Goal: Task Accomplishment & Management: Manage account settings

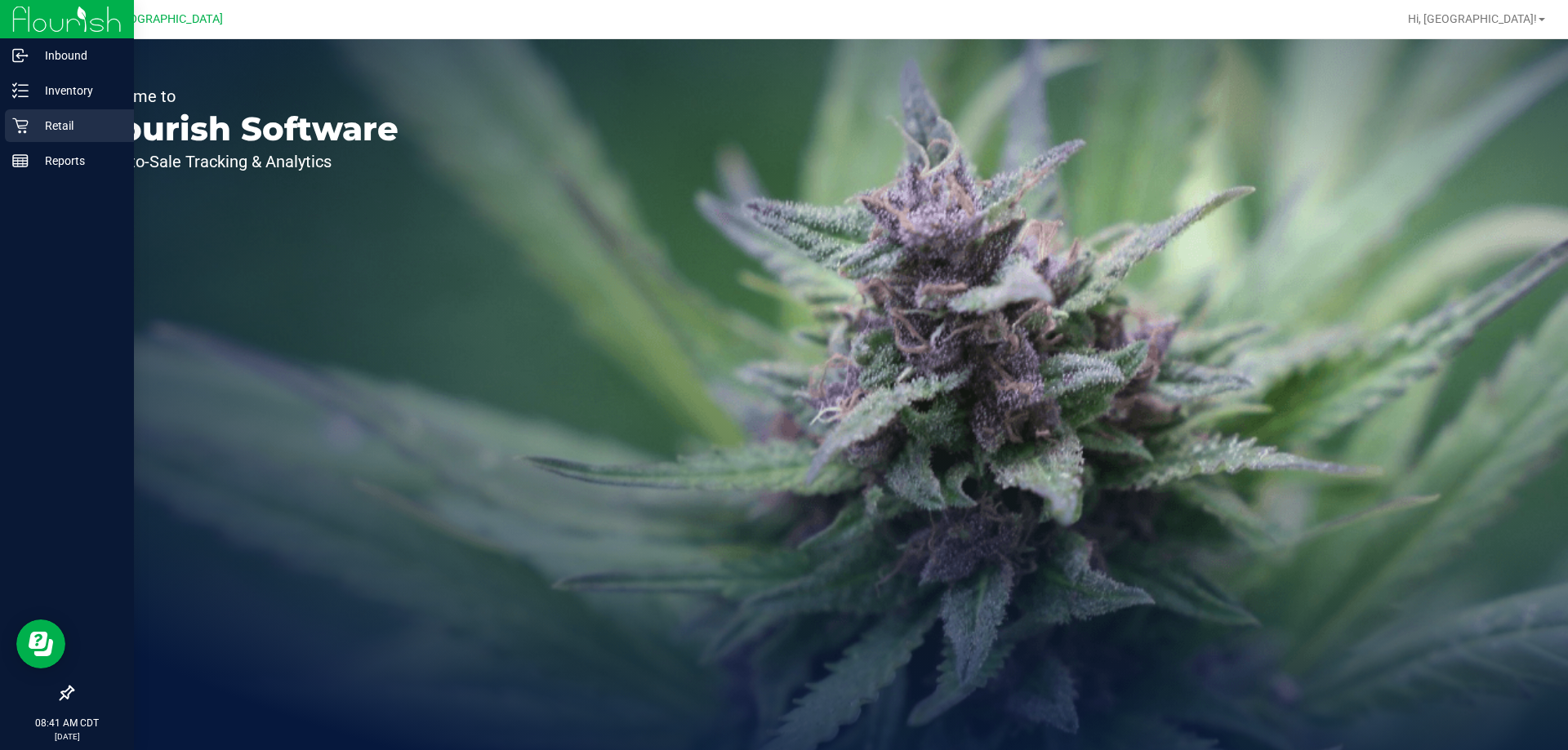
click at [41, 134] on p "Retail" at bounding box center [77, 126] width 98 height 19
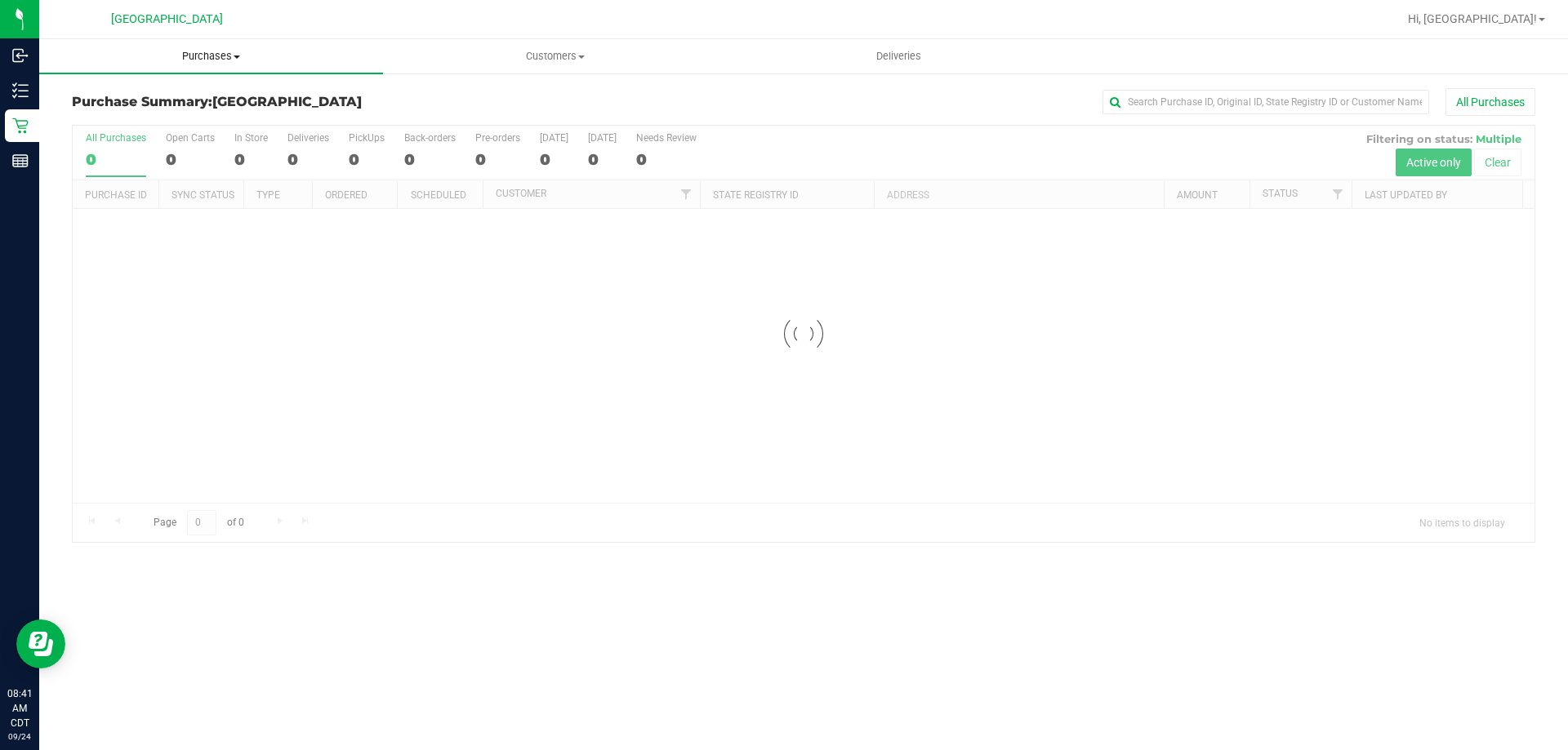
click at [221, 60] on span "Purchases" at bounding box center [210, 56] width 344 height 15
click at [139, 113] on li "Fulfillment" at bounding box center [210, 118] width 344 height 19
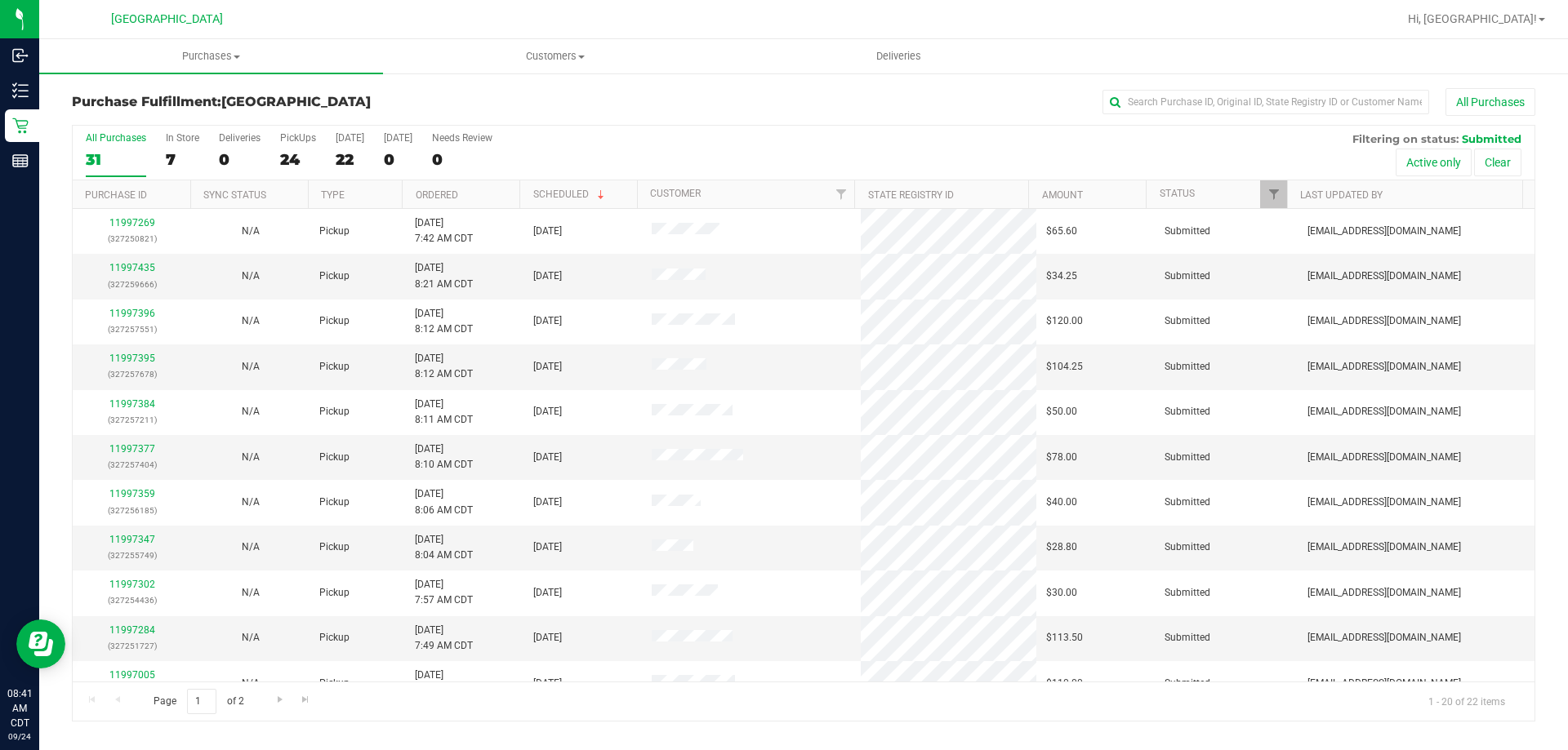
click at [462, 198] on th "Ordered" at bounding box center [460, 195] width 117 height 29
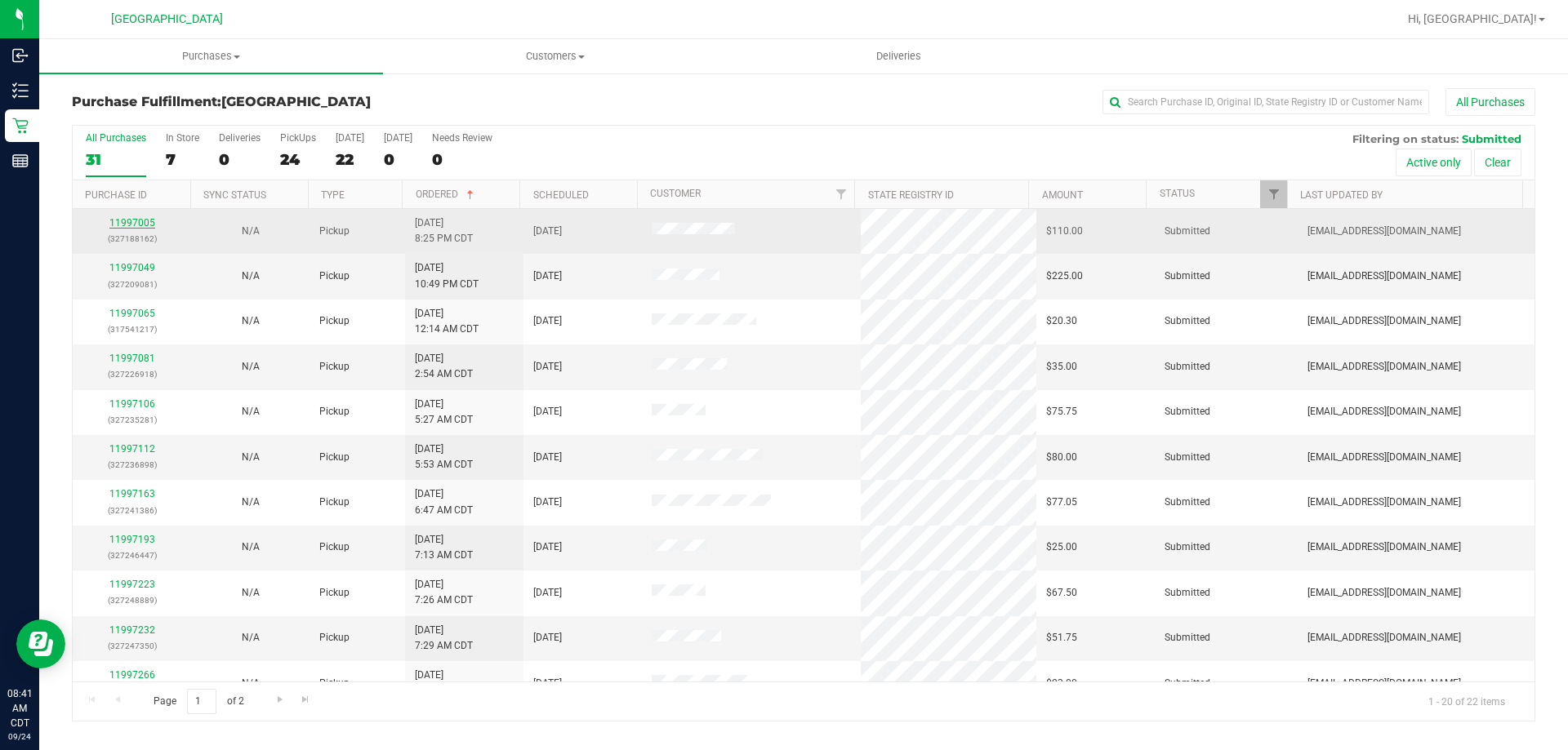
click at [143, 223] on link "11997005" at bounding box center [132, 223] width 45 height 12
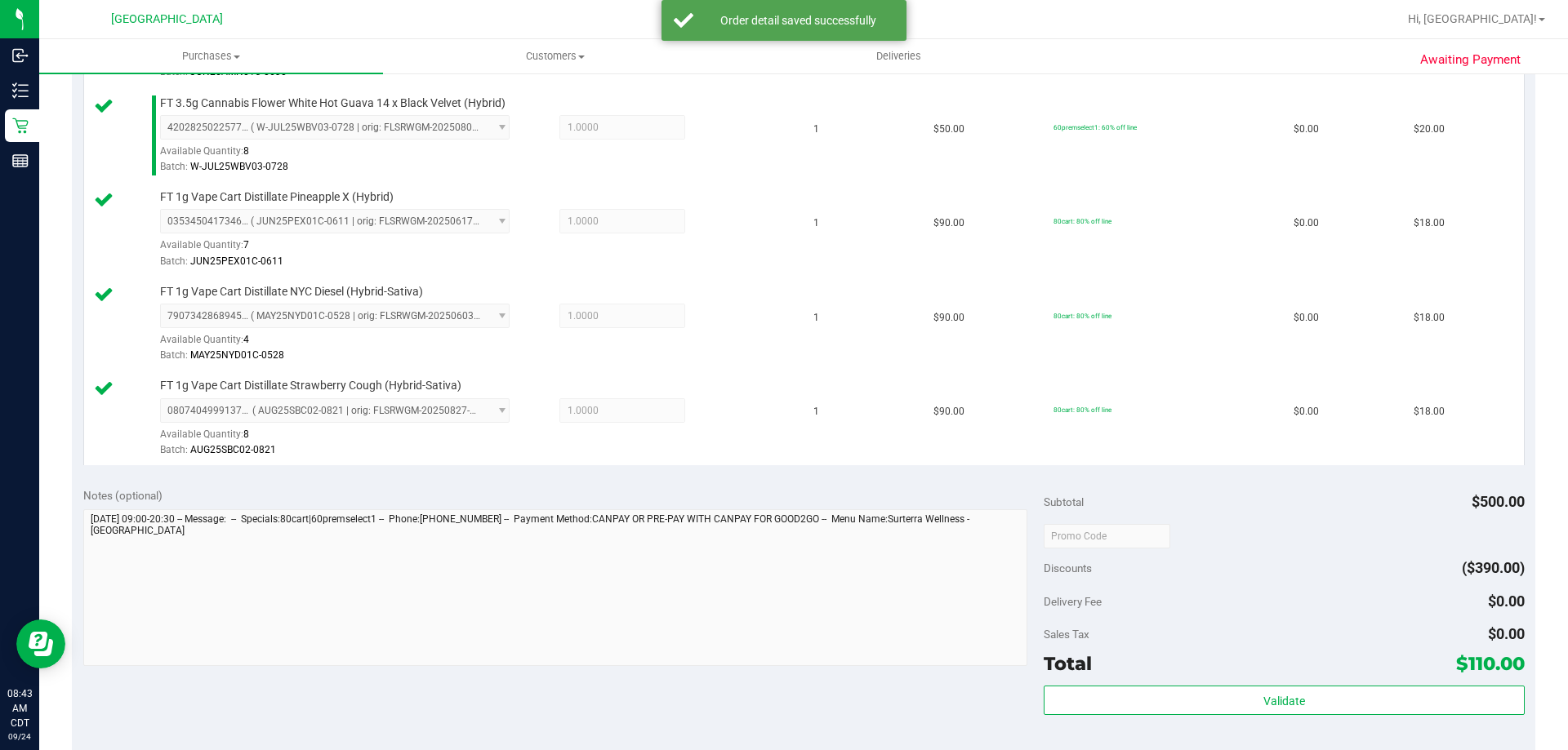
scroll to position [653, 0]
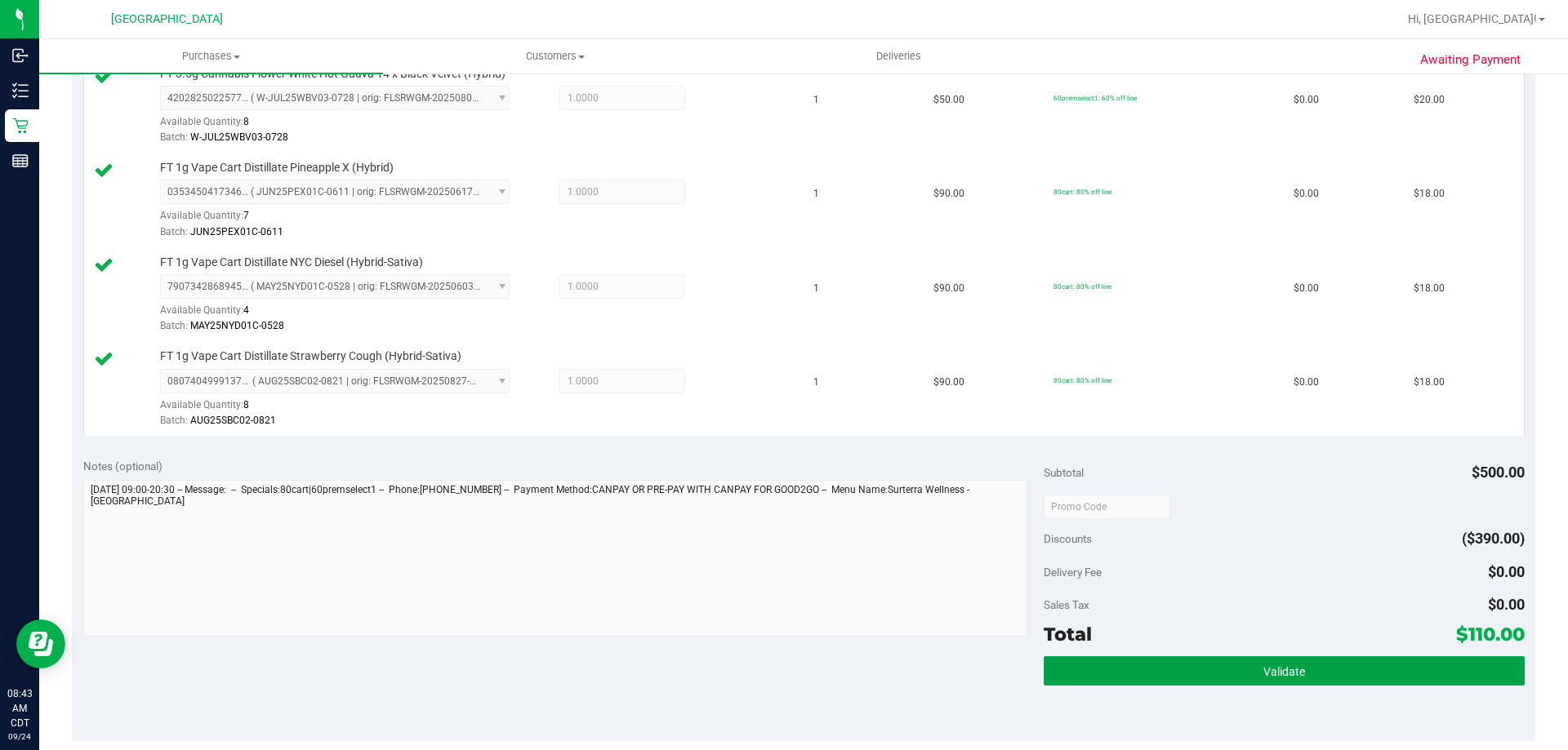
click at [1191, 655] on div "Subtotal $500.00 Discounts ($390.00) Delivery Fee $0.00 Sales Tax $0.00 Total $…" at bounding box center [1283, 593] width 480 height 272
click at [1192, 659] on button "Validate" at bounding box center [1283, 671] width 480 height 29
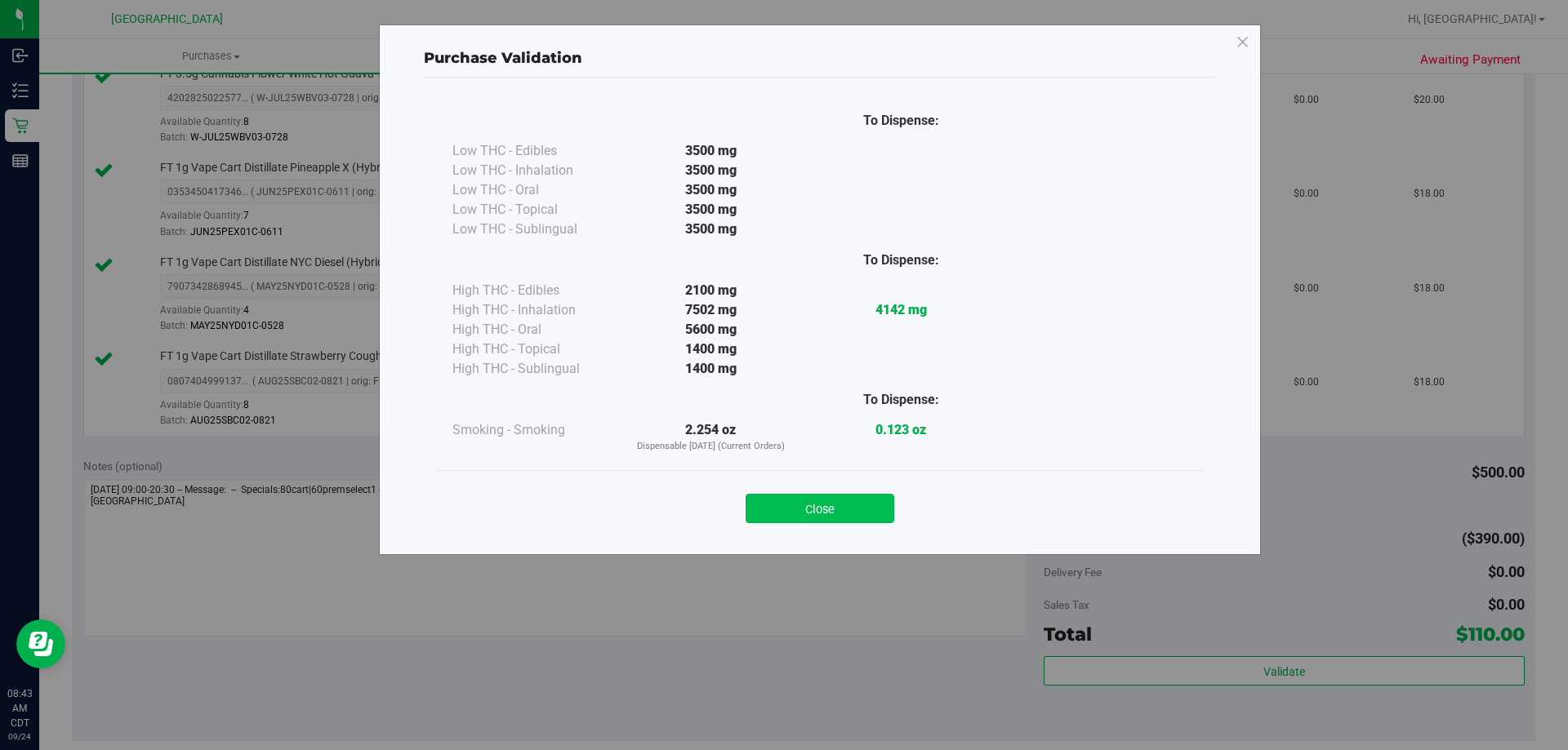
click at [793, 516] on button "Close" at bounding box center [820, 508] width 149 height 29
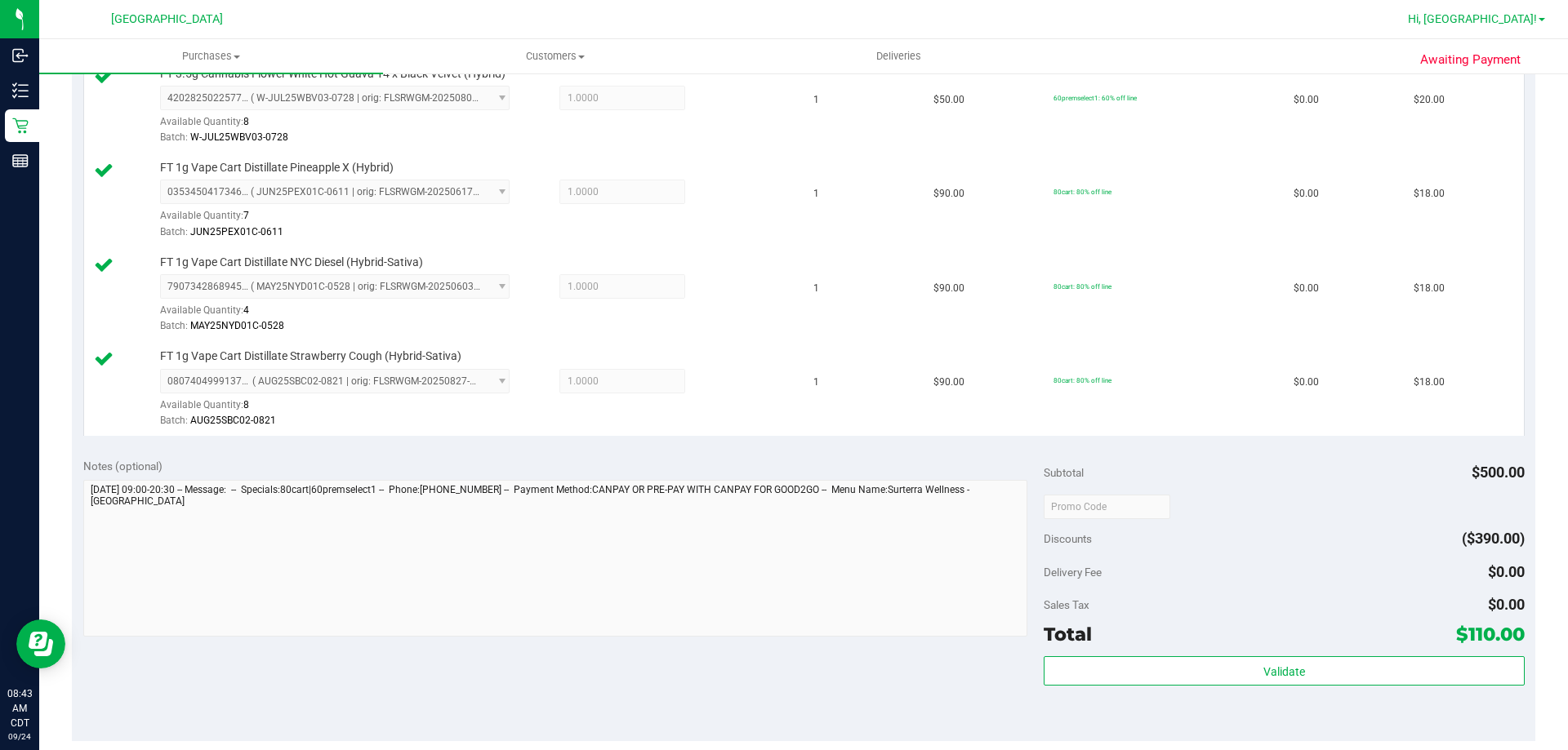
click at [1482, 13] on span "Hi, [GEOGRAPHIC_DATA]!" at bounding box center [1471, 18] width 129 height 13
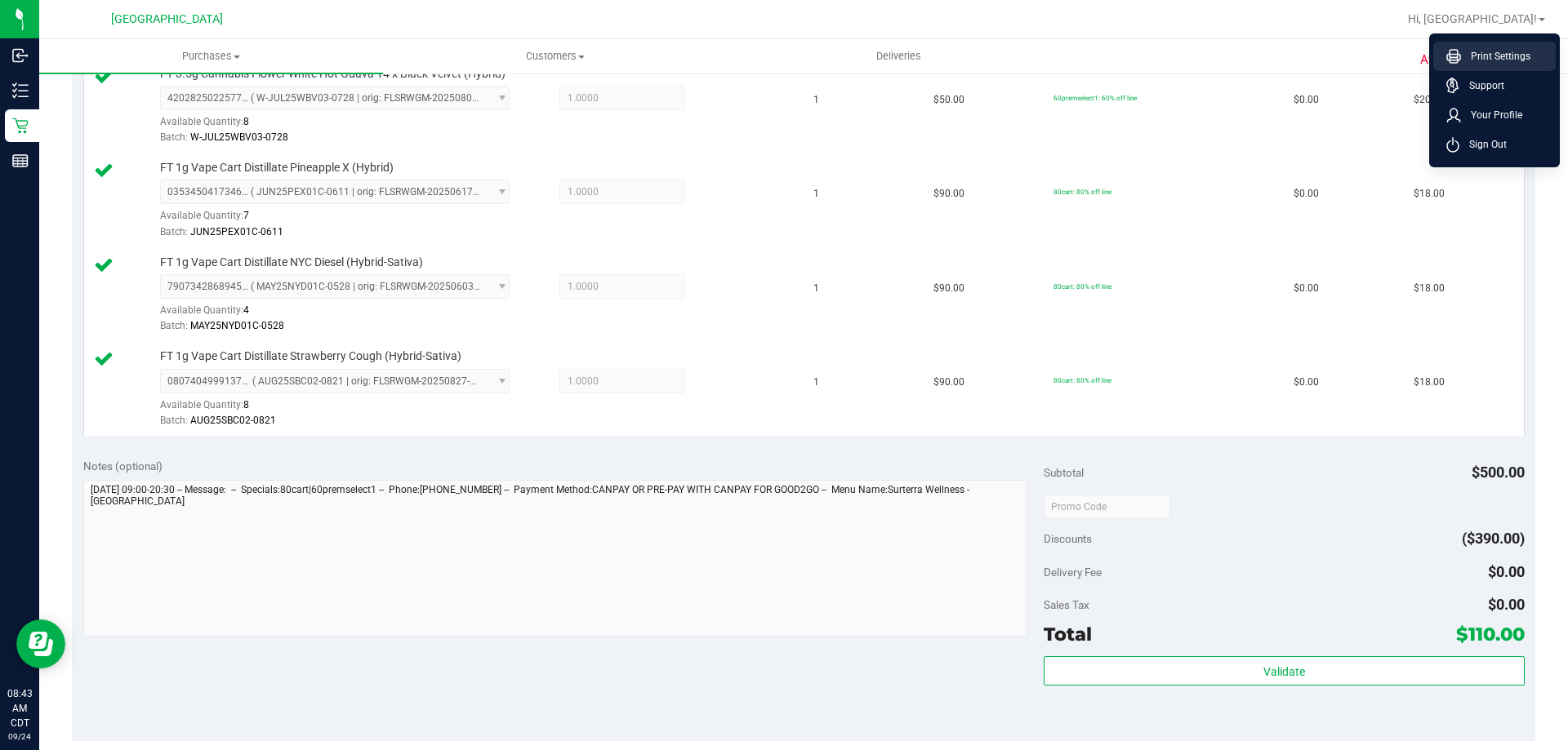
click at [1486, 60] on span "Print Settings" at bounding box center [1495, 56] width 70 height 16
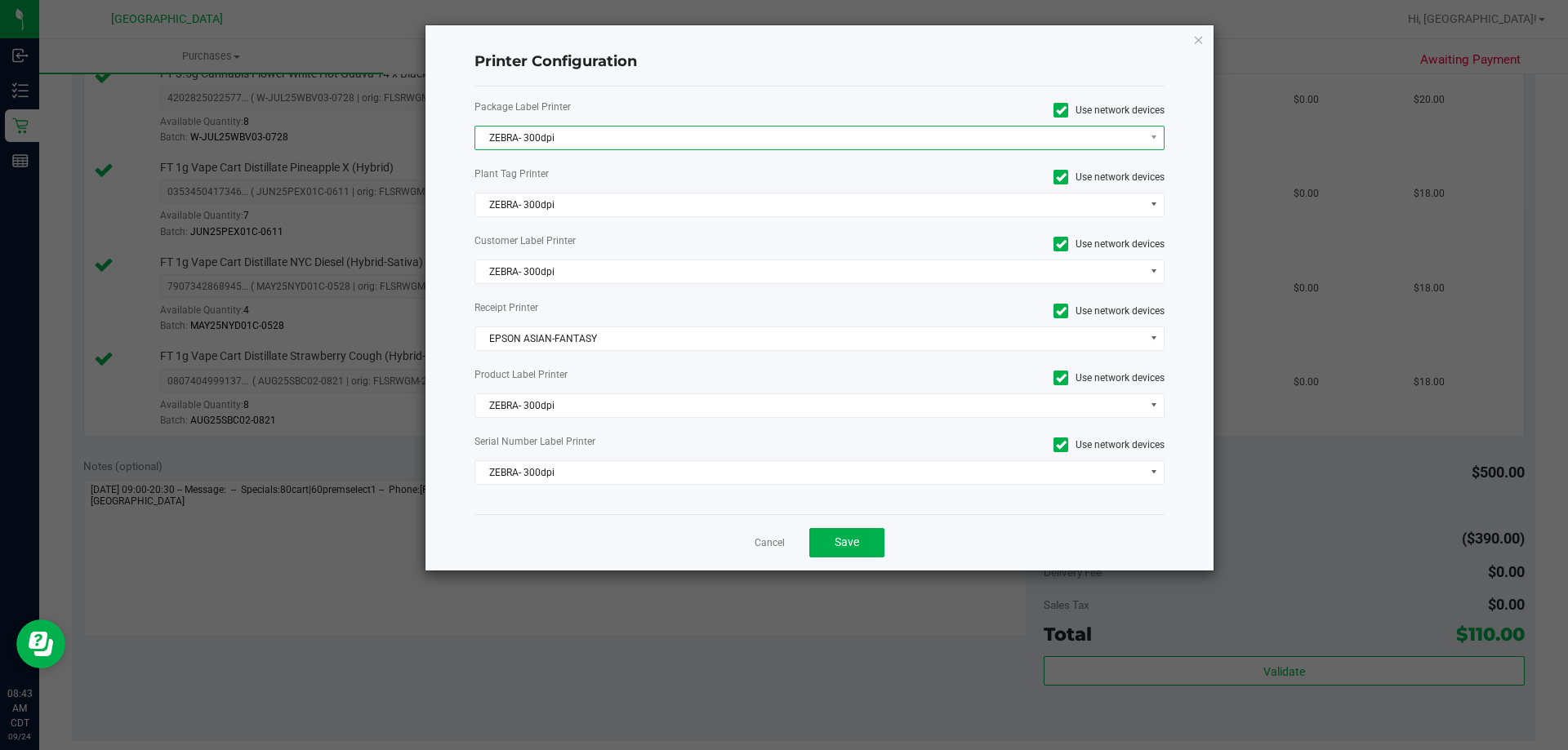
click at [605, 130] on span "ZEBRA- 300dpi" at bounding box center [809, 138] width 669 height 23
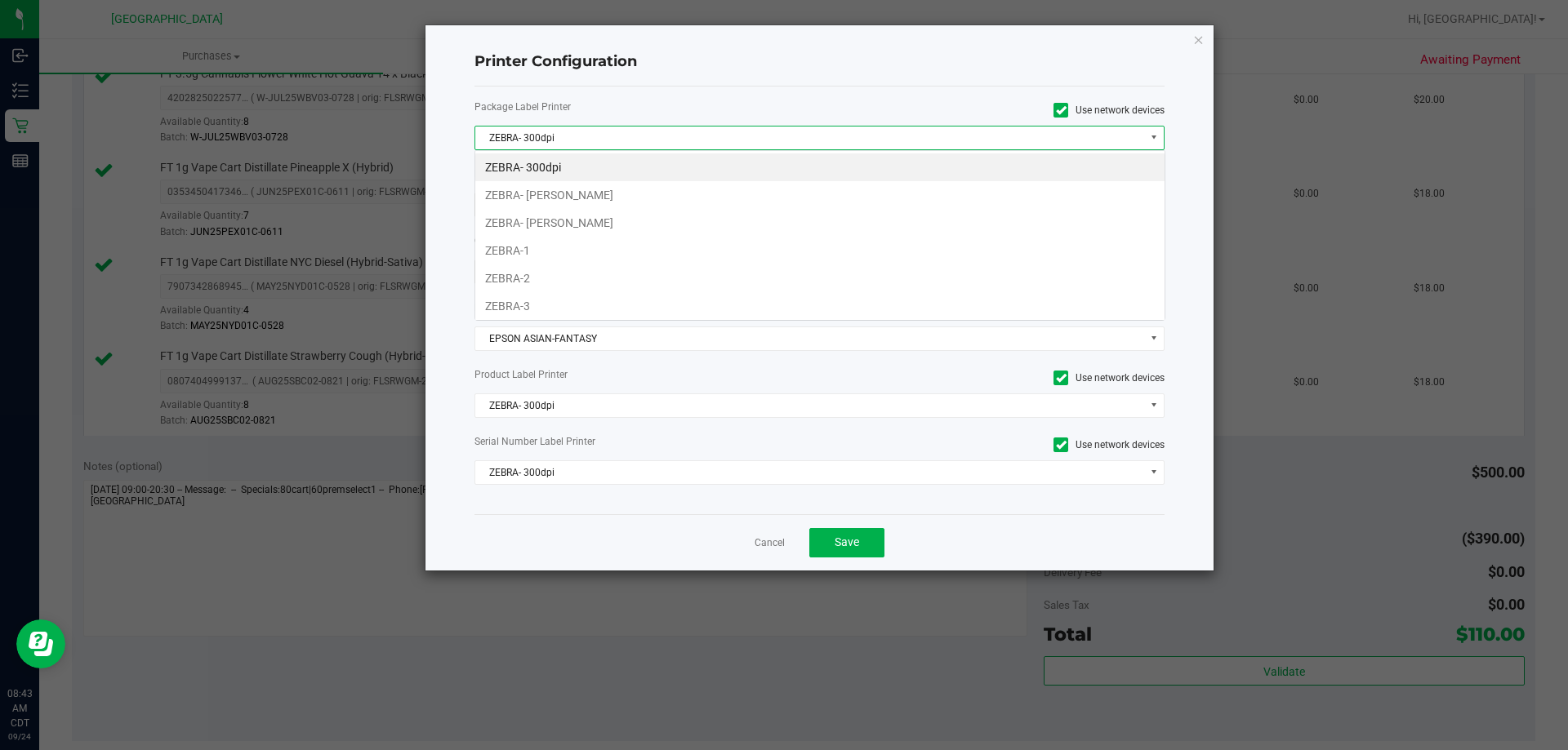
scroll to position [24, 690]
click at [609, 195] on li "ZEBRA- JAZMIN-WHITLEY" at bounding box center [820, 195] width 689 height 28
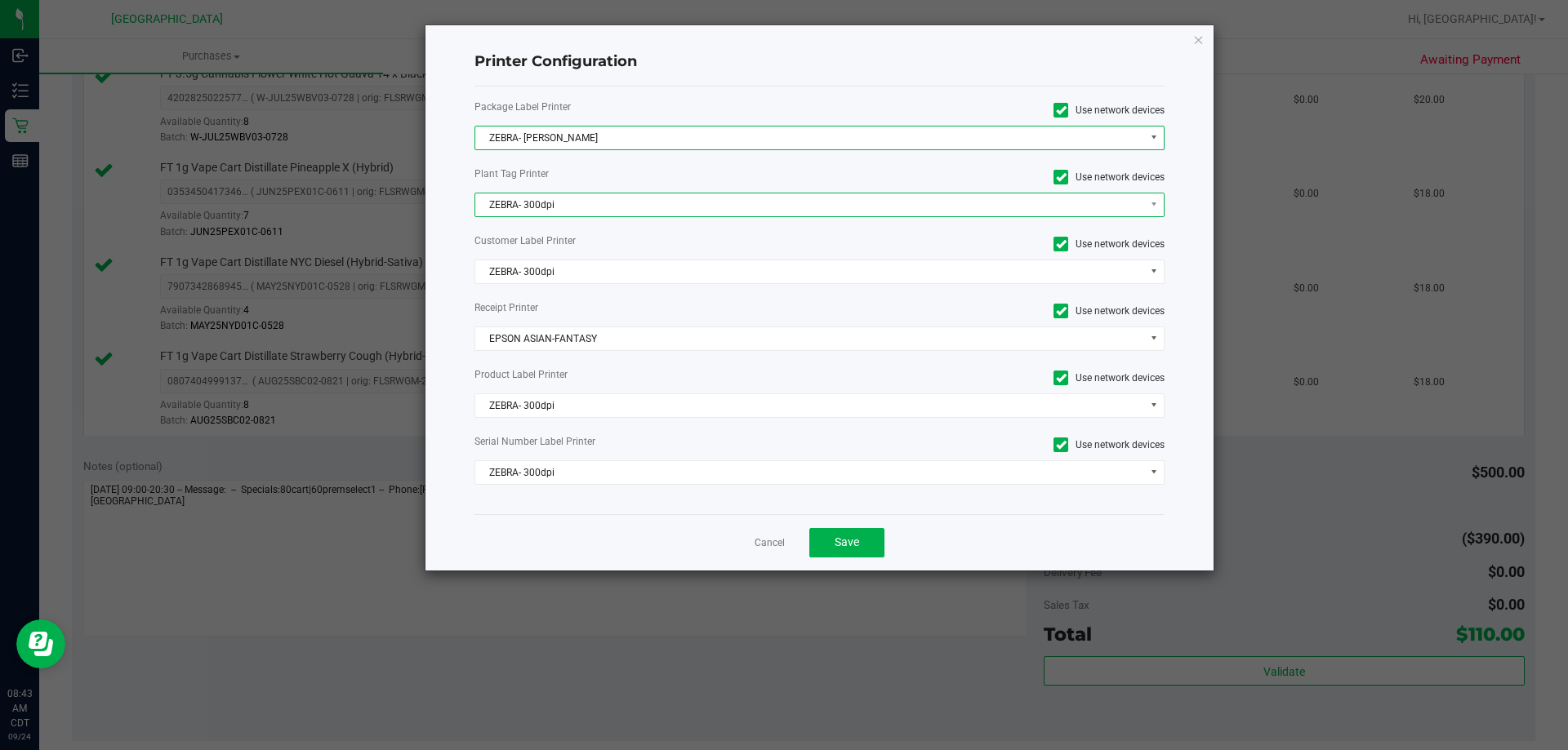
click at [613, 211] on span "ZEBRA- 300dpi" at bounding box center [809, 205] width 669 height 23
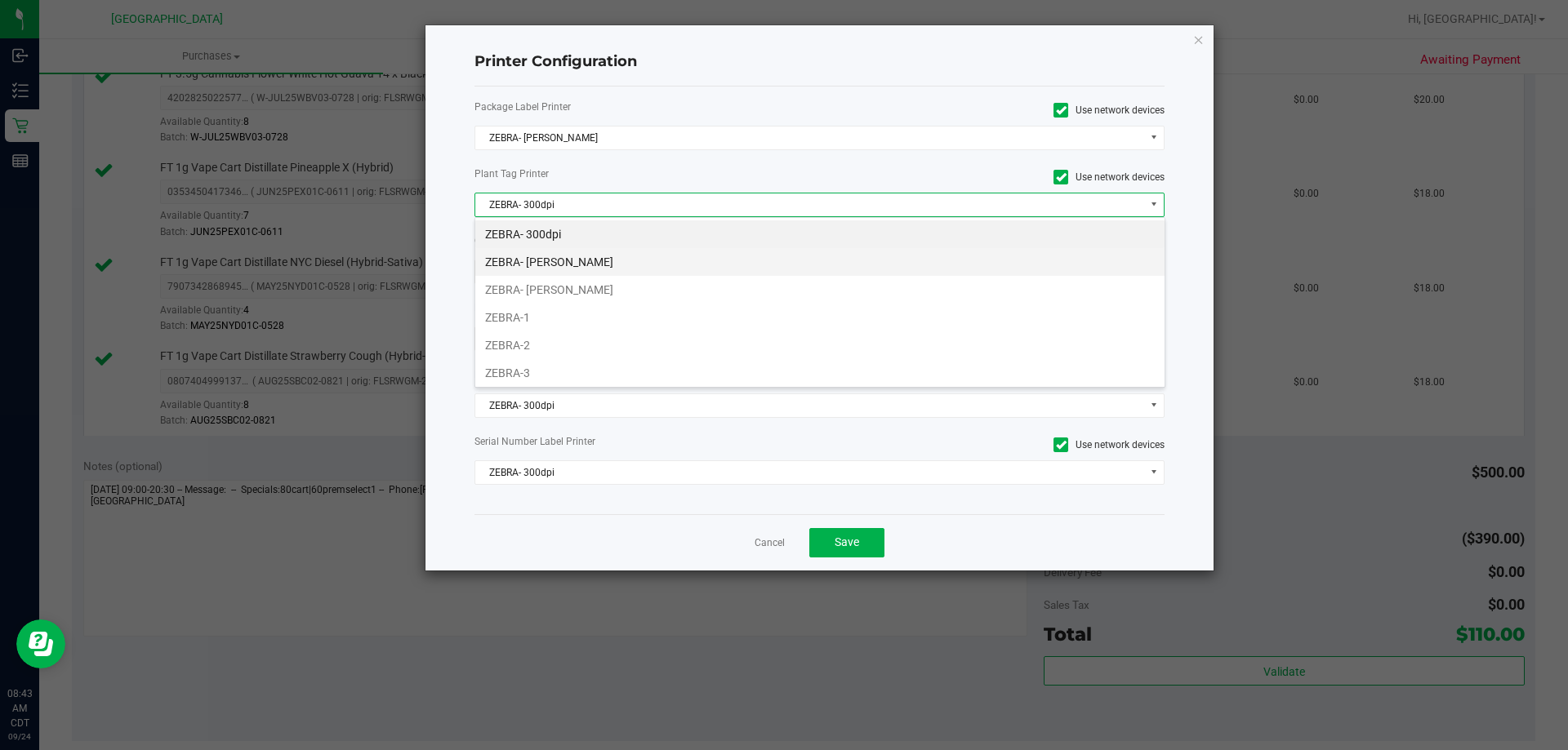
click at [619, 256] on li "ZEBRA- JAZMIN-WHITLEY" at bounding box center [820, 261] width 689 height 28
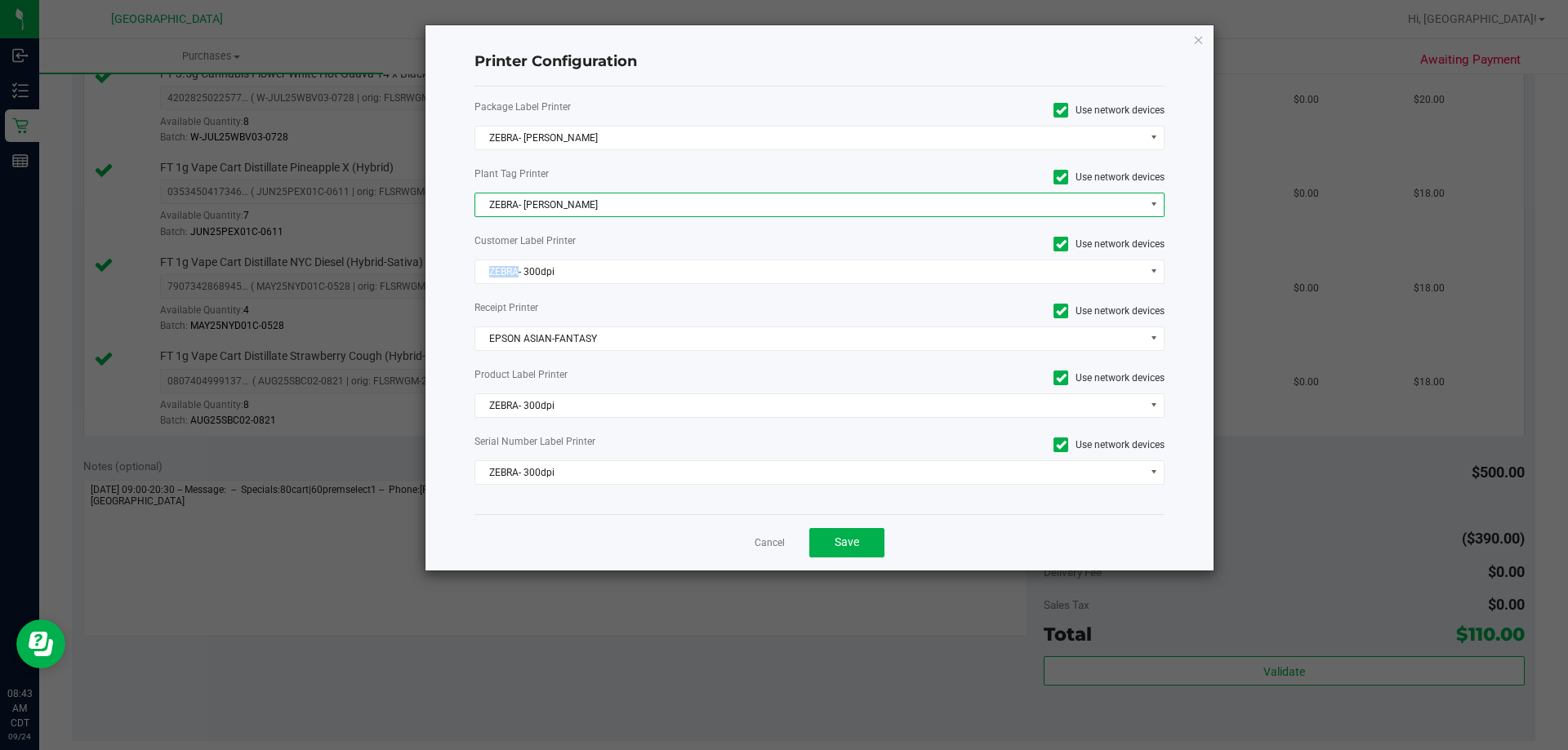
click at [619, 256] on div "Package Label Printer Use network devices ZEBRA- JAZMIN-WHITLEY Plant Tag Print…" at bounding box center [820, 300] width 691 height 428
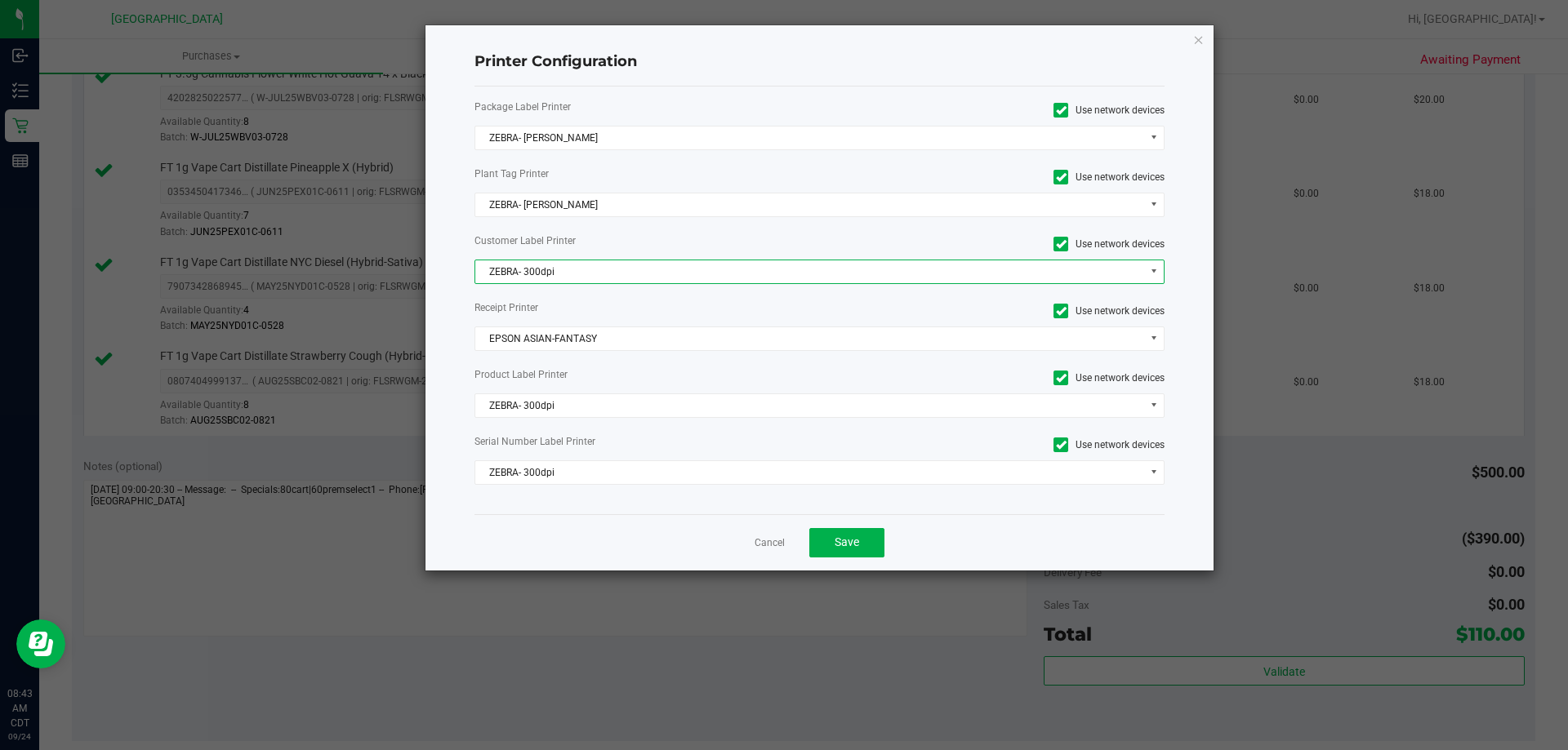
click at [626, 279] on span "ZEBRA- 300dpi" at bounding box center [809, 272] width 669 height 23
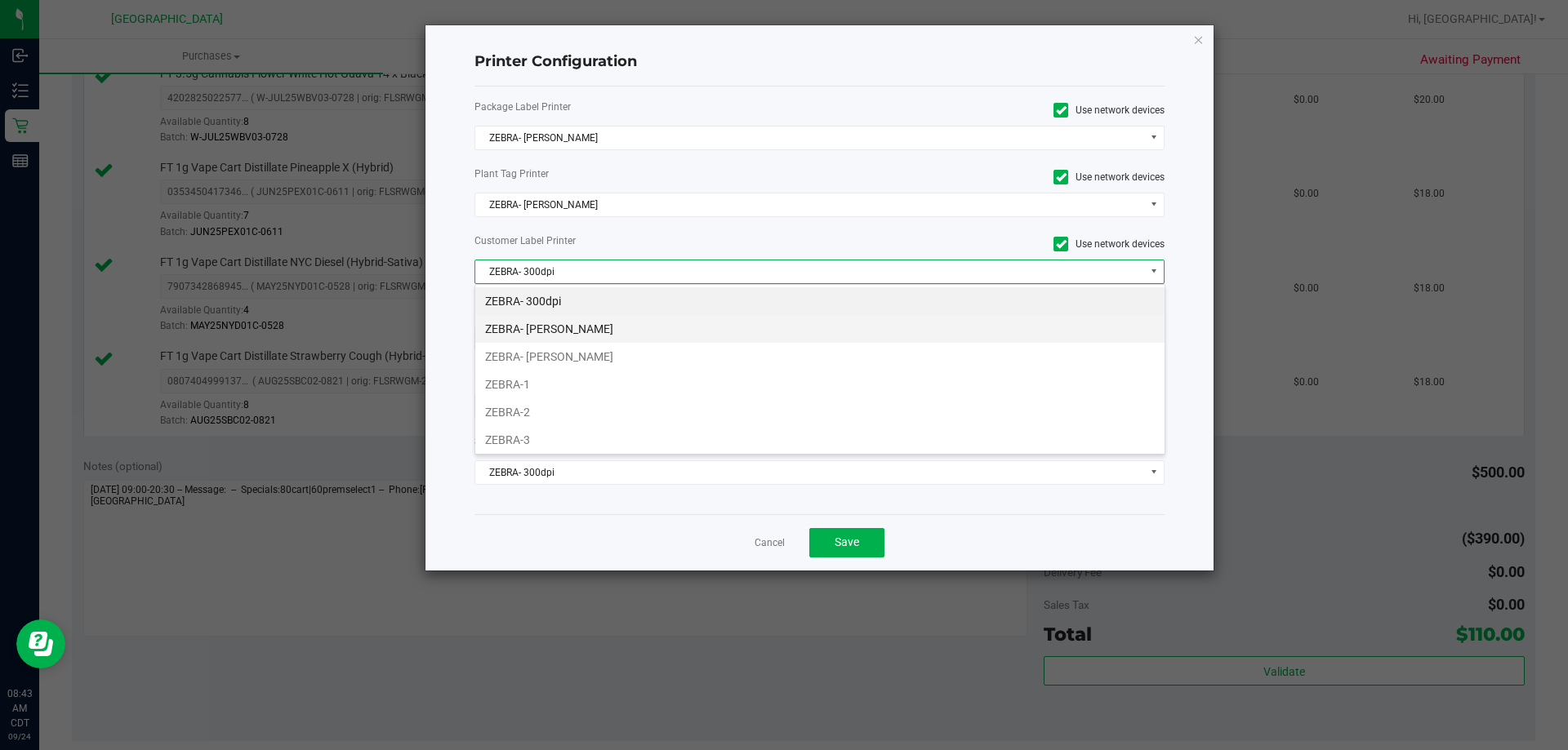
click at [623, 339] on li "ZEBRA- [PERSON_NAME]" at bounding box center [820, 329] width 689 height 28
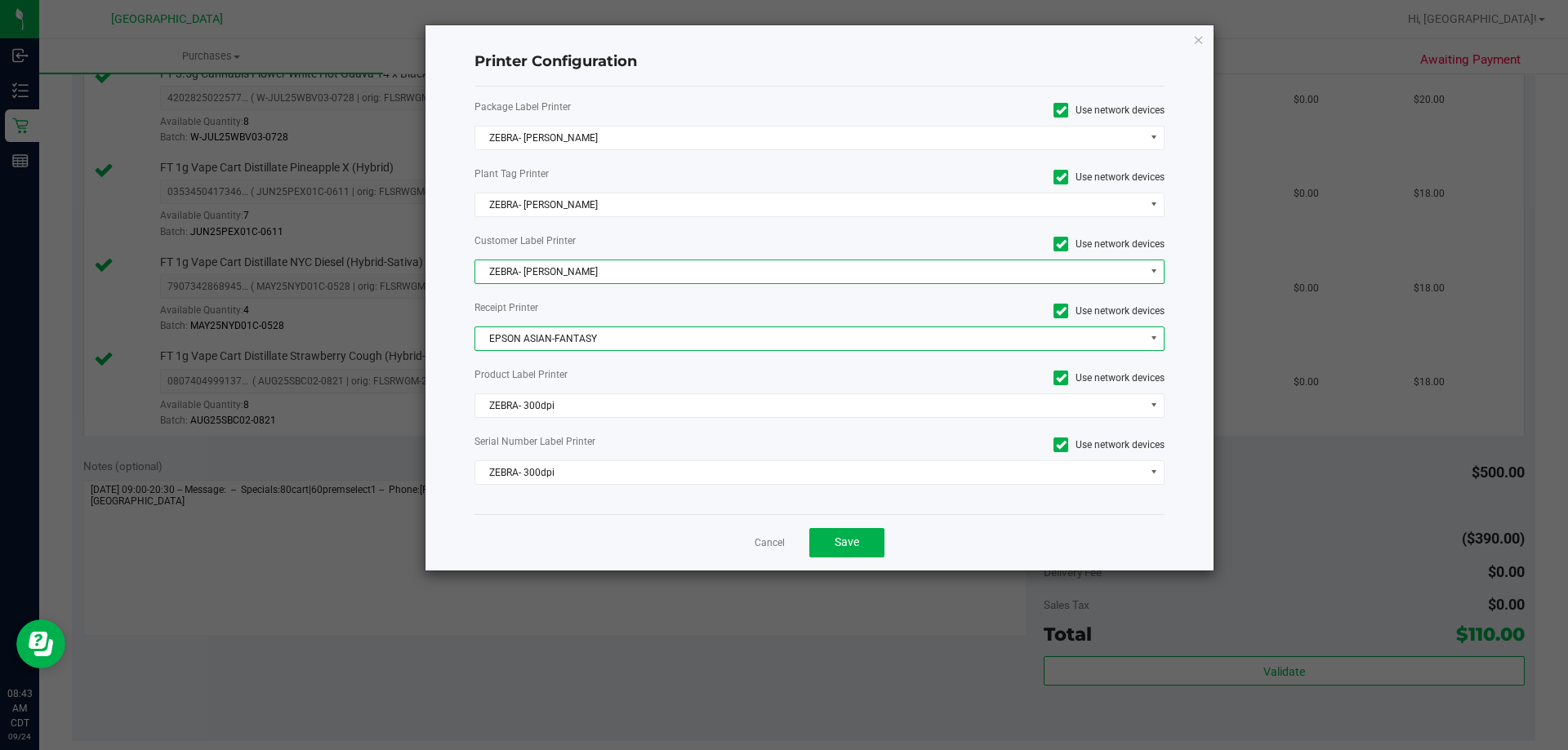
click at [623, 339] on span "EPSON ASIAN-FANTASY" at bounding box center [809, 339] width 669 height 23
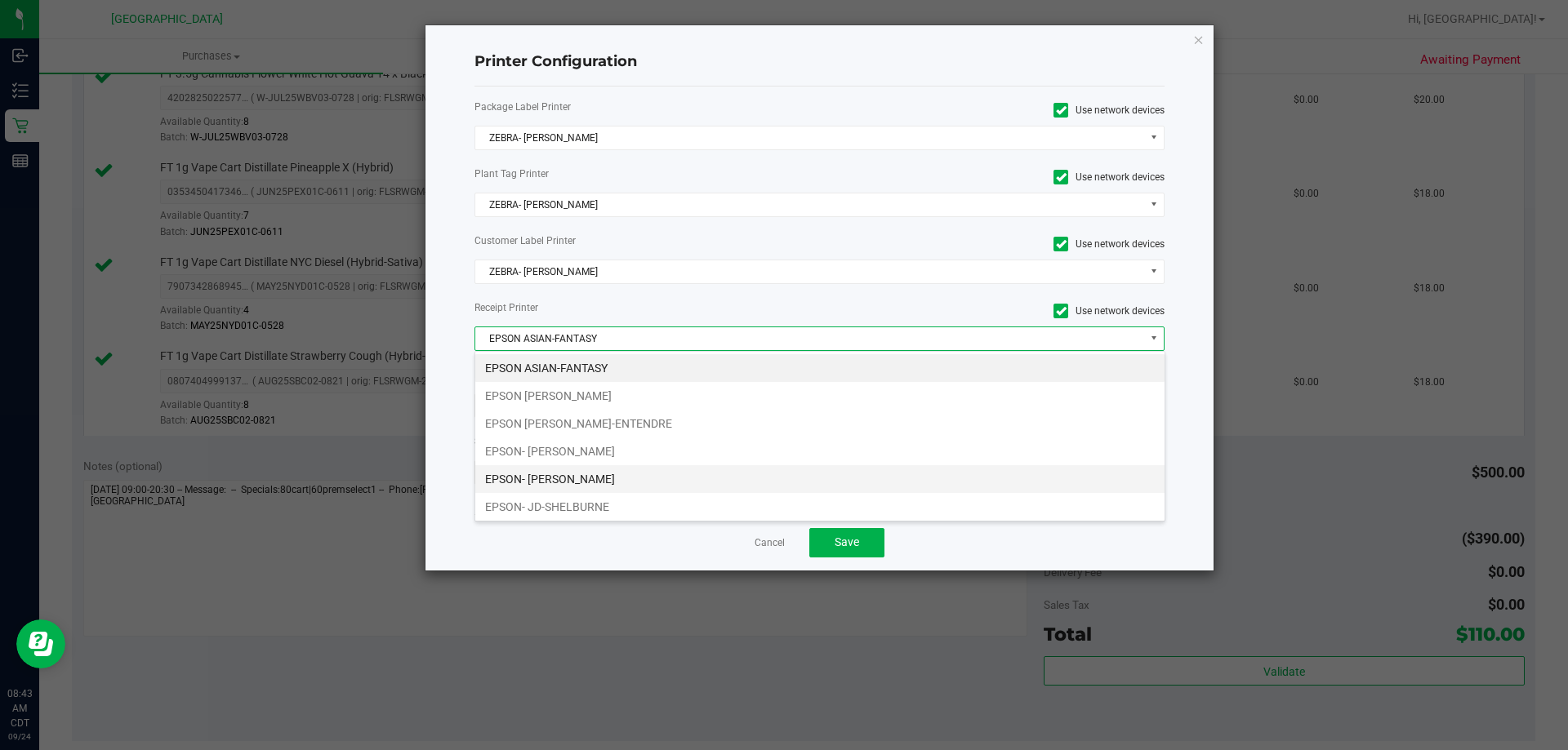
click at [631, 493] on li "EPSON- JAZMIN-WHITLEY" at bounding box center [820, 479] width 689 height 28
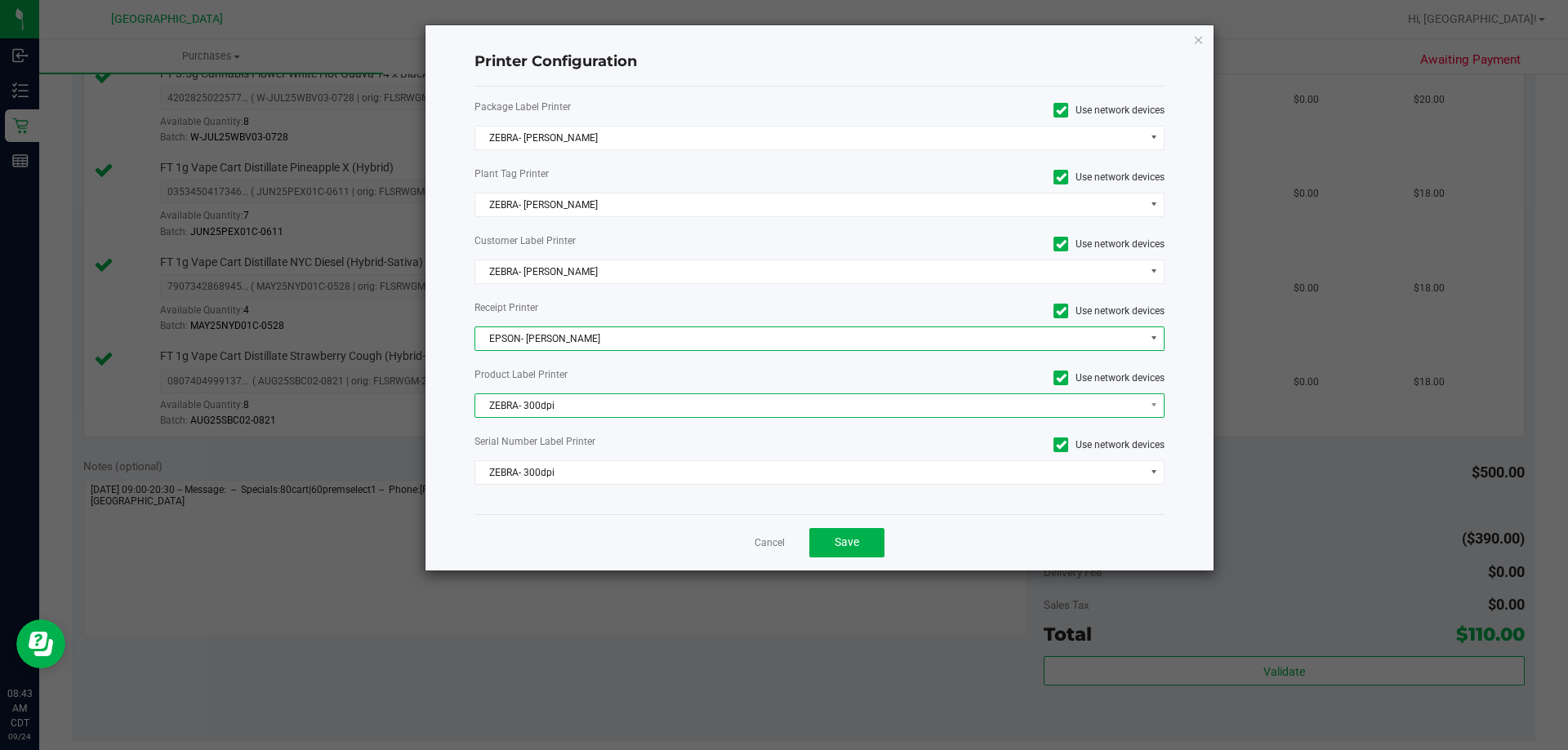
click at [629, 406] on span "ZEBRA- 300dpi" at bounding box center [809, 405] width 669 height 23
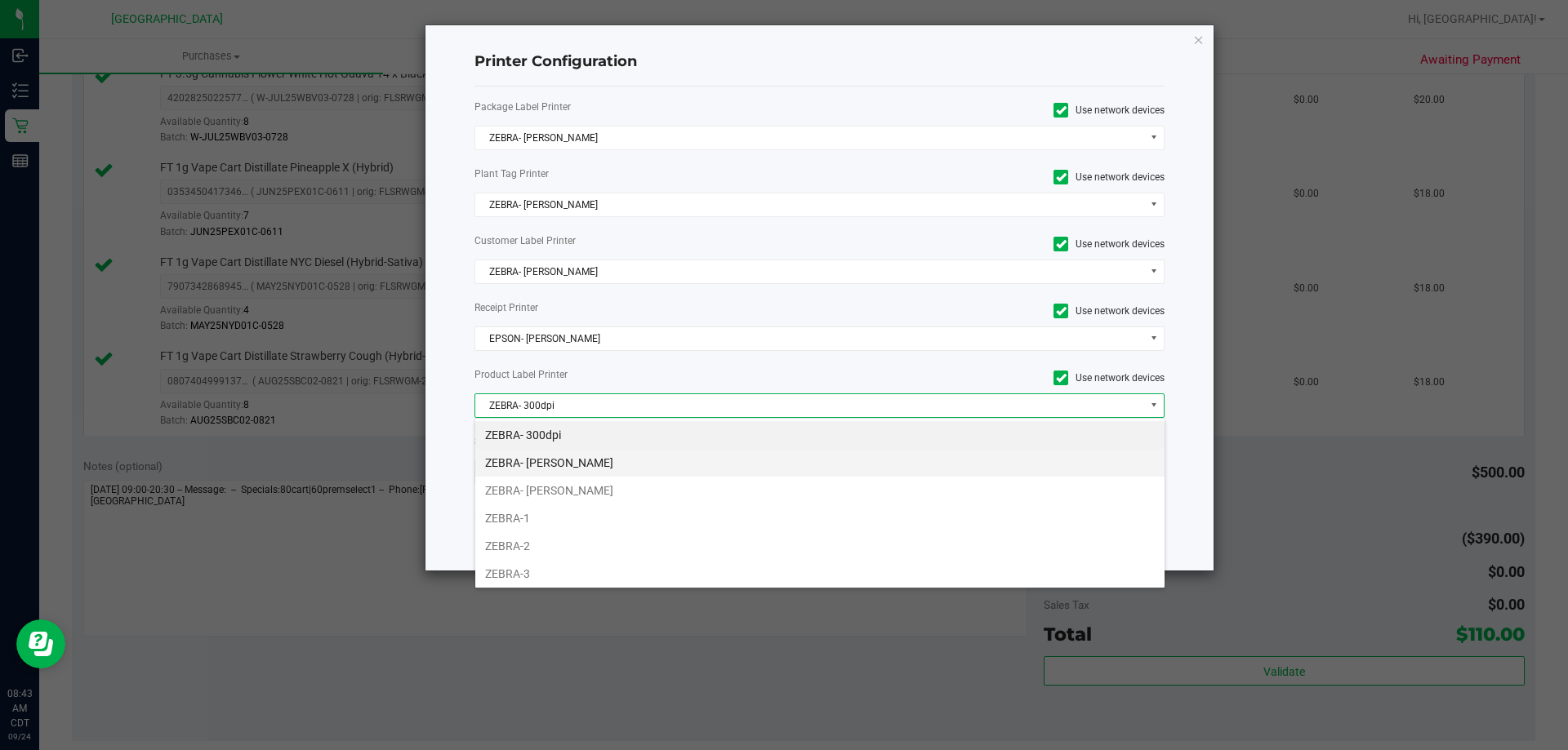
click at [626, 459] on li "ZEBRA- [PERSON_NAME]" at bounding box center [820, 463] width 689 height 28
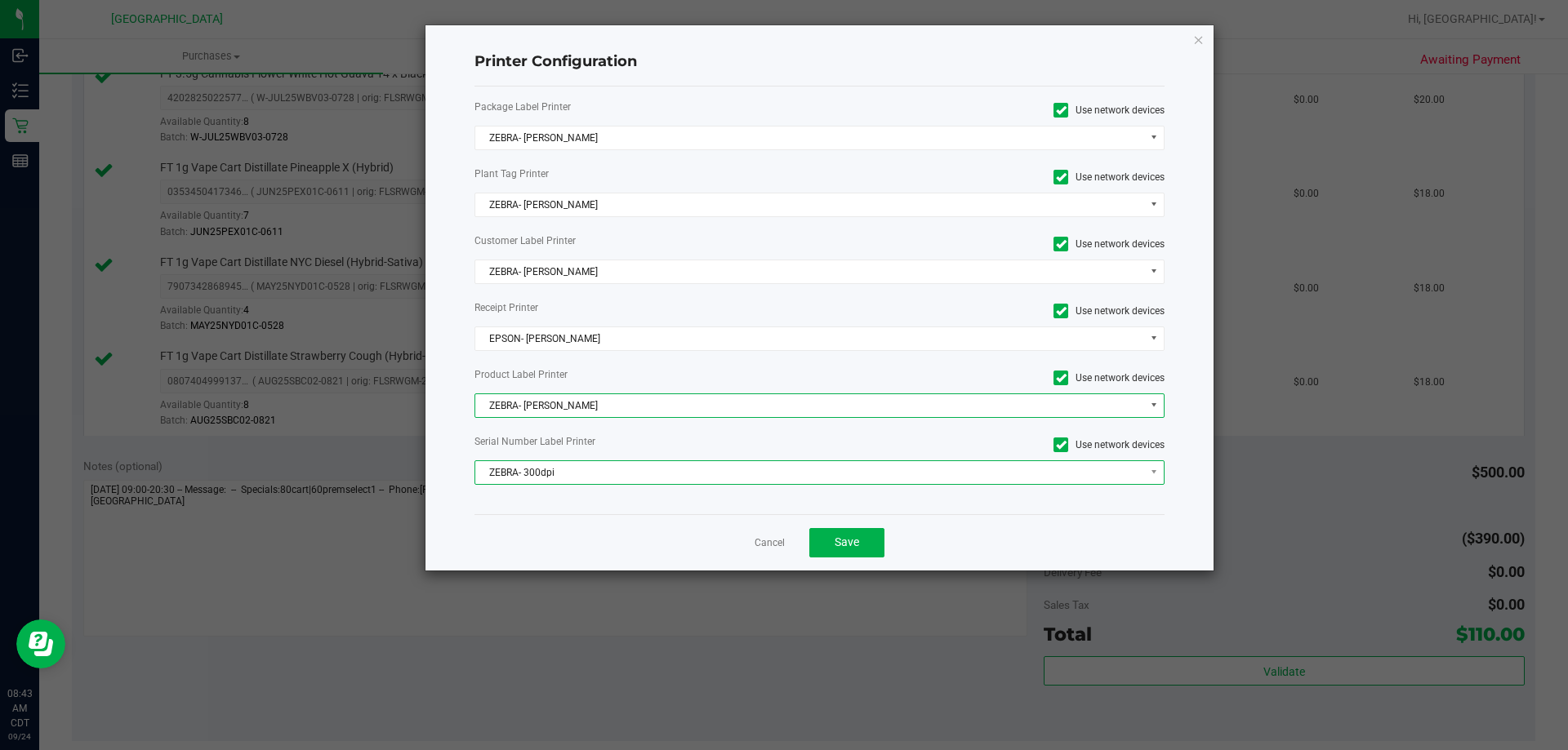
click at [629, 478] on span "ZEBRA- 300dpi" at bounding box center [809, 473] width 669 height 23
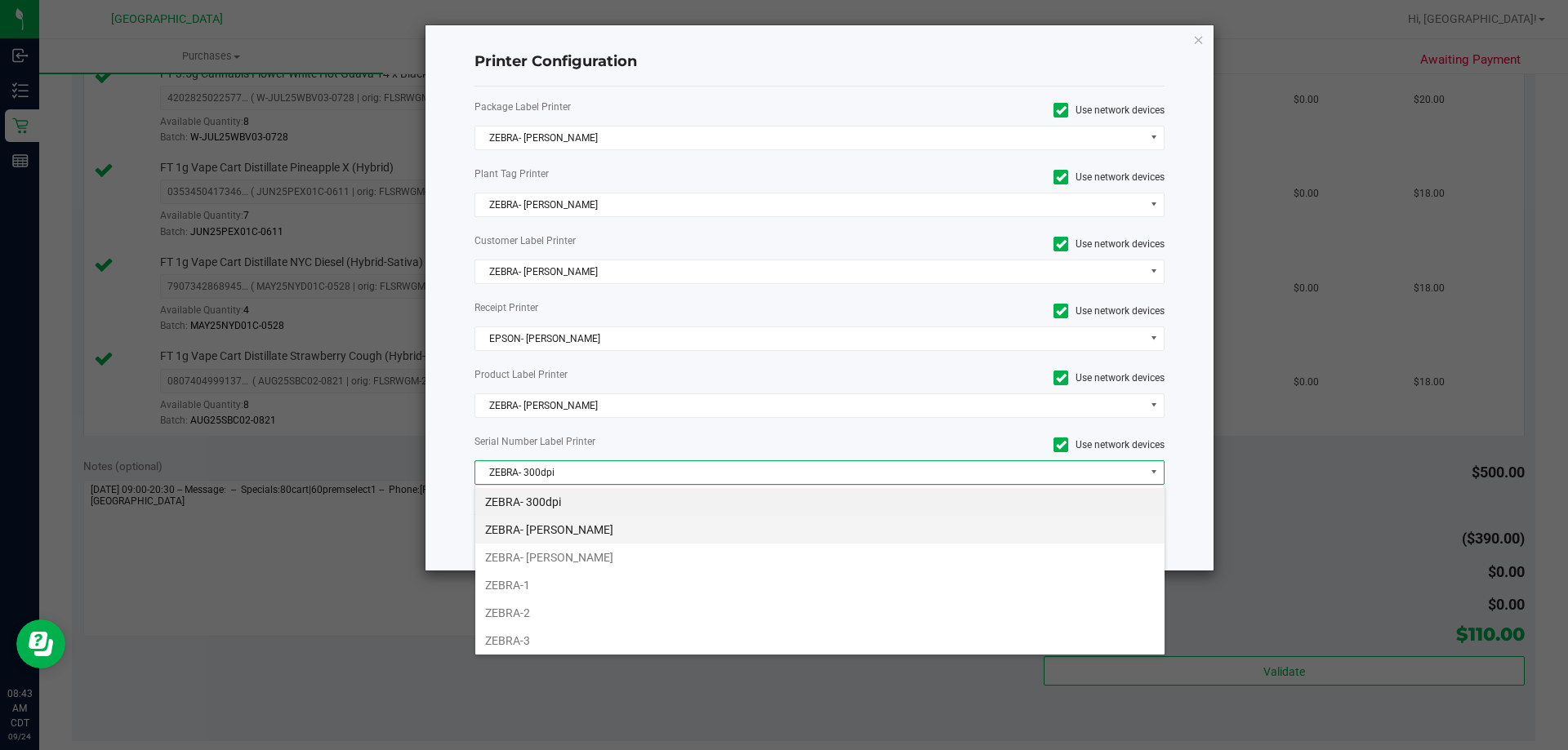
click at [642, 526] on li "ZEBRA- [PERSON_NAME]" at bounding box center [820, 529] width 689 height 28
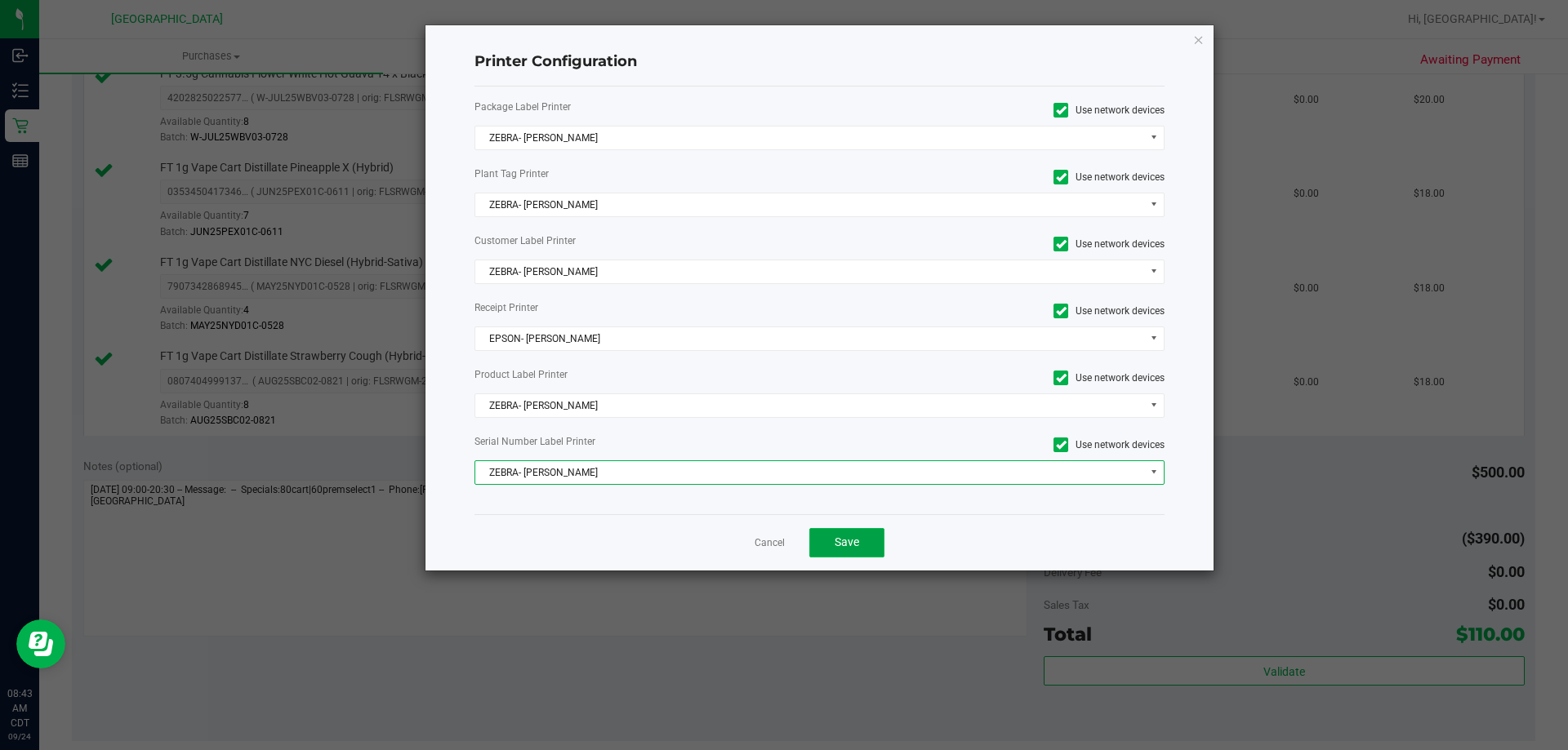
click at [864, 528] on button "Save" at bounding box center [847, 543] width 75 height 29
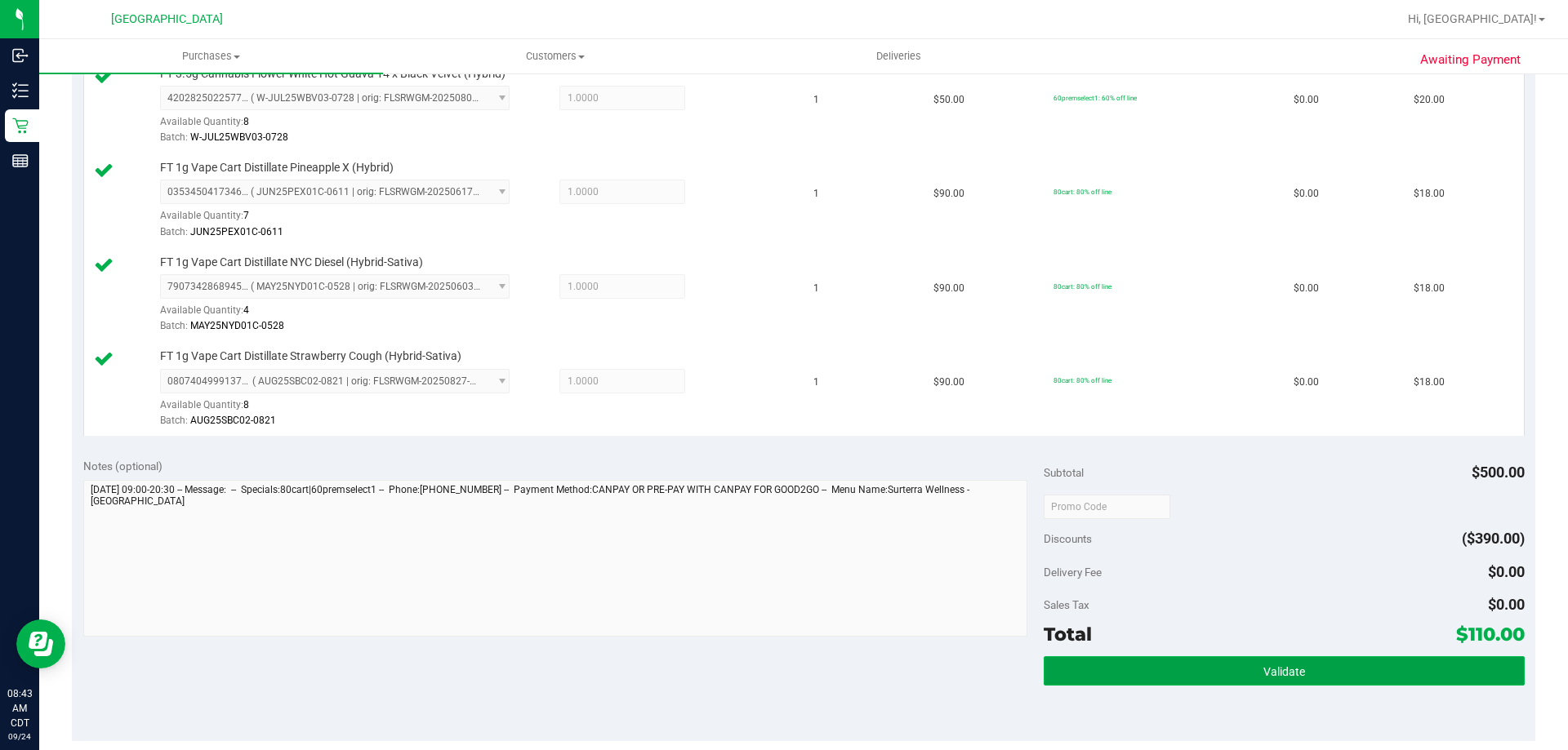
click at [1087, 672] on button "Validate" at bounding box center [1283, 671] width 480 height 29
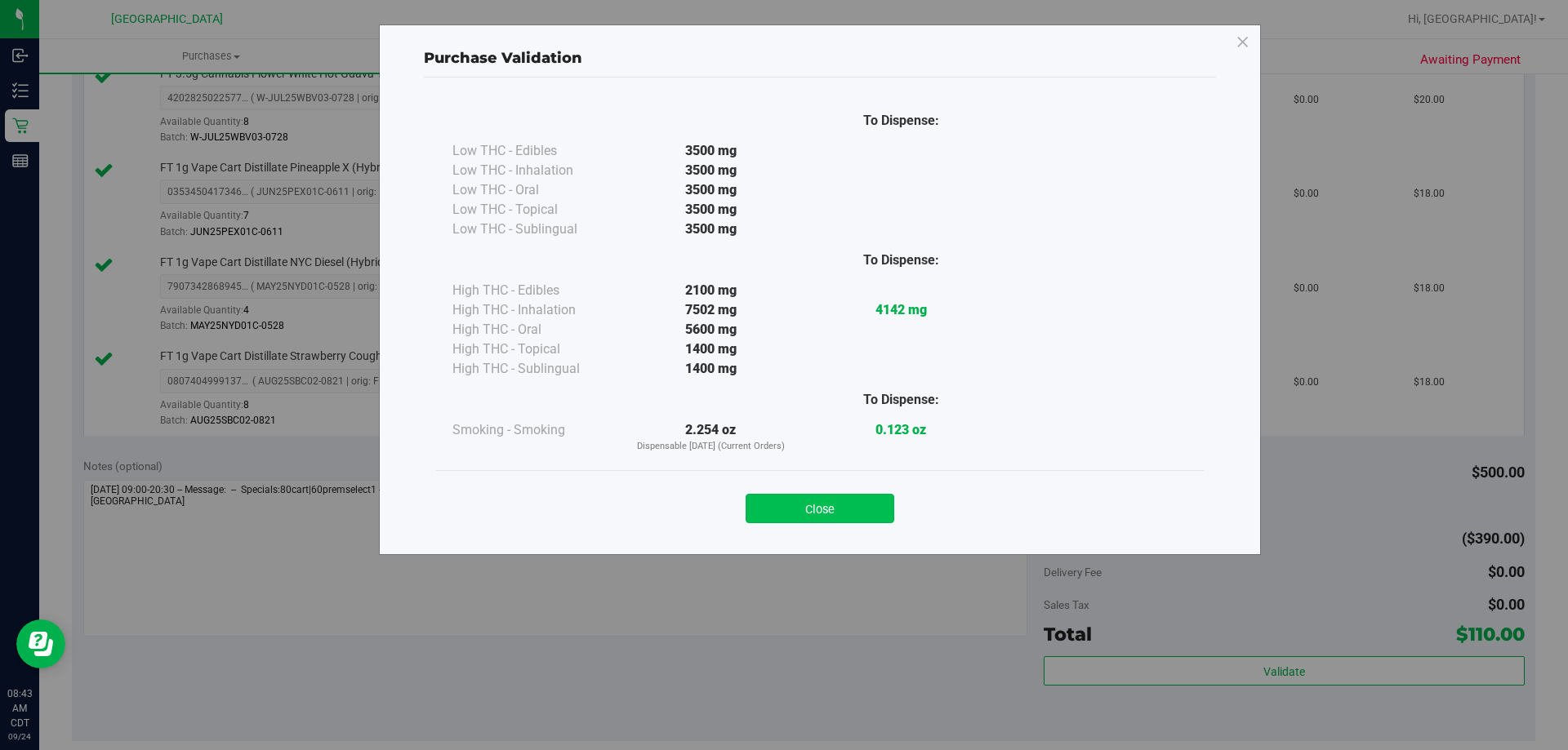
click at [789, 500] on button "Close" at bounding box center [820, 508] width 149 height 29
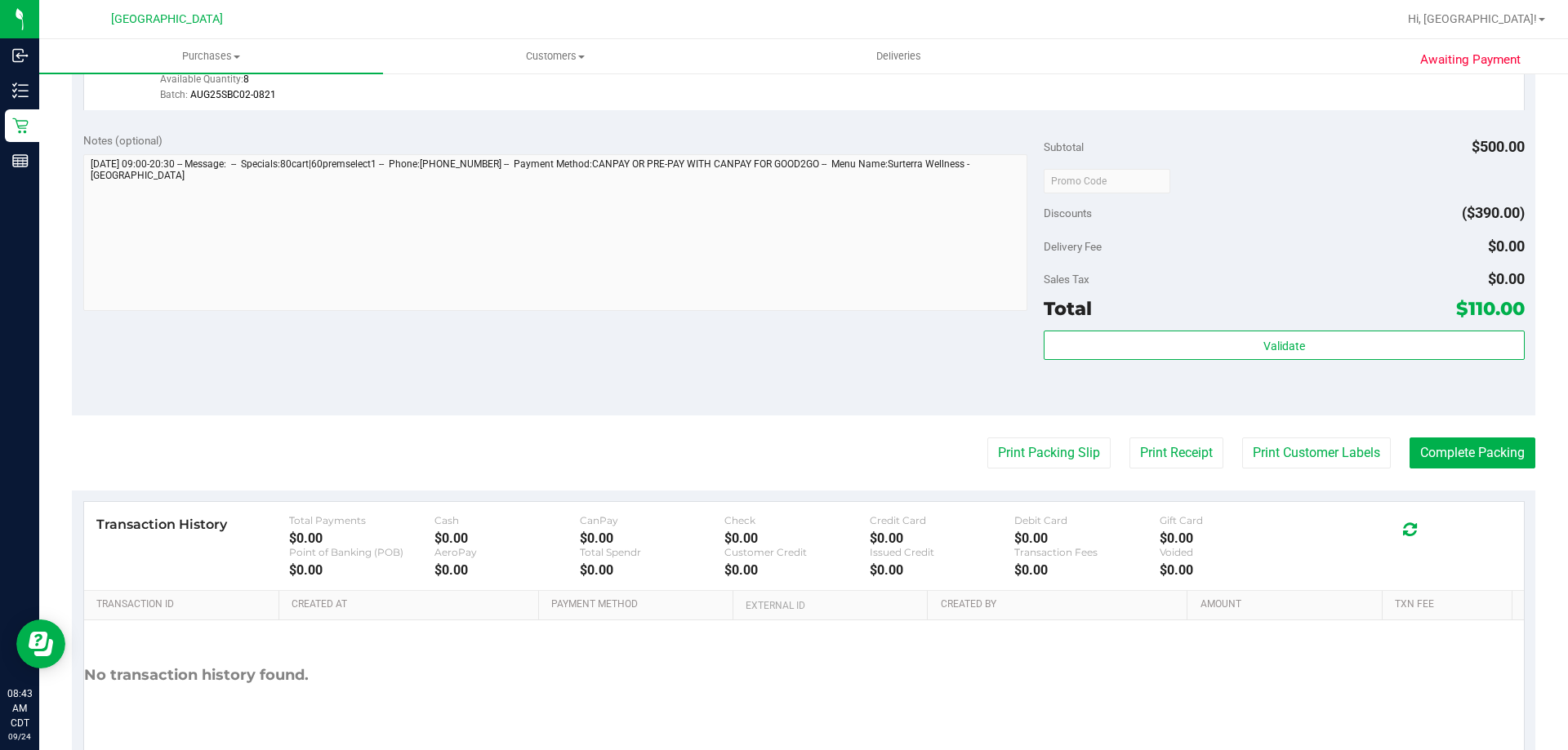
scroll to position [979, 0]
click at [992, 454] on button "Print Packing Slip" at bounding box center [1048, 452] width 123 height 31
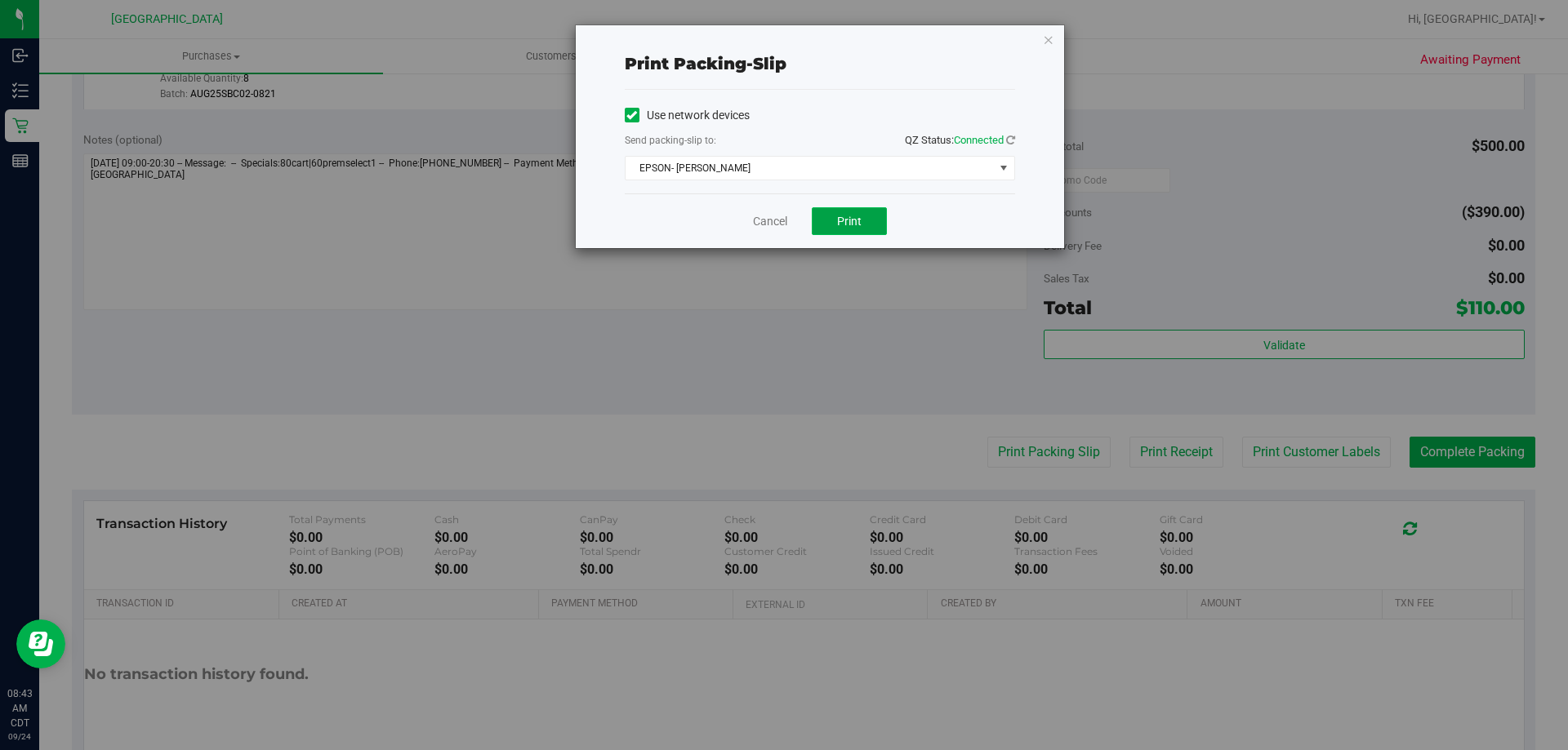
click at [865, 230] on button "Print" at bounding box center [850, 221] width 75 height 28
click at [1047, 41] on icon "button" at bounding box center [1048, 39] width 12 height 19
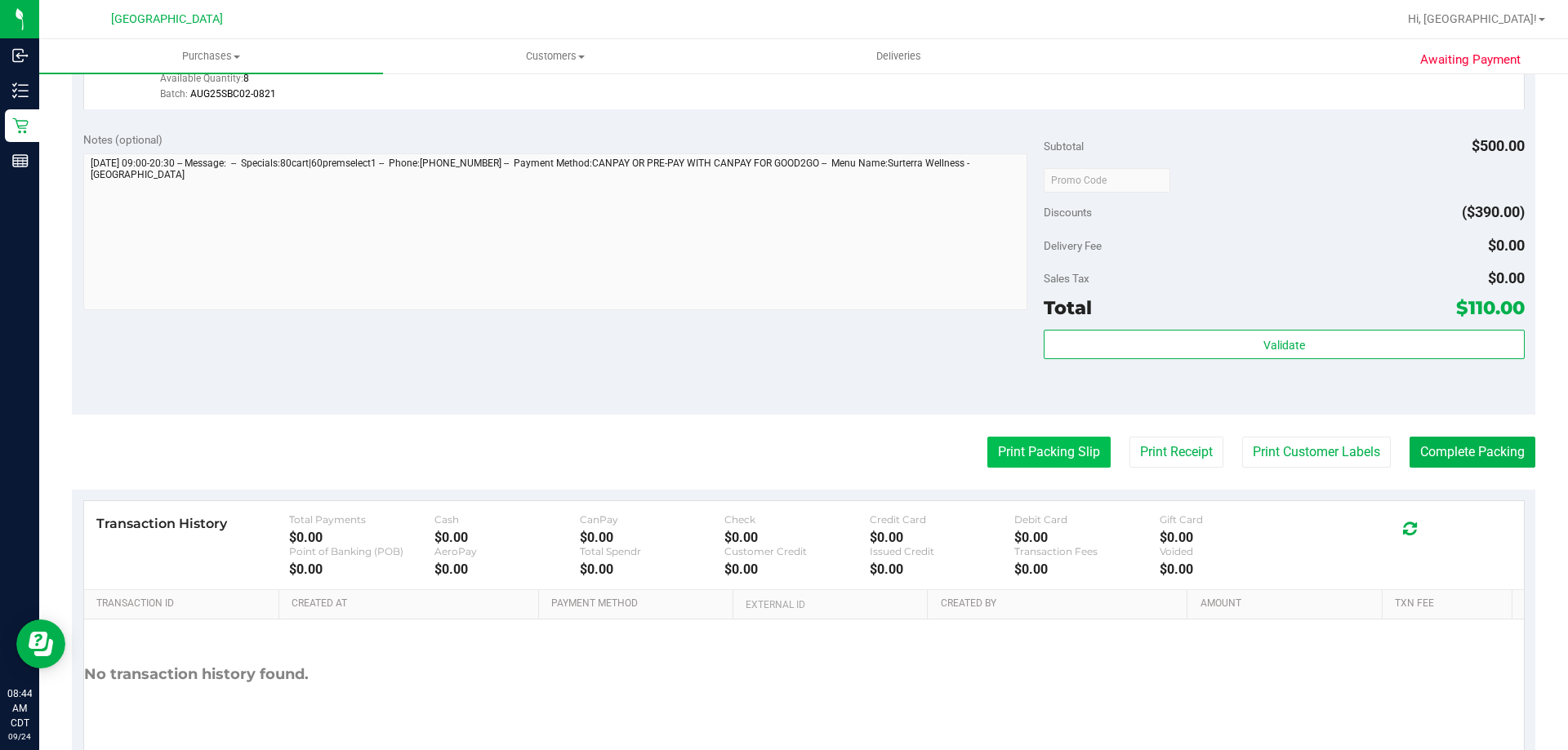
click at [1007, 464] on button "Print Packing Slip" at bounding box center [1048, 452] width 123 height 31
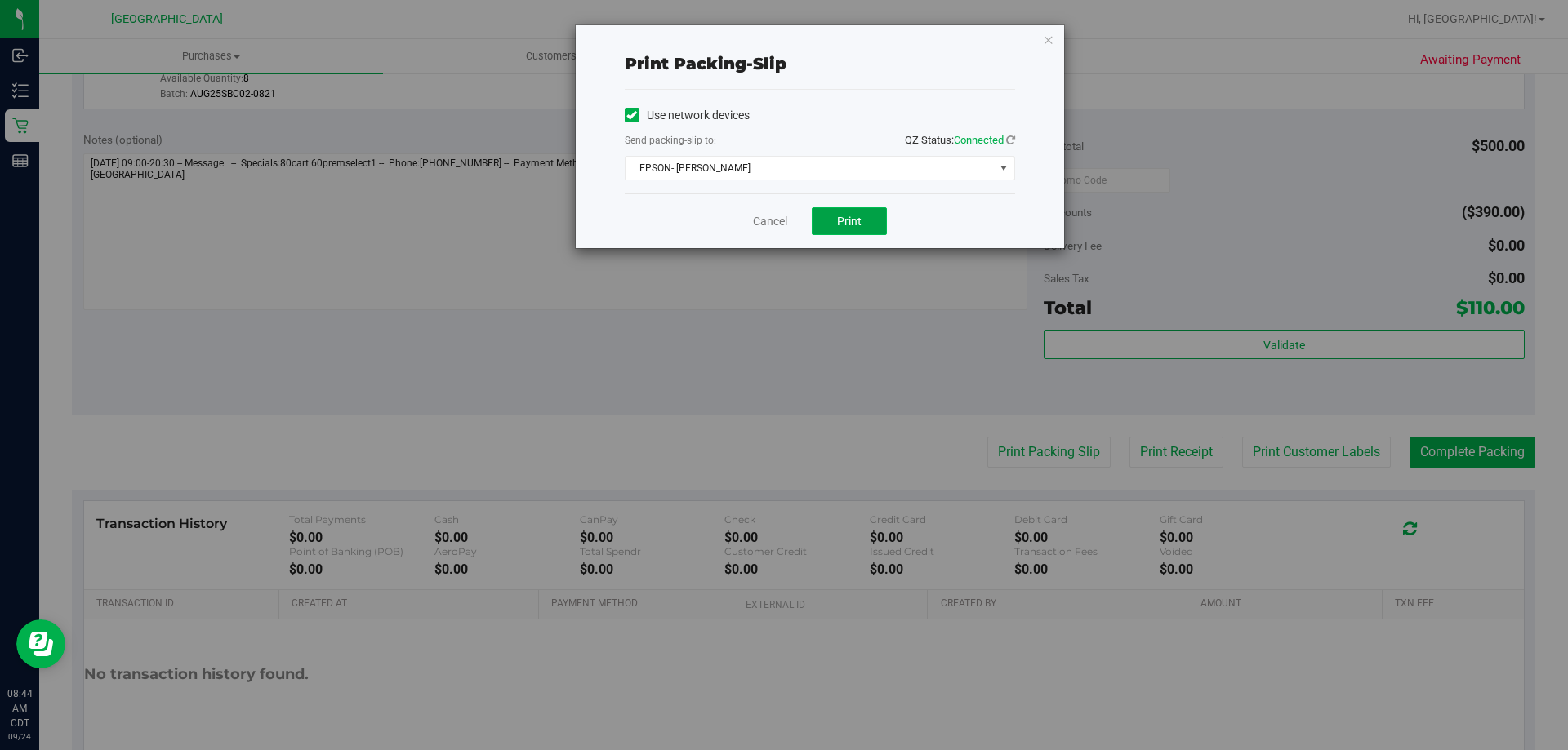
click at [823, 223] on button "Print" at bounding box center [850, 221] width 75 height 28
click at [775, 225] on link "Cancel" at bounding box center [769, 222] width 34 height 17
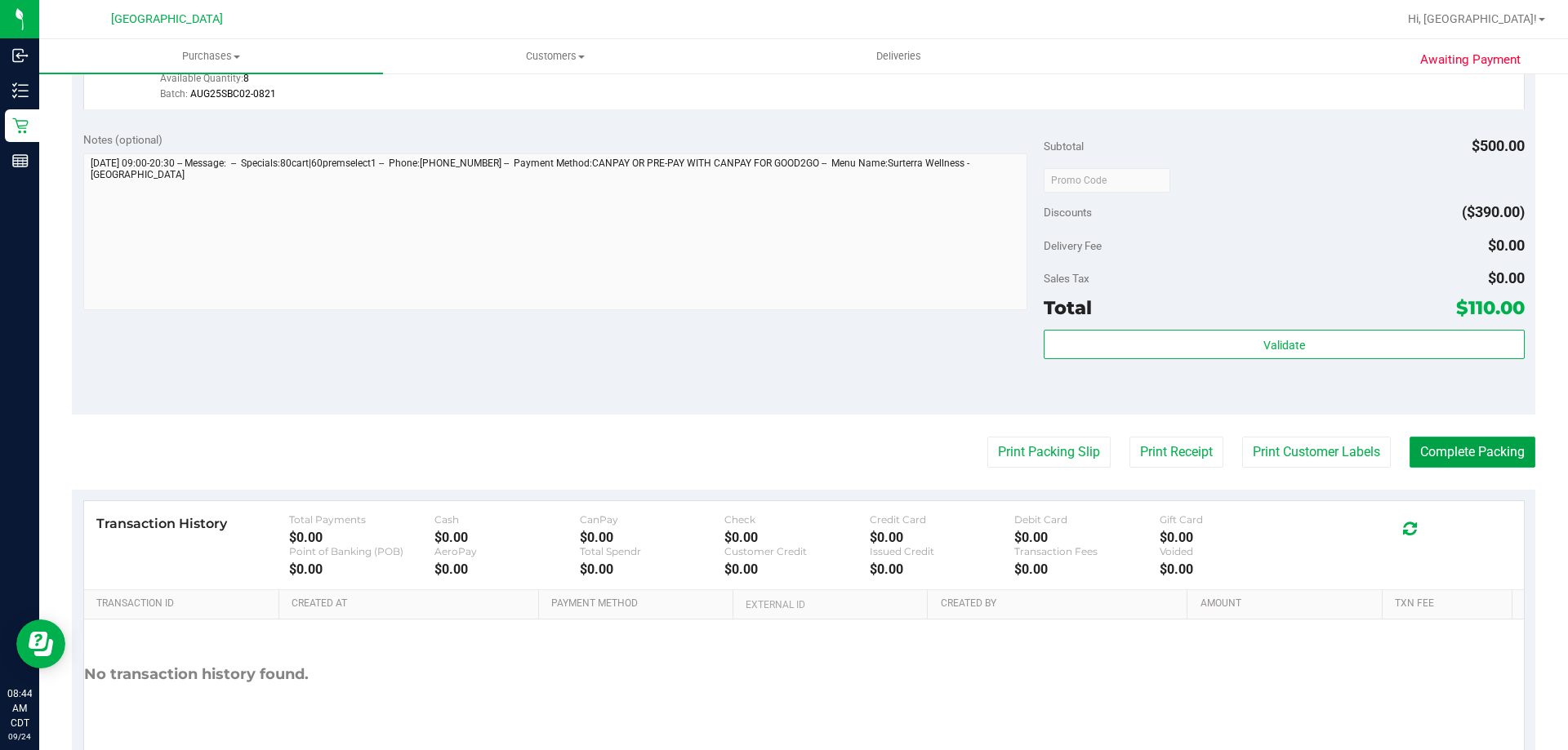
click at [1463, 457] on button "Complete Packing" at bounding box center [1472, 452] width 126 height 31
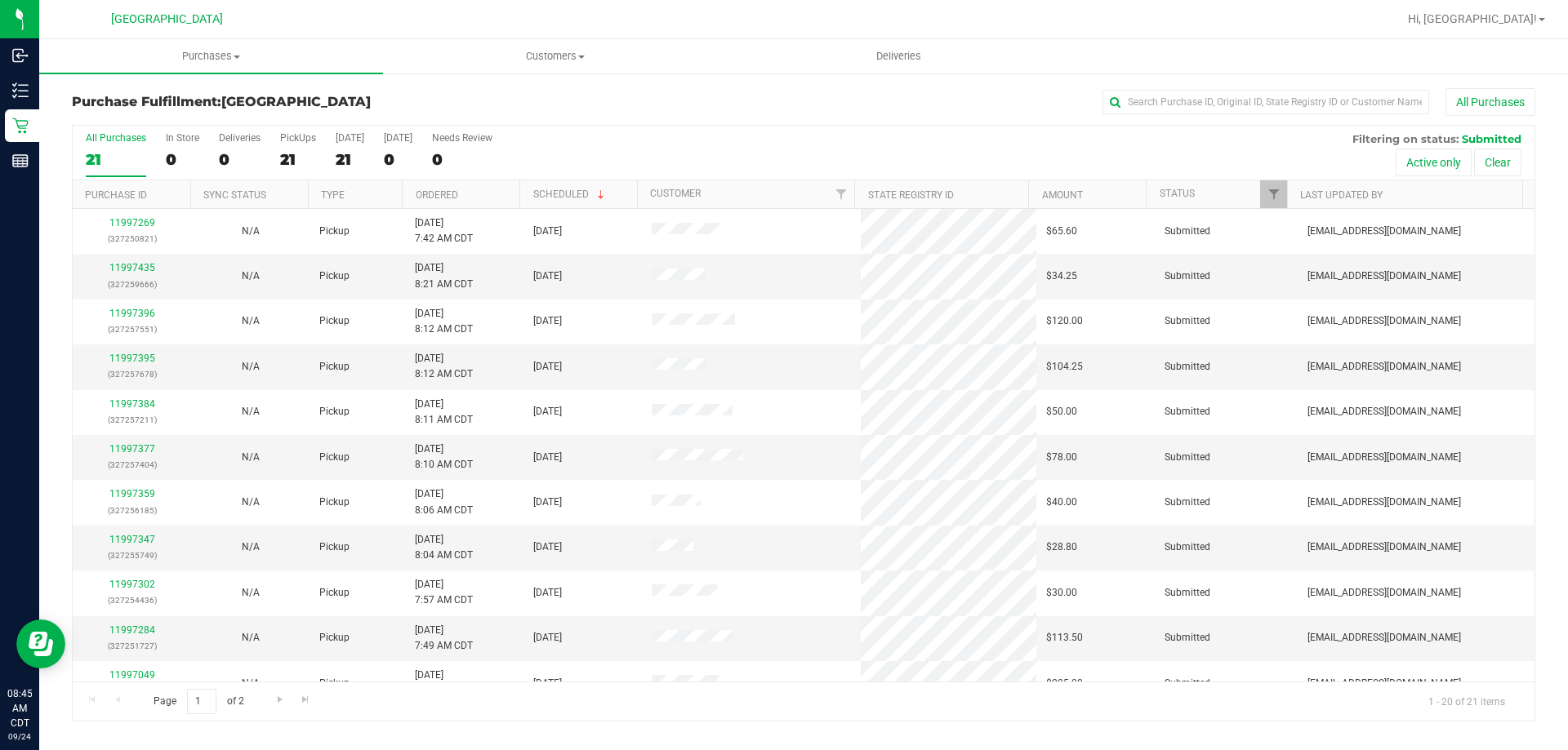
click at [502, 198] on th "Ordered" at bounding box center [460, 195] width 117 height 29
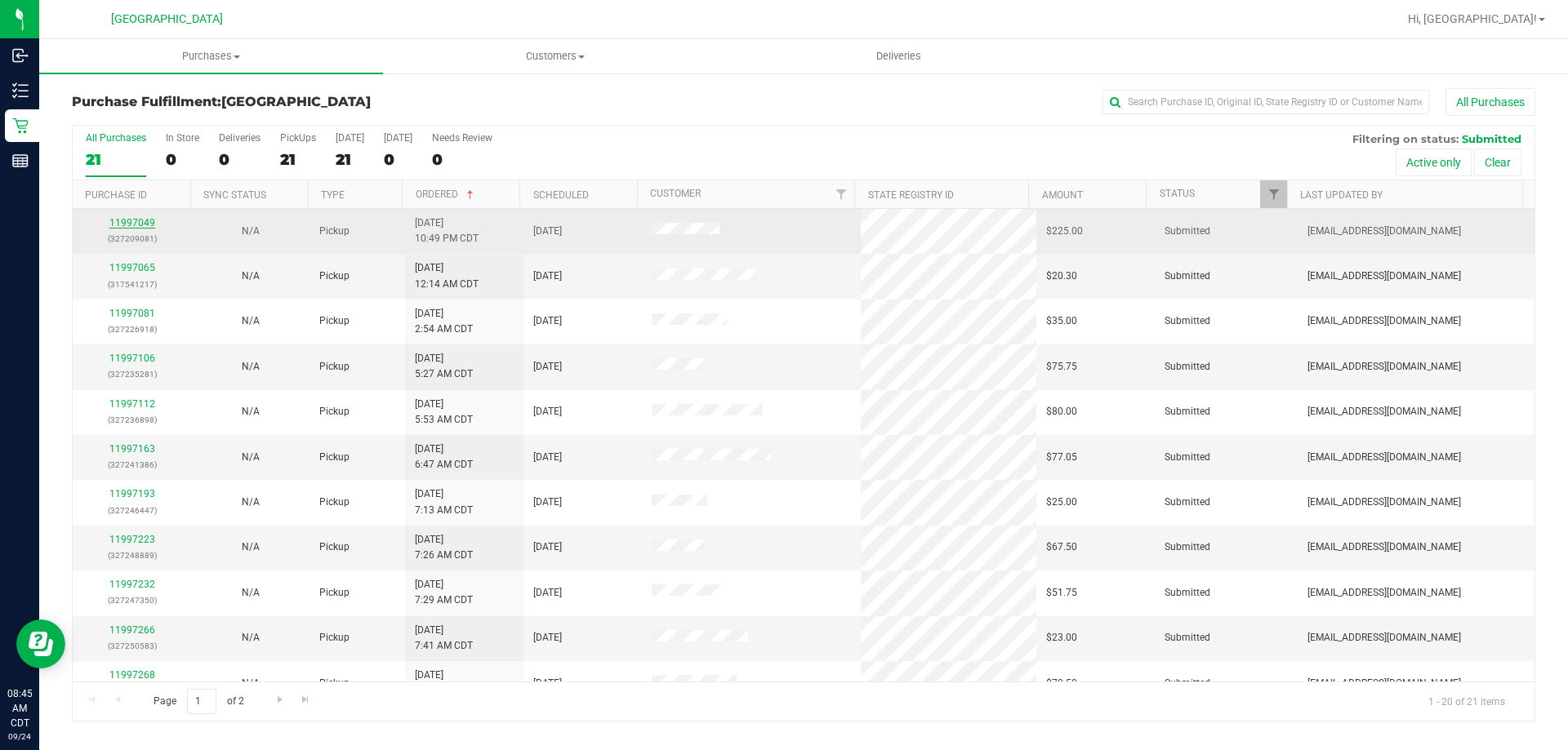
click at [141, 222] on link "11997049" at bounding box center [132, 223] width 45 height 12
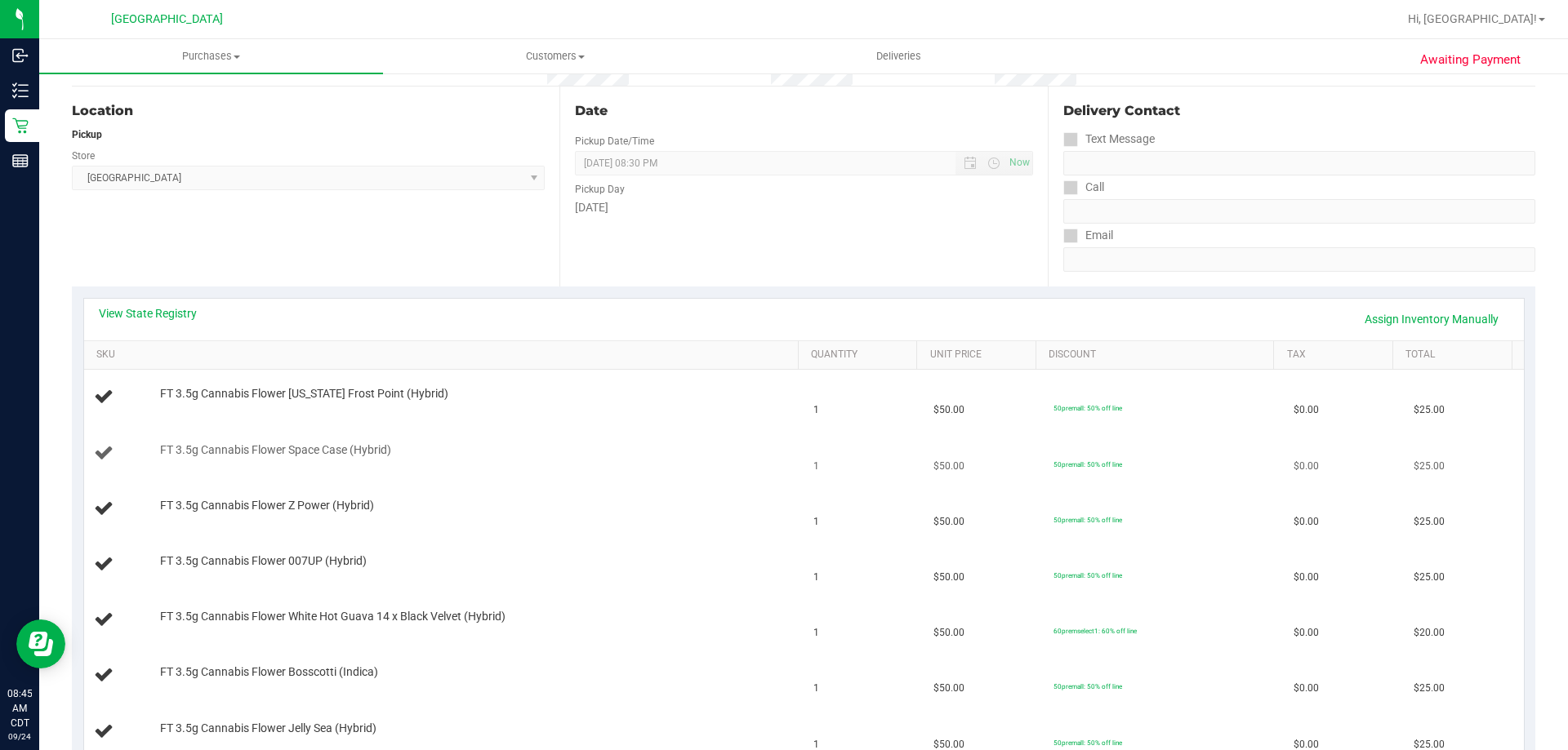
scroll to position [164, 0]
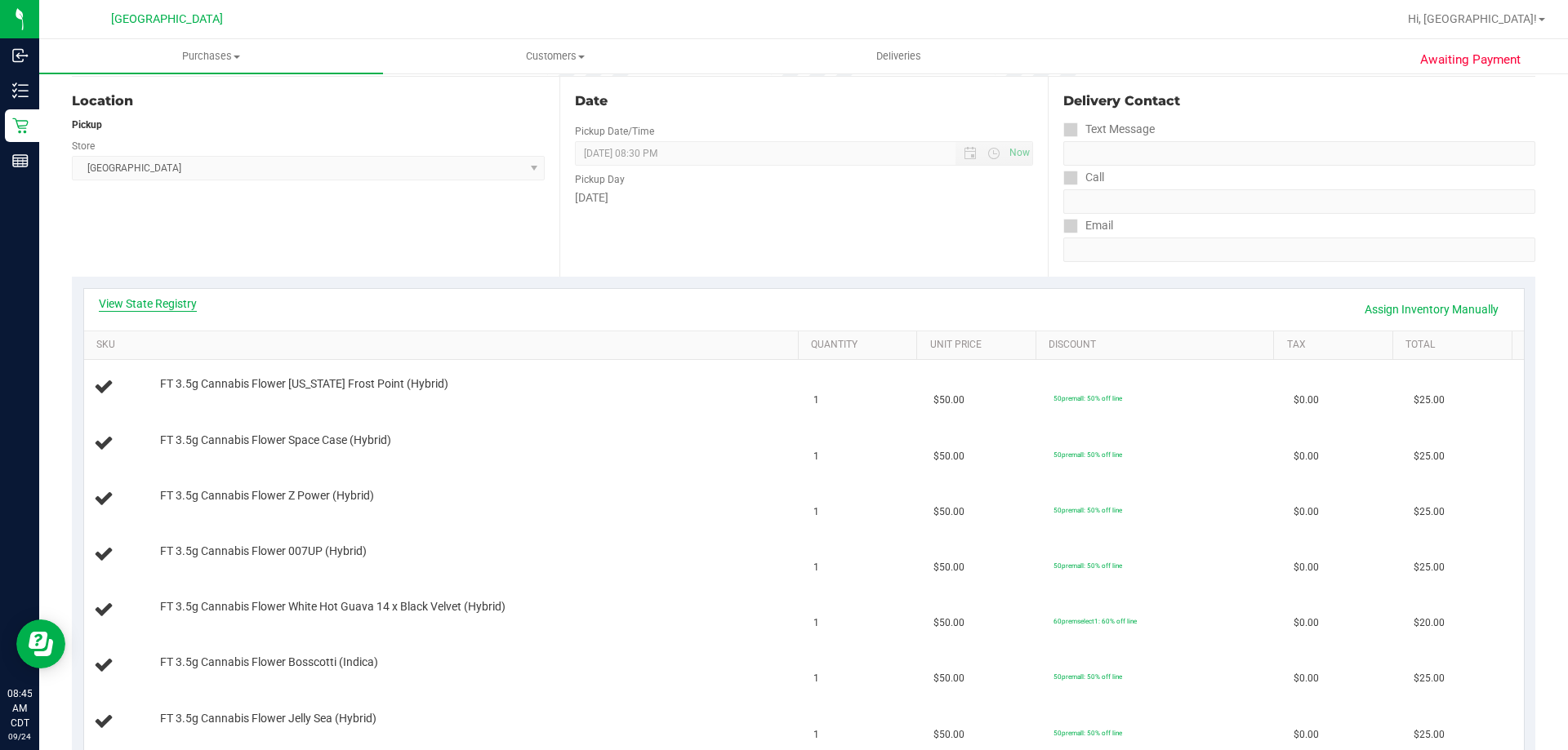
click at [155, 298] on link "View State Registry" at bounding box center [147, 303] width 98 height 16
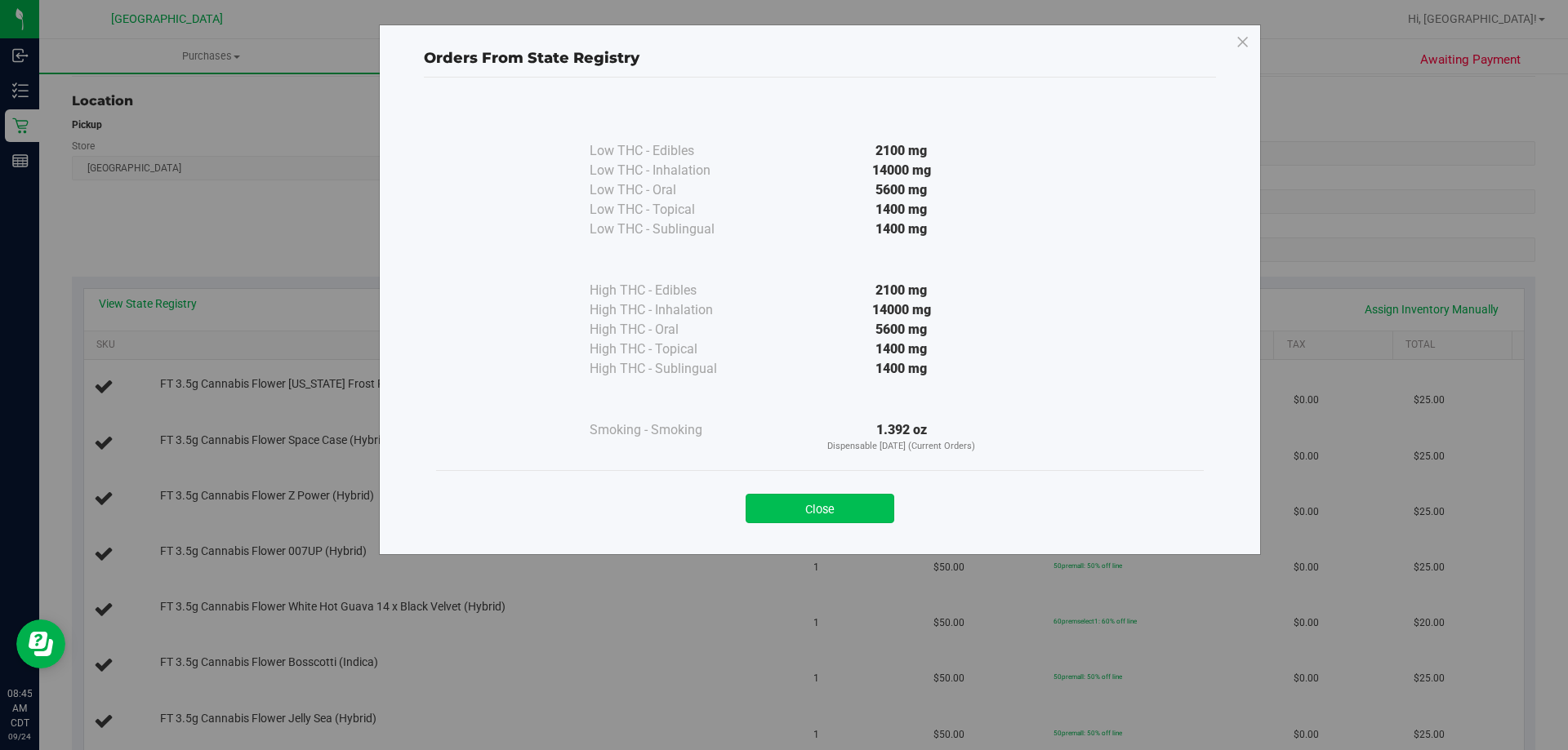
click at [869, 498] on button "Close" at bounding box center [820, 508] width 149 height 29
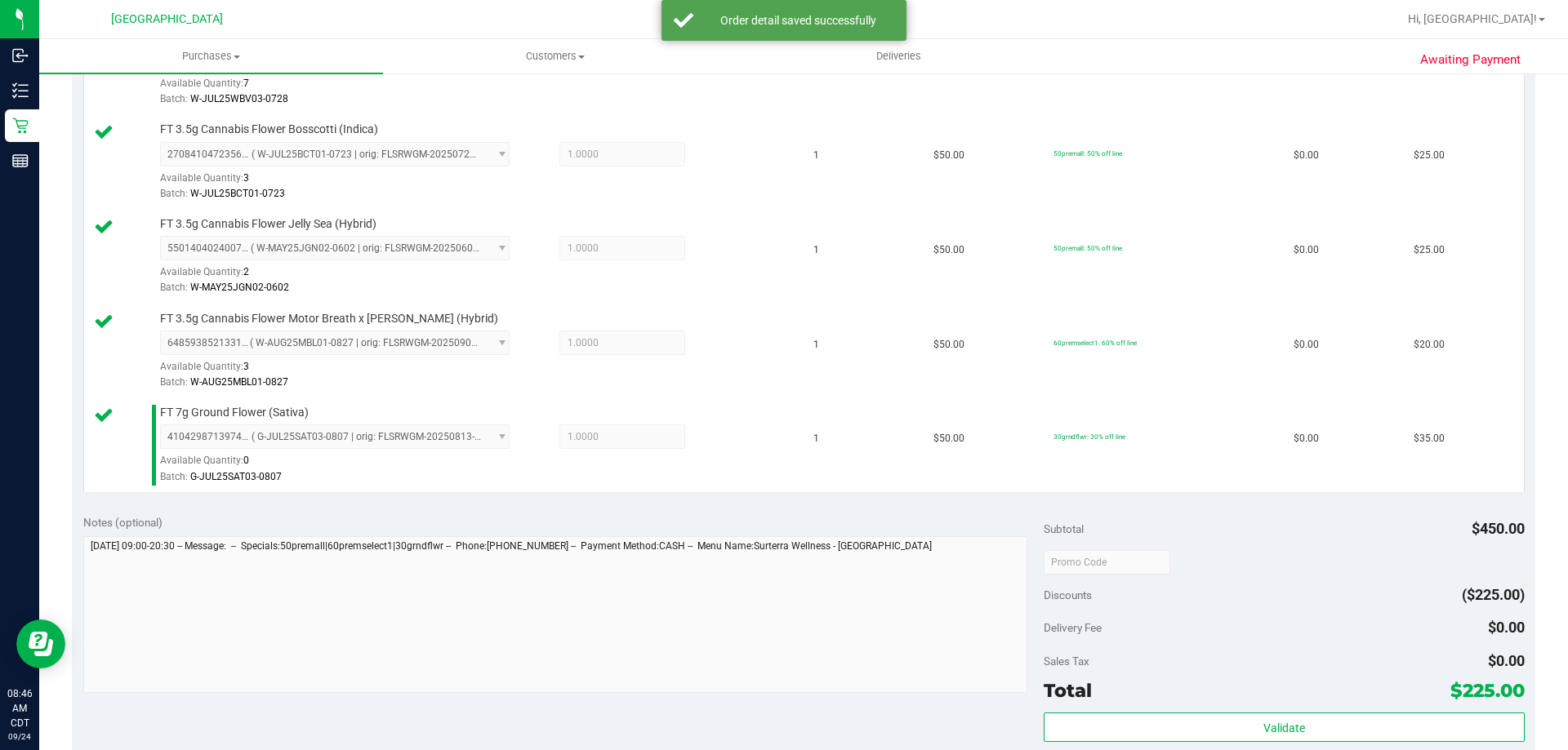
scroll to position [898, 0]
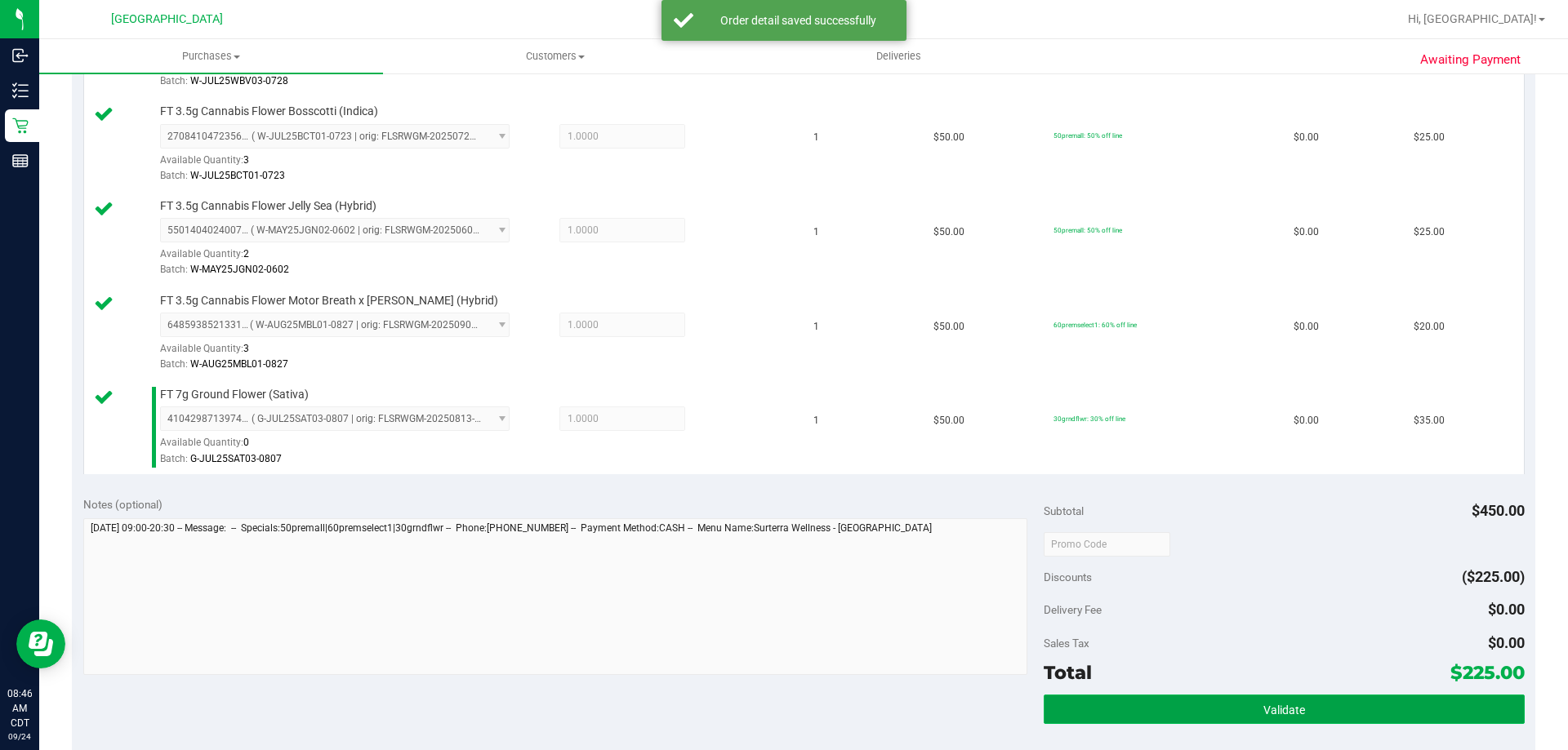
click at [1108, 712] on button "Validate" at bounding box center [1283, 709] width 480 height 29
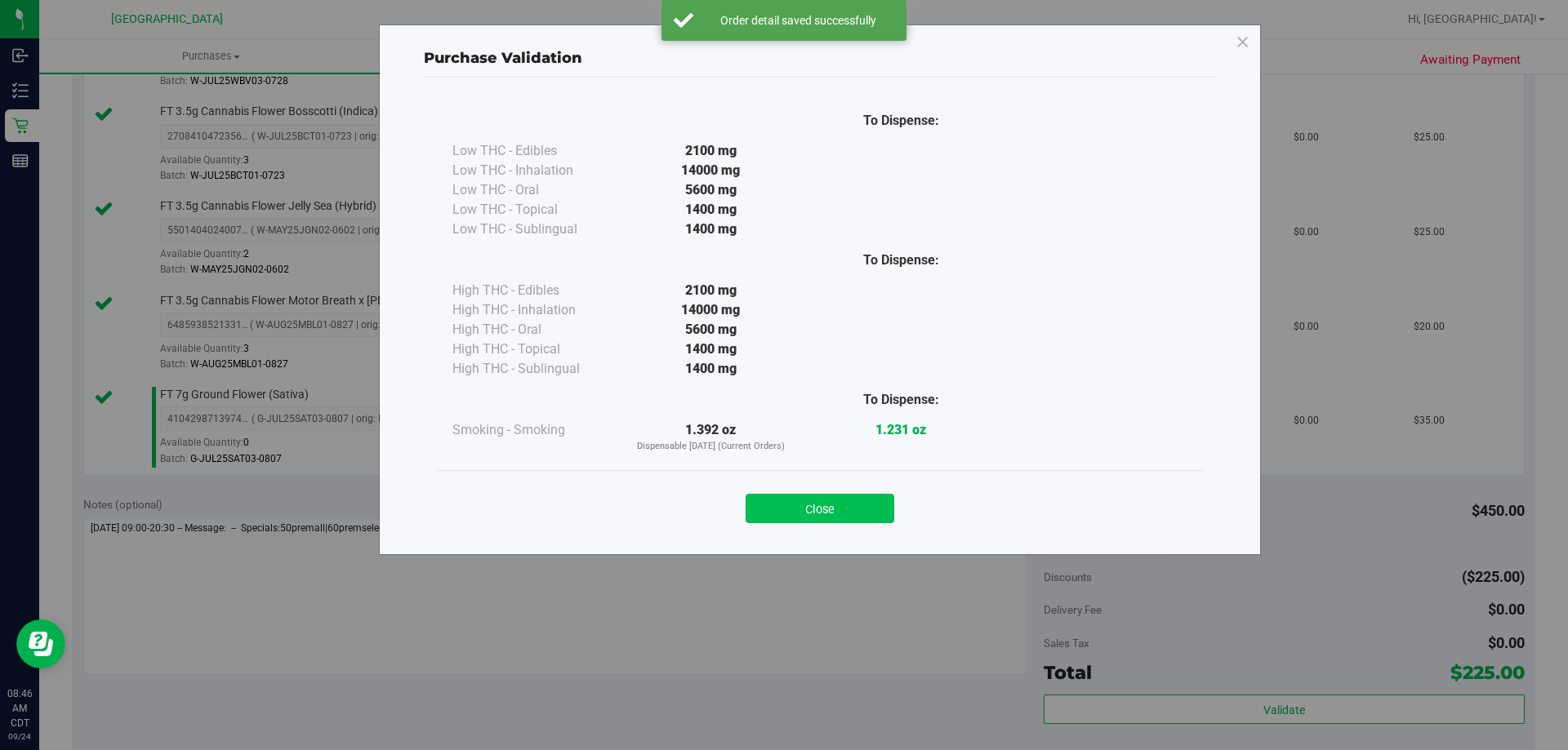
click at [804, 515] on button "Close" at bounding box center [820, 508] width 149 height 29
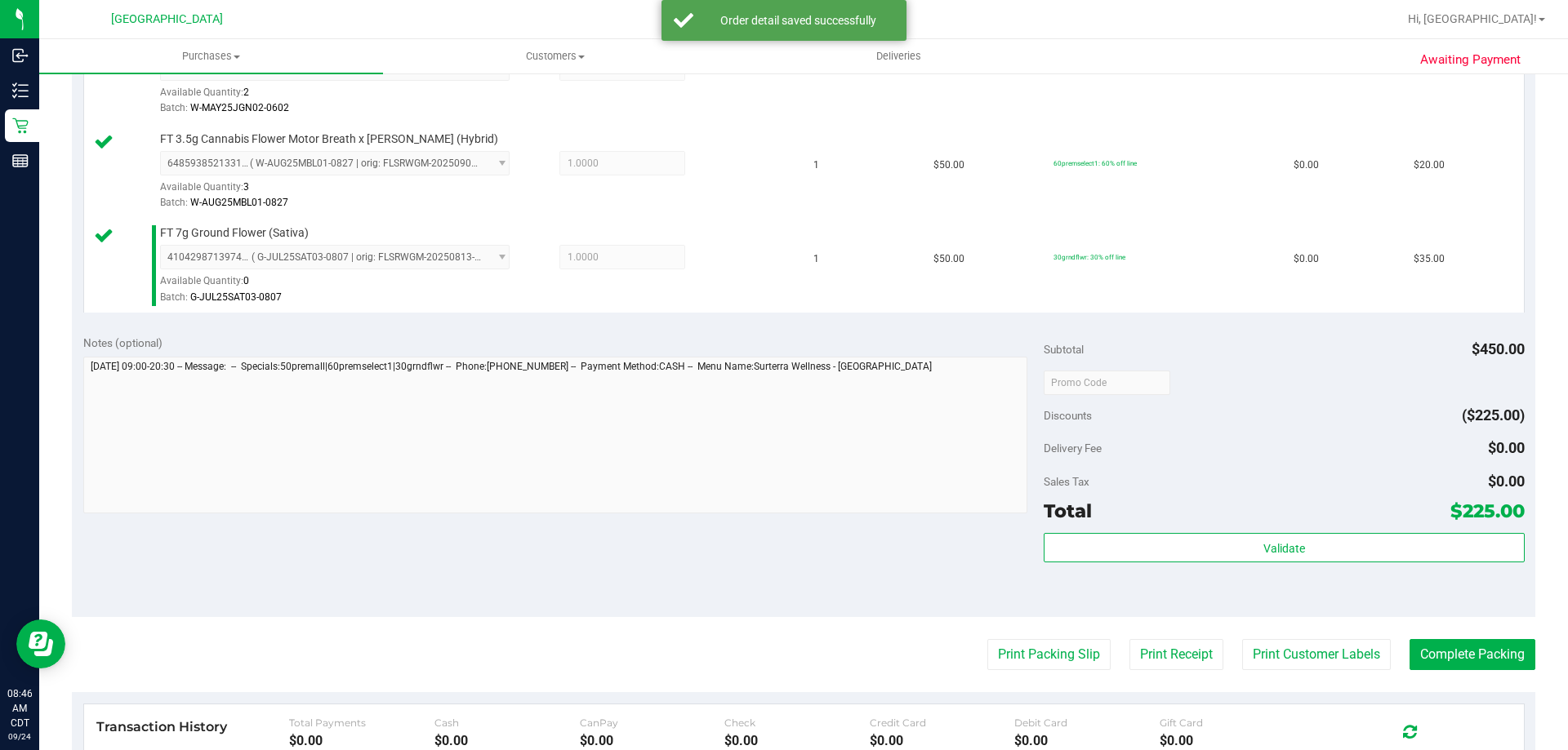
scroll to position [1062, 0]
click at [1006, 647] on button "Print Packing Slip" at bounding box center [1048, 653] width 123 height 31
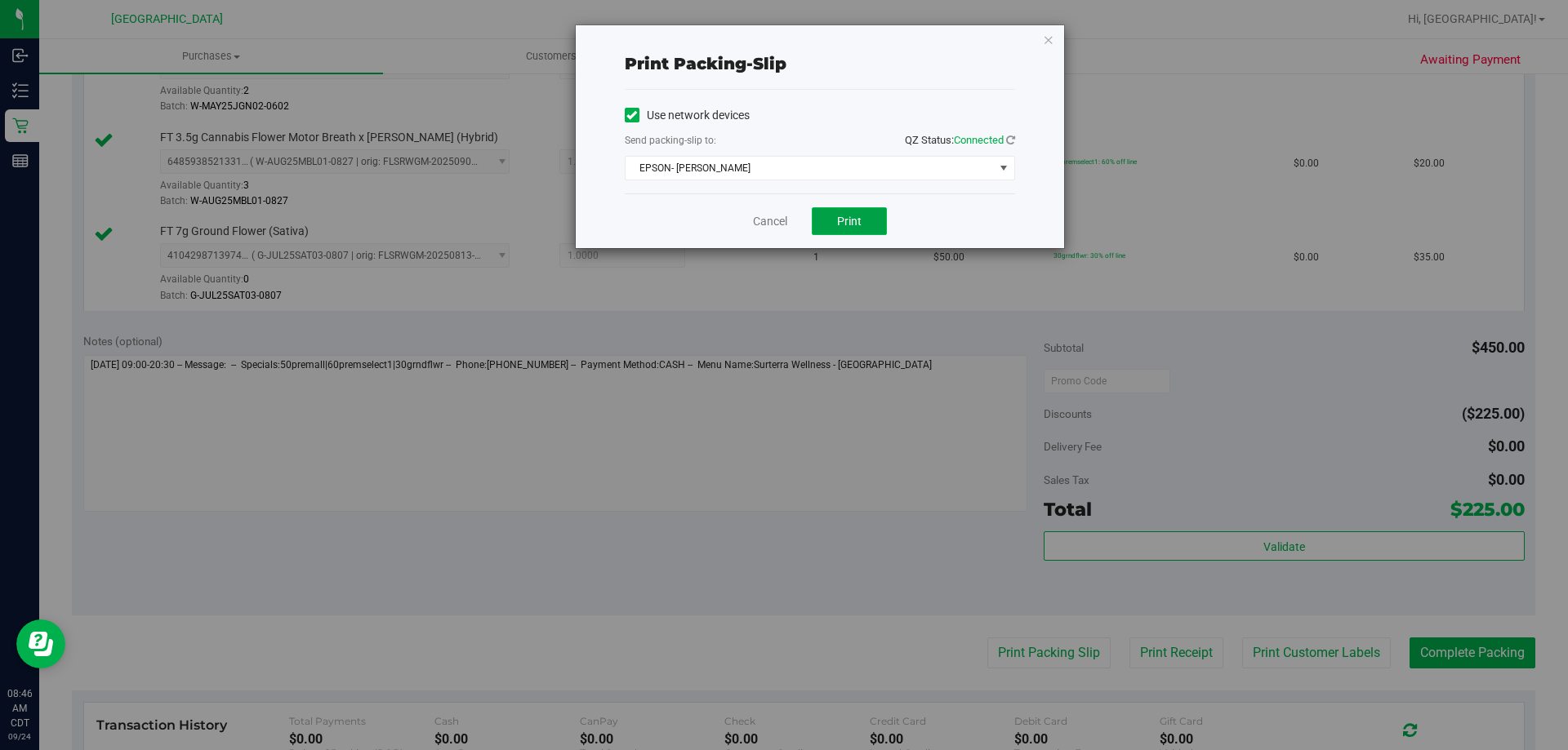
click at [859, 223] on span "Print" at bounding box center [849, 221] width 24 height 13
click at [770, 214] on link "Cancel" at bounding box center [769, 222] width 34 height 17
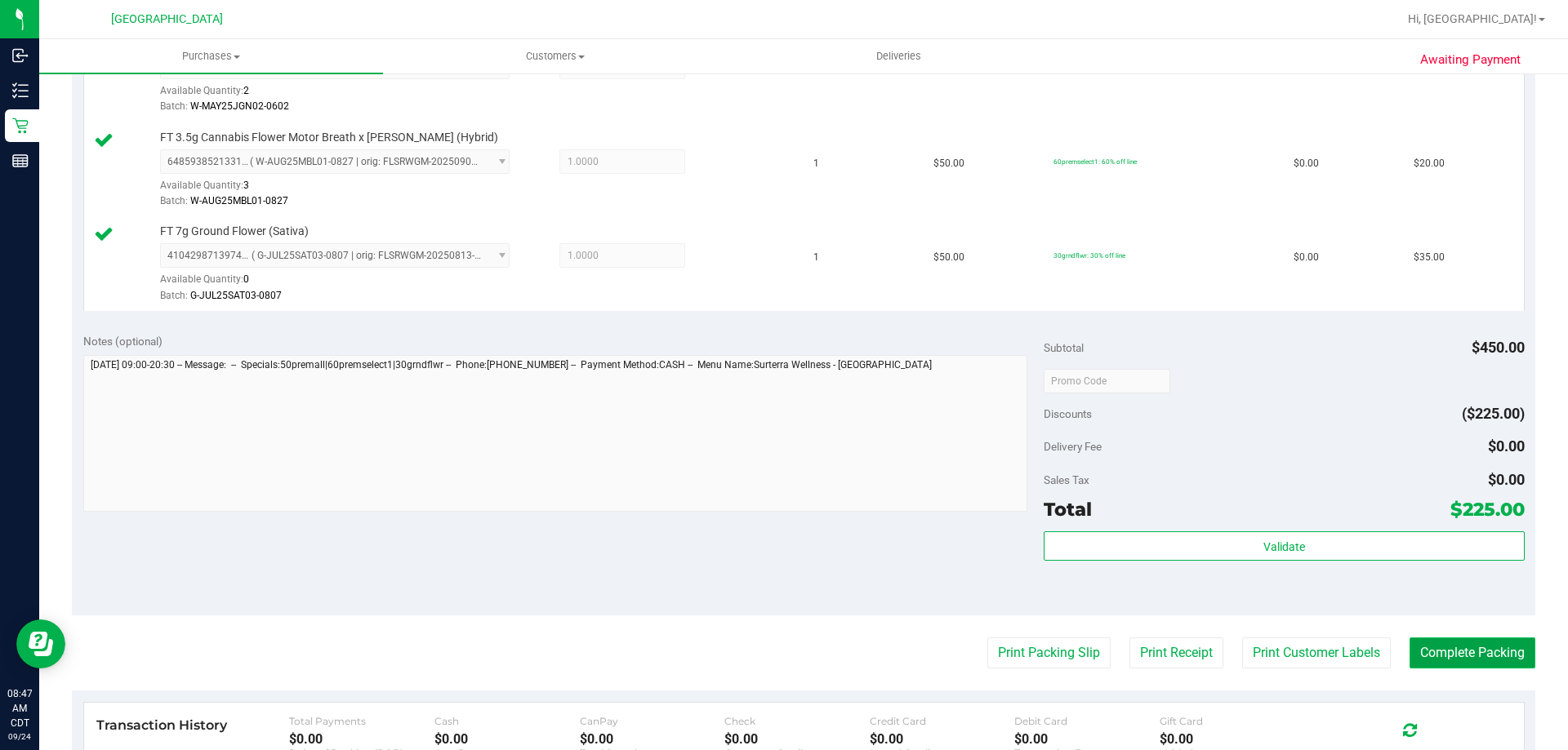
click at [1422, 651] on button "Complete Packing" at bounding box center [1472, 653] width 126 height 31
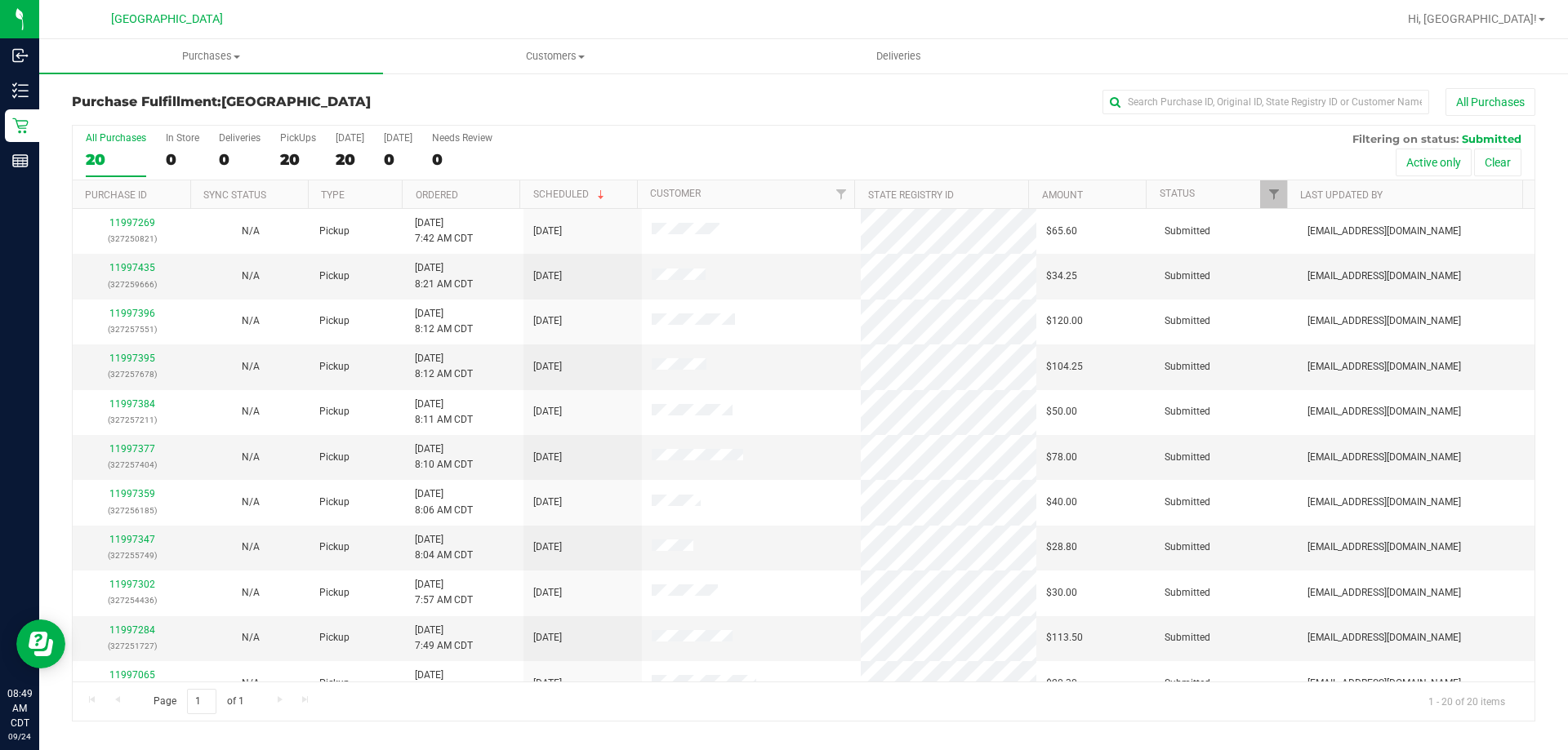
click at [463, 202] on th "Ordered" at bounding box center [460, 195] width 117 height 29
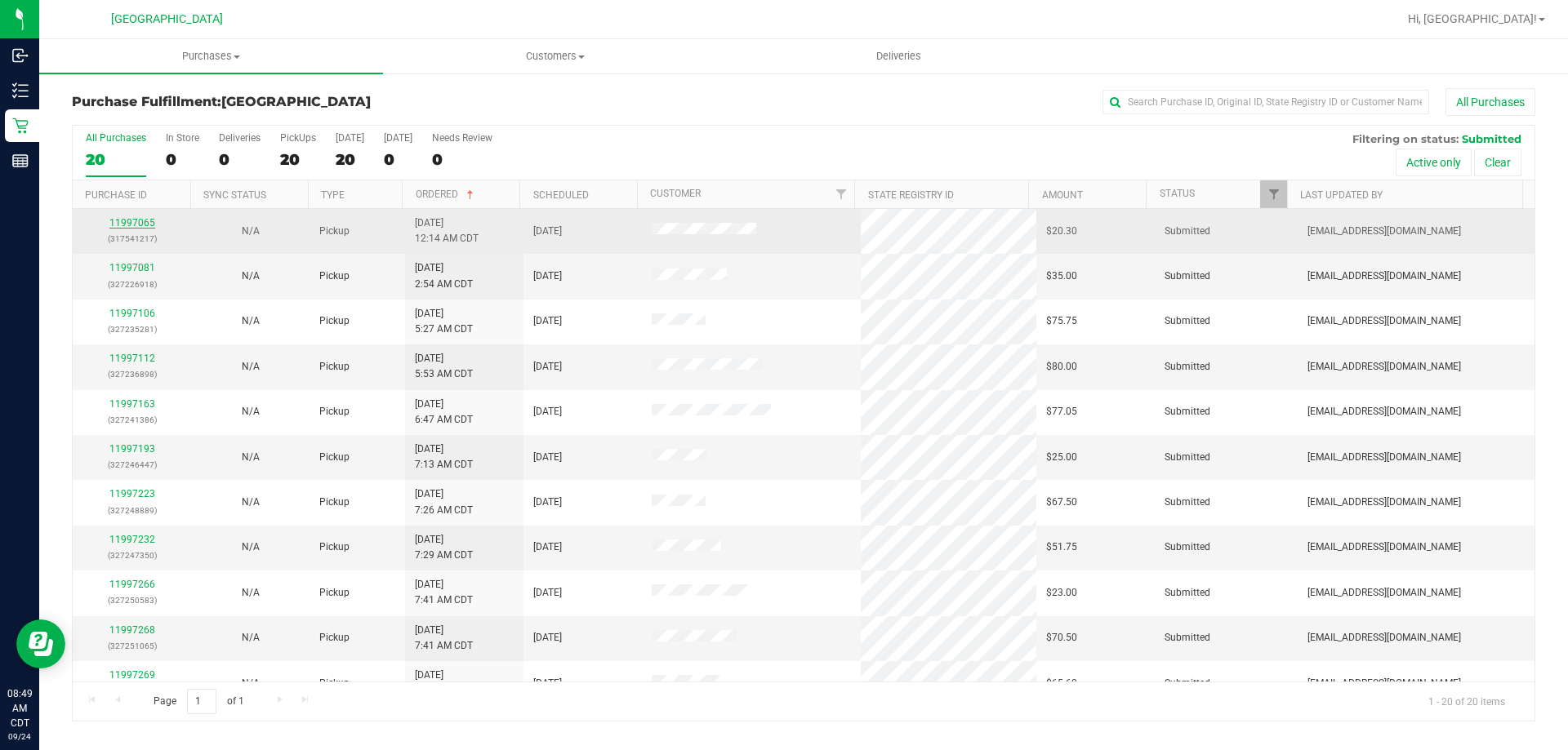
click at [136, 222] on link "11997065" at bounding box center [132, 223] width 45 height 12
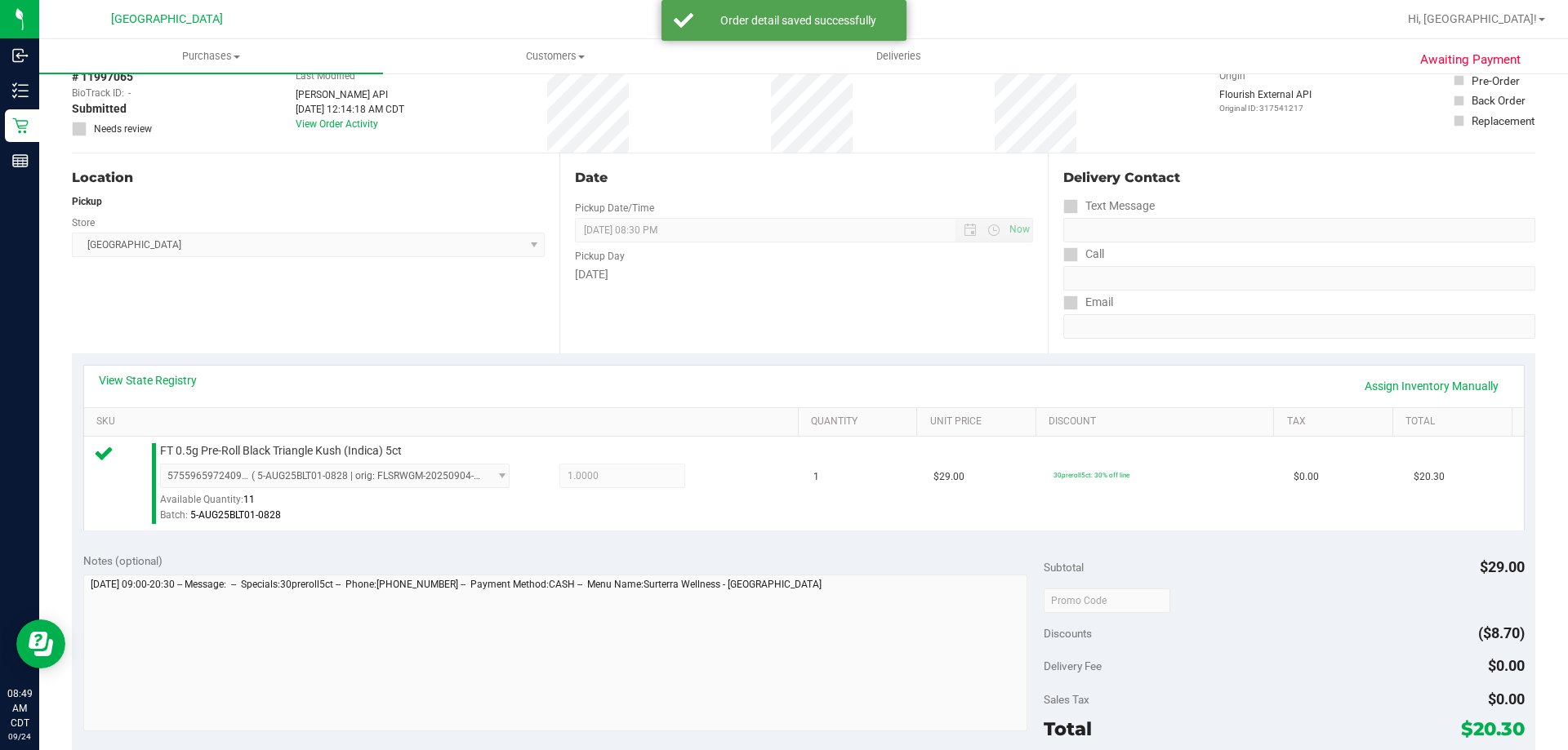
scroll to position [245, 0]
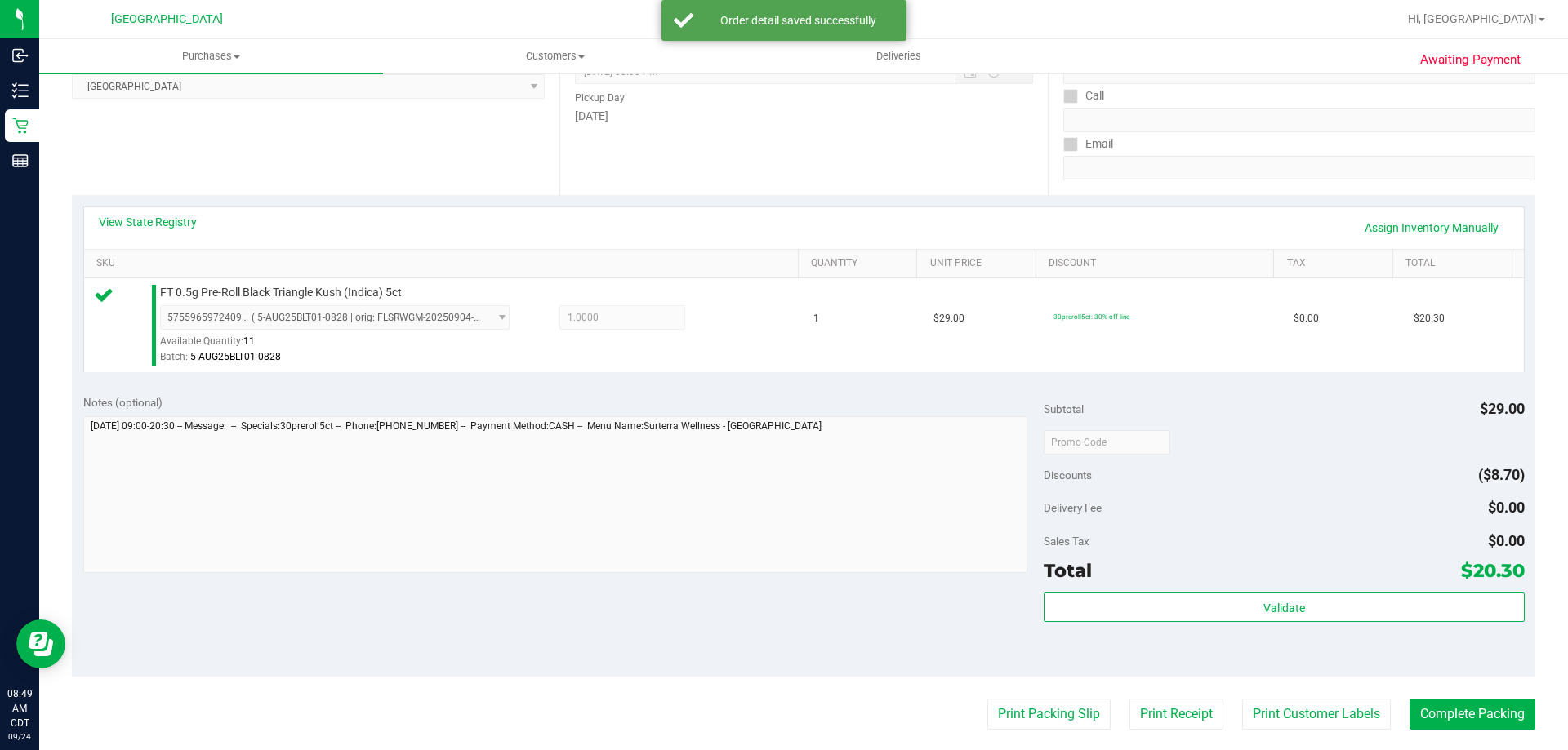
click at [1119, 590] on div "Subtotal $29.00 Discounts ($8.70) Delivery Fee $0.00 Sales Tax $0.00 Total $20.…" at bounding box center [1283, 529] width 480 height 272
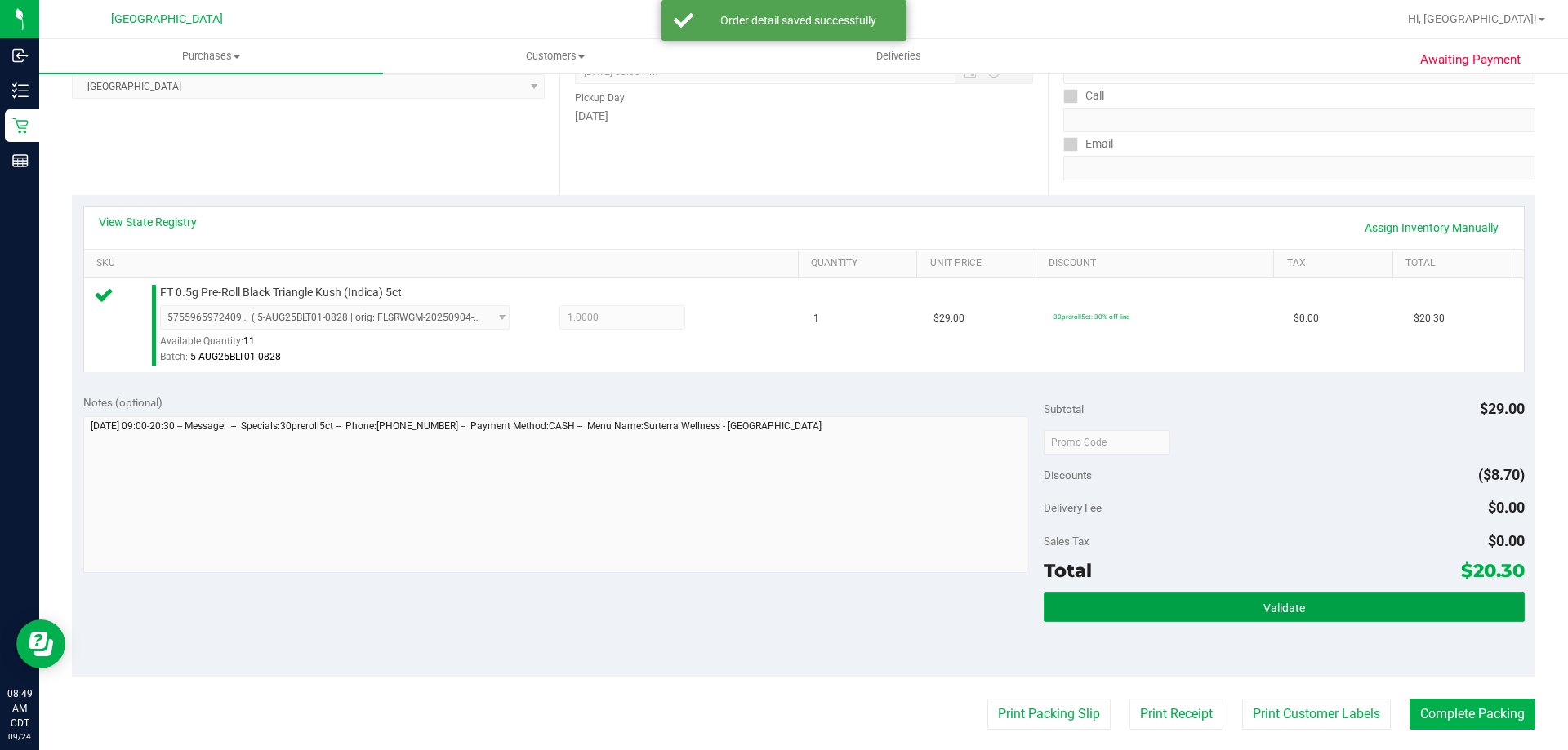
click at [1130, 614] on button "Validate" at bounding box center [1283, 607] width 480 height 29
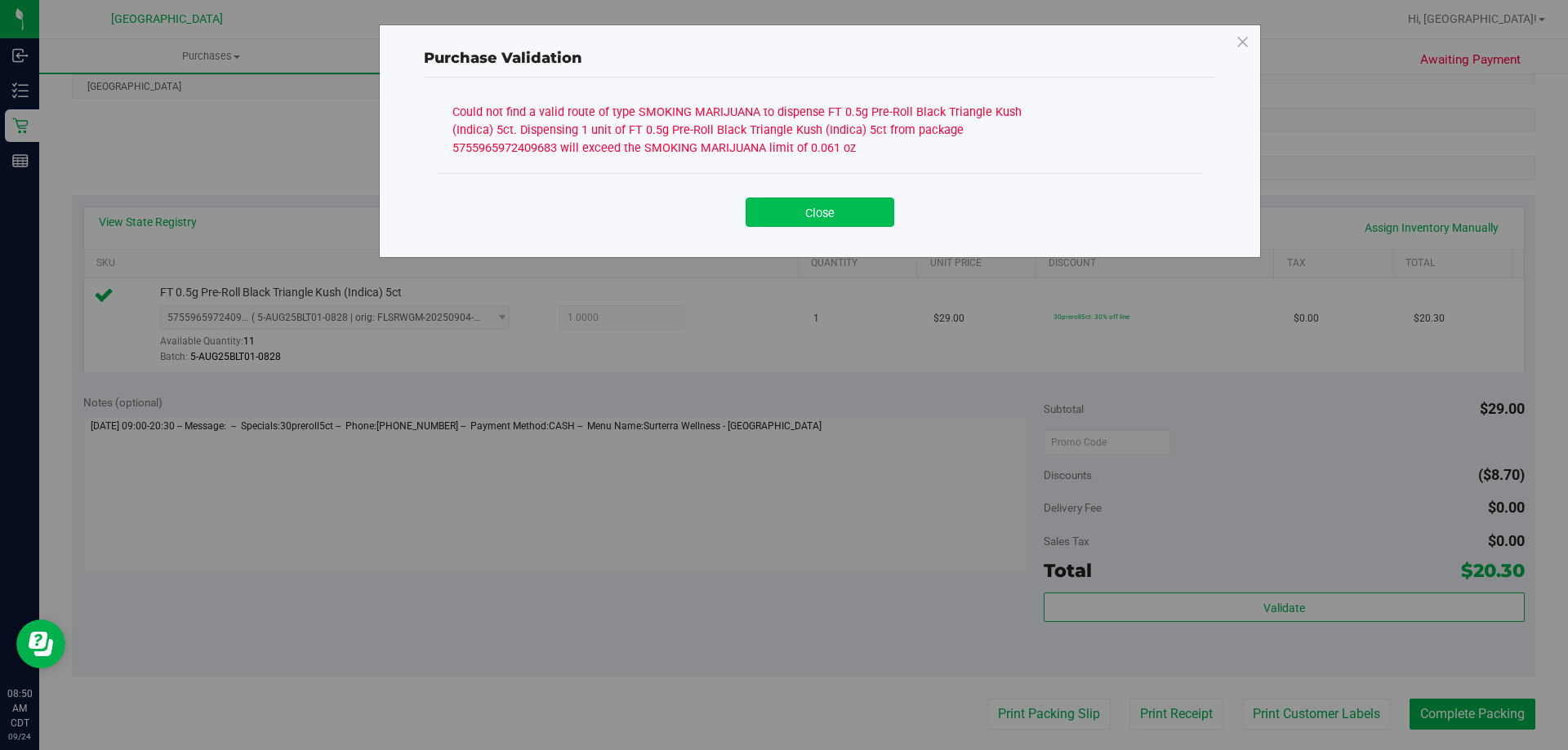
click at [823, 217] on button "Close" at bounding box center [820, 212] width 149 height 29
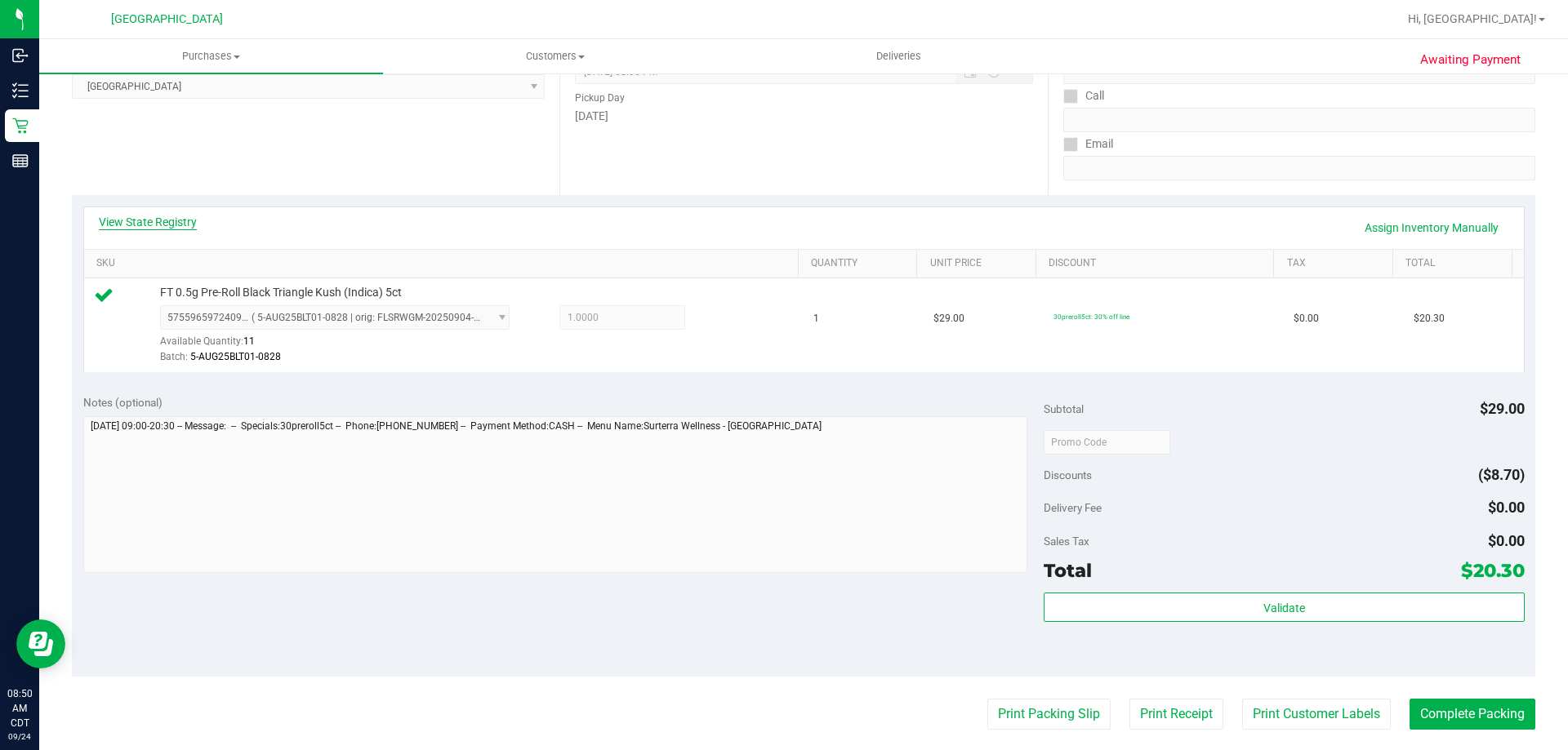
click at [169, 215] on link "View State Registry" at bounding box center [147, 222] width 98 height 16
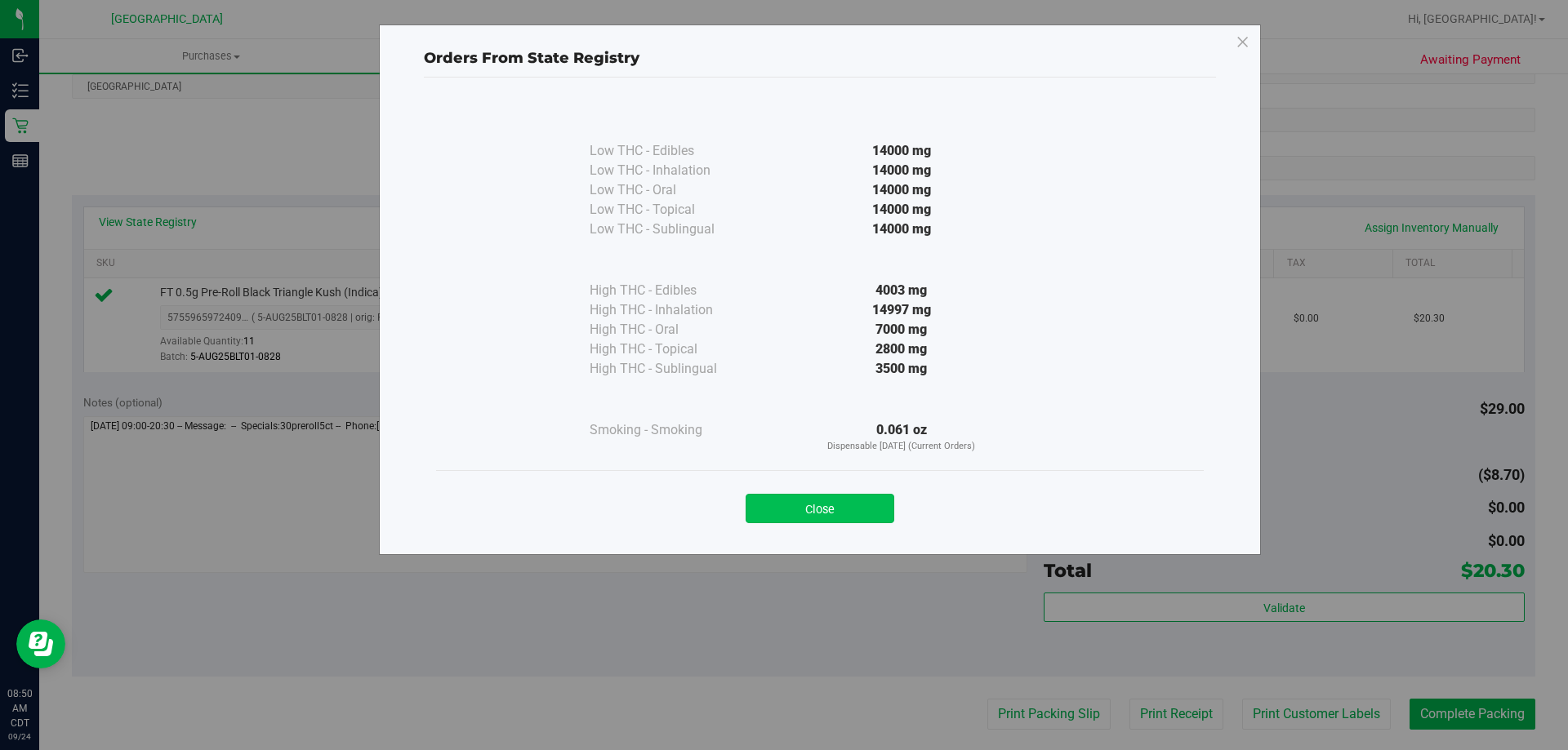
click at [863, 510] on button "Close" at bounding box center [820, 508] width 149 height 29
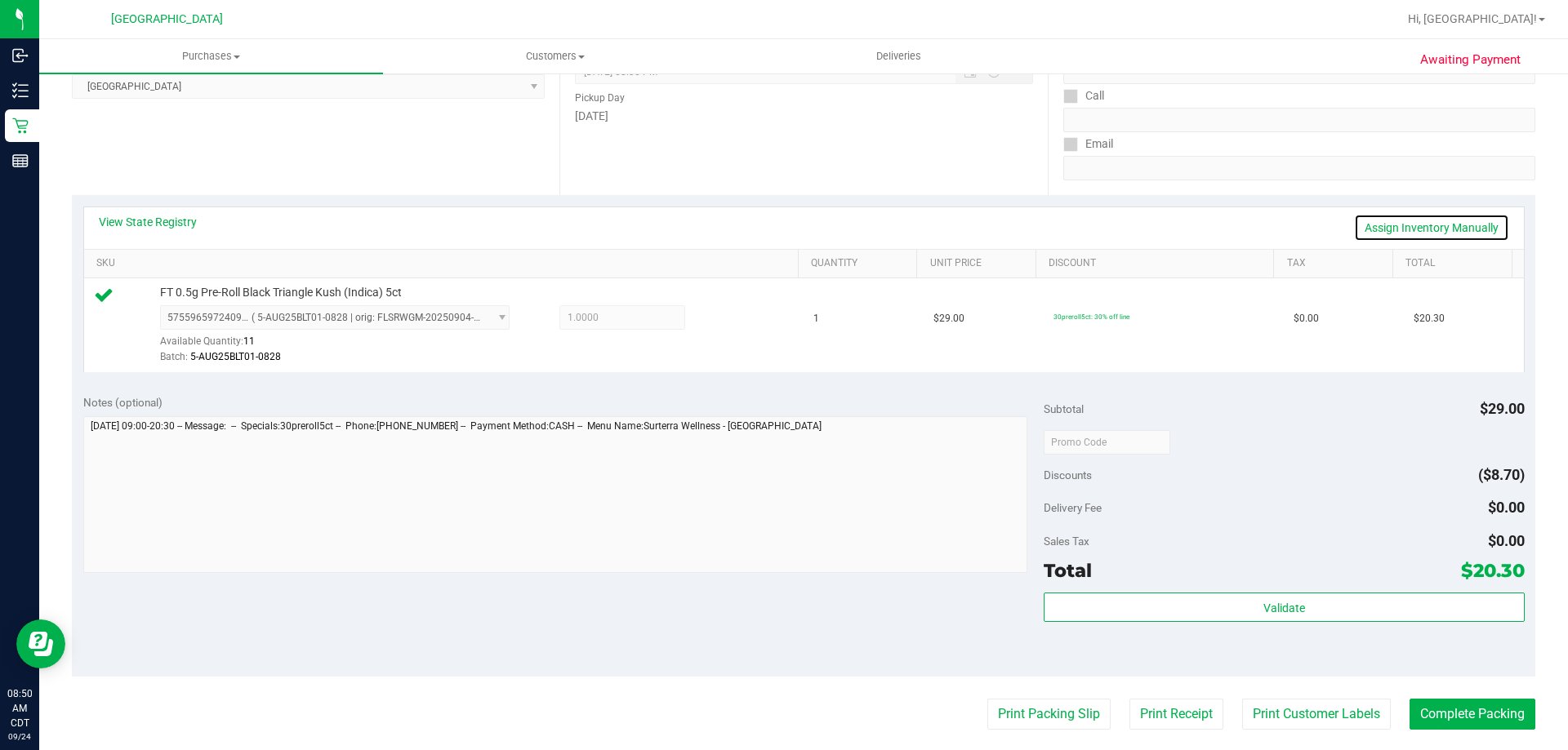
click at [1388, 224] on link "Assign Inventory Manually" at bounding box center [1432, 227] width 155 height 28
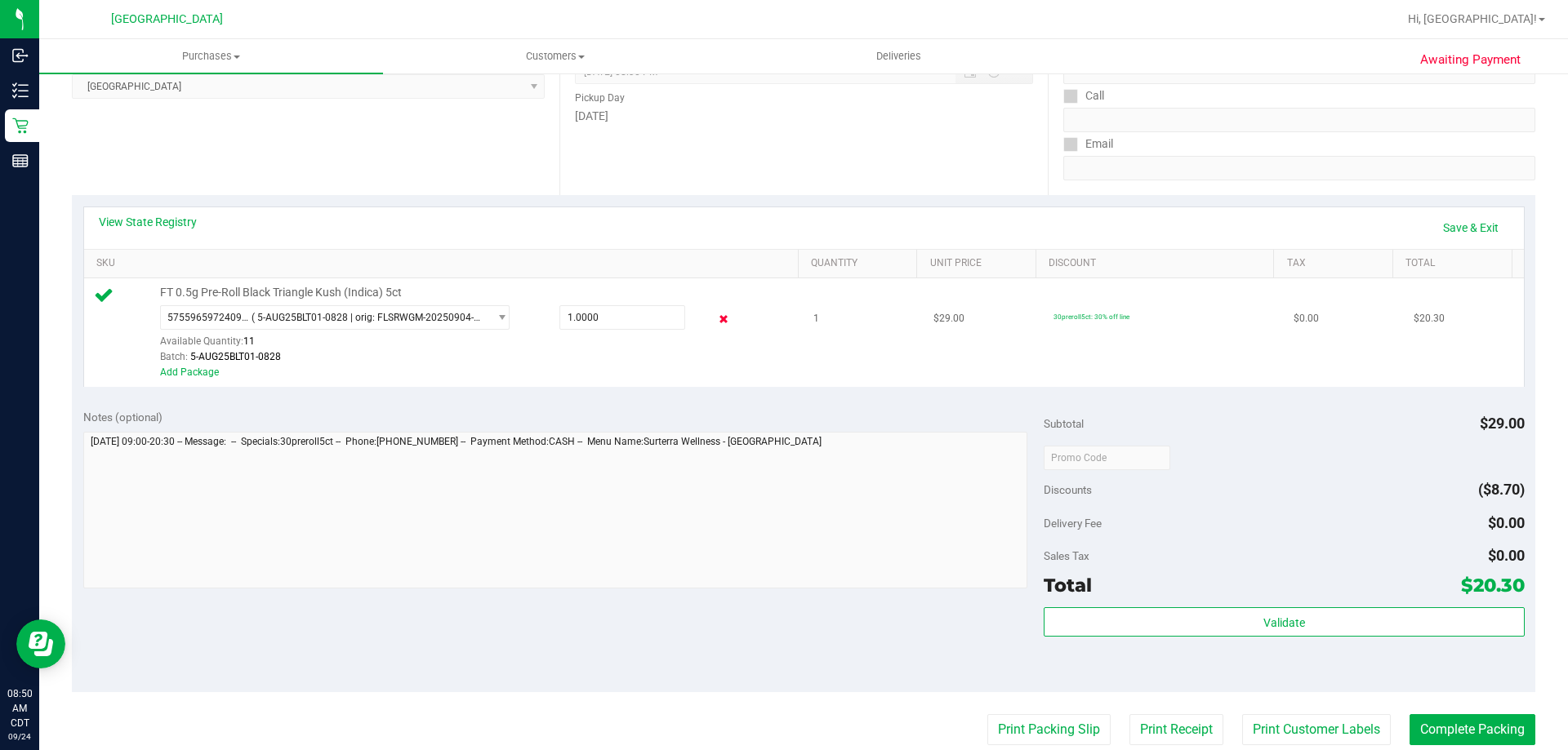
click at [715, 315] on icon at bounding box center [724, 319] width 17 height 18
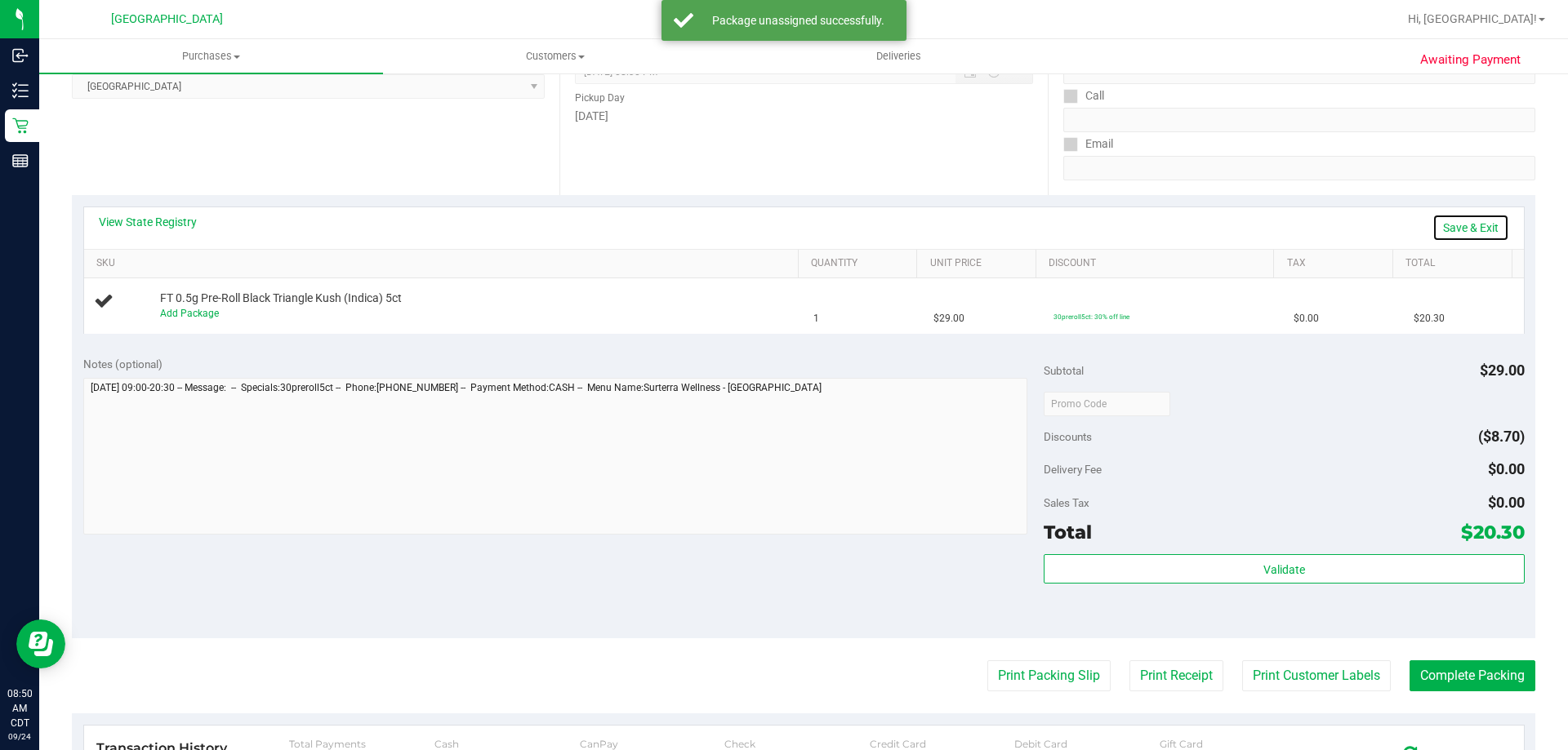
click at [1472, 236] on link "Save & Exit" at bounding box center [1470, 227] width 76 height 28
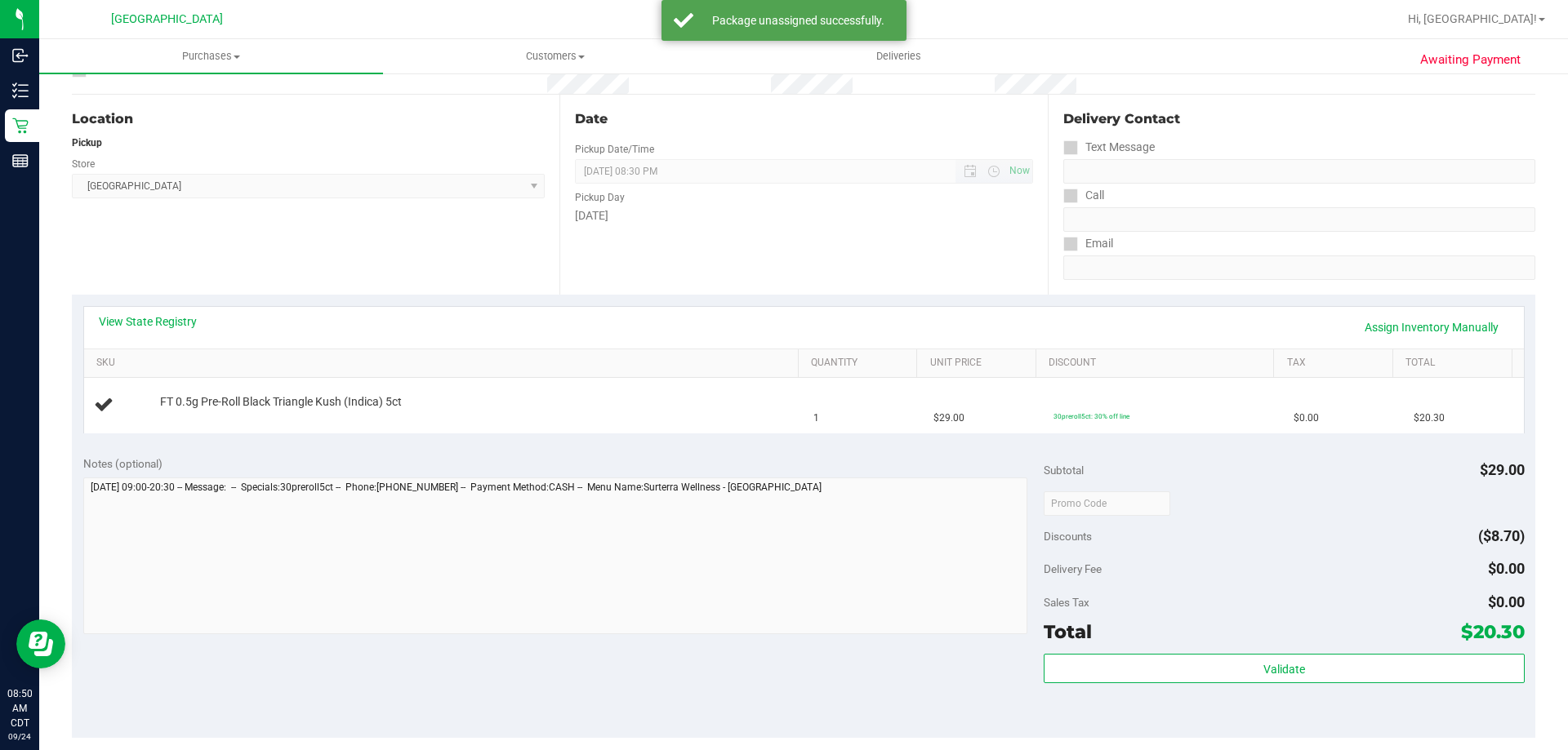
scroll to position [0, 0]
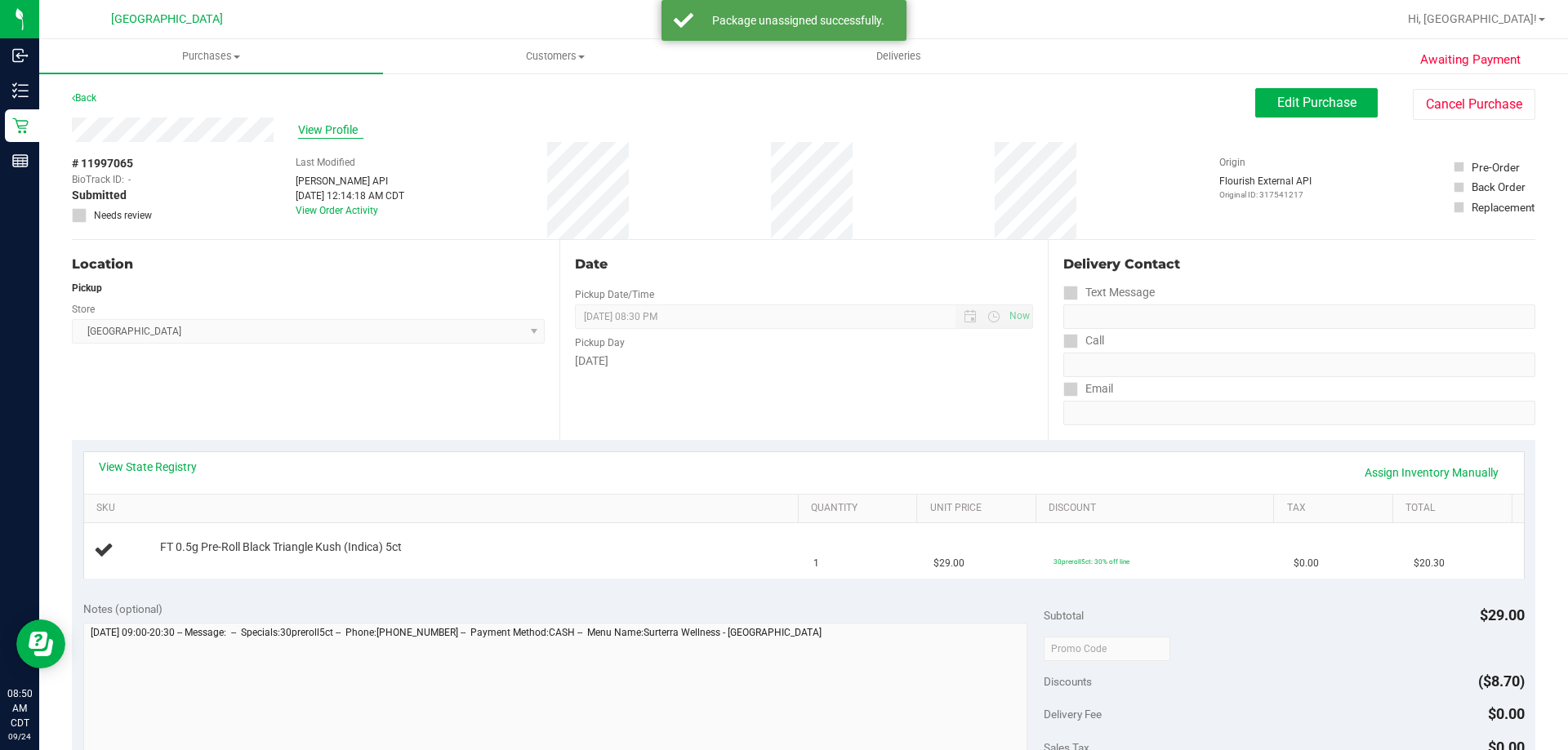
click at [333, 128] on span "View Profile" at bounding box center [330, 131] width 65 height 17
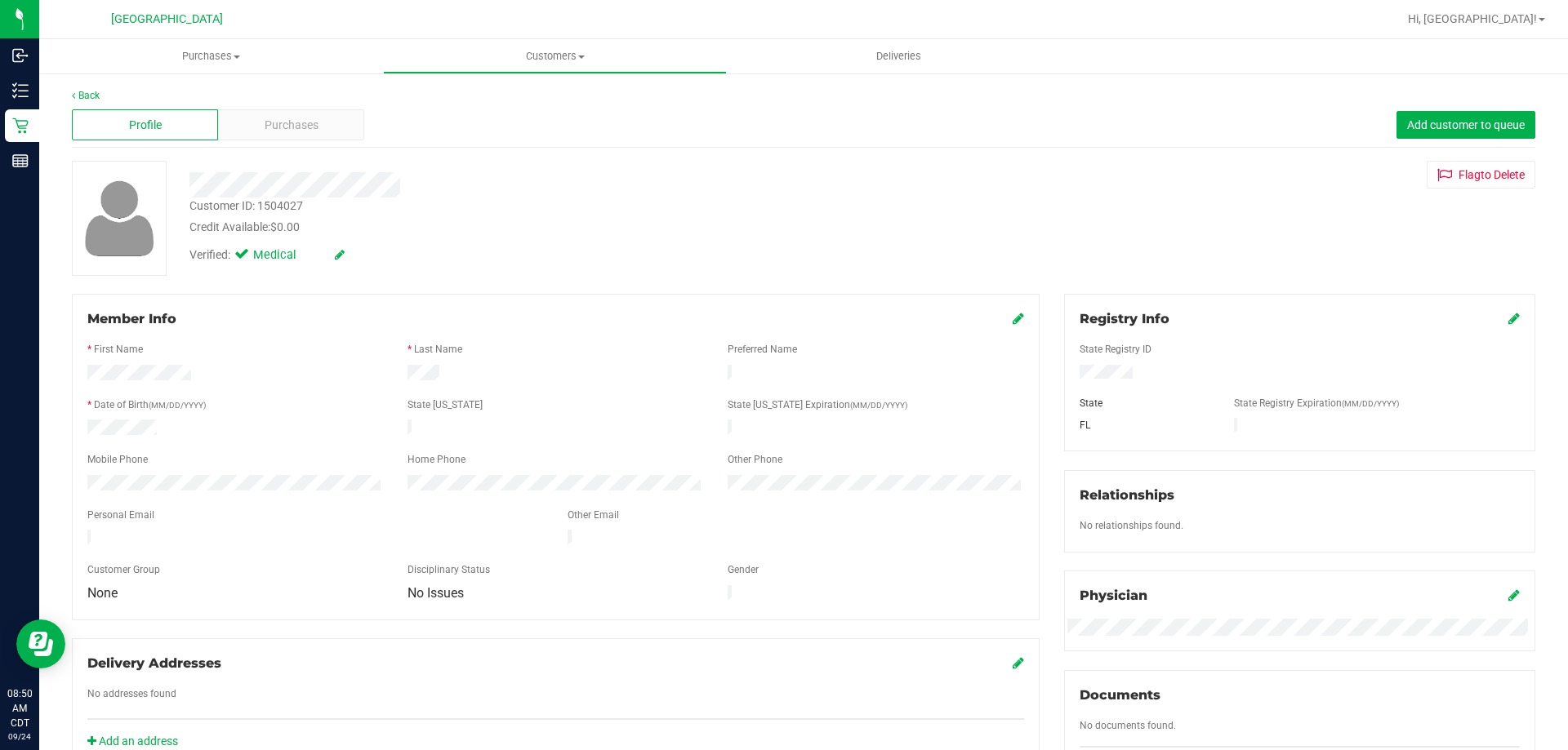
click at [278, 211] on div "Customer ID: 1504027" at bounding box center [246, 206] width 113 height 17
copy div "1504027"
click at [92, 90] on link "Back" at bounding box center [85, 96] width 28 height 12
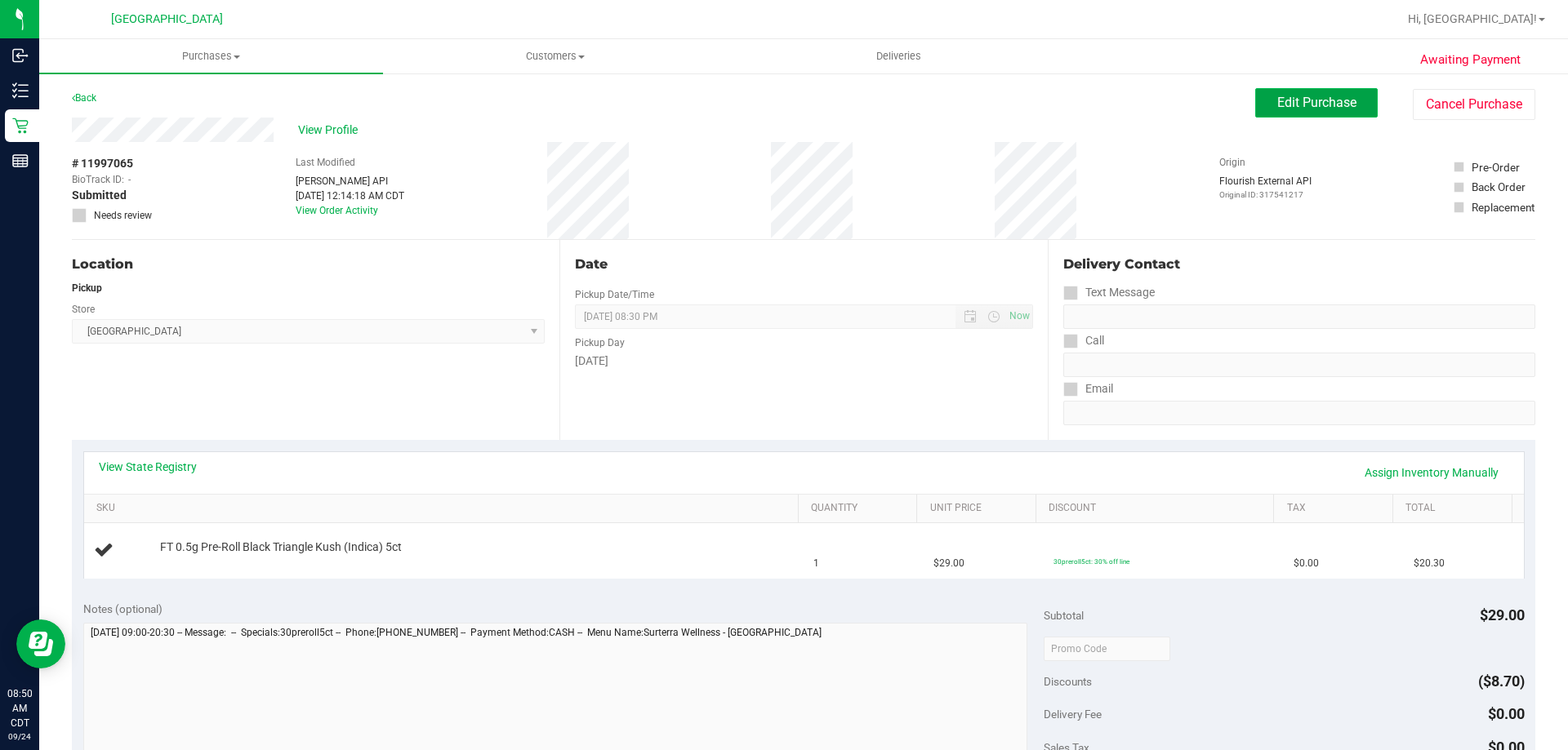
click at [1317, 103] on span "Edit Purchase" at bounding box center [1316, 103] width 79 height 15
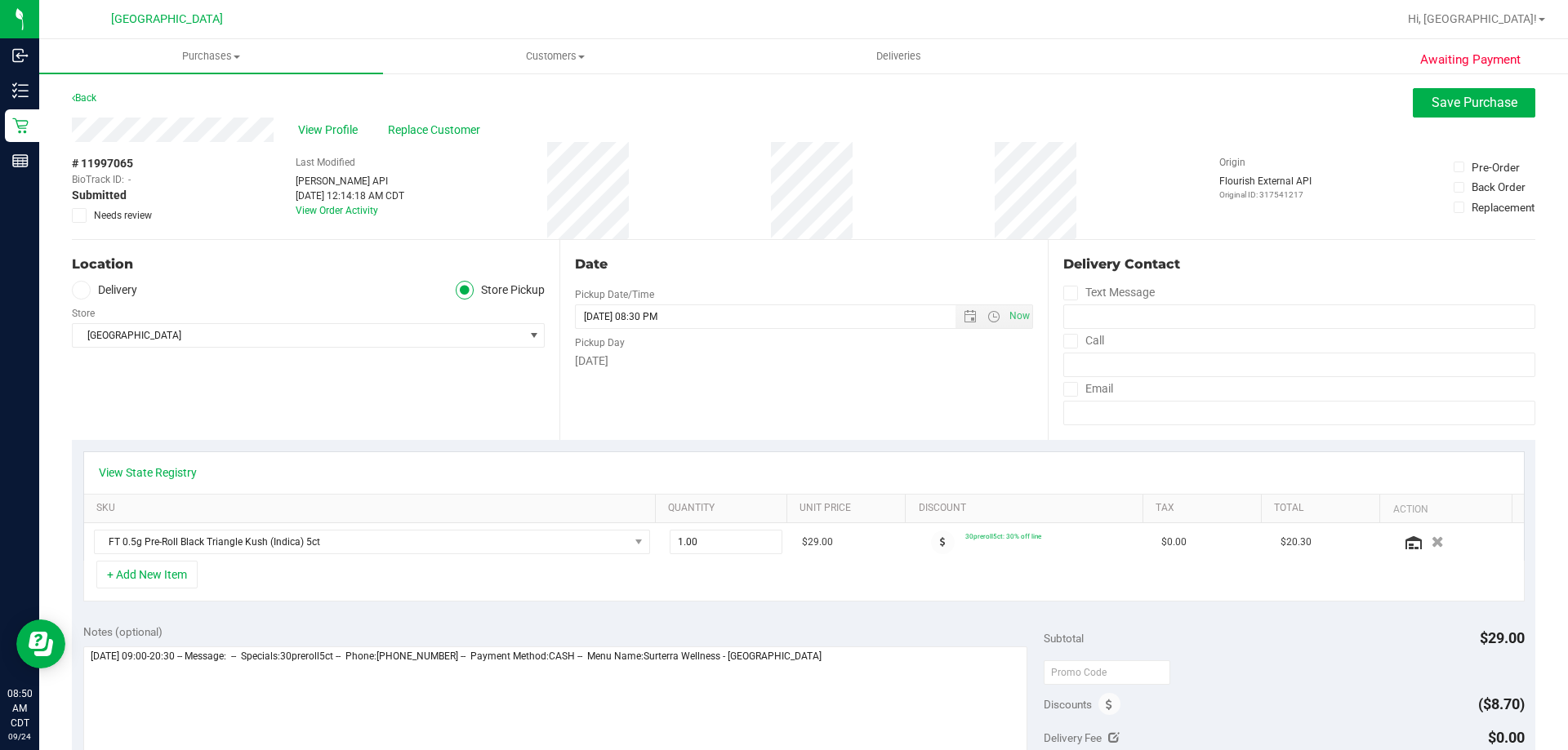
click at [138, 218] on span "Needs review" at bounding box center [123, 215] width 58 height 15
click at [0, 0] on input "Needs review" at bounding box center [0, 0] width 0 height 0
click at [1434, 107] on span "Save Purchase" at bounding box center [1474, 103] width 86 height 15
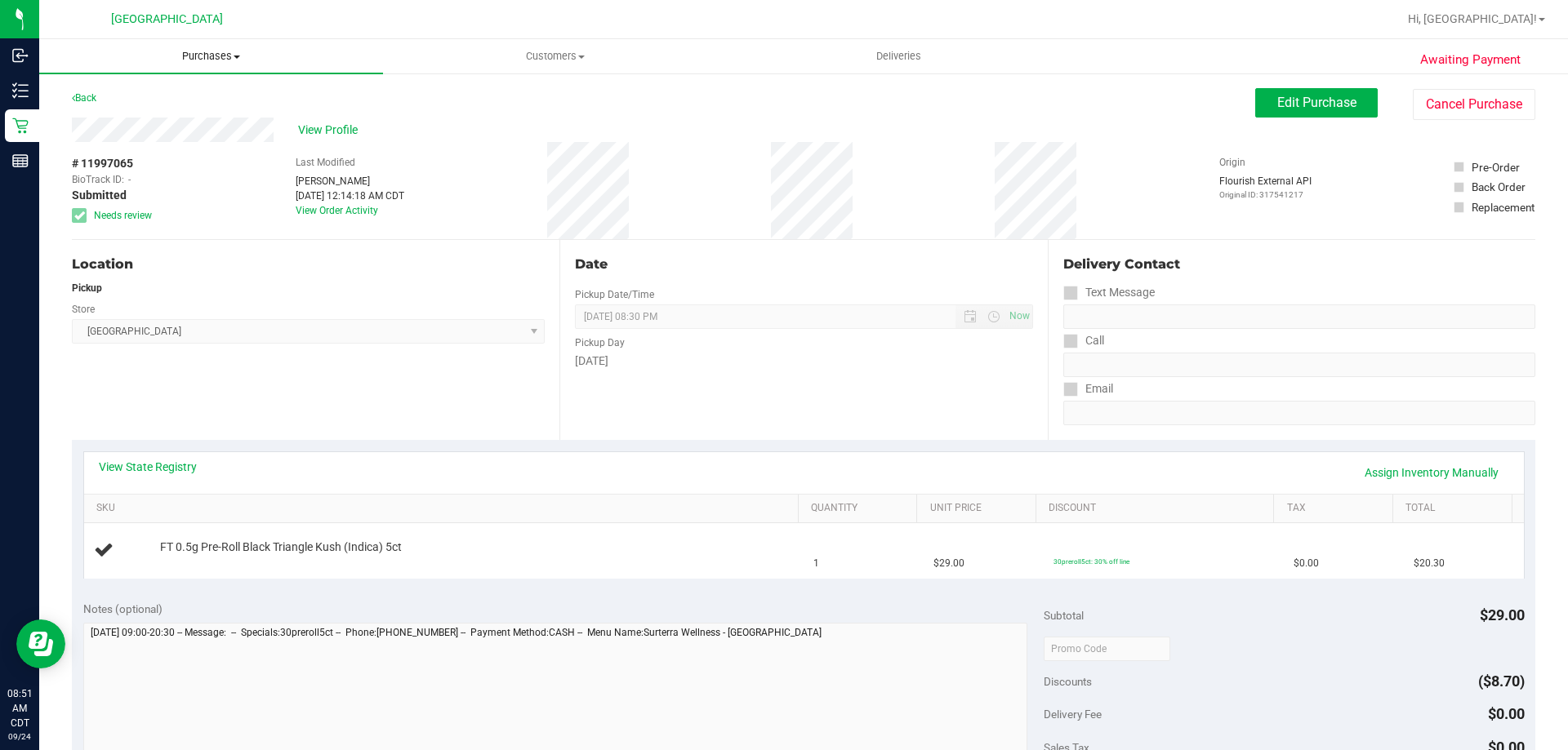
click at [233, 52] on span "Purchases" at bounding box center [210, 56] width 344 height 15
click at [122, 123] on span "Fulfillment" at bounding box center [89, 118] width 102 height 14
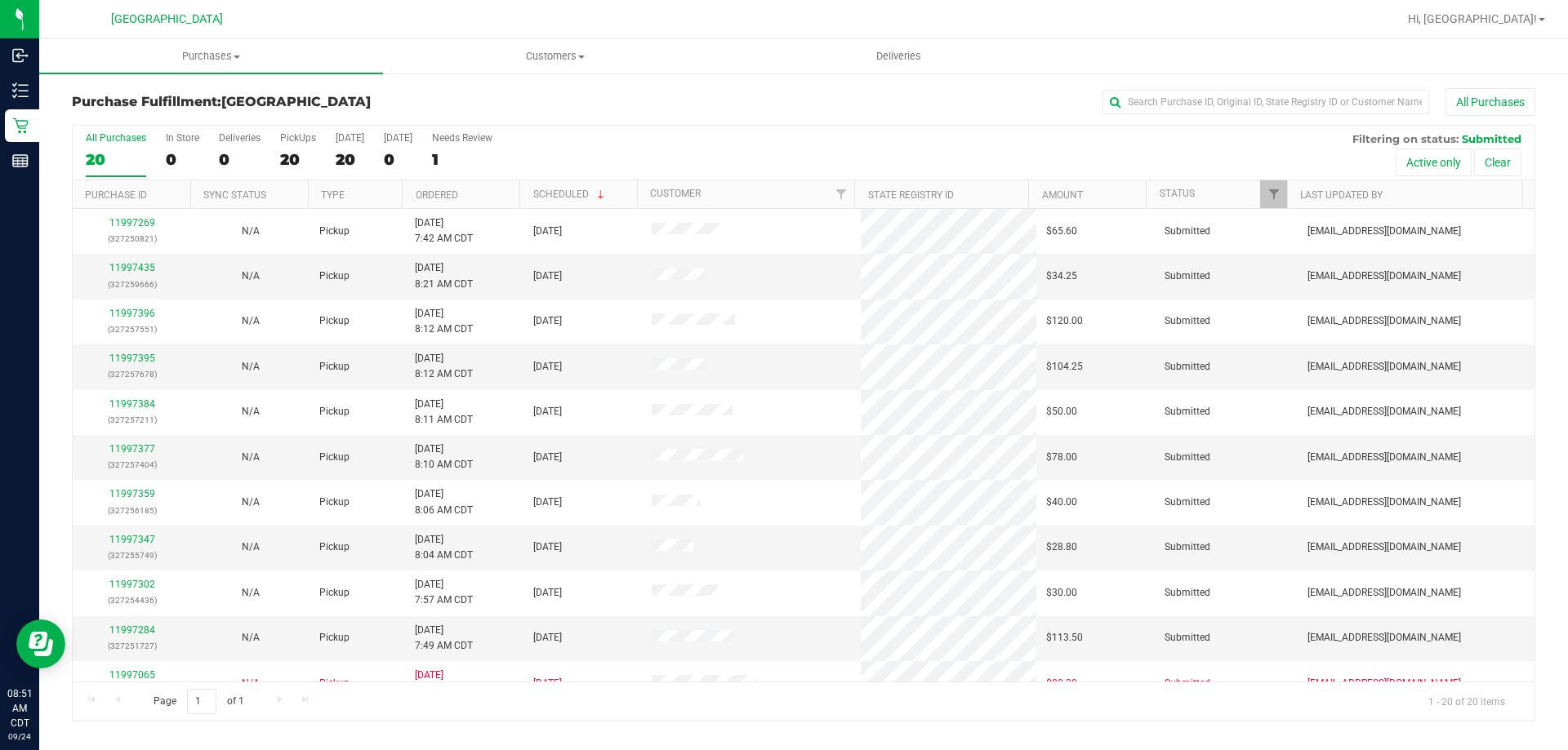
click at [466, 193] on th "Ordered" at bounding box center [460, 195] width 117 height 29
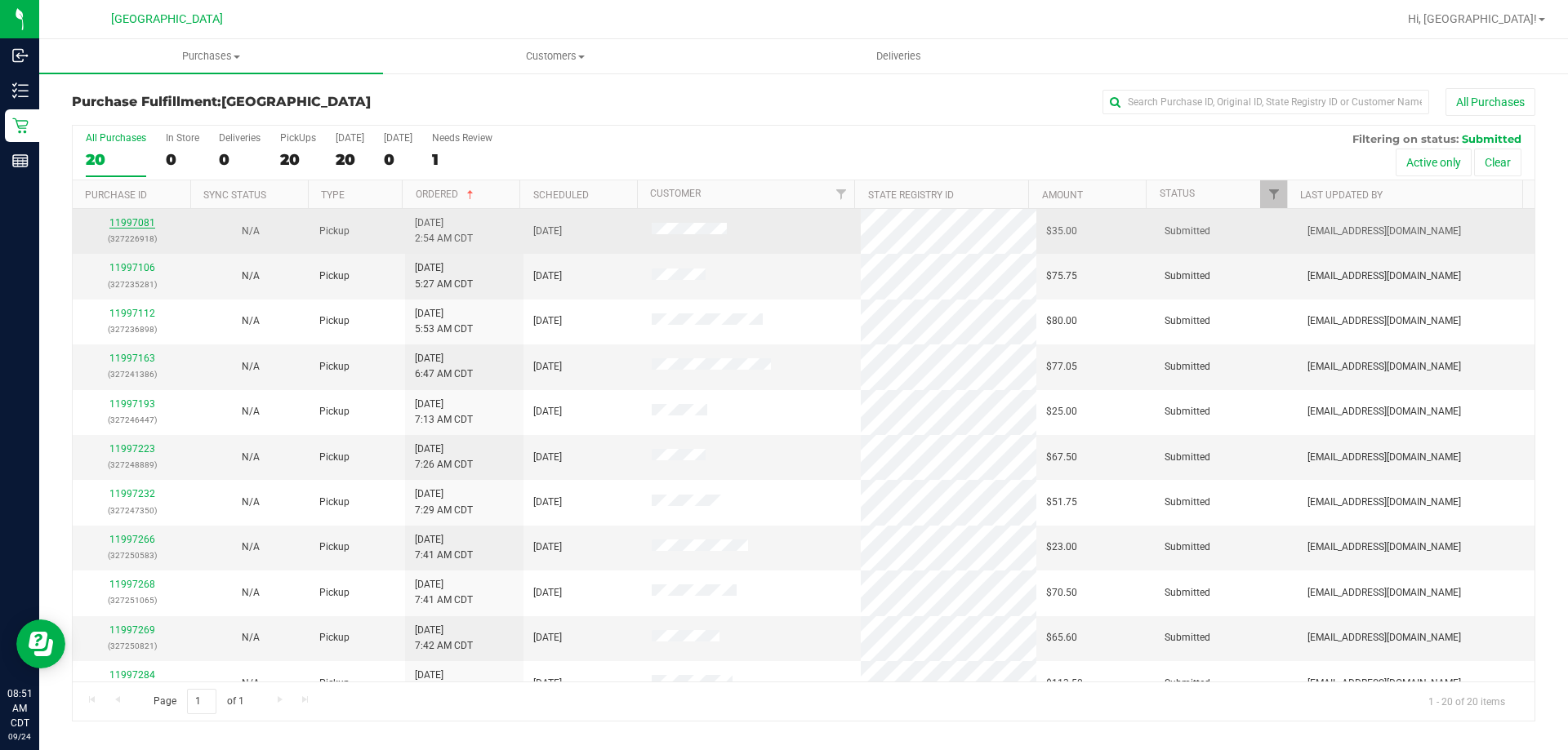
click at [142, 221] on link "11997081" at bounding box center [132, 223] width 45 height 12
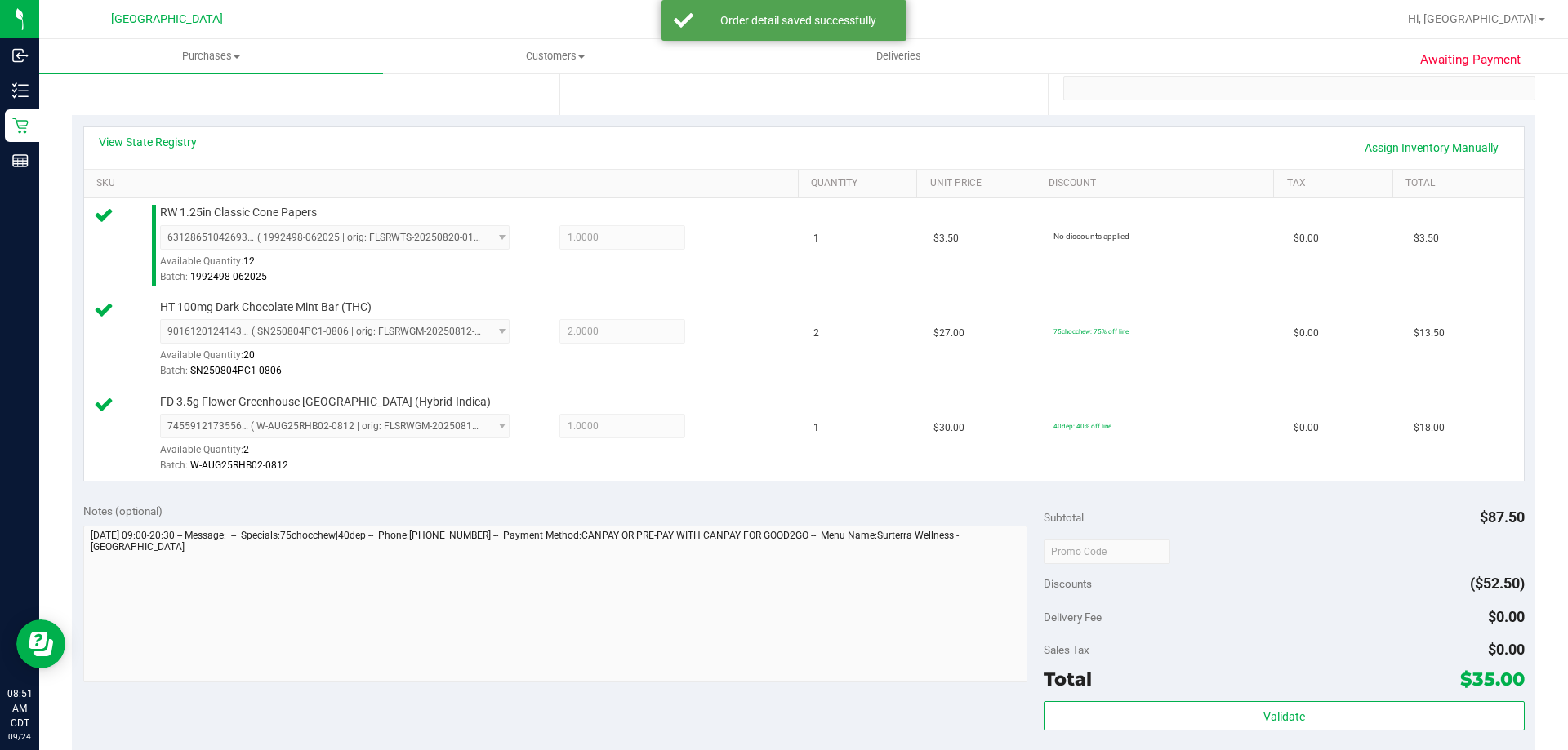
scroll to position [326, 0]
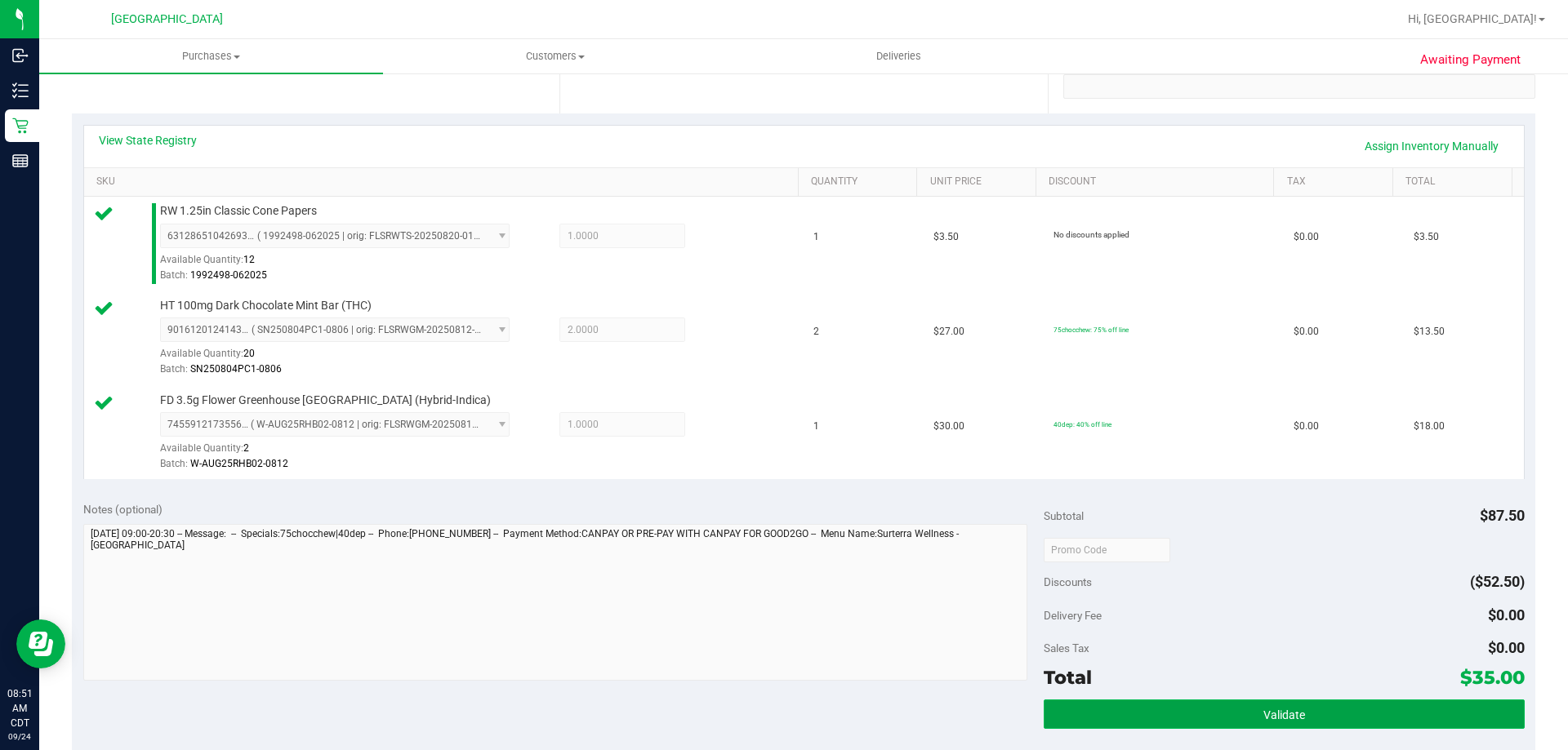
click at [1077, 723] on button "Validate" at bounding box center [1283, 714] width 480 height 29
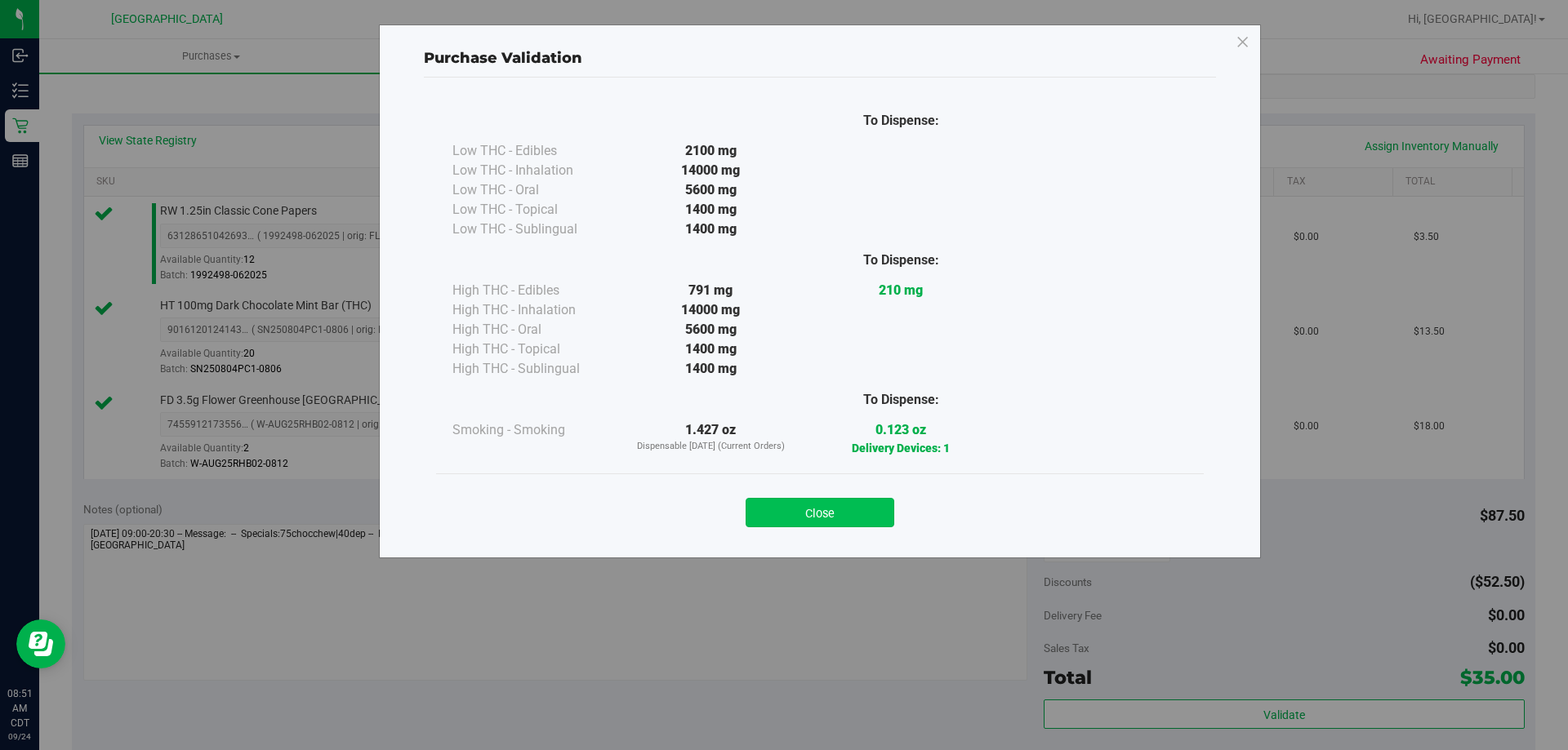
click at [858, 505] on button "Close" at bounding box center [820, 513] width 149 height 29
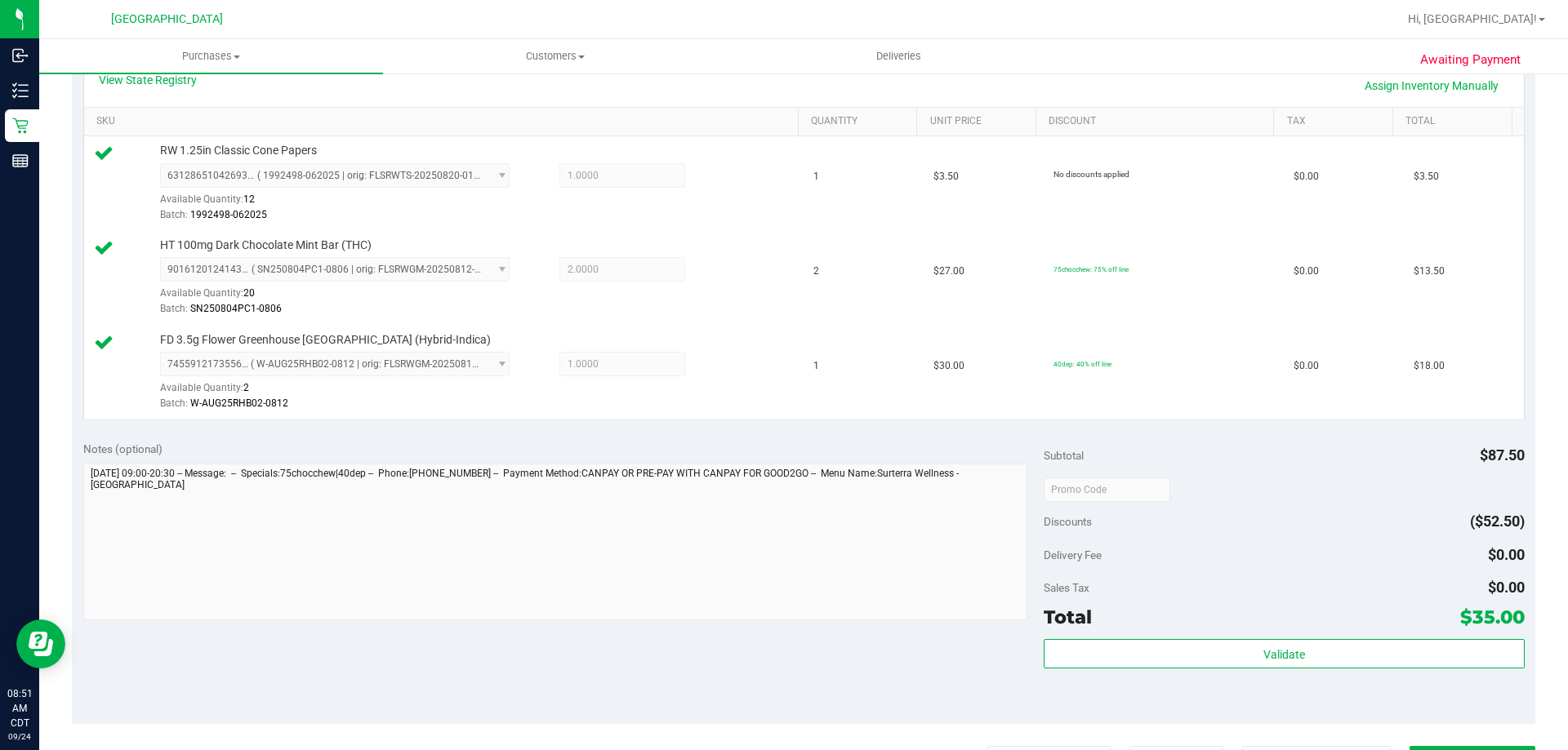
scroll to position [490, 0]
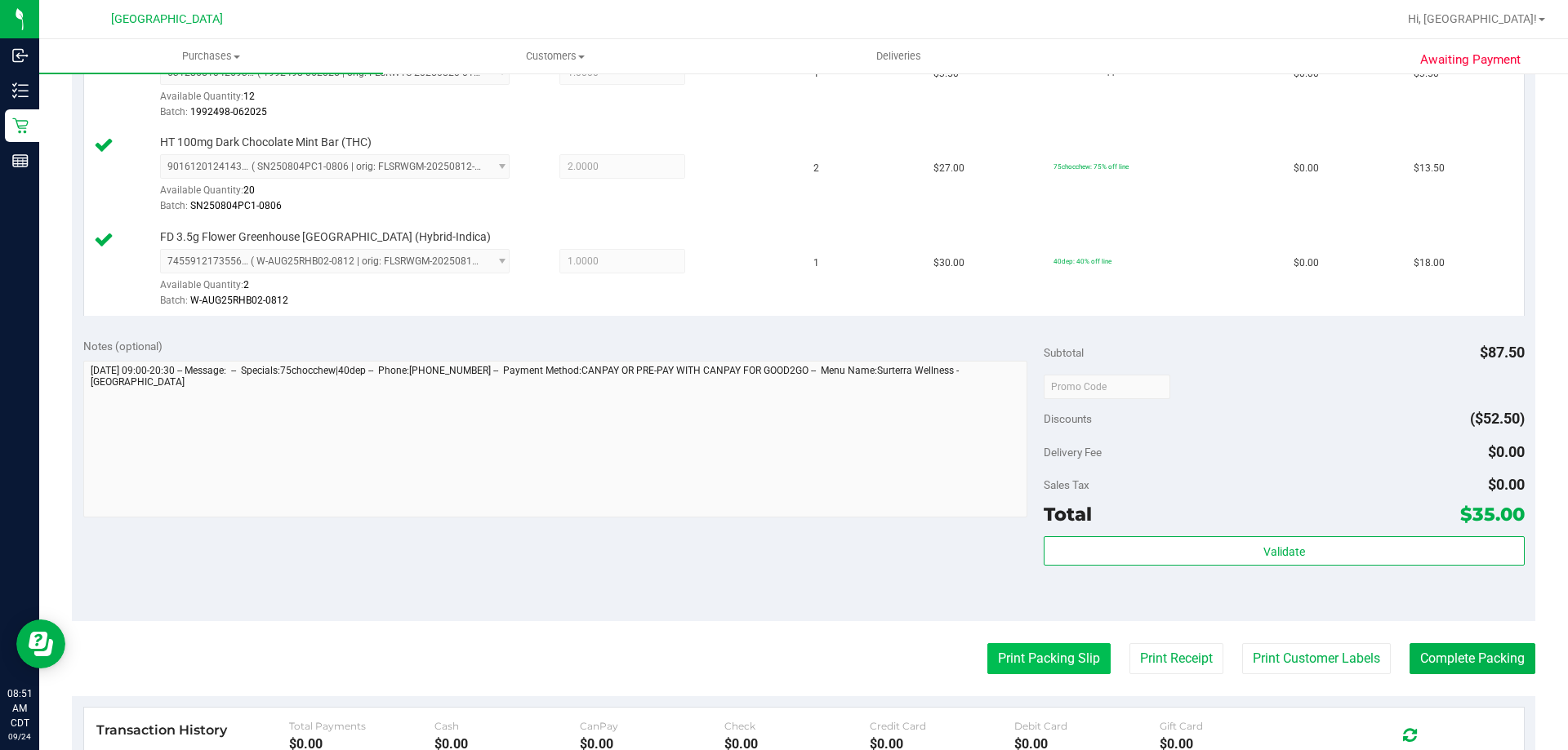
click at [1040, 662] on button "Print Packing Slip" at bounding box center [1048, 659] width 123 height 31
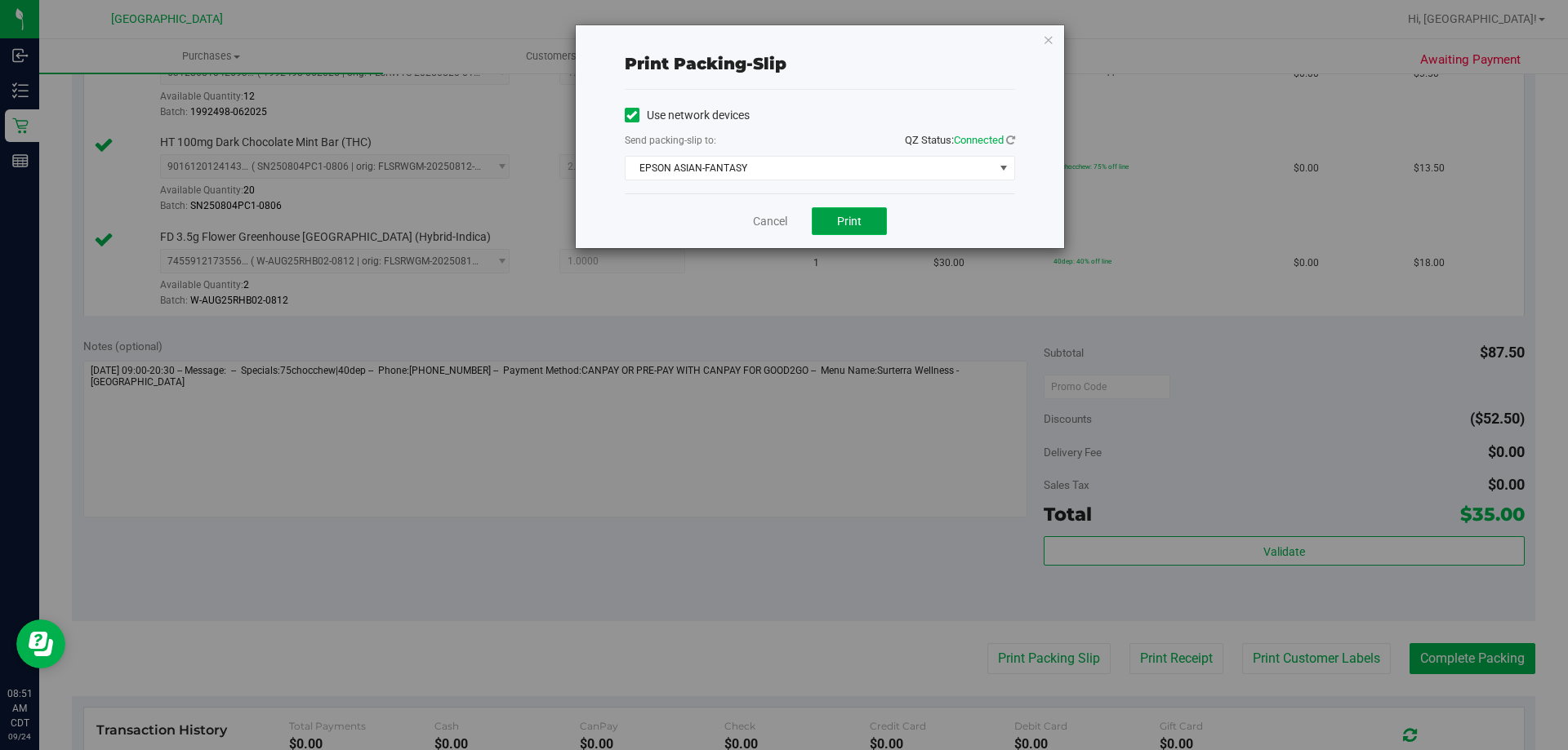
click at [854, 228] on button "Print" at bounding box center [850, 221] width 75 height 28
click at [868, 162] on span "EPSON ASIAN-FANTASY" at bounding box center [809, 168] width 368 height 23
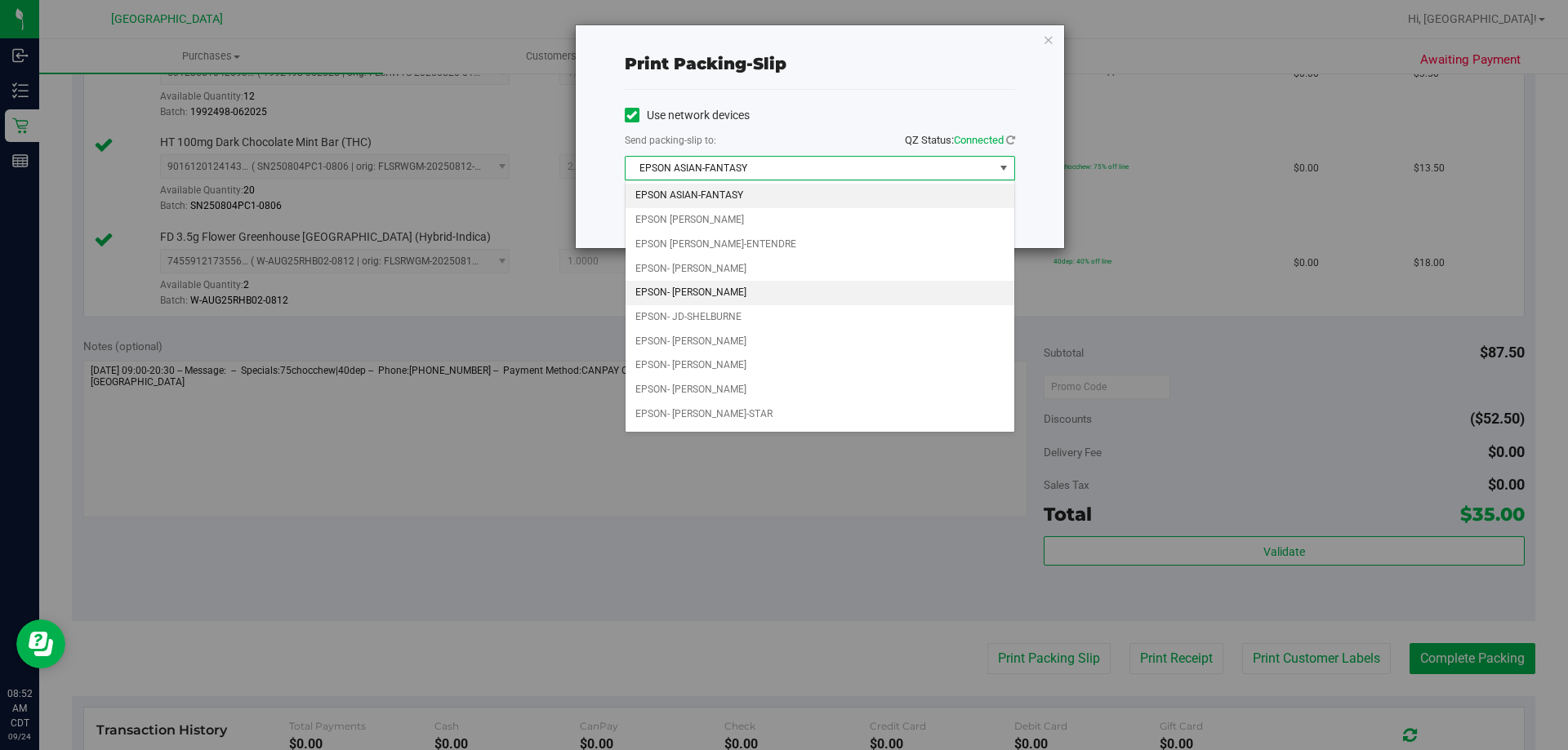
click at [786, 287] on li "EPSON- JAZMIN-WHITLEY" at bounding box center [820, 292] width 389 height 24
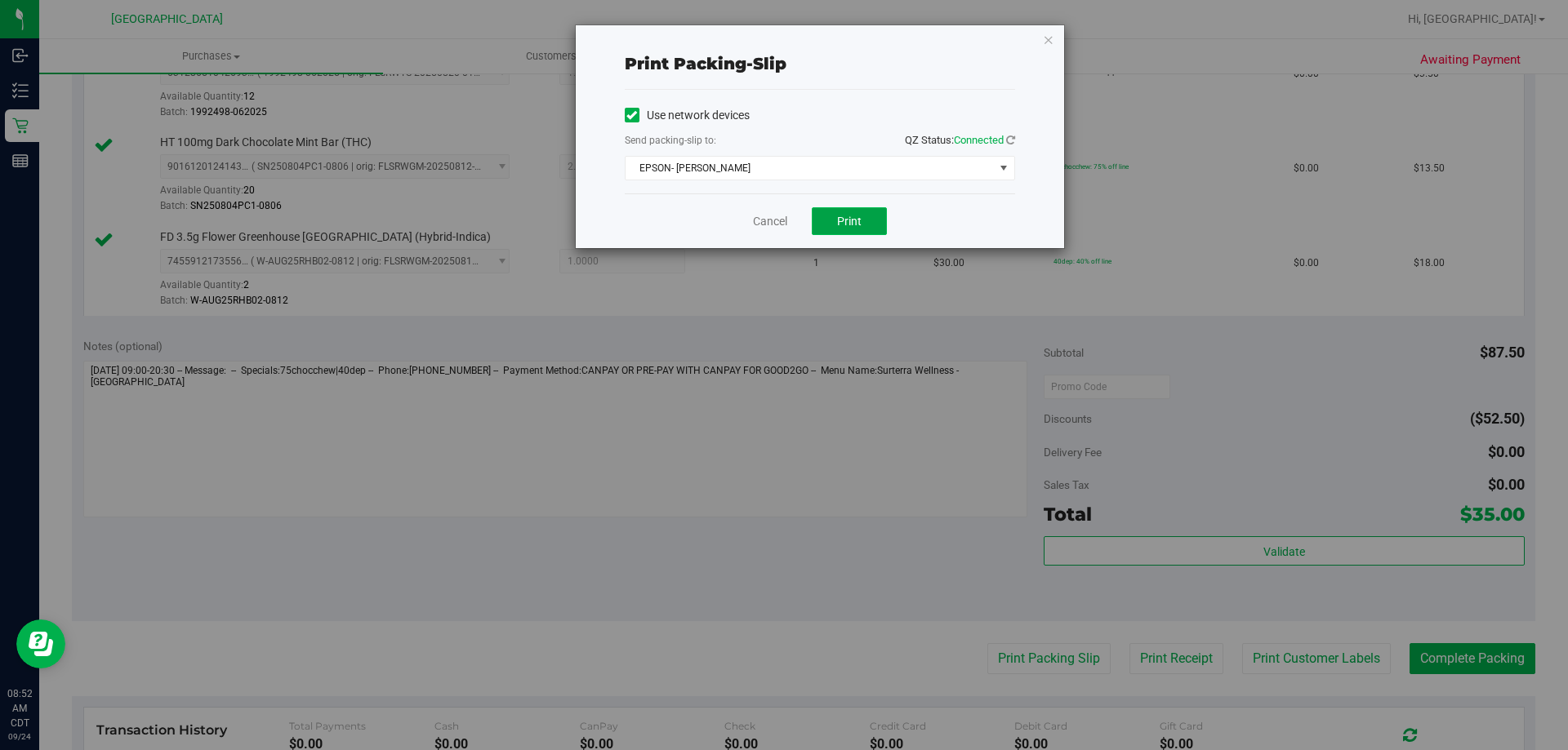
click at [825, 227] on button "Print" at bounding box center [850, 221] width 75 height 28
click at [781, 215] on link "Cancel" at bounding box center [769, 222] width 34 height 17
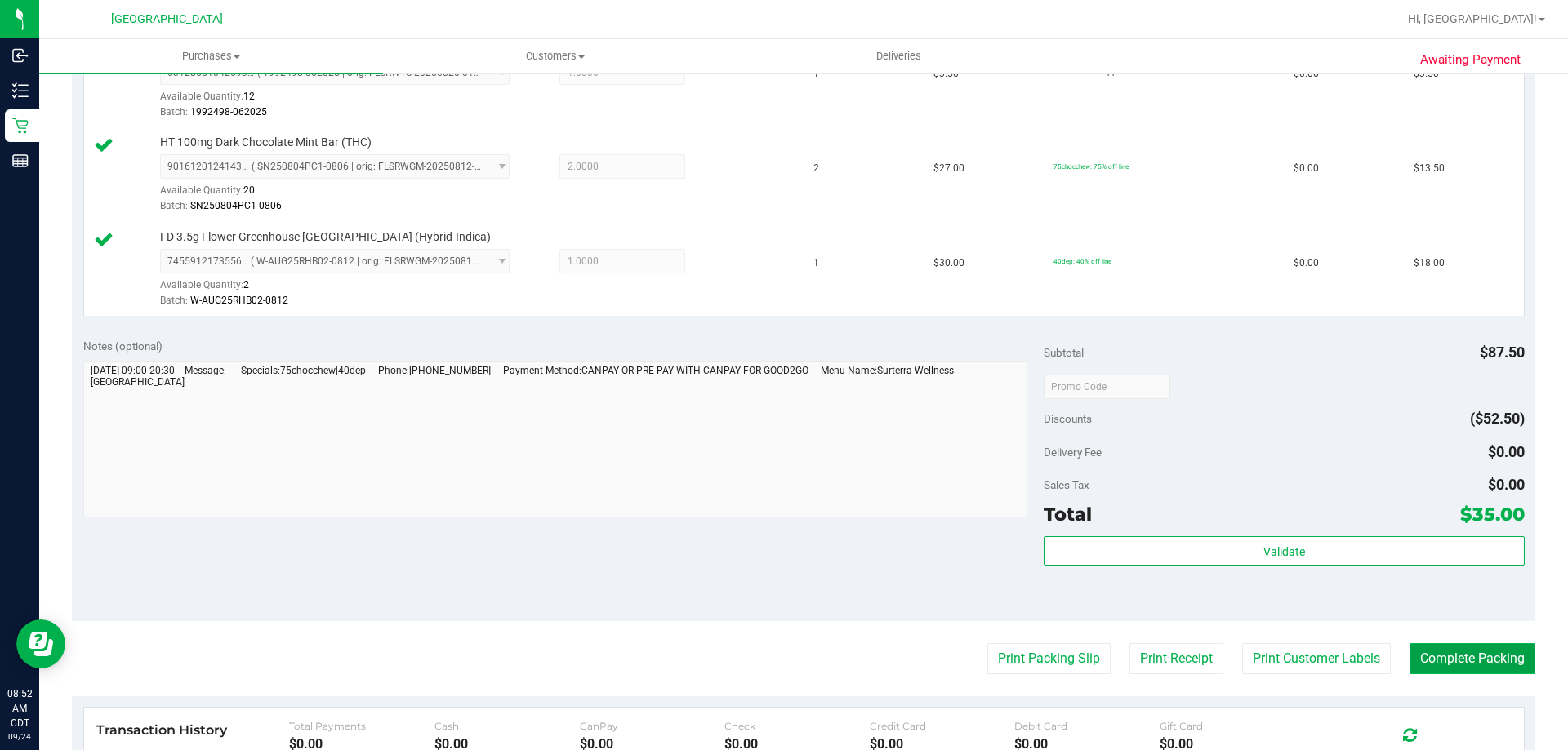
click at [1446, 667] on button "Complete Packing" at bounding box center [1472, 659] width 126 height 31
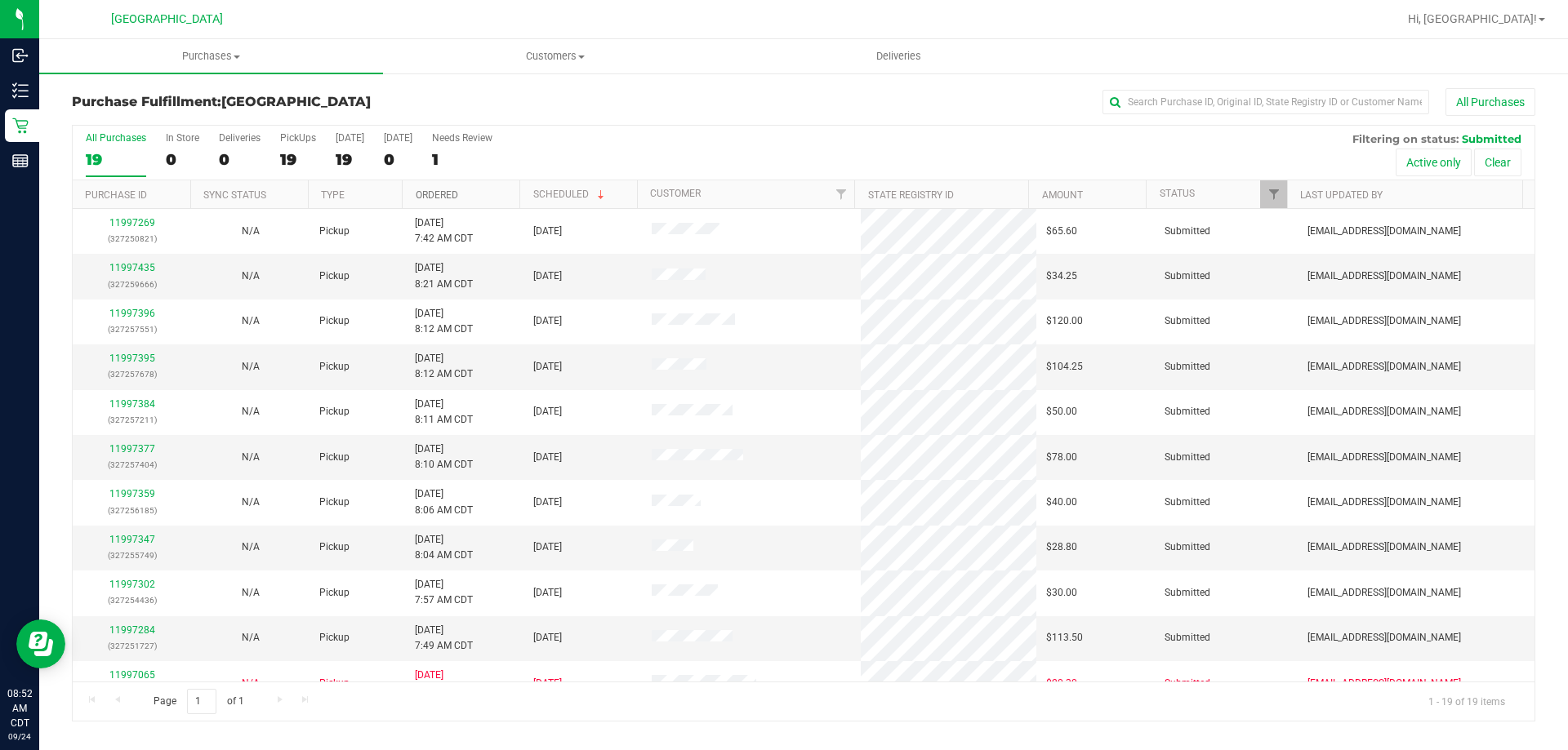
click at [456, 190] on link "Ordered" at bounding box center [437, 195] width 43 height 12
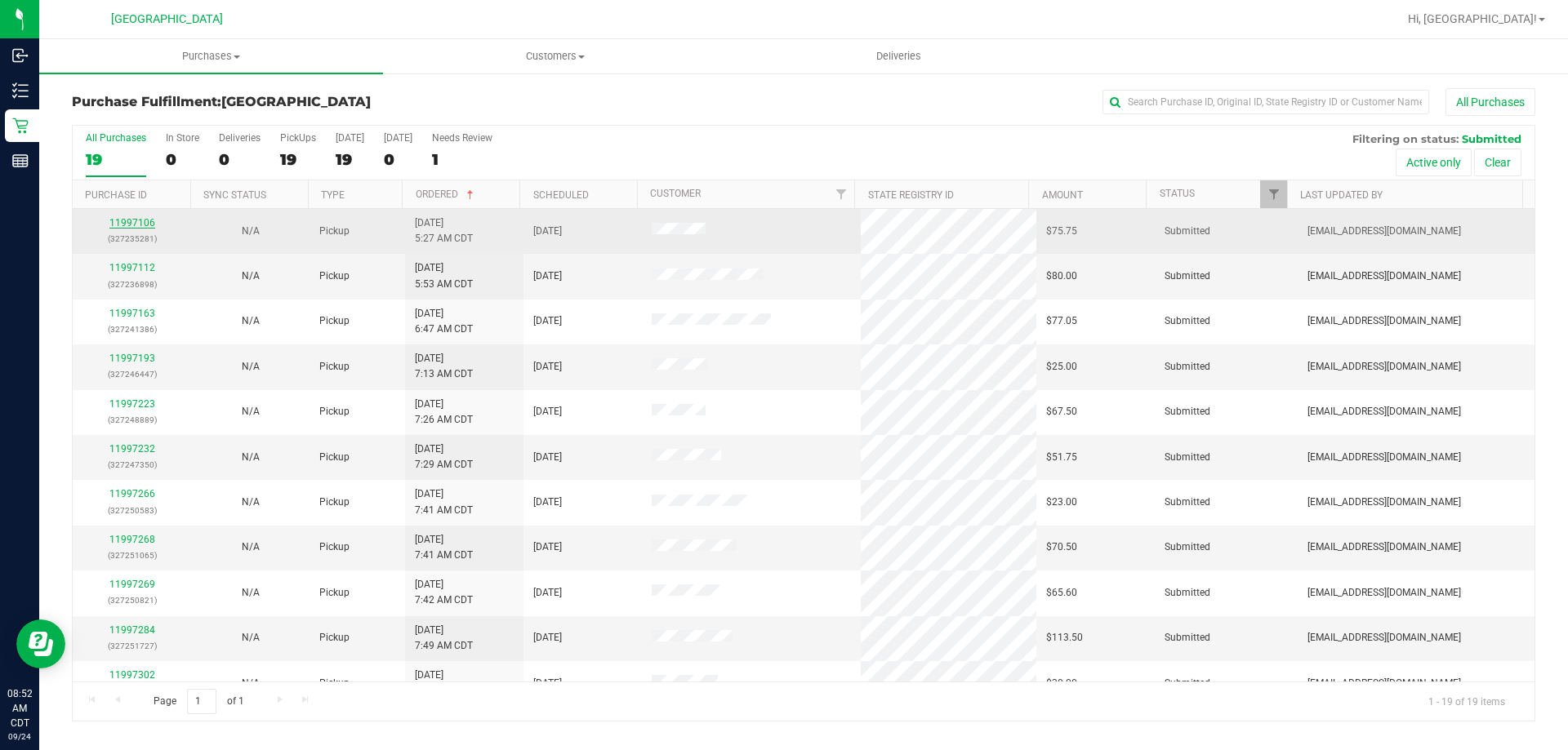
click at [137, 218] on link "11997106" at bounding box center [132, 223] width 45 height 12
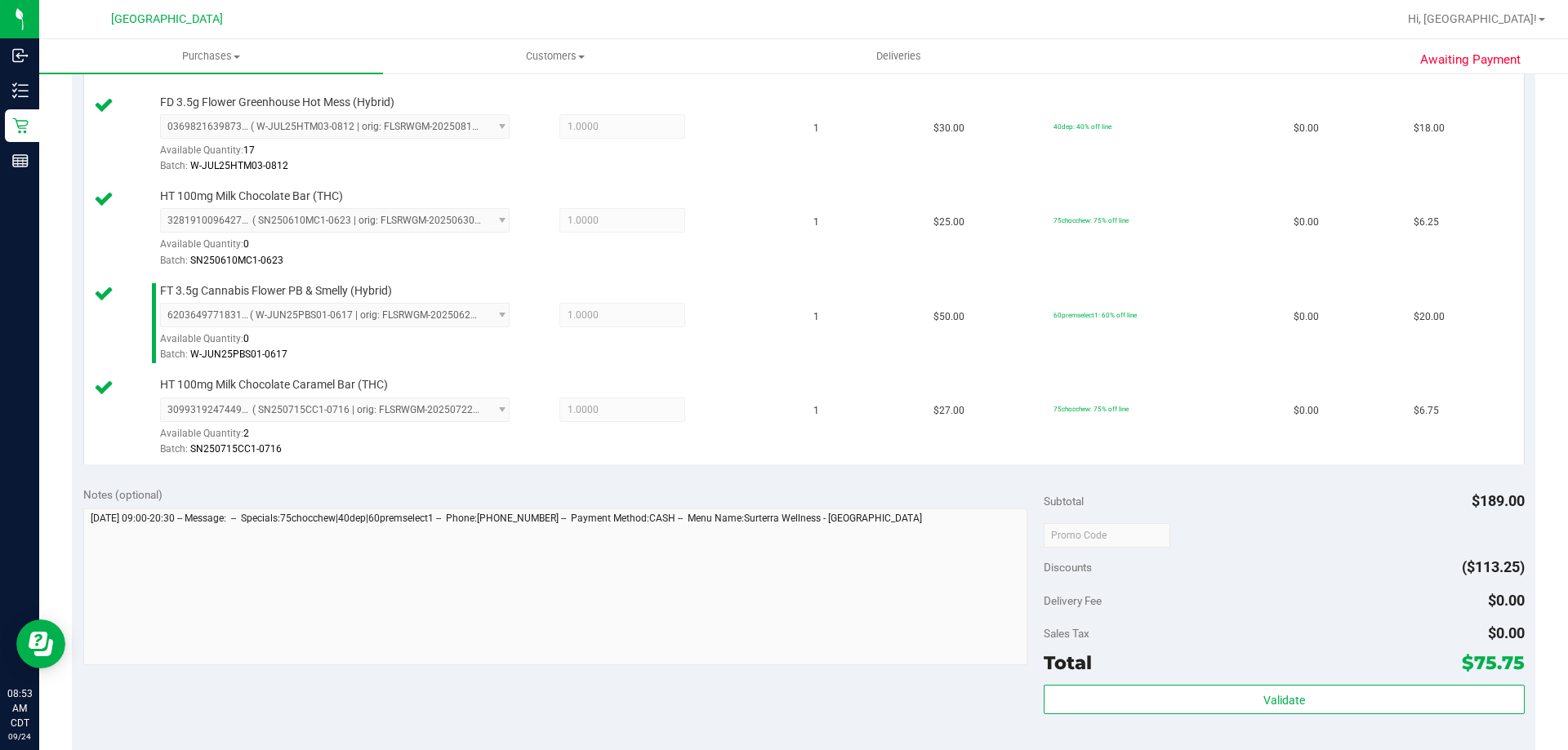
scroll to position [653, 0]
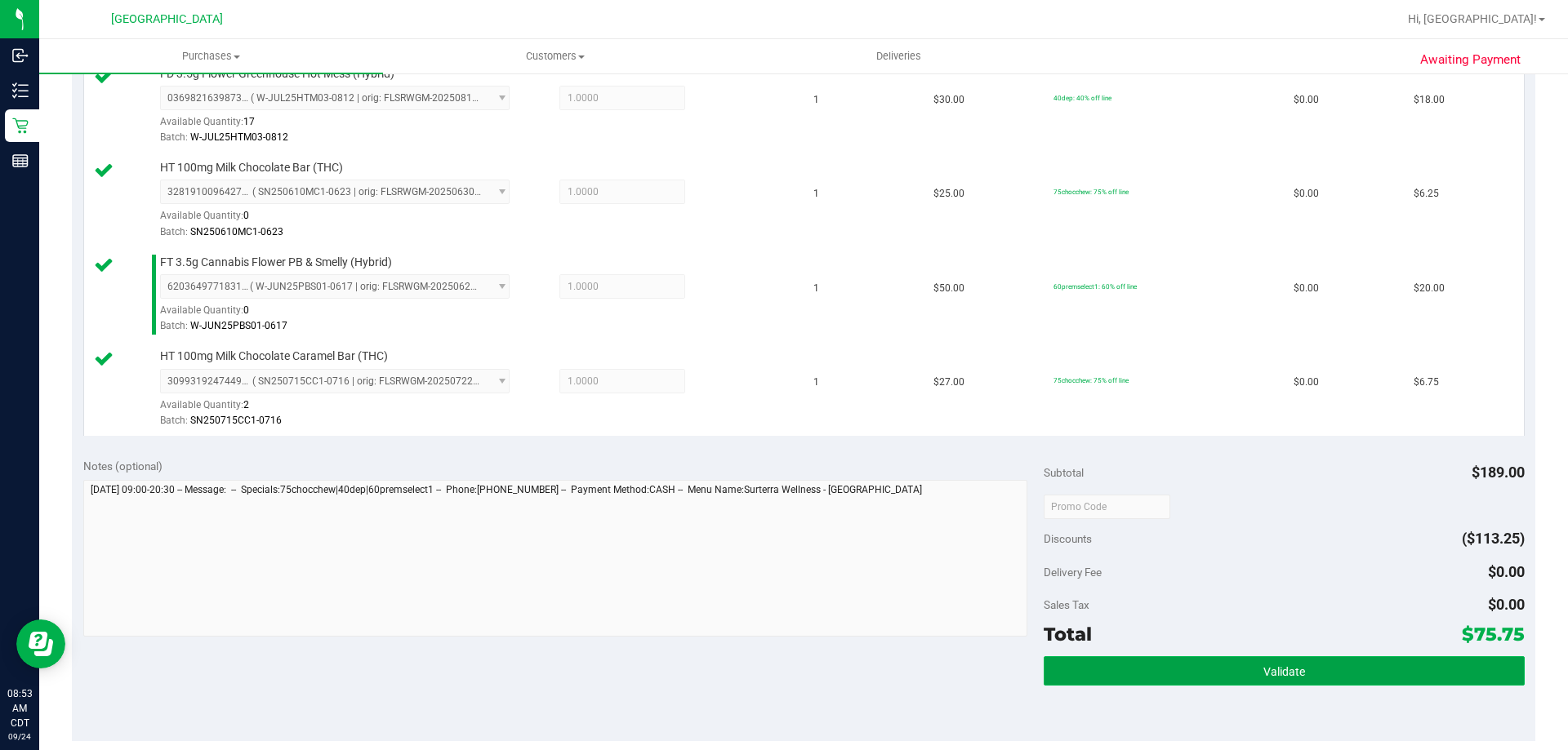
click at [1116, 676] on button "Validate" at bounding box center [1283, 671] width 480 height 29
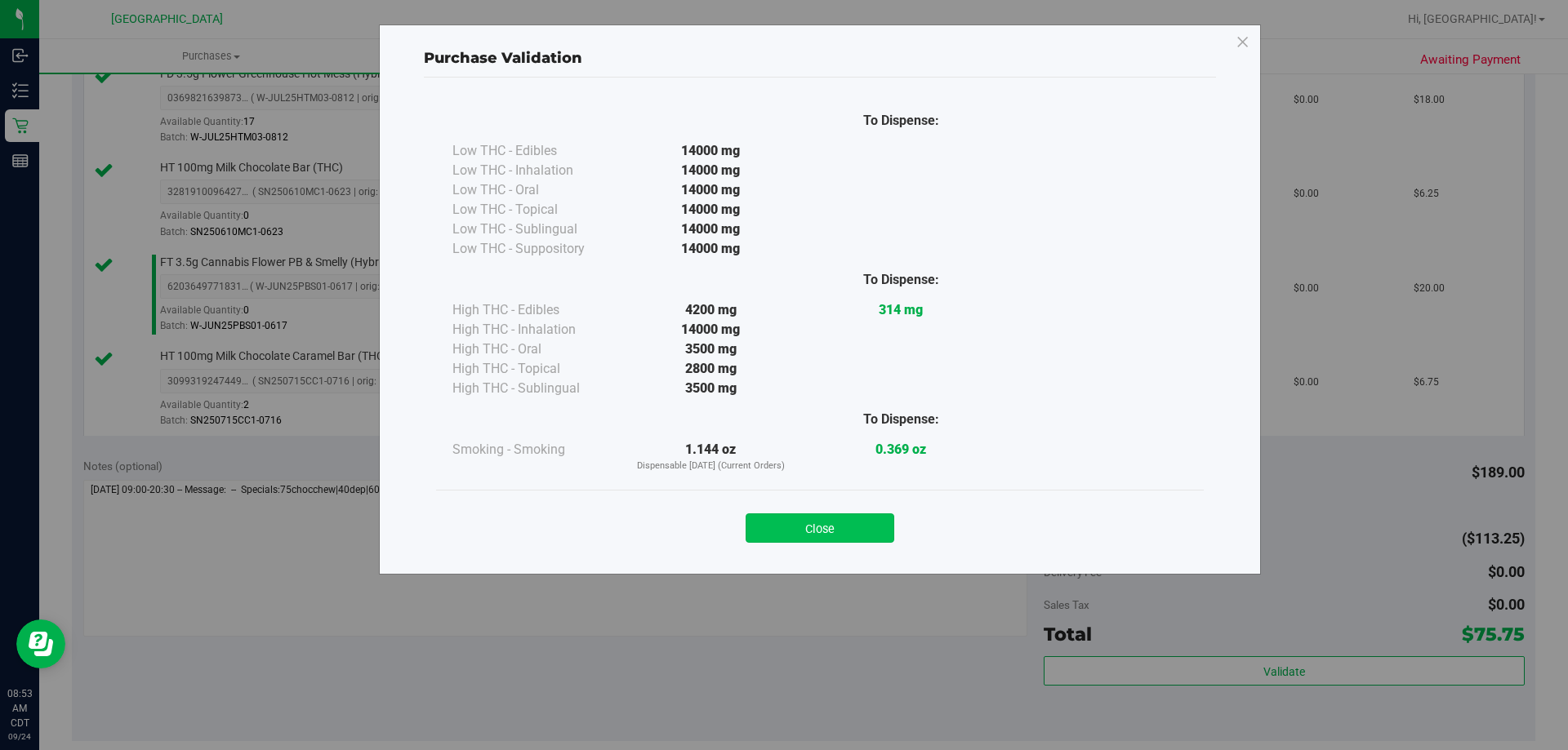
click at [875, 515] on button "Close" at bounding box center [820, 528] width 149 height 29
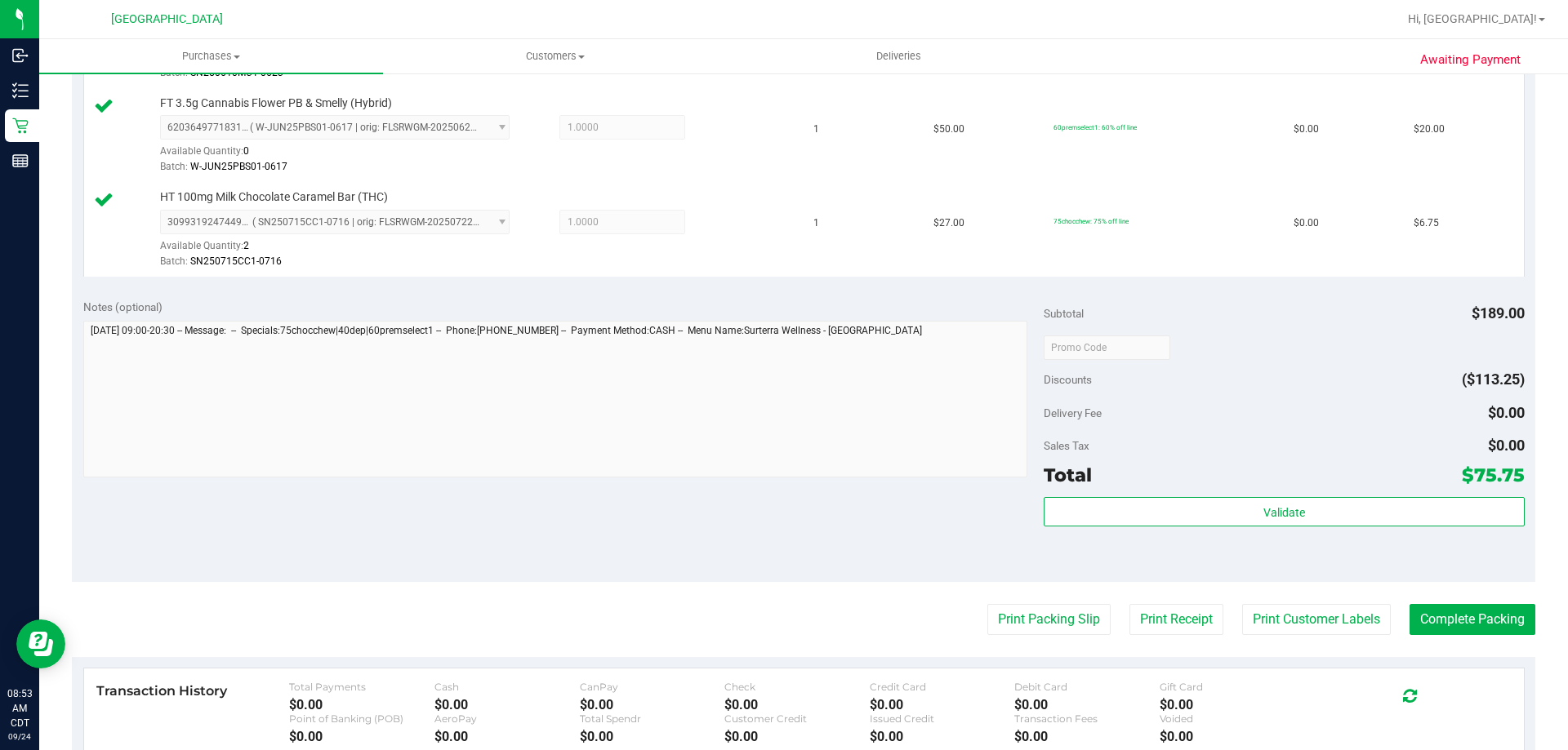
scroll to position [817, 0]
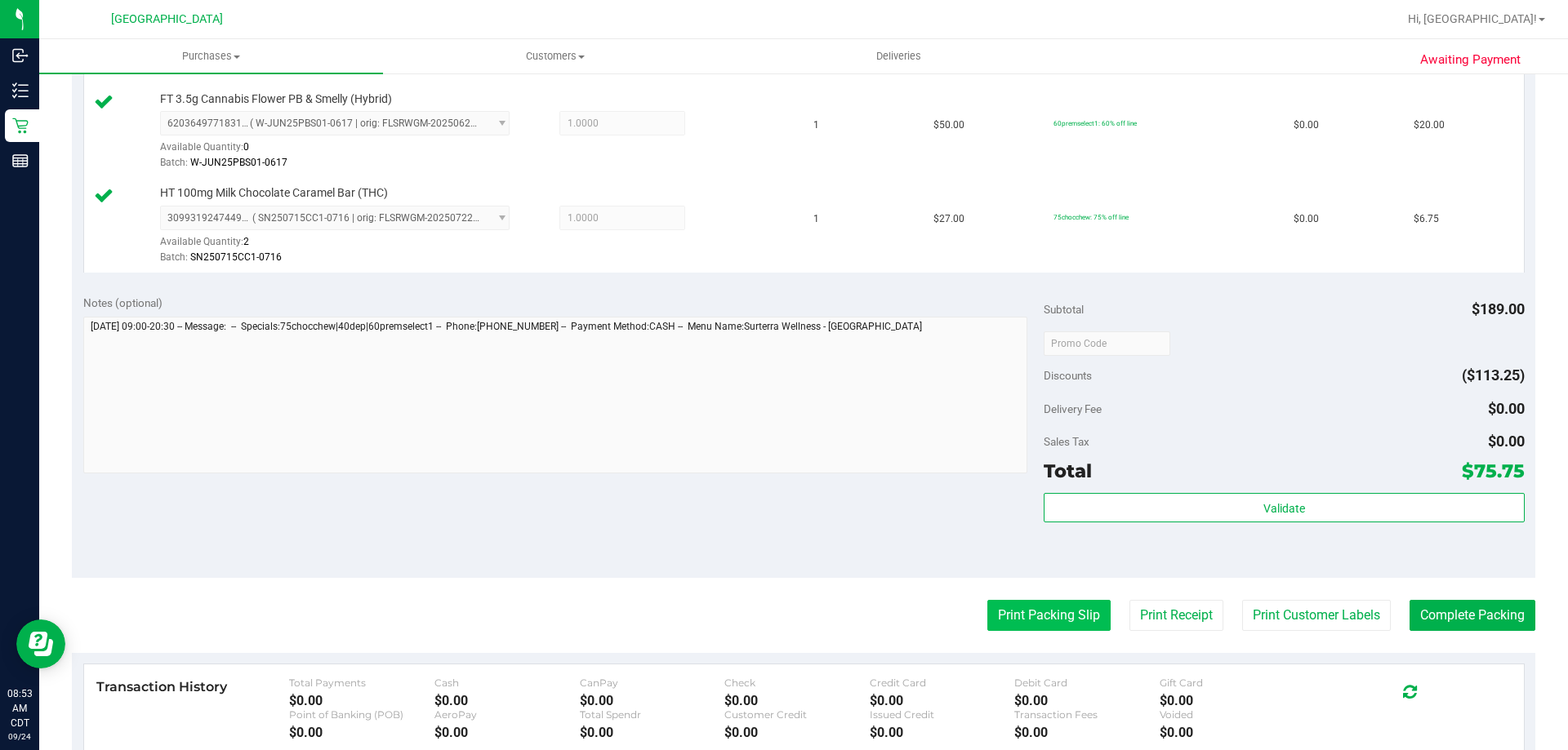
click at [1023, 609] on button "Print Packing Slip" at bounding box center [1048, 615] width 123 height 31
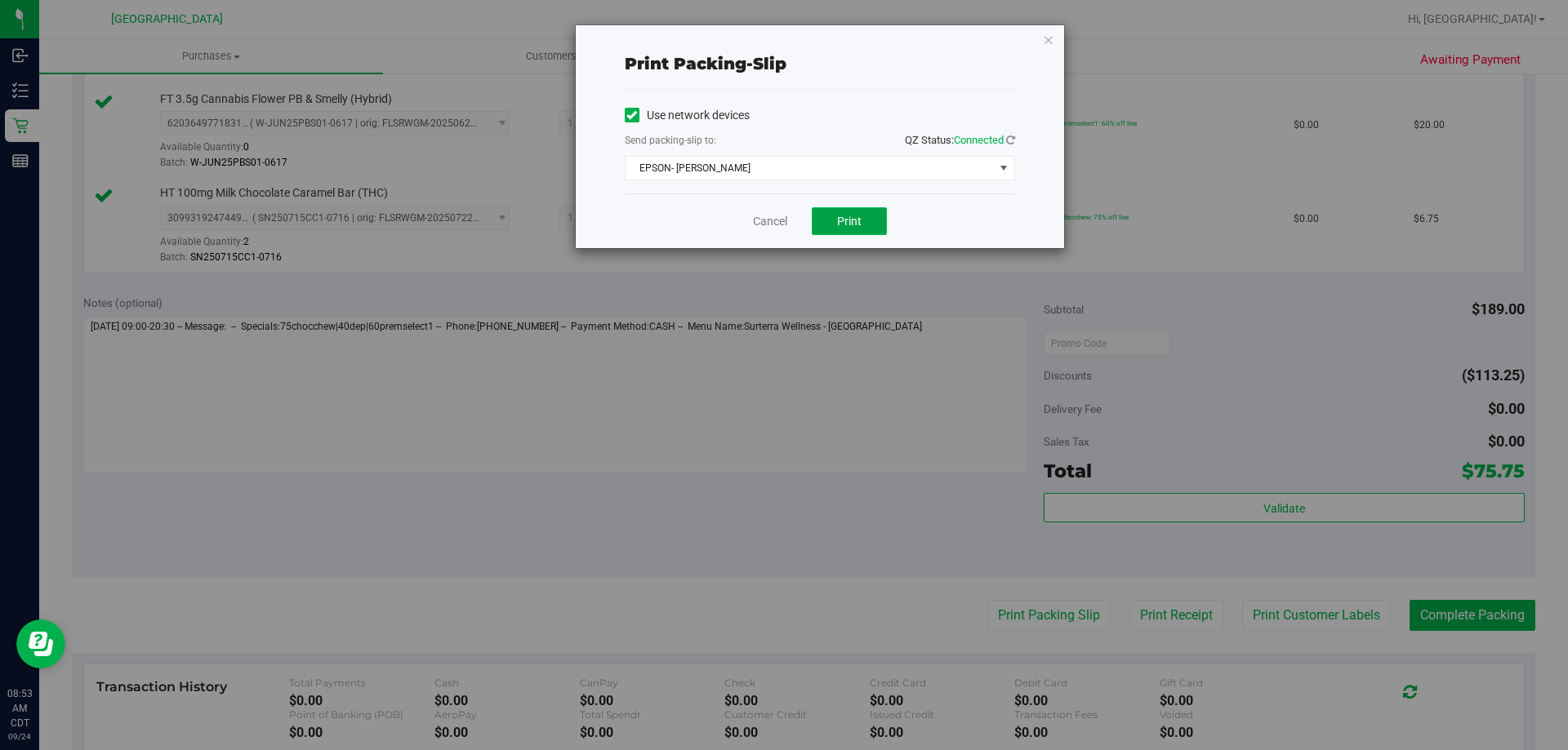
click at [858, 210] on button "Print" at bounding box center [850, 221] width 75 height 28
click at [782, 224] on link "Cancel" at bounding box center [769, 222] width 34 height 17
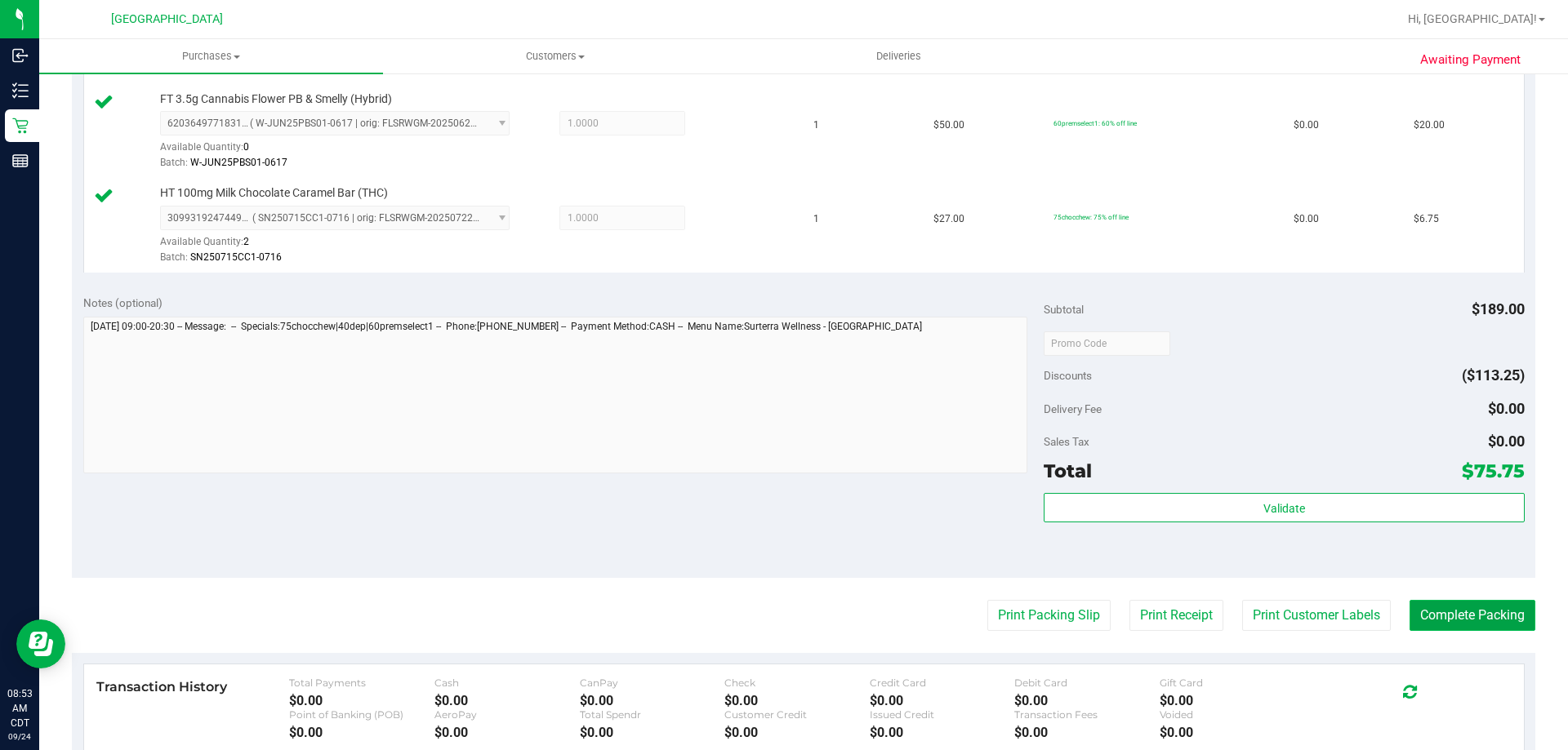
click at [1422, 607] on button "Complete Packing" at bounding box center [1472, 615] width 126 height 31
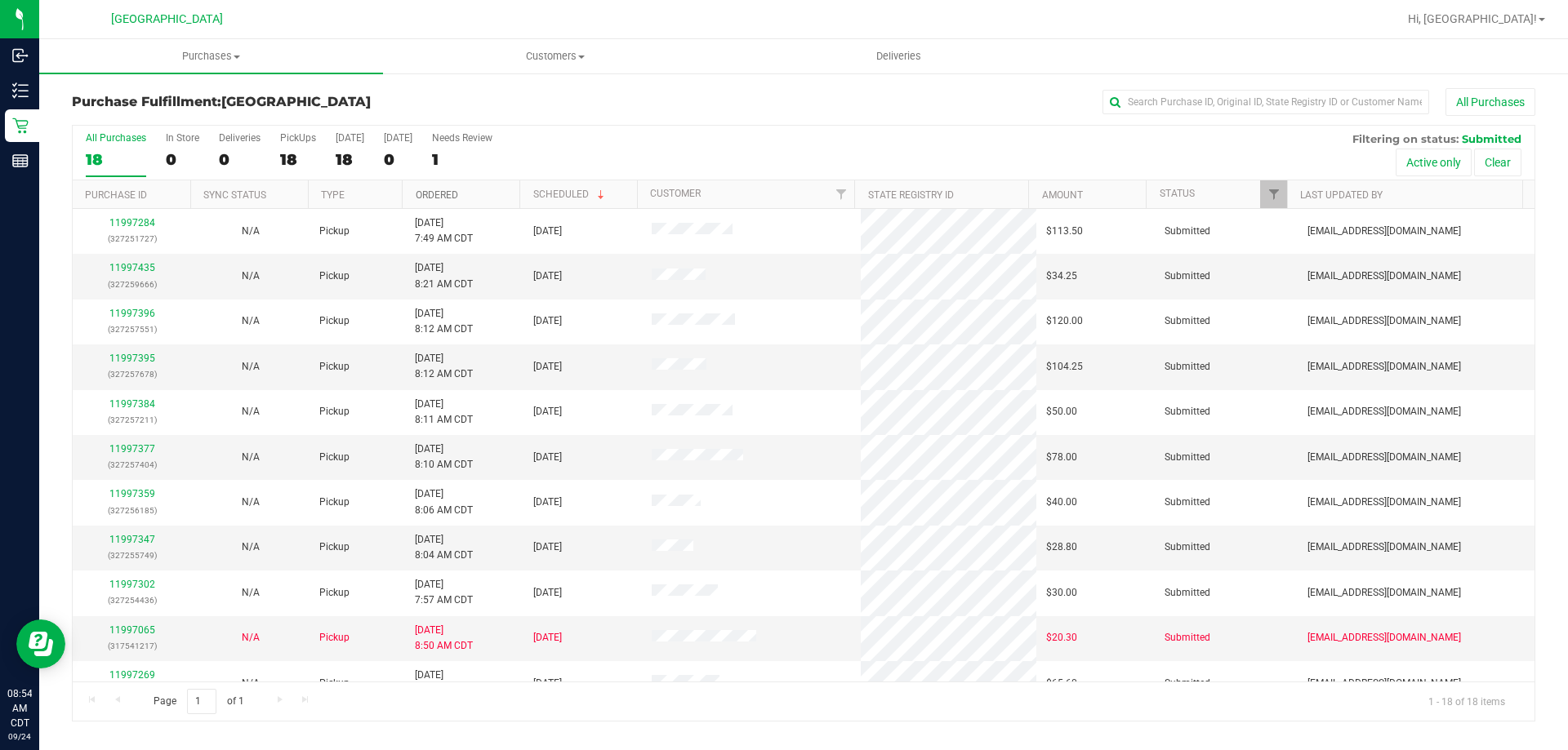
click at [450, 197] on link "Ordered" at bounding box center [437, 195] width 43 height 12
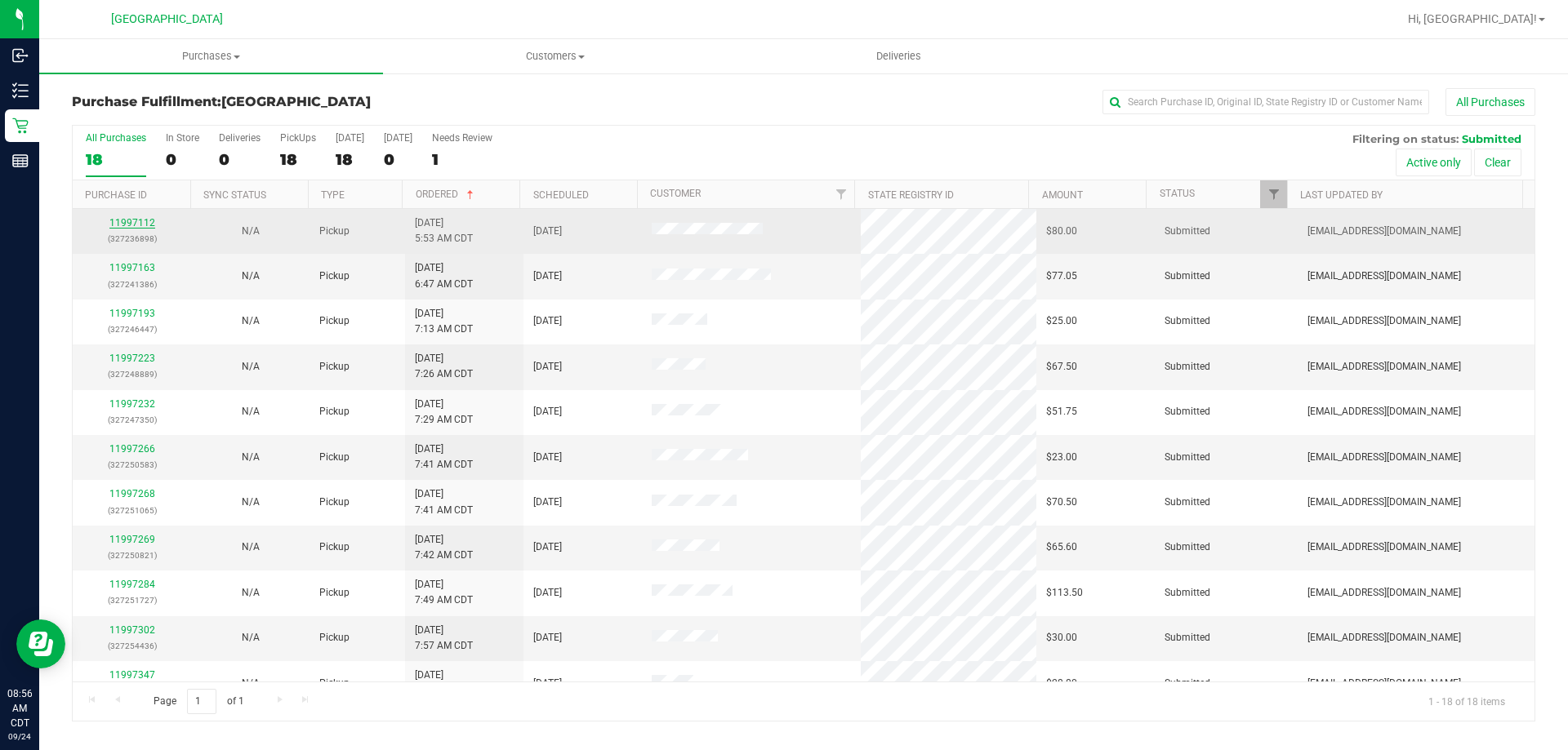
click at [137, 227] on link "11997112" at bounding box center [132, 223] width 45 height 12
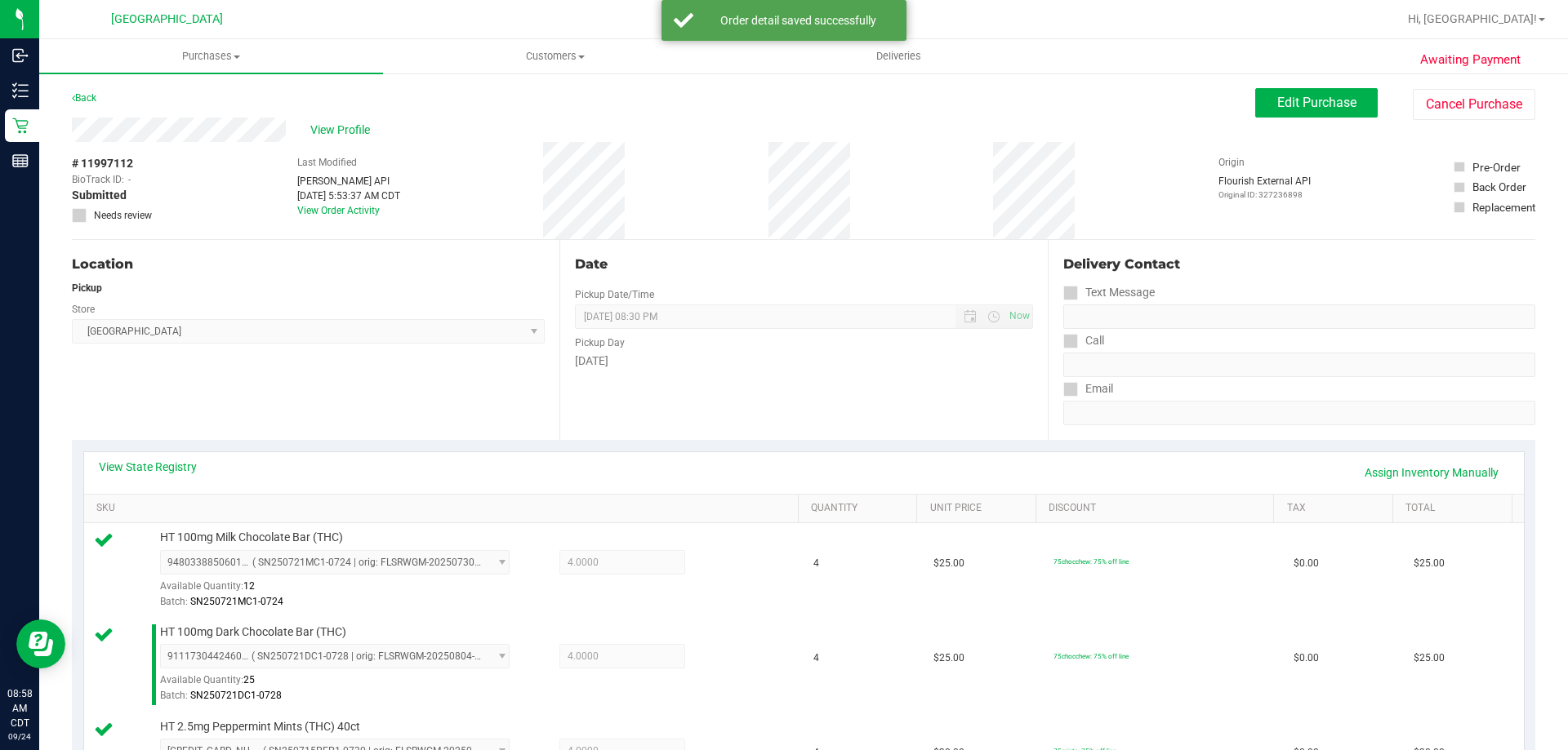
scroll to position [490, 0]
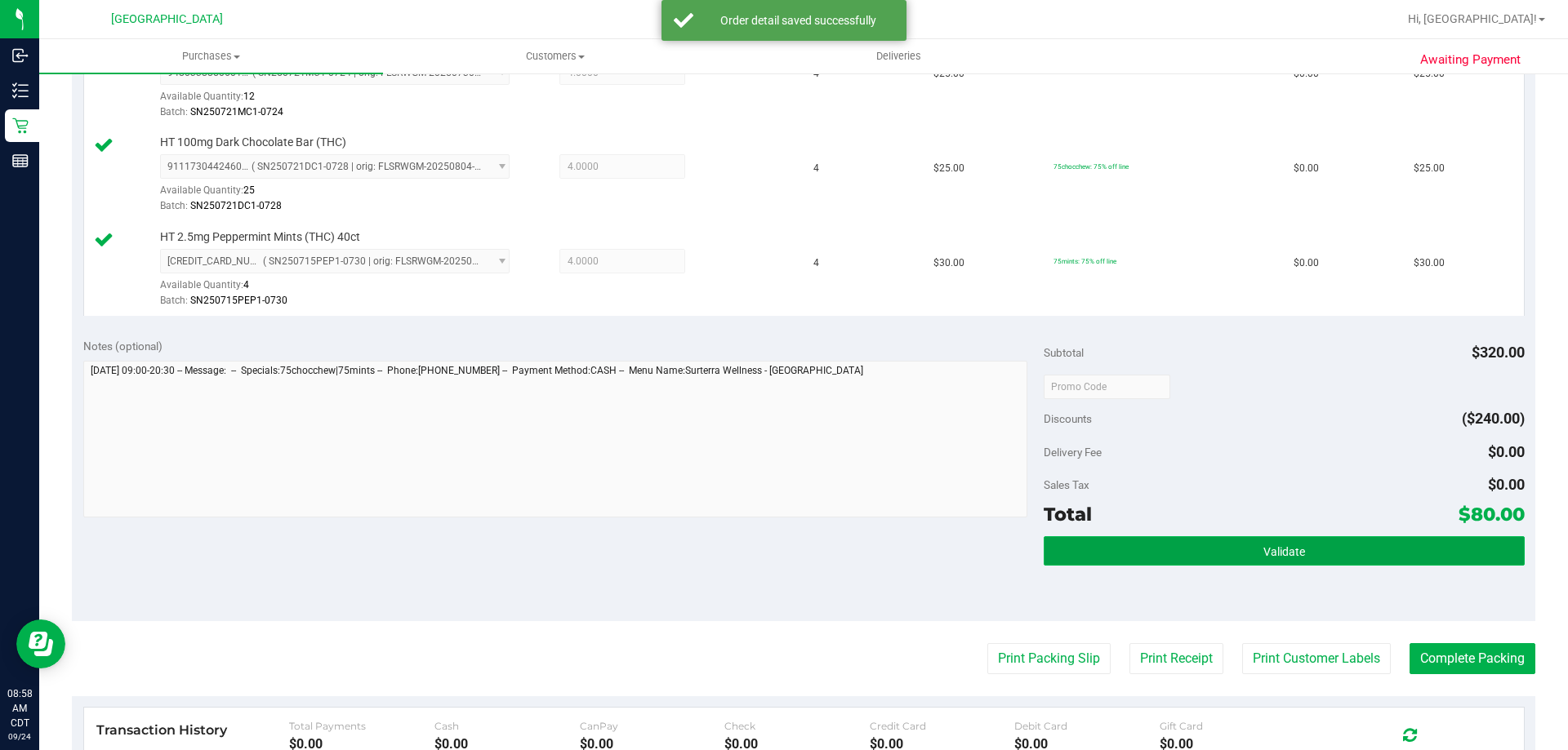
click at [1308, 548] on button "Validate" at bounding box center [1283, 551] width 480 height 29
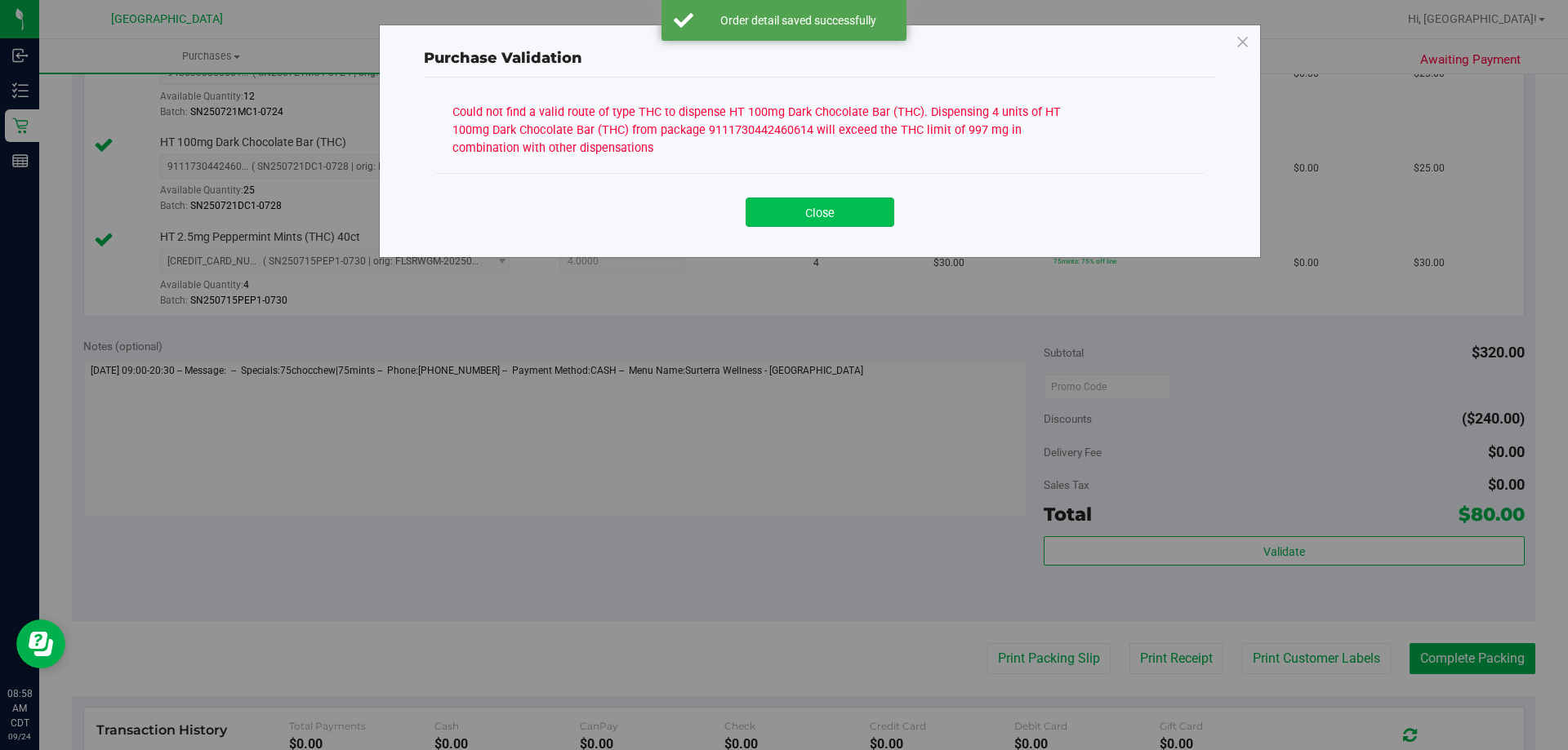
click at [817, 209] on button "Close" at bounding box center [820, 212] width 149 height 29
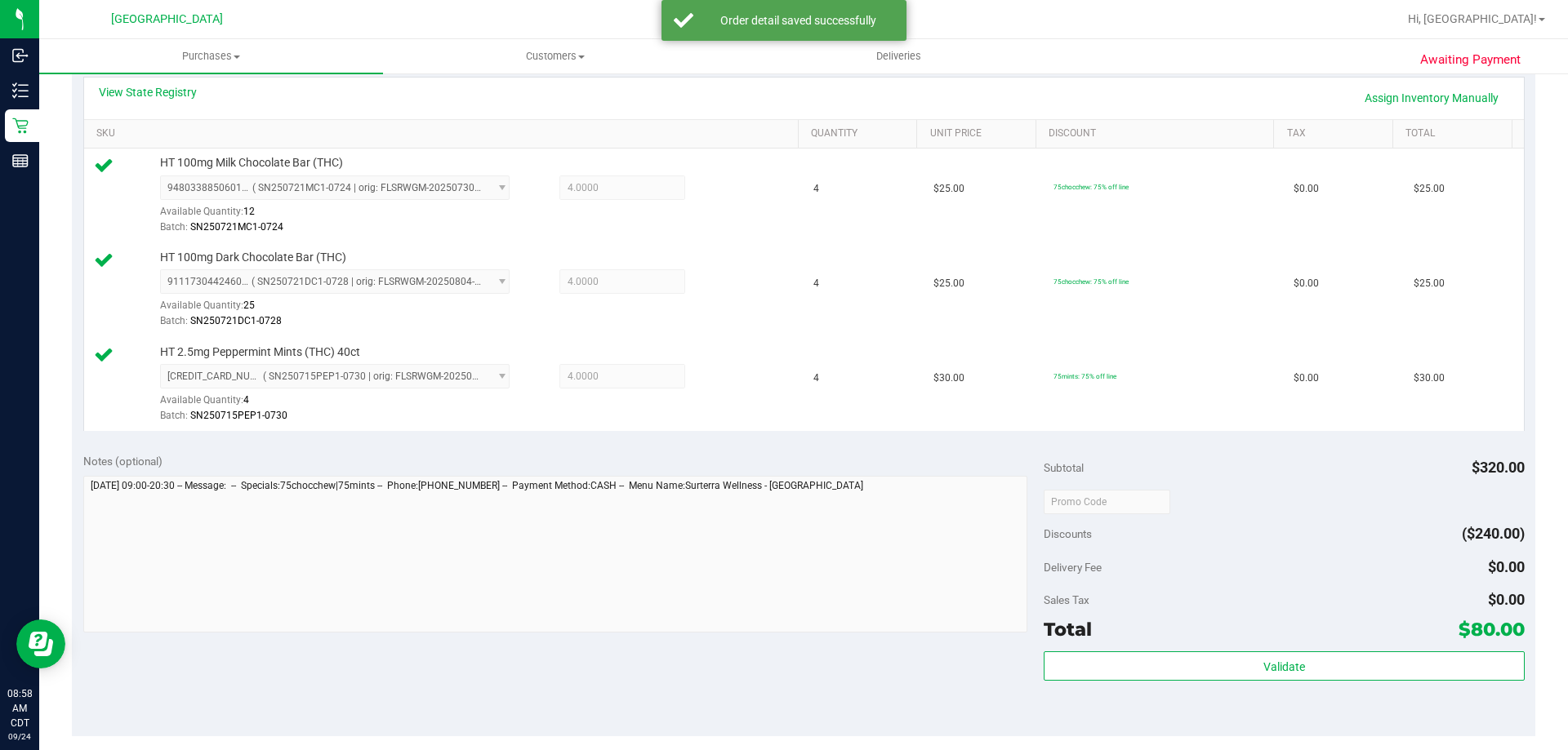
scroll to position [164, 0]
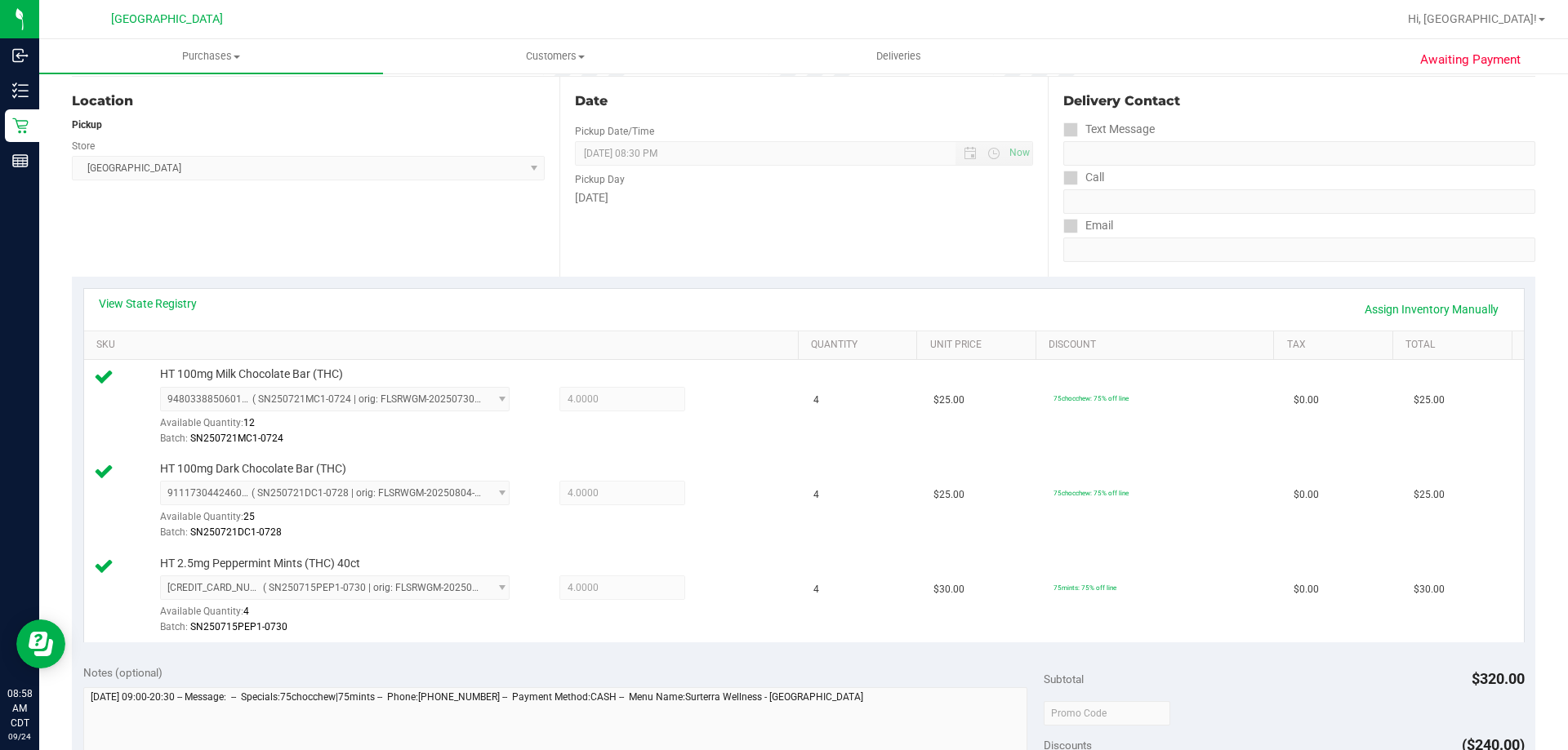
click at [183, 312] on div "View State Registry Assign Inventory Manually" at bounding box center [803, 309] width 1410 height 28
click at [193, 302] on link "View State Registry" at bounding box center [147, 303] width 98 height 16
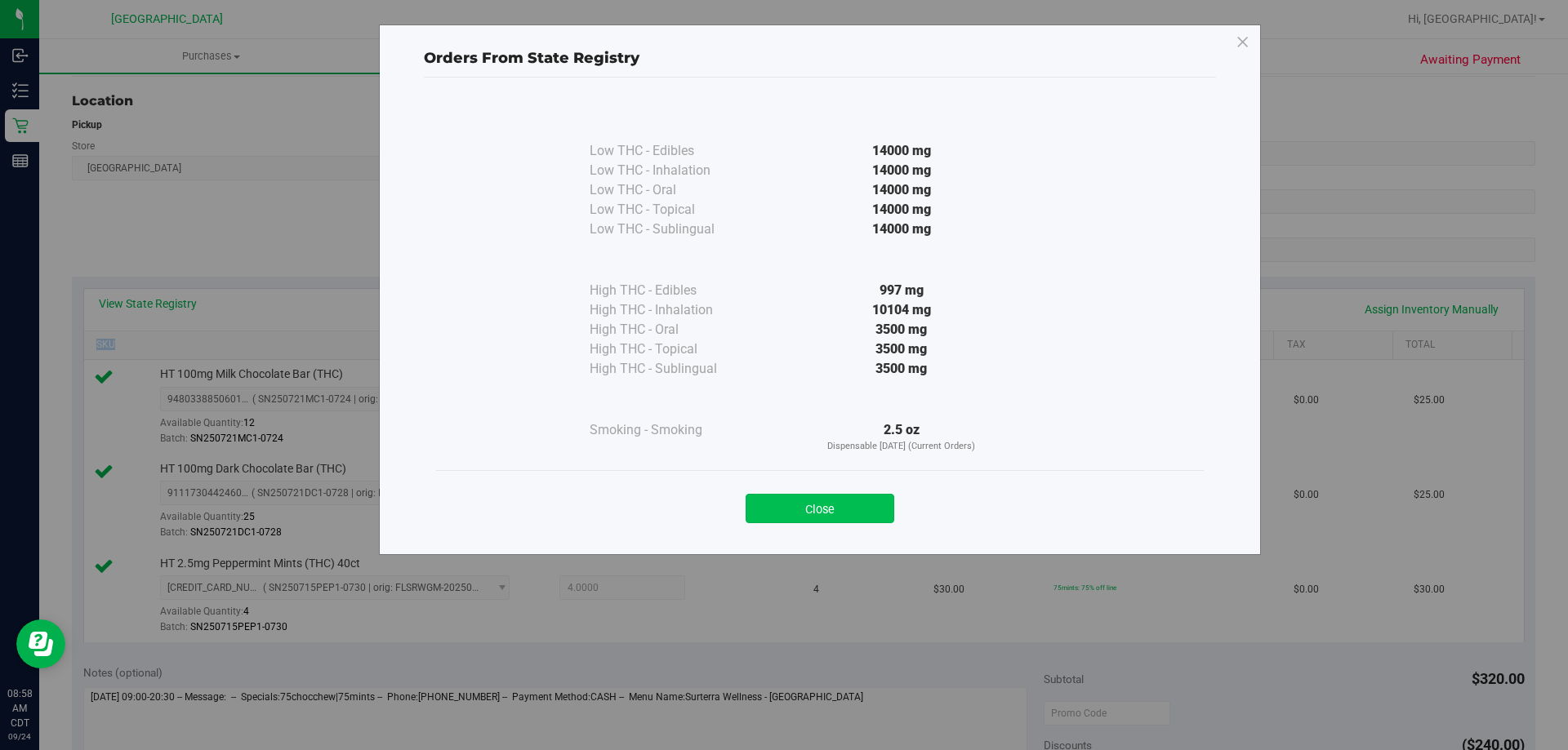
click at [871, 496] on button "Close" at bounding box center [820, 508] width 149 height 29
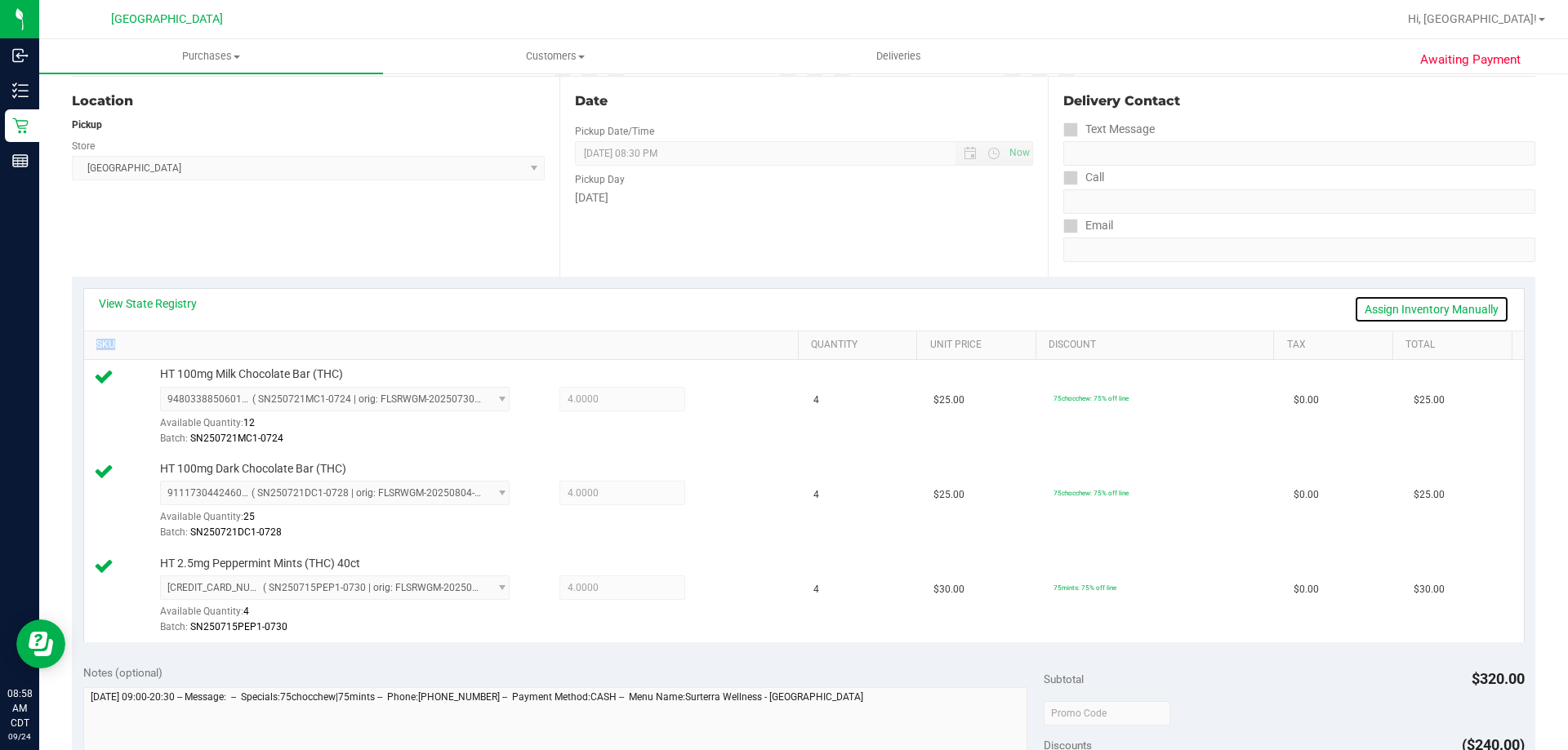
click at [1448, 309] on link "Assign Inventory Manually" at bounding box center [1432, 309] width 155 height 28
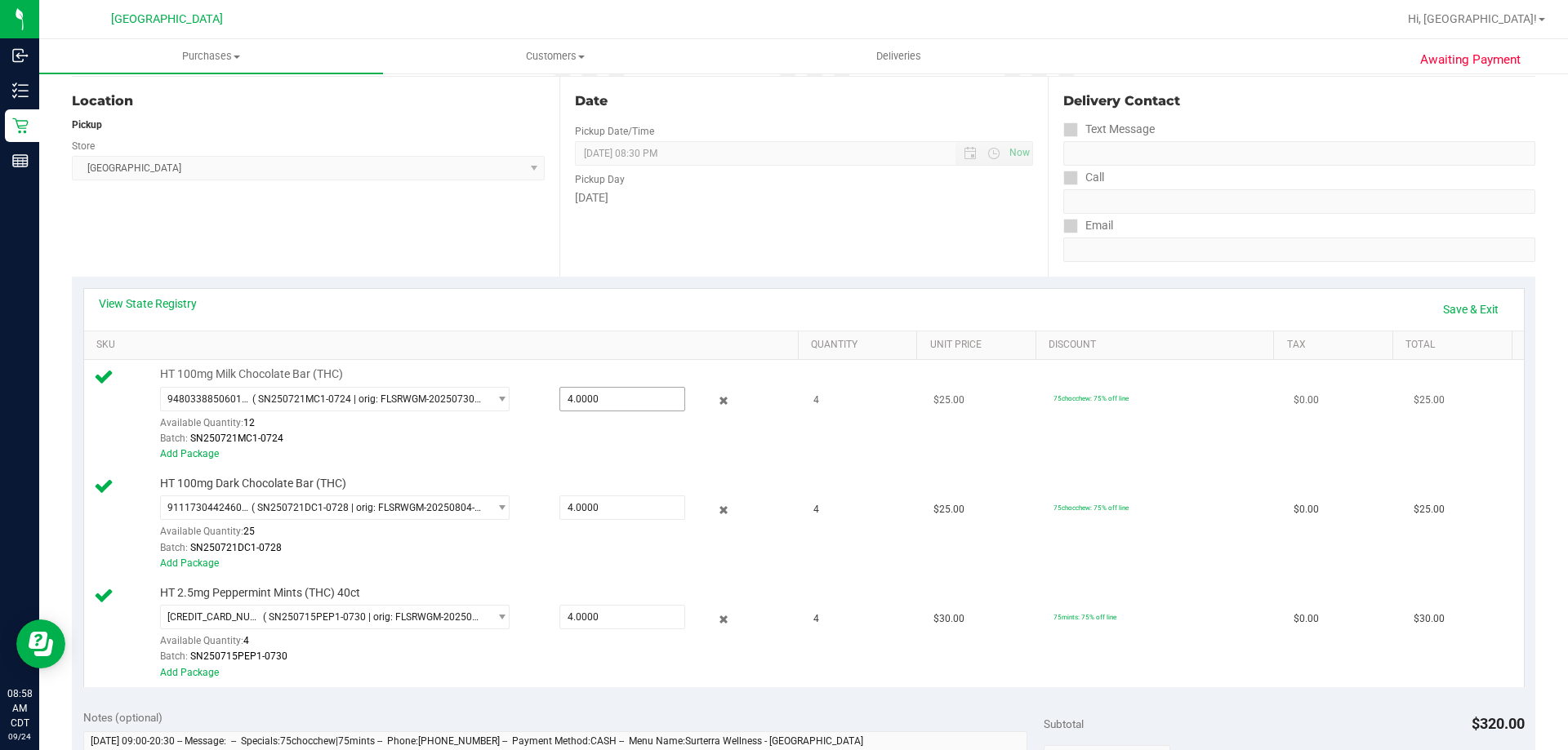
click at [603, 405] on span "4.0000 4" at bounding box center [622, 399] width 126 height 24
click at [603, 405] on input "4" at bounding box center [622, 400] width 124 height 23
type input "3"
type input "3.0000"
click at [600, 502] on span "4.0000 4" at bounding box center [622, 507] width 126 height 24
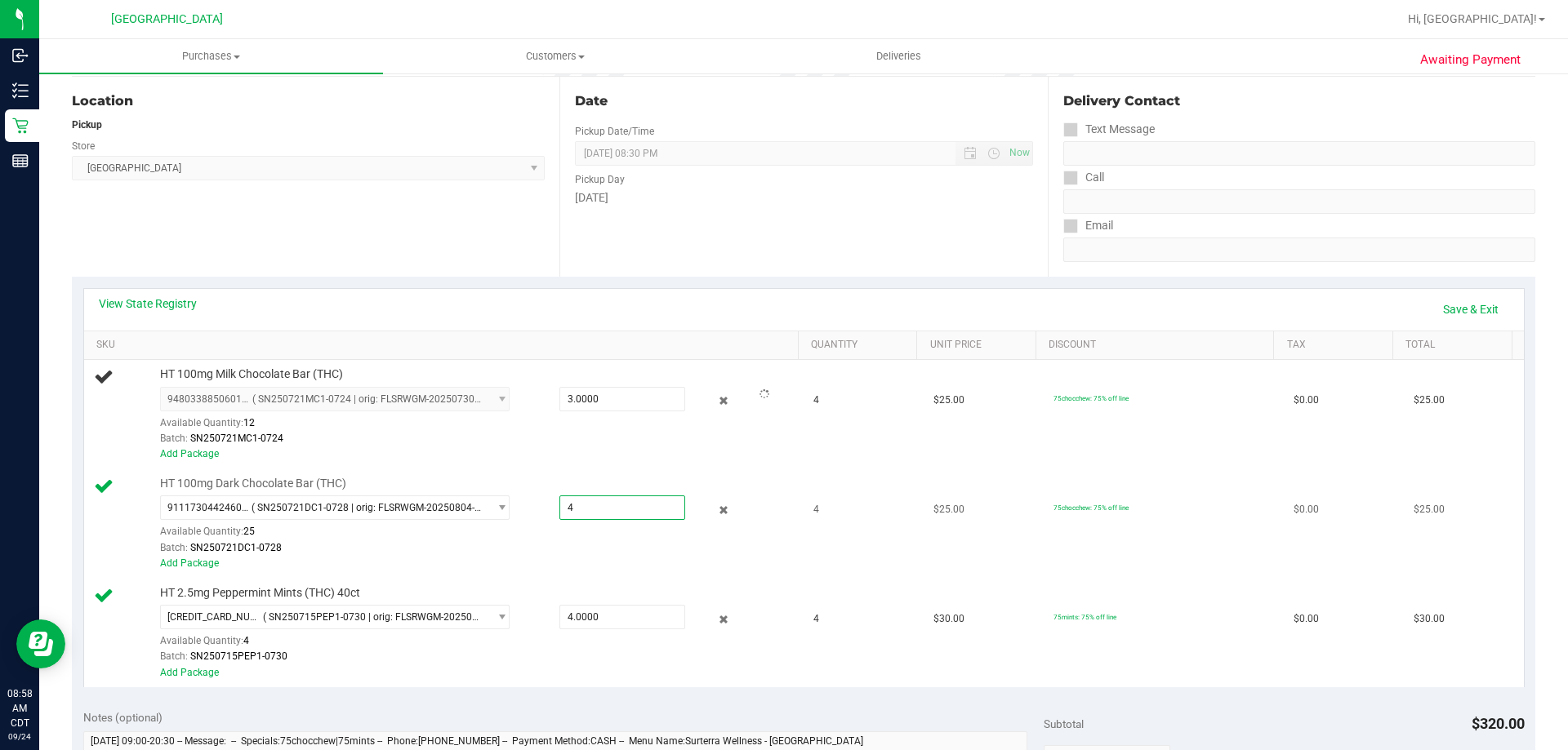
click at [600, 502] on input "4" at bounding box center [622, 508] width 124 height 23
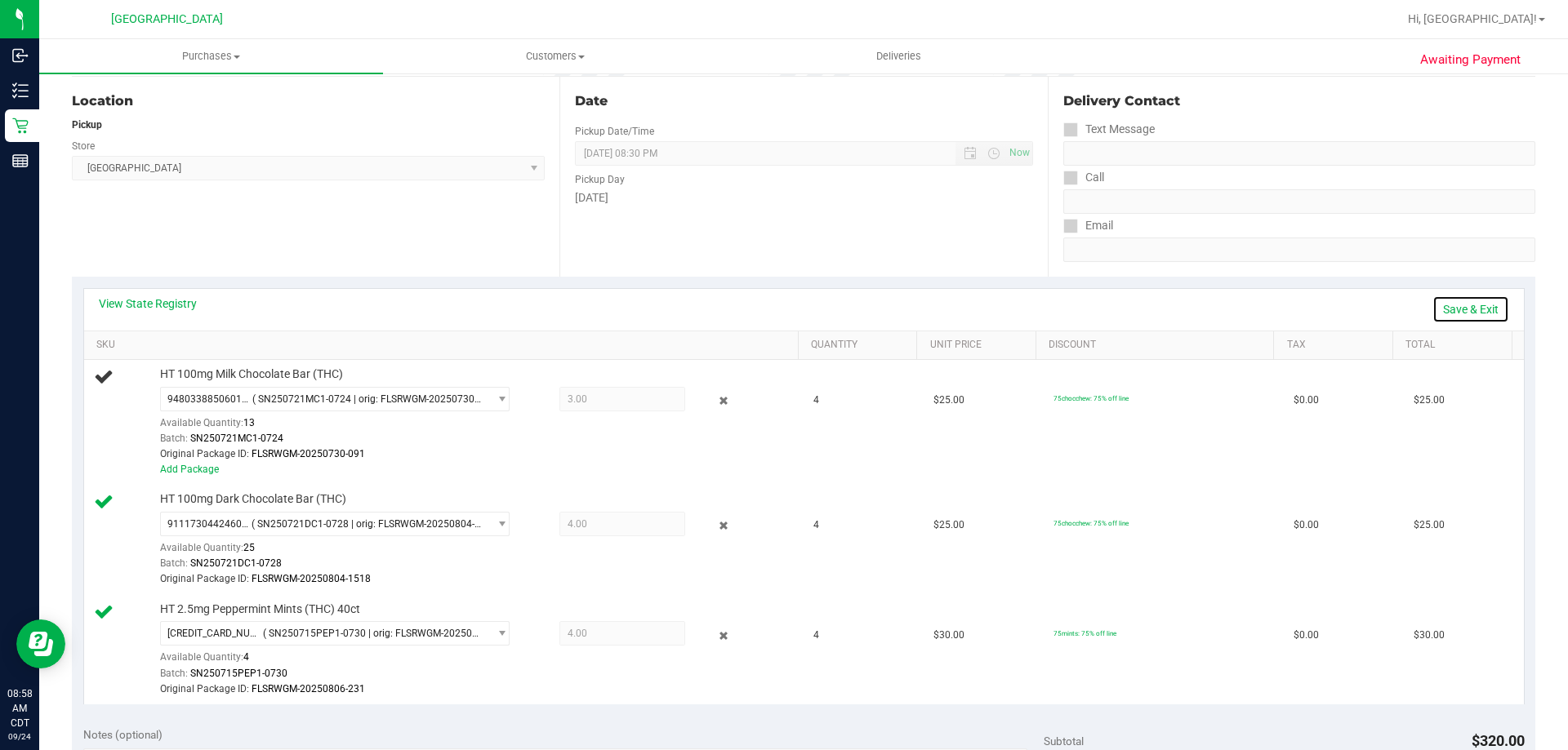
click at [1442, 311] on link "Save & Exit" at bounding box center [1470, 309] width 76 height 28
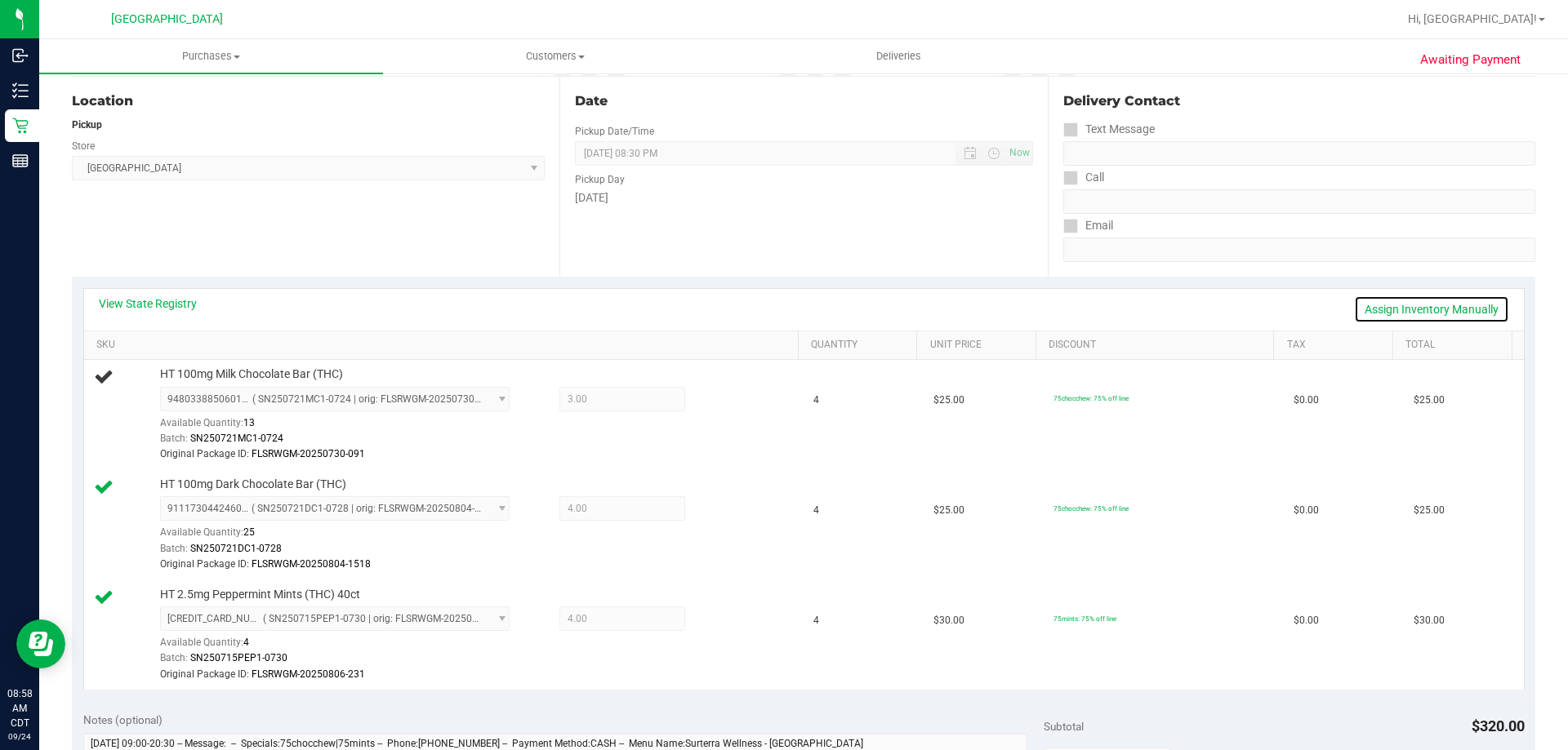
click at [1354, 313] on link "Assign Inventory Manually" at bounding box center [1432, 309] width 155 height 28
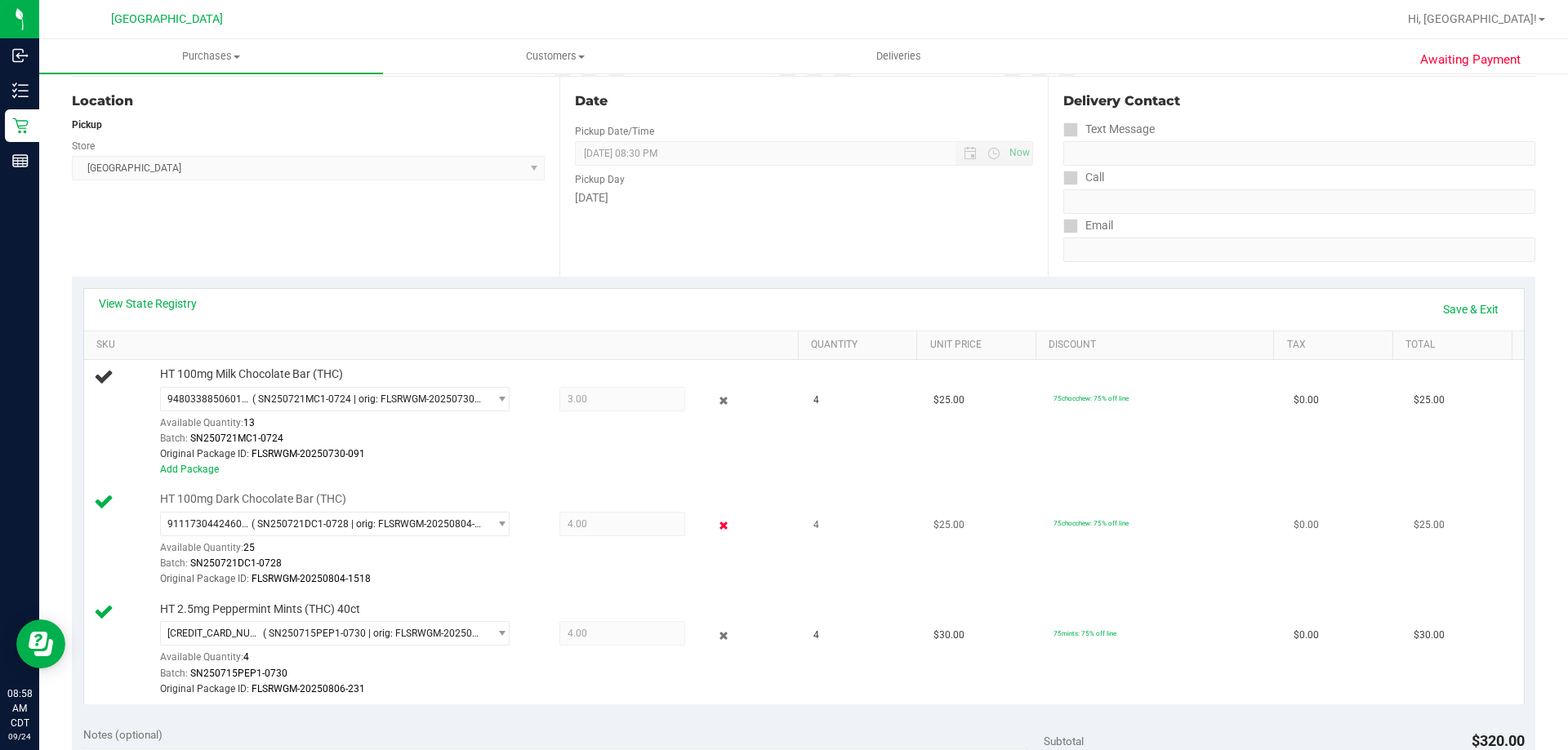
click at [715, 527] on icon at bounding box center [724, 525] width 17 height 18
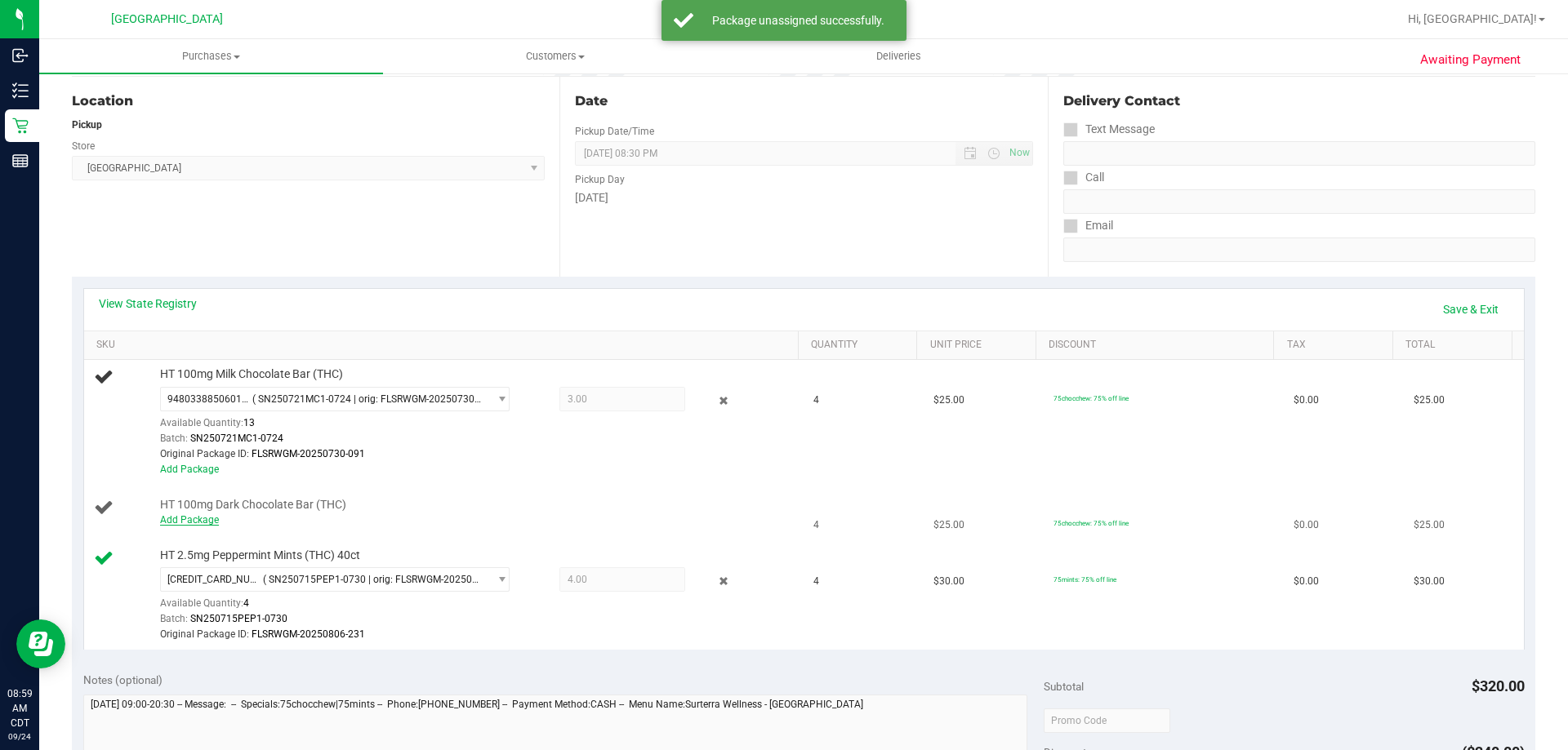
click at [201, 524] on link "Add Package" at bounding box center [189, 520] width 59 height 12
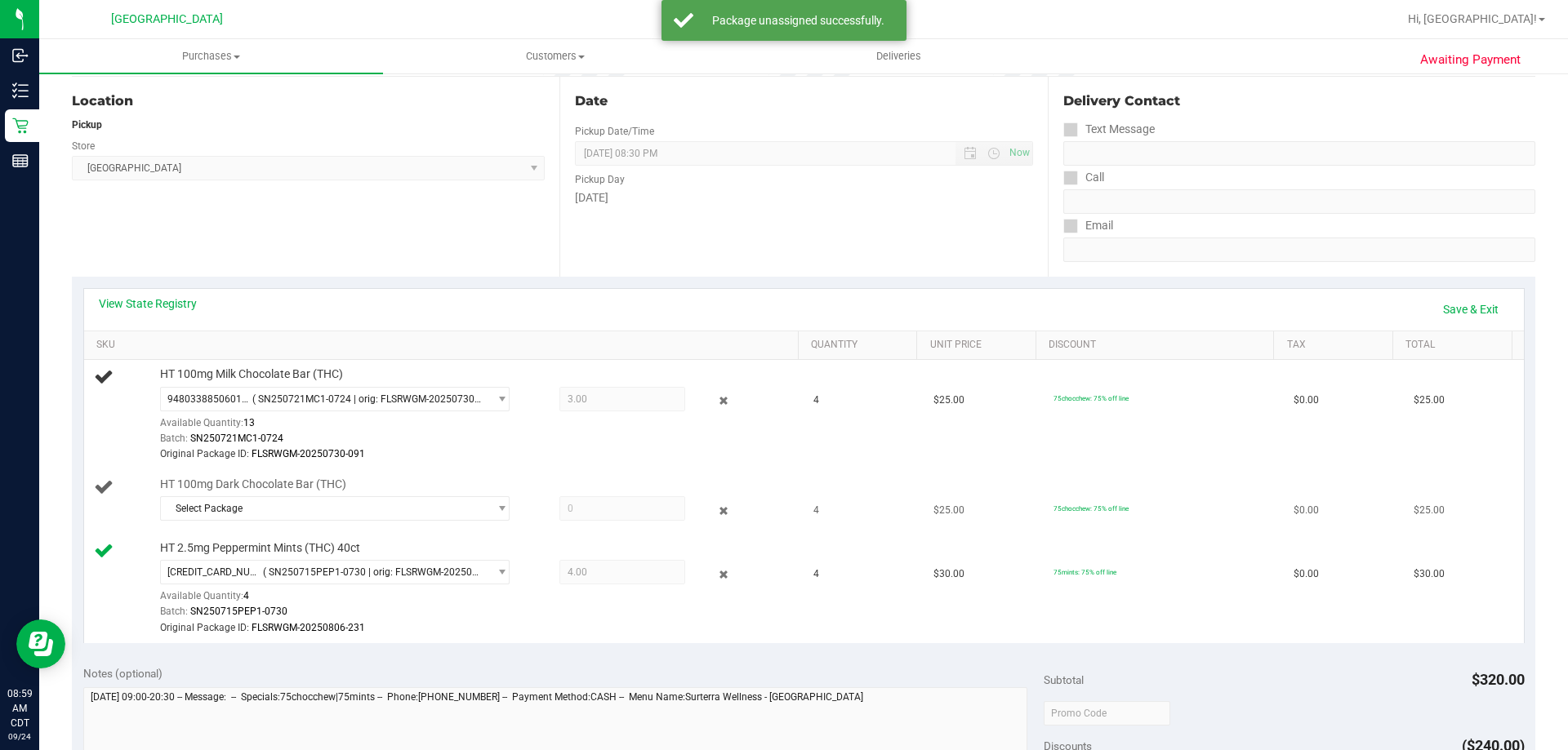
click at [246, 526] on td "HT 100mg Dark Chocolate Bar (THC) Select Package 9111730442460614" at bounding box center [444, 502] width 720 height 64
click at [261, 510] on span "Select Package" at bounding box center [324, 509] width 327 height 23
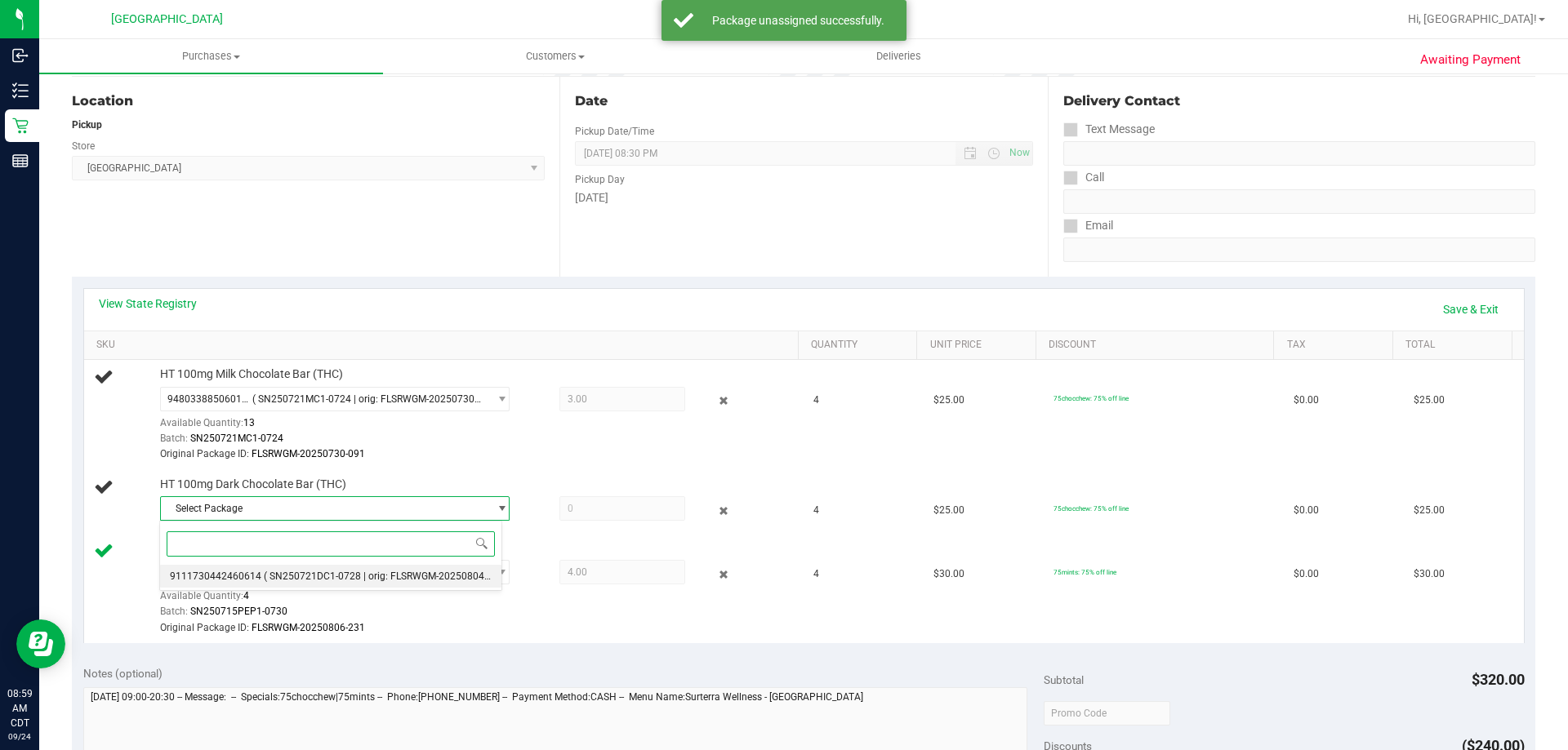
click at [287, 587] on li "9111730442460614 ( SN250721DC1-0728 | orig: FLSRWGM-20250804-1518 )" at bounding box center [330, 577] width 342 height 23
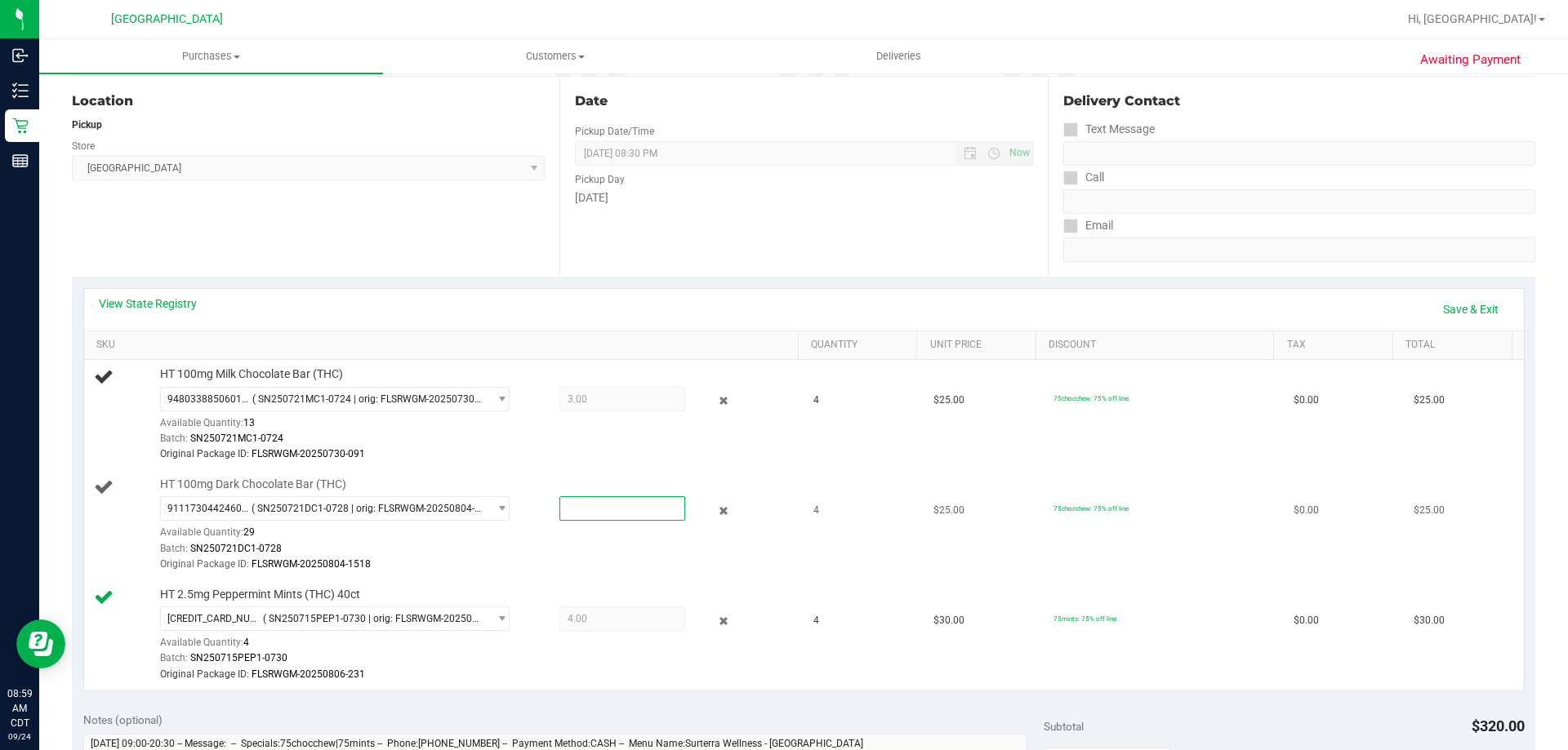
click at [577, 515] on span at bounding box center [622, 508] width 126 height 24
type input "3"
type input "3.0000"
click at [573, 465] on td "HT 100mg Milk Chocolate Bar (THC) 9480338850601638 ( SN250721MC1-0724 | orig: F…" at bounding box center [444, 415] width 720 height 110
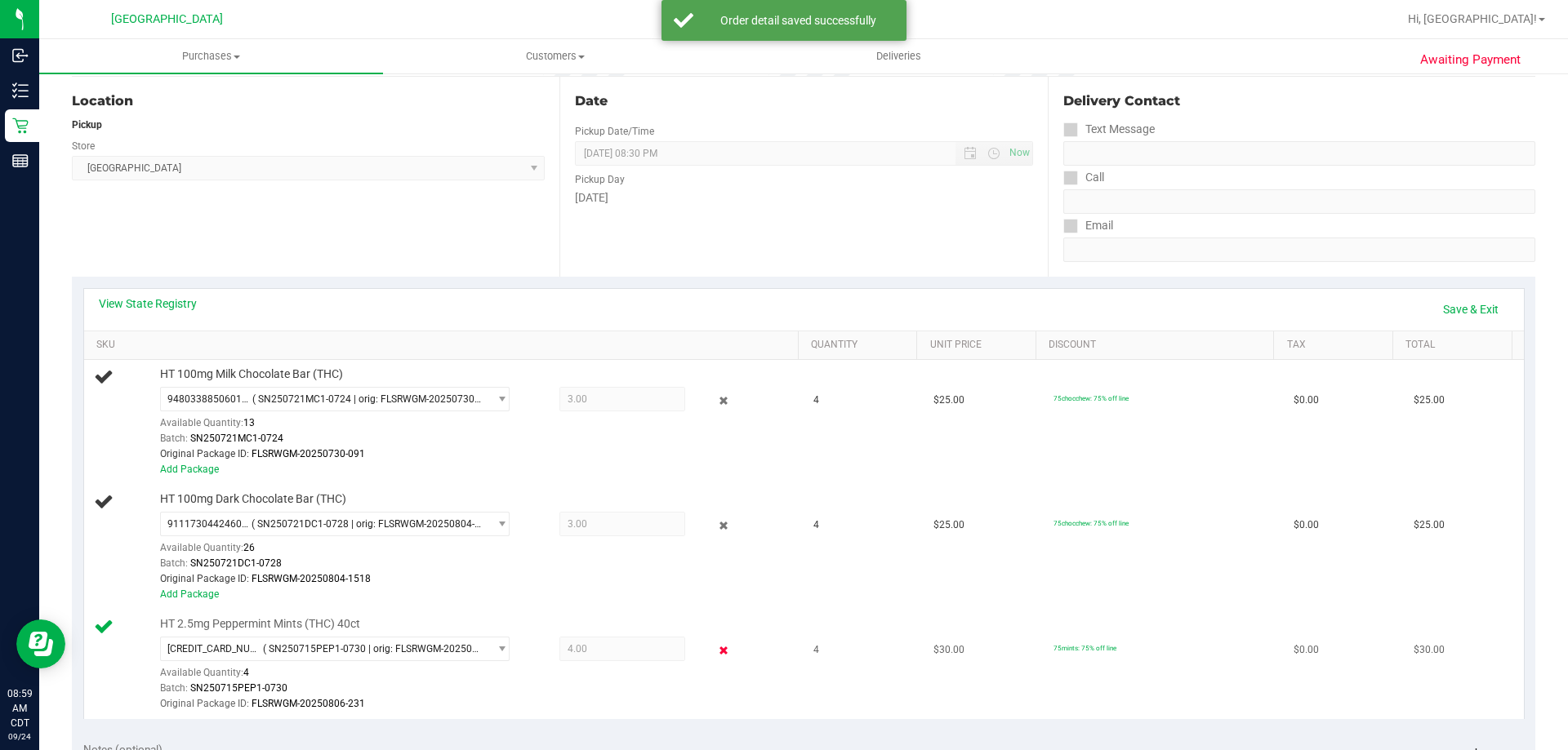
click at [717, 646] on icon at bounding box center [724, 650] width 17 height 18
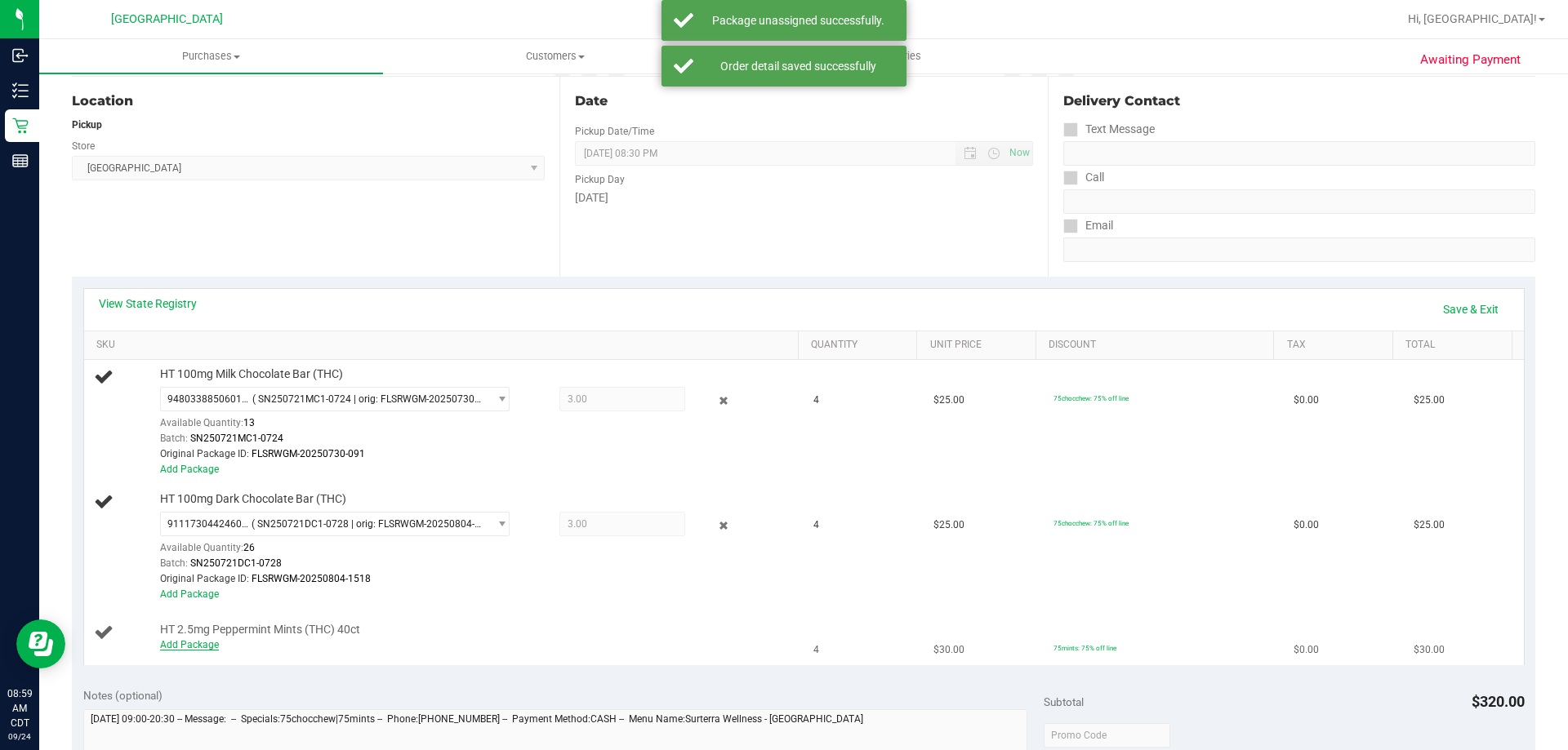
click at [194, 640] on link "Add Package" at bounding box center [189, 645] width 59 height 12
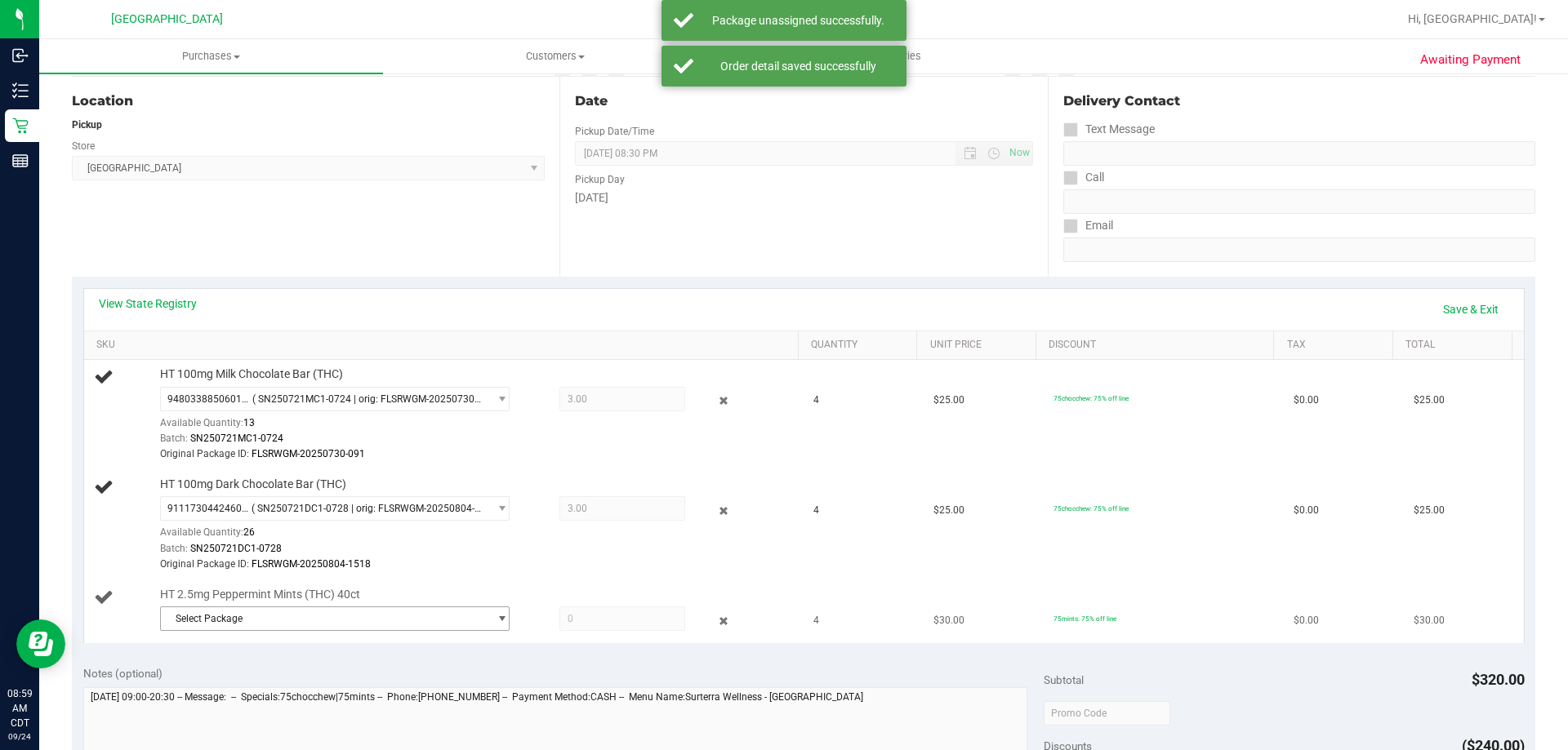
click at [238, 630] on span "Select Package" at bounding box center [324, 619] width 327 height 23
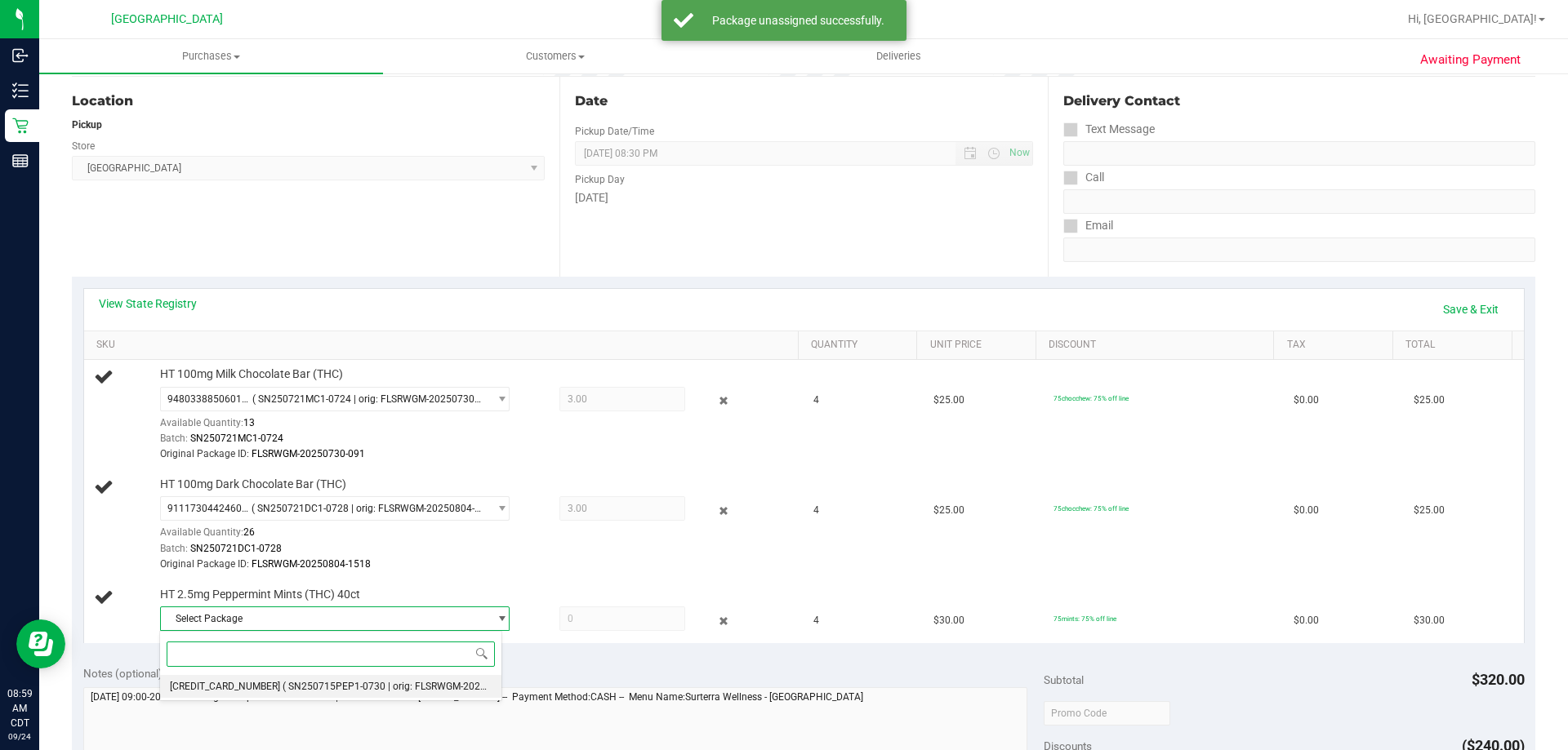
click at [254, 687] on span "5114346598389327" at bounding box center [225, 687] width 110 height 12
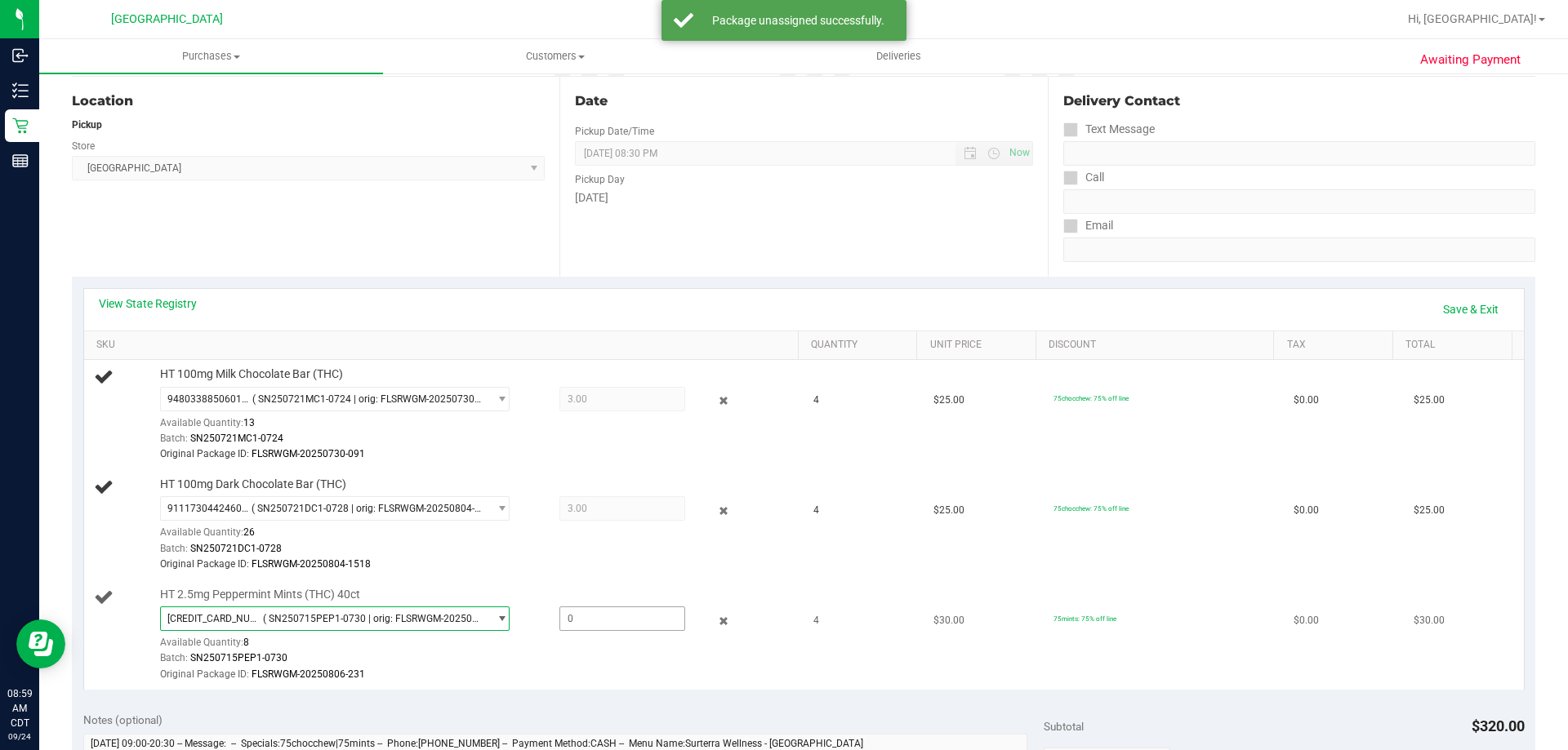
click at [581, 617] on span at bounding box center [622, 618] width 126 height 24
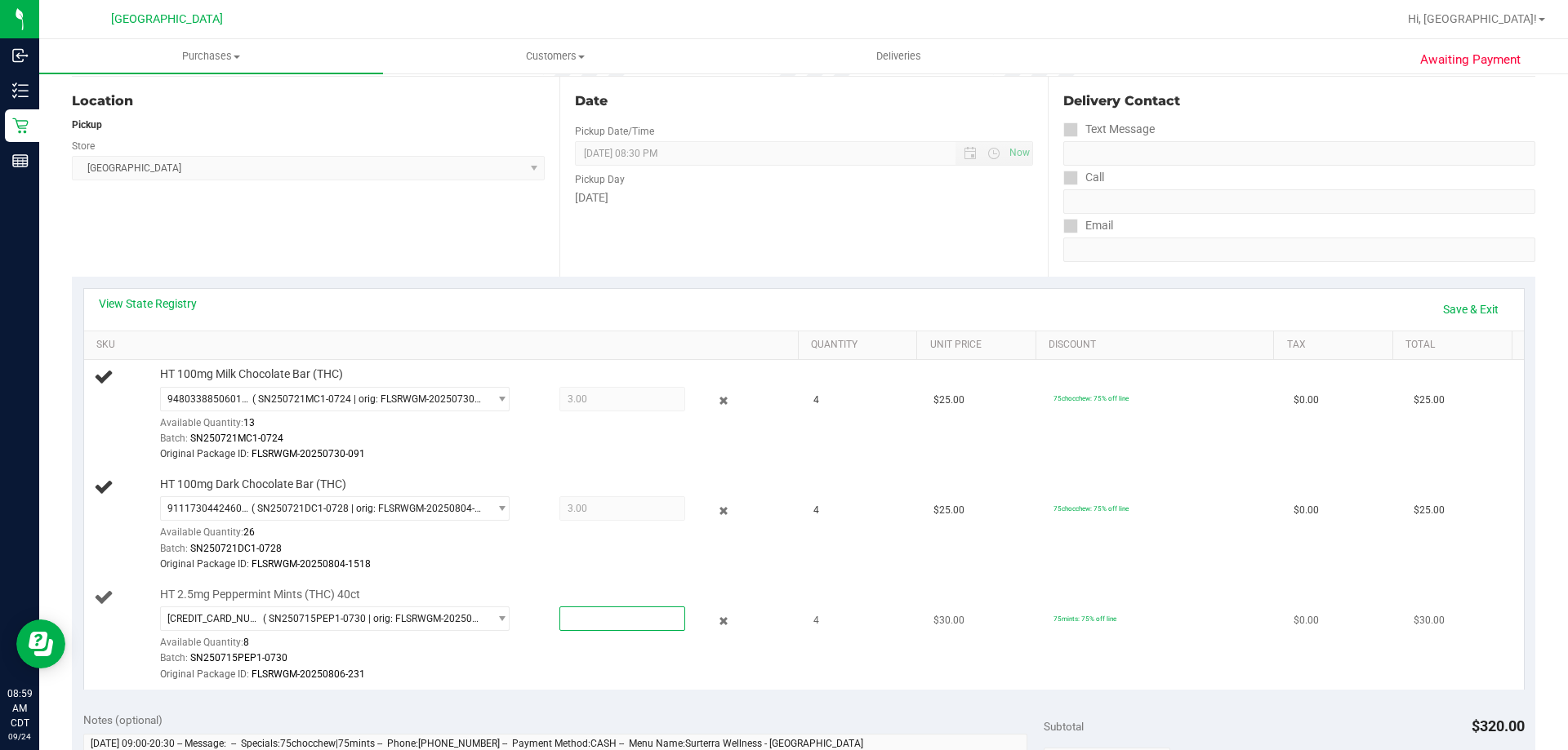
type input "3"
type input "3.0000"
click at [591, 576] on td "HT 100mg Dark Chocolate Bar (THC) 9111730442460614 ( SN250721DC1-0728 | orig: F…" at bounding box center [444, 525] width 720 height 110
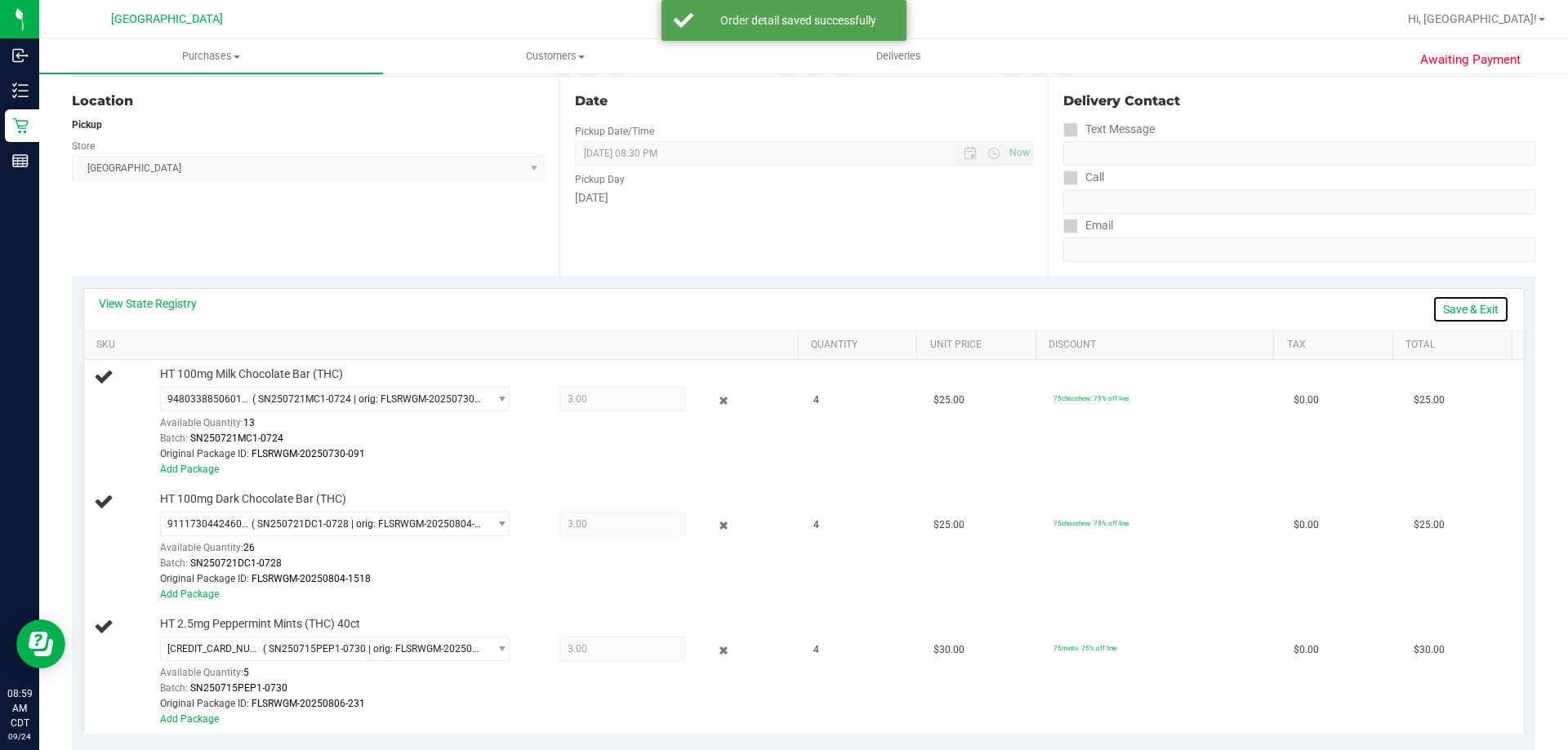
click at [1463, 304] on link "Save & Exit" at bounding box center [1470, 309] width 76 height 28
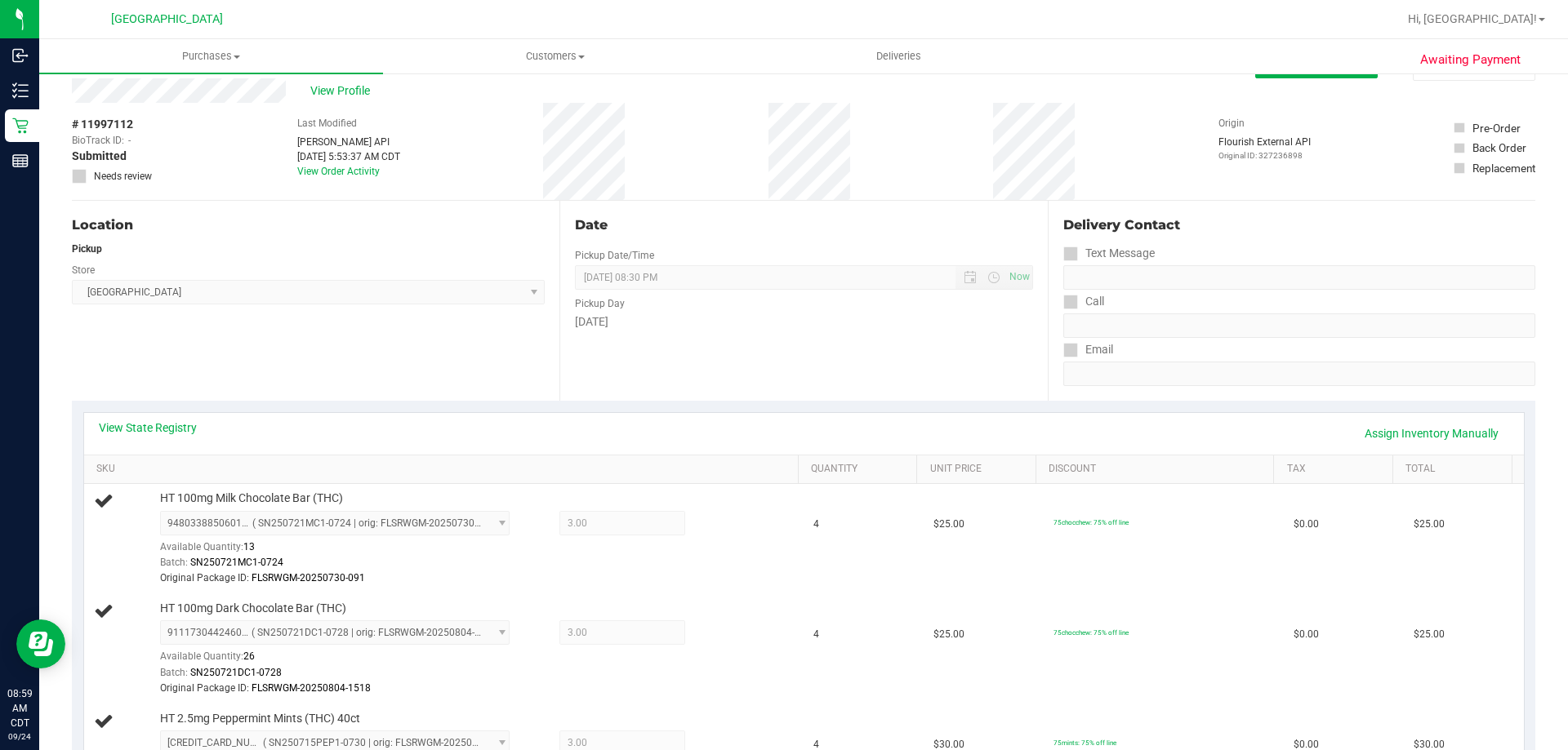
scroll to position [0, 0]
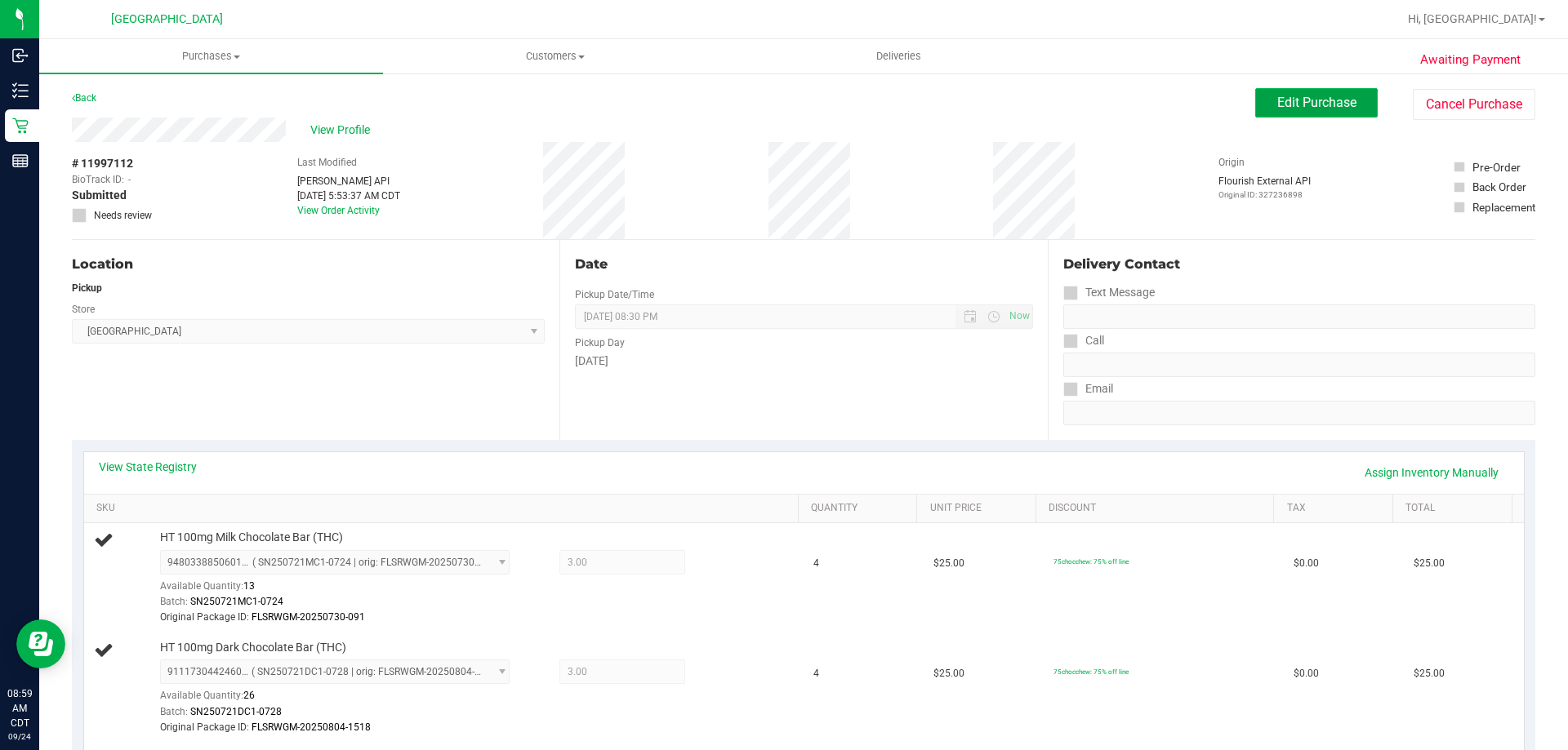
click at [1282, 105] on span "Edit Purchase" at bounding box center [1316, 103] width 79 height 15
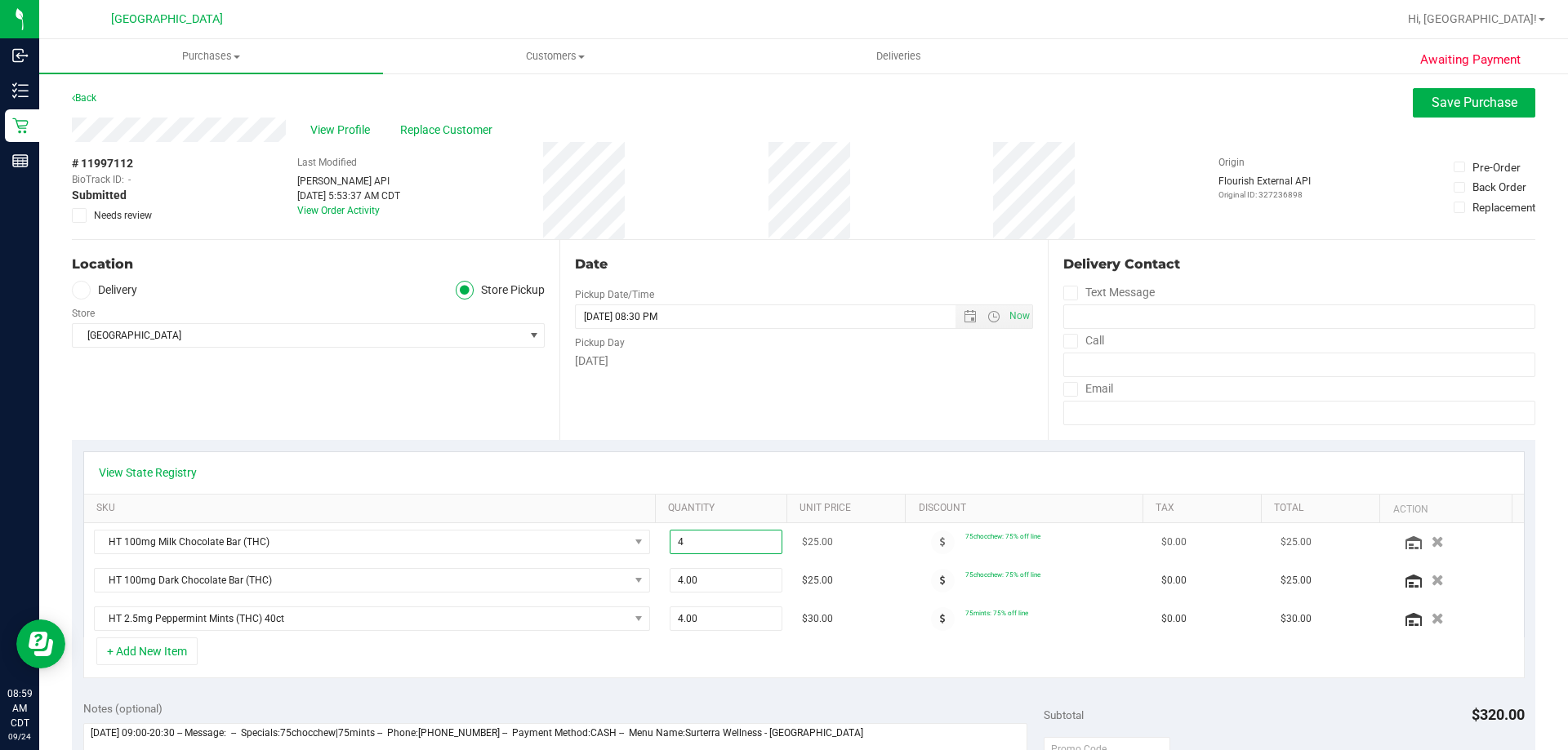
click at [727, 543] on span "4.00 4" at bounding box center [726, 542] width 113 height 24
click at [727, 543] on input "4" at bounding box center [727, 542] width 112 height 23
type input "3"
type input "3.00"
click at [723, 479] on div "View State Registry" at bounding box center [803, 472] width 1410 height 16
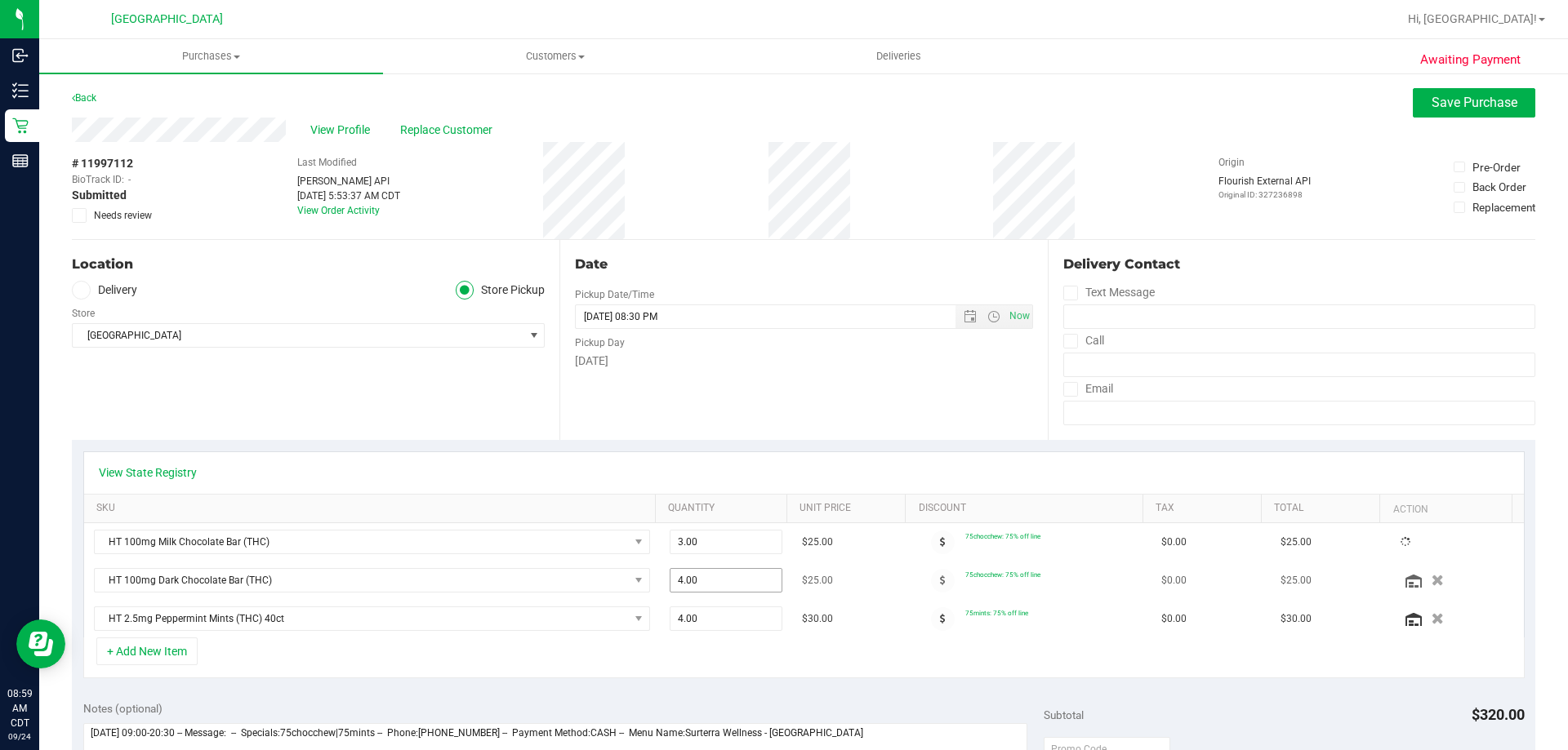
click at [712, 573] on span "4.00 4" at bounding box center [726, 580] width 113 height 24
click at [712, 573] on input "4" at bounding box center [727, 581] width 112 height 23
type input "3"
click at [729, 456] on div "View State Registry" at bounding box center [803, 472] width 1439 height 42
click at [719, 583] on span "4.00 4" at bounding box center [726, 580] width 113 height 24
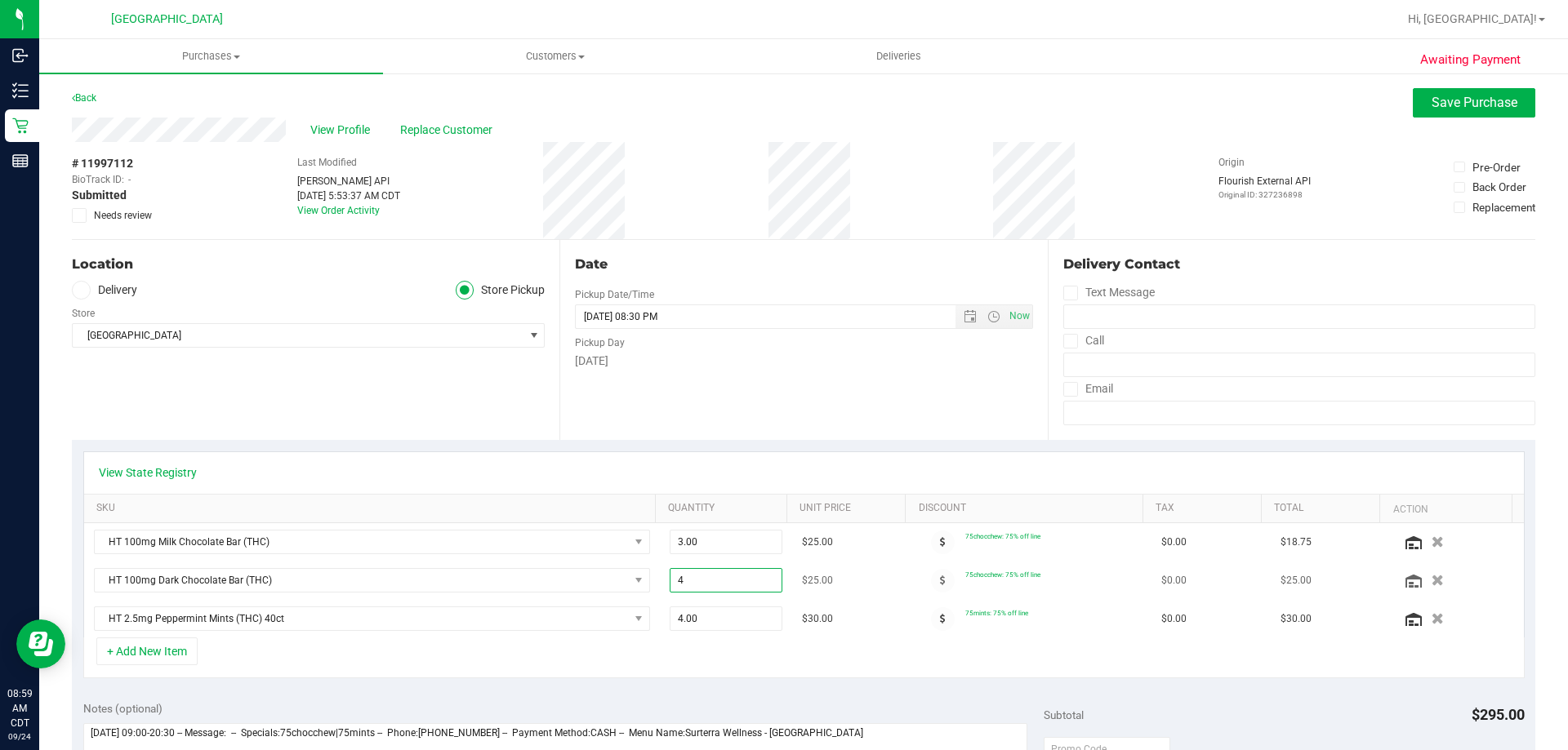
click at [719, 583] on input "4" at bounding box center [727, 581] width 112 height 23
type input "3"
type input "3.00"
click at [741, 439] on div "Date Pickup Date/Time 09/24/2025 Now 09/24/2025 08:30 PM Now Pickup Day Wednesd…" at bounding box center [803, 340] width 488 height 200
type input "3"
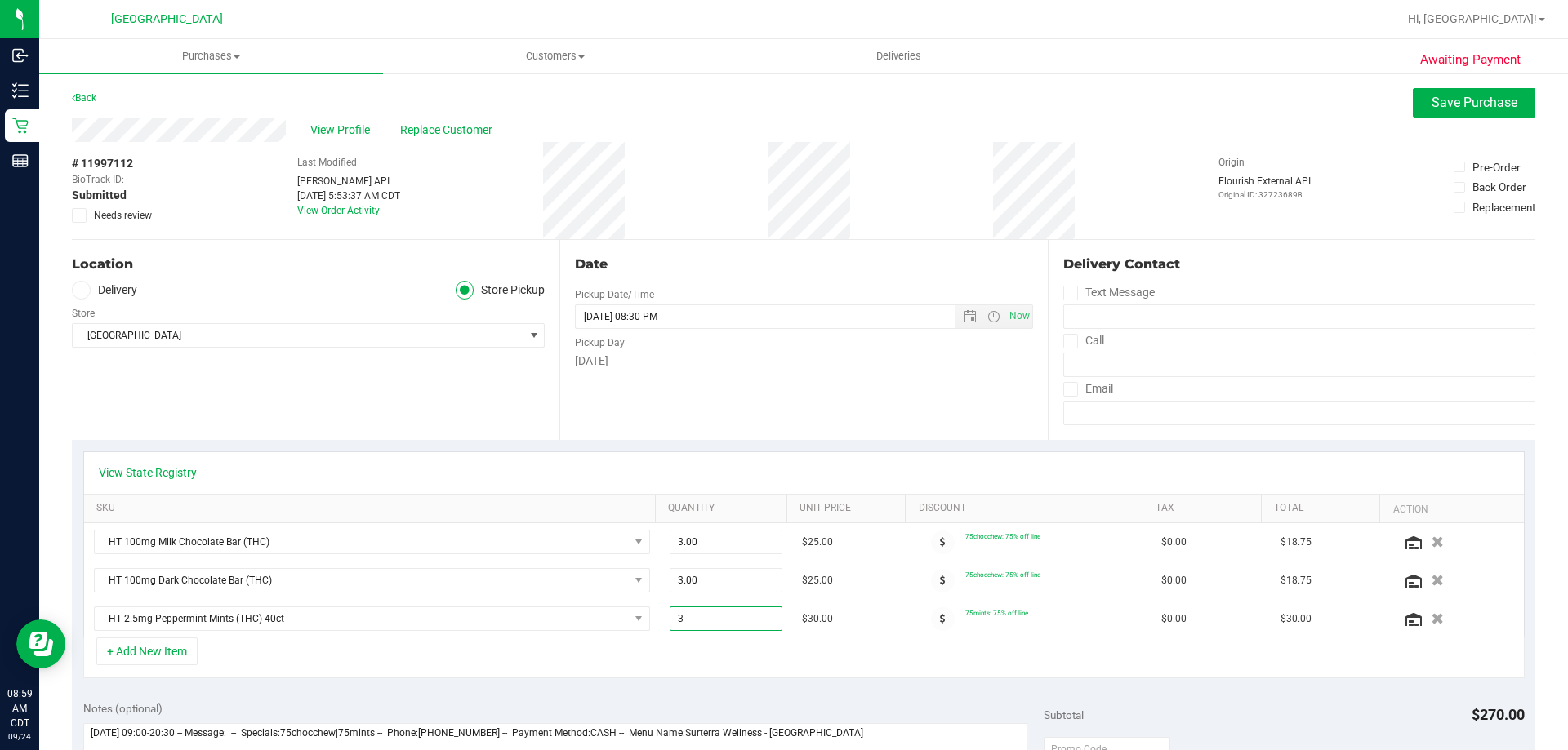
type input "3.00"
click at [760, 418] on div "Date Pickup Date/Time 09/24/2025 Now 09/24/2025 08:30 PM Now Pickup Day Wednesd…" at bounding box center [803, 340] width 488 height 200
click at [1412, 102] on button "Save Purchase" at bounding box center [1473, 103] width 123 height 29
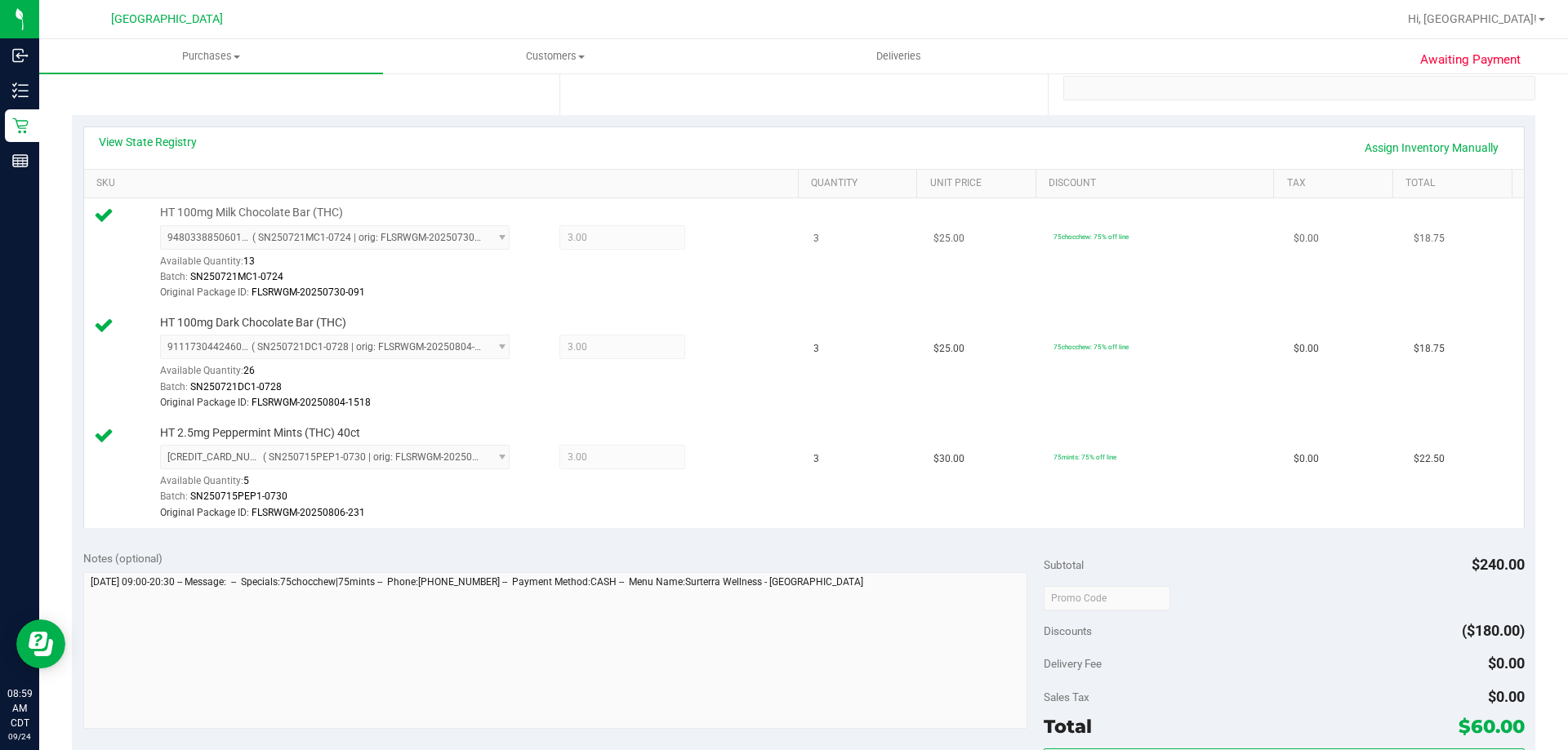
scroll to position [490, 0]
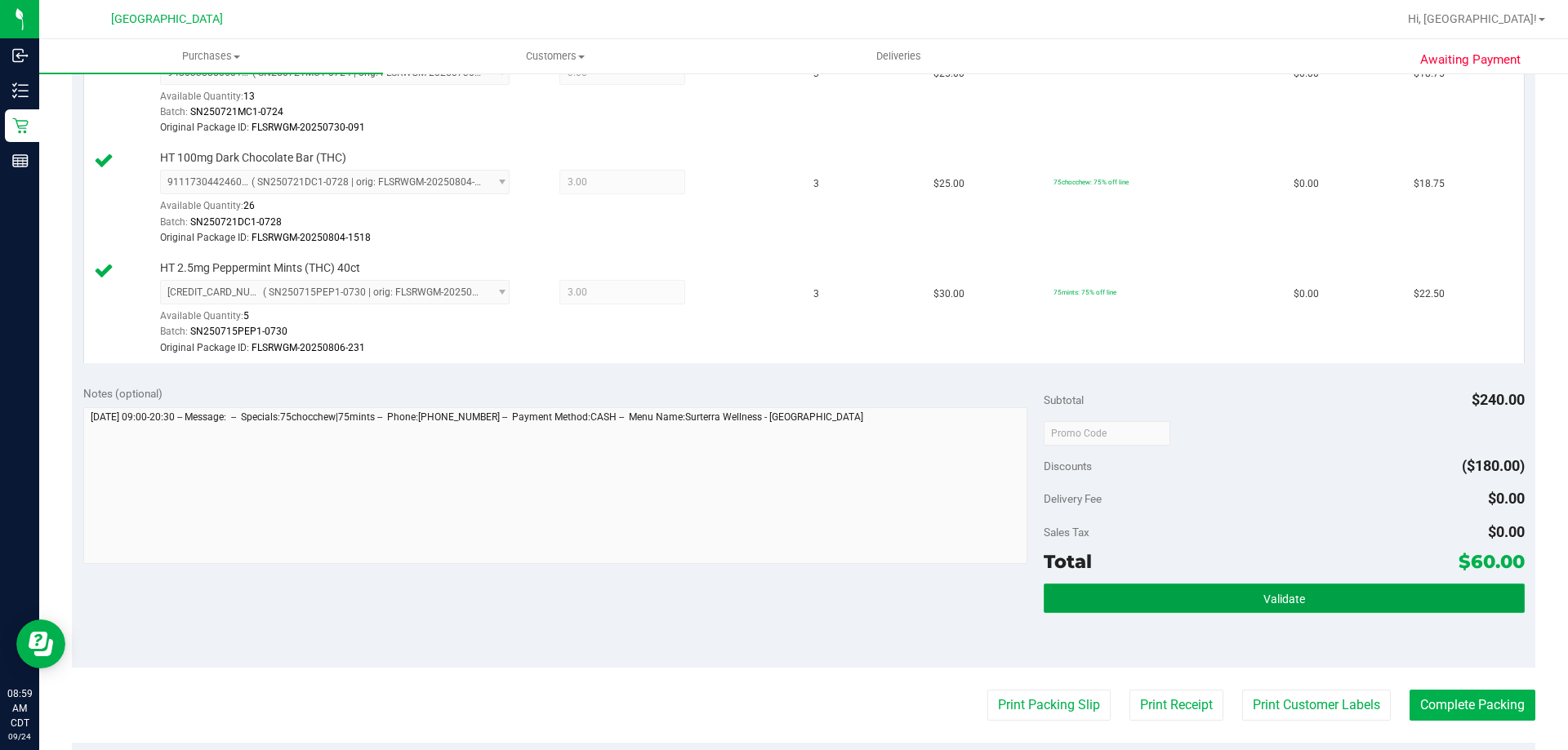
click at [1223, 586] on button "Validate" at bounding box center [1283, 598] width 480 height 29
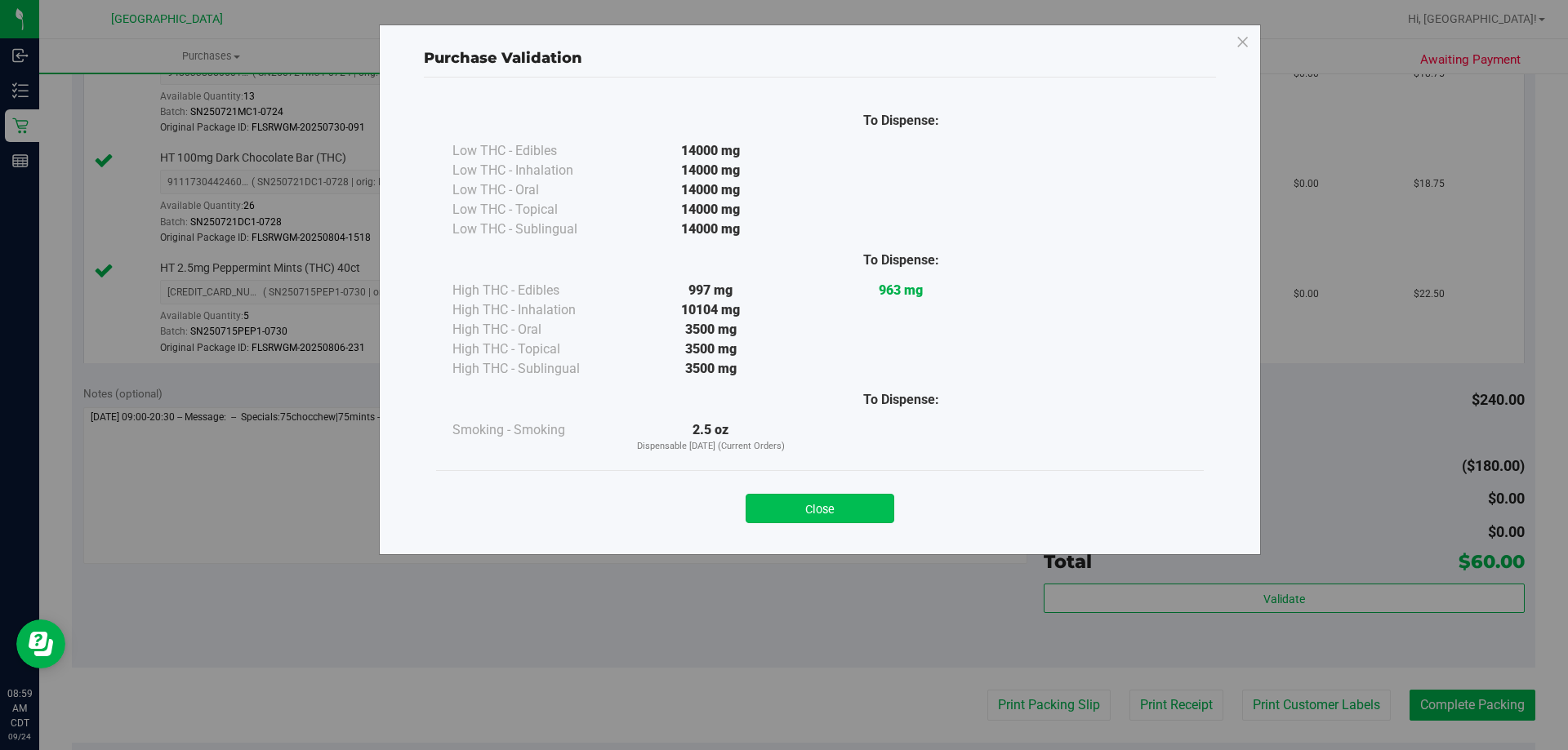
click at [872, 509] on button "Close" at bounding box center [820, 508] width 149 height 29
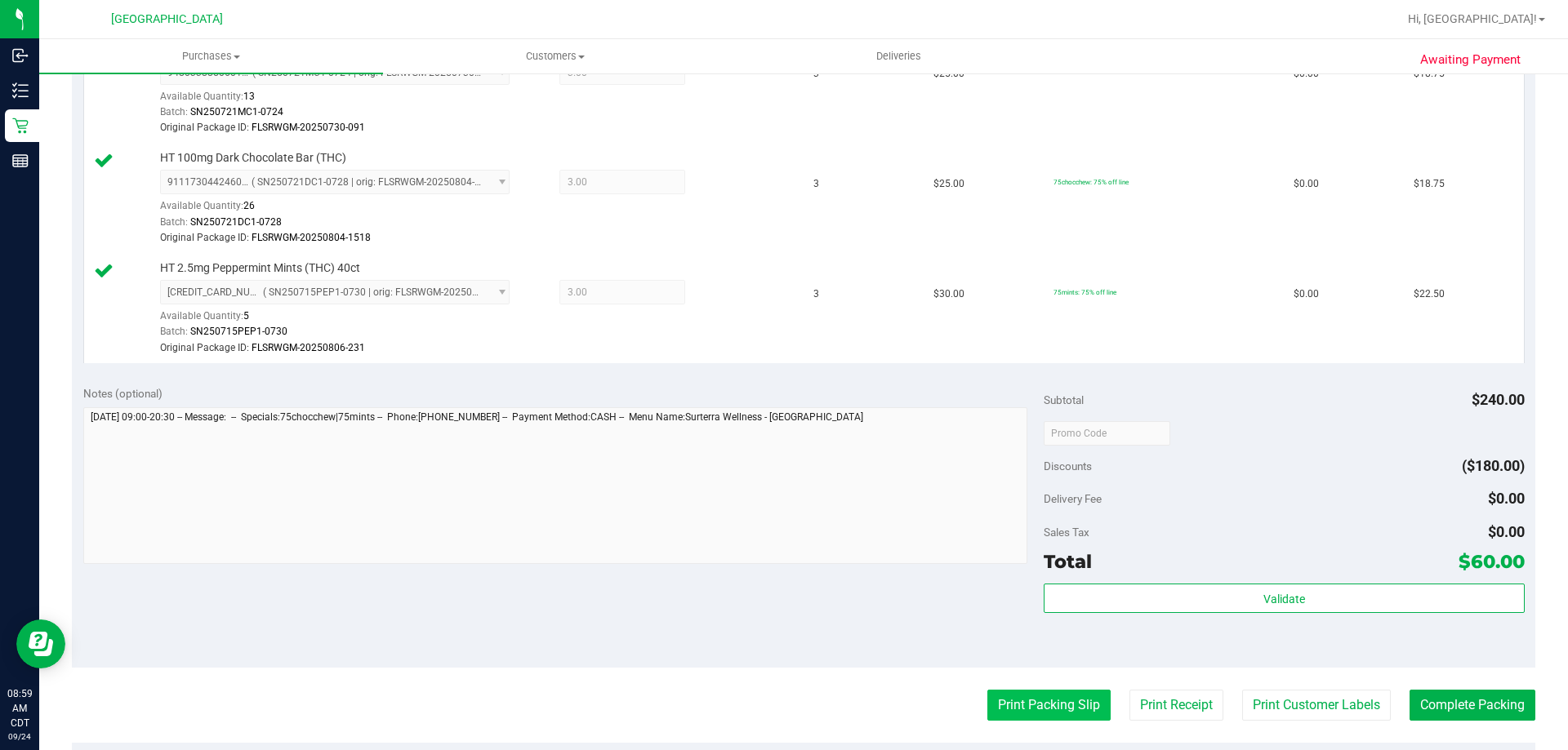
click at [1018, 696] on button "Print Packing Slip" at bounding box center [1048, 705] width 123 height 31
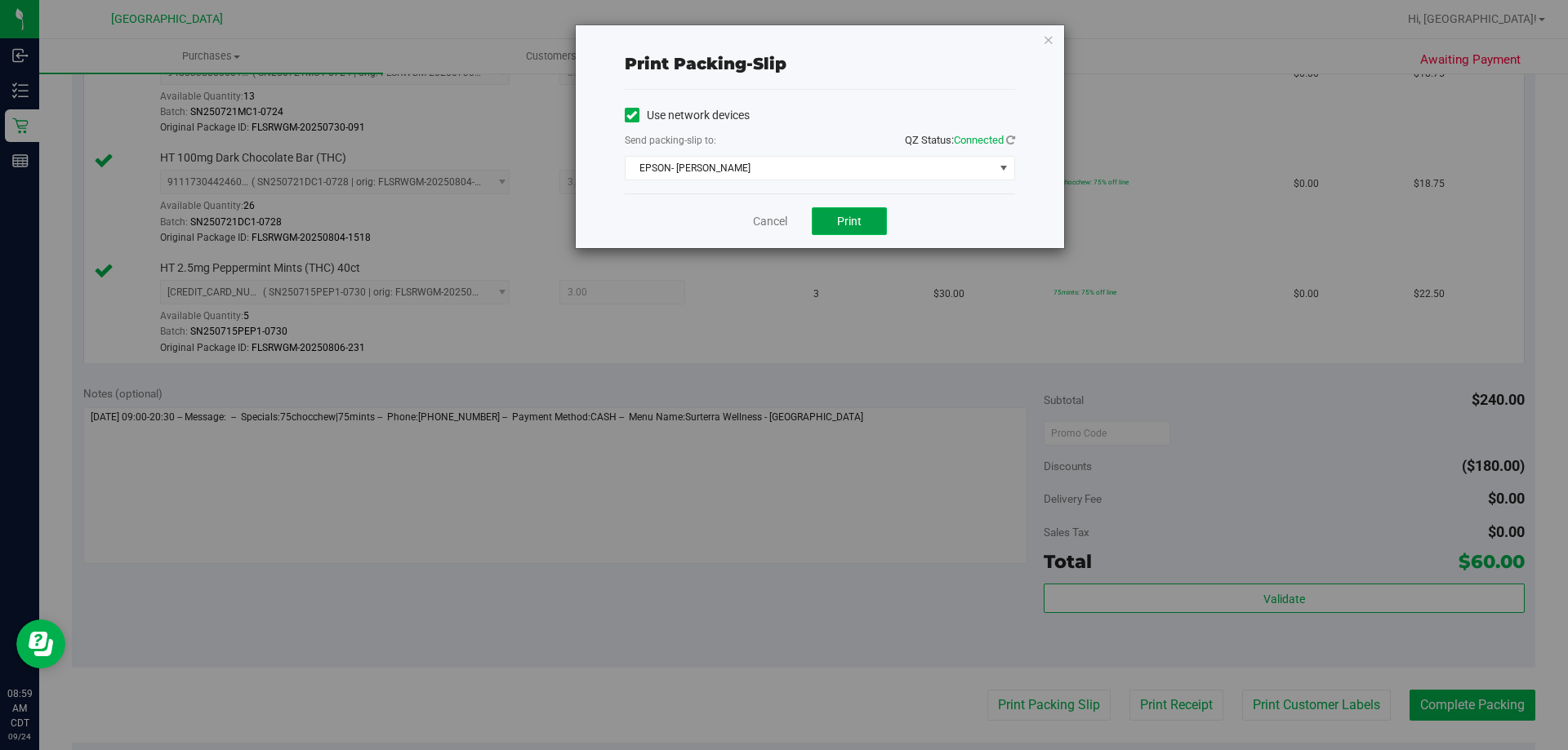
click at [852, 222] on span "Print" at bounding box center [849, 221] width 24 height 13
click at [781, 225] on link "Cancel" at bounding box center [769, 222] width 34 height 17
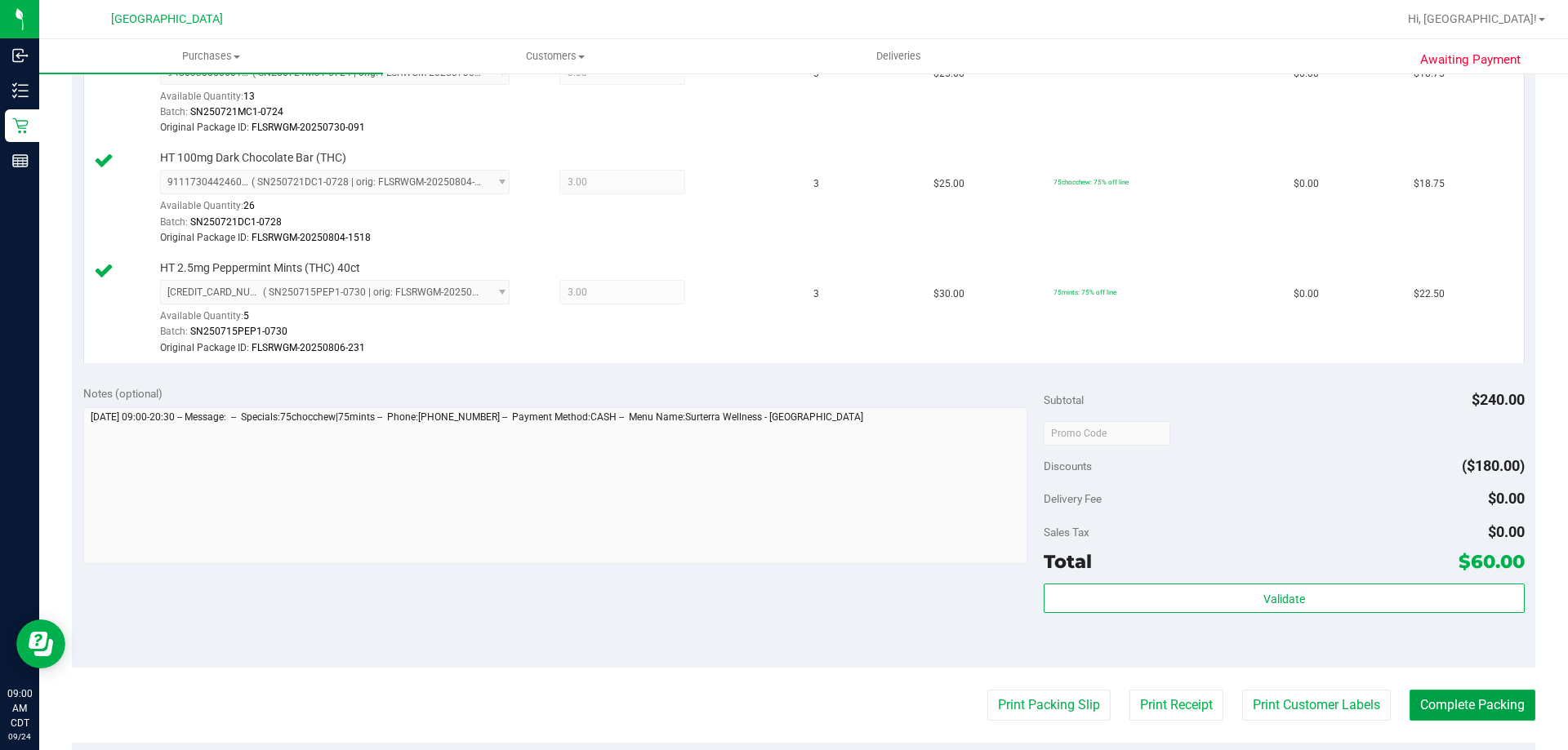
click at [1463, 708] on button "Complete Packing" at bounding box center [1472, 705] width 126 height 31
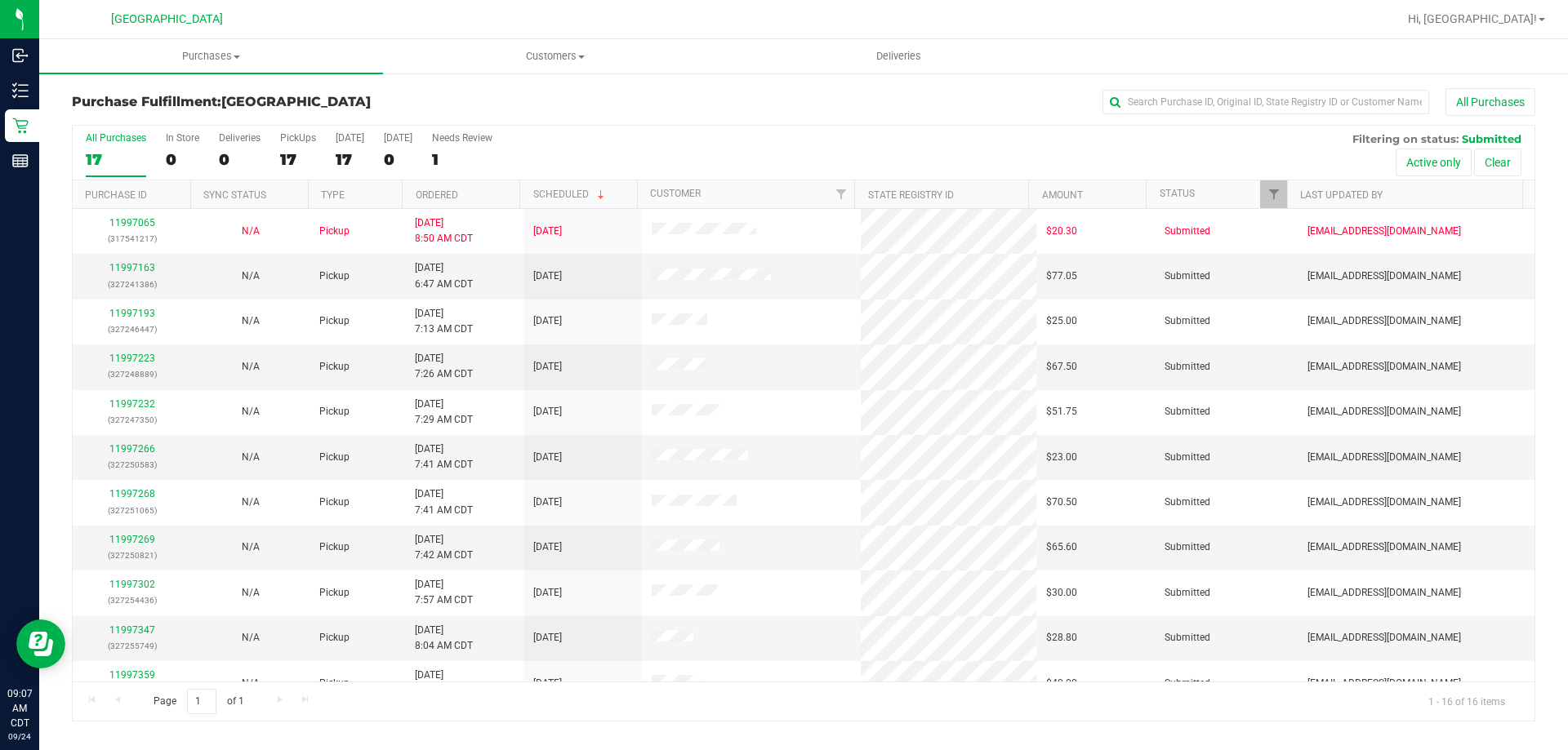
click at [481, 207] on th "Ordered" at bounding box center [460, 195] width 117 height 29
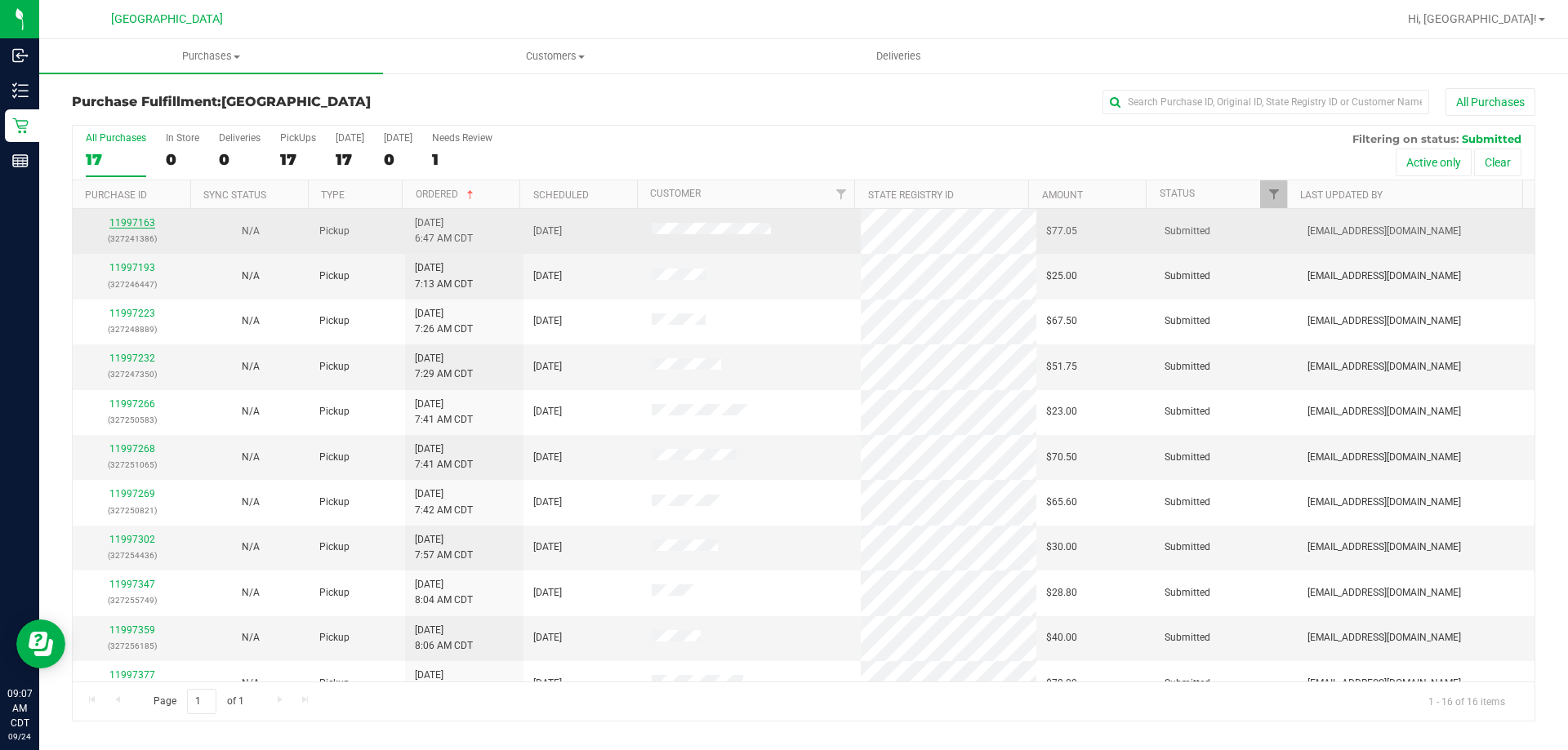
click at [149, 226] on link "11997163" at bounding box center [132, 223] width 45 height 12
click at [149, 222] on link "11997163" at bounding box center [132, 223] width 45 height 12
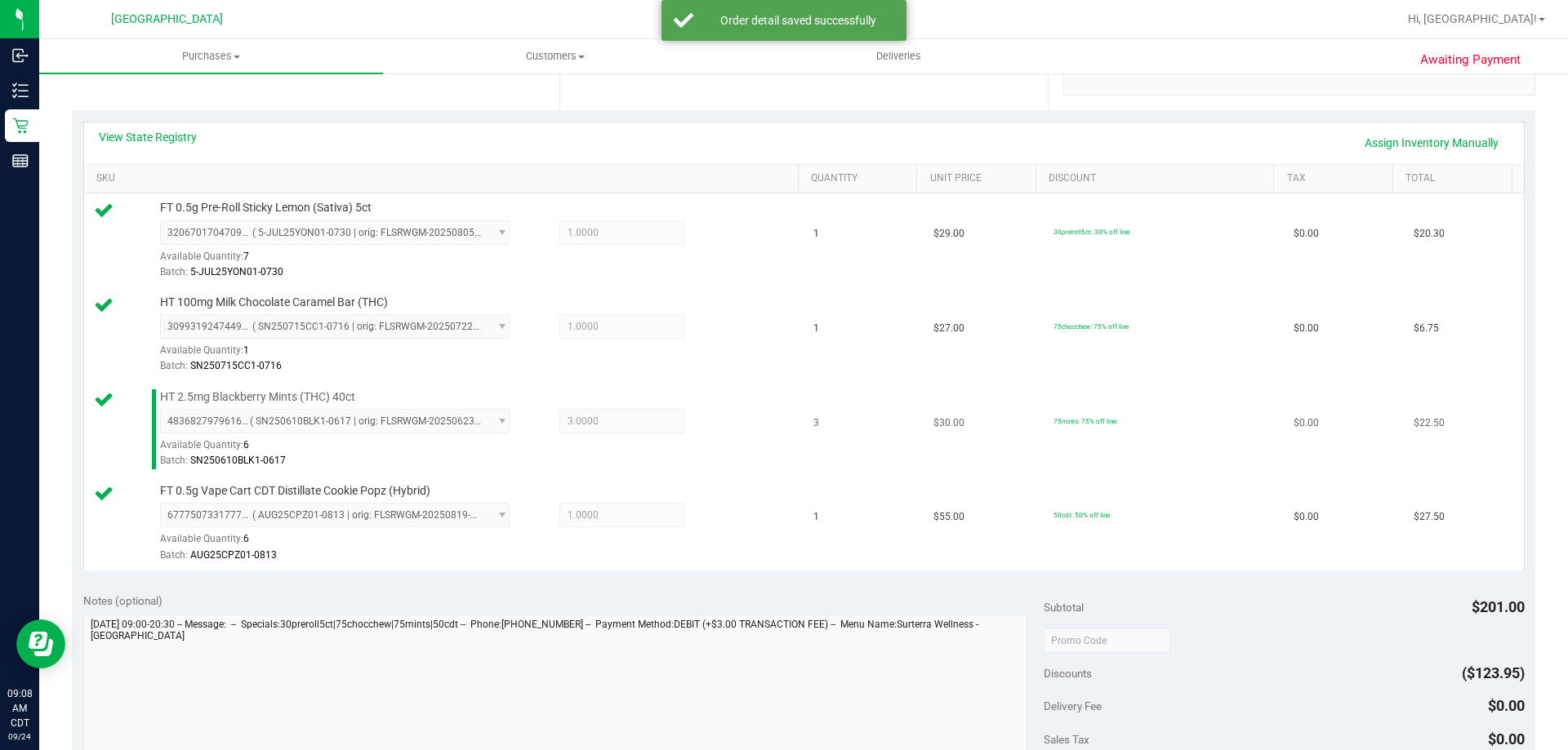
scroll to position [572, 0]
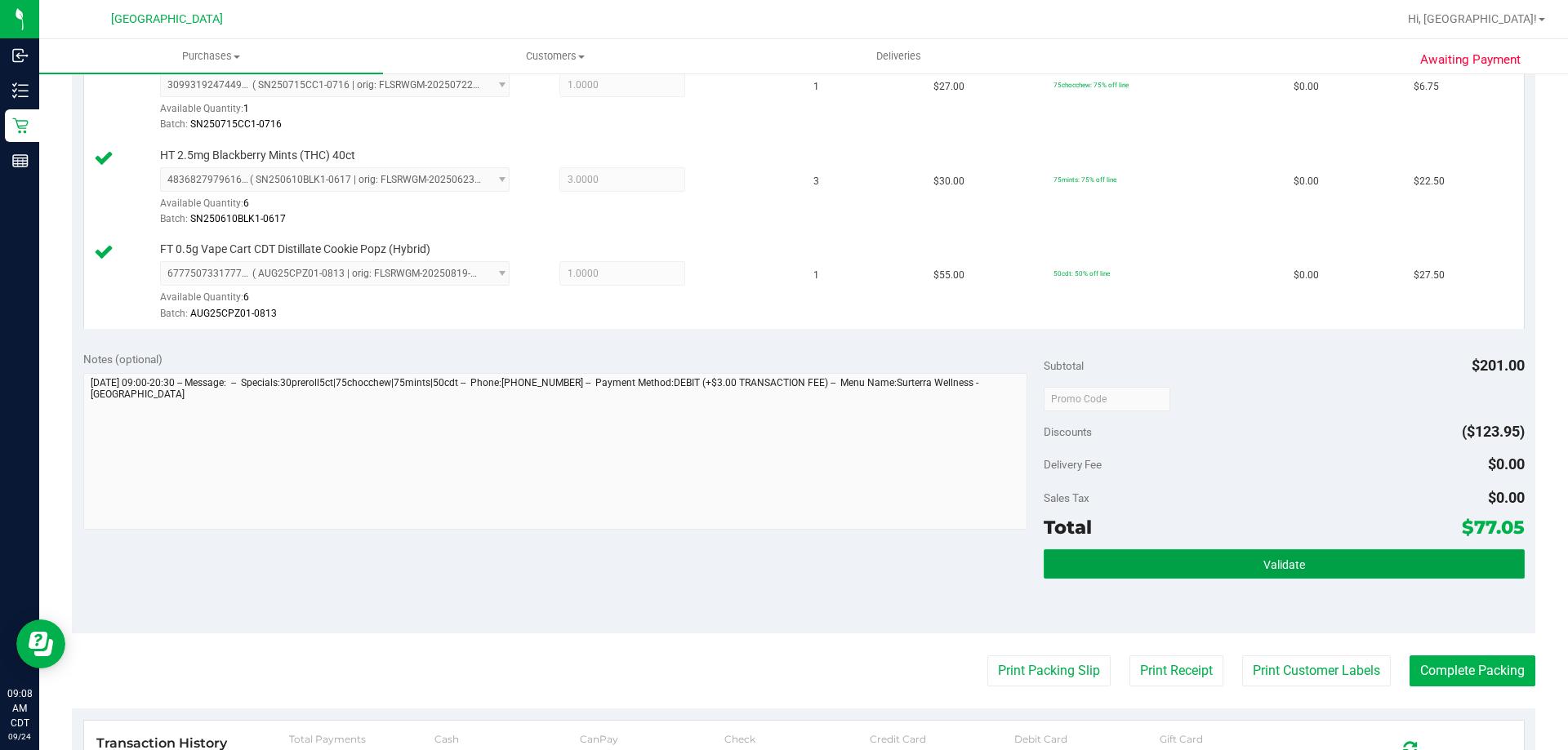
click at [1116, 567] on button "Validate" at bounding box center [1283, 564] width 480 height 29
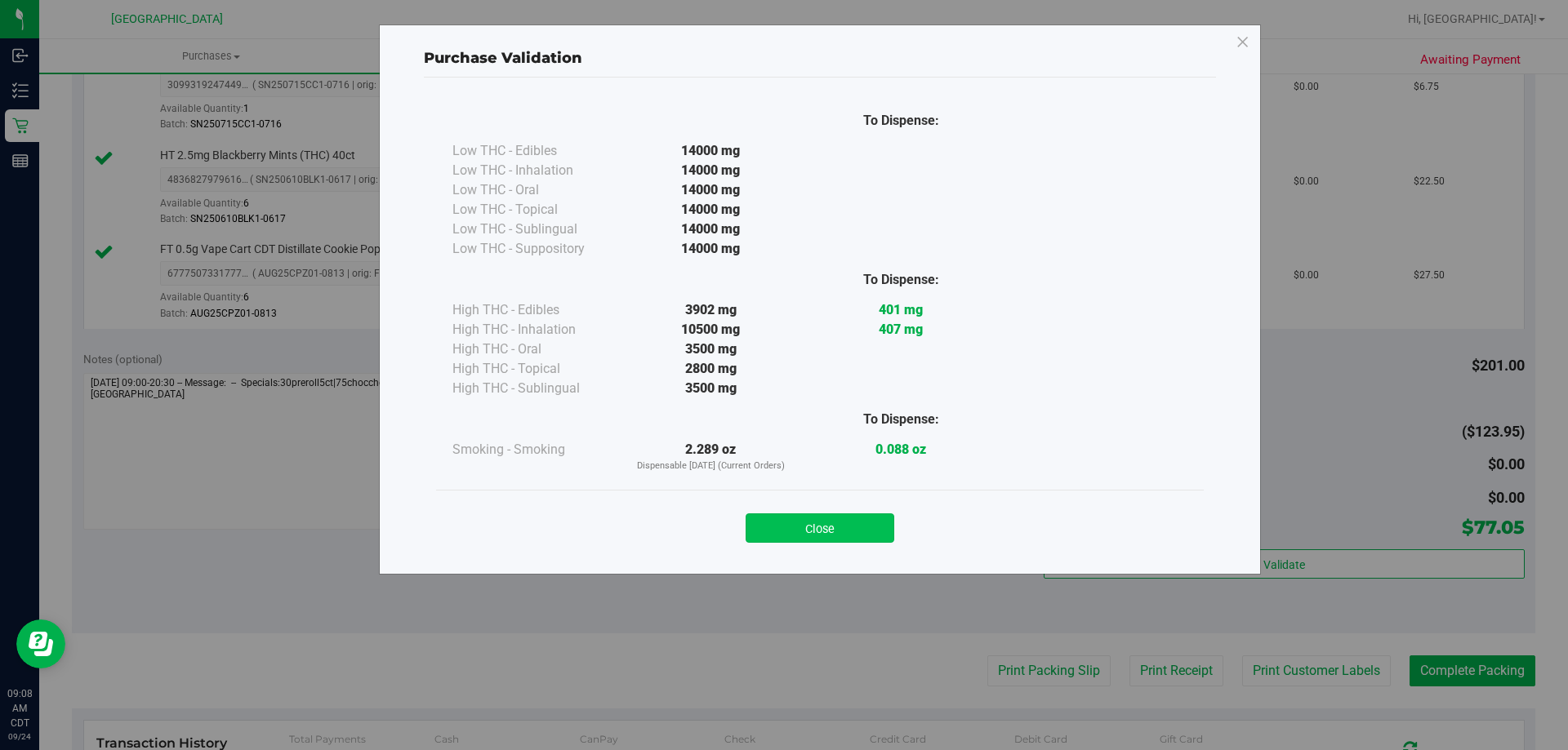
click at [864, 525] on button "Close" at bounding box center [820, 528] width 149 height 29
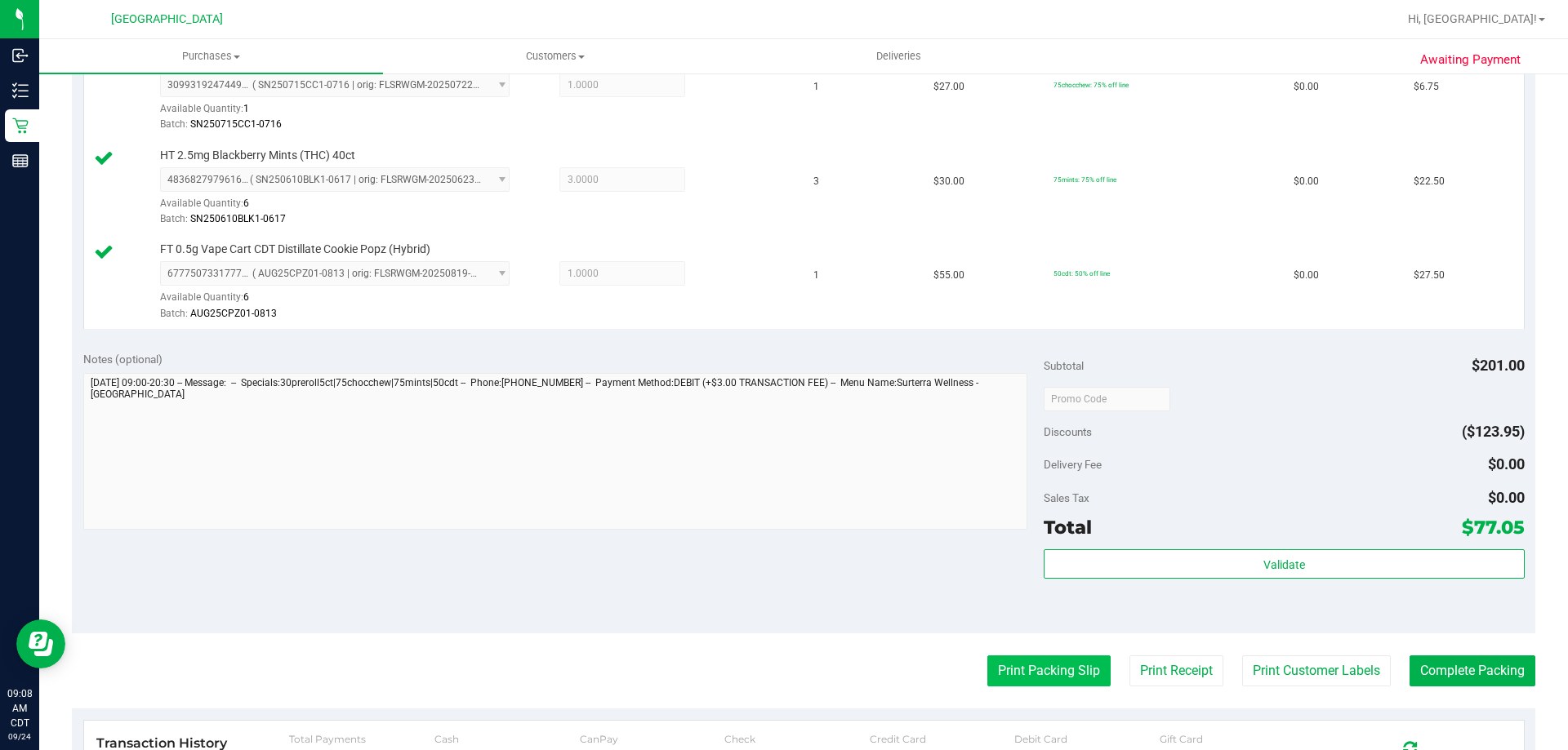
click at [1052, 671] on button "Print Packing Slip" at bounding box center [1048, 671] width 123 height 31
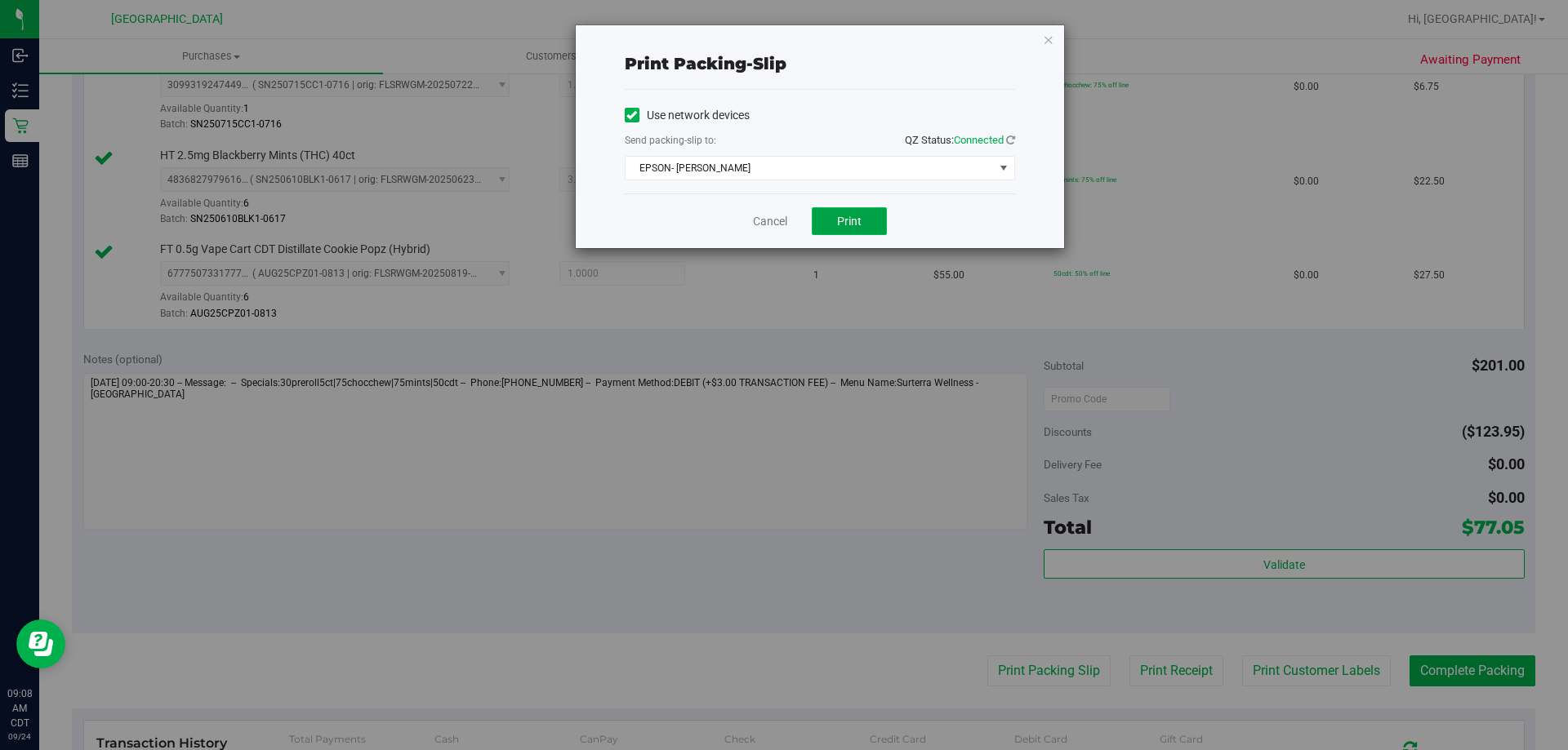
click at [855, 226] on span "Print" at bounding box center [849, 221] width 24 height 13
click at [770, 226] on link "Cancel" at bounding box center [769, 222] width 34 height 17
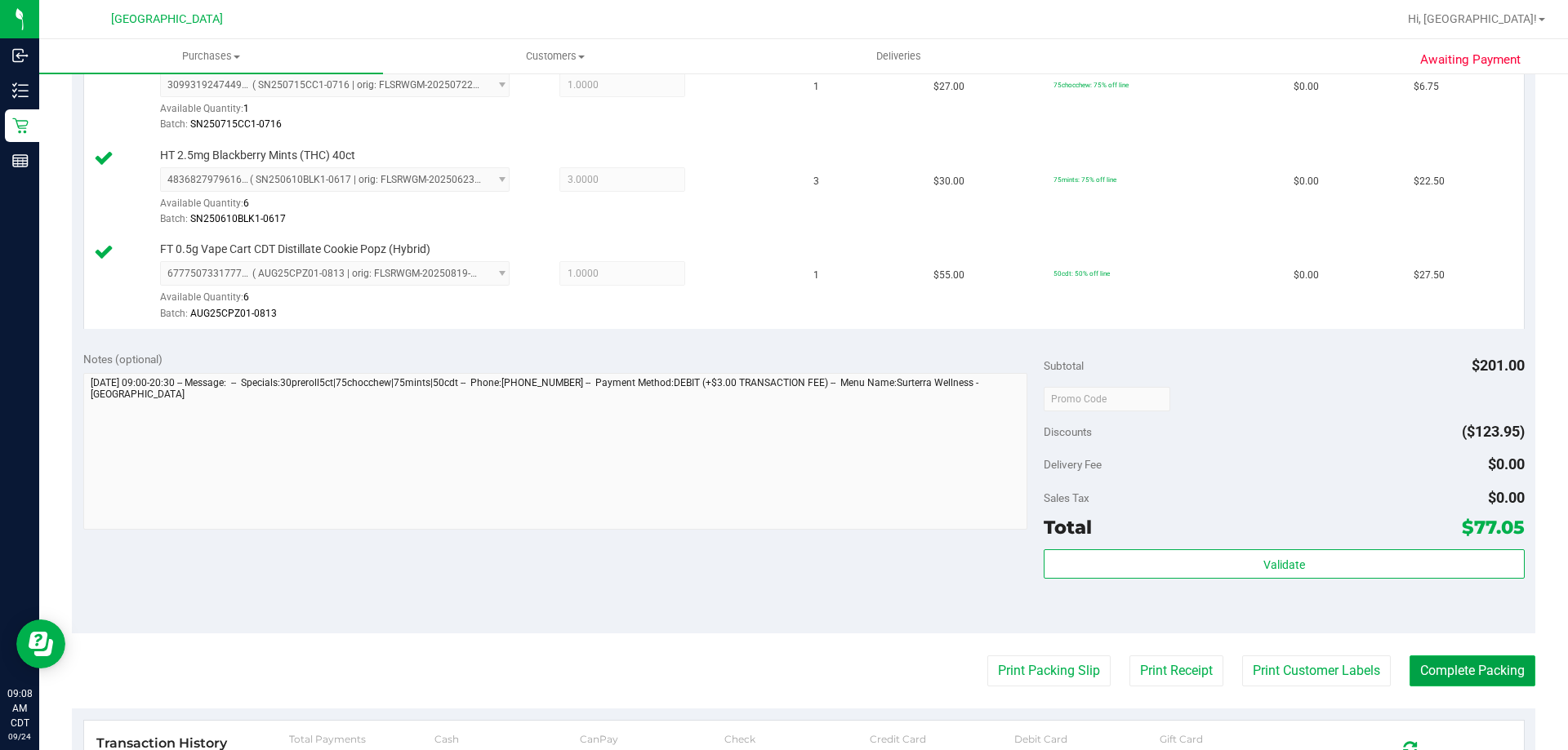
click at [1438, 678] on button "Complete Packing" at bounding box center [1472, 671] width 126 height 31
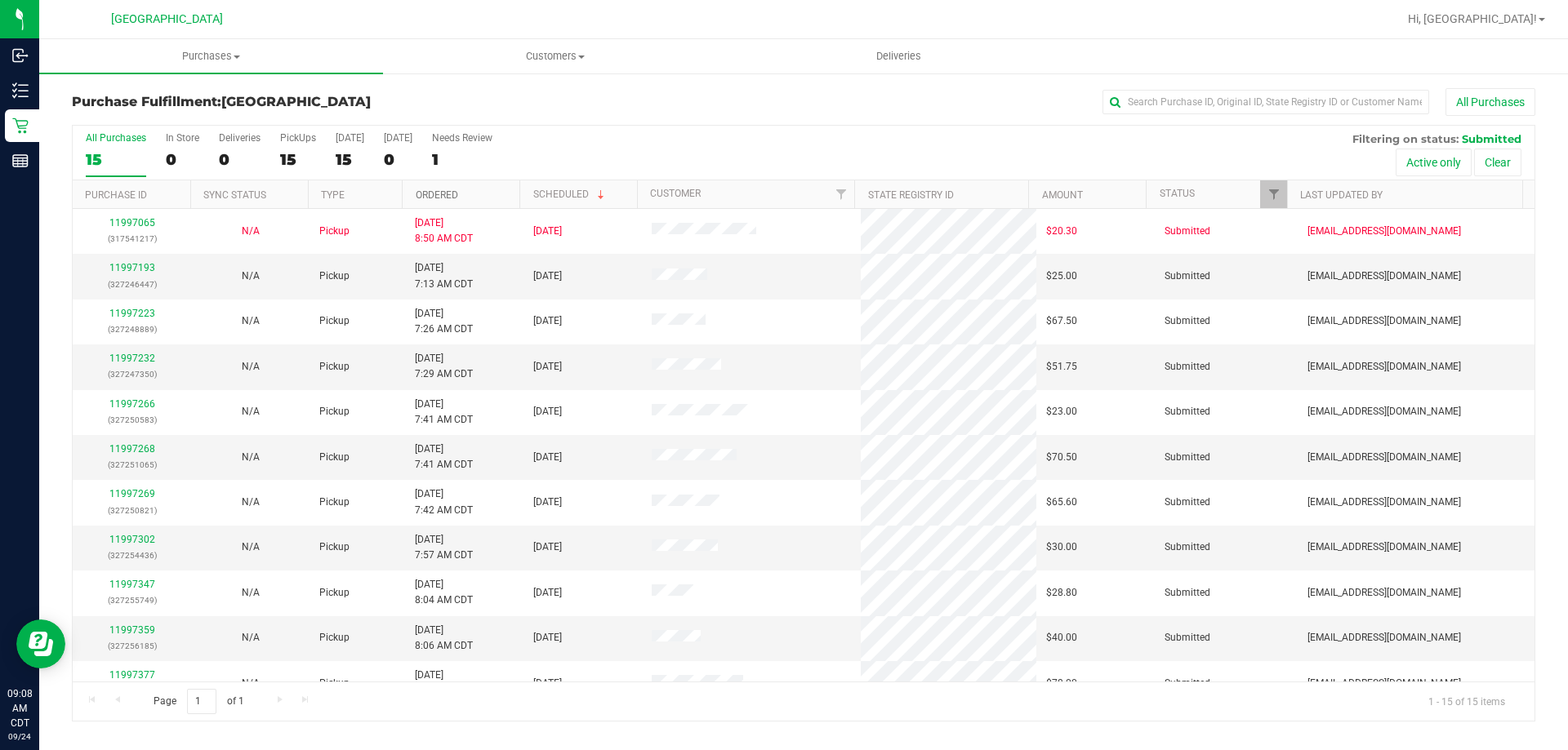
click at [457, 197] on link "Ordered" at bounding box center [437, 195] width 43 height 12
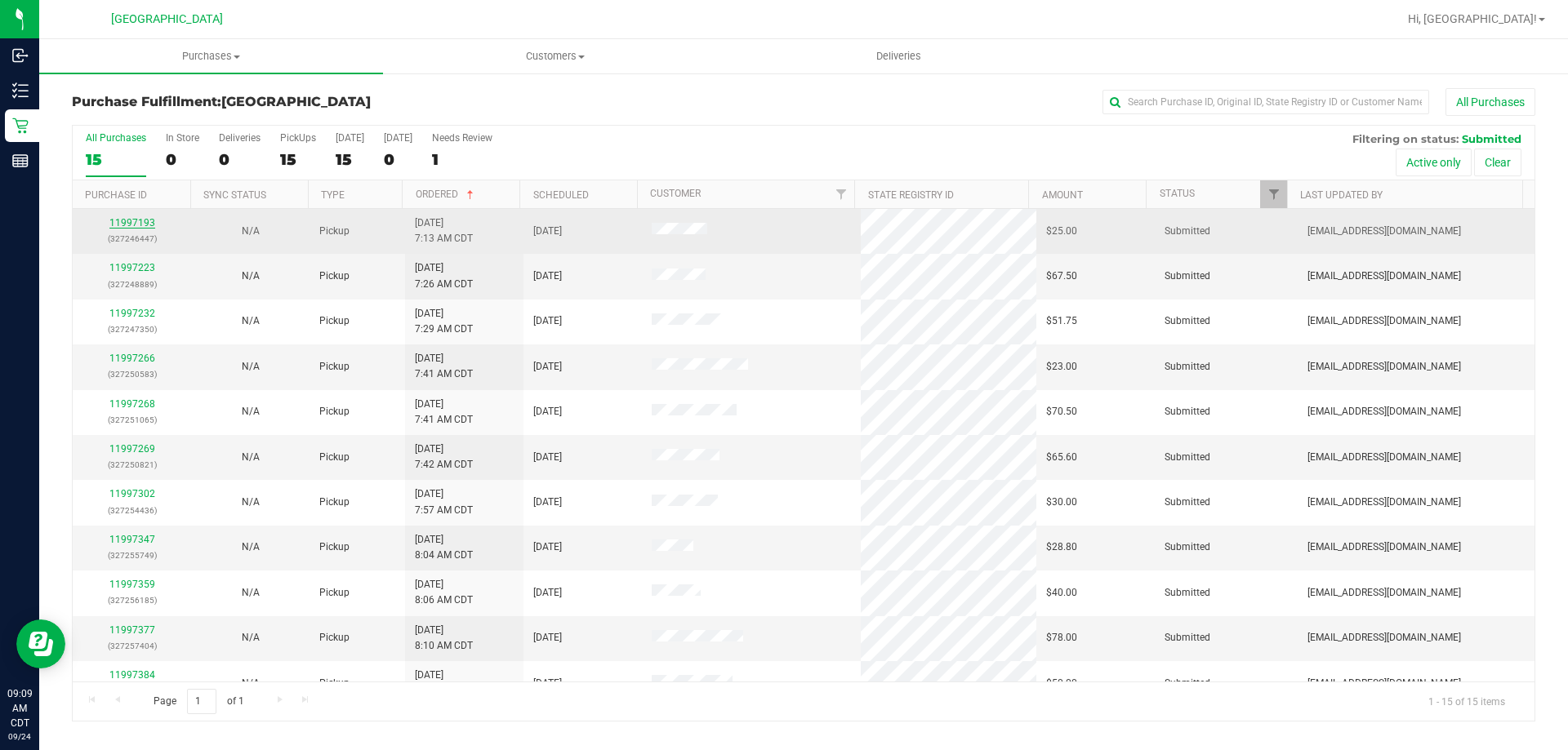
click at [129, 220] on link "11997193" at bounding box center [132, 223] width 45 height 12
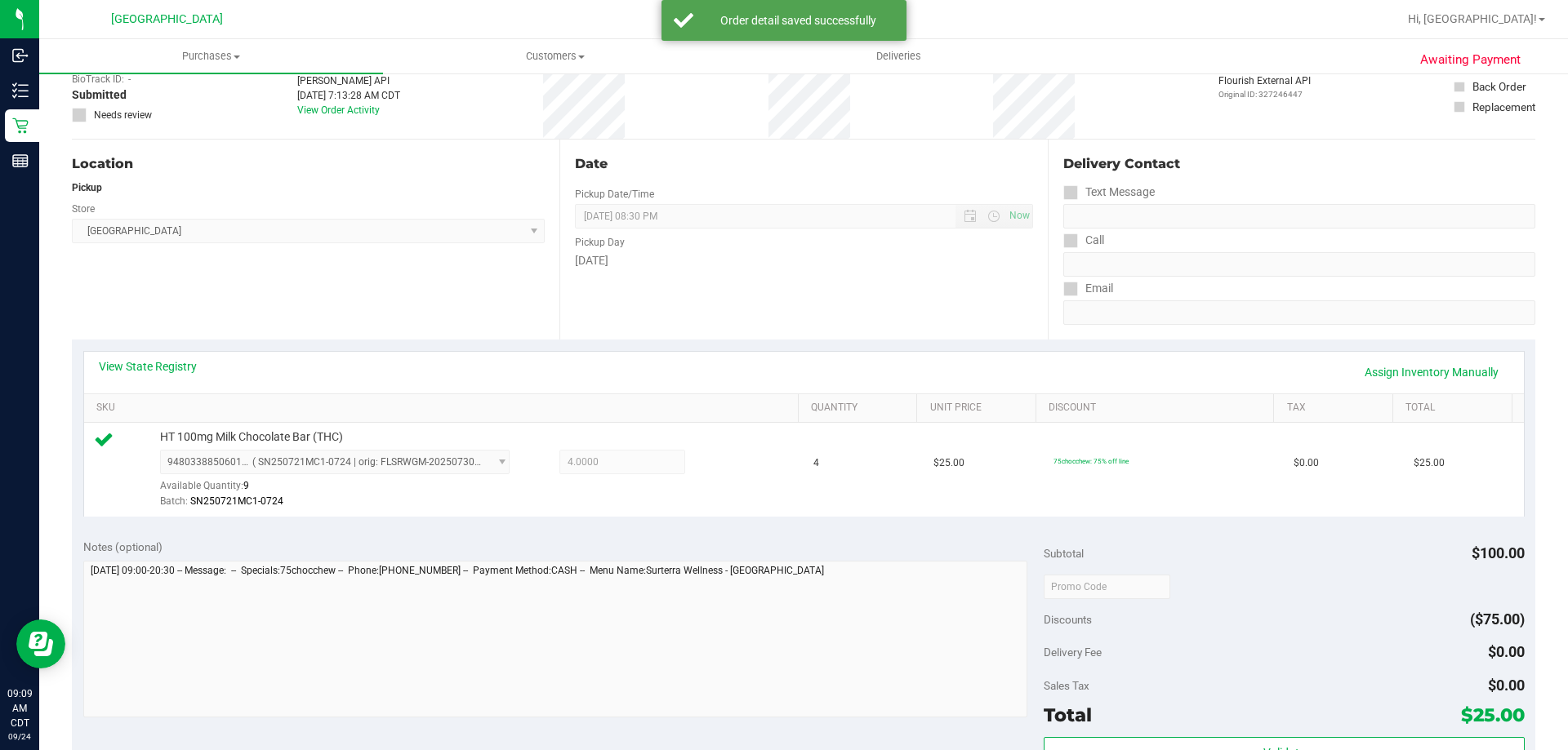
scroll to position [245, 0]
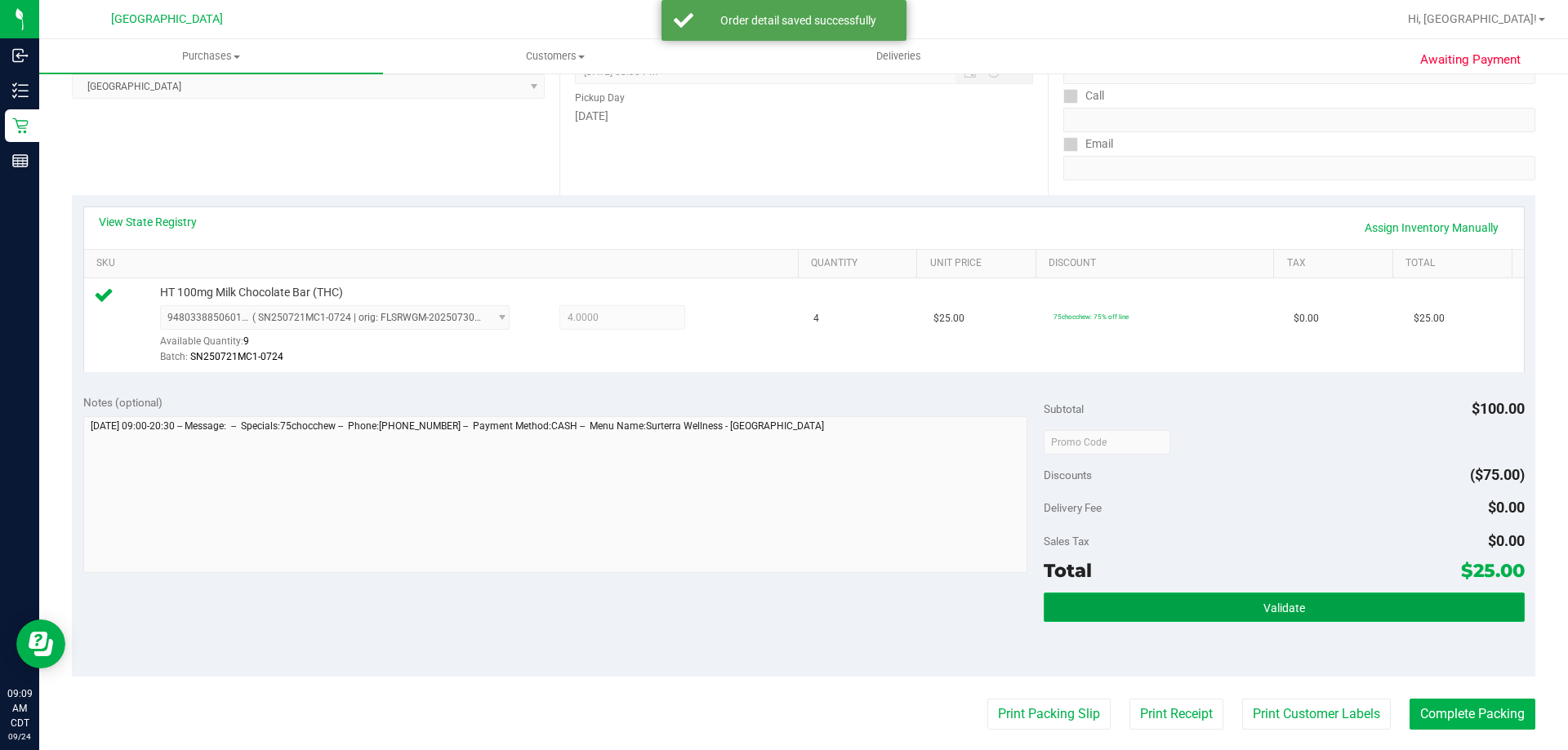
click at [1104, 611] on button "Validate" at bounding box center [1283, 607] width 480 height 29
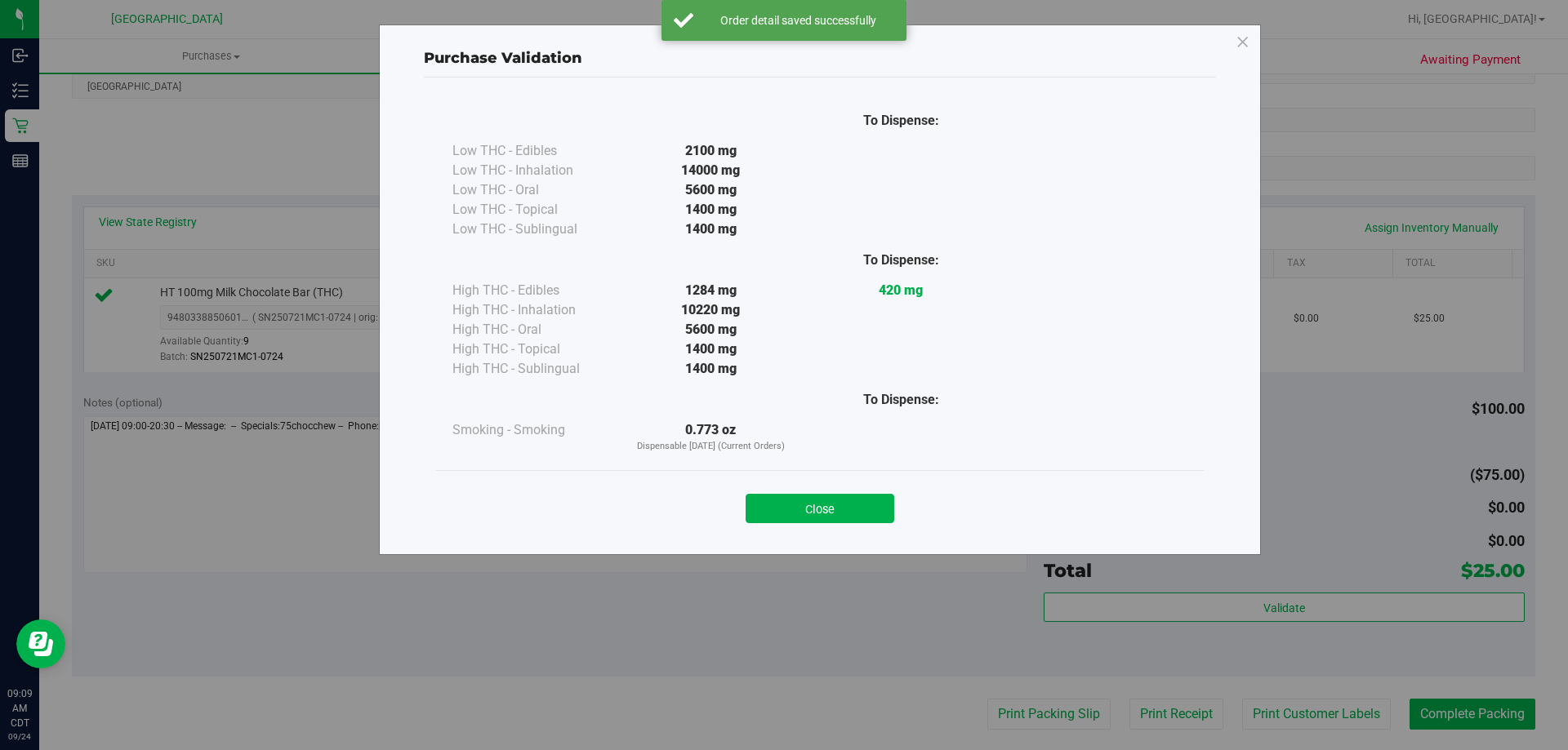
drag, startPoint x: 832, startPoint y: 504, endPoint x: 938, endPoint y: 625, distance: 160.9
click at [832, 505] on button "Close" at bounding box center [820, 508] width 149 height 29
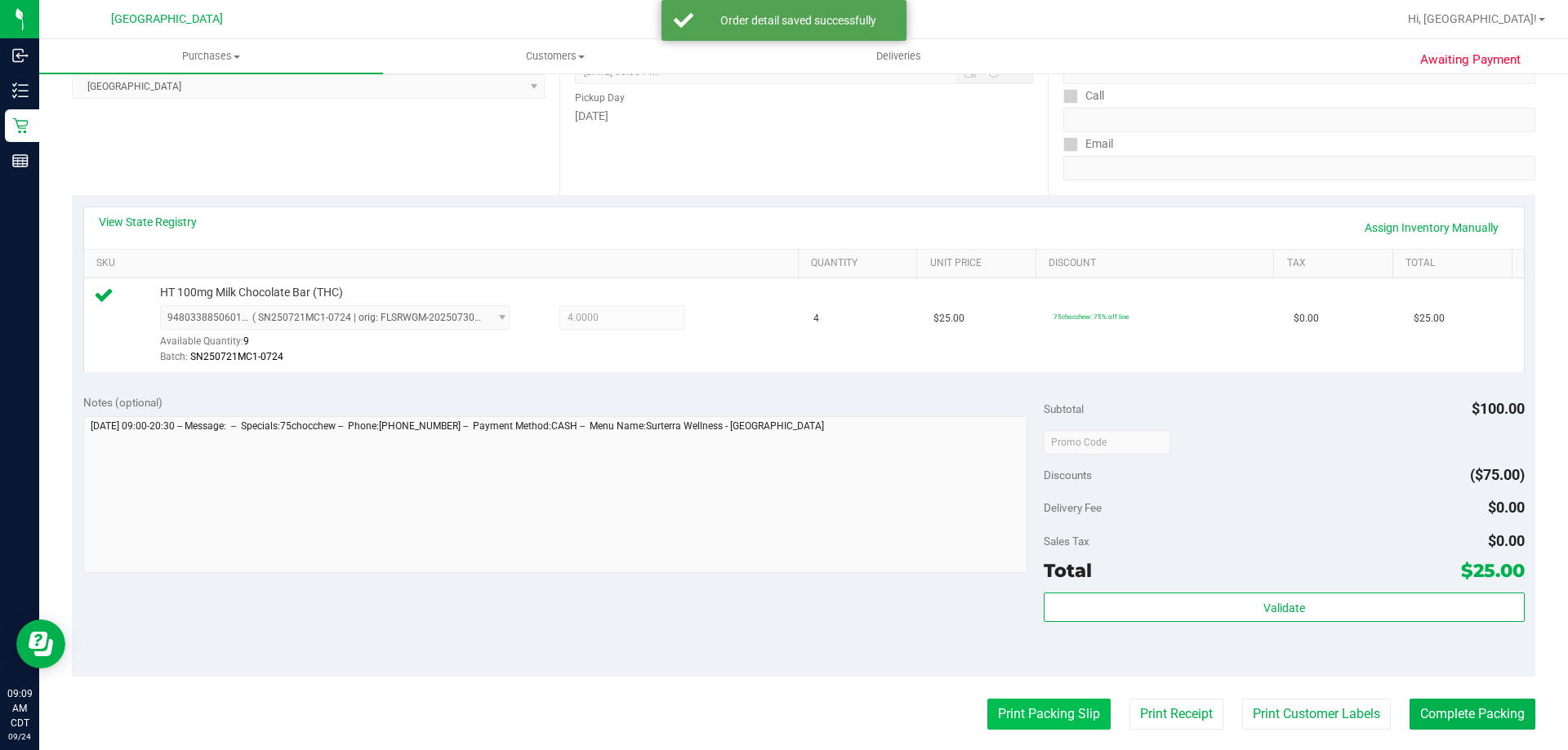
click at [1010, 710] on button "Print Packing Slip" at bounding box center [1048, 714] width 123 height 31
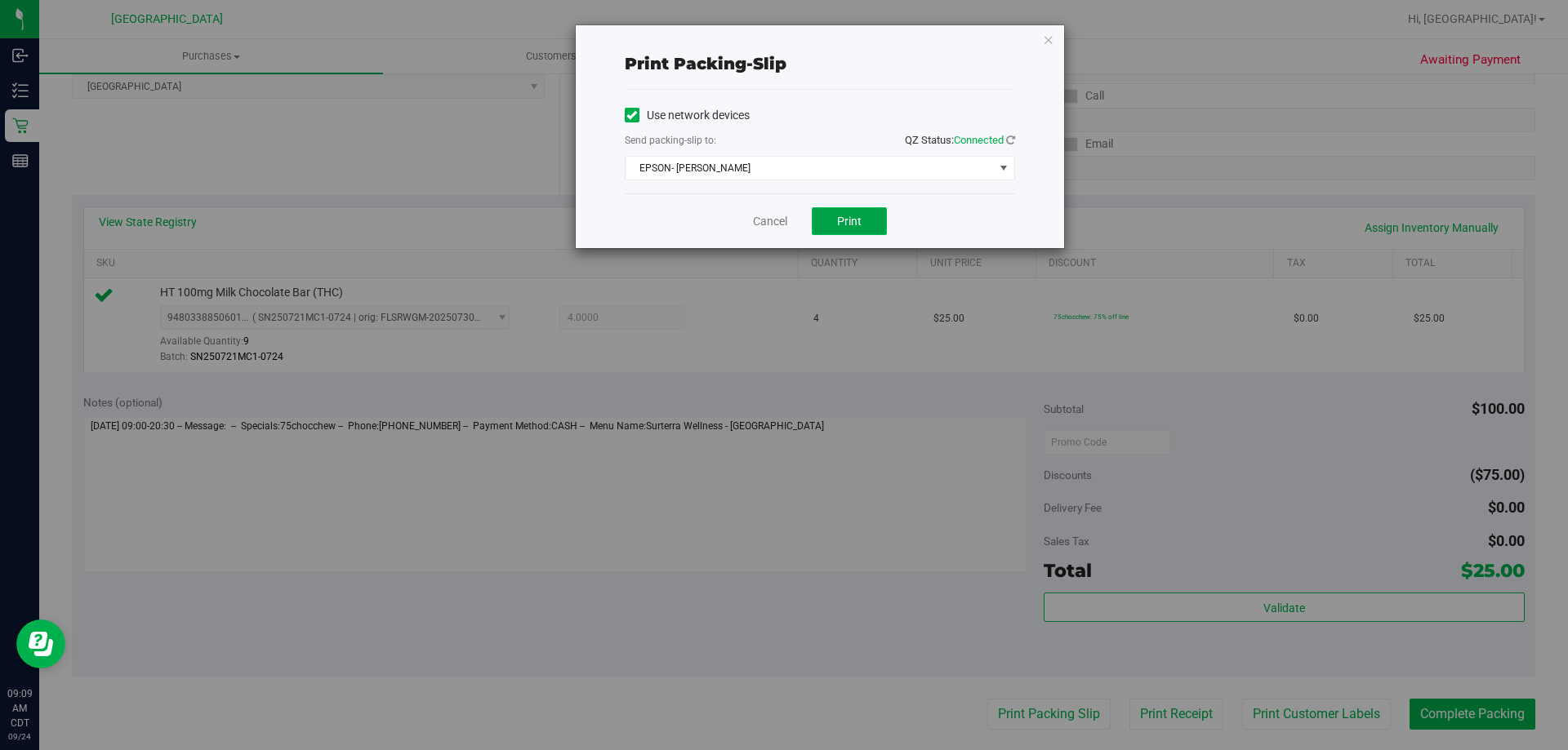
click at [827, 218] on button "Print" at bounding box center [850, 221] width 75 height 28
click at [774, 217] on link "Cancel" at bounding box center [769, 222] width 34 height 17
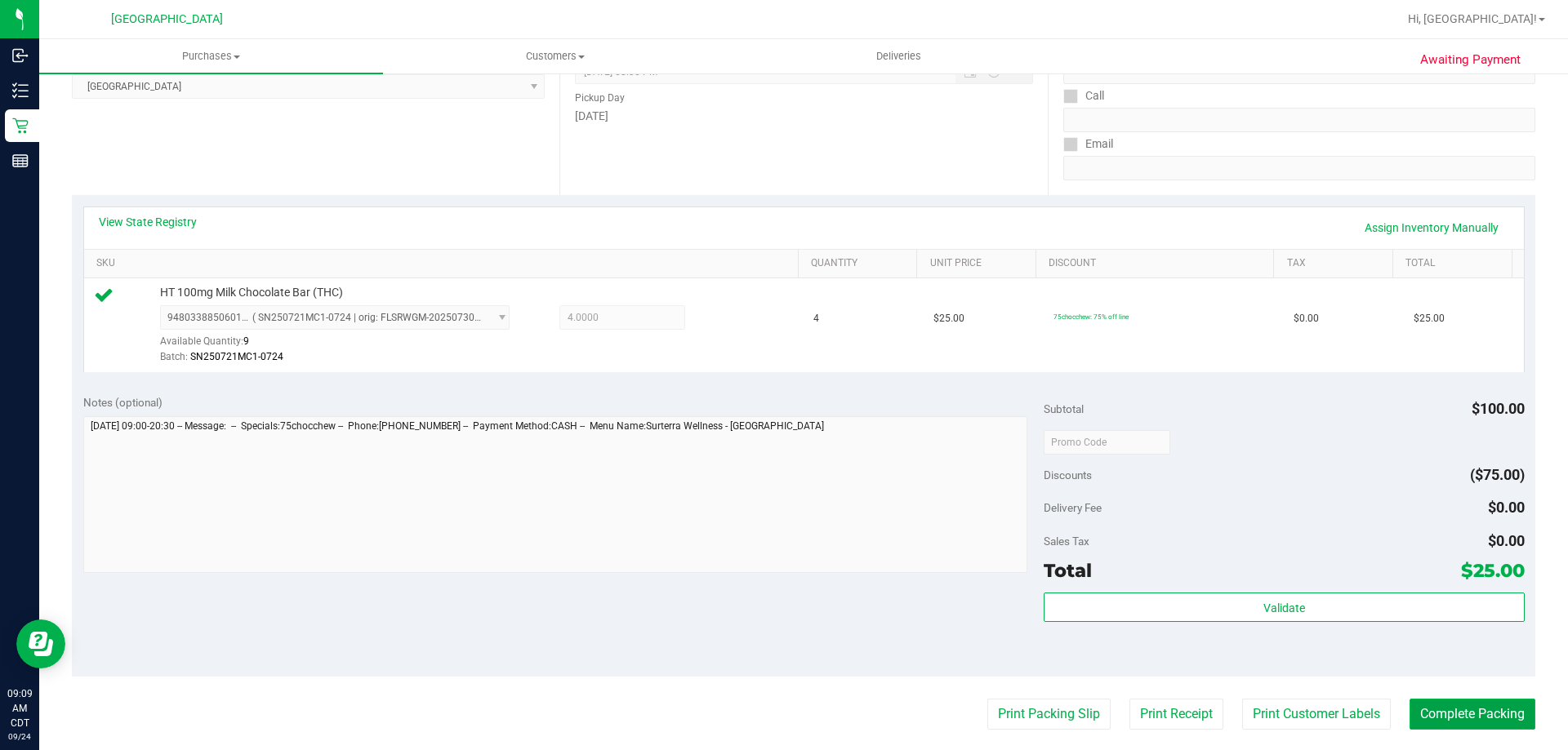
click at [1441, 703] on button "Complete Packing" at bounding box center [1472, 714] width 126 height 31
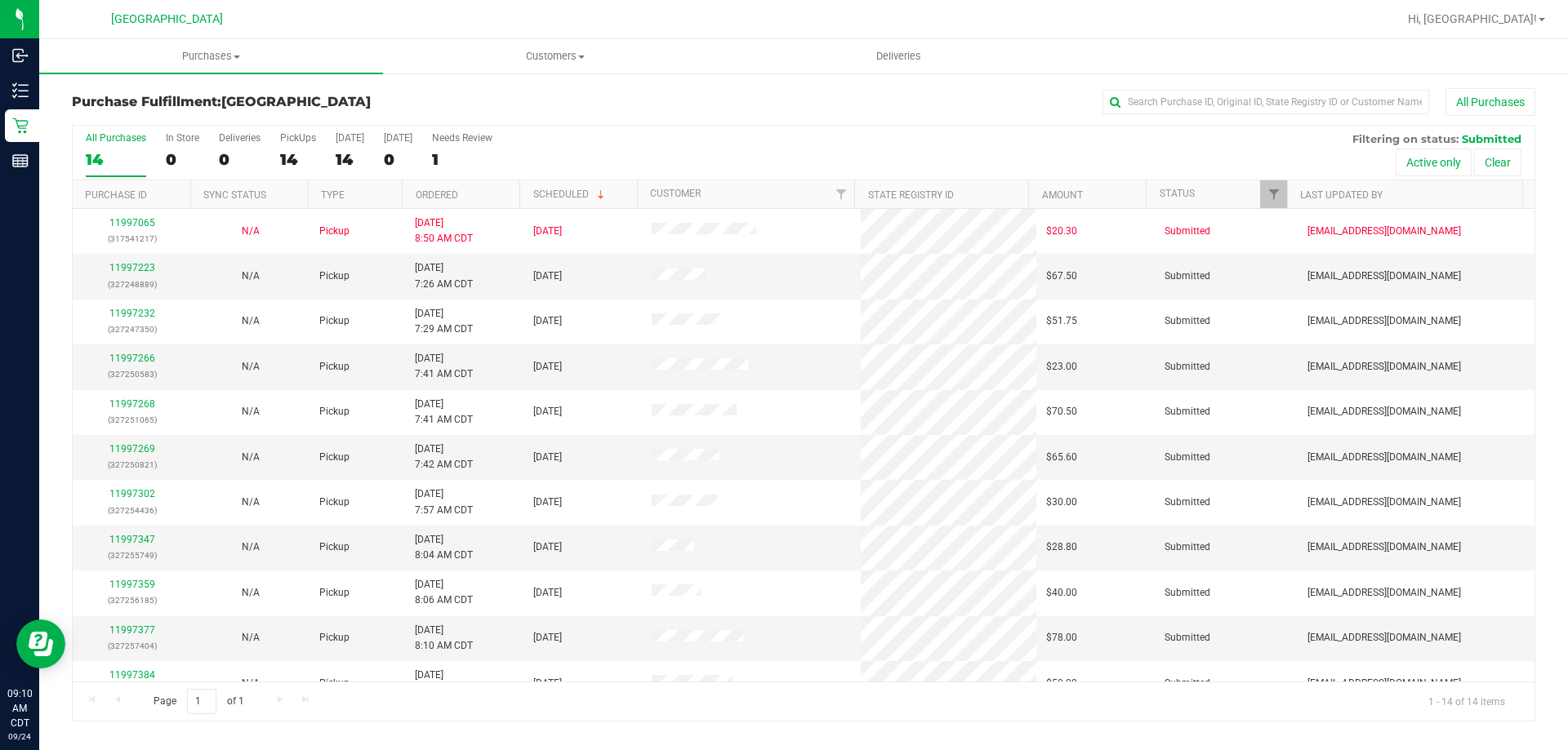
click at [467, 201] on th "Ordered" at bounding box center [460, 195] width 117 height 29
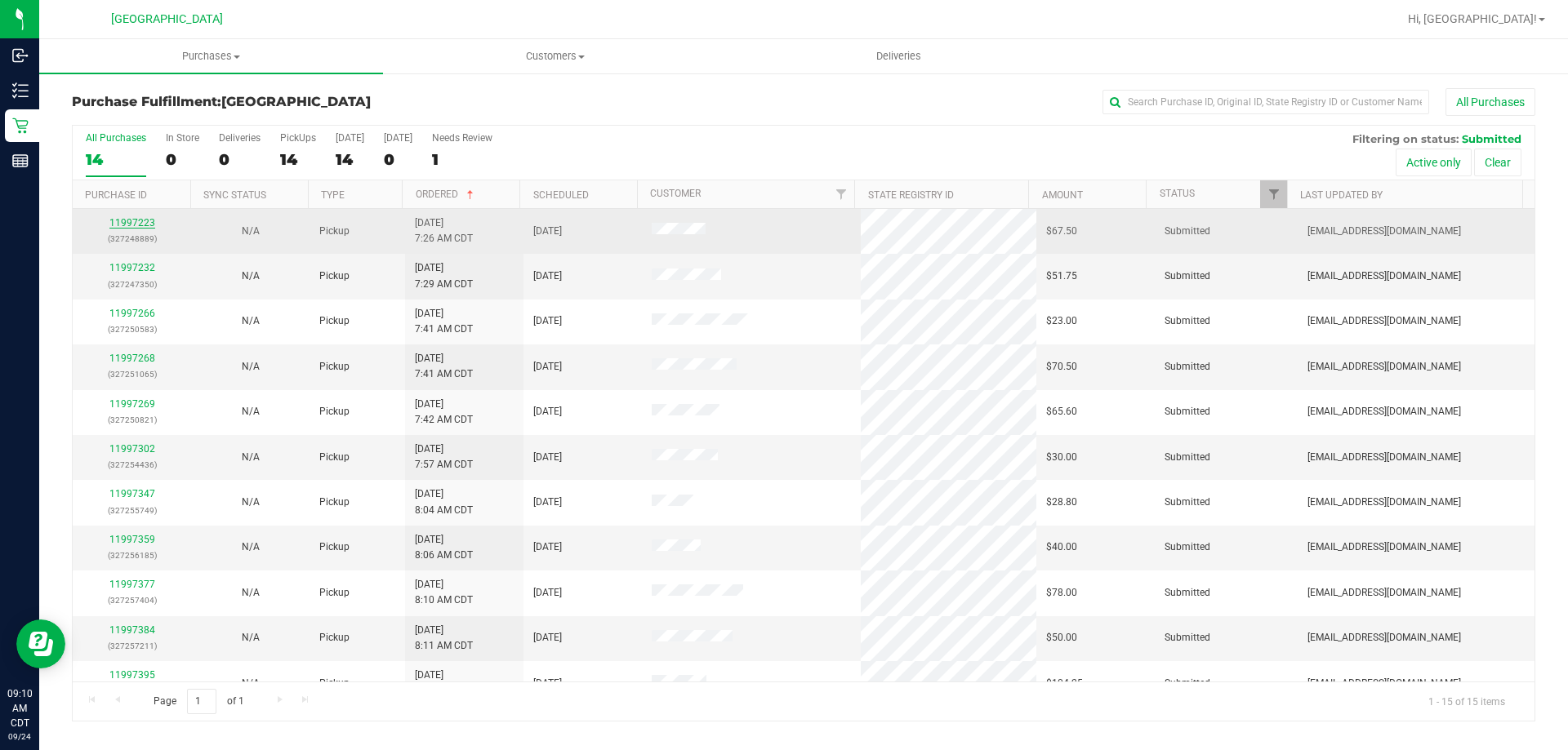
click at [138, 226] on link "11997223" at bounding box center [132, 223] width 45 height 12
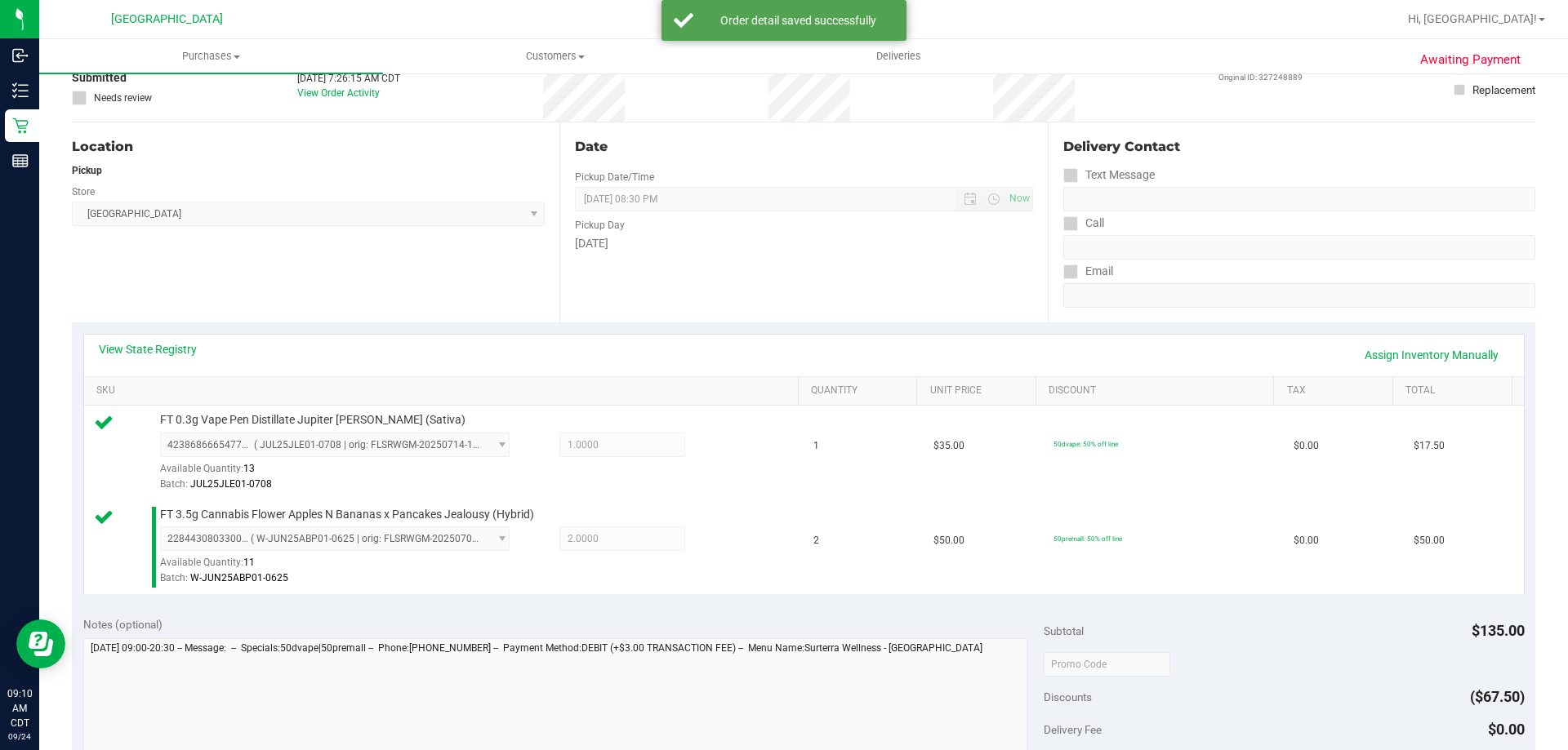
scroll to position [245, 0]
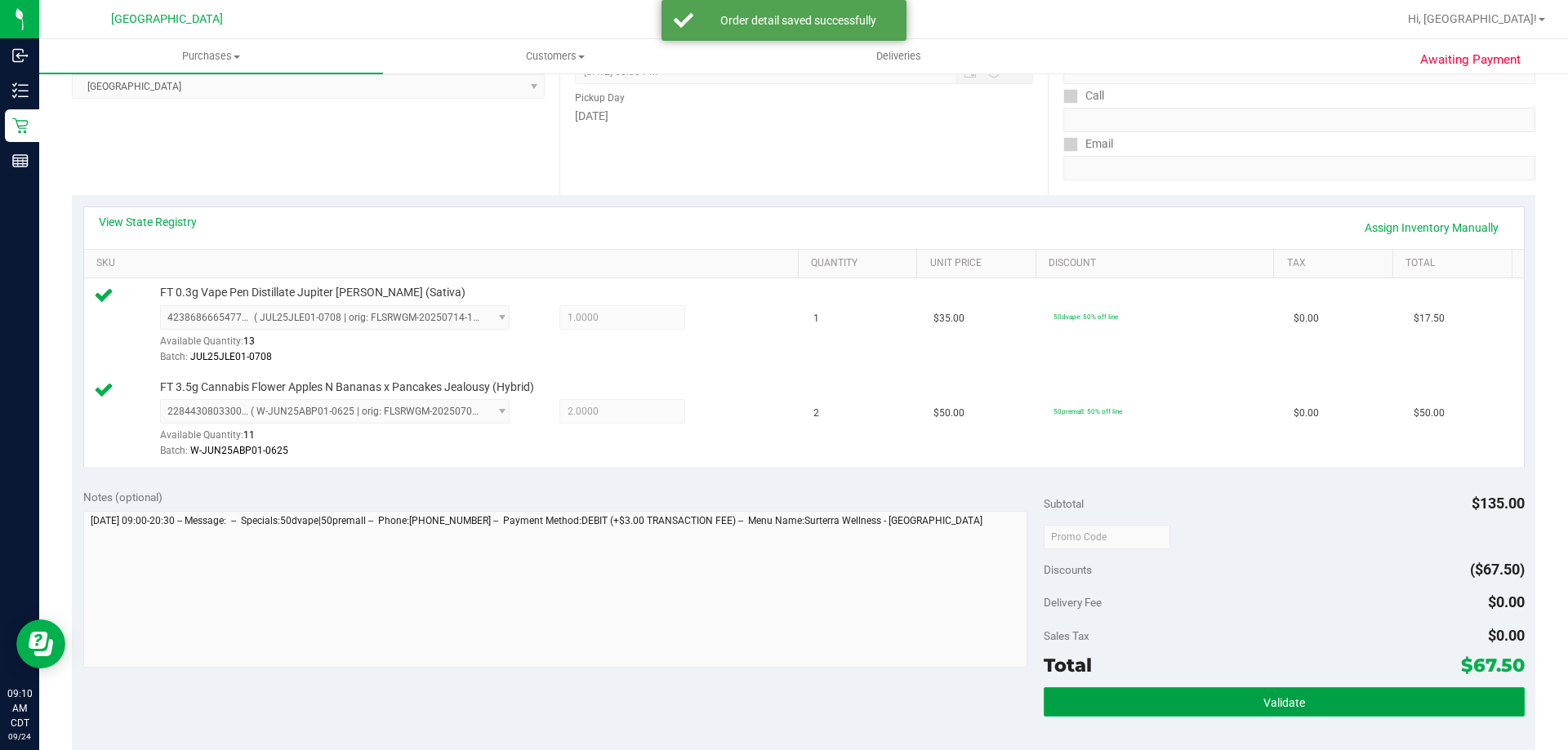
click at [1135, 692] on button "Validate" at bounding box center [1283, 702] width 480 height 29
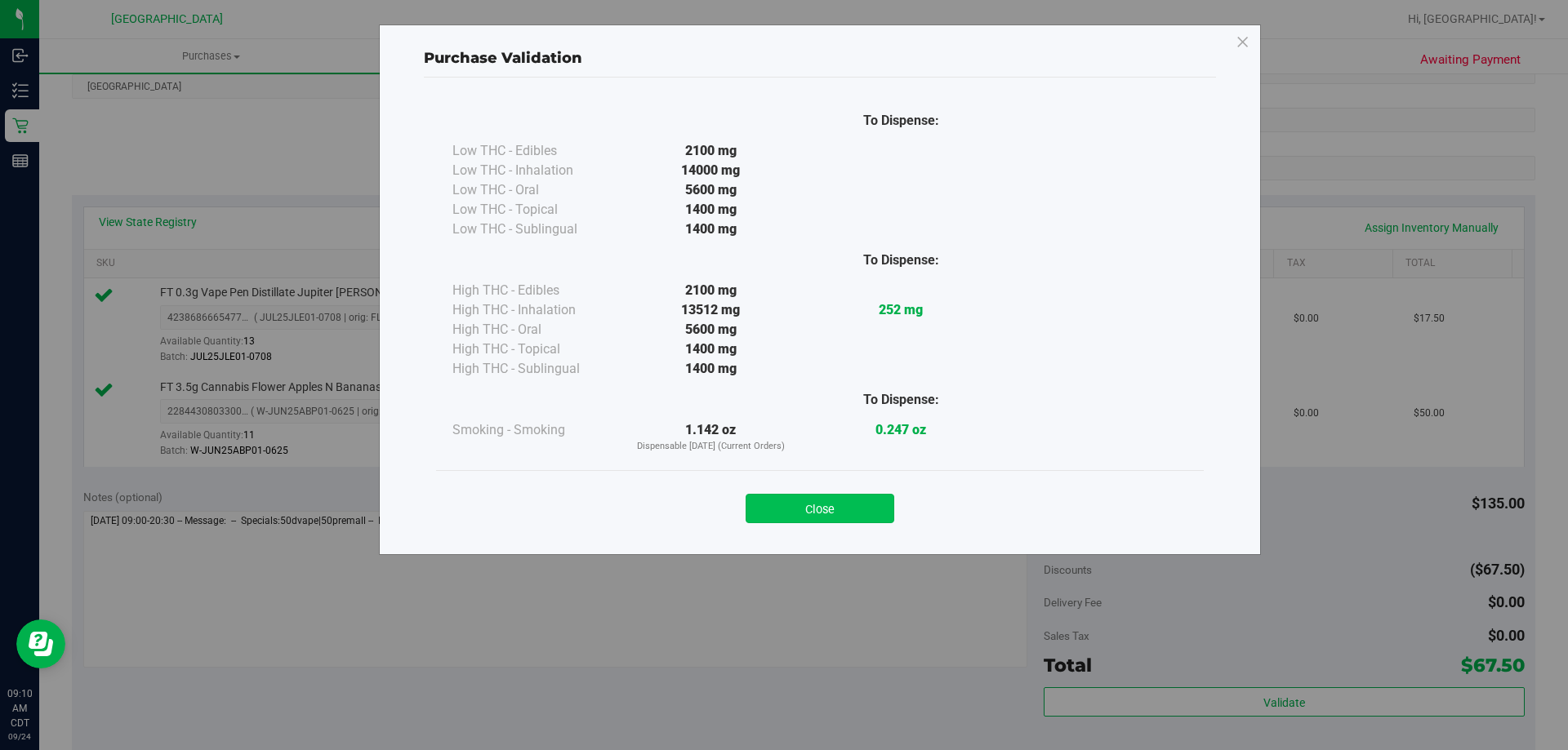
click at [866, 509] on button "Close" at bounding box center [820, 508] width 149 height 29
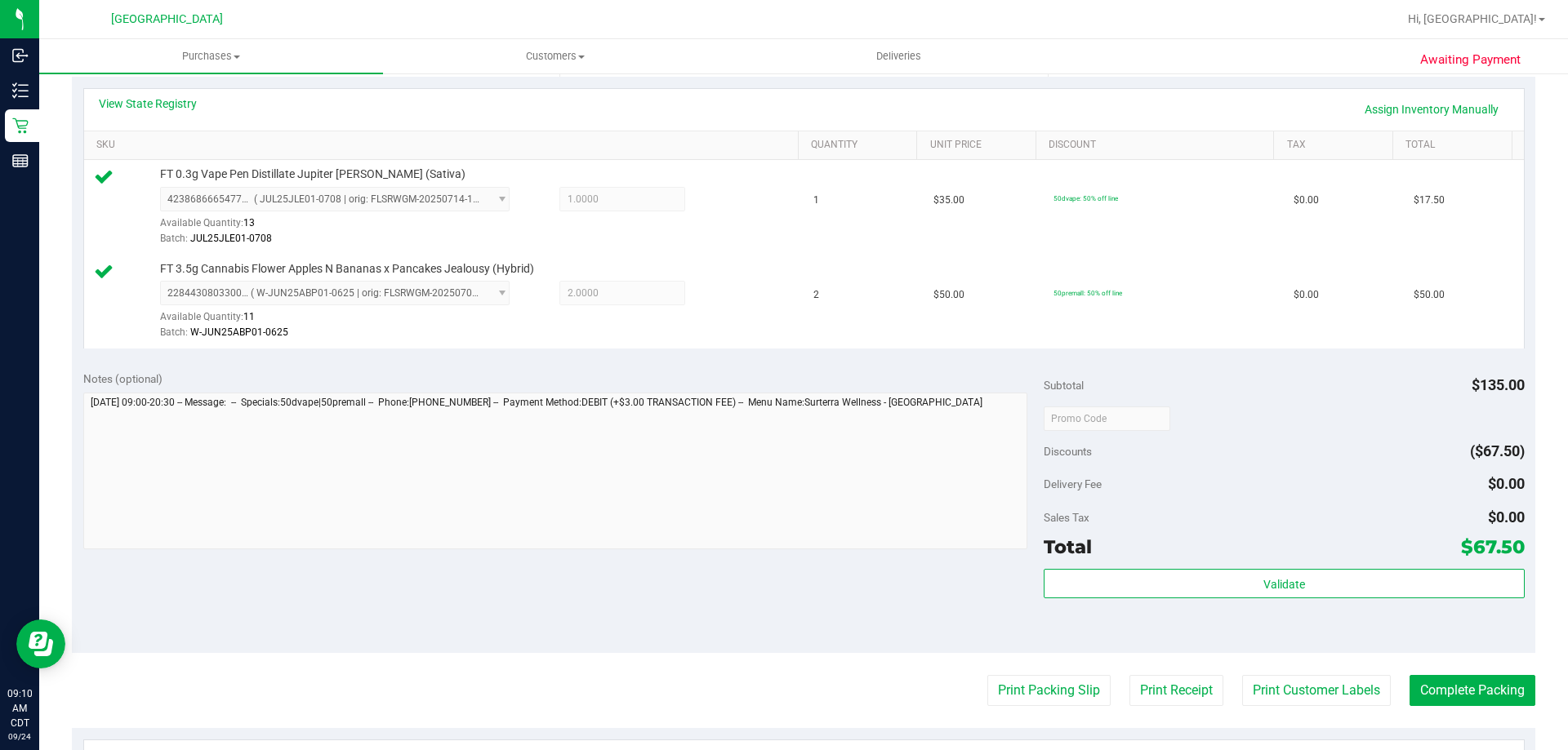
scroll to position [490, 0]
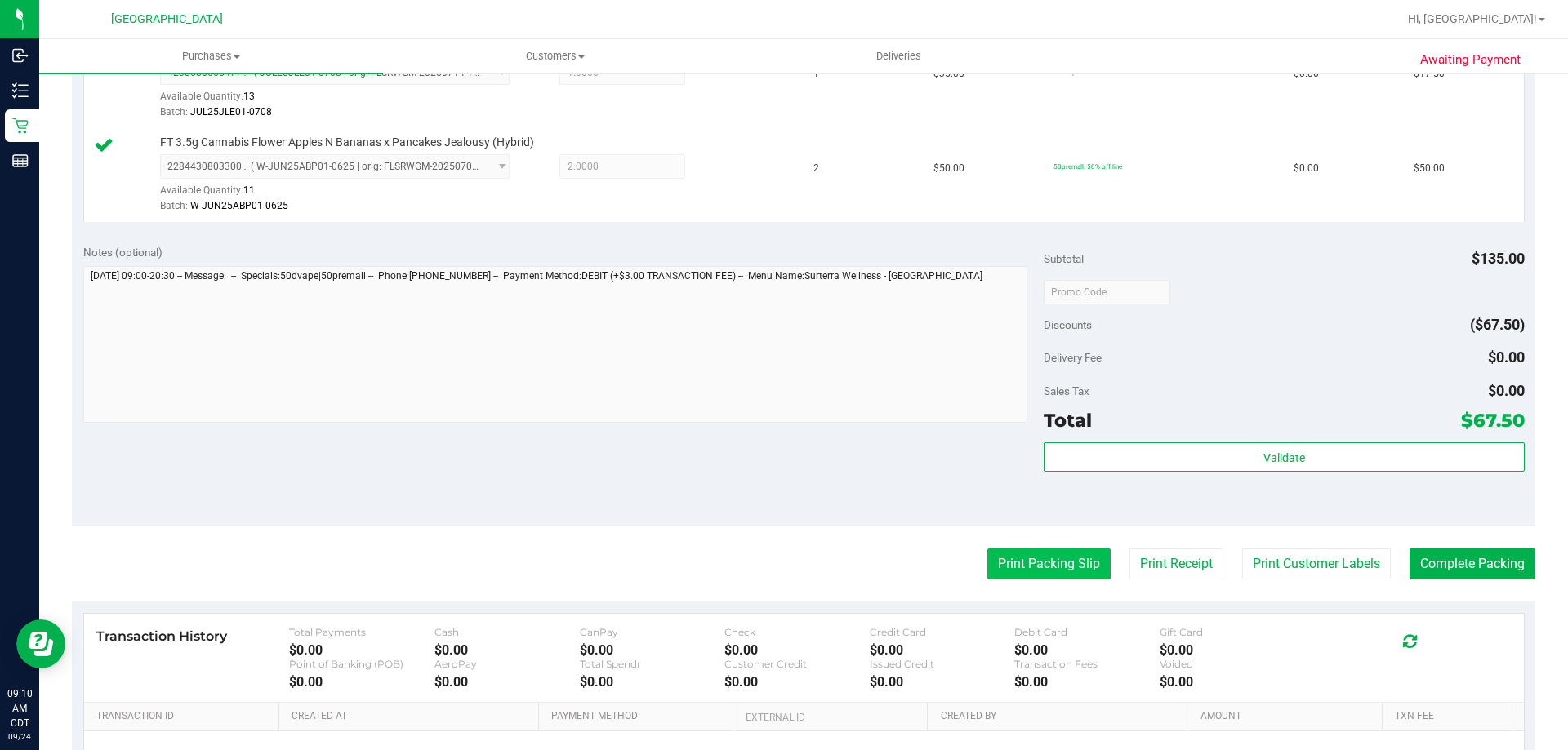
click at [1023, 565] on button "Print Packing Slip" at bounding box center [1048, 564] width 123 height 31
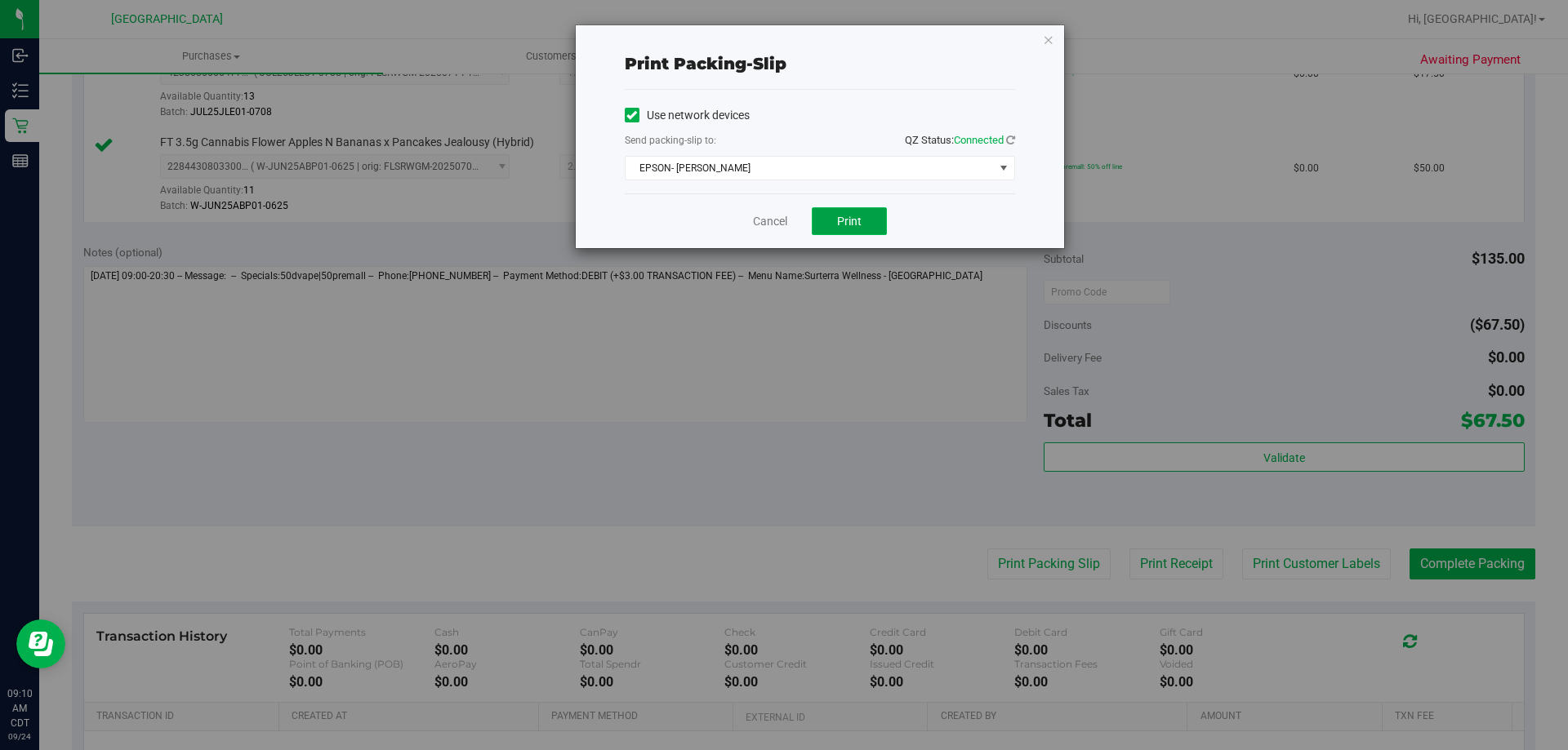
click at [843, 222] on span "Print" at bounding box center [849, 221] width 24 height 13
click at [779, 227] on link "Cancel" at bounding box center [769, 222] width 34 height 17
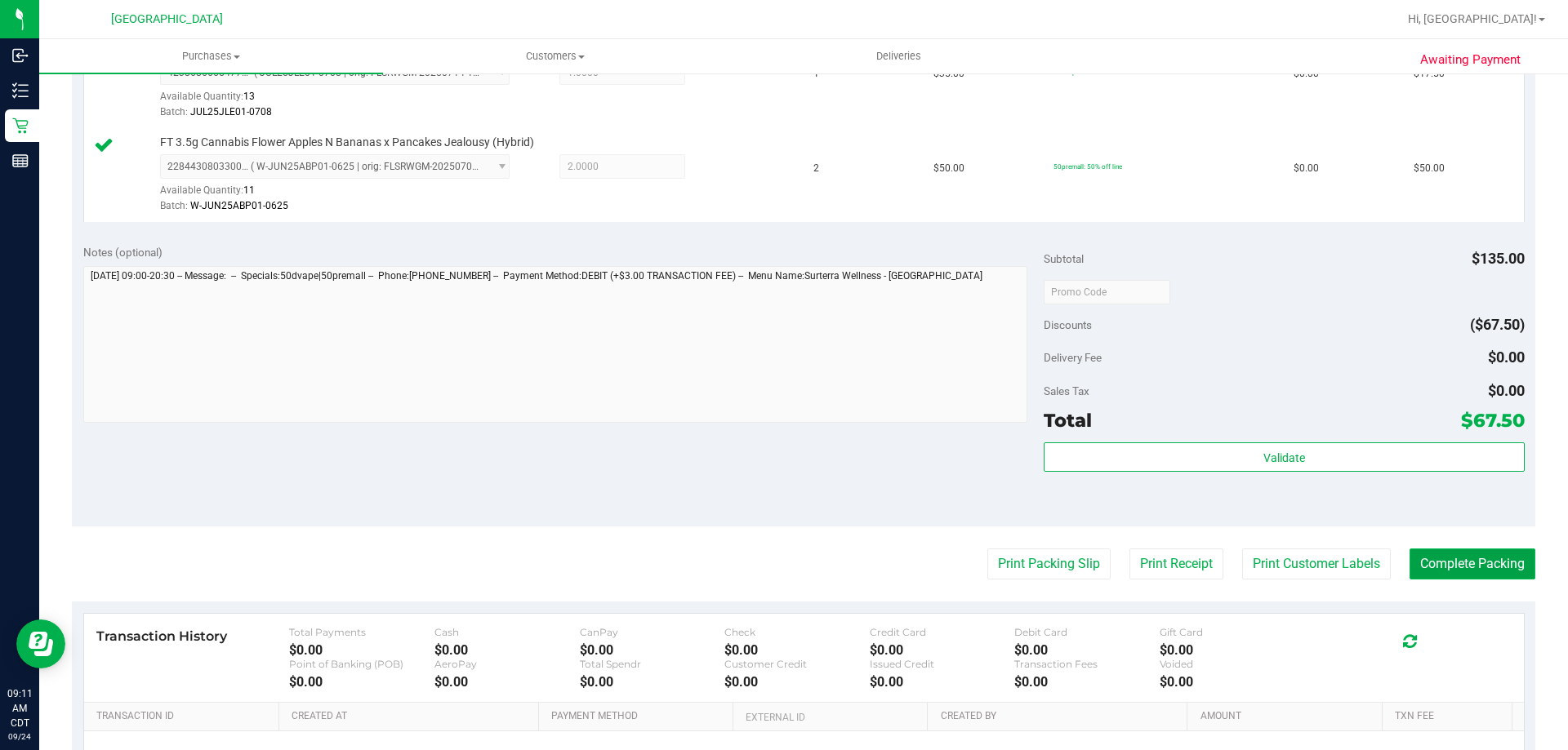
click at [1469, 552] on button "Complete Packing" at bounding box center [1472, 564] width 126 height 31
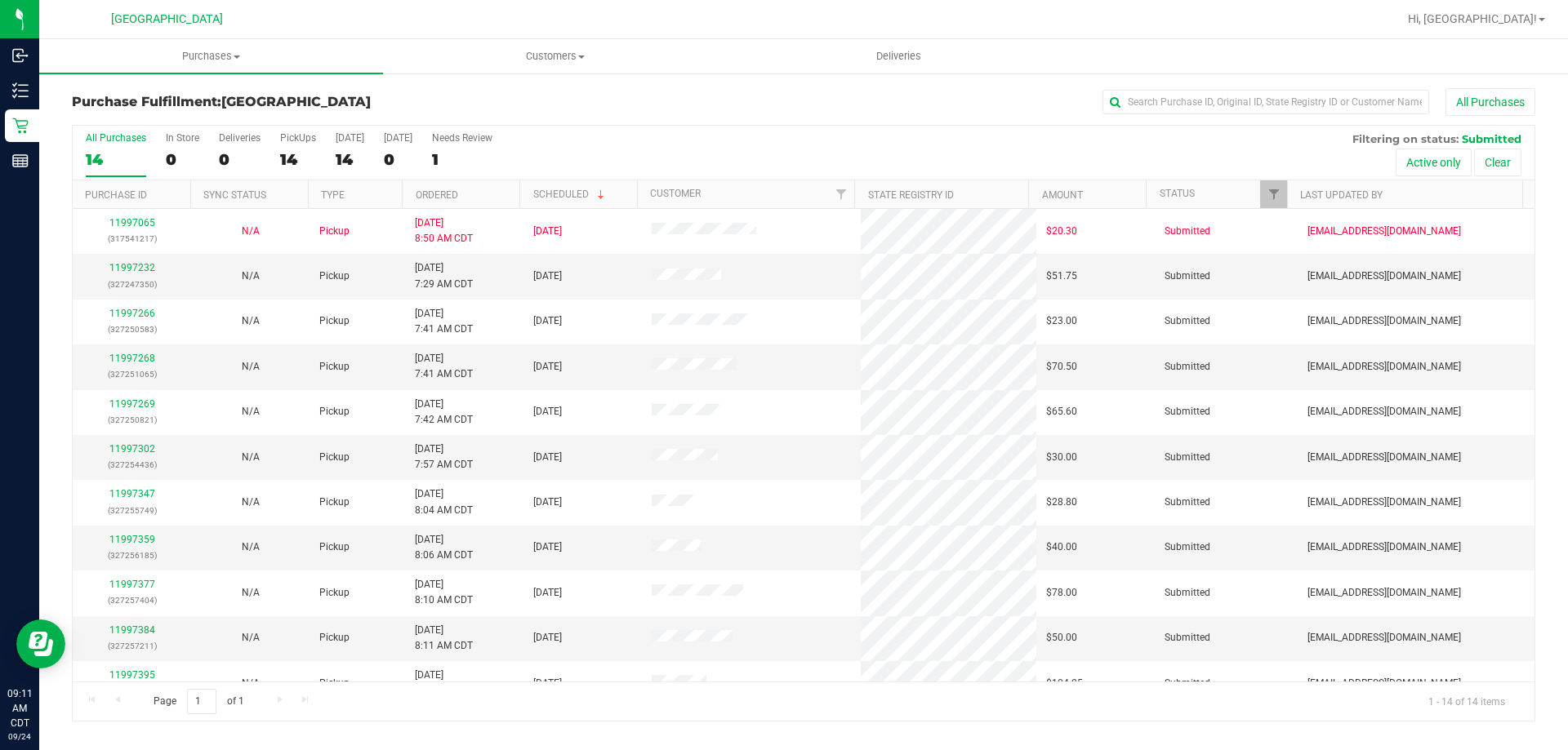
click at [467, 191] on th "Ordered" at bounding box center [460, 195] width 117 height 29
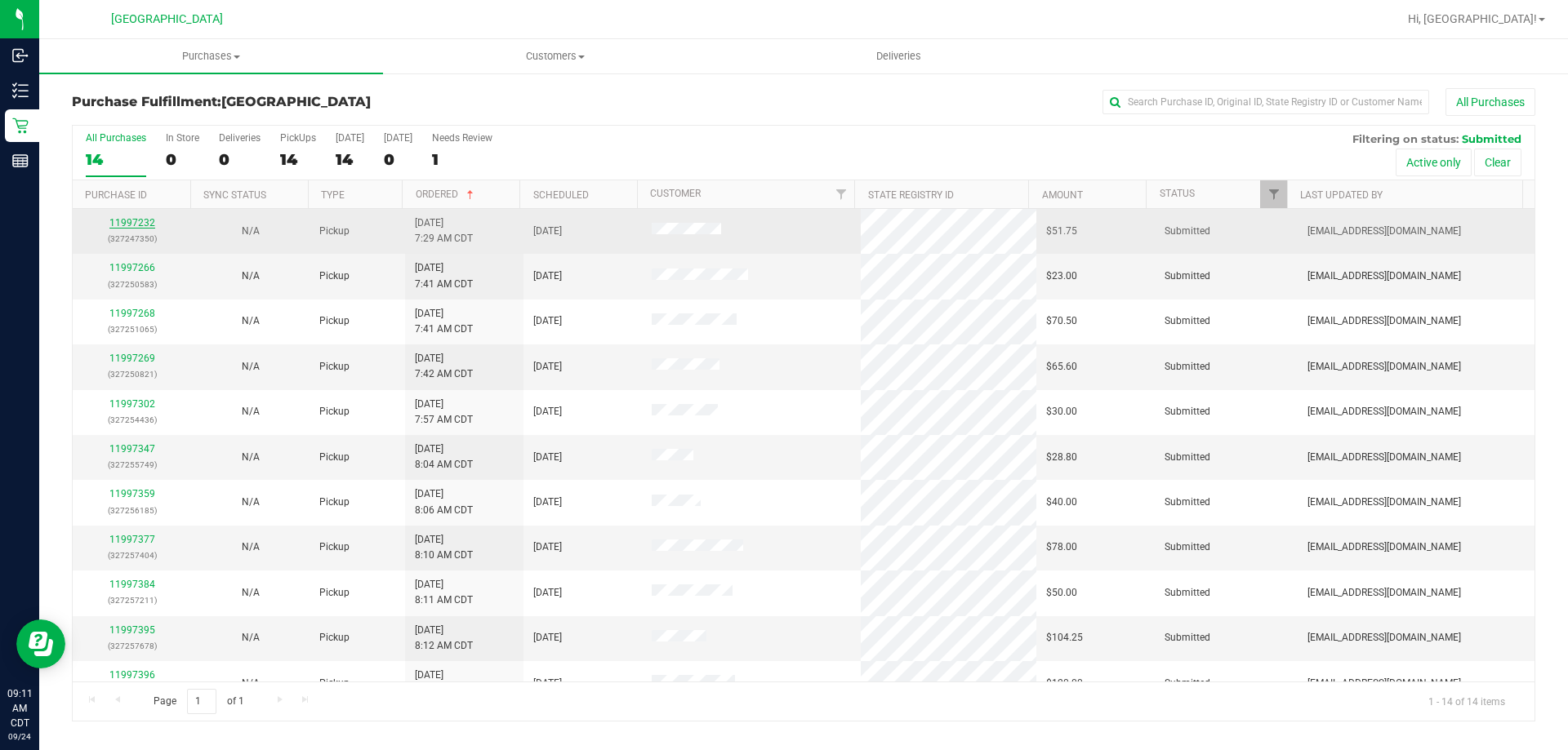
click at [146, 218] on link "11997232" at bounding box center [132, 223] width 45 height 12
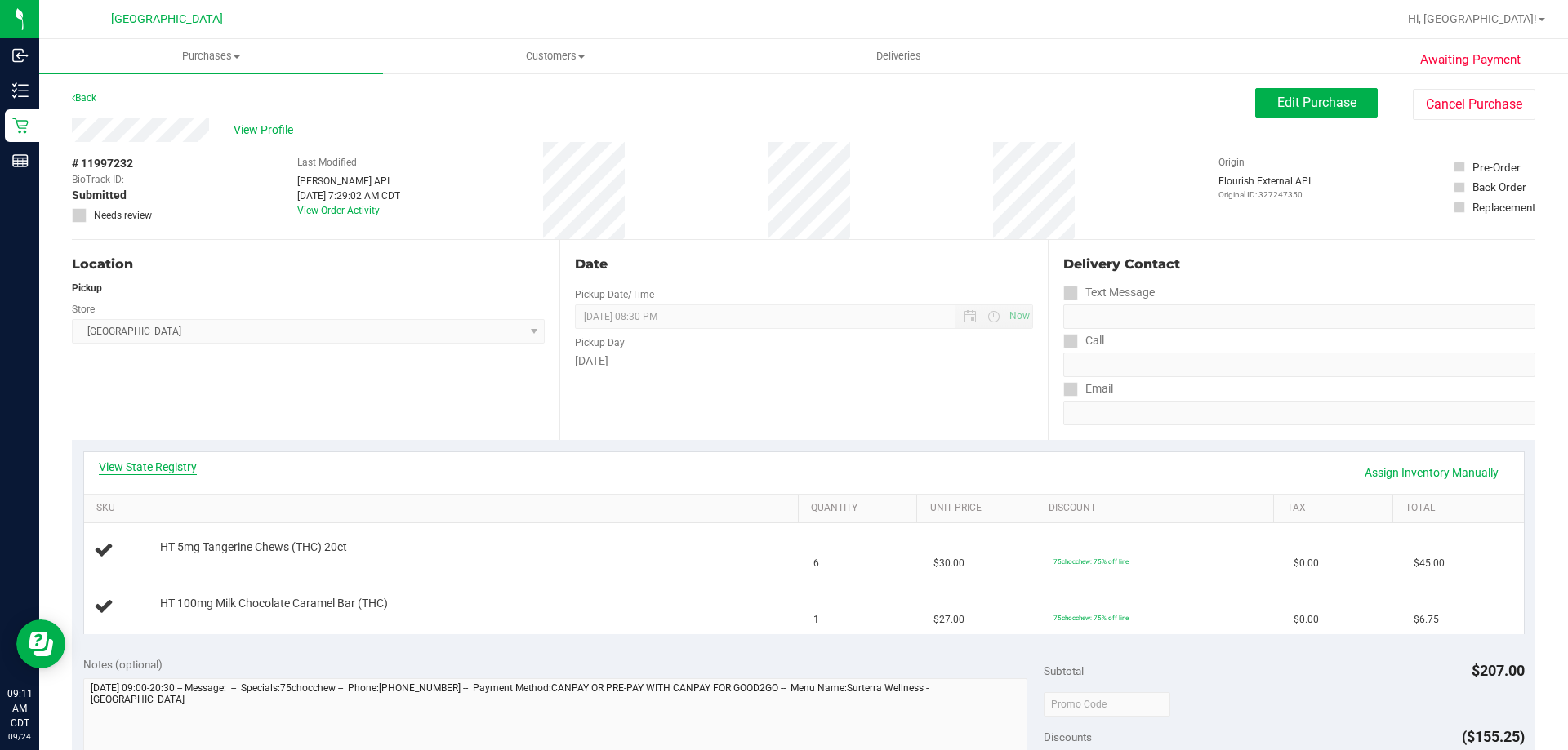
click at [175, 464] on link "View State Registry" at bounding box center [147, 466] width 98 height 16
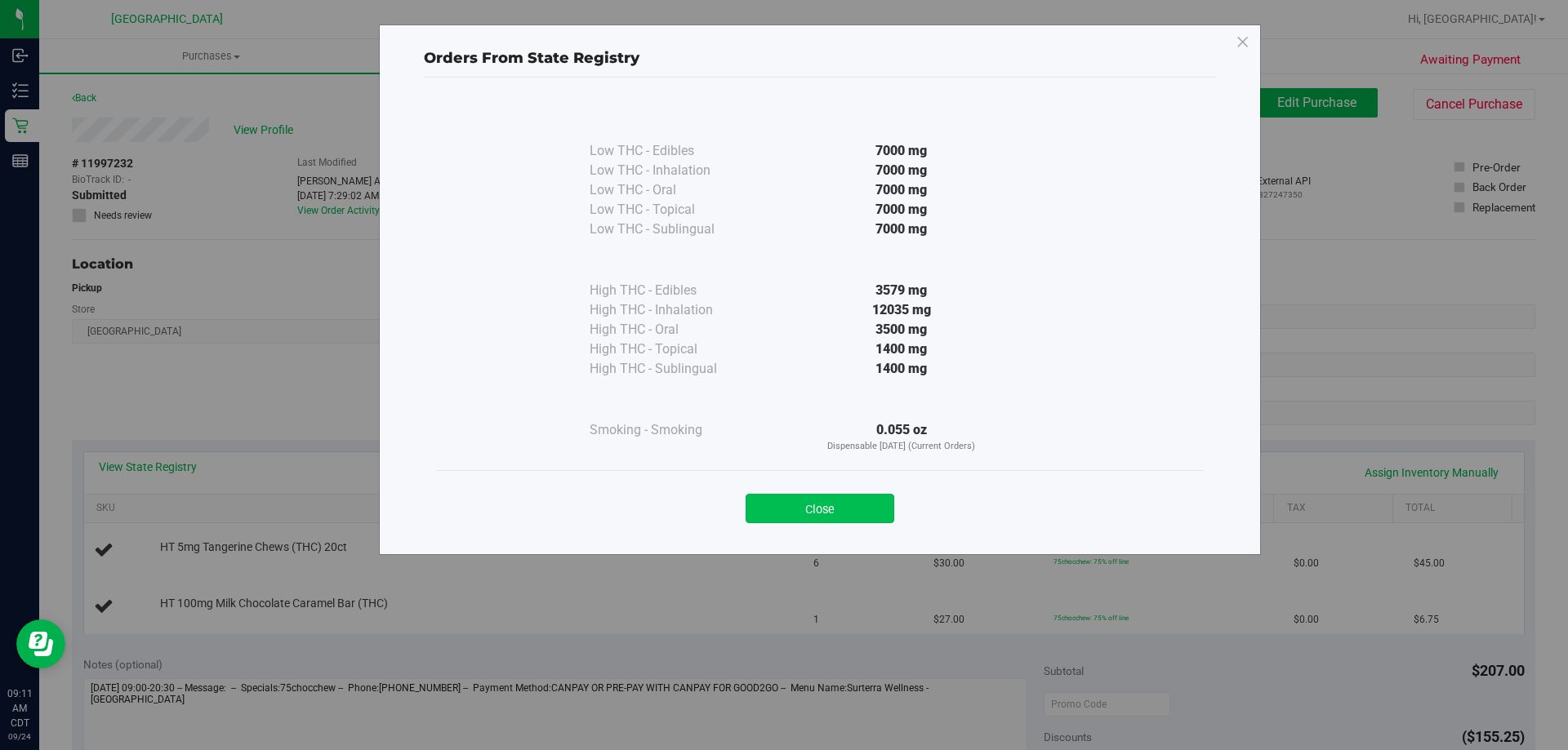
click at [823, 499] on button "Close" at bounding box center [820, 508] width 149 height 29
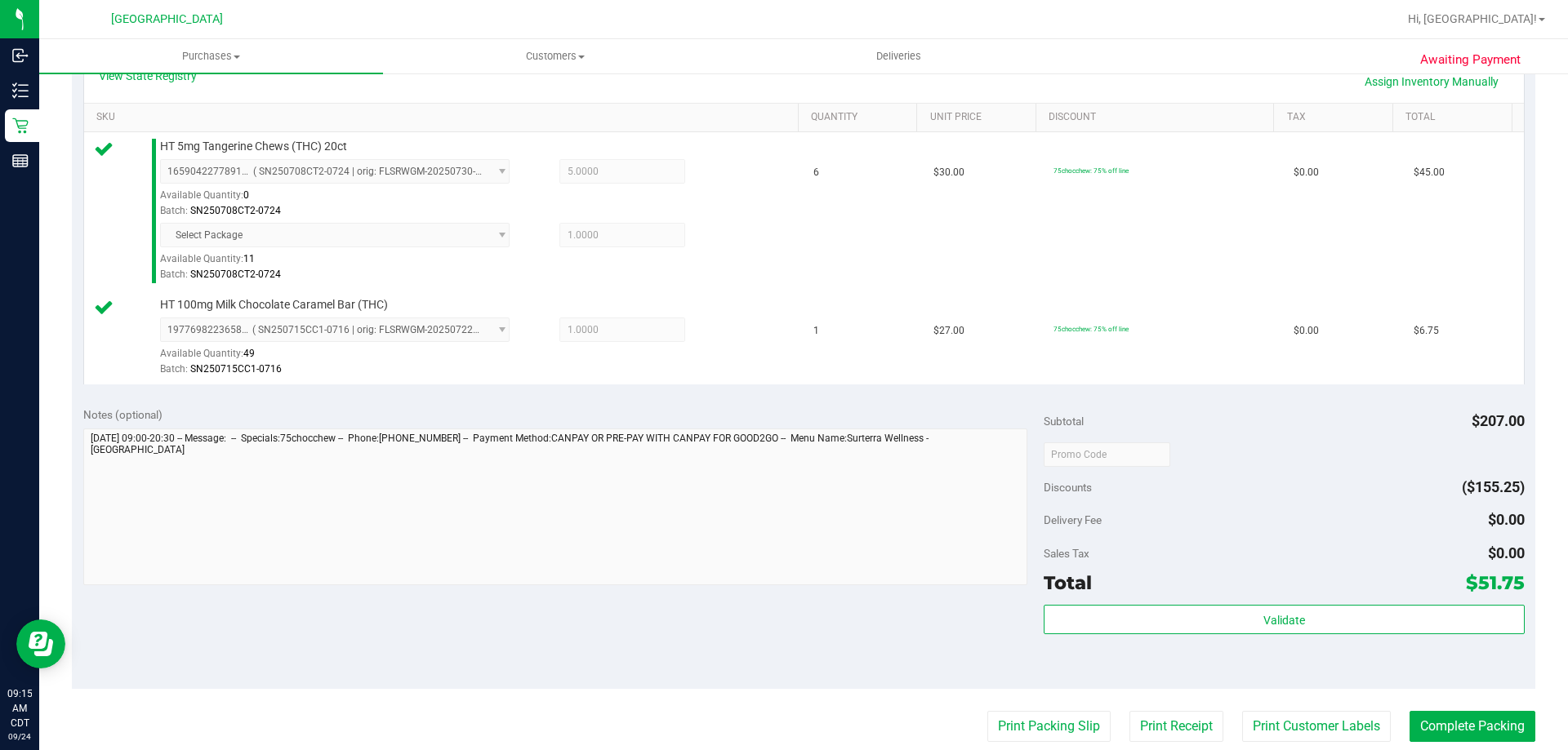
scroll to position [408, 0]
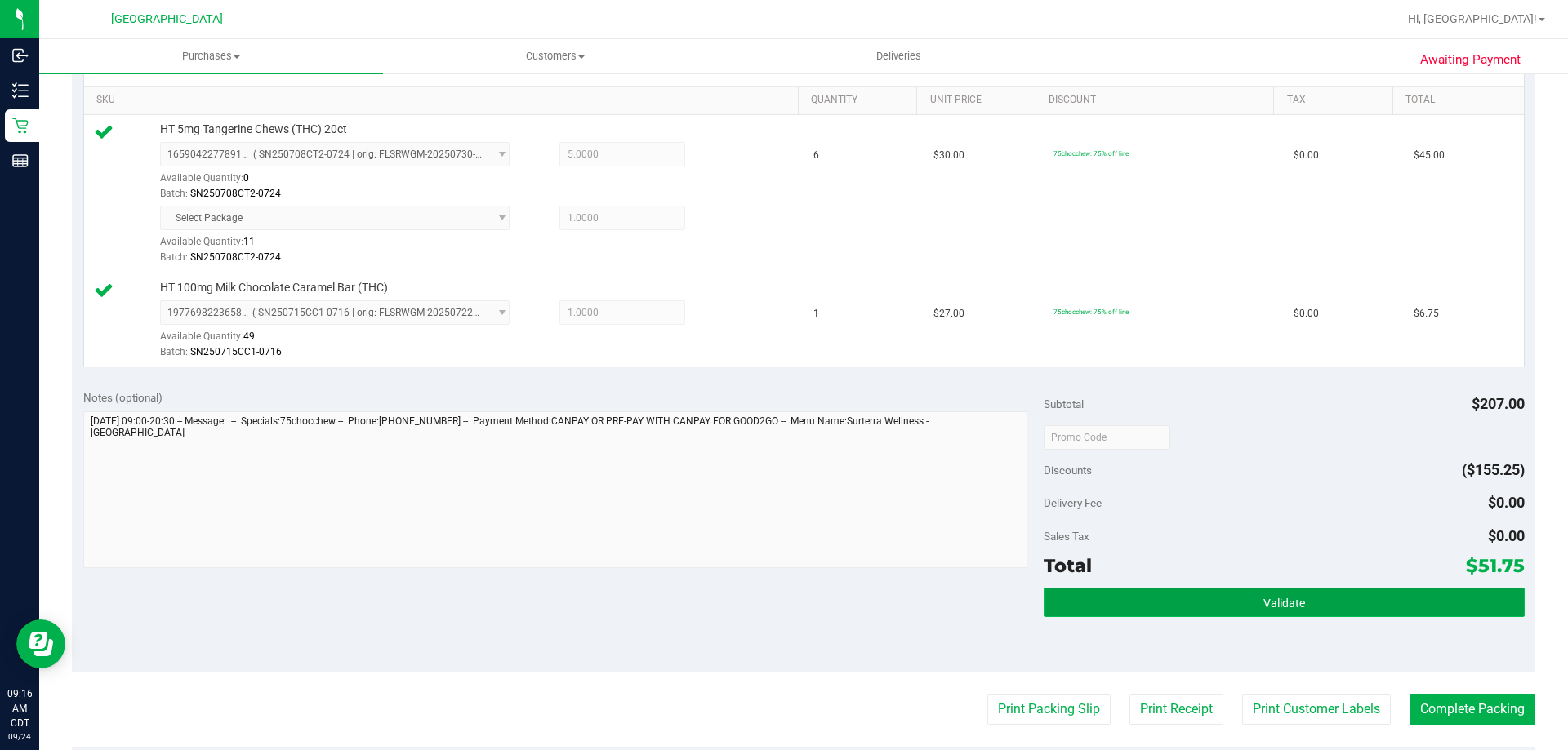
click at [1187, 608] on button "Validate" at bounding box center [1283, 602] width 480 height 29
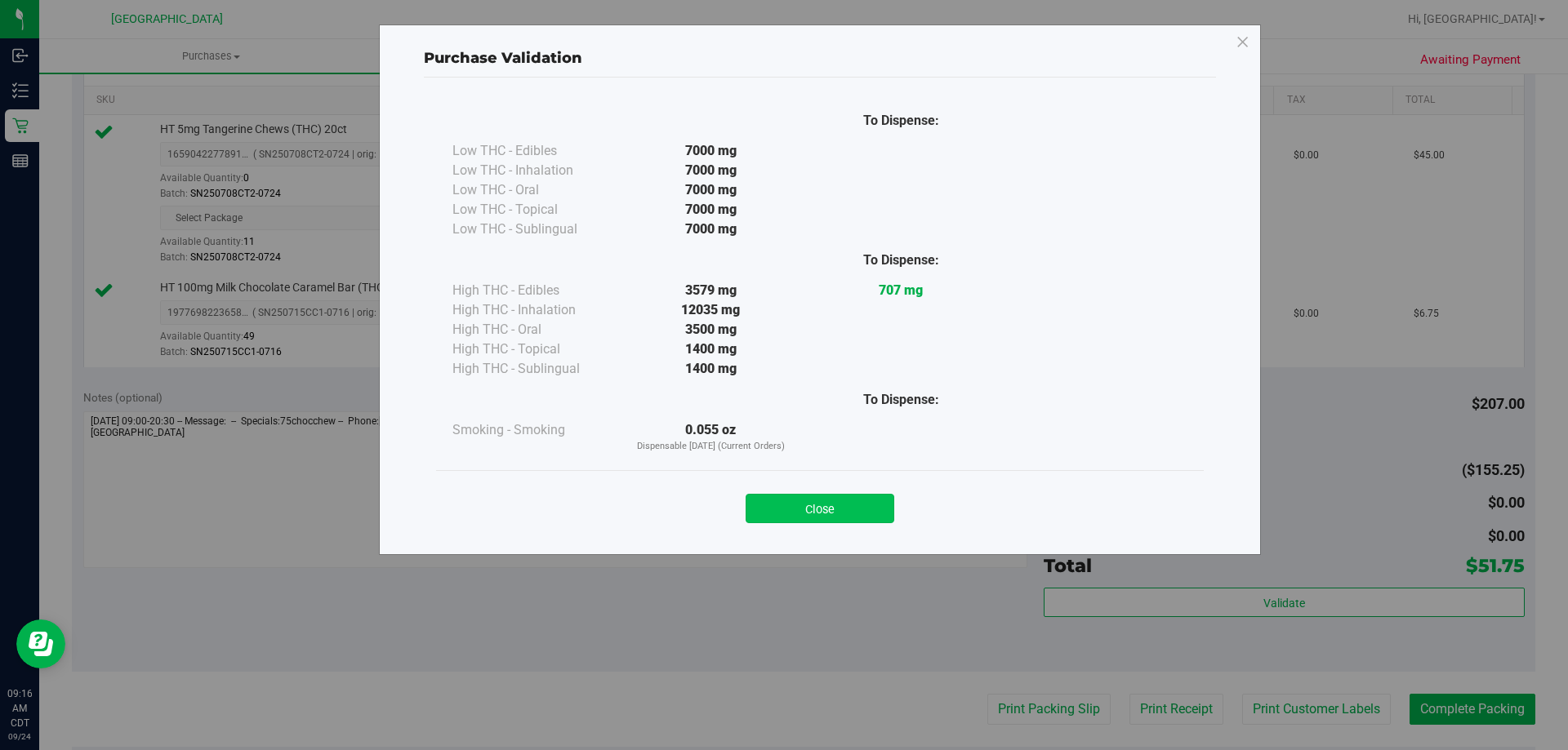
click at [859, 504] on button "Close" at bounding box center [820, 508] width 149 height 29
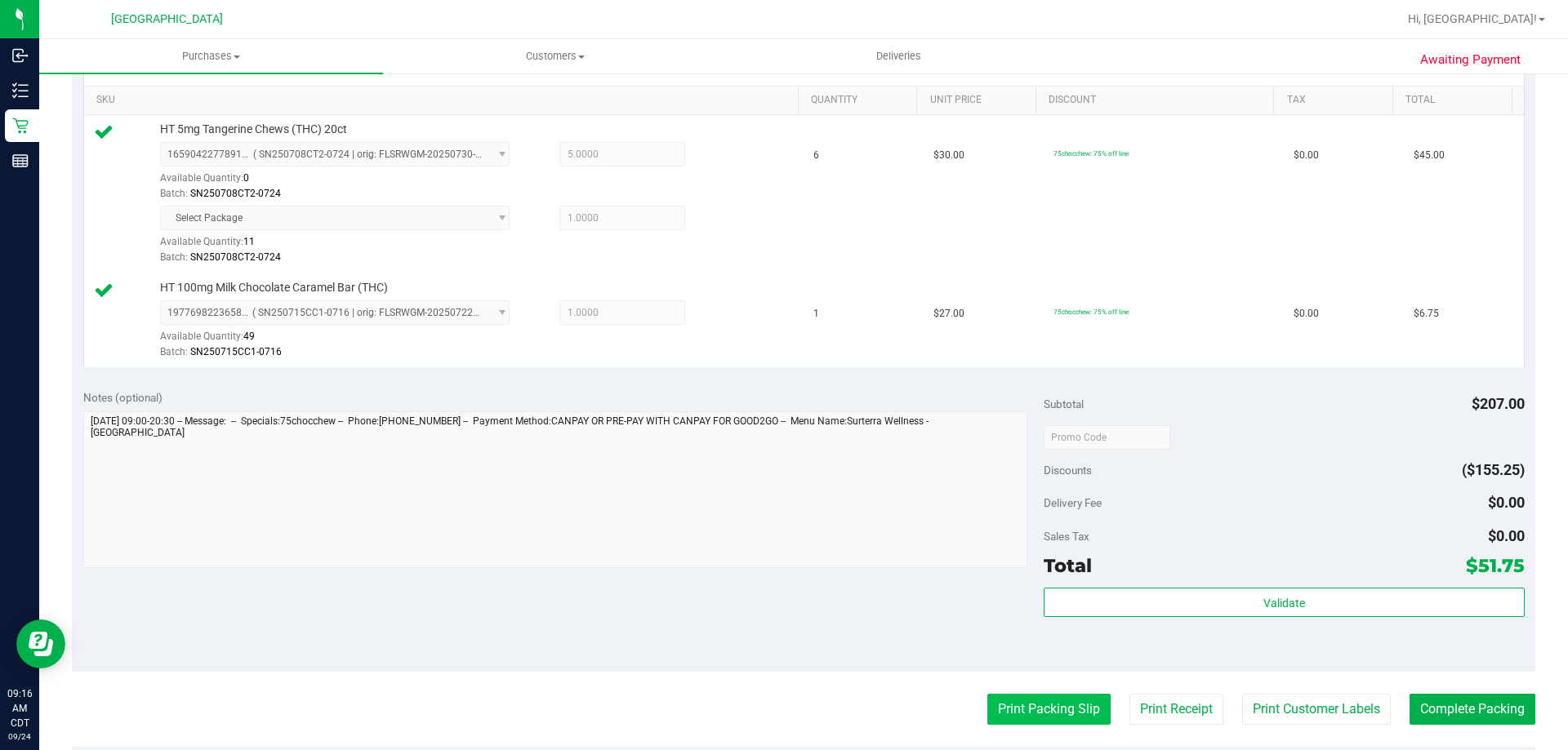
click at [1015, 711] on button "Print Packing Slip" at bounding box center [1048, 709] width 123 height 31
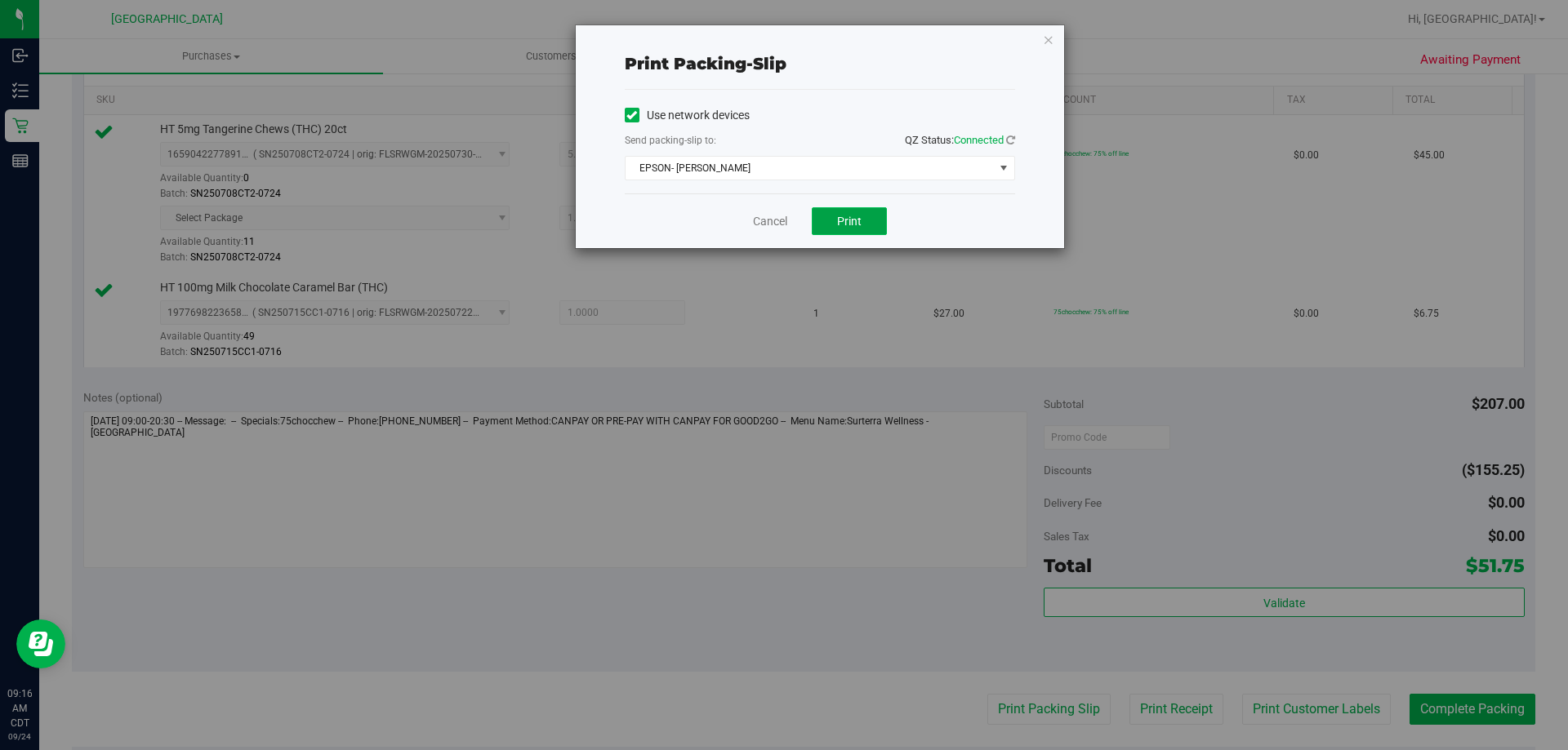
click at [812, 218] on button "Print" at bounding box center [850, 221] width 75 height 28
click at [775, 227] on link "Cancel" at bounding box center [769, 222] width 34 height 17
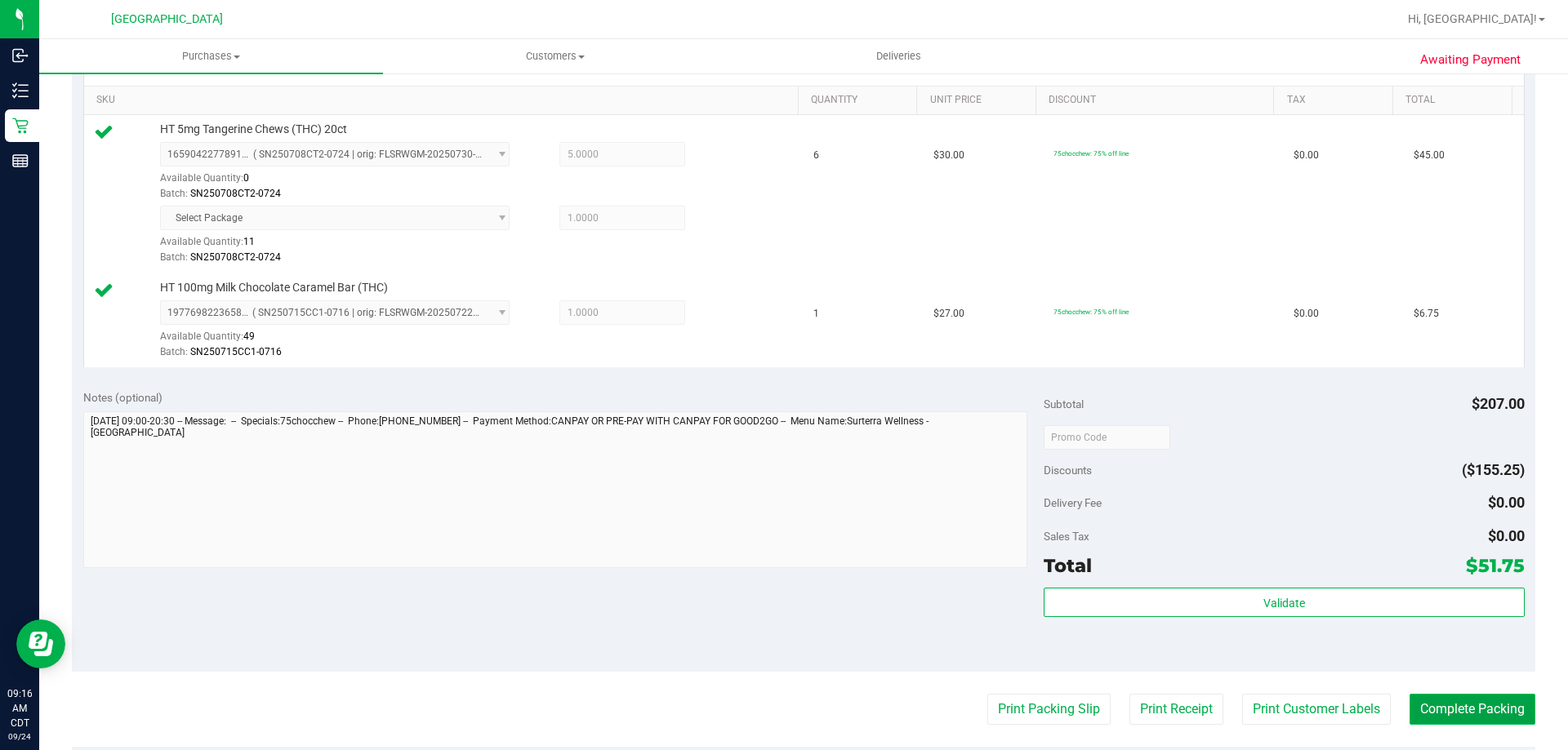
click at [1469, 716] on button "Complete Packing" at bounding box center [1472, 709] width 126 height 31
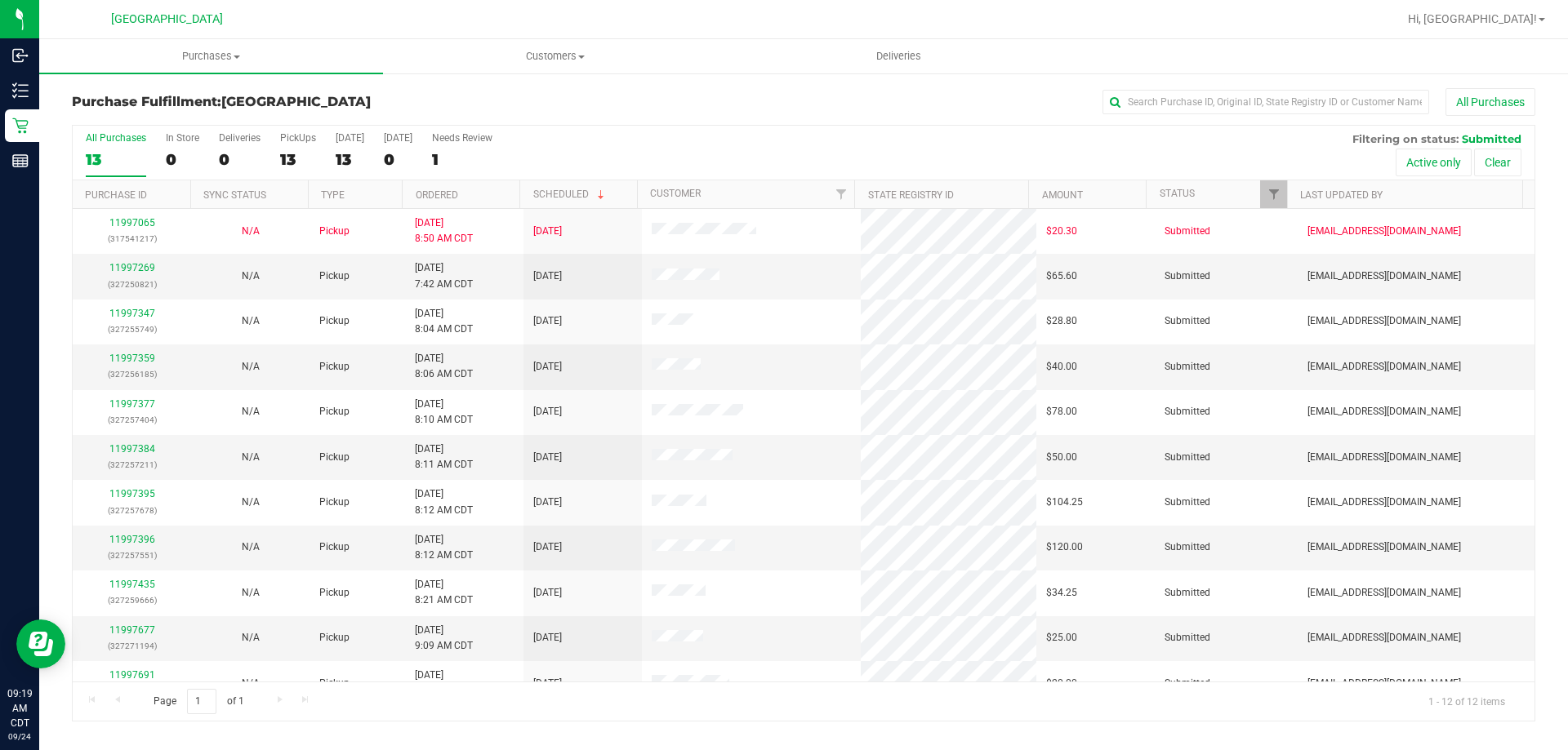
click at [465, 198] on th "Ordered" at bounding box center [460, 195] width 117 height 29
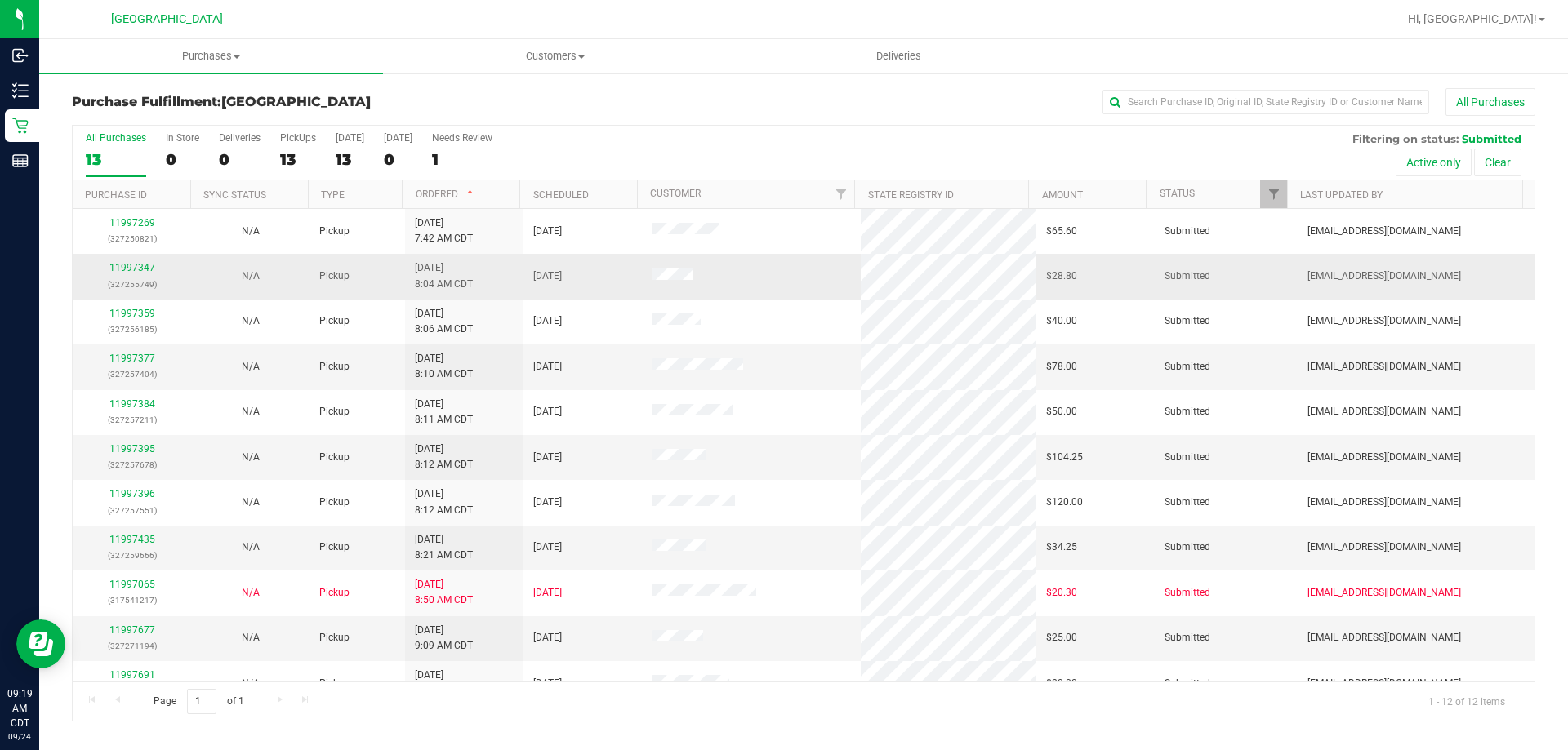
click at [150, 270] on link "11997347" at bounding box center [132, 268] width 45 height 12
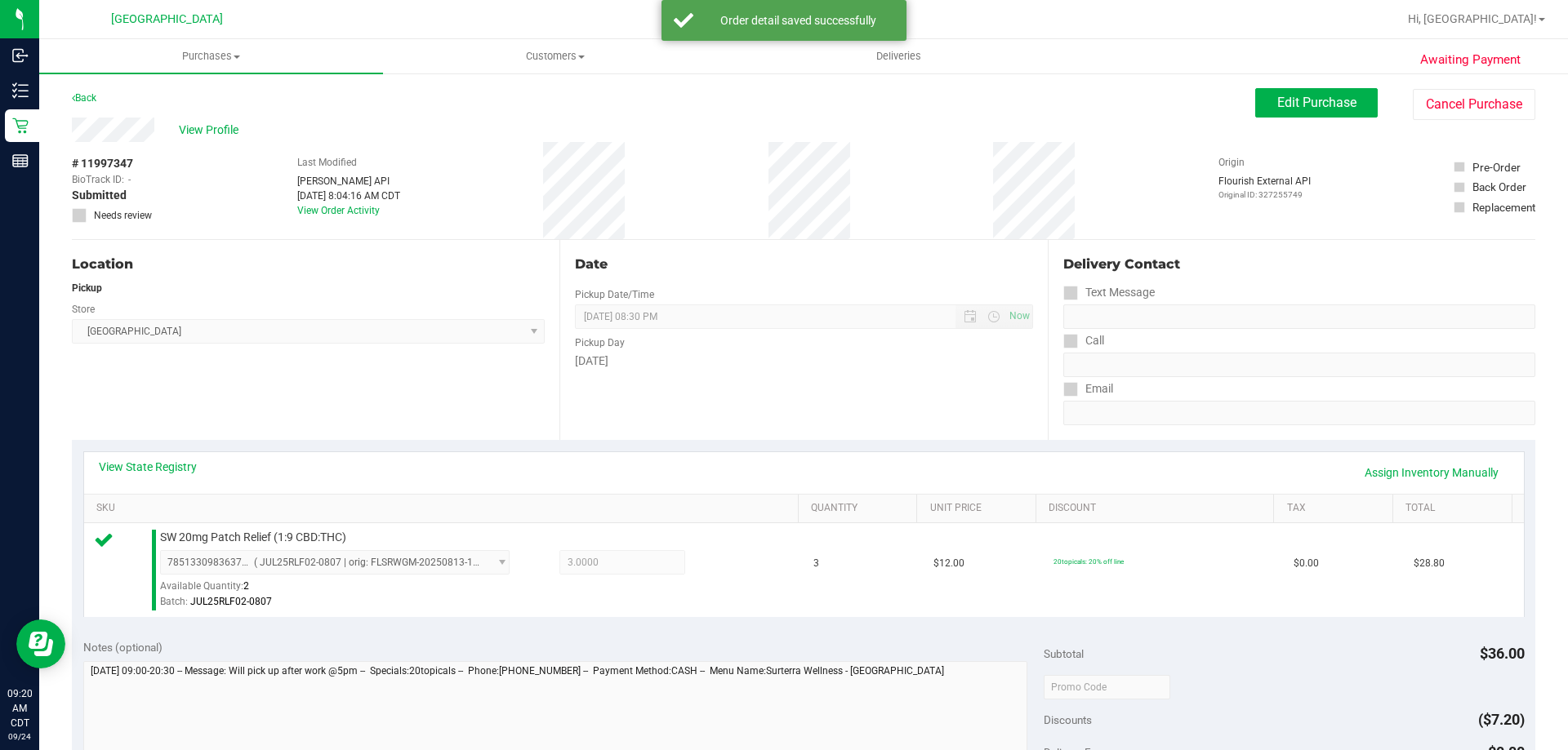
scroll to position [245, 0]
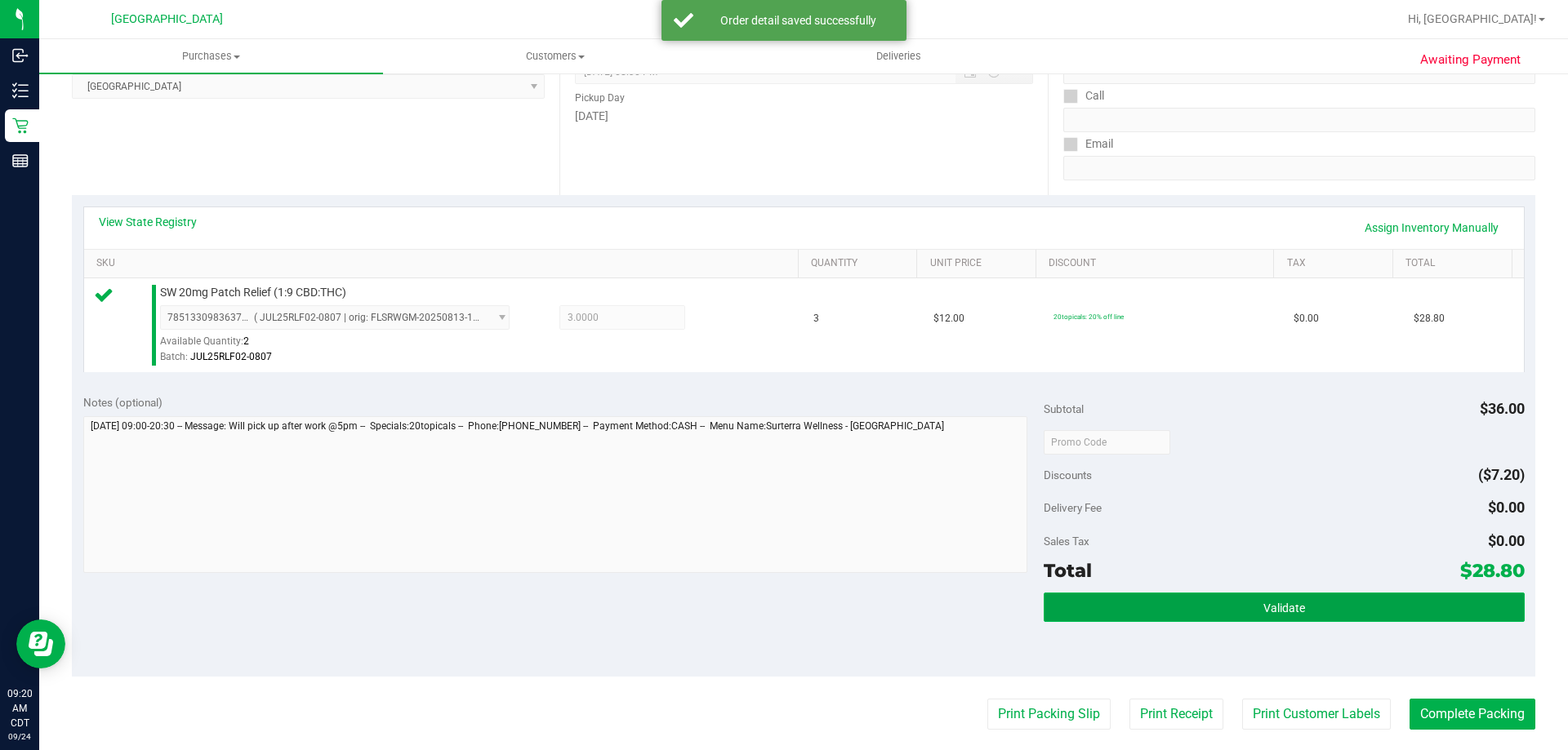
click at [1183, 617] on button "Validate" at bounding box center [1283, 607] width 480 height 29
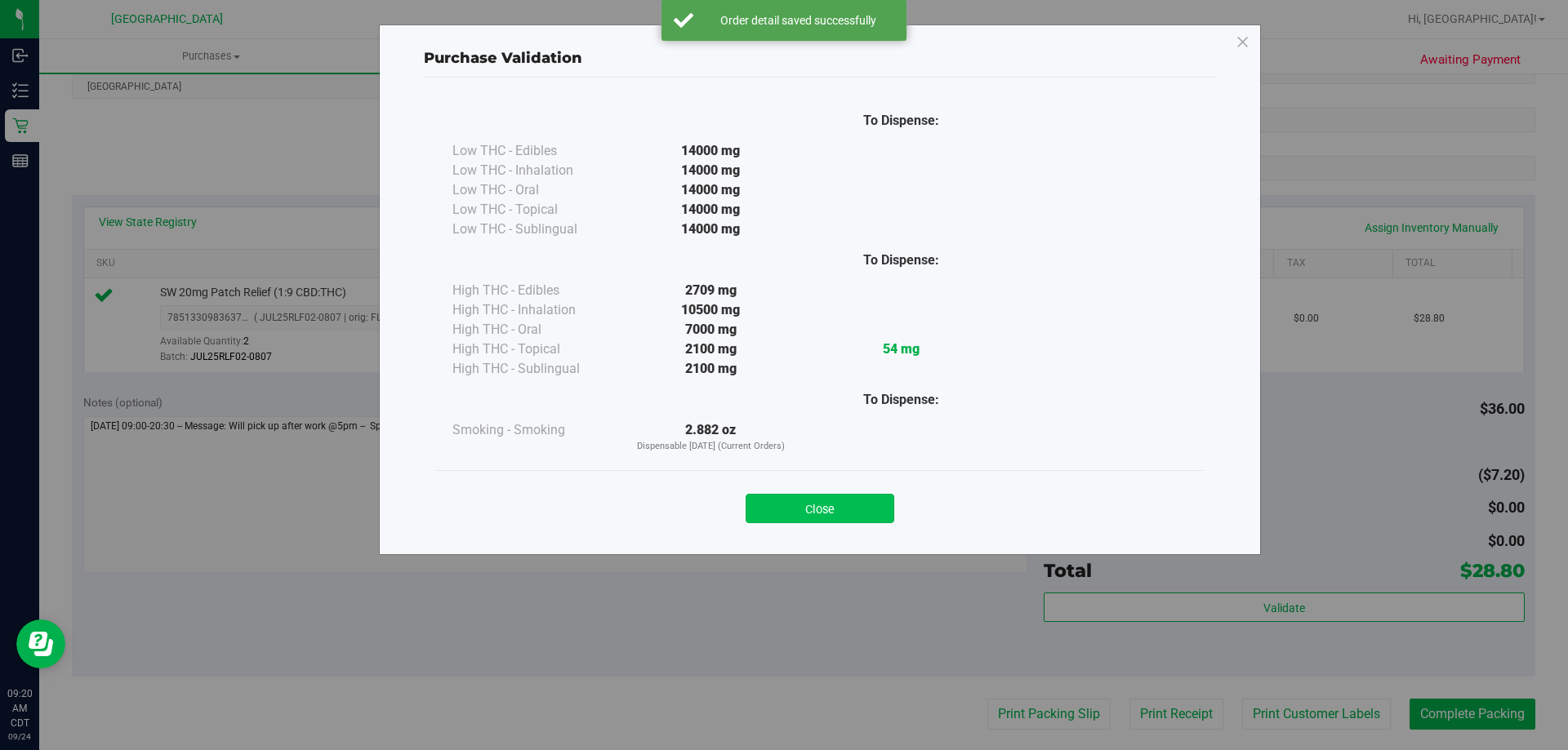
click at [829, 501] on button "Close" at bounding box center [820, 508] width 149 height 29
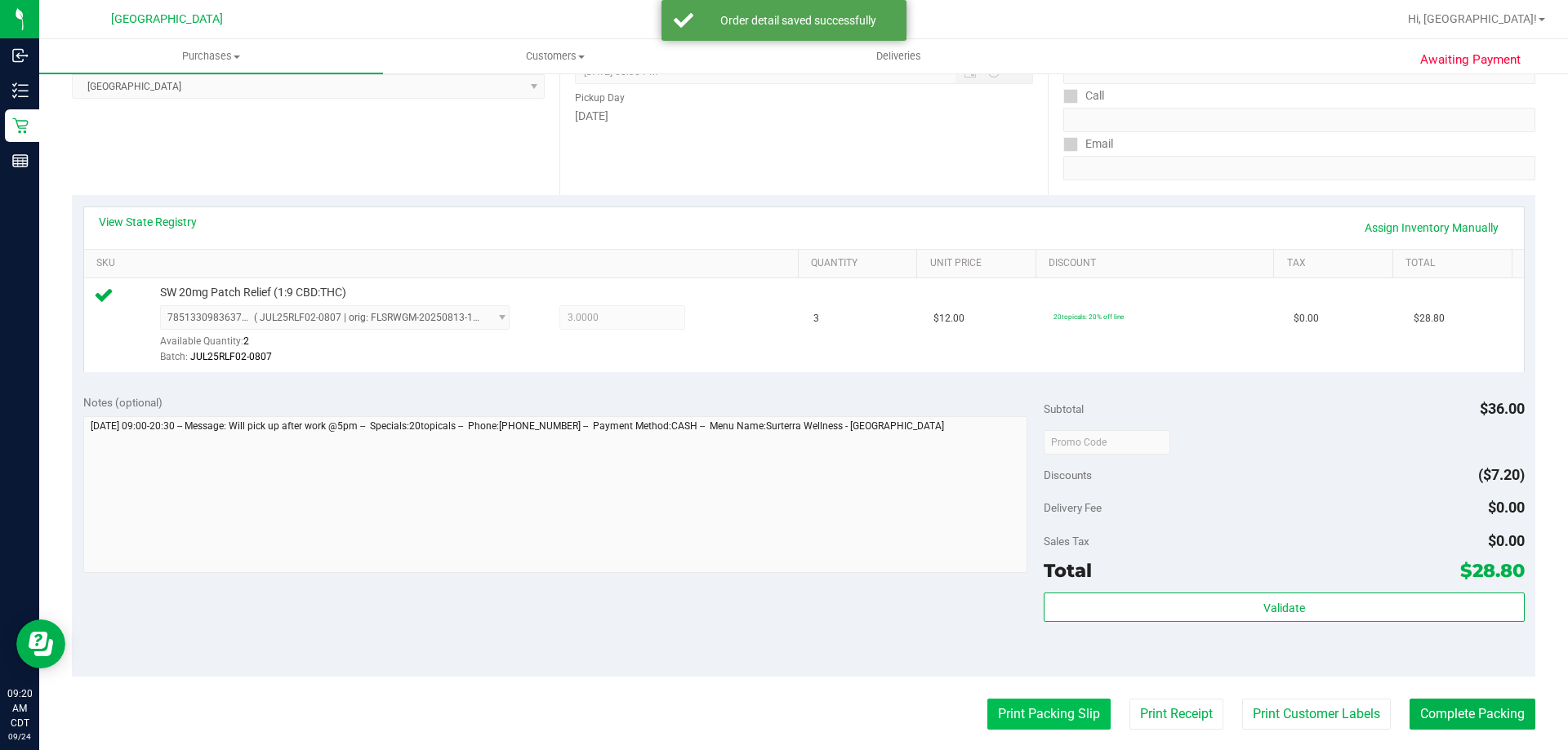
click at [1045, 709] on button "Print Packing Slip" at bounding box center [1048, 714] width 123 height 31
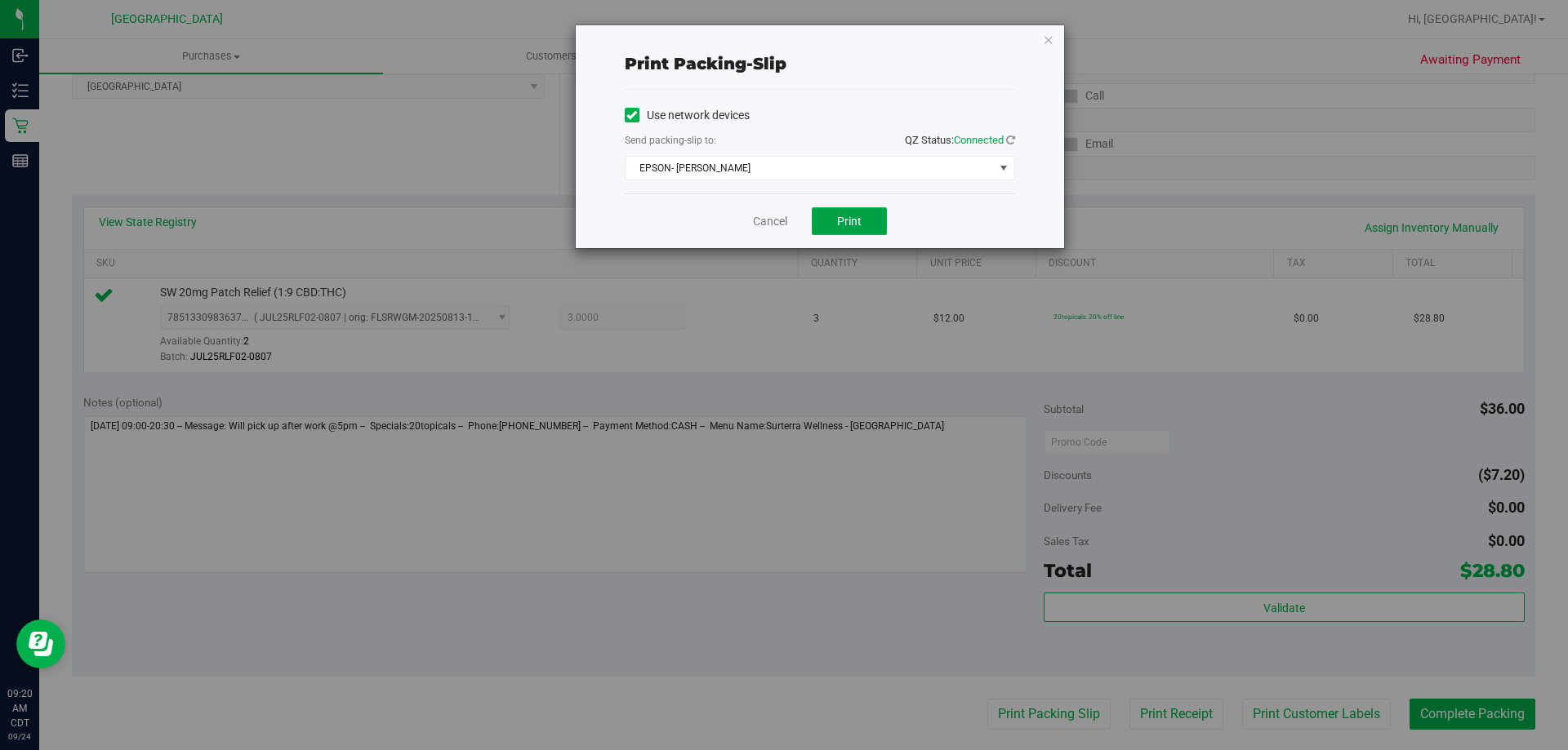
click at [861, 232] on button "Print" at bounding box center [850, 221] width 75 height 28
click at [759, 222] on link "Cancel" at bounding box center [769, 222] width 34 height 17
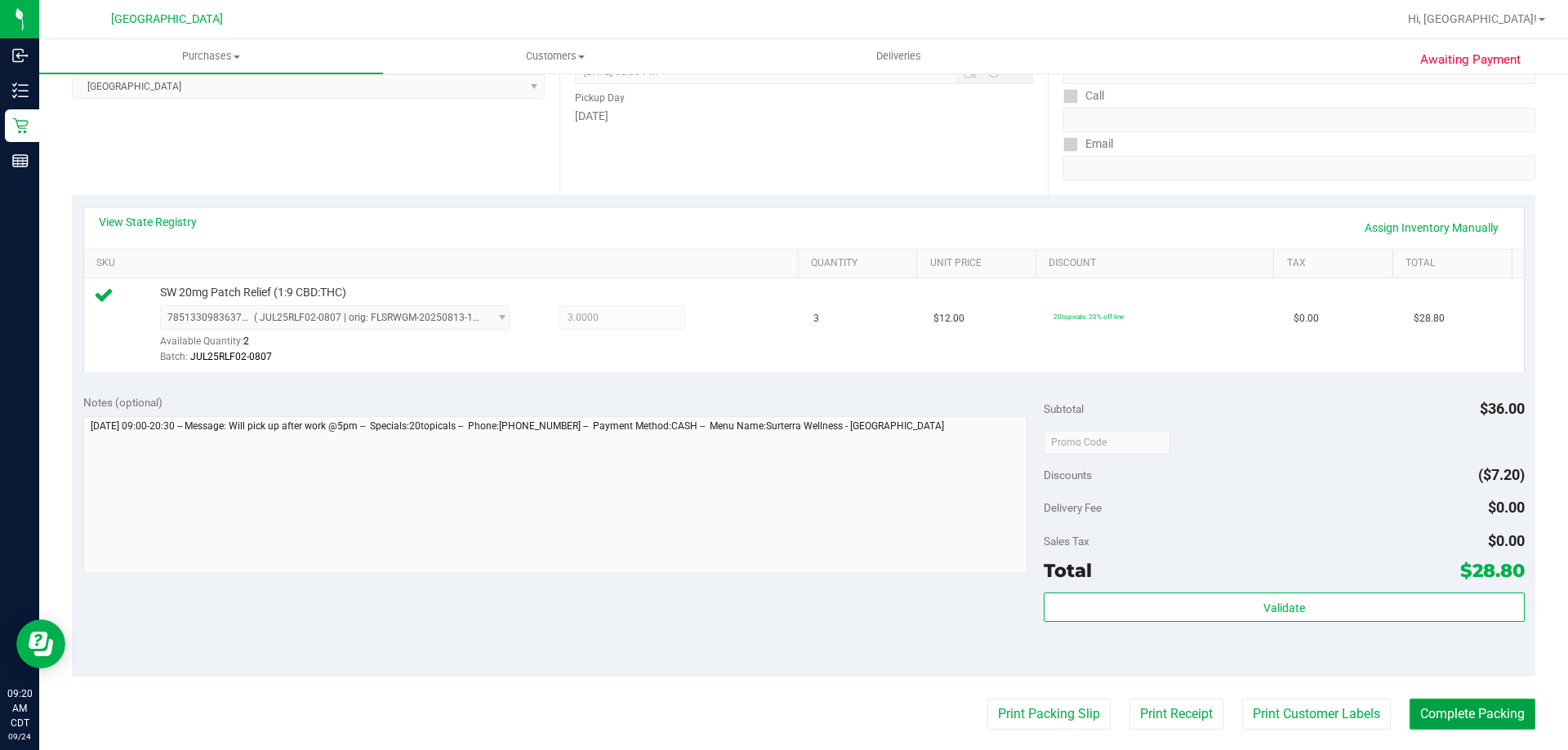
click at [1423, 702] on button "Complete Packing" at bounding box center [1472, 714] width 126 height 31
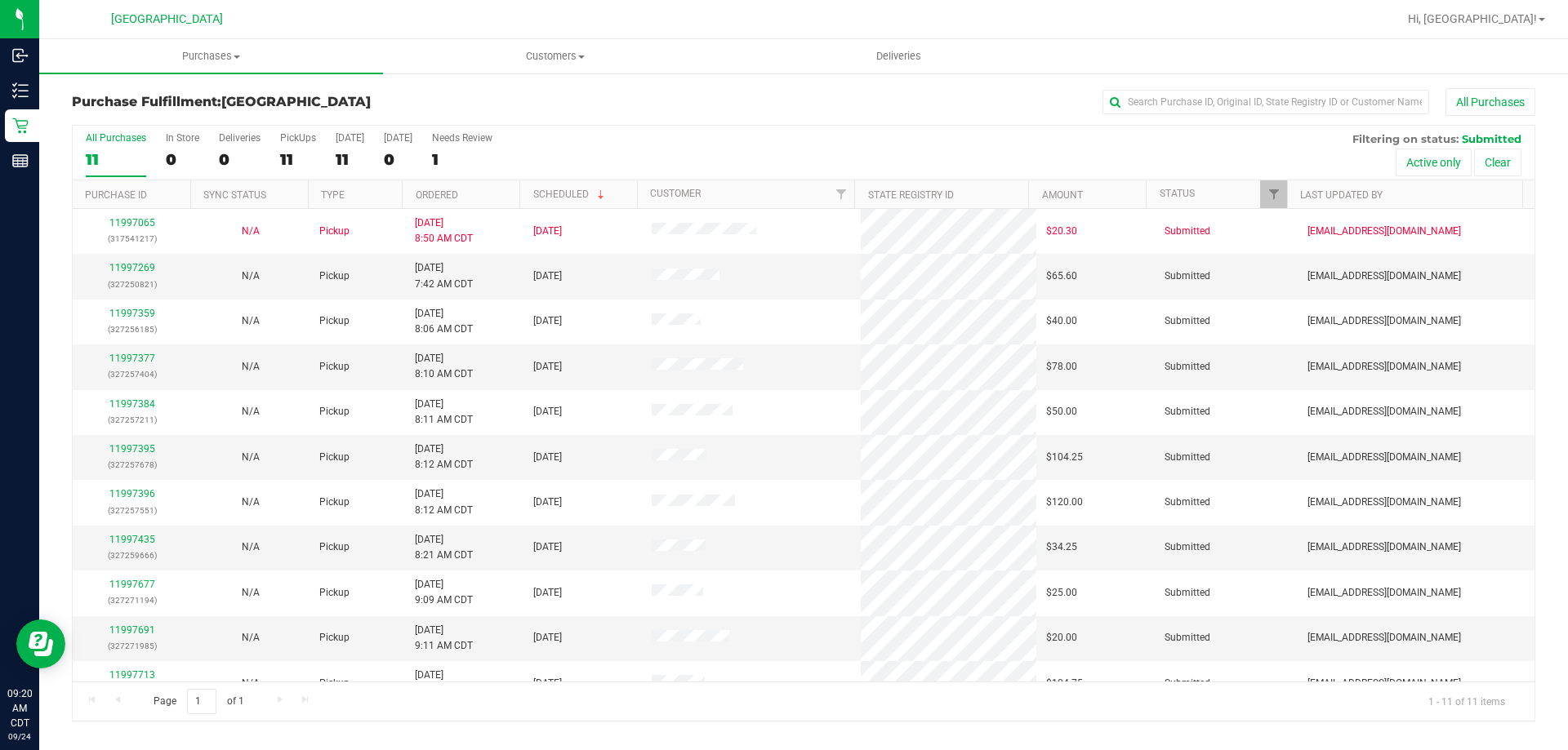
click at [488, 191] on th "Ordered" at bounding box center [460, 195] width 117 height 29
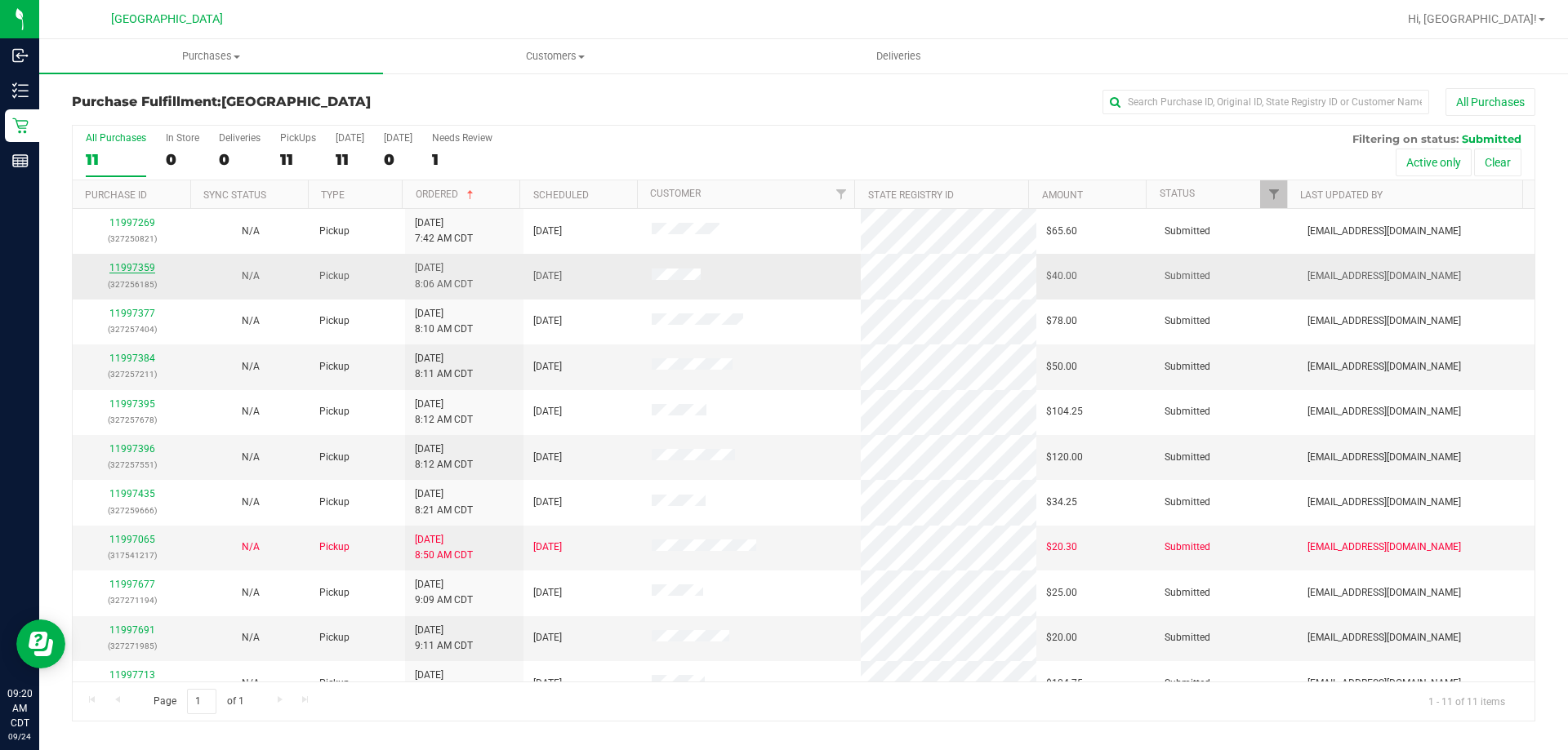
click at [115, 272] on link "11997359" at bounding box center [132, 268] width 45 height 12
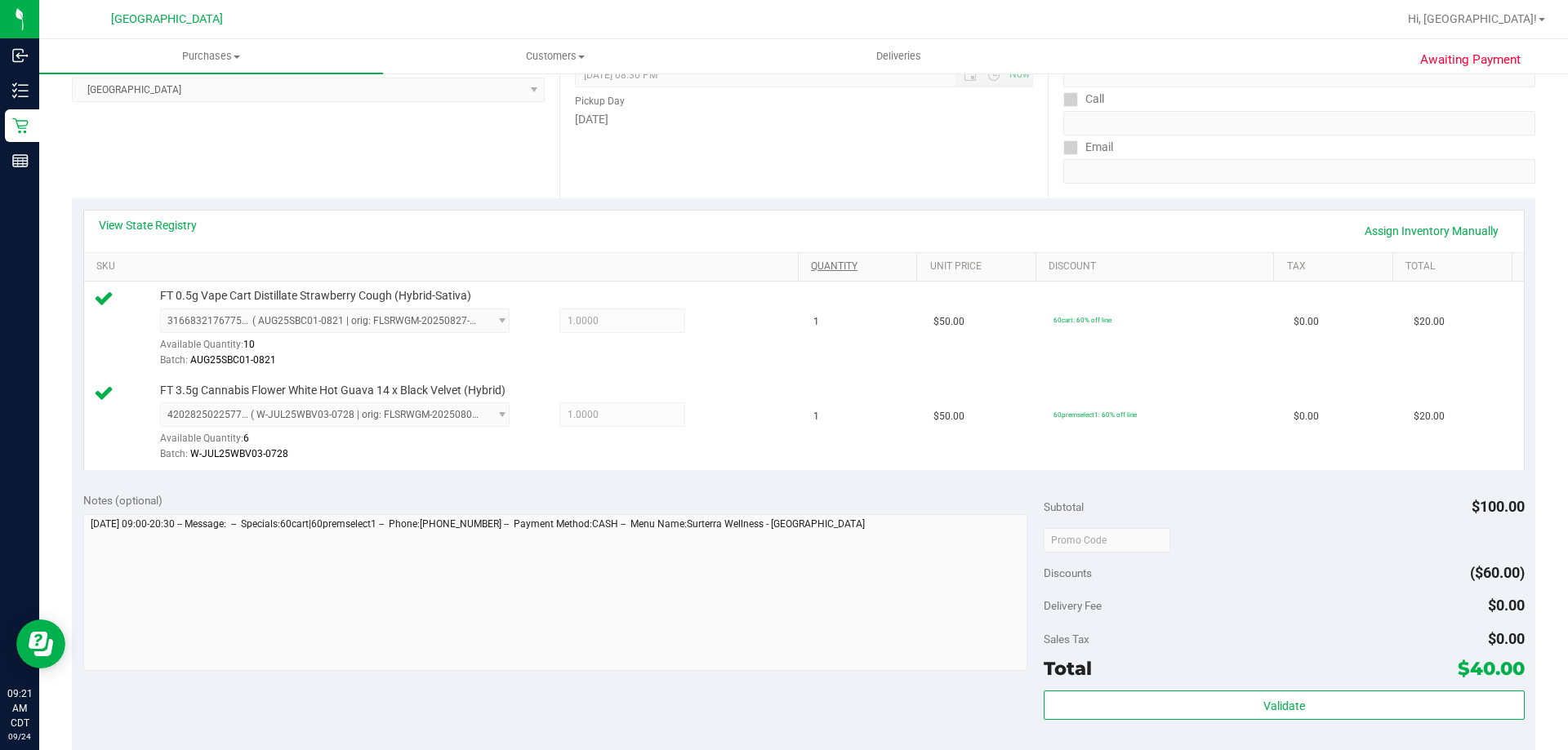
scroll to position [245, 0]
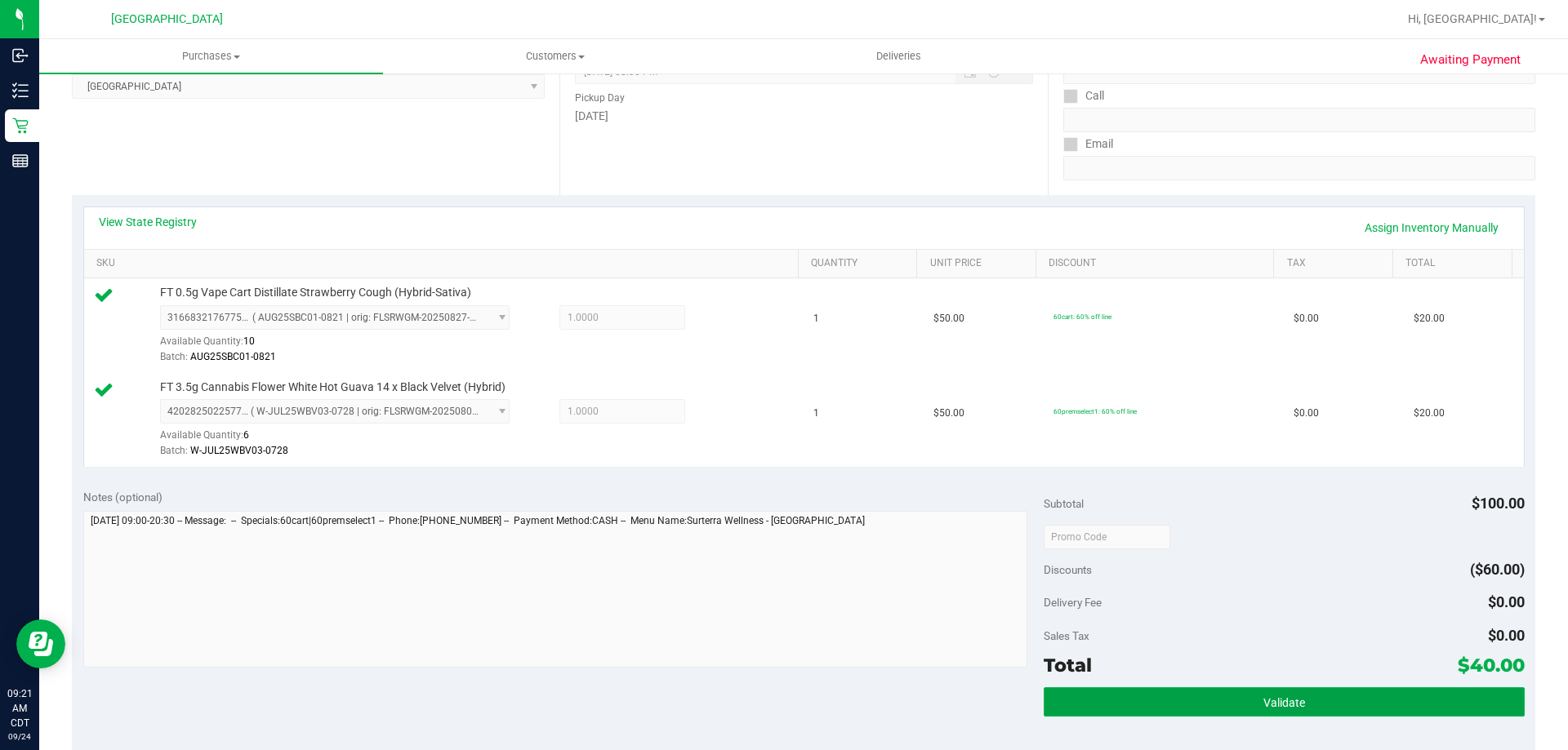
click at [1241, 700] on button "Validate" at bounding box center [1283, 702] width 480 height 29
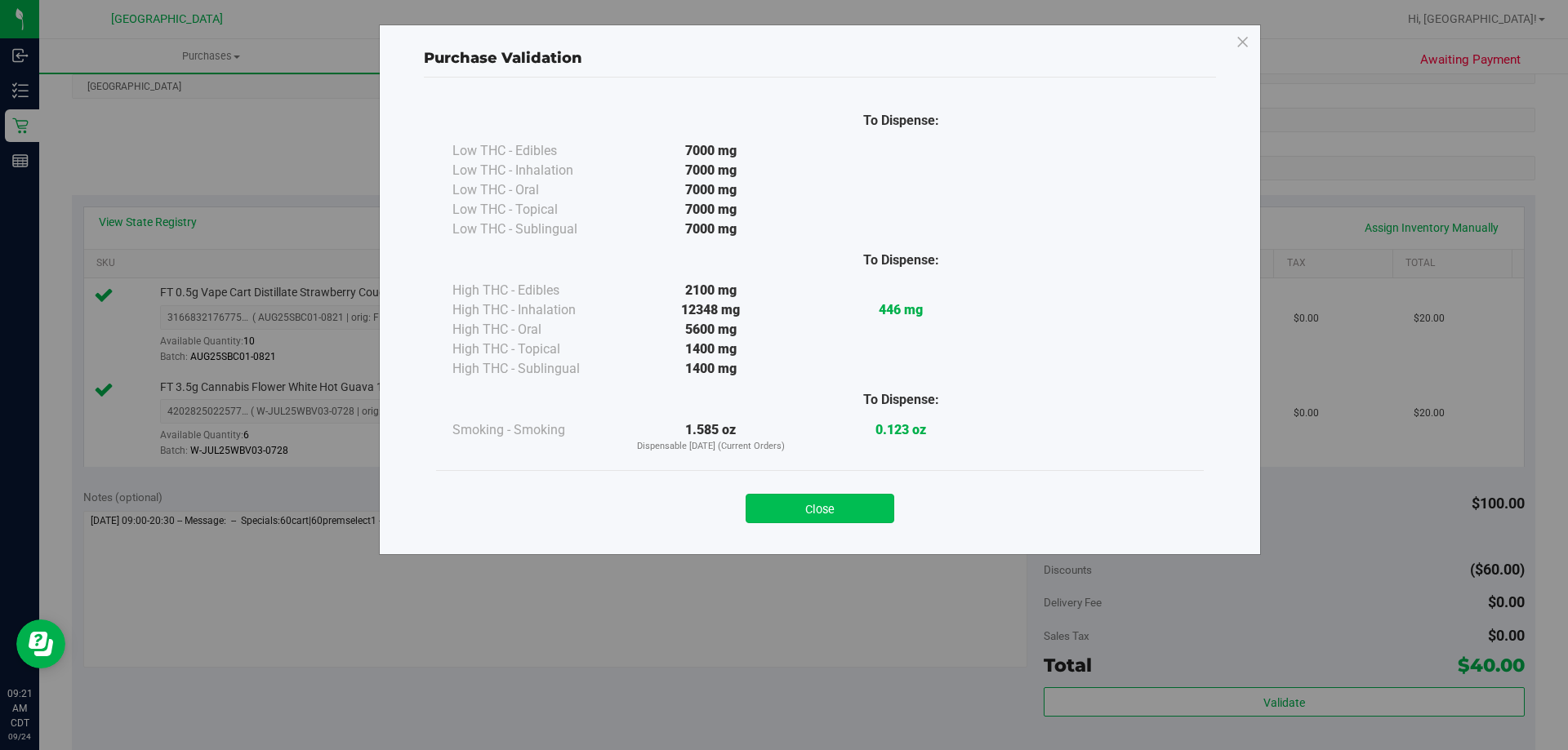
click at [880, 517] on button "Close" at bounding box center [820, 508] width 149 height 29
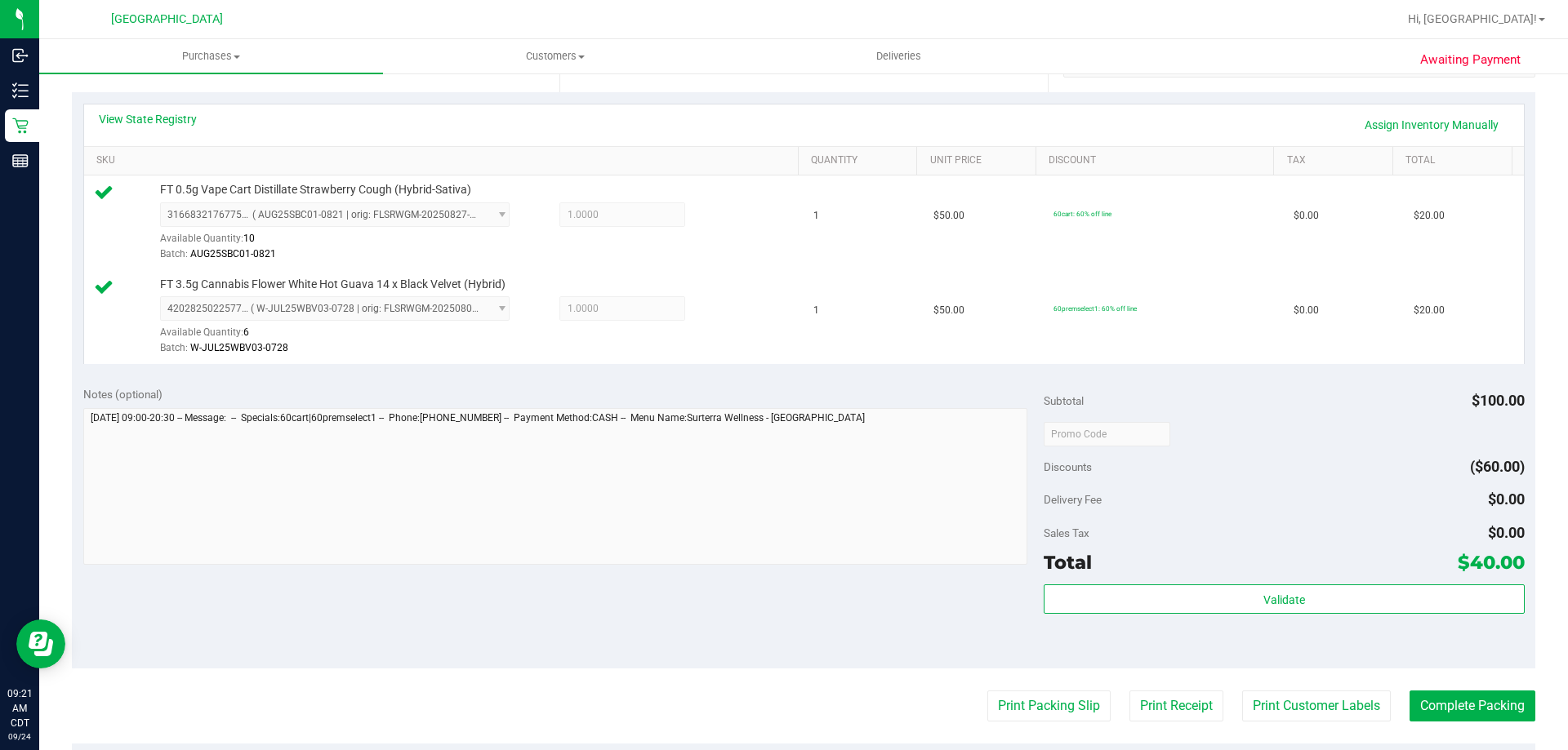
scroll to position [490, 0]
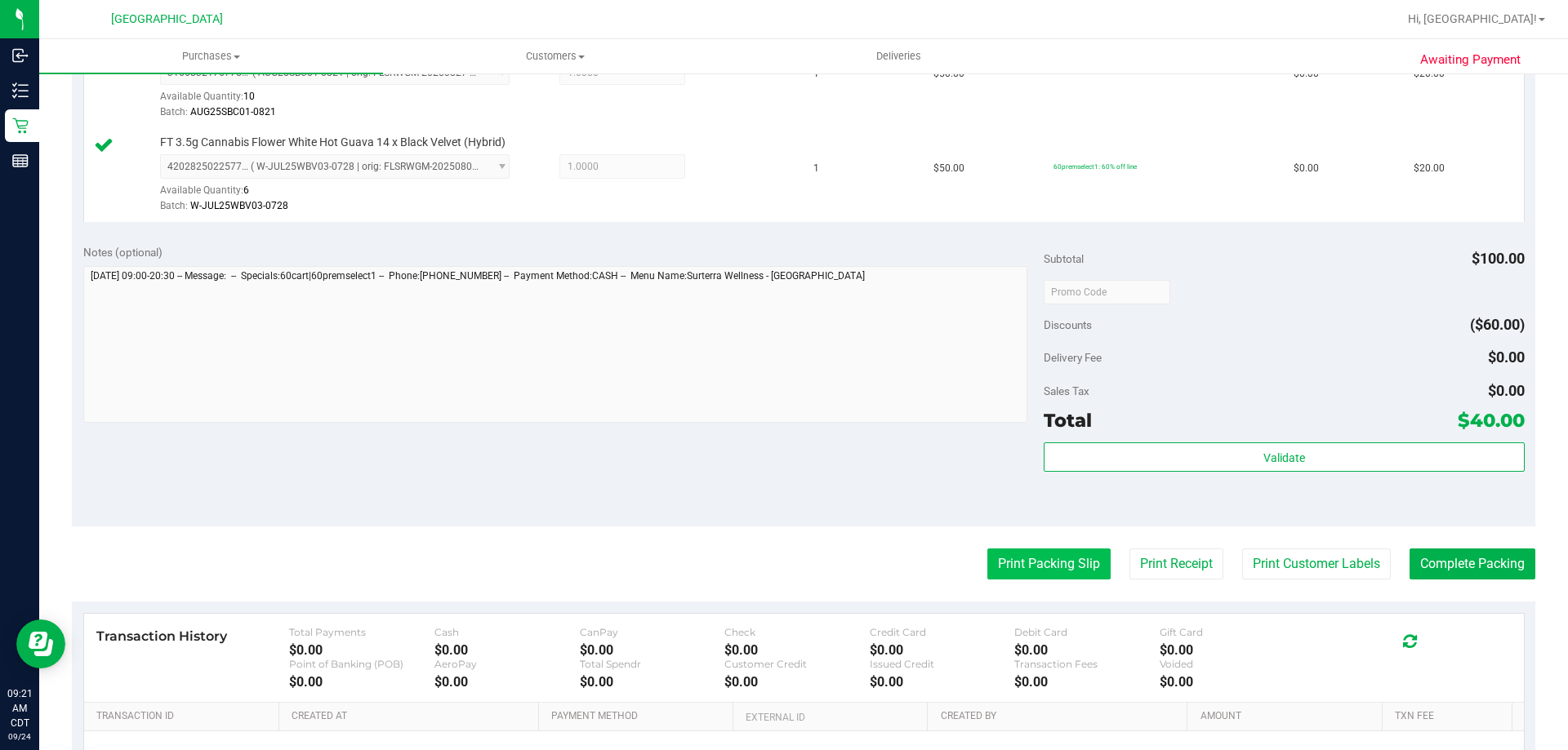
click at [1031, 573] on button "Print Packing Slip" at bounding box center [1048, 564] width 123 height 31
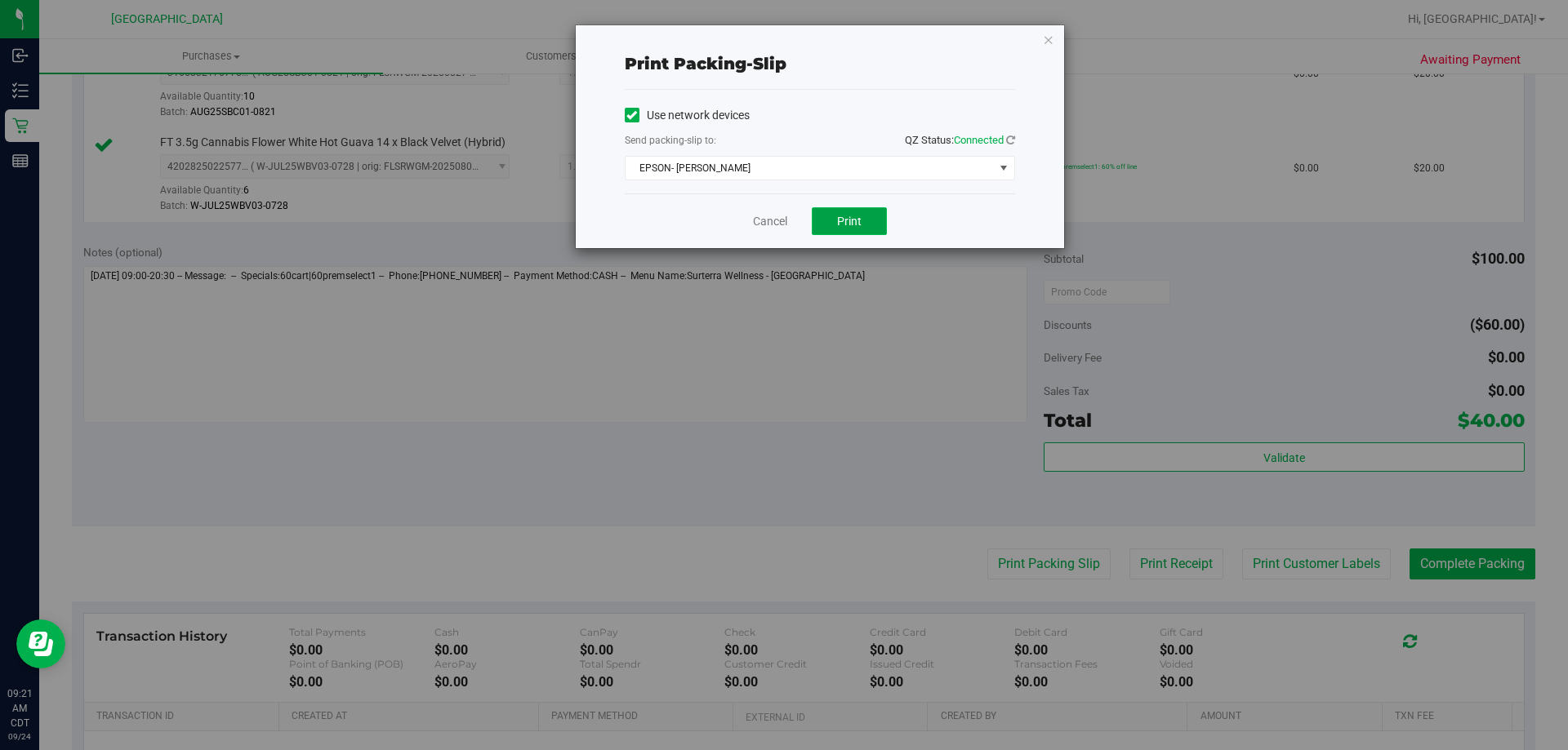
click at [868, 222] on button "Print" at bounding box center [850, 221] width 75 height 28
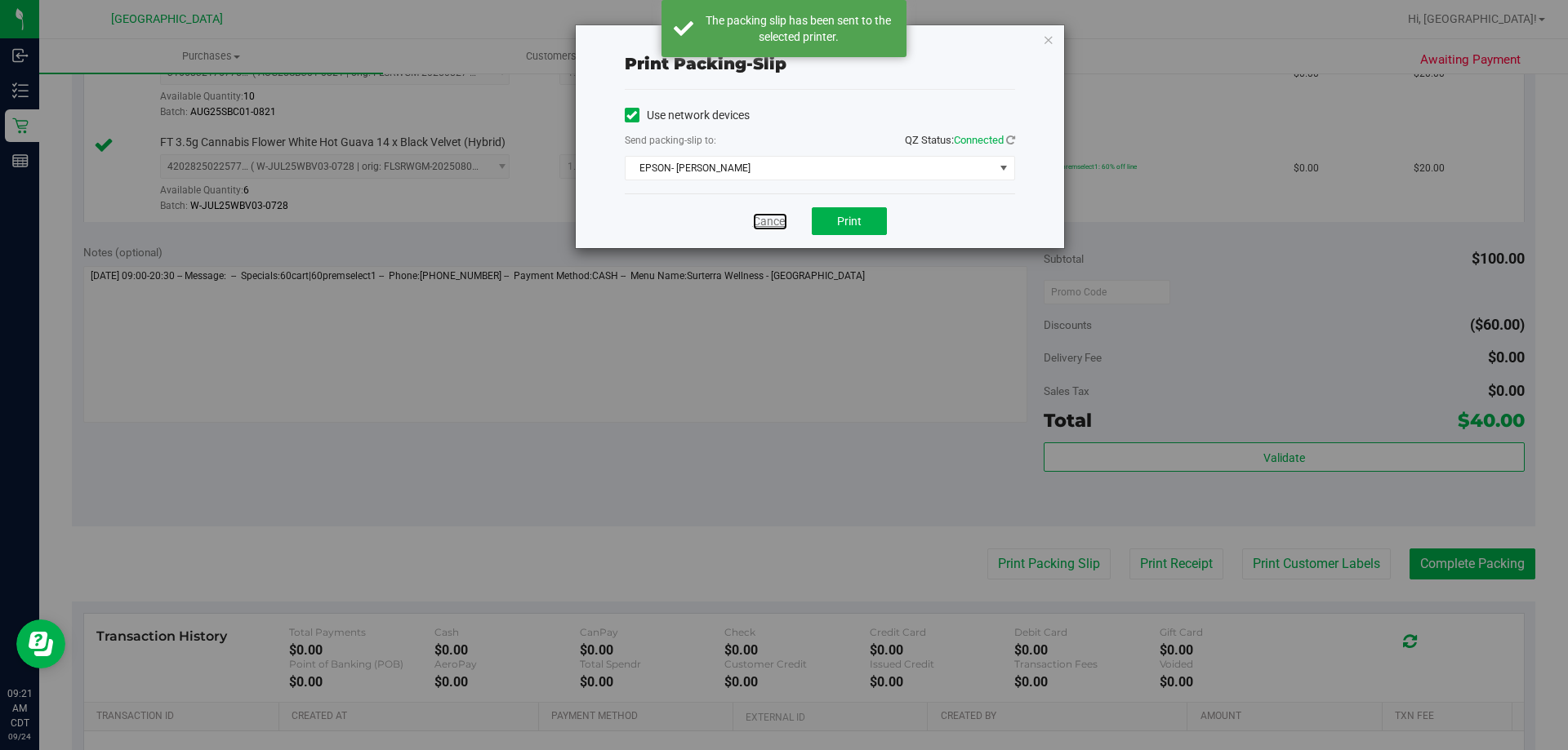
click at [784, 211] on div "Cancel Print" at bounding box center [819, 221] width 390 height 55
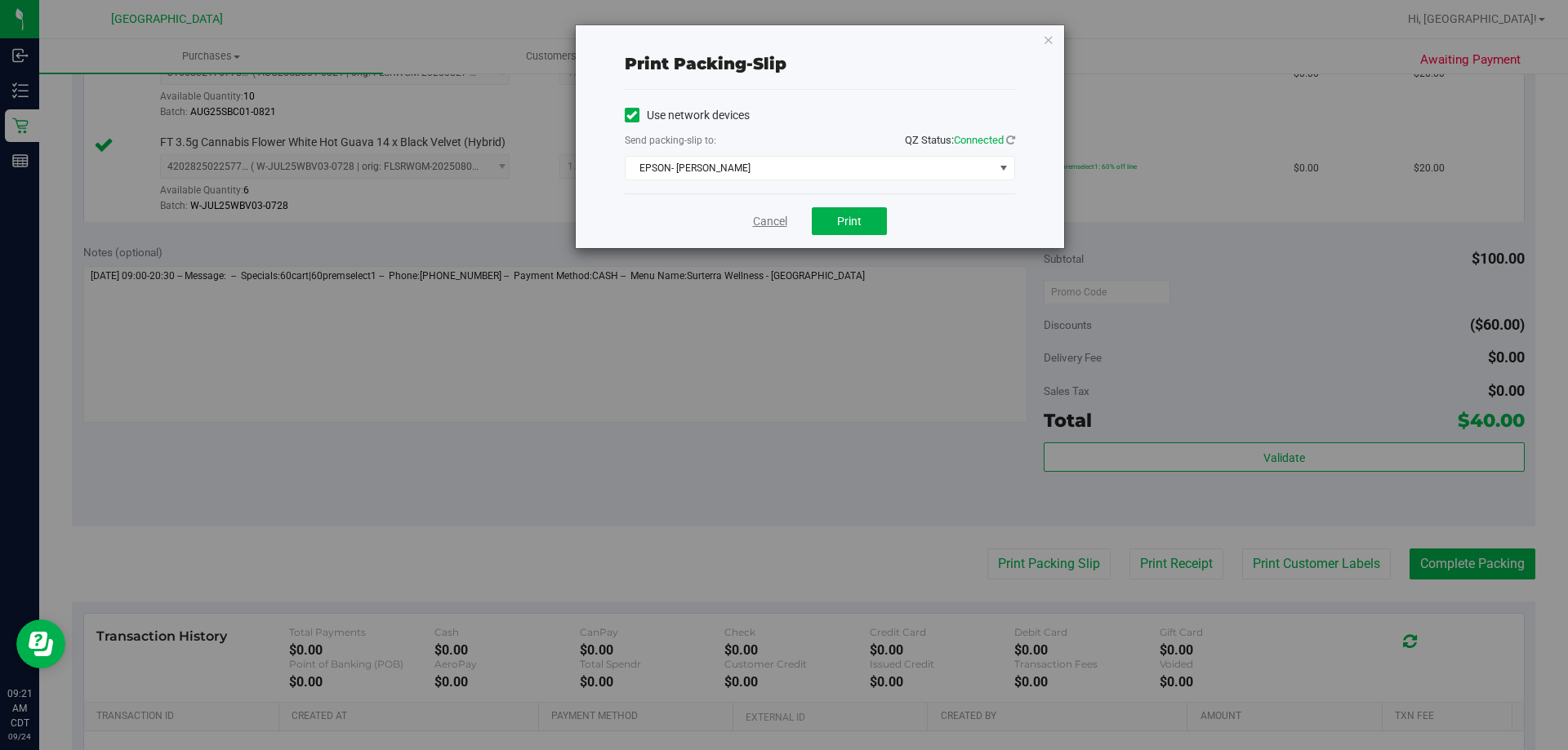
click at [781, 225] on link "Cancel" at bounding box center [769, 222] width 34 height 17
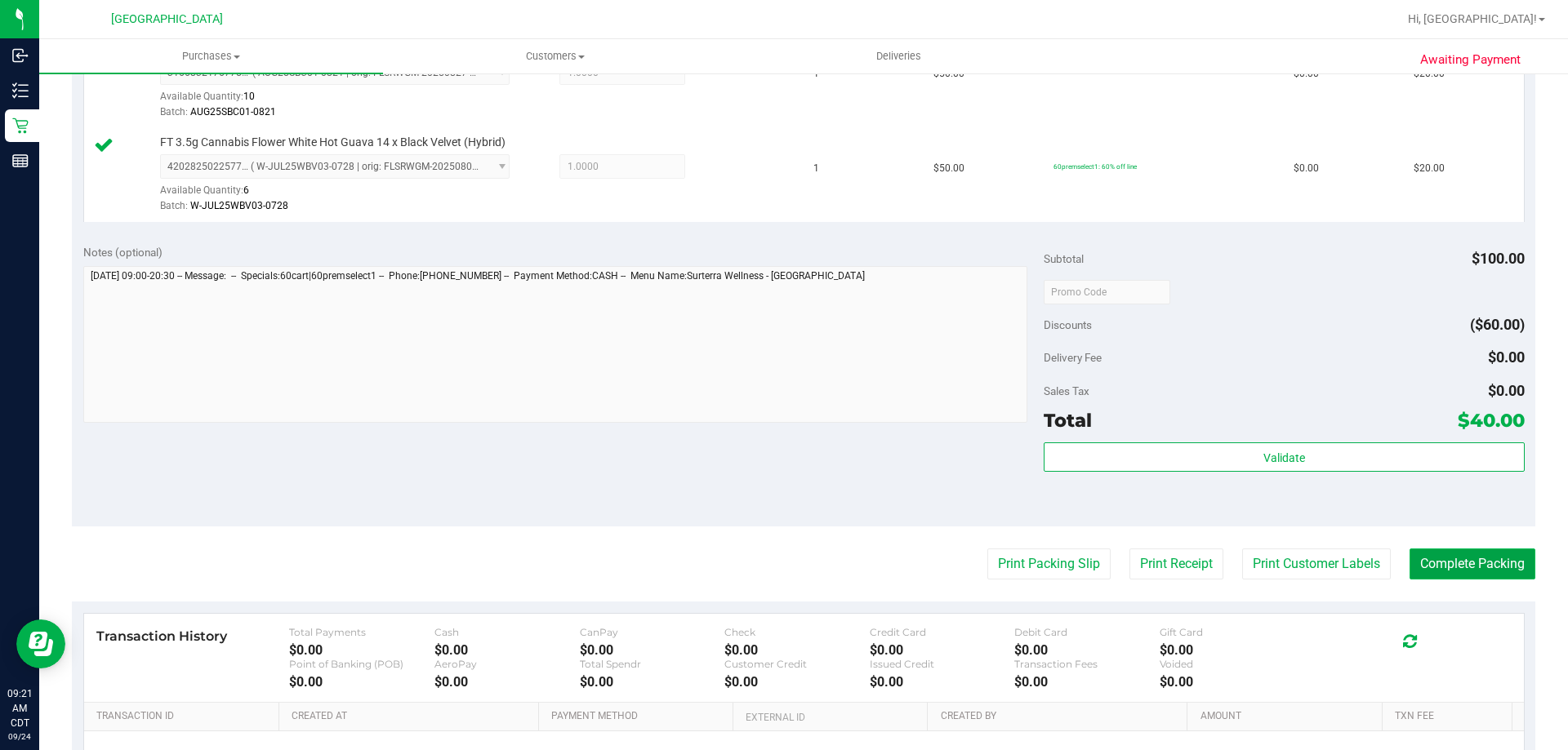
click at [1486, 565] on button "Complete Packing" at bounding box center [1472, 564] width 126 height 31
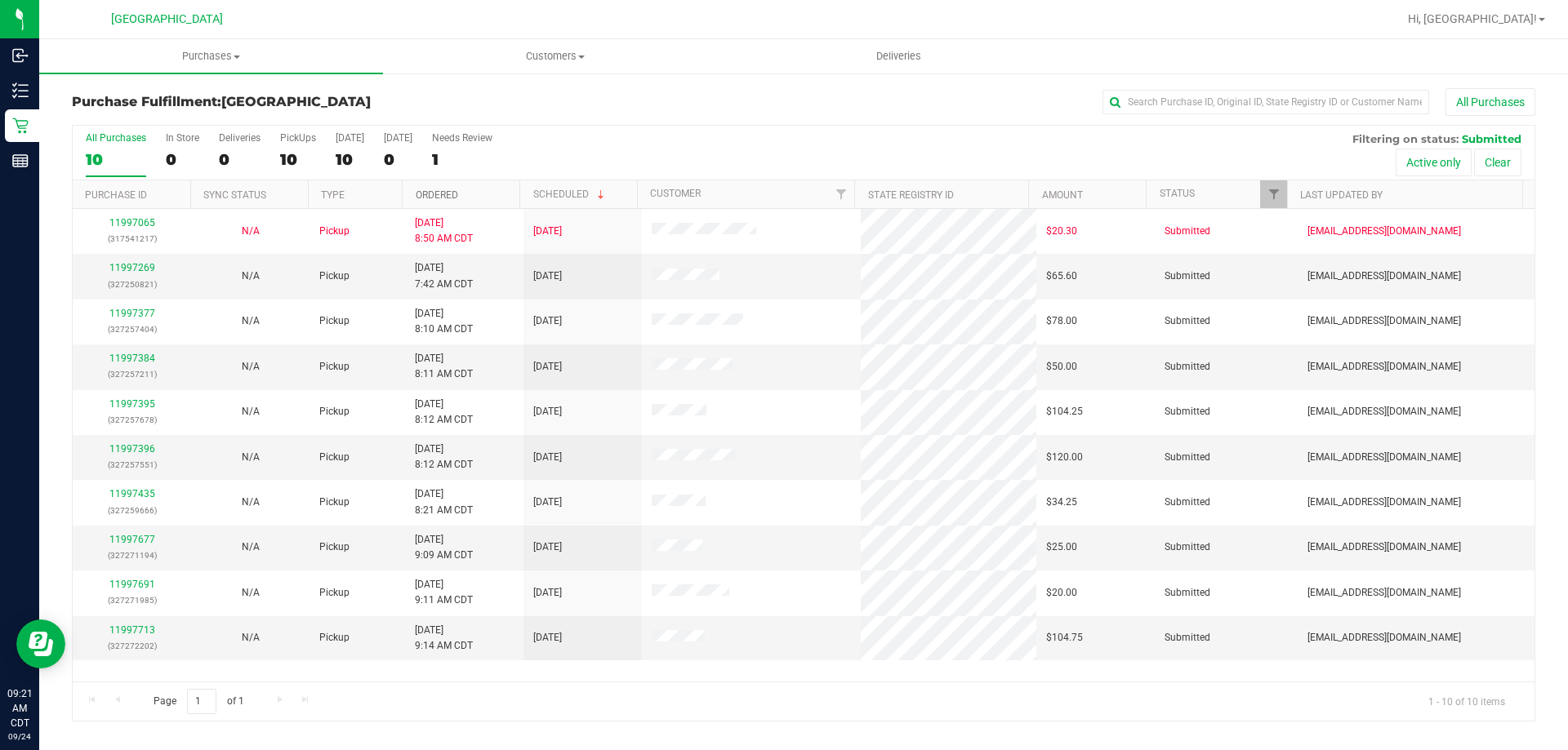
click at [453, 196] on link "Ordered" at bounding box center [437, 195] width 43 height 12
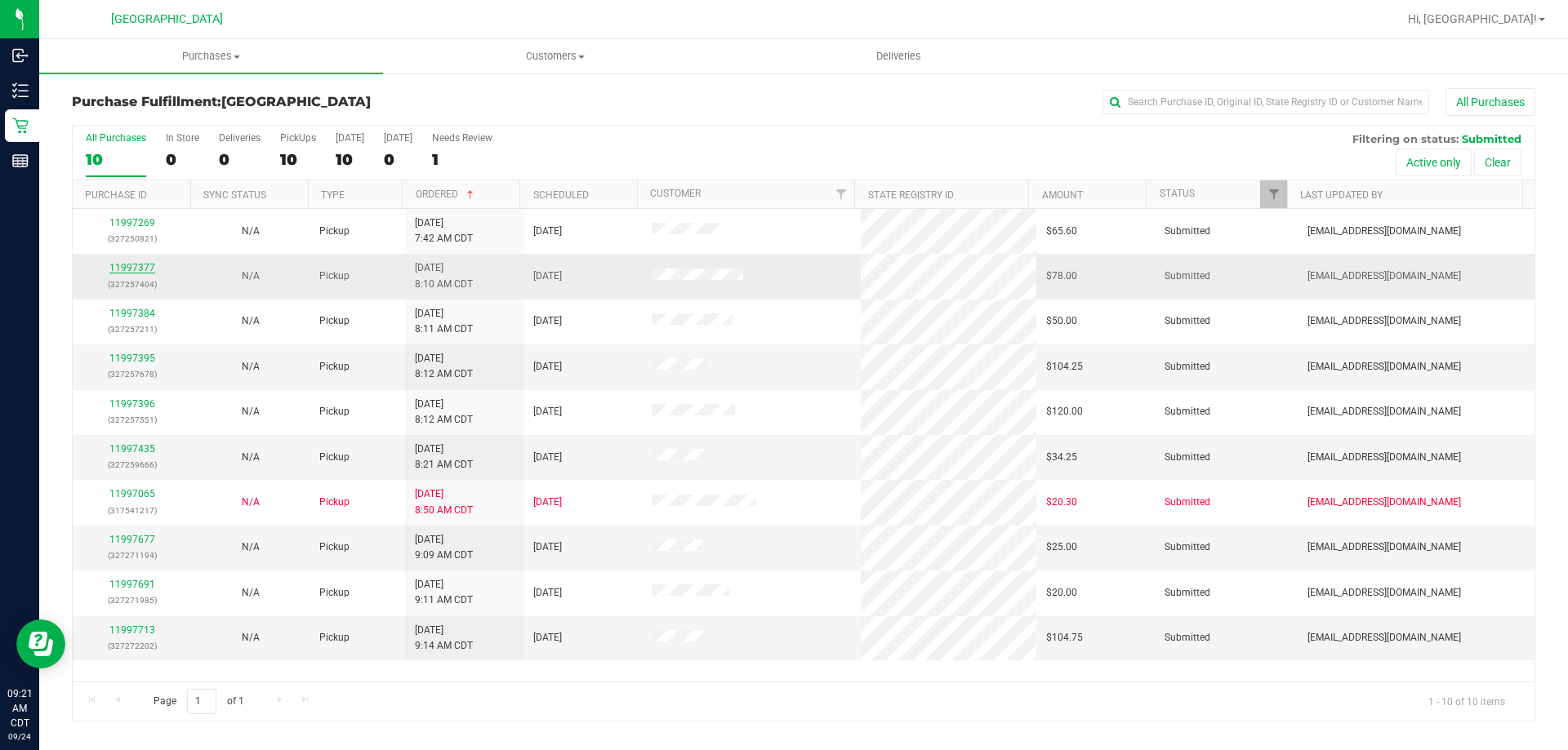
click at [142, 263] on link "11997377" at bounding box center [132, 268] width 45 height 12
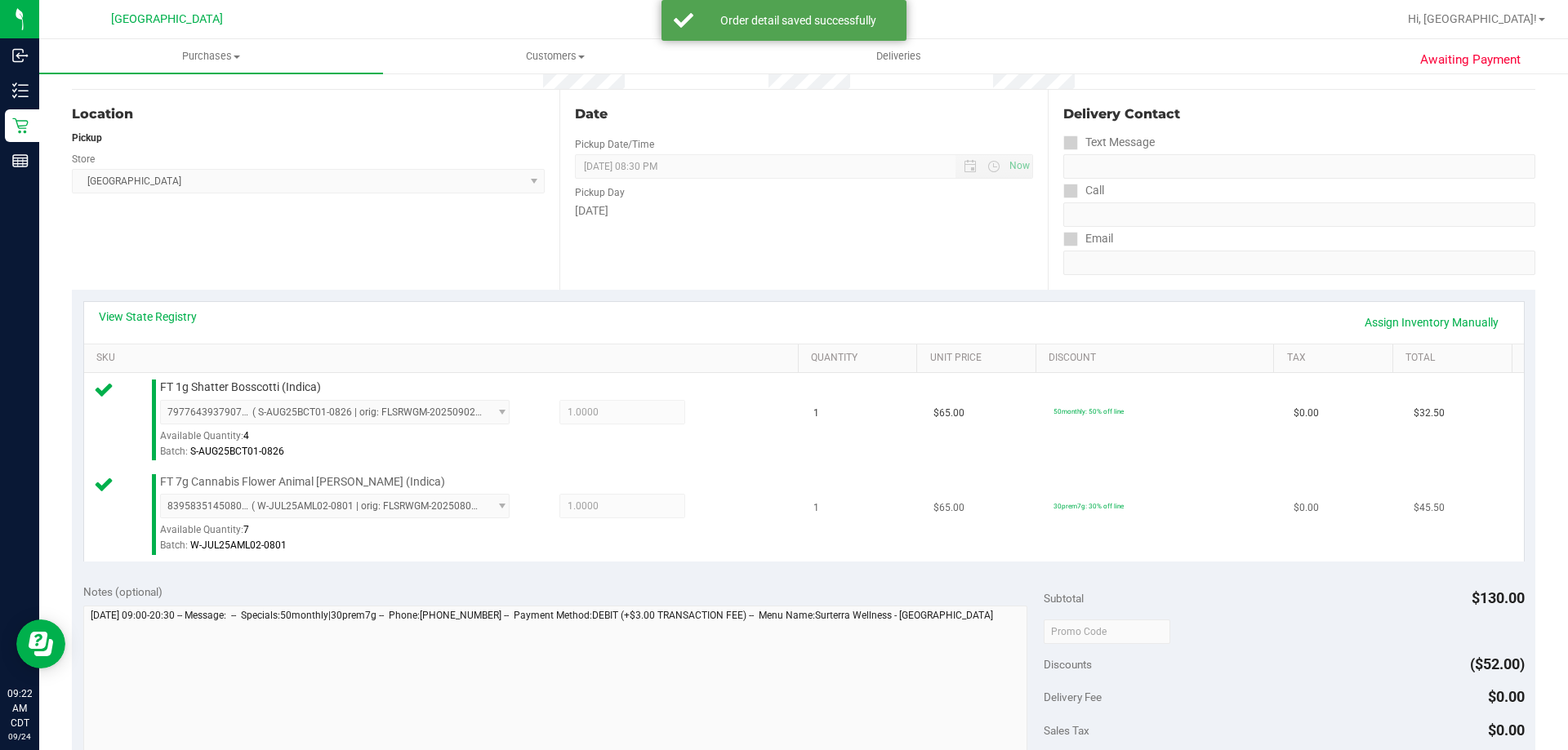
scroll to position [326, 0]
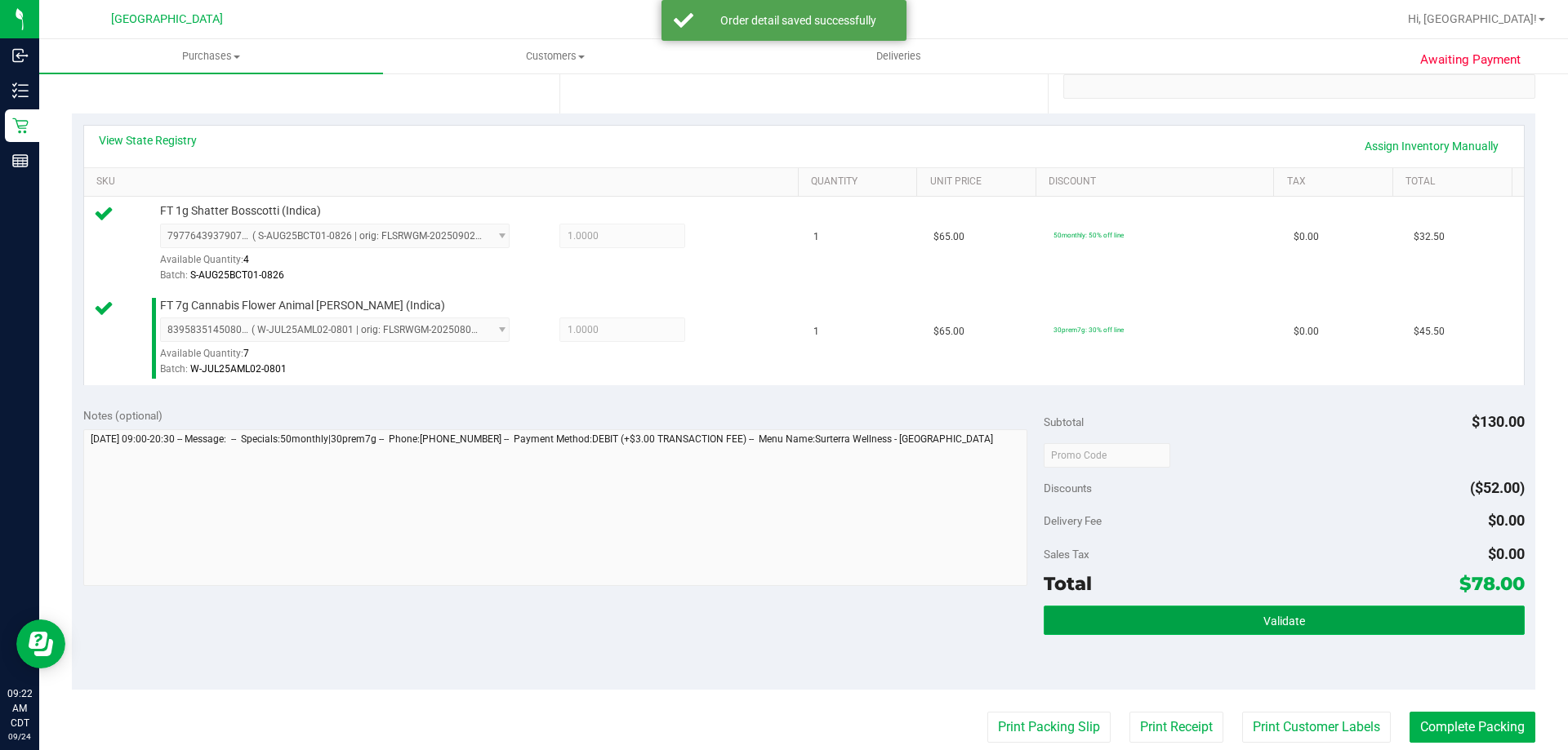
click at [1043, 620] on button "Validate" at bounding box center [1283, 620] width 480 height 29
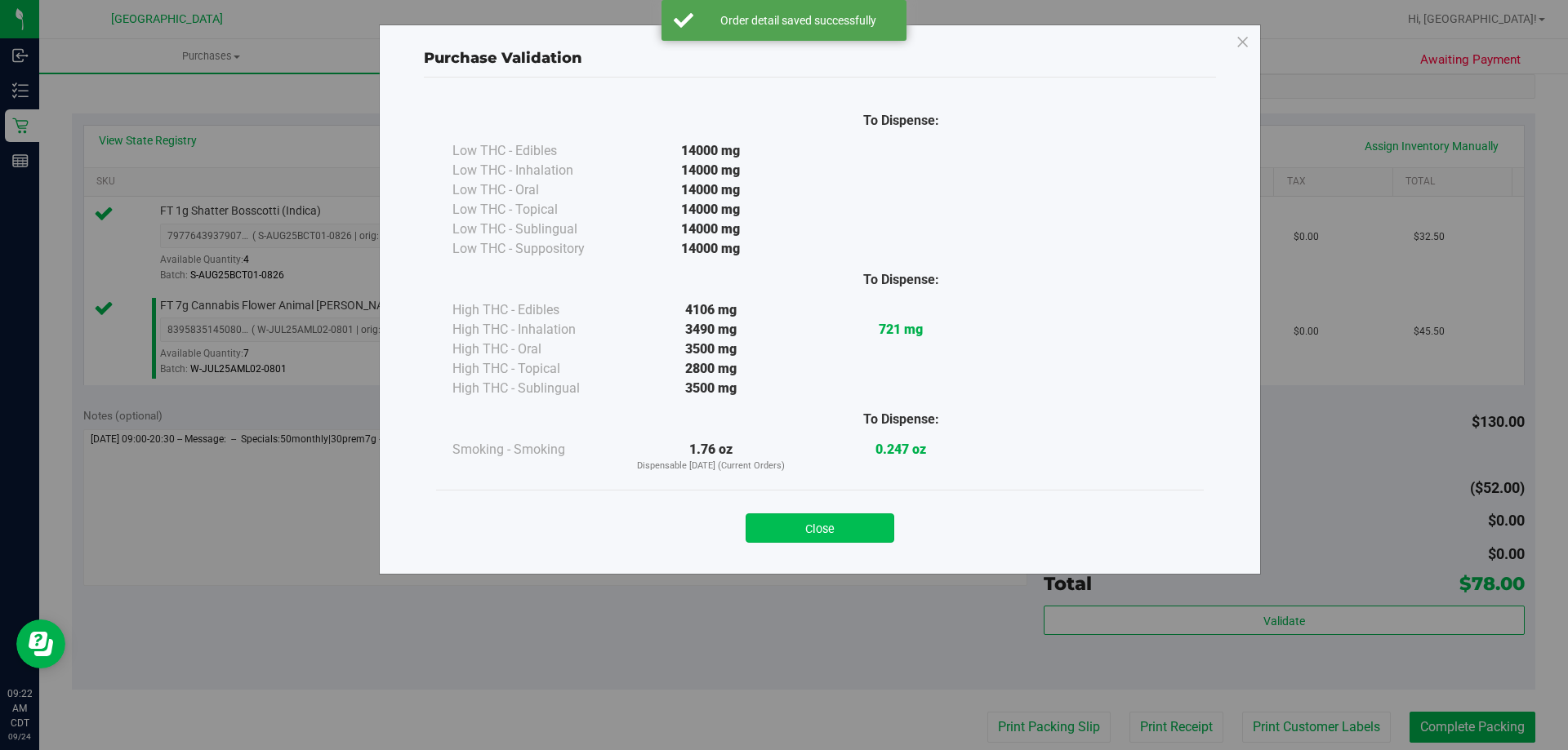
click at [830, 531] on button "Close" at bounding box center [820, 528] width 149 height 29
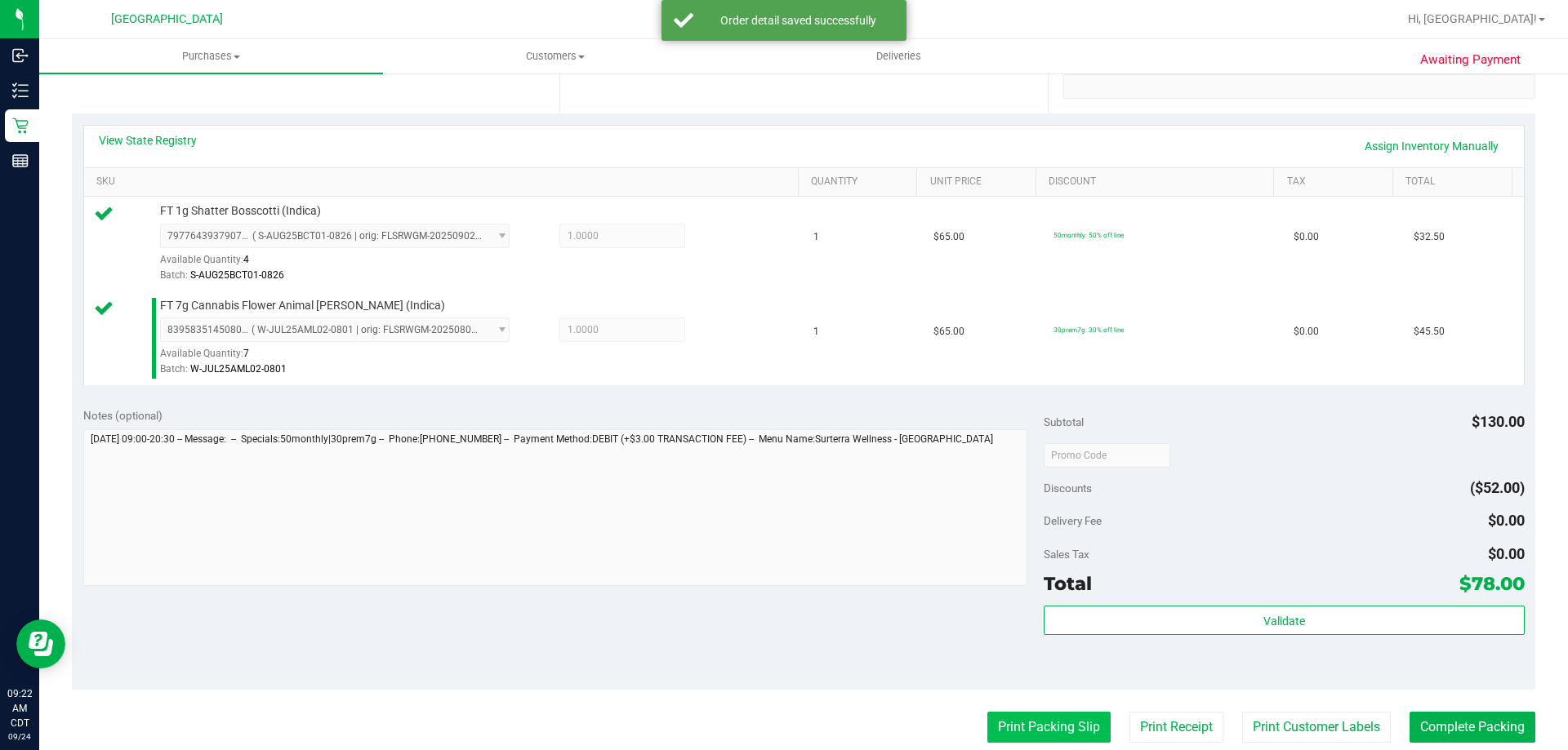
click at [1005, 717] on button "Print Packing Slip" at bounding box center [1048, 728] width 123 height 31
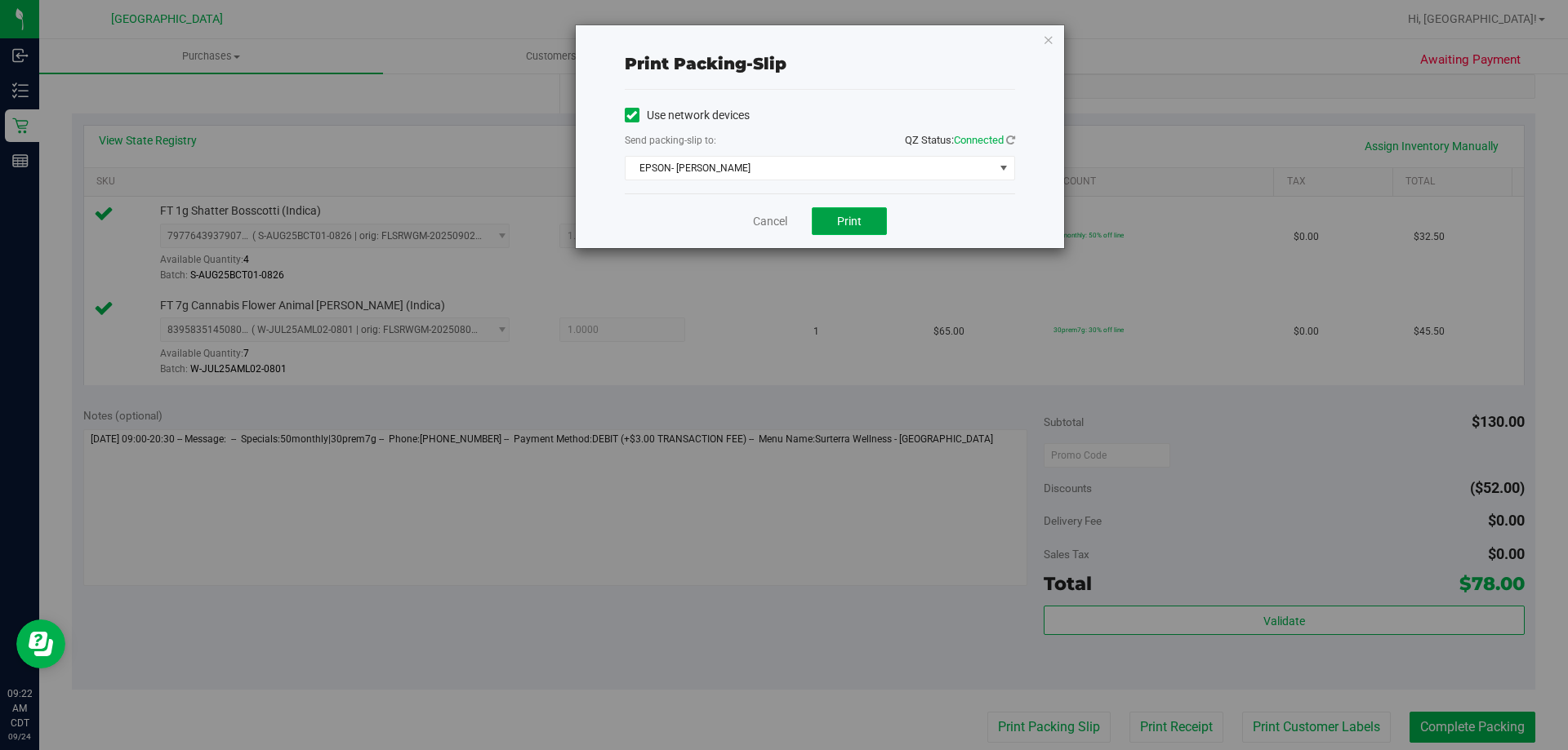
click at [859, 228] on button "Print" at bounding box center [850, 221] width 75 height 28
click at [773, 225] on link "Cancel" at bounding box center [769, 222] width 34 height 17
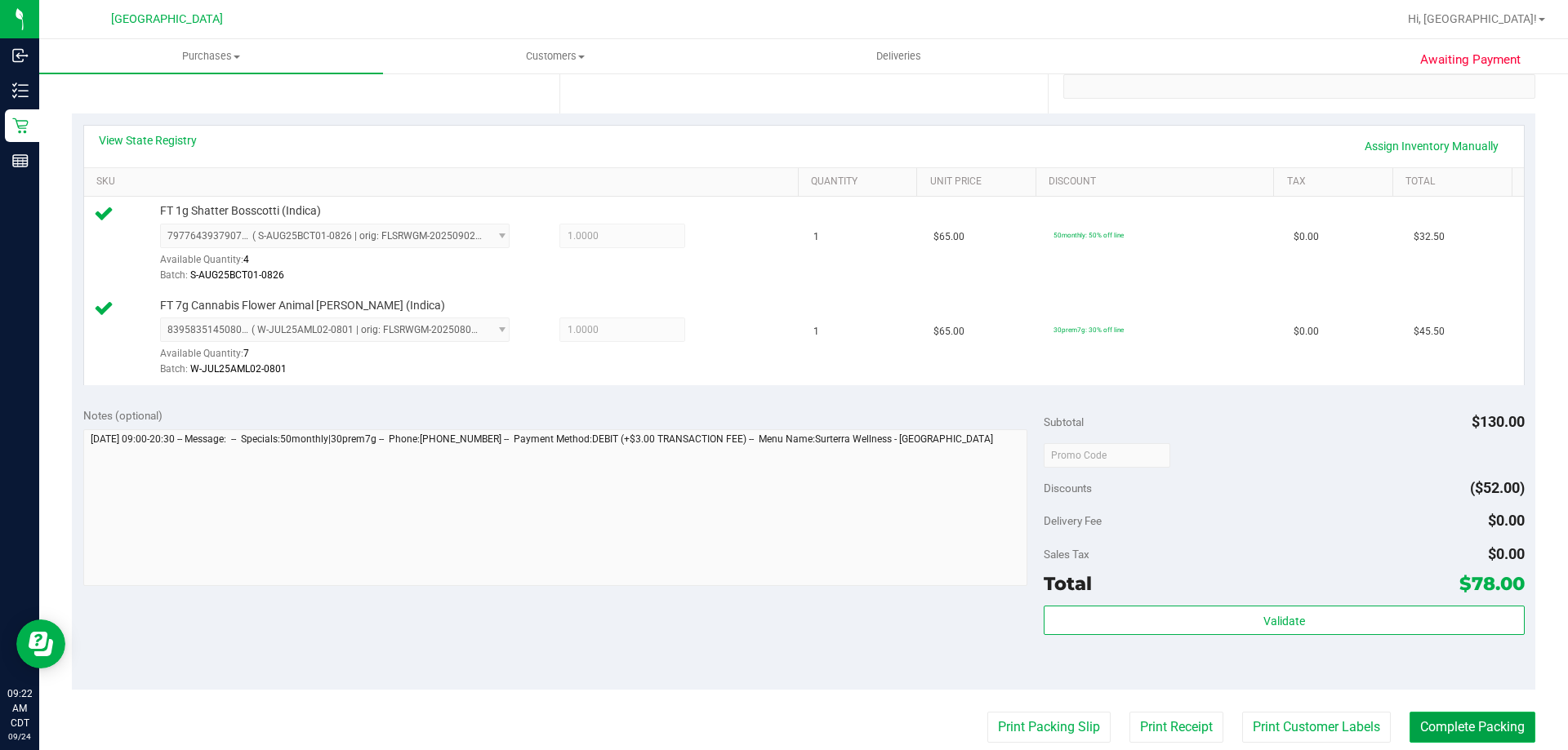
click at [1441, 722] on button "Complete Packing" at bounding box center [1472, 728] width 126 height 31
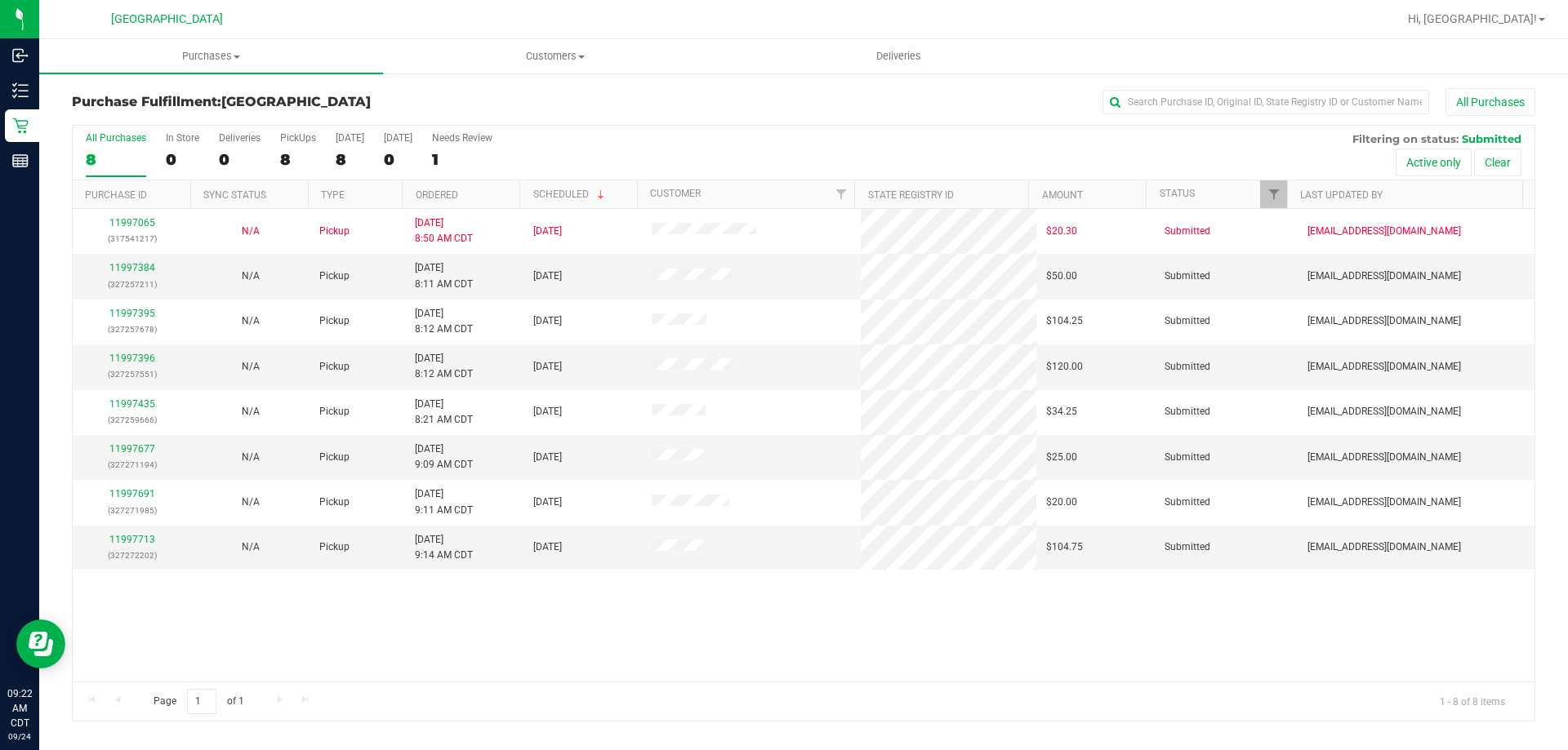
click at [483, 201] on th "Ordered" at bounding box center [460, 195] width 117 height 29
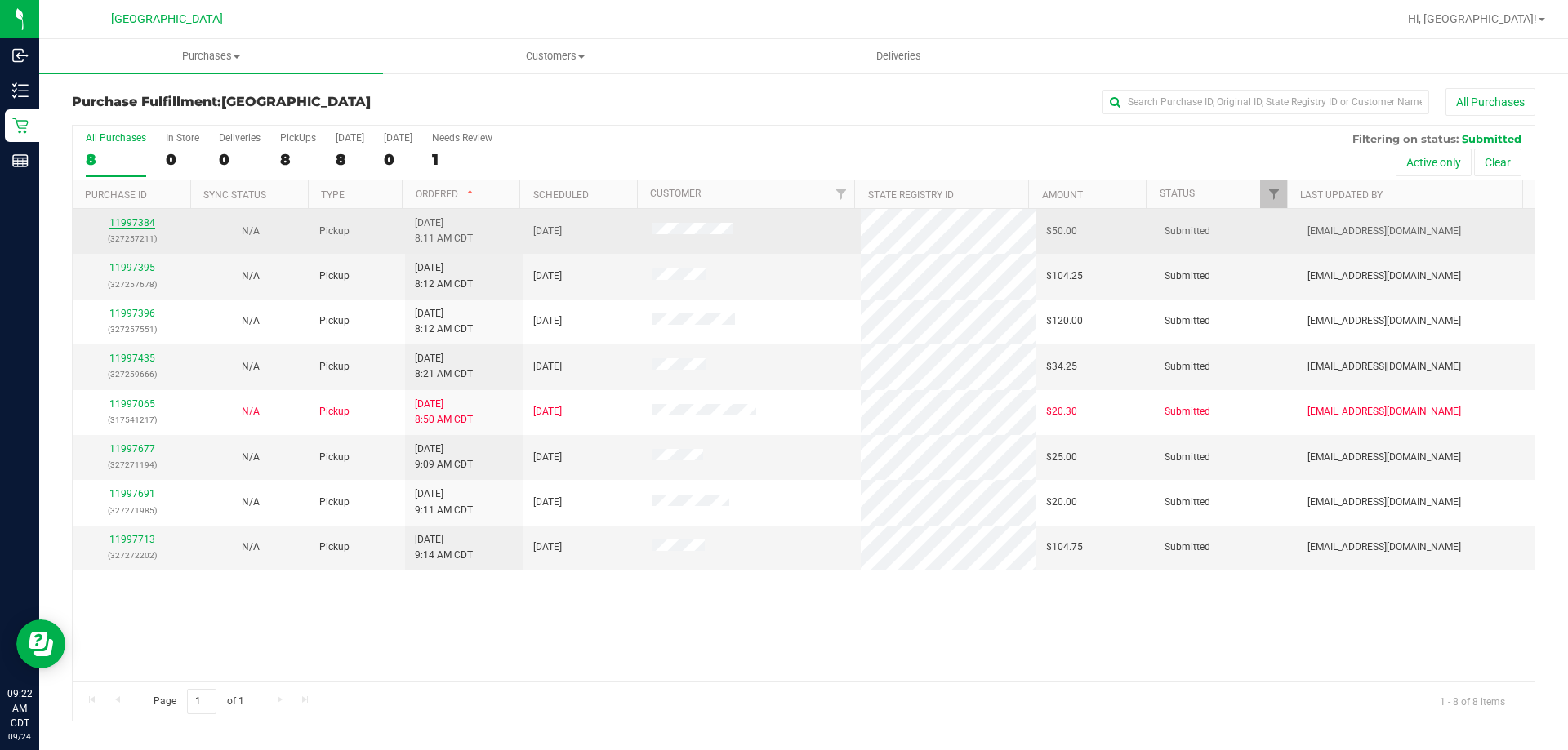
click at [149, 223] on link "11997384" at bounding box center [132, 223] width 45 height 12
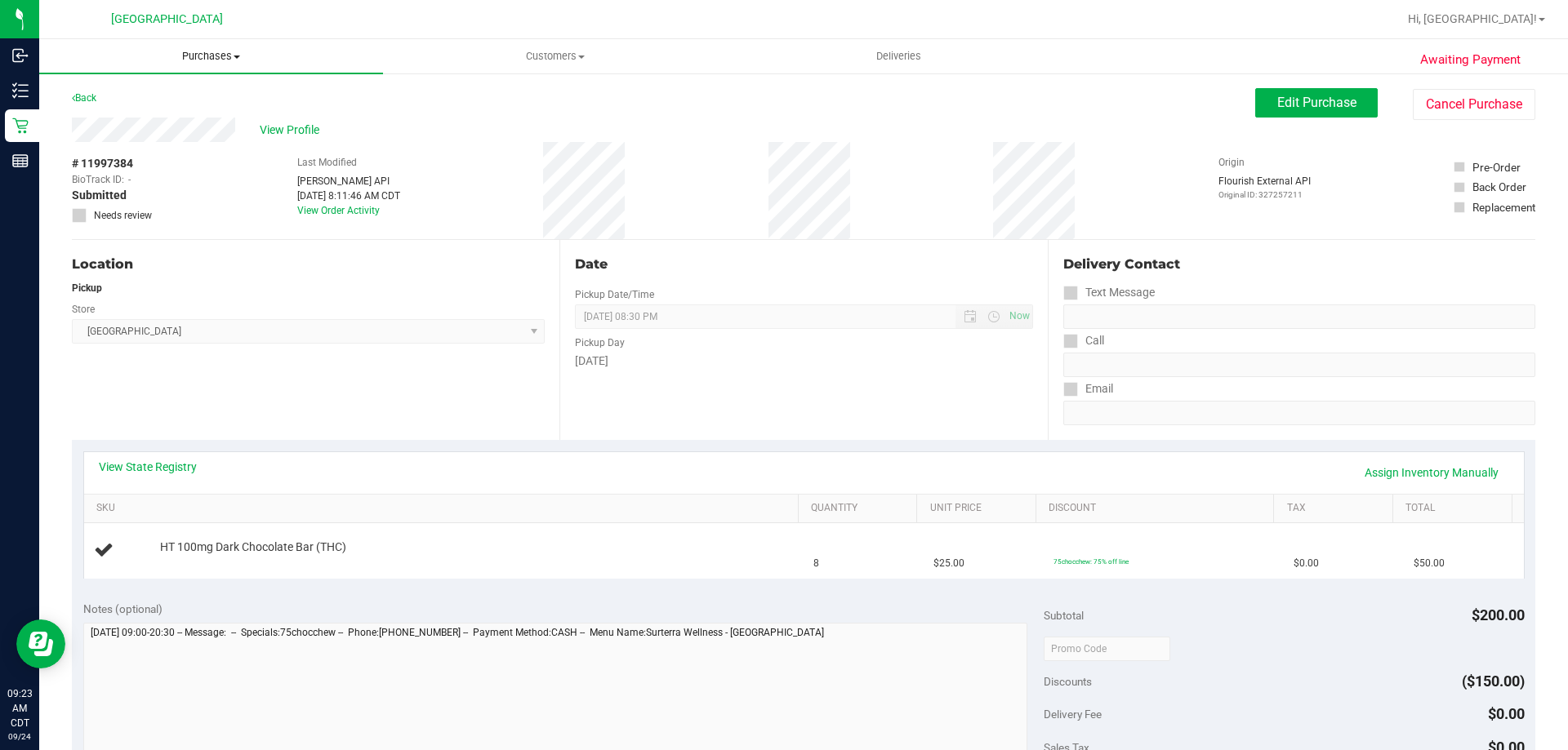
click at [217, 57] on span "Purchases" at bounding box center [210, 56] width 344 height 15
click at [178, 108] on li "Fulfillment" at bounding box center [210, 118] width 344 height 19
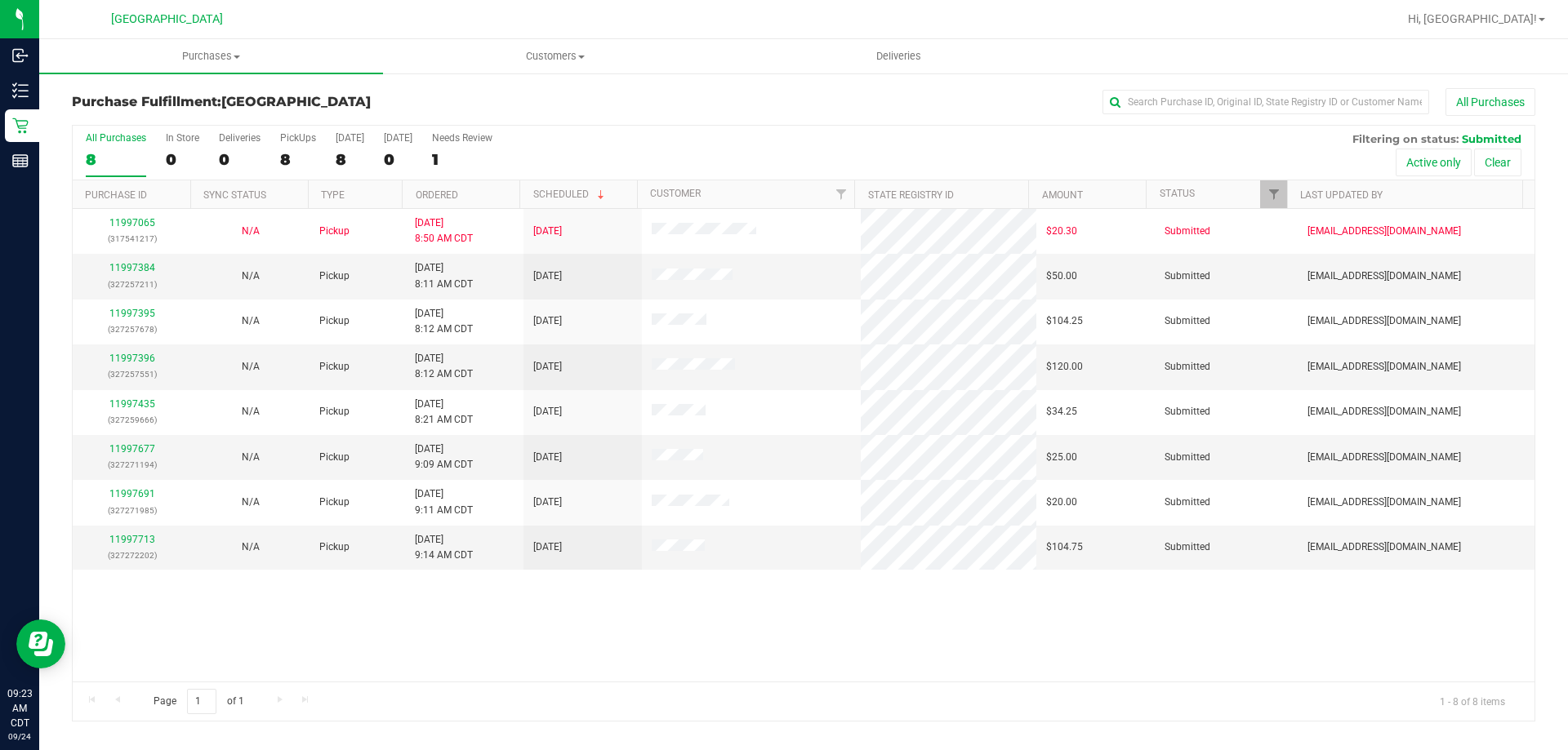
click at [458, 200] on th "Ordered" at bounding box center [460, 195] width 117 height 29
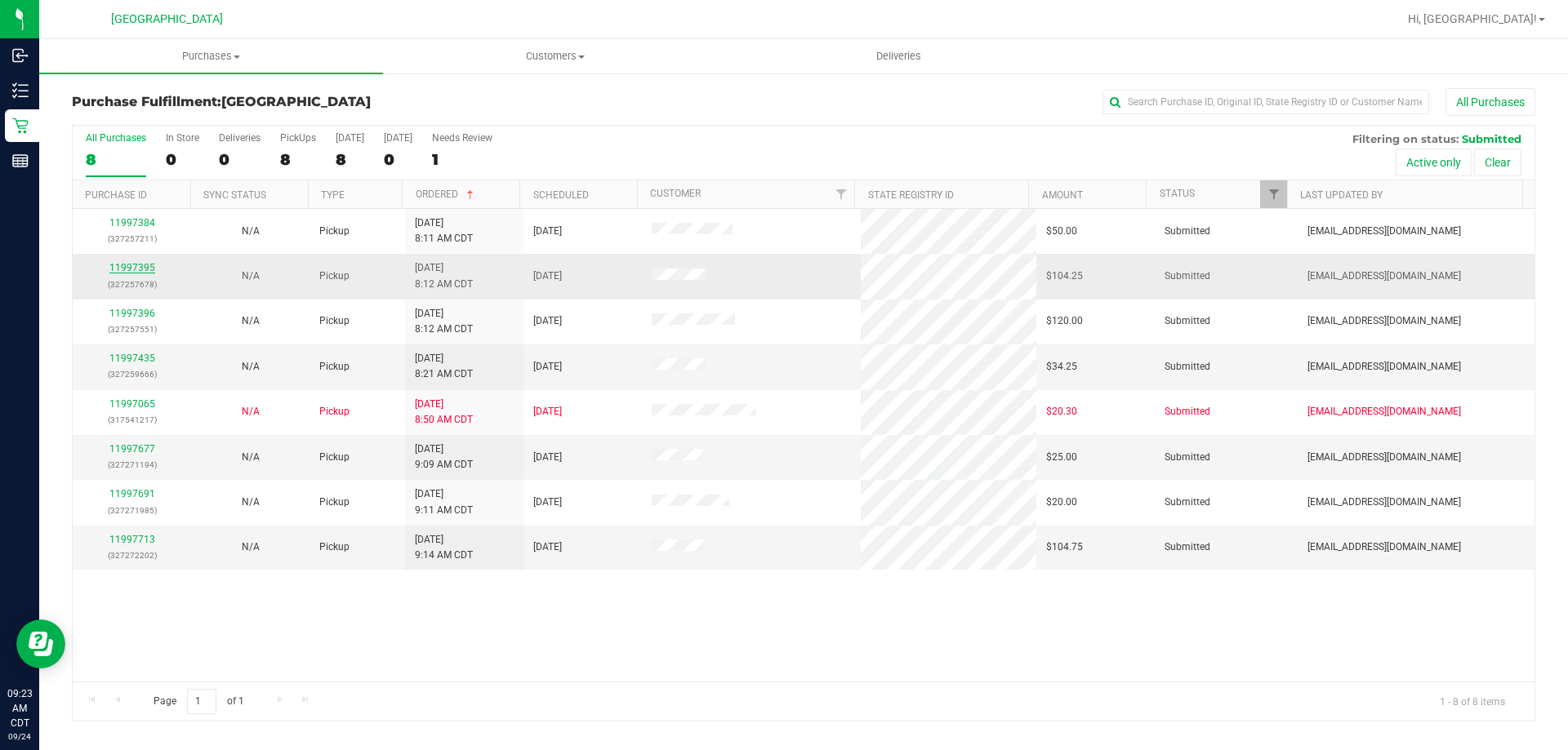
click at [141, 271] on link "11997395" at bounding box center [132, 268] width 45 height 12
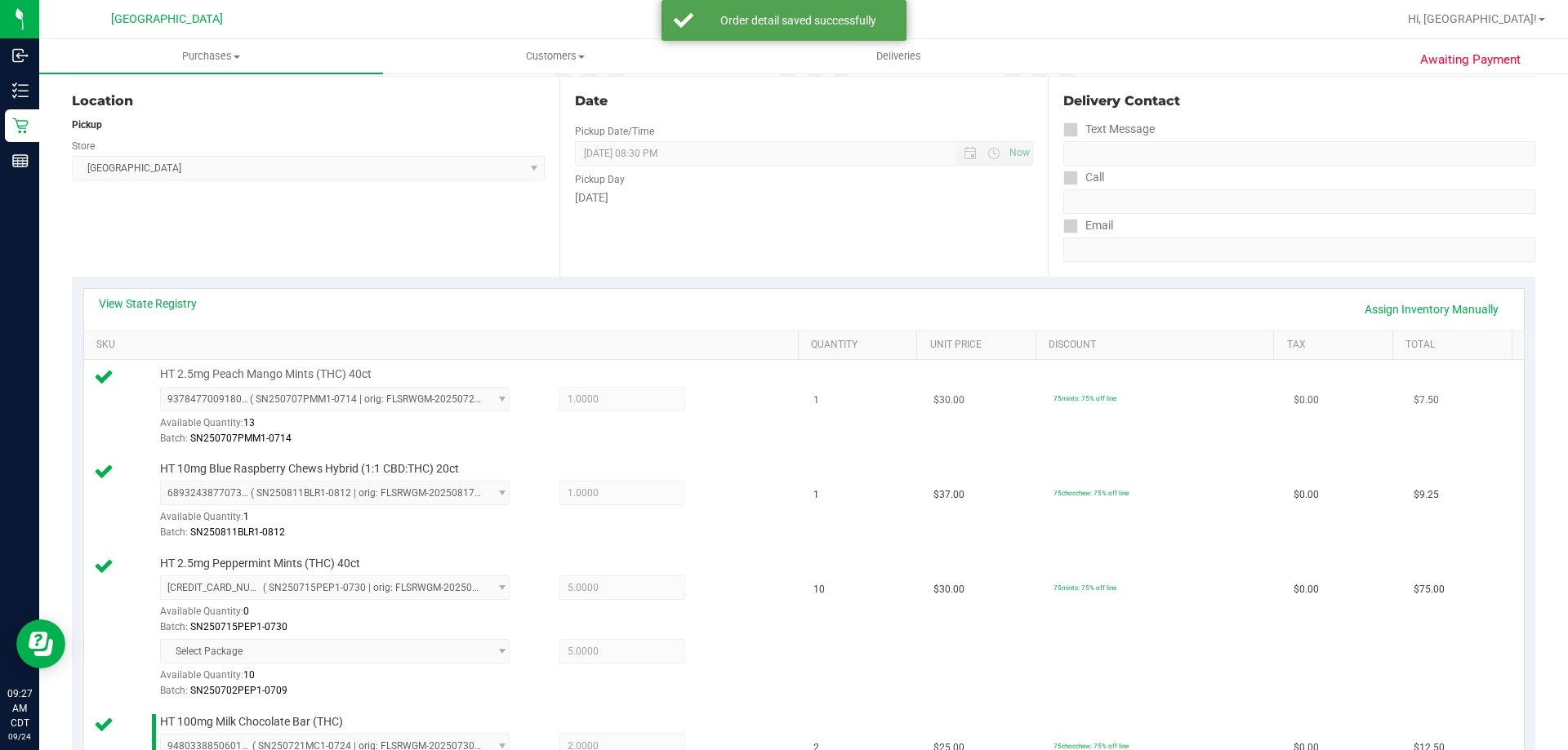
scroll to position [490, 0]
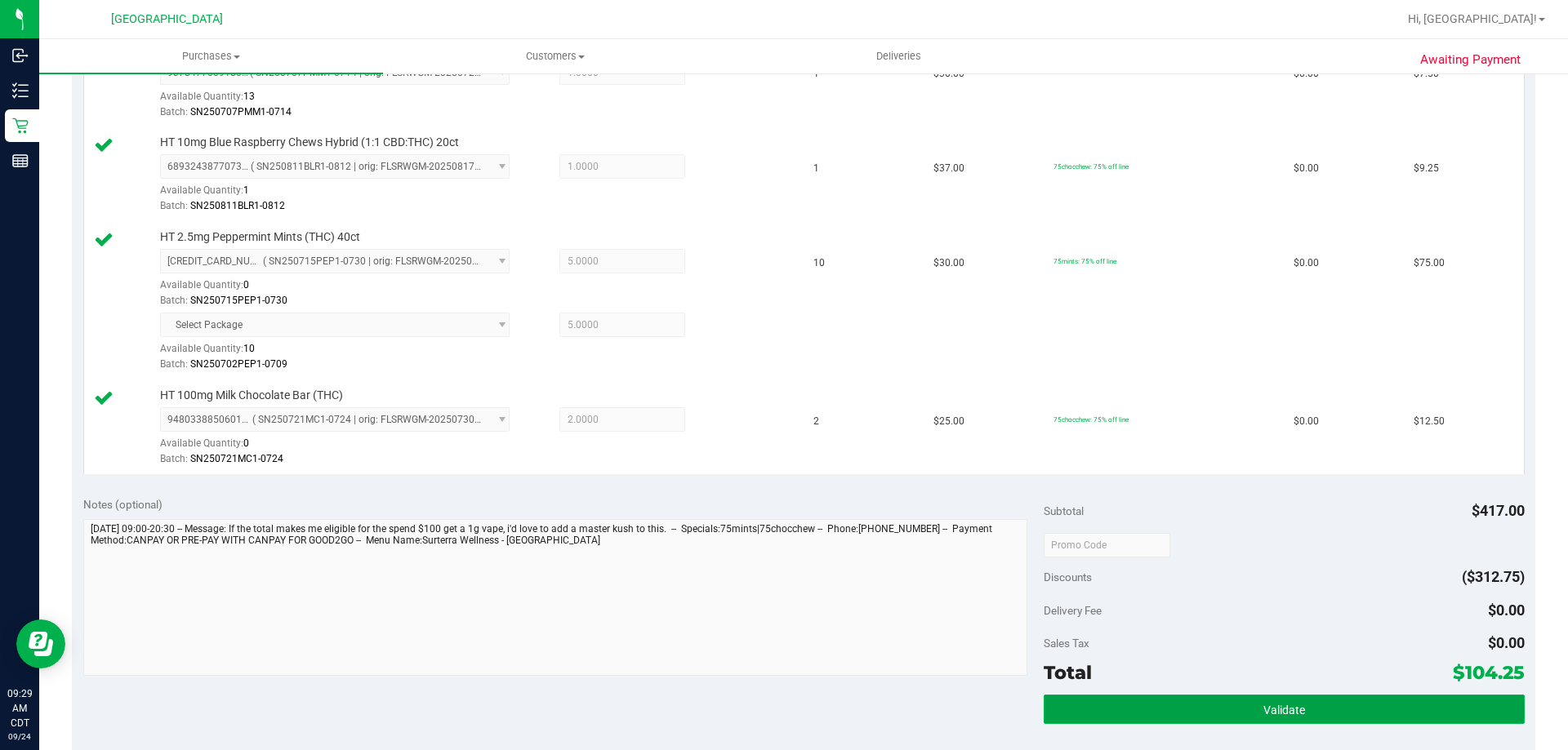
click at [1148, 704] on button "Validate" at bounding box center [1283, 709] width 480 height 29
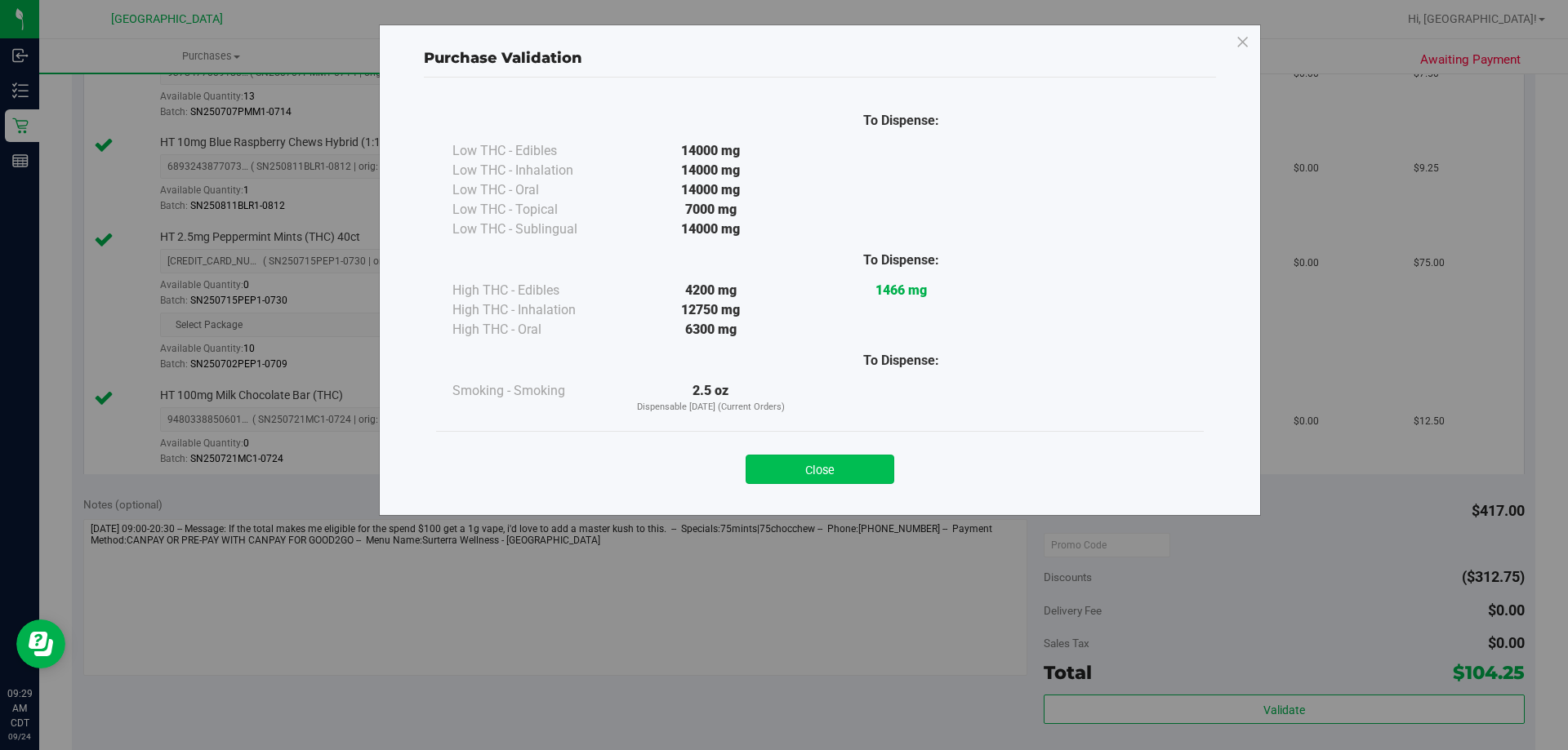
click at [761, 466] on button "Close" at bounding box center [820, 469] width 149 height 29
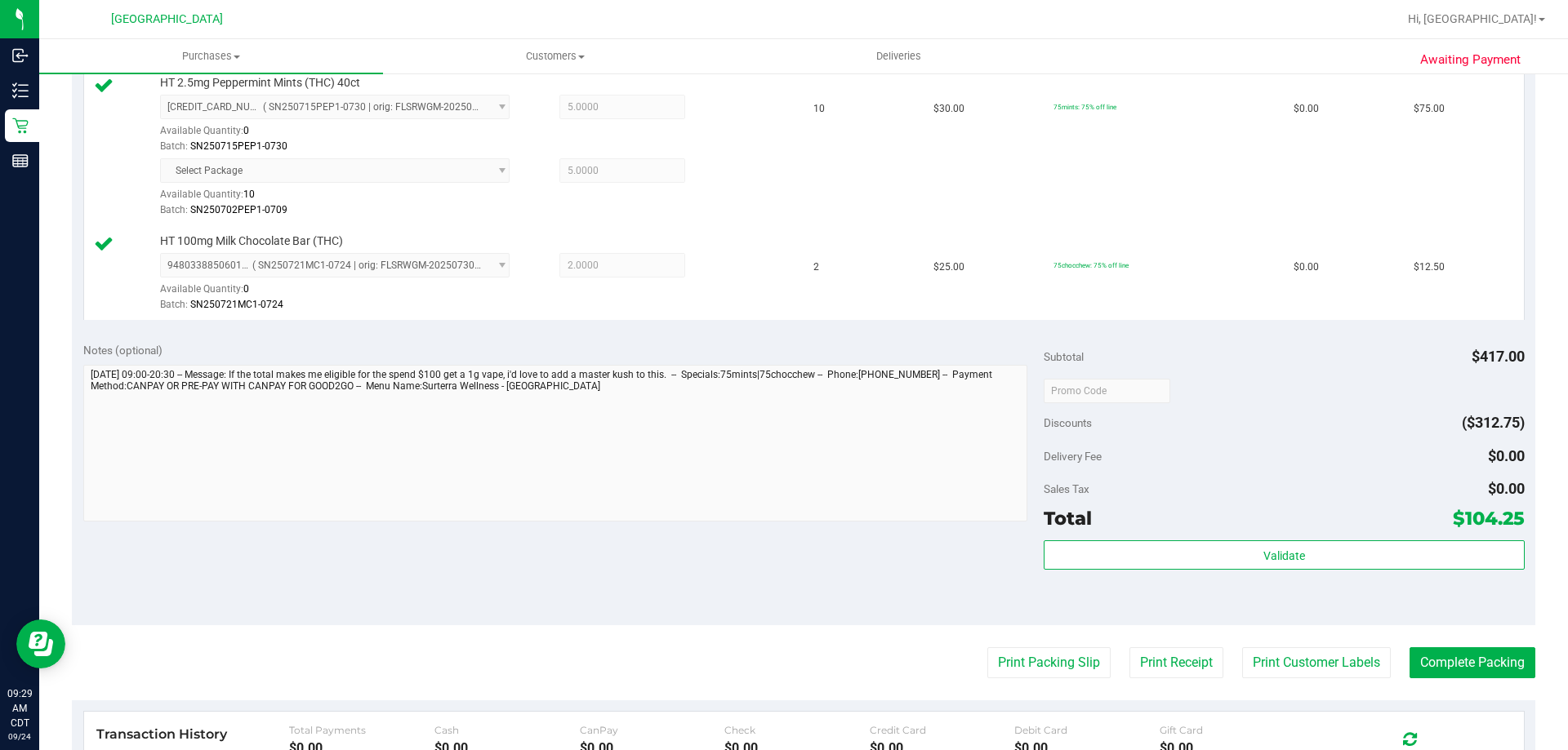
scroll to position [653, 0]
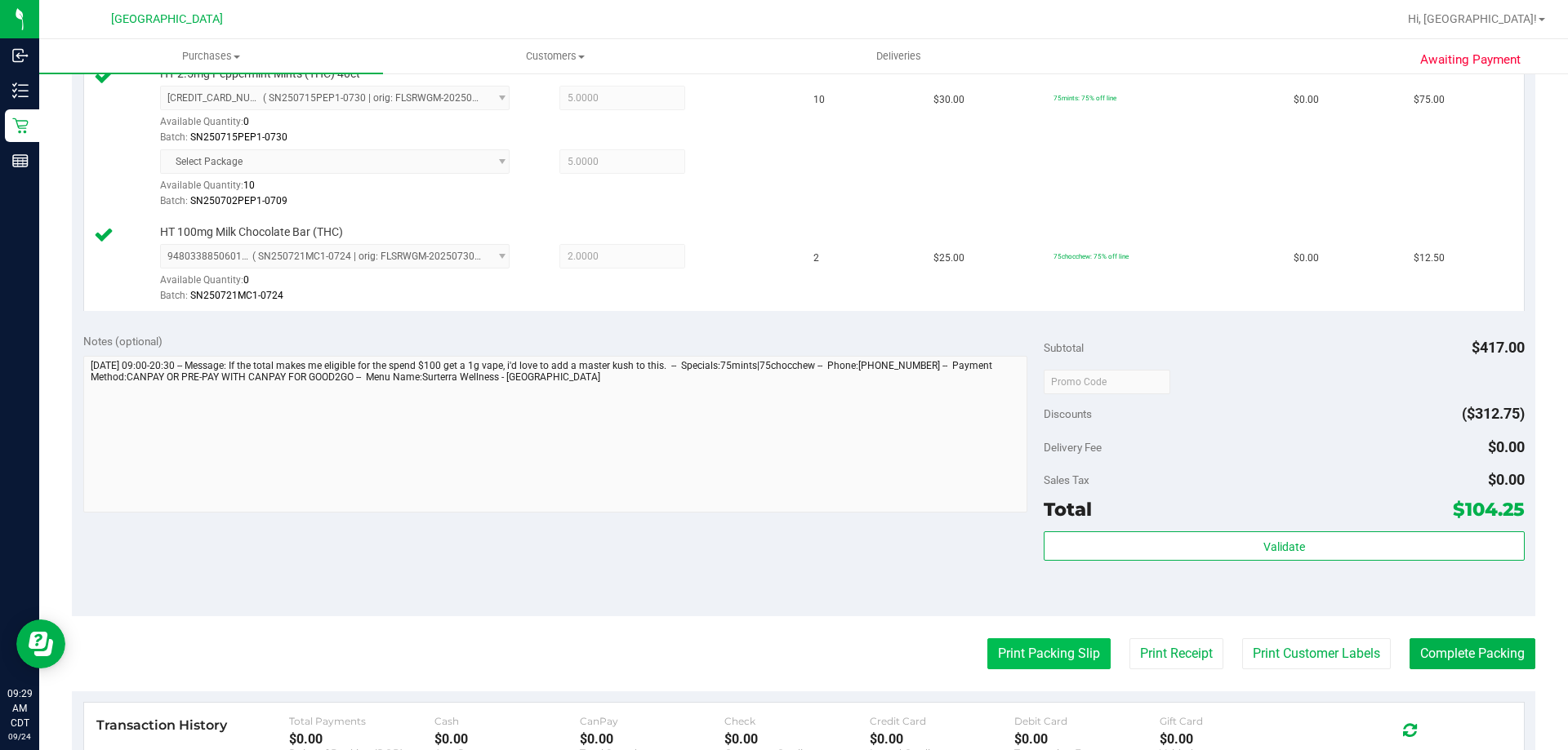
click at [1000, 645] on button "Print Packing Slip" at bounding box center [1048, 654] width 123 height 31
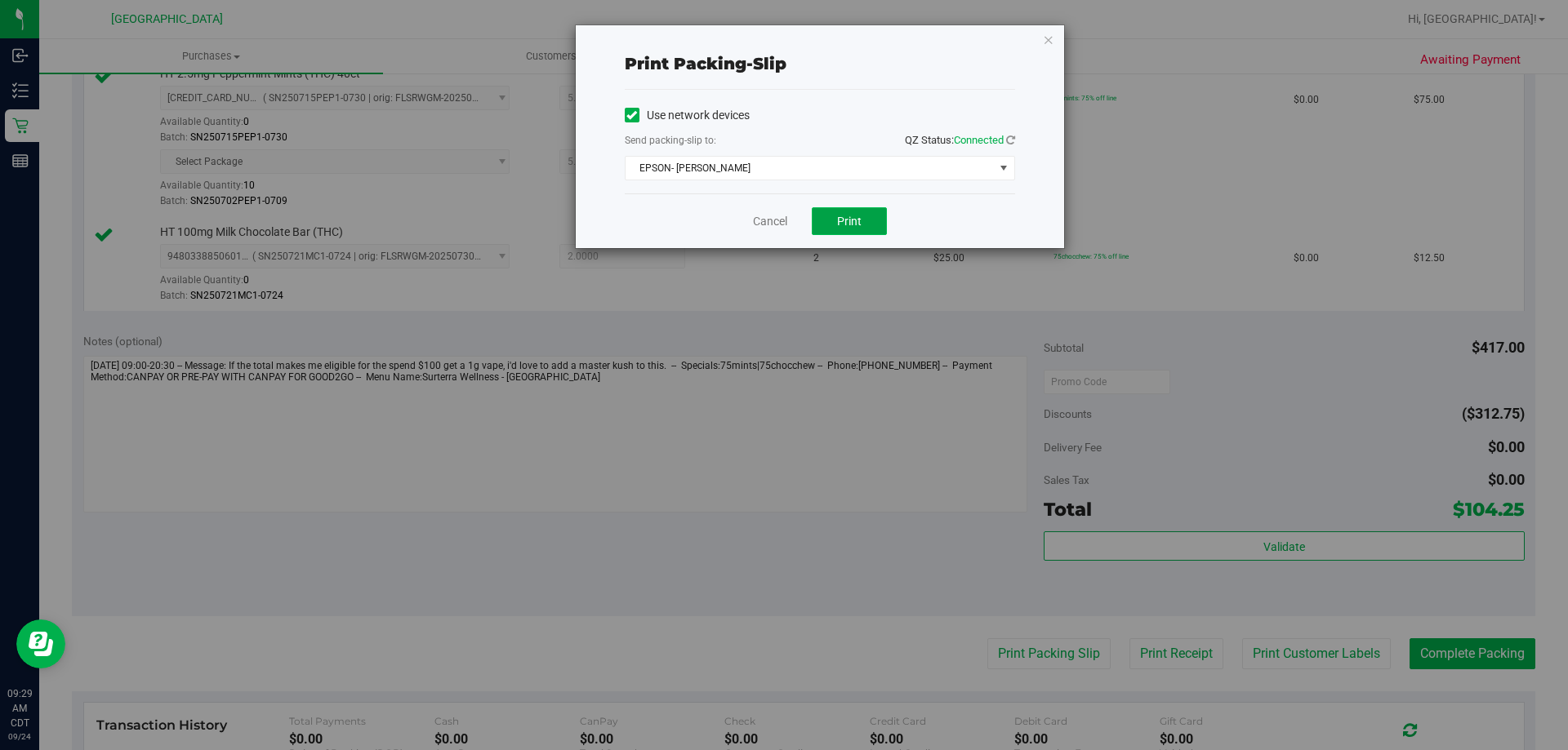
click at [814, 211] on button "Print" at bounding box center [850, 221] width 75 height 28
click at [780, 213] on link "Cancel" at bounding box center [769, 222] width 34 height 17
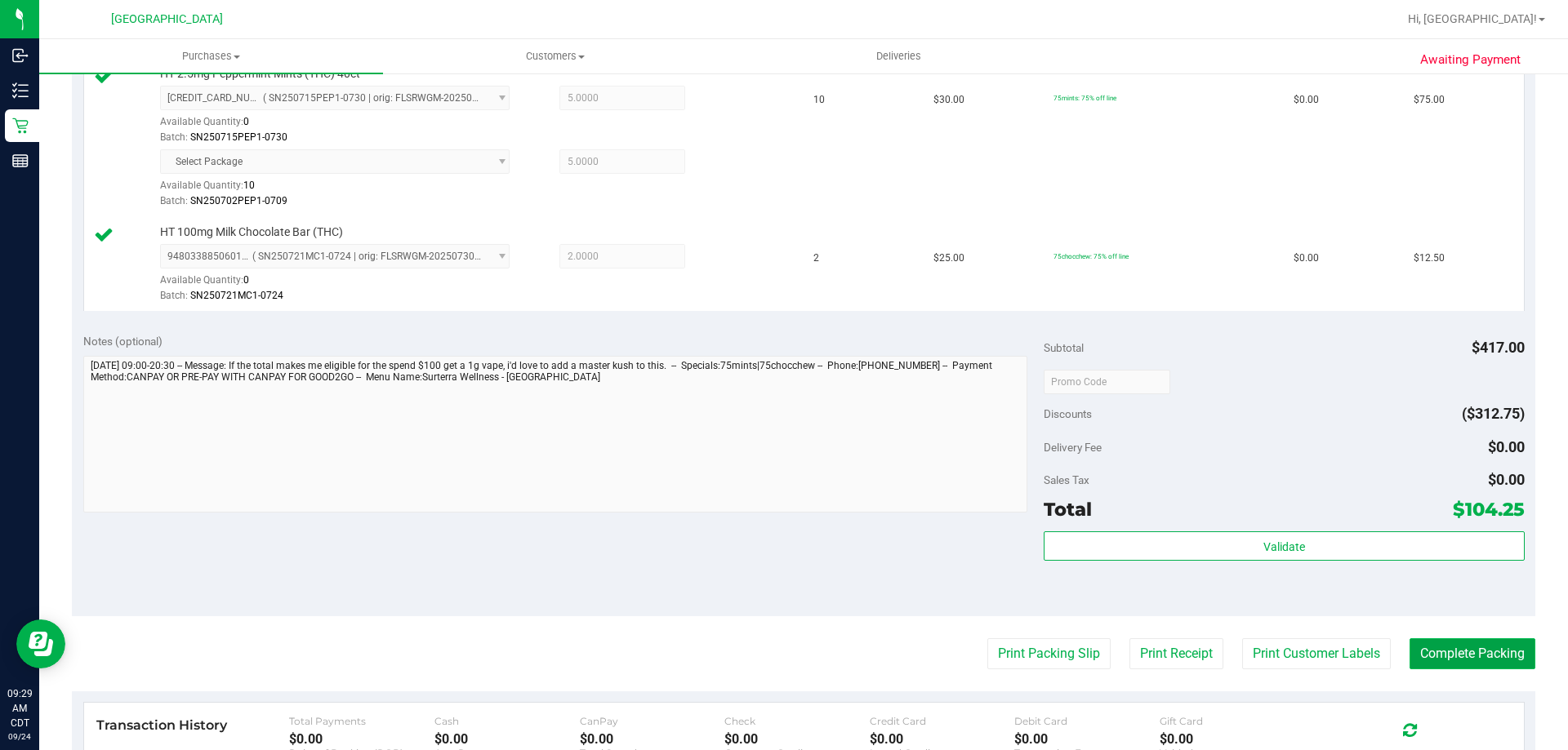
click at [1424, 664] on button "Complete Packing" at bounding box center [1472, 654] width 126 height 31
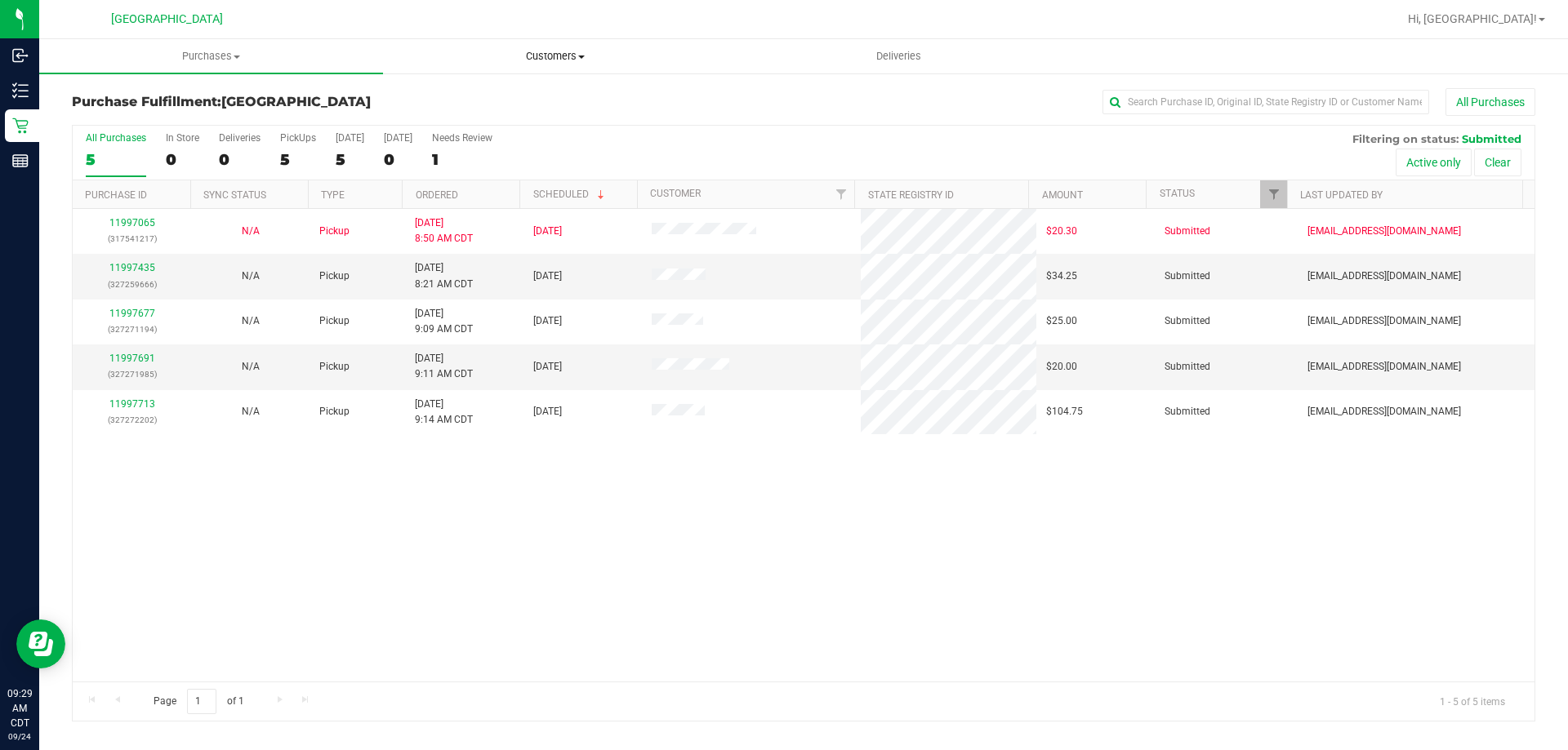
click at [532, 59] on span "Customers" at bounding box center [555, 56] width 342 height 15
click at [482, 97] on span "All customers" at bounding box center [441, 98] width 117 height 14
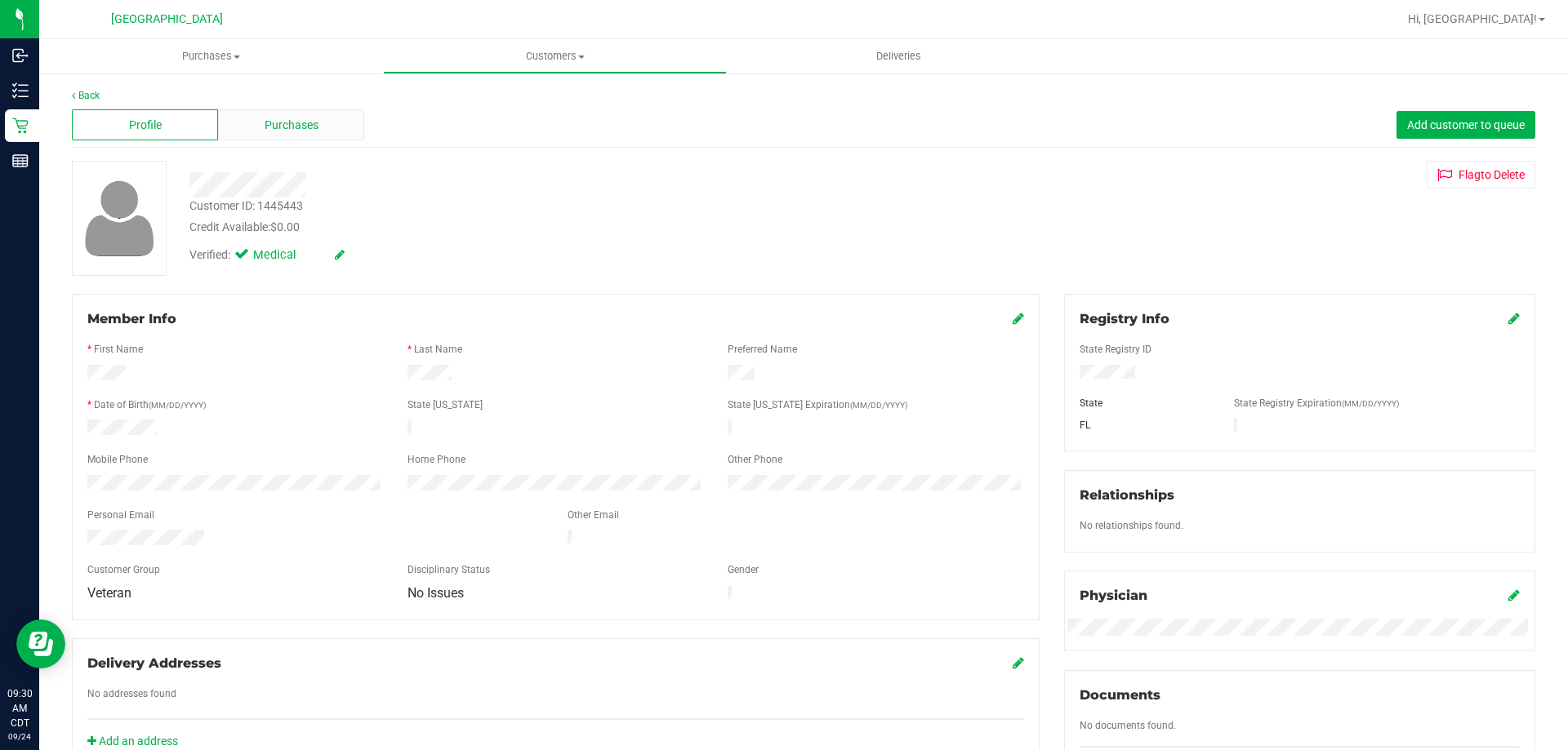
click at [280, 136] on div "Purchases" at bounding box center [290, 125] width 146 height 31
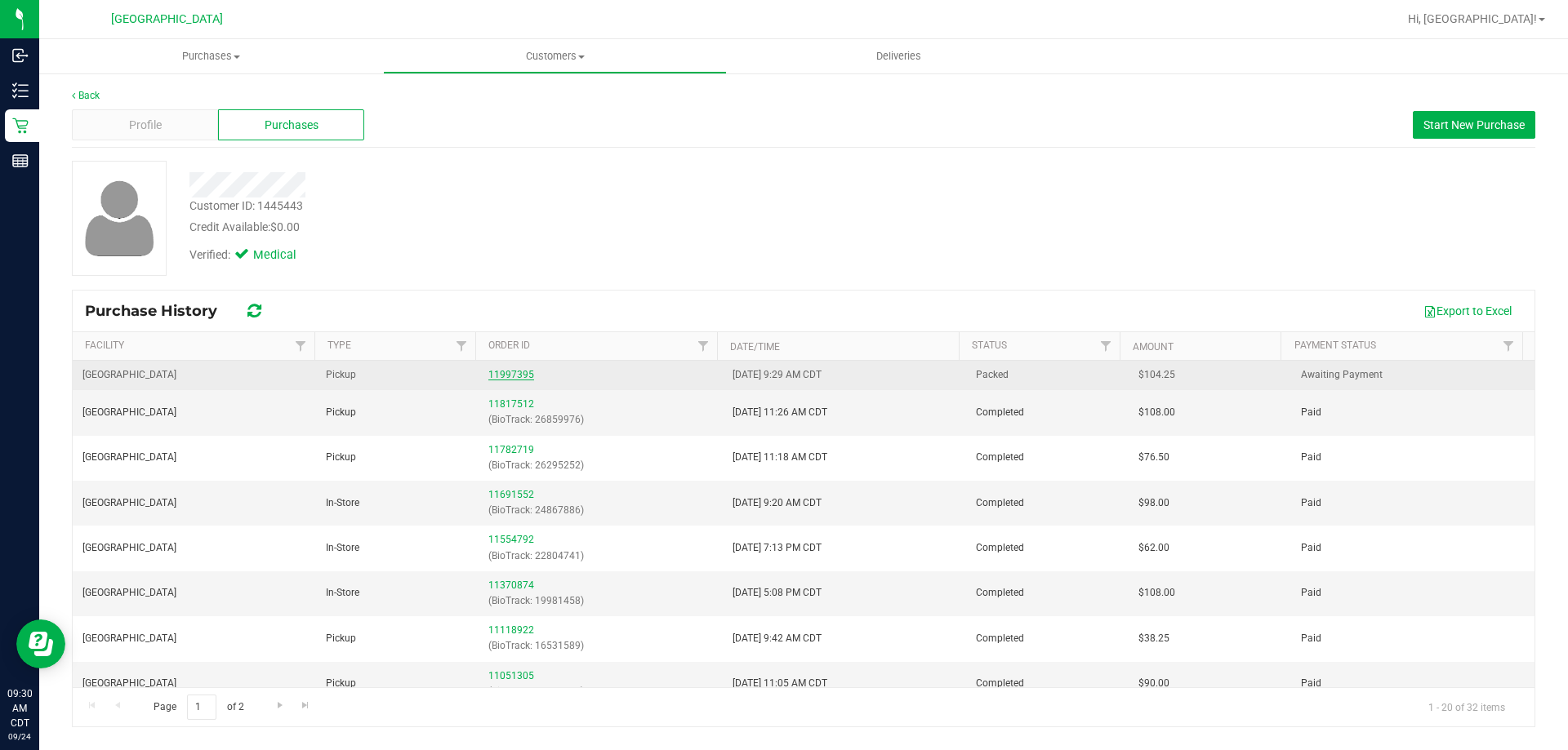
click at [517, 369] on link "11997395" at bounding box center [510, 375] width 45 height 12
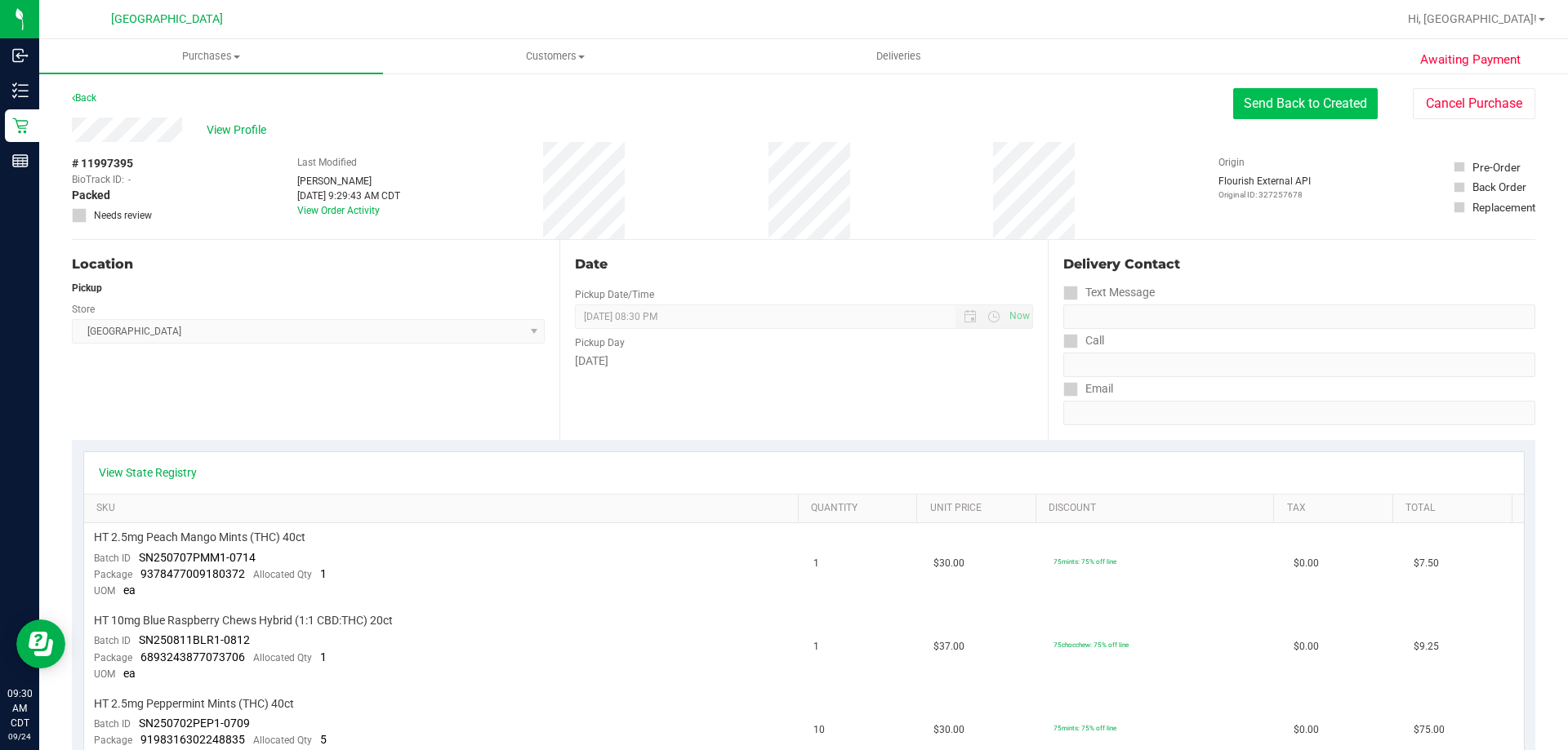
click at [1277, 96] on button "Send Back to Created" at bounding box center [1305, 104] width 144 height 31
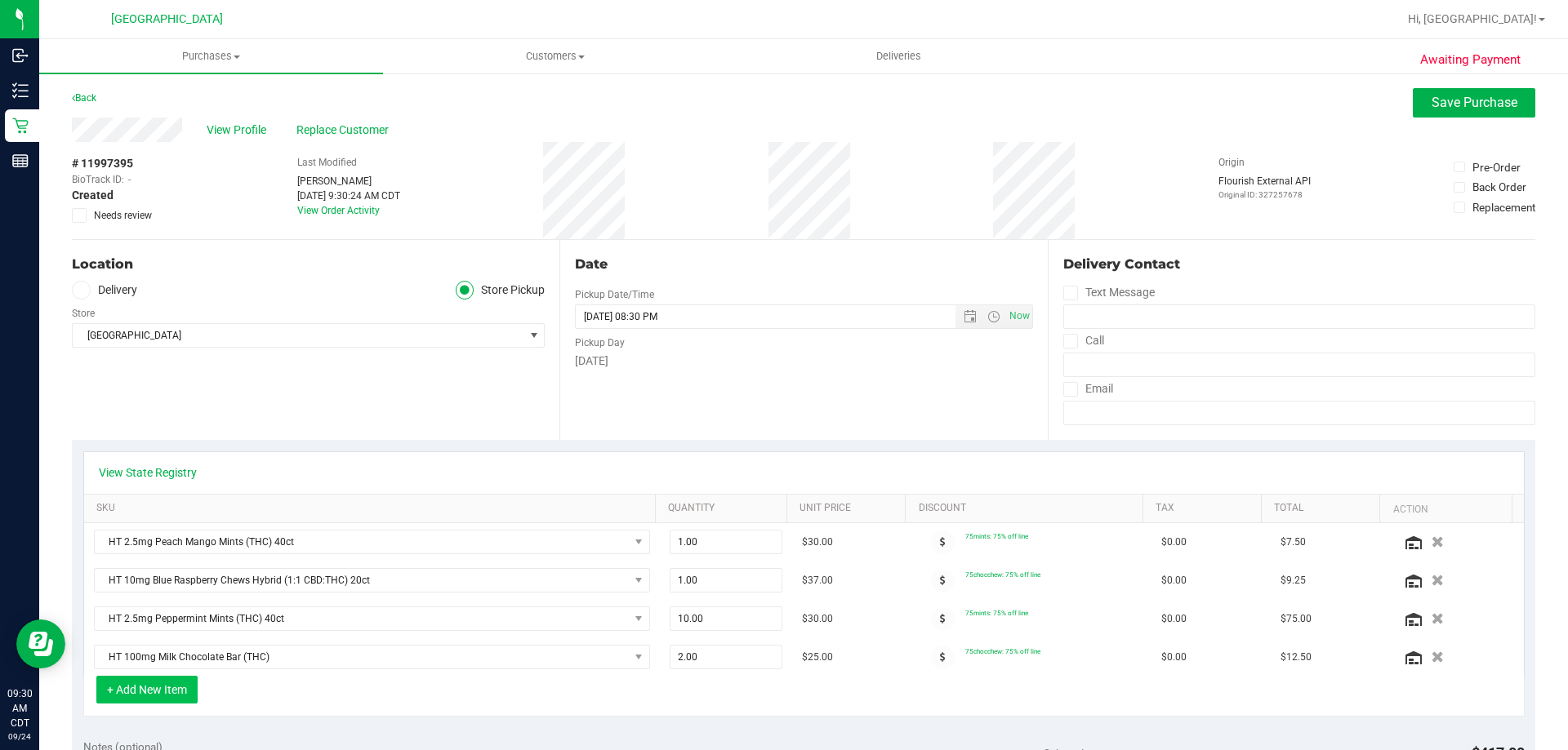
click at [179, 686] on button "+ Add New Item" at bounding box center [147, 690] width 102 height 28
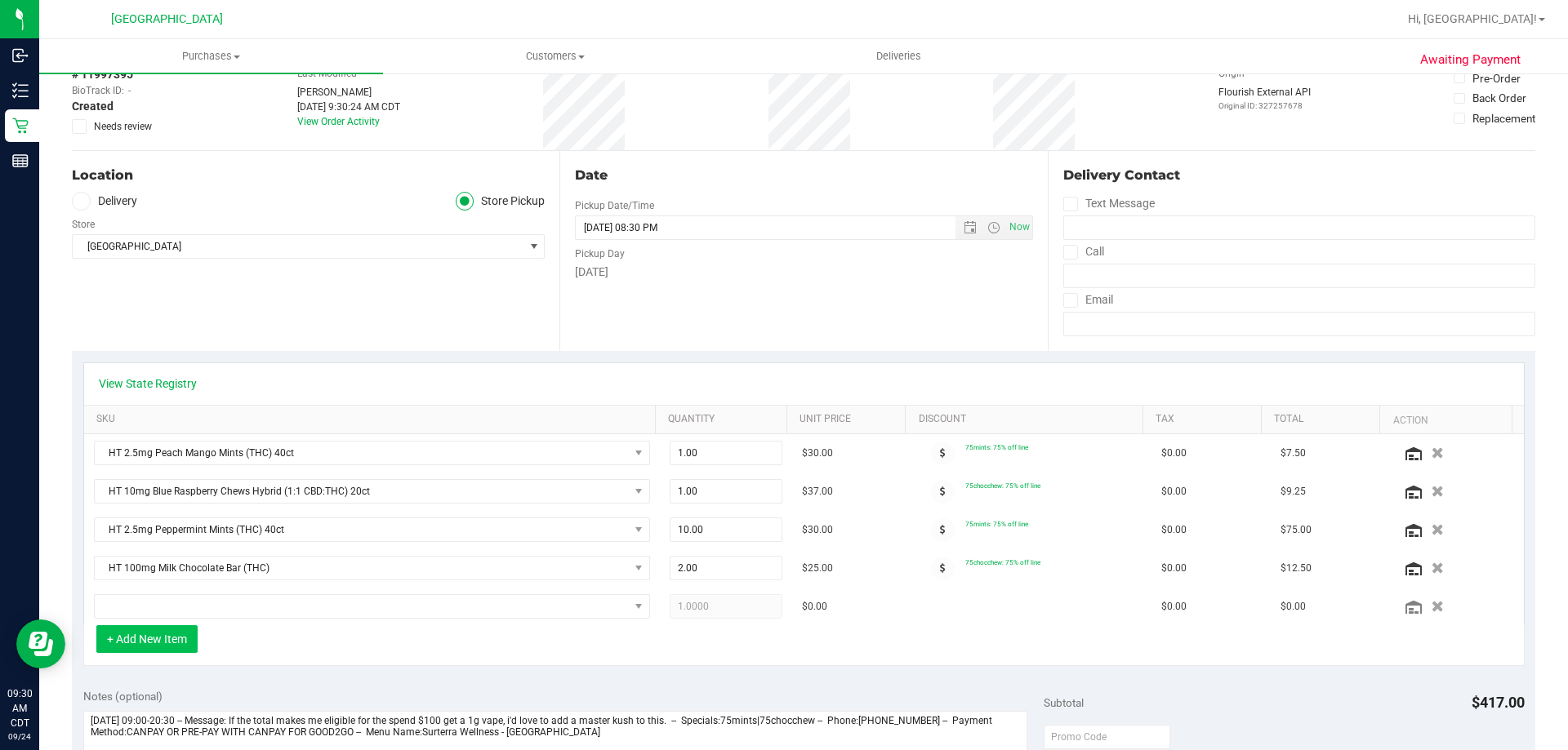
scroll to position [164, 0]
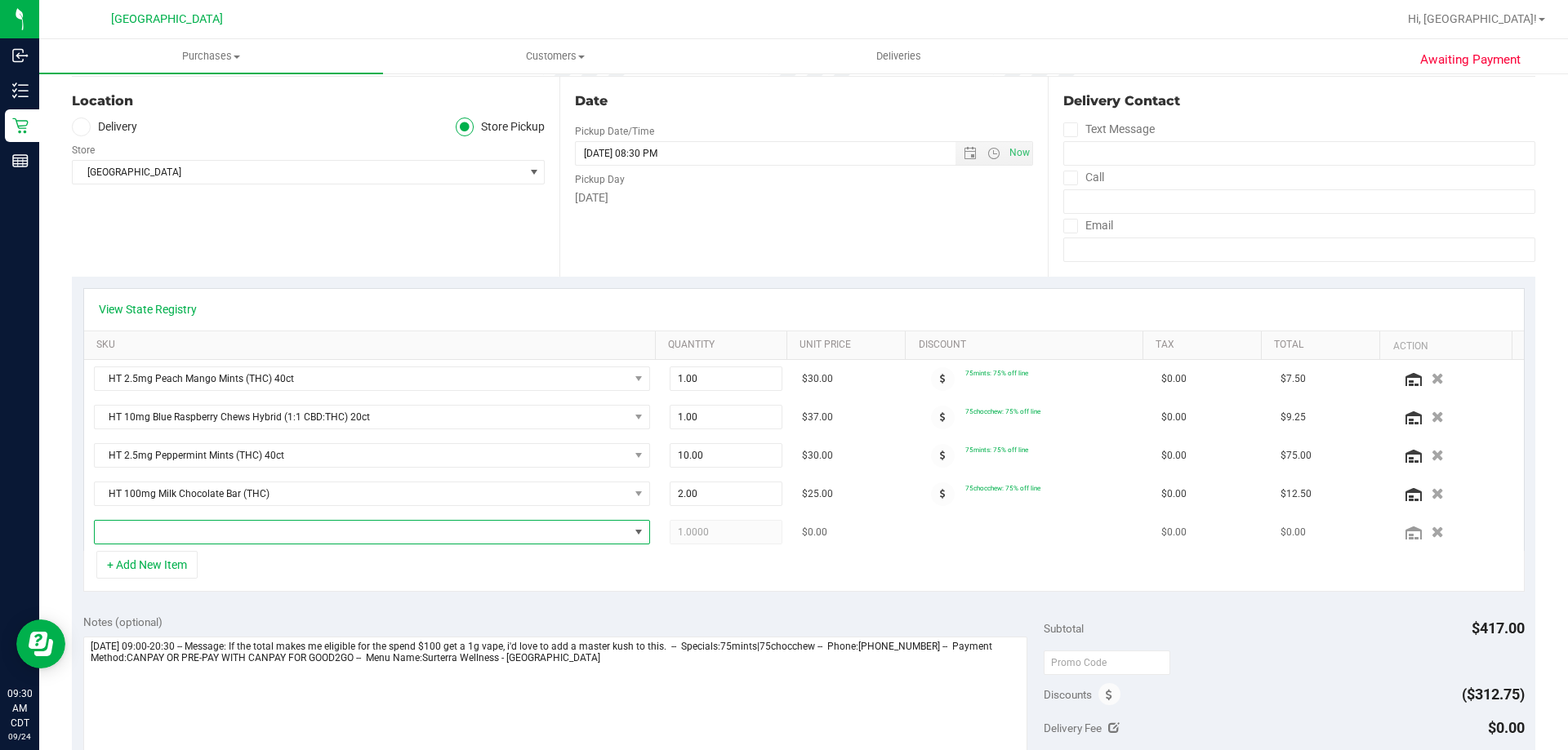
click at [322, 530] on span "NO DATA FOUND" at bounding box center [362, 532] width 534 height 23
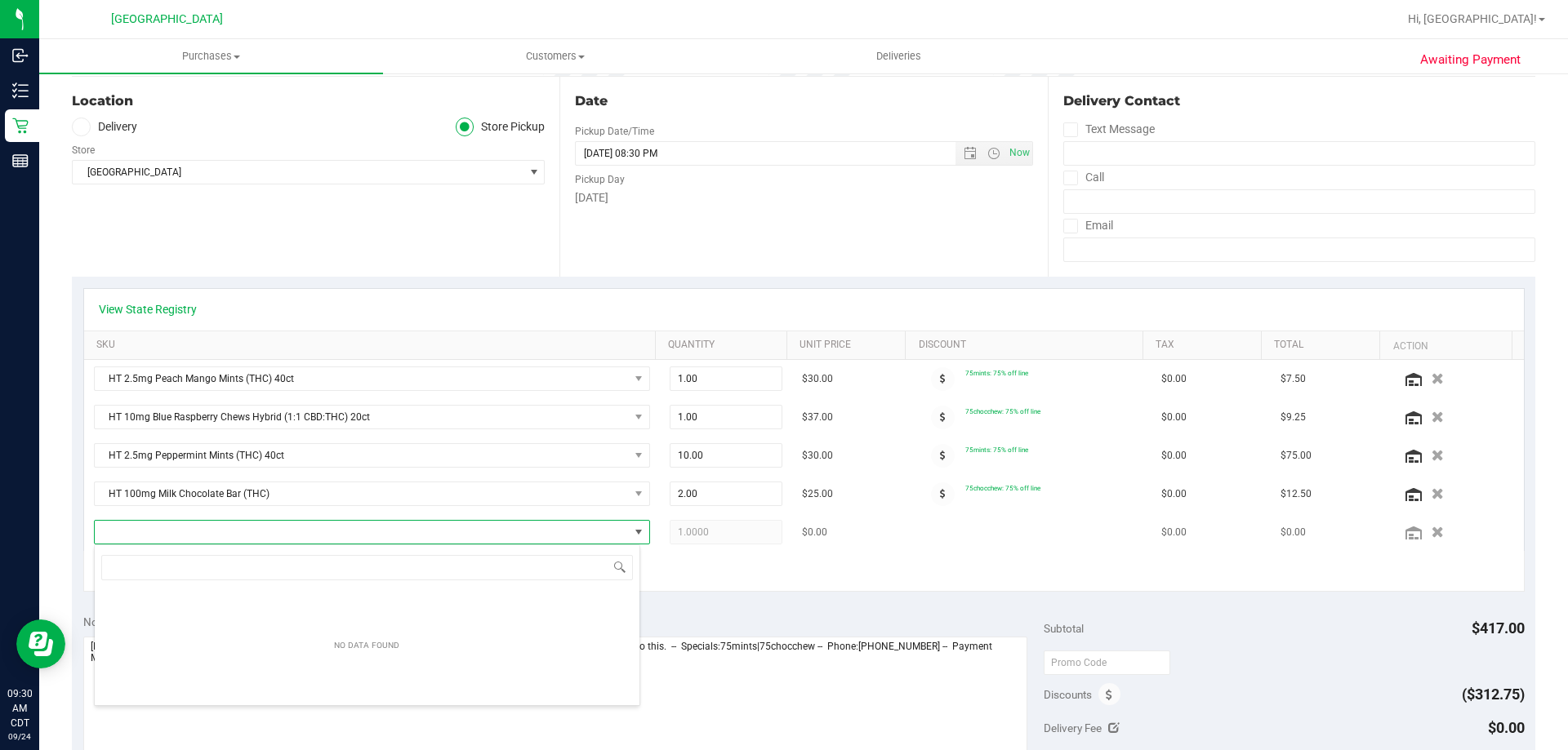
scroll to position [24, 541]
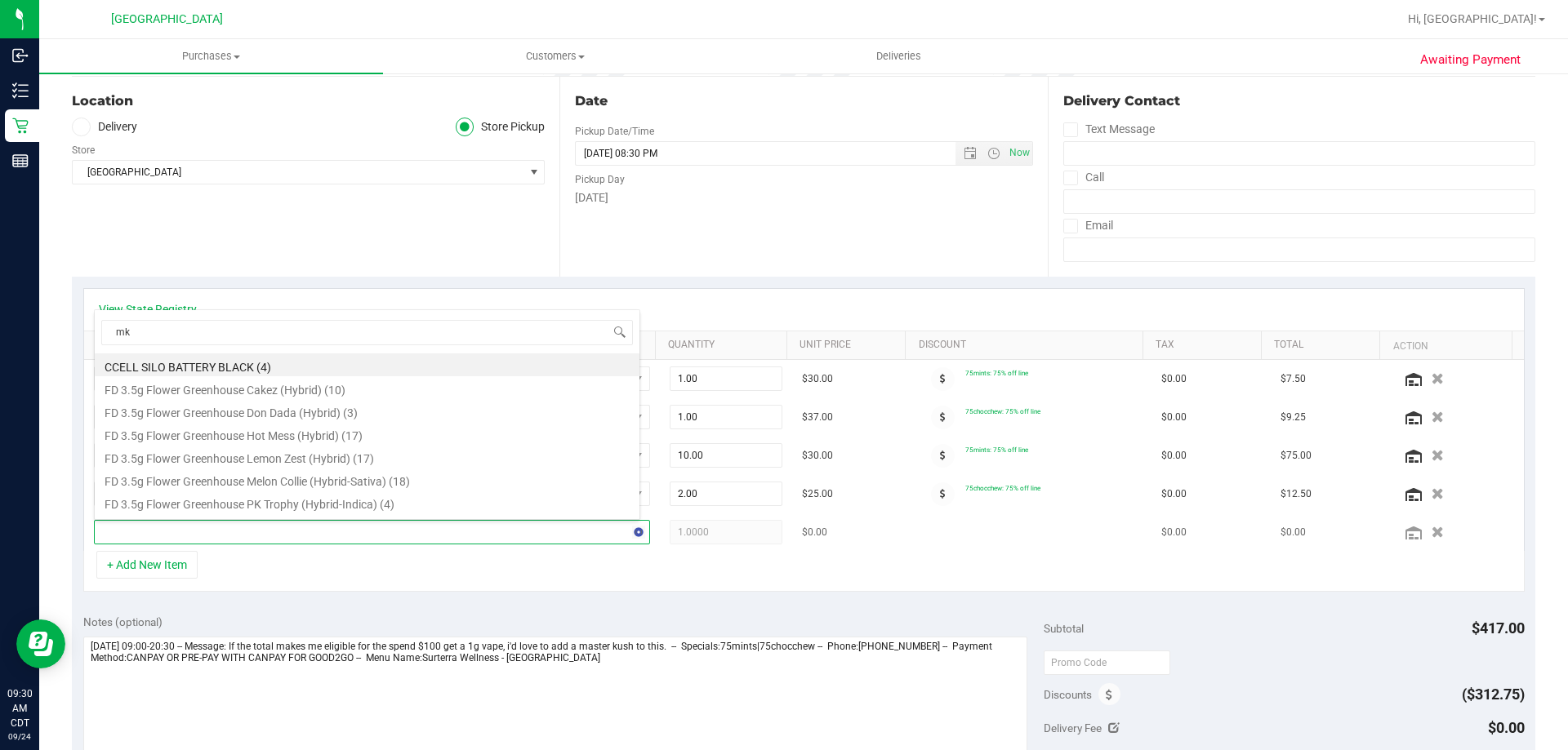
type input "mkh"
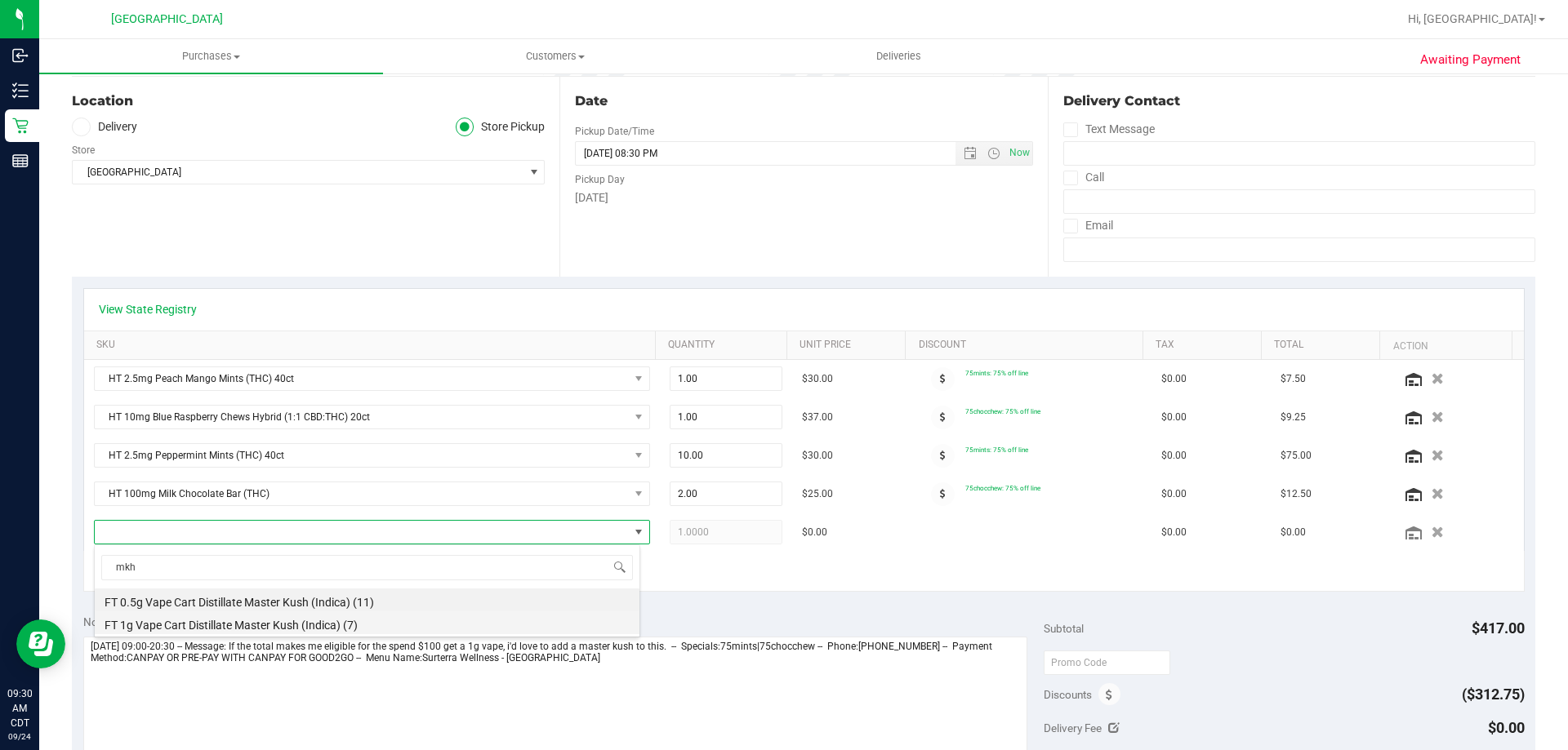
click at [300, 615] on li "FT 1g Vape Cart Distillate Master Kush (Indica) (7)" at bounding box center [367, 623] width 545 height 23
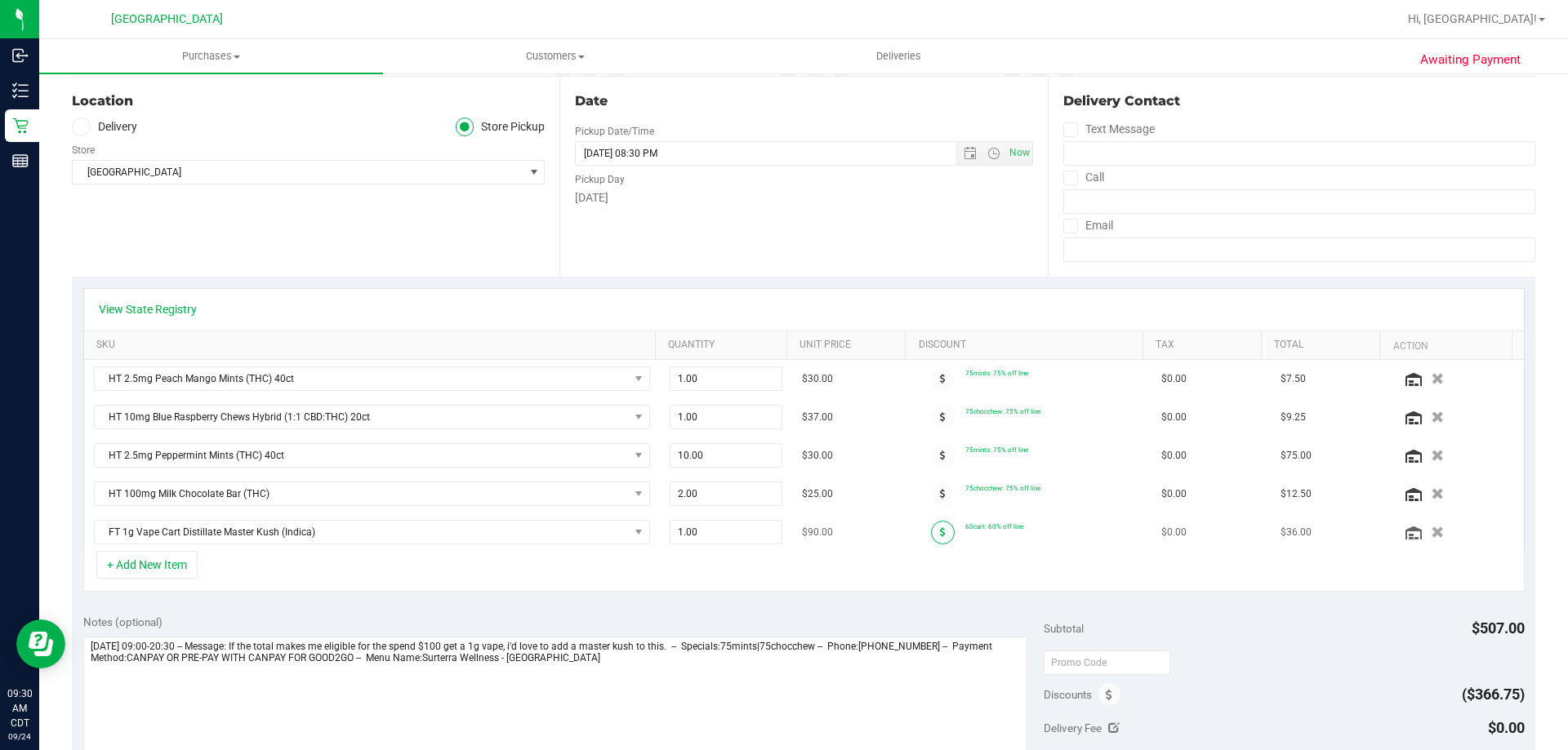
click at [931, 531] on span at bounding box center [943, 532] width 23 height 23
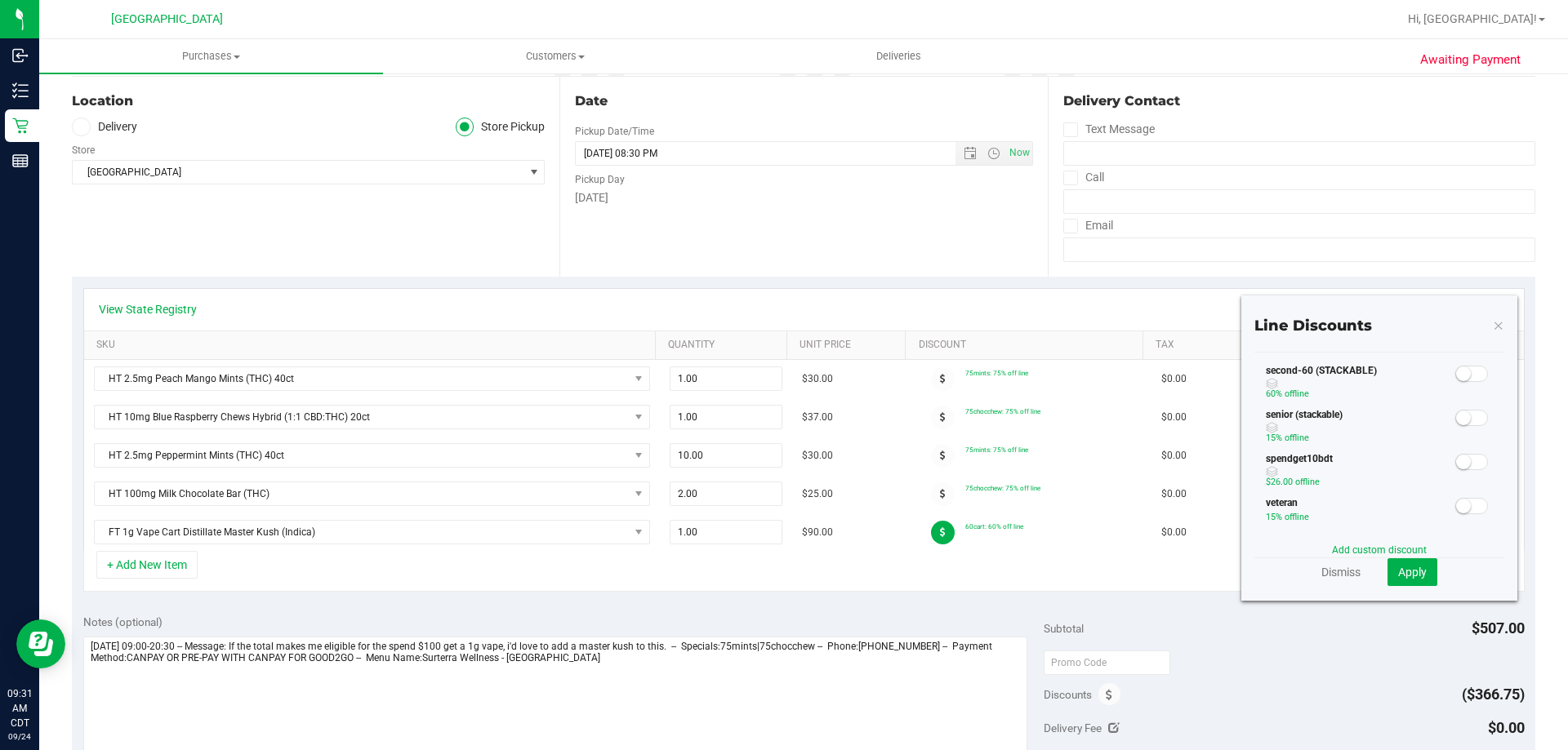
scroll to position [326, 0]
click at [1462, 433] on span at bounding box center [1471, 434] width 33 height 16
click at [1400, 575] on span "Apply" at bounding box center [1412, 572] width 29 height 13
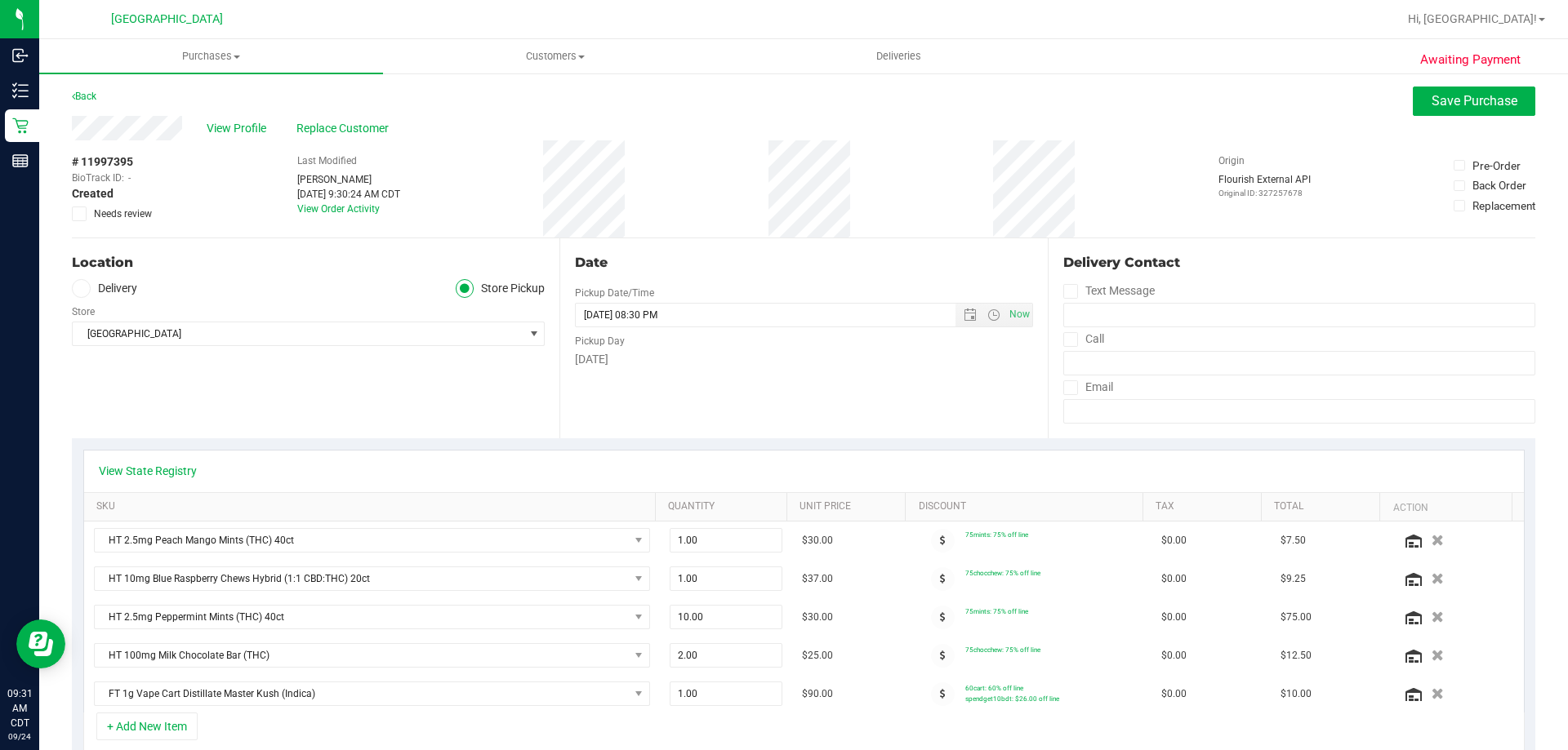
scroll to position [0, 0]
click at [1444, 105] on span "Save Purchase" at bounding box center [1474, 103] width 86 height 15
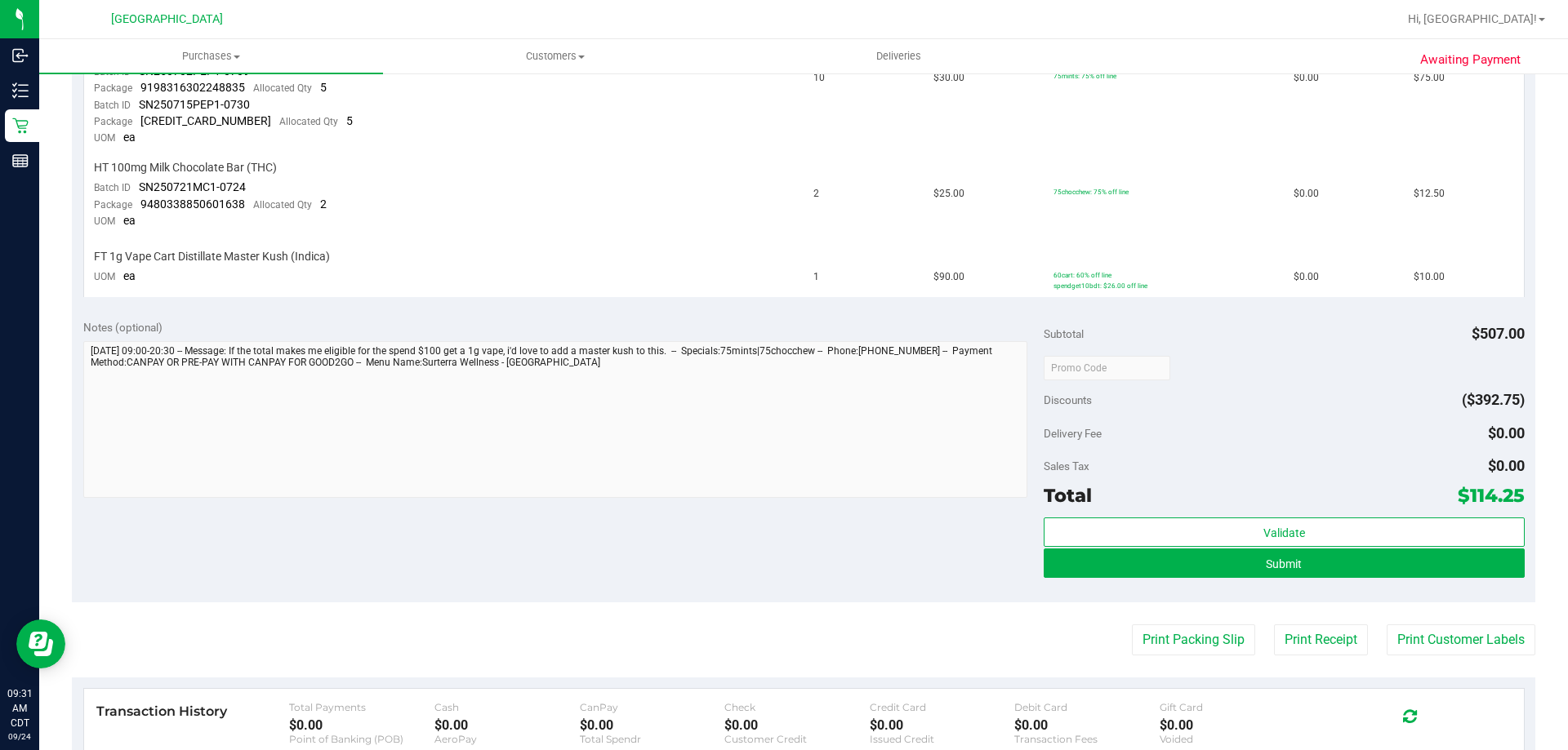
scroll to position [653, 0]
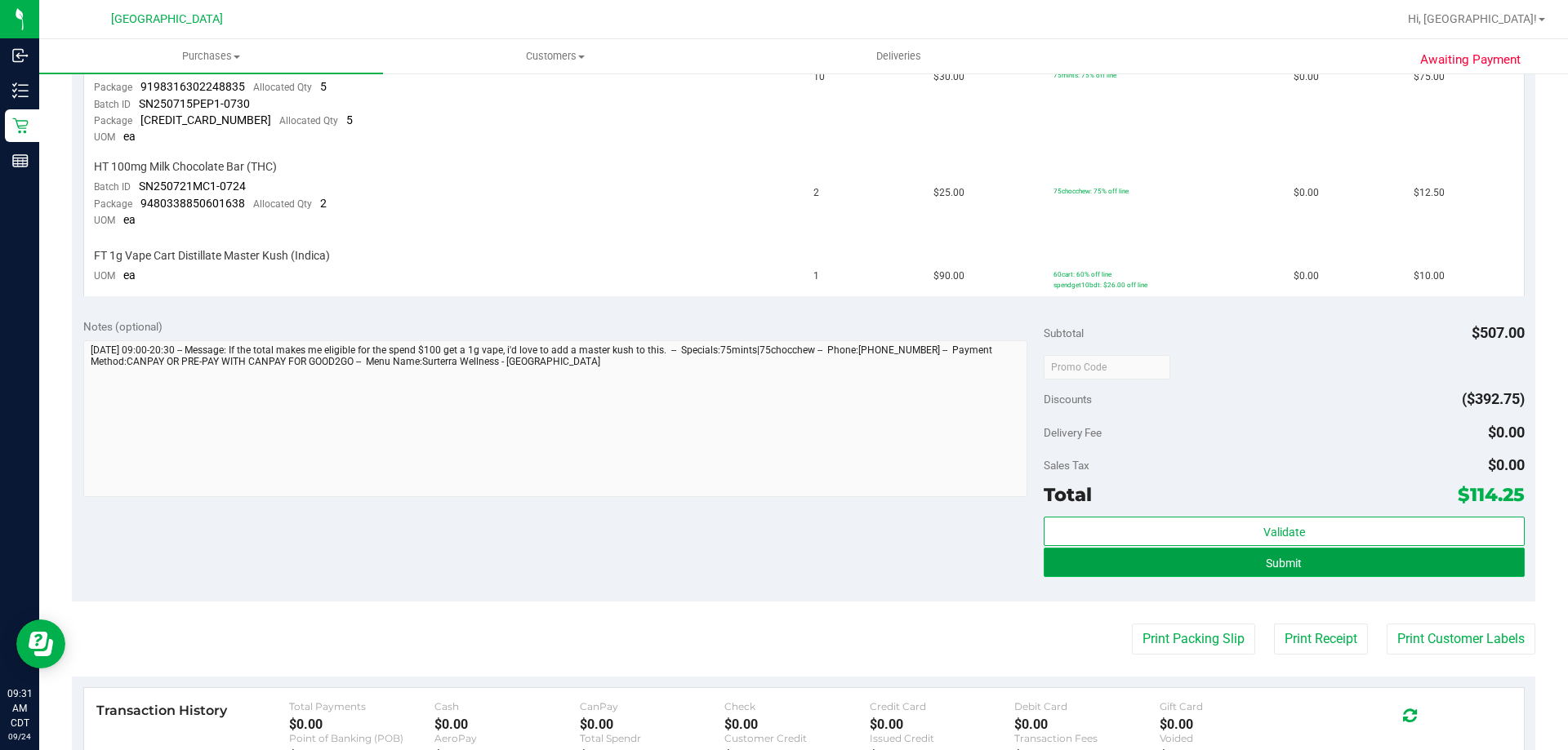
click at [1323, 560] on button "Submit" at bounding box center [1283, 562] width 480 height 29
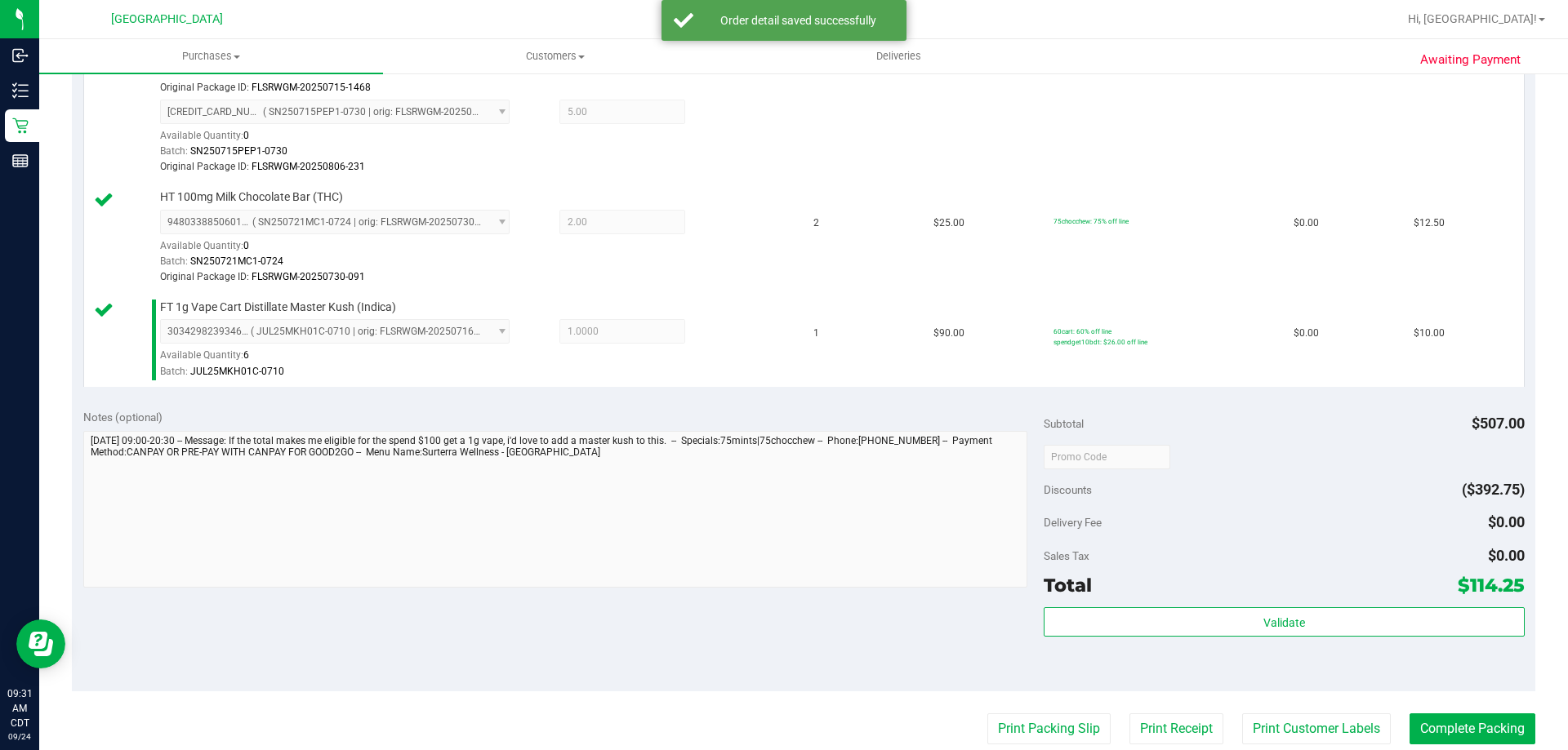
scroll to position [930, 0]
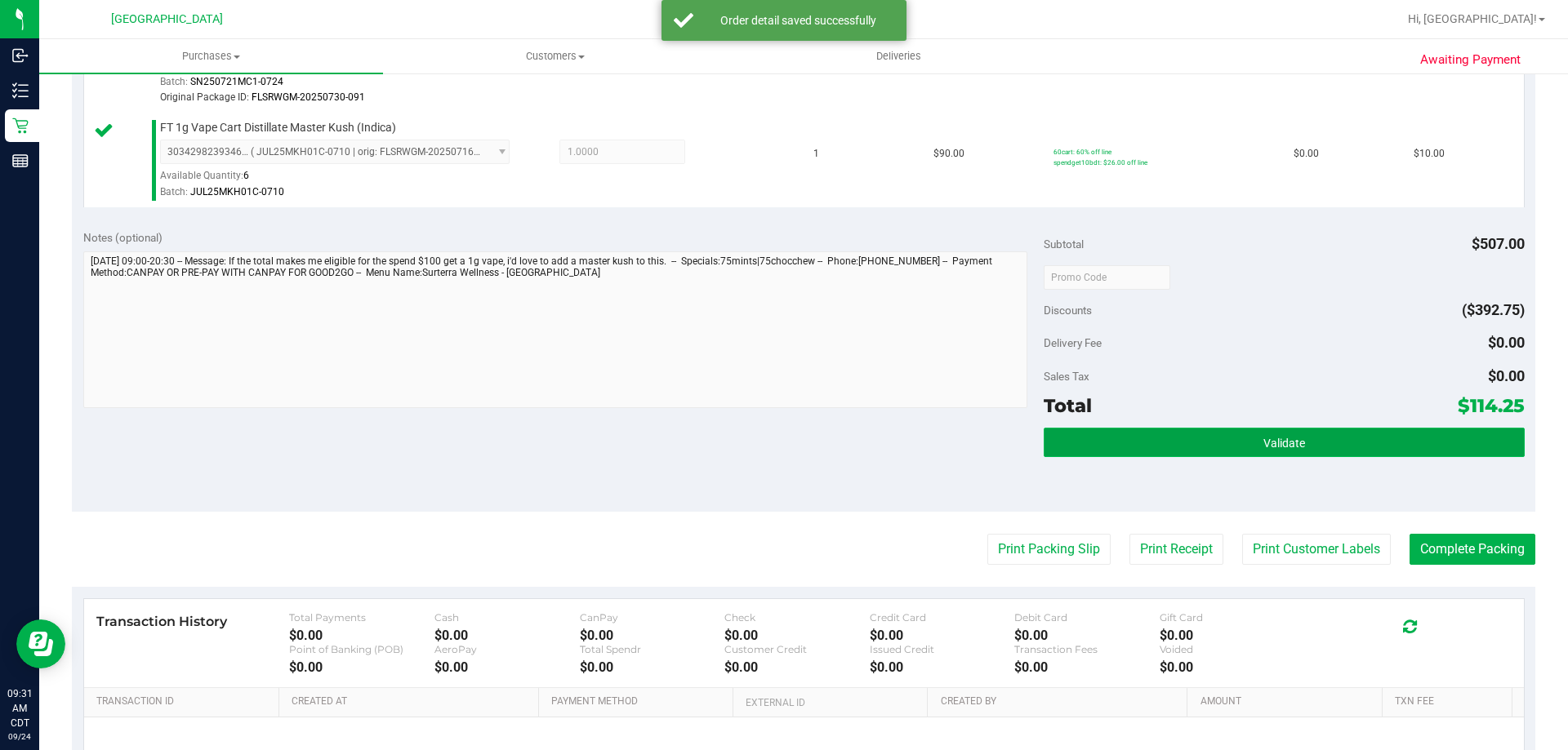
click at [1306, 441] on button "Validate" at bounding box center [1283, 442] width 480 height 29
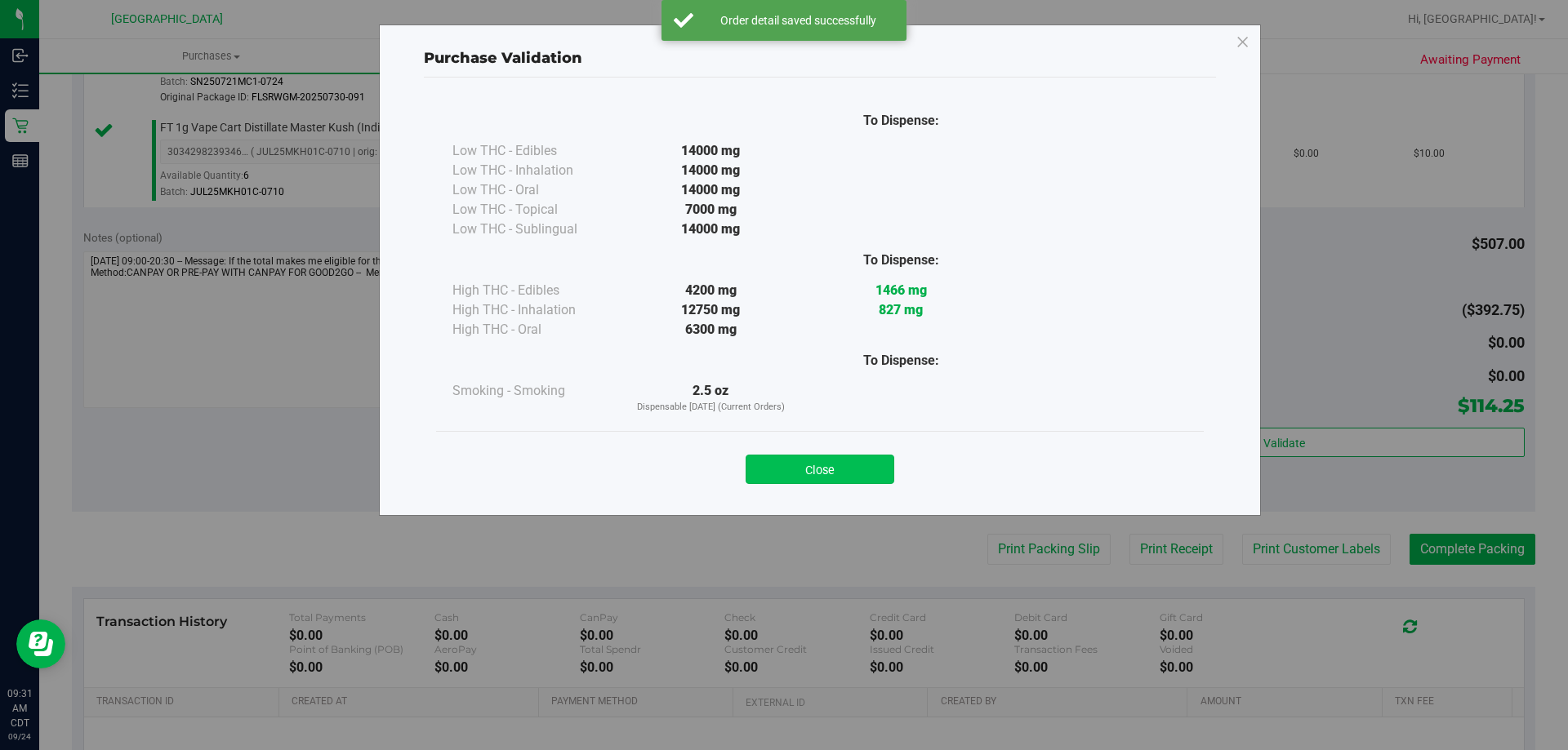
click at [815, 475] on button "Close" at bounding box center [820, 469] width 149 height 29
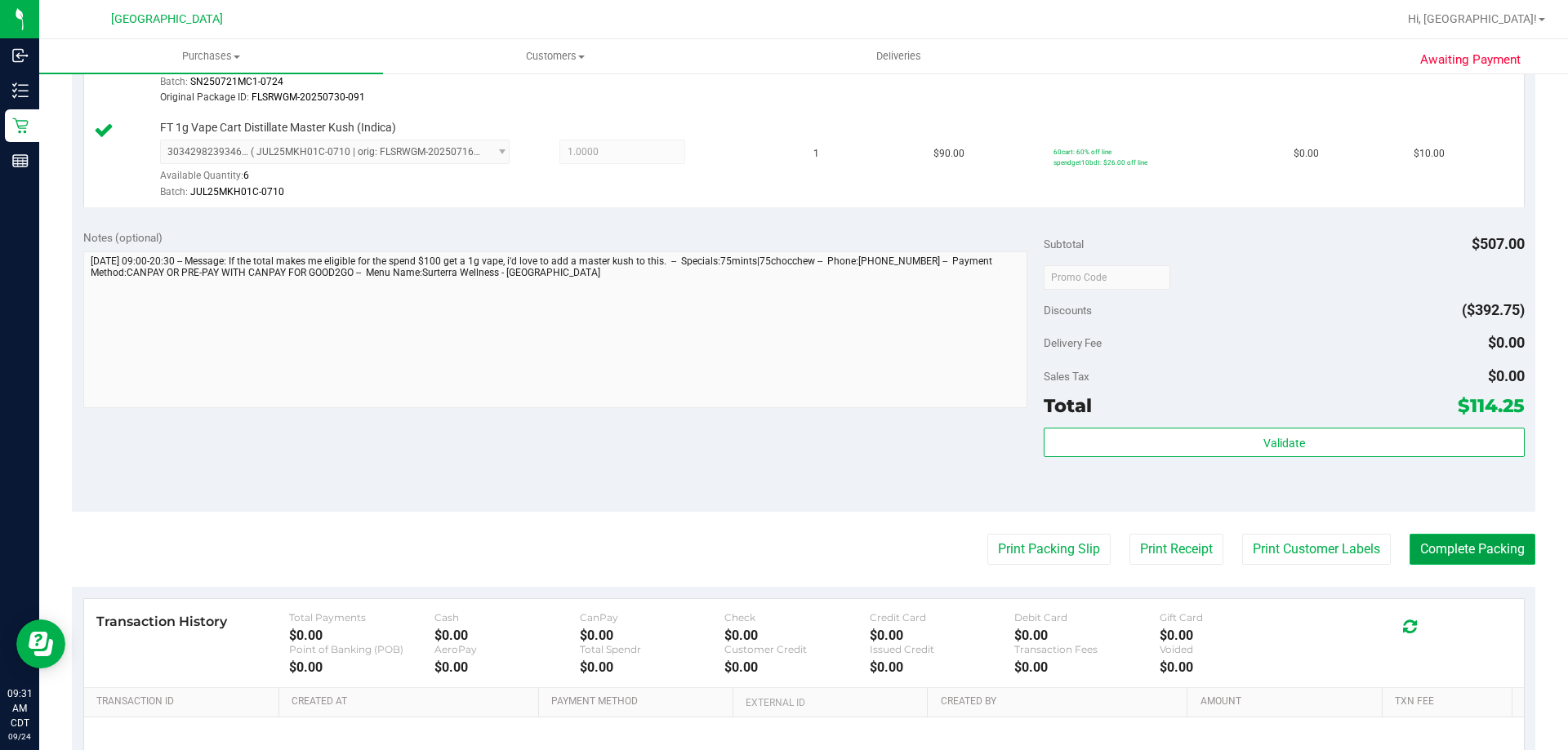
click at [1428, 545] on button "Complete Packing" at bounding box center [1472, 550] width 126 height 31
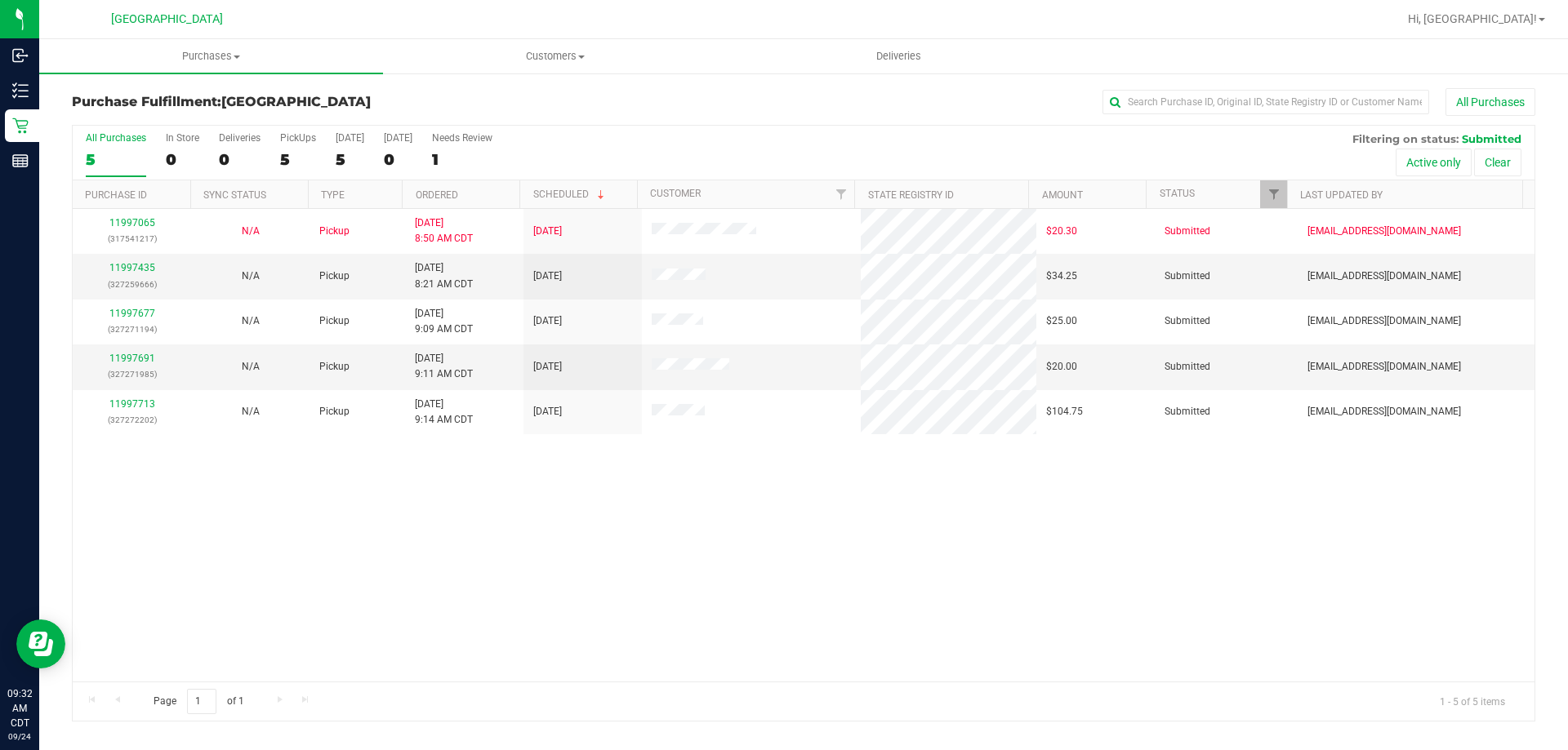
click at [467, 201] on th "Ordered" at bounding box center [460, 195] width 117 height 29
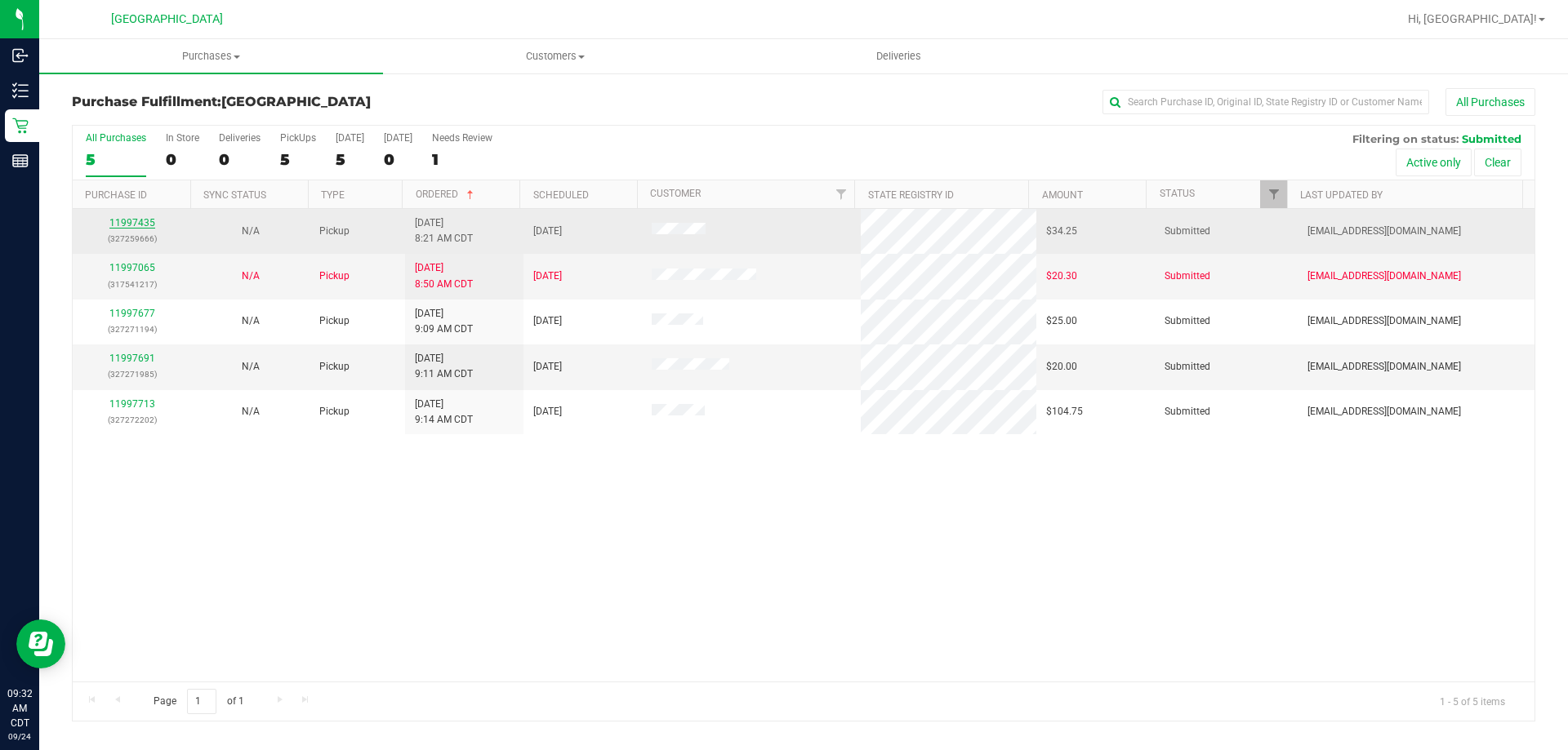
click at [138, 219] on link "11997435" at bounding box center [132, 223] width 45 height 12
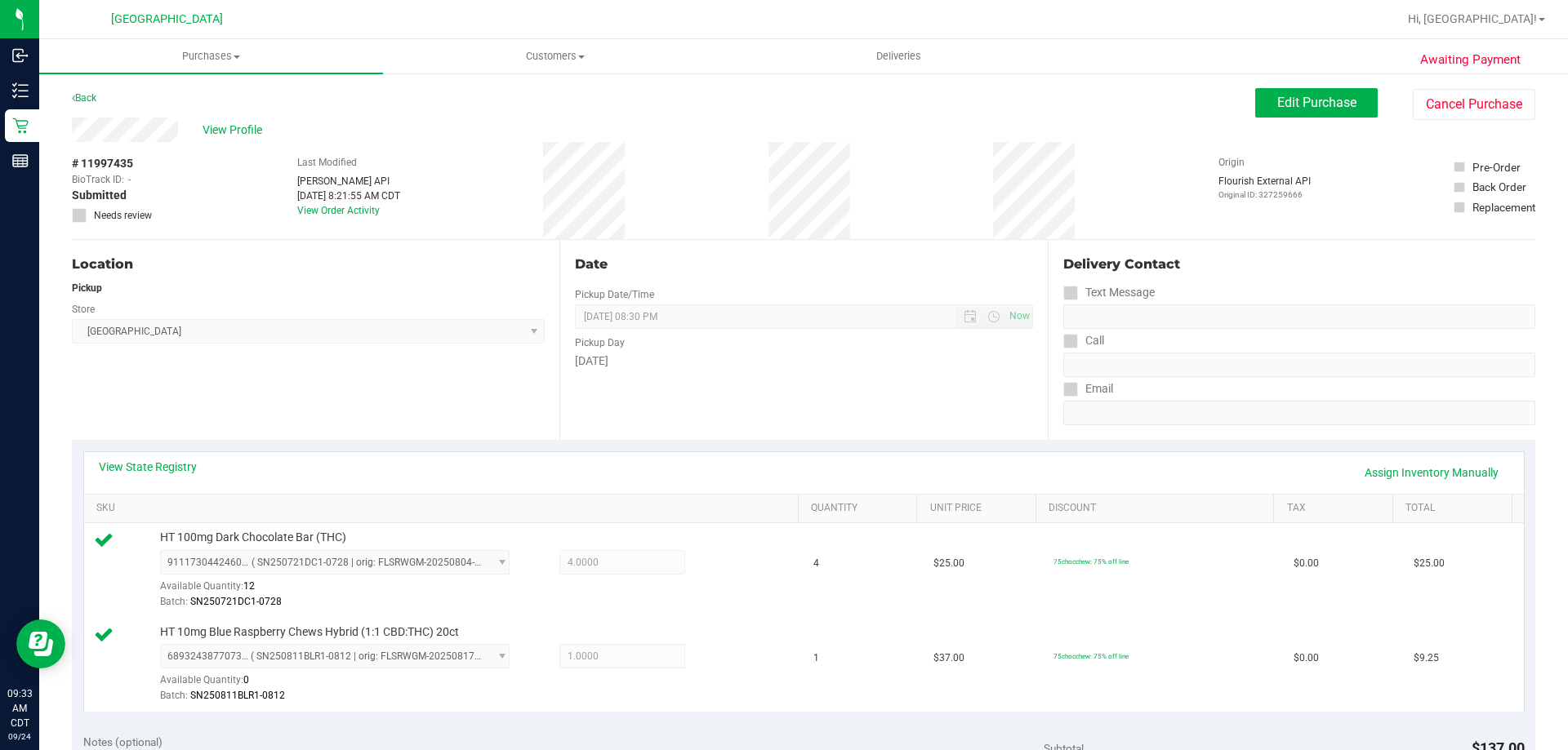
scroll to position [326, 0]
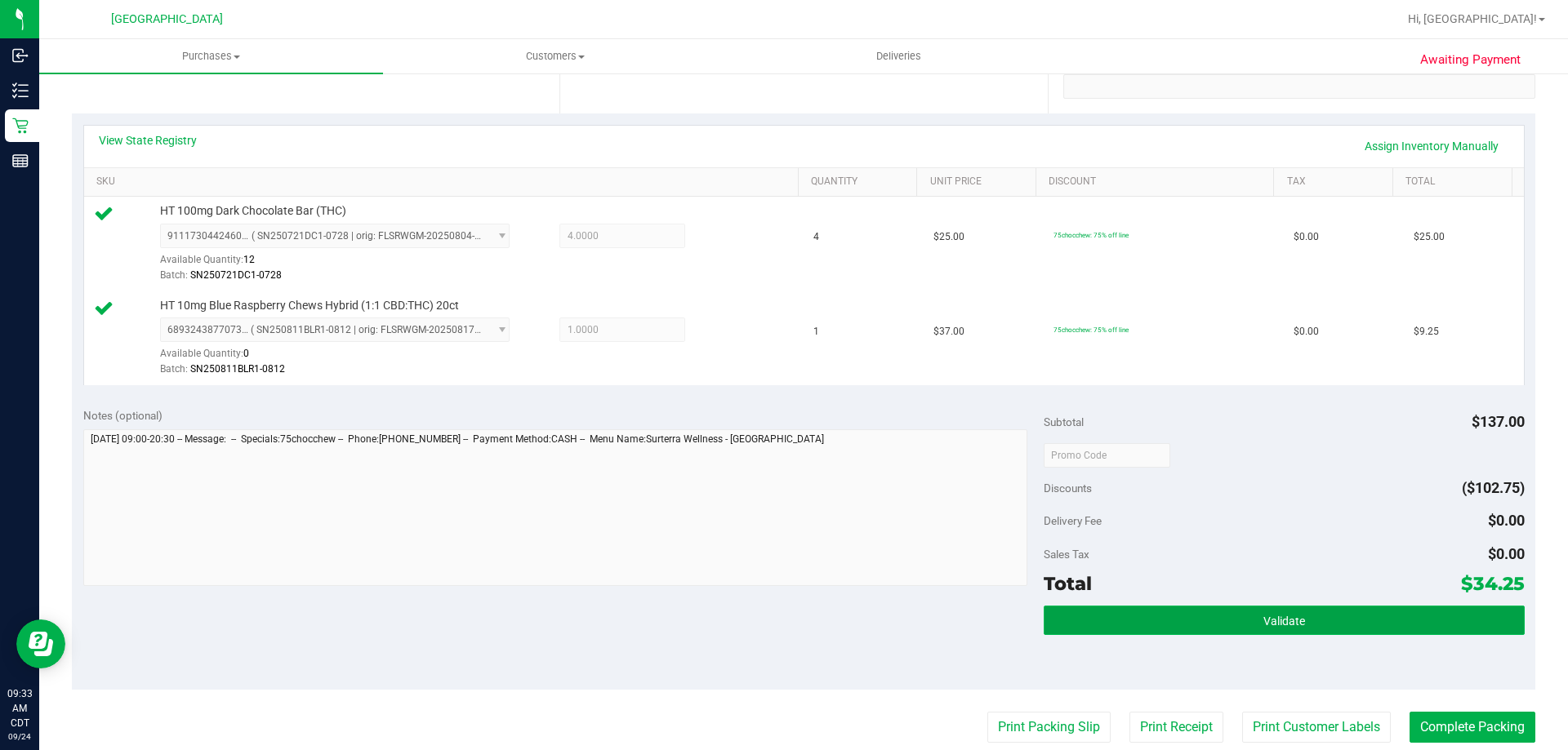
click at [1070, 617] on button "Validate" at bounding box center [1283, 620] width 480 height 29
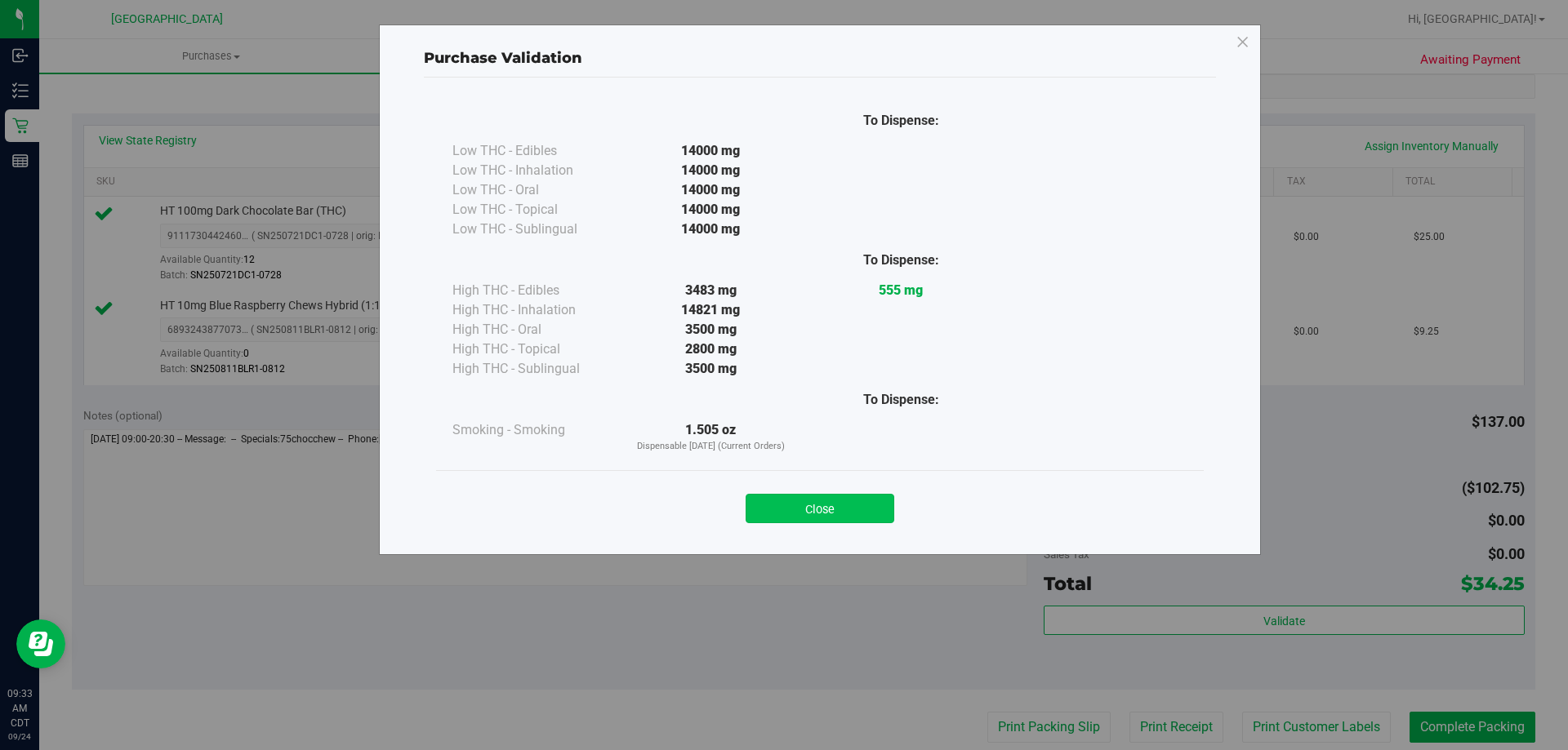
click at [837, 515] on button "Close" at bounding box center [820, 508] width 149 height 29
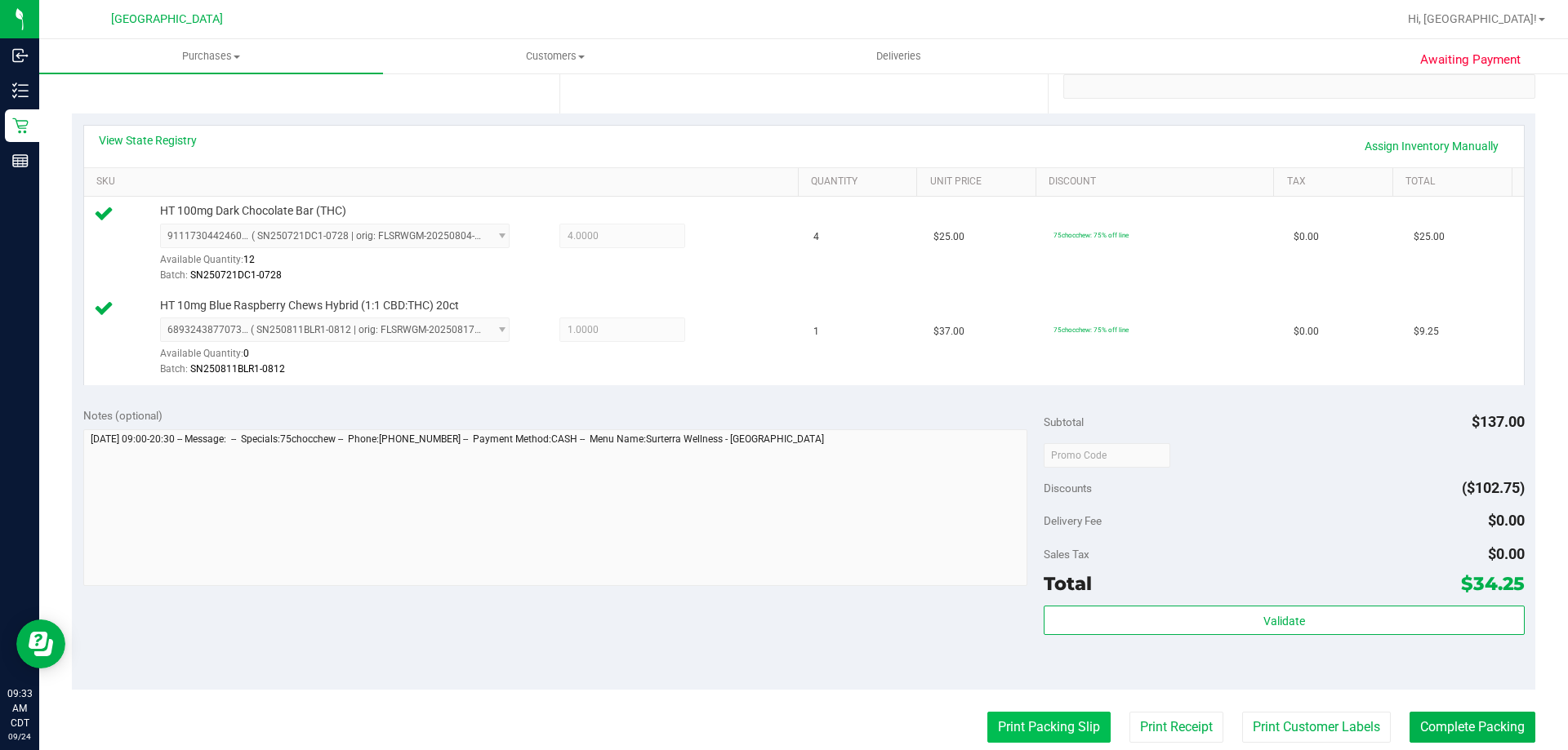
click at [990, 733] on button "Print Packing Slip" at bounding box center [1048, 728] width 123 height 31
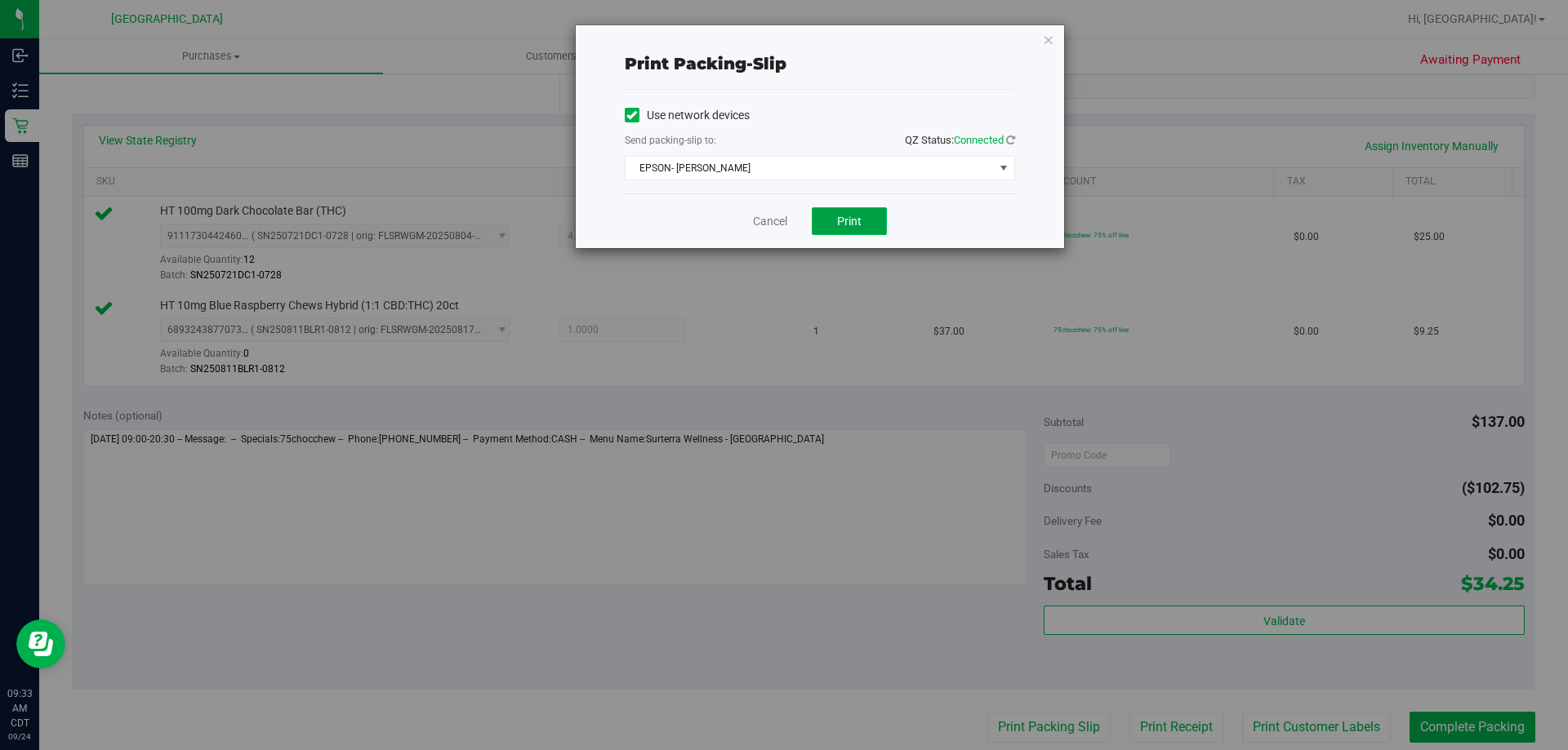
click at [843, 226] on span "Print" at bounding box center [849, 221] width 24 height 13
click at [770, 234] on div "Cancel Print" at bounding box center [819, 221] width 390 height 55
click at [778, 223] on link "Cancel" at bounding box center [769, 222] width 34 height 17
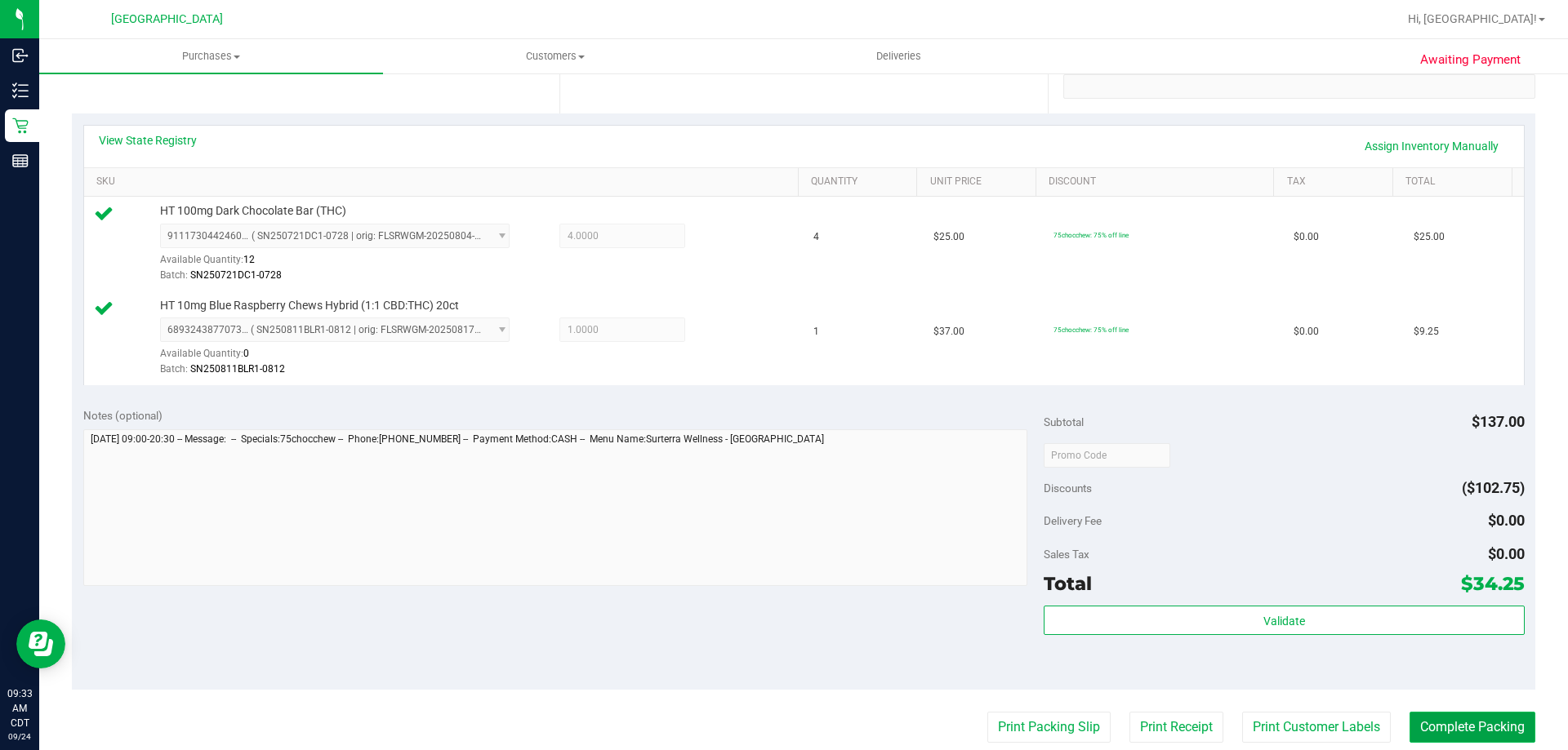
click at [1489, 723] on button "Complete Packing" at bounding box center [1472, 728] width 126 height 31
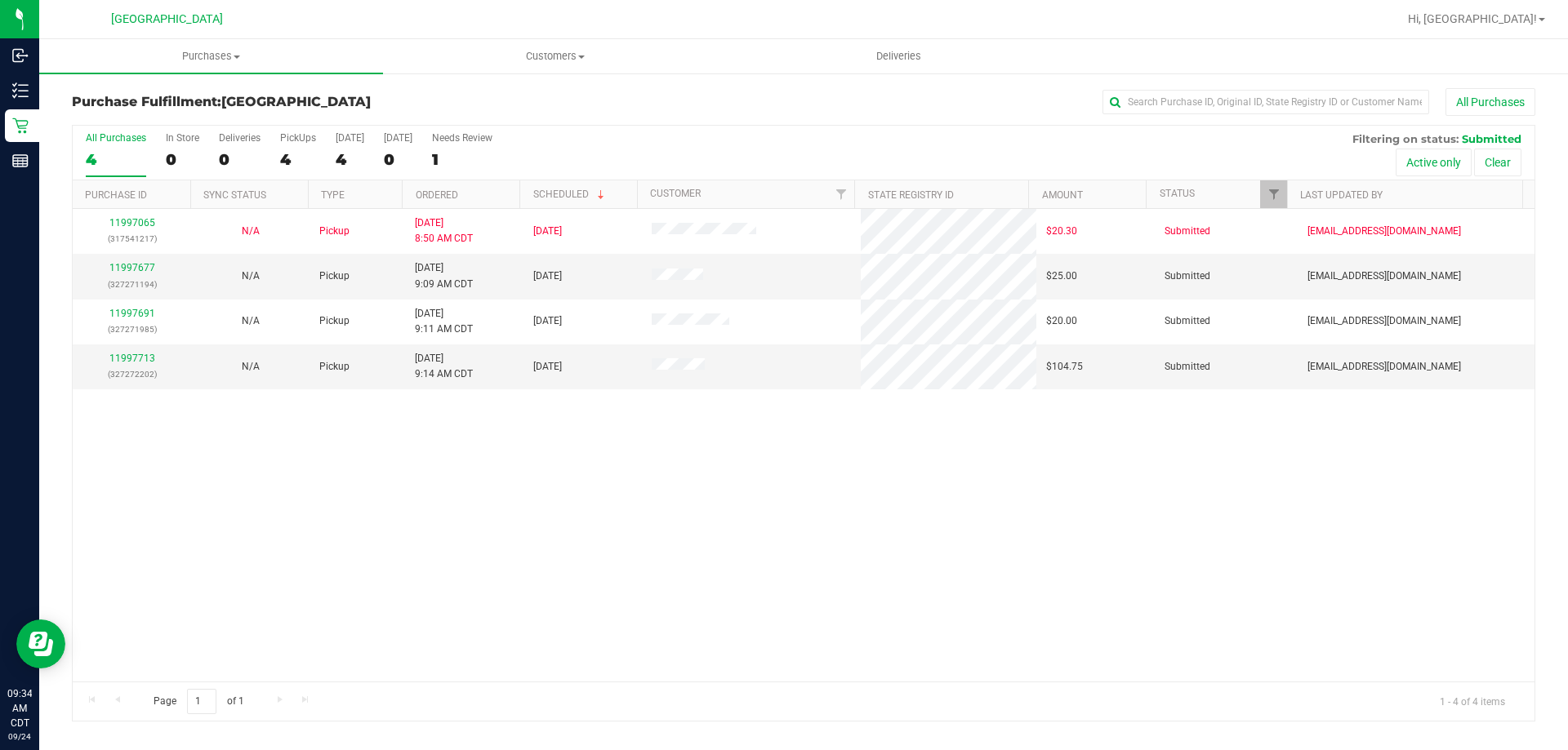
click at [486, 186] on th "Ordered" at bounding box center [460, 195] width 117 height 29
click at [148, 262] on link "11997677" at bounding box center [132, 268] width 45 height 12
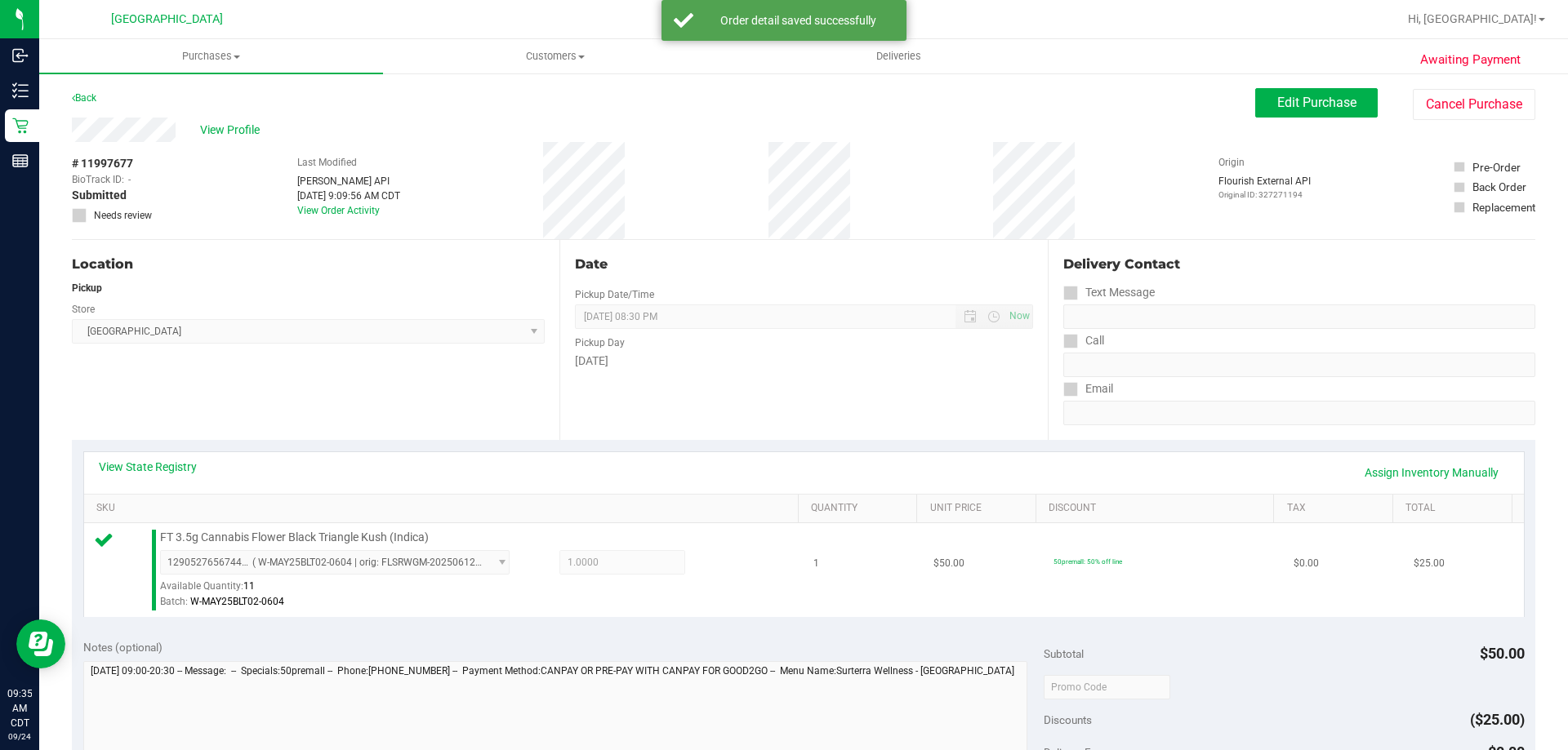
scroll to position [245, 0]
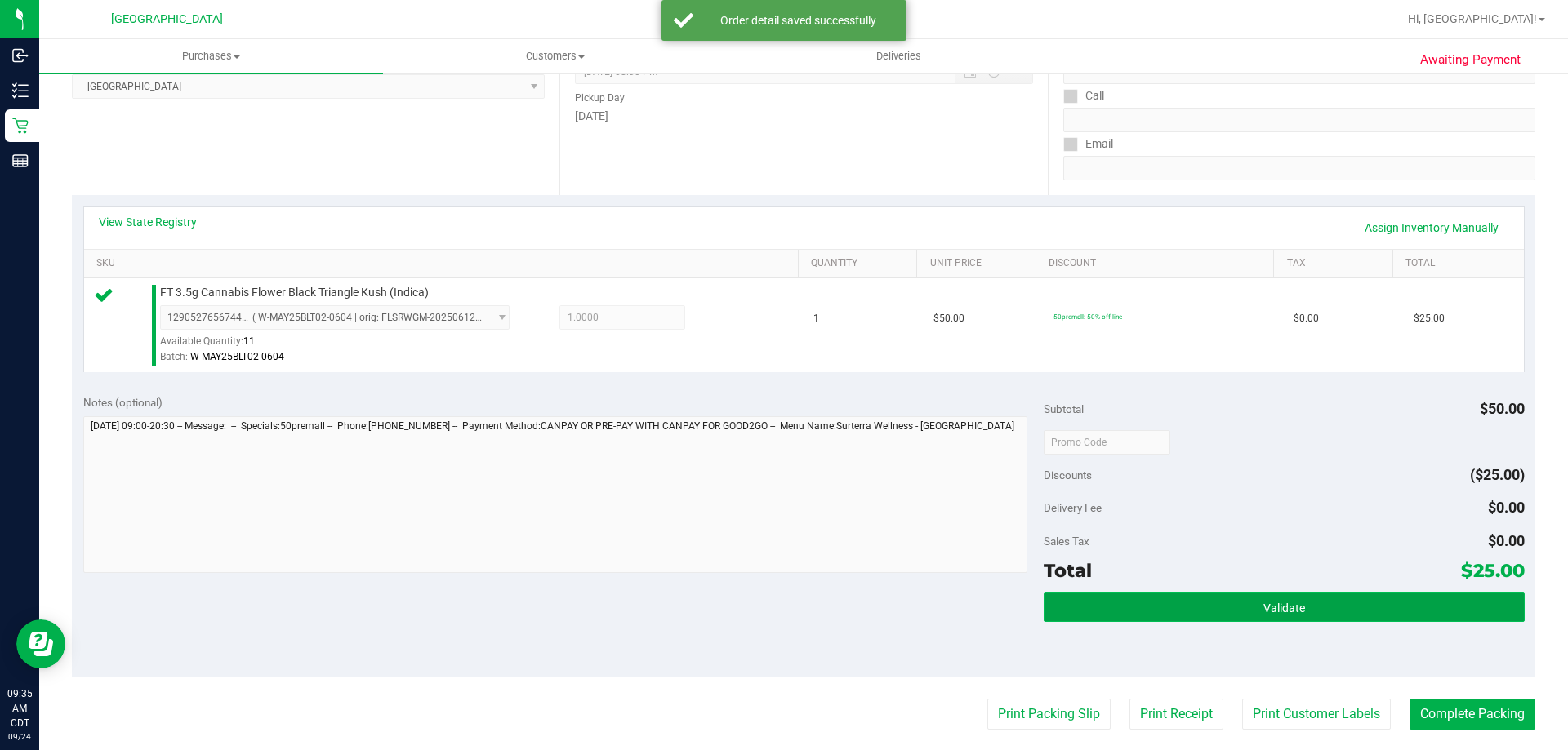
click at [1138, 606] on button "Validate" at bounding box center [1283, 607] width 480 height 29
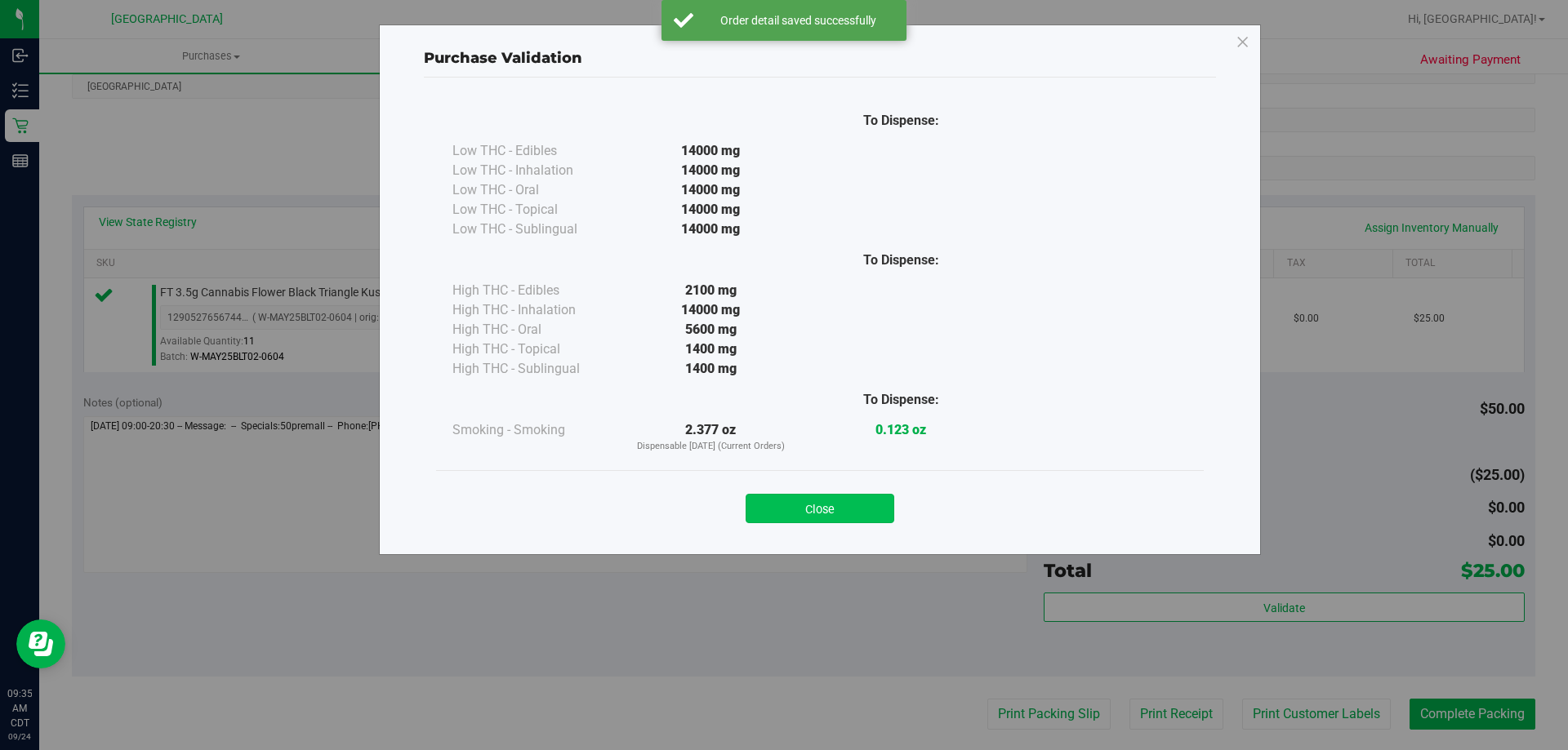
click at [815, 517] on button "Close" at bounding box center [820, 508] width 149 height 29
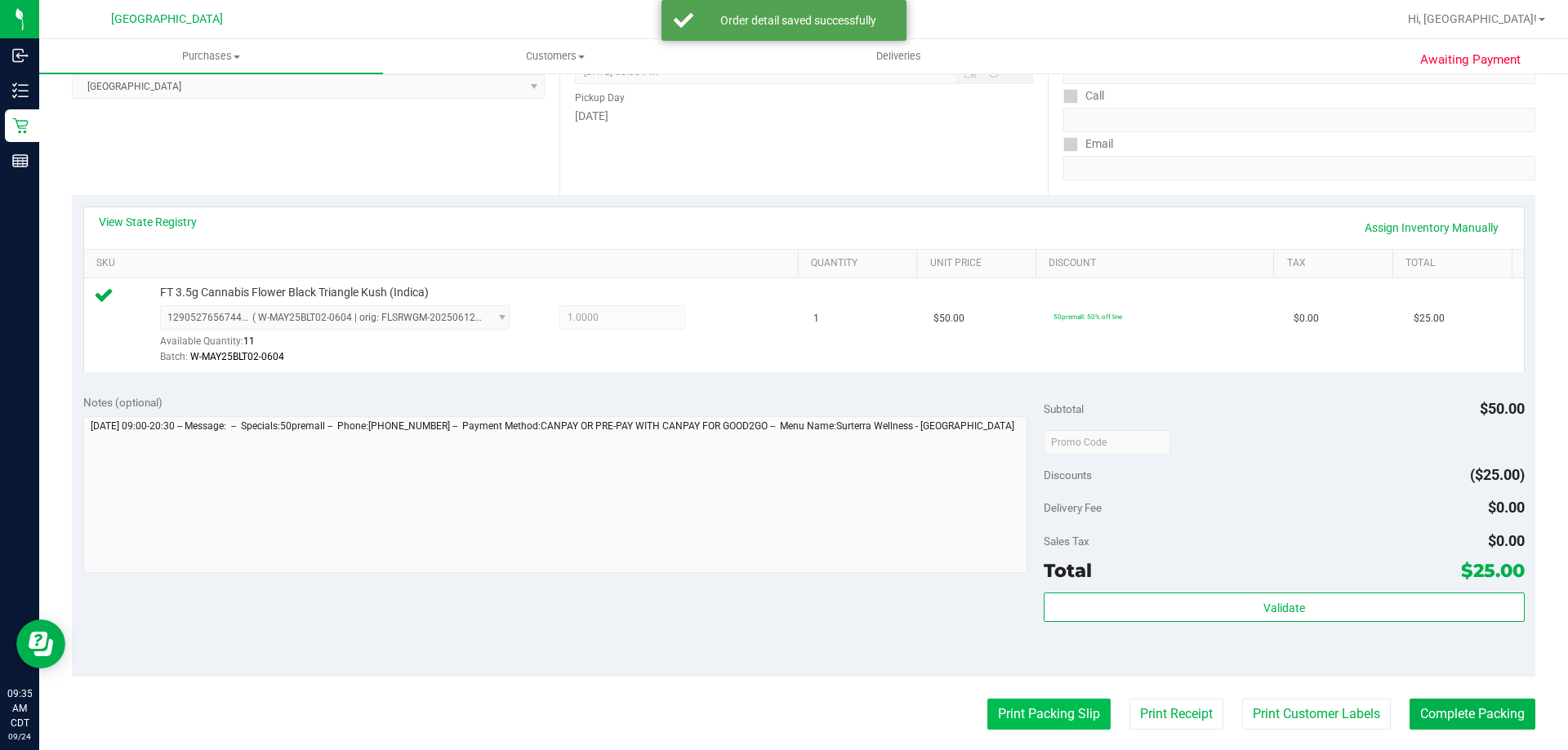
click at [1024, 709] on button "Print Packing Slip" at bounding box center [1048, 714] width 123 height 31
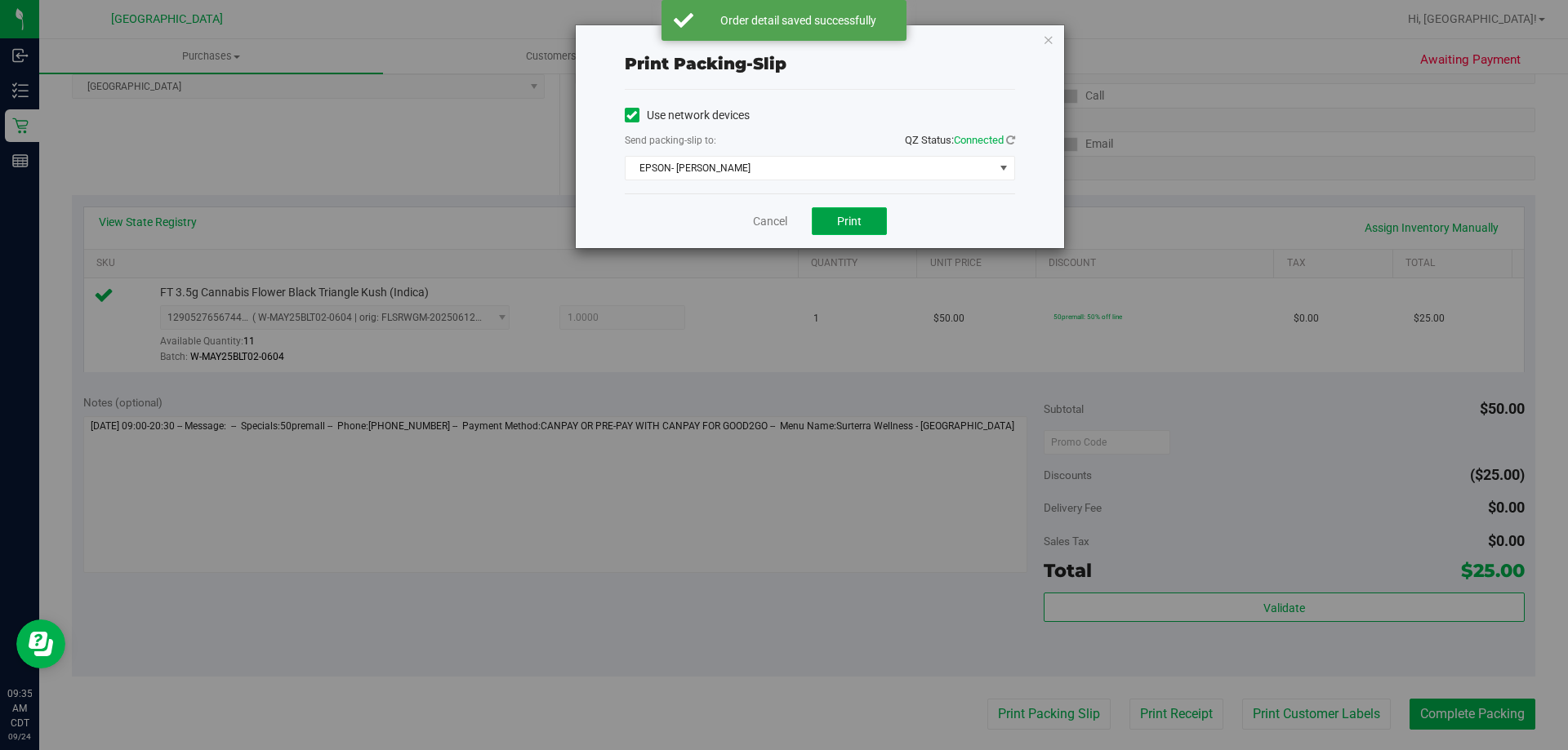
click at [863, 222] on button "Print" at bounding box center [850, 221] width 75 height 28
click at [775, 222] on link "Cancel" at bounding box center [769, 222] width 34 height 17
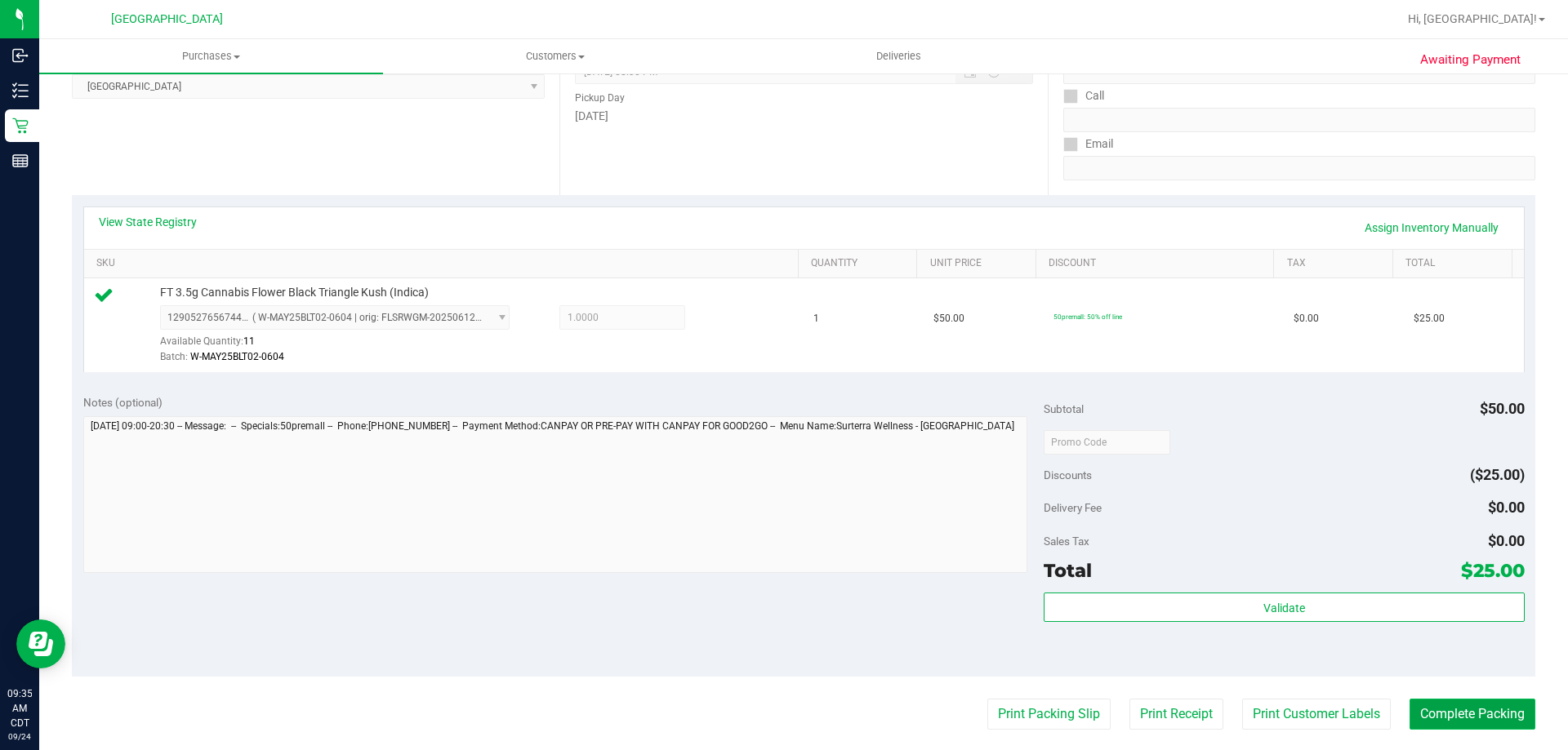
click at [1421, 705] on button "Complete Packing" at bounding box center [1472, 714] width 126 height 31
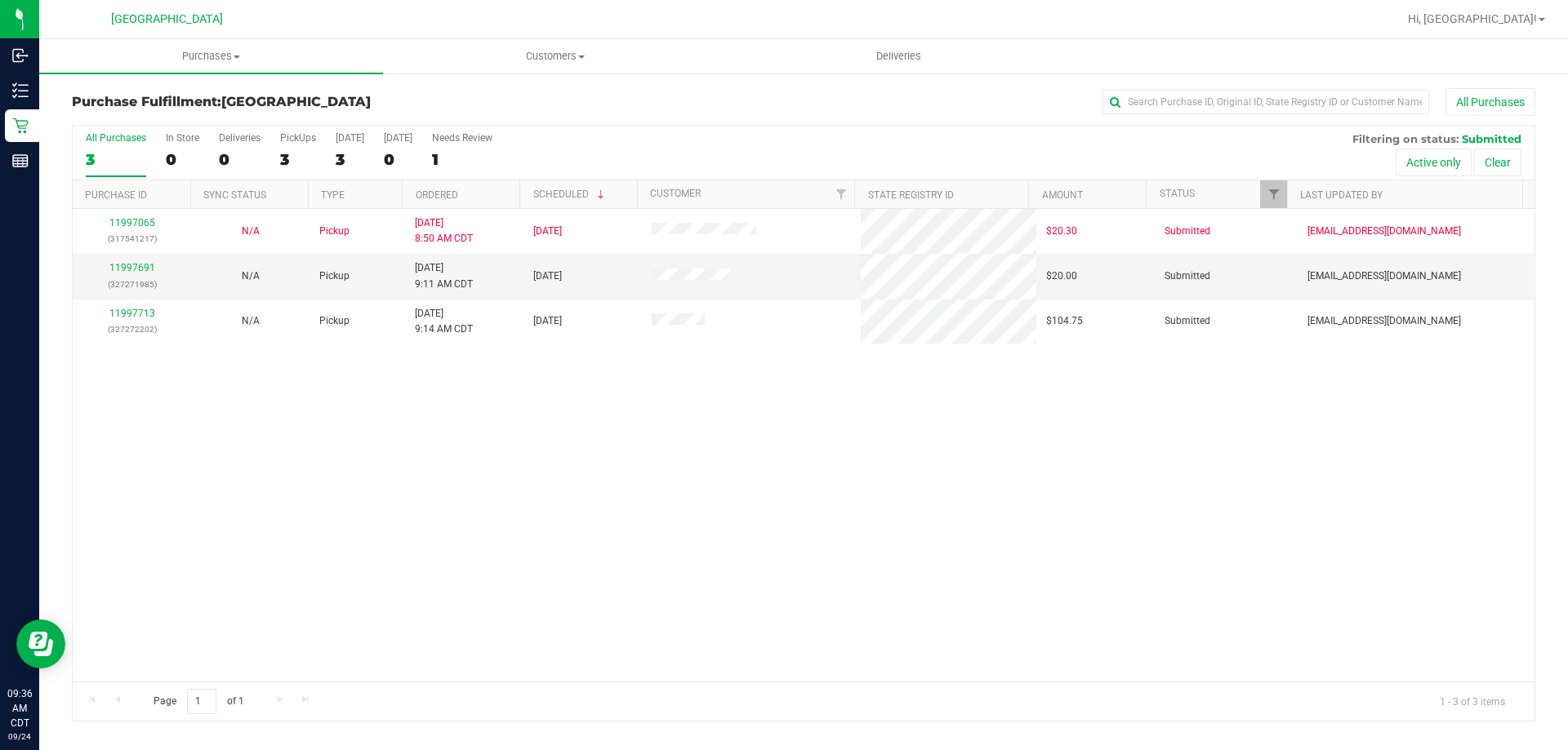
click at [463, 197] on th "Ordered" at bounding box center [460, 195] width 117 height 29
click at [149, 269] on link "11997691" at bounding box center [132, 268] width 45 height 12
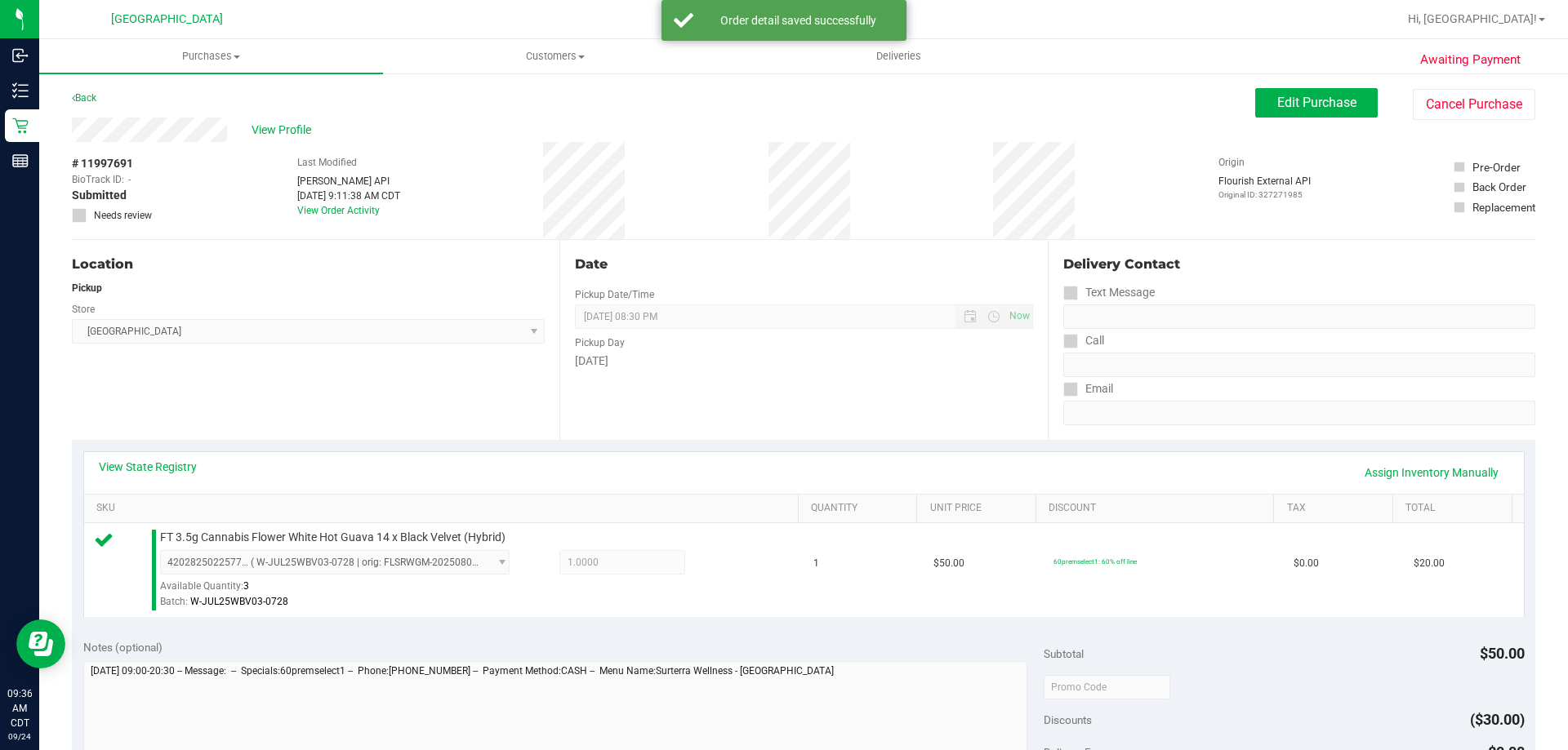
scroll to position [245, 0]
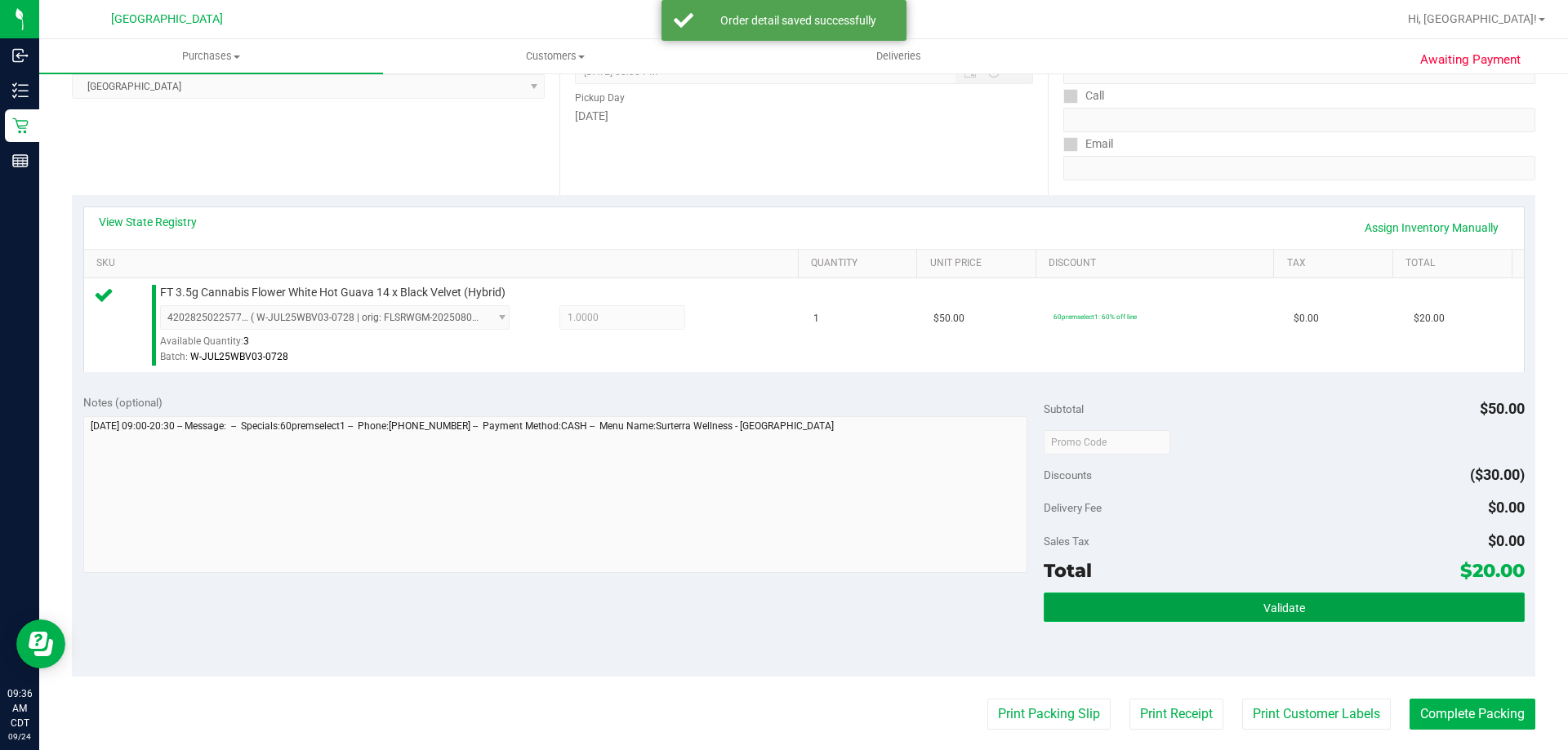
click at [1184, 606] on button "Validate" at bounding box center [1283, 607] width 480 height 29
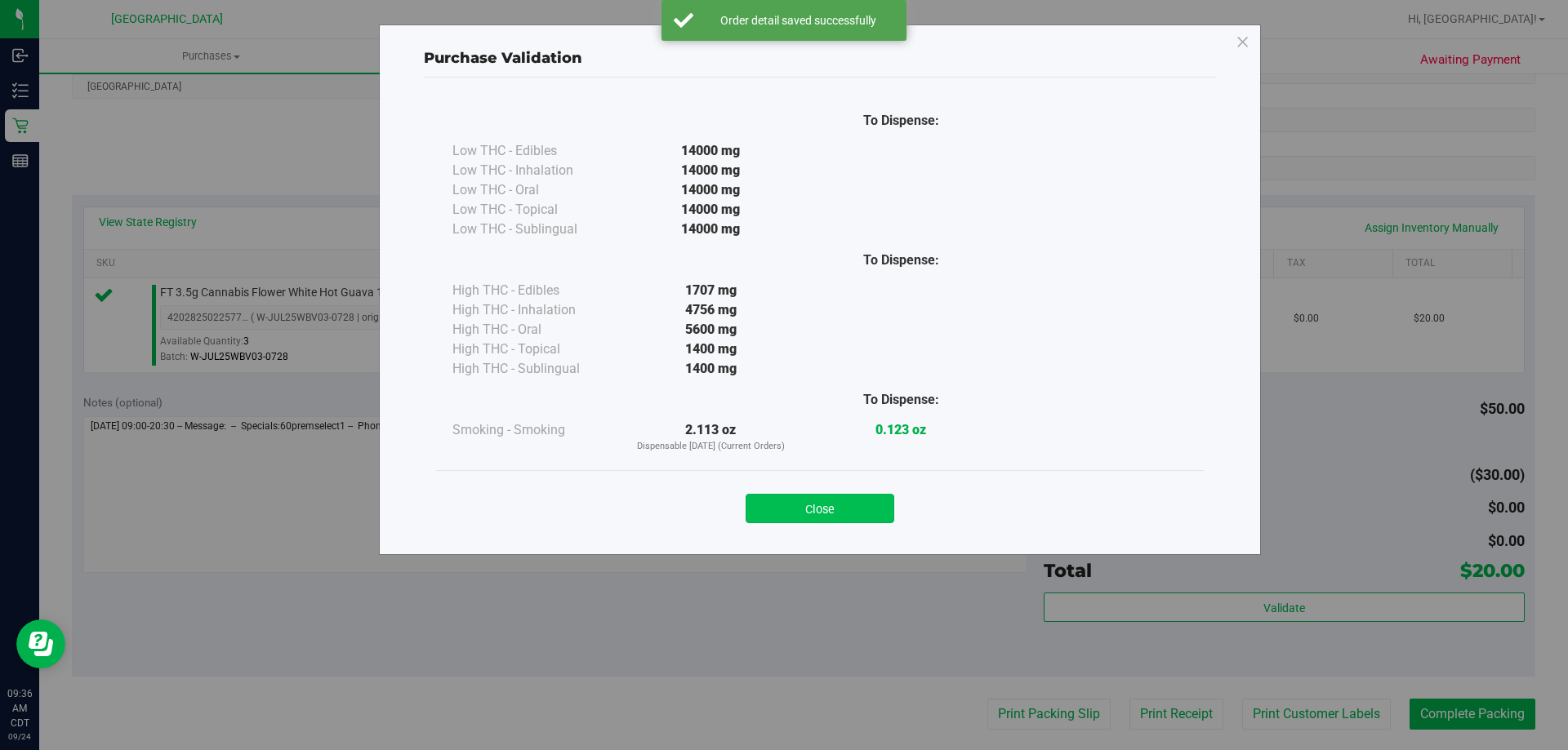
click at [818, 511] on button "Close" at bounding box center [820, 508] width 149 height 29
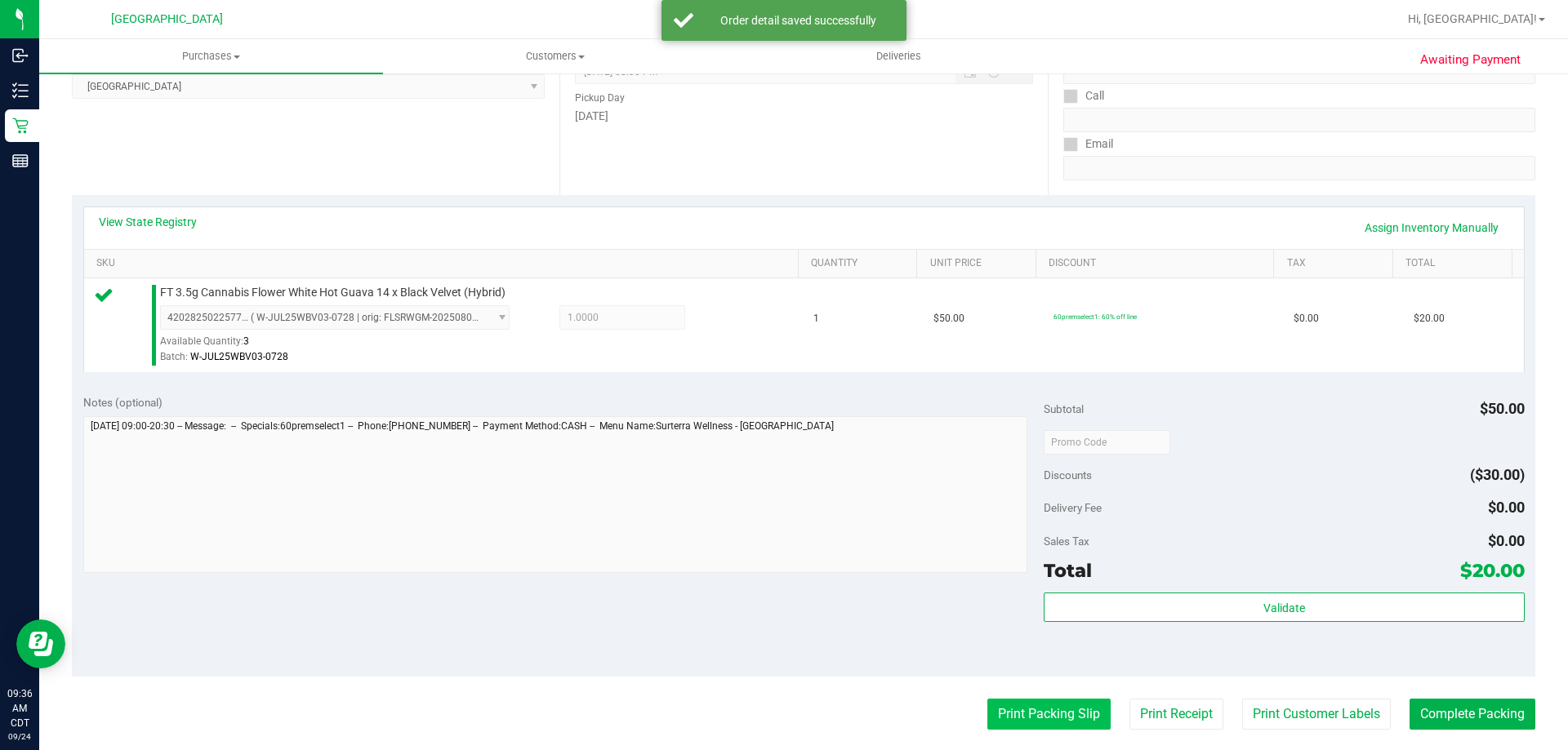
click at [1072, 718] on button "Print Packing Slip" at bounding box center [1048, 714] width 123 height 31
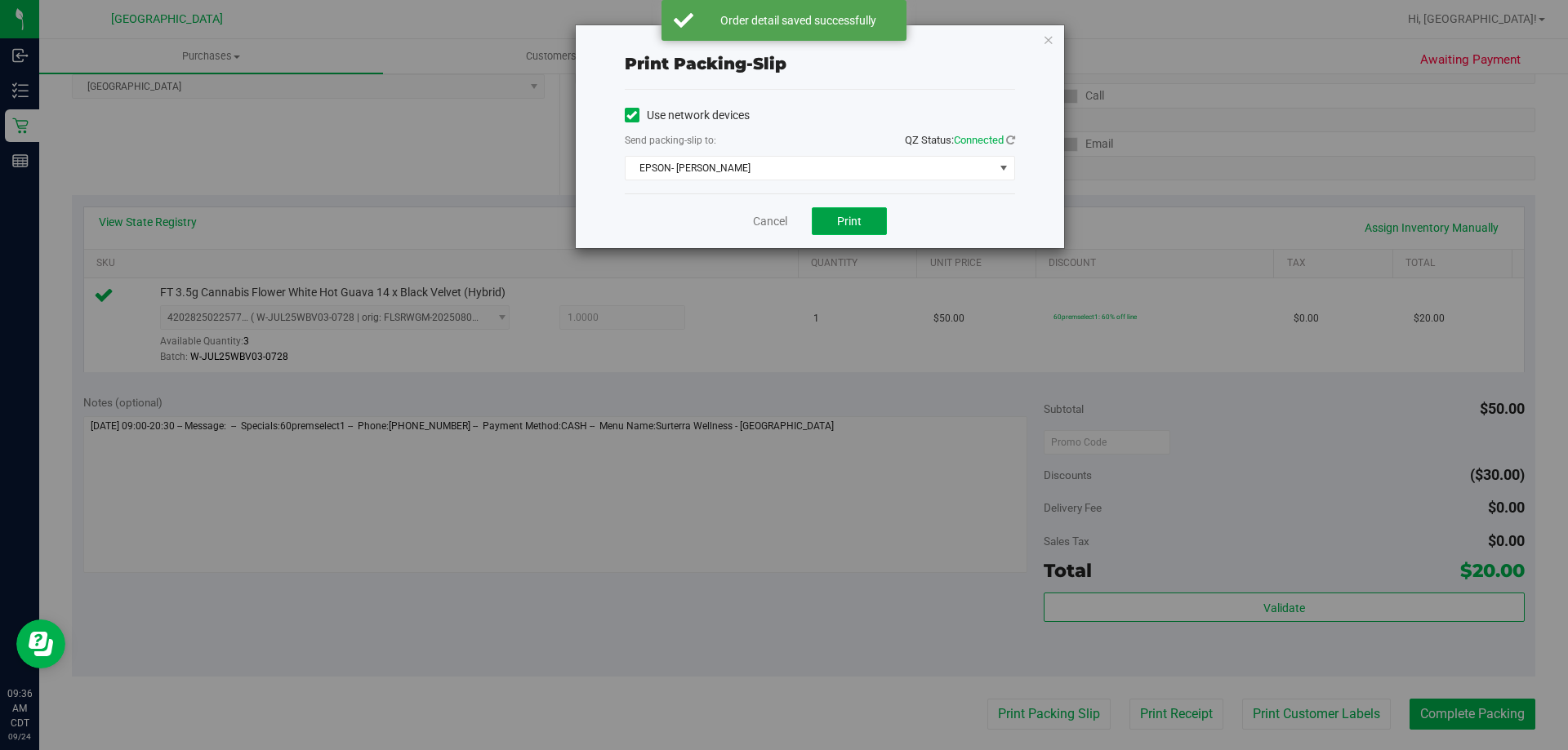
click at [816, 220] on button "Print" at bounding box center [850, 221] width 75 height 28
click at [755, 218] on link "Cancel" at bounding box center [769, 222] width 34 height 17
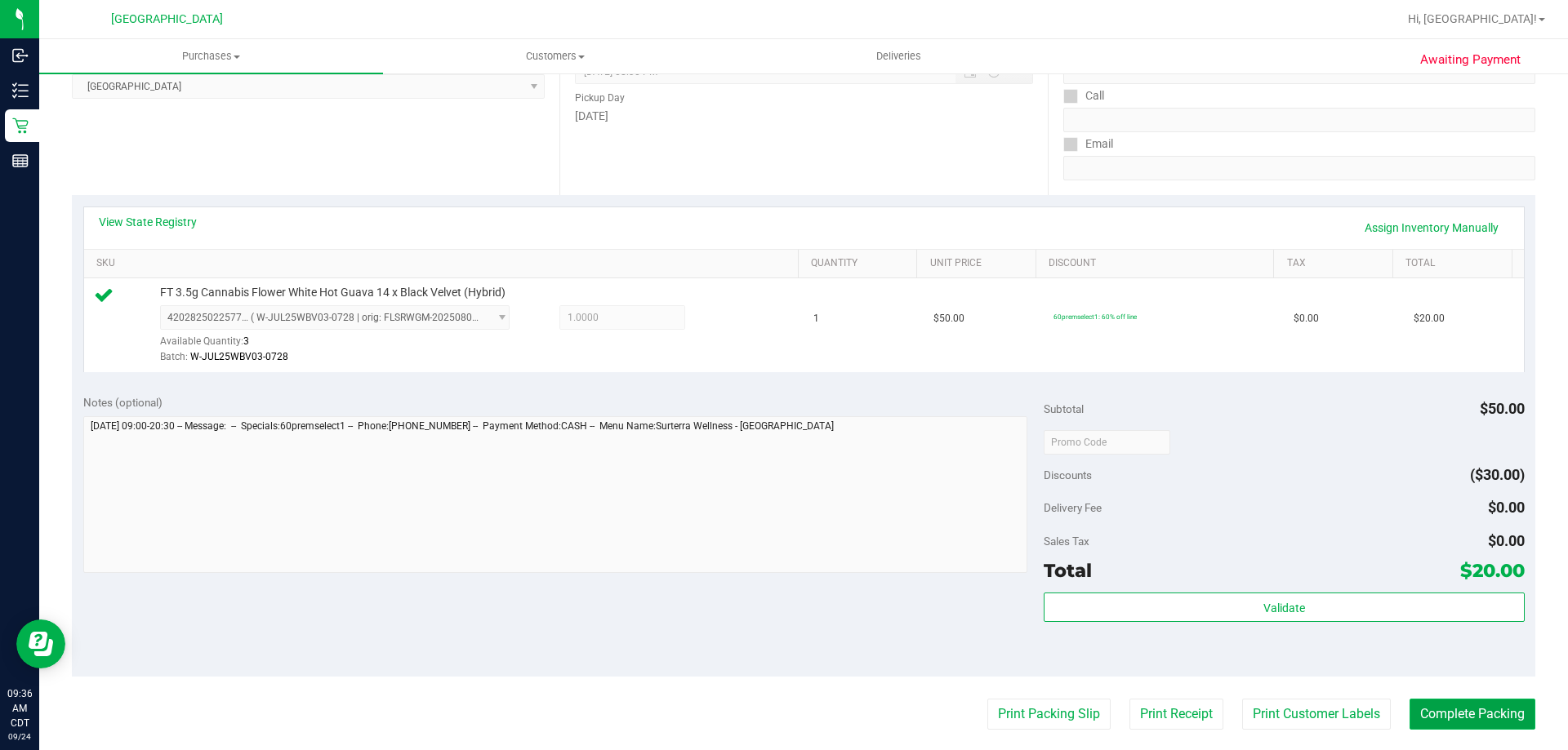
click at [1423, 702] on button "Complete Packing" at bounding box center [1472, 714] width 126 height 31
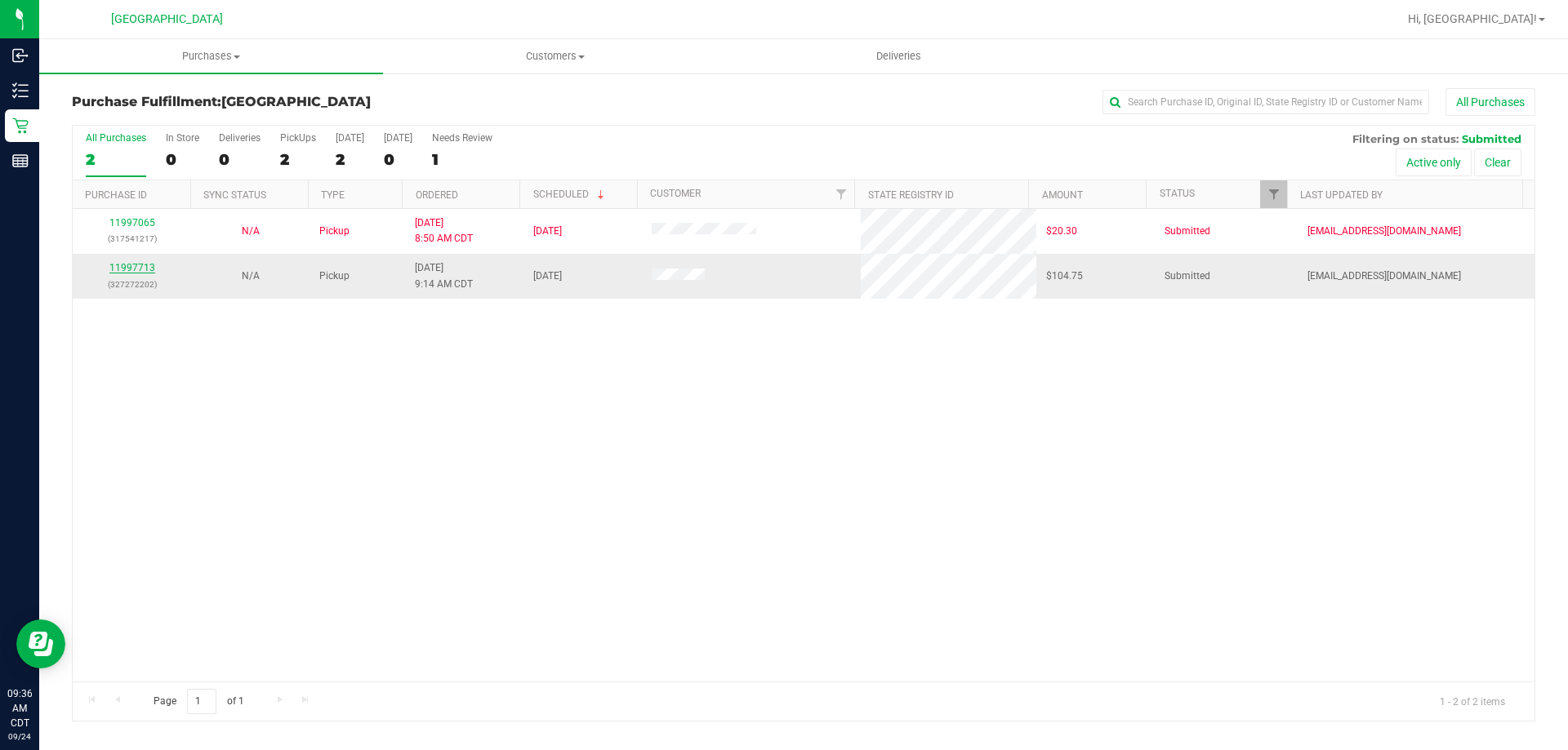
click at [141, 271] on link "11997713" at bounding box center [132, 268] width 45 height 12
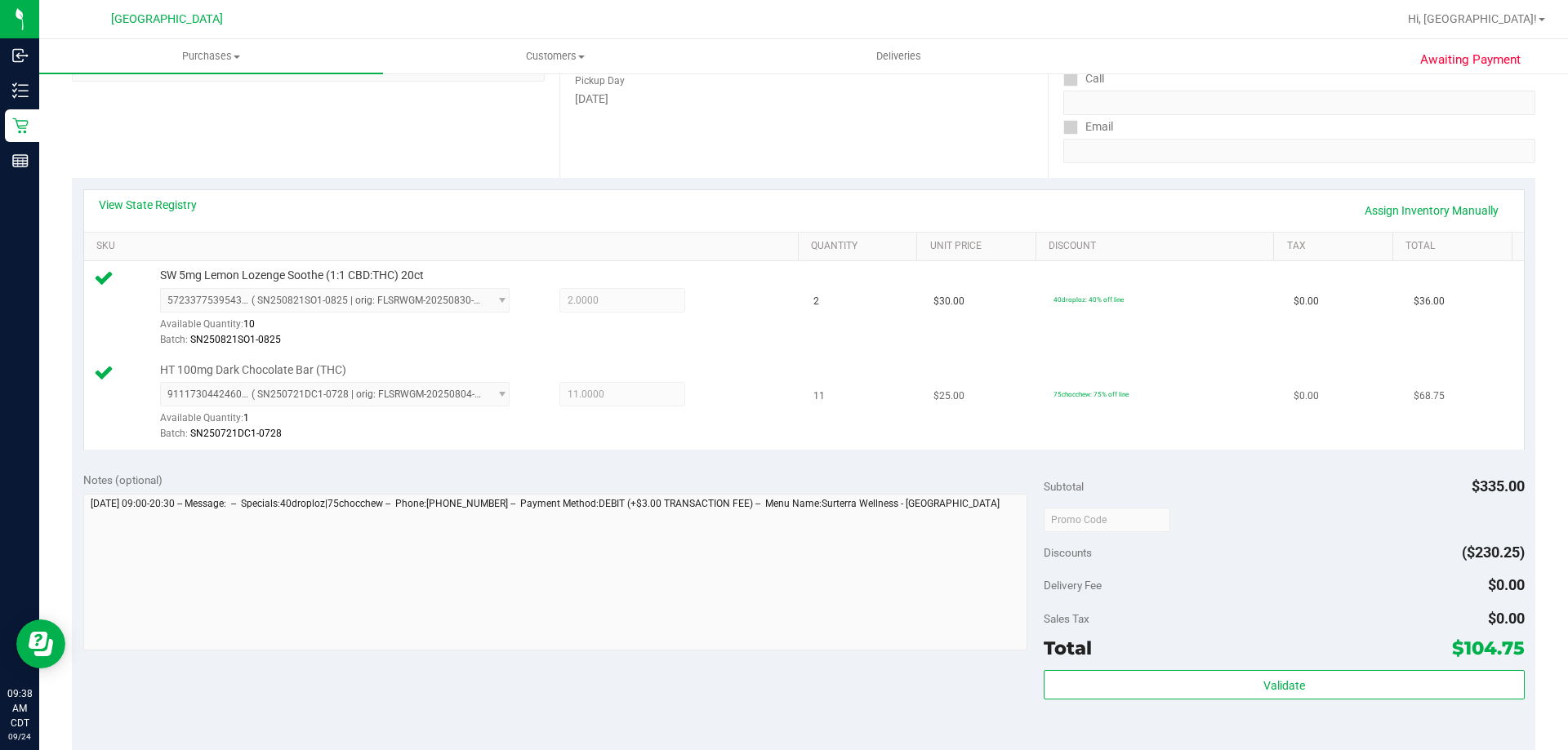
scroll to position [408, 0]
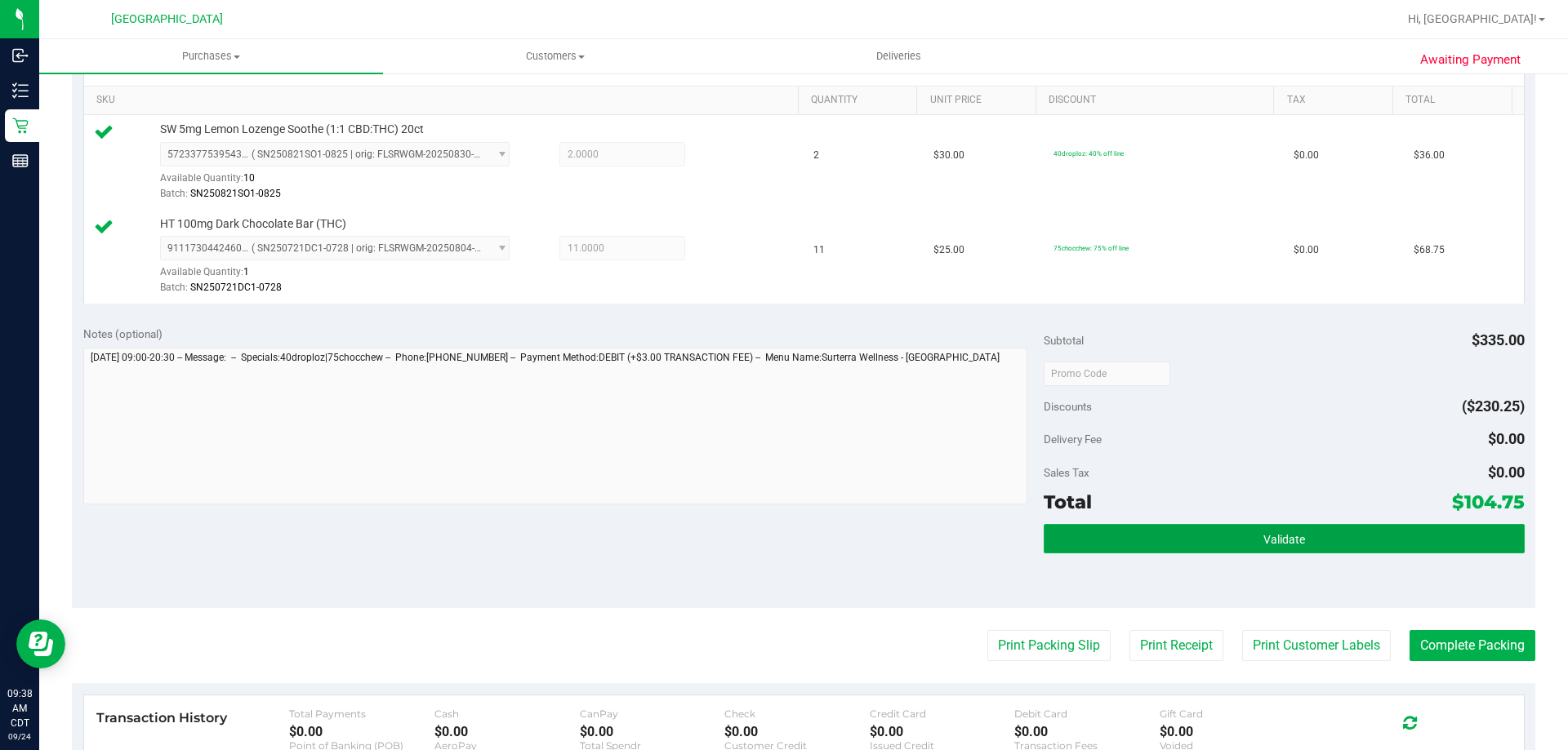
click at [1132, 535] on button "Validate" at bounding box center [1283, 539] width 480 height 29
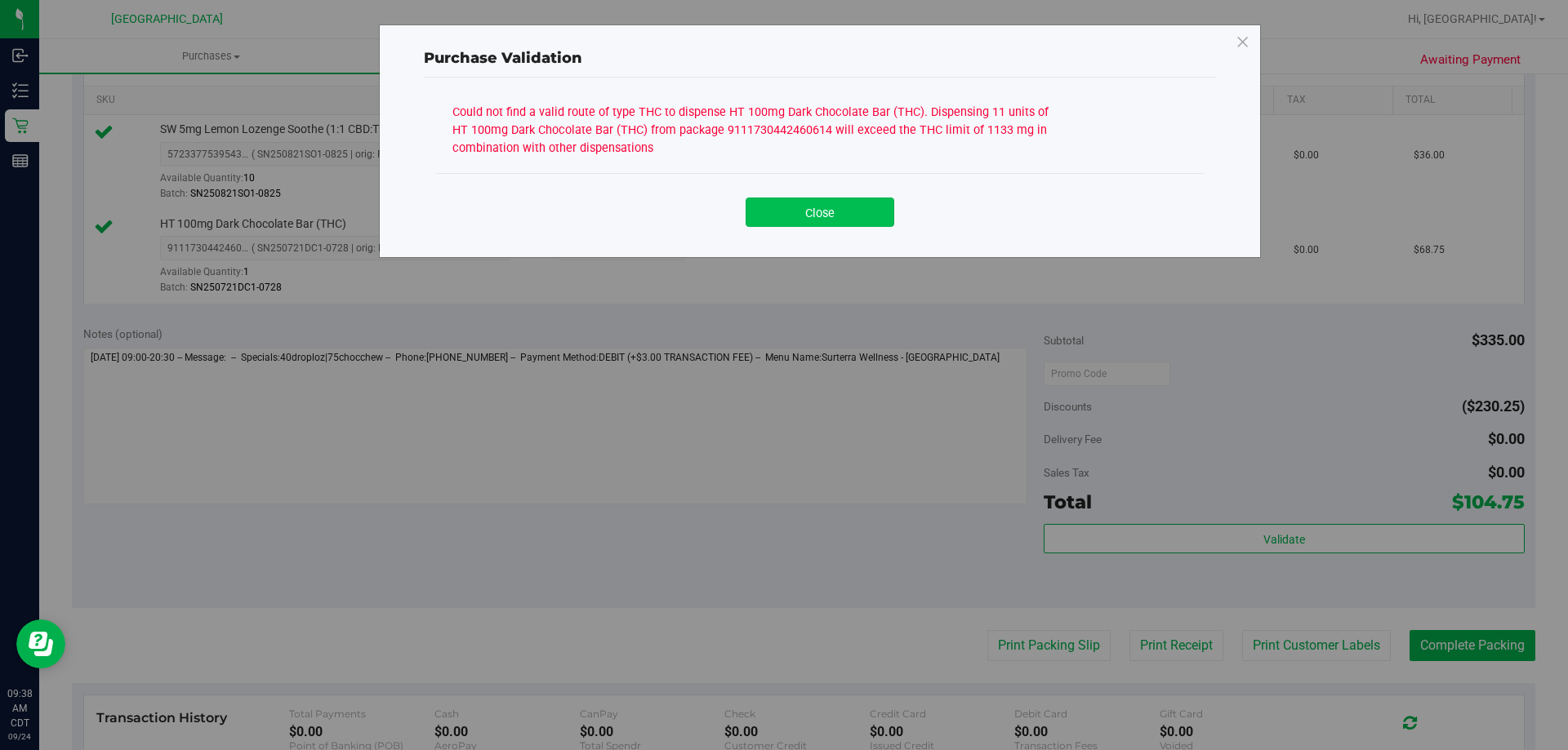
click at [801, 225] on button "Close" at bounding box center [820, 212] width 149 height 29
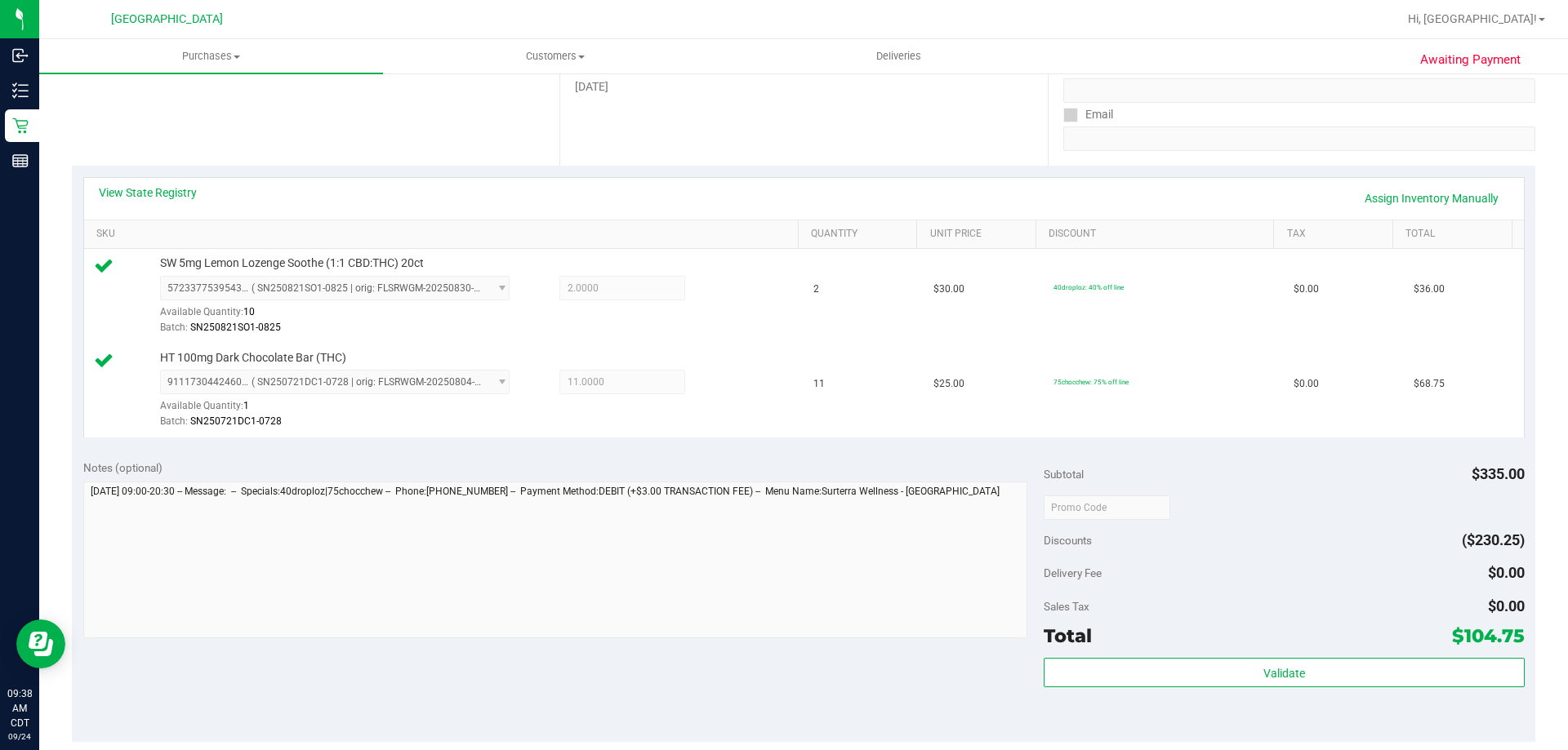
scroll to position [81, 0]
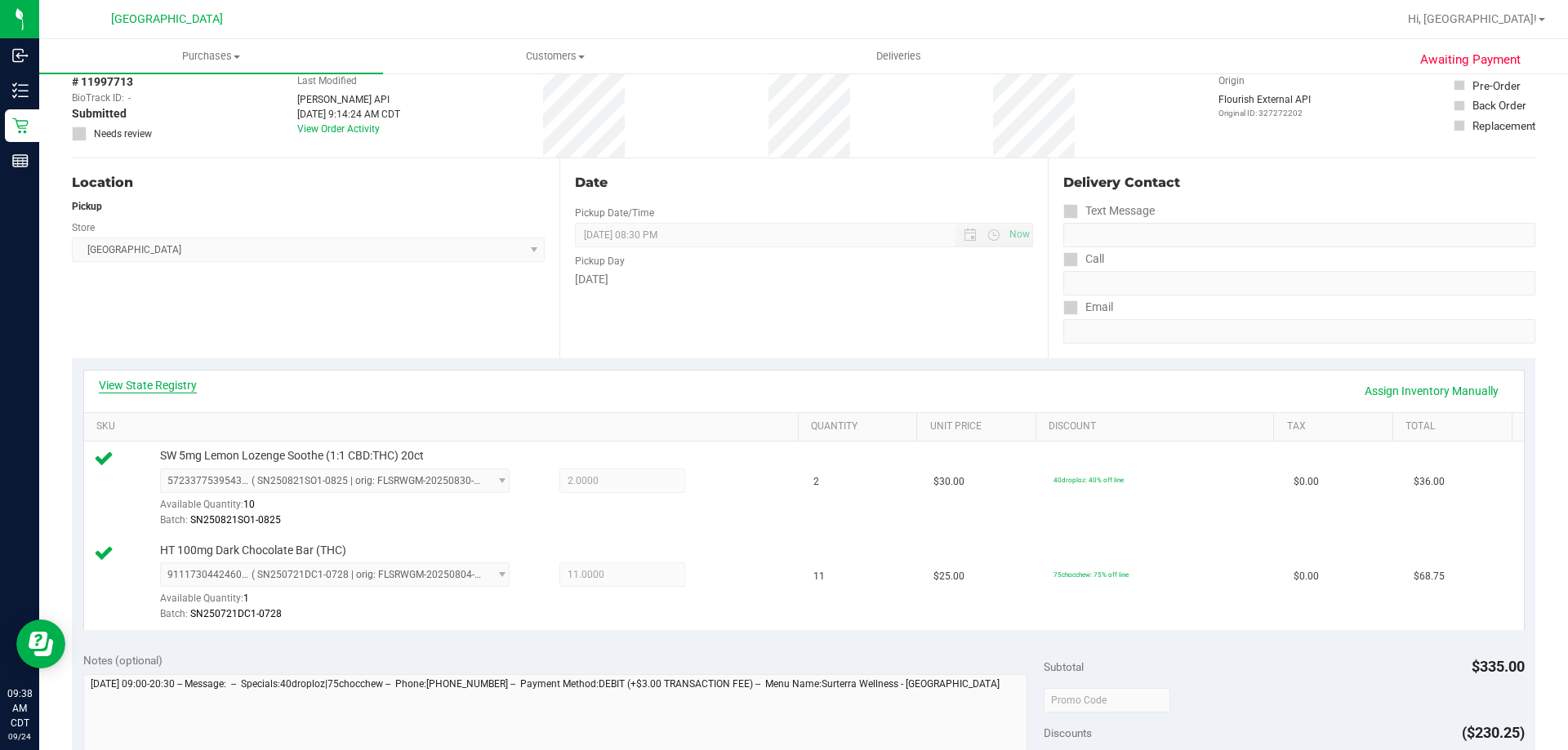
click at [159, 388] on link "View State Registry" at bounding box center [147, 385] width 98 height 16
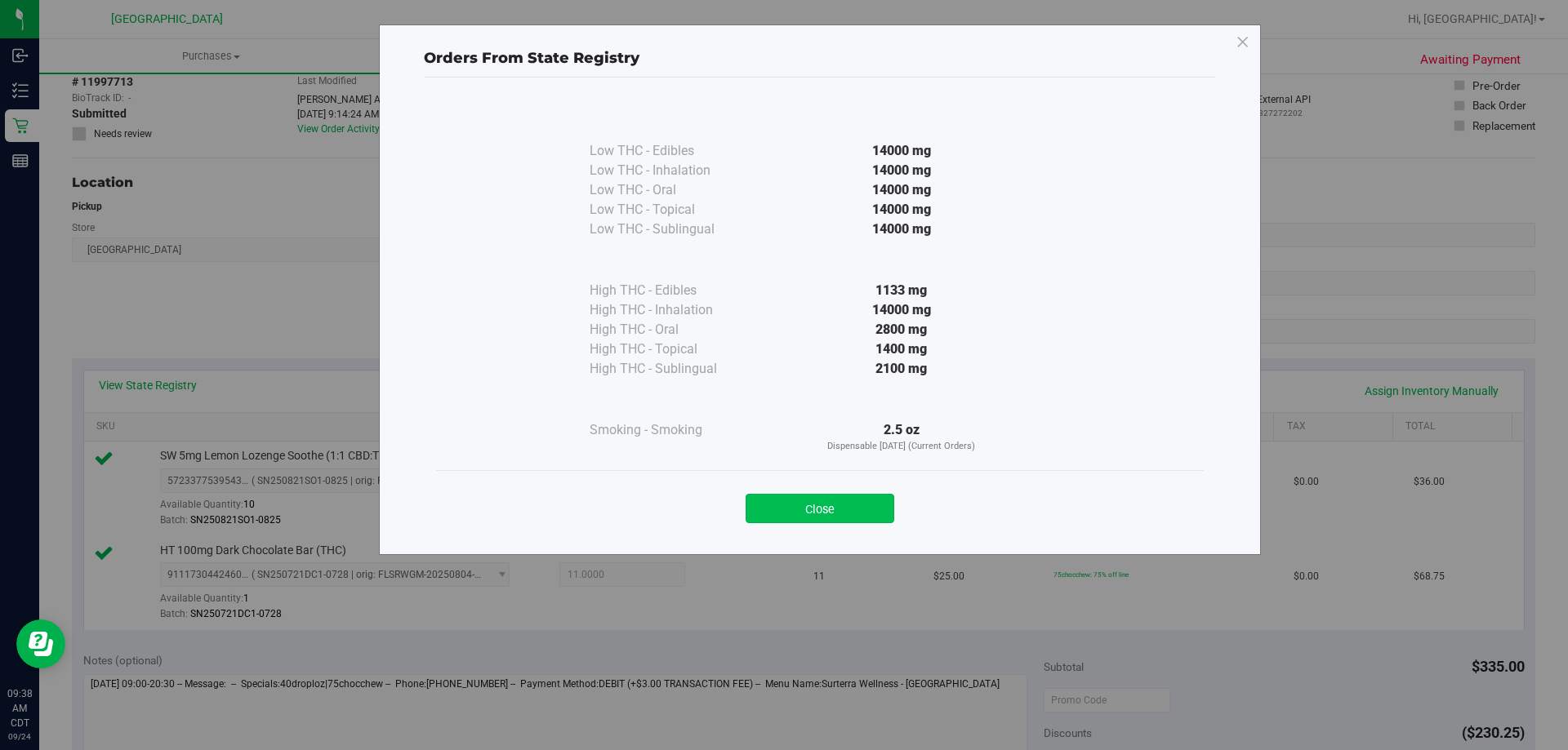
click at [826, 510] on button "Close" at bounding box center [820, 508] width 149 height 29
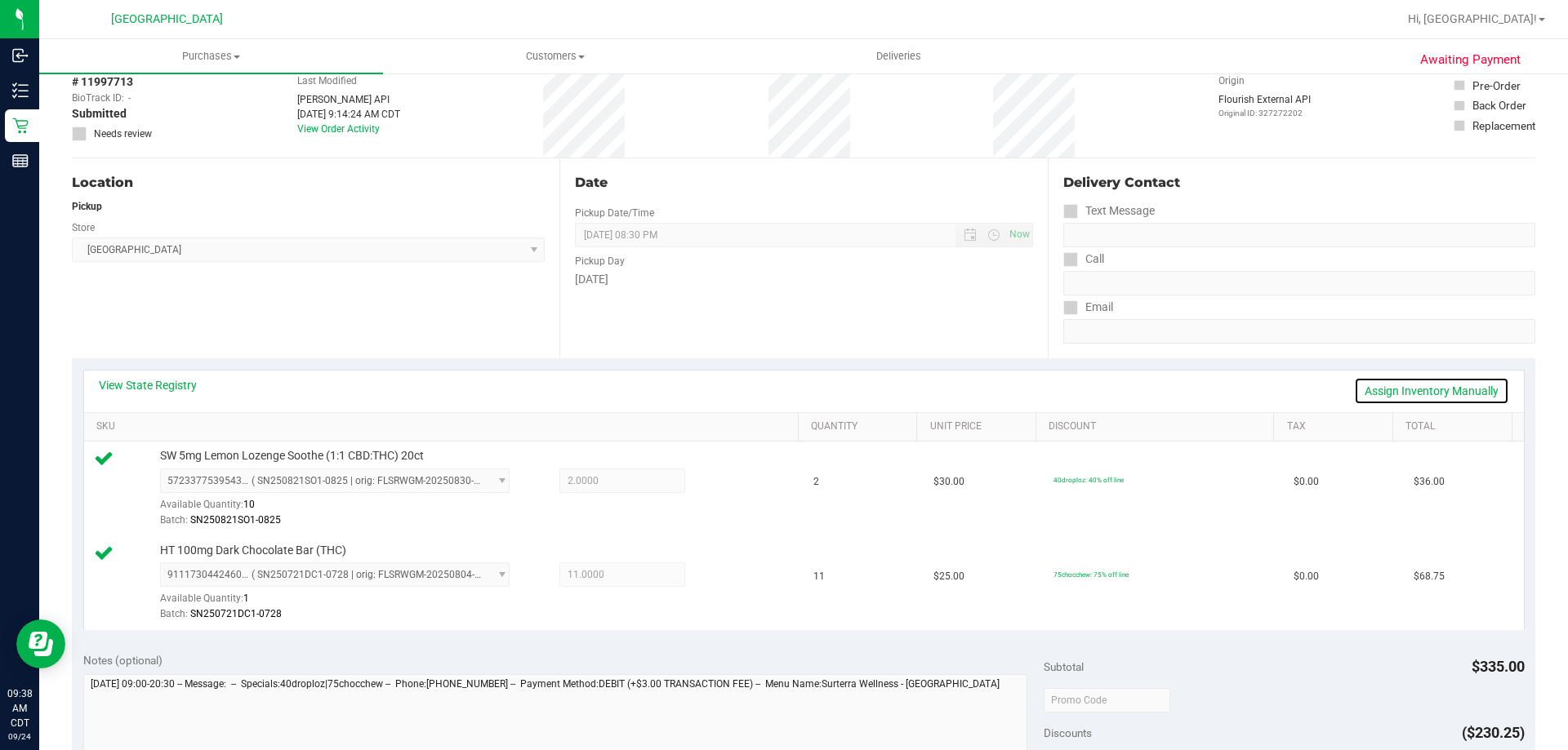
click at [1355, 389] on link "Assign Inventory Manually" at bounding box center [1432, 391] width 155 height 28
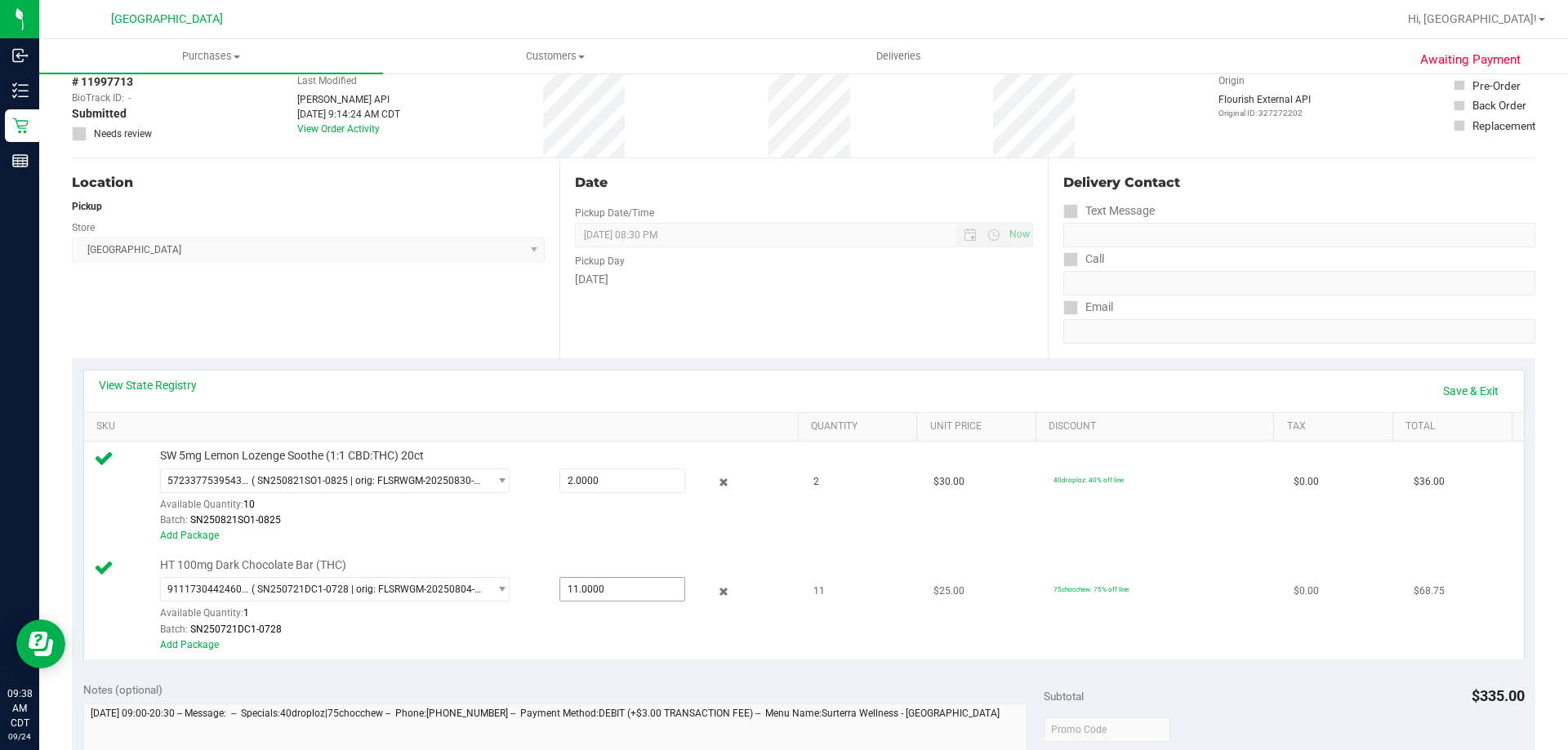
click at [652, 590] on span "11.0000 11" at bounding box center [622, 588] width 126 height 24
click at [652, 590] on input "11" at bounding box center [622, 589] width 124 height 23
type input "10"
type input "10.0000"
click at [650, 546] on td "SW 5mg Lemon Lozenge Soothe (1:1 CBD:THC) 20ct 5723377539543789 ( SN250821SO1-0…" at bounding box center [444, 495] width 720 height 109
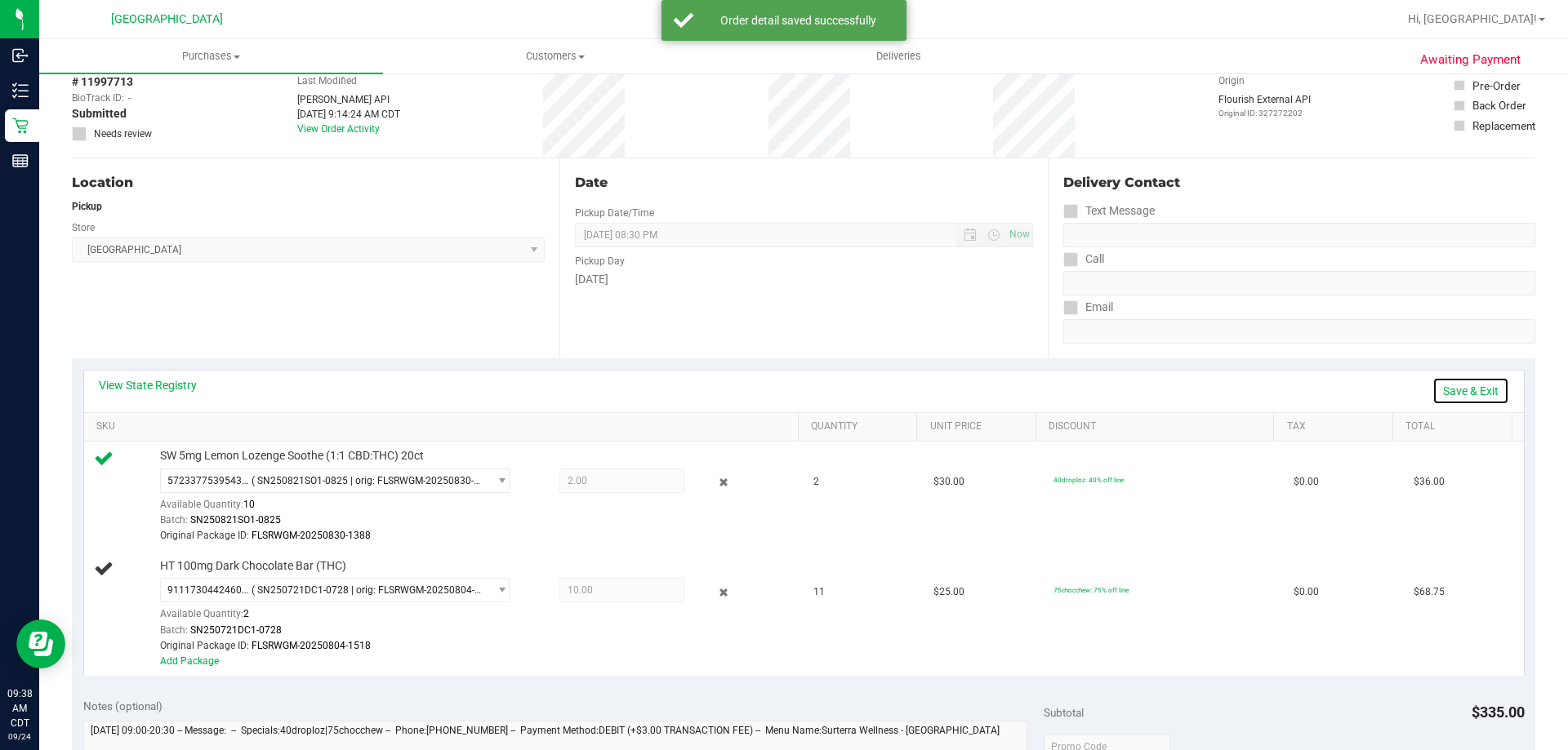
click at [1446, 384] on link "Save & Exit" at bounding box center [1470, 391] width 76 height 28
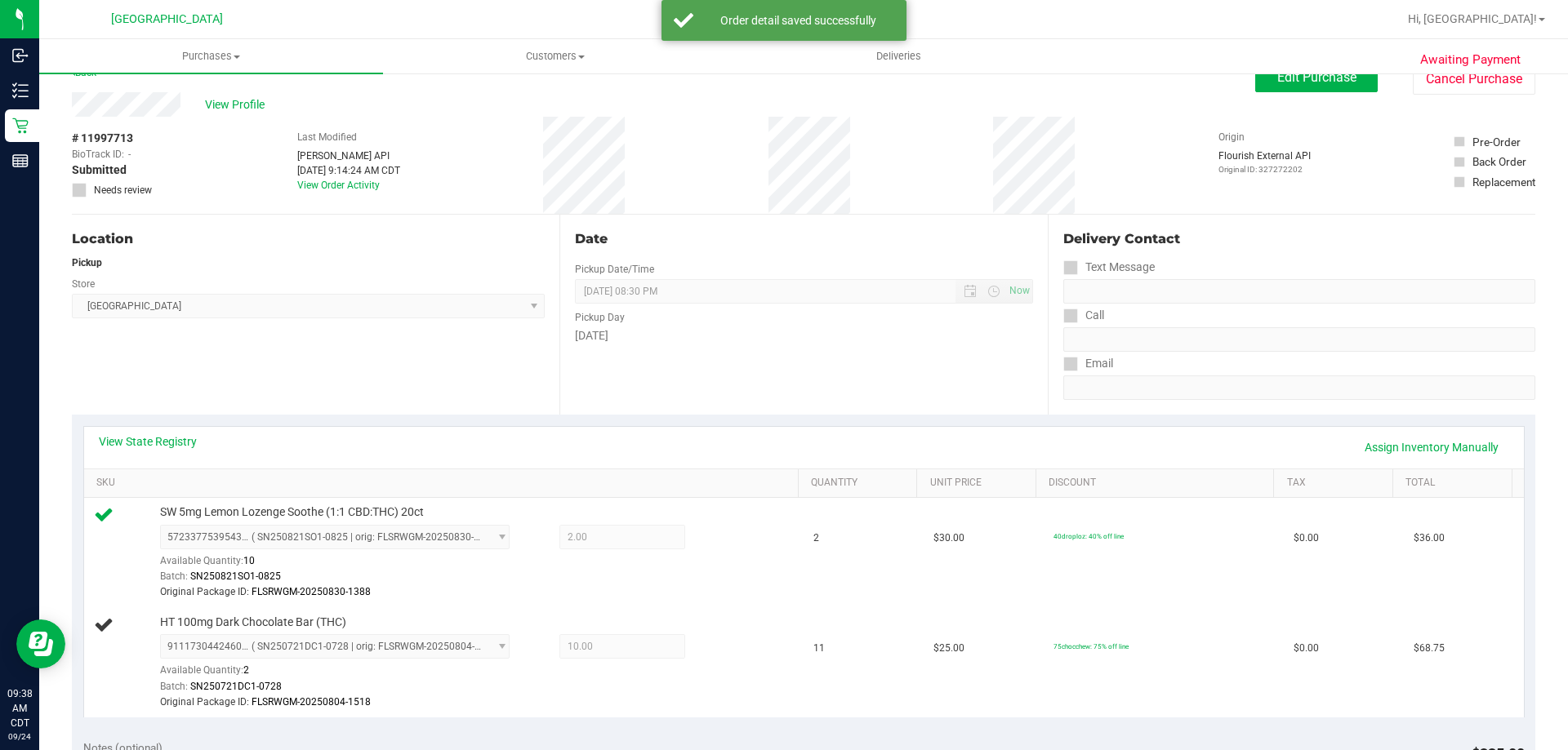
scroll to position [0, 0]
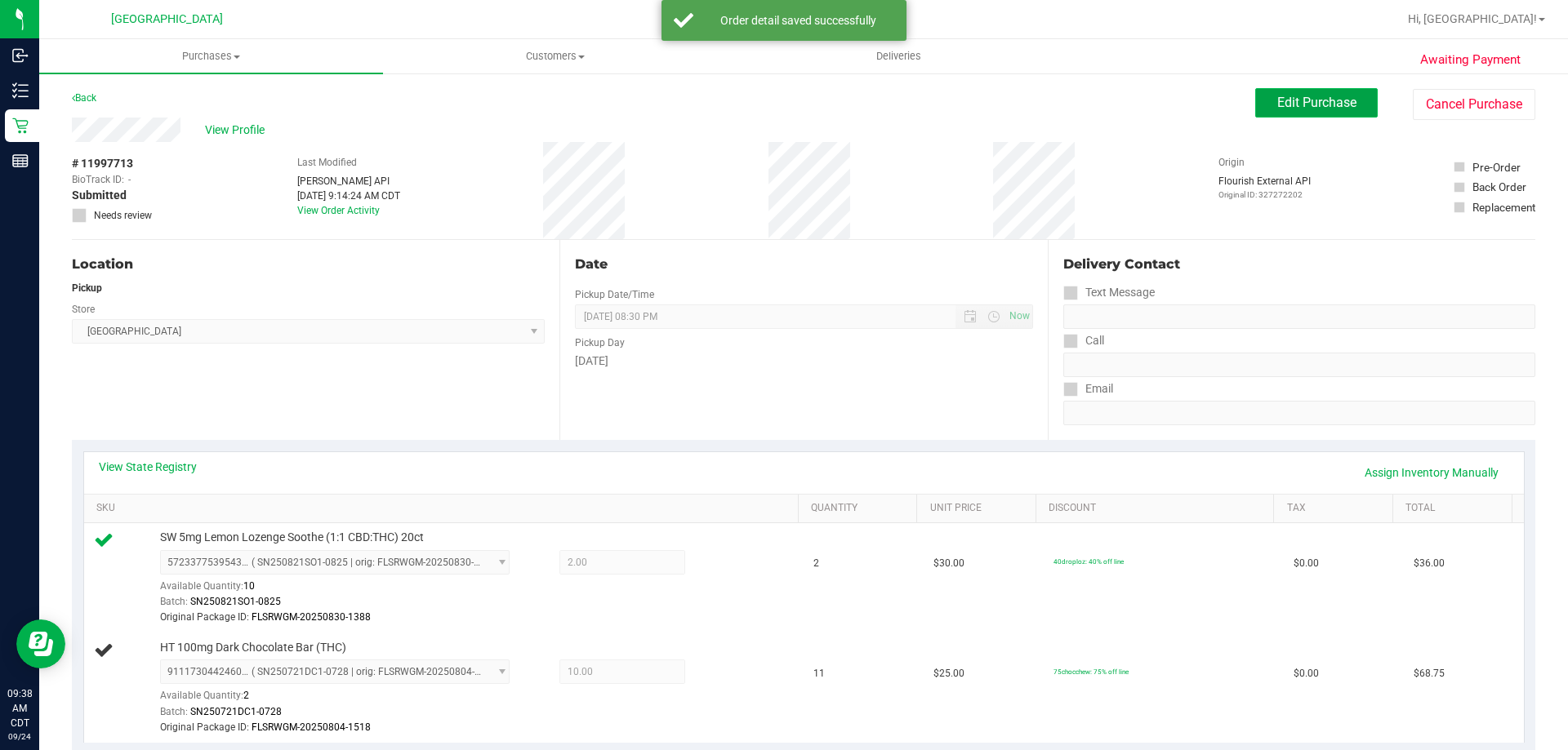
click at [1330, 105] on span "Edit Purchase" at bounding box center [1316, 103] width 79 height 15
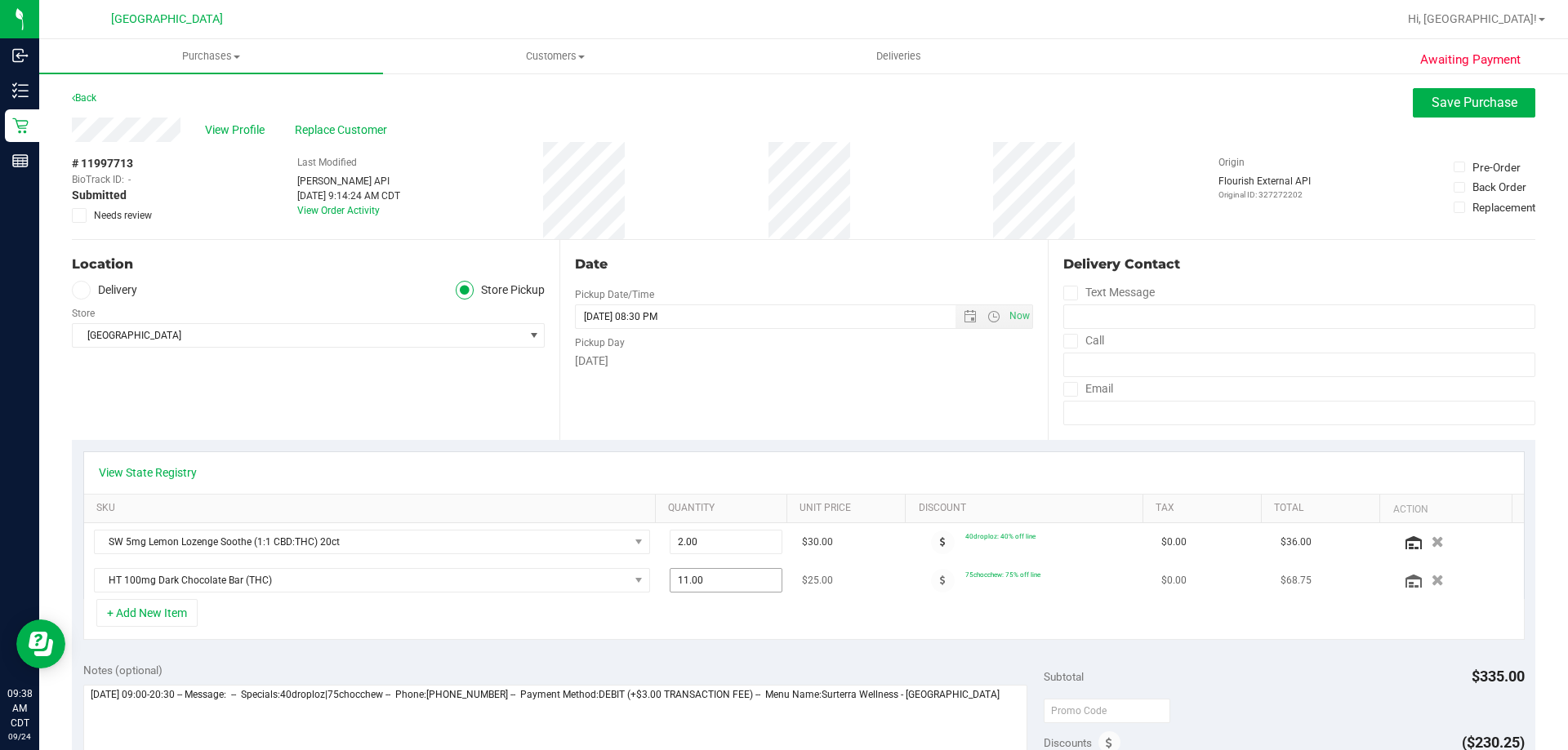
click at [749, 589] on span "11.00 11" at bounding box center [726, 580] width 113 height 24
click at [749, 589] on input "11" at bounding box center [727, 581] width 112 height 23
type input "10"
type input "10.00"
click at [760, 457] on div "View State Registry" at bounding box center [803, 472] width 1439 height 42
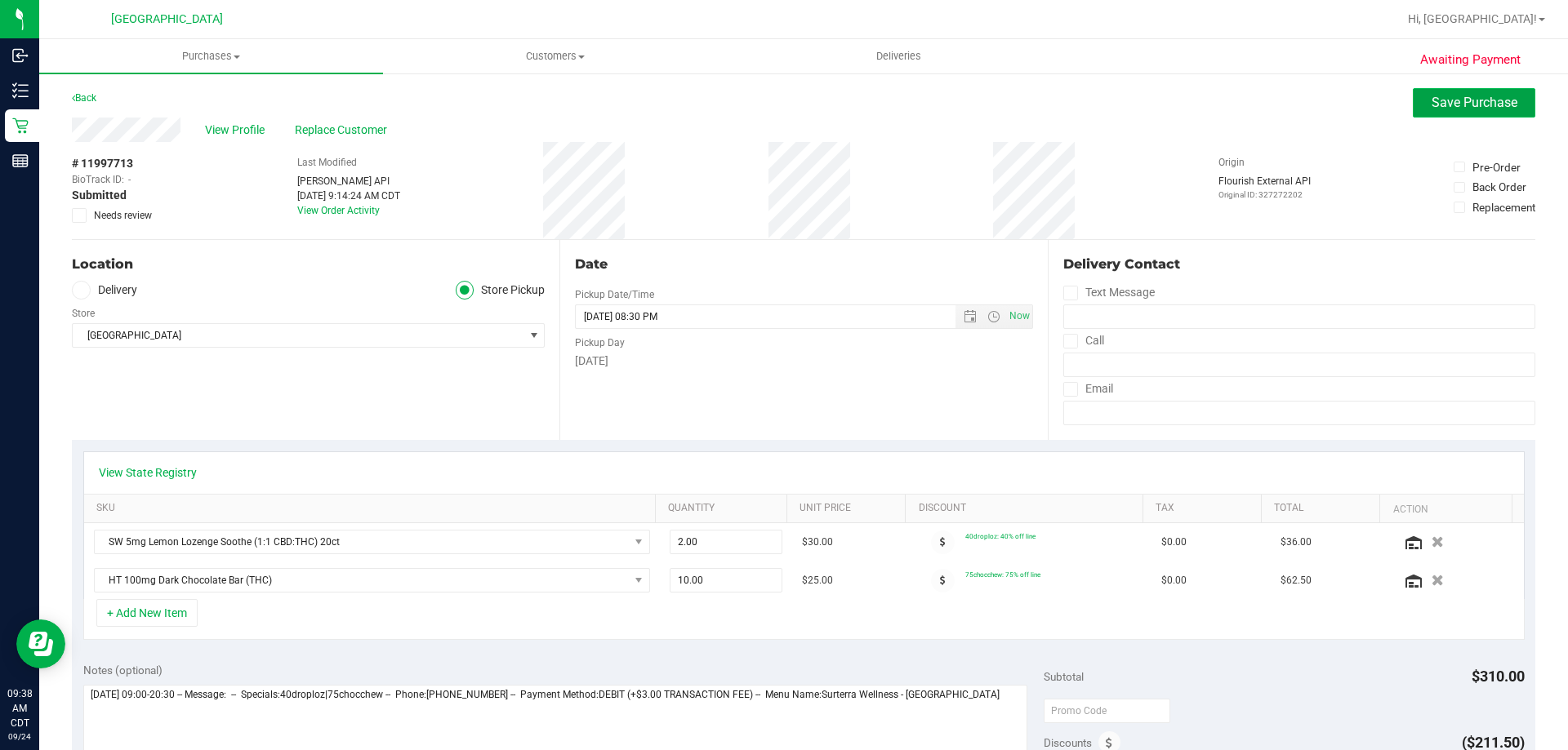
click at [1412, 107] on button "Save Purchase" at bounding box center [1473, 103] width 123 height 29
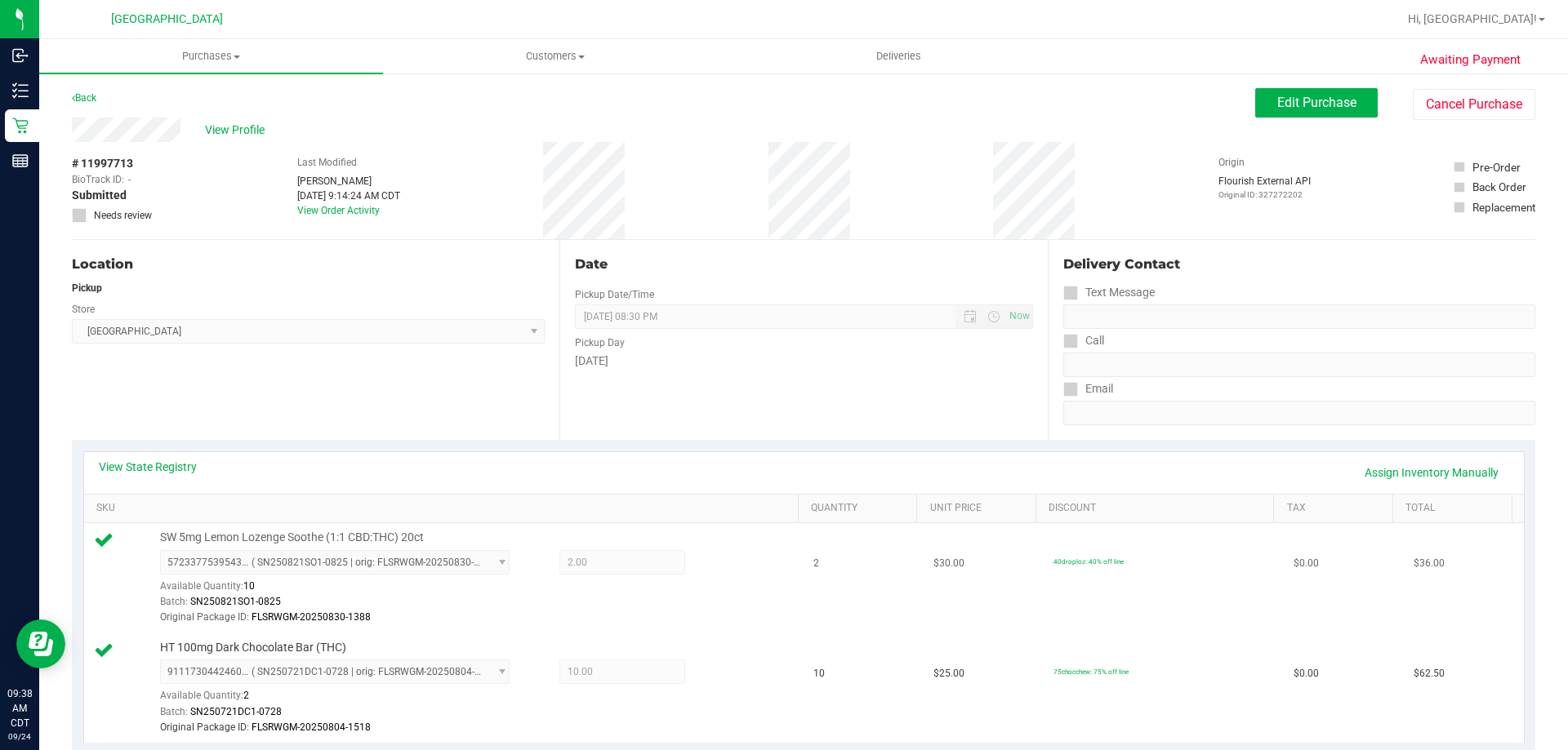
scroll to position [326, 0]
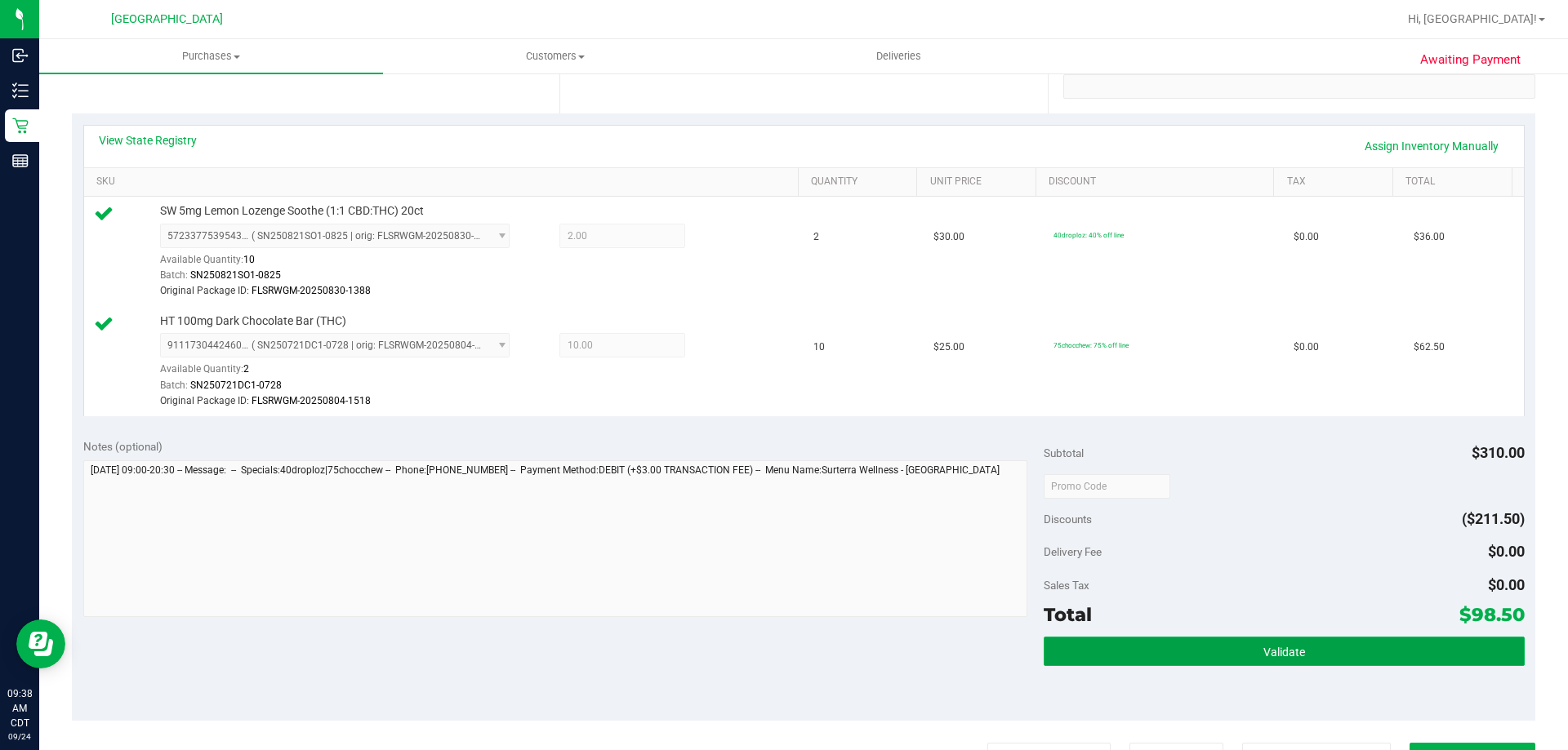
click at [1320, 642] on button "Validate" at bounding box center [1283, 651] width 480 height 29
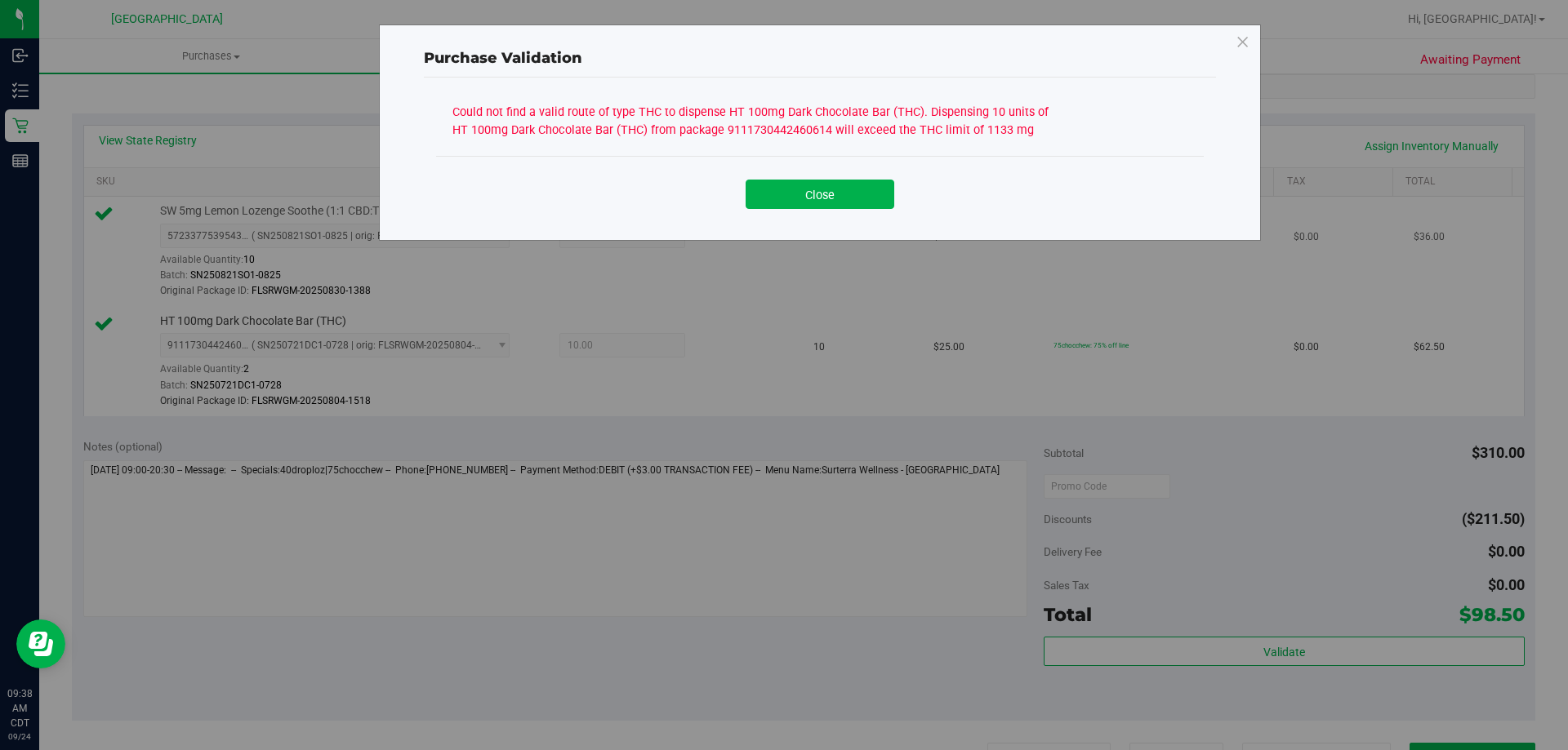
click at [835, 198] on button "Close" at bounding box center [820, 195] width 149 height 29
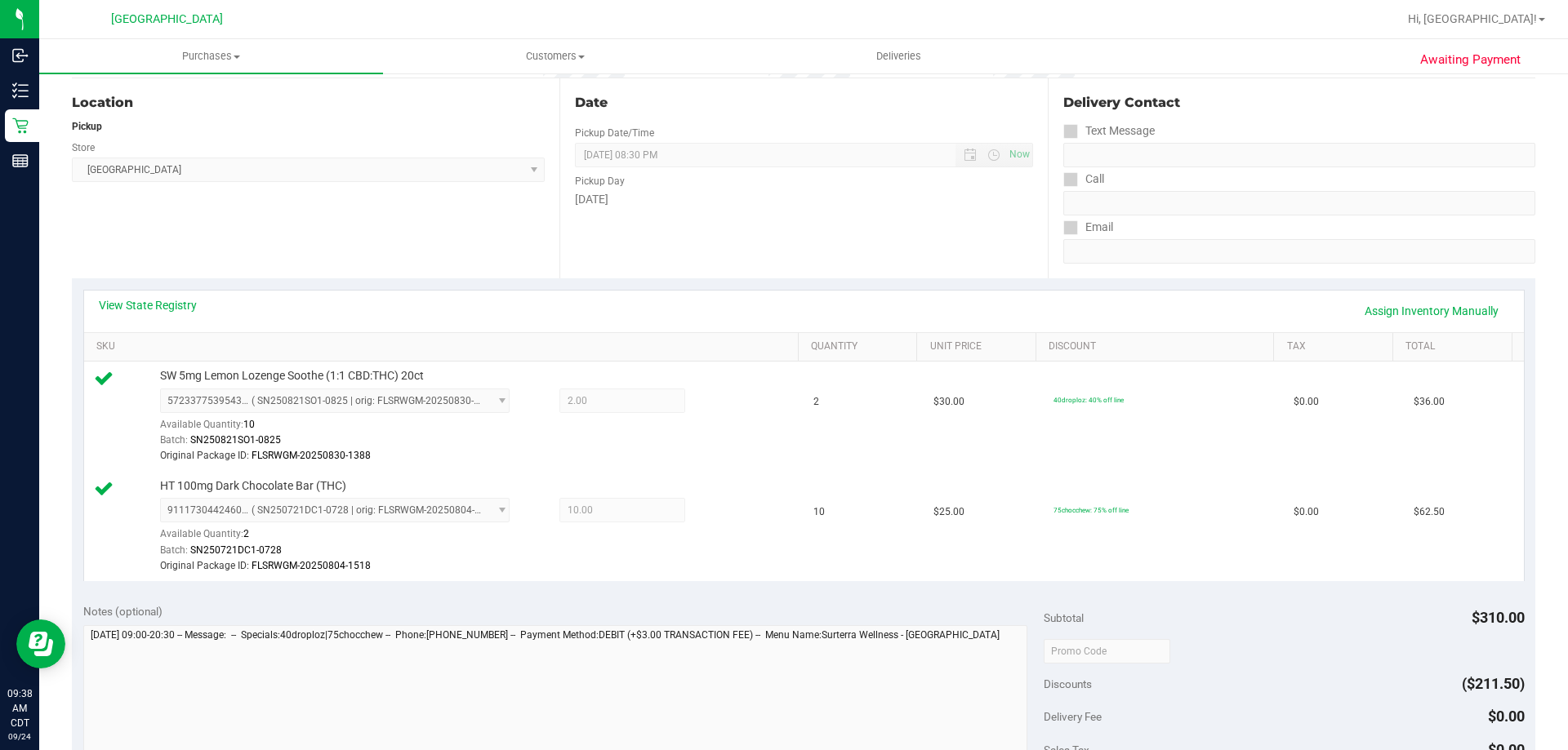
scroll to position [0, 0]
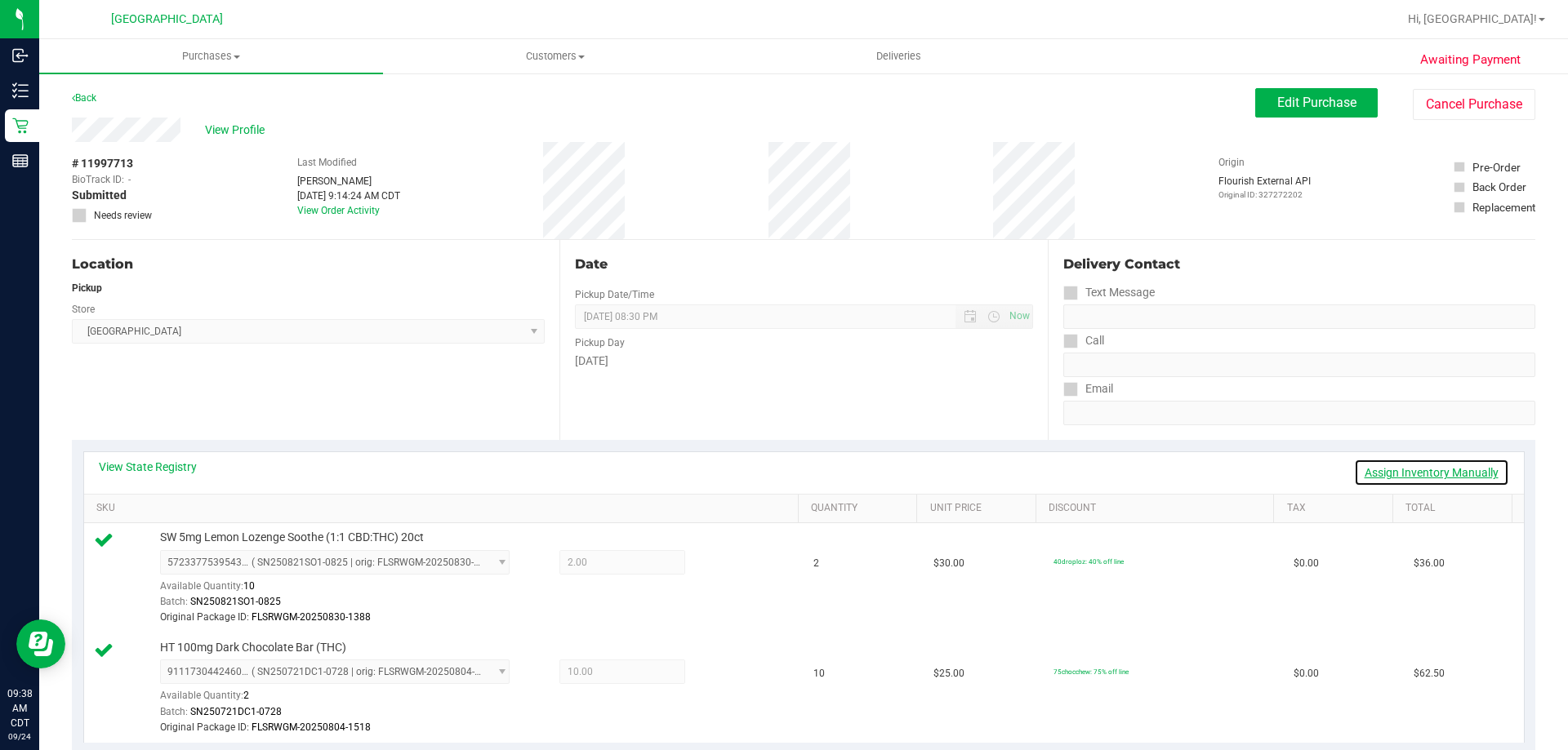
click at [1380, 465] on link "Assign Inventory Manually" at bounding box center [1432, 472] width 155 height 28
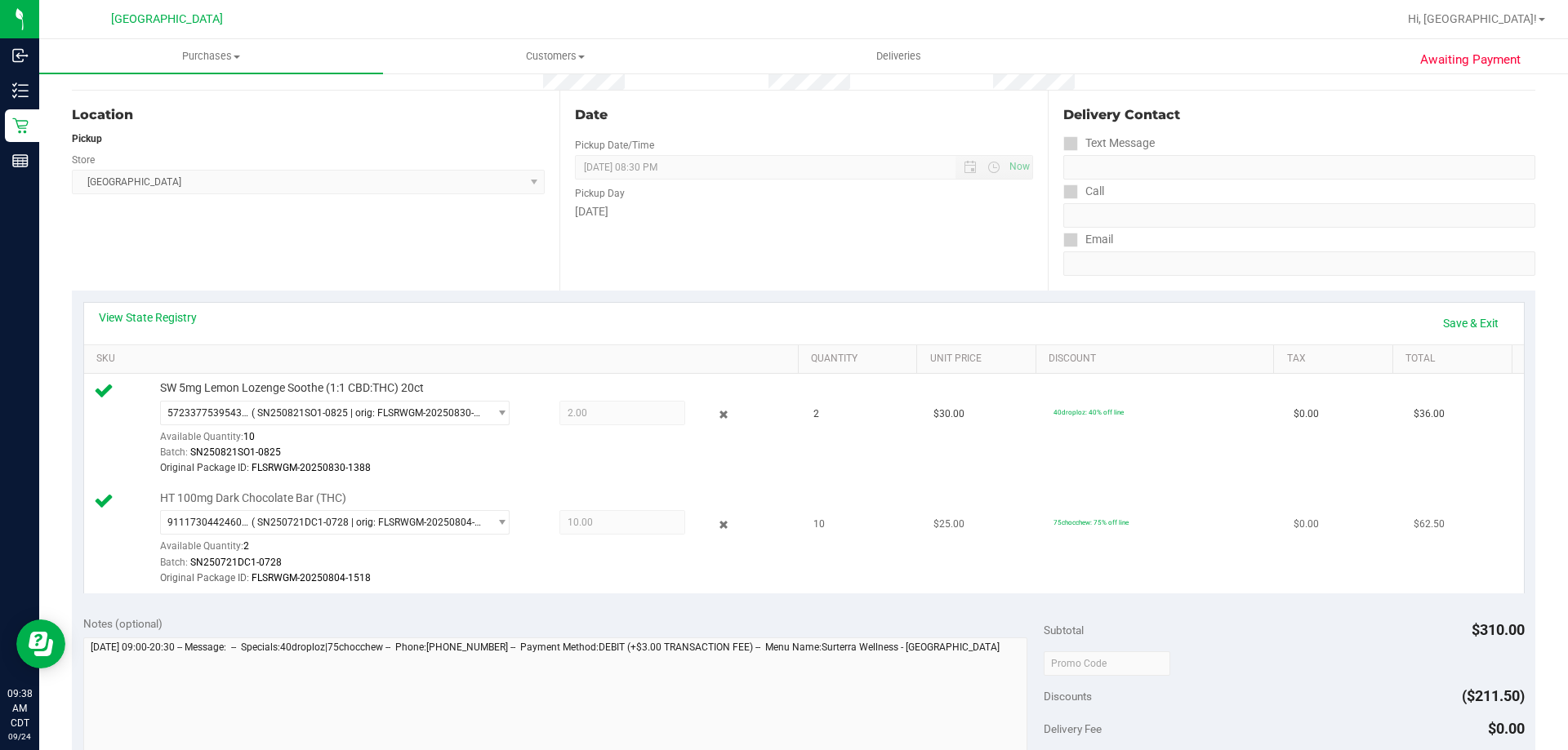
scroll to position [164, 0]
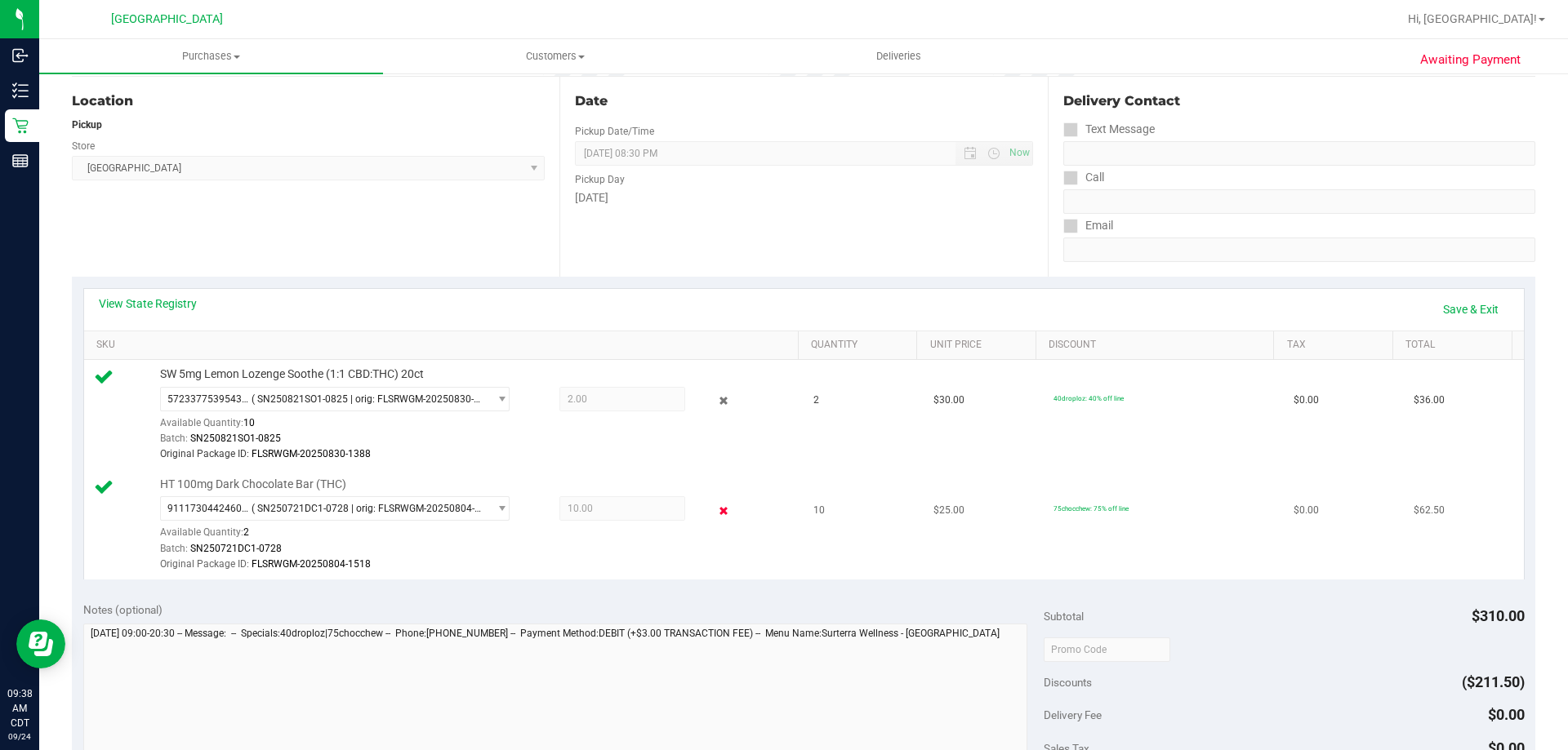
click at [715, 512] on icon at bounding box center [724, 510] width 17 height 18
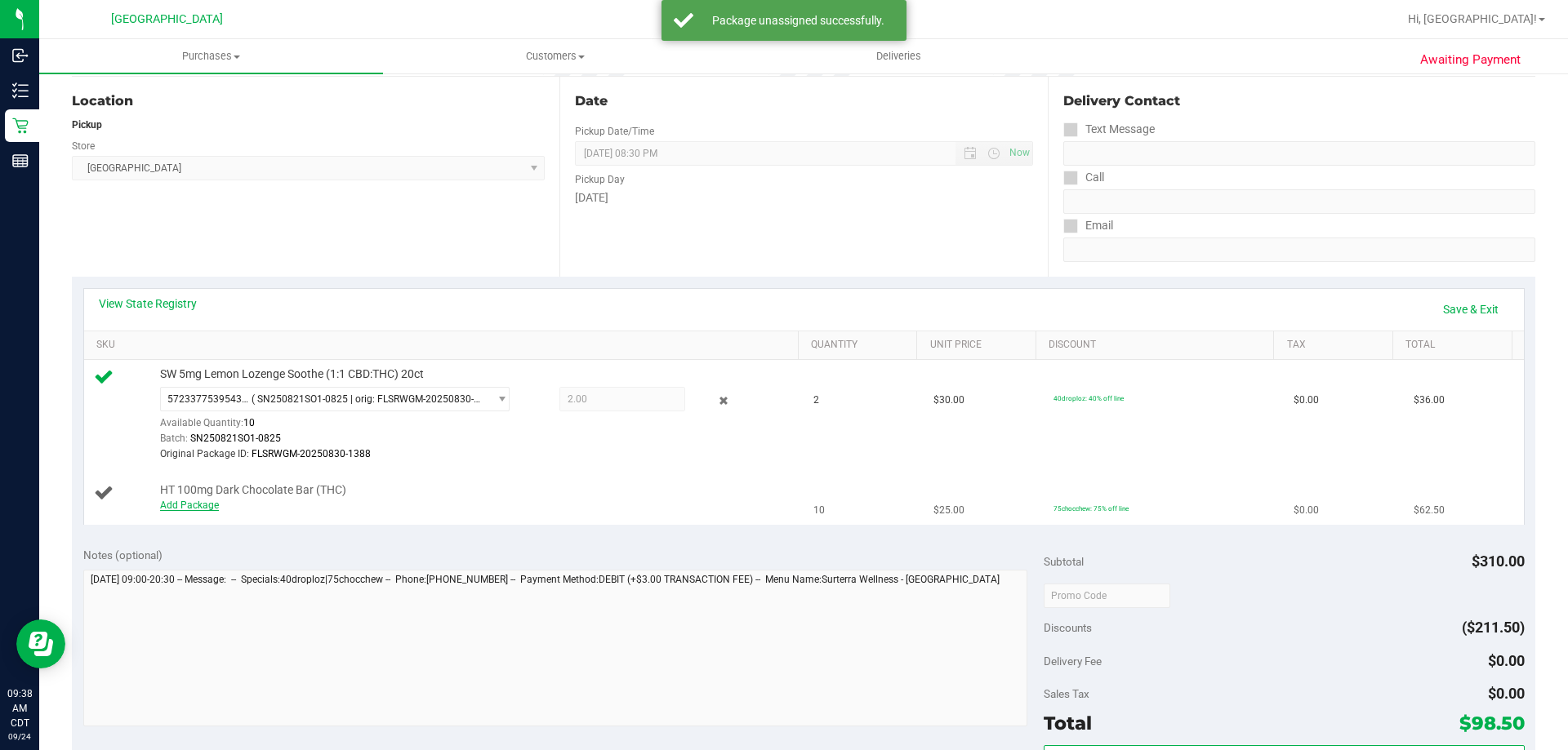
click at [189, 503] on link "Add Package" at bounding box center [189, 505] width 59 height 12
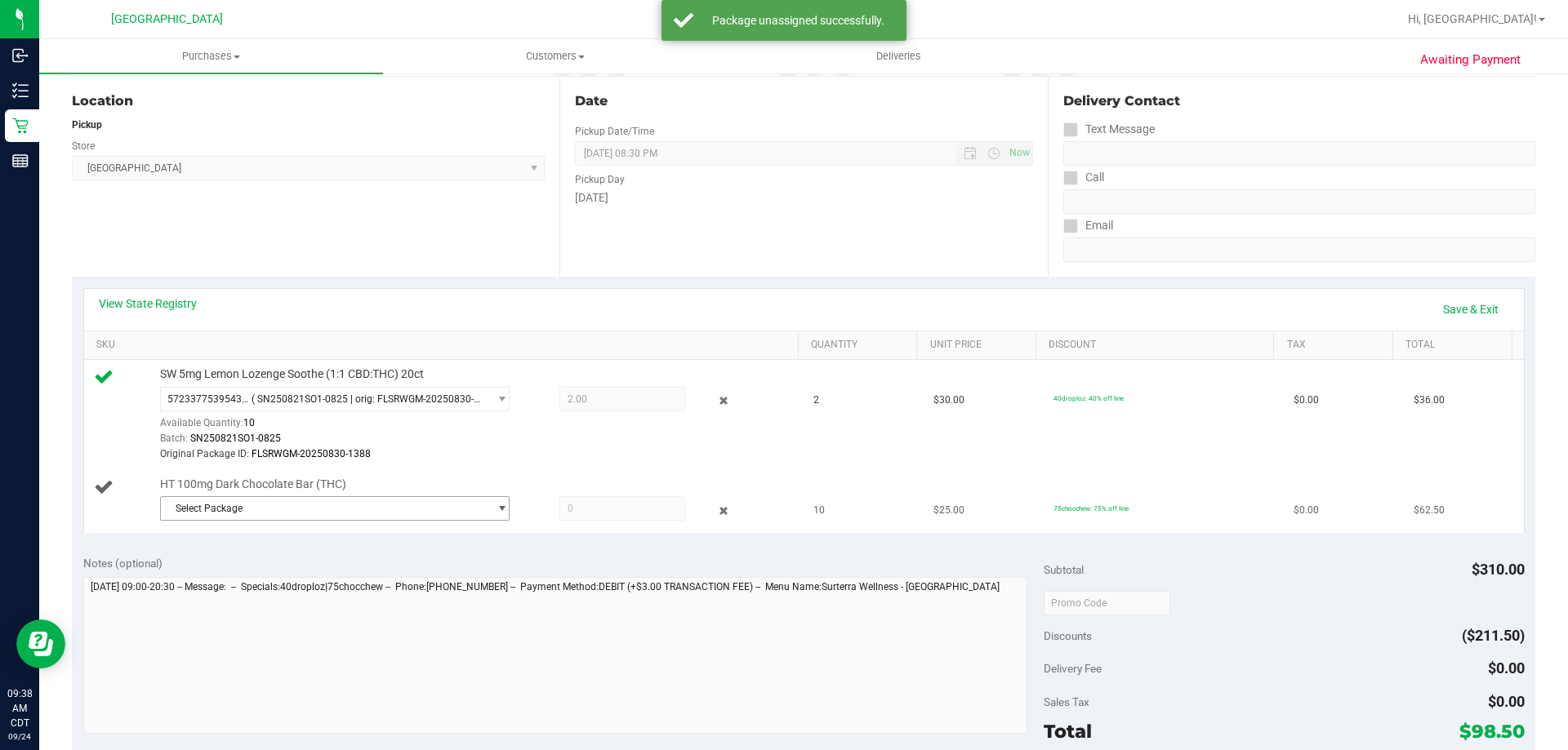
click at [210, 509] on span "Select Package" at bounding box center [324, 509] width 327 height 23
click at [232, 576] on span "9111730442460614" at bounding box center [215, 577] width 91 height 12
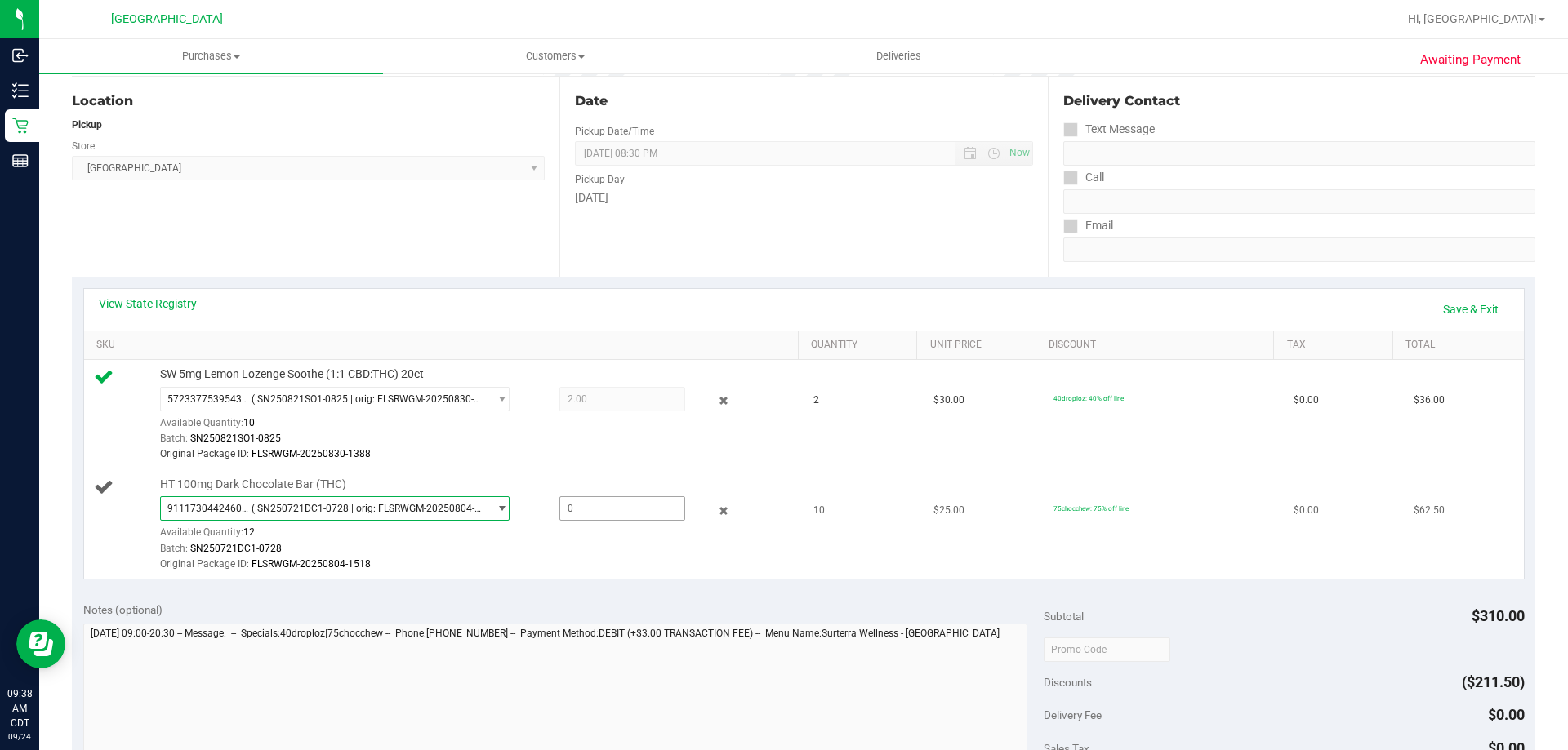
click at [606, 517] on span at bounding box center [622, 508] width 126 height 24
type input "9"
type input "9.0000"
click at [618, 485] on div "HT 100mg Dark Chocolate Bar (THC) 9111730442460614 ( SN250721DC1-0728 | orig: F…" at bounding box center [471, 525] width 639 height 97
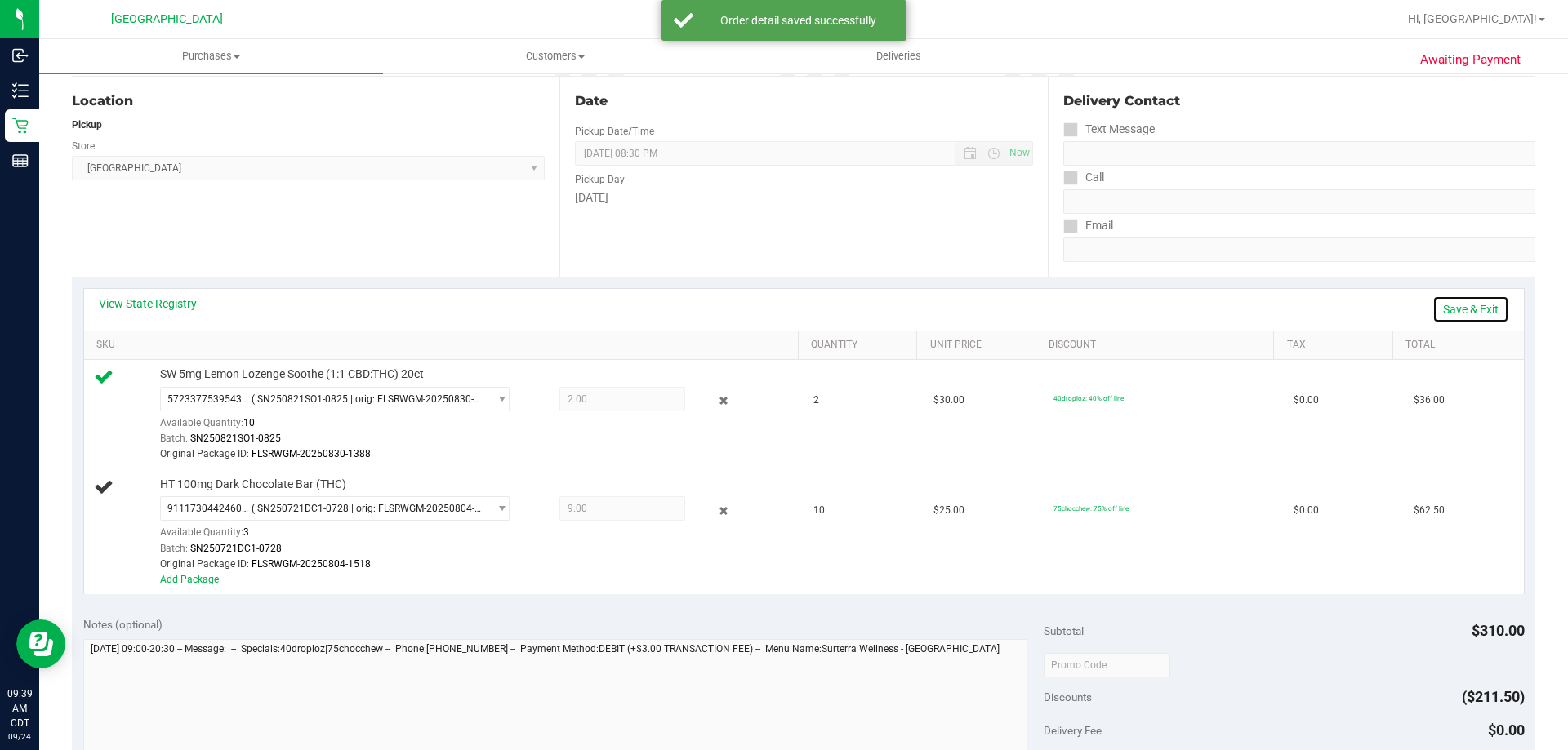
click at [1449, 319] on link "Save & Exit" at bounding box center [1470, 309] width 76 height 28
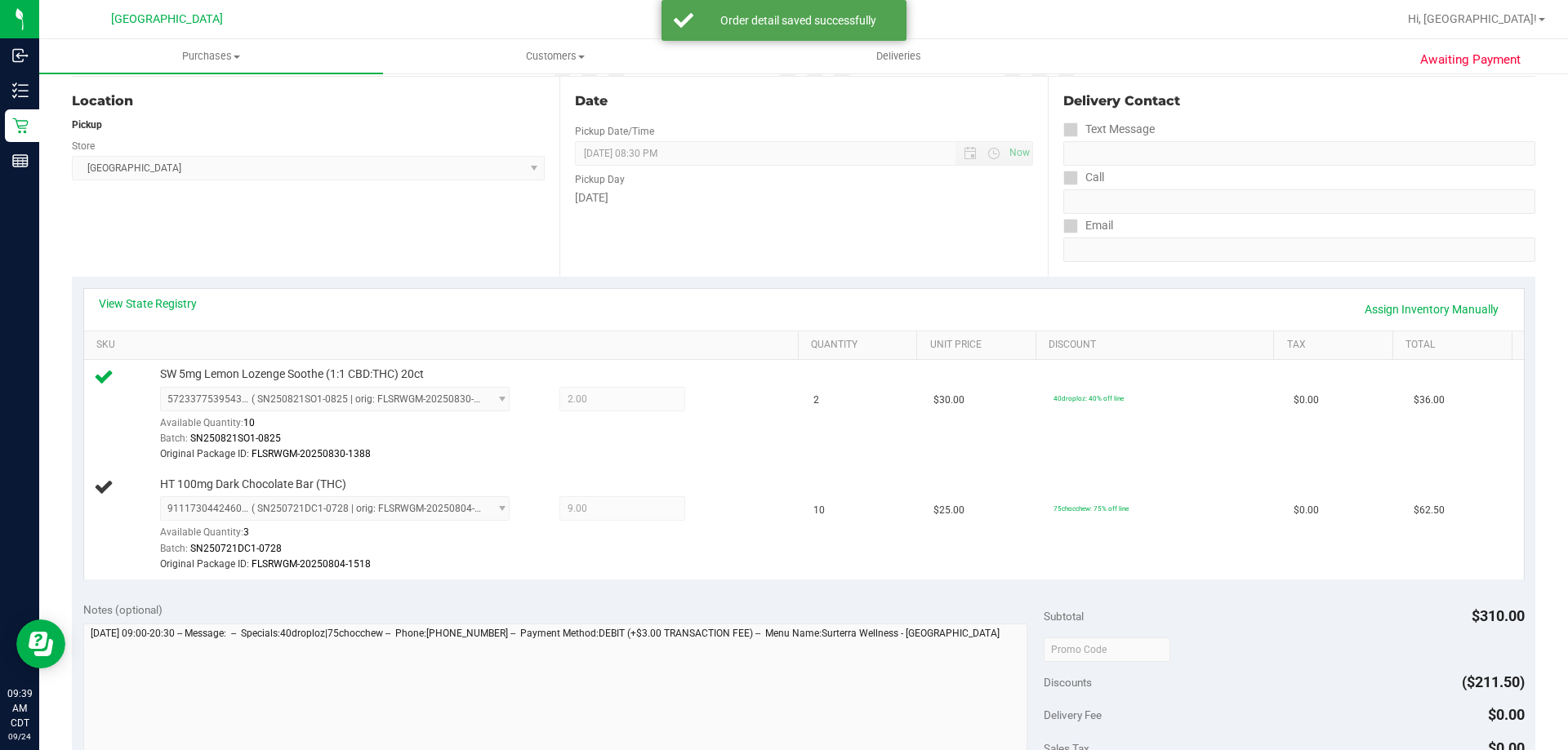
scroll to position [0, 0]
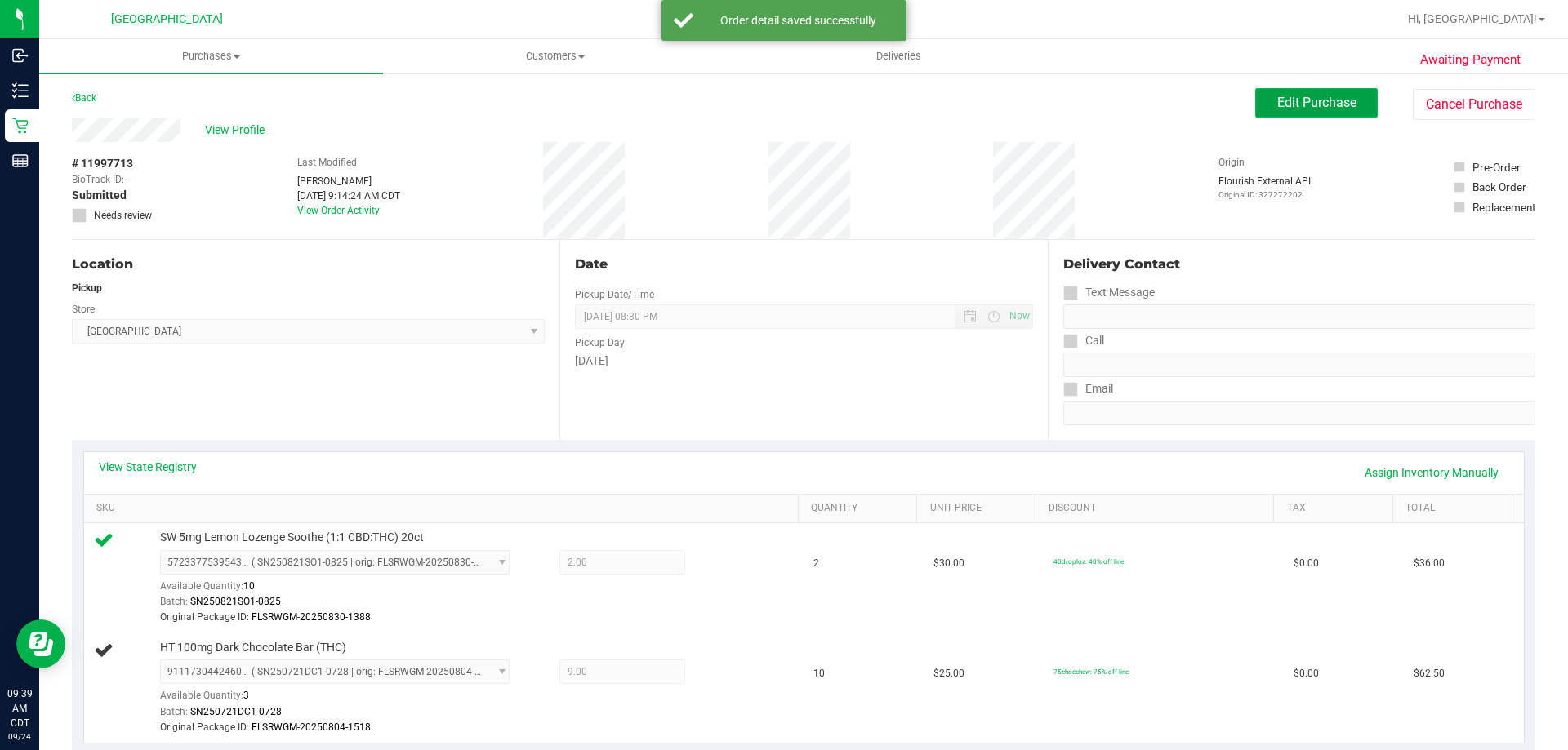
click at [1340, 105] on span "Edit Purchase" at bounding box center [1316, 103] width 79 height 15
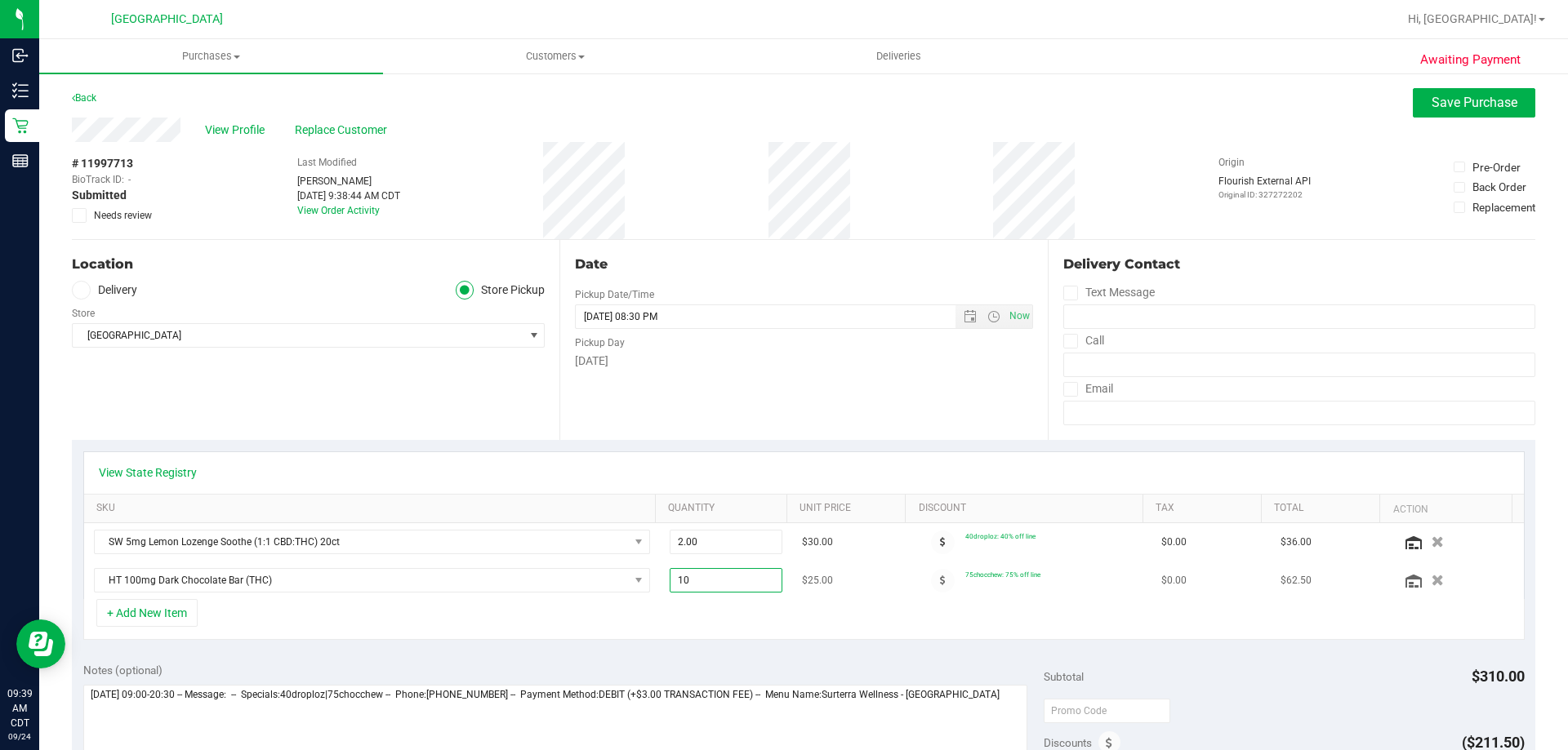
click at [688, 582] on span "10.00 10" at bounding box center [726, 580] width 113 height 24
click at [688, 582] on input "10" at bounding box center [727, 581] width 112 height 23
type input "9"
type input "9.00"
click at [739, 469] on div "View State Registry" at bounding box center [803, 472] width 1410 height 16
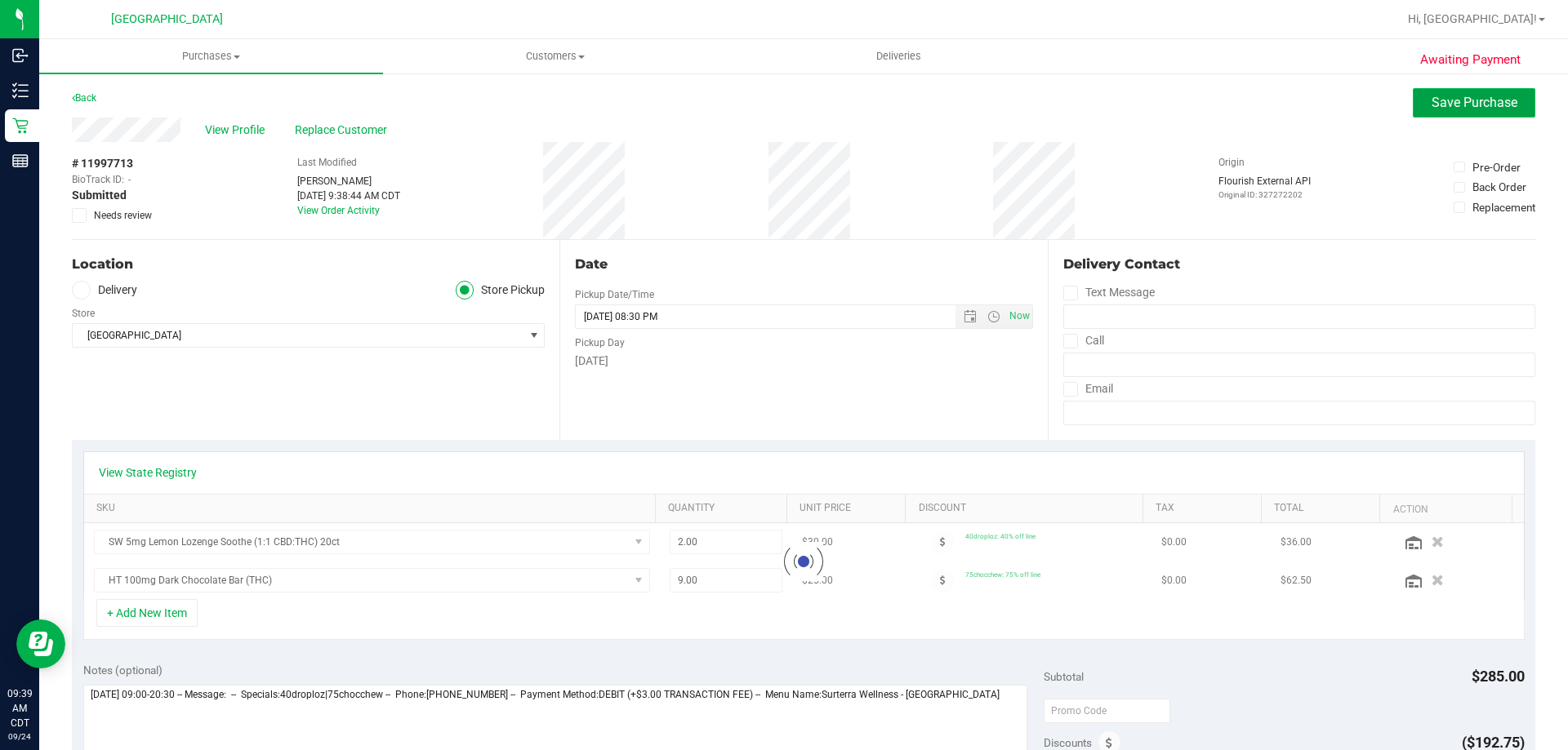
click at [1475, 104] on span "Save Purchase" at bounding box center [1474, 103] width 86 height 15
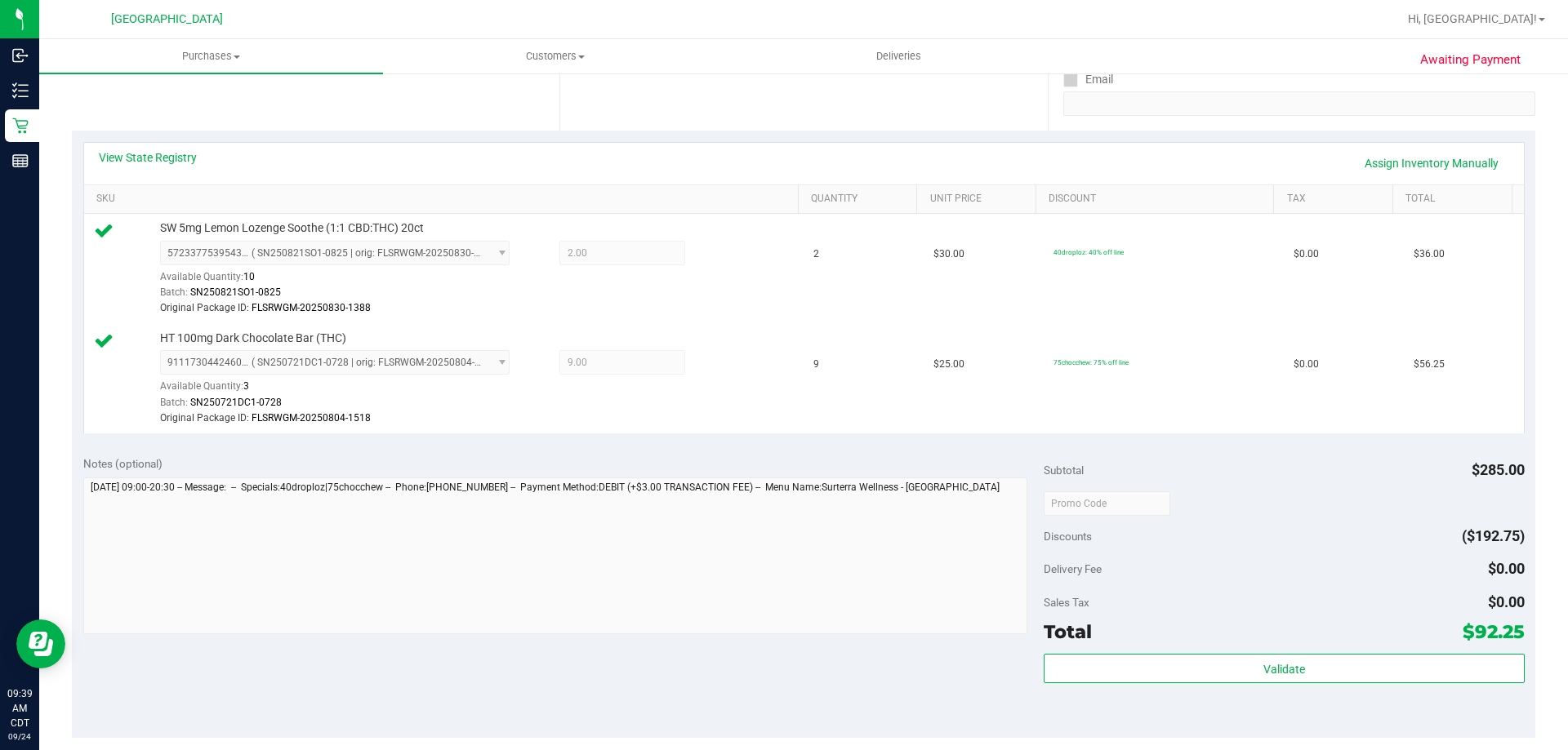
scroll to position [326, 0]
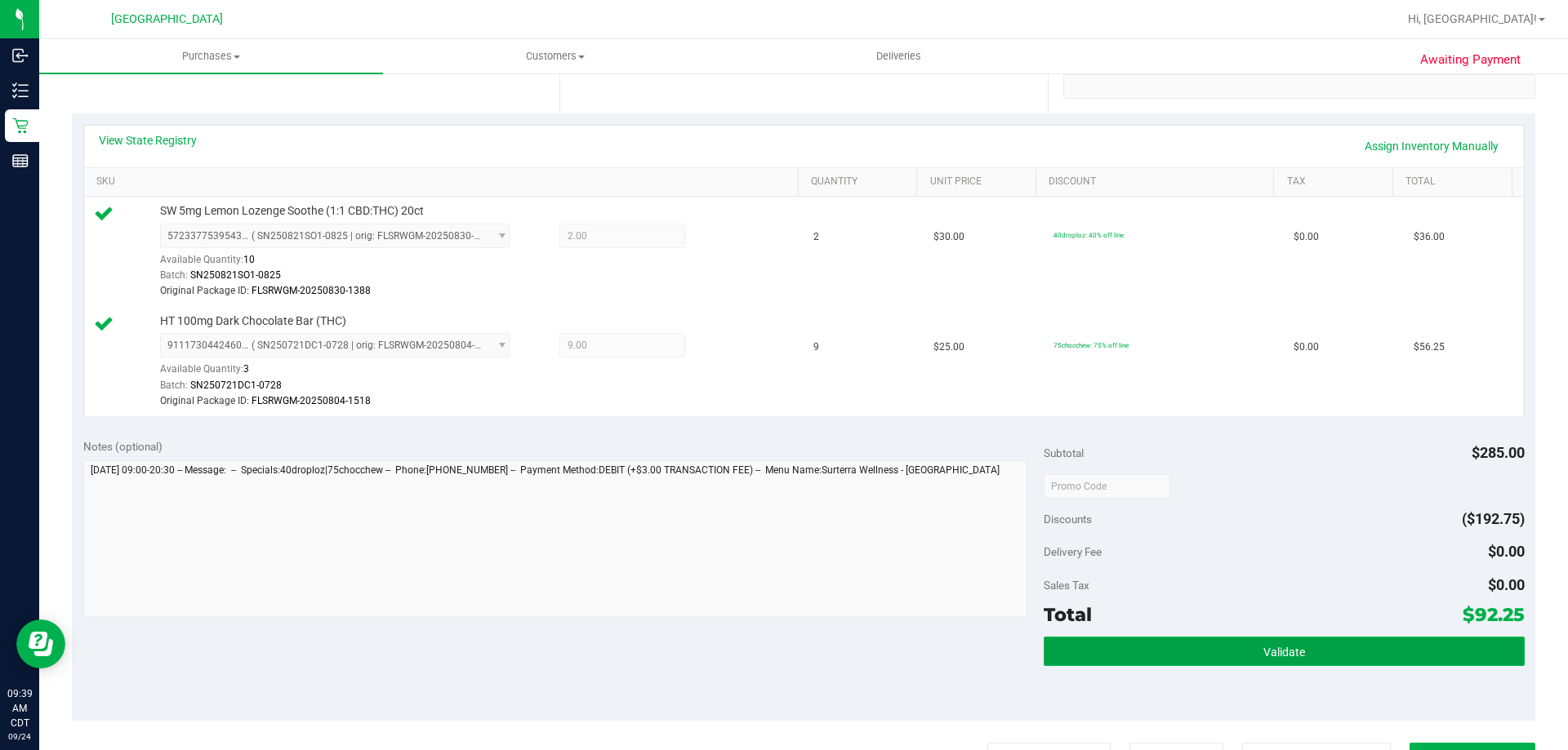
click at [1202, 637] on button "Validate" at bounding box center [1283, 651] width 480 height 29
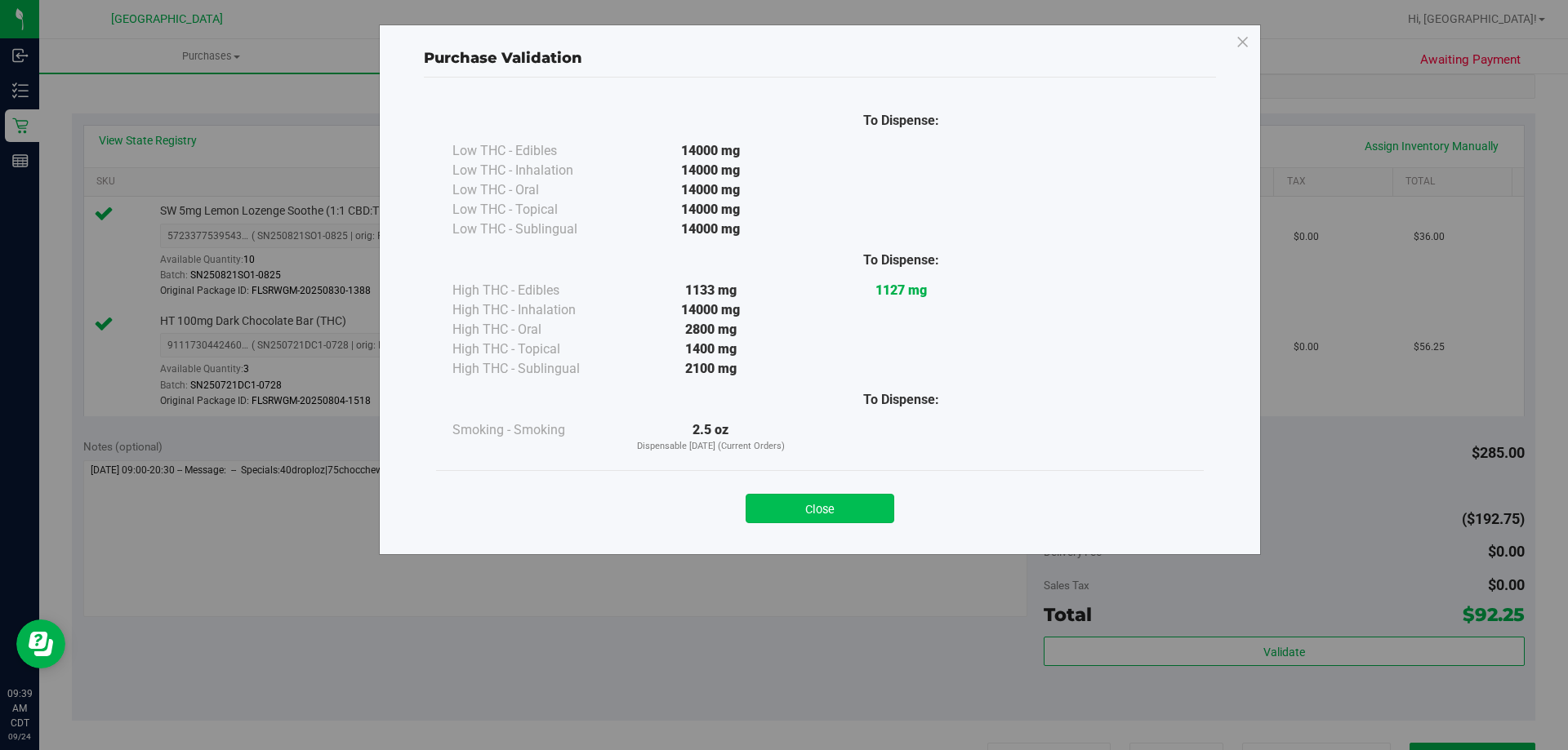
click at [876, 511] on button "Close" at bounding box center [820, 508] width 149 height 29
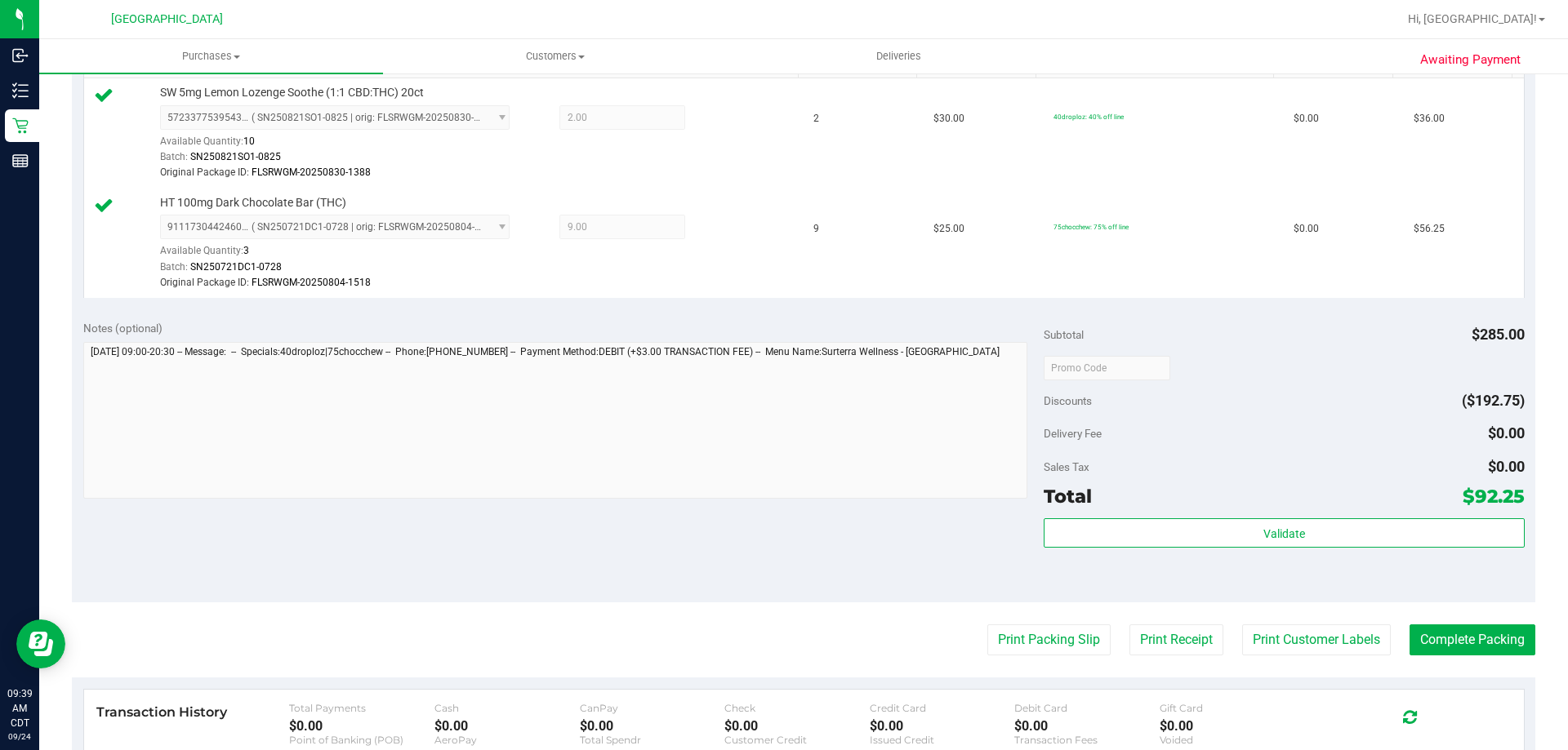
scroll to position [572, 0]
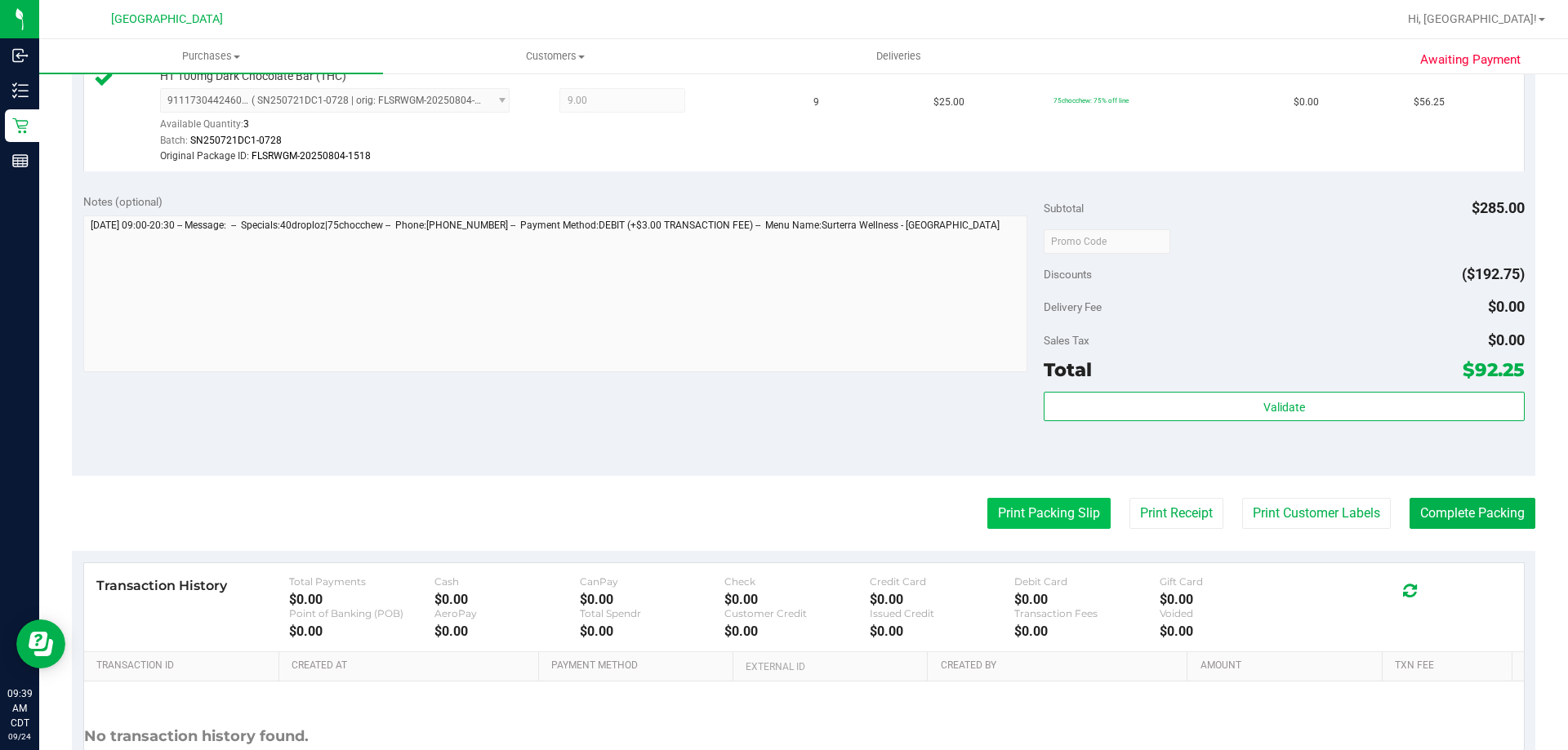
click at [1044, 523] on button "Print Packing Slip" at bounding box center [1048, 514] width 123 height 31
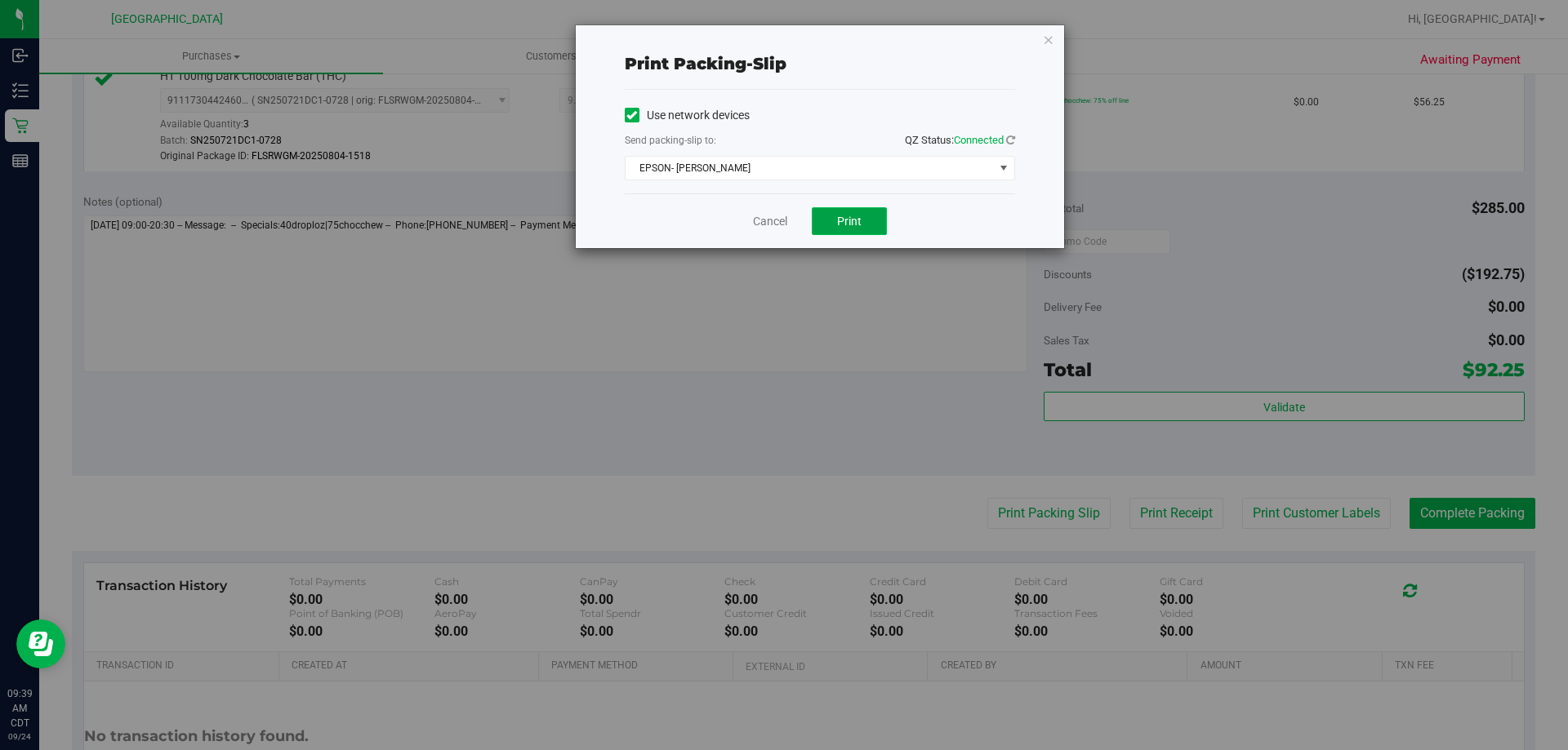
click at [875, 225] on button "Print" at bounding box center [850, 221] width 75 height 28
click at [771, 222] on link "Cancel" at bounding box center [769, 222] width 34 height 17
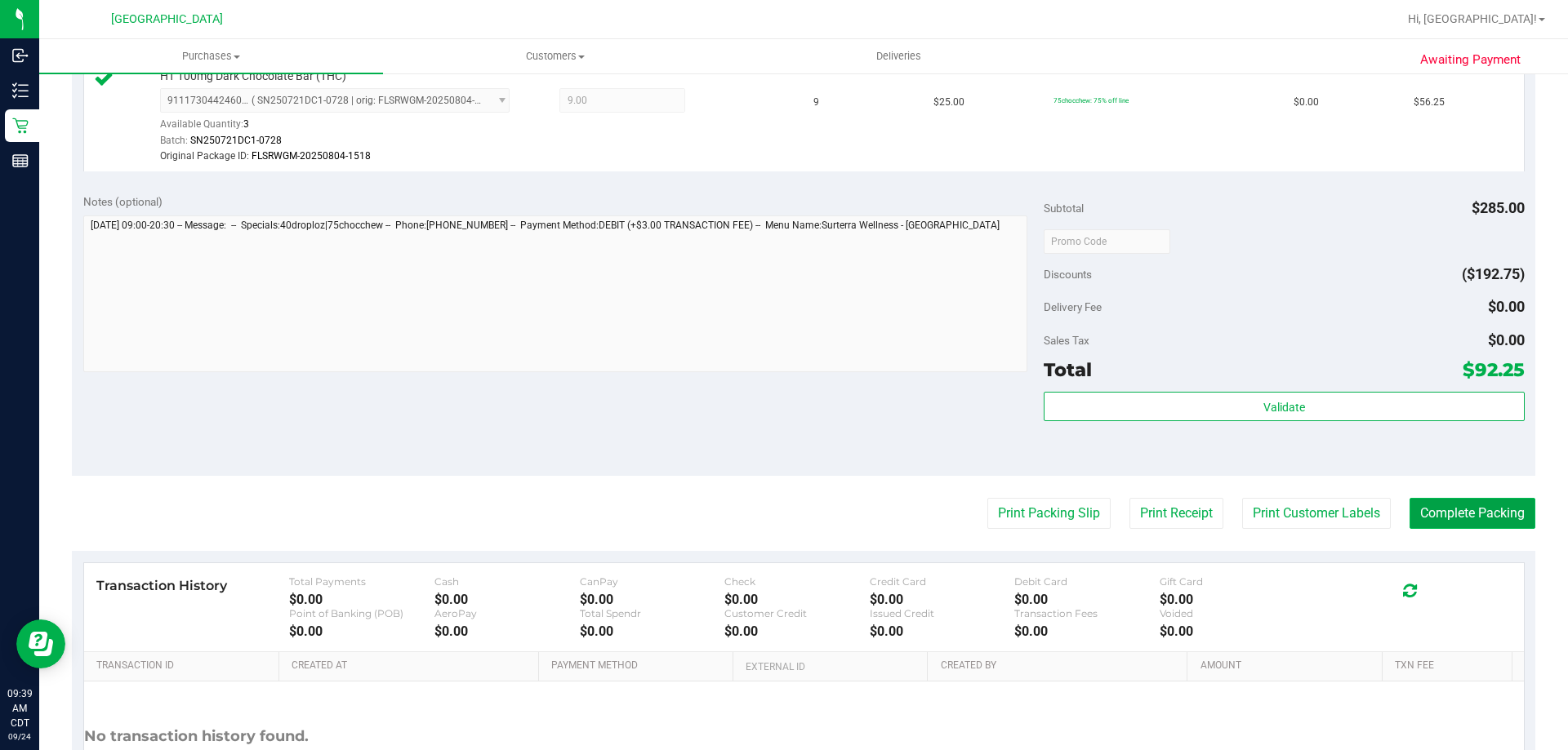
click at [1438, 505] on button "Complete Packing" at bounding box center [1472, 514] width 126 height 31
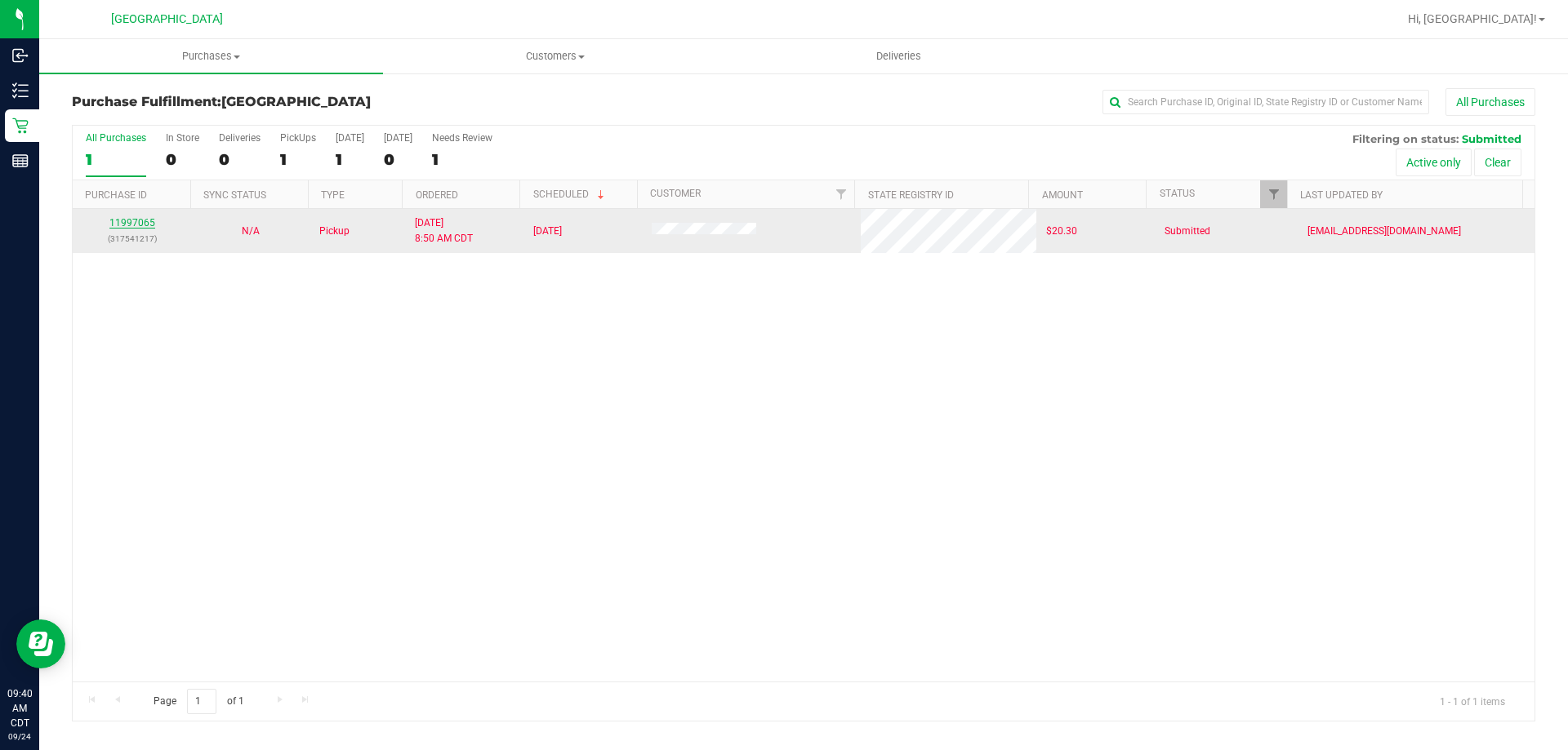
click at [137, 217] on link "11997065" at bounding box center [132, 223] width 45 height 12
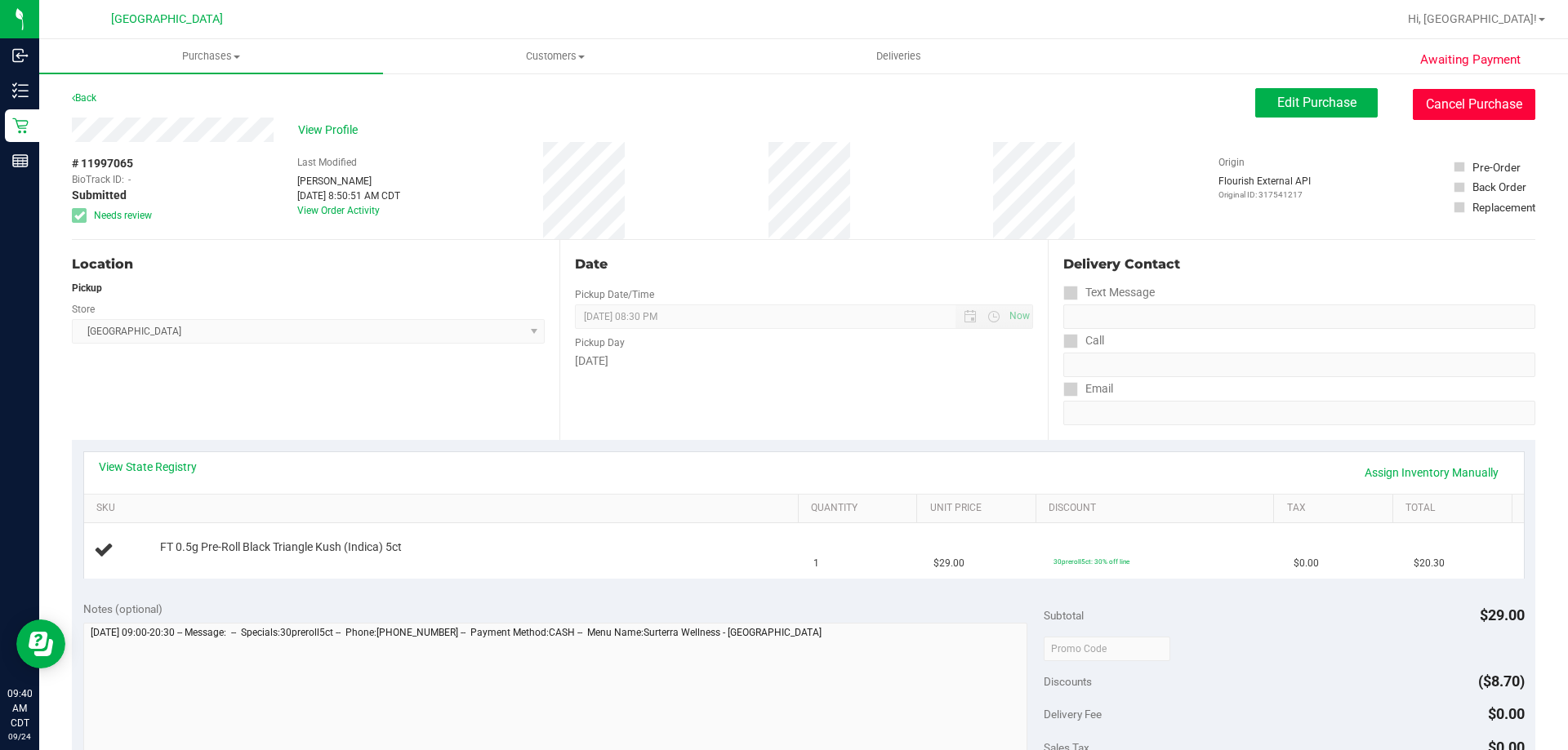
click at [1420, 90] on button "Cancel Purchase" at bounding box center [1473, 105] width 123 height 31
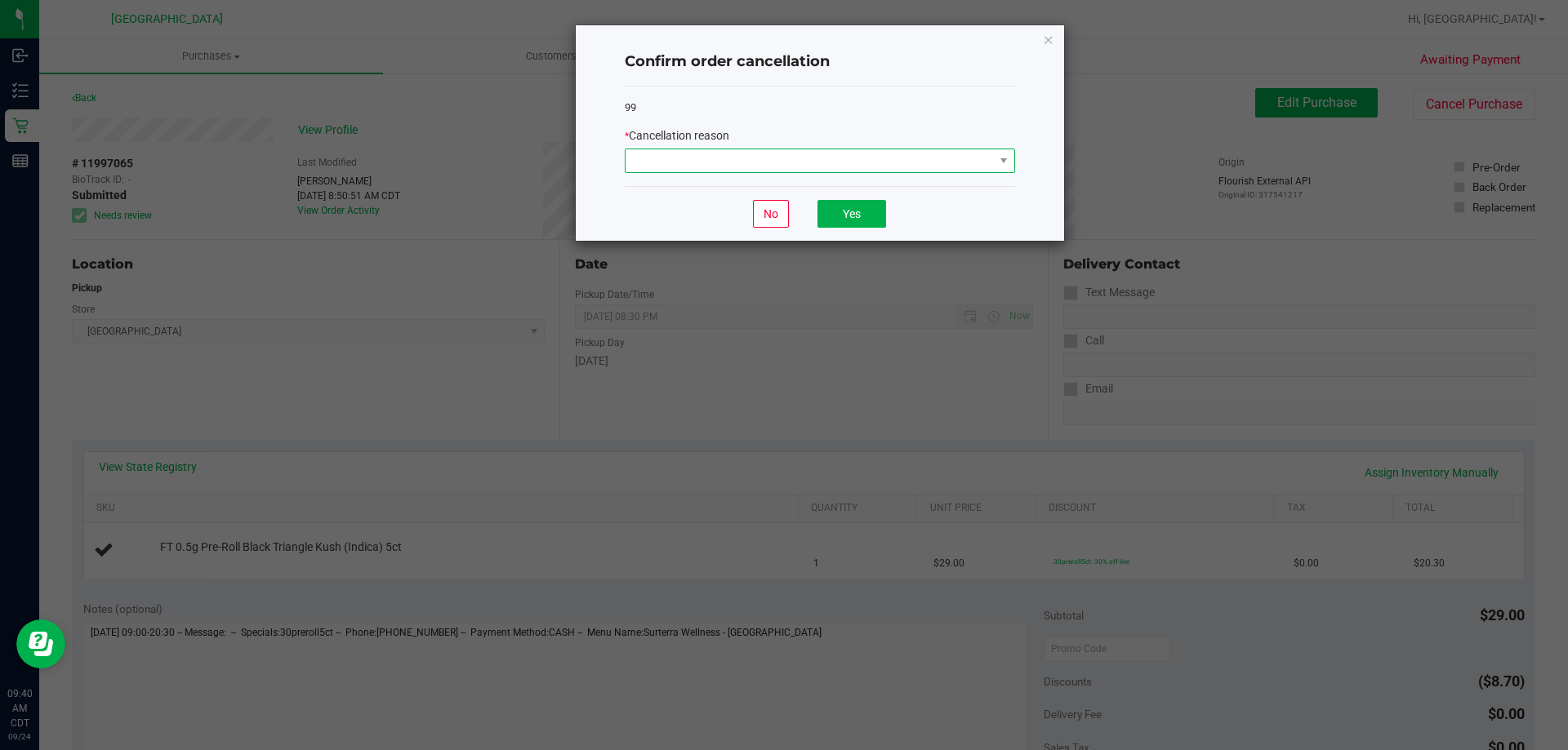
click at [768, 155] on span at bounding box center [809, 161] width 368 height 23
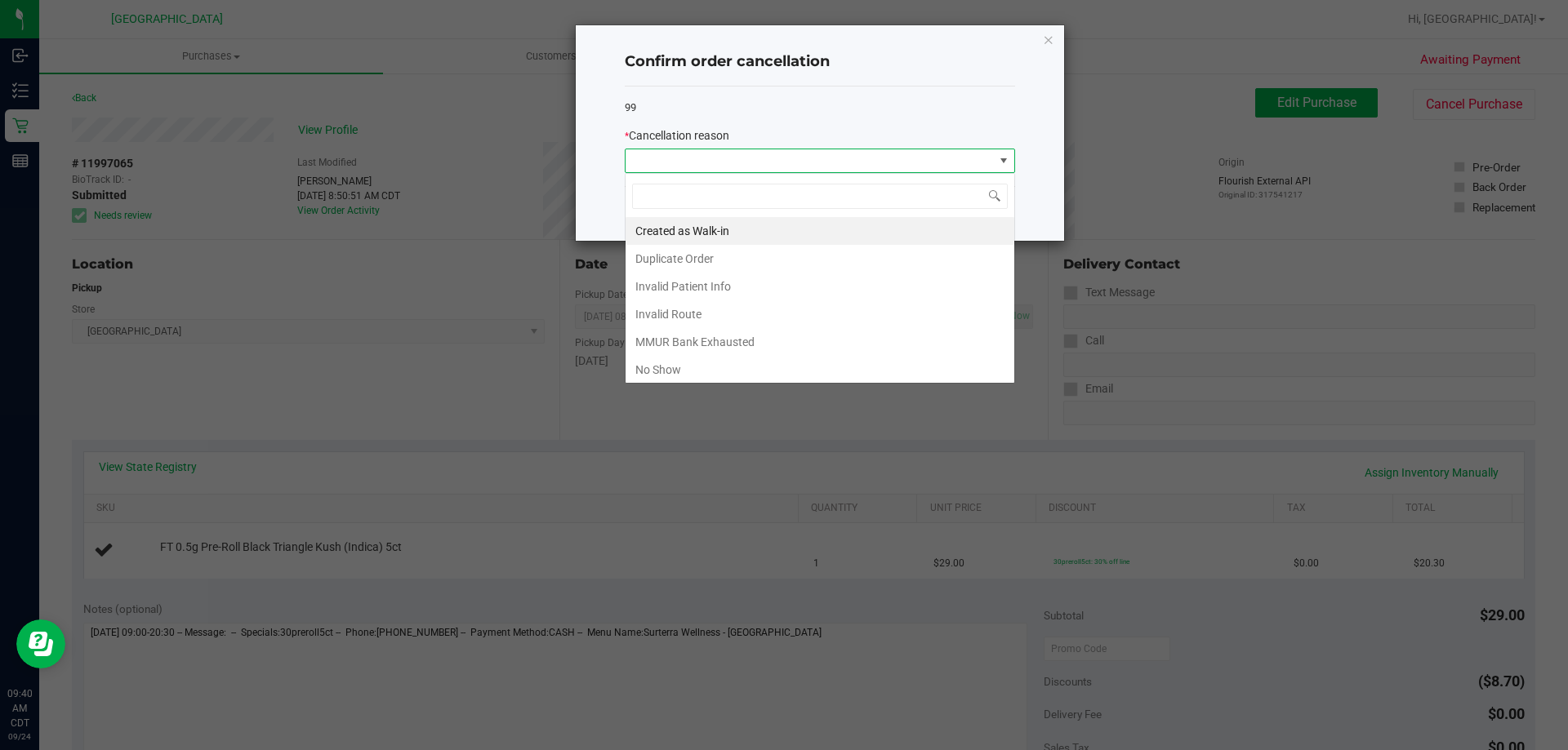
scroll to position [24, 390]
click at [731, 331] on li "MMUR Bank Exhausted" at bounding box center [820, 342] width 389 height 28
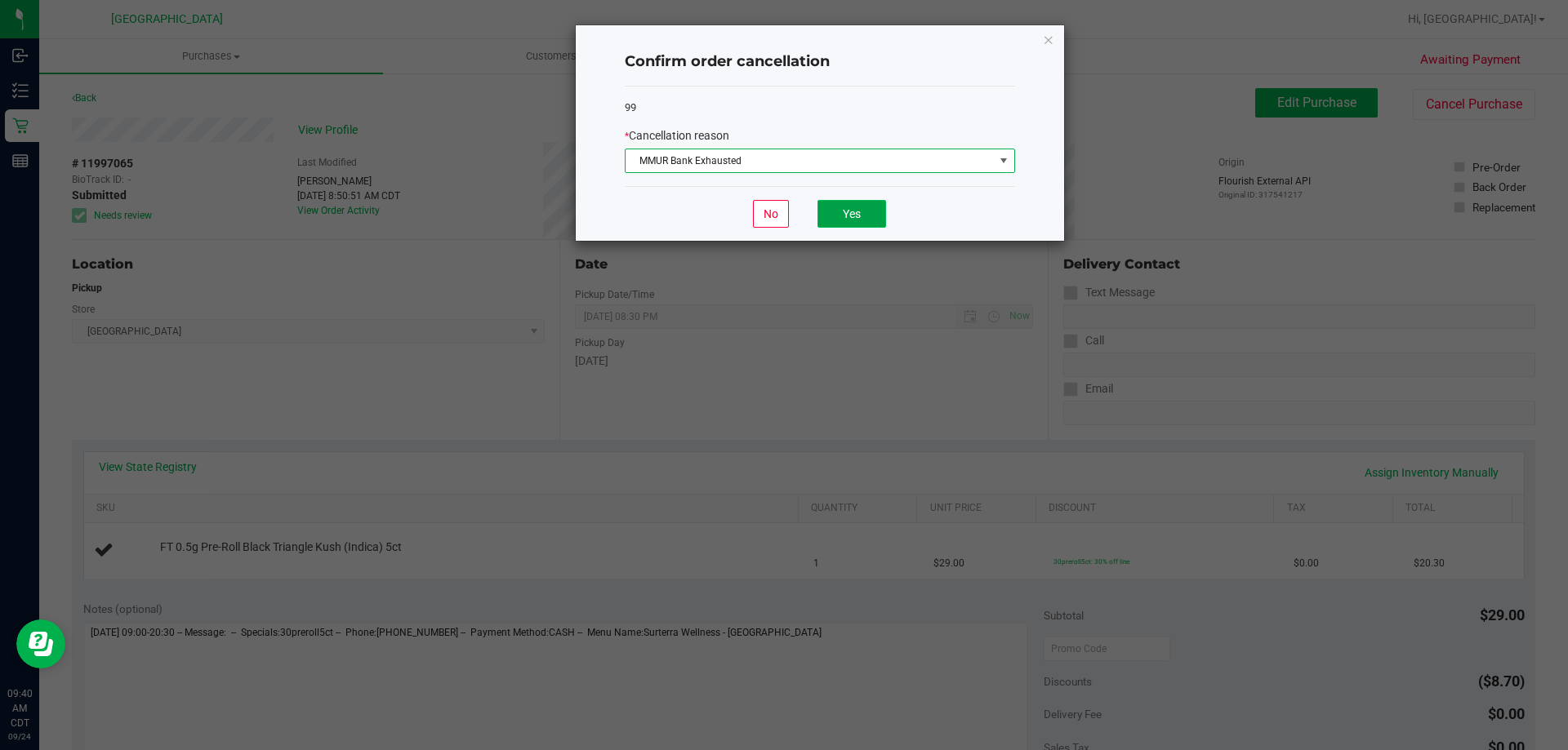
click at [880, 220] on button "Yes" at bounding box center [851, 214] width 69 height 28
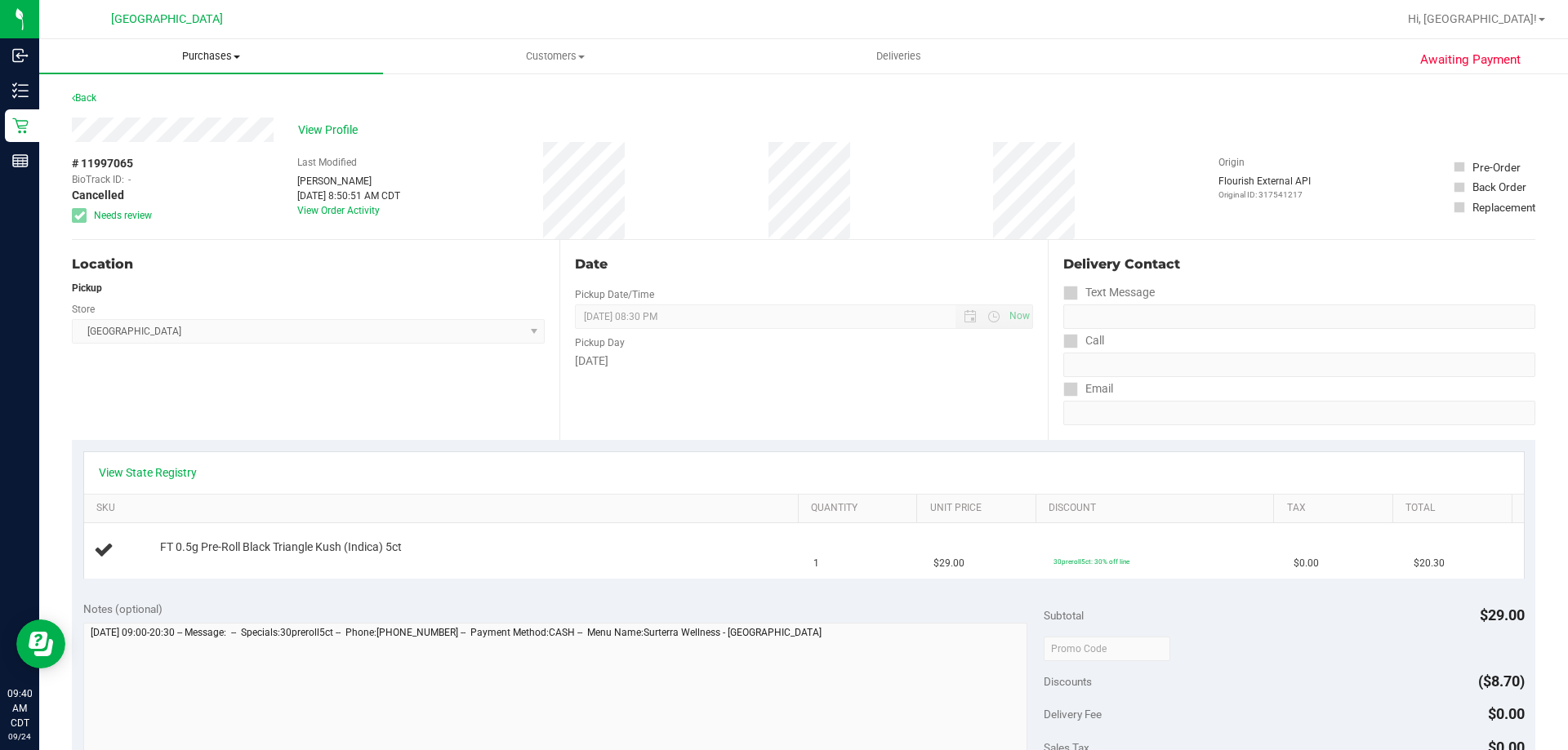
click at [183, 53] on span "Purchases" at bounding box center [210, 56] width 344 height 15
click at [91, 109] on li "Fulfillment" at bounding box center [210, 118] width 344 height 19
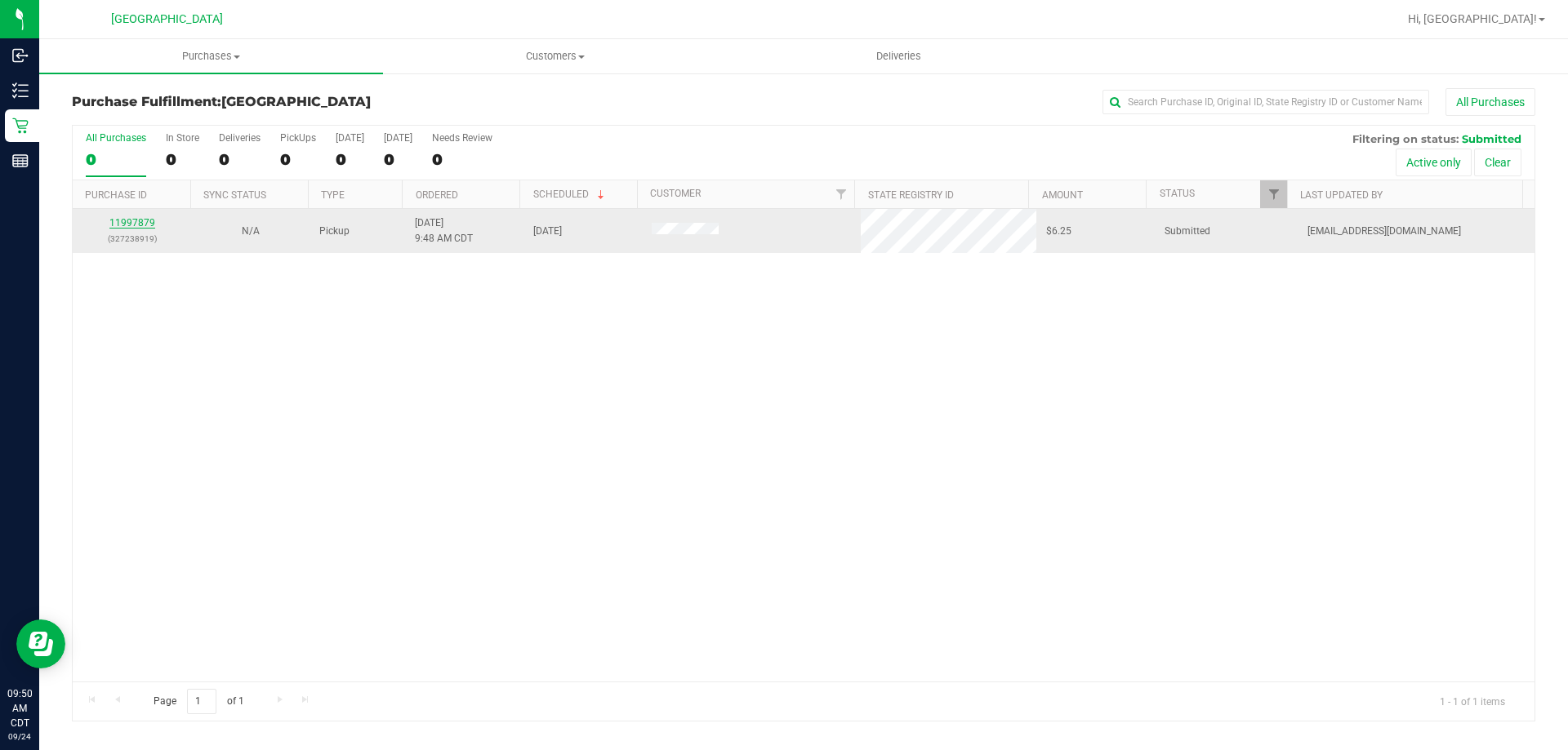
click at [124, 225] on link "11997879" at bounding box center [132, 223] width 45 height 12
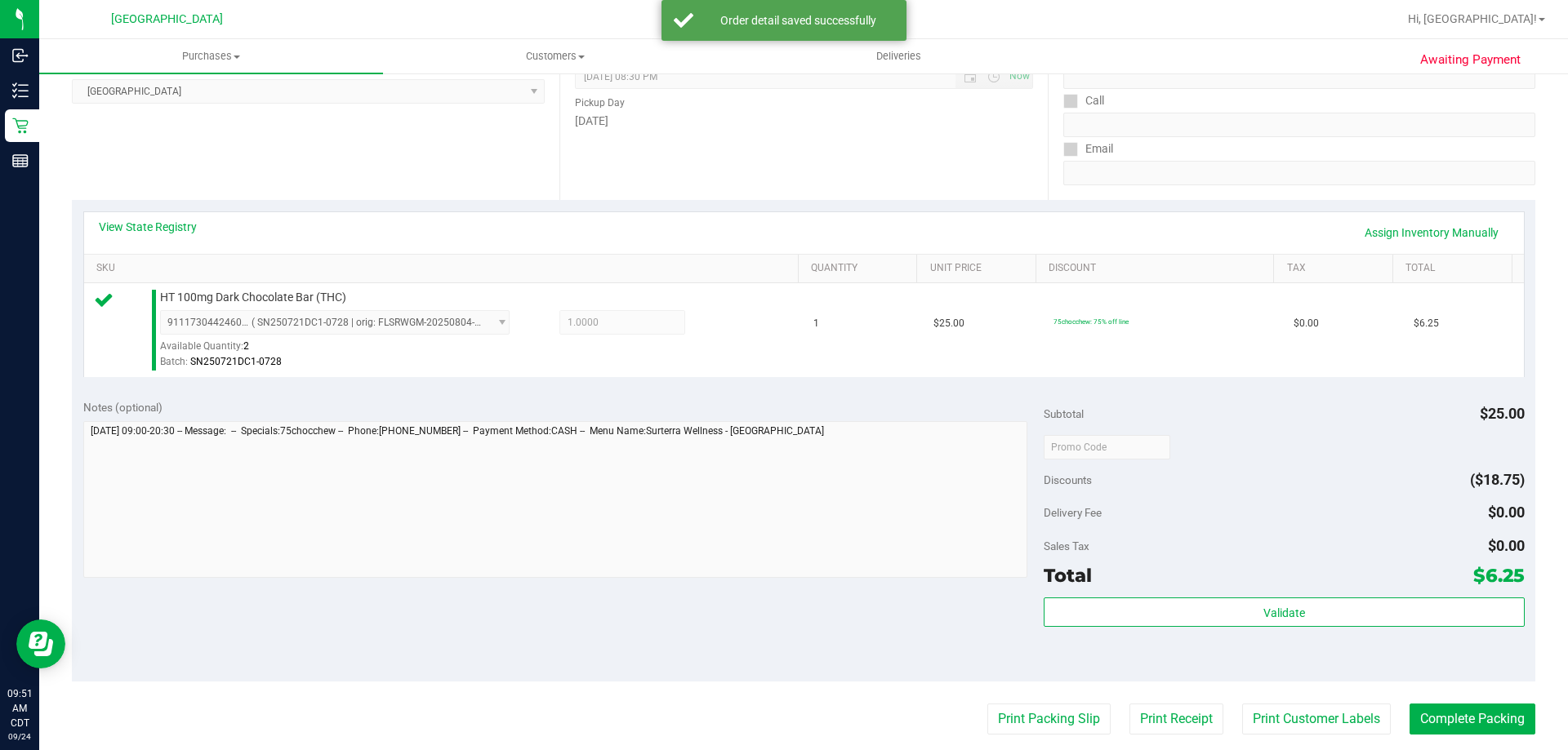
scroll to position [245, 0]
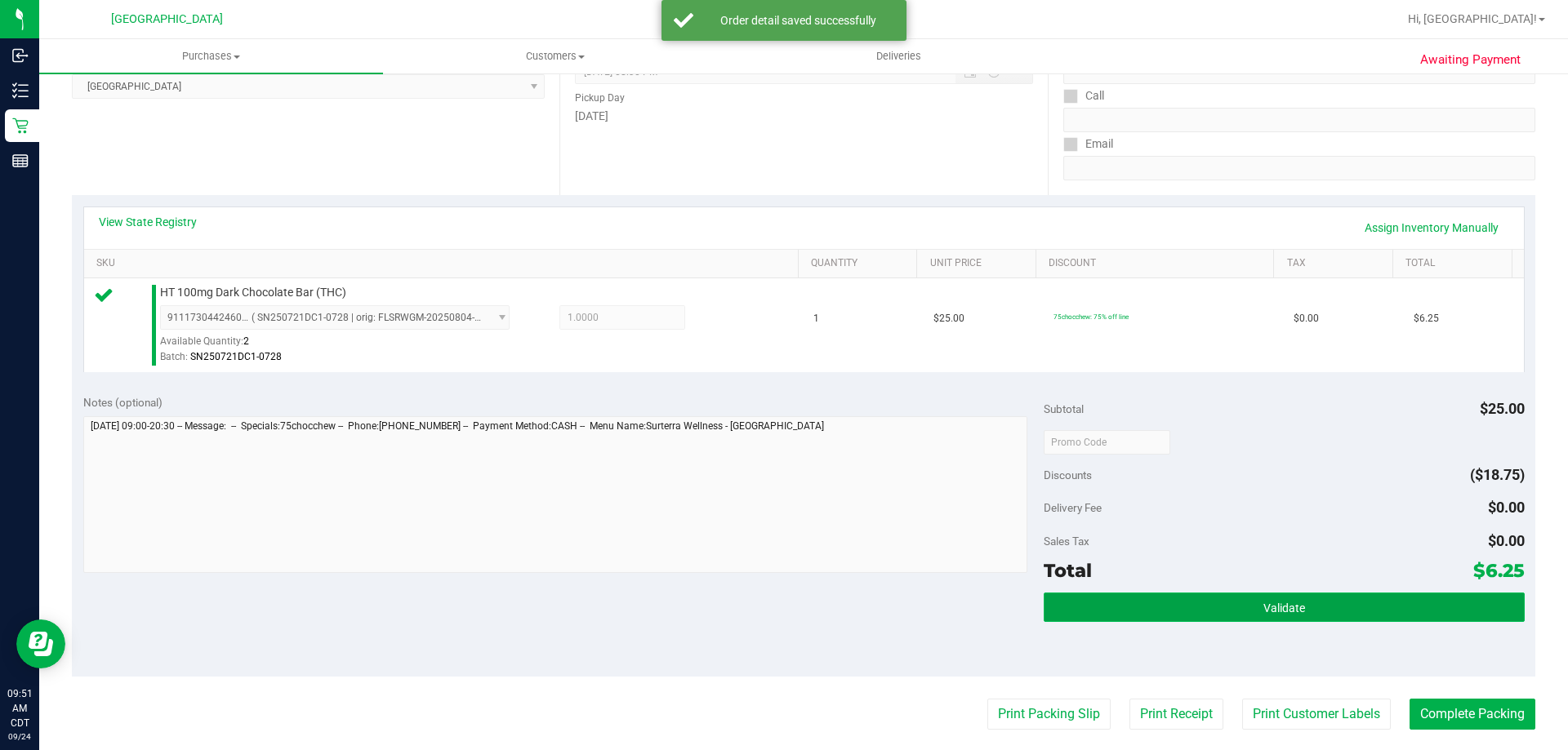
click at [1056, 618] on button "Validate" at bounding box center [1283, 607] width 480 height 29
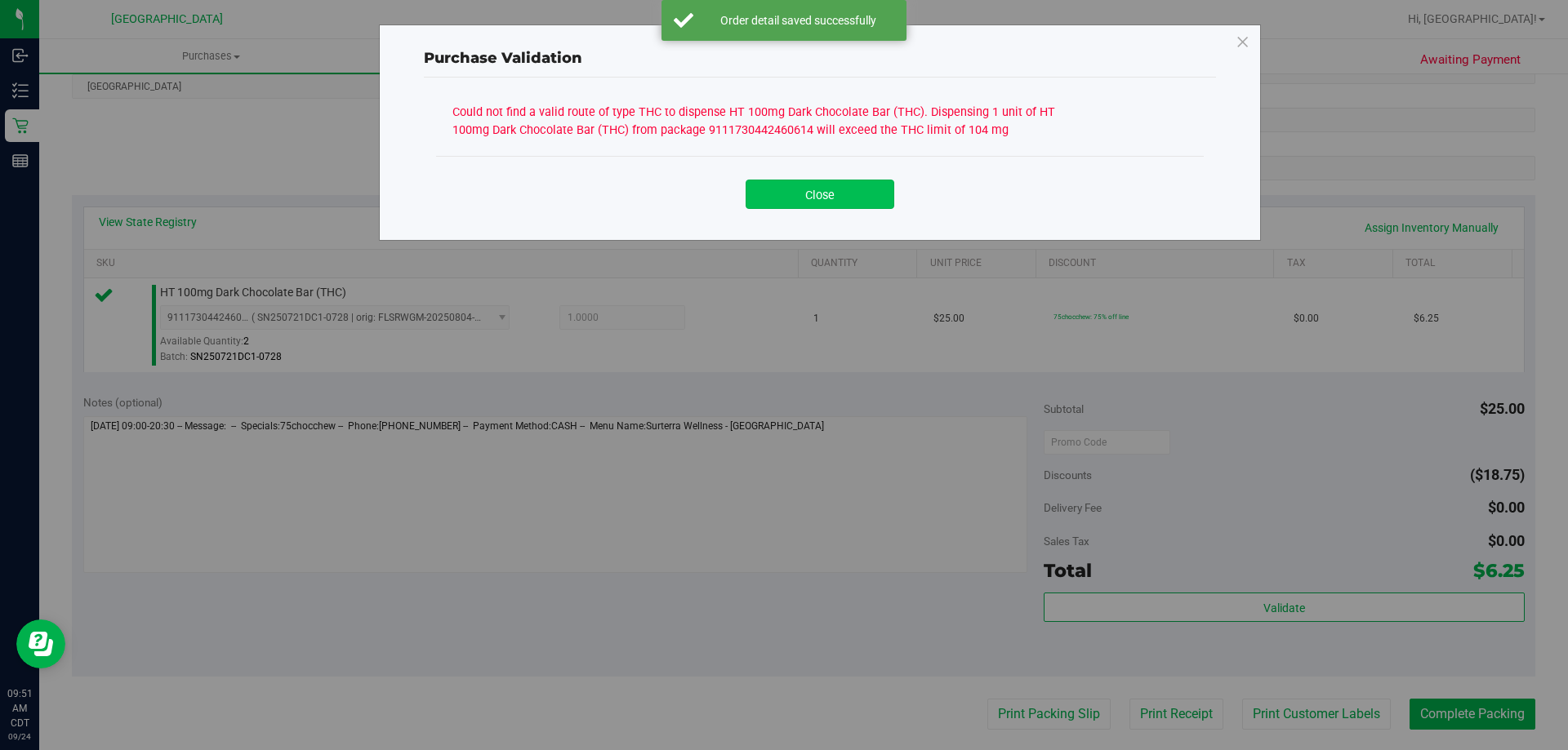
click at [821, 201] on button "Close" at bounding box center [820, 195] width 149 height 29
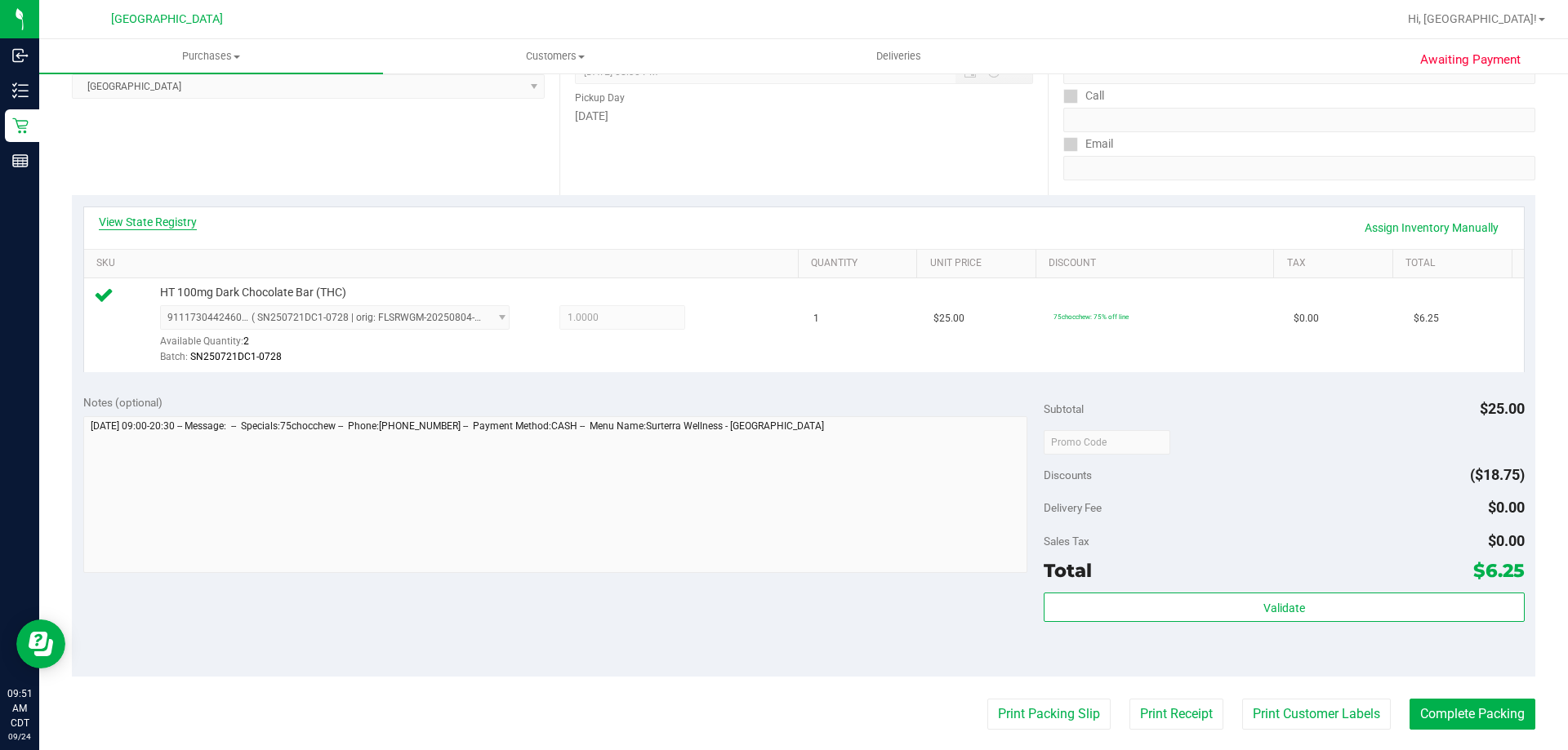
click at [160, 219] on link "View State Registry" at bounding box center [147, 222] width 98 height 16
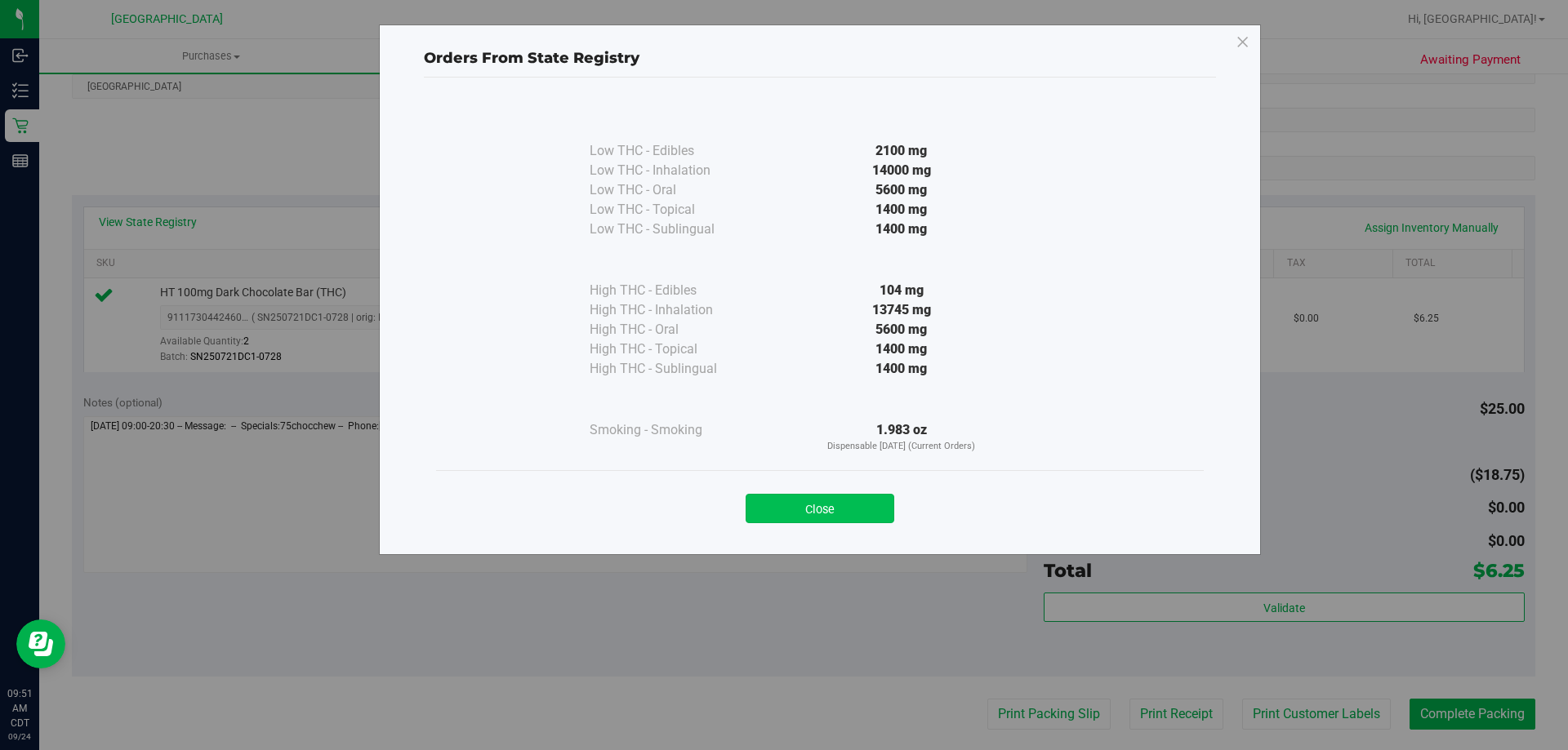
click at [822, 513] on button "Close" at bounding box center [820, 508] width 149 height 29
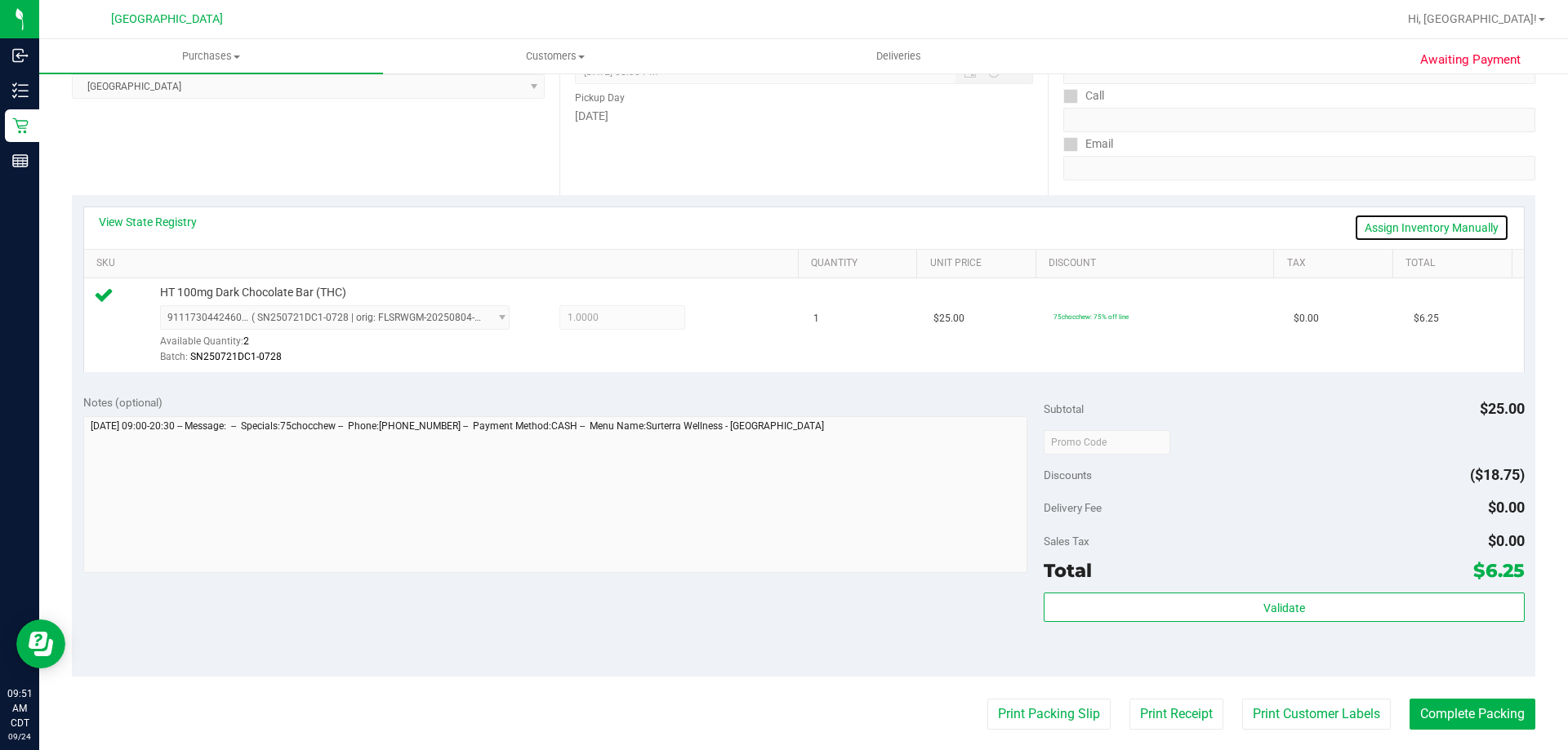
click at [1394, 223] on link "Assign Inventory Manually" at bounding box center [1432, 227] width 155 height 28
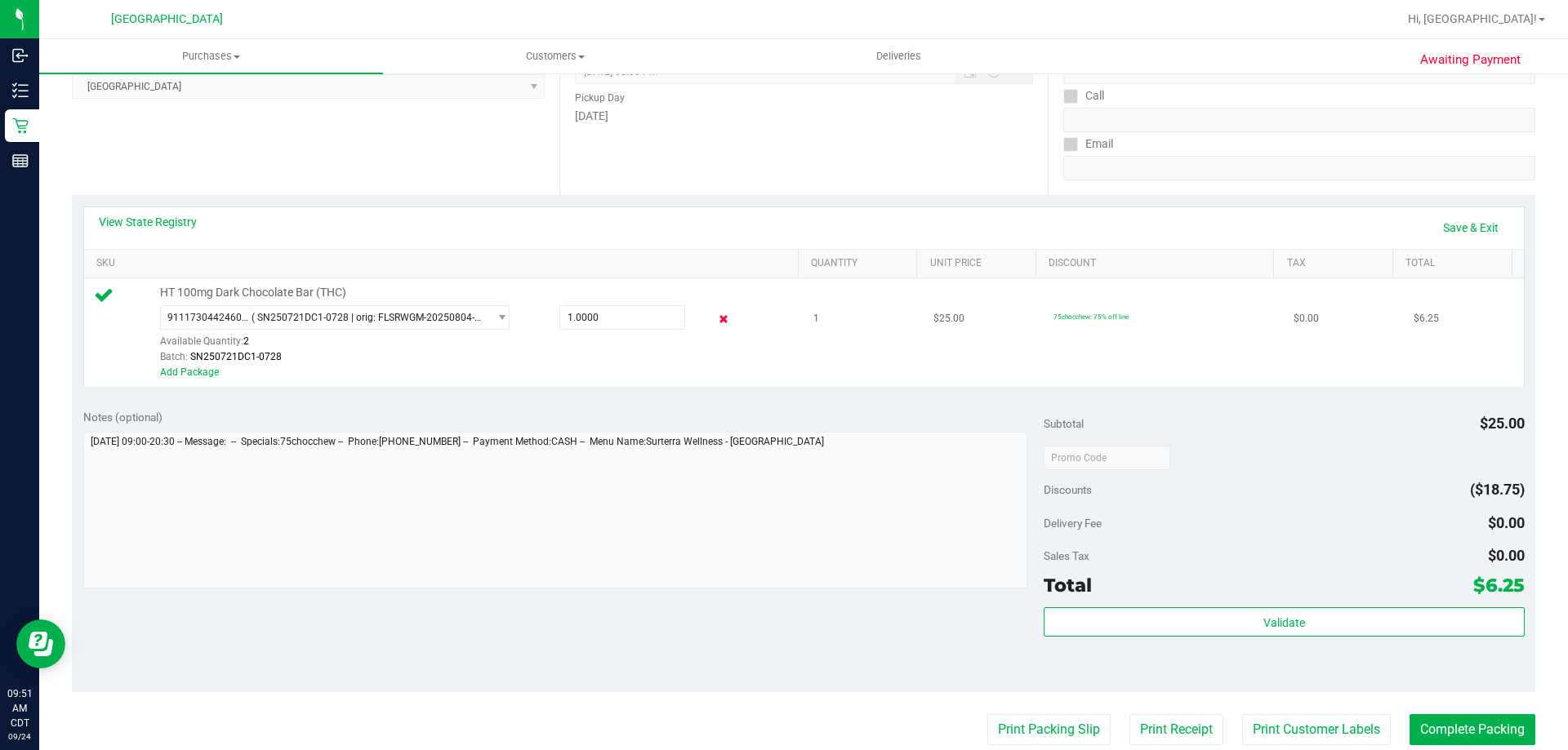
click at [715, 316] on icon at bounding box center [724, 319] width 17 height 18
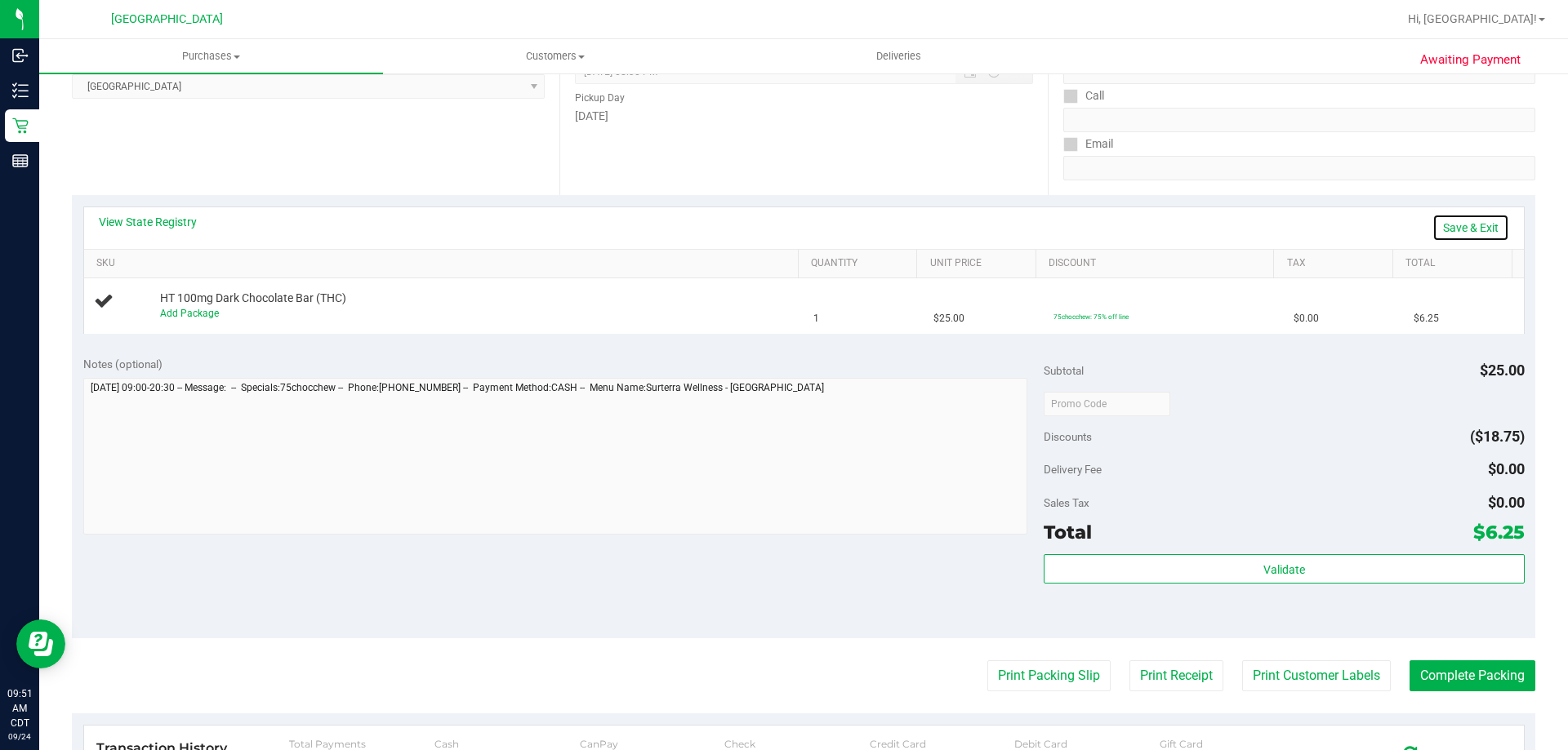
click at [1441, 225] on link "Save & Exit" at bounding box center [1470, 227] width 76 height 28
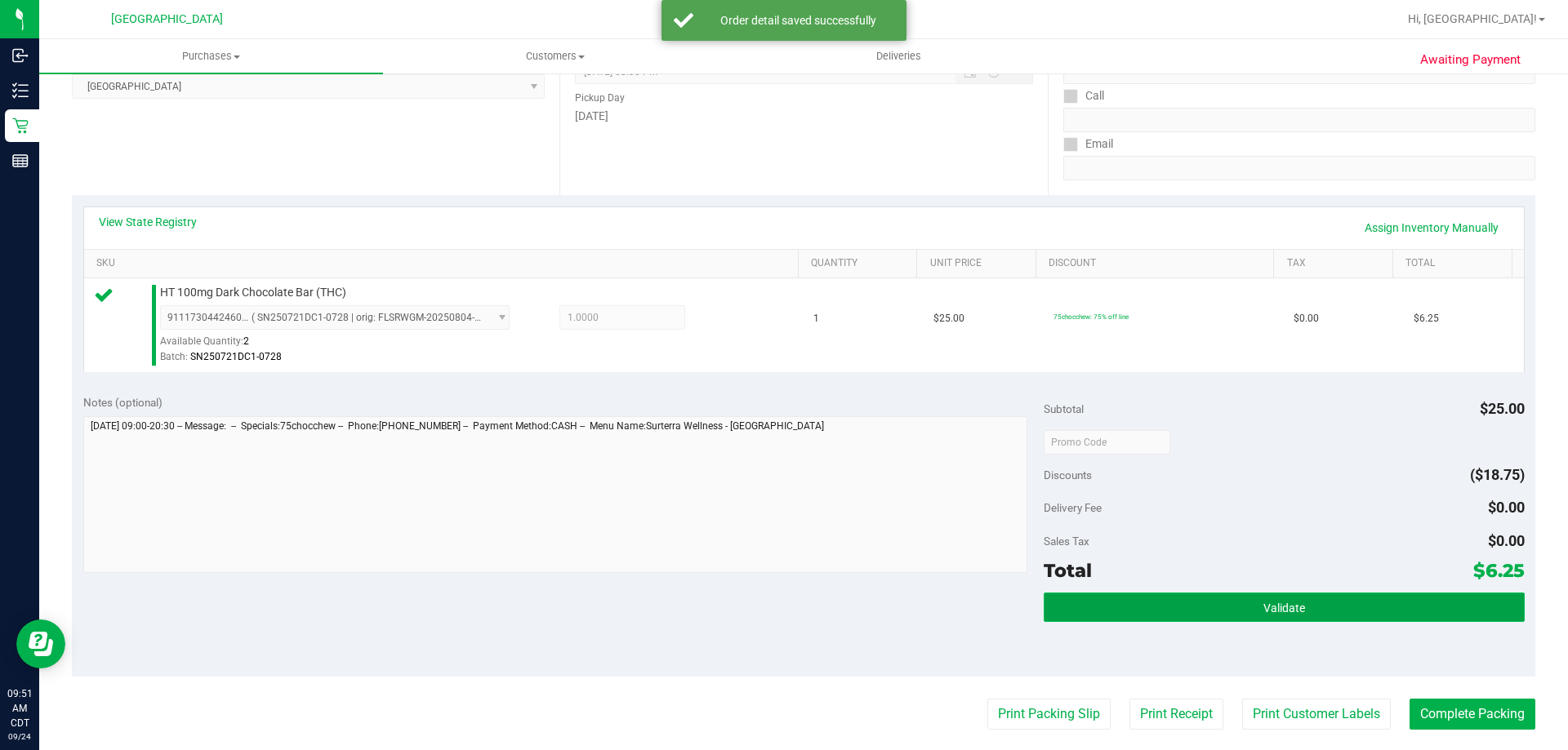
click at [1250, 618] on button "Validate" at bounding box center [1283, 607] width 480 height 29
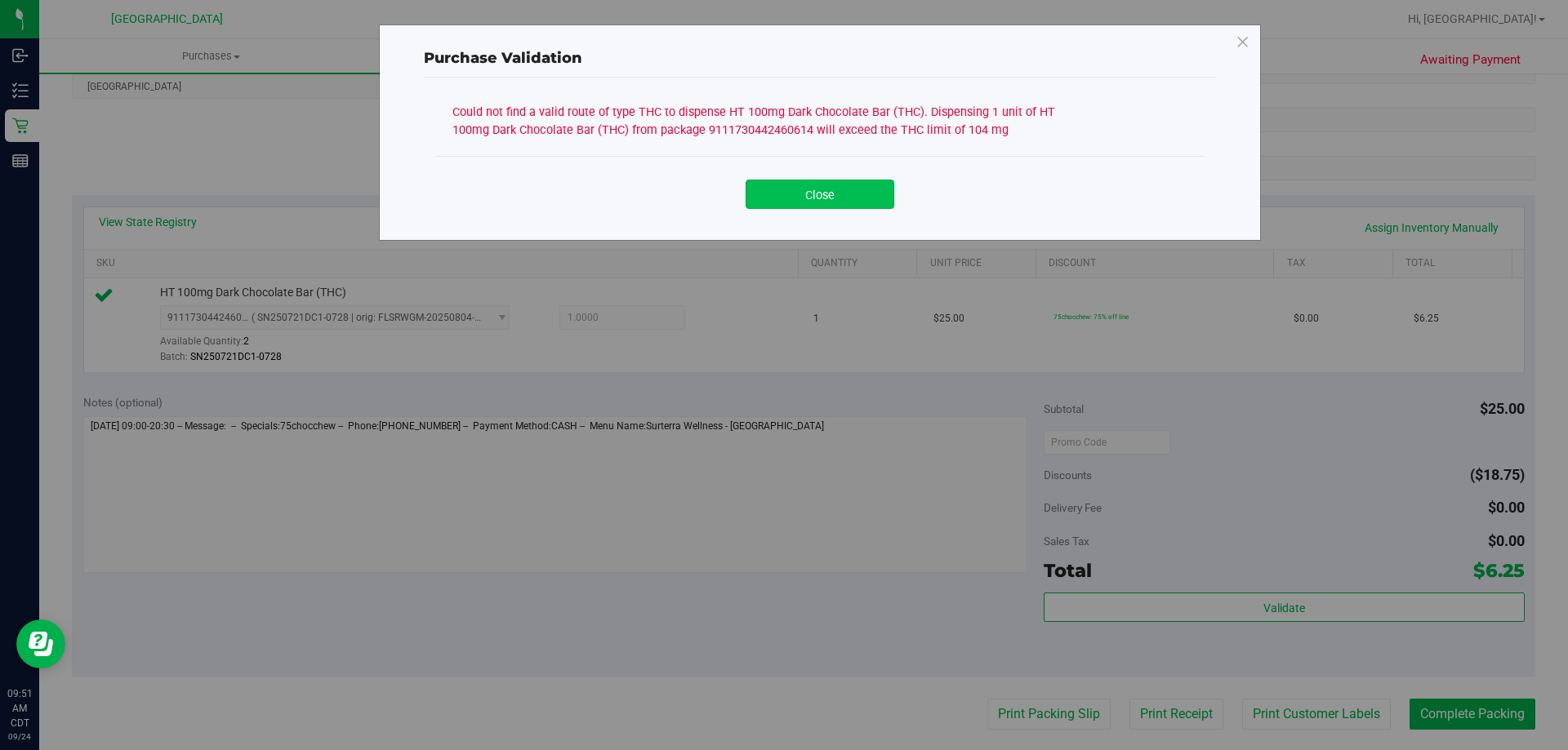
click at [853, 206] on button "Close" at bounding box center [820, 195] width 149 height 29
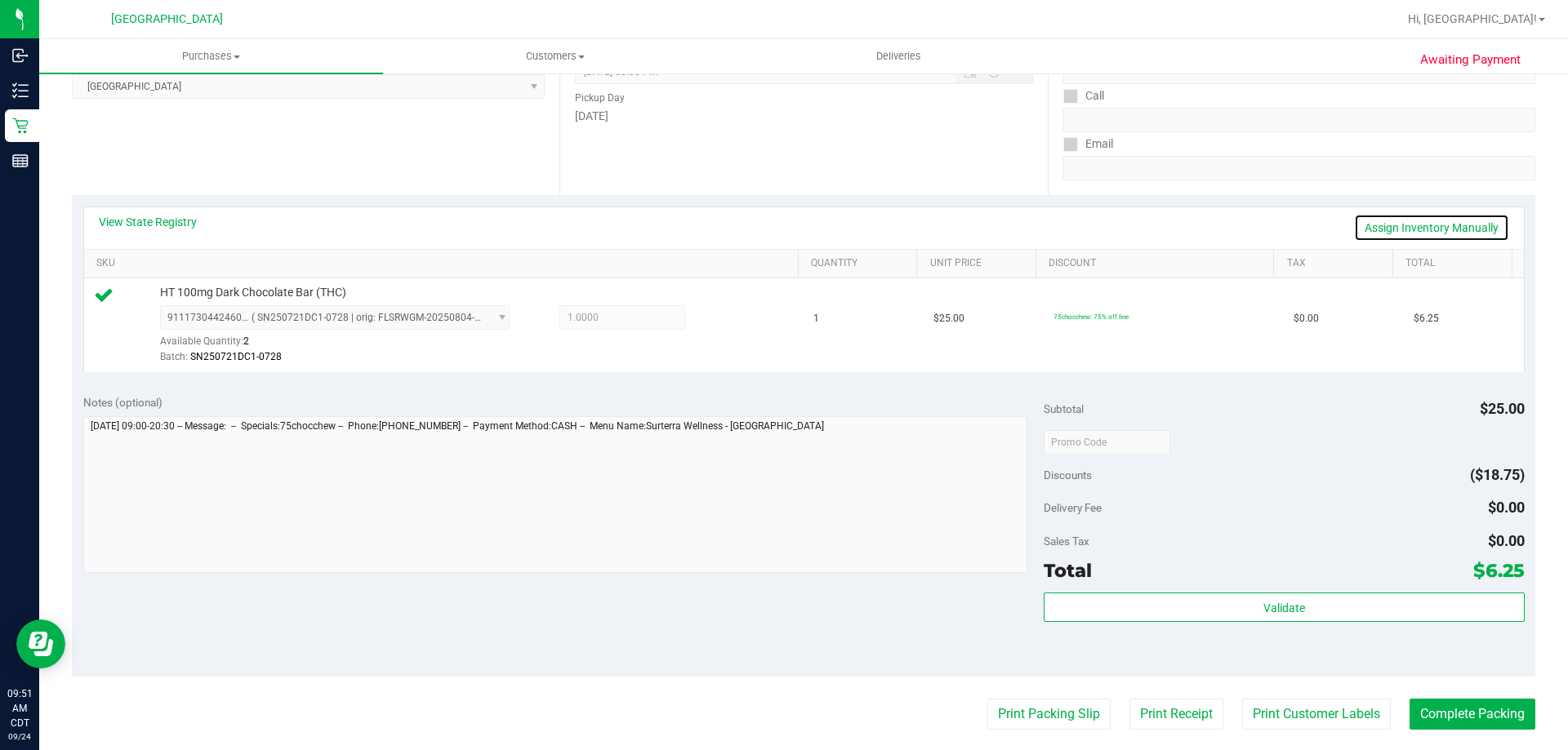
click at [1371, 225] on link "Assign Inventory Manually" at bounding box center [1432, 227] width 155 height 28
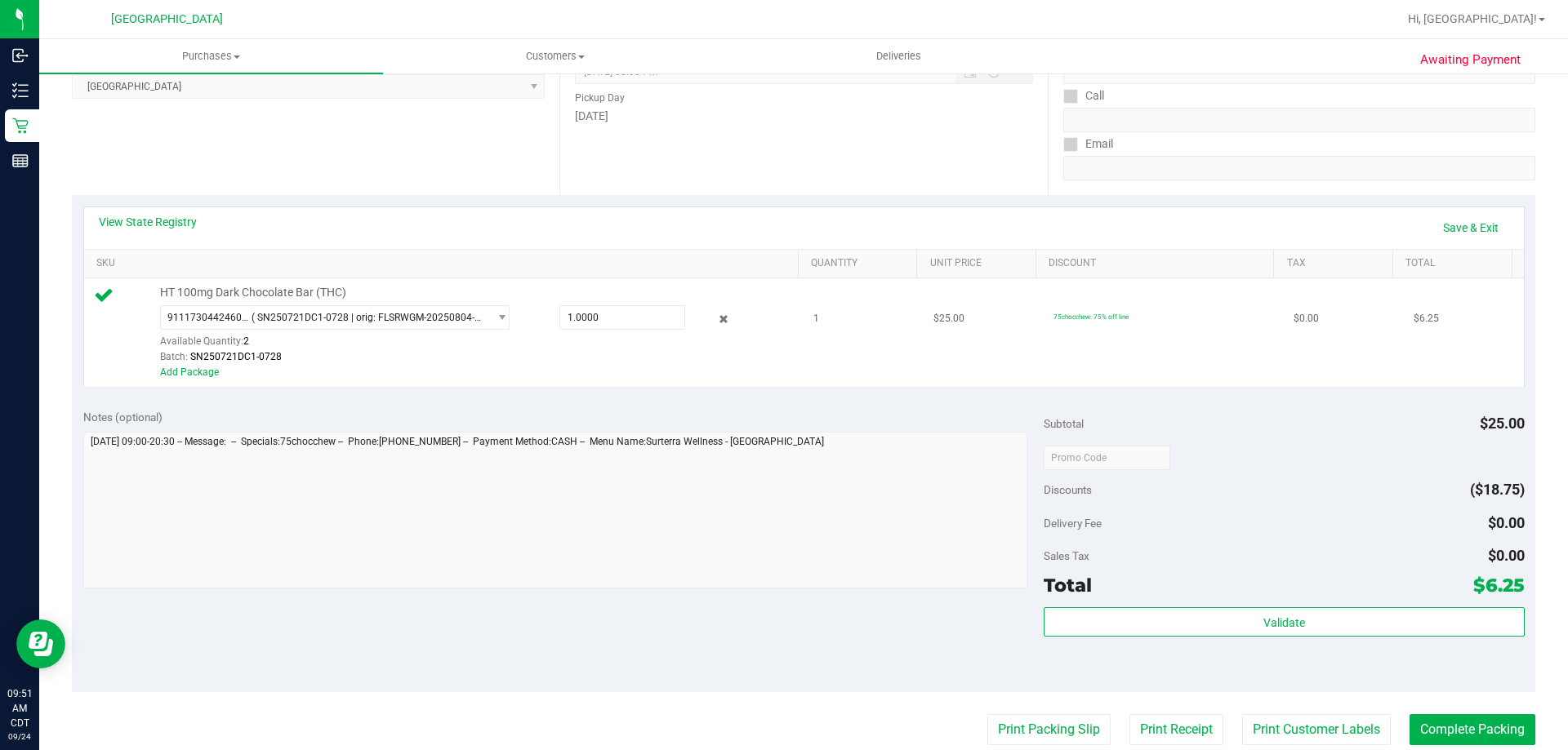
click at [722, 315] on div at bounding box center [711, 319] width 52 height 19
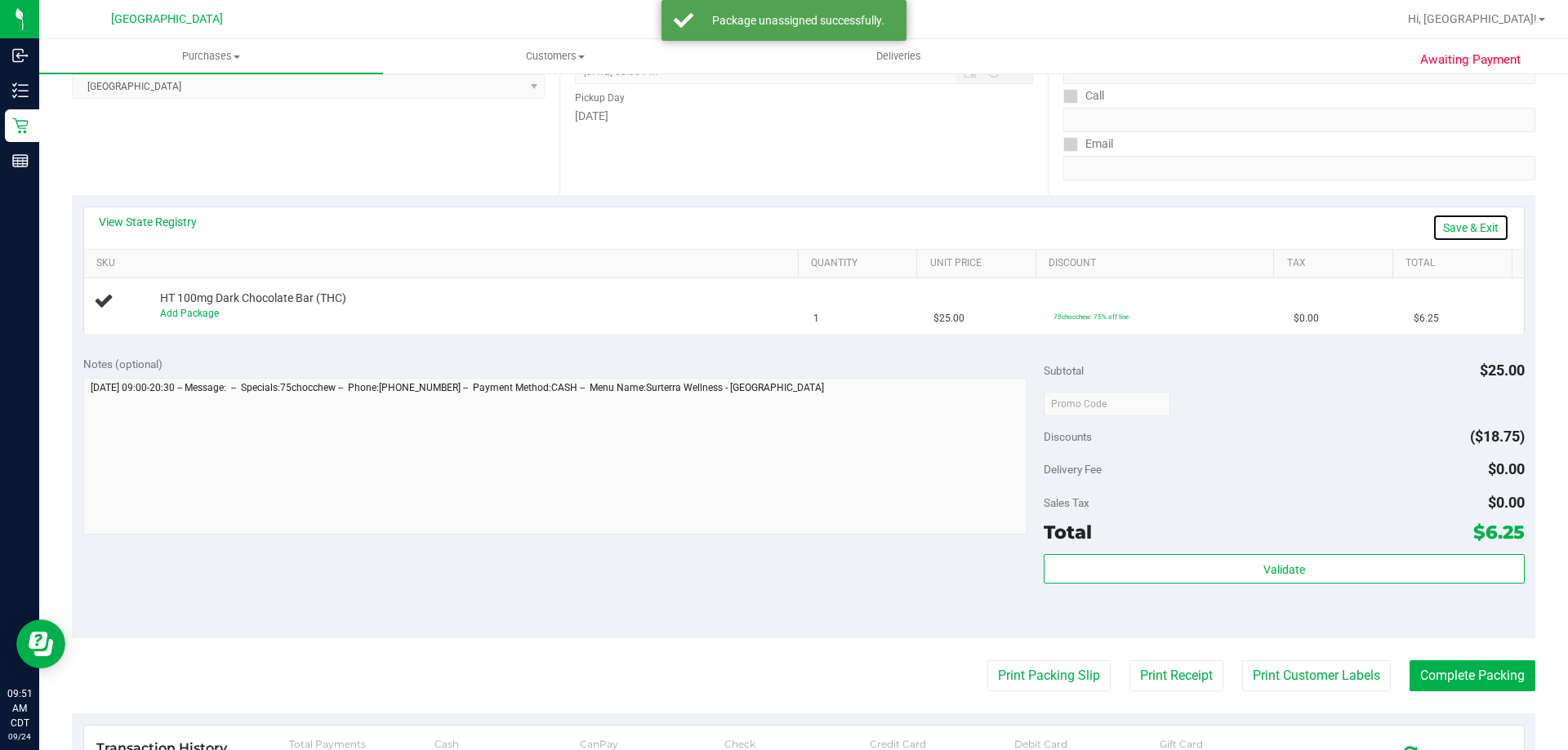
click at [1437, 225] on link "Save & Exit" at bounding box center [1470, 227] width 76 height 28
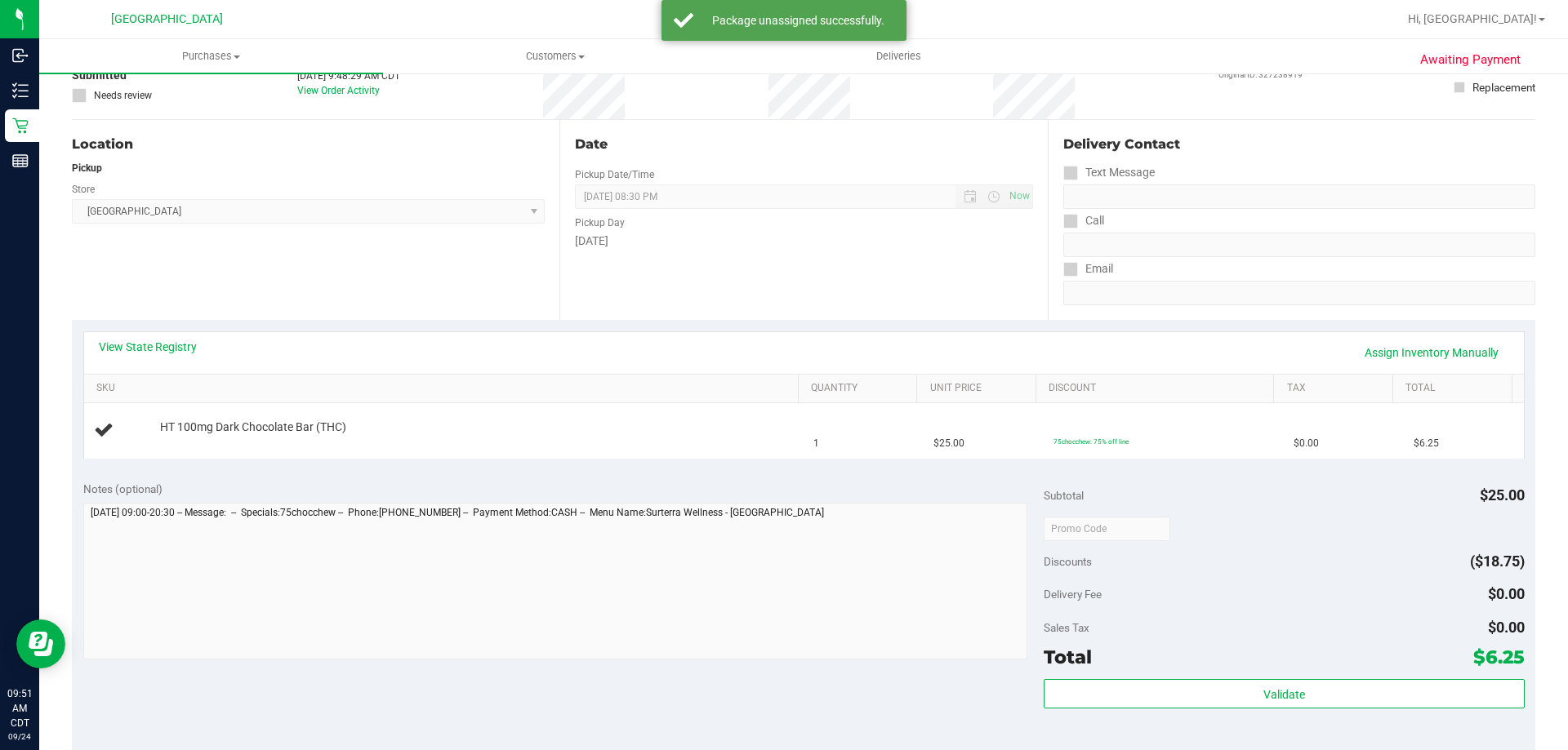
scroll to position [0, 0]
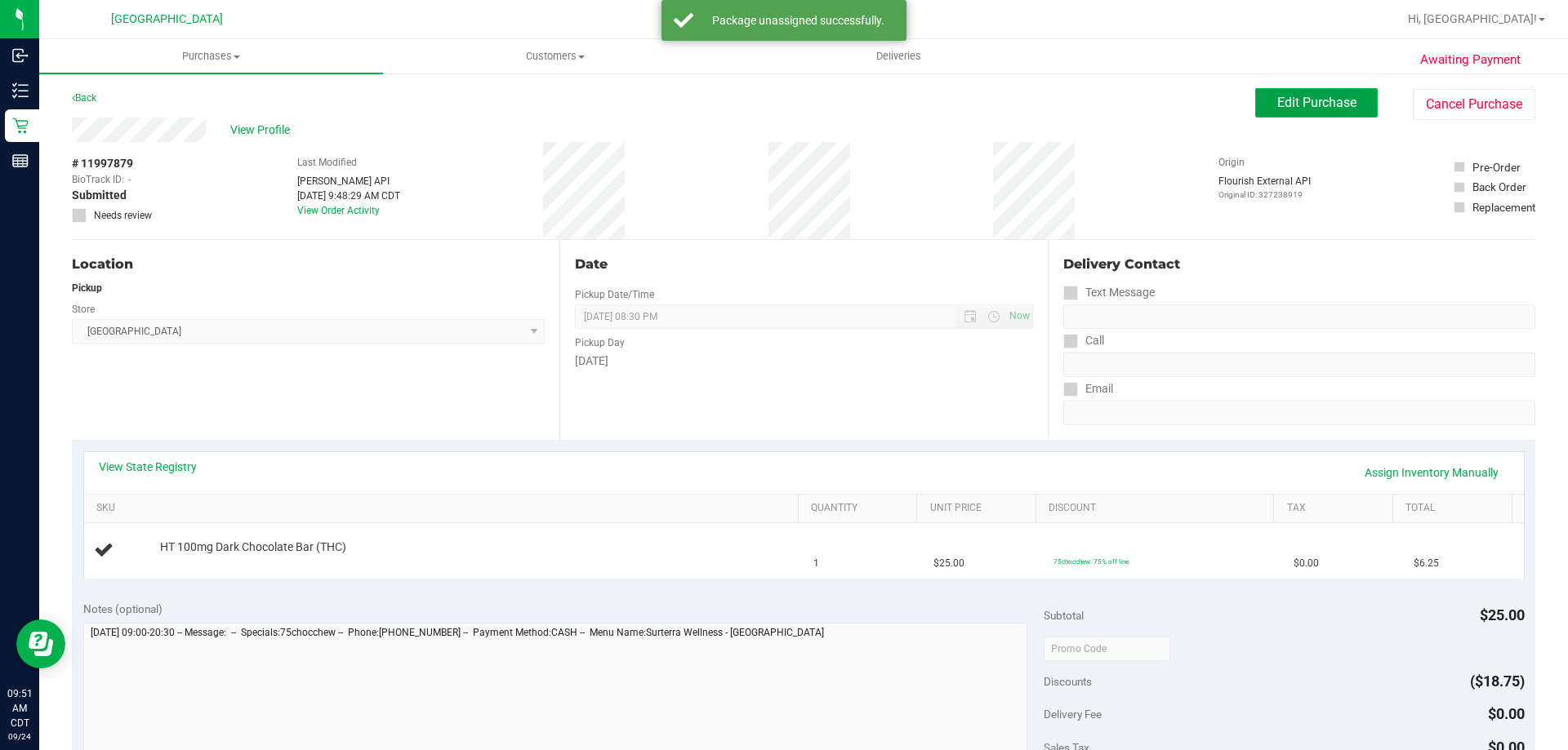
click at [1342, 99] on span "Edit Purchase" at bounding box center [1316, 103] width 79 height 15
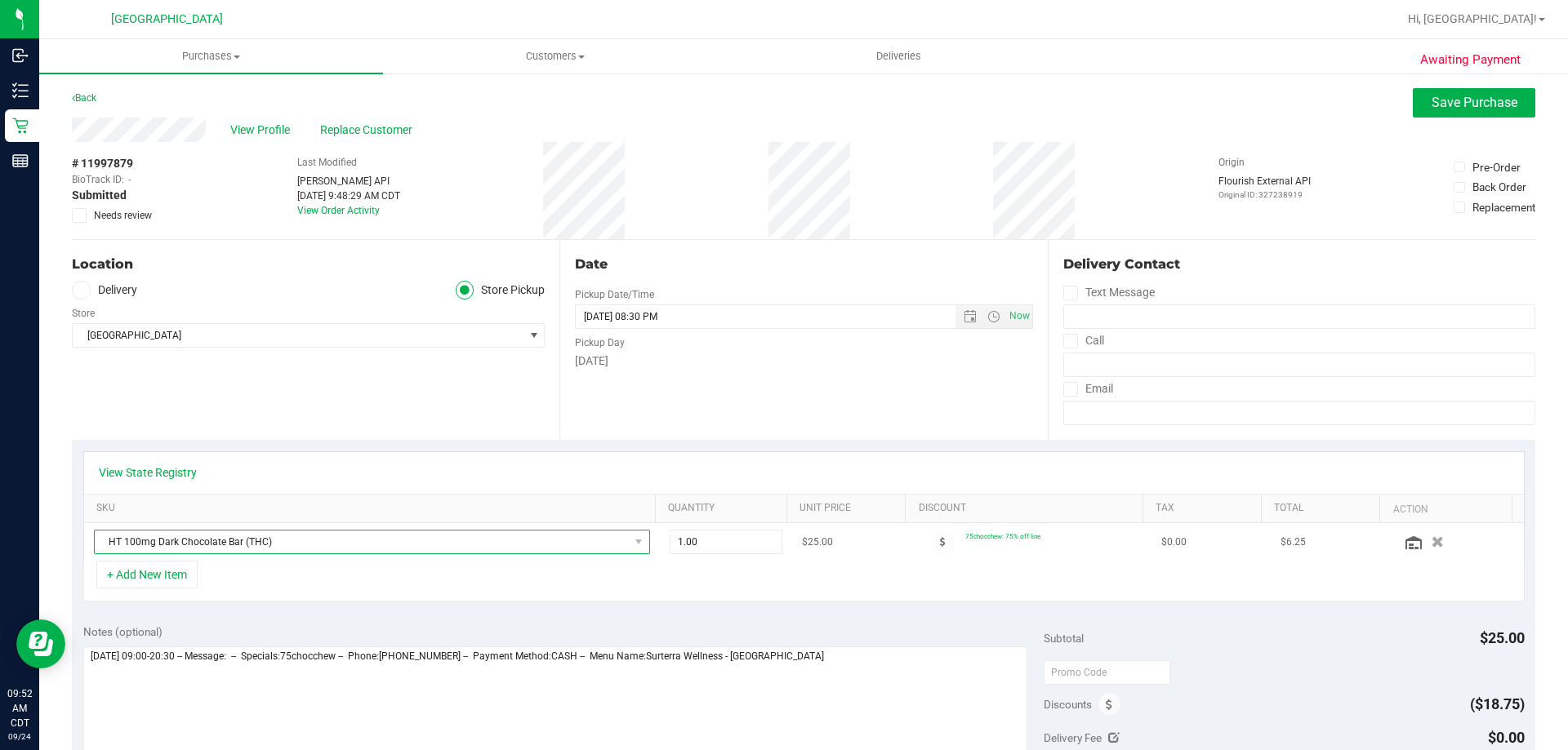
click at [618, 549] on span "HT 100mg Dark Chocolate Bar (THC)" at bounding box center [362, 542] width 534 height 23
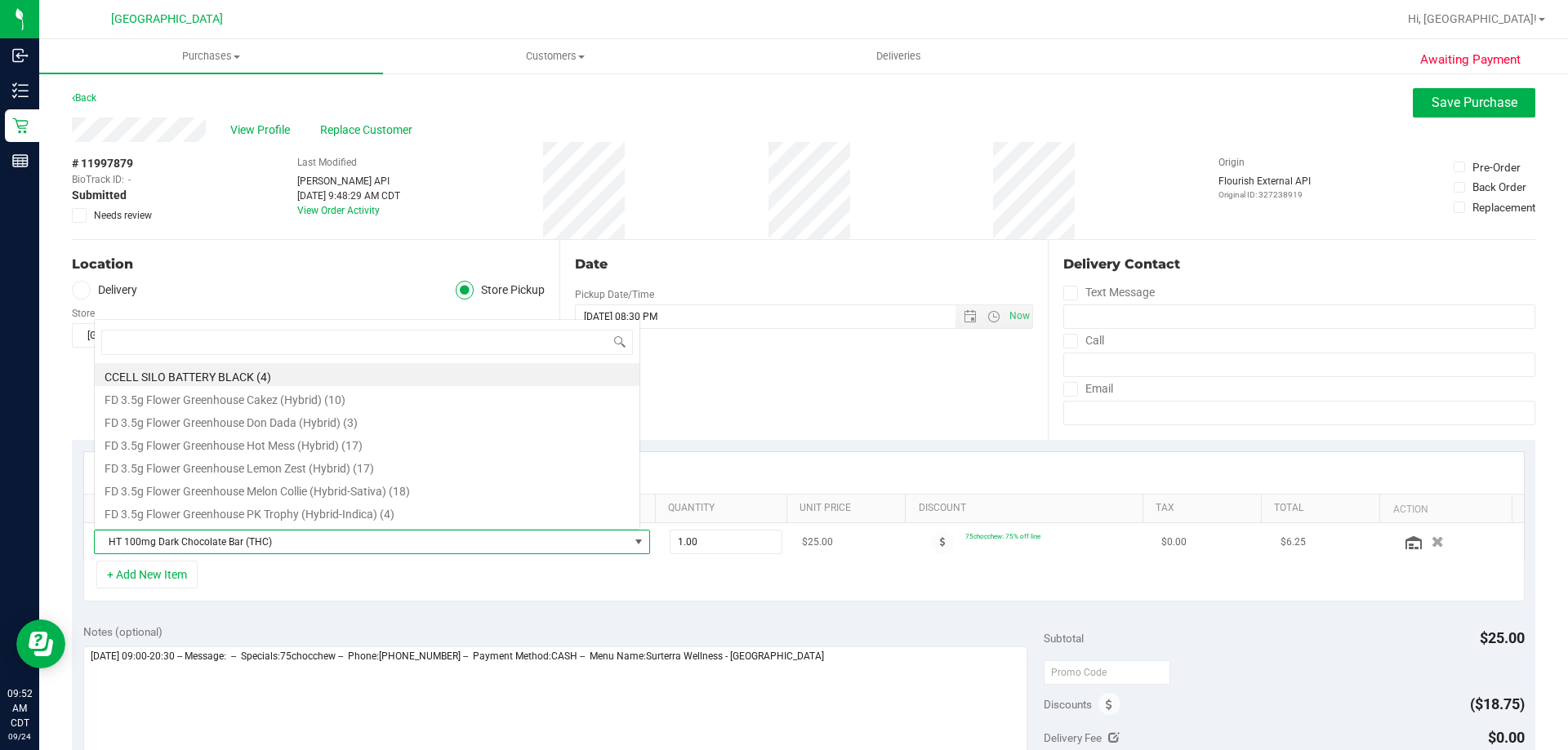
scroll to position [24, 541]
type input "milk"
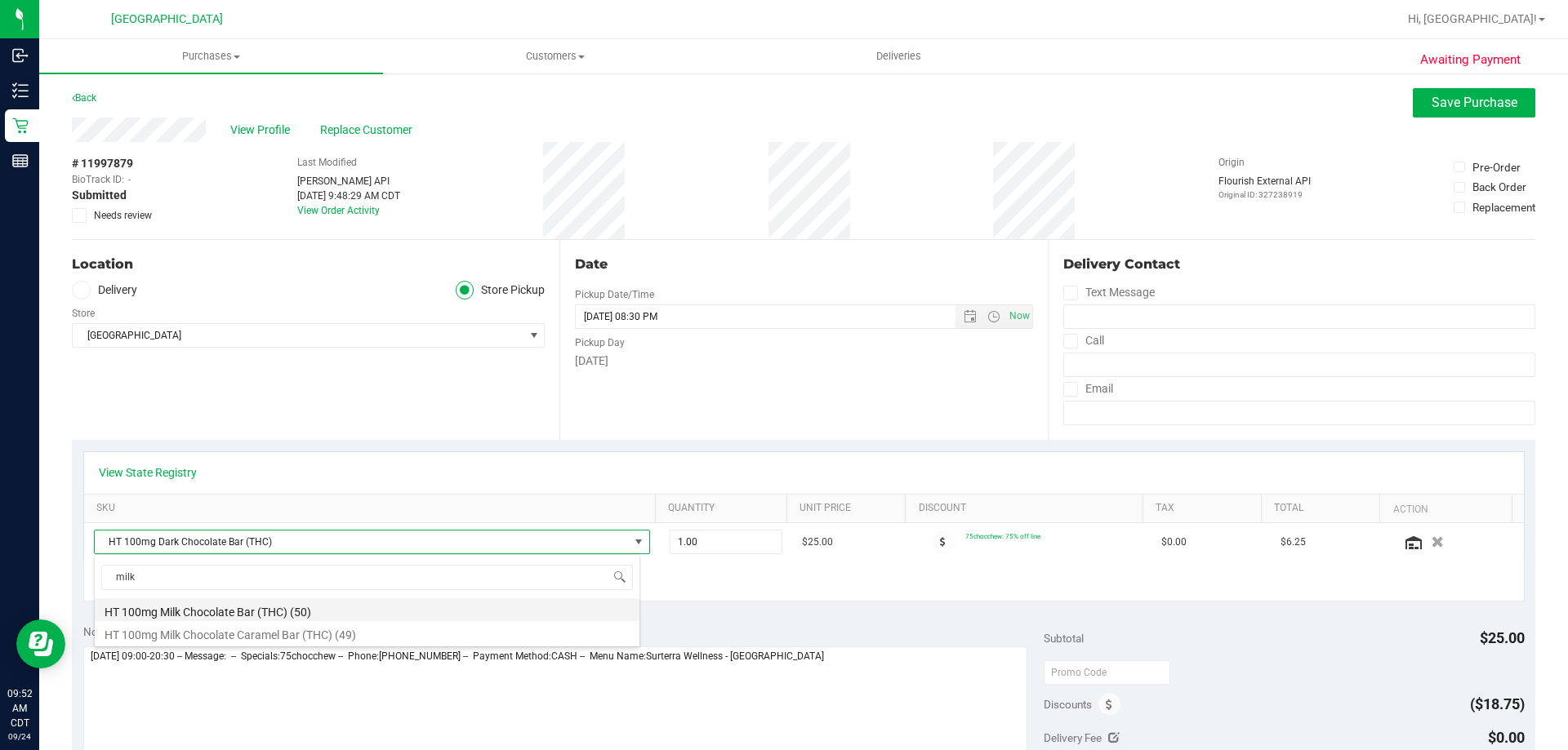
click at [263, 610] on li "HT 100mg Milk Chocolate Bar (THC) (50)" at bounding box center [367, 610] width 545 height 23
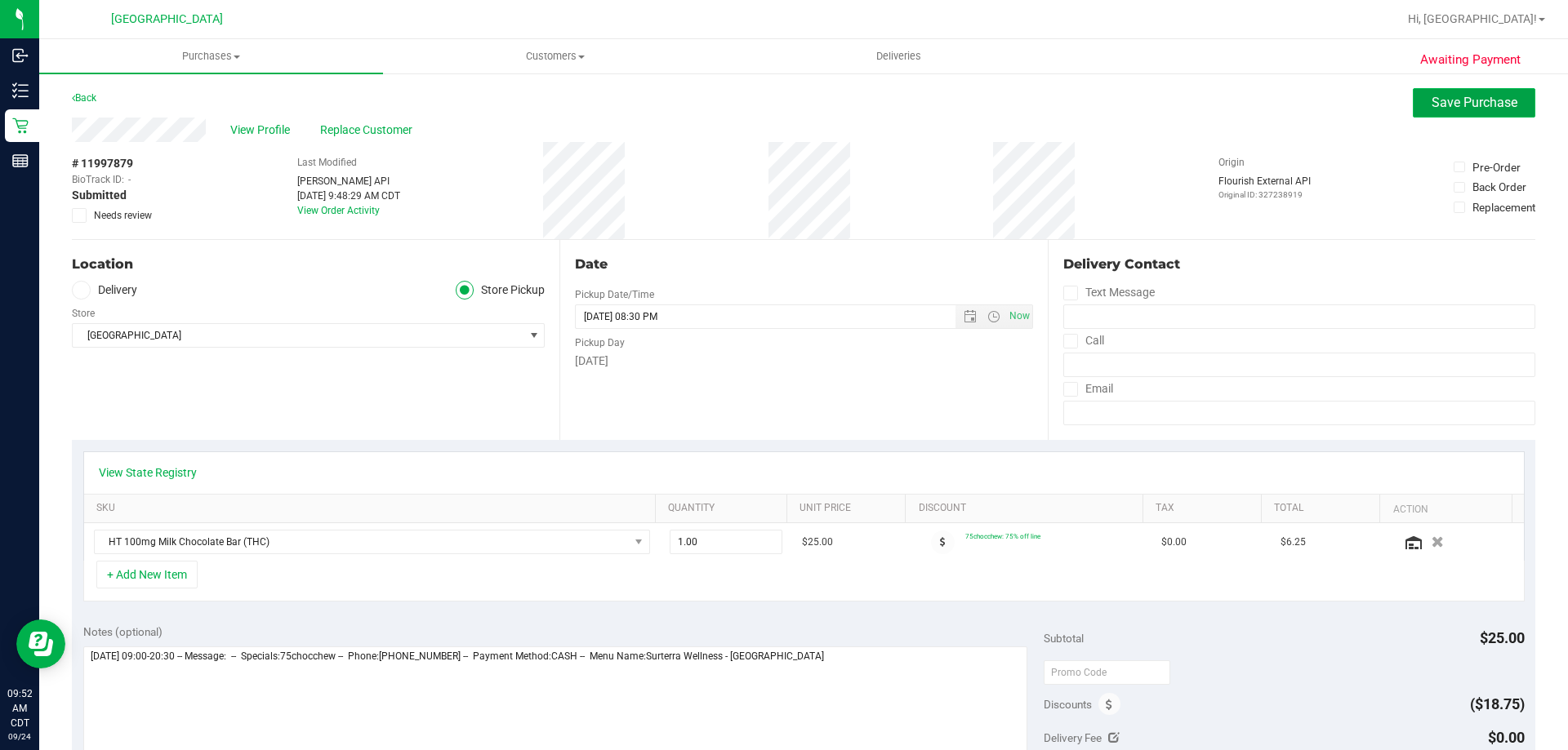
click at [1444, 91] on button "Save Purchase" at bounding box center [1473, 103] width 123 height 29
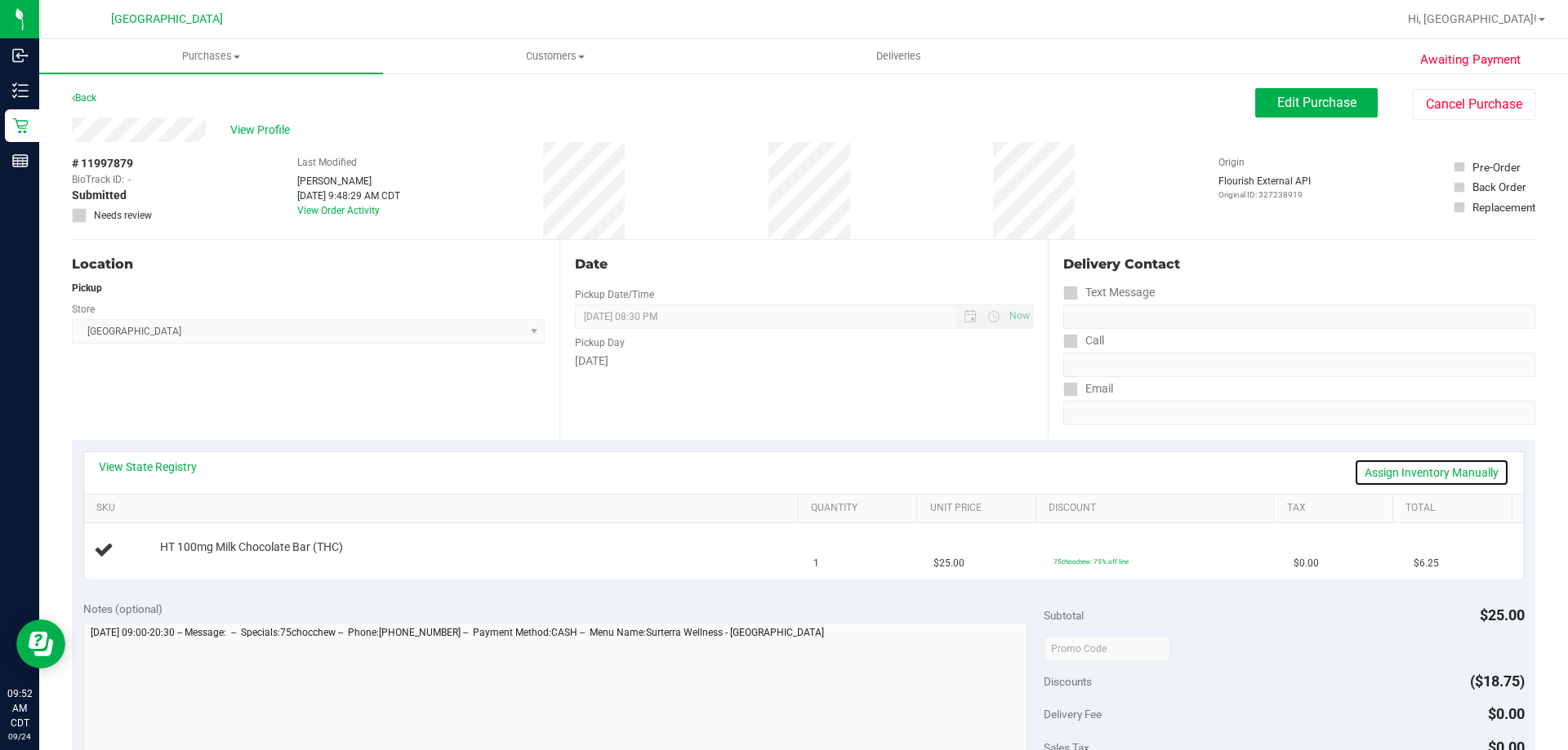
click at [1357, 481] on link "Assign Inventory Manually" at bounding box center [1432, 472] width 155 height 28
click at [194, 553] on link "Add Package" at bounding box center [189, 558] width 59 height 12
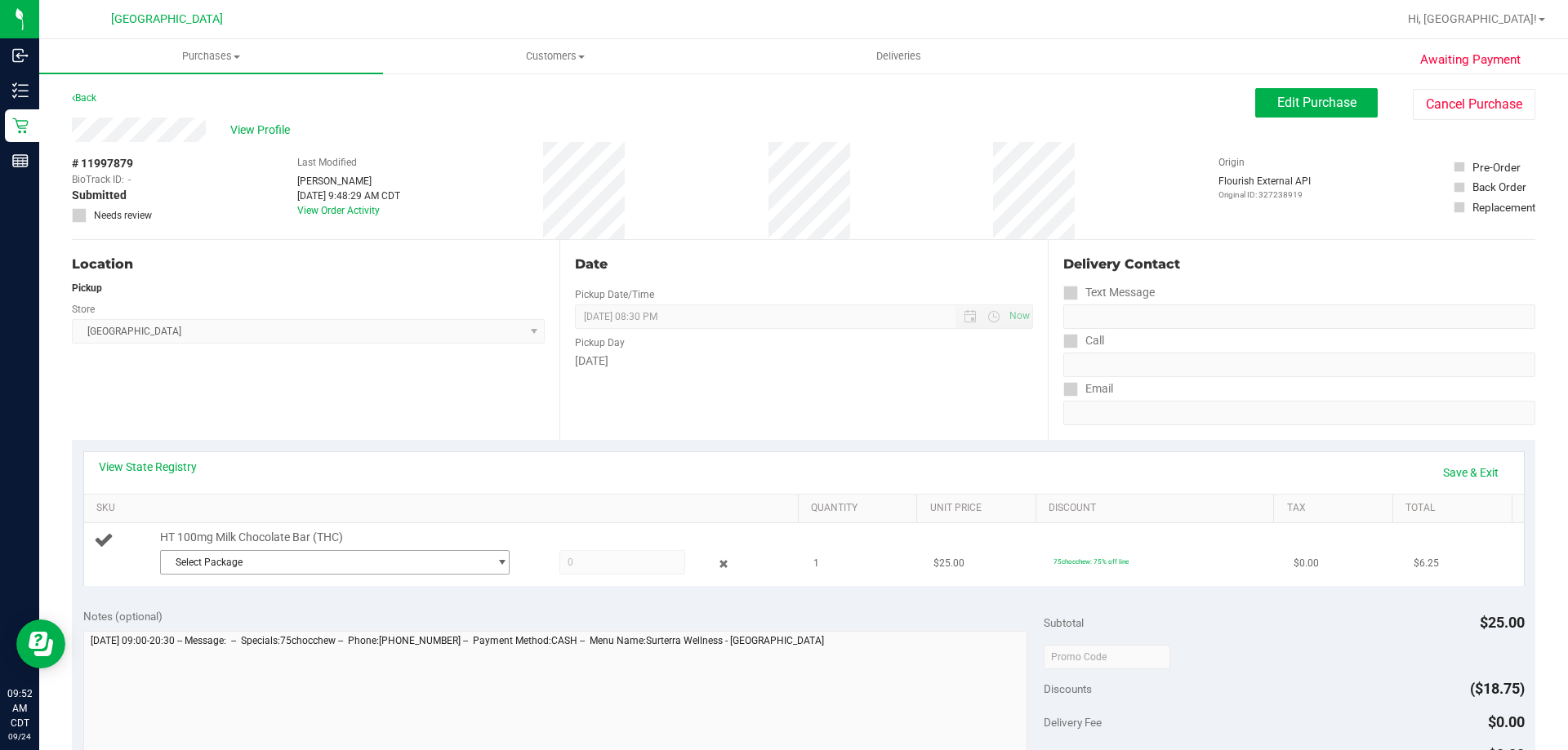
click at [271, 564] on span "Select Package" at bounding box center [324, 562] width 327 height 23
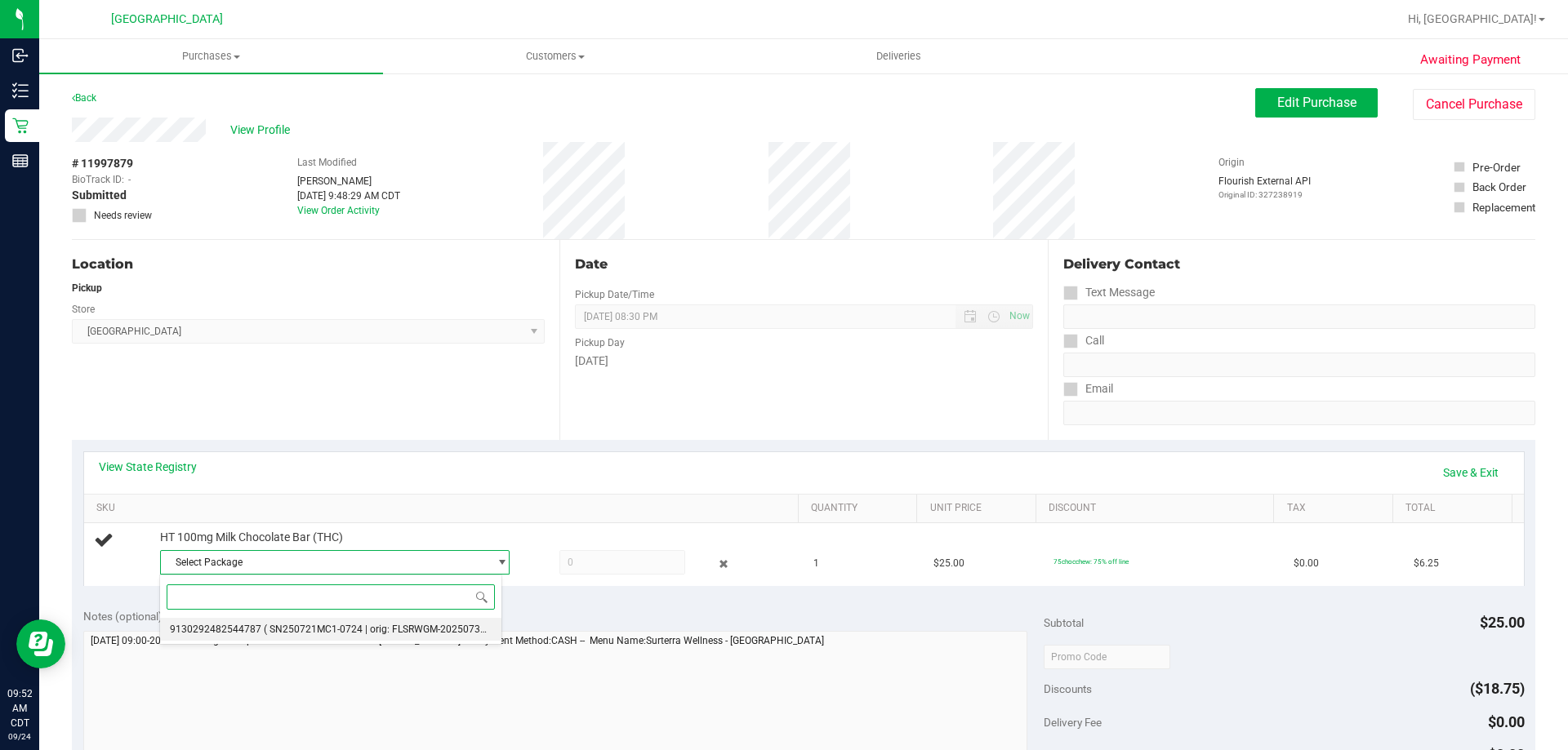
click at [285, 632] on span "( SN250721MC1-0724 | orig: FLSRWGM-20250730-036 )" at bounding box center [387, 630] width 248 height 12
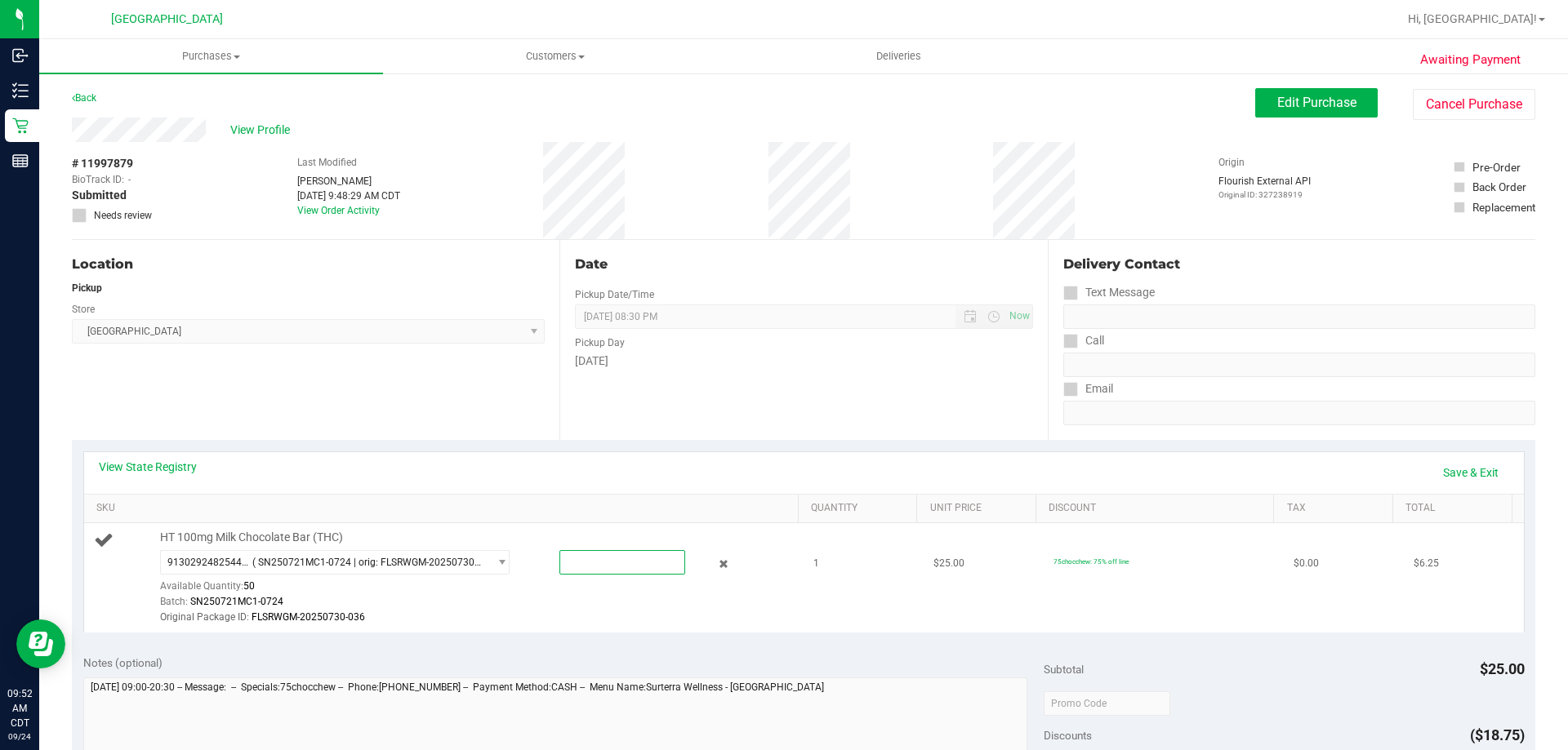
click at [628, 560] on span at bounding box center [622, 562] width 126 height 24
type input "1"
type input "1.0000"
click at [623, 476] on div "View State Registry Save & Exit" at bounding box center [803, 472] width 1410 height 28
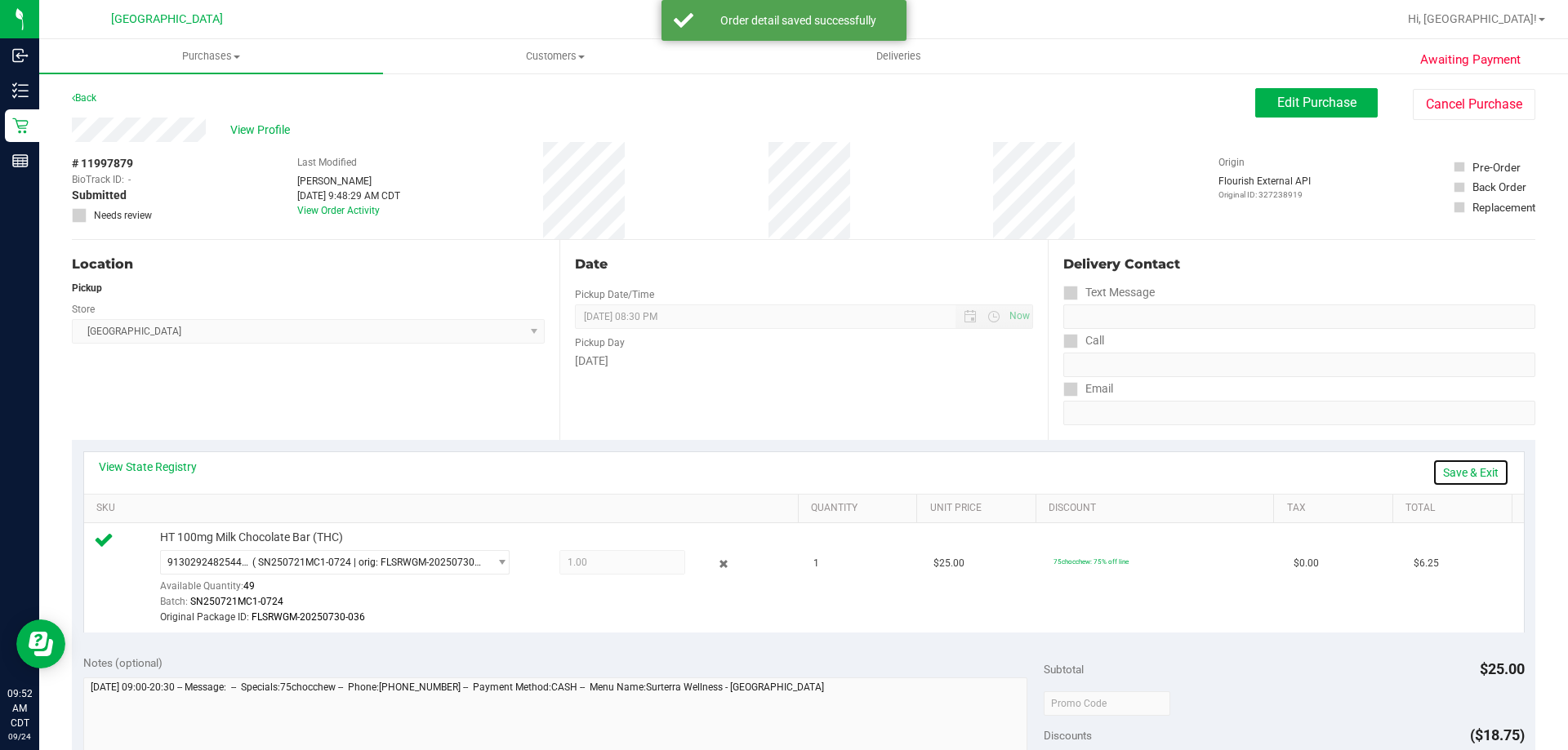
click at [1440, 466] on link "Save & Exit" at bounding box center [1470, 472] width 76 height 28
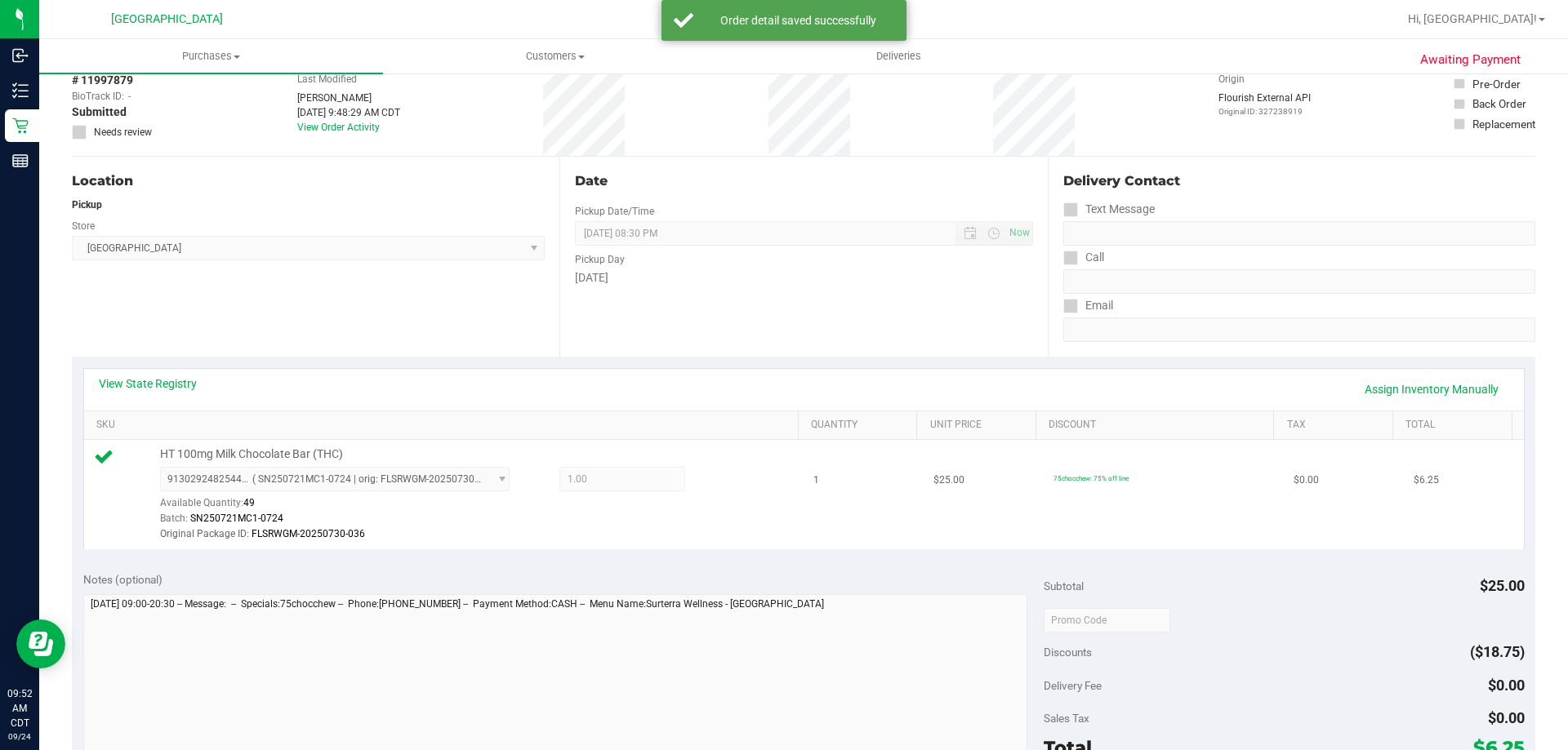
scroll to position [164, 0]
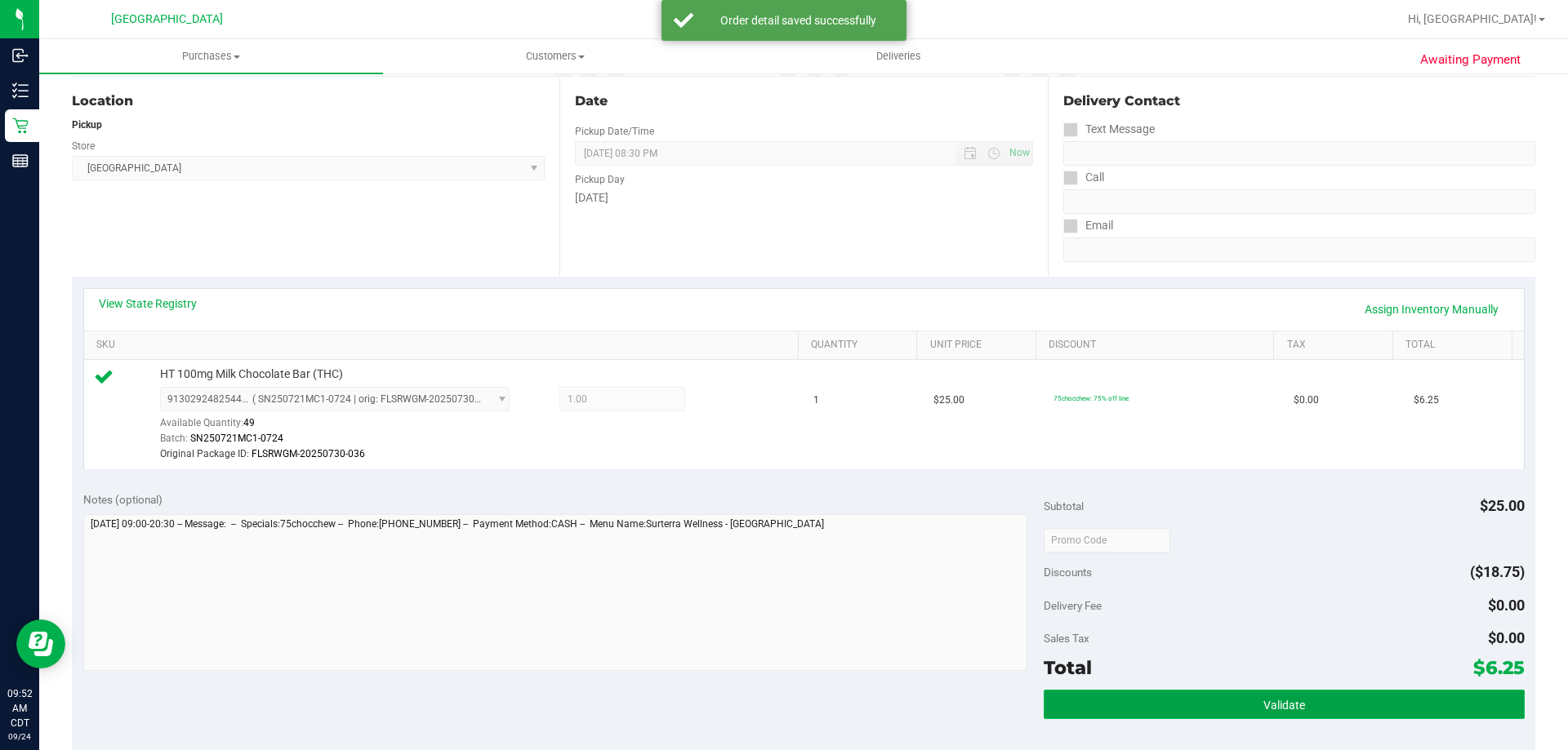
click at [1252, 697] on button "Validate" at bounding box center [1283, 705] width 480 height 29
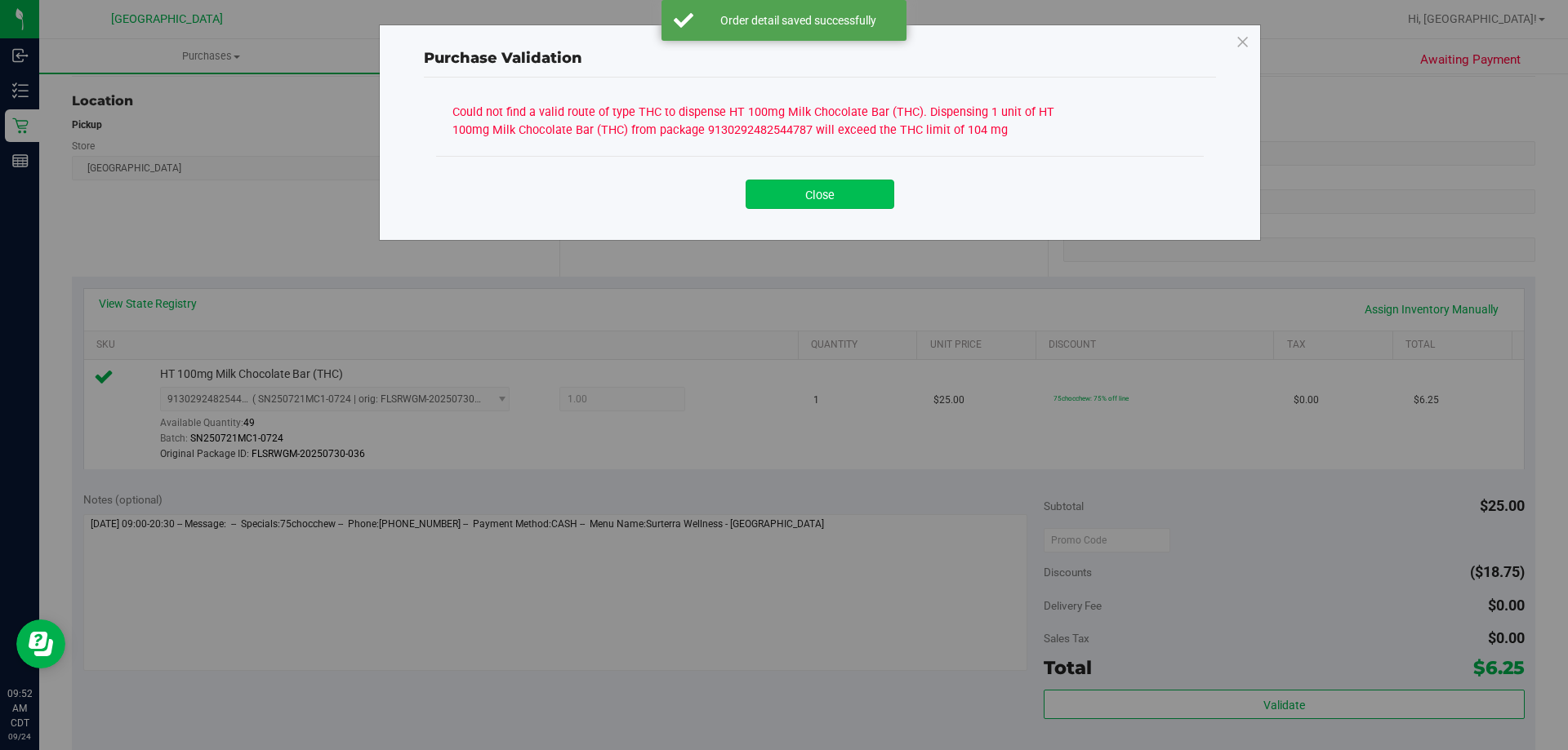
click at [815, 192] on button "Close" at bounding box center [820, 195] width 149 height 29
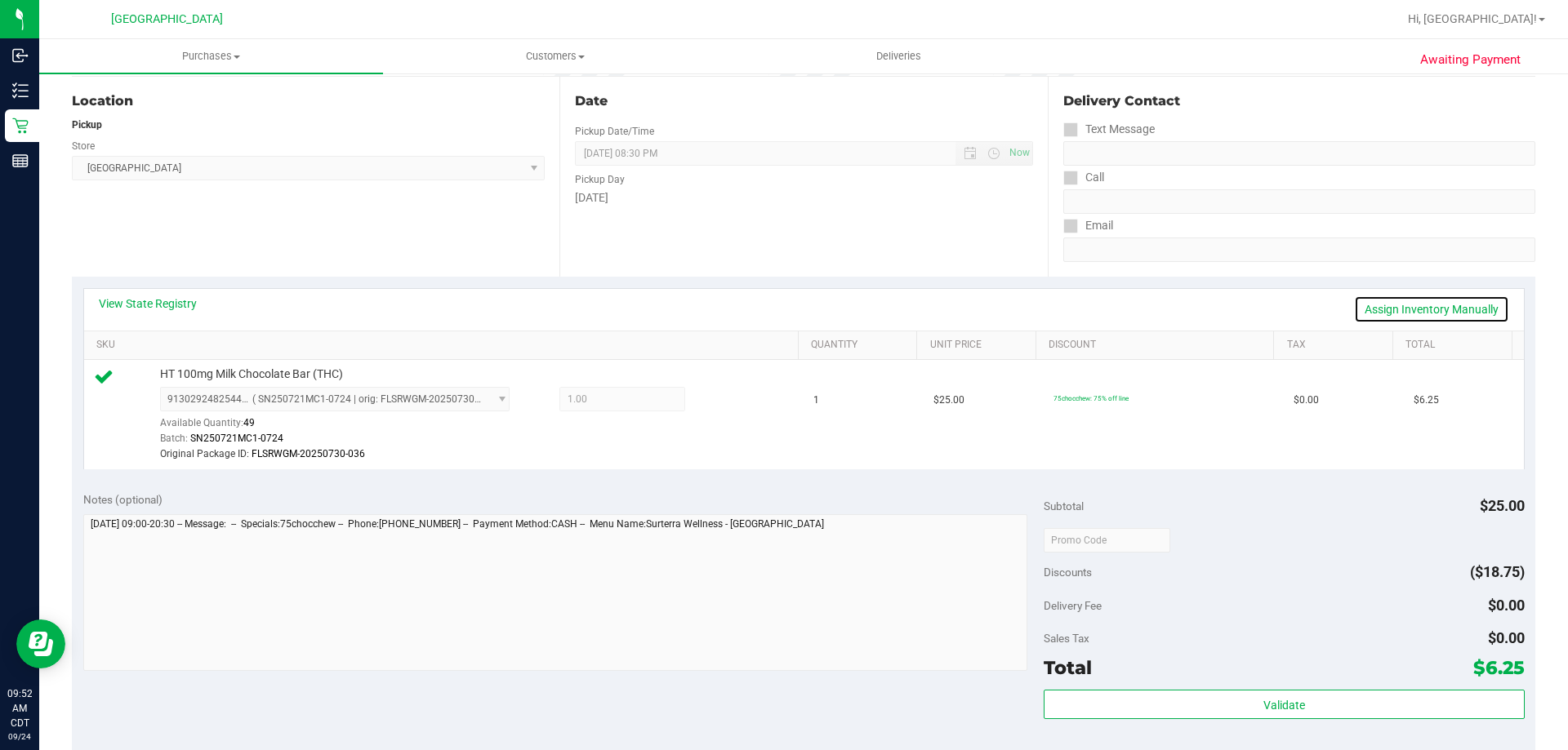
click at [1434, 315] on link "Assign Inventory Manually" at bounding box center [1432, 309] width 155 height 28
click at [715, 401] on icon at bounding box center [724, 401] width 17 height 18
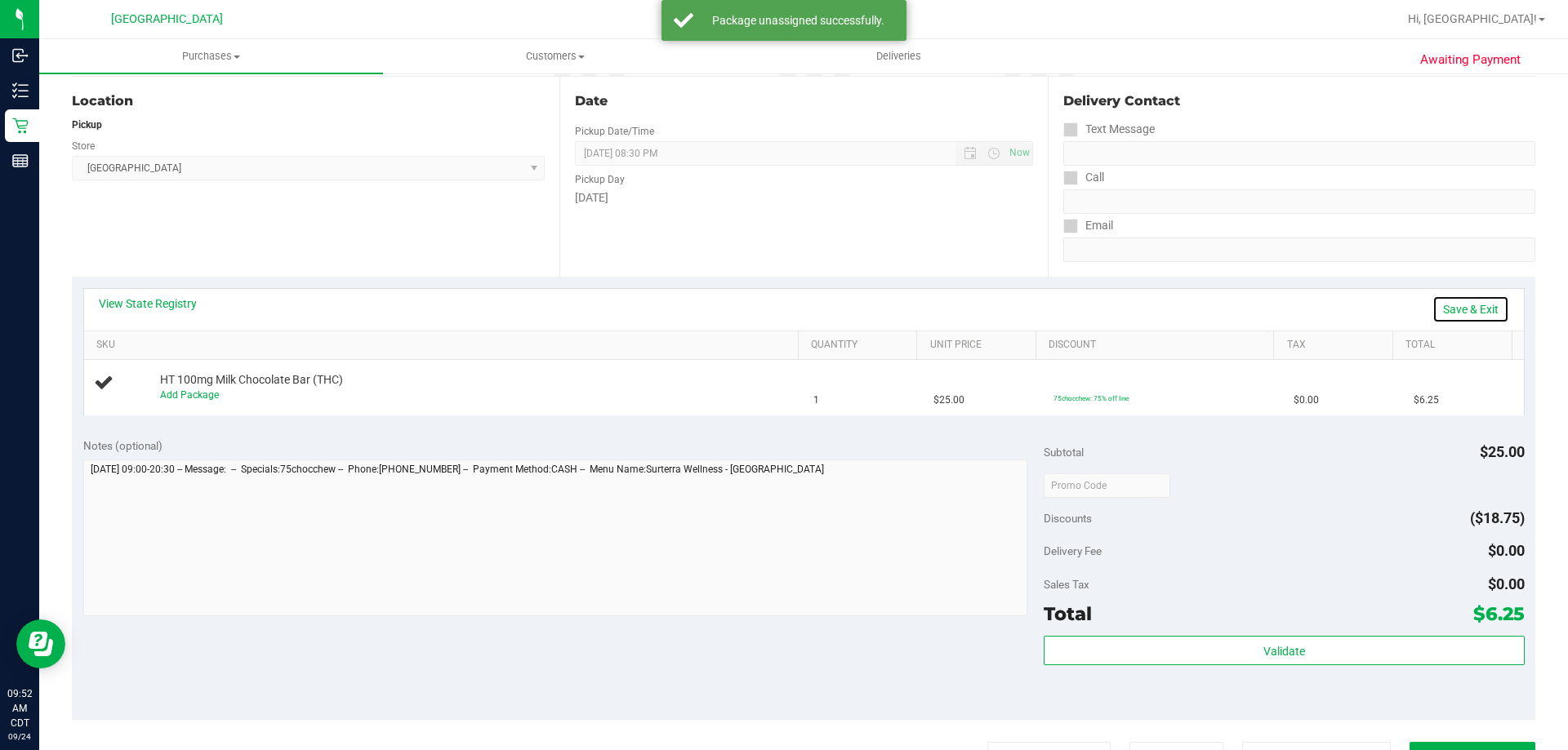
click at [1472, 311] on link "Save & Exit" at bounding box center [1470, 309] width 76 height 28
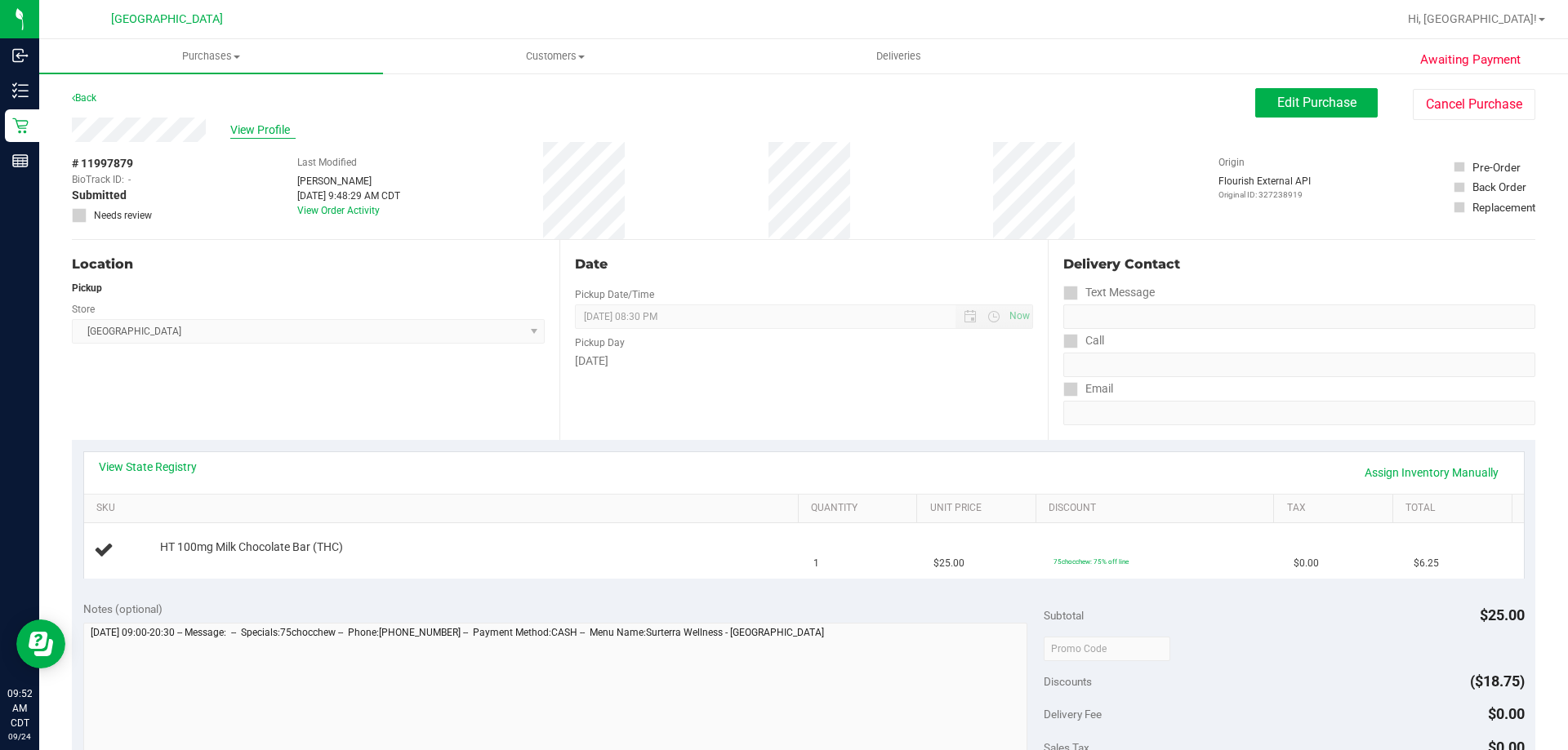
click at [257, 130] on span "View Profile" at bounding box center [262, 131] width 65 height 17
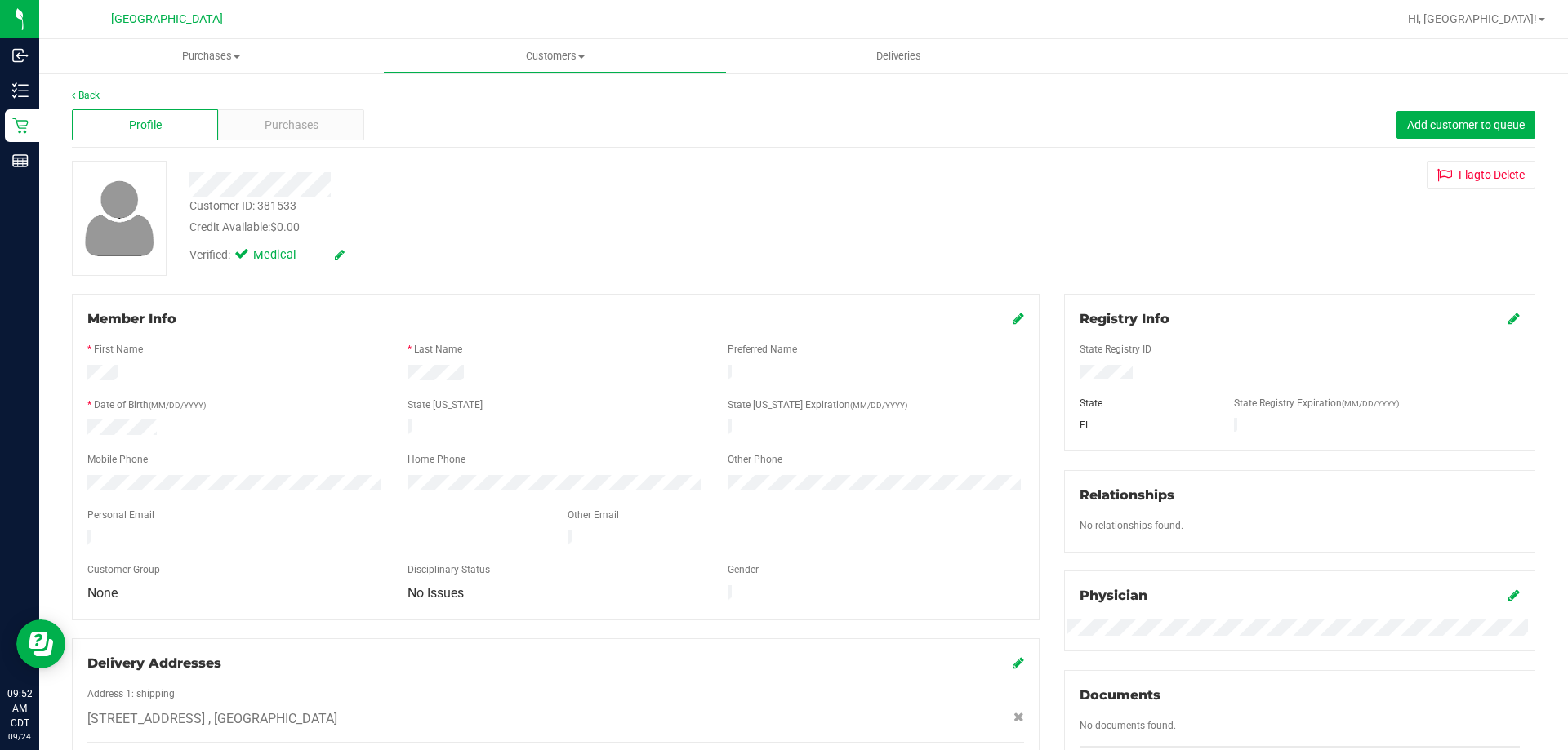
click at [285, 209] on div "Customer ID: 381533" at bounding box center [243, 206] width 107 height 17
copy div "381533"
click at [98, 96] on link "Back" at bounding box center [85, 96] width 28 height 12
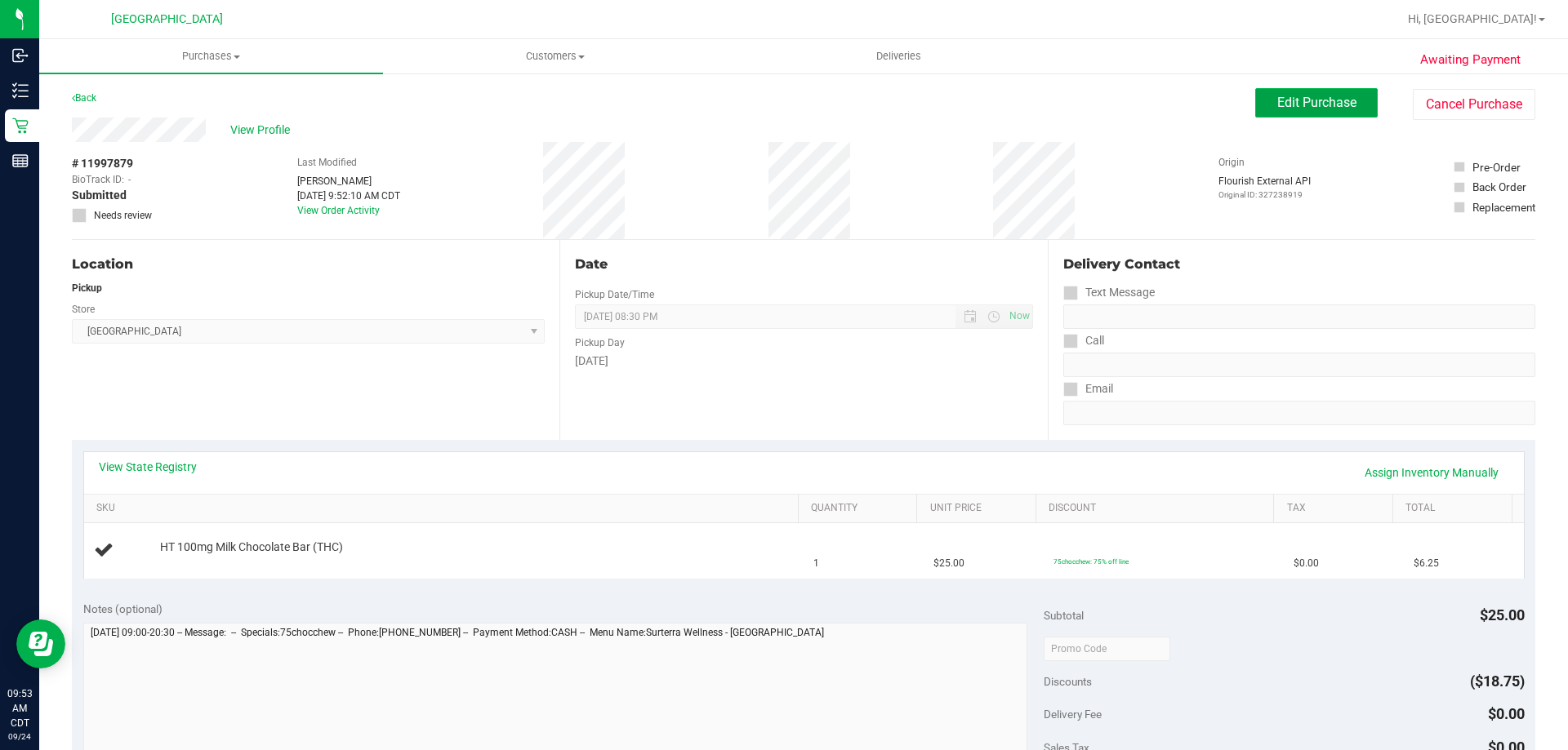
click at [1316, 104] on span "Edit Purchase" at bounding box center [1316, 103] width 79 height 15
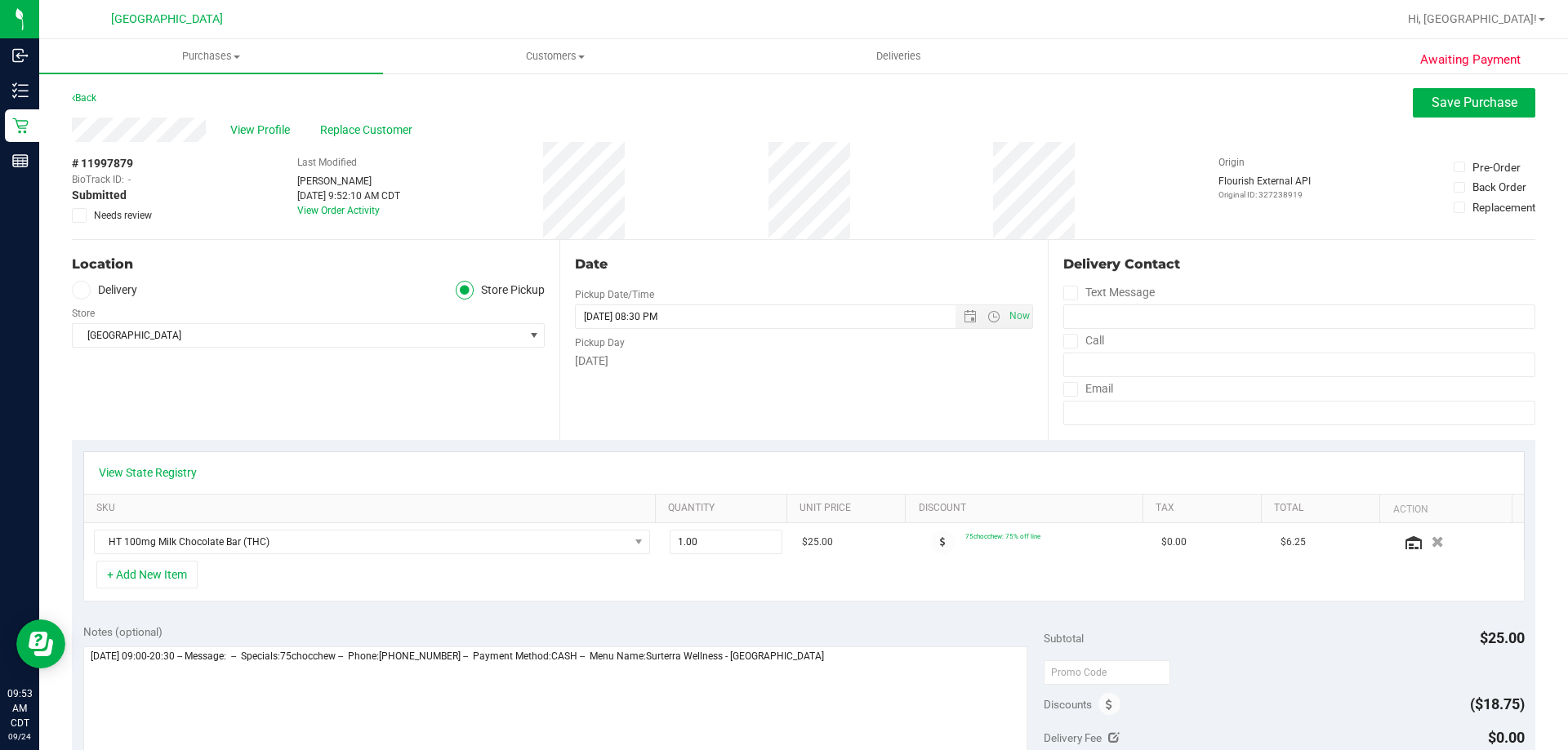
click at [129, 215] on span "Needs review" at bounding box center [123, 215] width 58 height 15
click at [0, 0] on input "Needs review" at bounding box center [0, 0] width 0 height 0
click at [1412, 98] on button "Save Purchase" at bounding box center [1473, 103] width 123 height 29
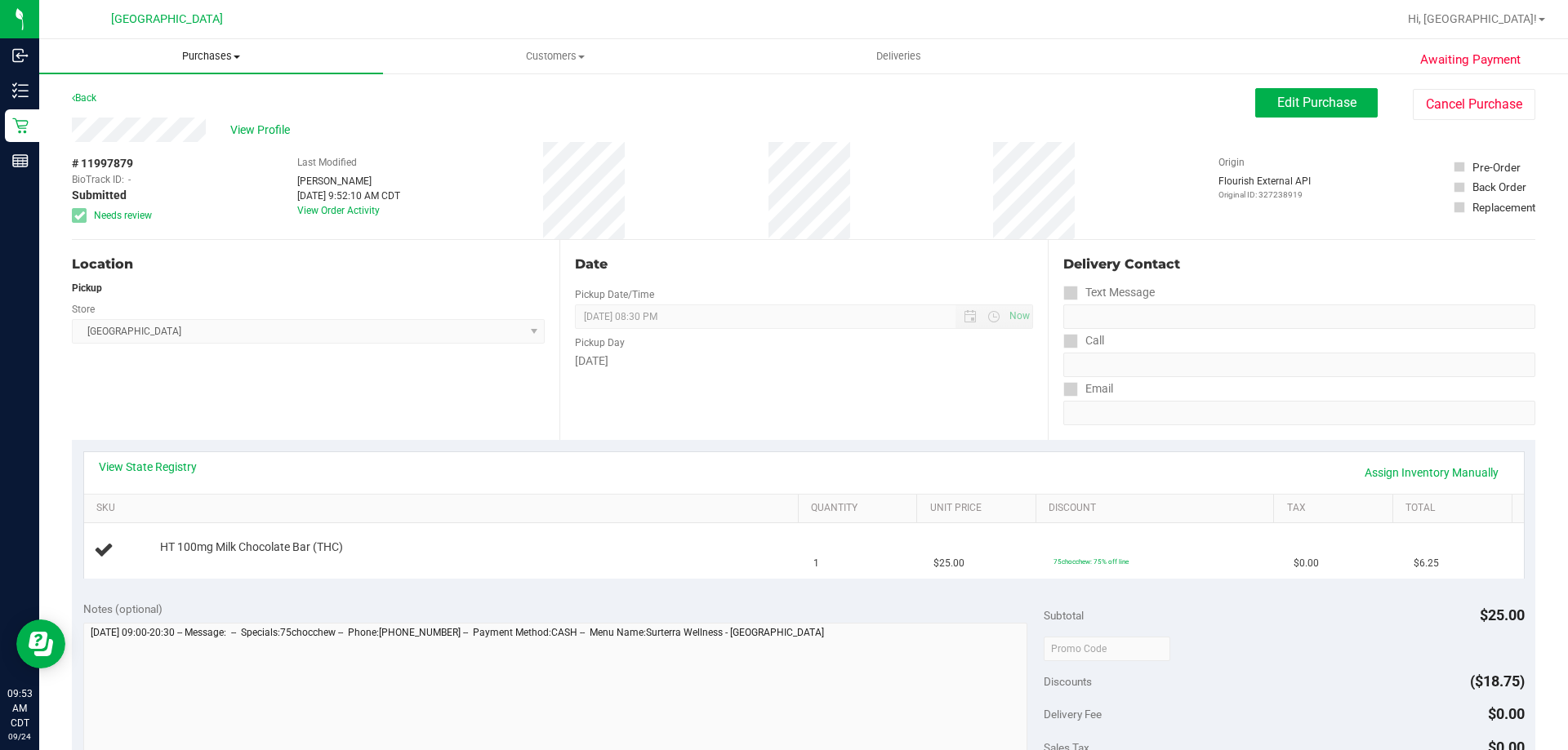
click at [222, 51] on span "Purchases" at bounding box center [210, 56] width 344 height 15
click at [68, 119] on span "Fulfillment" at bounding box center [89, 118] width 102 height 14
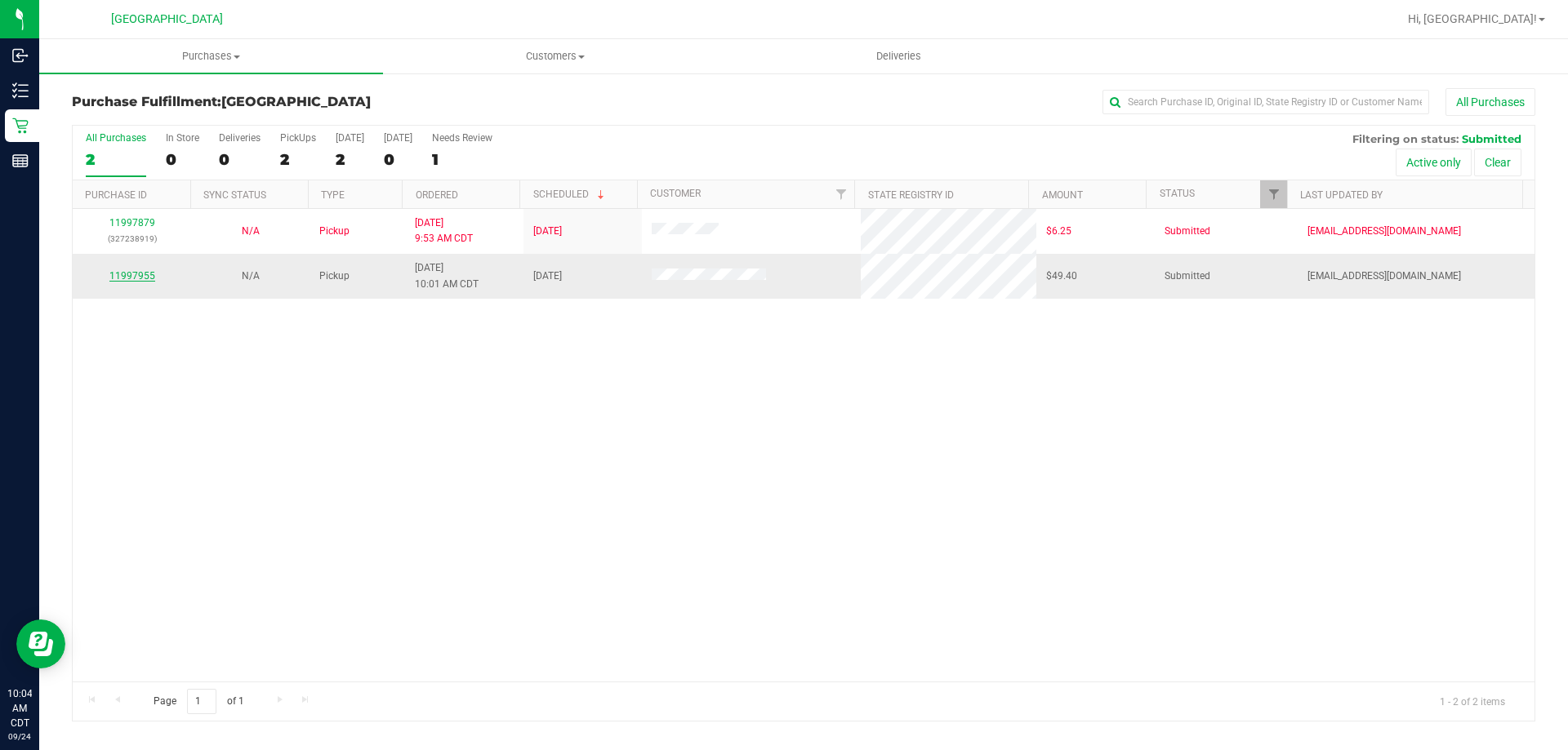
click at [139, 281] on link "11997955" at bounding box center [132, 276] width 45 height 12
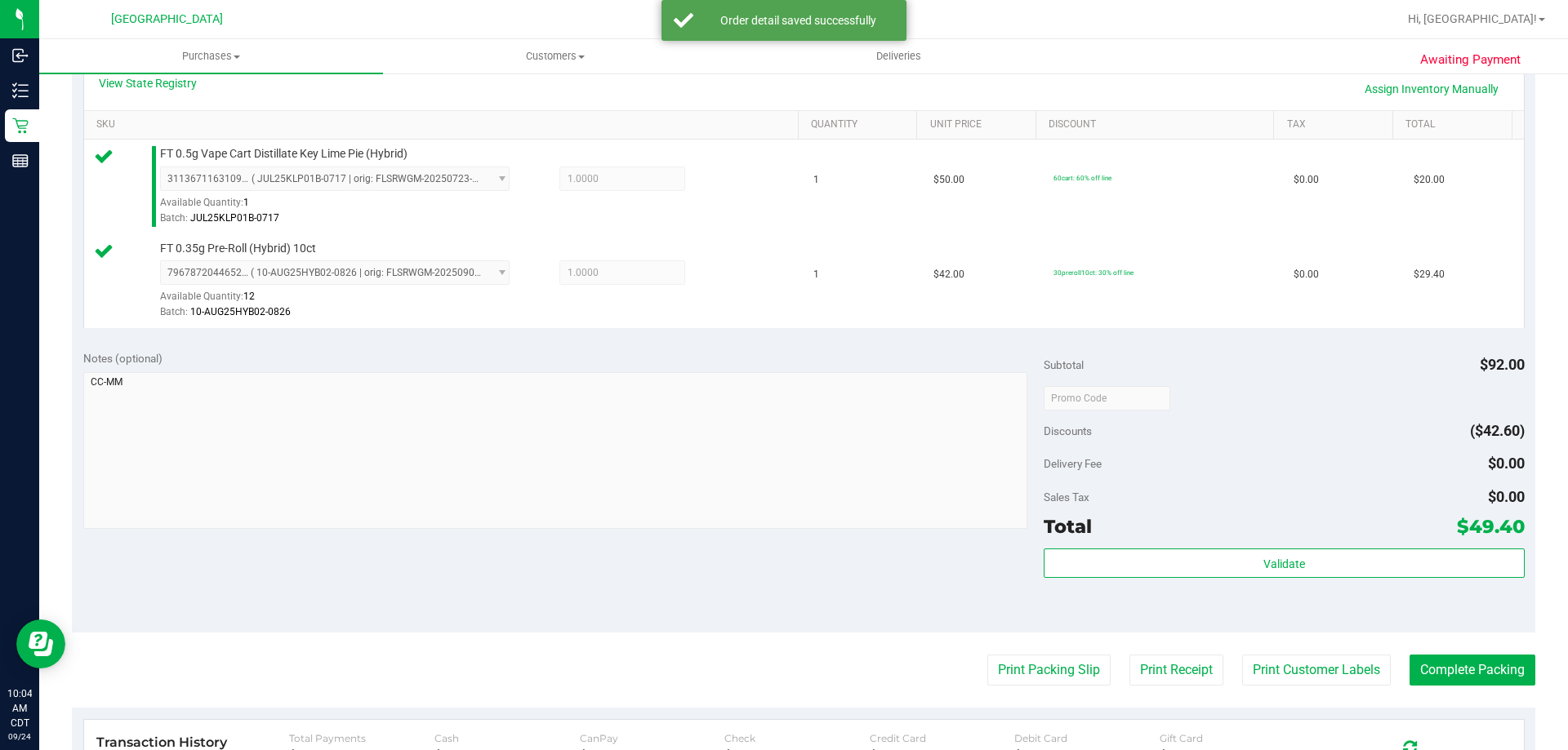
scroll to position [408, 0]
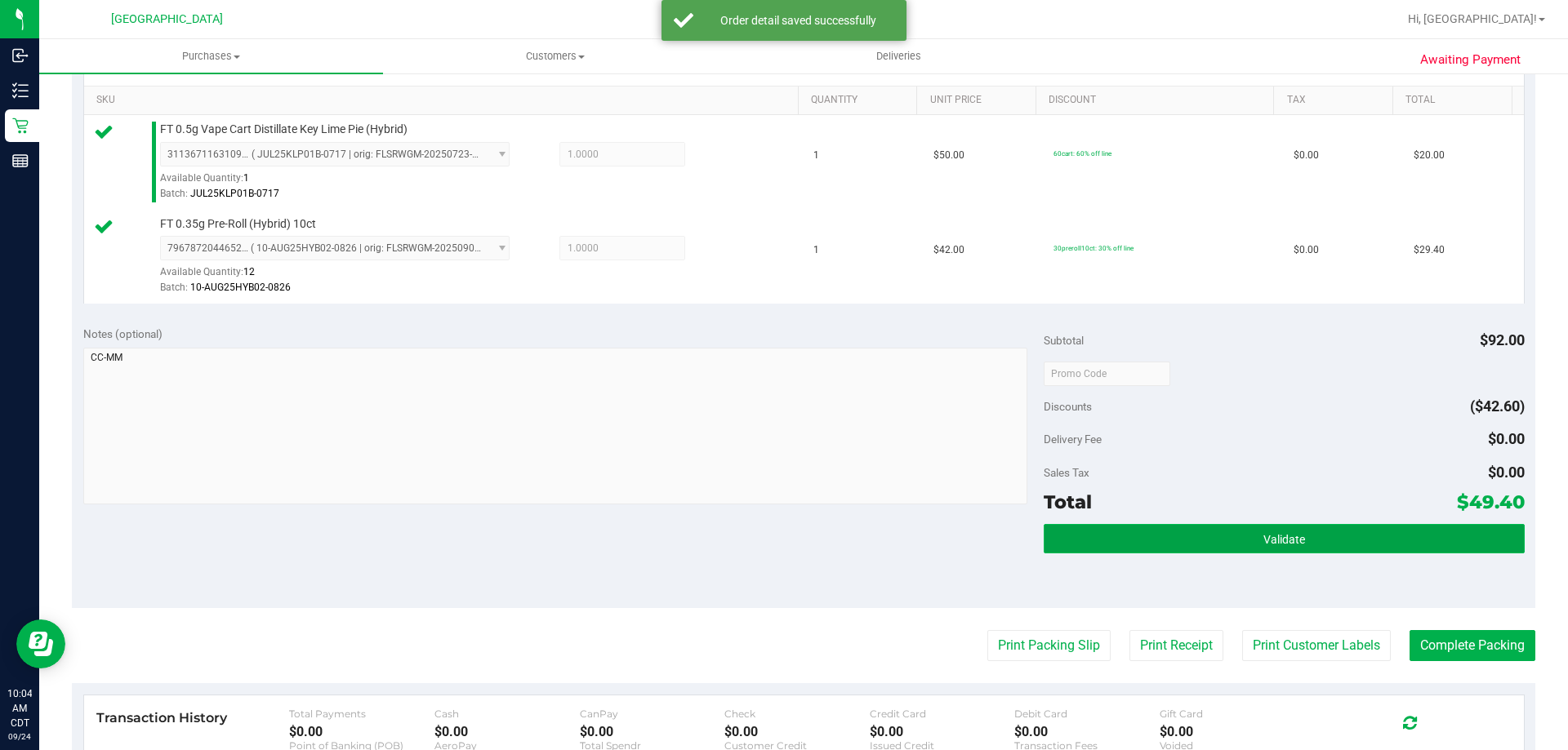
click at [1263, 538] on span "Validate" at bounding box center [1283, 539] width 42 height 13
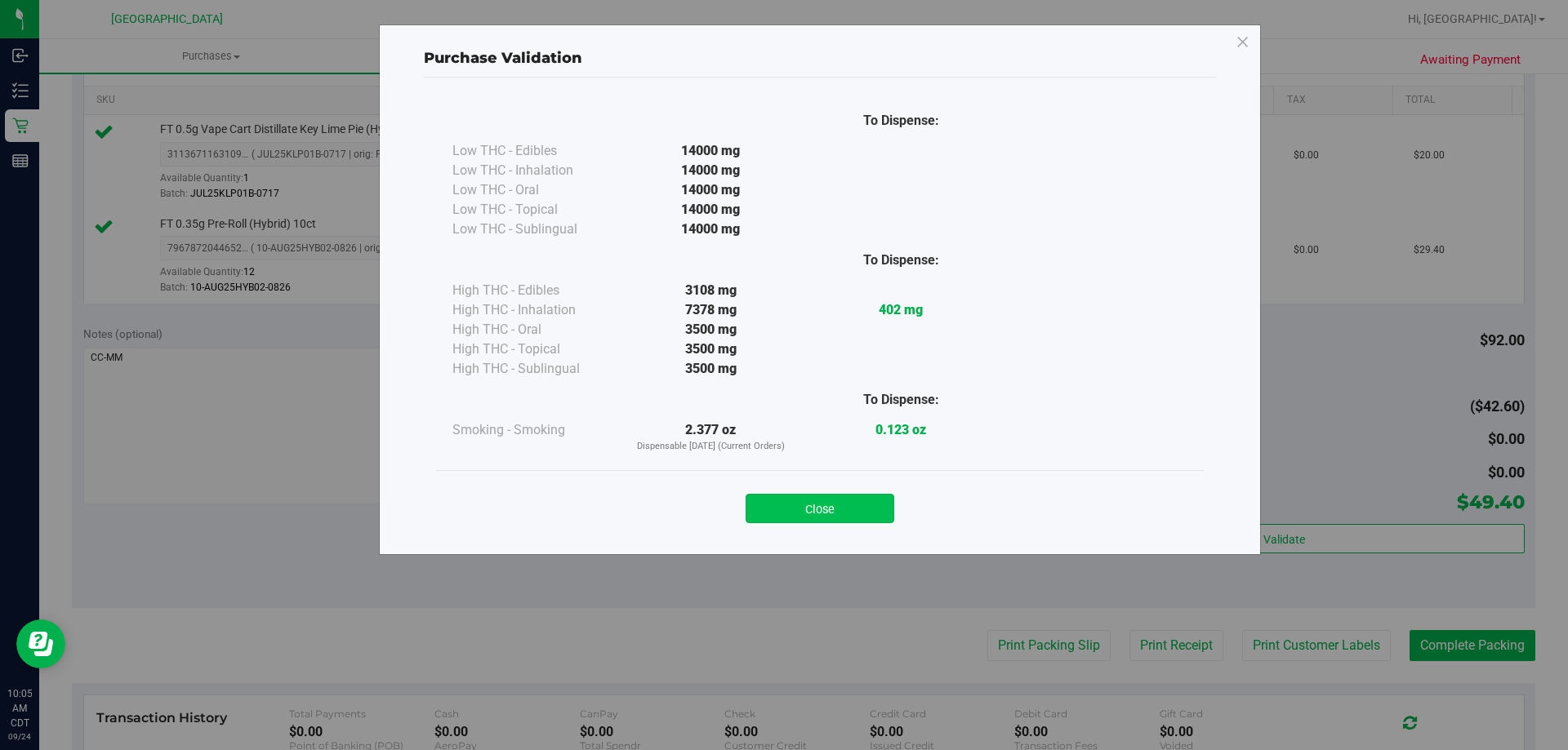
click at [817, 509] on button "Close" at bounding box center [820, 508] width 149 height 29
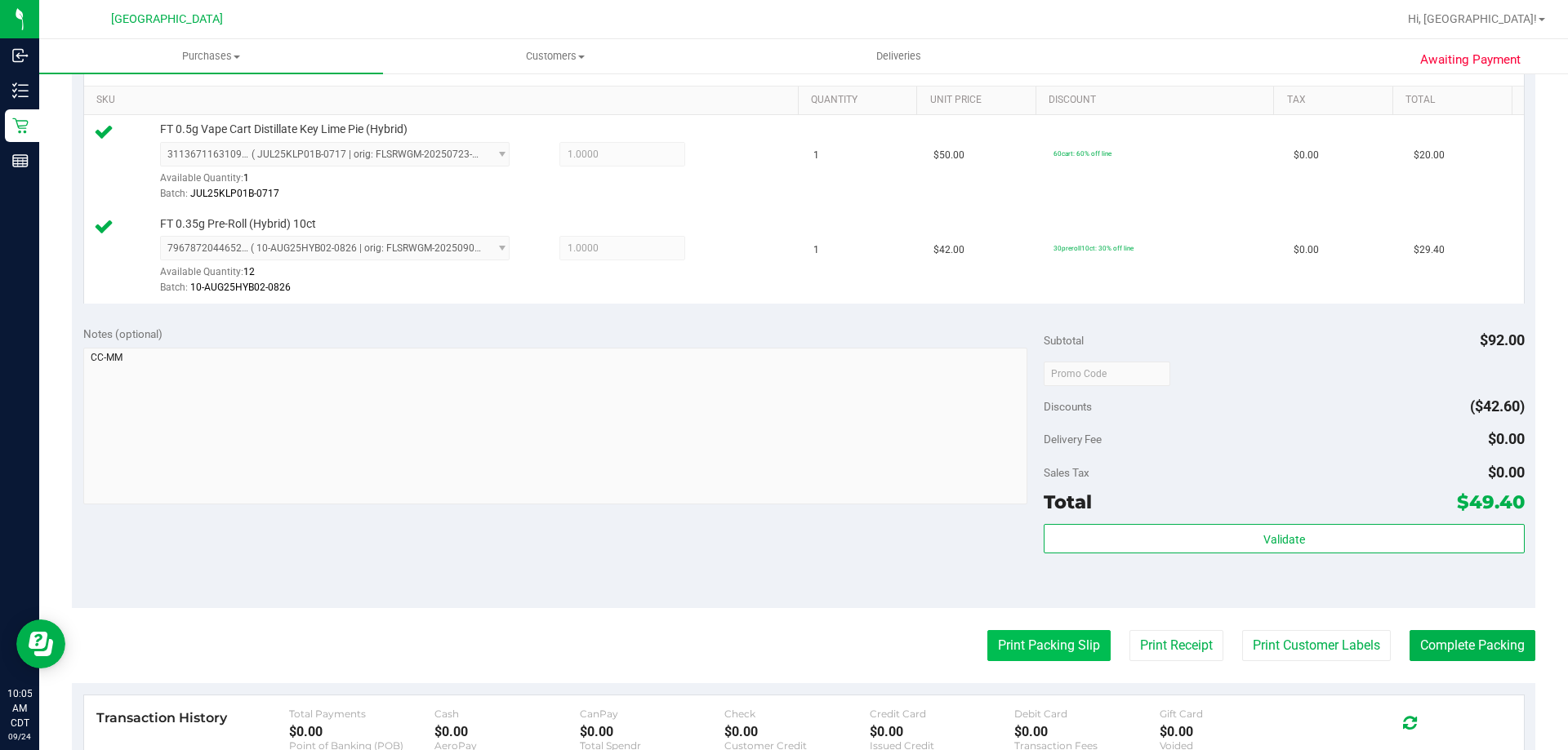
click at [1031, 635] on button "Print Packing Slip" at bounding box center [1048, 645] width 123 height 31
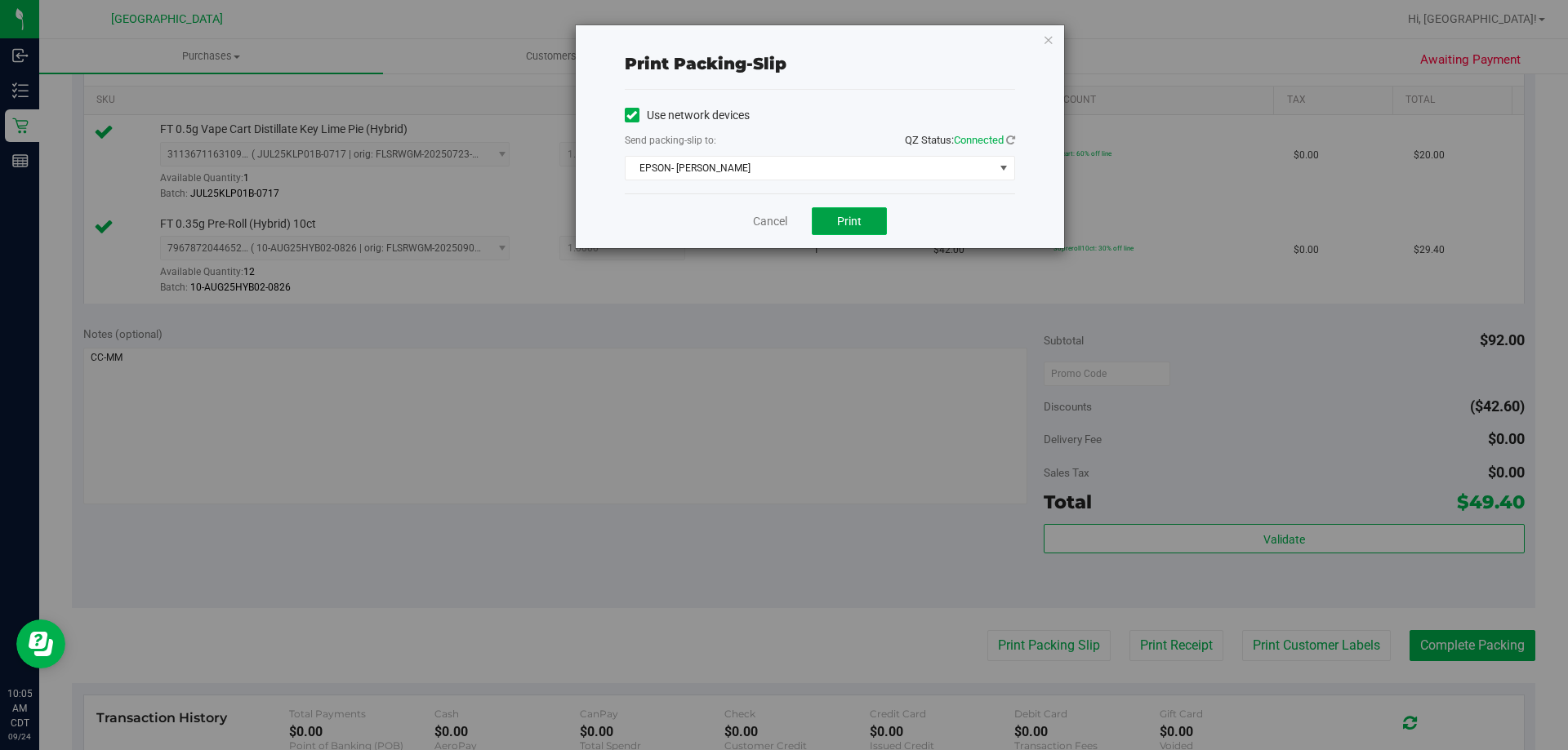
click at [865, 219] on button "Print" at bounding box center [850, 221] width 75 height 28
click at [786, 219] on link "Cancel" at bounding box center [769, 222] width 34 height 17
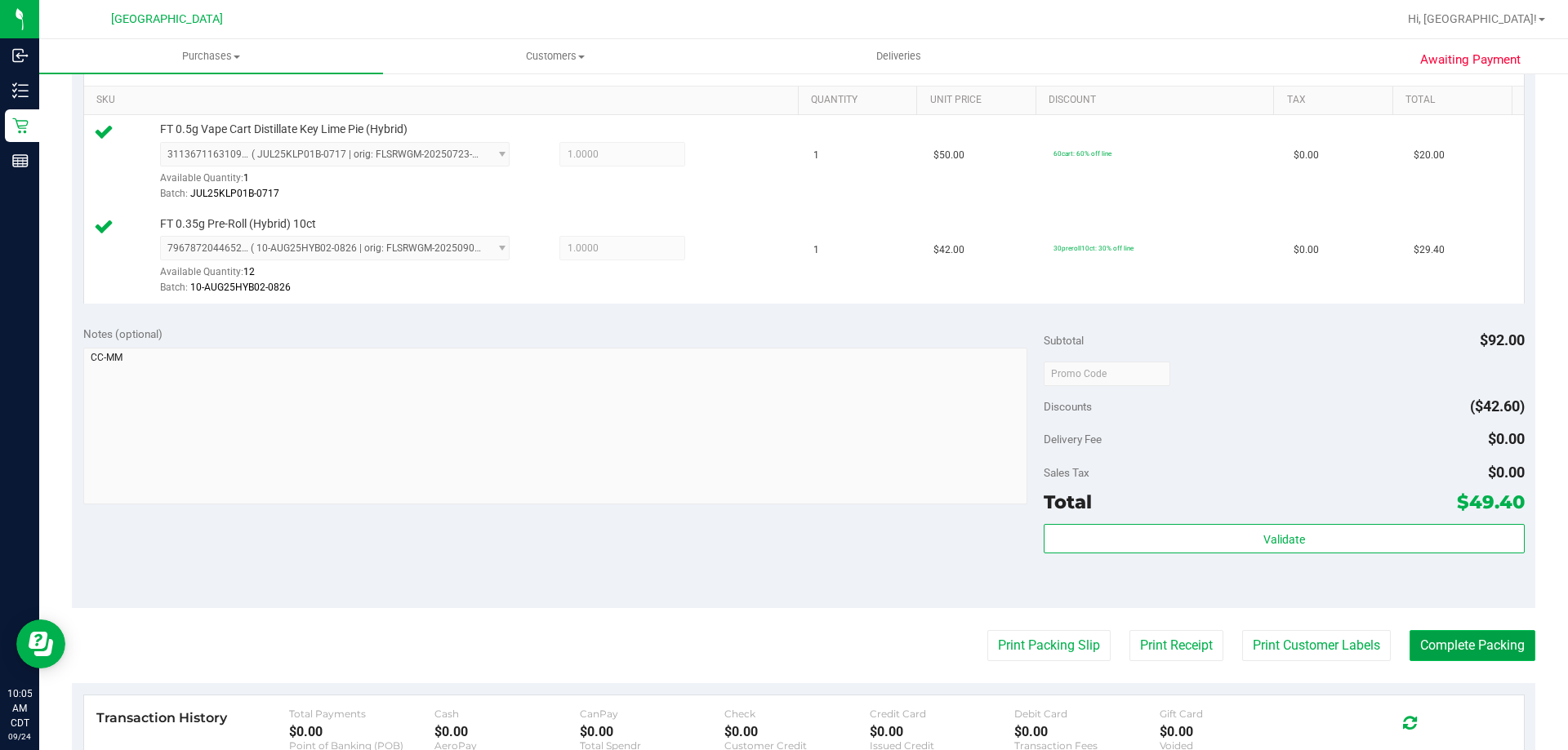
click at [1436, 638] on button "Complete Packing" at bounding box center [1472, 645] width 126 height 31
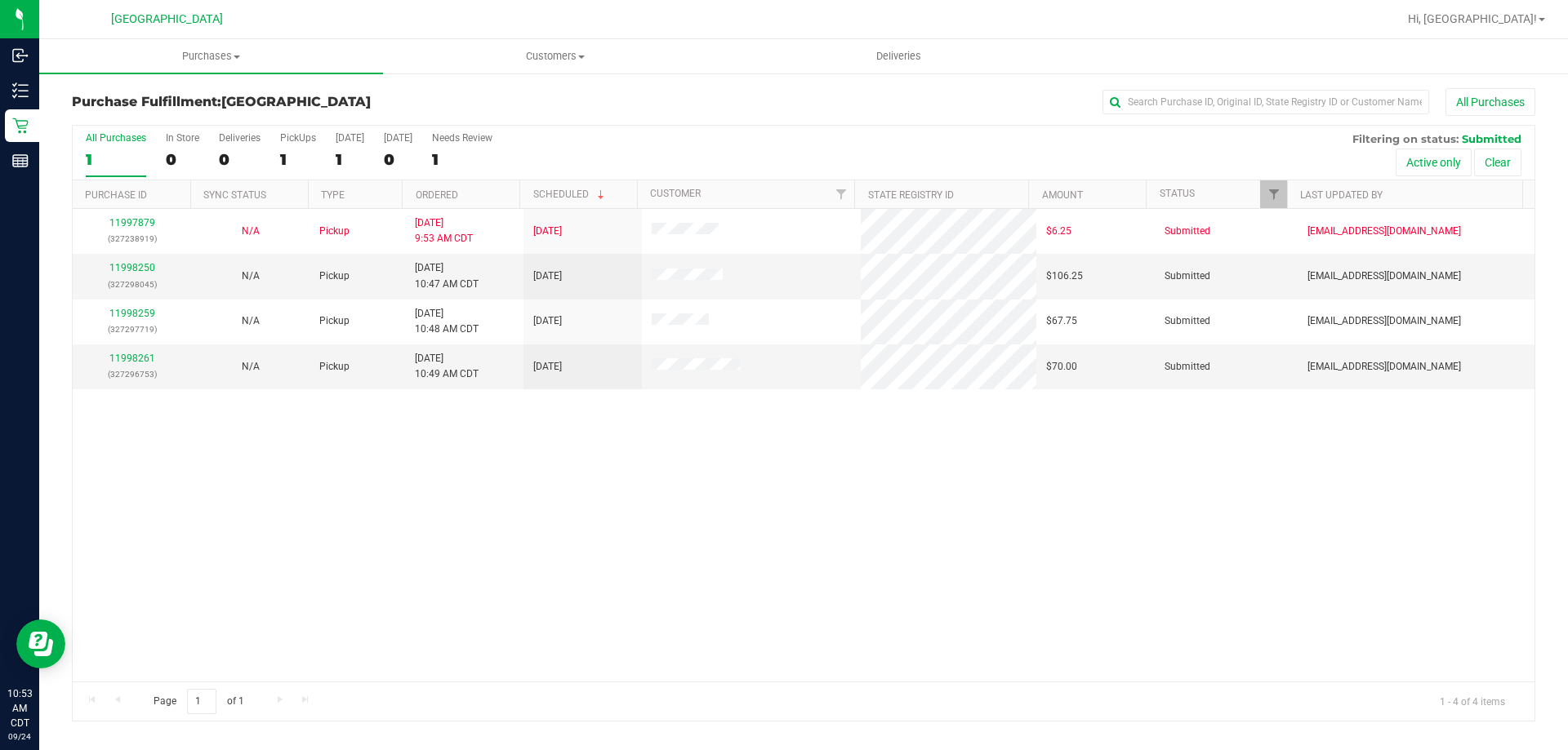
click at [468, 194] on th "Ordered" at bounding box center [460, 195] width 117 height 29
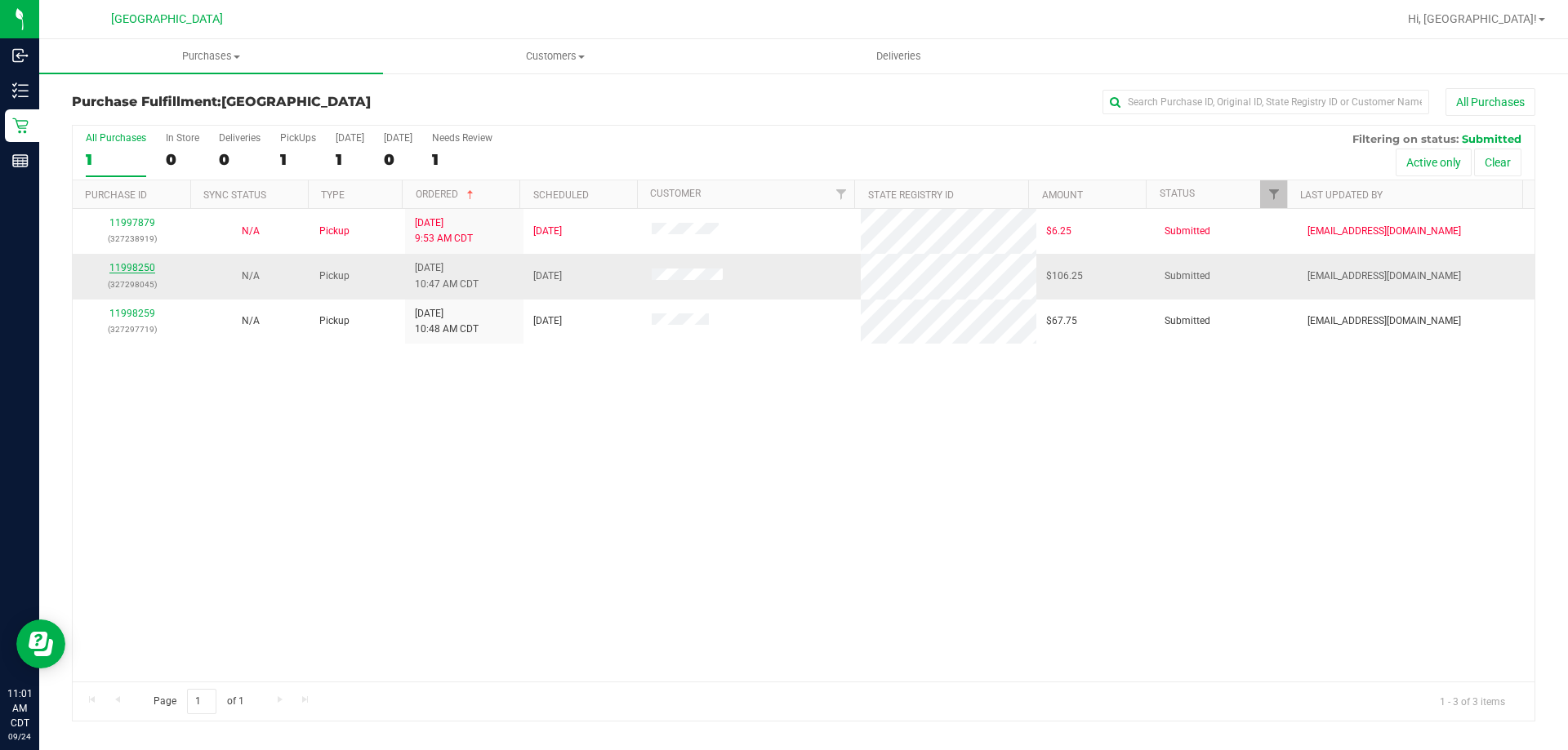
click at [121, 264] on link "11998250" at bounding box center [132, 268] width 45 height 12
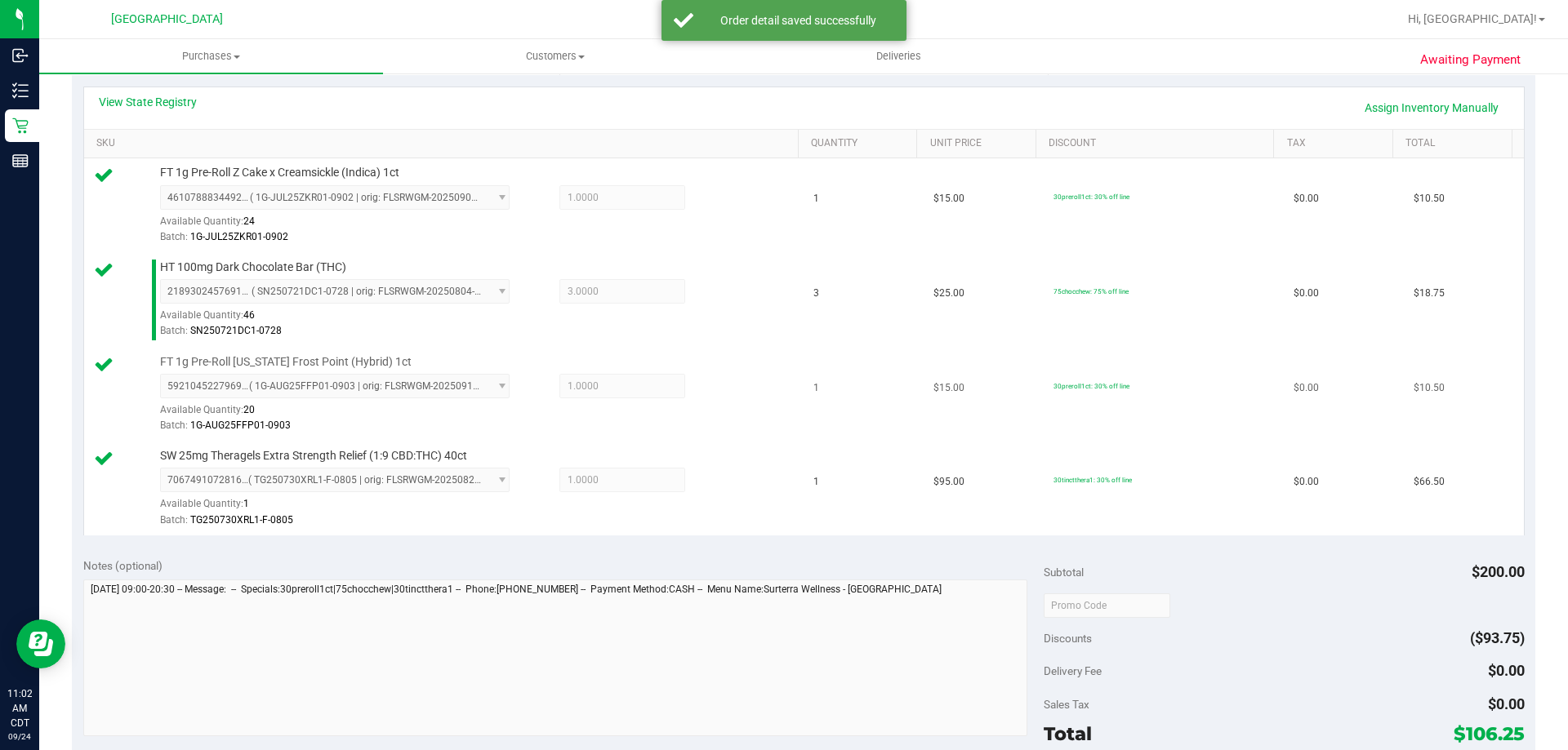
scroll to position [490, 0]
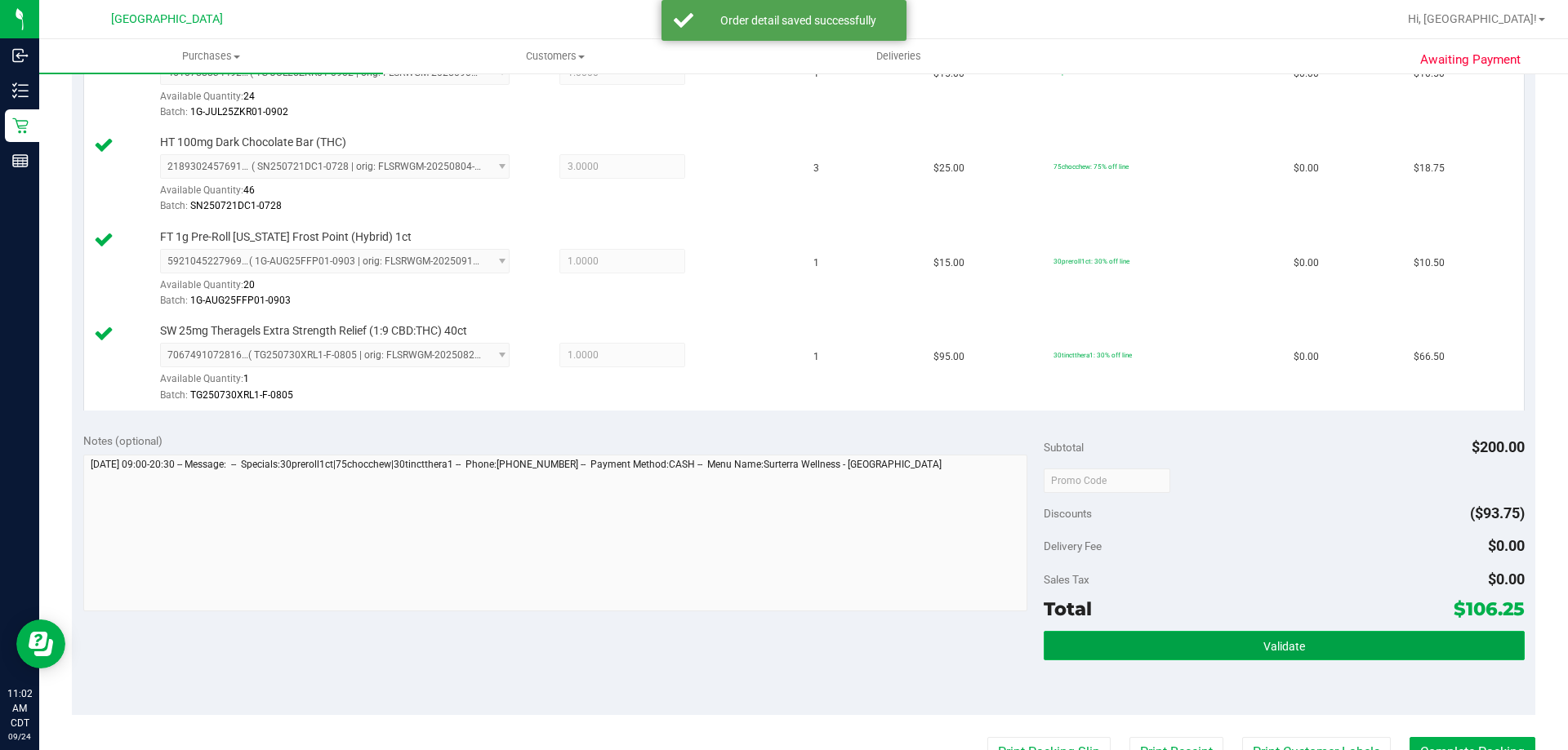
click at [1211, 640] on button "Validate" at bounding box center [1283, 645] width 480 height 29
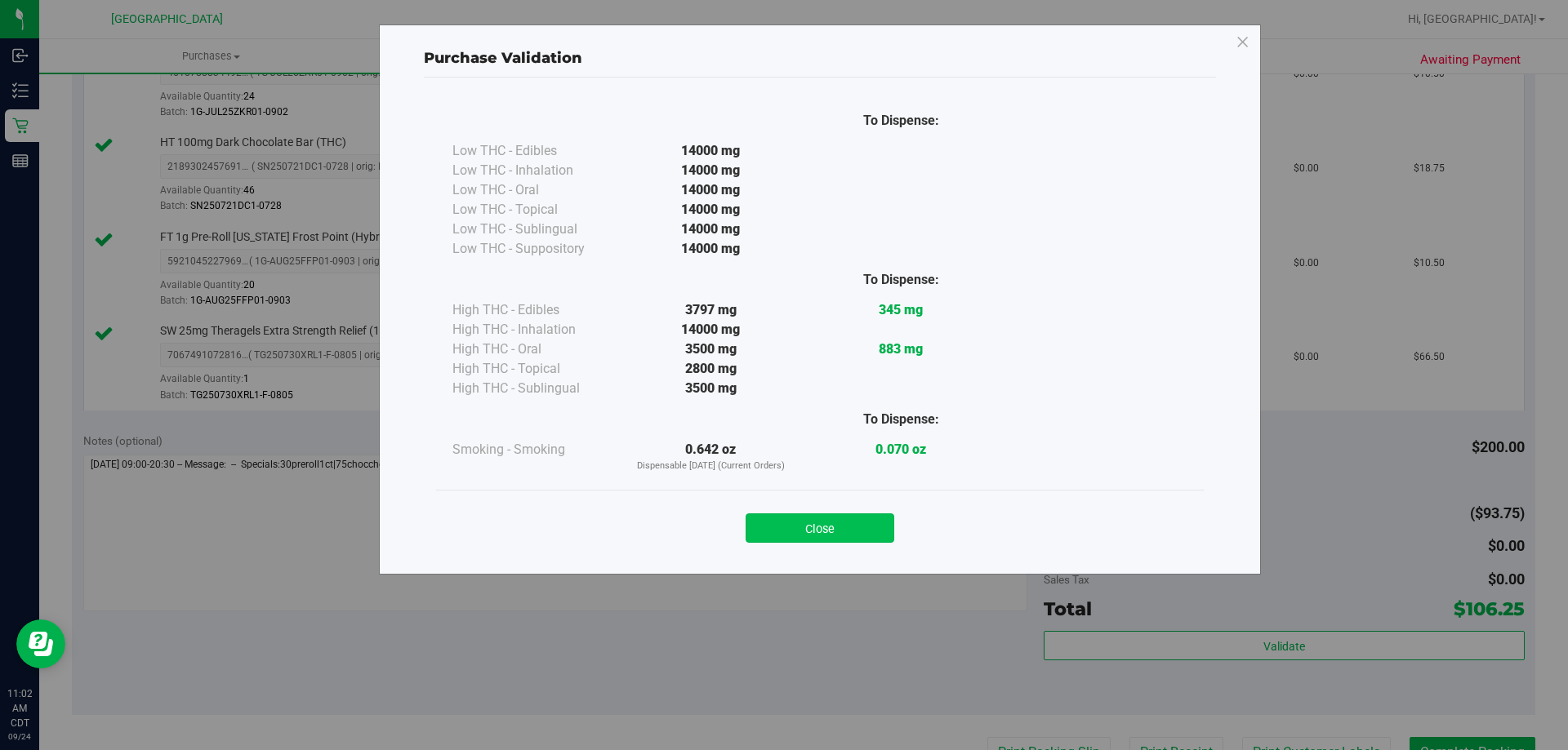
click at [809, 541] on button "Close" at bounding box center [820, 528] width 149 height 29
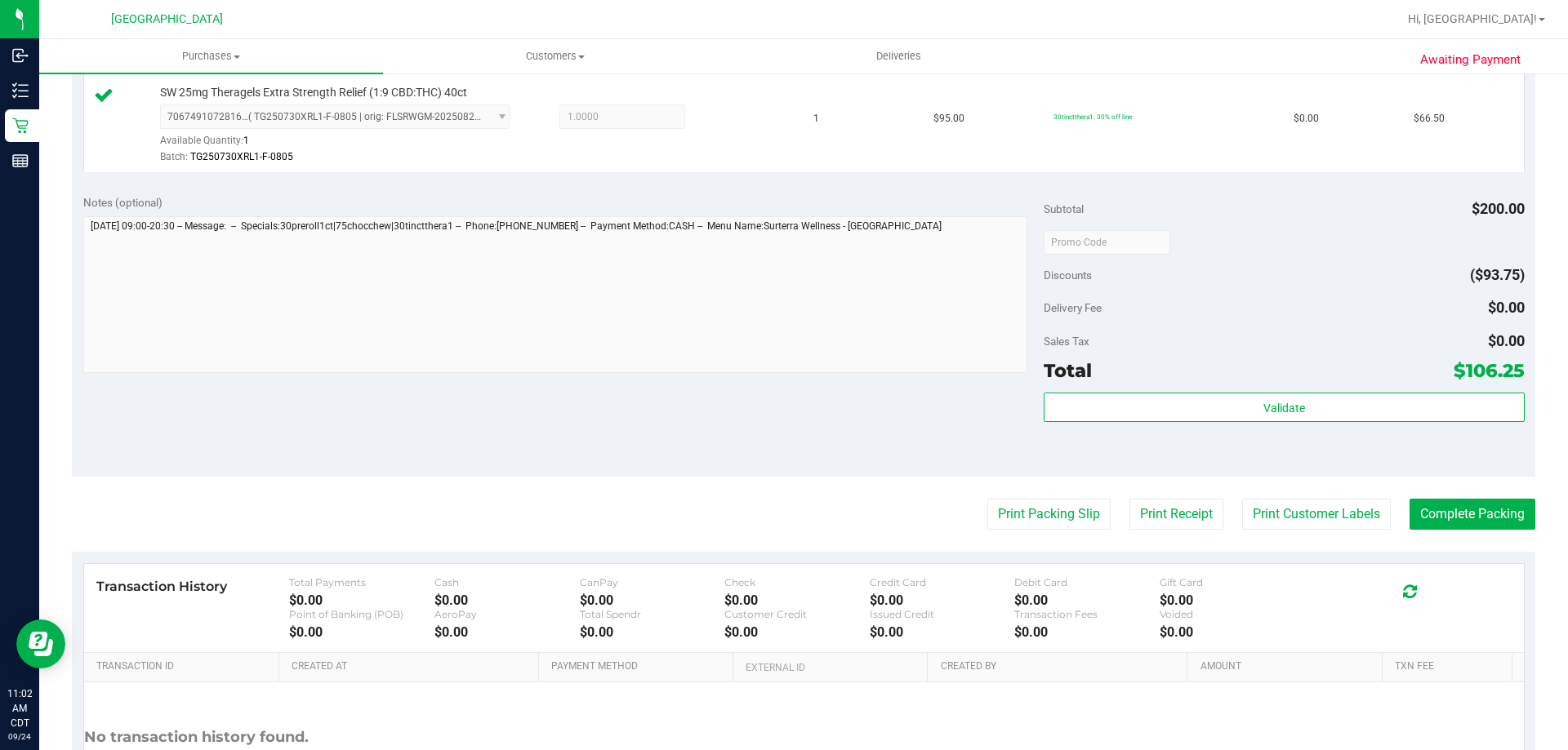
scroll to position [735, 0]
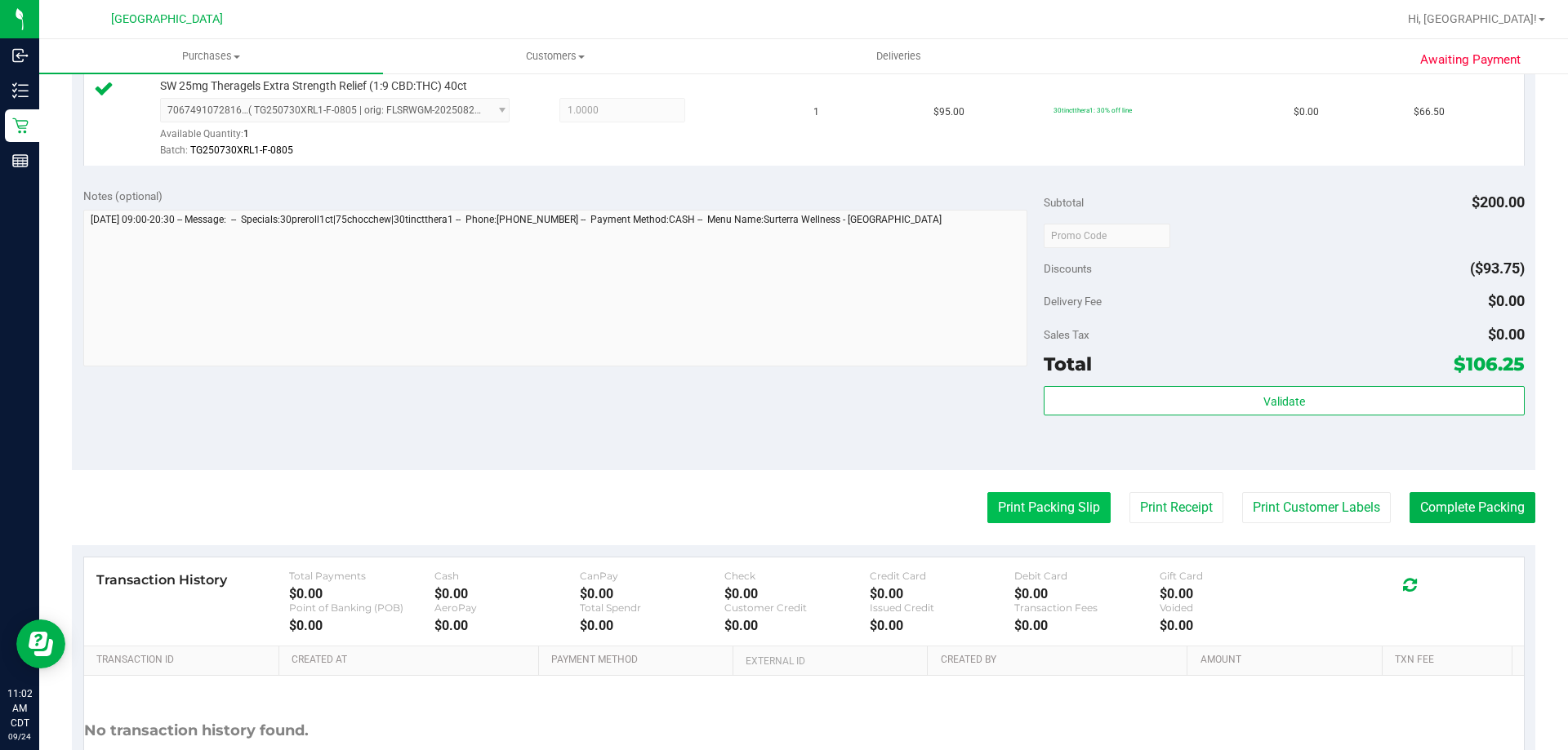
click at [1042, 518] on button "Print Packing Slip" at bounding box center [1048, 508] width 123 height 31
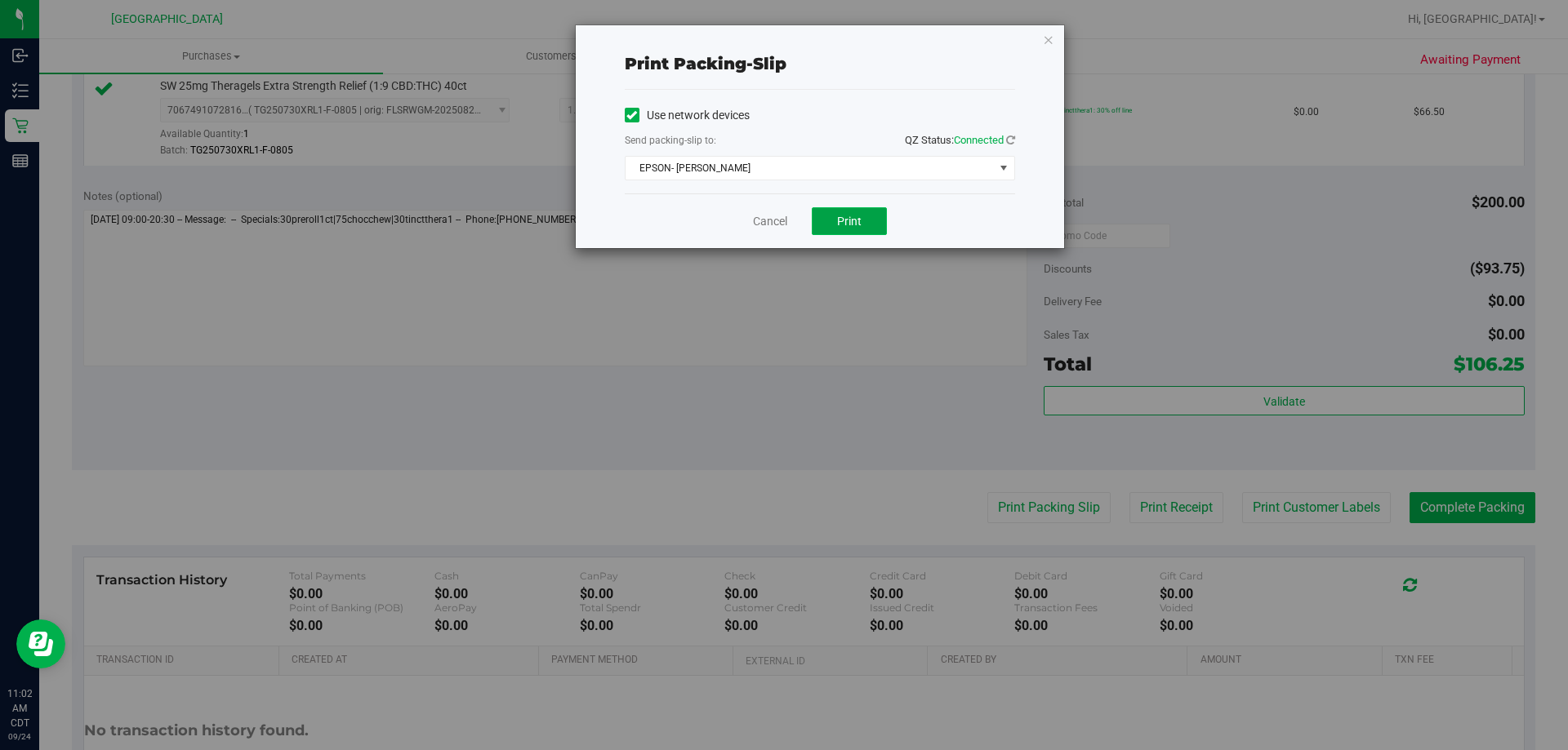
click at [859, 218] on span "Print" at bounding box center [849, 221] width 24 height 13
click at [770, 224] on link "Cancel" at bounding box center [769, 222] width 34 height 17
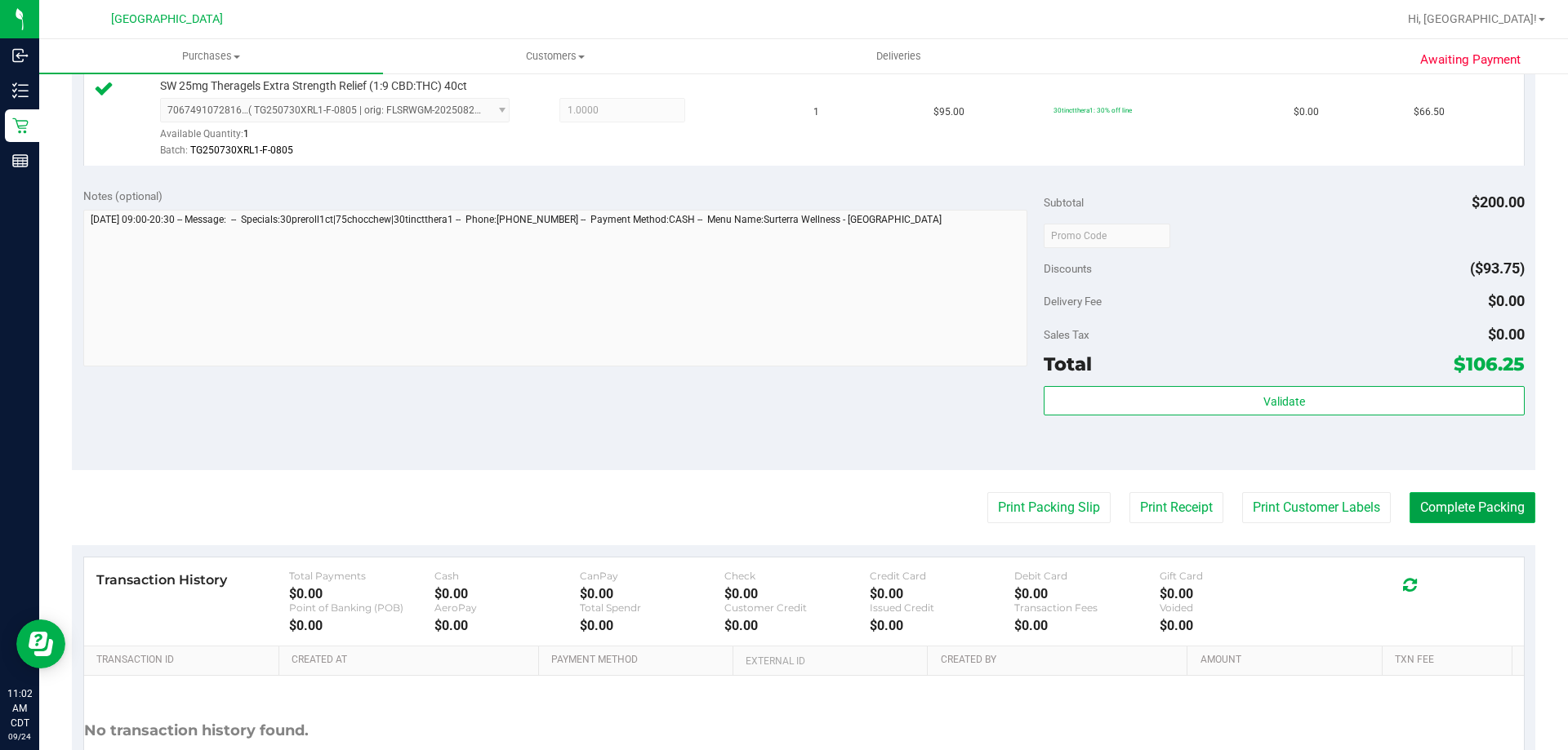
click at [1444, 509] on button "Complete Packing" at bounding box center [1472, 508] width 126 height 31
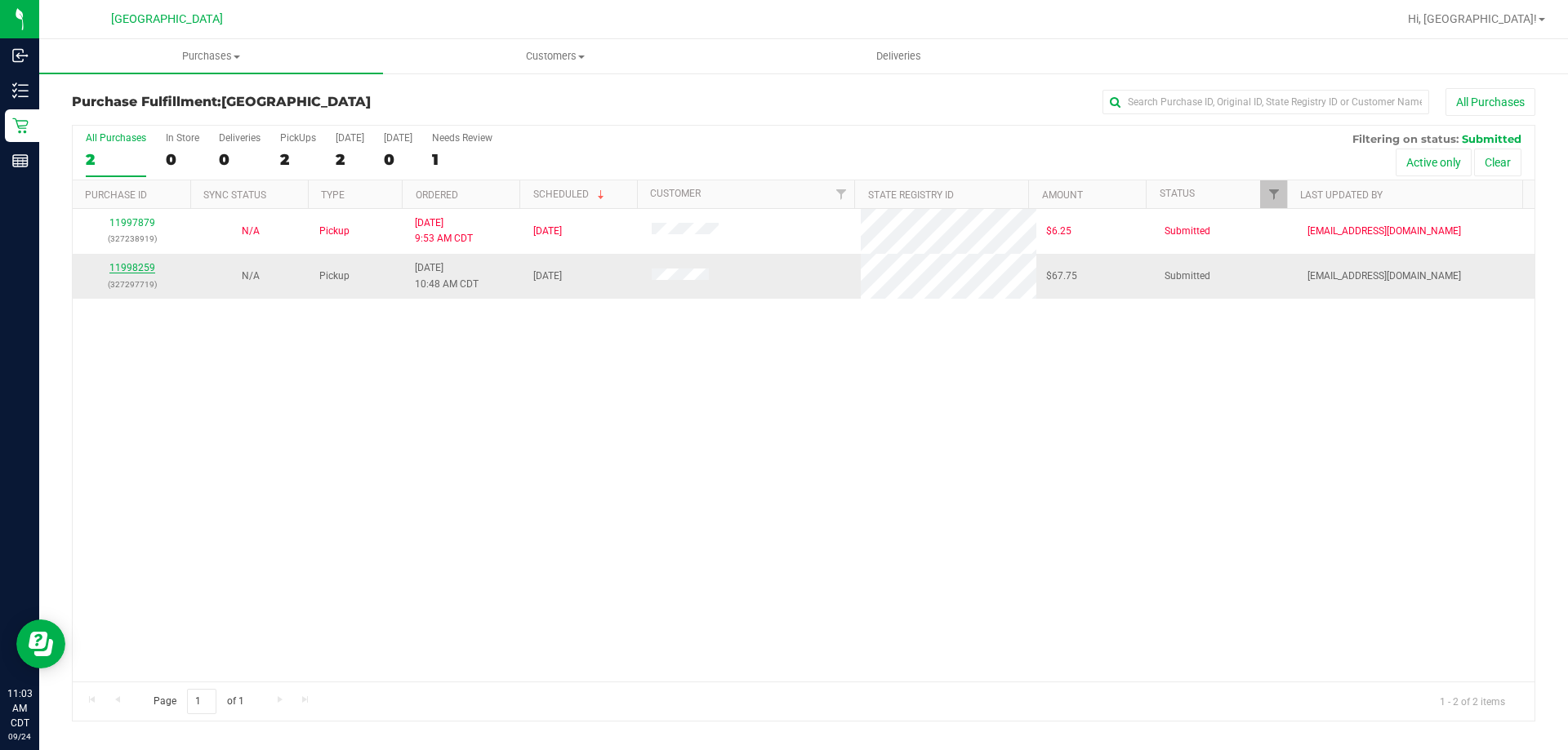
click at [141, 268] on link "11998259" at bounding box center [132, 268] width 45 height 12
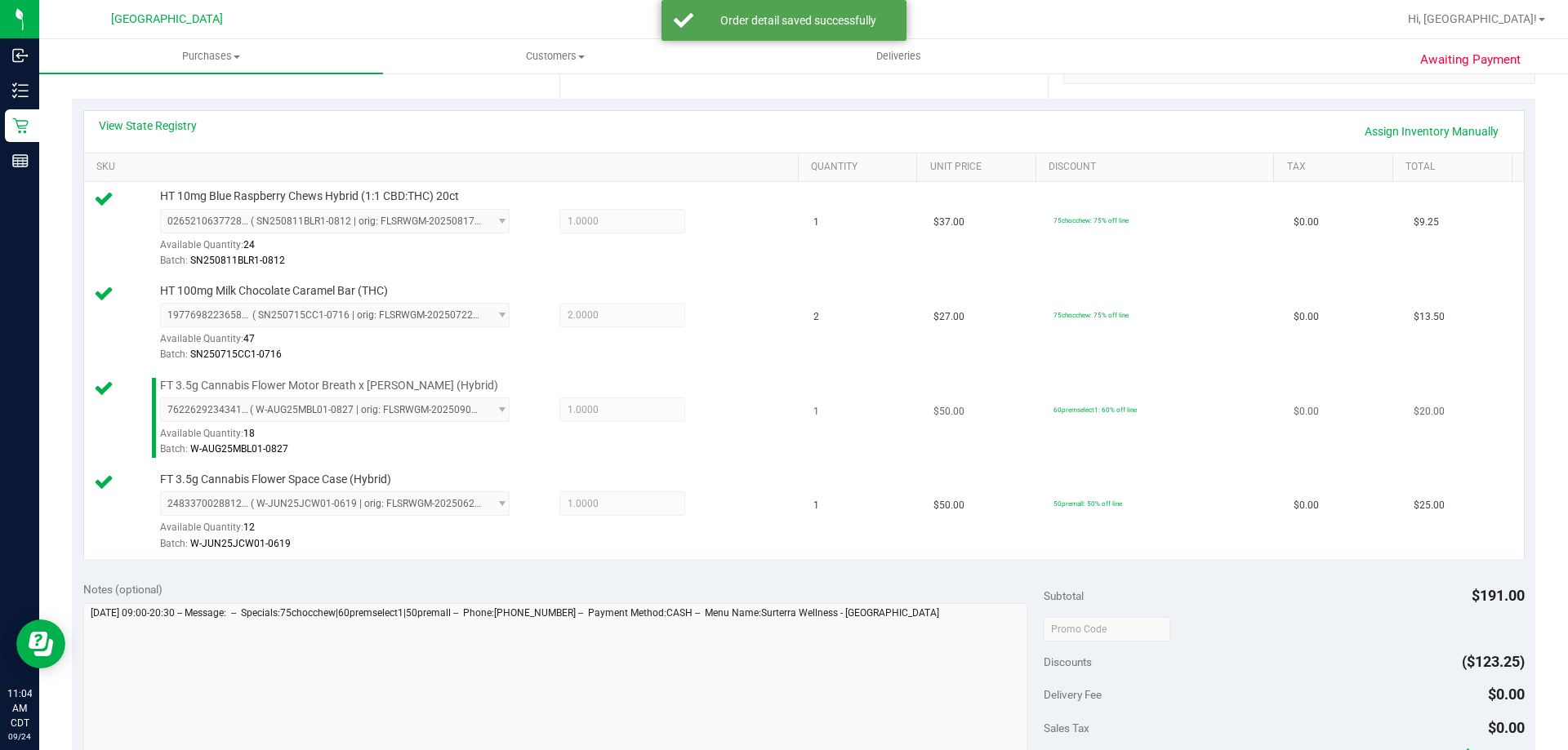
scroll to position [408, 0]
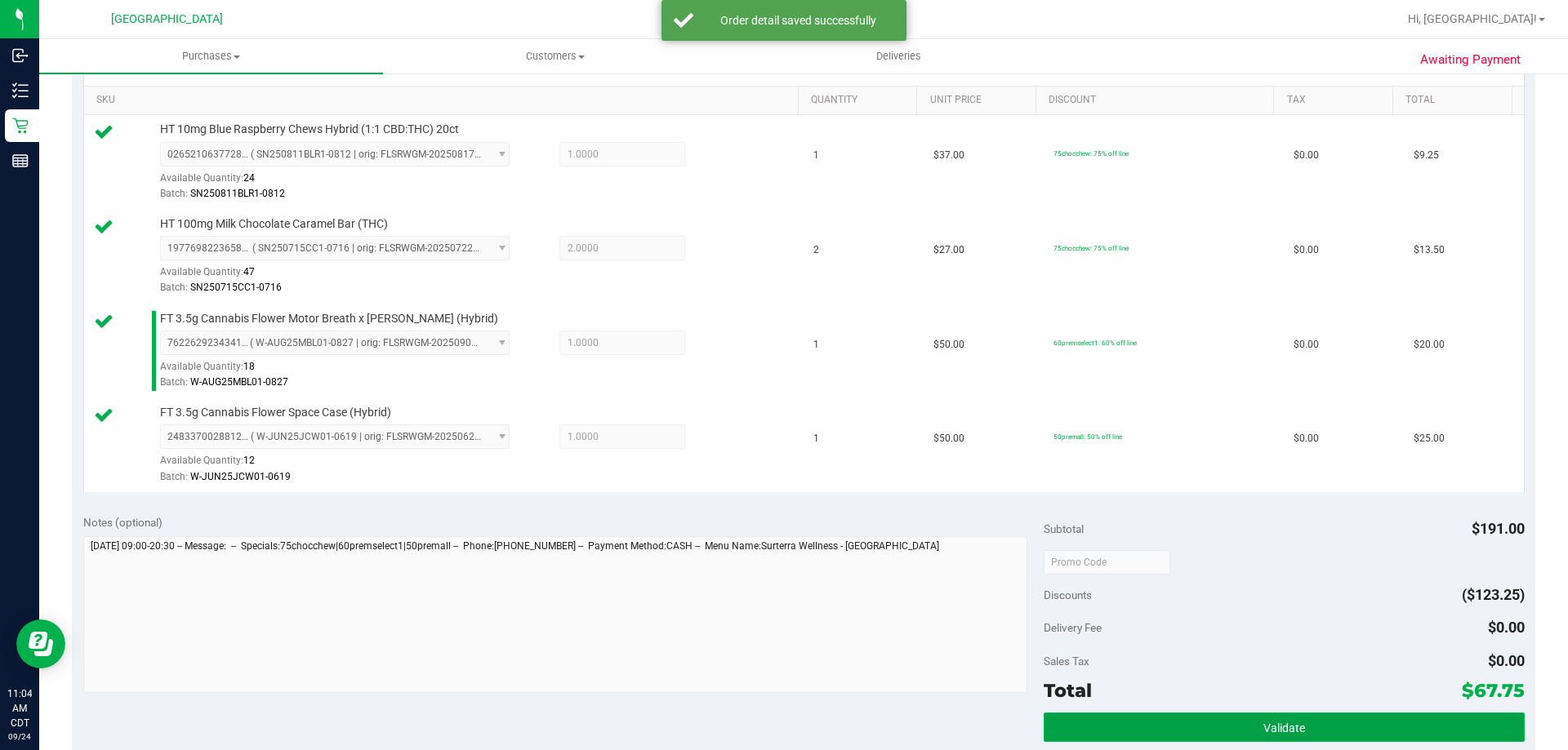
click at [1173, 718] on button "Validate" at bounding box center [1283, 727] width 480 height 29
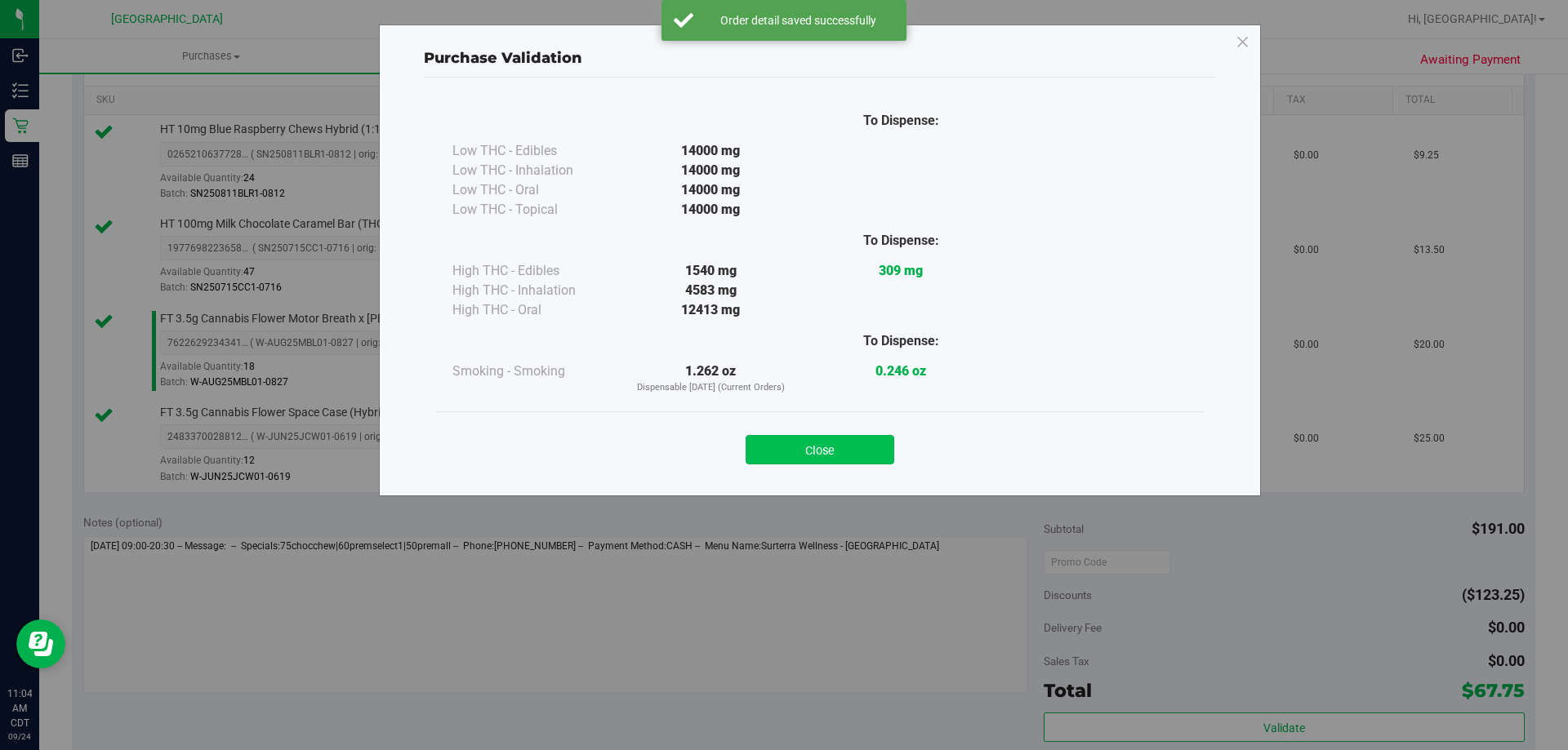
click at [842, 445] on button "Close" at bounding box center [820, 450] width 149 height 29
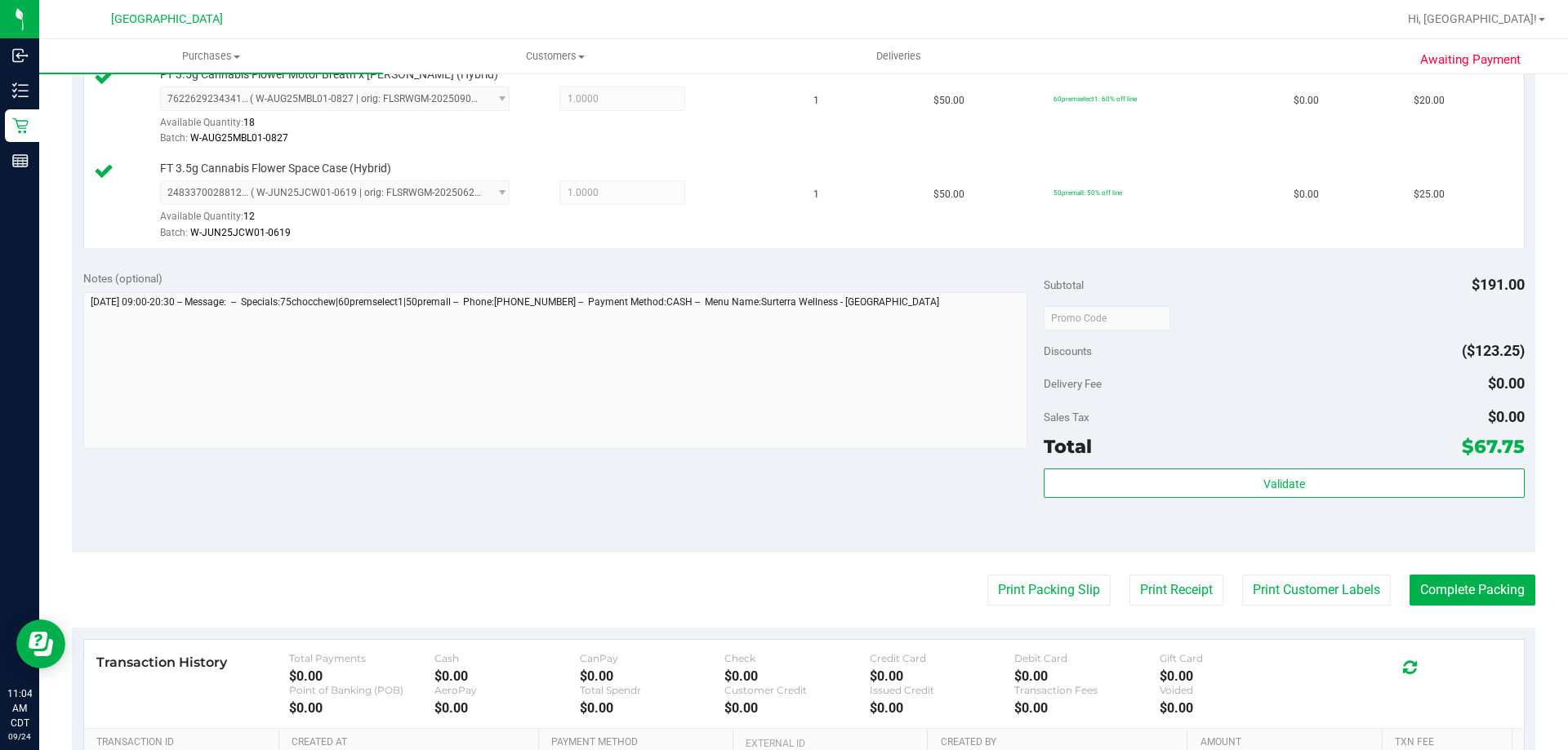
scroll to position [653, 0]
click at [1063, 583] on button "Print Packing Slip" at bounding box center [1048, 589] width 123 height 31
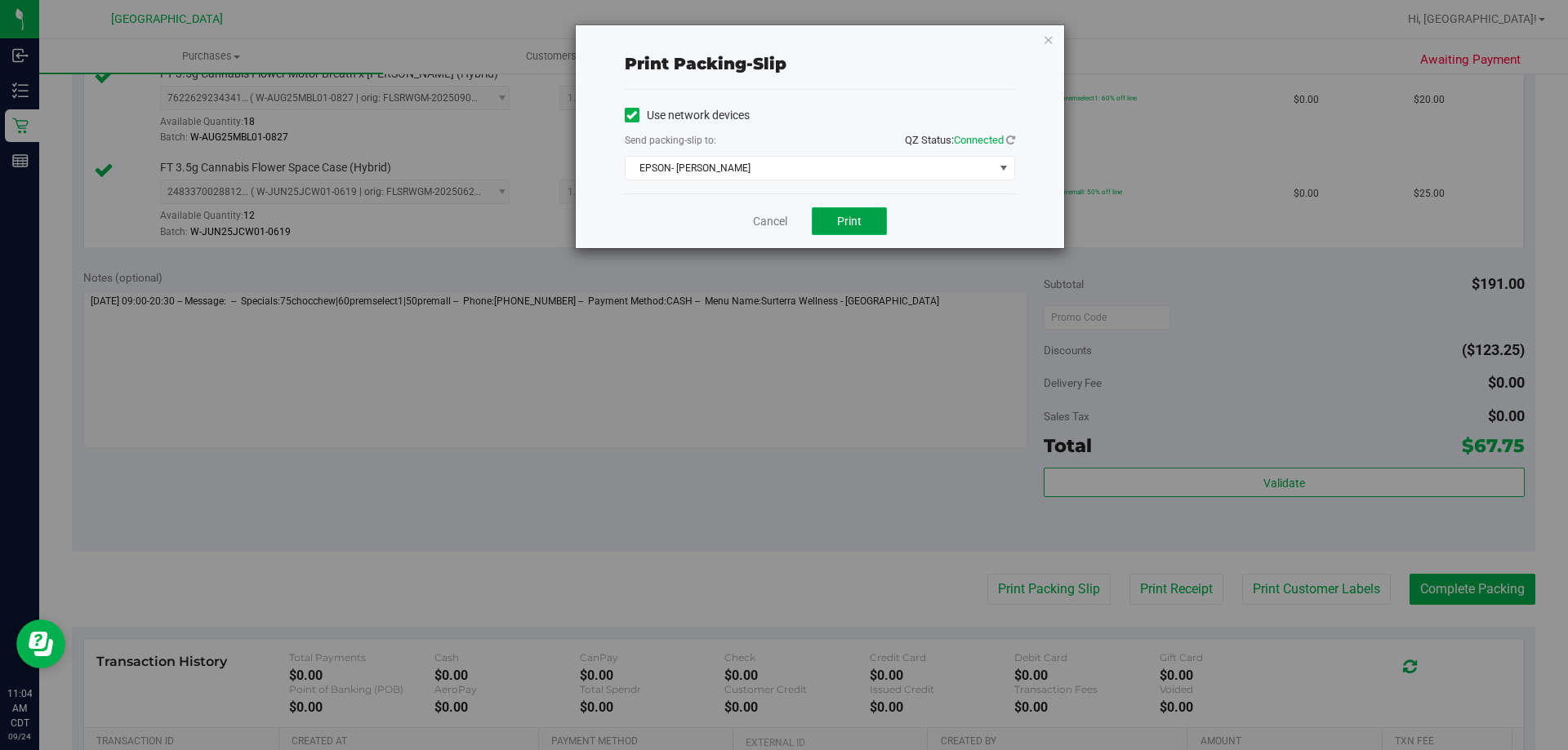
click at [864, 217] on button "Print" at bounding box center [850, 221] width 75 height 28
click at [770, 225] on link "Cancel" at bounding box center [769, 222] width 34 height 17
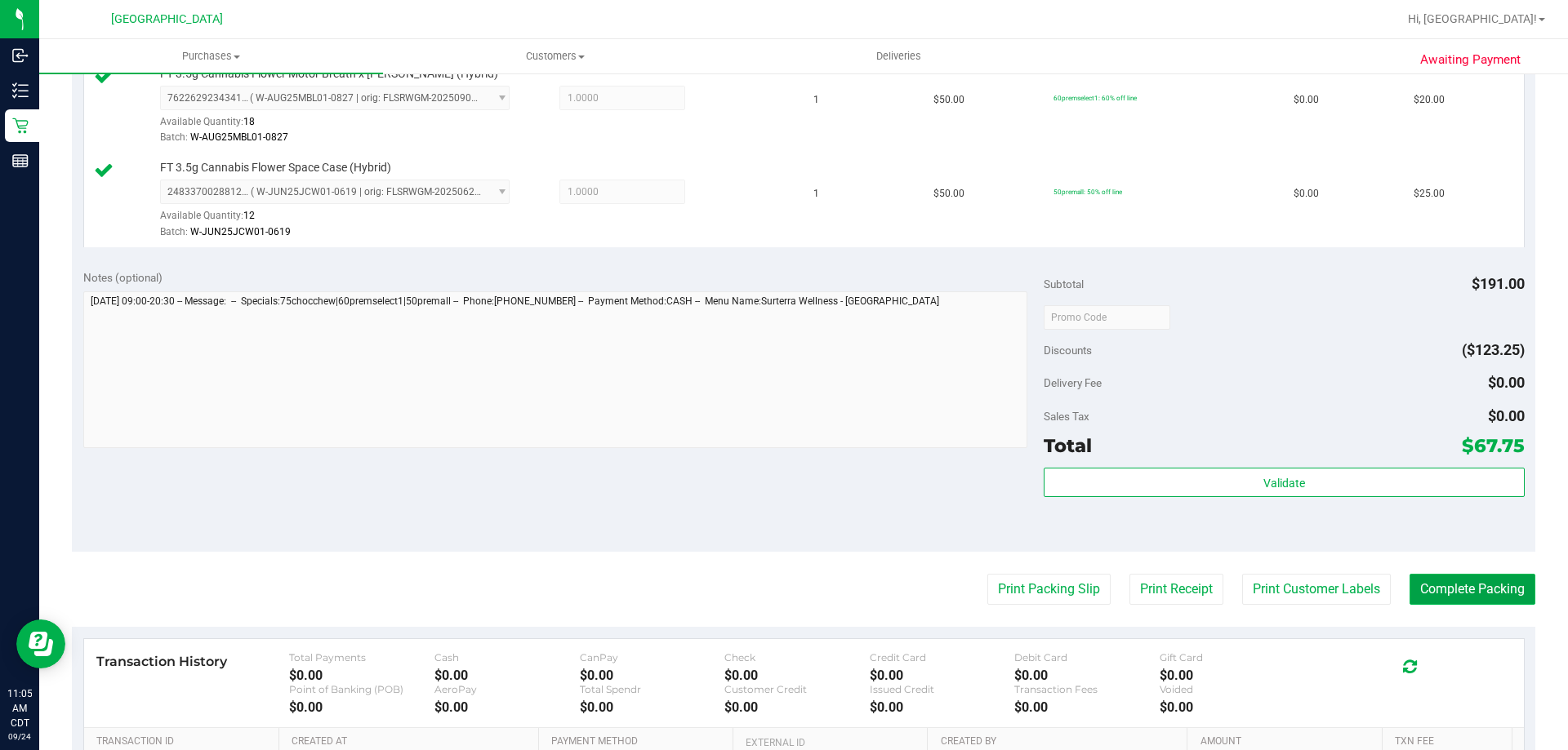
click at [1479, 605] on button "Complete Packing" at bounding box center [1472, 589] width 126 height 31
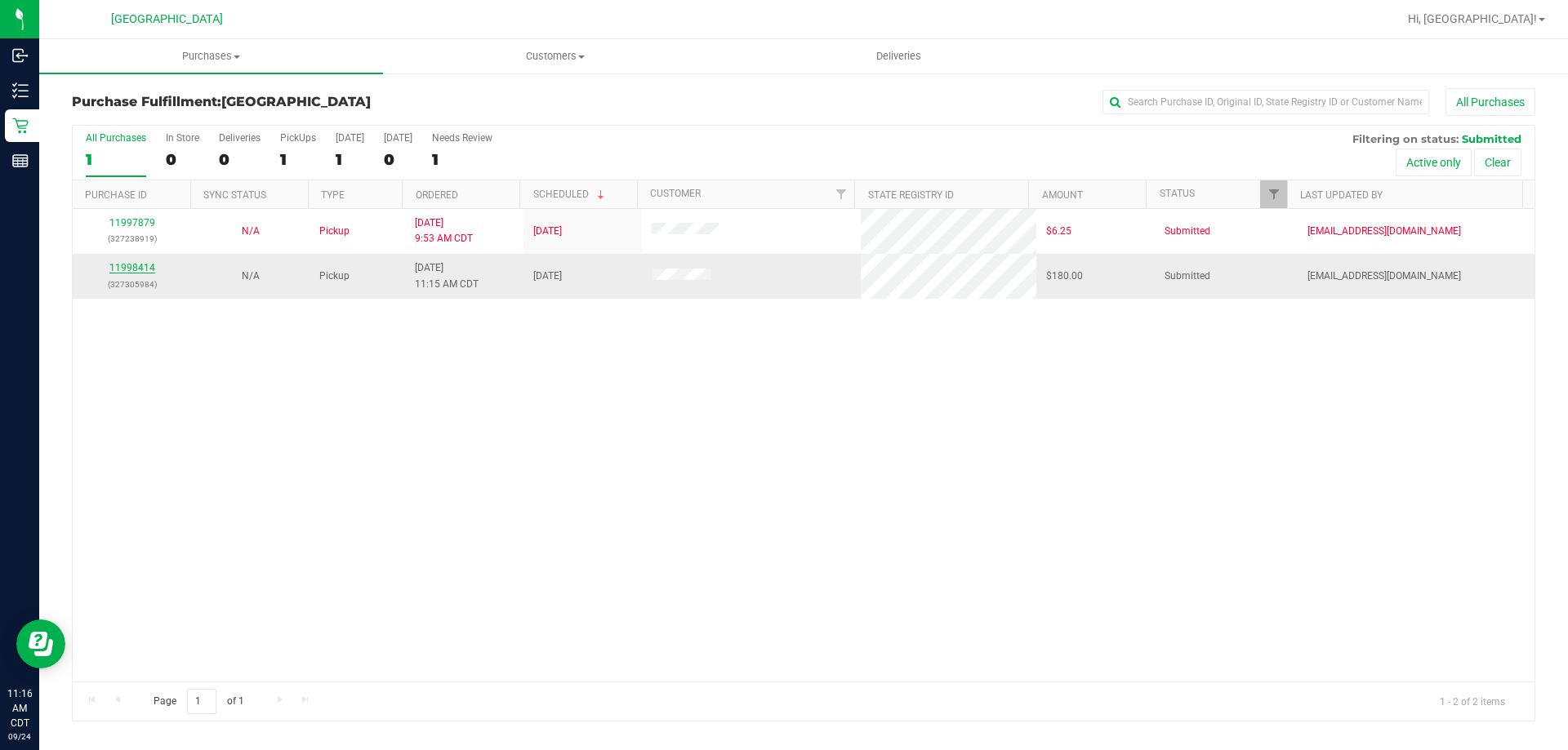
click at [146, 266] on link "11998414" at bounding box center [132, 268] width 45 height 12
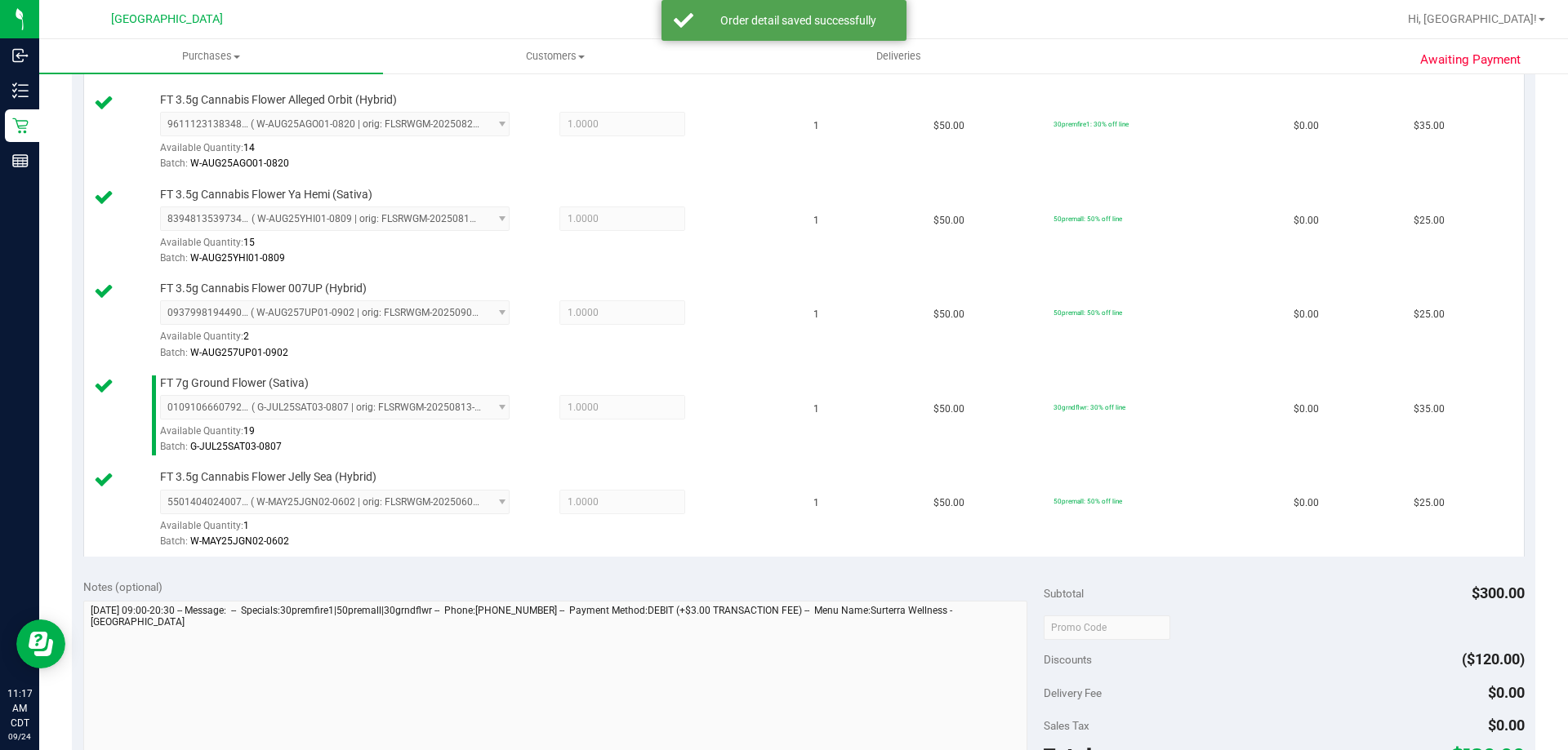
scroll to position [653, 0]
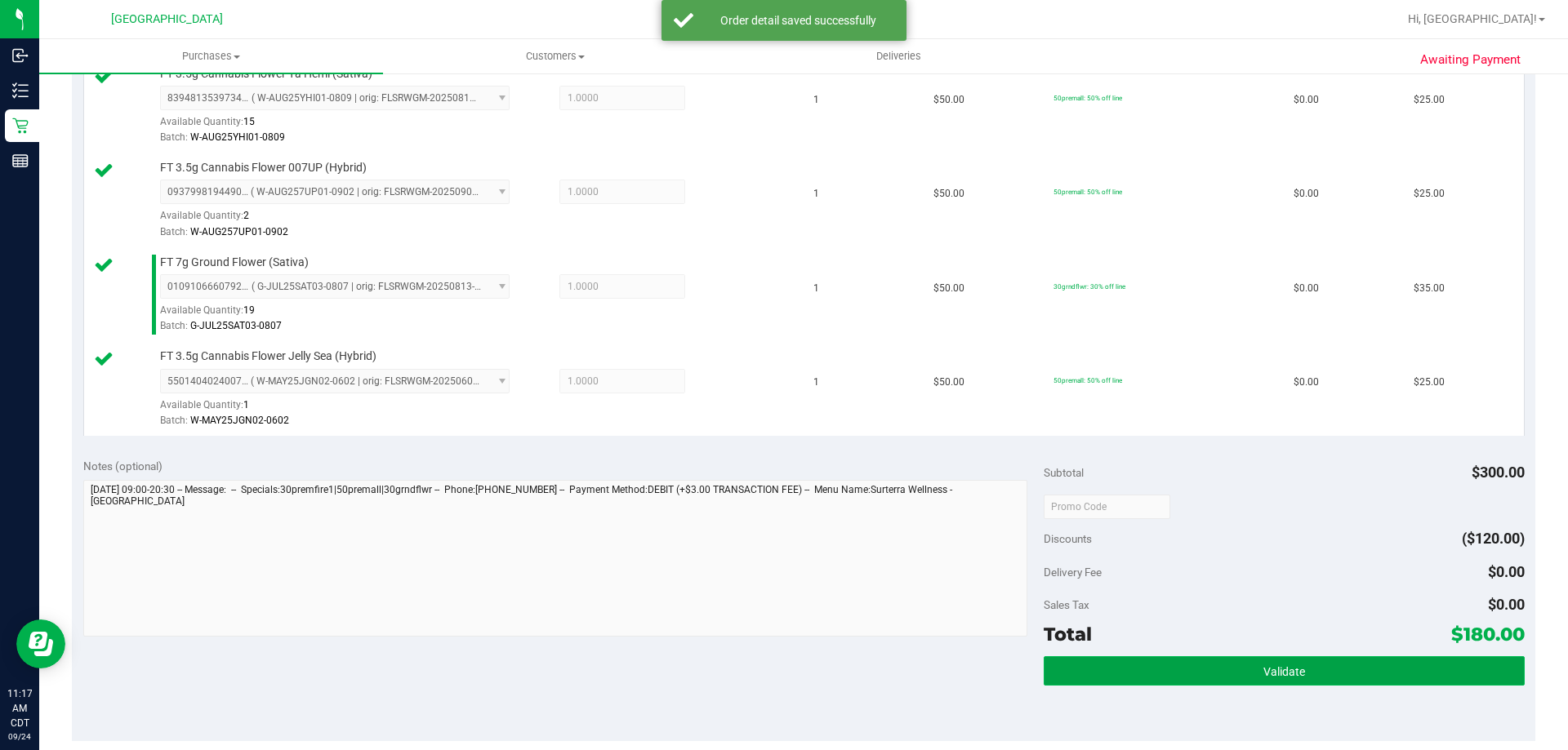
click at [1186, 660] on button "Validate" at bounding box center [1283, 671] width 480 height 29
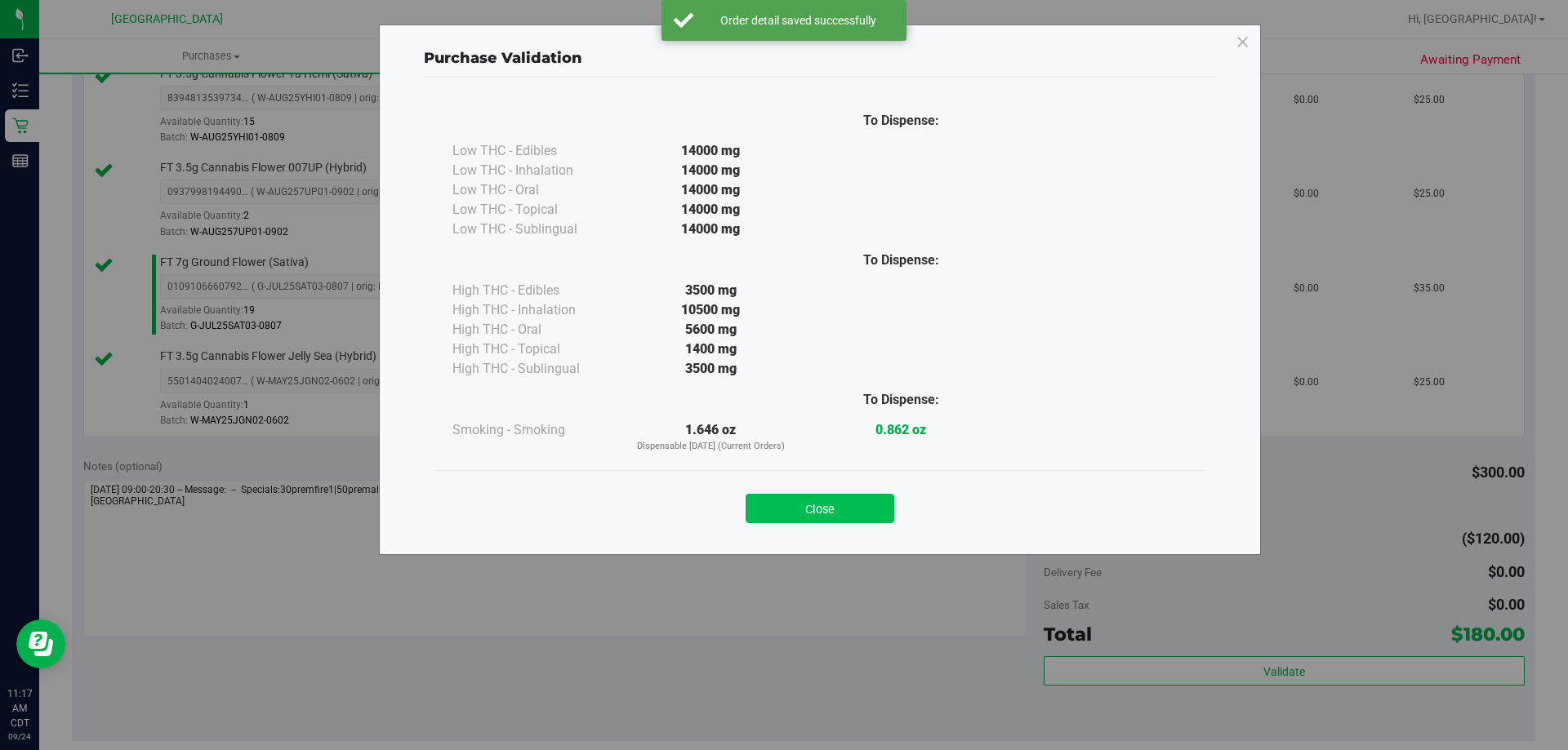
click at [814, 512] on button "Close" at bounding box center [820, 508] width 149 height 29
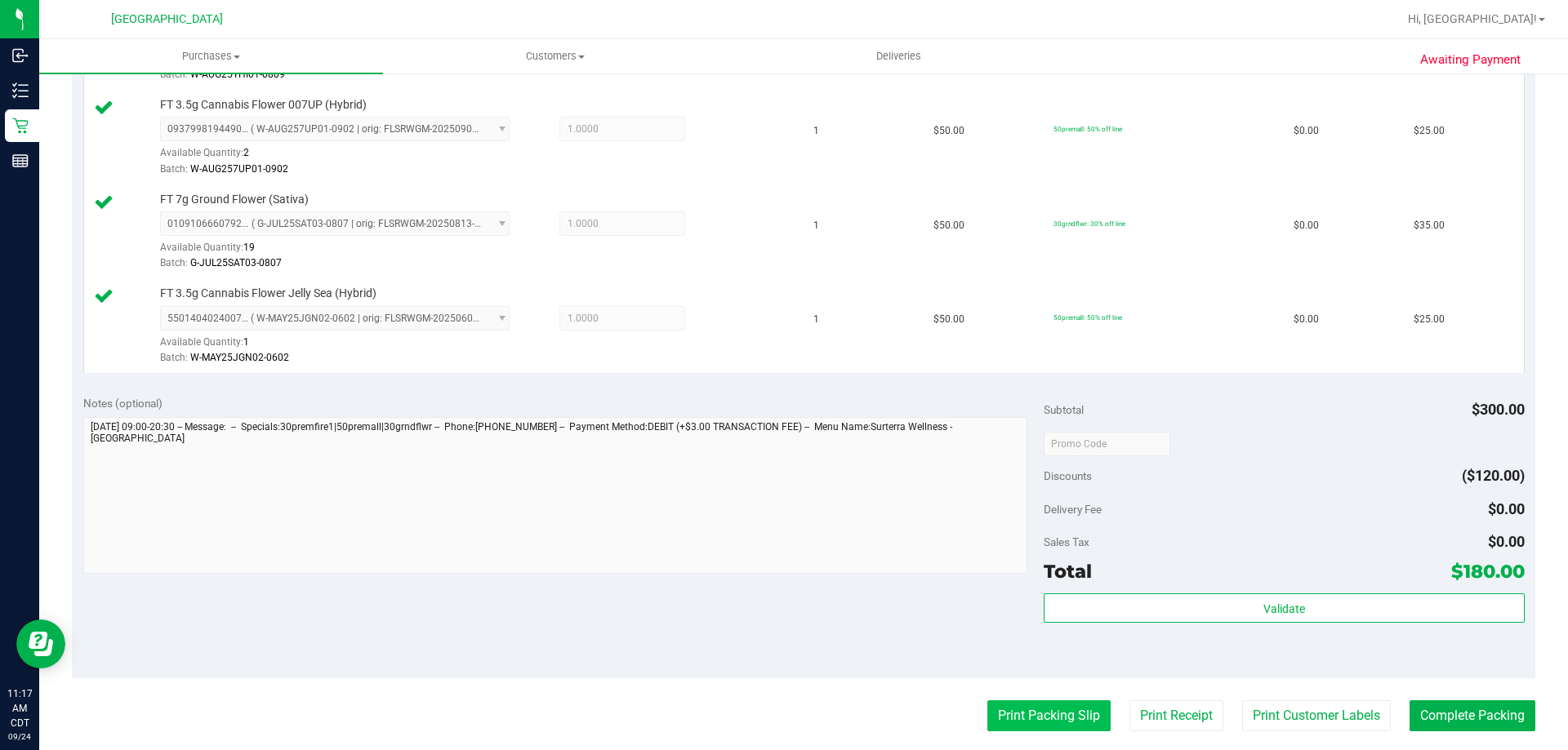
scroll to position [817, 0]
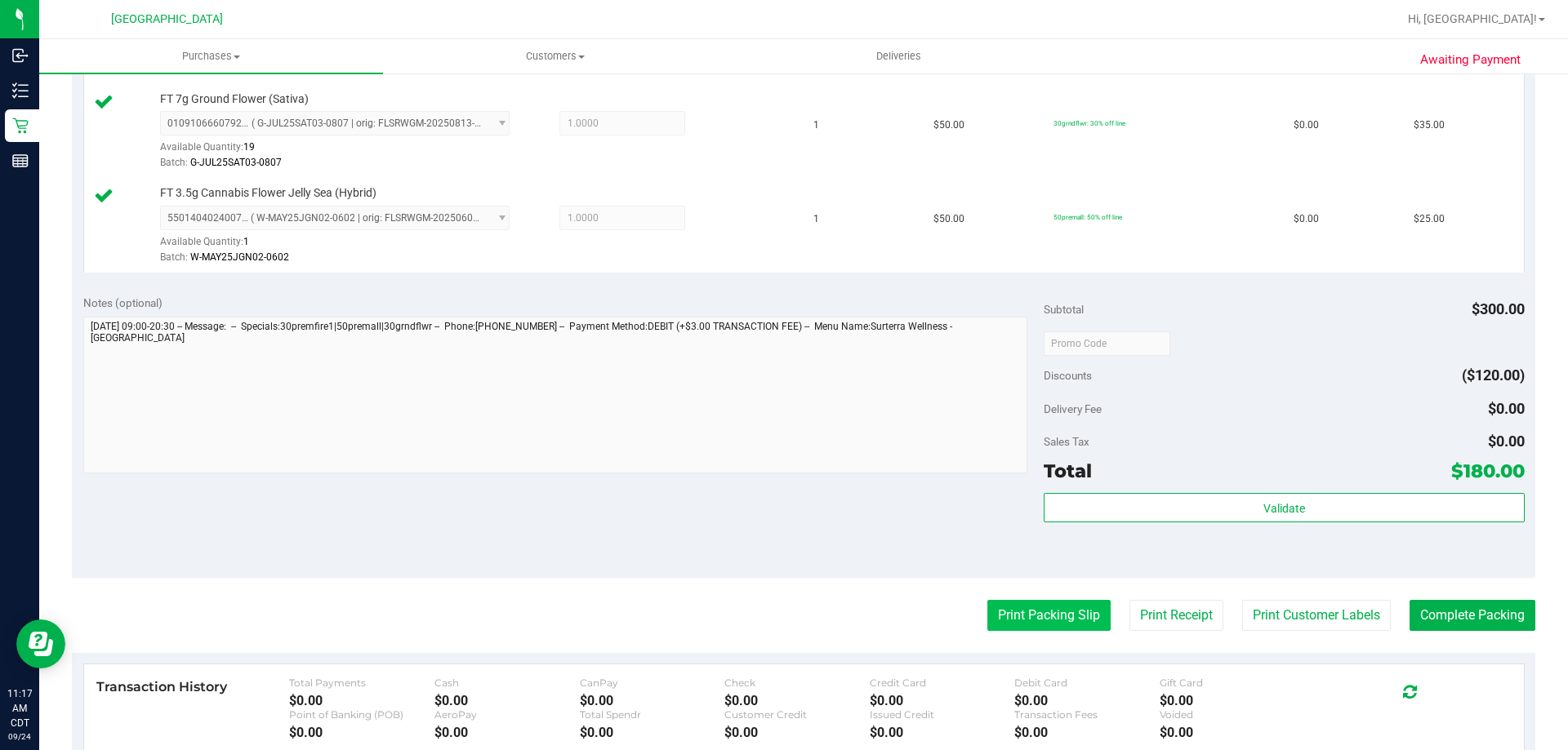
click at [995, 608] on button "Print Packing Slip" at bounding box center [1048, 615] width 123 height 31
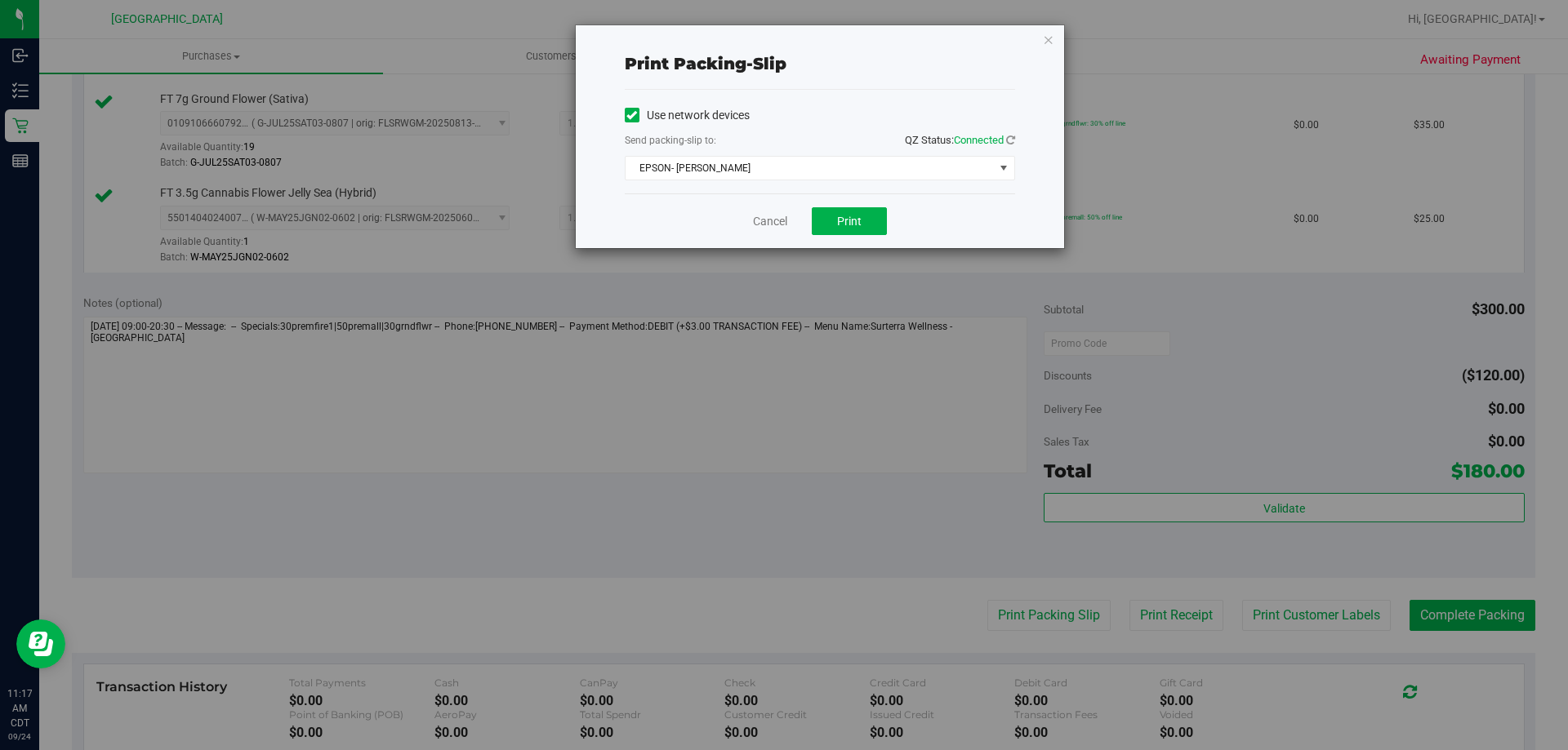
click at [832, 205] on div "Cancel Print" at bounding box center [819, 221] width 390 height 55
click at [838, 209] on button "Print" at bounding box center [850, 221] width 75 height 28
click at [781, 226] on link "Cancel" at bounding box center [769, 222] width 34 height 17
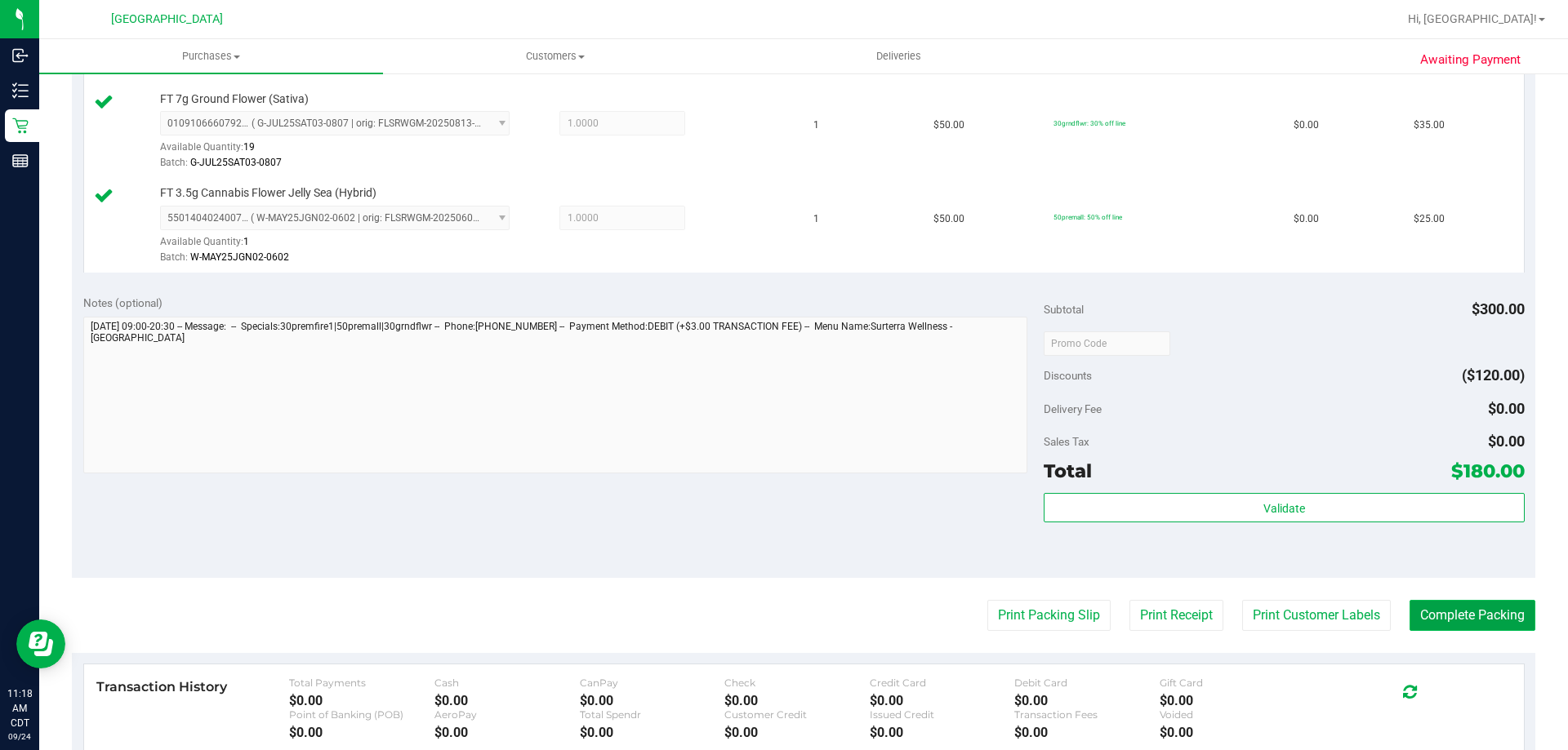
click at [1442, 614] on button "Complete Packing" at bounding box center [1472, 615] width 126 height 31
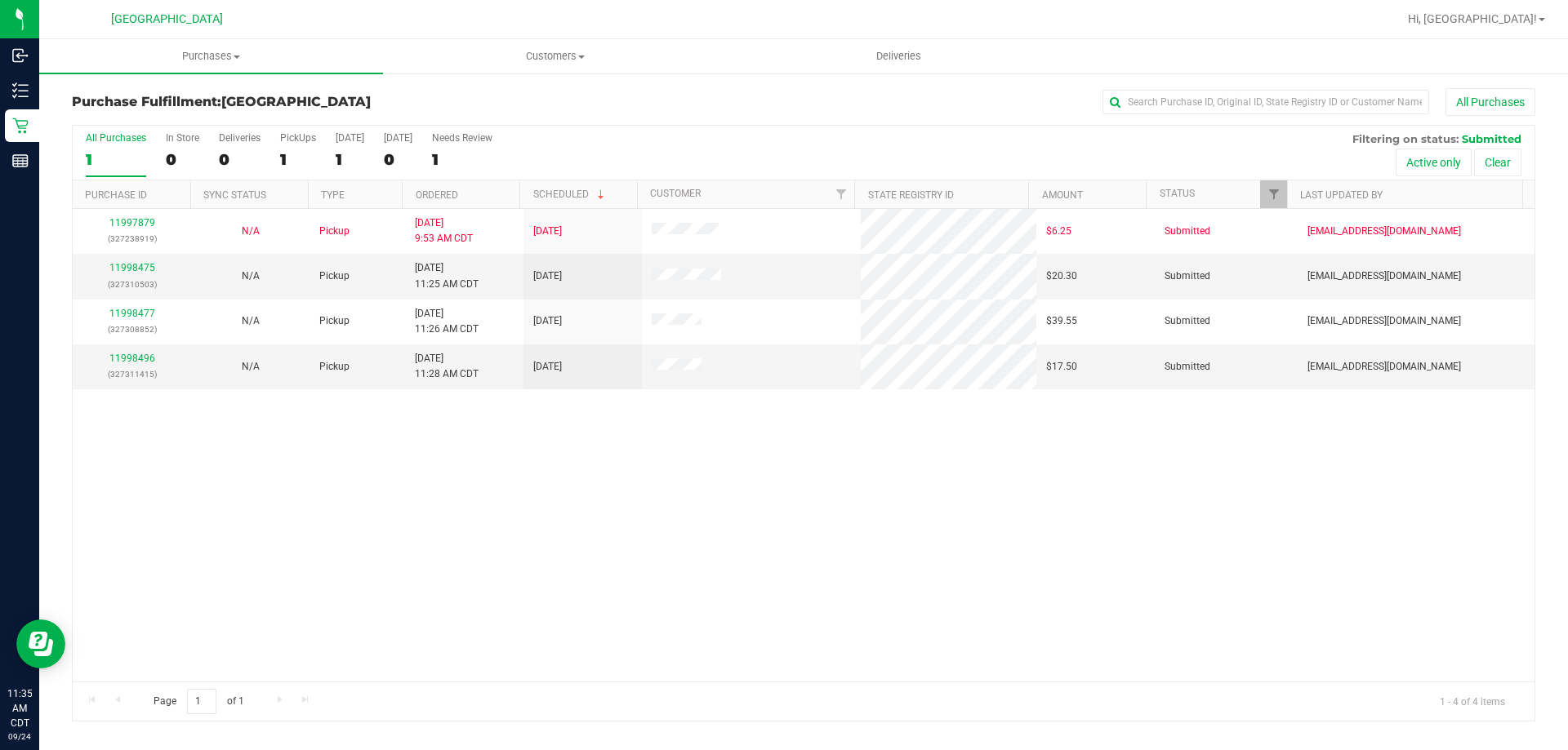
click at [489, 195] on th "Ordered" at bounding box center [460, 195] width 117 height 29
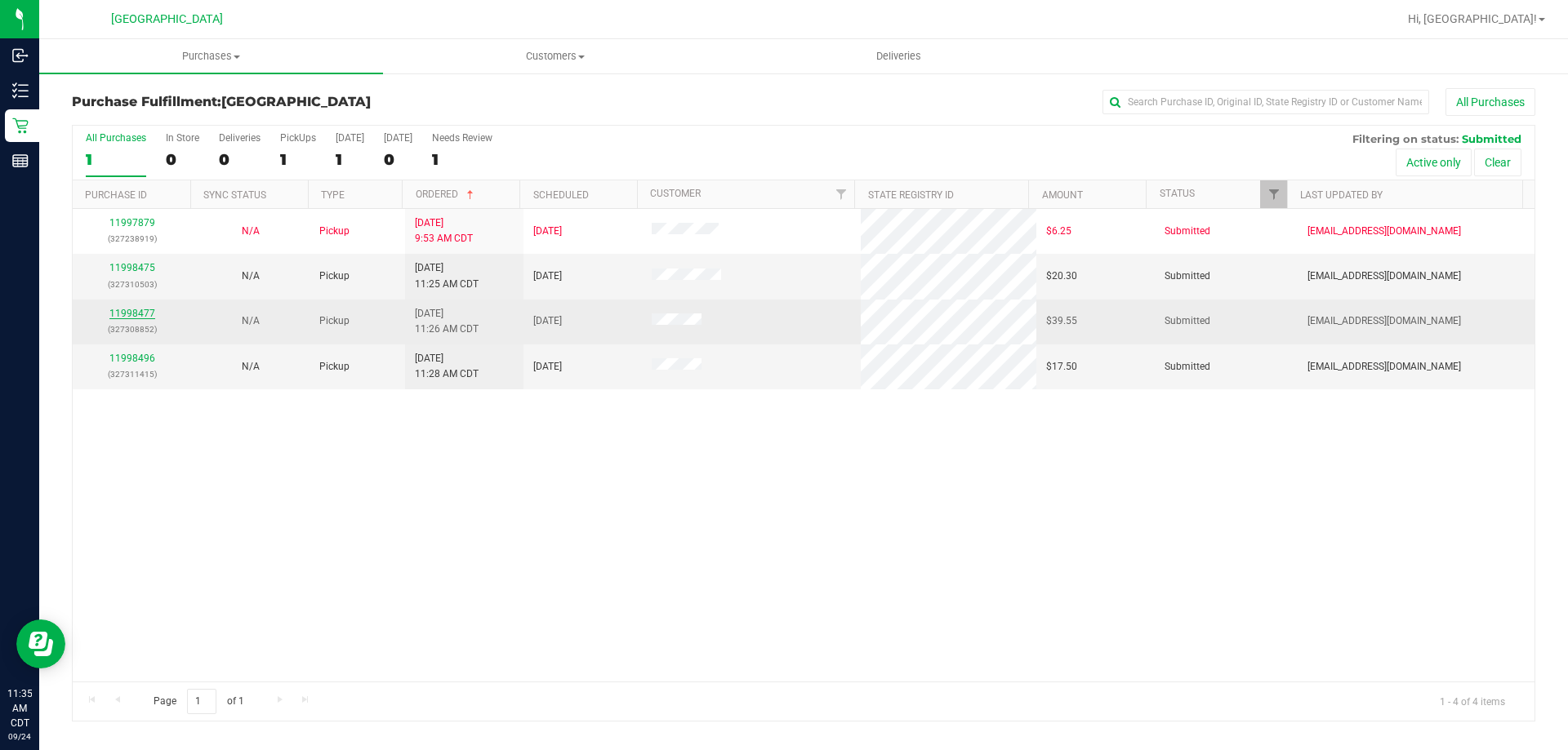
click at [146, 315] on link "11998477" at bounding box center [132, 314] width 45 height 12
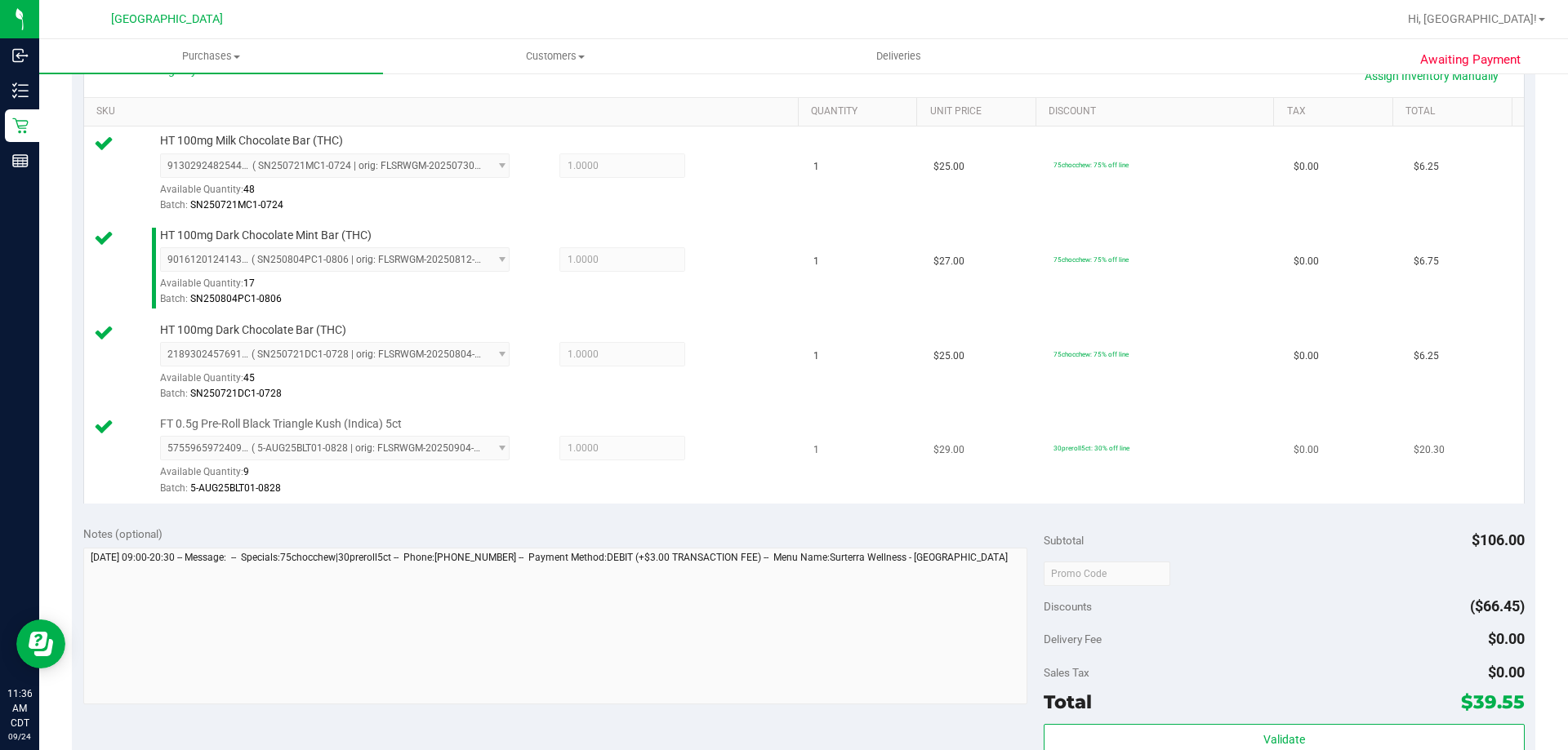
scroll to position [408, 0]
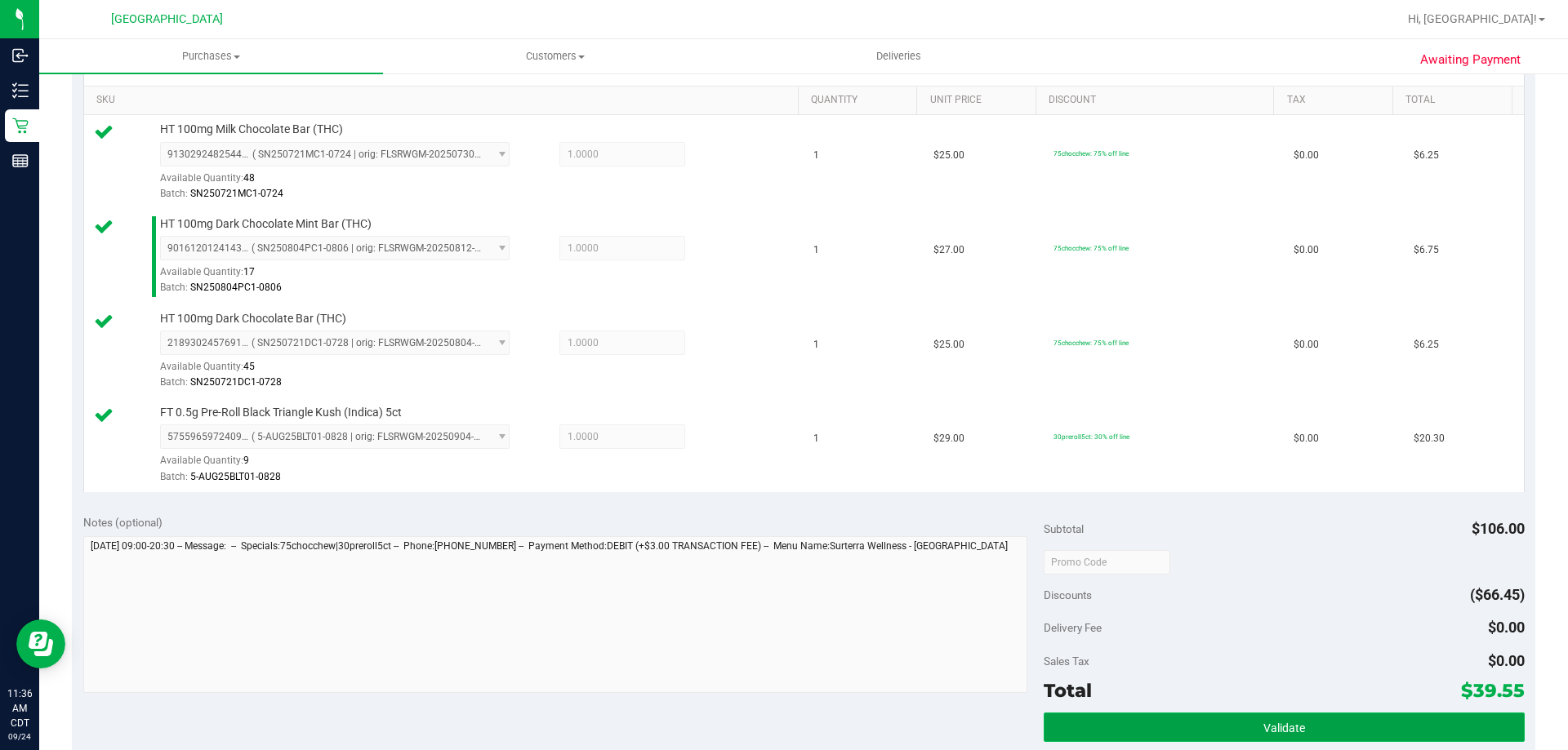
click at [1097, 715] on button "Validate" at bounding box center [1283, 727] width 480 height 29
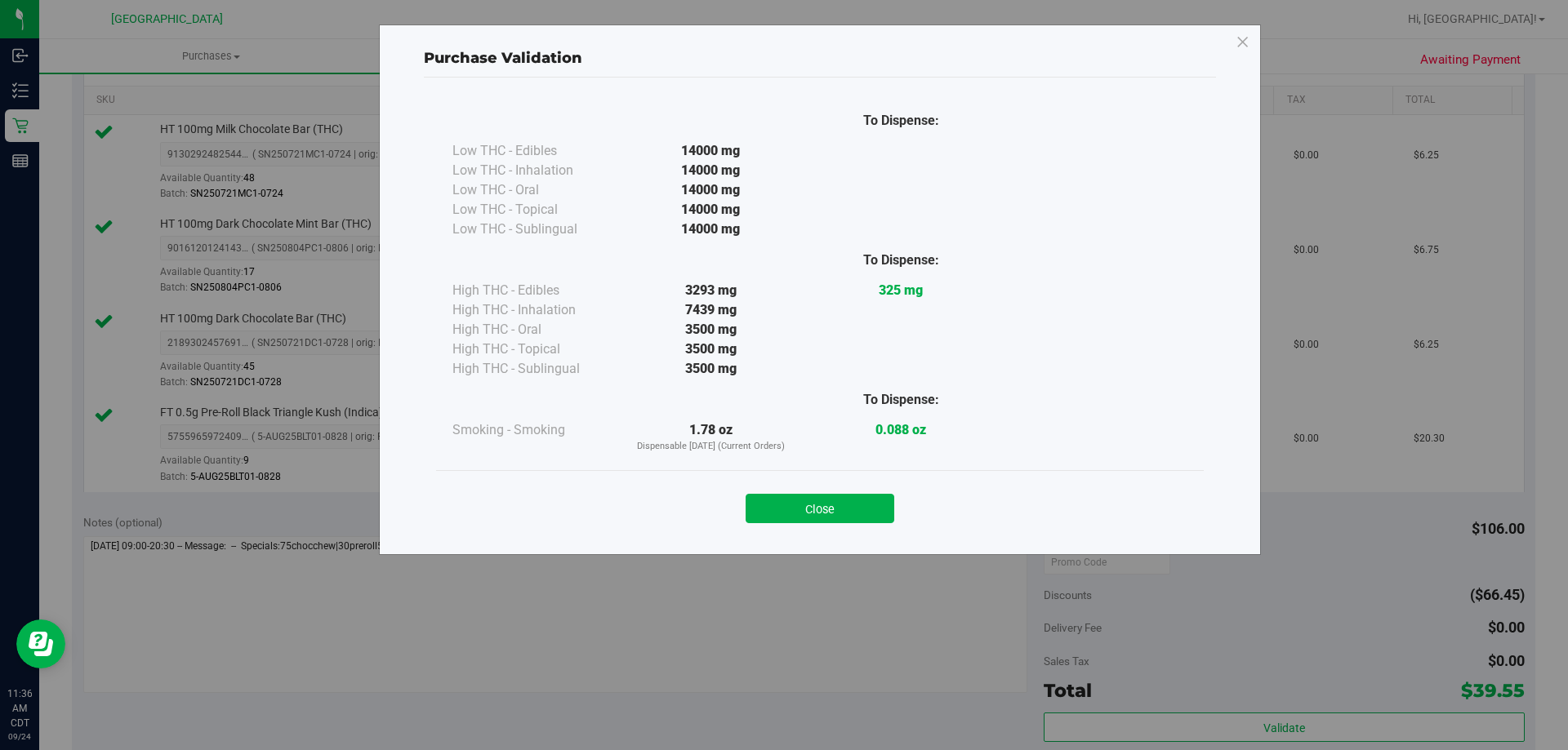
click at [777, 494] on div "Close" at bounding box center [820, 503] width 743 height 41
click at [785, 509] on button "Close" at bounding box center [820, 508] width 149 height 29
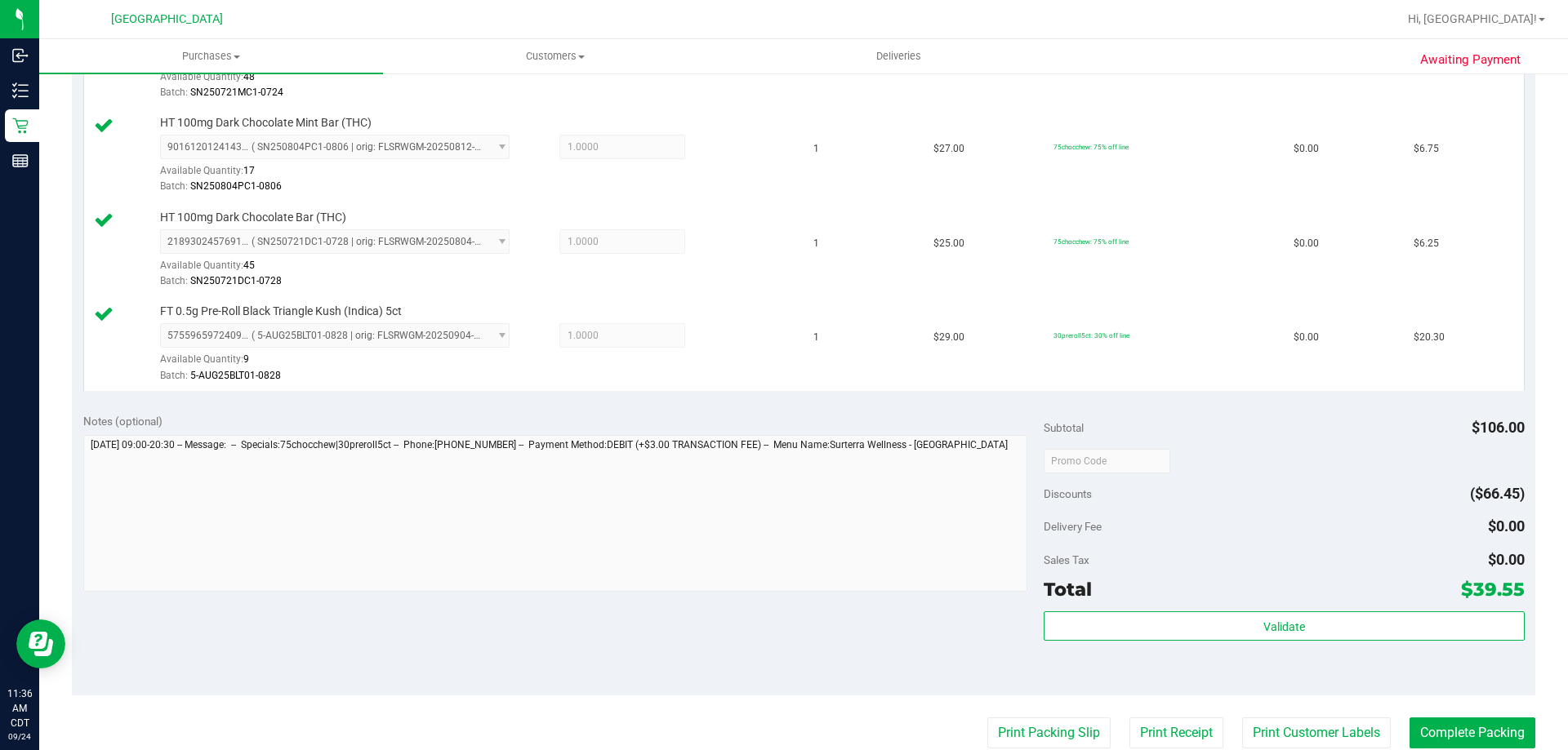
scroll to position [653, 0]
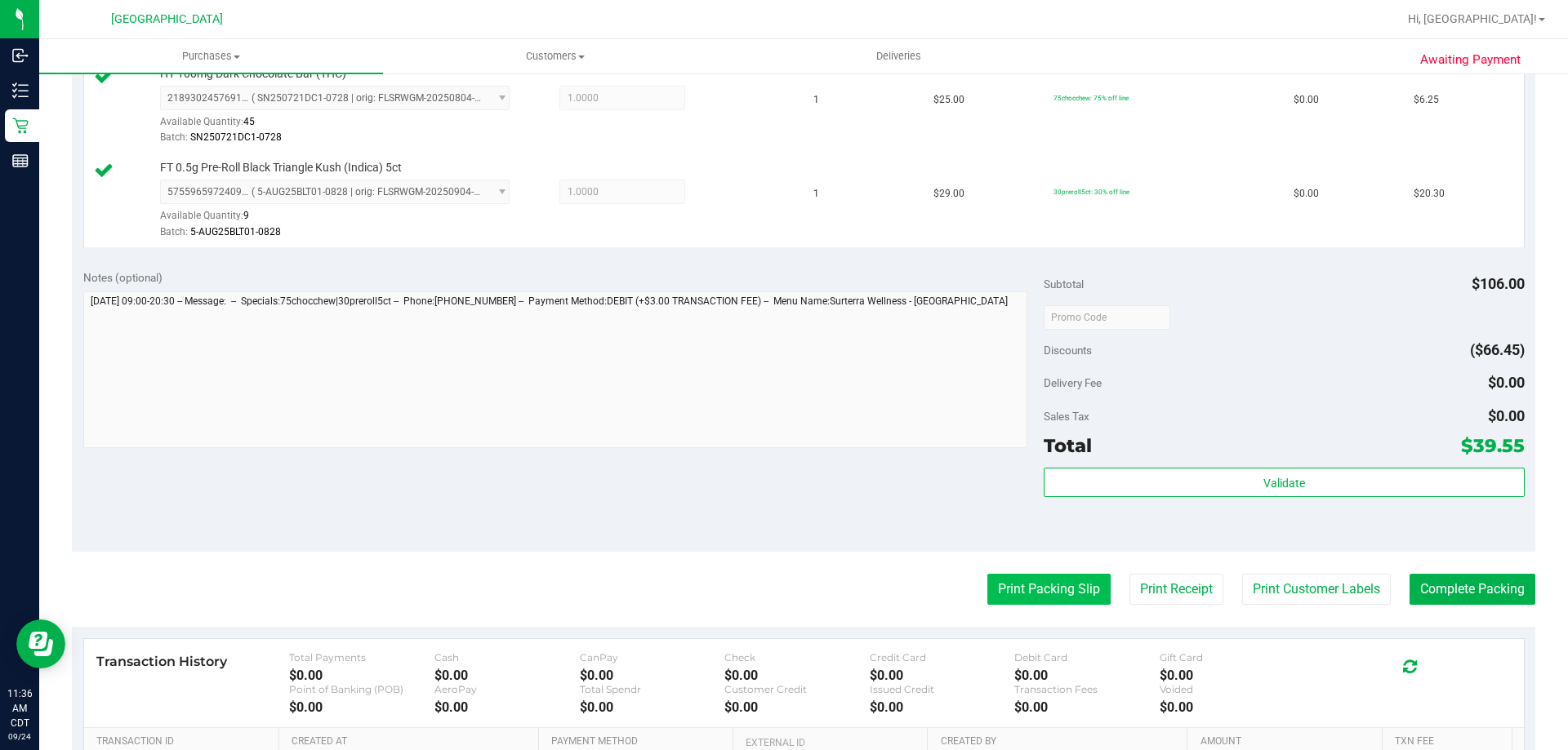
click at [987, 587] on button "Print Packing Slip" at bounding box center [1048, 589] width 123 height 31
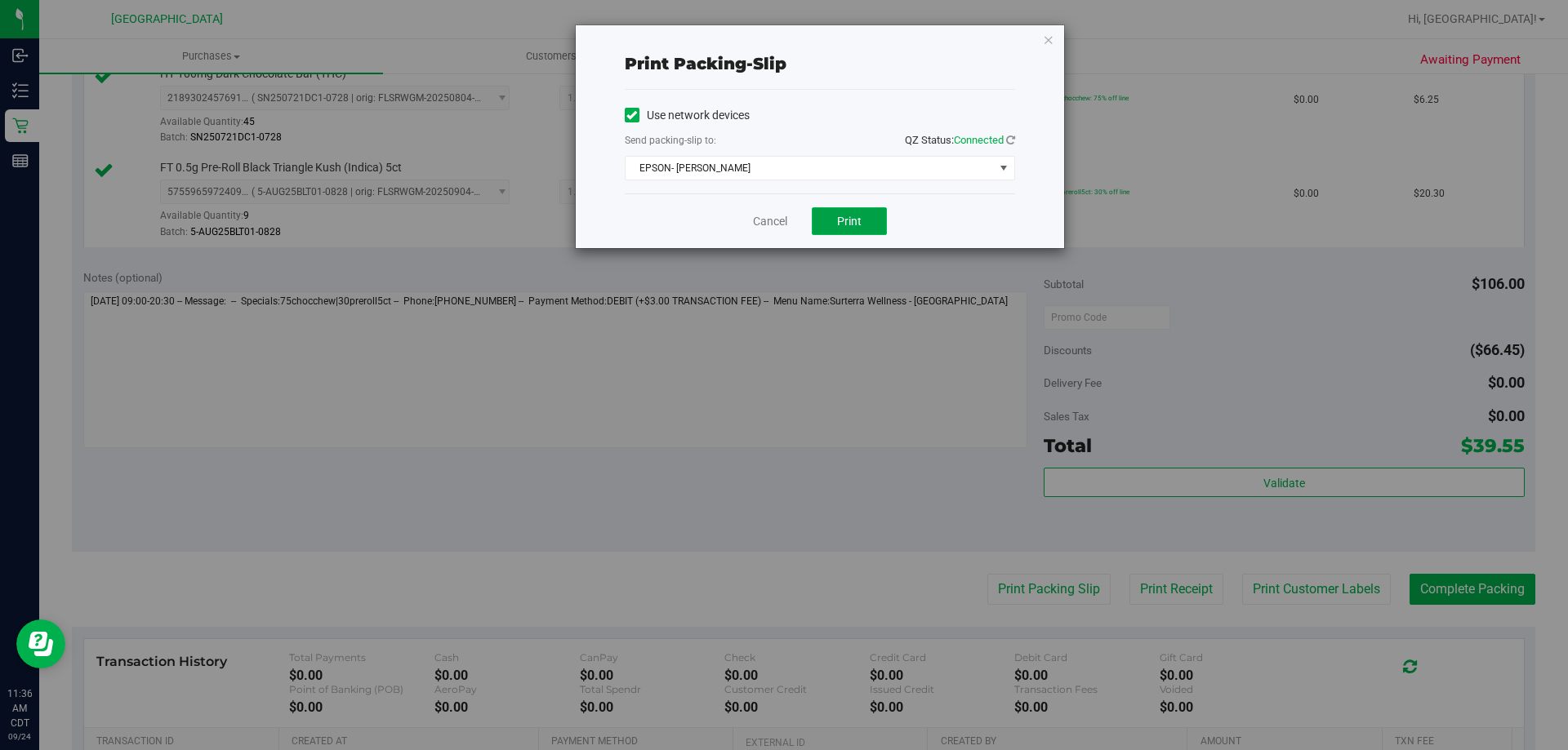
click at [863, 227] on button "Print" at bounding box center [850, 221] width 75 height 28
click at [781, 225] on link "Cancel" at bounding box center [769, 222] width 34 height 17
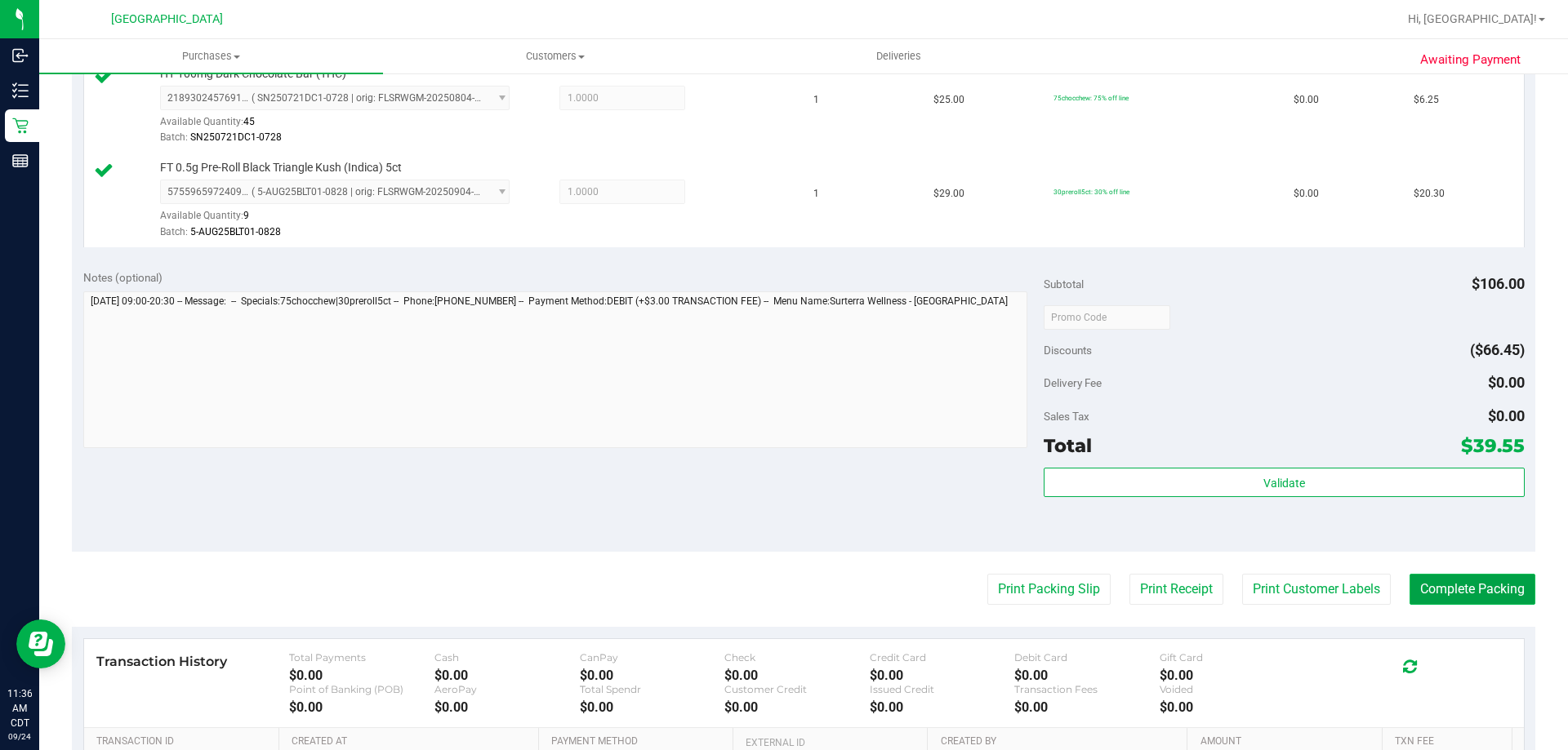
click at [1437, 587] on button "Complete Packing" at bounding box center [1472, 589] width 126 height 31
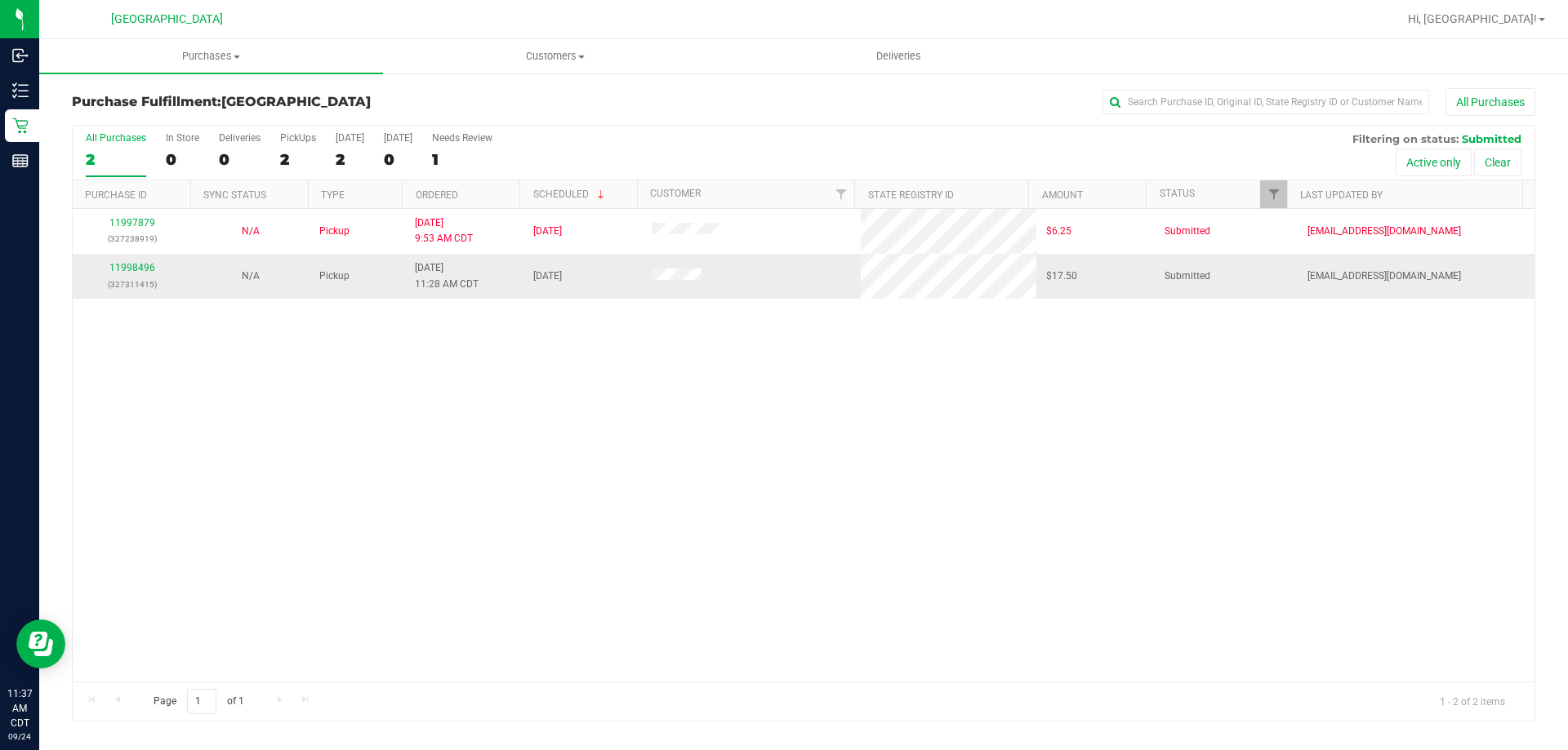
click at [686, 267] on td at bounding box center [751, 276] width 220 height 45
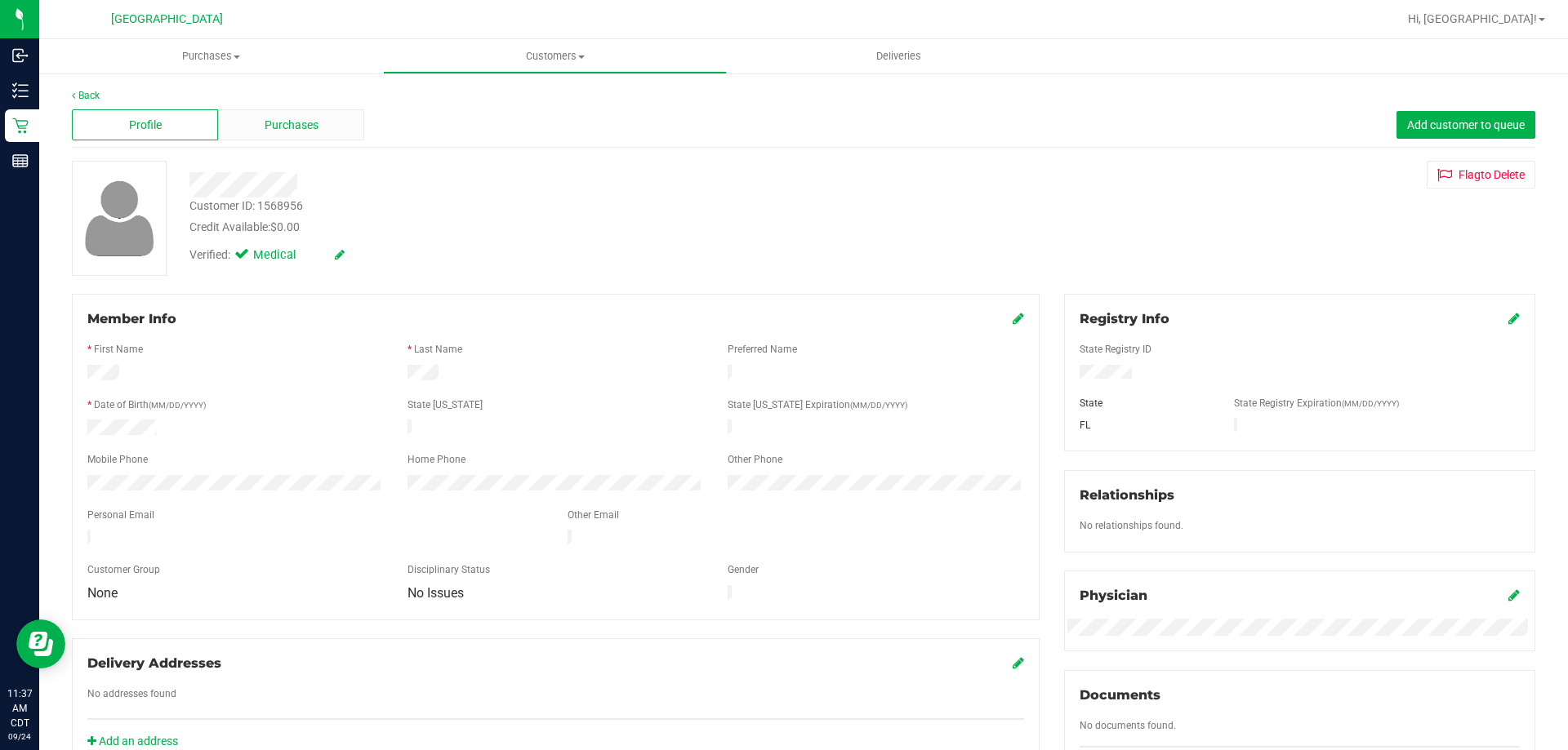
click at [272, 129] on span "Purchases" at bounding box center [291, 126] width 54 height 17
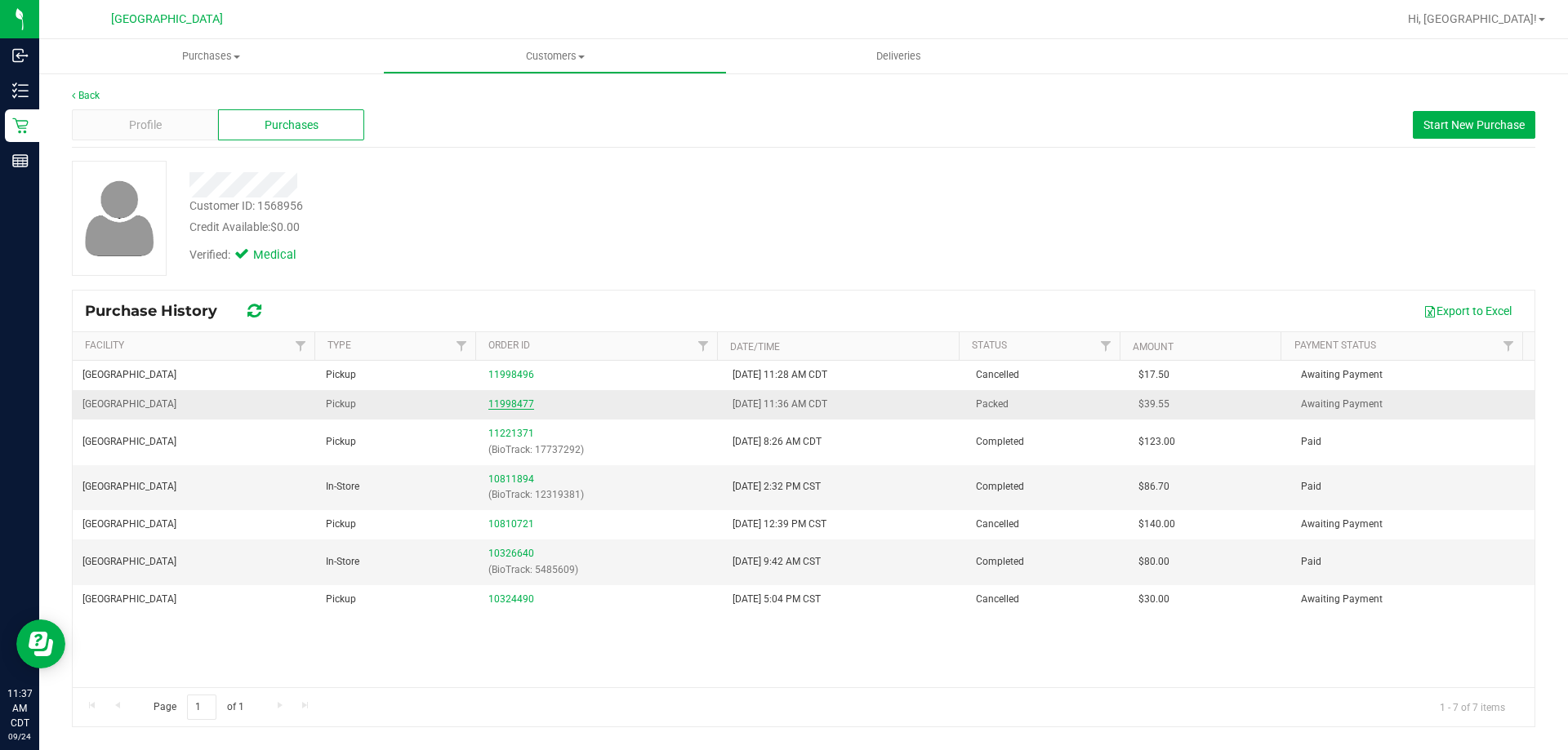
click at [501, 406] on link "11998477" at bounding box center [510, 405] width 45 height 12
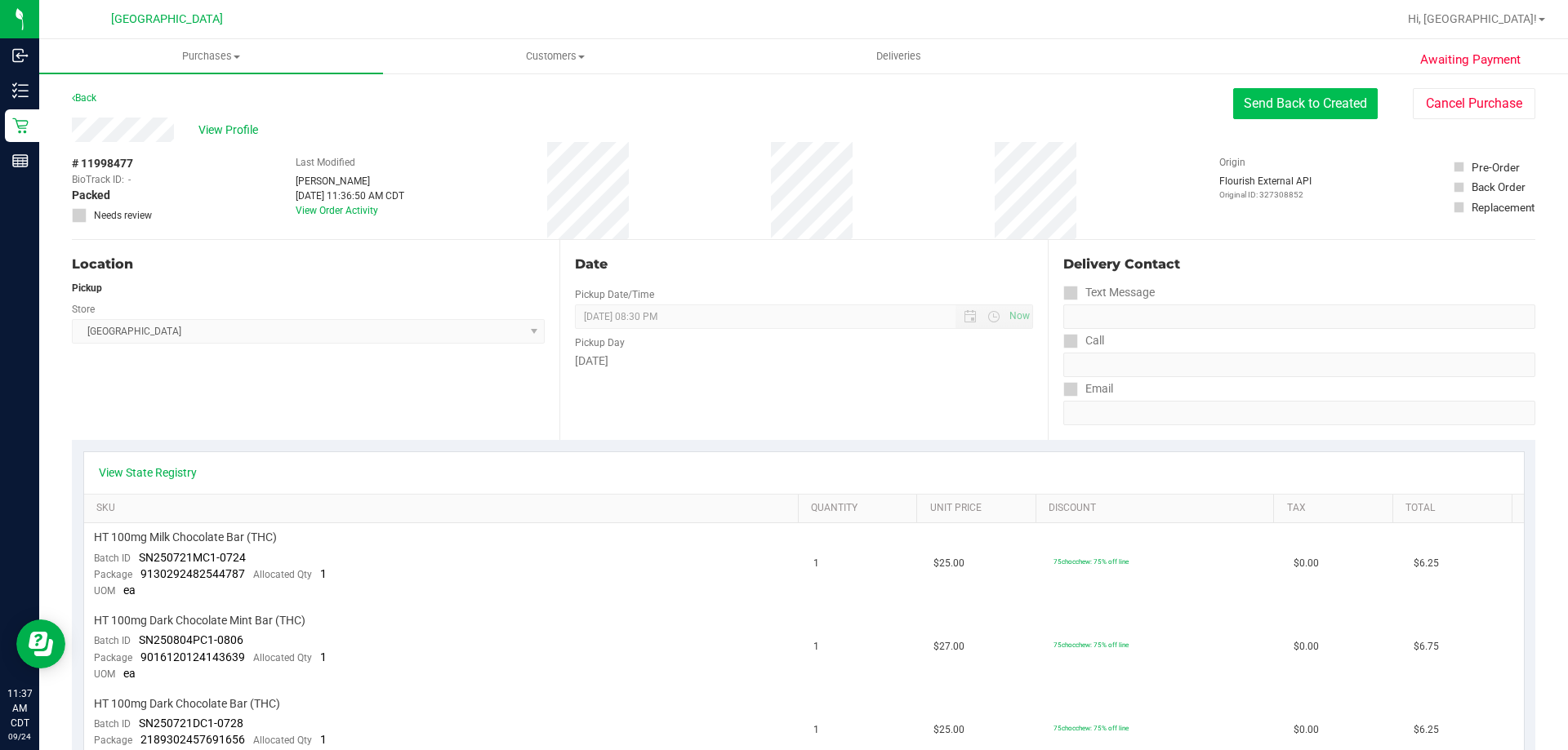
click at [1261, 106] on button "Send Back to Created" at bounding box center [1305, 104] width 144 height 31
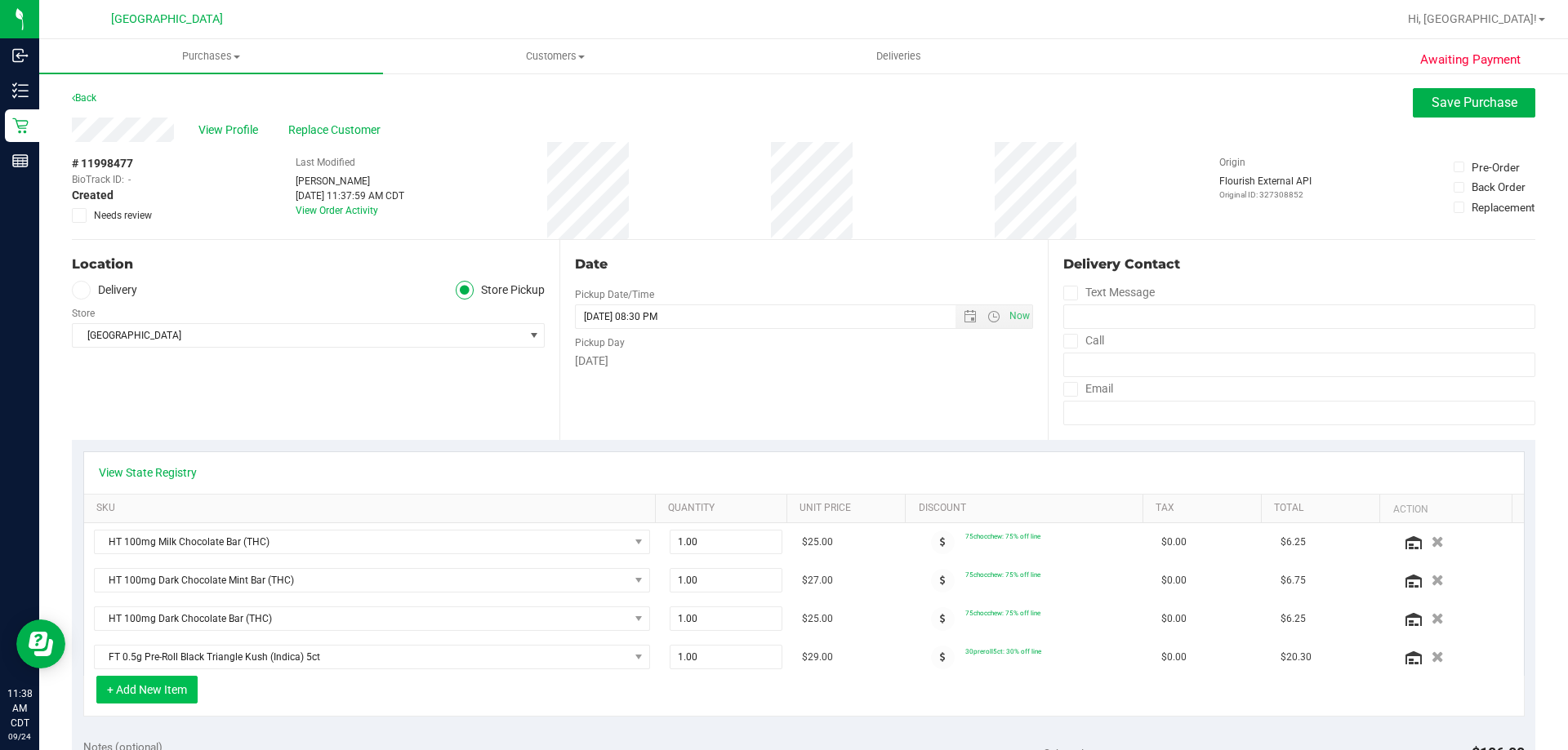
click at [169, 692] on button "+ Add New Item" at bounding box center [147, 690] width 102 height 28
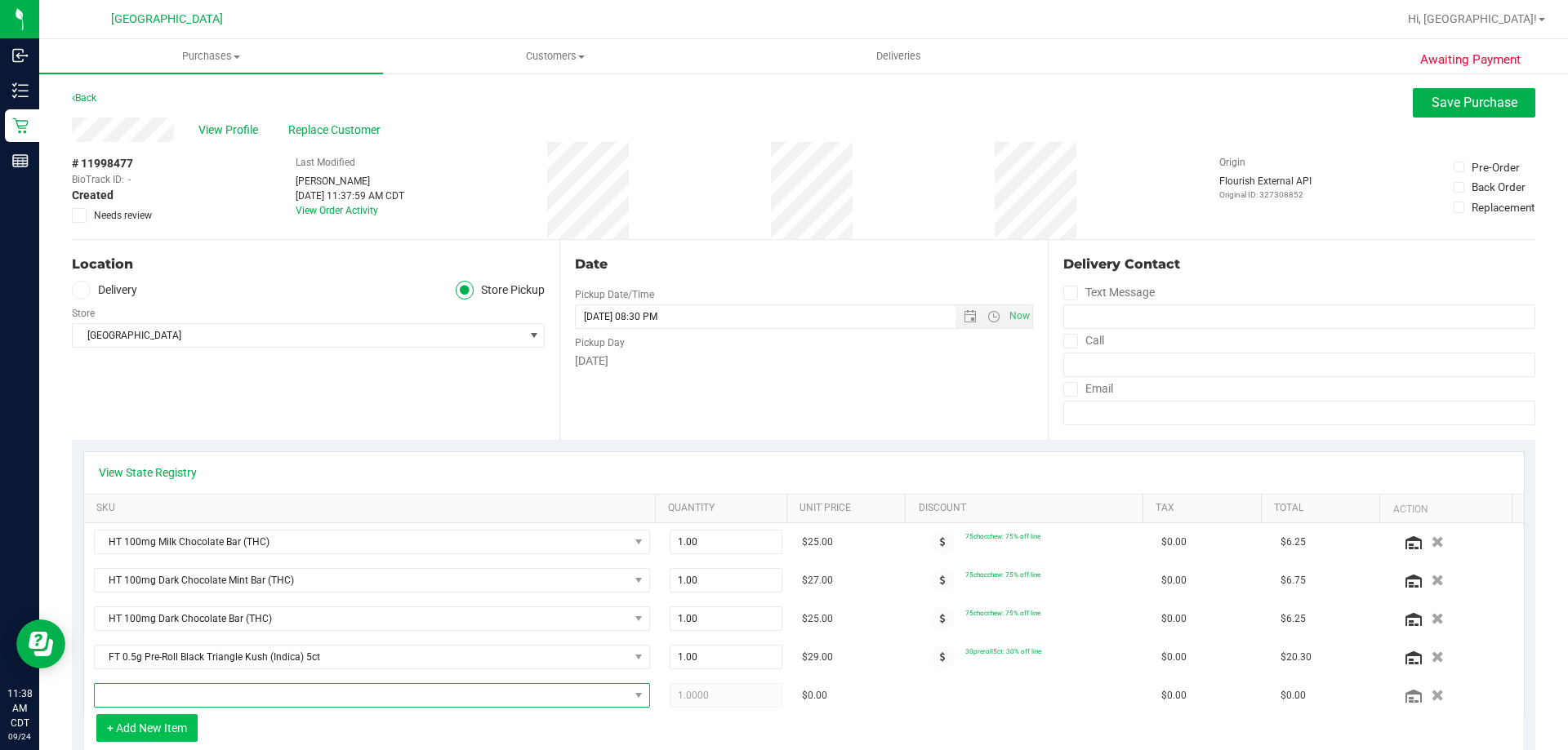
click at [169, 692] on span "NO DATA FOUND" at bounding box center [362, 696] width 534 height 23
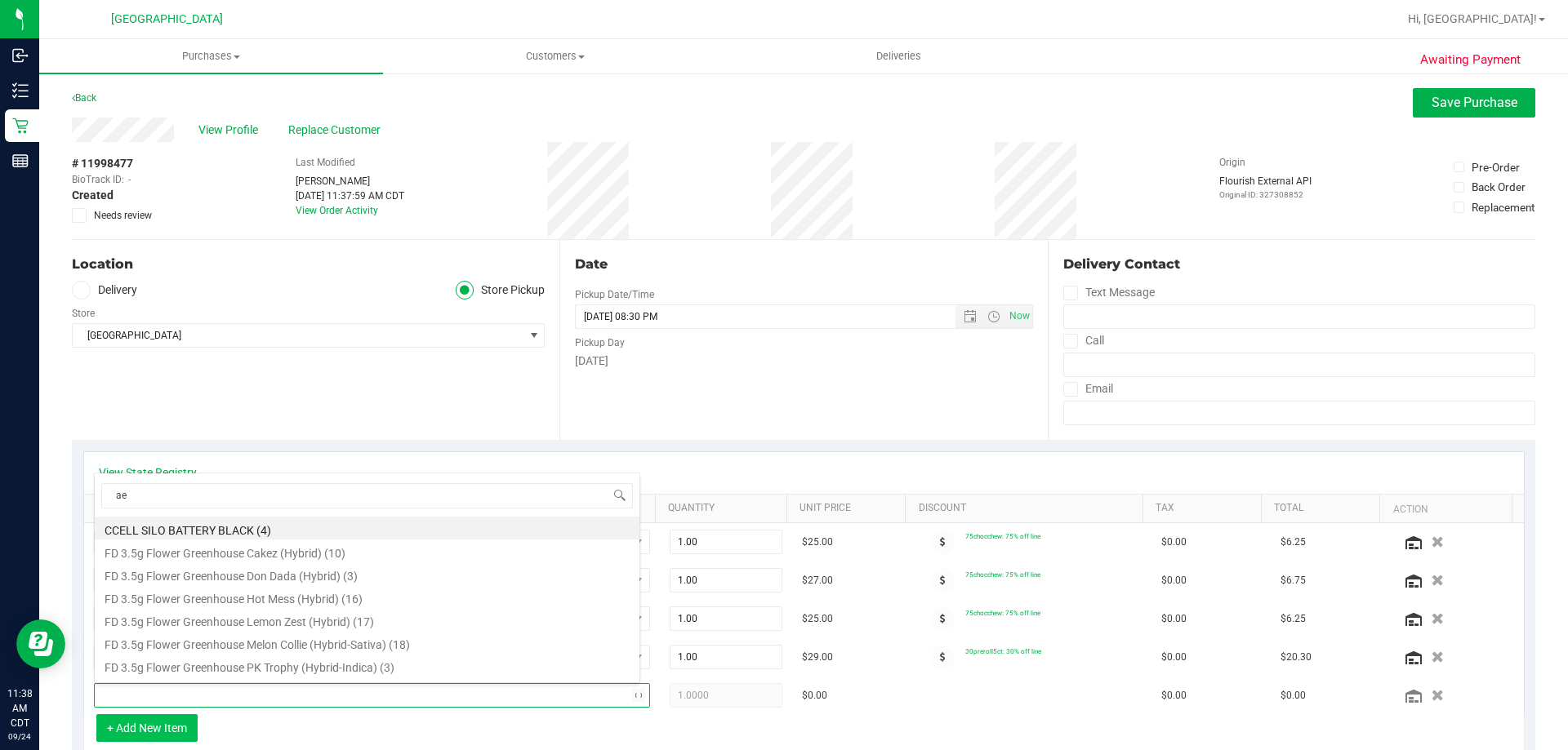
type input "aeq"
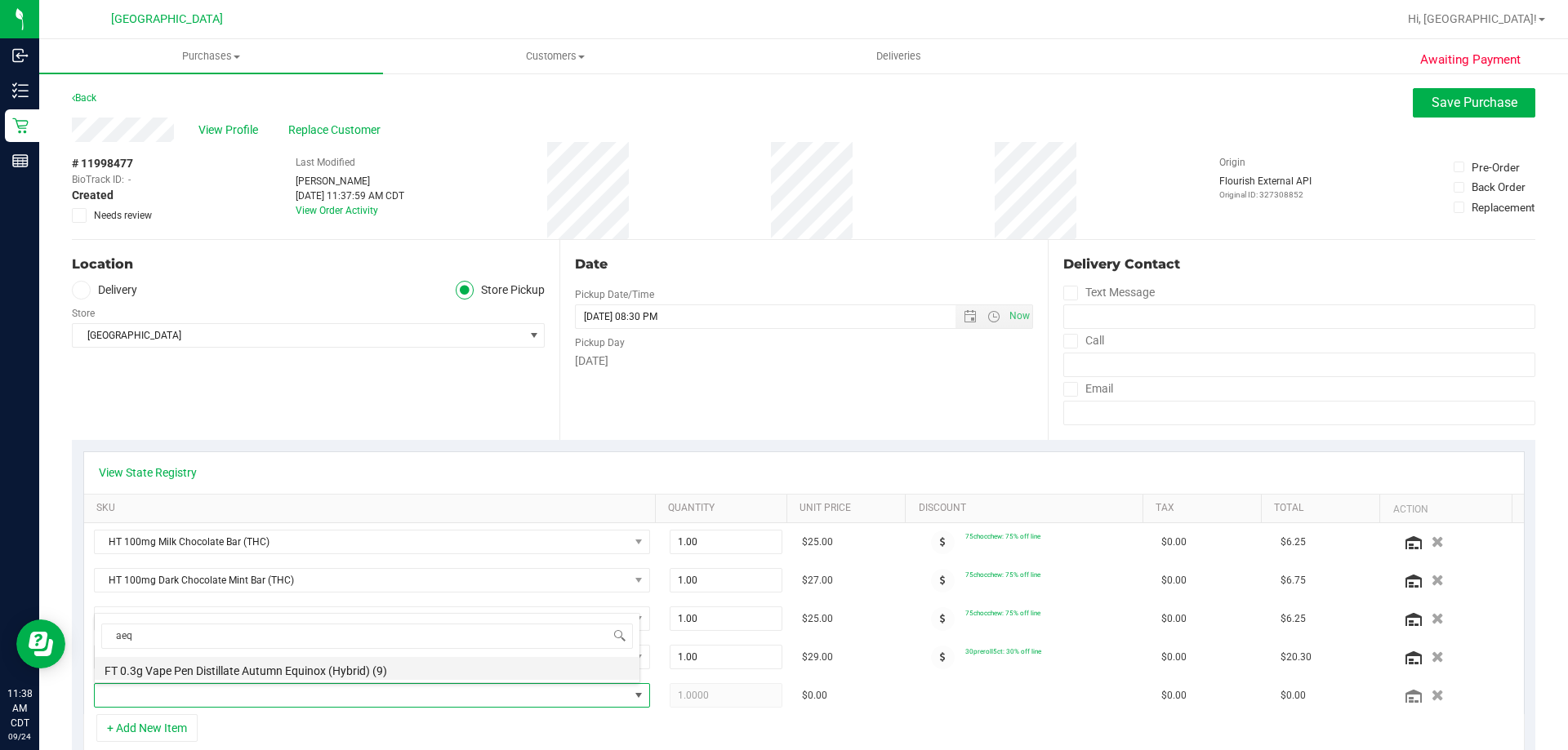
click at [173, 669] on li "FT 0.3g Vape Pen Distillate Autumn Equinox (Hybrid) (9)" at bounding box center [367, 669] width 545 height 23
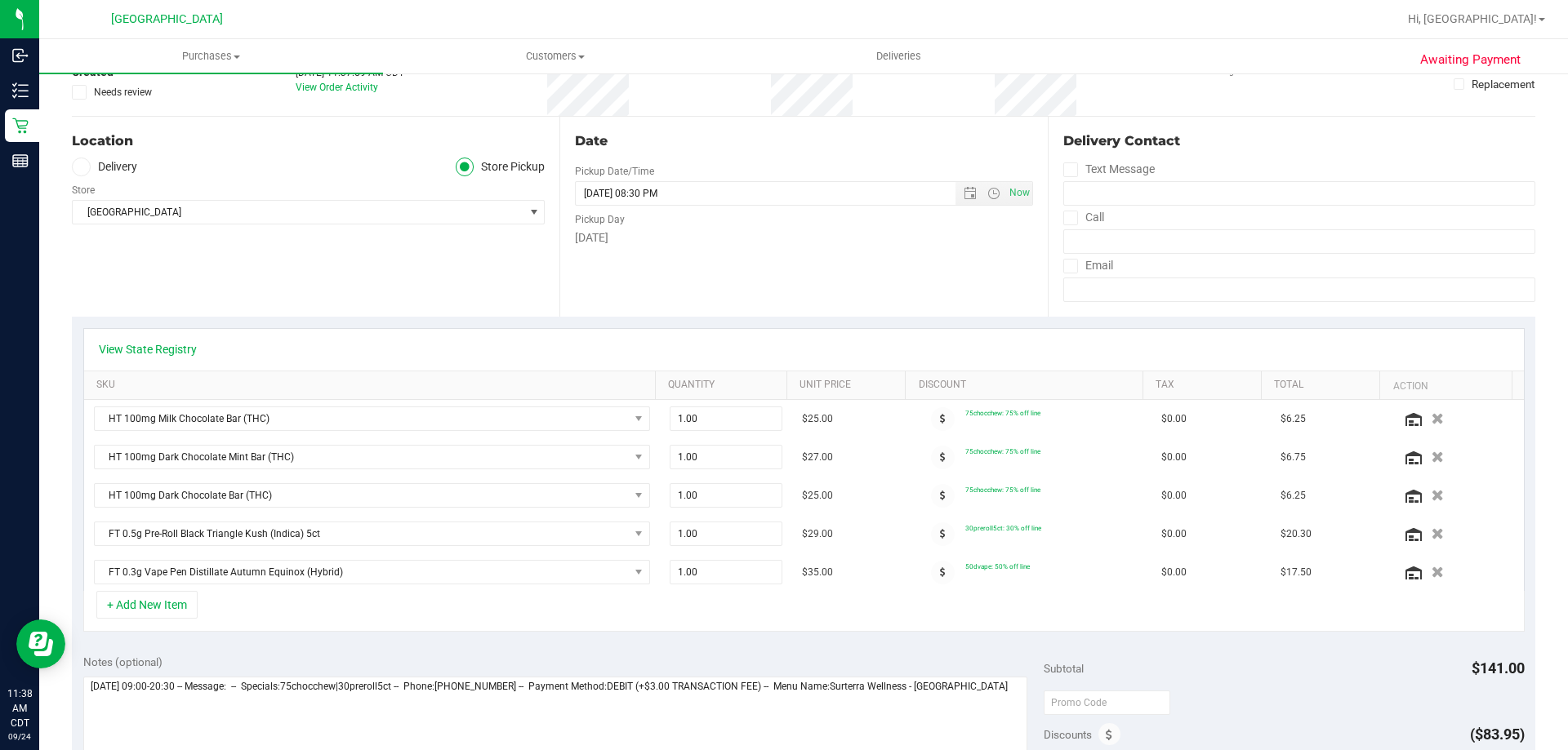
scroll to position [0, 0]
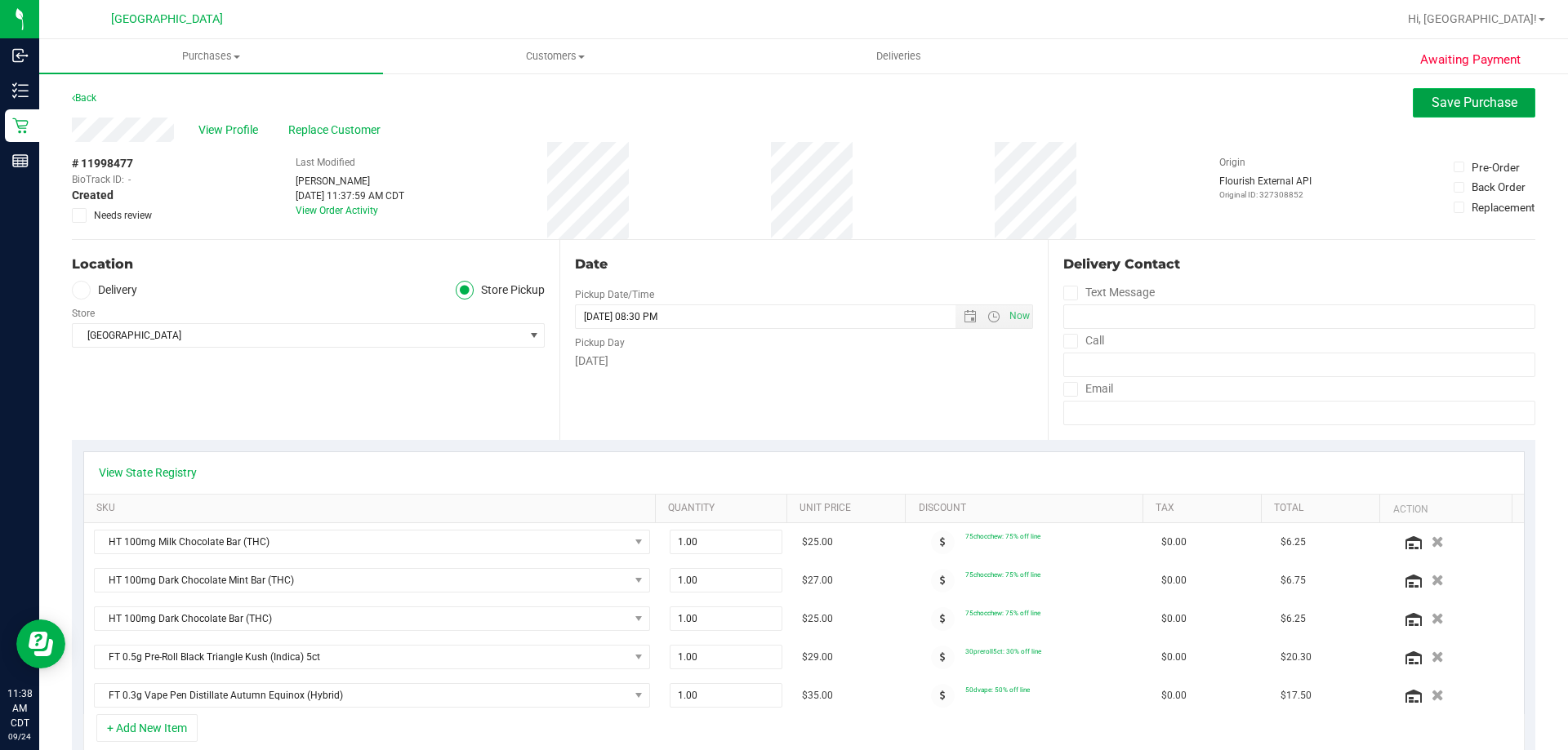
click at [1447, 109] on span "Save Purchase" at bounding box center [1474, 103] width 86 height 15
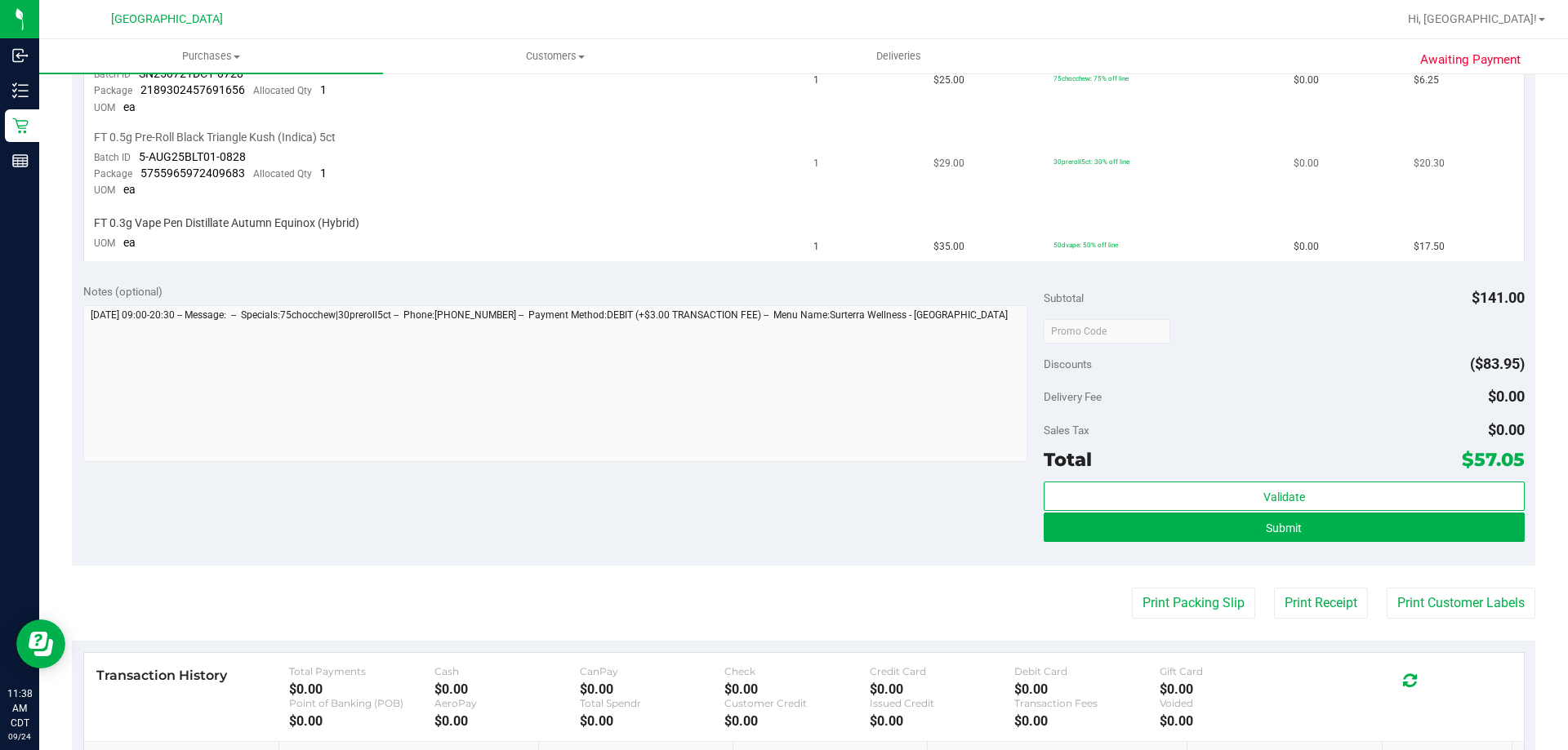
scroll to position [653, 0]
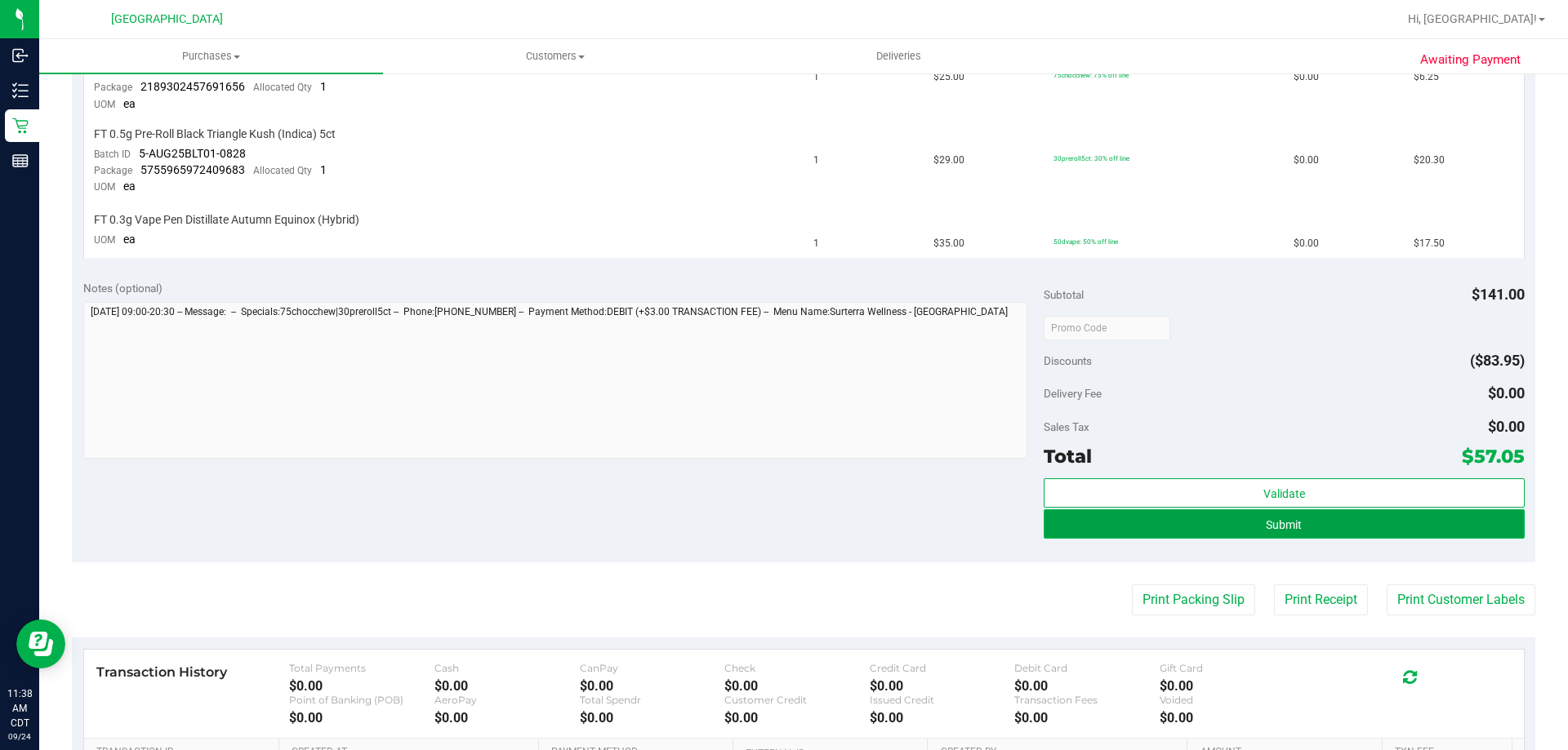
click at [1303, 527] on button "Submit" at bounding box center [1283, 524] width 480 height 29
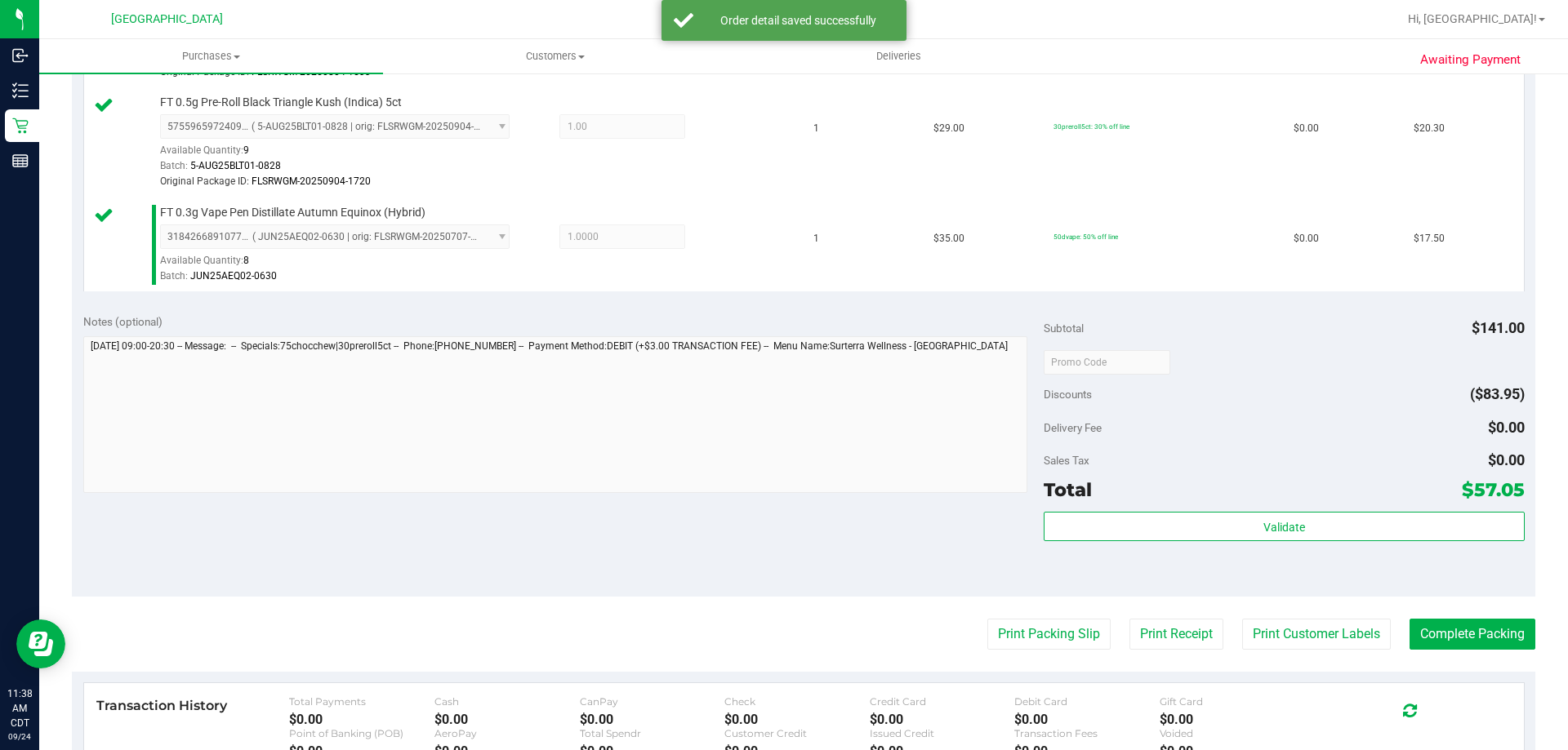
scroll to position [766, 0]
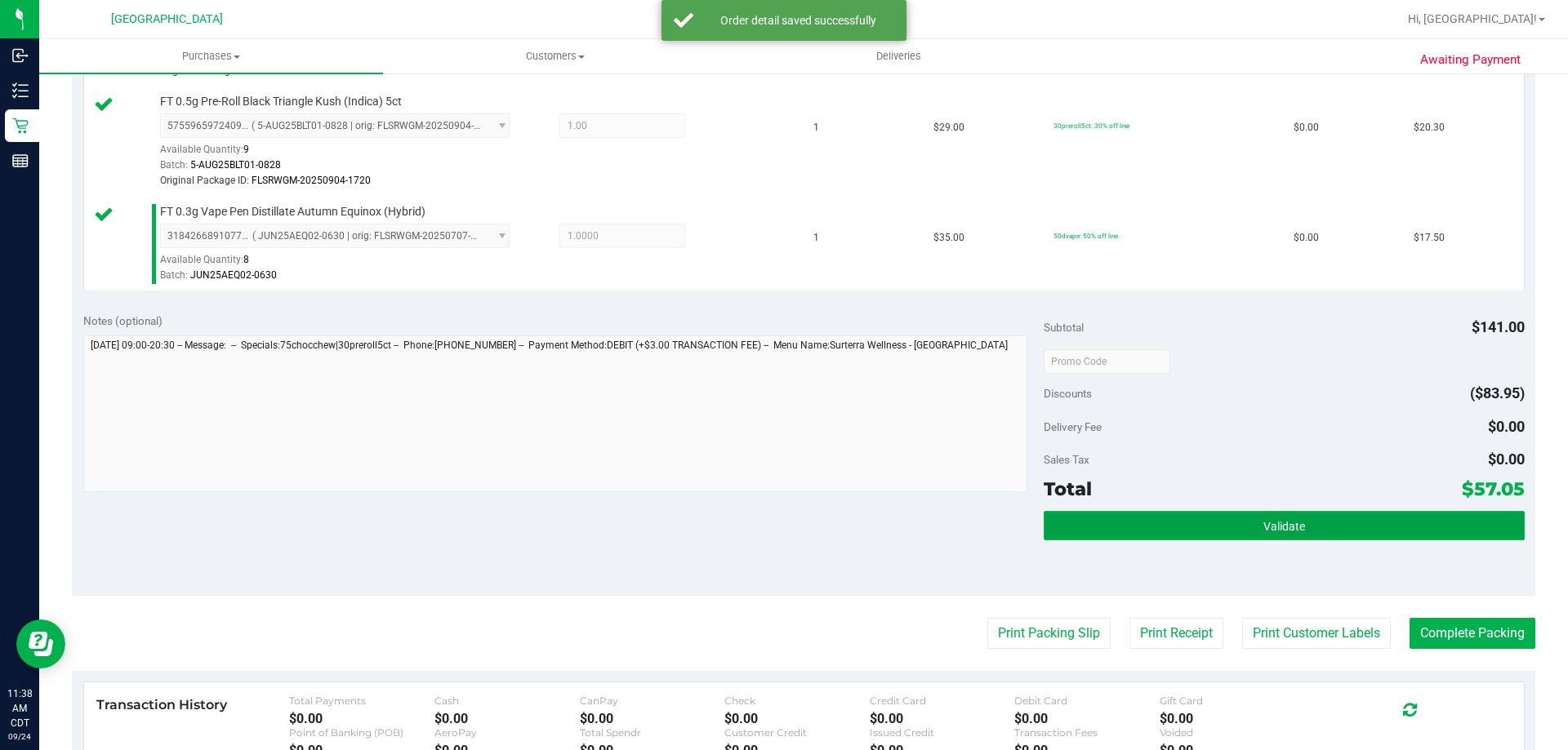
click at [1233, 518] on button "Validate" at bounding box center [1283, 525] width 480 height 29
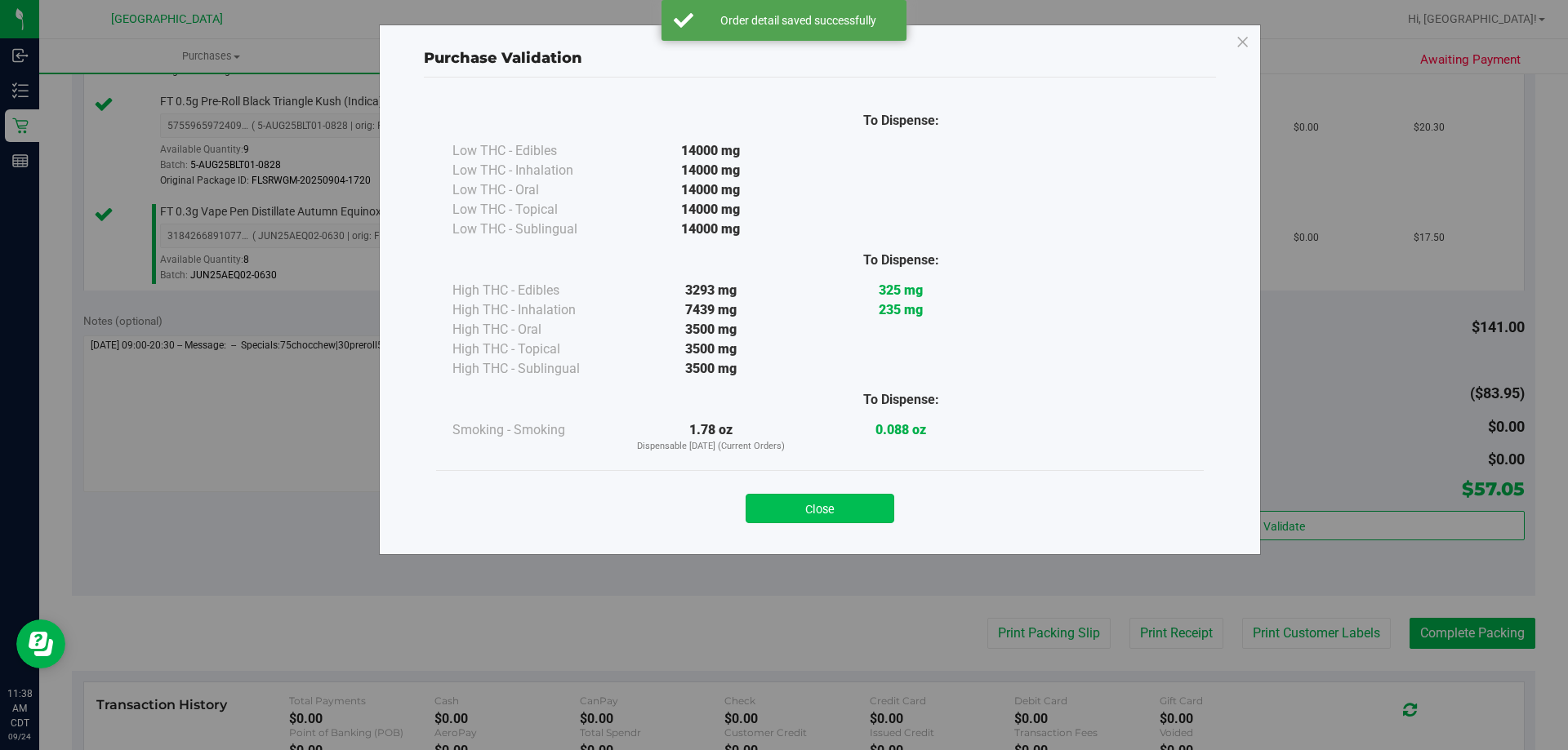
click at [871, 500] on button "Close" at bounding box center [820, 508] width 149 height 29
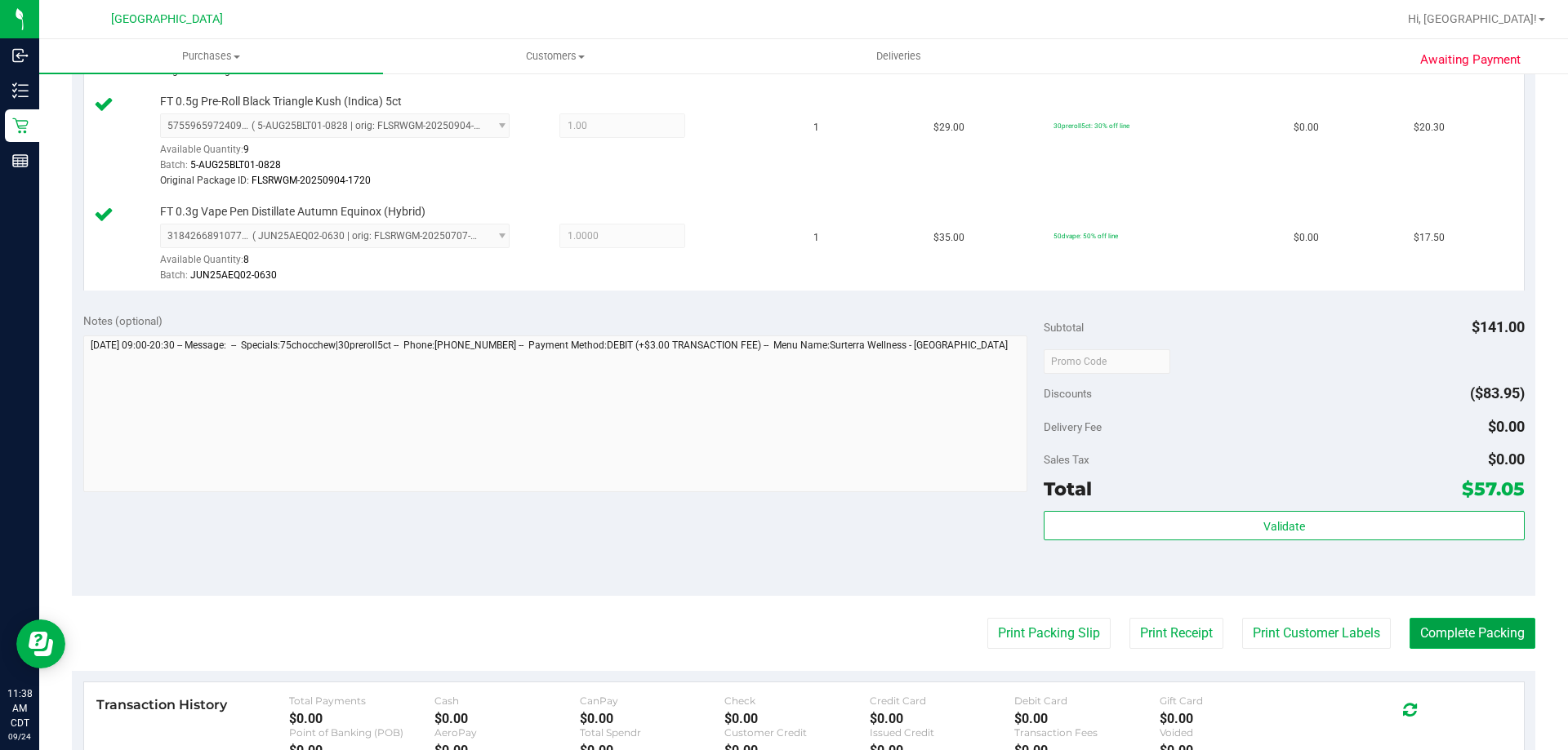
click at [1409, 633] on button "Complete Packing" at bounding box center [1472, 634] width 126 height 31
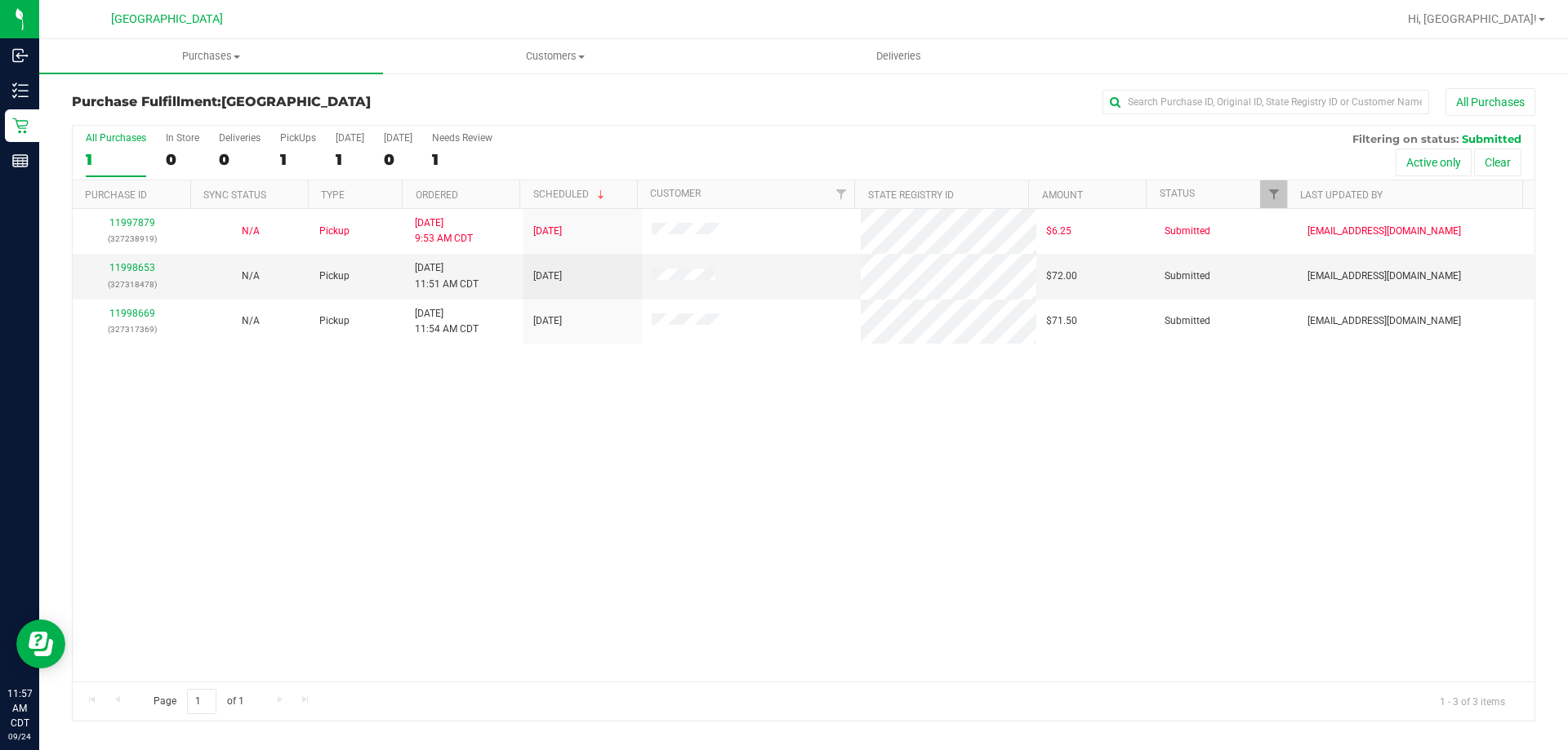
click at [488, 197] on th "Ordered" at bounding box center [460, 195] width 117 height 29
click at [118, 263] on link "11998653" at bounding box center [132, 268] width 45 height 12
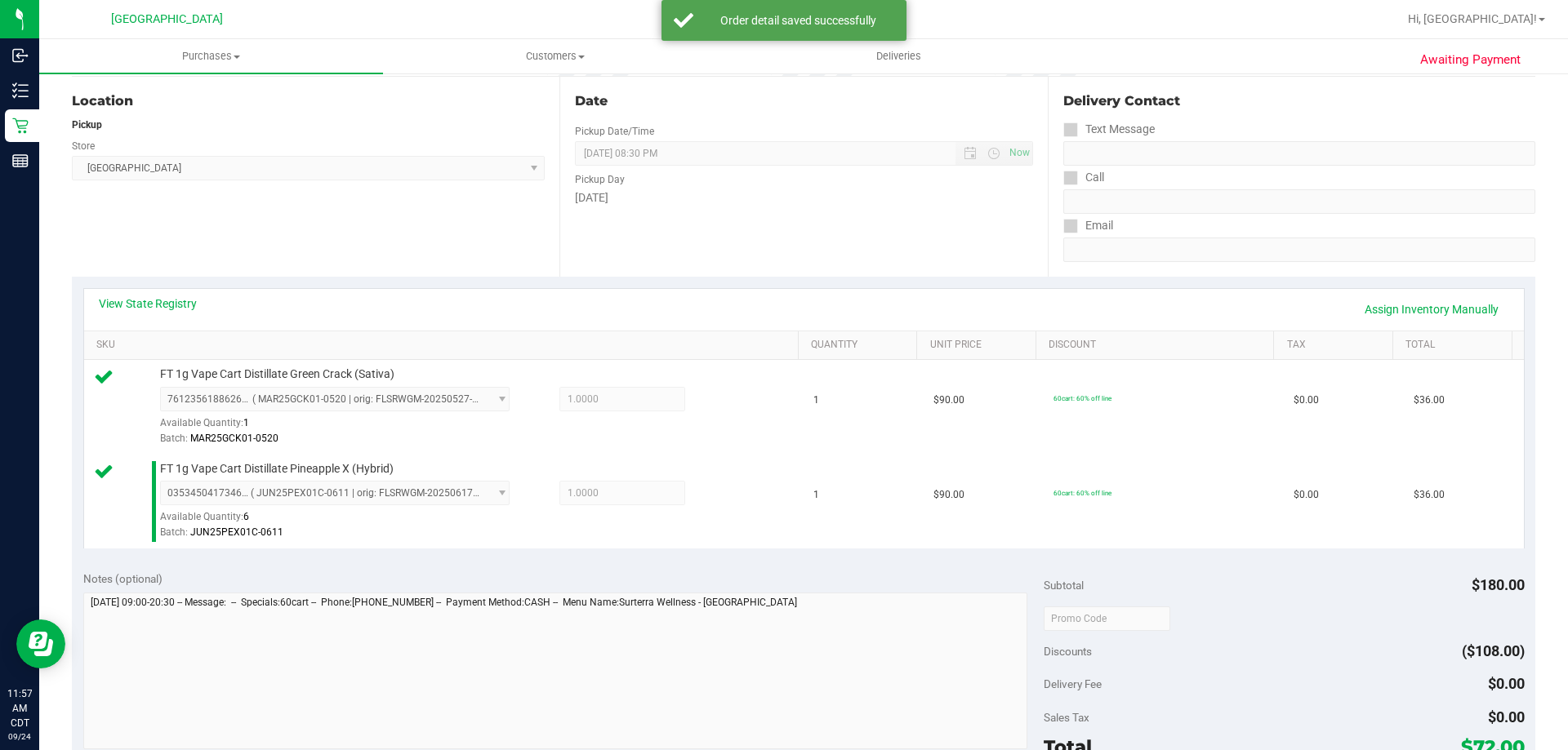
scroll to position [245, 0]
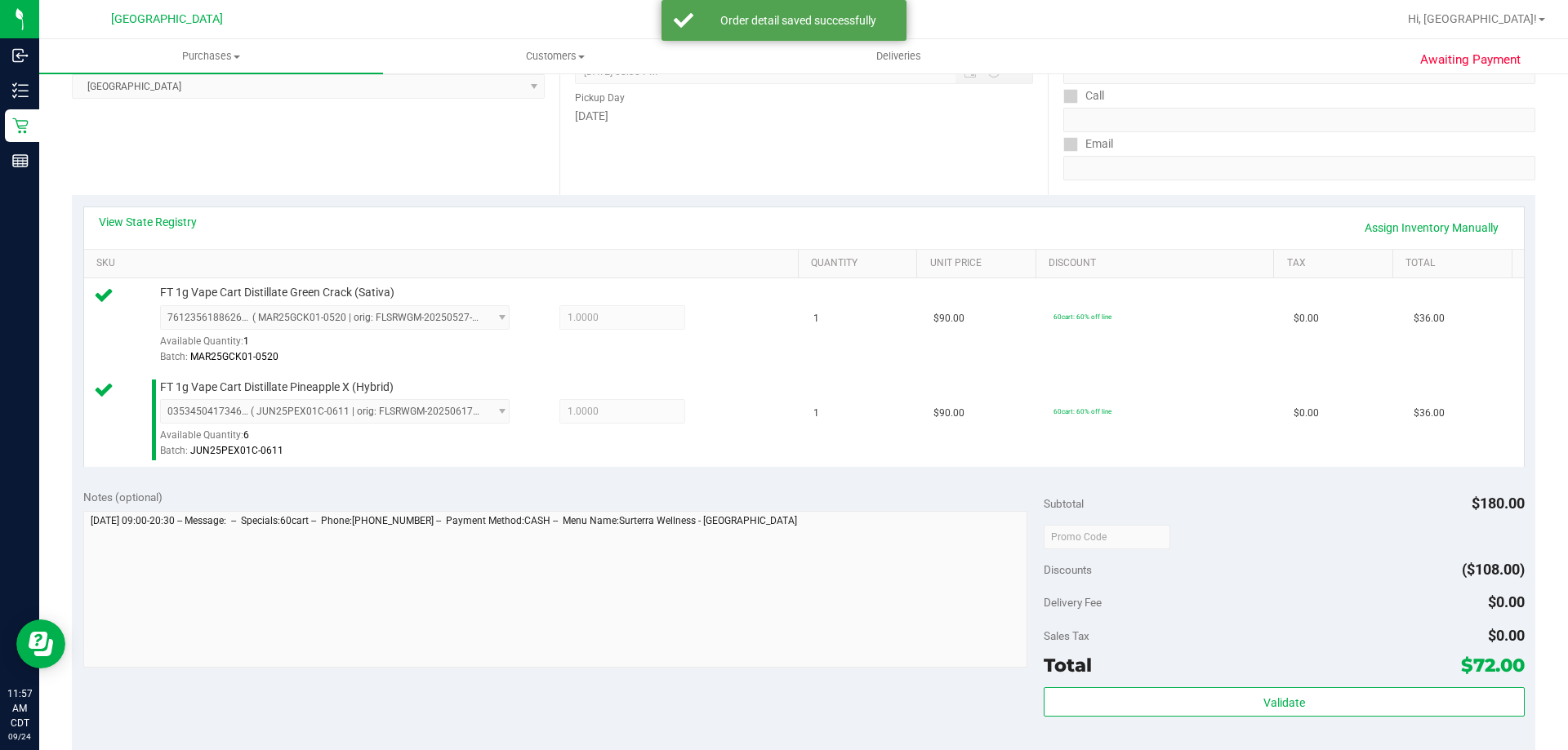
click at [1137, 686] on div "Subtotal $180.00 Discounts ($108.00) Delivery Fee $0.00 Sales Tax $0.00 Total $…" at bounding box center [1283, 624] width 480 height 272
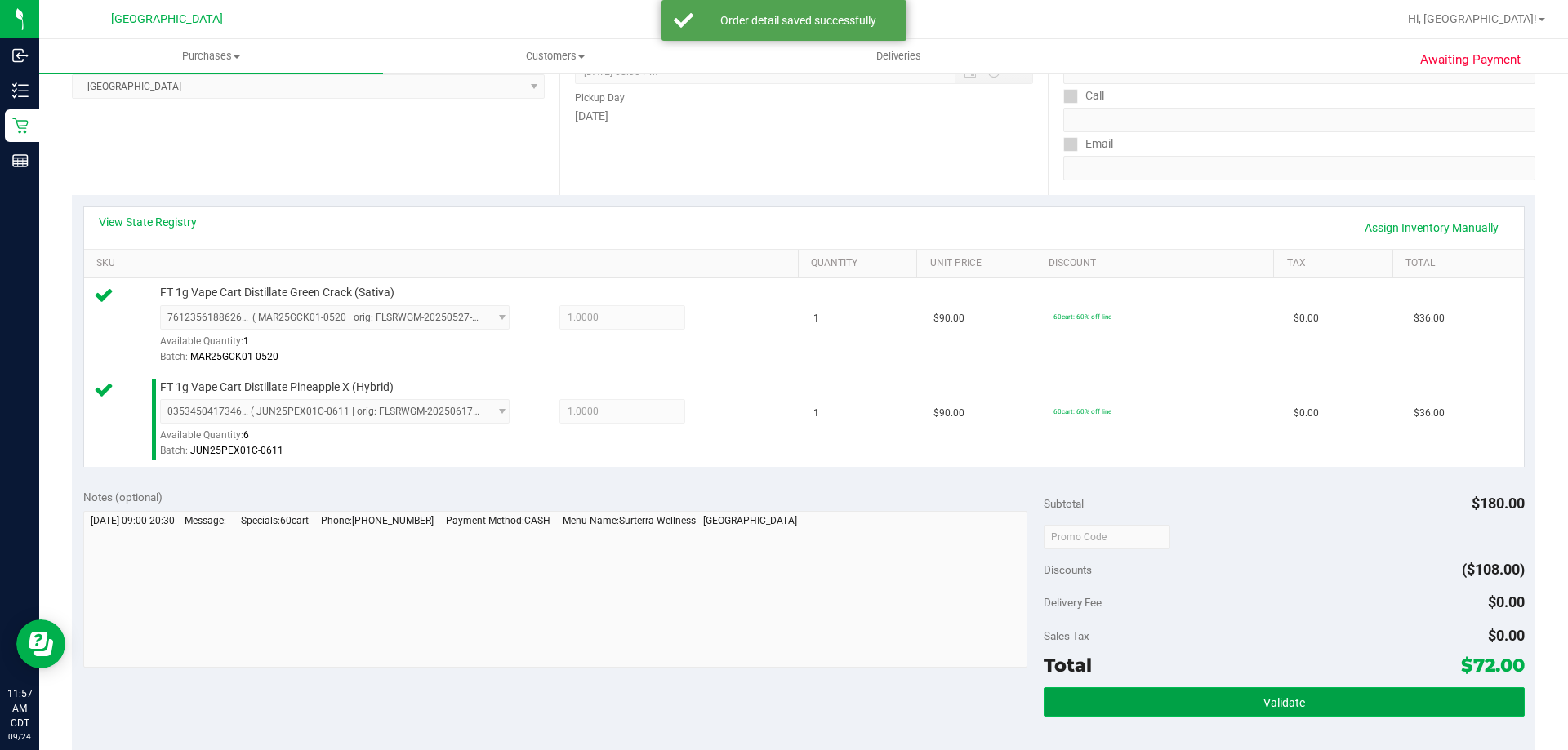
click at [1135, 692] on button "Validate" at bounding box center [1283, 702] width 480 height 29
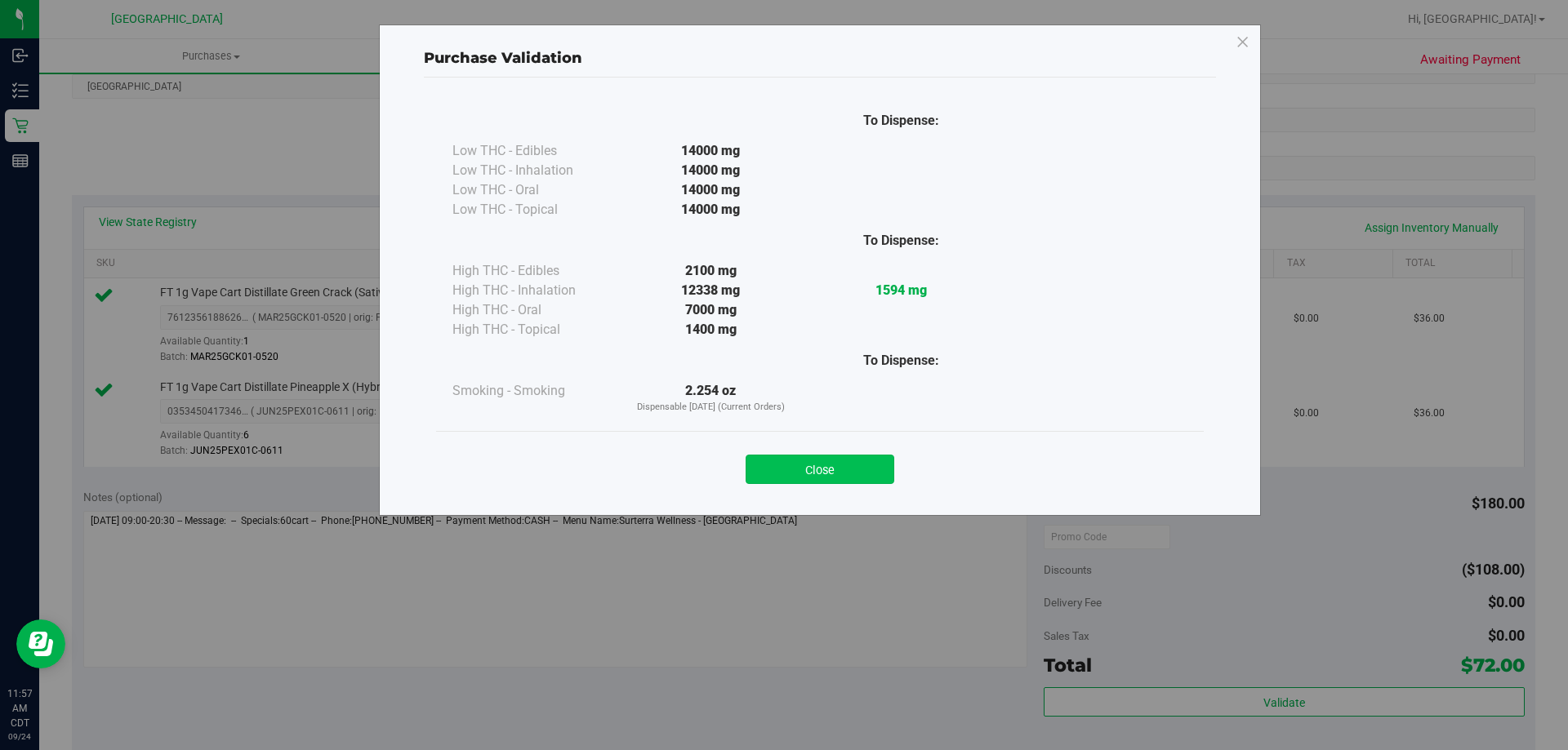
click at [806, 476] on button "Close" at bounding box center [820, 469] width 149 height 29
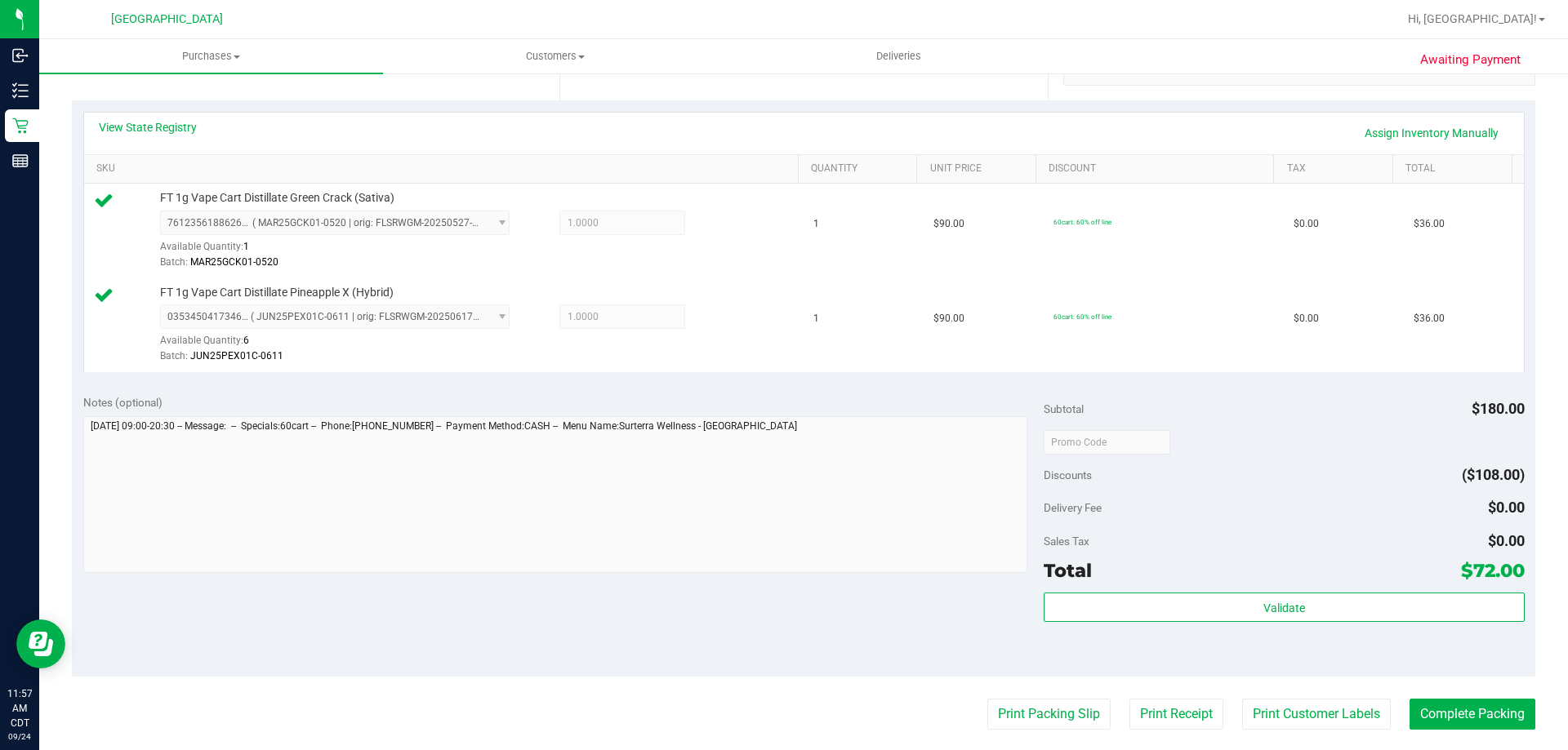
scroll to position [490, 0]
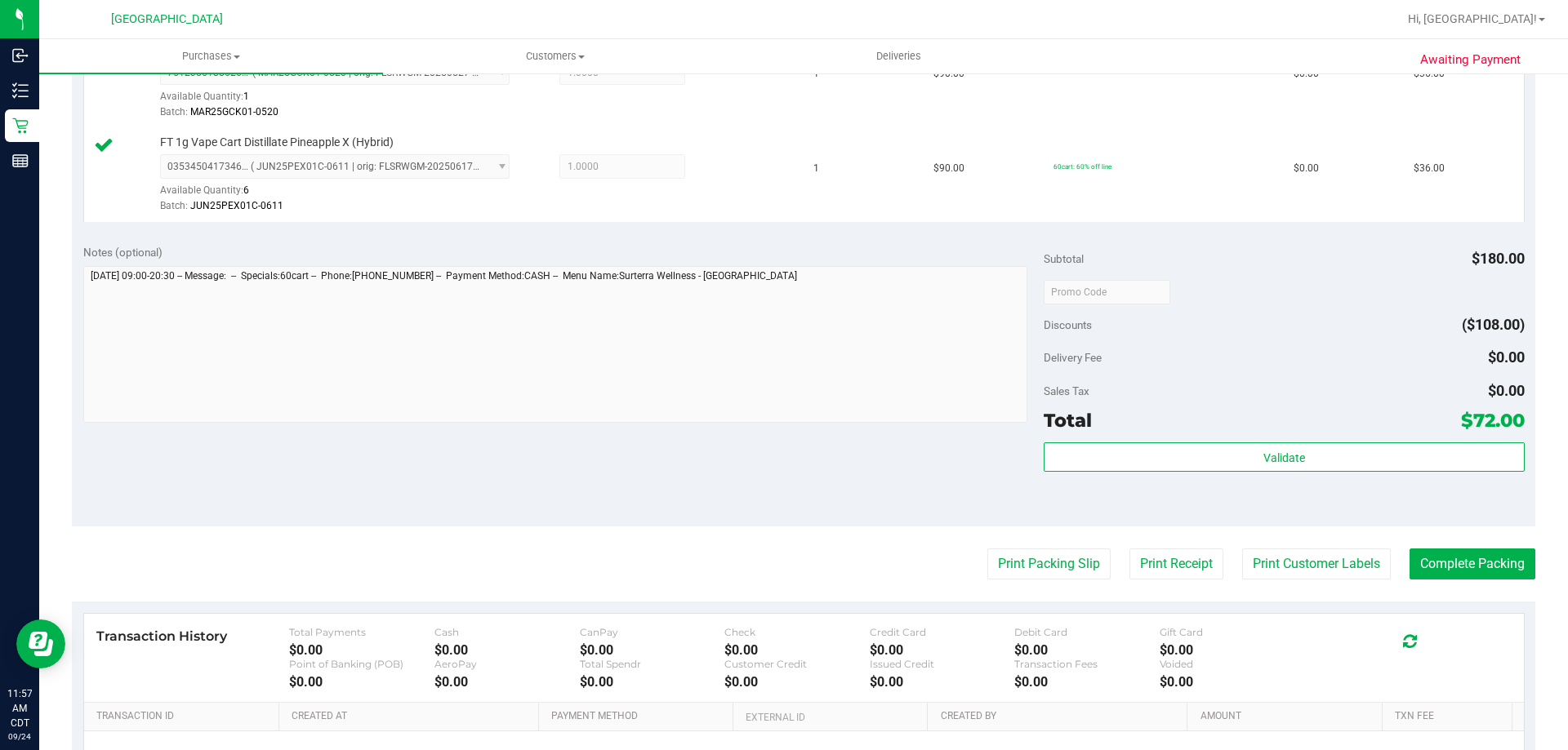
click at [1024, 548] on purchase-details "Back Edit Purchase Cancel Purchase View Profile # 11998653 BioTrack ID: - Submi…" at bounding box center [803, 253] width 1463 height 1308
click at [1023, 564] on button "Print Packing Slip" at bounding box center [1048, 564] width 123 height 31
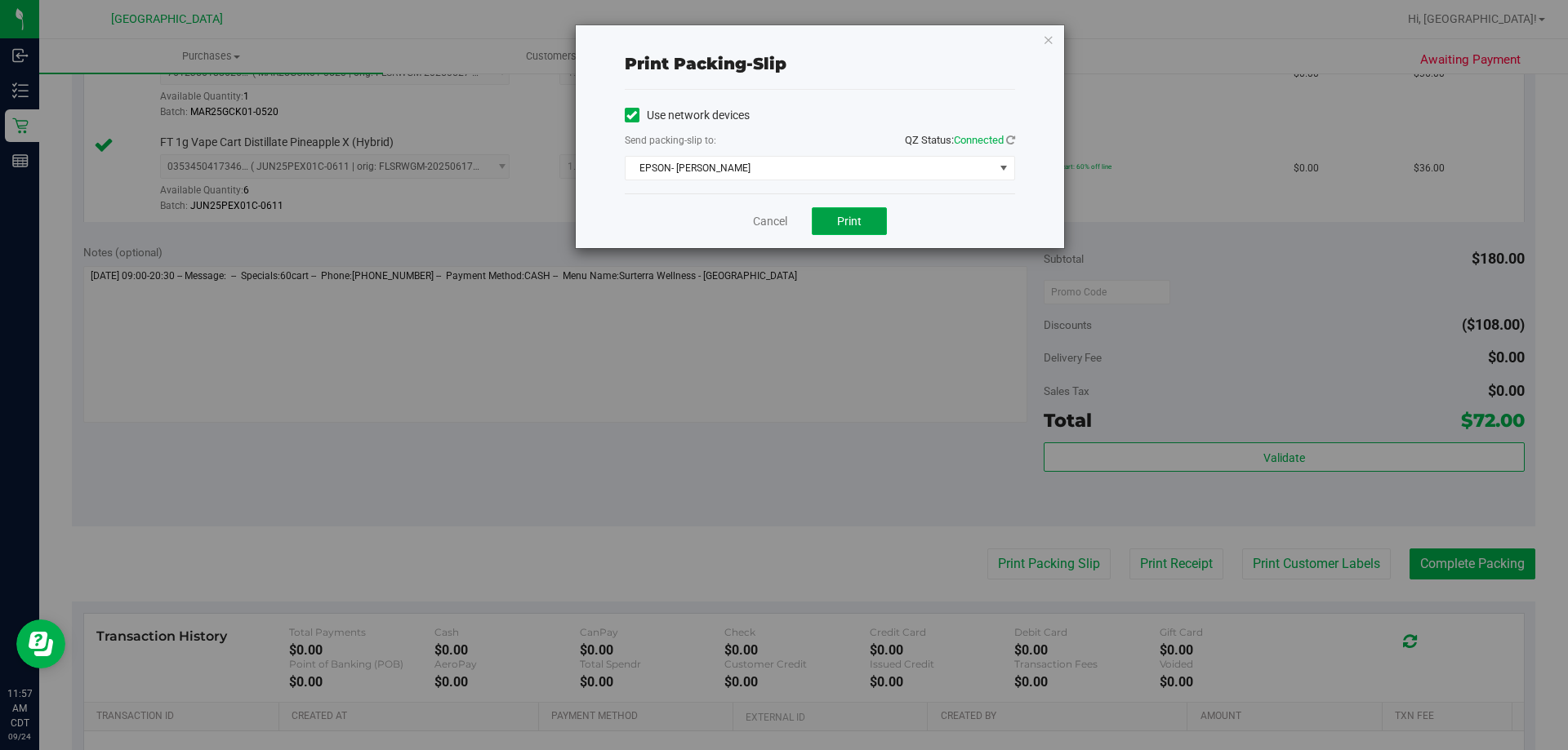
click at [852, 215] on span "Print" at bounding box center [849, 221] width 24 height 13
click at [780, 229] on link "Cancel" at bounding box center [769, 222] width 34 height 17
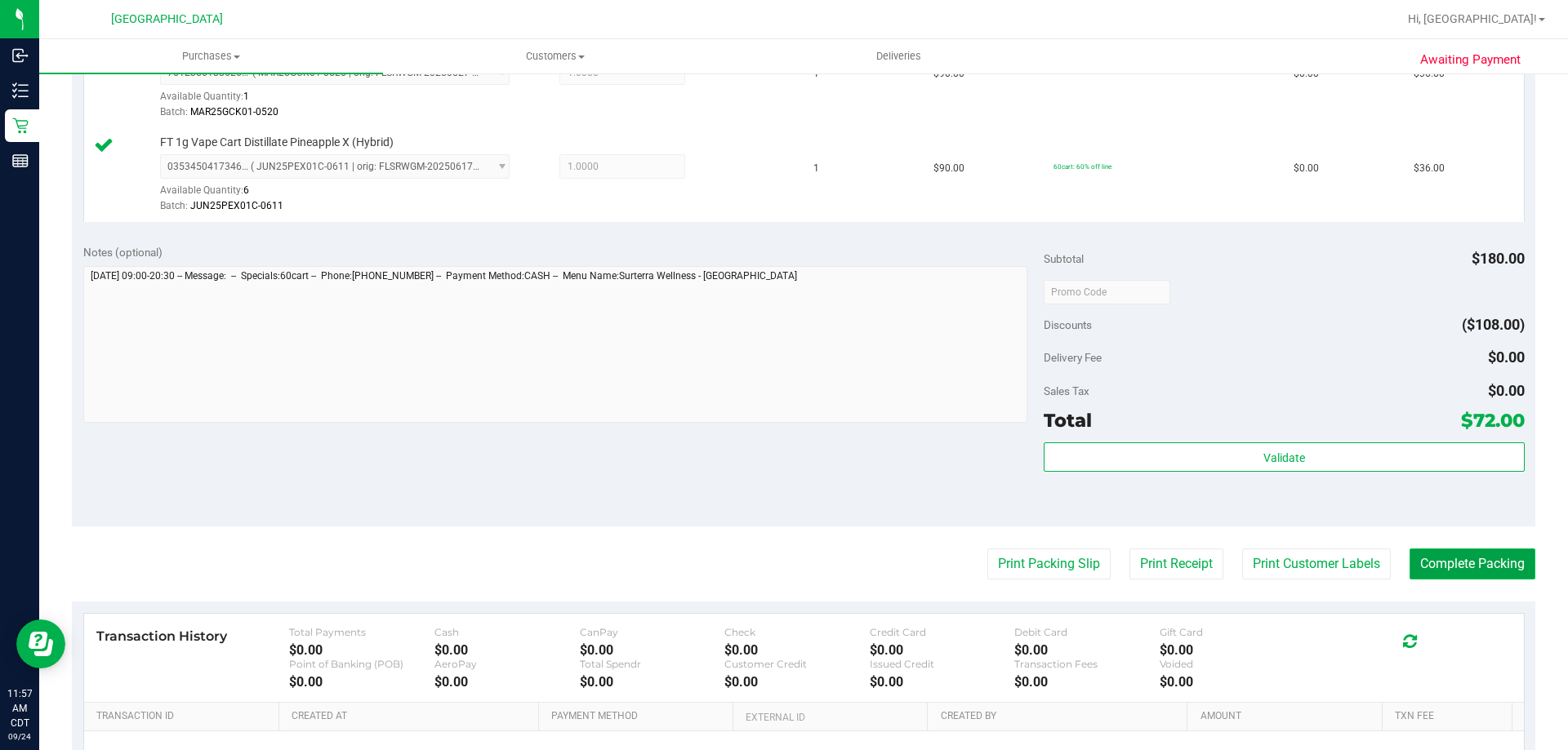
click at [1424, 563] on button "Complete Packing" at bounding box center [1472, 564] width 126 height 31
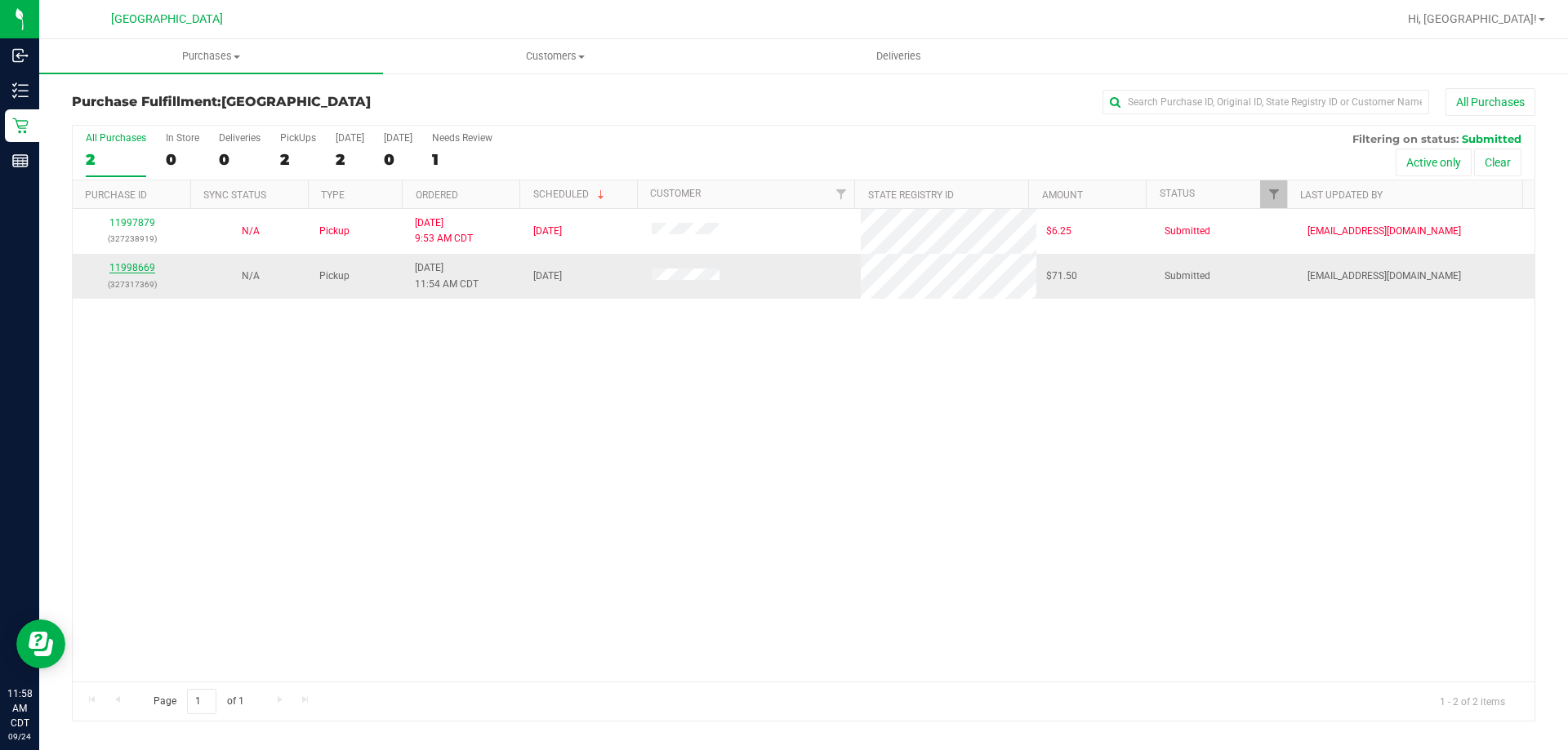
click at [142, 264] on link "11998669" at bounding box center [132, 268] width 45 height 12
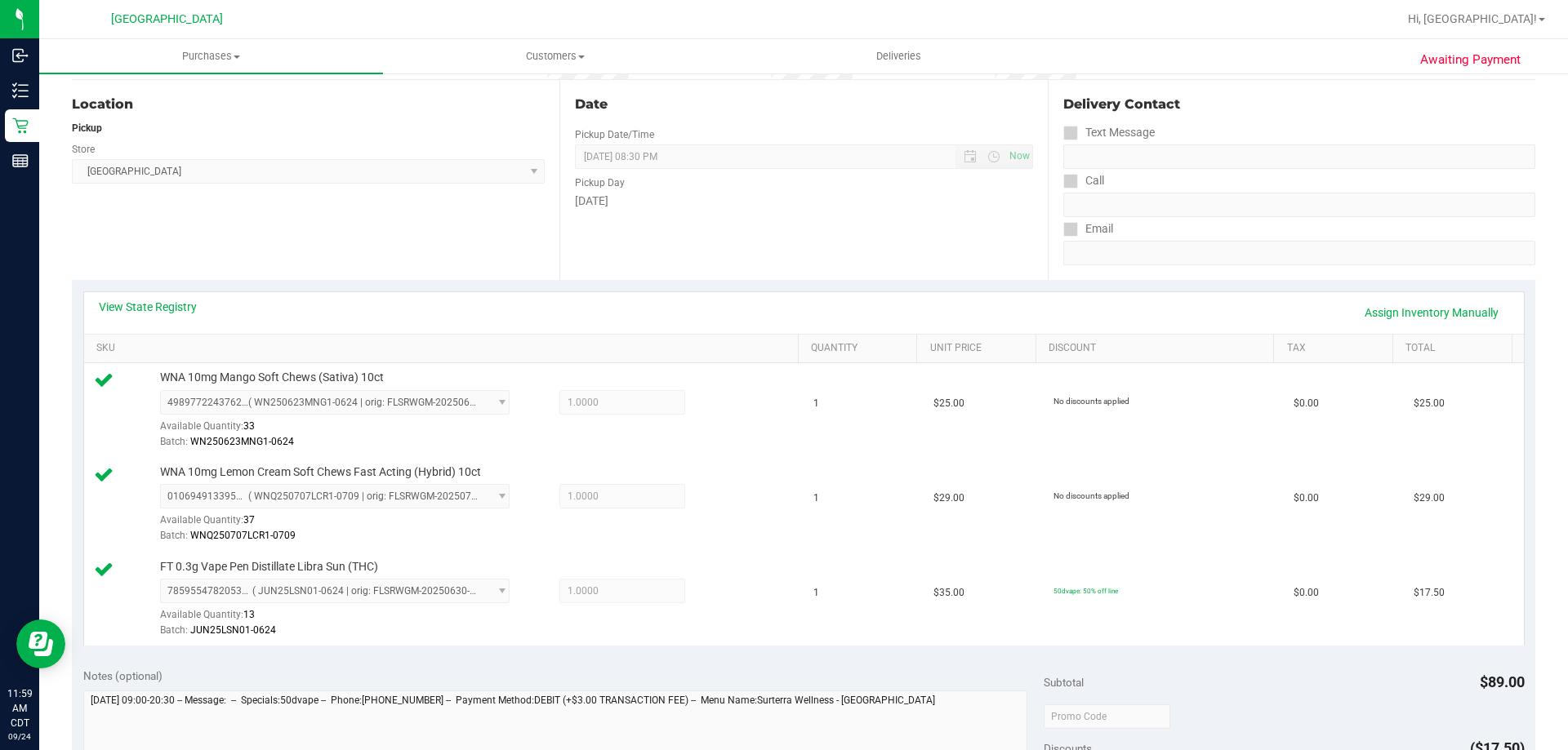
scroll to position [326, 0]
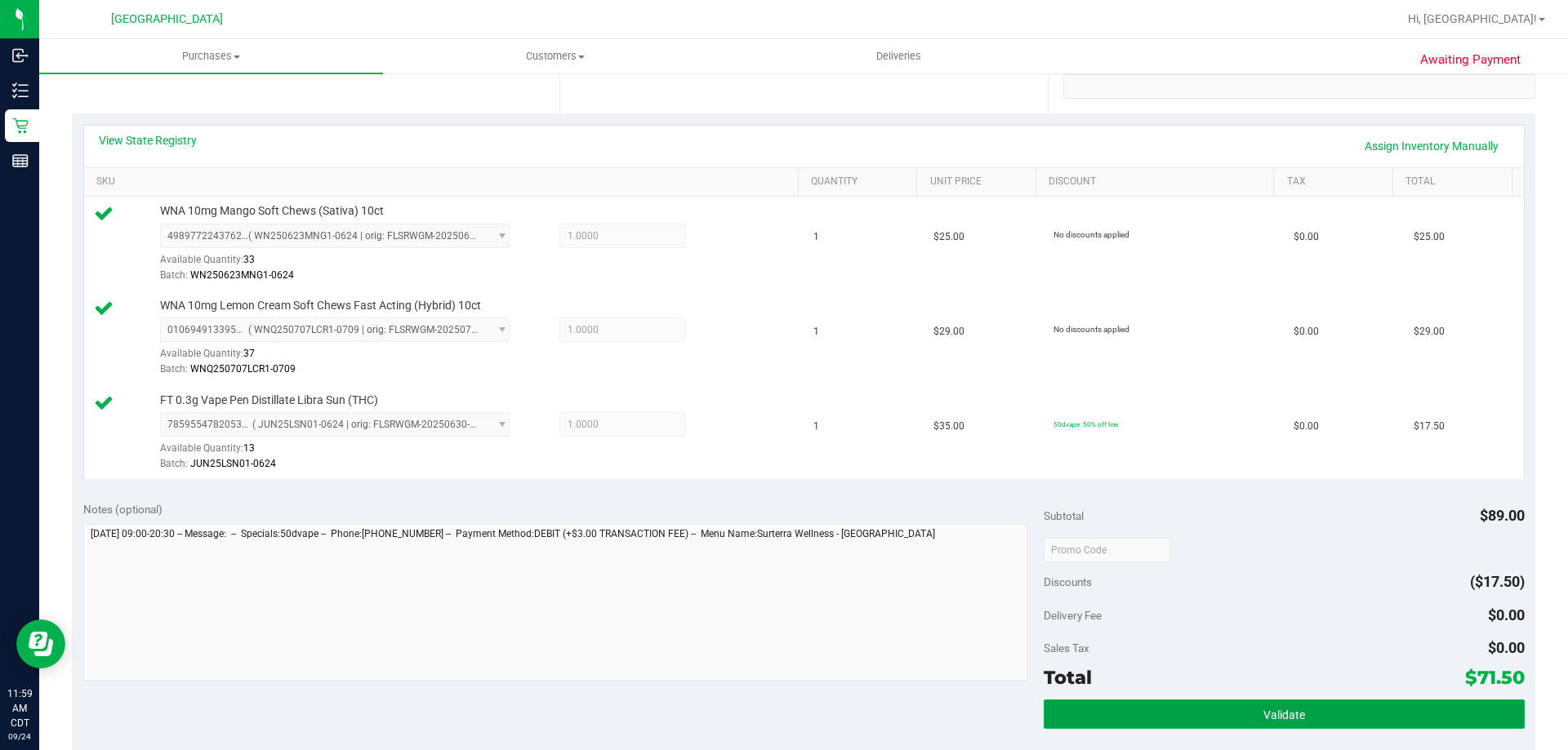
click at [1232, 715] on button "Validate" at bounding box center [1283, 714] width 480 height 29
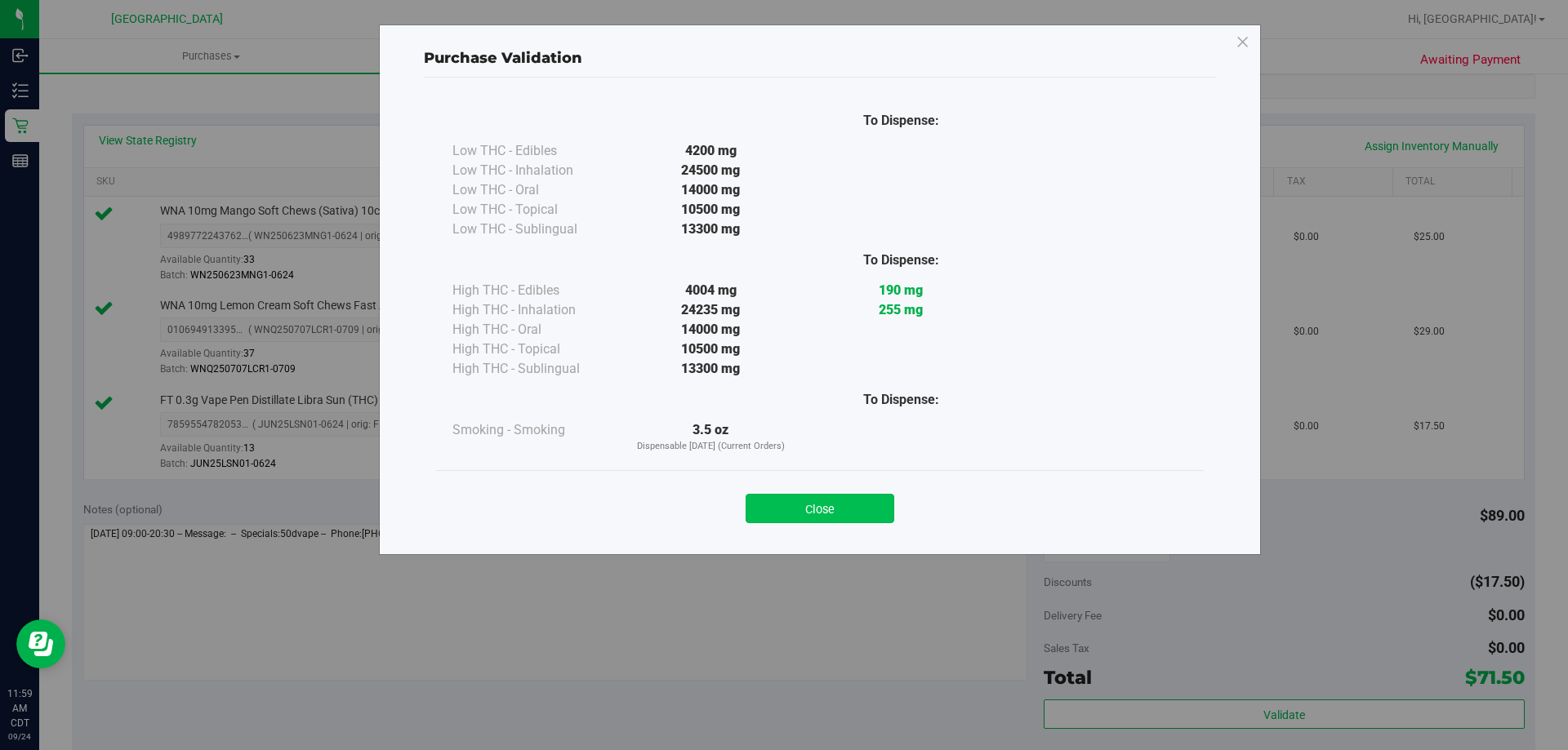
click at [791, 509] on button "Close" at bounding box center [820, 508] width 149 height 29
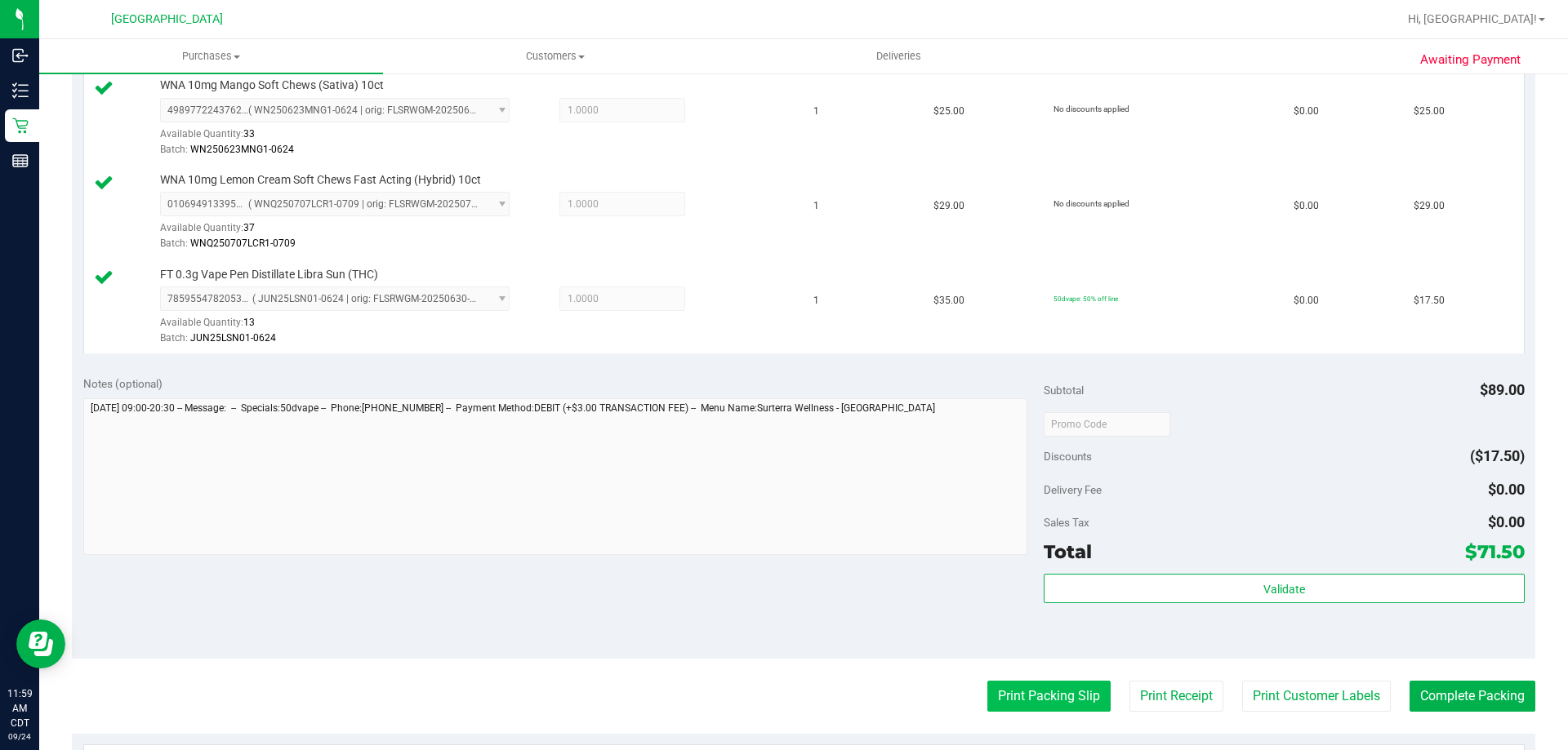
scroll to position [572, 0]
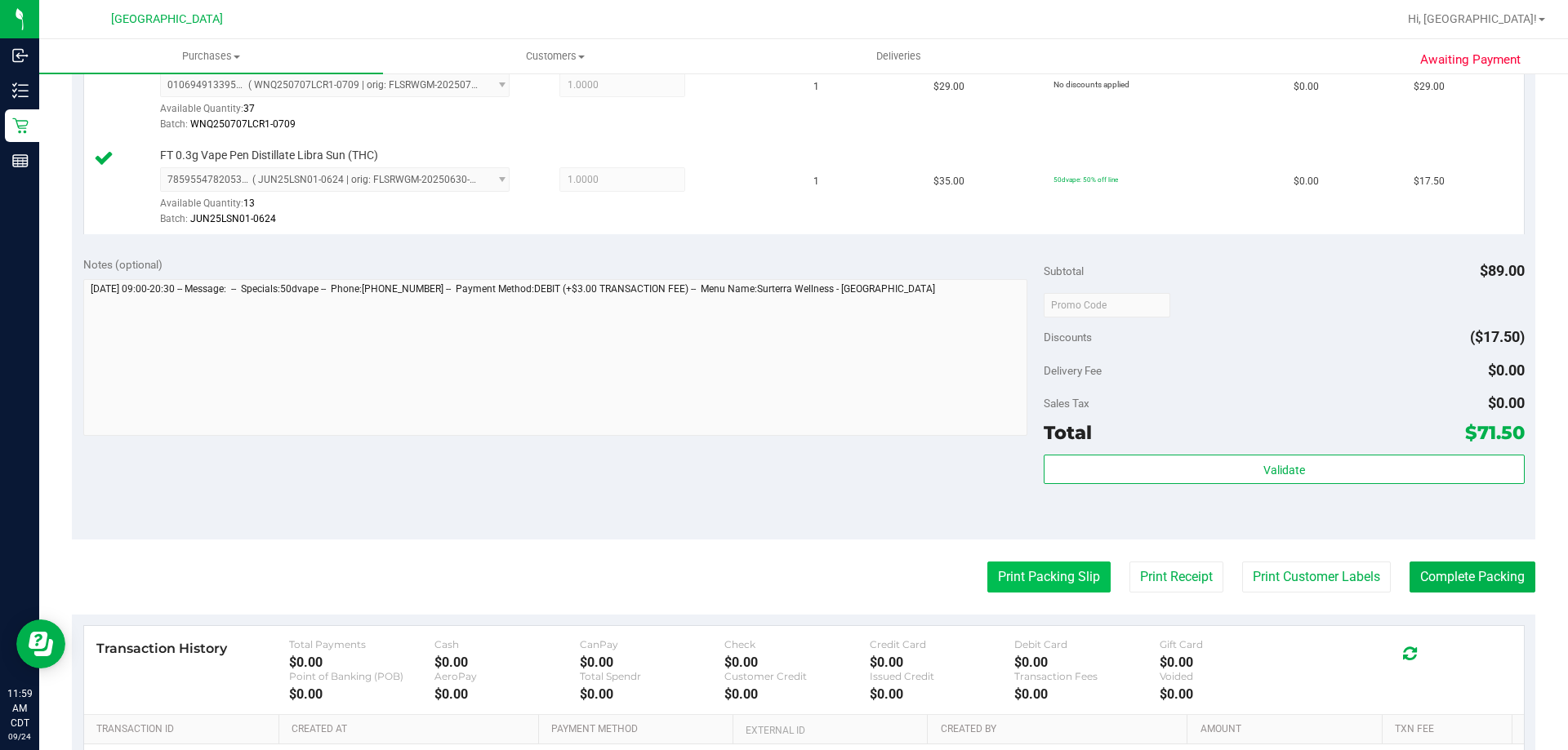
click at [1039, 572] on button "Print Packing Slip" at bounding box center [1048, 577] width 123 height 31
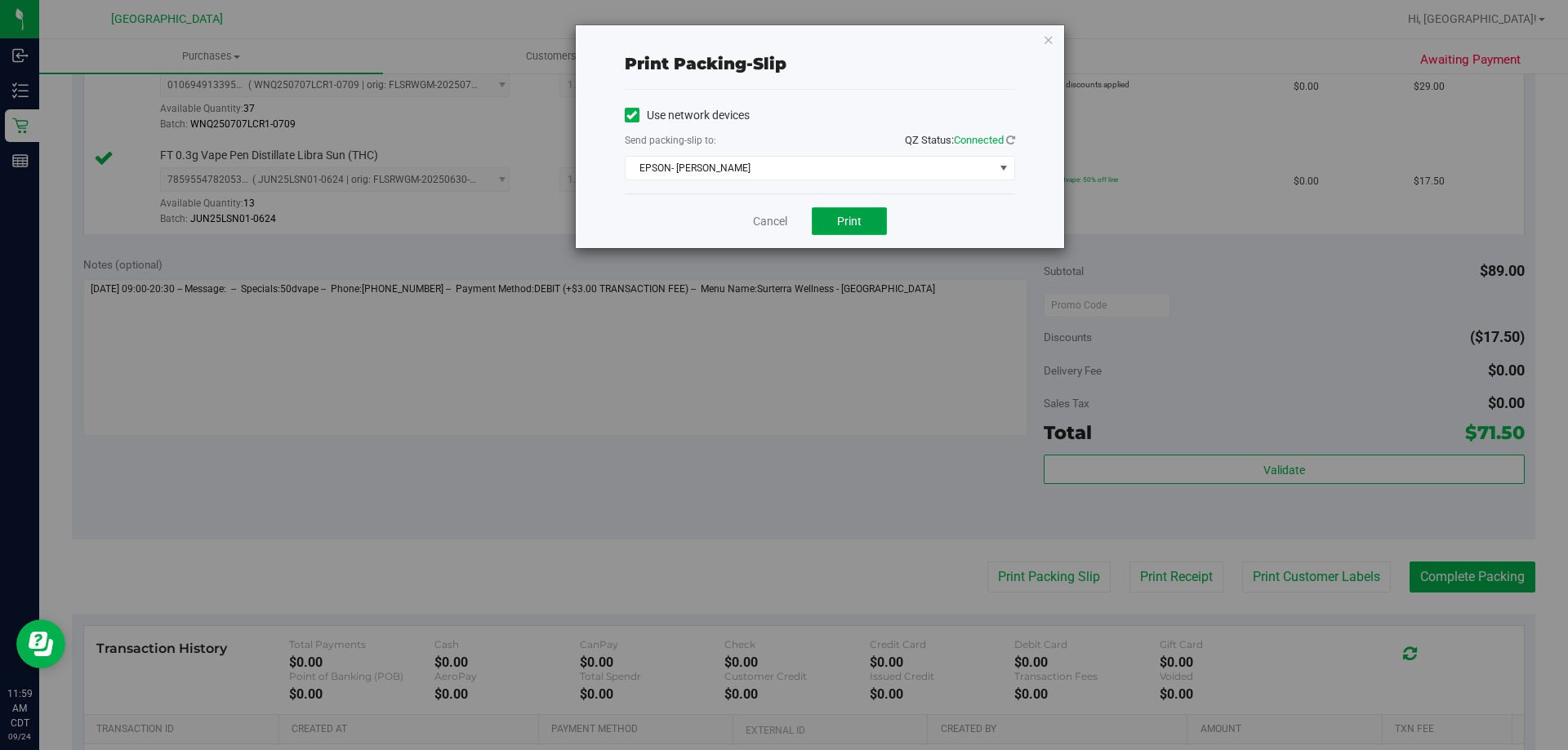
click at [823, 225] on button "Print" at bounding box center [850, 221] width 75 height 28
click at [766, 225] on link "Cancel" at bounding box center [769, 222] width 34 height 17
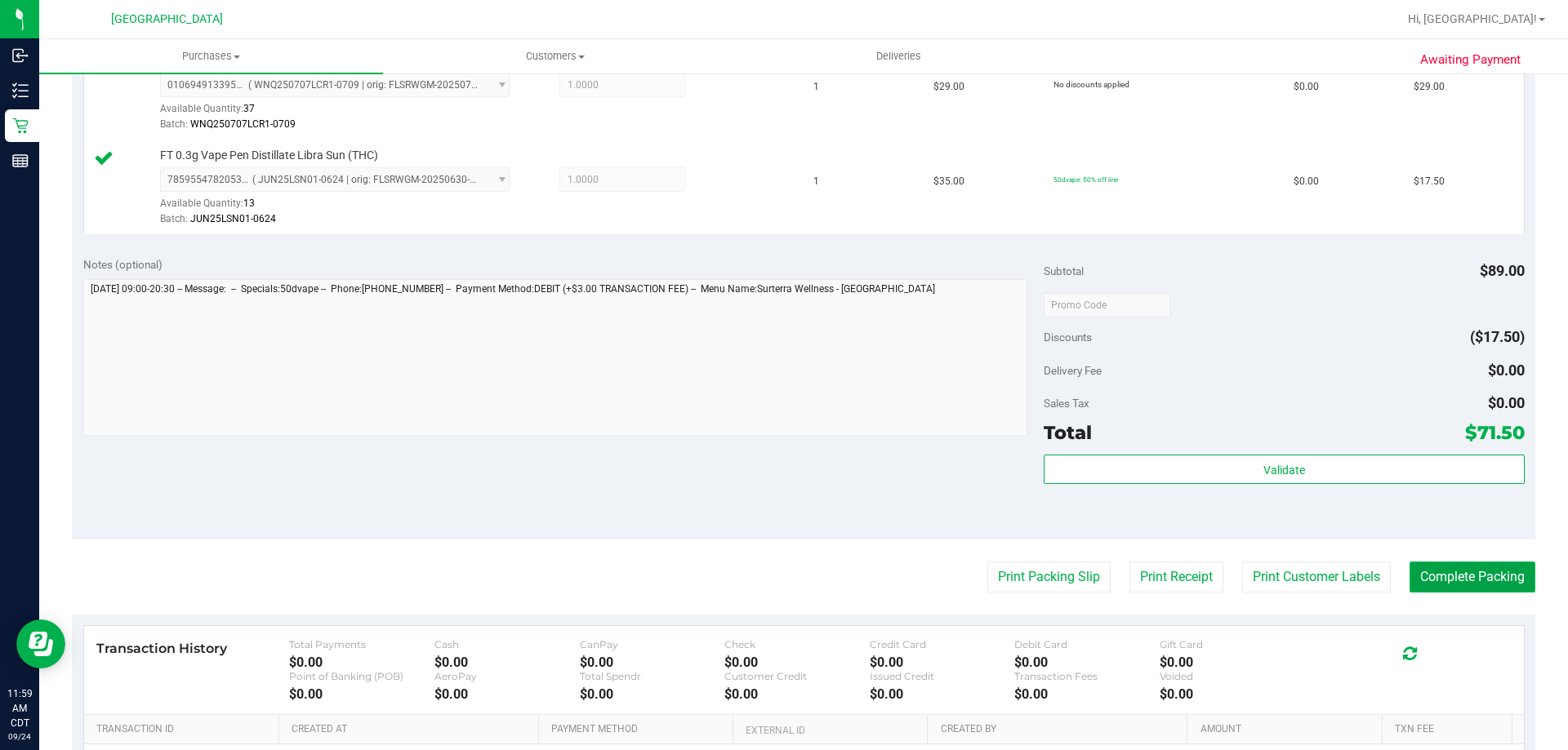
click at [1430, 567] on button "Complete Packing" at bounding box center [1472, 577] width 126 height 31
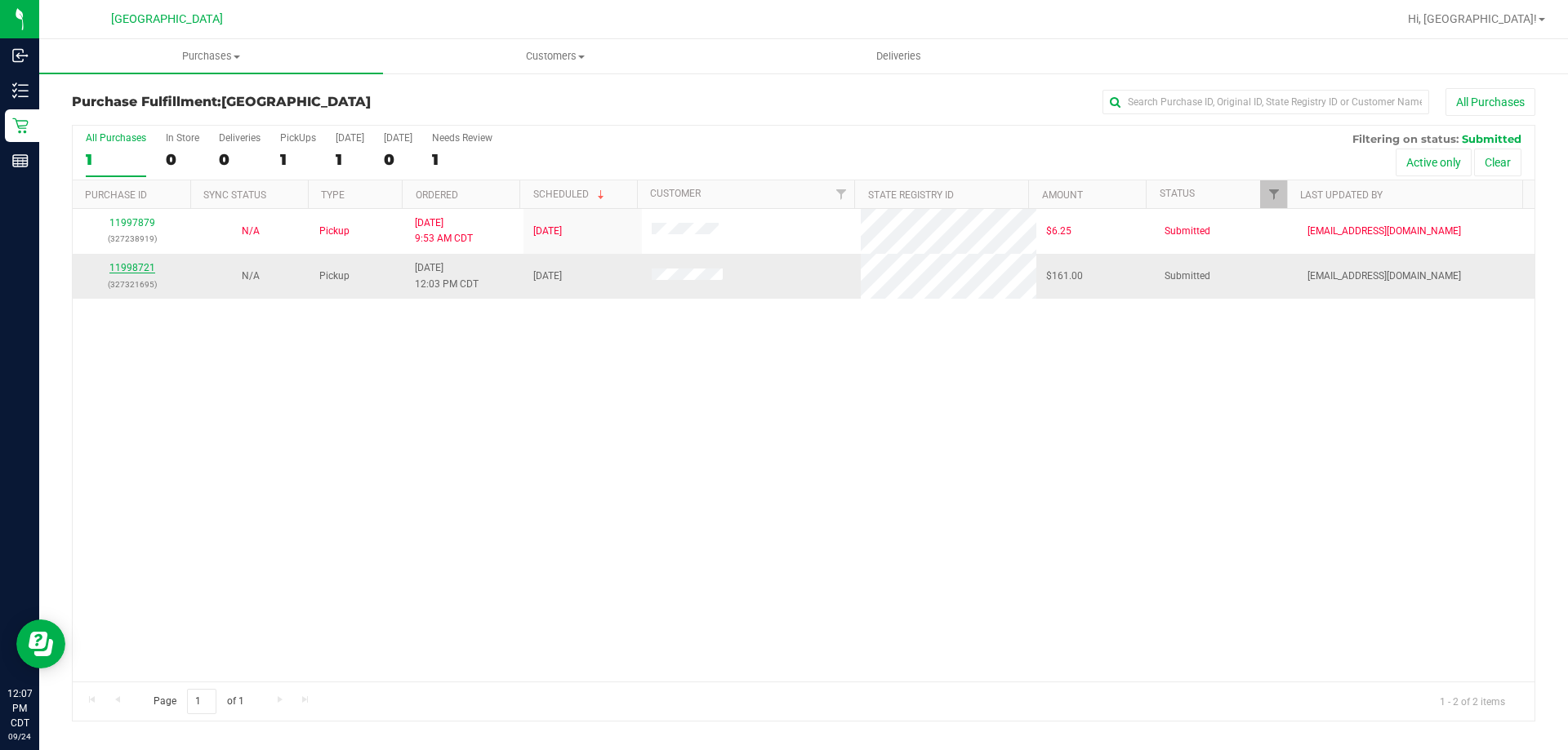
click at [124, 271] on link "11998721" at bounding box center [132, 268] width 45 height 12
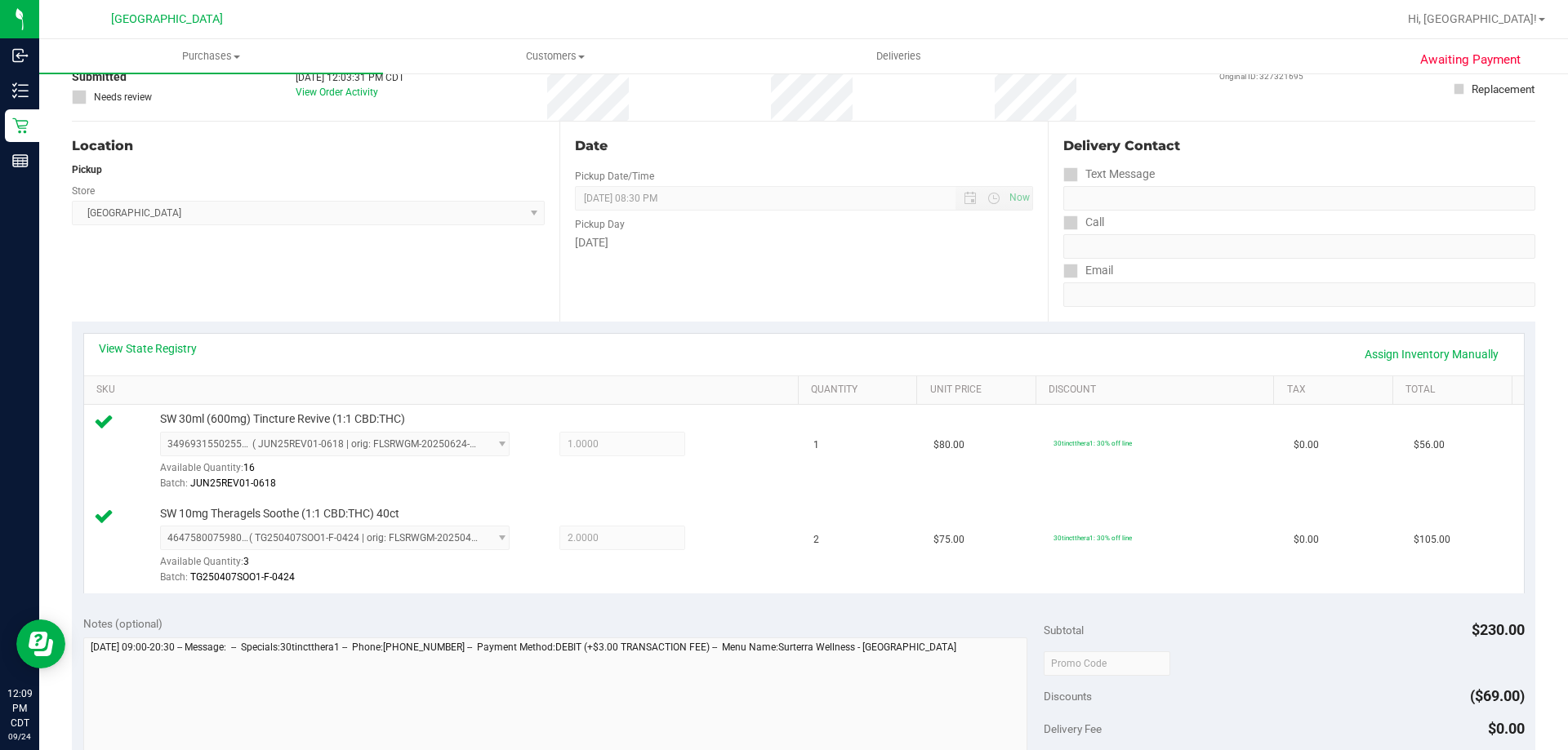
scroll to position [245, 0]
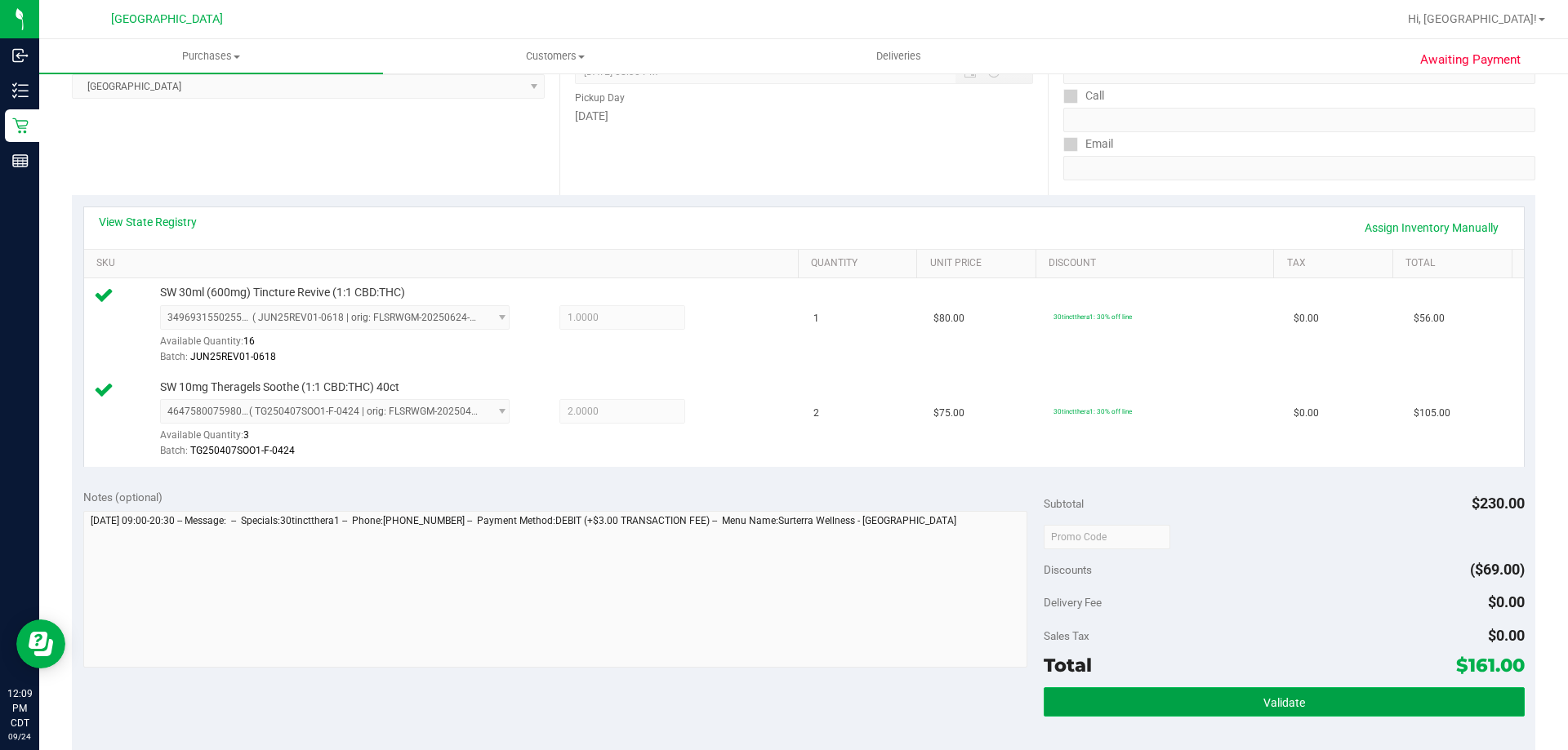
click at [1238, 708] on button "Validate" at bounding box center [1283, 702] width 480 height 29
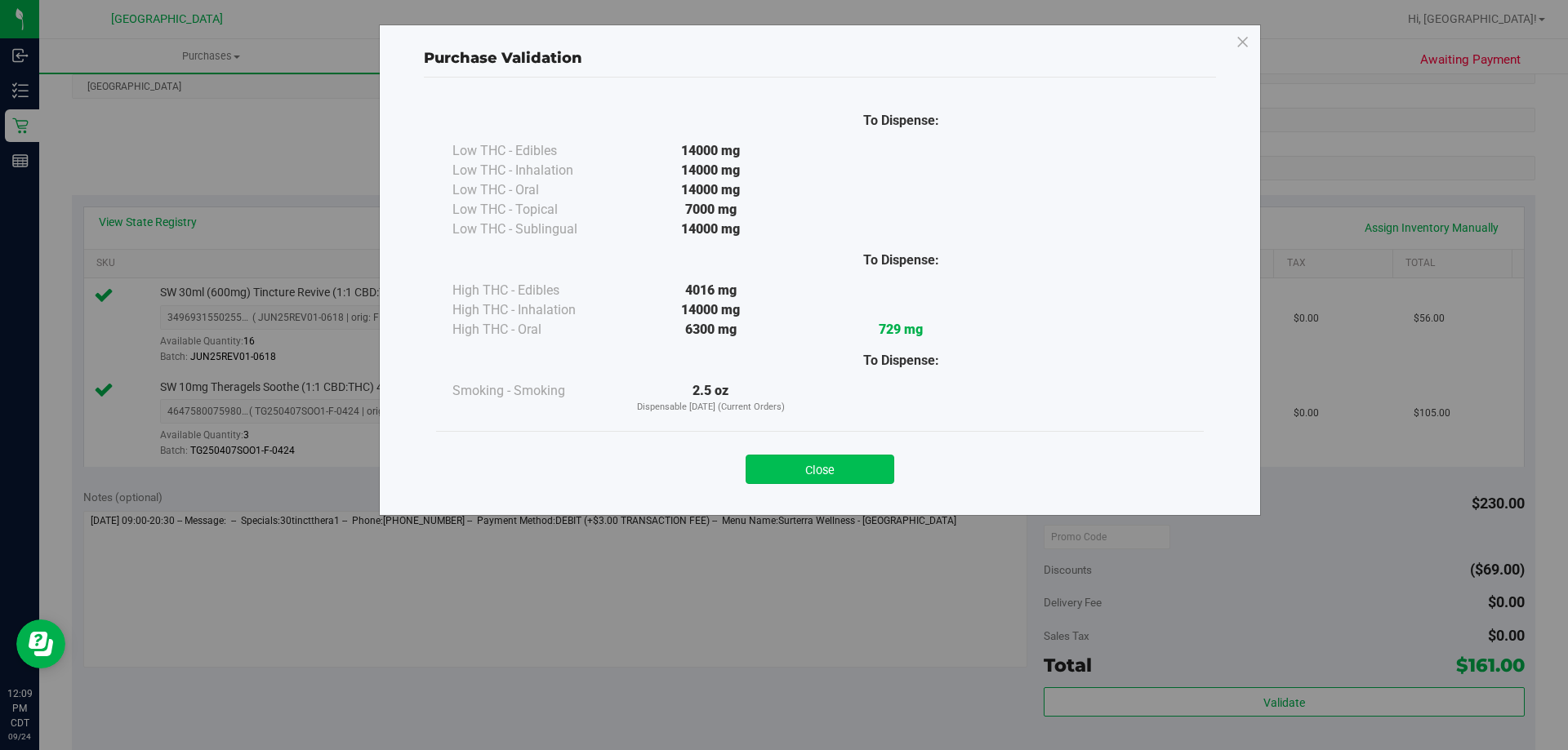
click at [824, 472] on button "Close" at bounding box center [820, 469] width 149 height 29
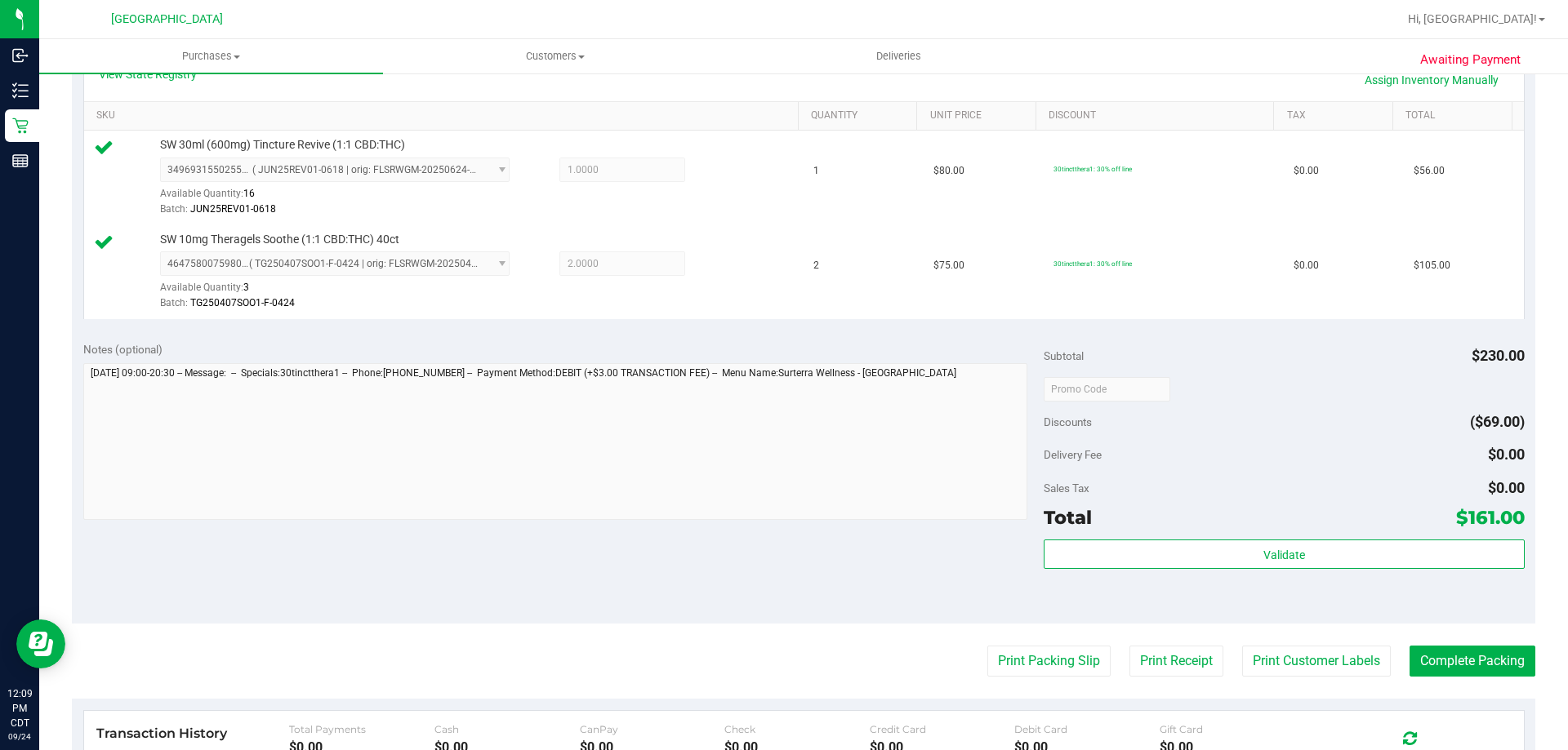
scroll to position [572, 0]
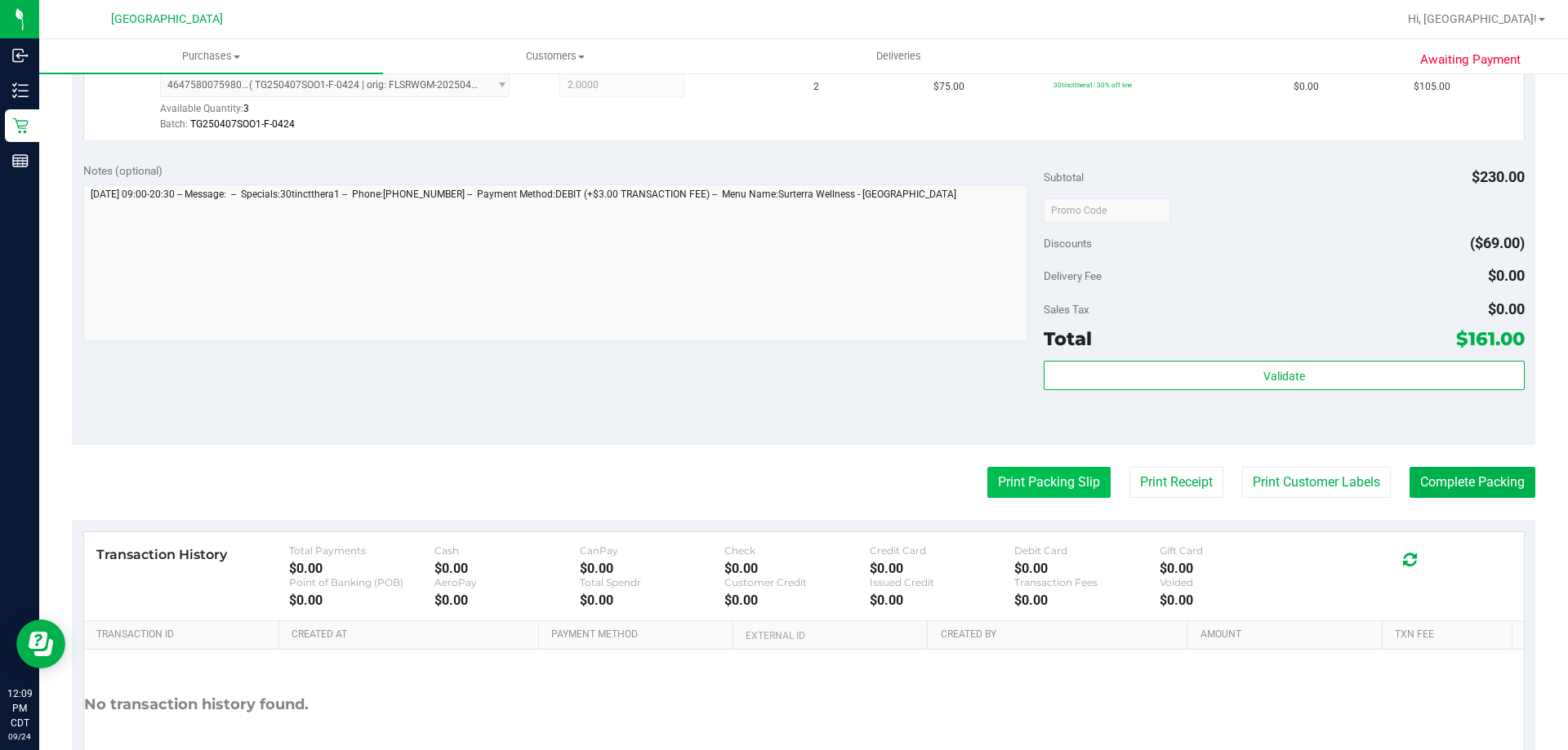
click at [1015, 486] on button "Print Packing Slip" at bounding box center [1048, 483] width 123 height 31
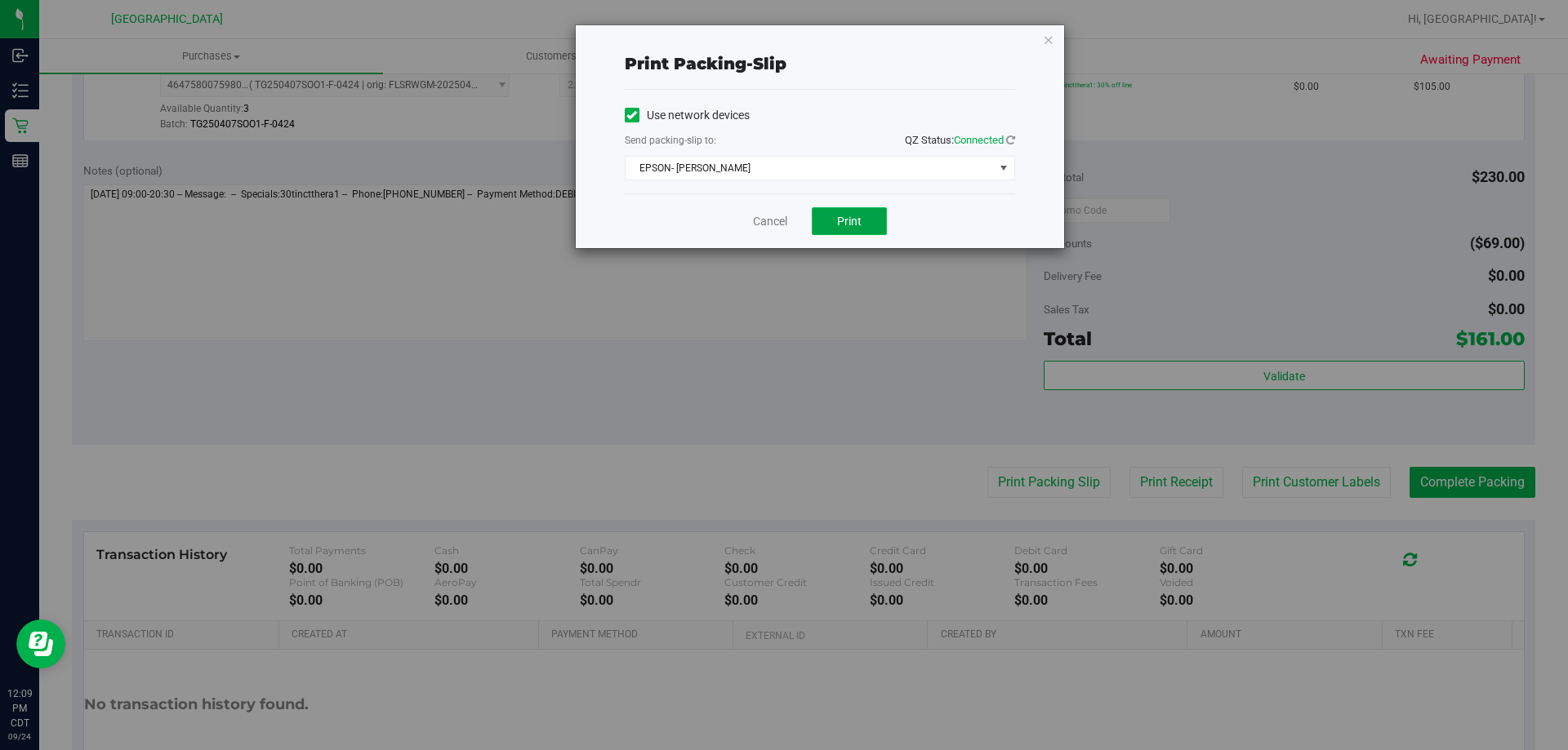
click at [847, 230] on button "Print" at bounding box center [850, 221] width 75 height 28
click at [775, 213] on link "Cancel" at bounding box center [769, 222] width 34 height 17
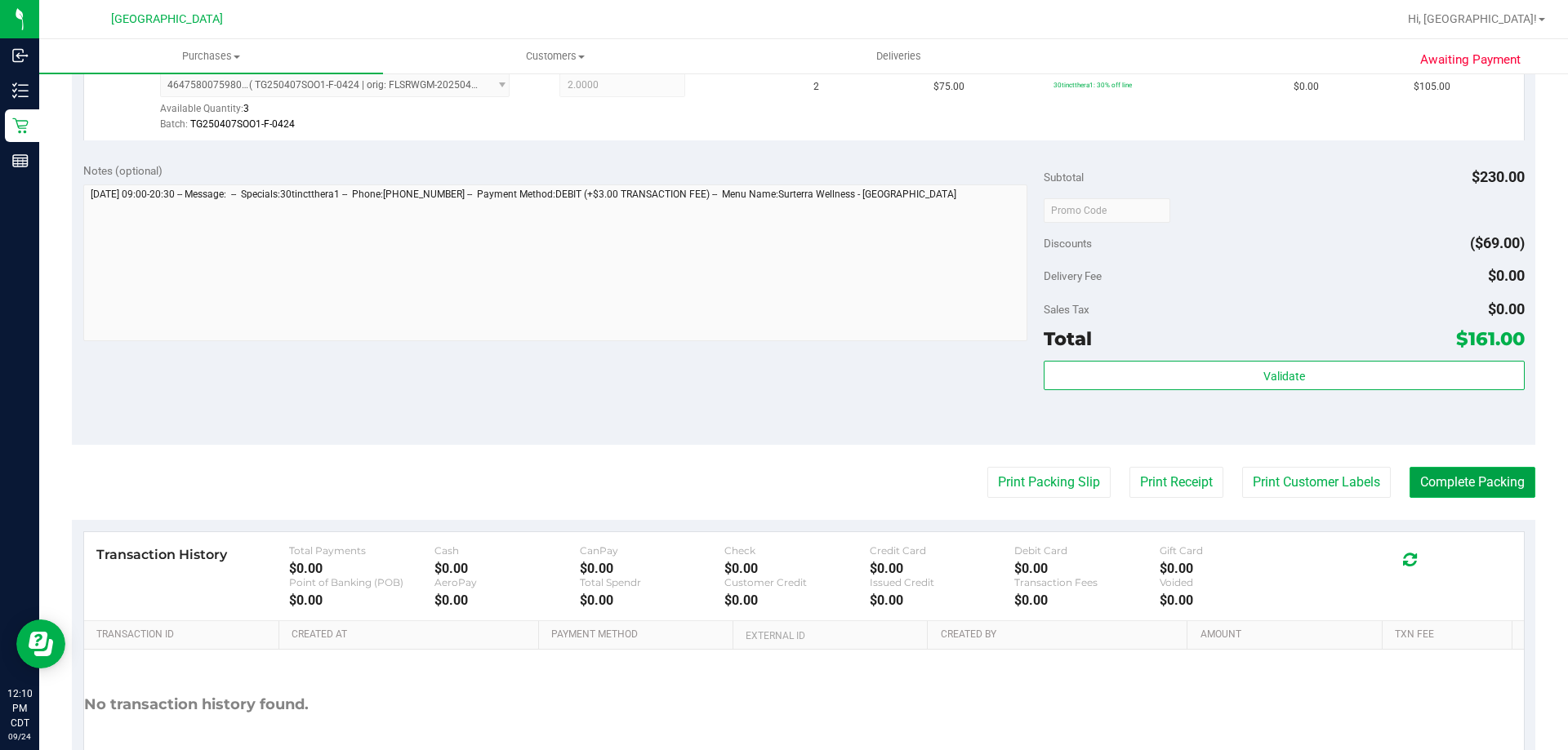
click at [1433, 472] on button "Complete Packing" at bounding box center [1472, 483] width 126 height 31
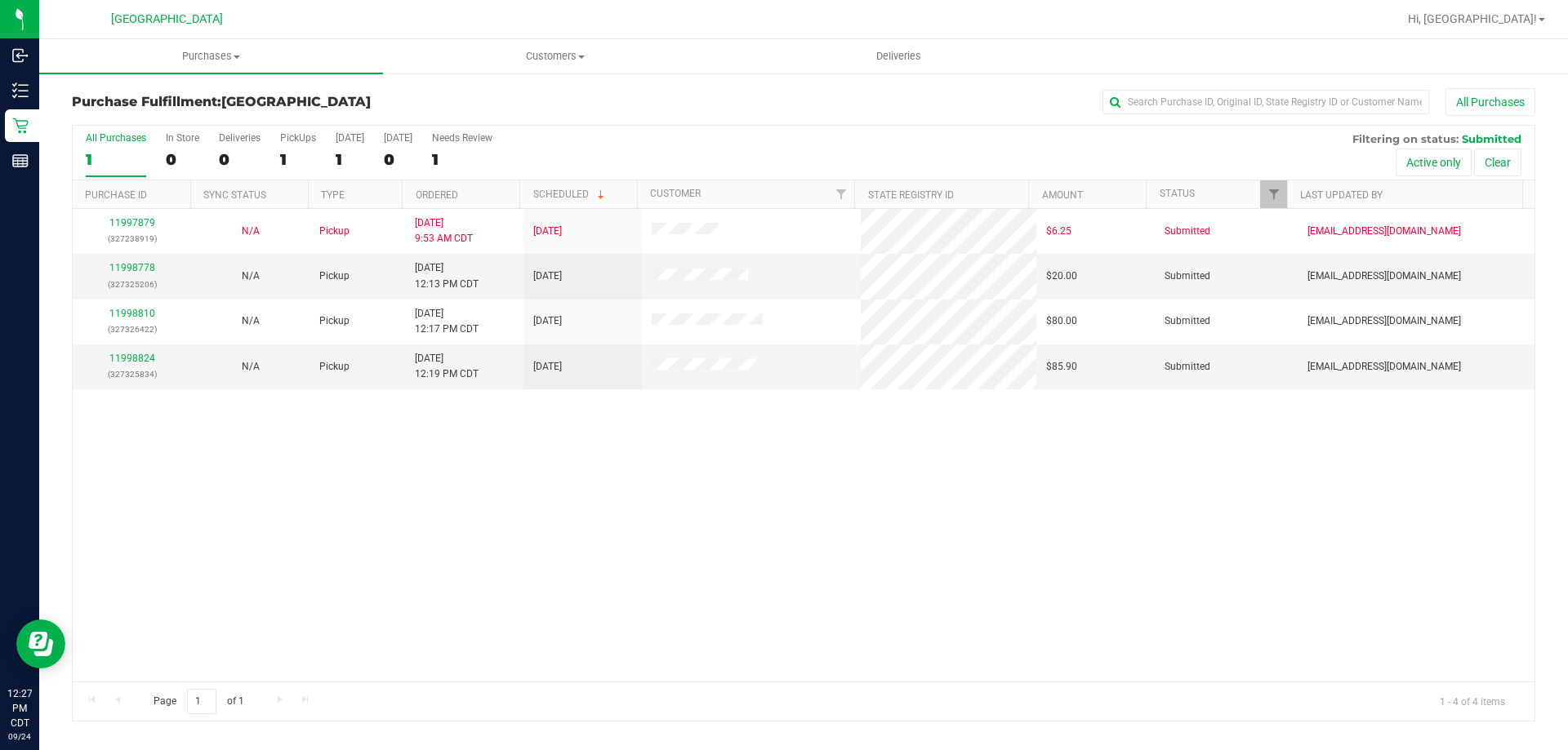
click at [469, 184] on th "Ordered" at bounding box center [460, 195] width 117 height 29
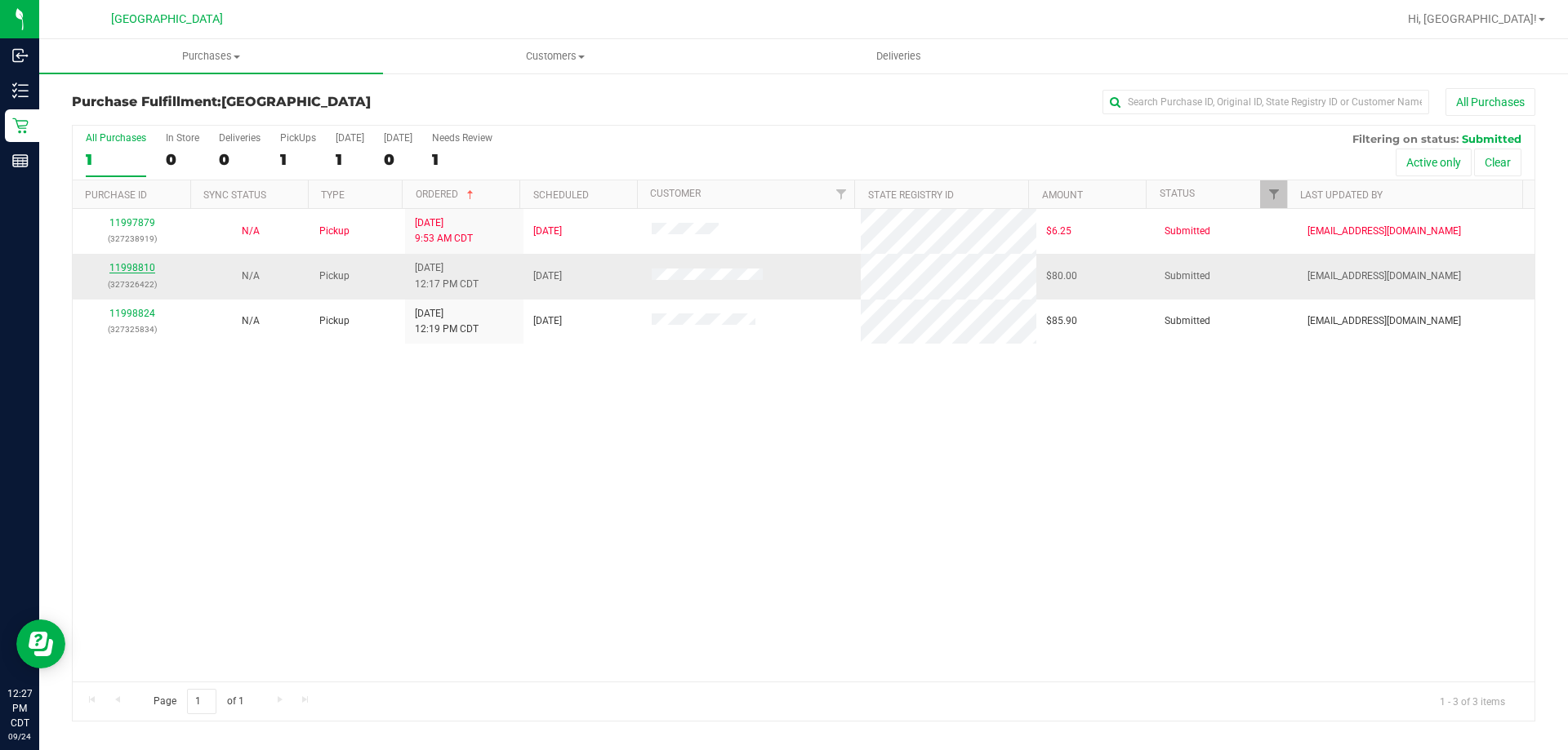
click at [148, 265] on link "11998810" at bounding box center [132, 268] width 45 height 12
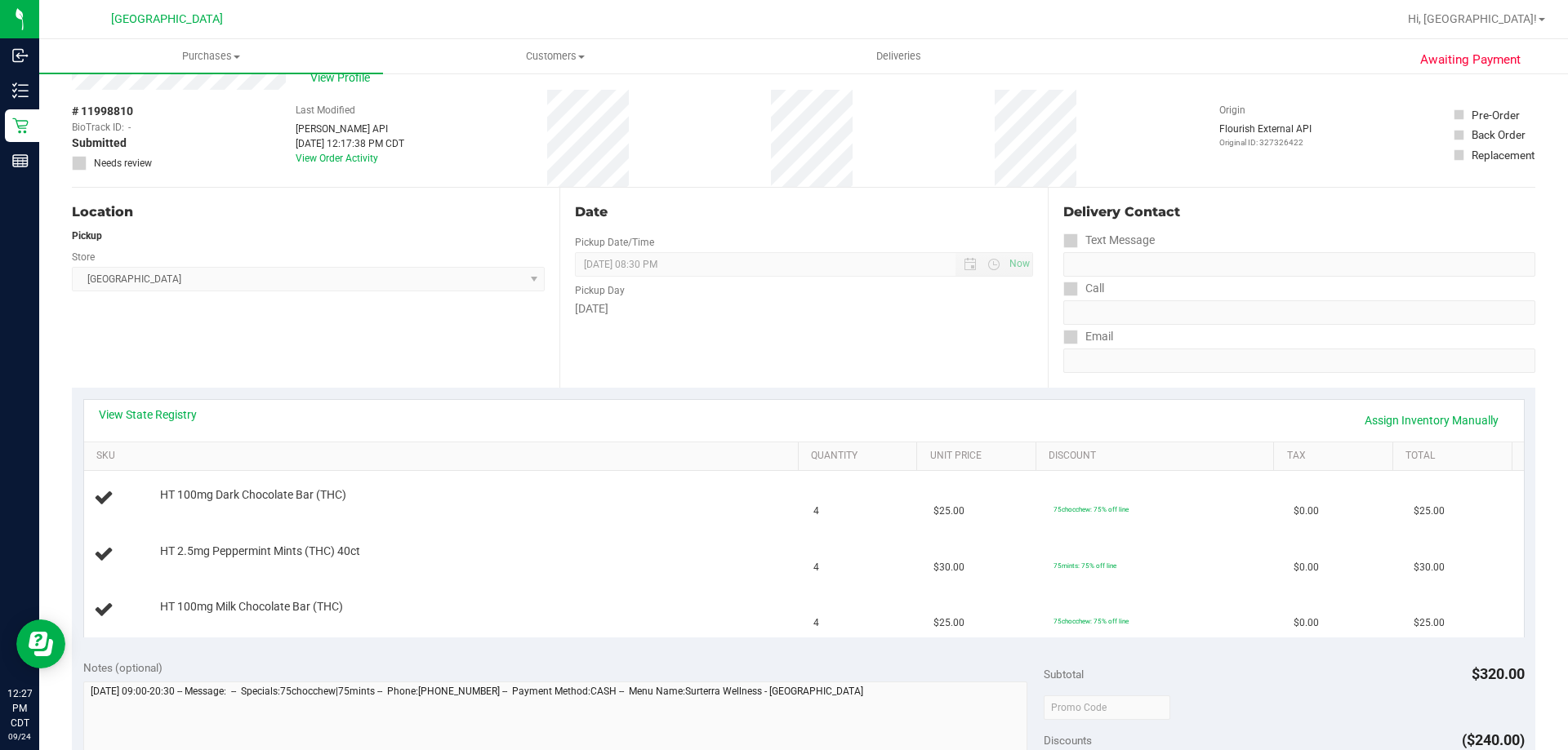
scroll to position [81, 0]
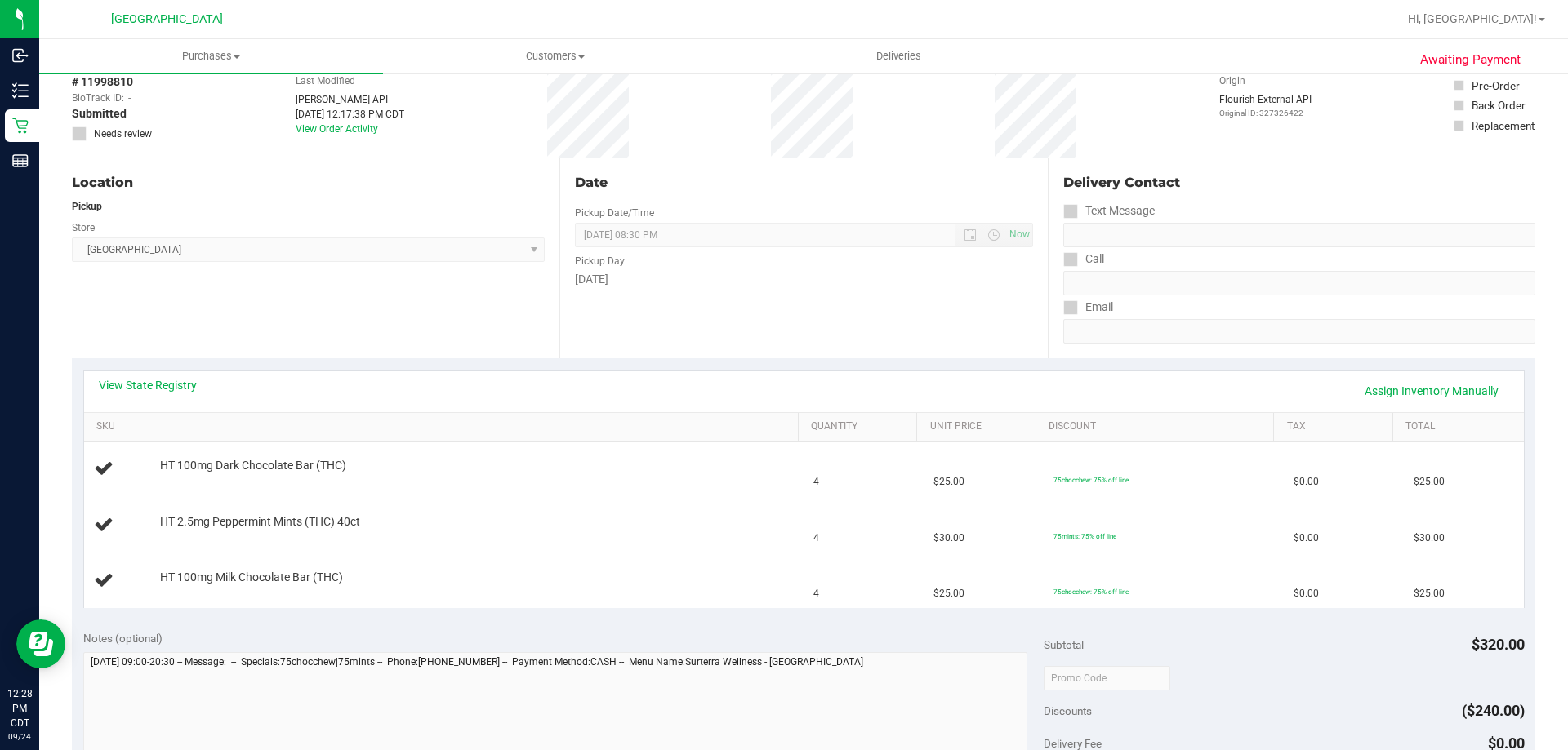
click at [191, 389] on link "View State Registry" at bounding box center [147, 385] width 98 height 16
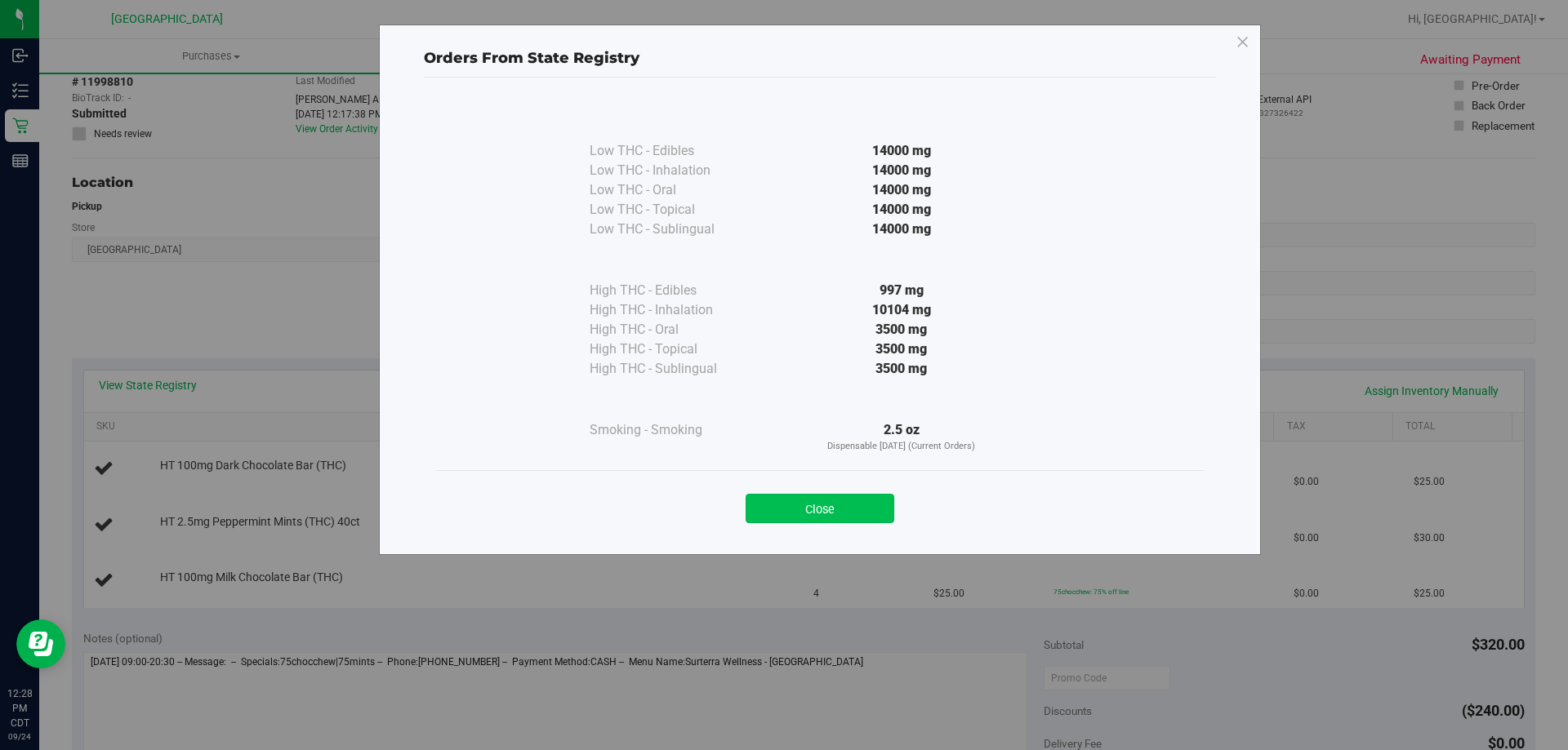
click at [808, 511] on button "Close" at bounding box center [820, 508] width 149 height 29
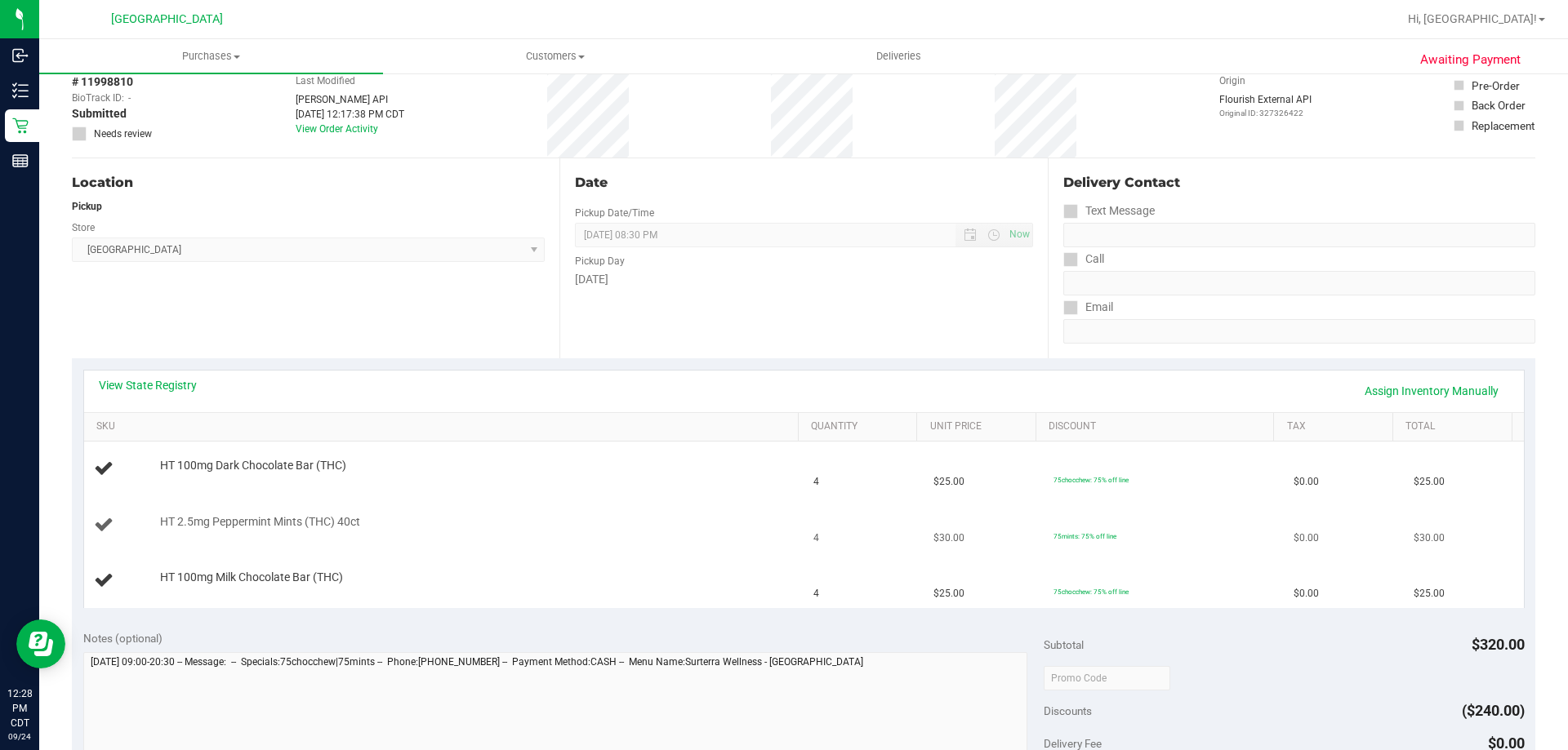
scroll to position [0, 0]
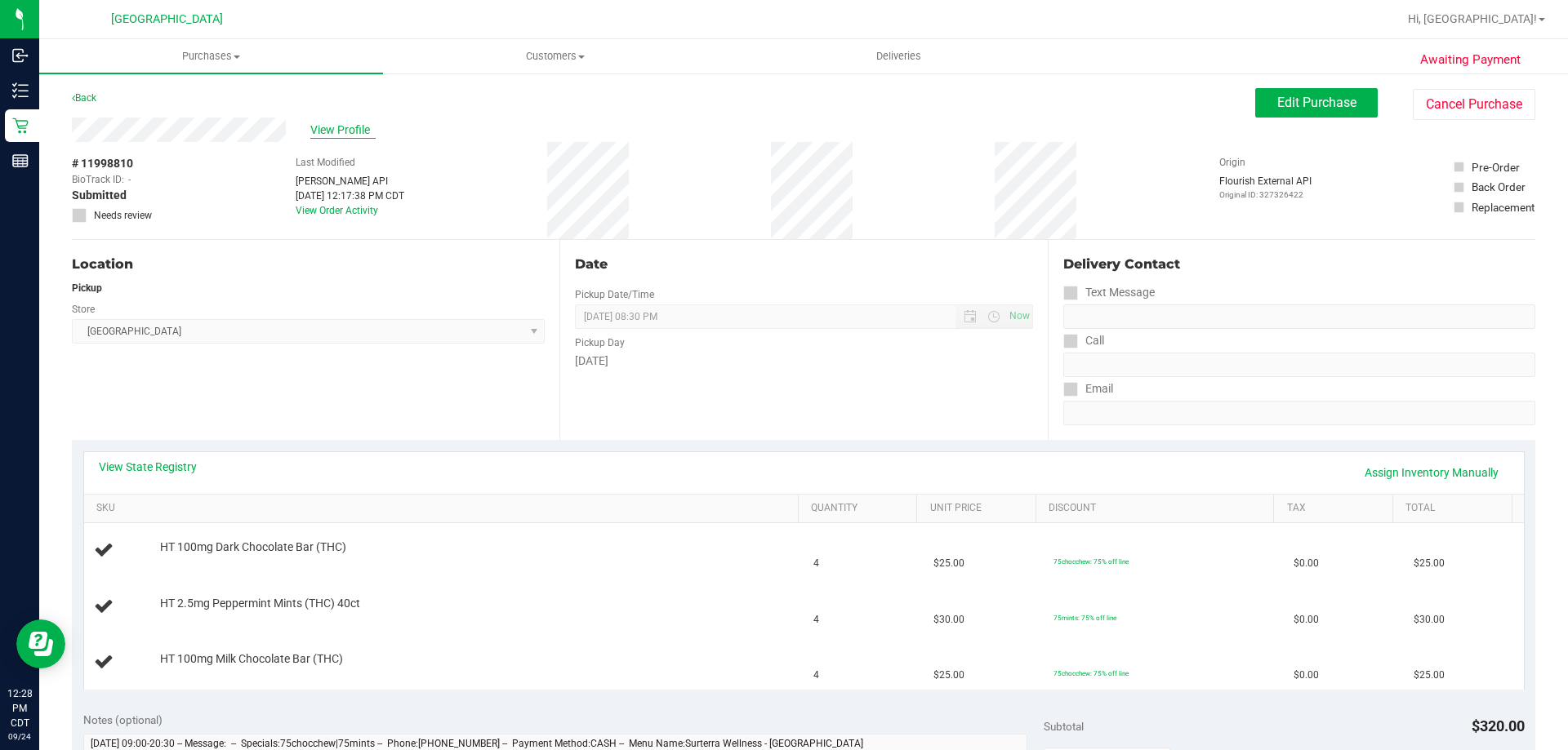
click at [358, 125] on span "View Profile" at bounding box center [343, 131] width 65 height 17
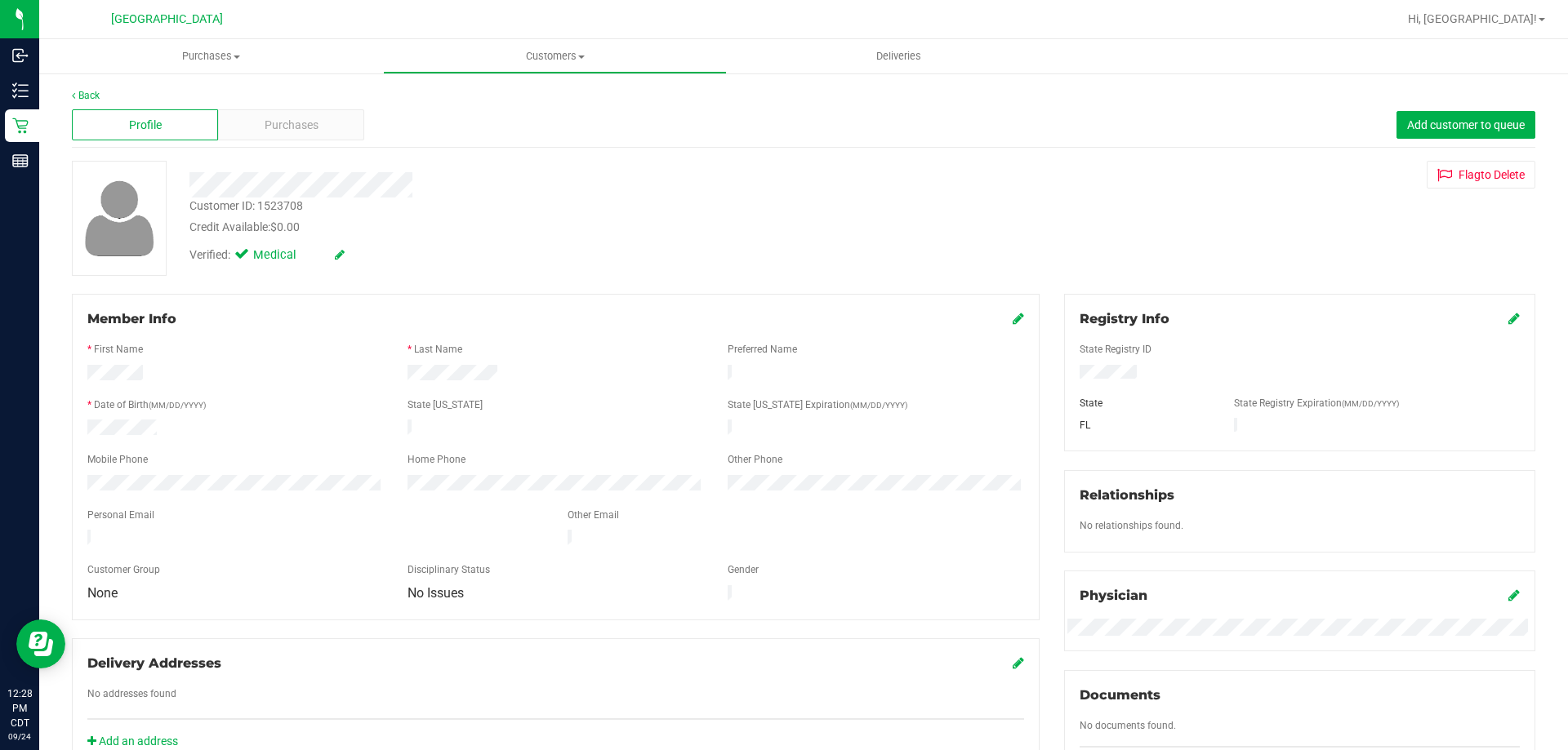
click at [275, 210] on div "Customer ID: 1523708" at bounding box center [246, 206] width 113 height 17
copy div "1523708"
click at [96, 93] on link "Back" at bounding box center [85, 96] width 28 height 12
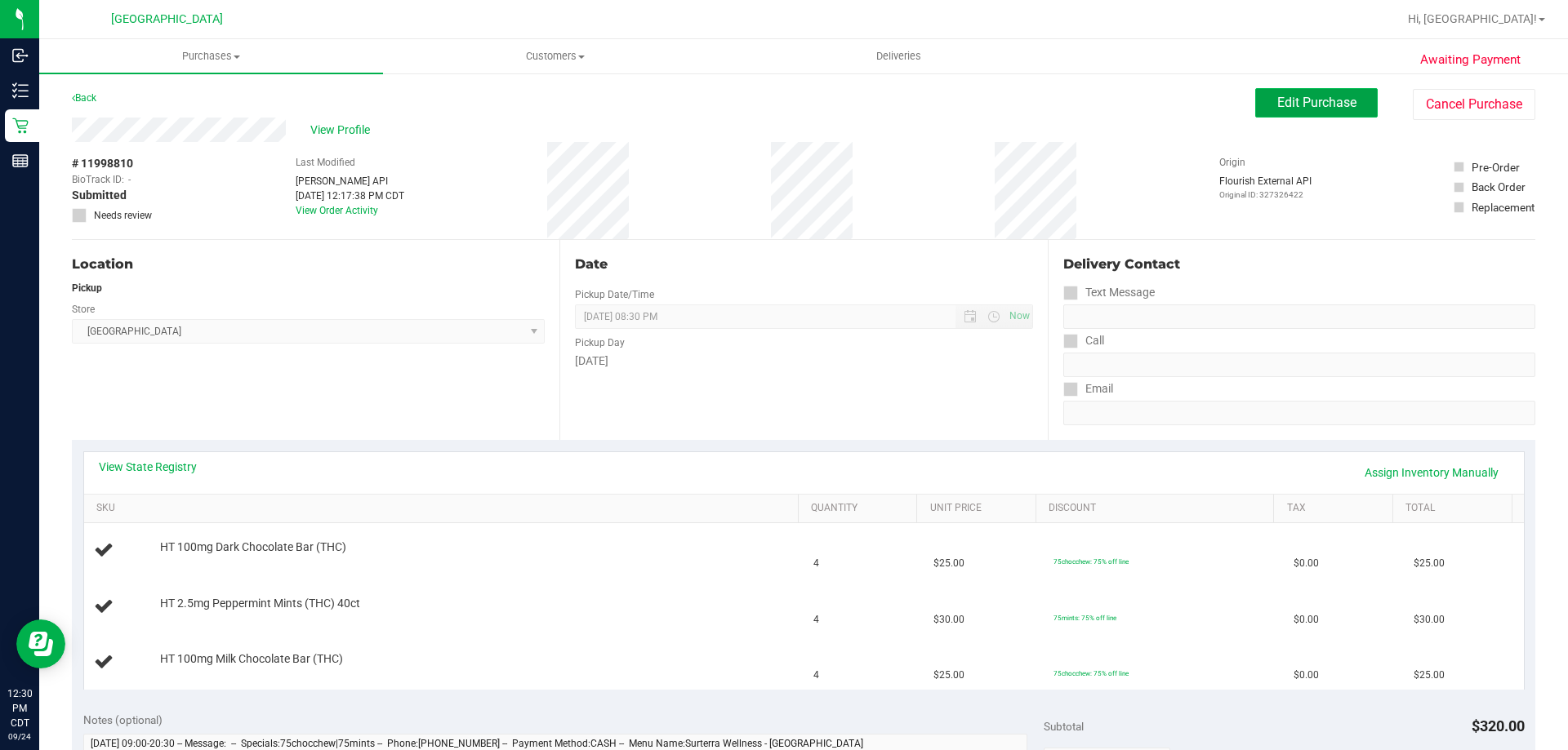
click at [1288, 101] on span "Edit Purchase" at bounding box center [1316, 103] width 79 height 15
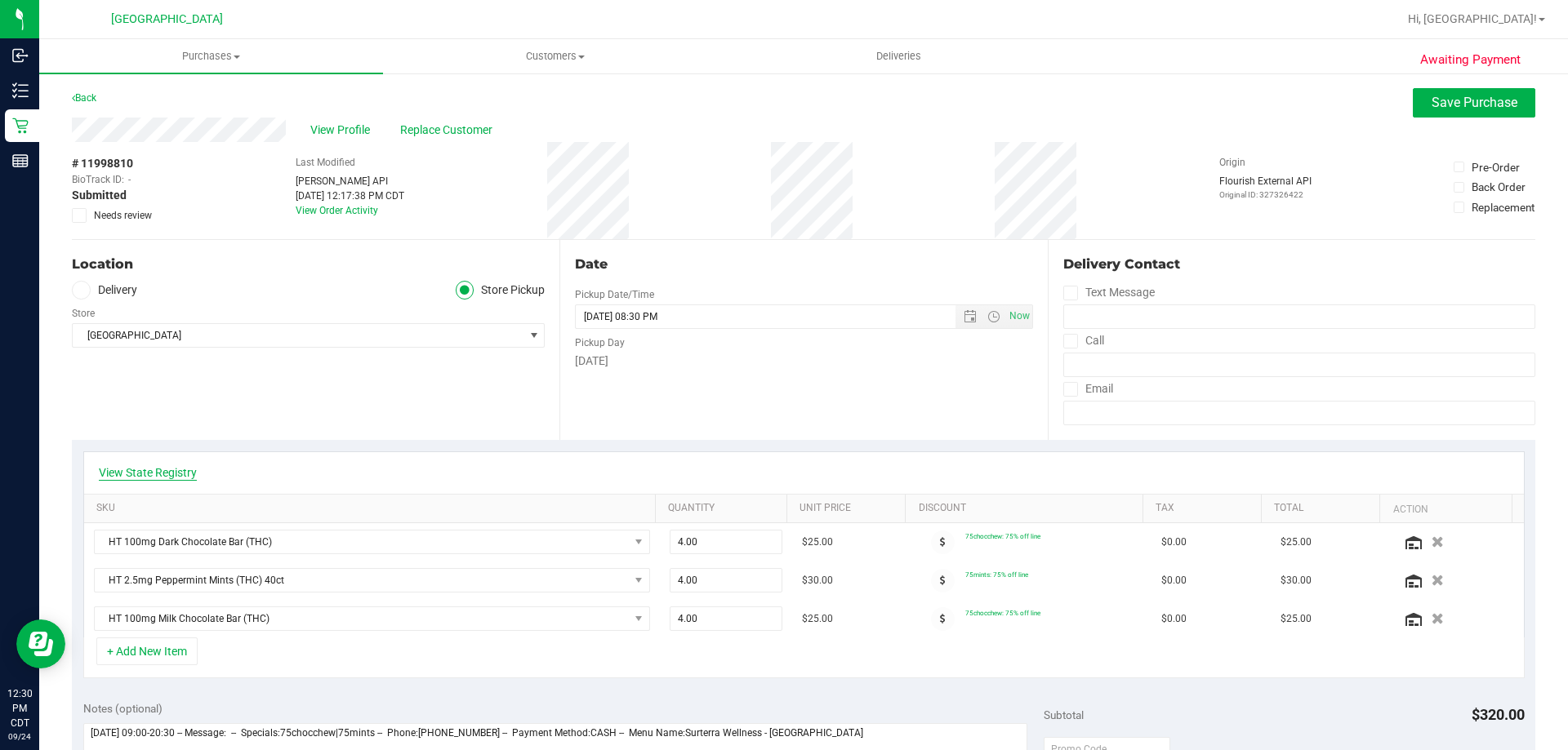
click at [123, 475] on link "View State Registry" at bounding box center [147, 472] width 98 height 16
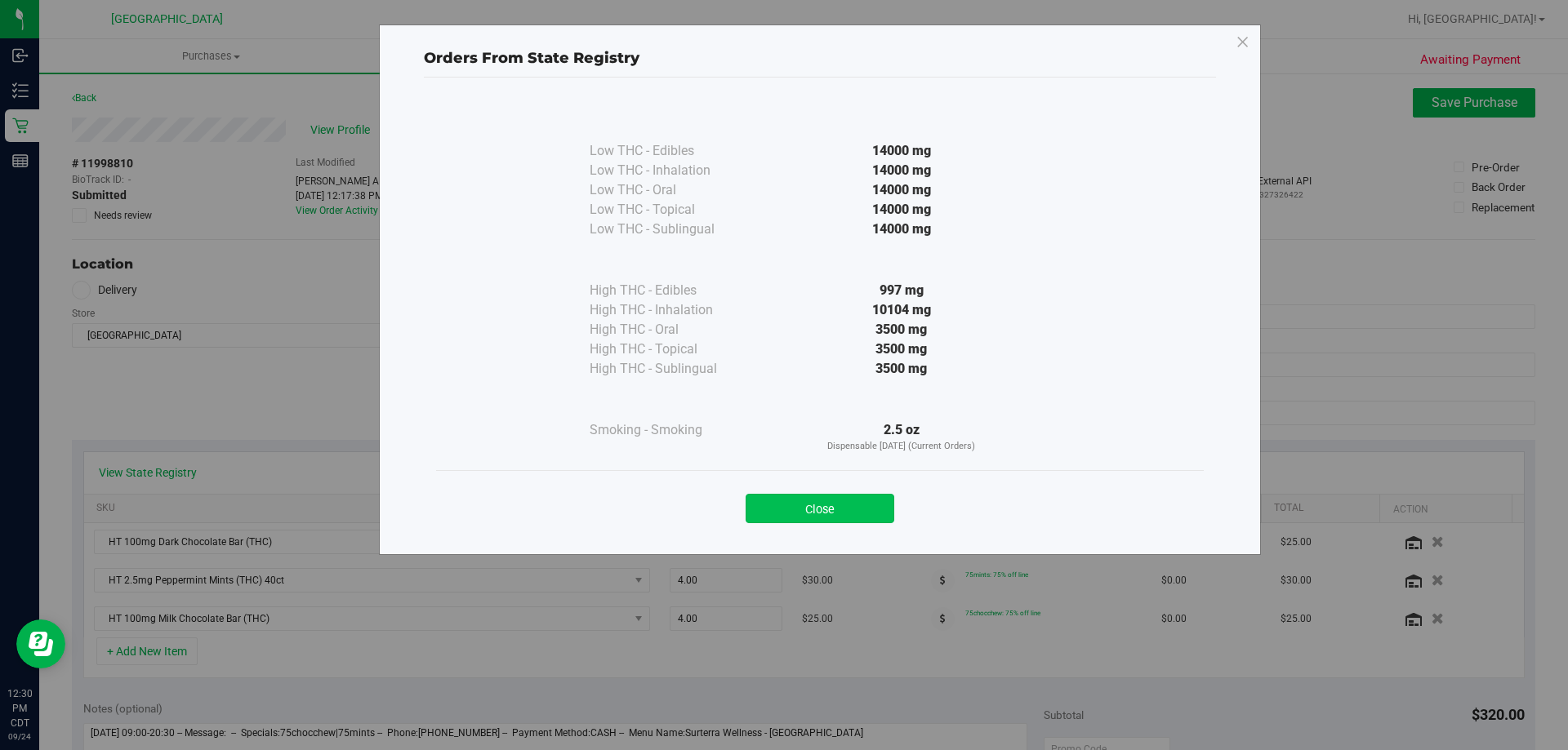
click at [766, 518] on button "Close" at bounding box center [820, 508] width 149 height 29
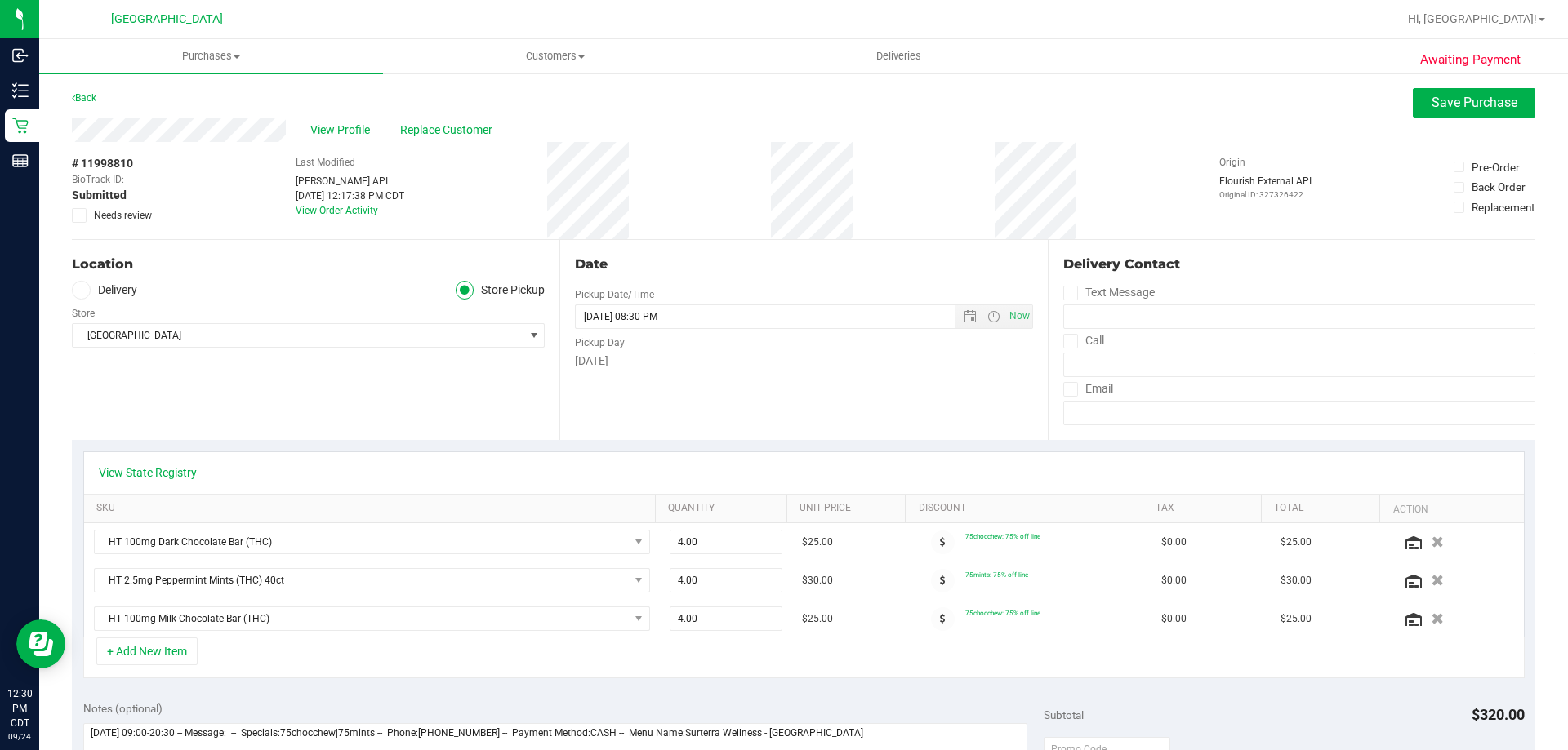
click at [142, 221] on span "Needs review" at bounding box center [123, 215] width 58 height 15
click at [0, 0] on input "Needs review" at bounding box center [0, 0] width 0 height 0
click at [1473, 105] on span "Save Purchase" at bounding box center [1474, 103] width 86 height 15
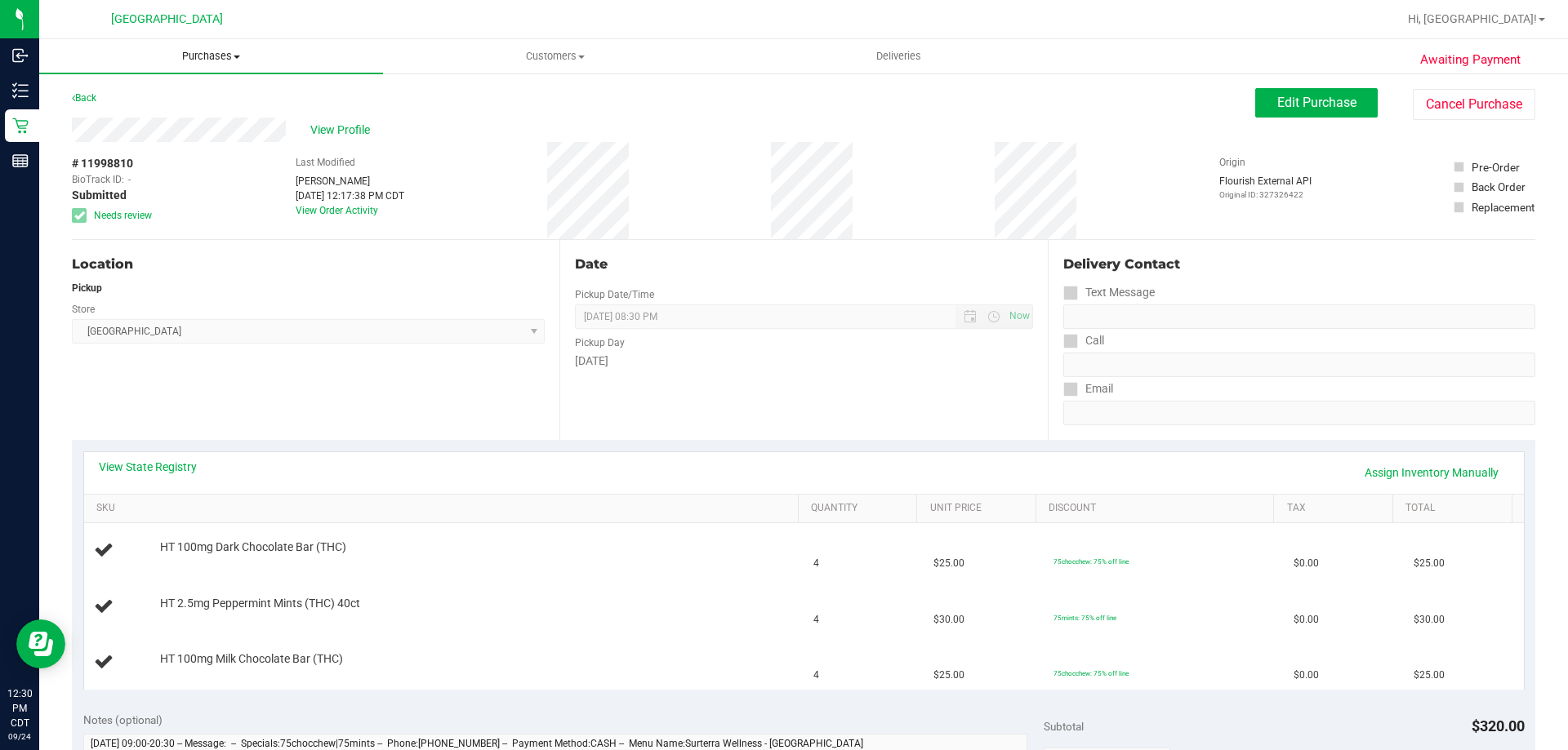
click at [204, 52] on span "Purchases" at bounding box center [210, 56] width 344 height 15
click at [140, 119] on li "Fulfillment" at bounding box center [210, 118] width 344 height 19
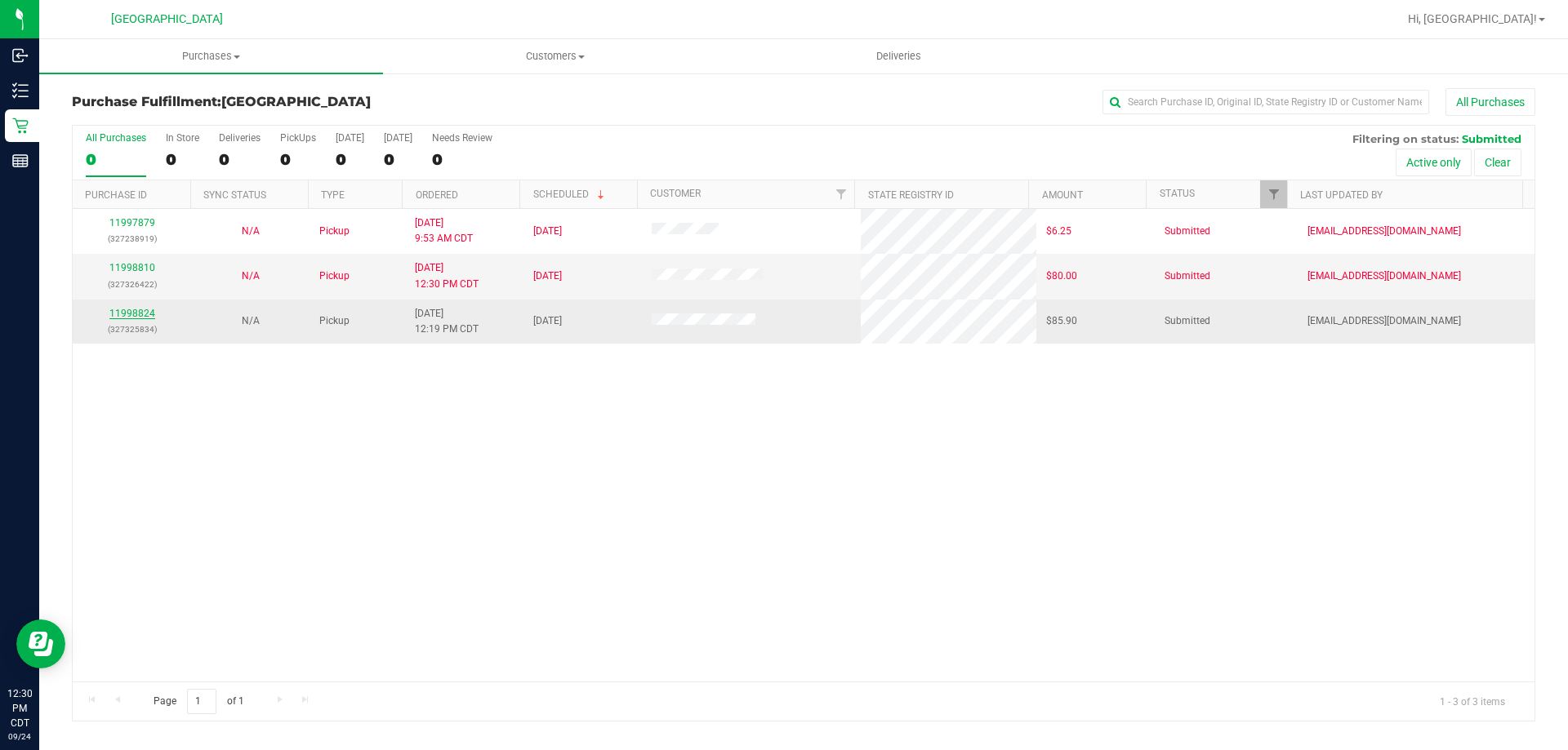
click at [148, 315] on link "11998824" at bounding box center [132, 314] width 45 height 12
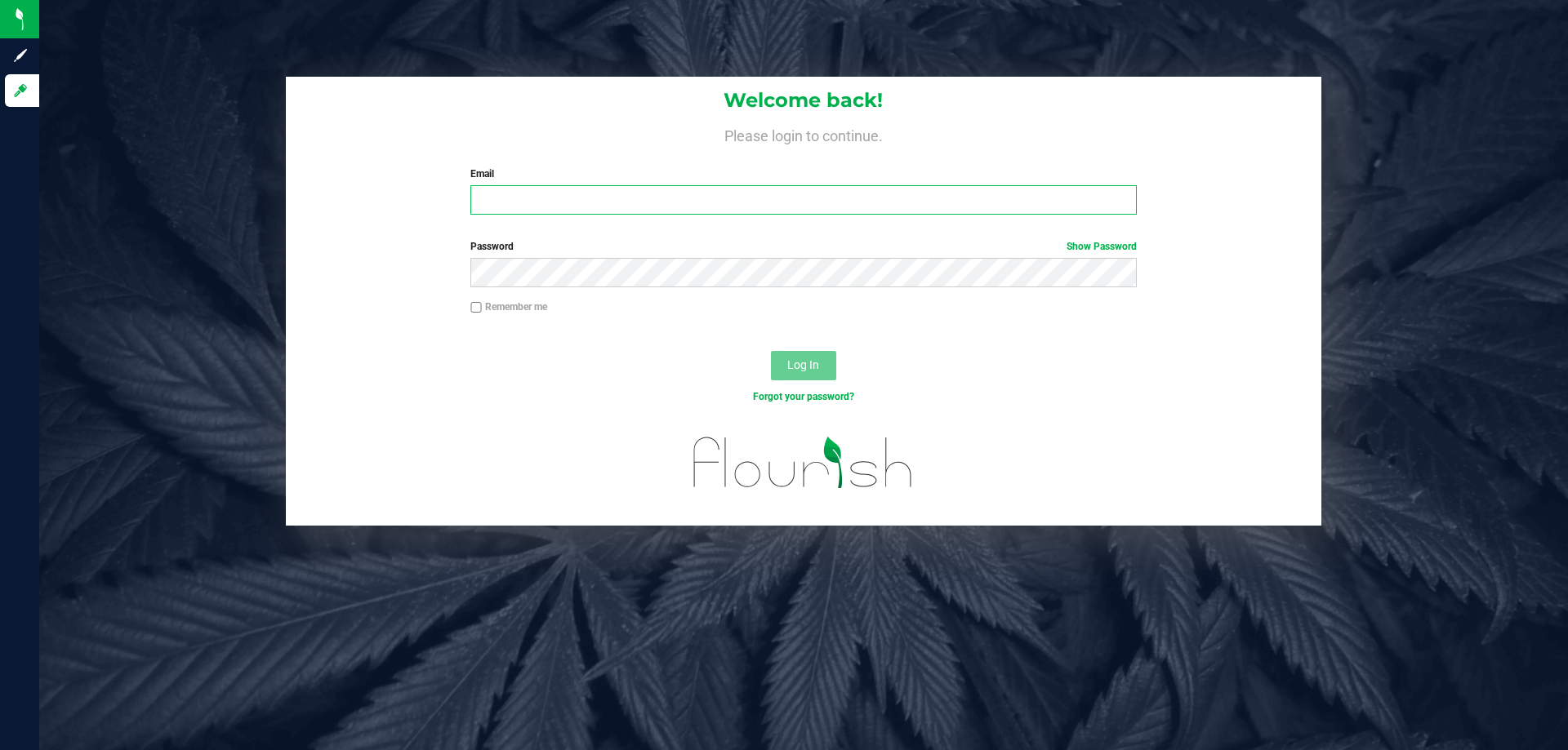
click at [690, 206] on input "Email" at bounding box center [803, 200] width 666 height 29
type input "[EMAIL_ADDRESS][DOMAIN_NAME]"
click at [770, 351] on button "Log In" at bounding box center [802, 366] width 65 height 29
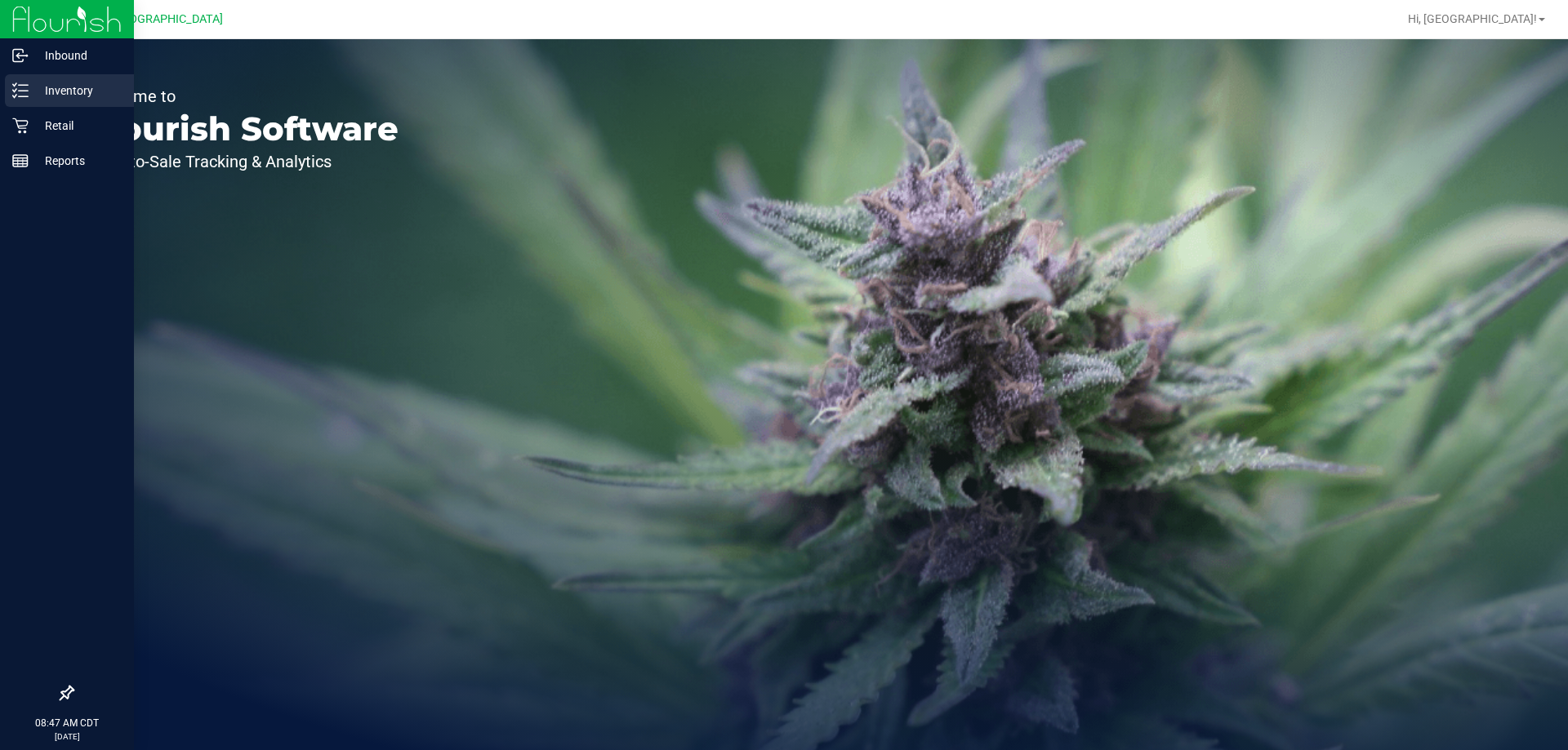
click at [38, 85] on p "Inventory" at bounding box center [77, 91] width 98 height 19
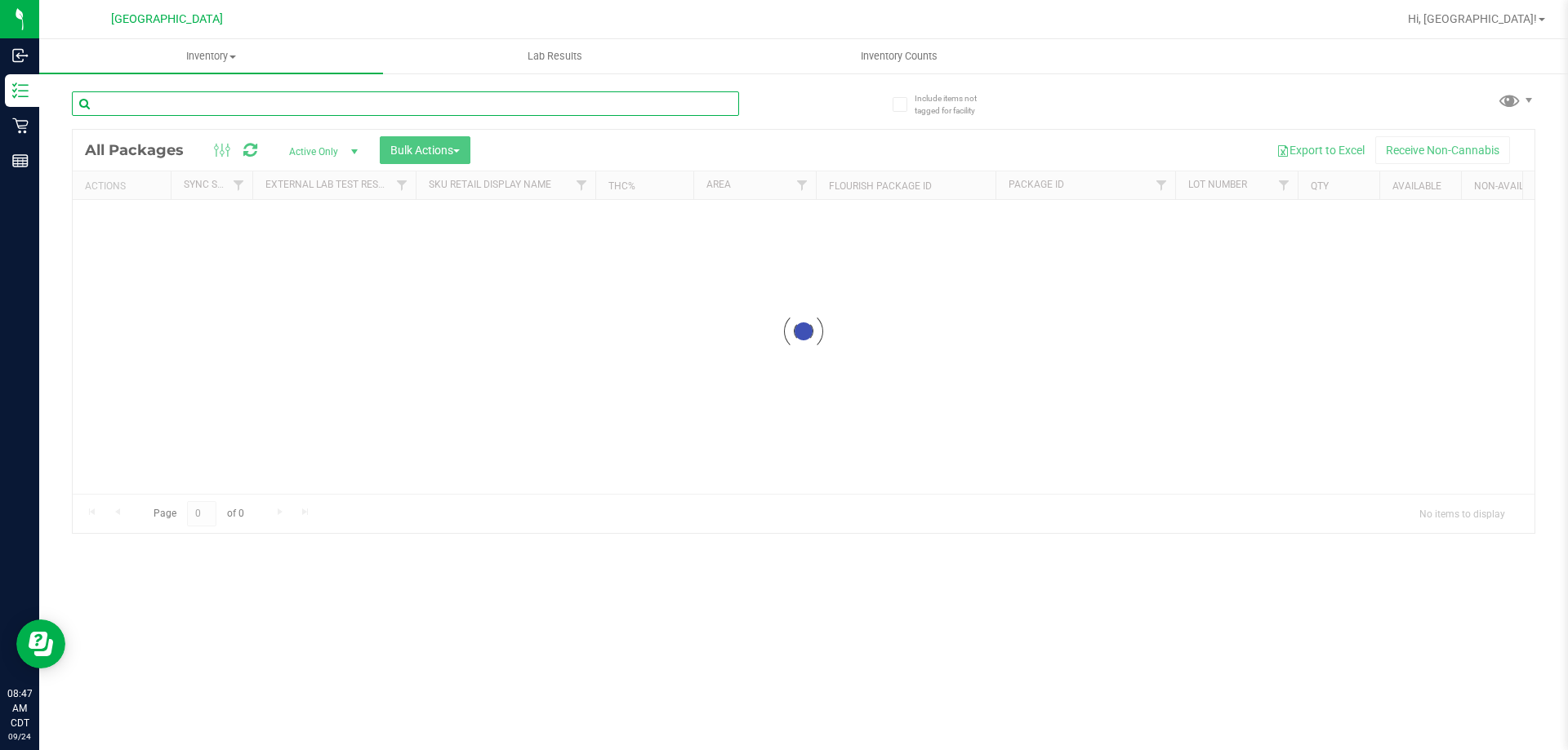
click at [124, 98] on input "text" at bounding box center [405, 103] width 667 height 24
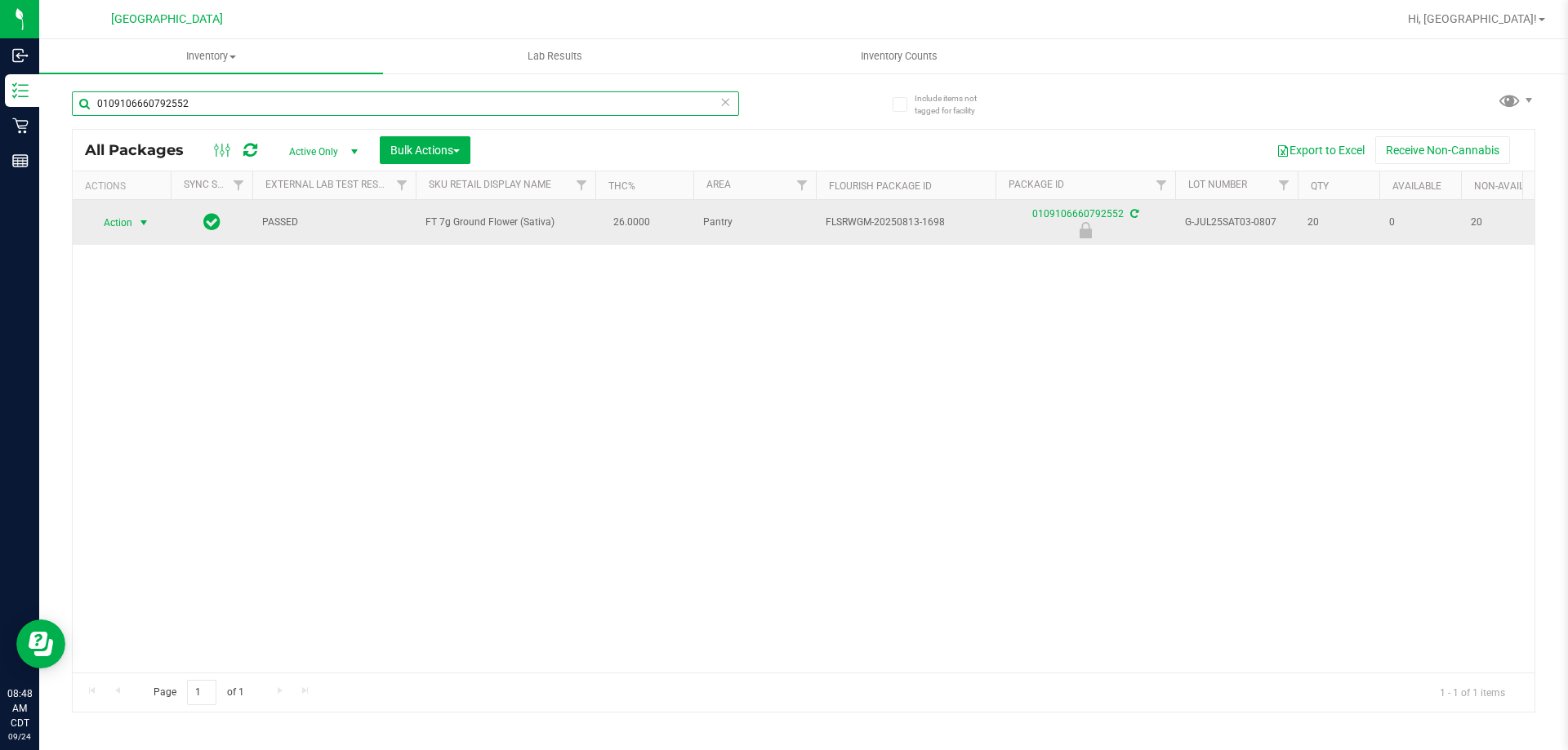
type input "0109106660792552"
click at [142, 226] on span "select" at bounding box center [143, 223] width 13 height 13
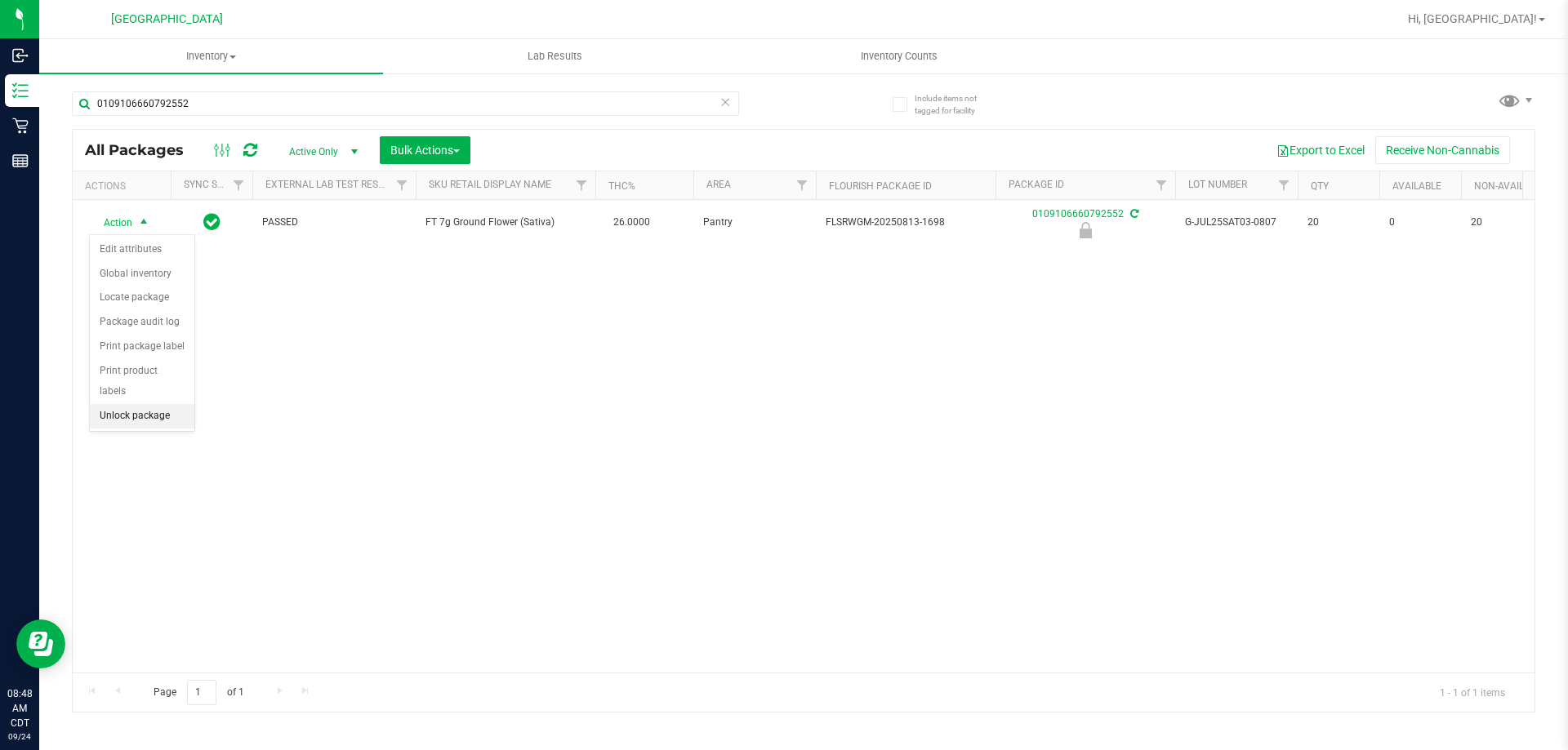
click at [167, 405] on li "Unlock package" at bounding box center [142, 416] width 105 height 24
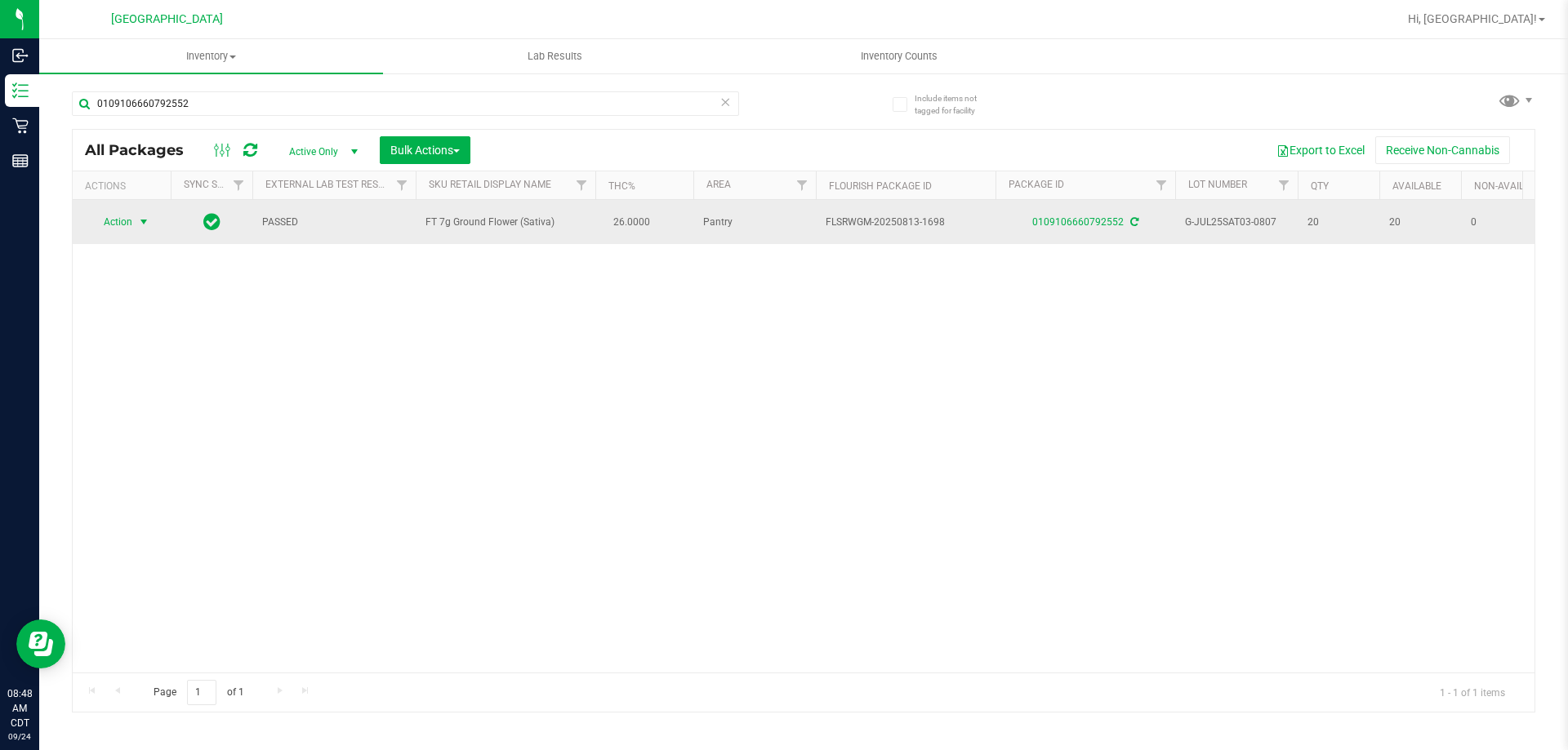
click at [145, 218] on span "select" at bounding box center [143, 222] width 13 height 13
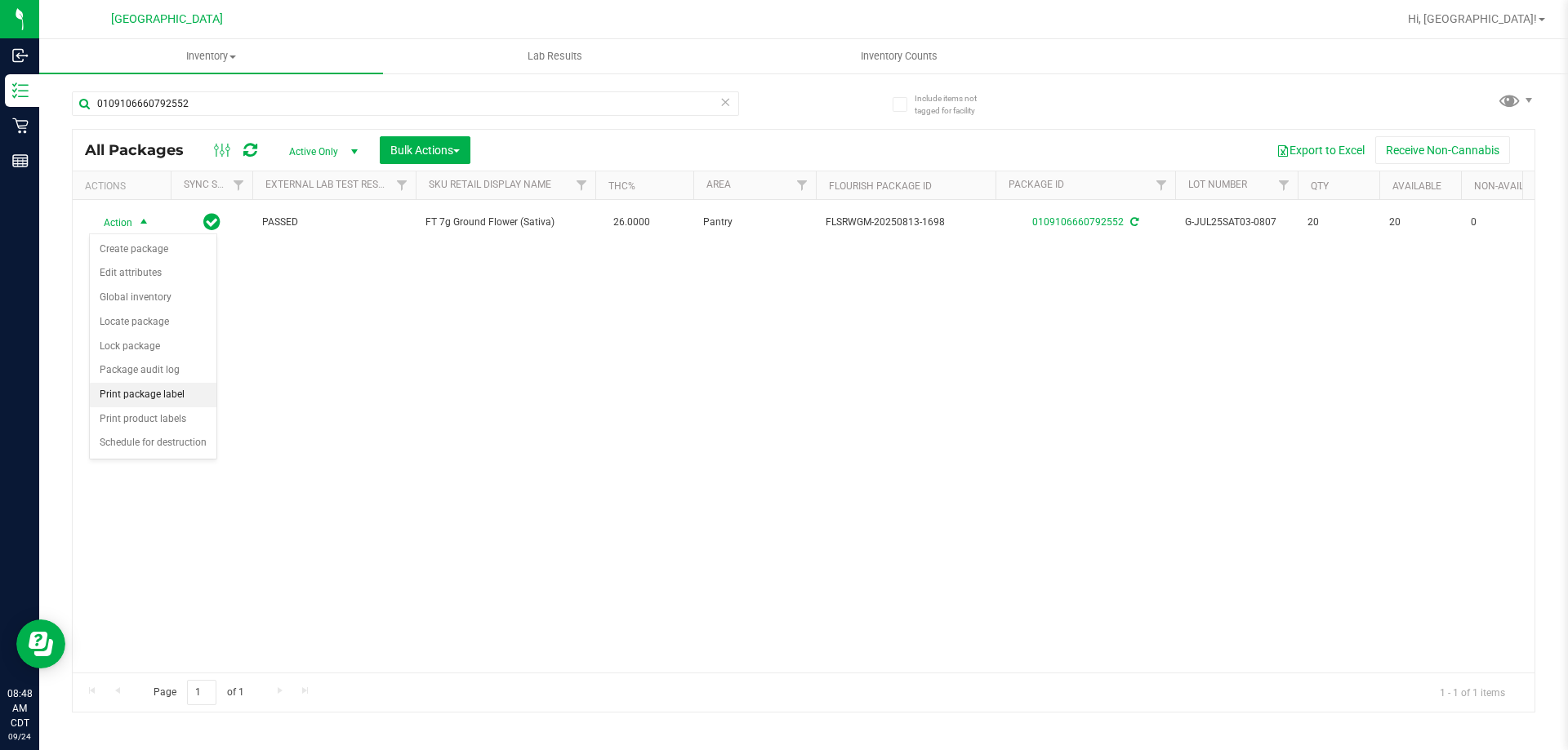
click at [149, 397] on li "Print package label" at bounding box center [153, 395] width 127 height 24
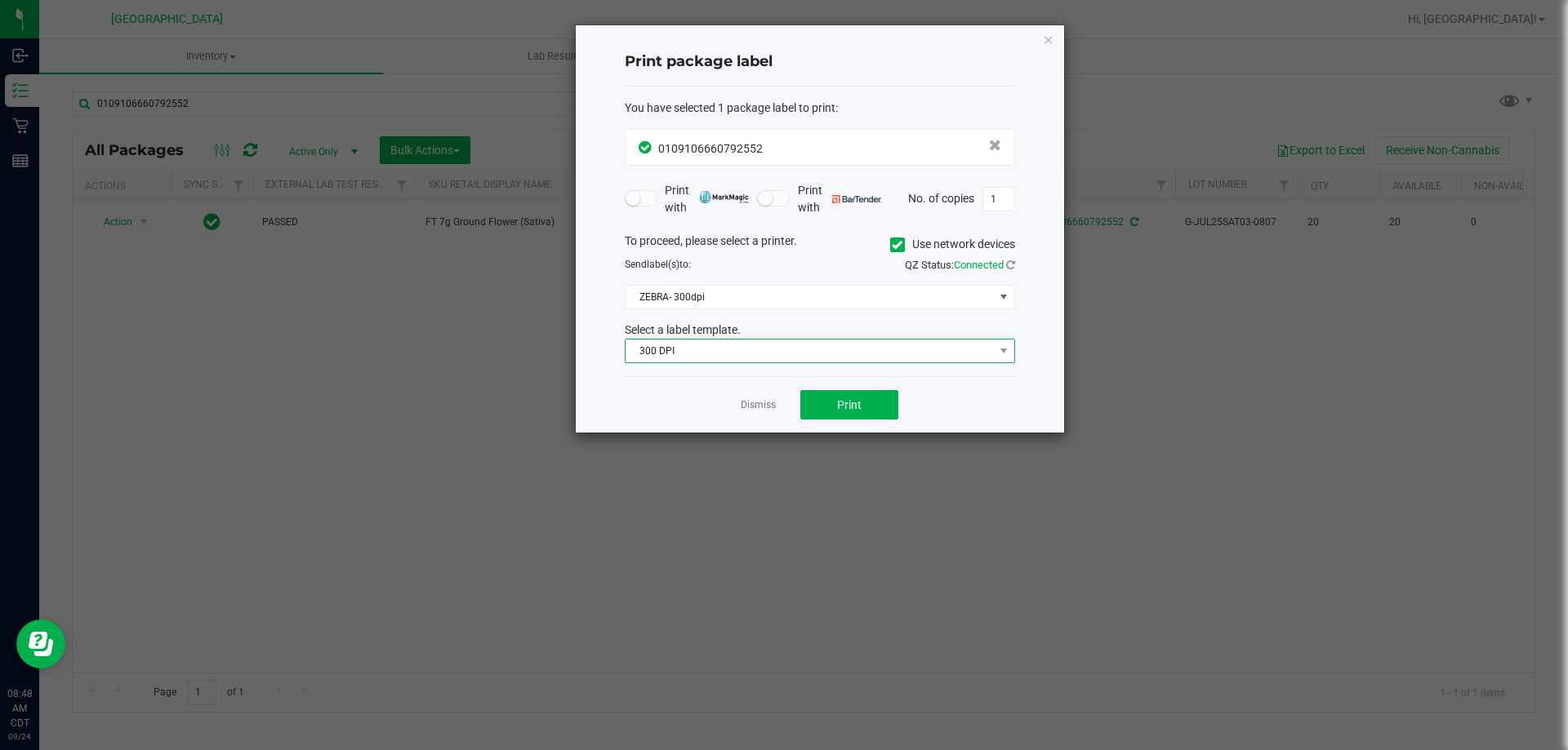
click at [817, 355] on span "300 DPI" at bounding box center [809, 351] width 368 height 23
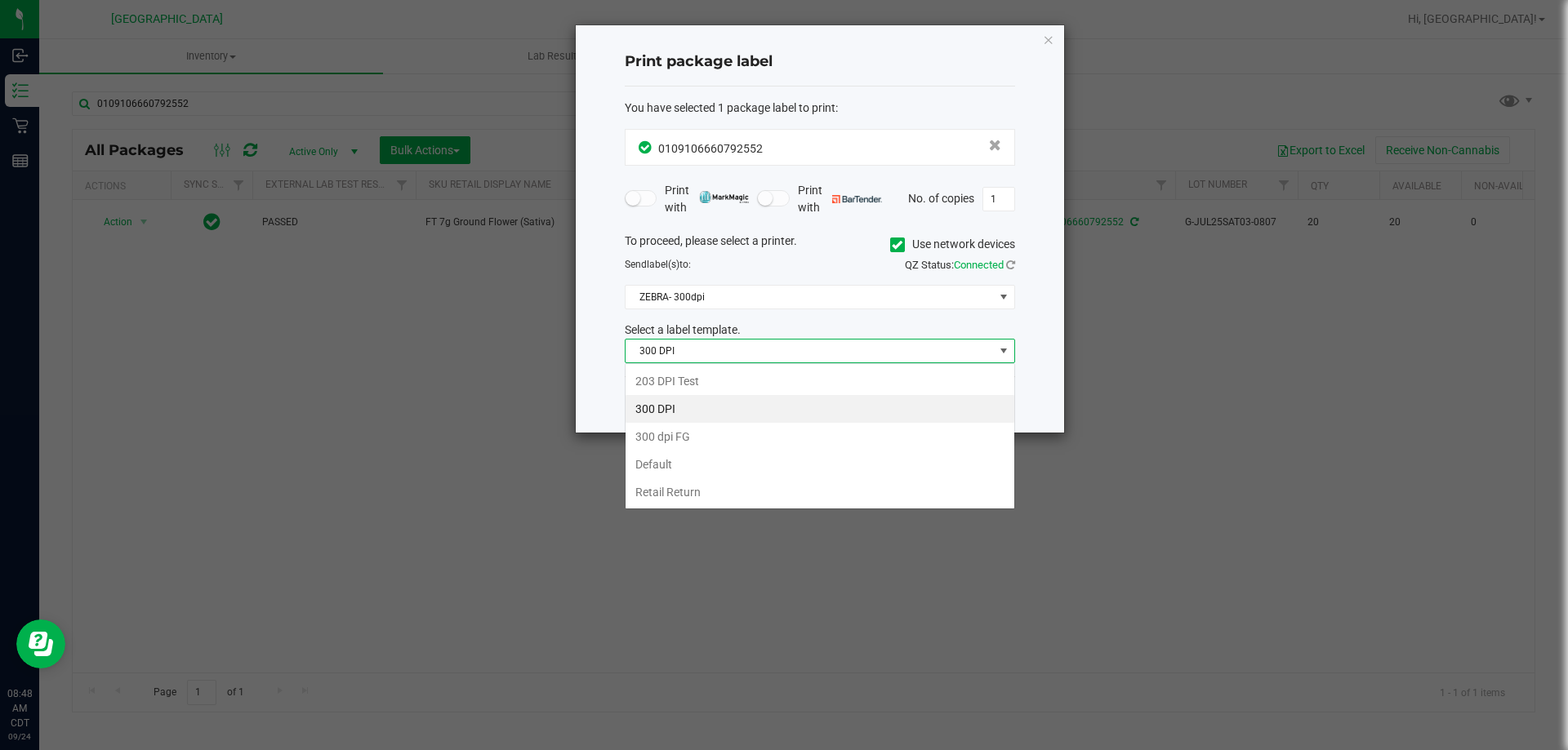
scroll to position [24, 390]
click at [816, 368] on li "203 DPI Test" at bounding box center [820, 381] width 389 height 28
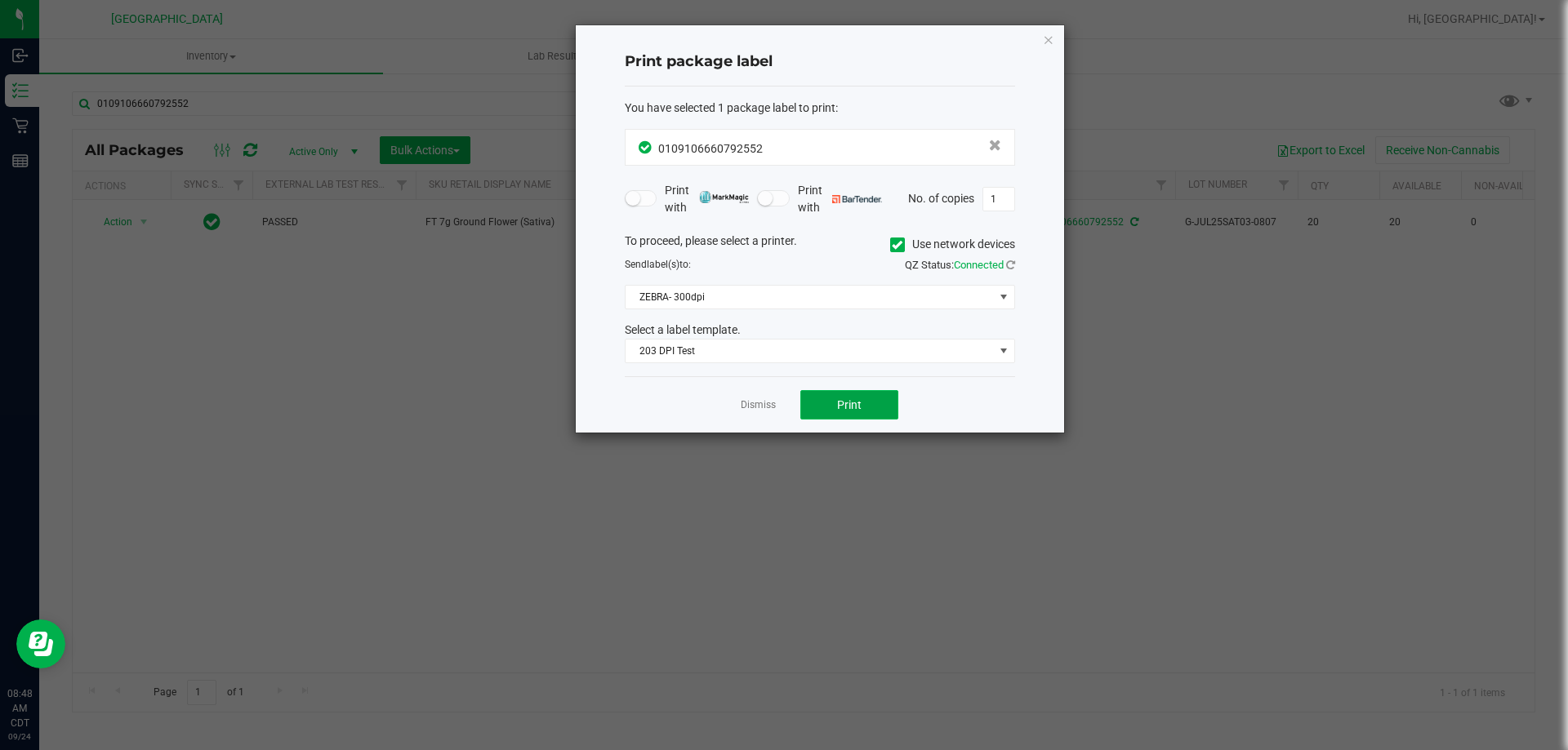
click at [852, 400] on span "Print" at bounding box center [849, 405] width 24 height 13
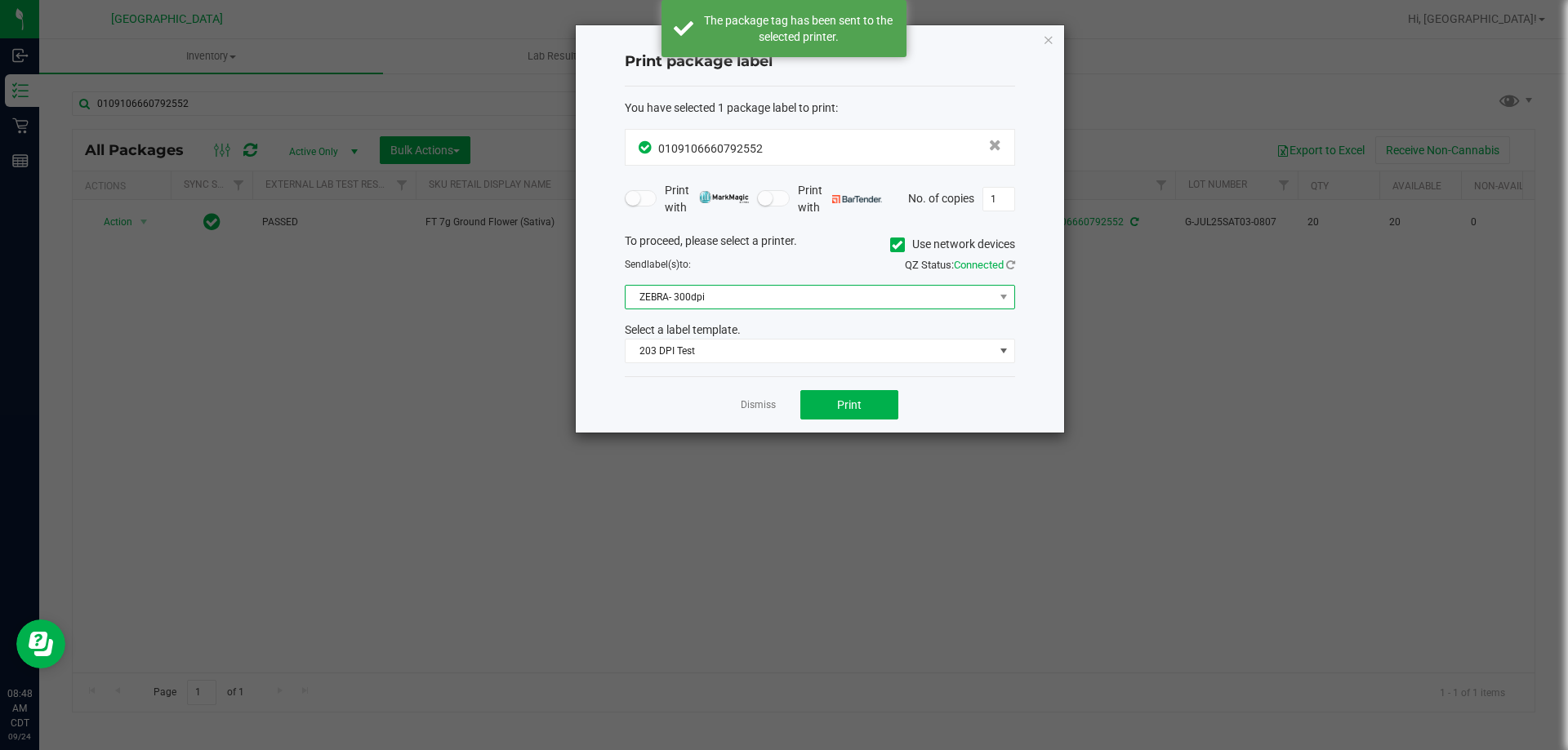
click at [911, 303] on span "ZEBRA- 300dpi" at bounding box center [809, 297] width 368 height 23
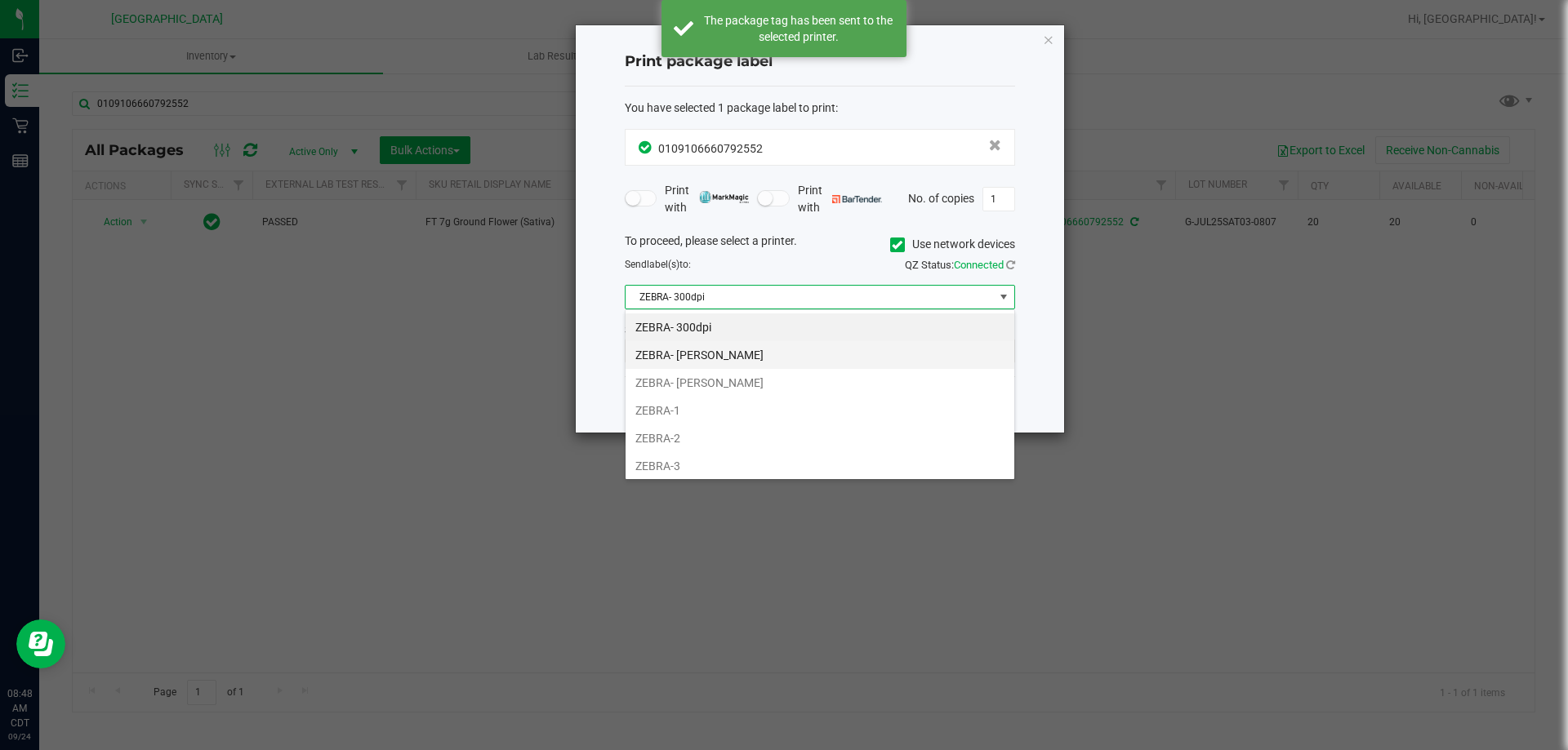
click at [746, 362] on li "ZEBRA- [PERSON_NAME]" at bounding box center [820, 355] width 389 height 28
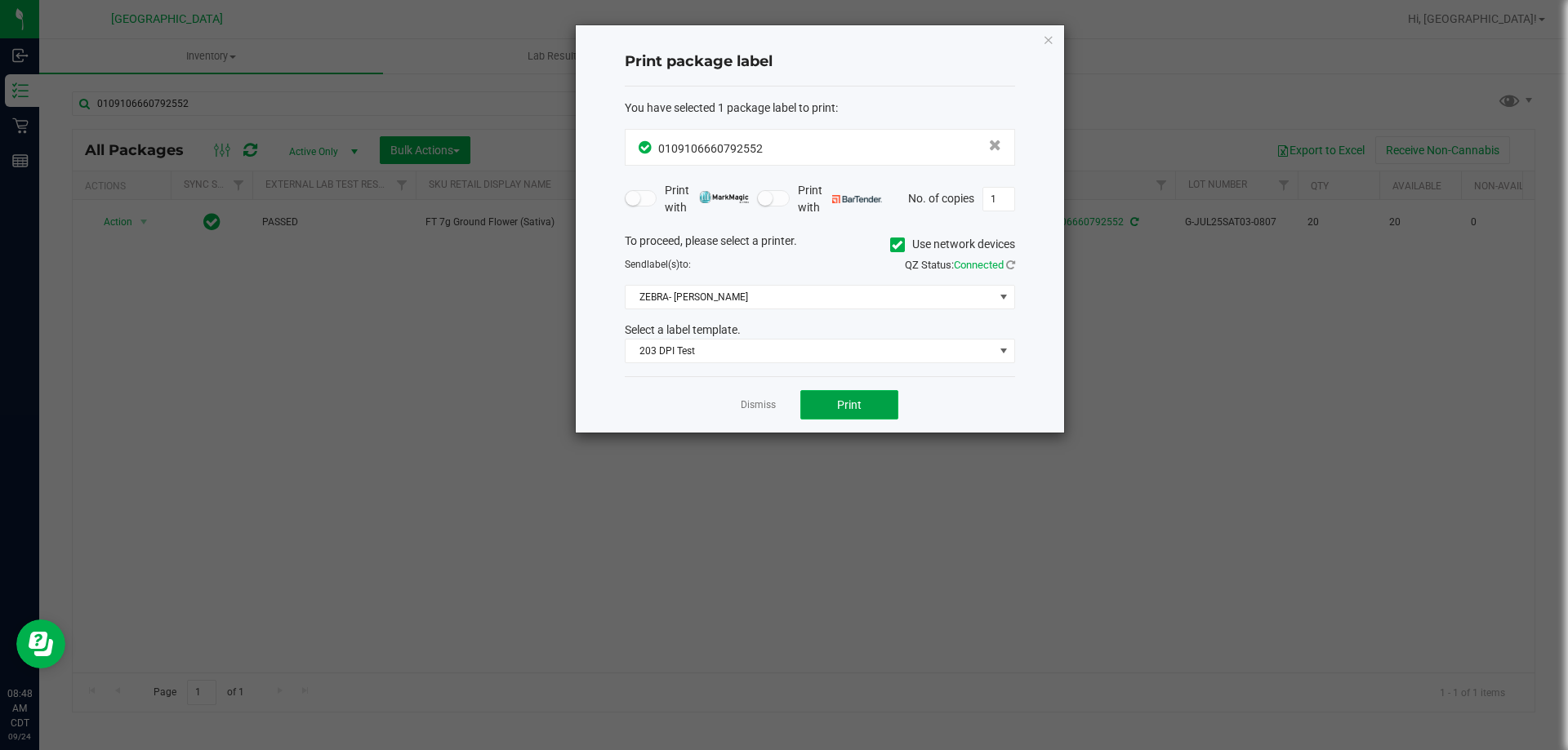
click at [823, 394] on button "Print" at bounding box center [849, 405] width 98 height 29
click at [744, 400] on link "Dismiss" at bounding box center [758, 405] width 35 height 14
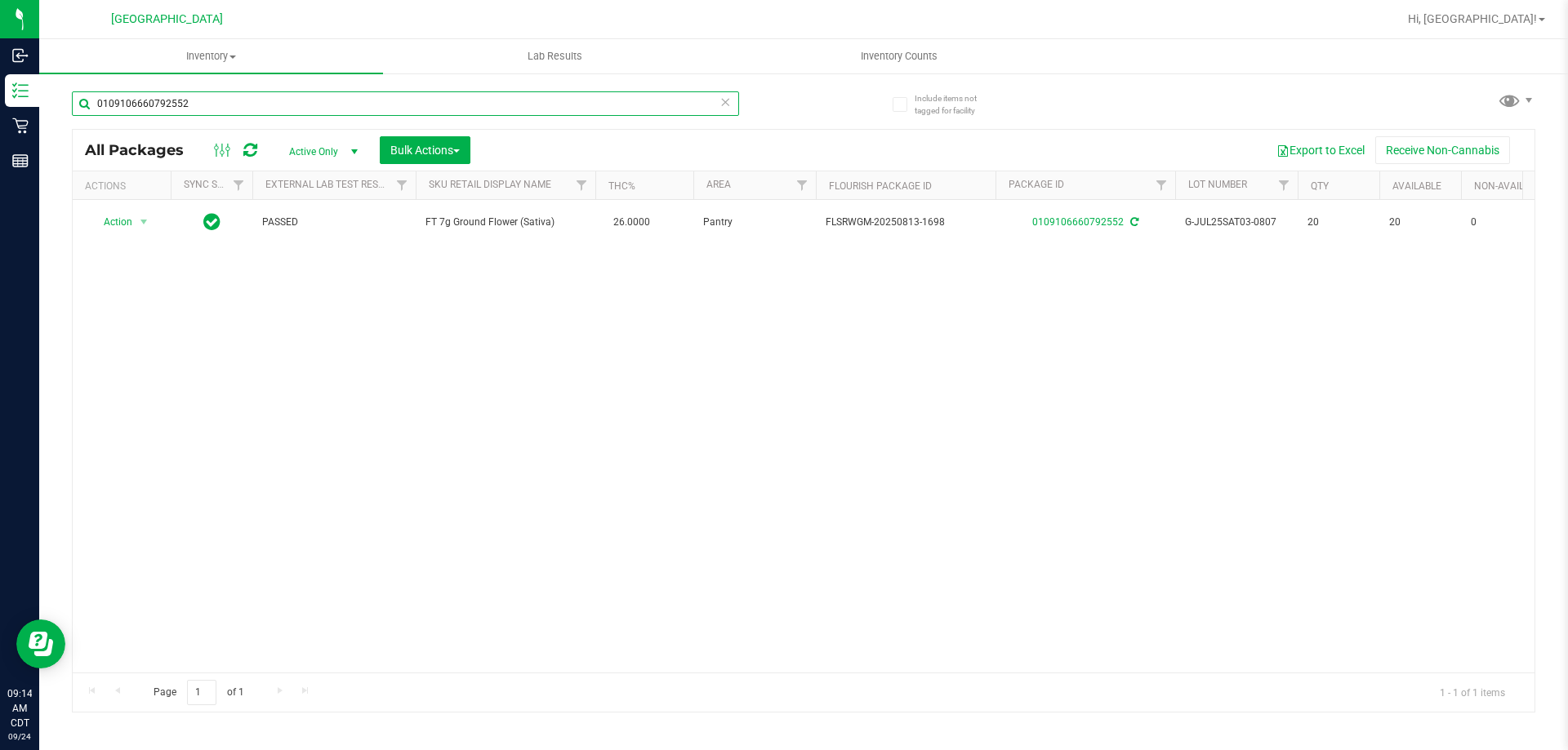
click at [237, 110] on input "0109106660792552" at bounding box center [405, 103] width 667 height 24
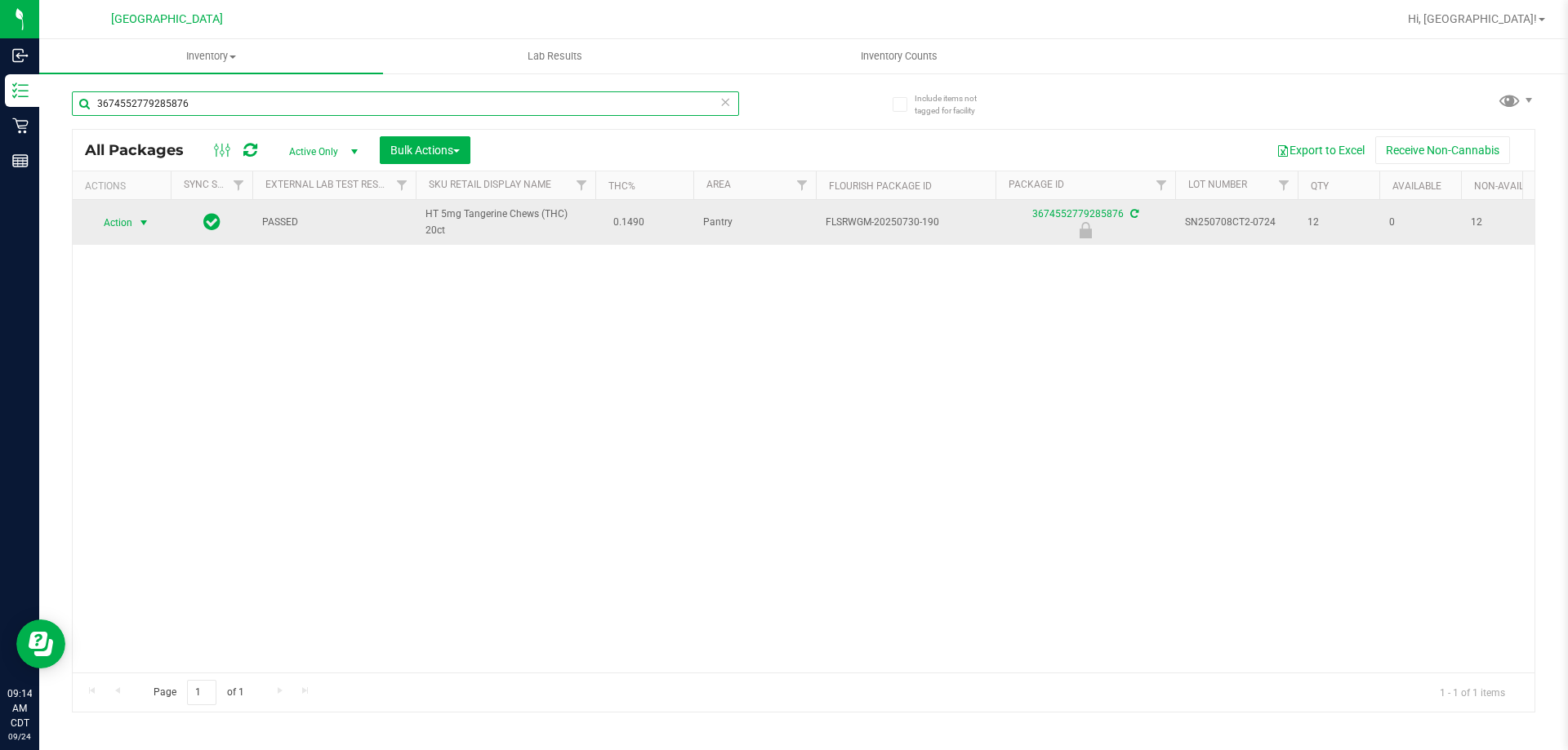
type input "3674552779285876"
click at [146, 222] on span "select" at bounding box center [143, 223] width 13 height 13
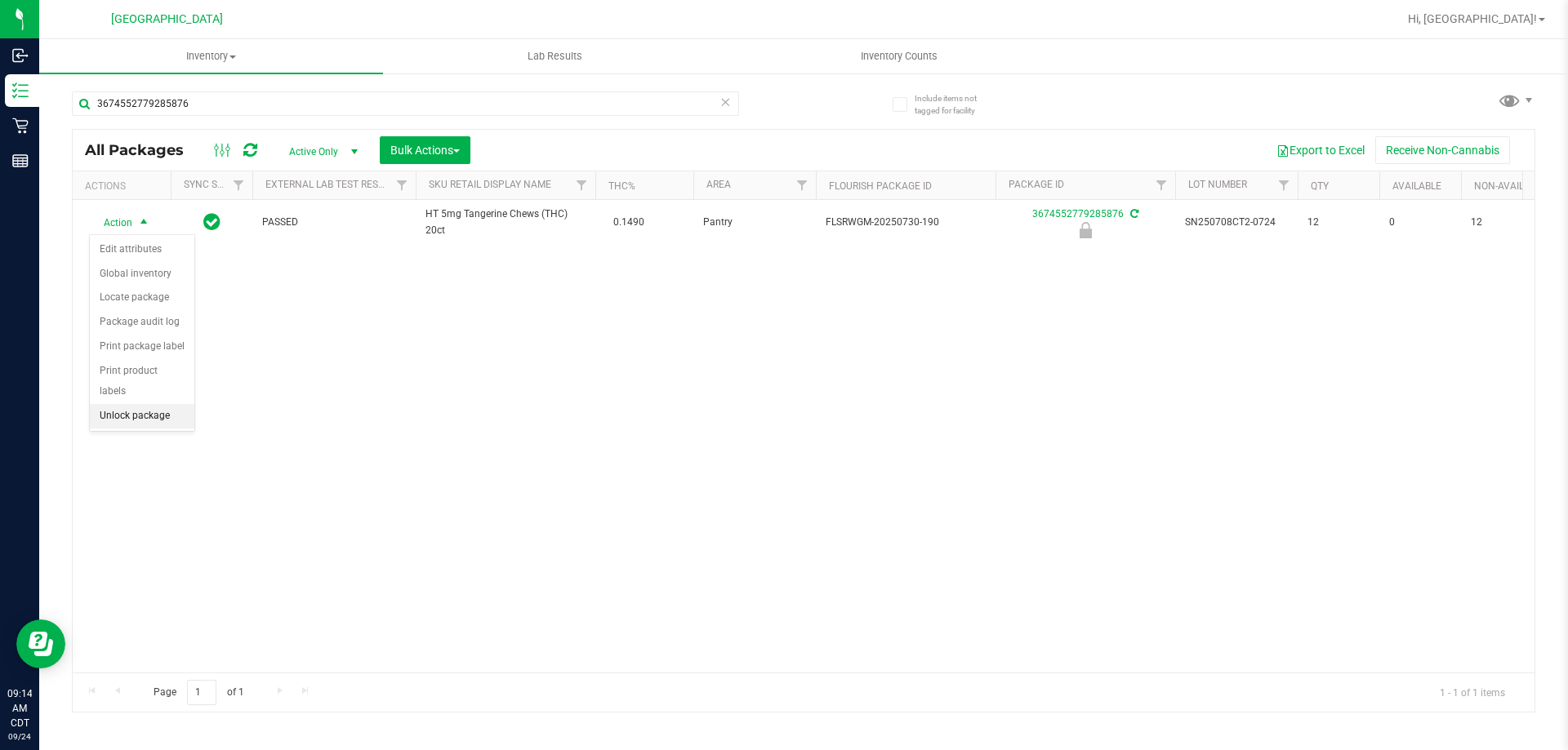
click at [166, 405] on li "Unlock package" at bounding box center [142, 416] width 105 height 24
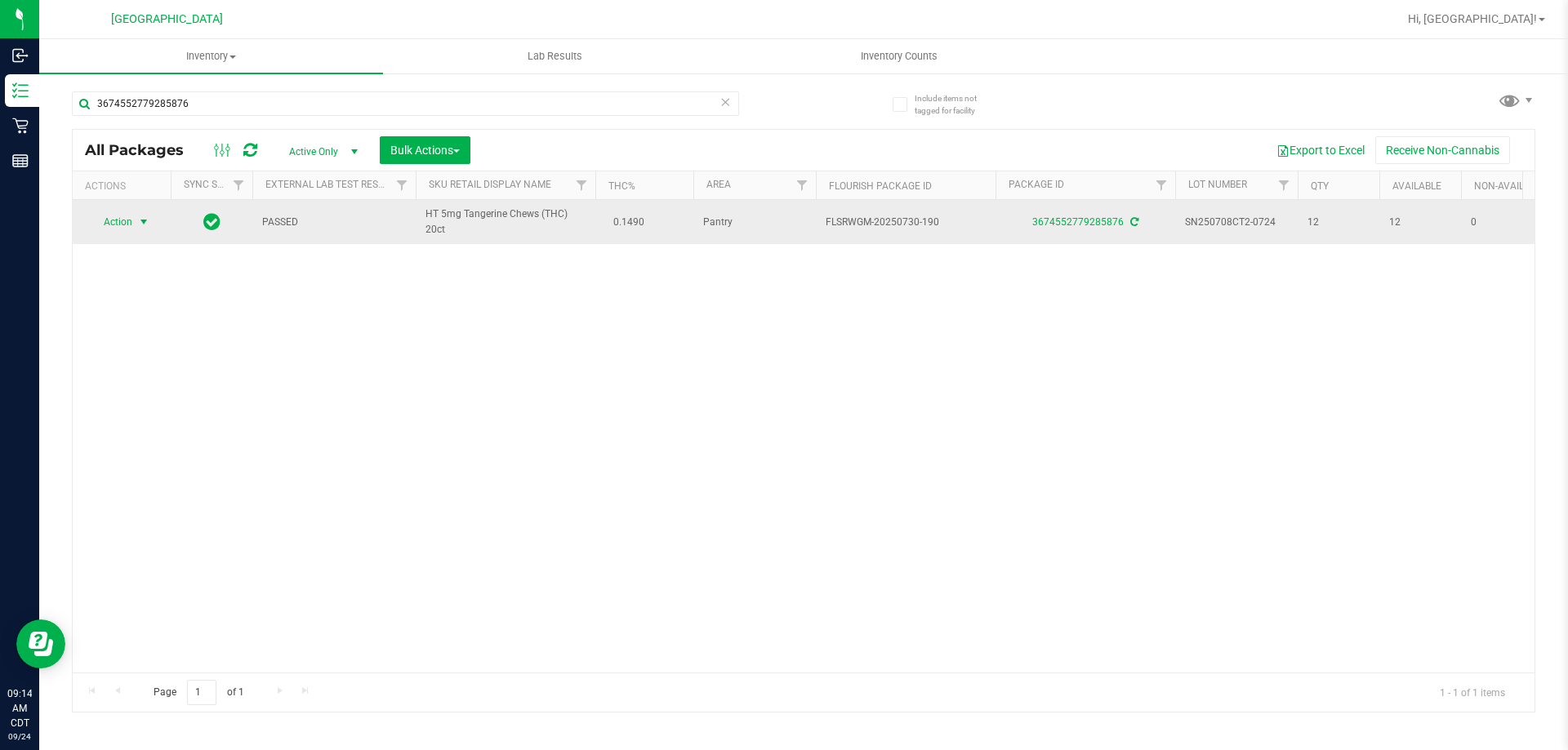
click at [144, 219] on span "select" at bounding box center [143, 222] width 13 height 13
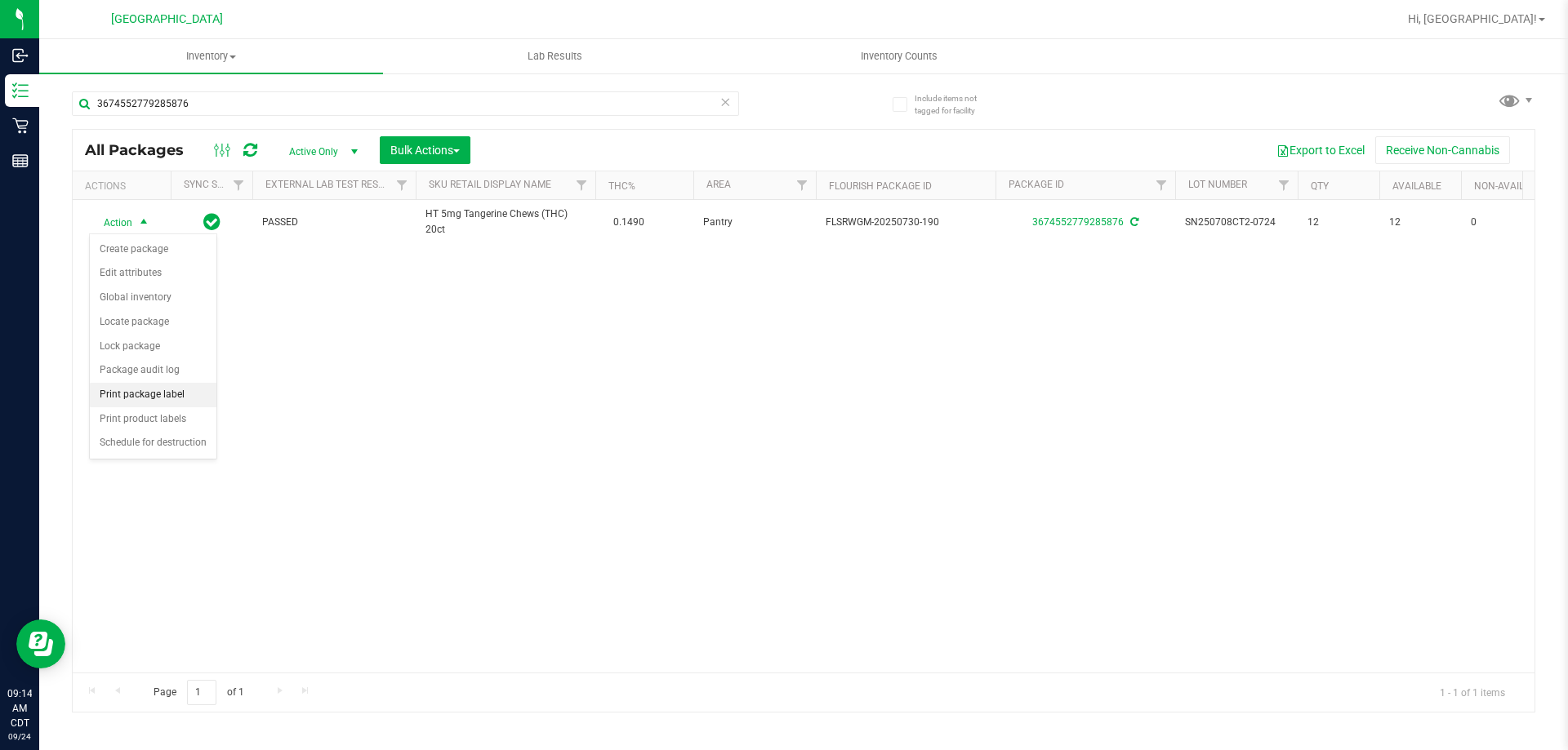
click at [166, 395] on li "Print package label" at bounding box center [153, 395] width 127 height 24
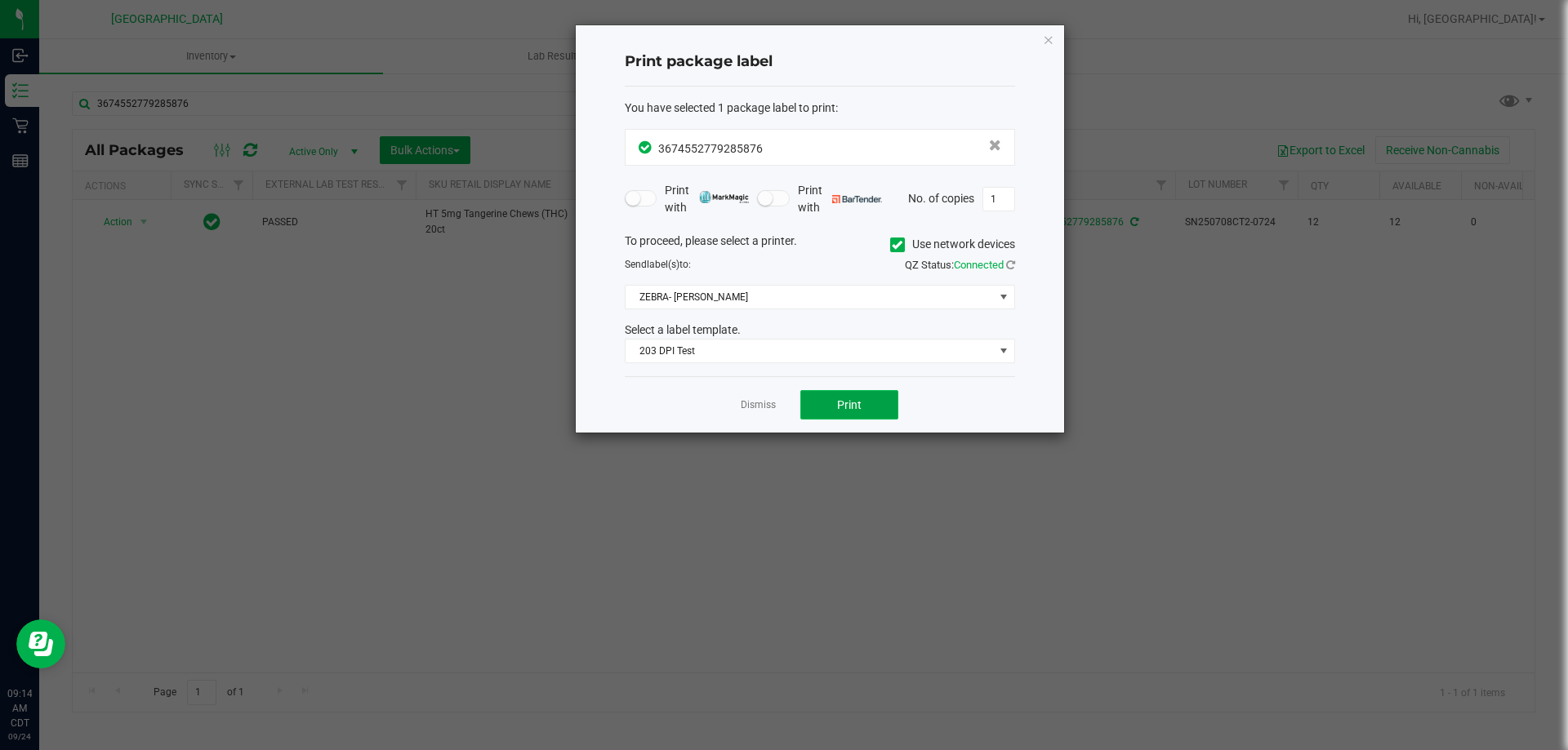
click at [827, 417] on button "Print" at bounding box center [849, 405] width 98 height 29
click at [759, 405] on link "Dismiss" at bounding box center [758, 405] width 35 height 14
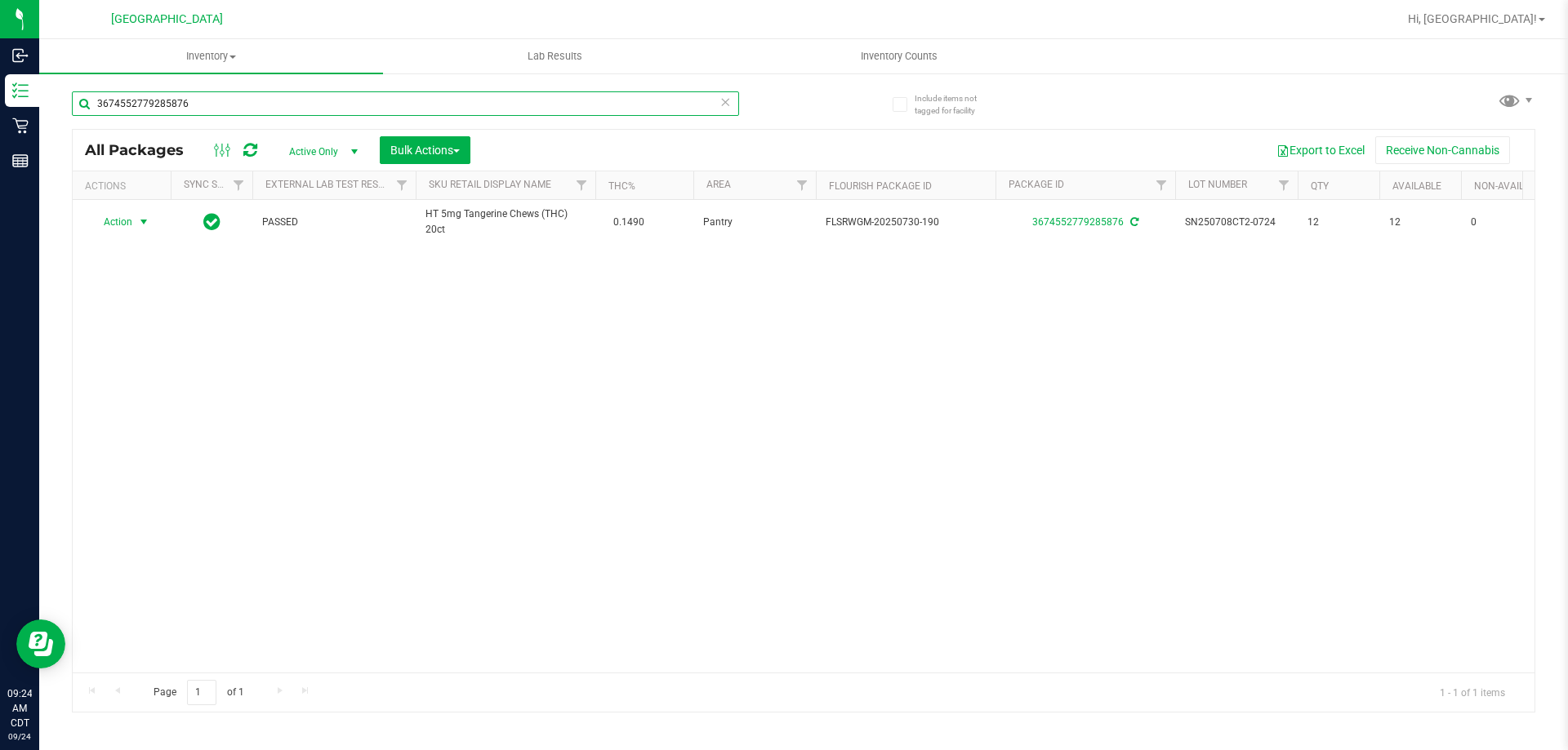
click at [260, 100] on input "3674552779285876" at bounding box center [405, 103] width 667 height 24
click at [259, 99] on input "3674552779285876" at bounding box center [405, 103] width 667 height 24
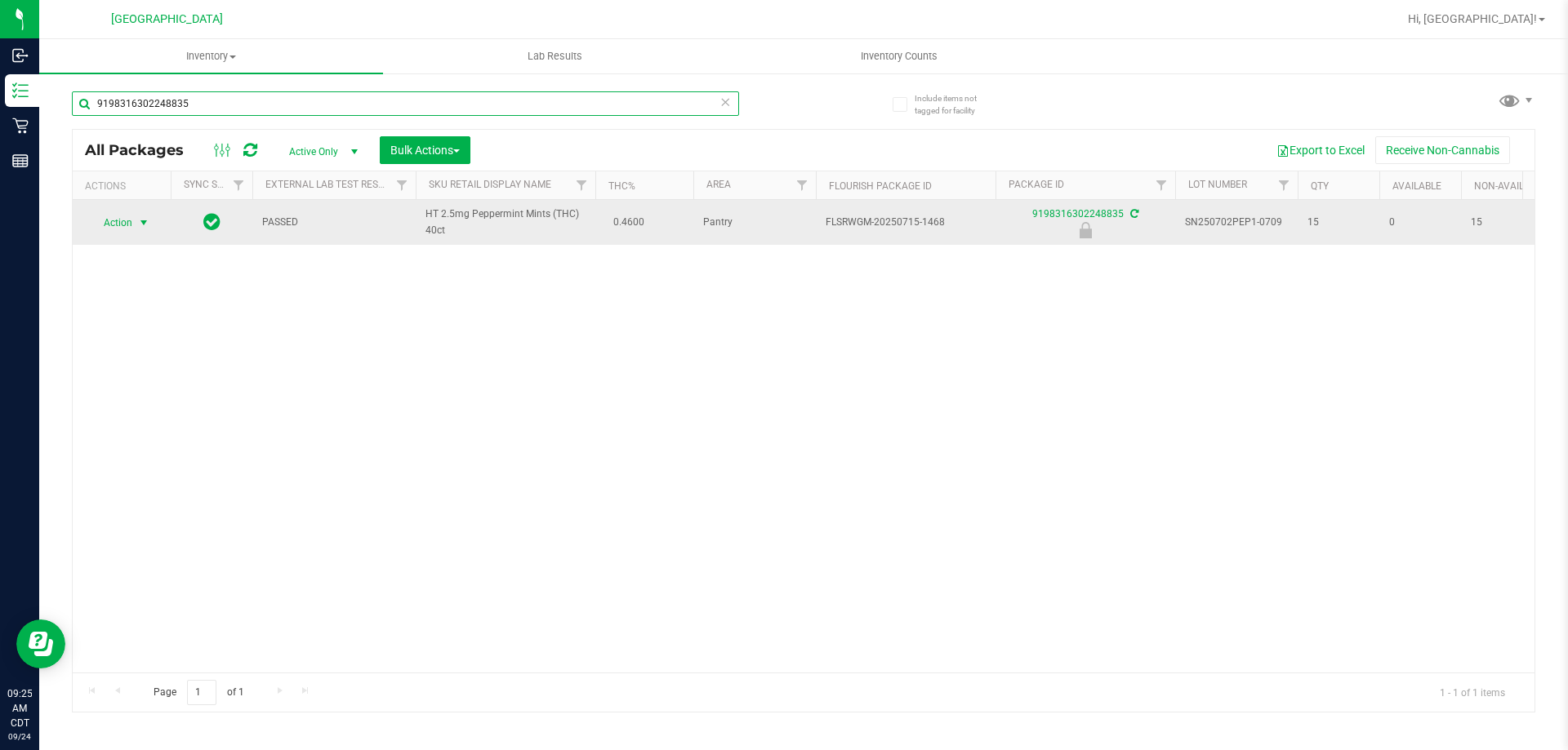
type input "9198316302248835"
click at [125, 225] on span "Action" at bounding box center [111, 223] width 45 height 23
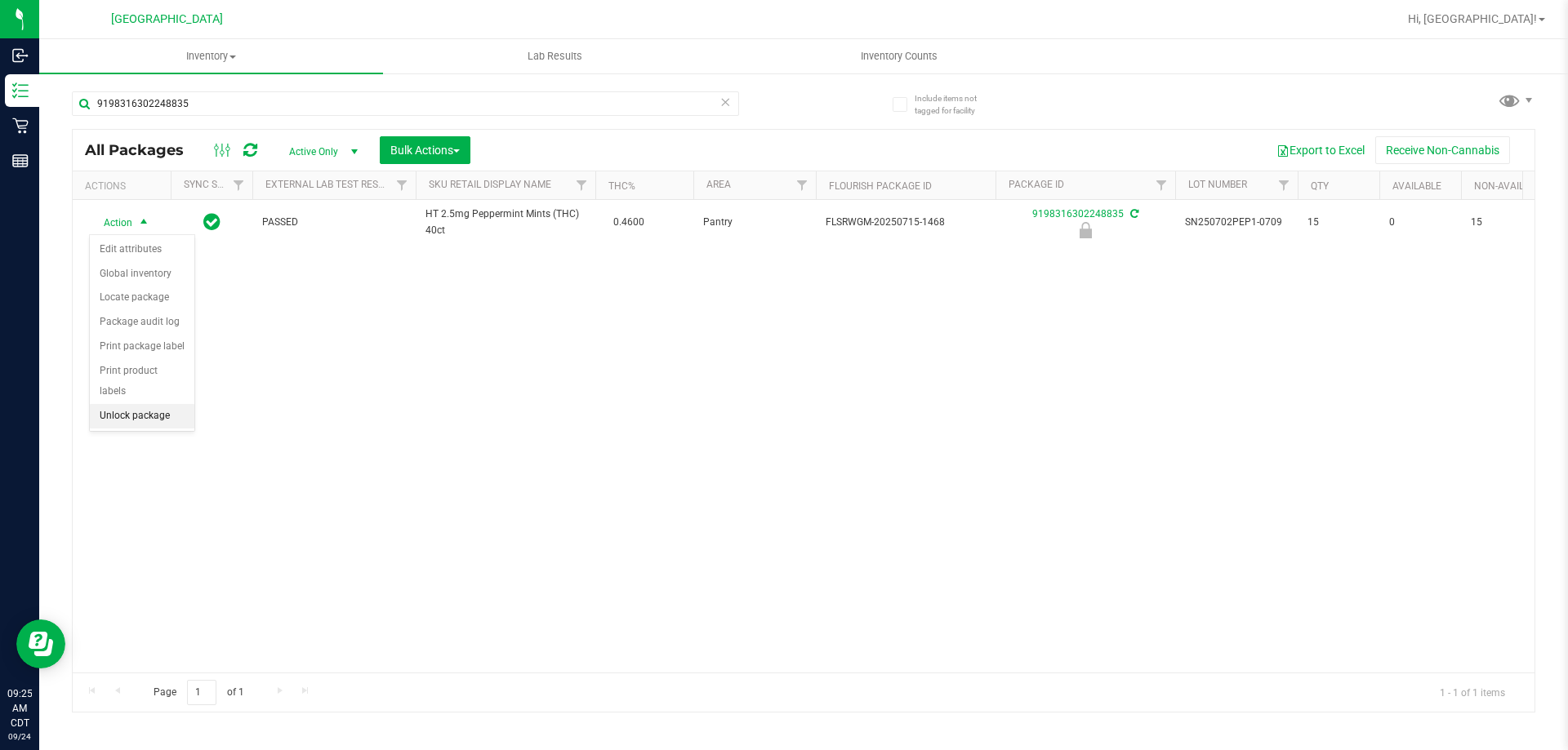
click at [144, 405] on li "Unlock package" at bounding box center [142, 416] width 105 height 24
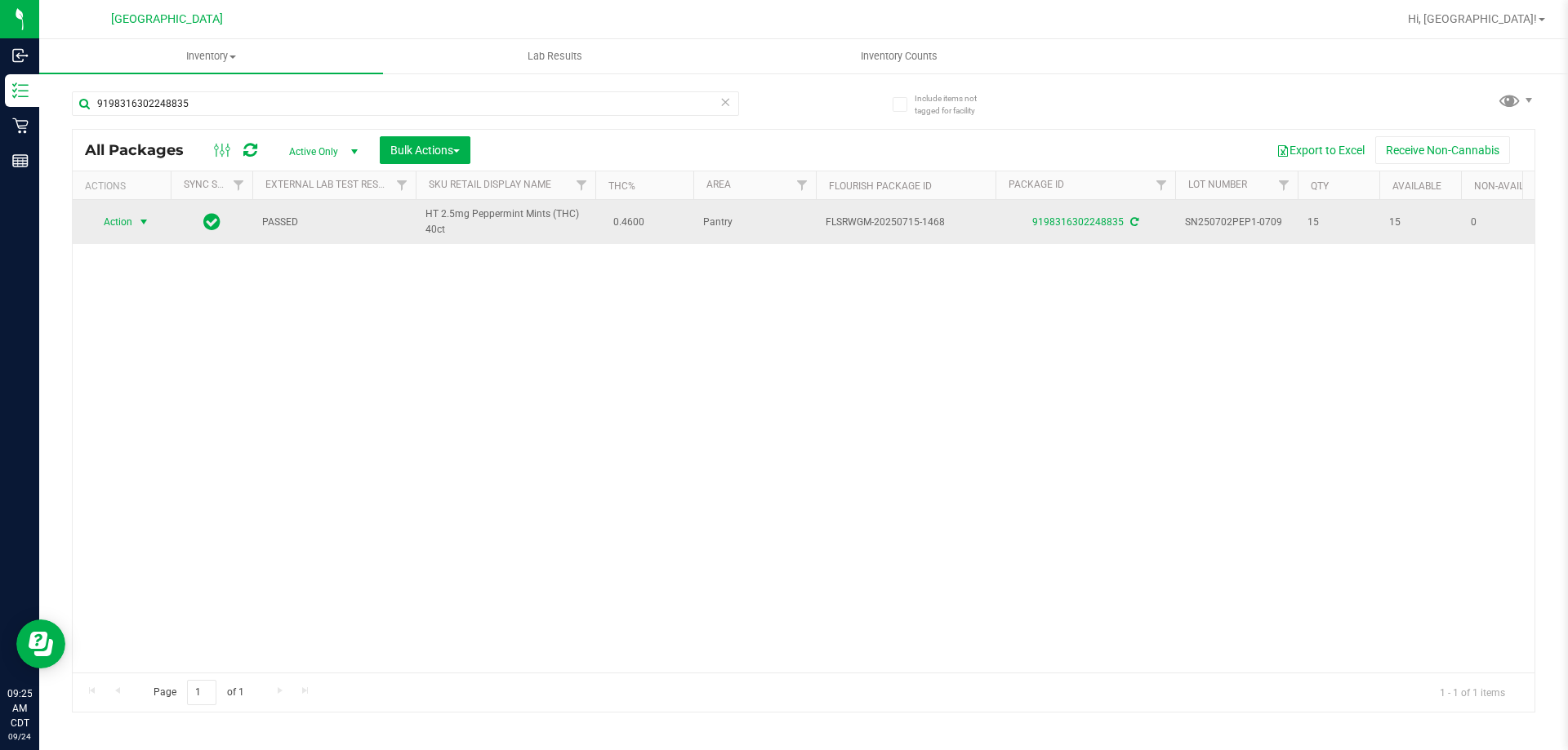
click at [141, 221] on span "select" at bounding box center [143, 222] width 13 height 13
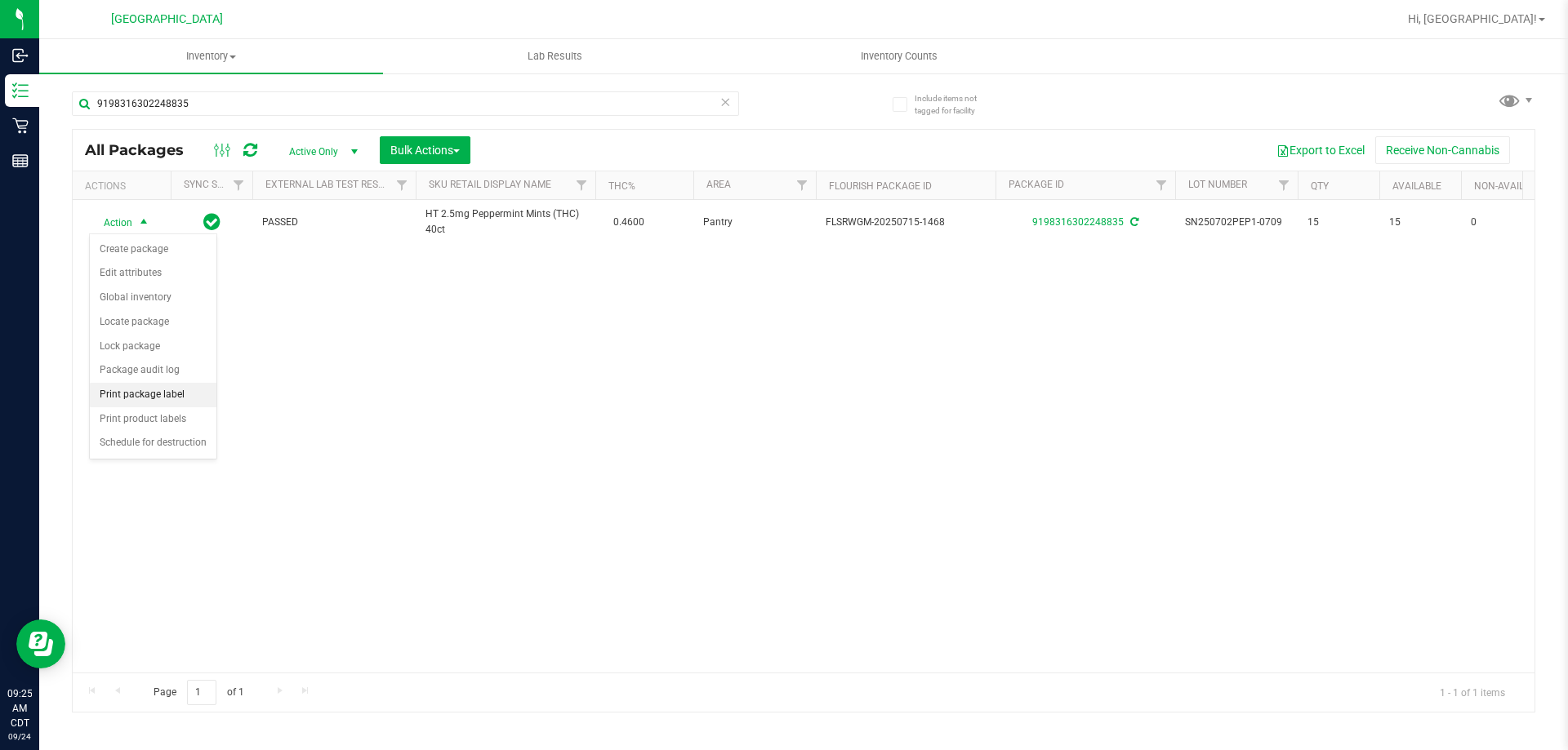
click at [165, 400] on li "Print package label" at bounding box center [153, 395] width 127 height 24
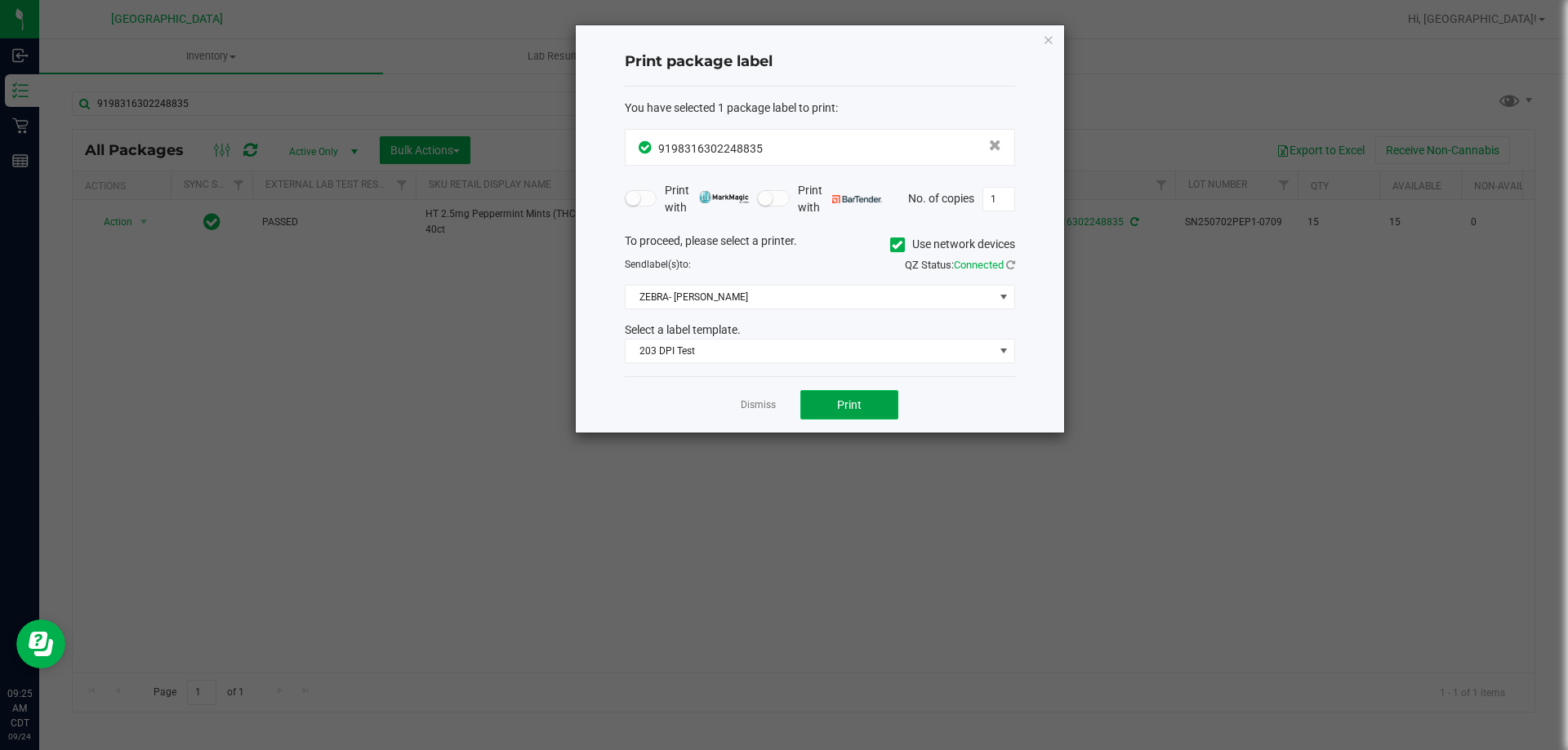
click at [829, 410] on button "Print" at bounding box center [849, 405] width 98 height 29
click at [744, 405] on link "Dismiss" at bounding box center [758, 405] width 35 height 14
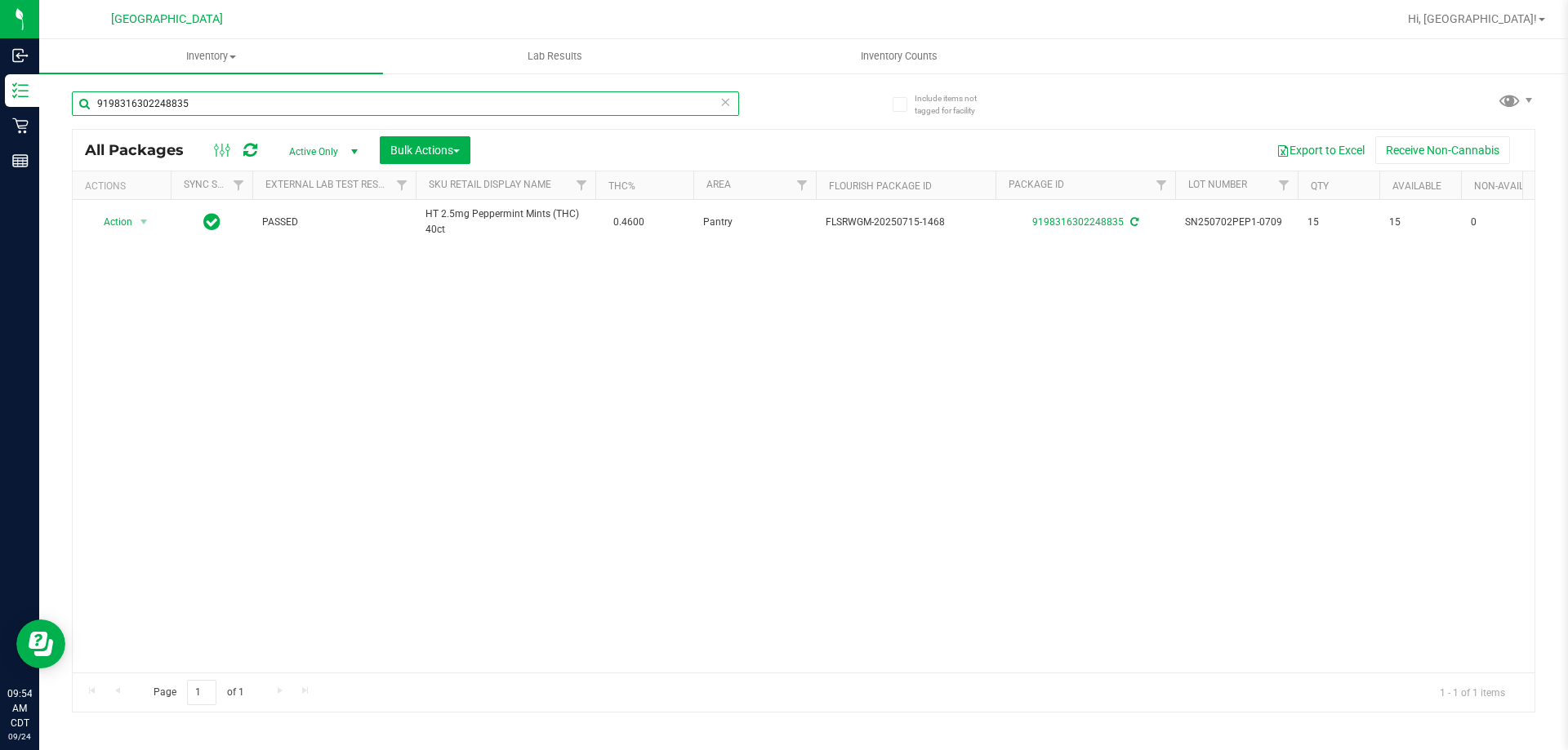
click at [535, 111] on input "9198316302248835" at bounding box center [405, 103] width 667 height 24
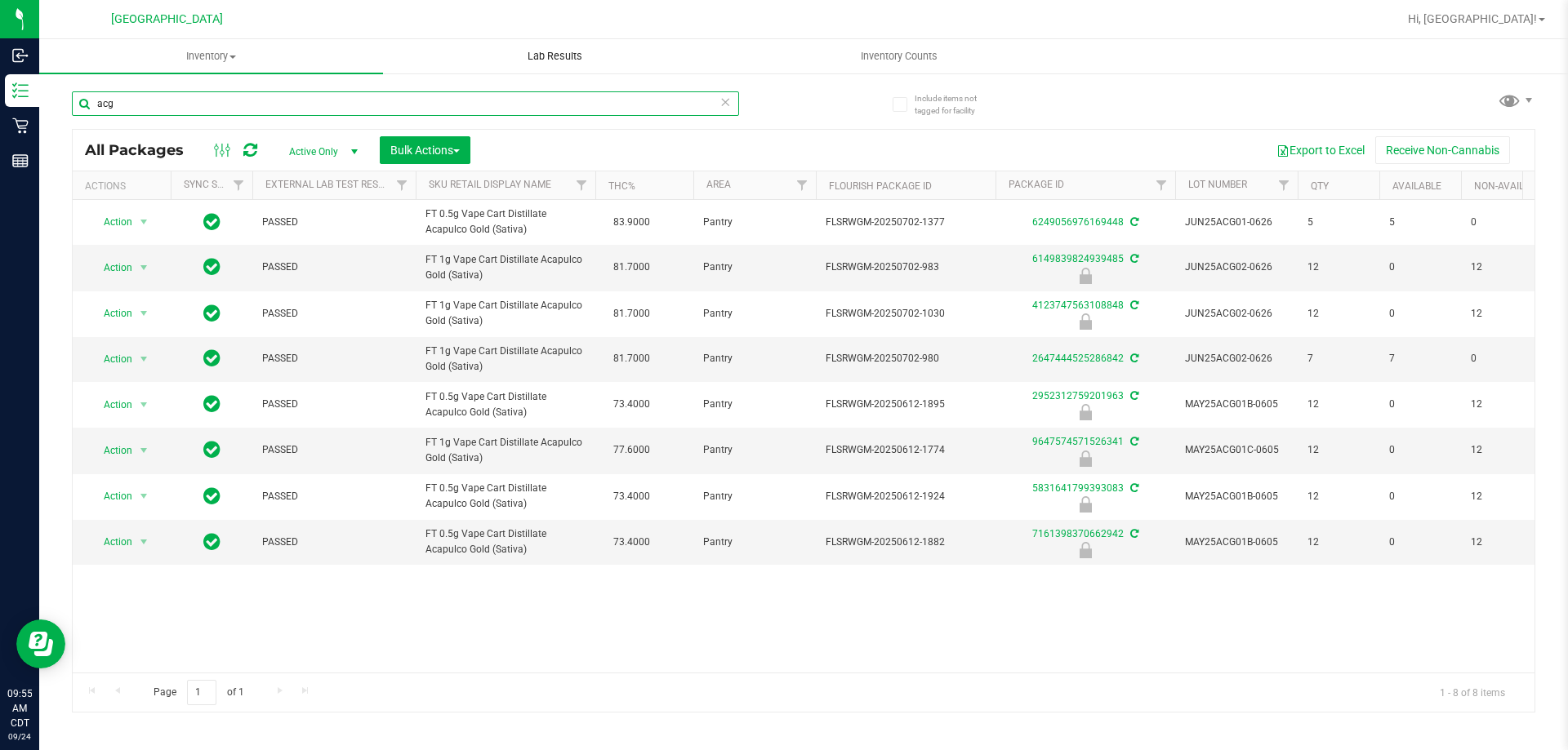
type input "acg"
click at [274, 102] on input "acg" at bounding box center [405, 103] width 667 height 24
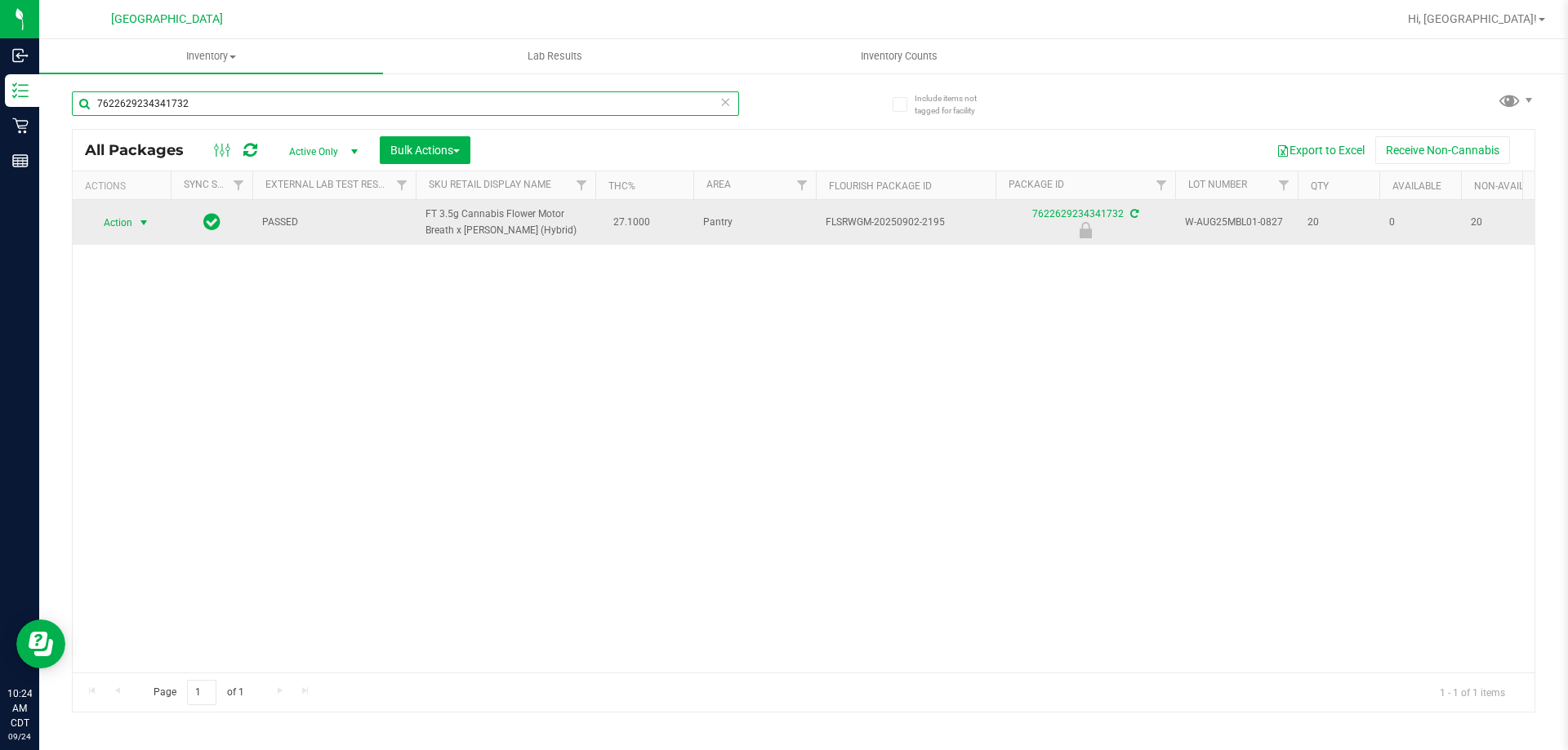
type input "7622629234341732"
click at [143, 231] on span "select" at bounding box center [143, 223] width 20 height 23
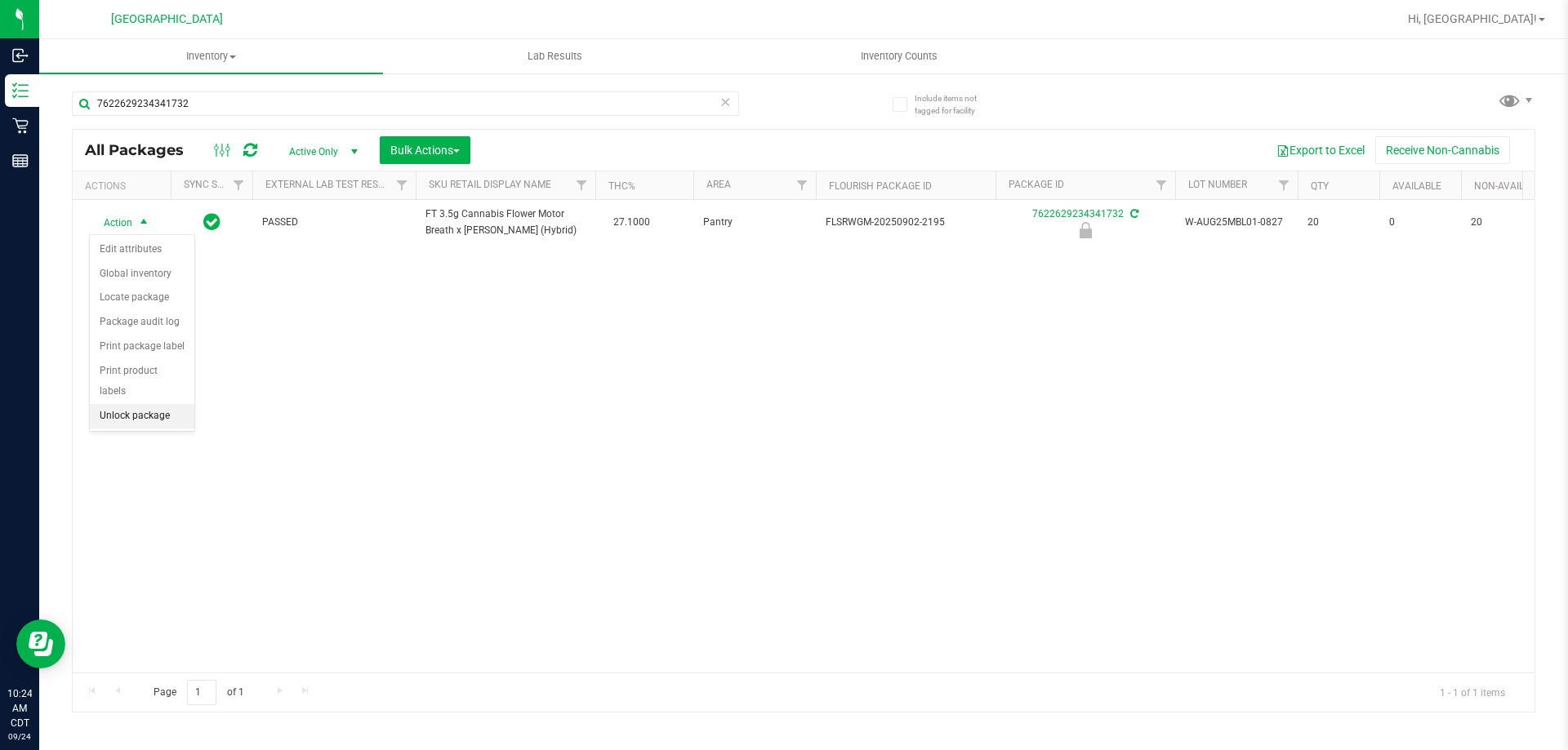
click at [156, 405] on li "Unlock package" at bounding box center [142, 416] width 105 height 24
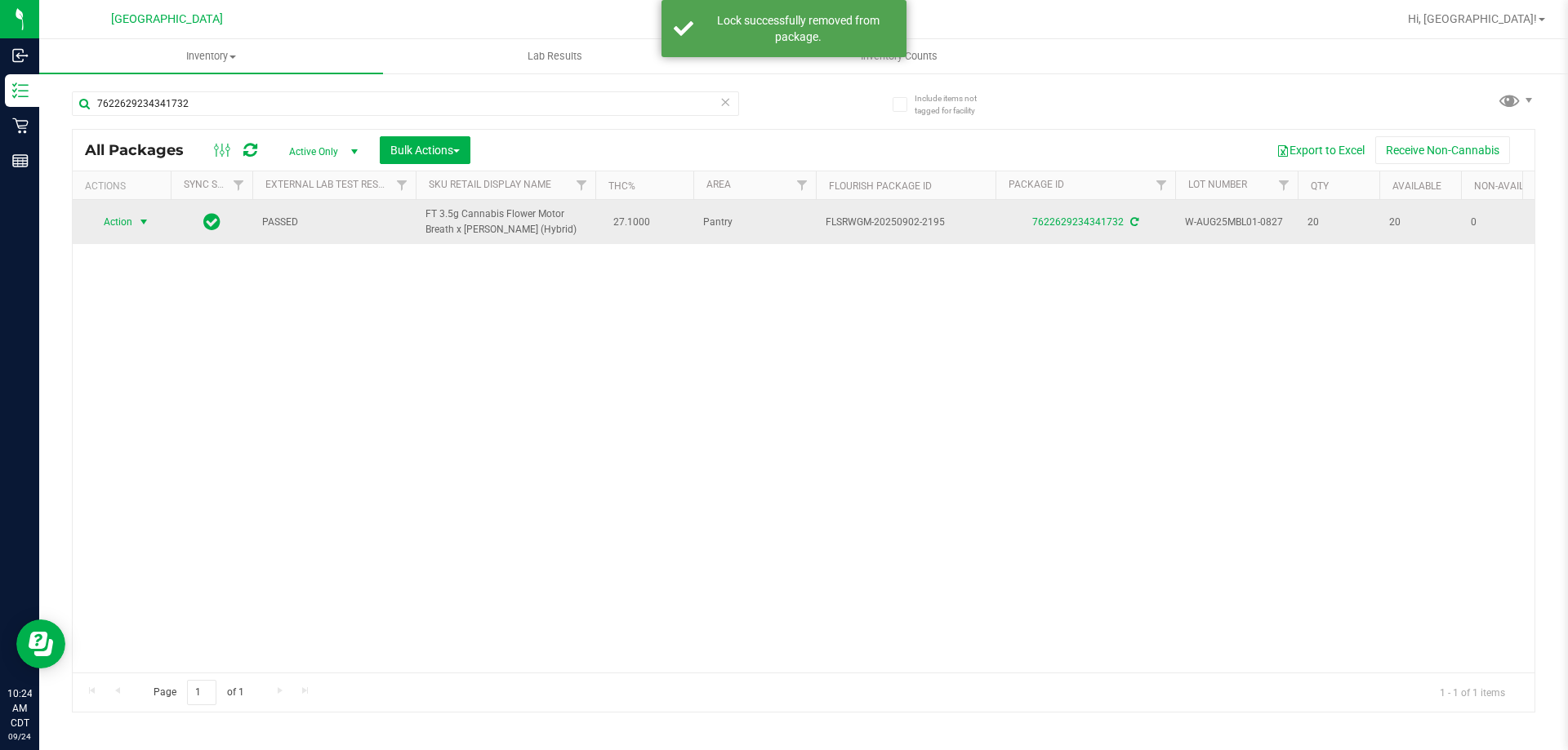
click at [138, 224] on span "select" at bounding box center [143, 222] width 13 height 13
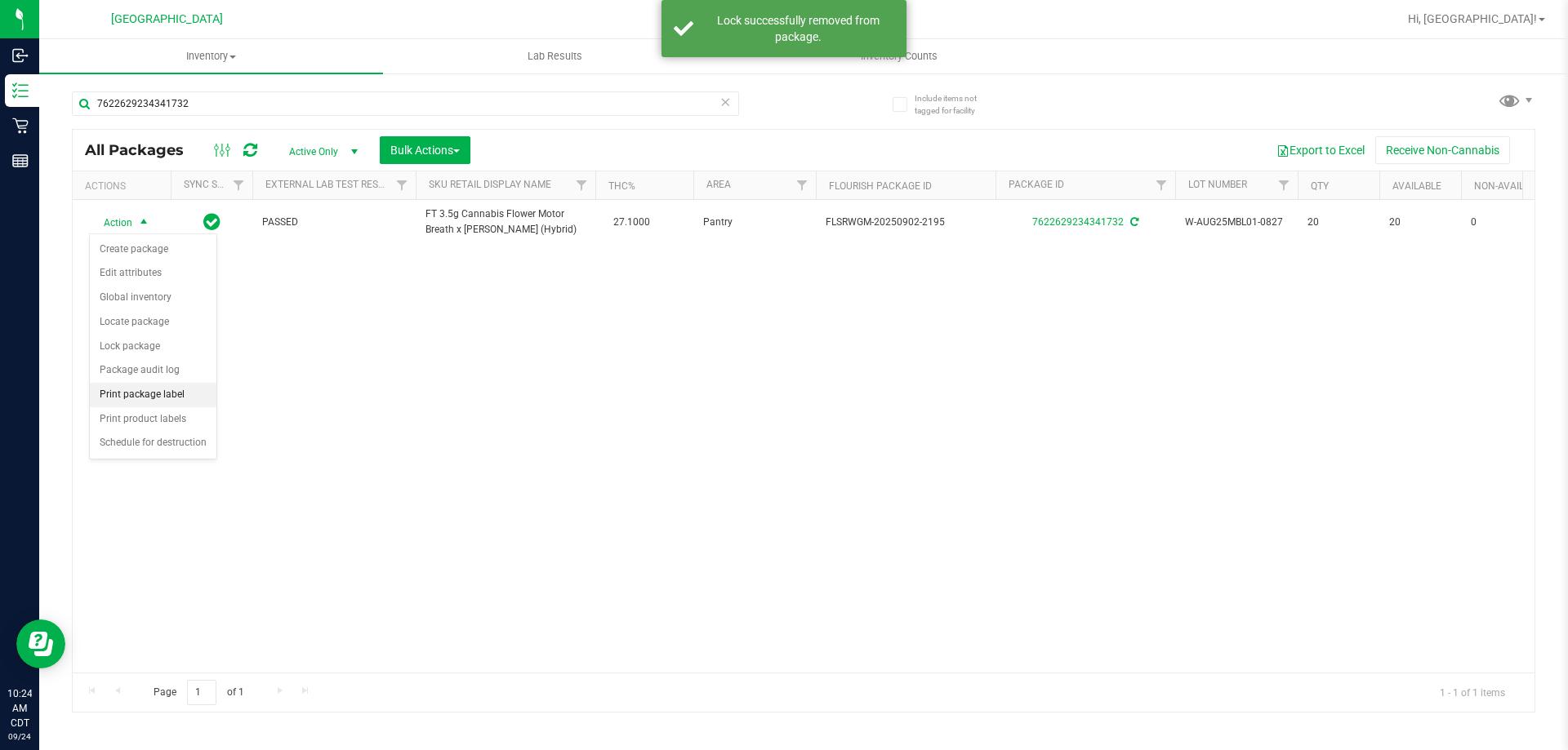
click at [144, 394] on li "Print package label" at bounding box center [153, 395] width 127 height 24
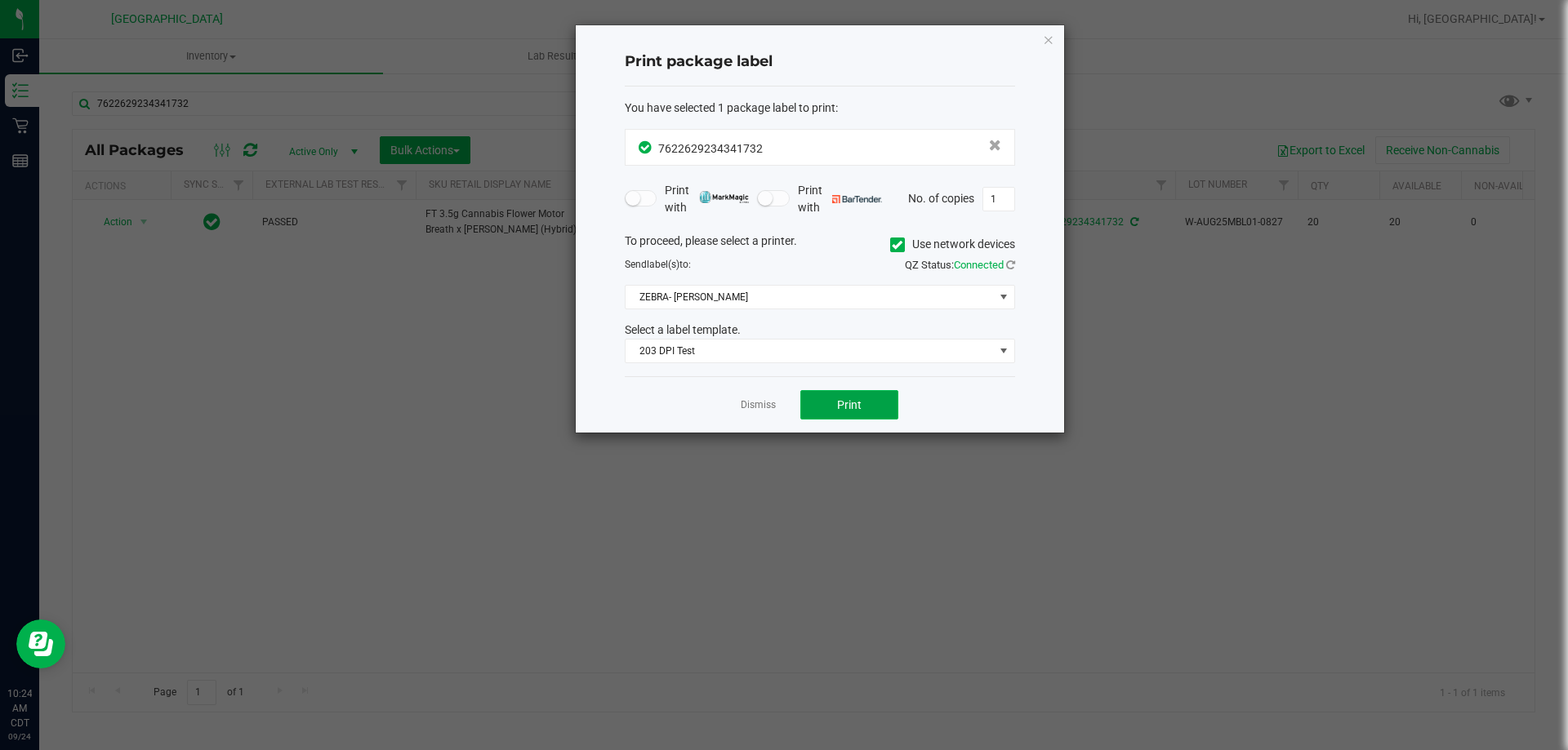
click at [867, 396] on button "Print" at bounding box center [849, 405] width 98 height 29
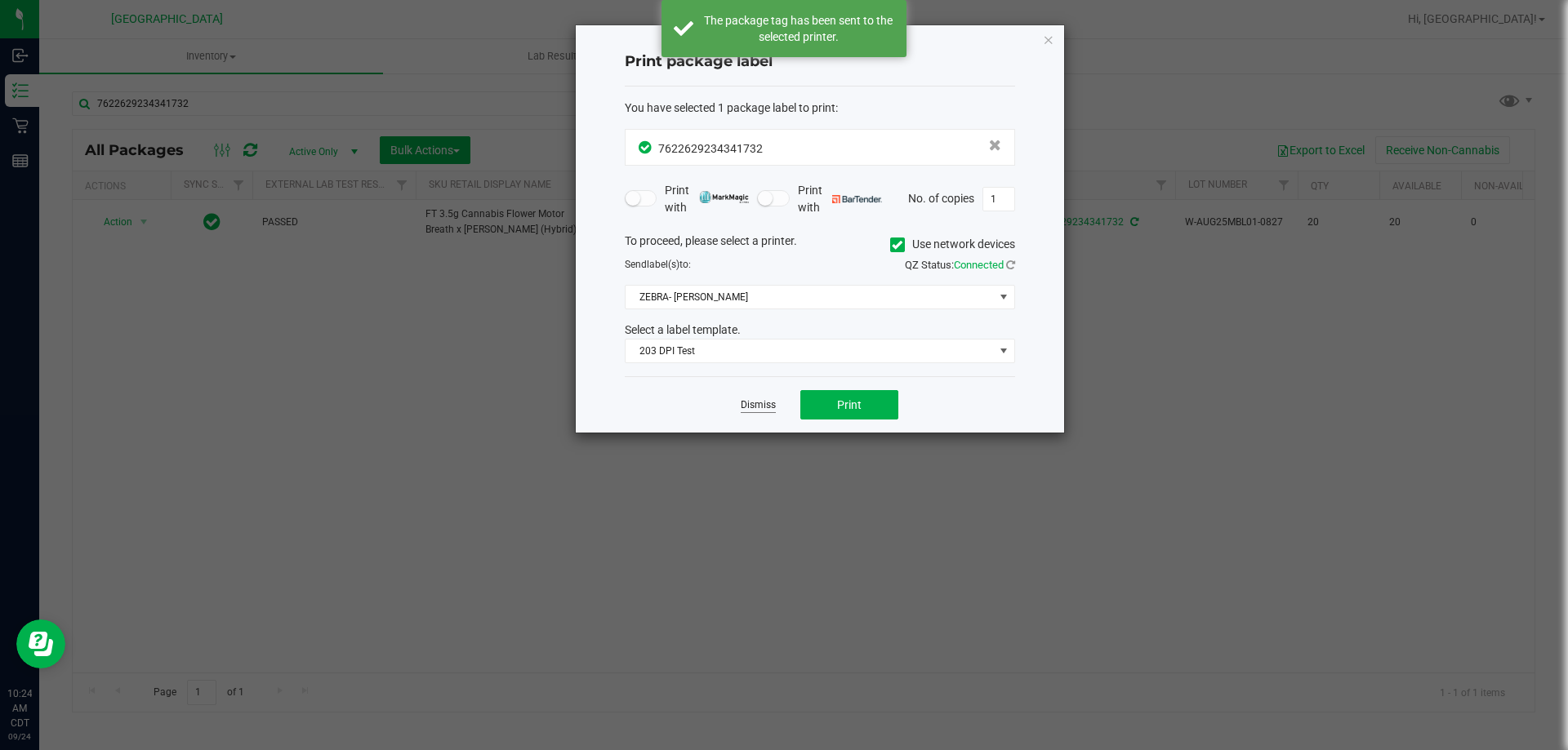
click at [758, 401] on link "Dismiss" at bounding box center [758, 405] width 35 height 14
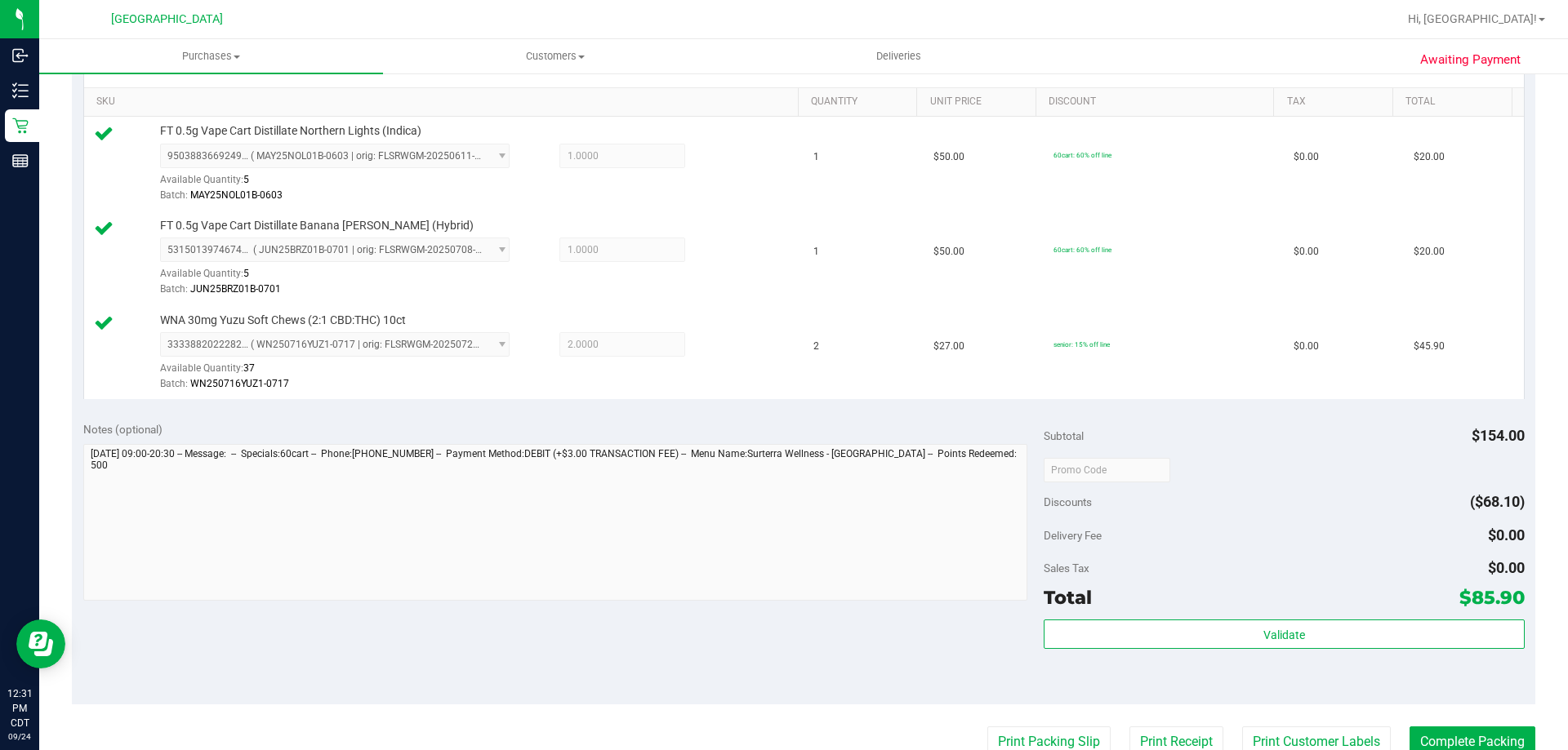
scroll to position [408, 0]
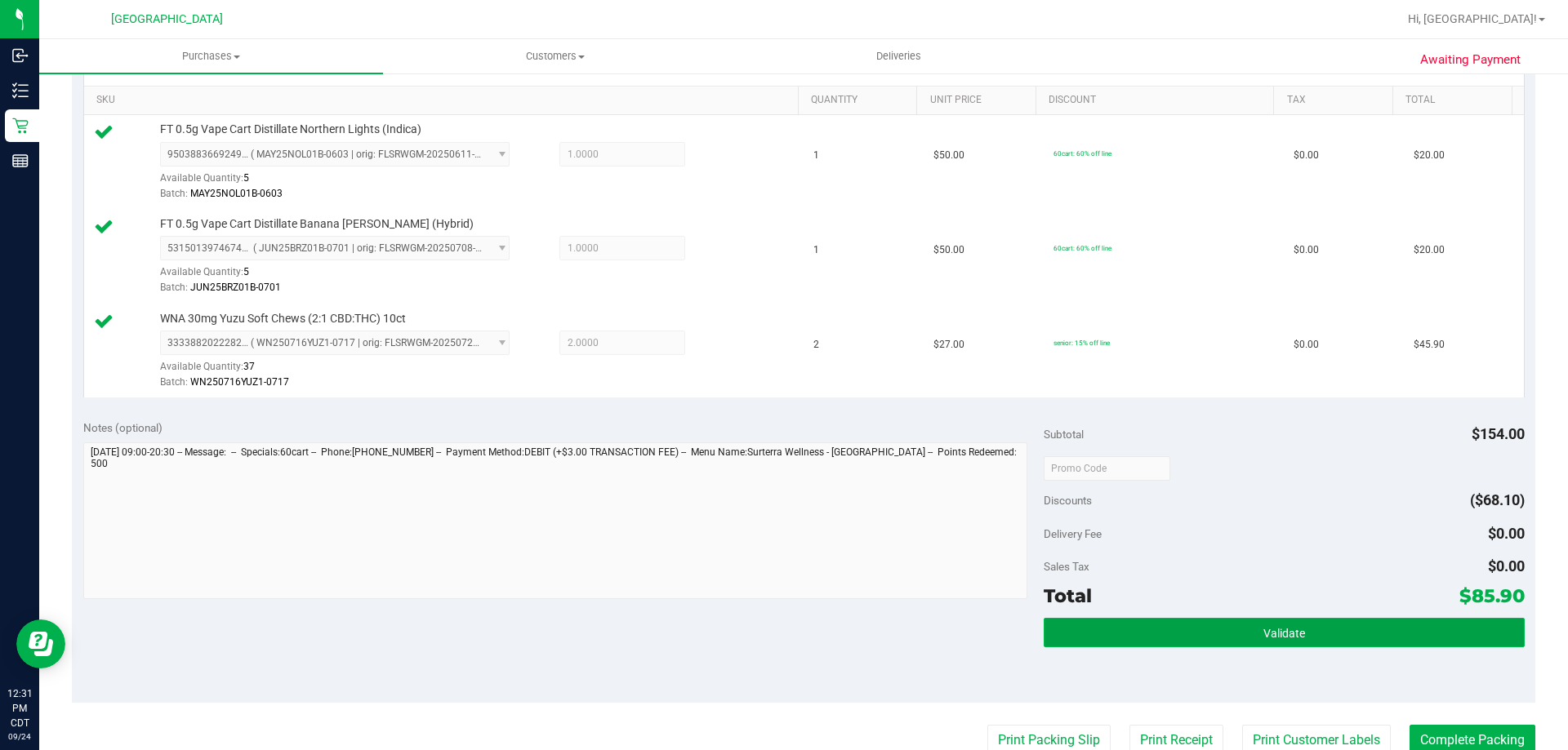
click at [1114, 629] on button "Validate" at bounding box center [1283, 633] width 480 height 29
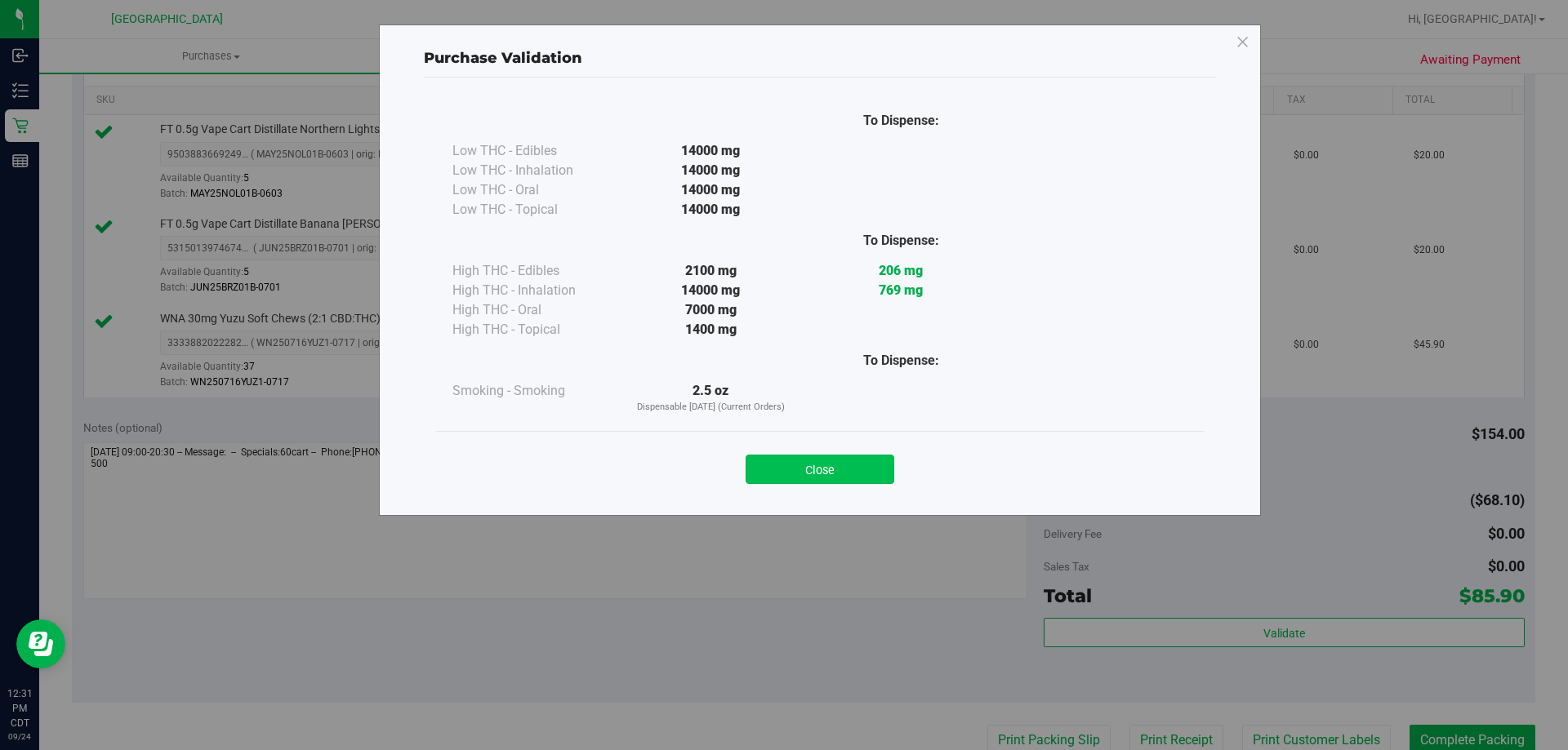
click at [880, 475] on button "Close" at bounding box center [820, 469] width 149 height 29
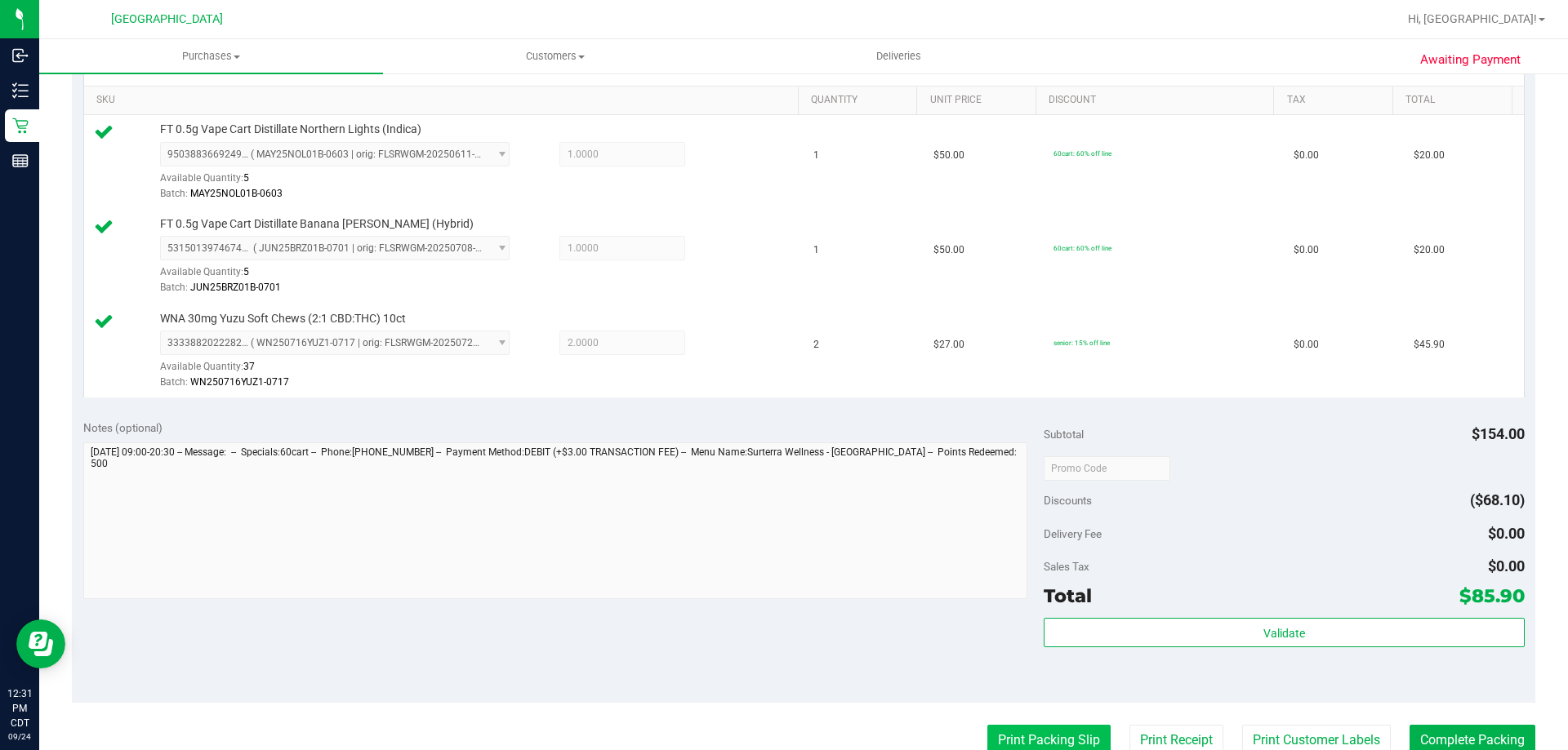
click at [1017, 736] on button "Print Packing Slip" at bounding box center [1048, 740] width 123 height 31
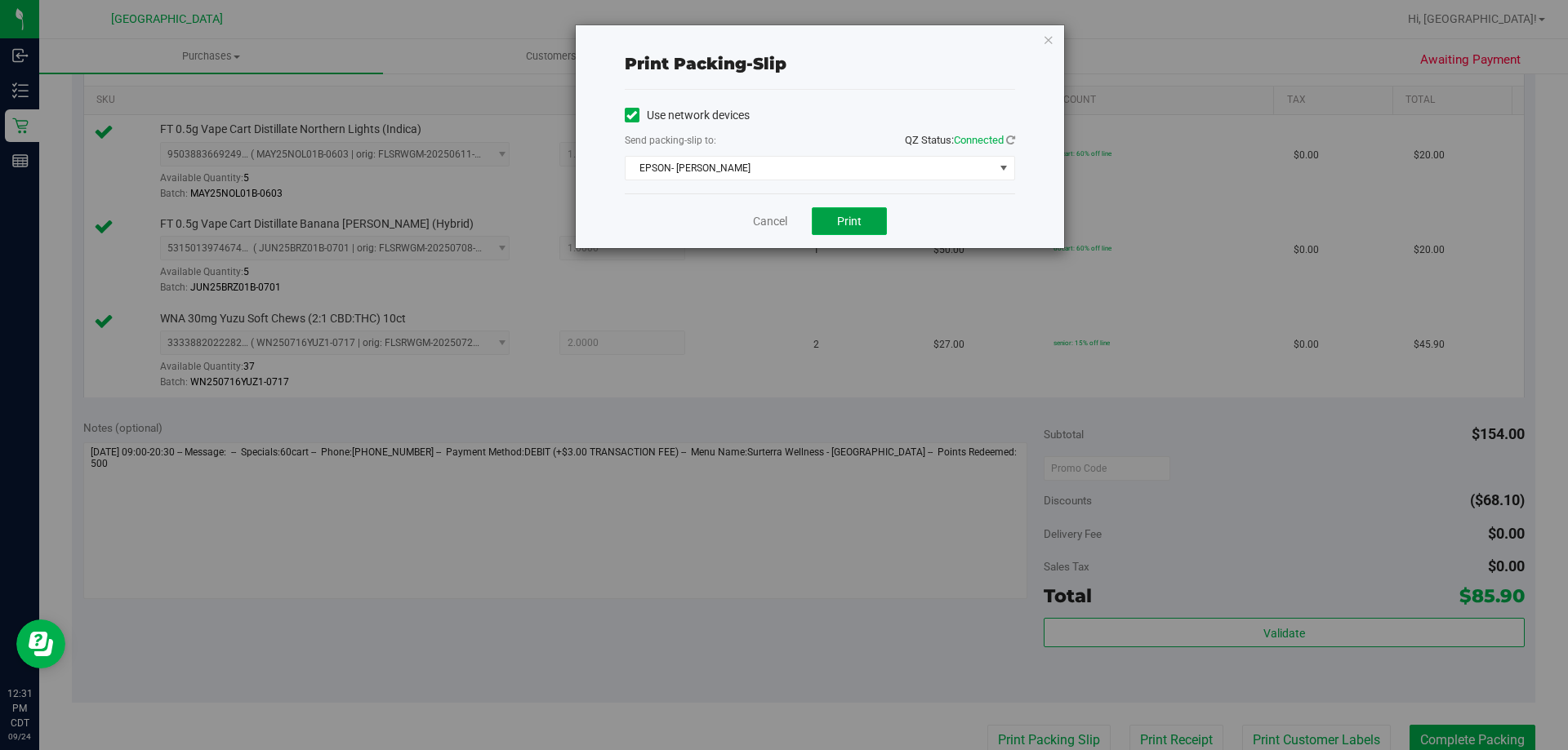
click at [863, 222] on button "Print" at bounding box center [850, 221] width 75 height 28
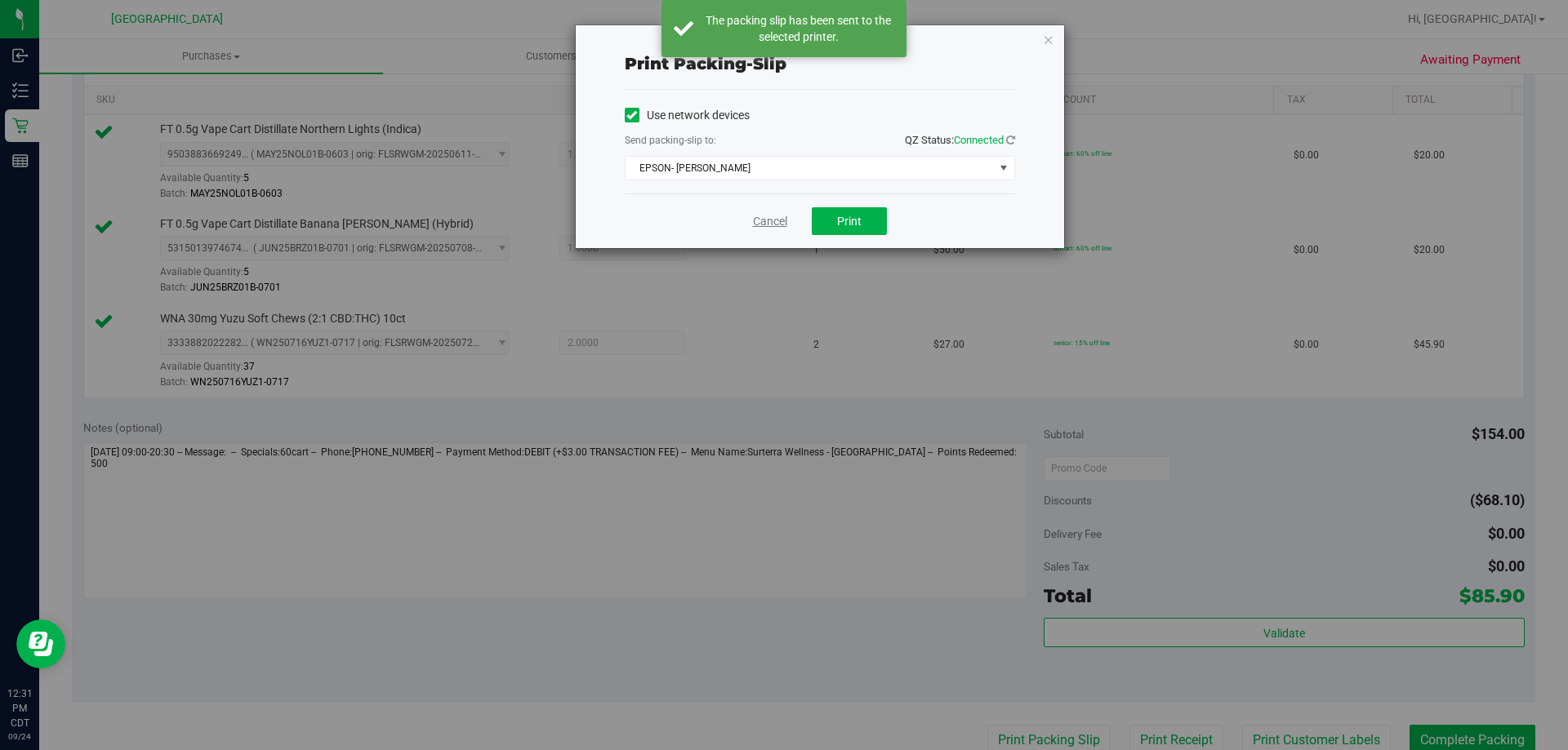
click at [777, 223] on link "Cancel" at bounding box center [769, 222] width 34 height 17
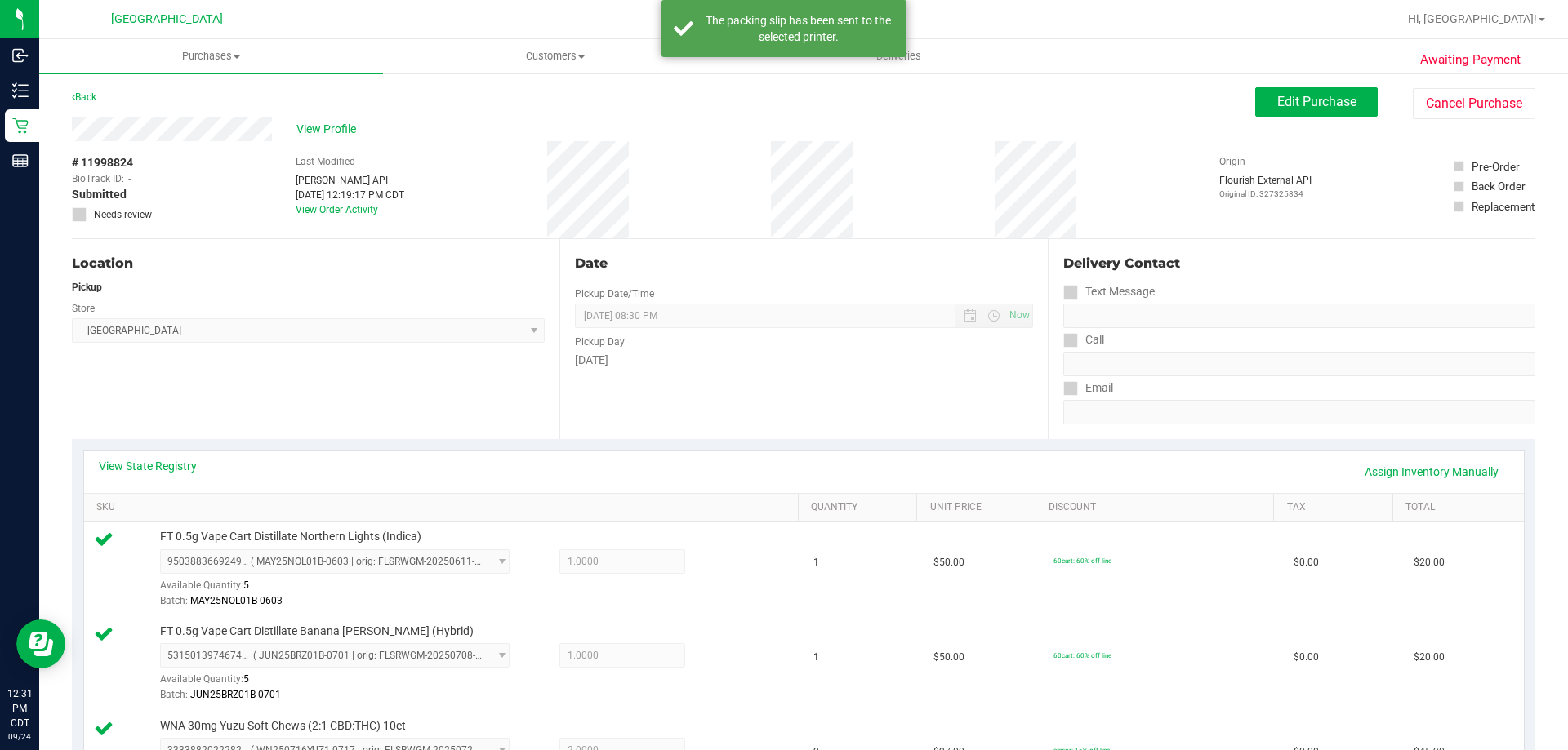
scroll to position [0, 0]
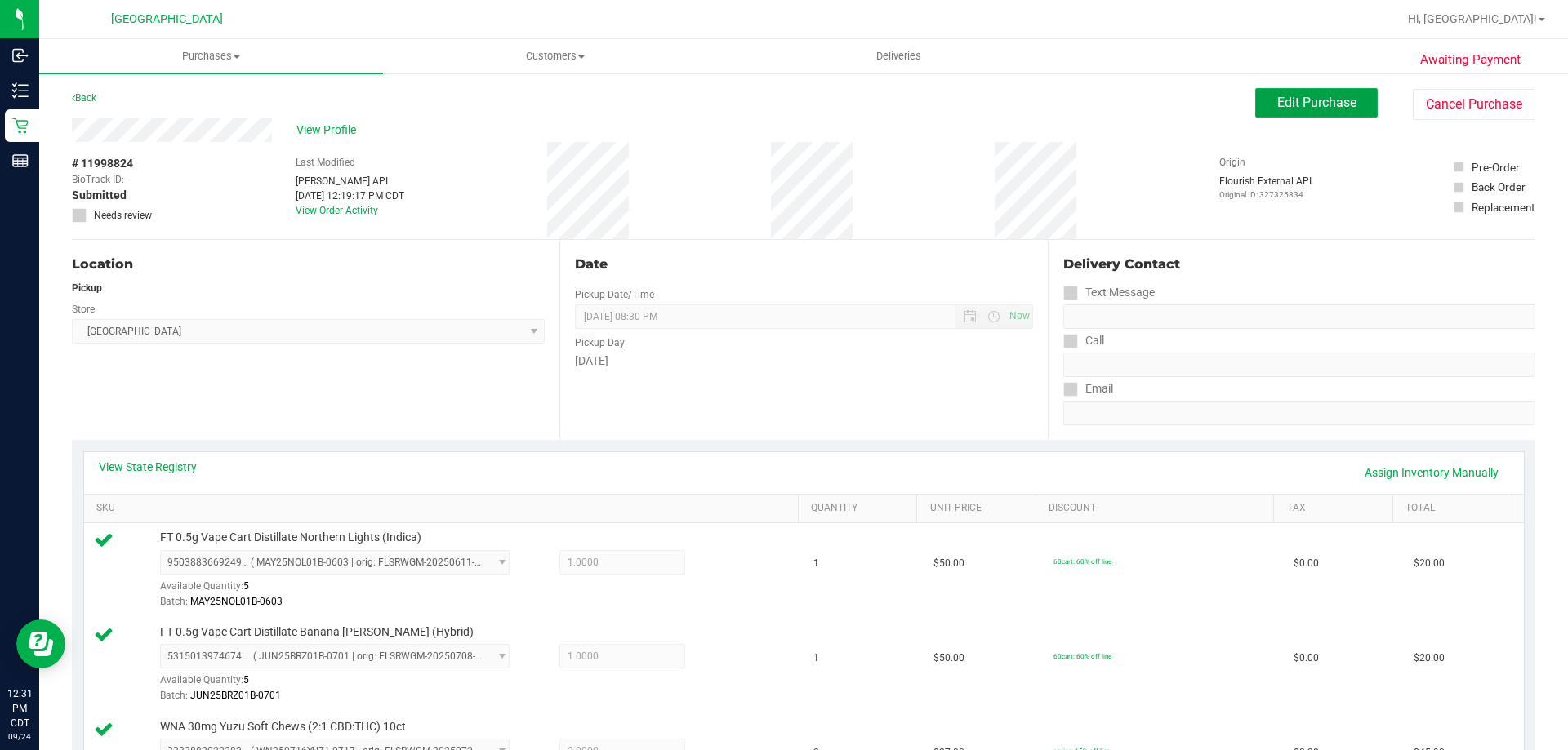
click at [1305, 111] on button "Edit Purchase" at bounding box center [1316, 103] width 123 height 29
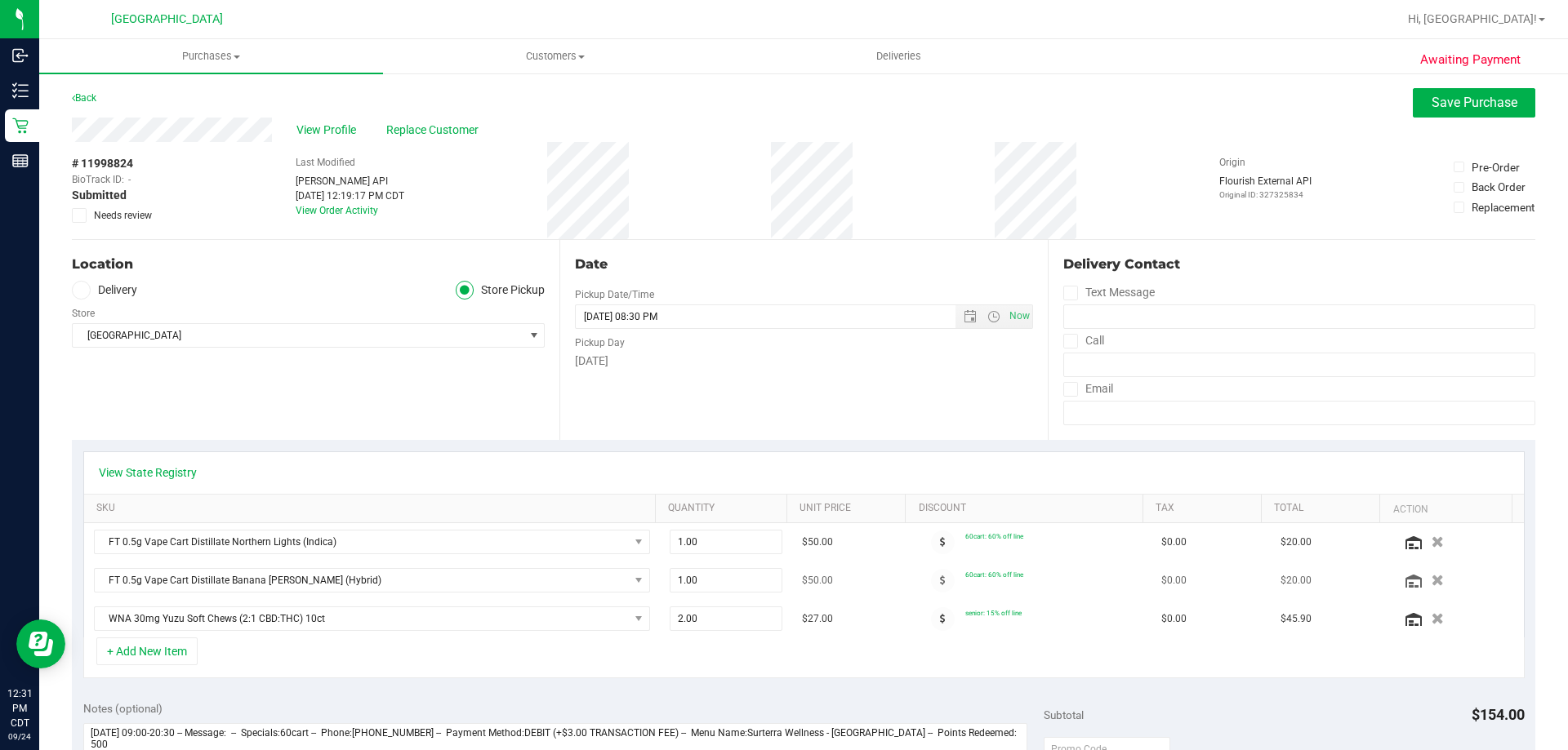
scroll to position [245, 0]
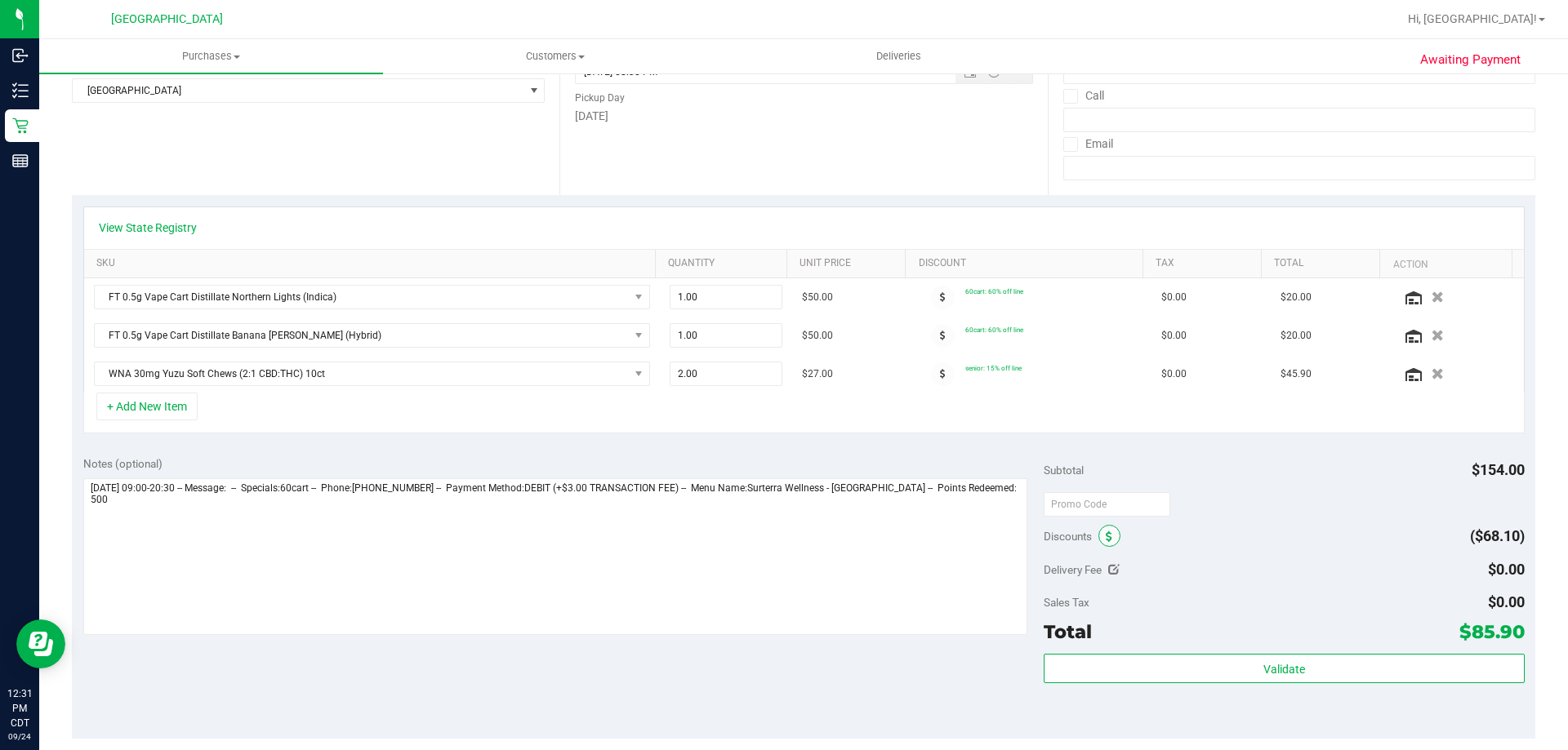
click at [1105, 534] on icon at bounding box center [1108, 537] width 7 height 12
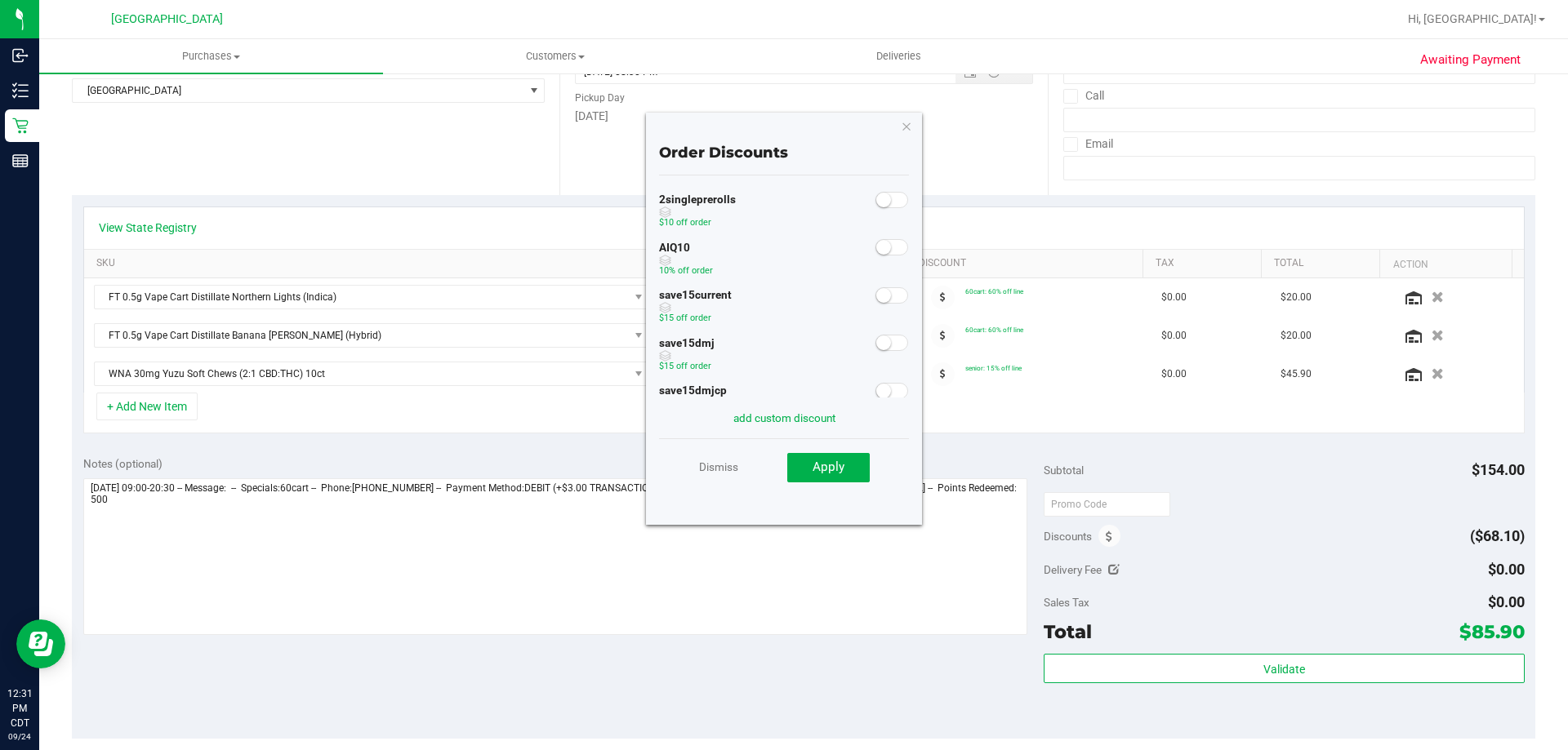
click at [876, 248] on small at bounding box center [883, 247] width 15 height 15
click at [840, 467] on span "Apply" at bounding box center [828, 466] width 32 height 15
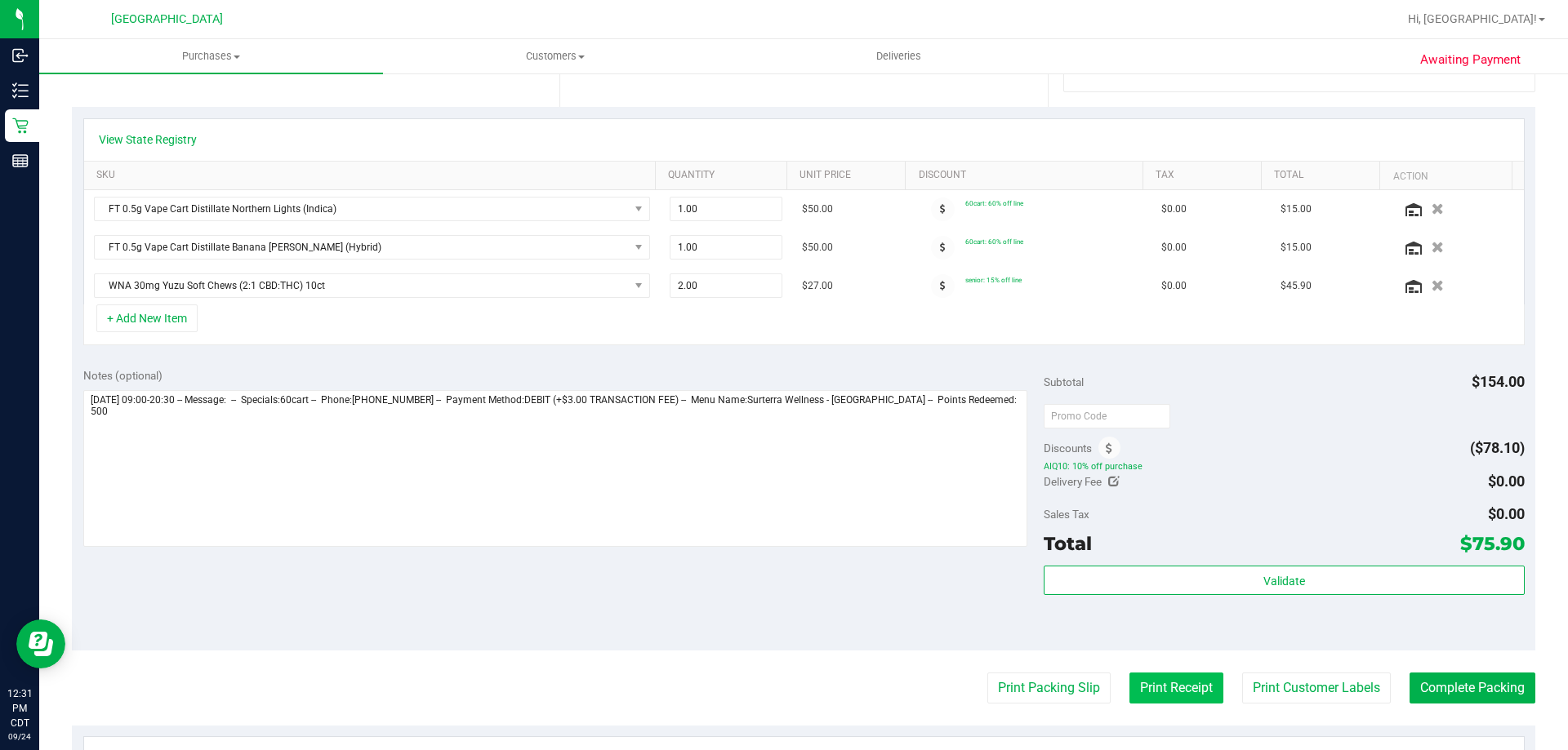
scroll to position [490, 0]
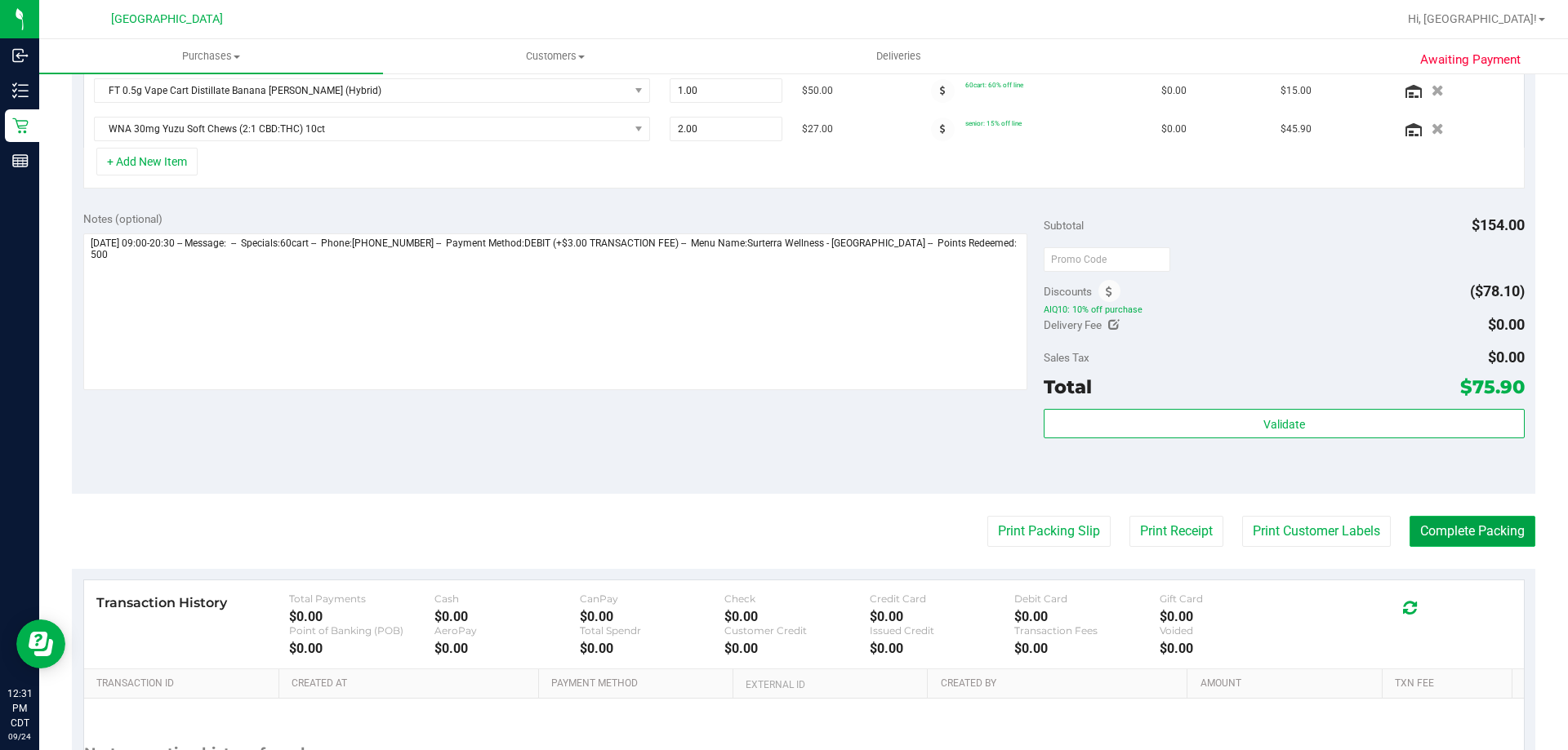
click at [1413, 535] on button "Complete Packing" at bounding box center [1472, 531] width 126 height 31
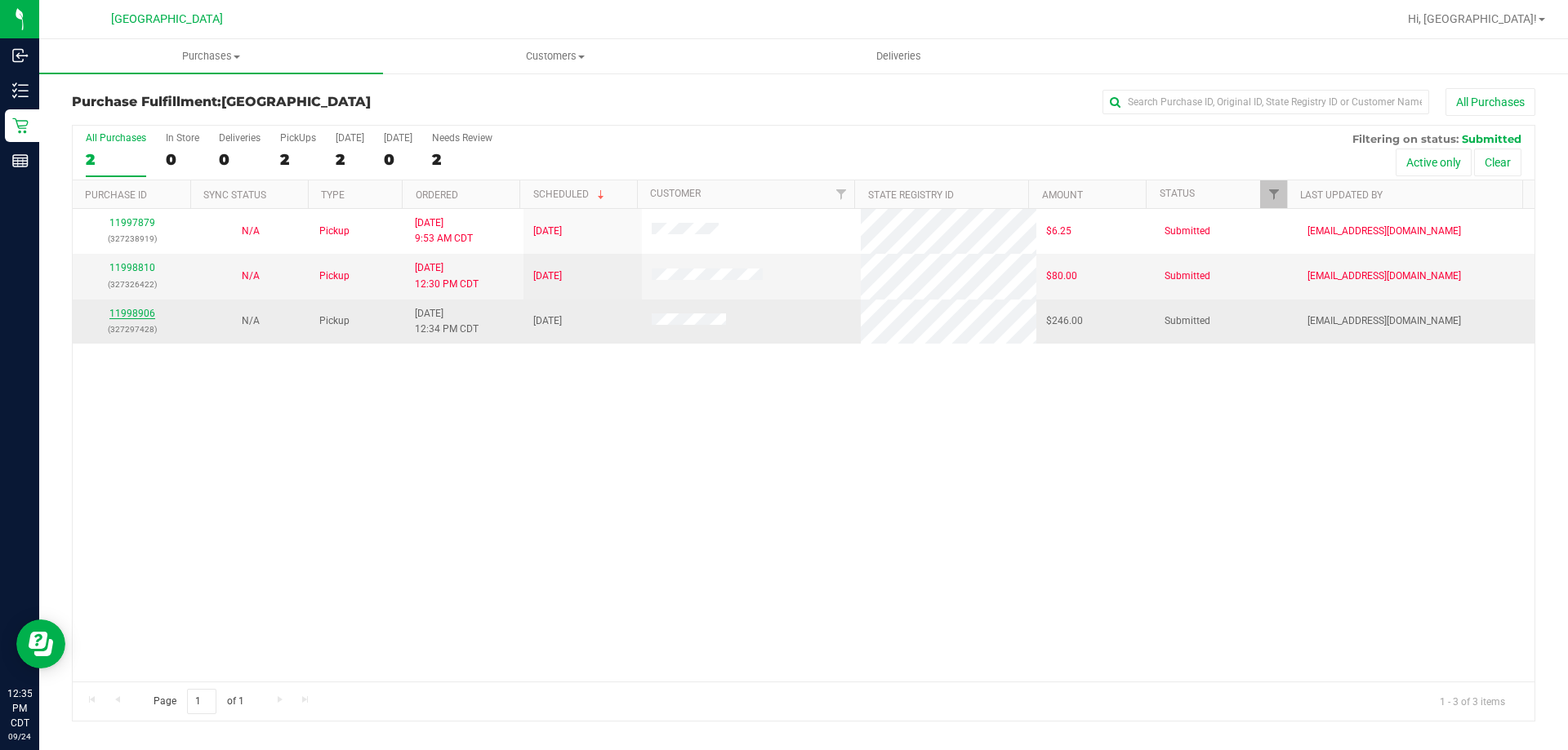
click at [143, 314] on link "11998906" at bounding box center [132, 314] width 45 height 12
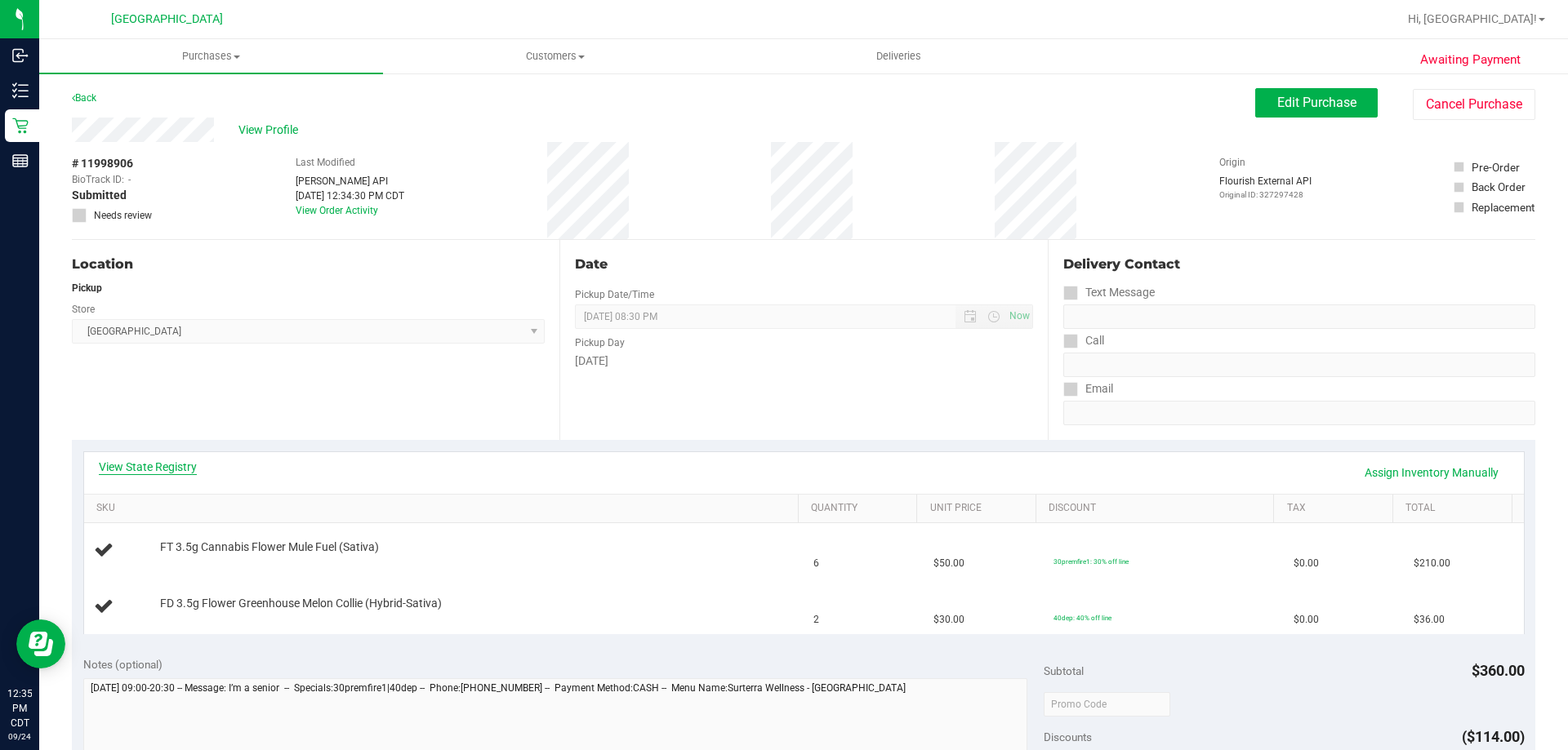
click at [158, 470] on link "View State Registry" at bounding box center [147, 466] width 98 height 16
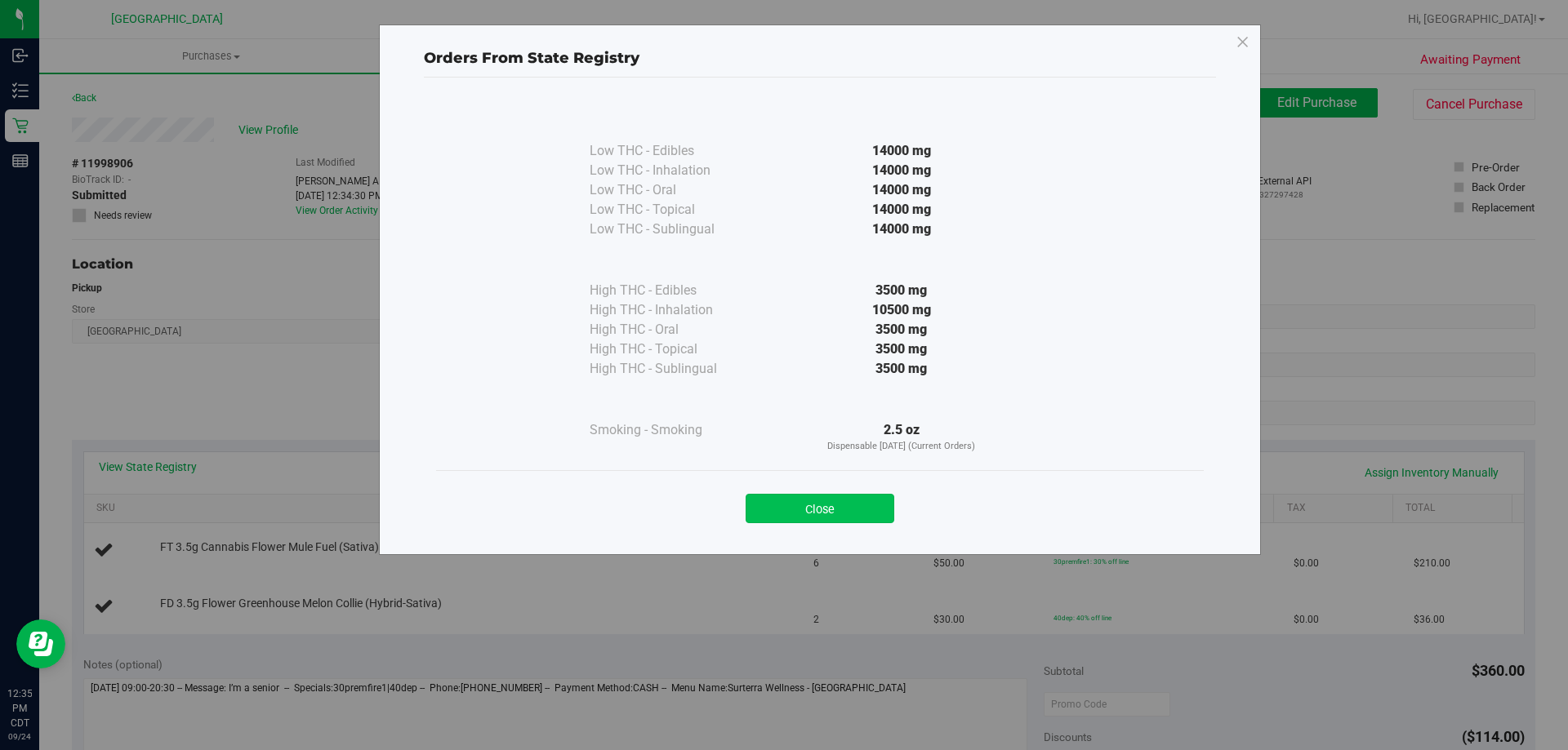
click at [821, 502] on button "Close" at bounding box center [820, 508] width 149 height 29
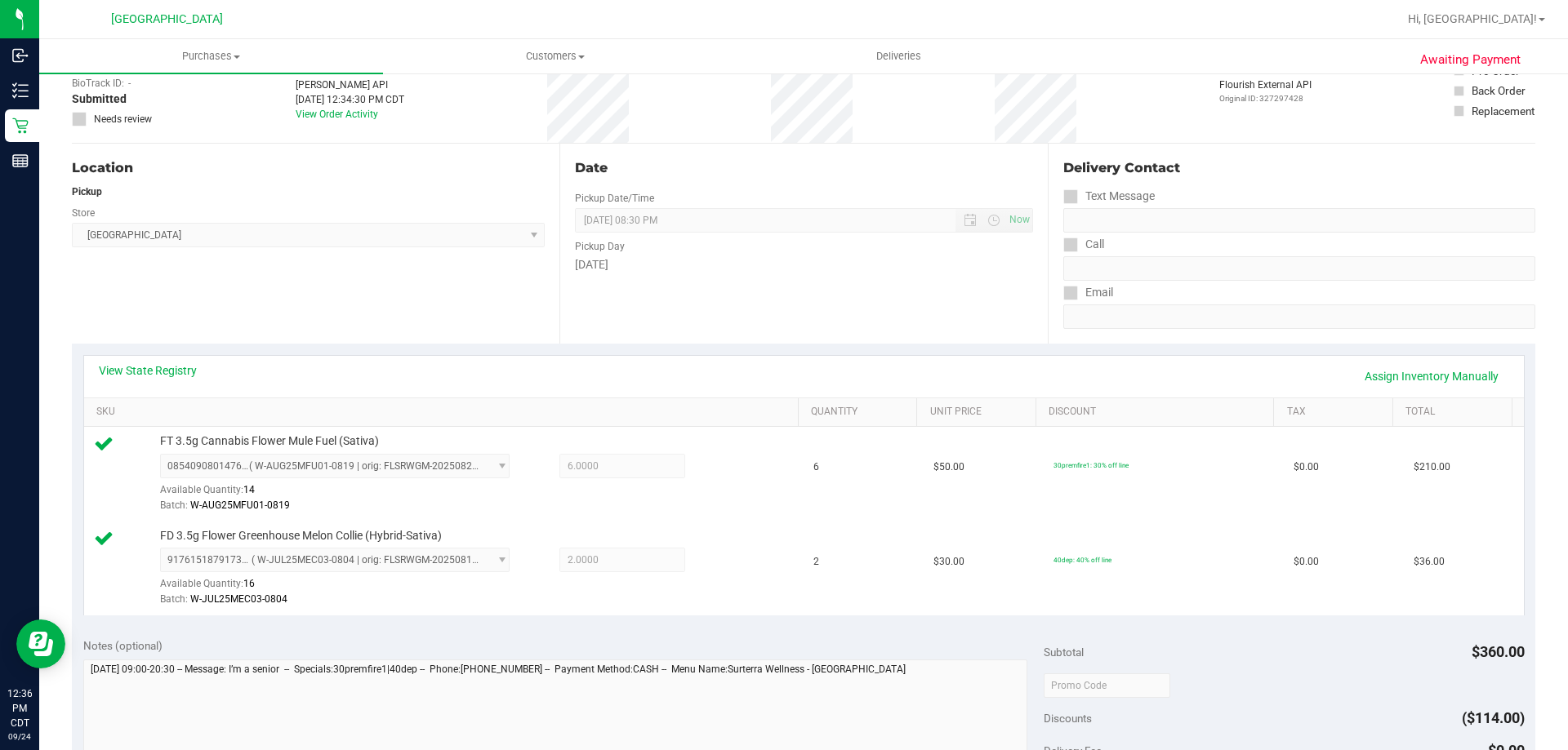
scroll to position [245, 0]
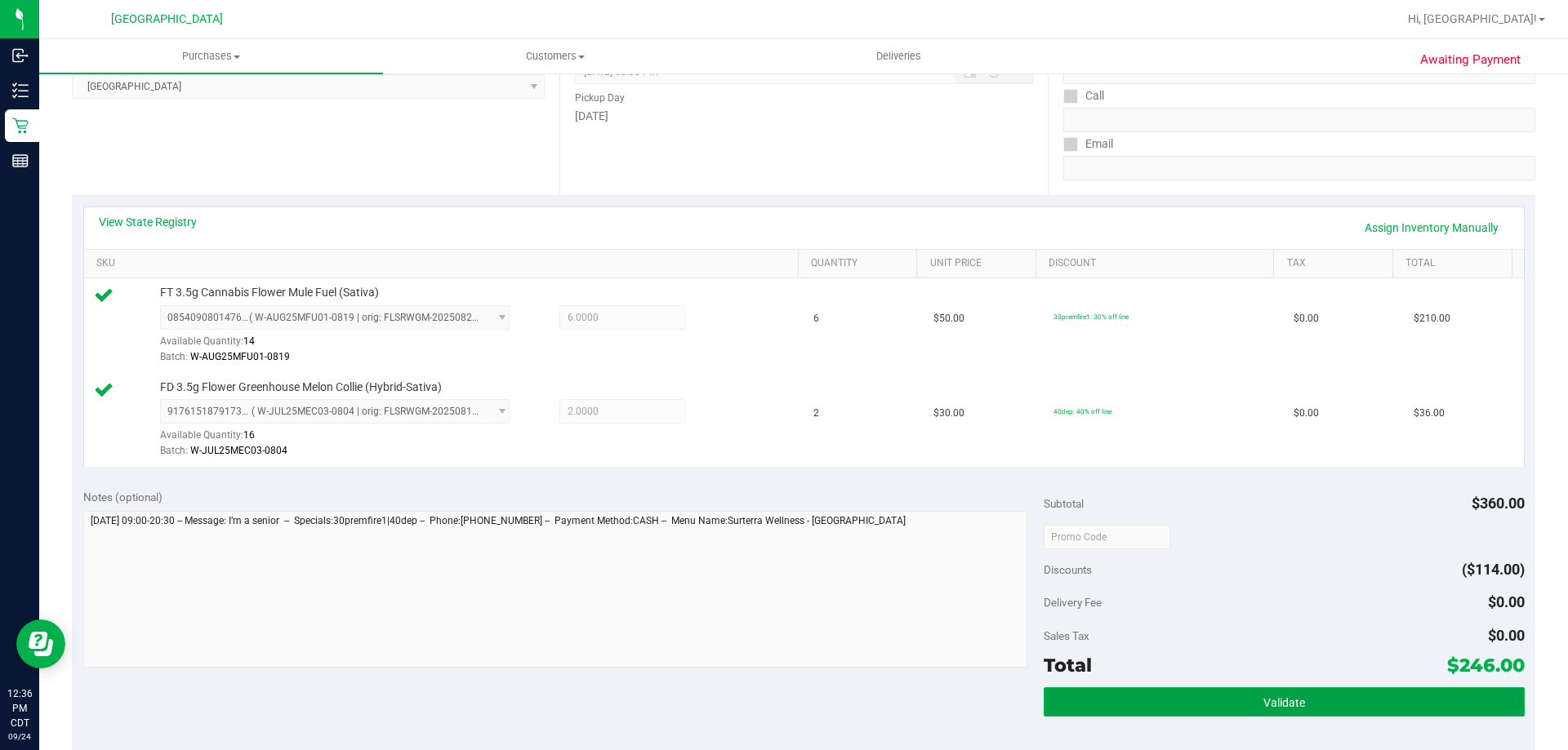
click at [1099, 709] on button "Validate" at bounding box center [1283, 702] width 480 height 29
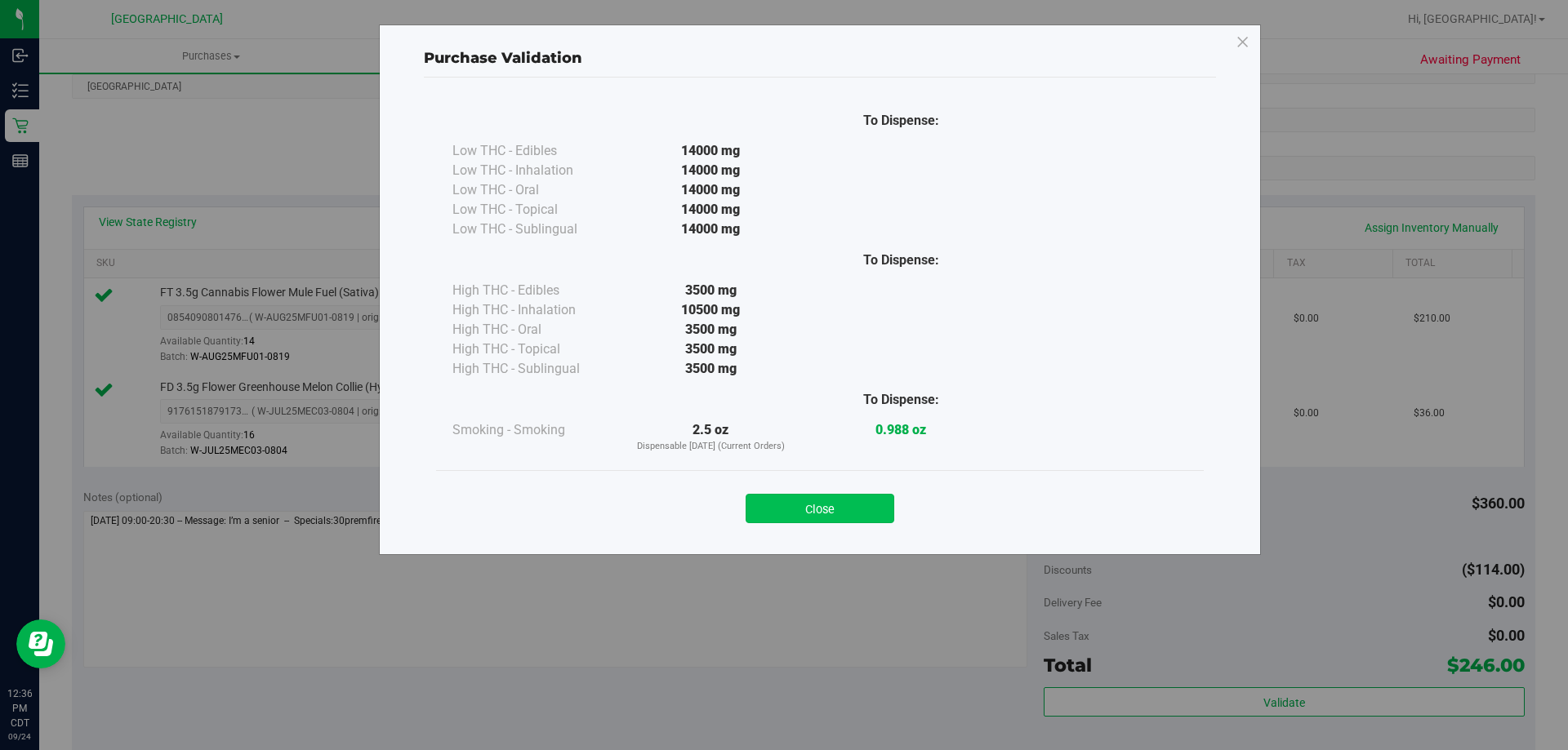
click at [837, 508] on button "Close" at bounding box center [820, 508] width 149 height 29
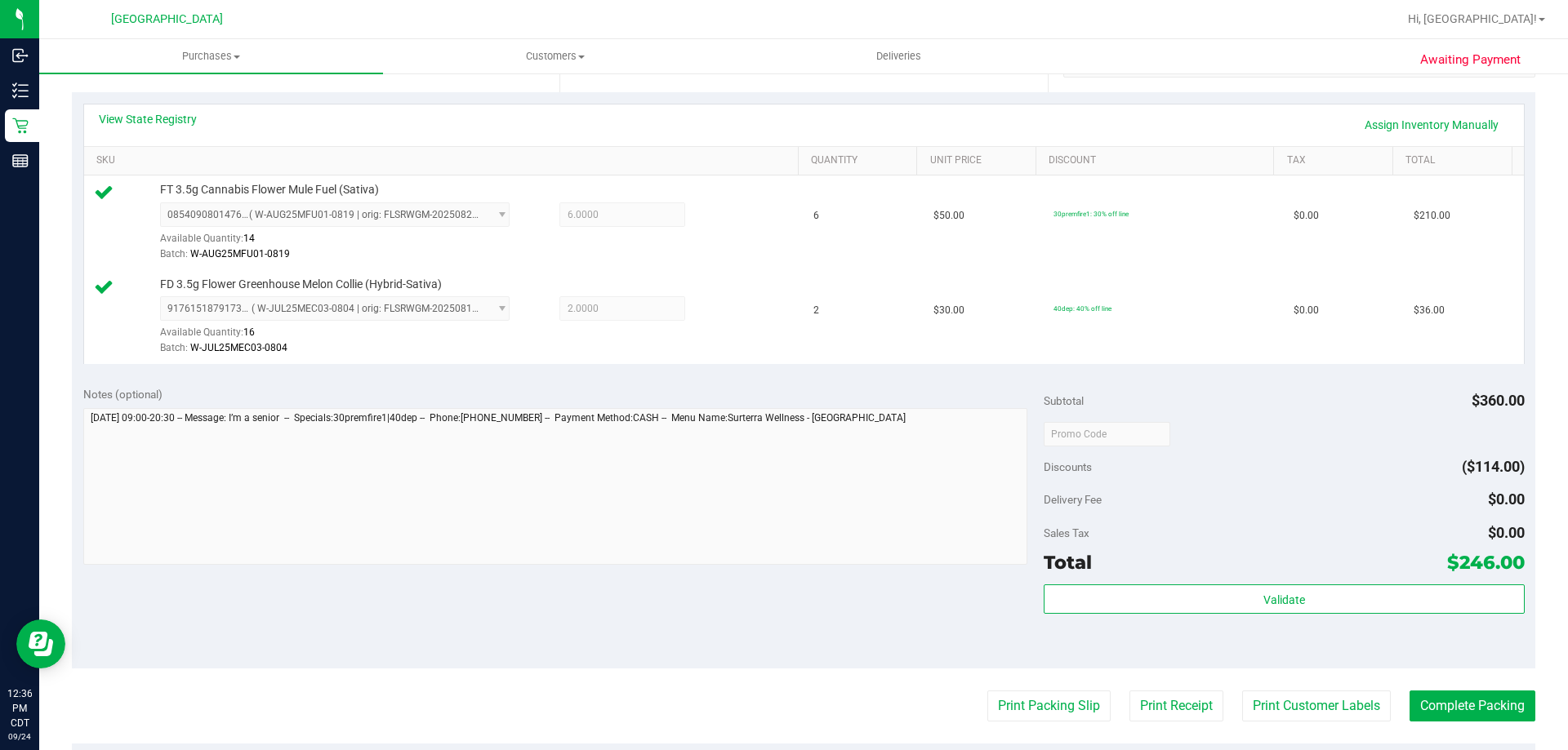
scroll to position [490, 0]
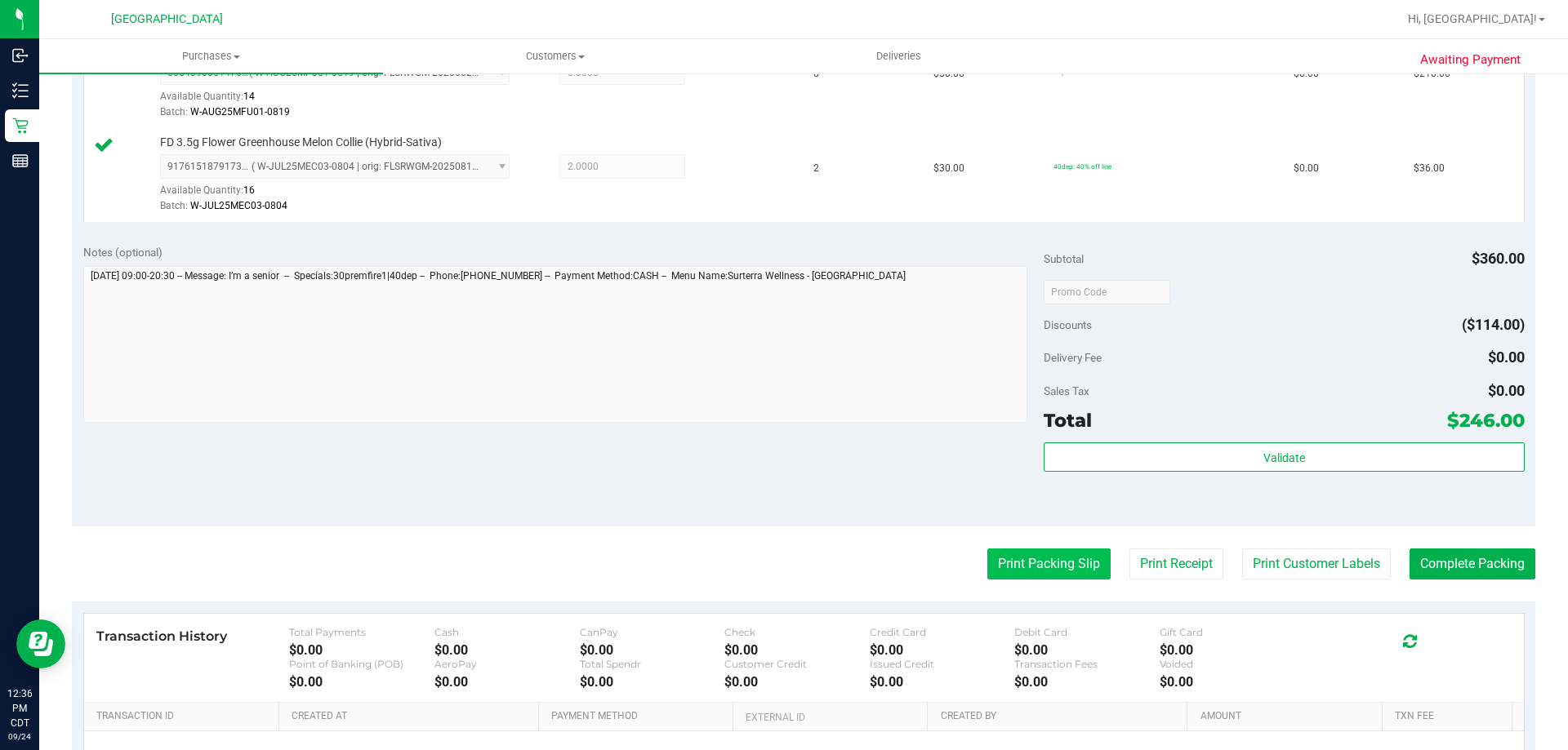
click at [999, 573] on button "Print Packing Slip" at bounding box center [1048, 564] width 123 height 31
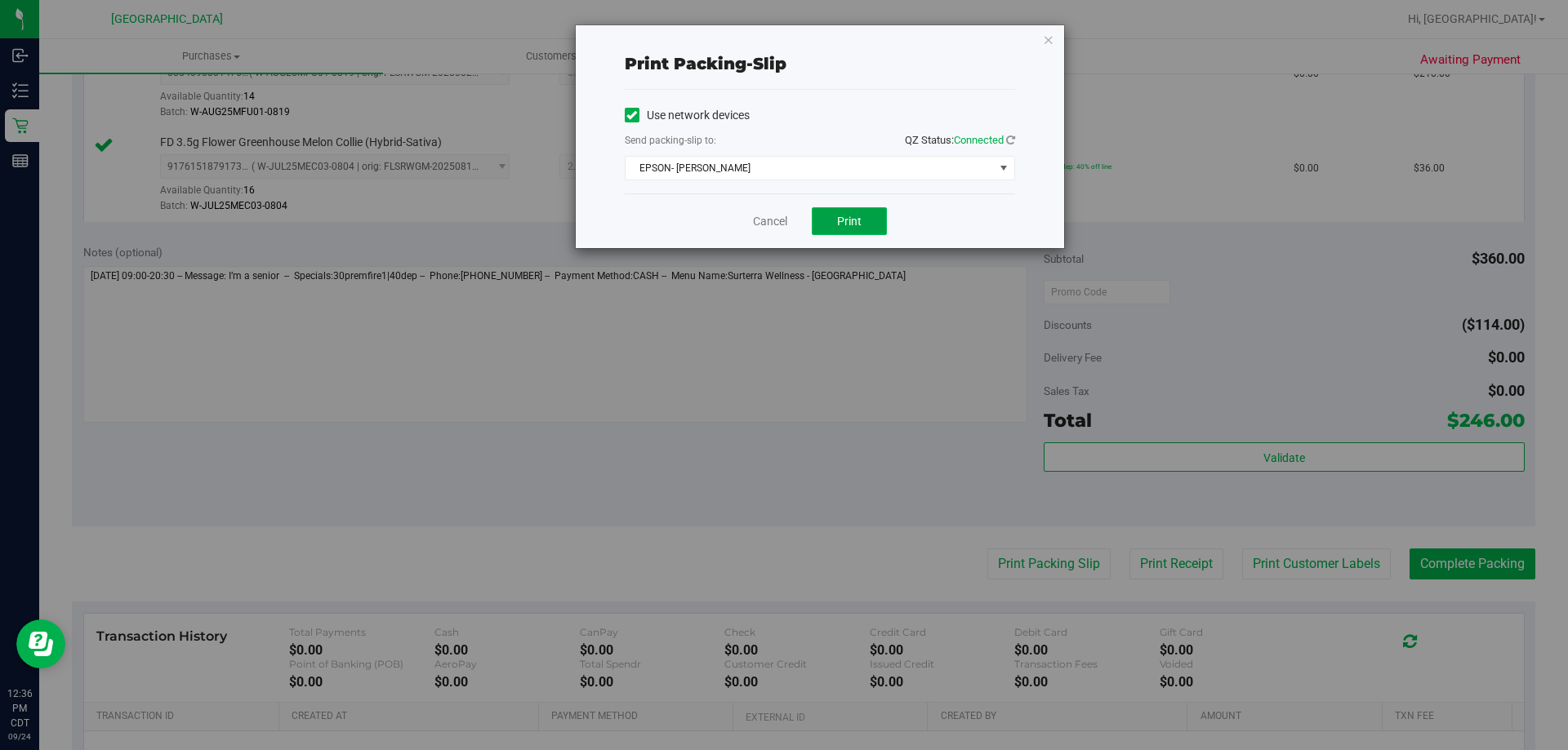
click at [843, 227] on button "Print" at bounding box center [850, 221] width 75 height 28
click at [786, 223] on link "Cancel" at bounding box center [769, 222] width 34 height 17
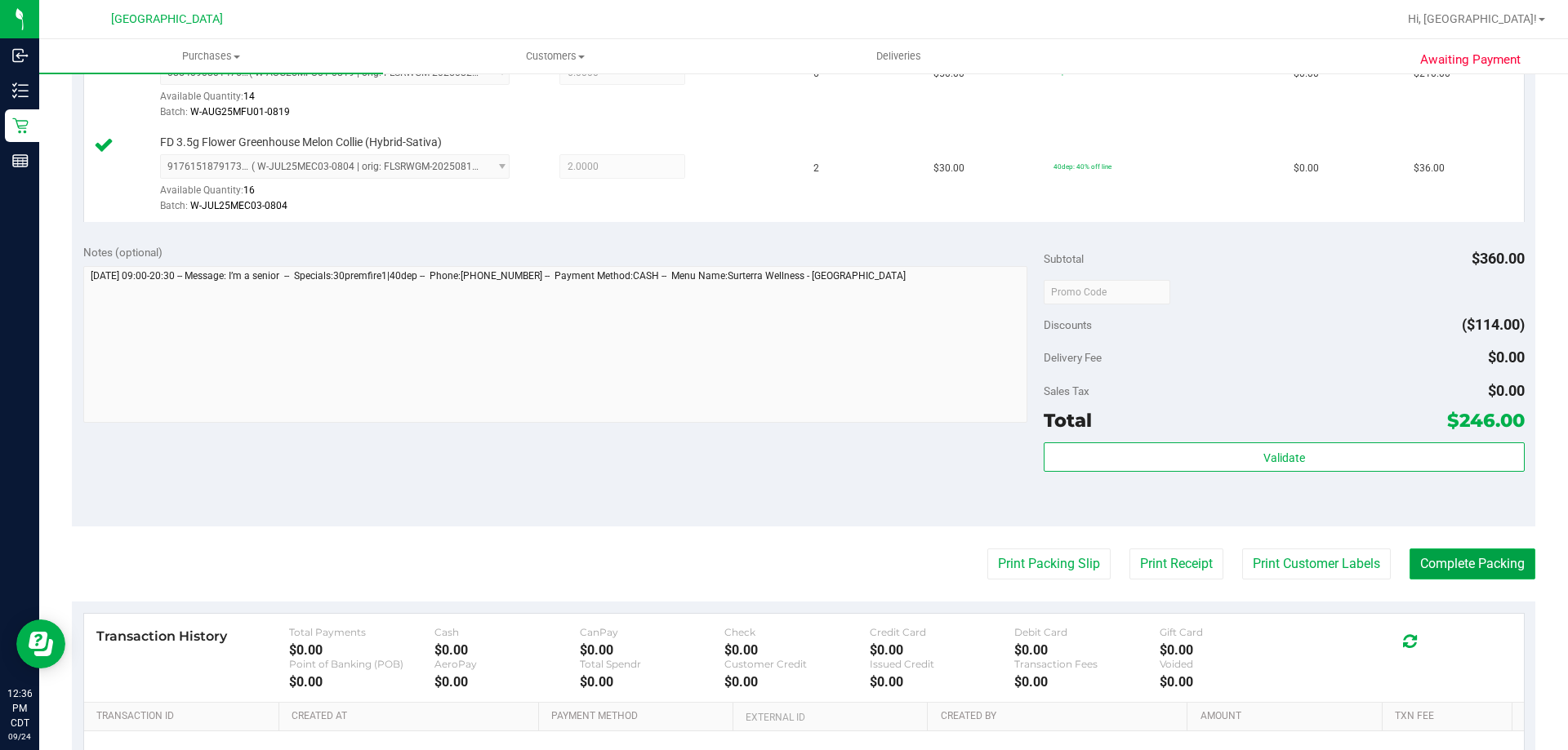
click at [1485, 555] on button "Complete Packing" at bounding box center [1472, 564] width 126 height 31
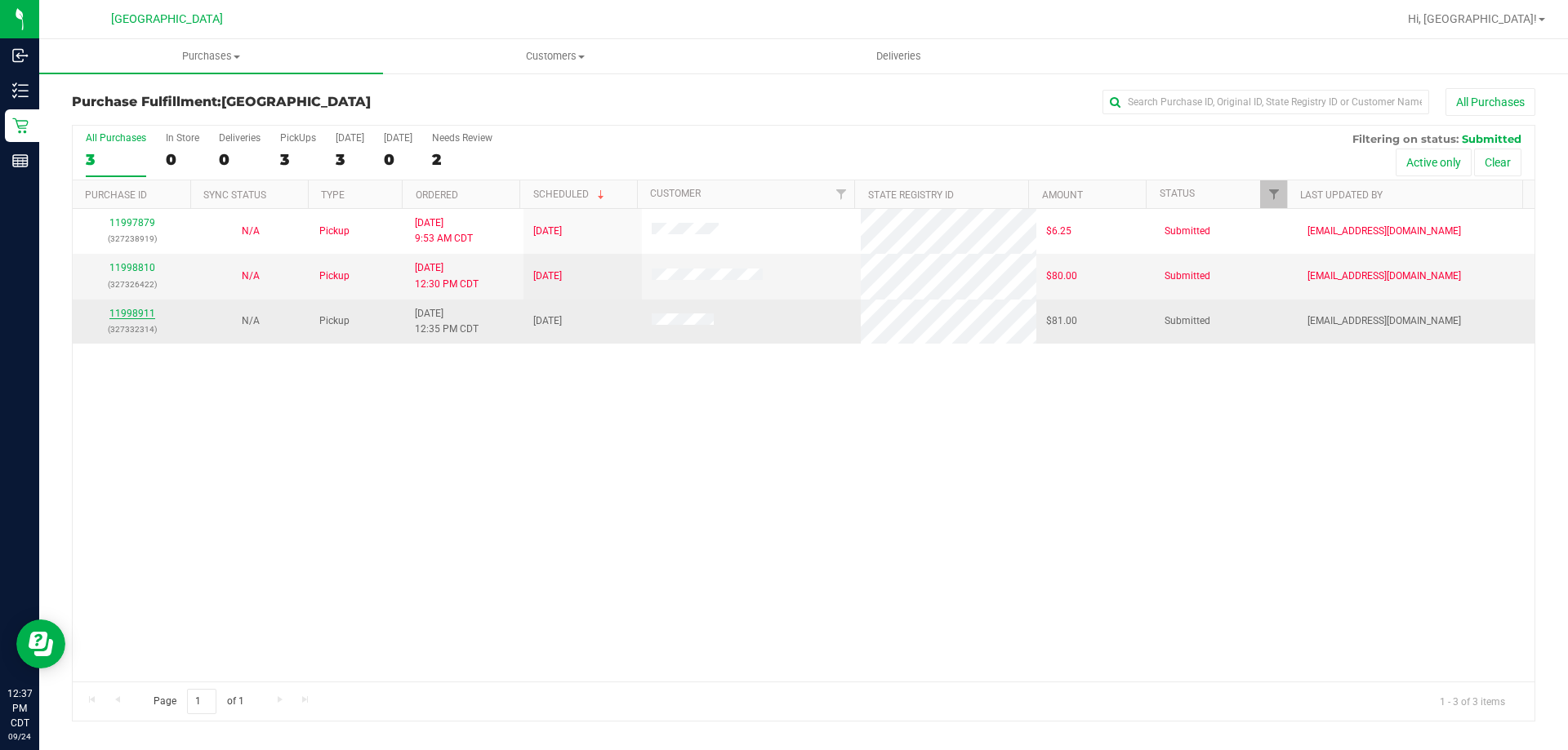
click at [134, 309] on link "11998911" at bounding box center [132, 314] width 45 height 12
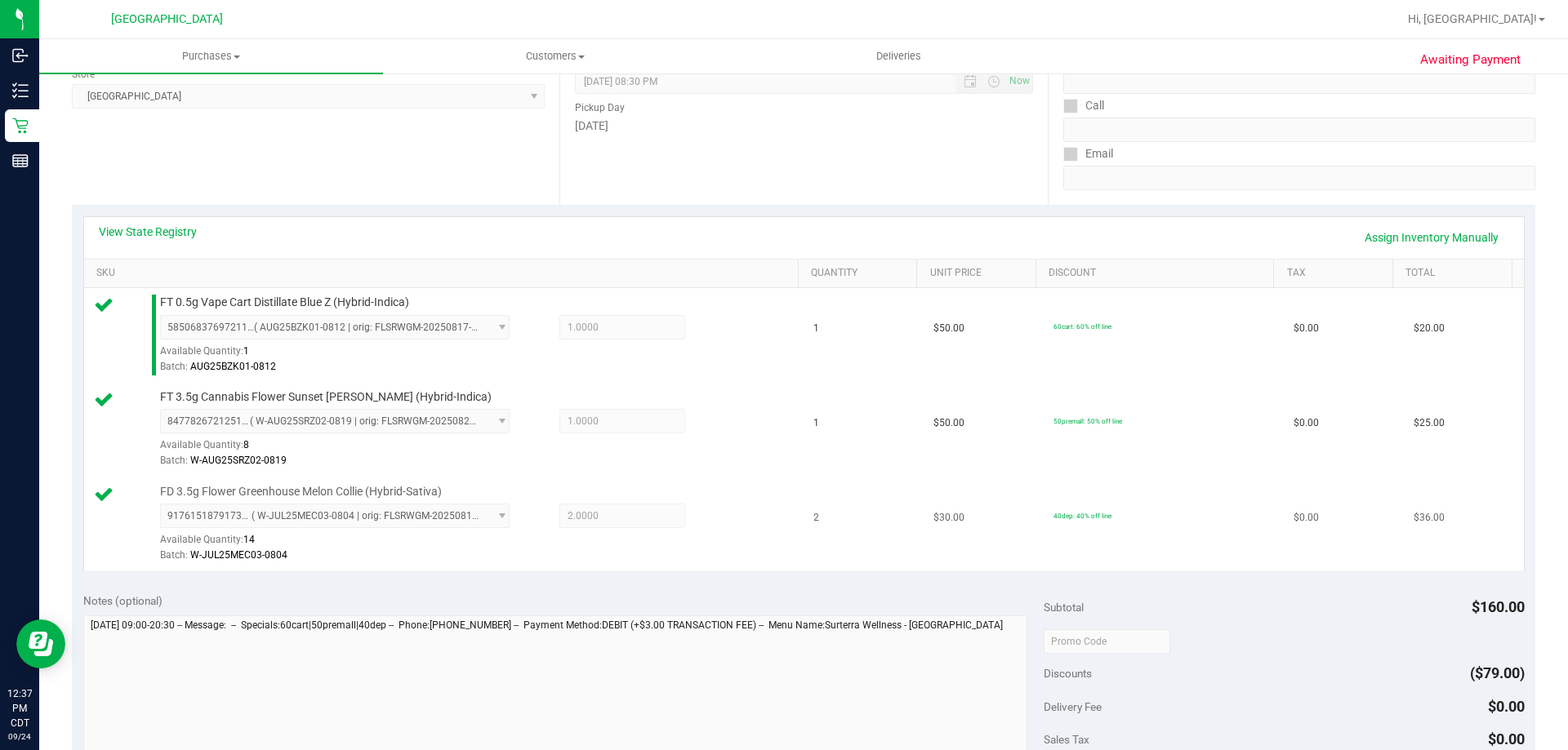
scroll to position [326, 0]
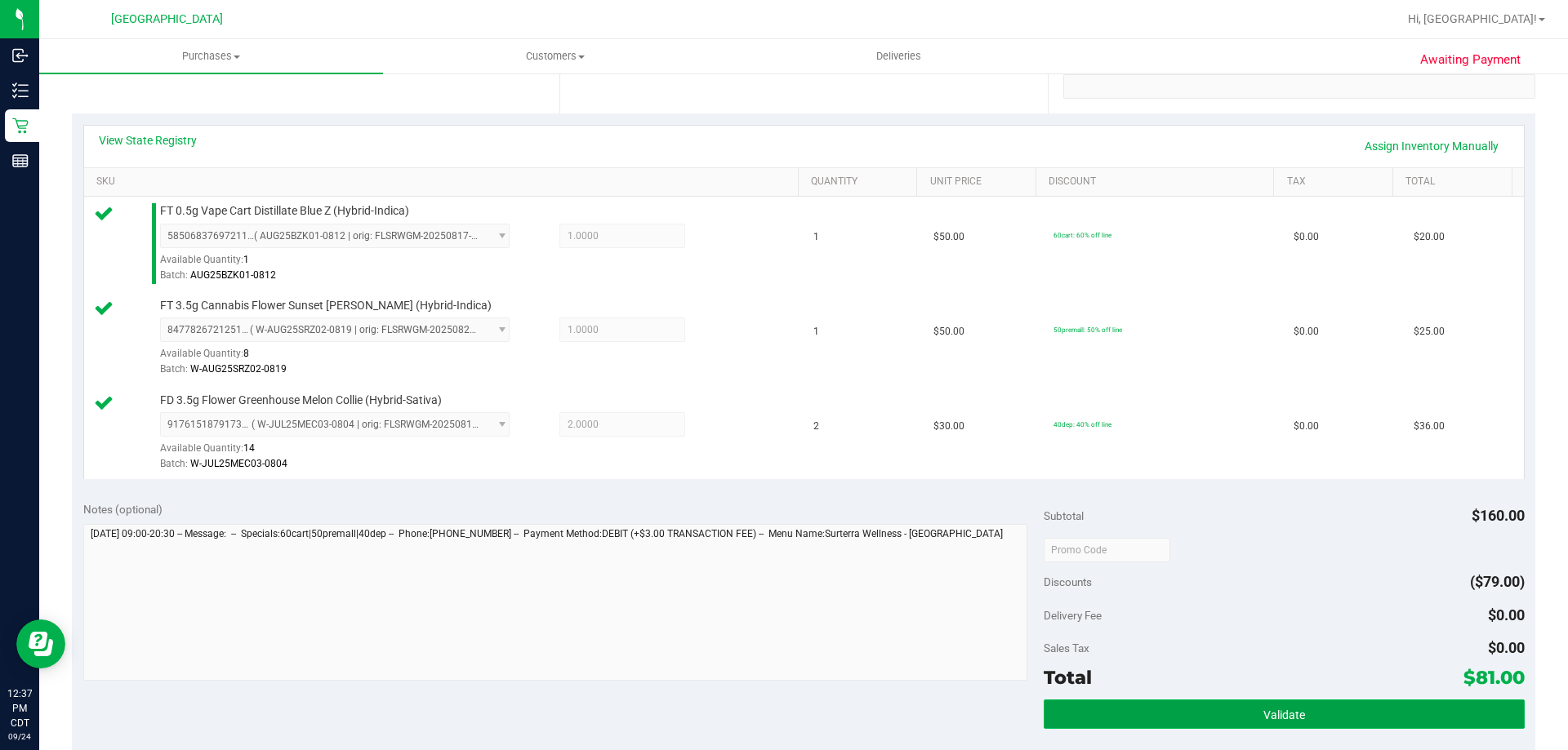
click at [1168, 709] on button "Validate" at bounding box center [1283, 714] width 480 height 29
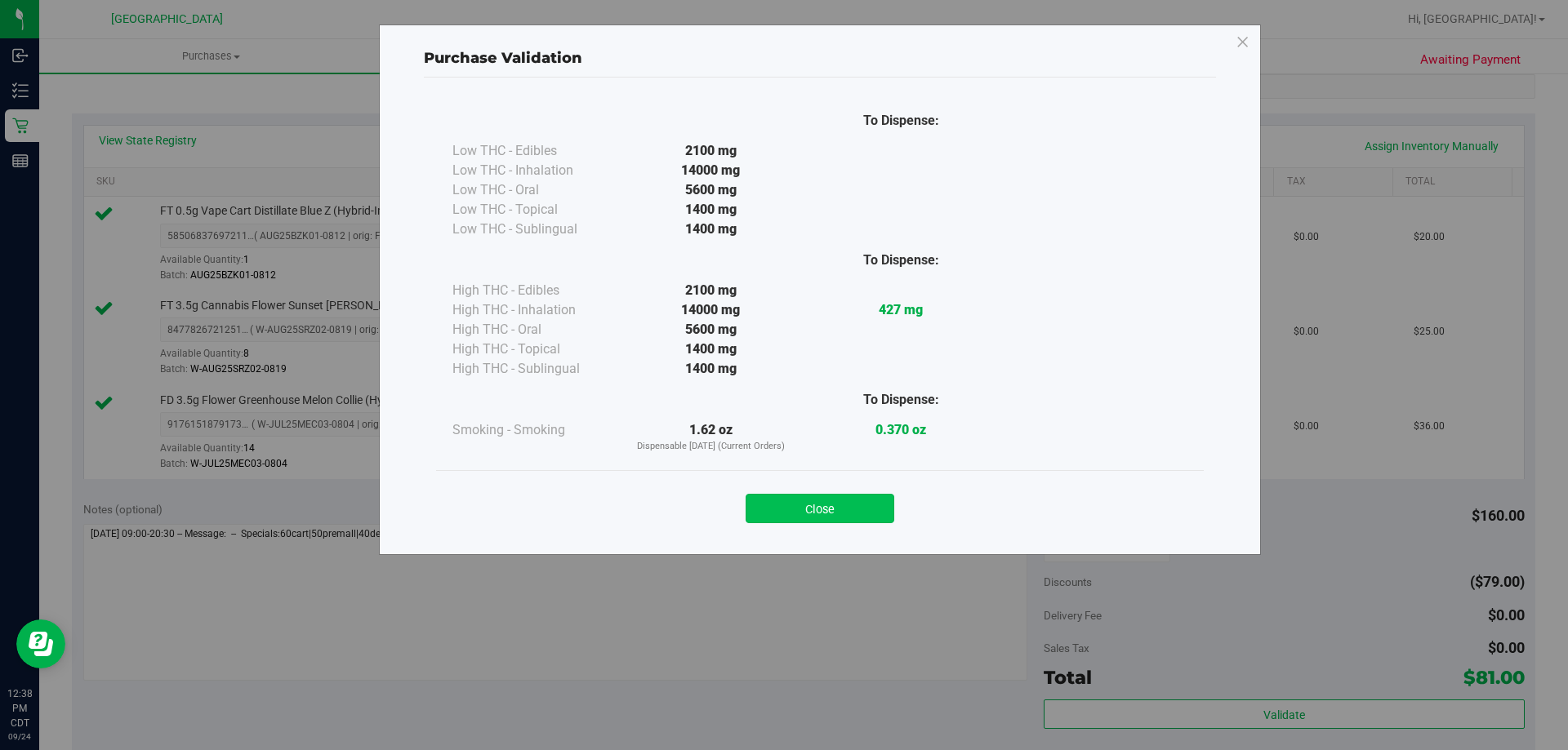
click at [861, 509] on button "Close" at bounding box center [820, 508] width 149 height 29
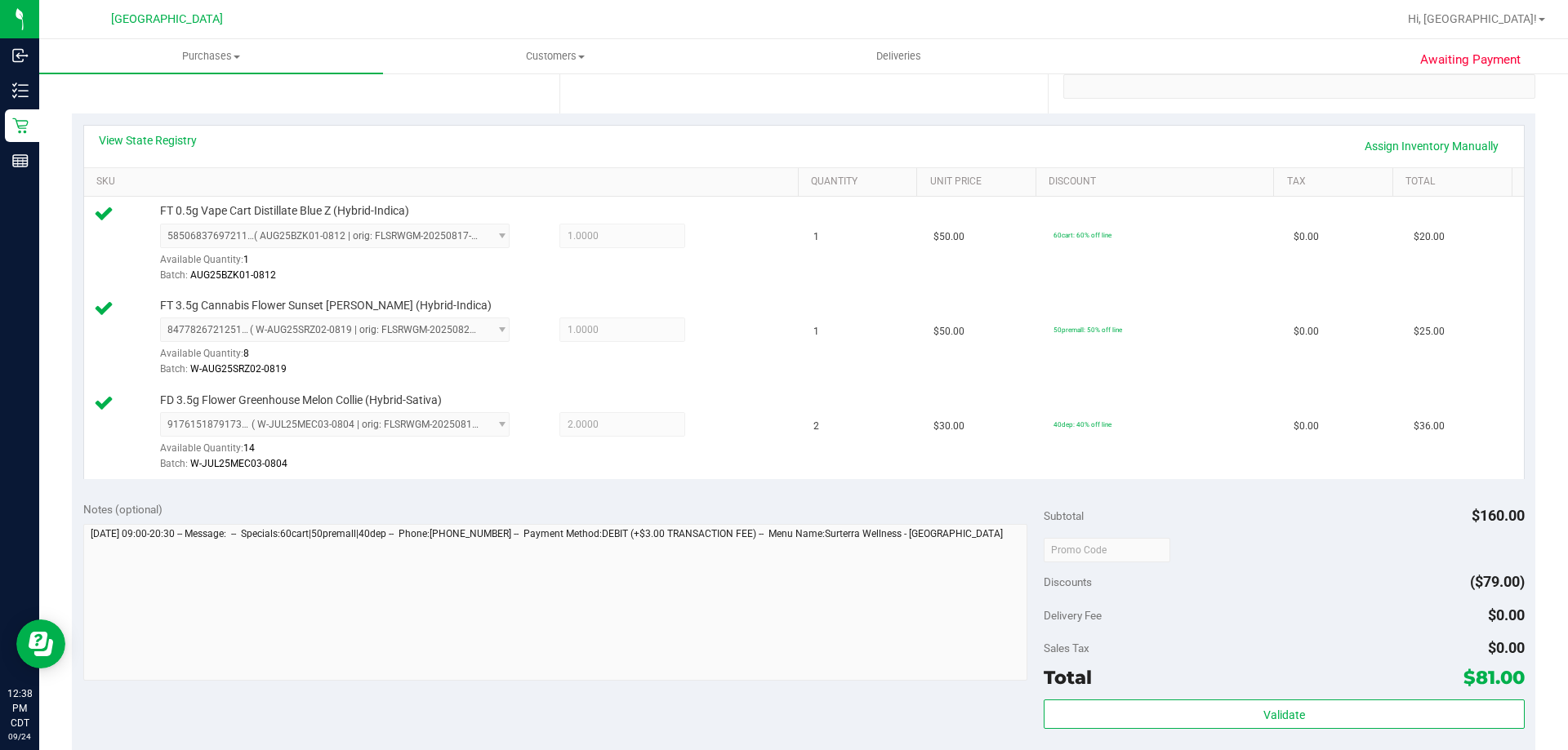
scroll to position [490, 0]
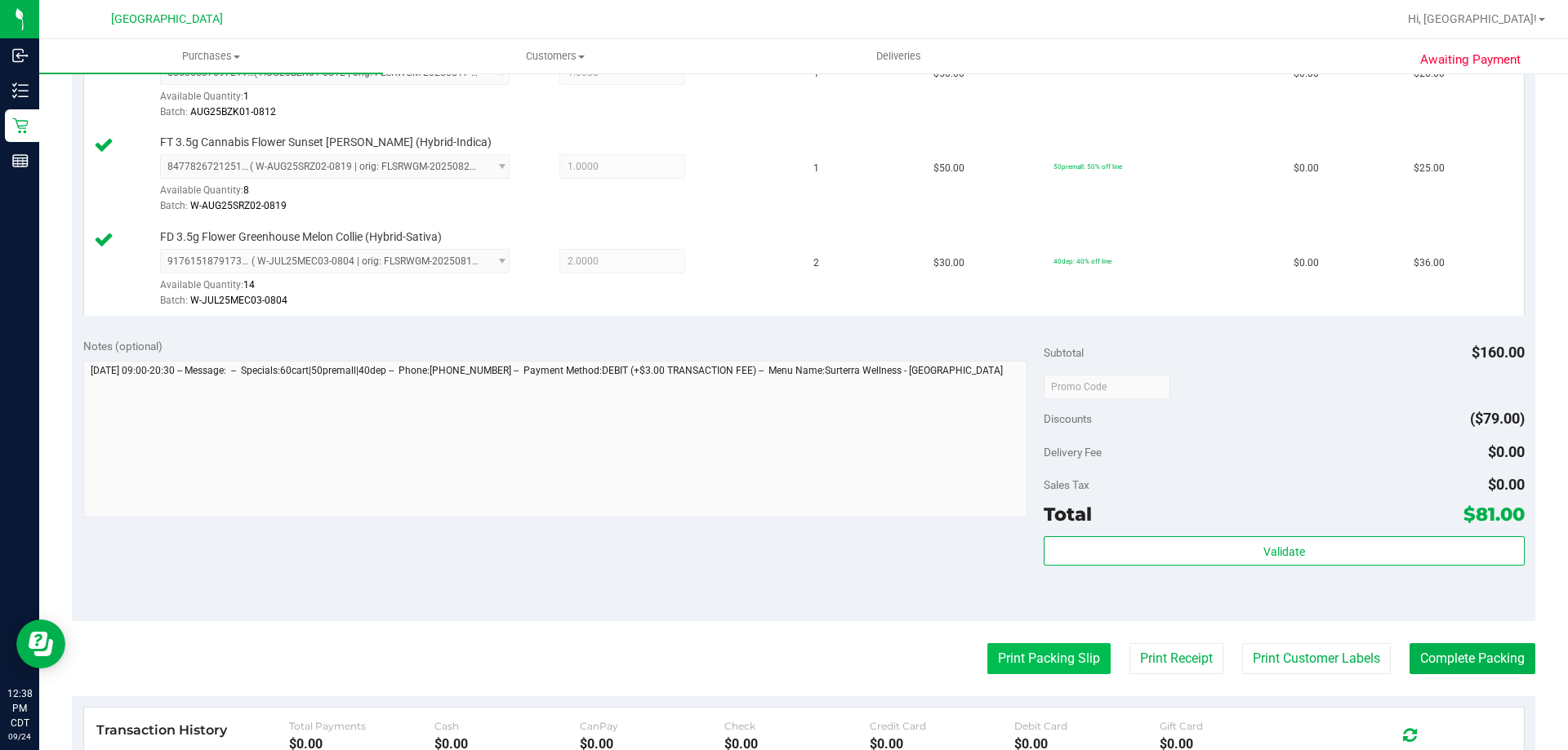
click at [1008, 664] on button "Print Packing Slip" at bounding box center [1048, 659] width 123 height 31
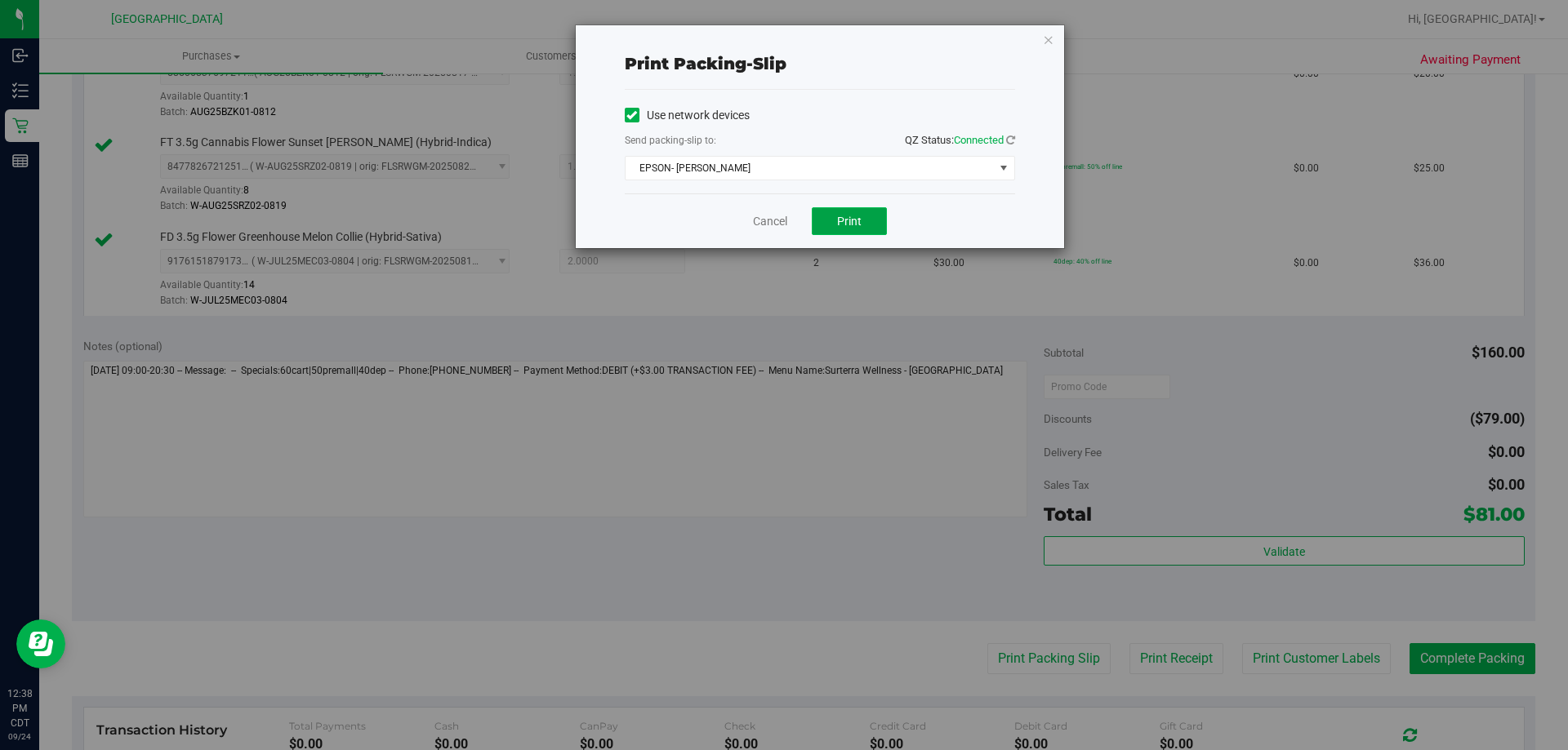
click at [830, 207] on button "Print" at bounding box center [850, 221] width 75 height 28
click at [783, 221] on link "Cancel" at bounding box center [769, 222] width 34 height 17
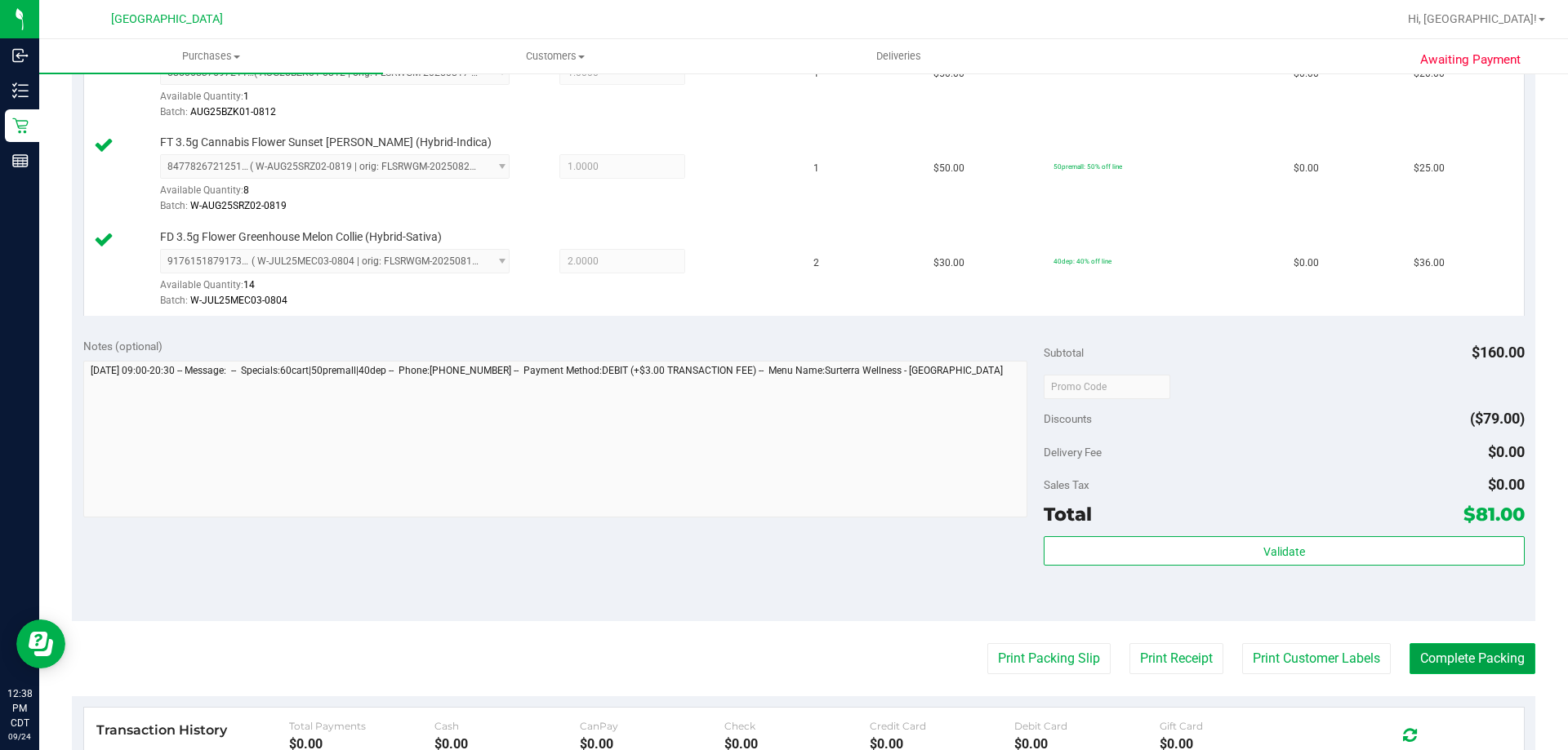
click at [1496, 660] on button "Complete Packing" at bounding box center [1472, 659] width 126 height 31
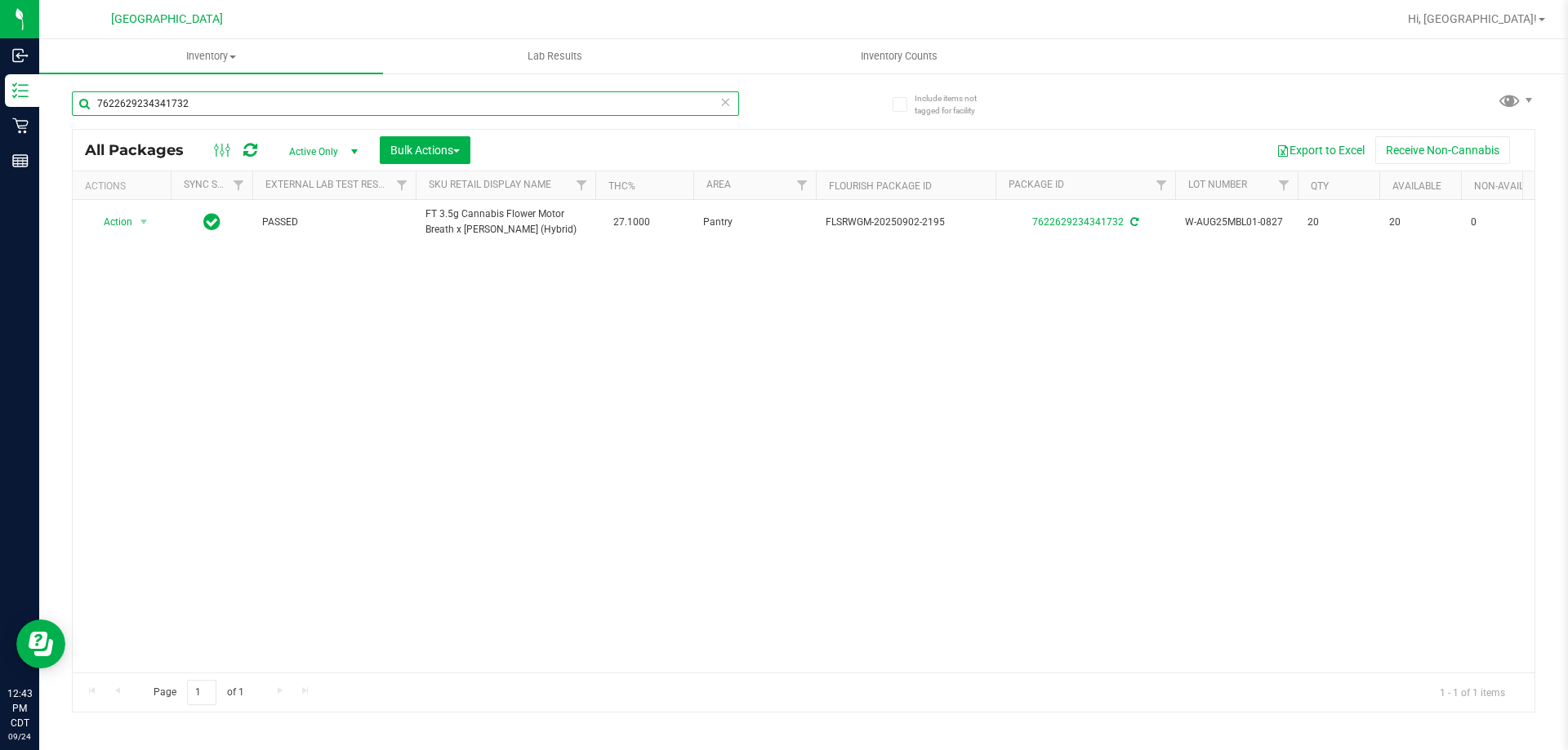
click at [274, 112] on input "7622629234341732" at bounding box center [405, 103] width 667 height 24
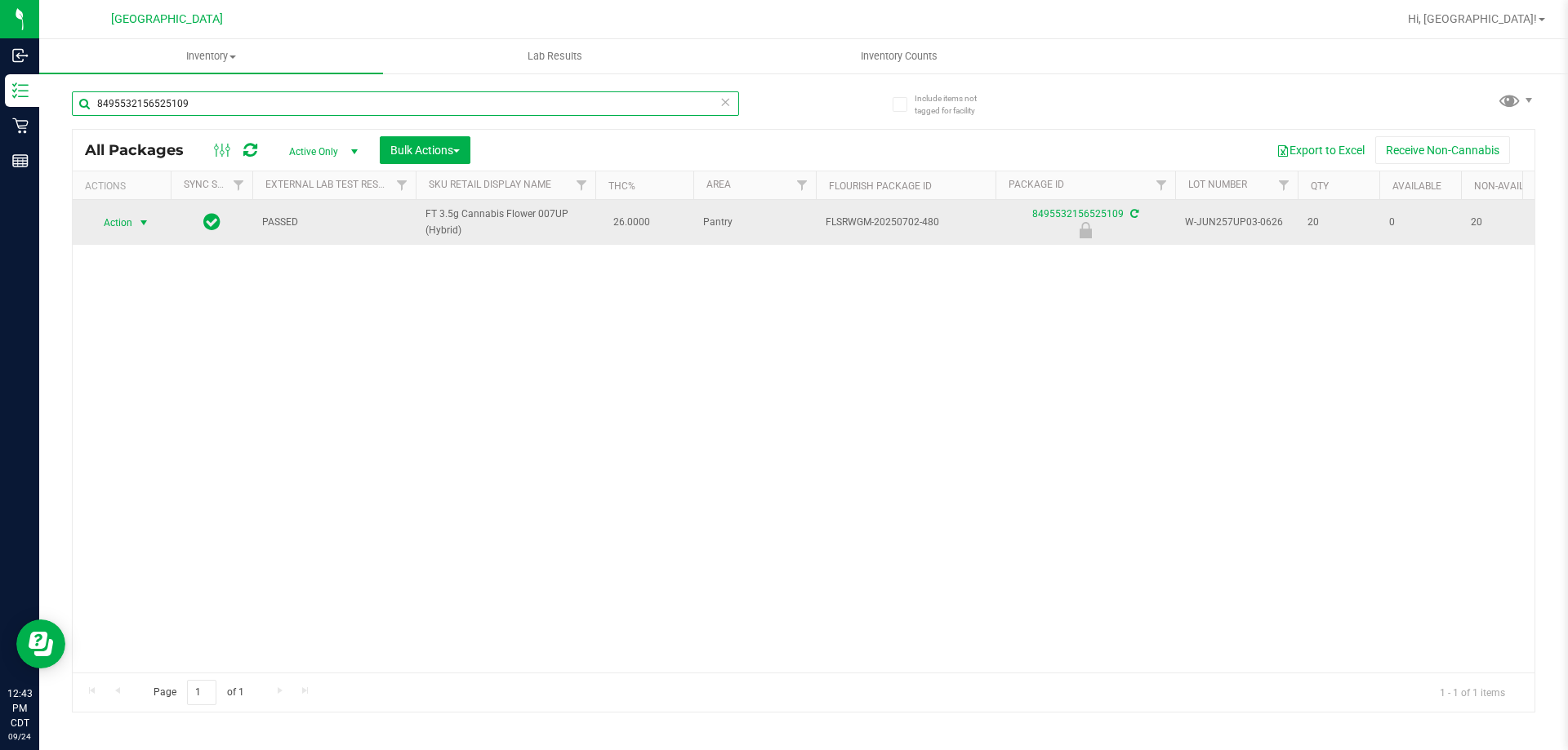
type input "8495532156525109"
click at [149, 221] on span "select" at bounding box center [143, 223] width 13 height 13
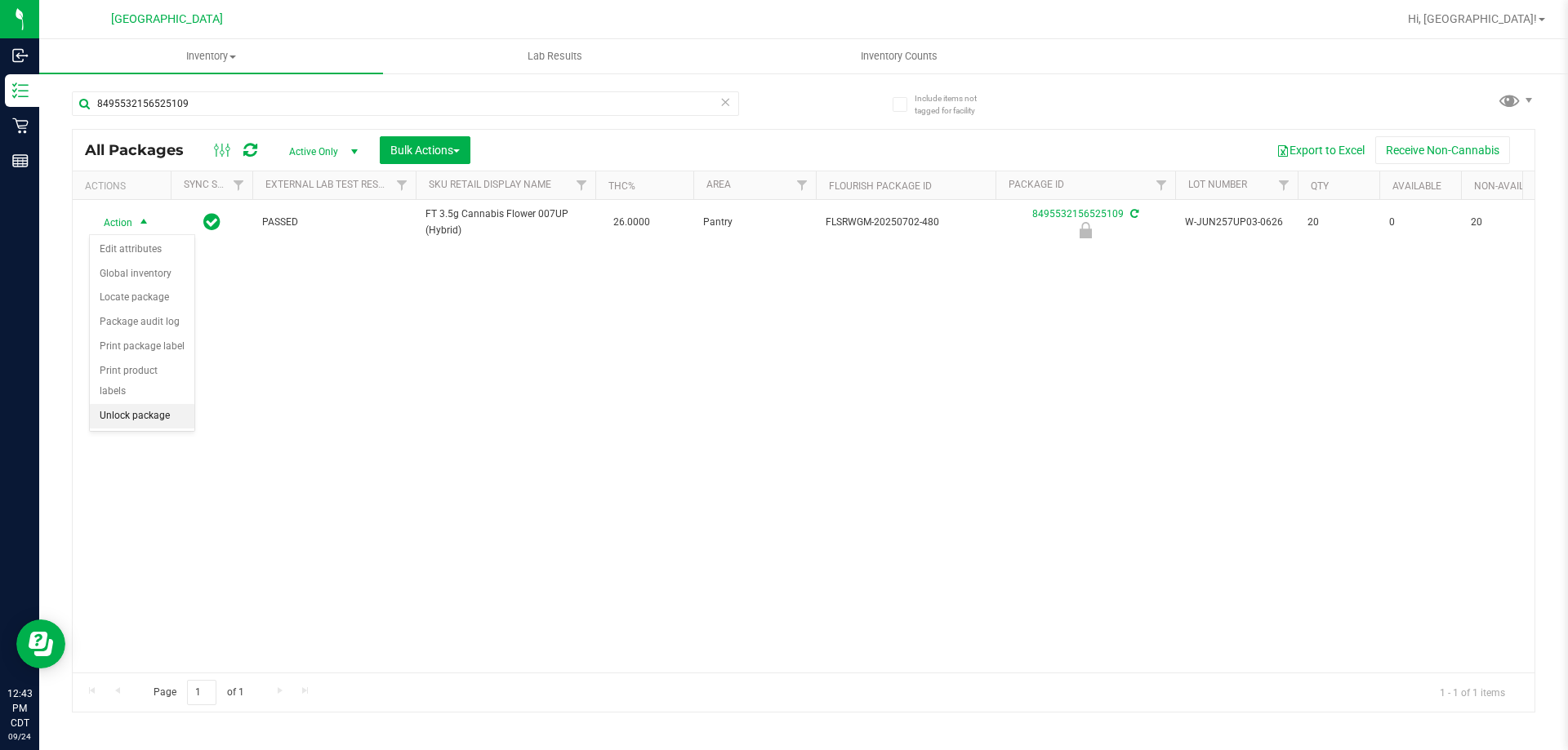
click at [158, 405] on li "Unlock package" at bounding box center [142, 416] width 105 height 24
click at [143, 222] on span "select" at bounding box center [143, 222] width 13 height 13
click at [161, 388] on li "Print package label" at bounding box center [153, 395] width 127 height 24
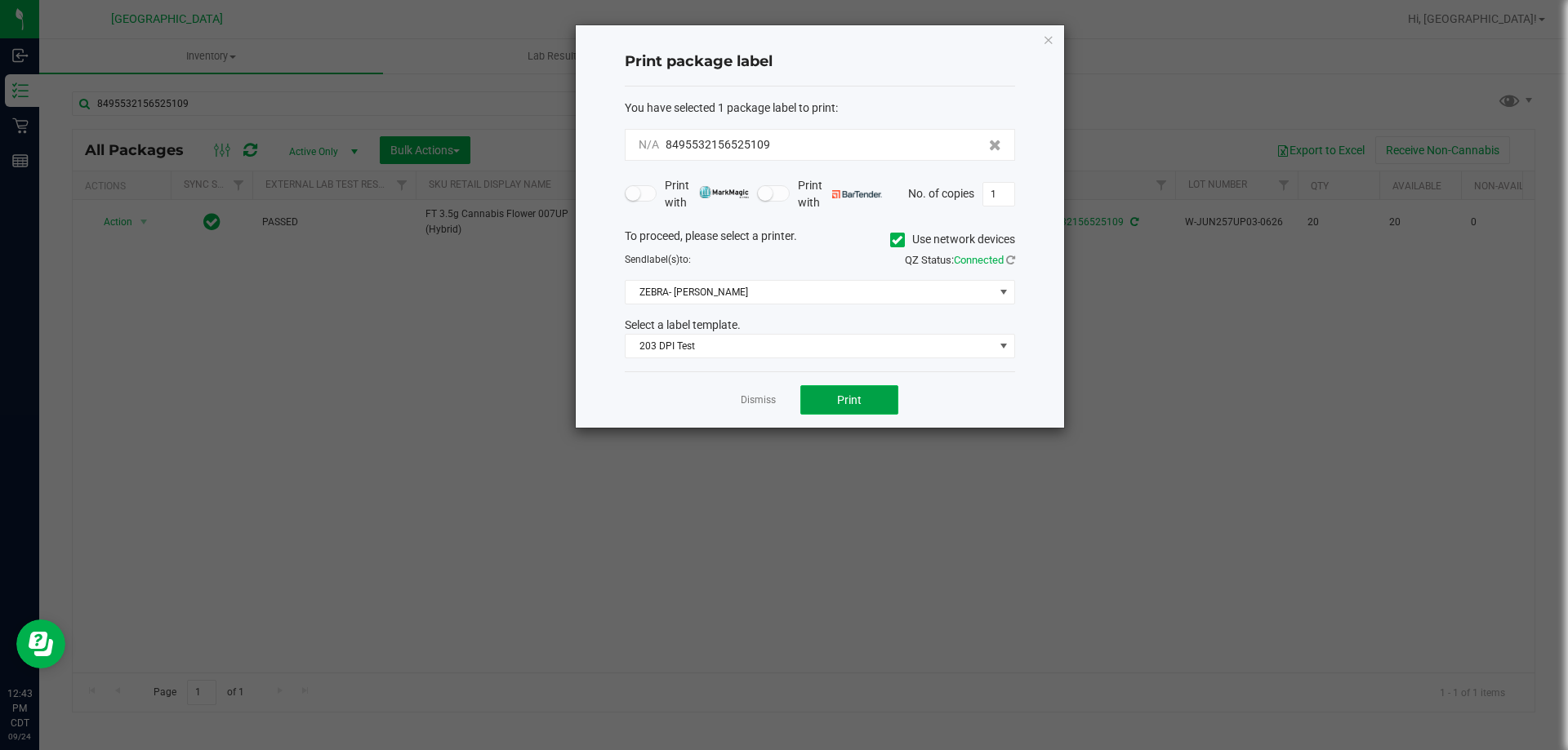
click at [820, 402] on button "Print" at bounding box center [849, 400] width 98 height 29
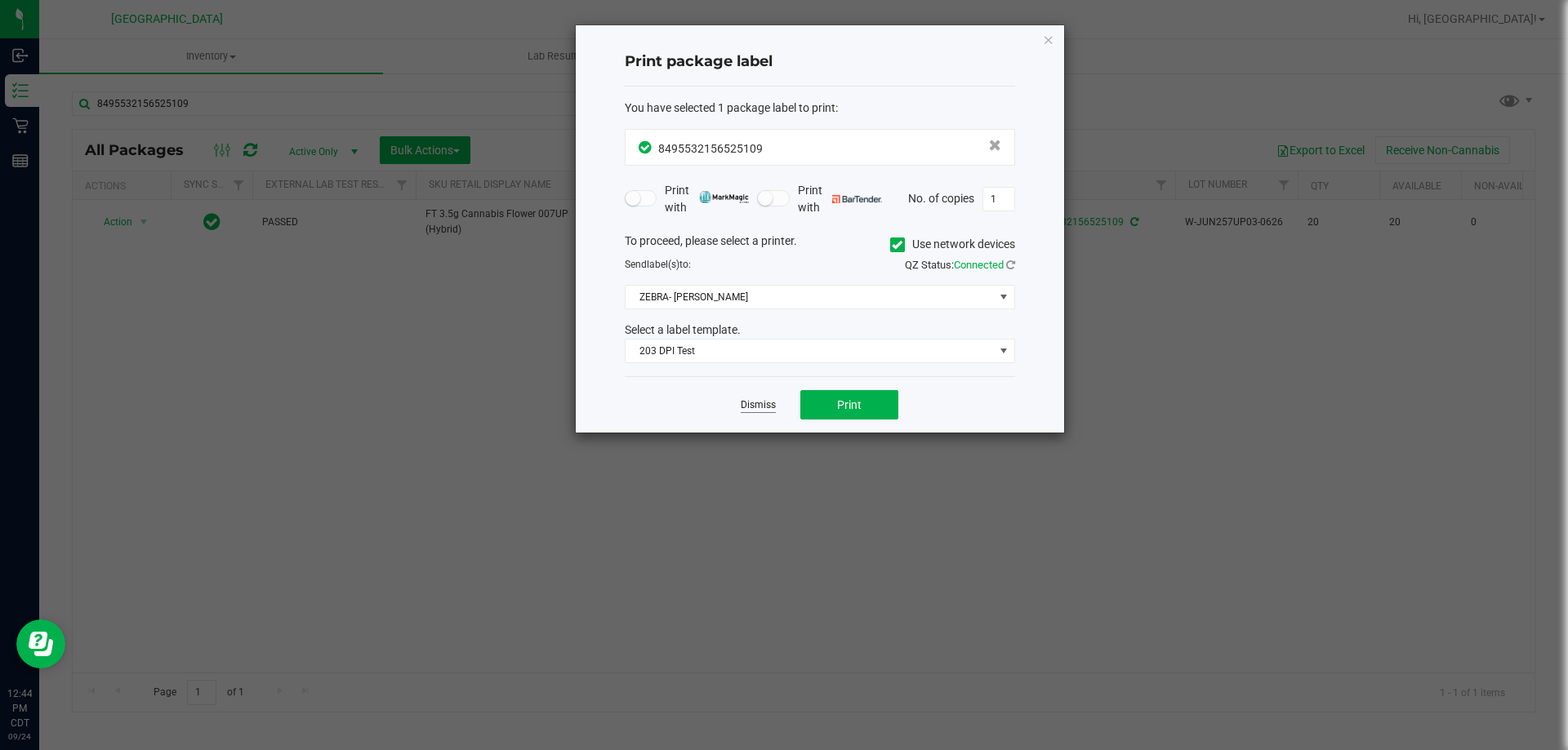
click at [757, 410] on link "Dismiss" at bounding box center [758, 405] width 35 height 14
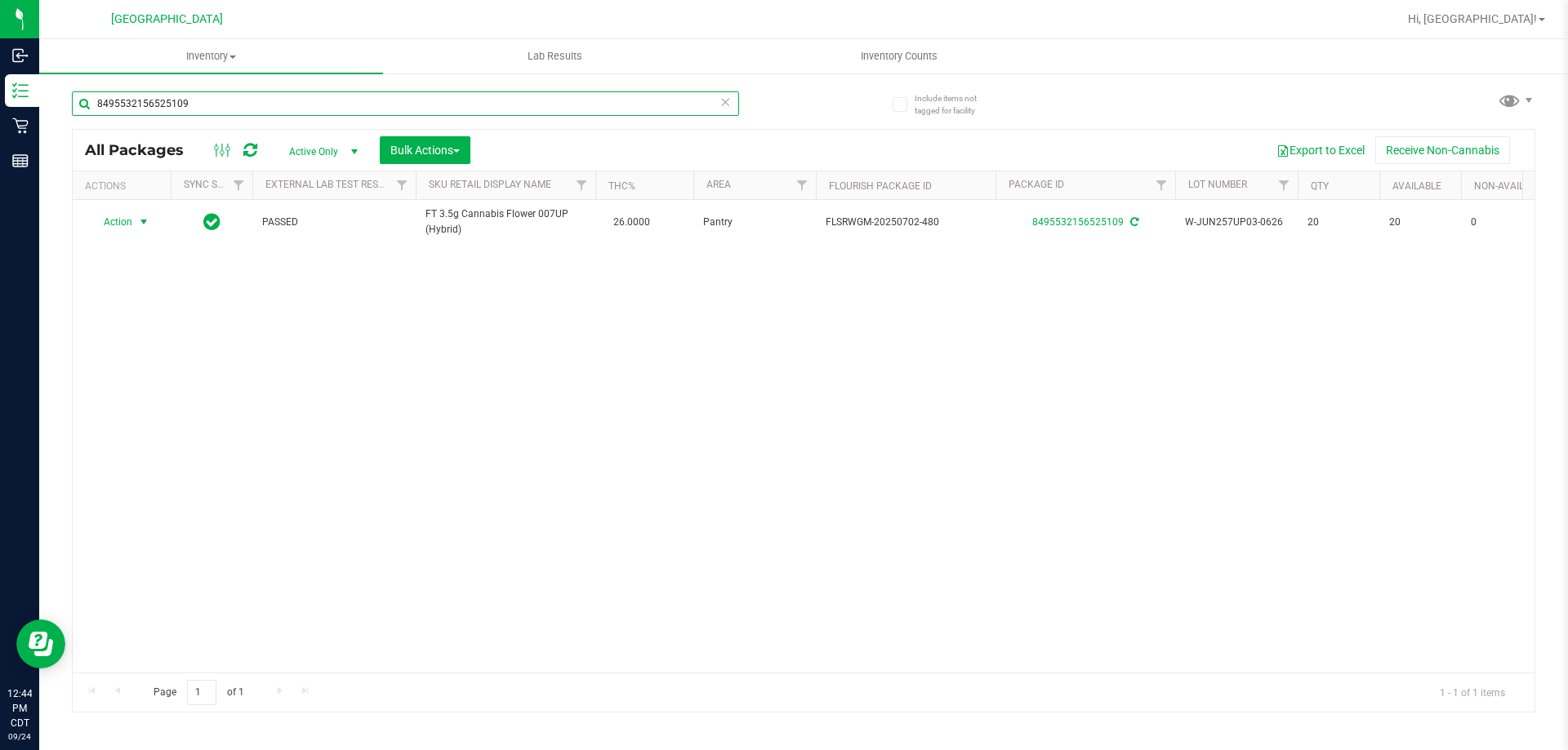
click at [594, 101] on input "8495532156525109" at bounding box center [405, 103] width 667 height 24
type input "0937998194490060"
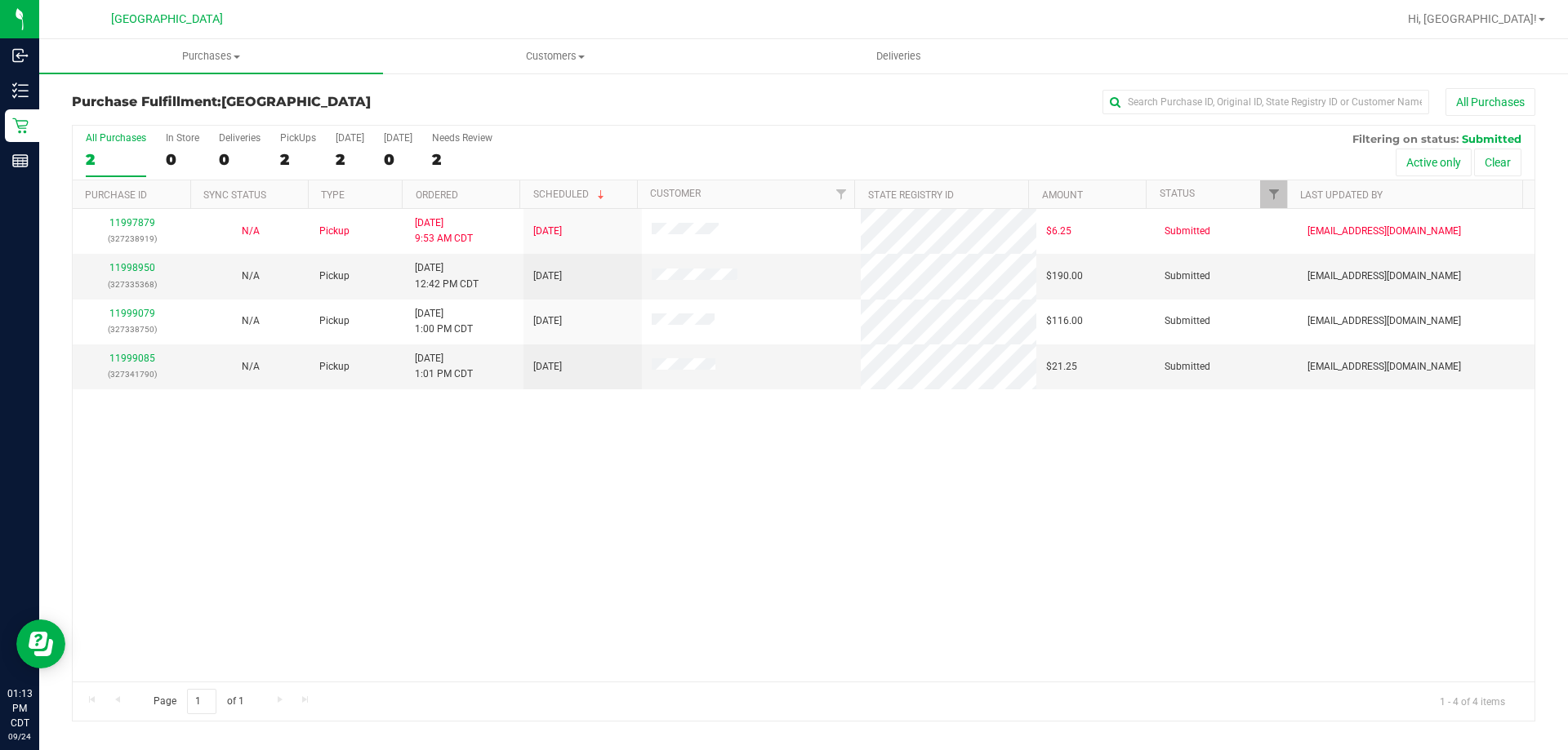
click at [470, 194] on th "Ordered" at bounding box center [460, 195] width 117 height 29
click at [136, 263] on link "11998950" at bounding box center [132, 268] width 45 height 12
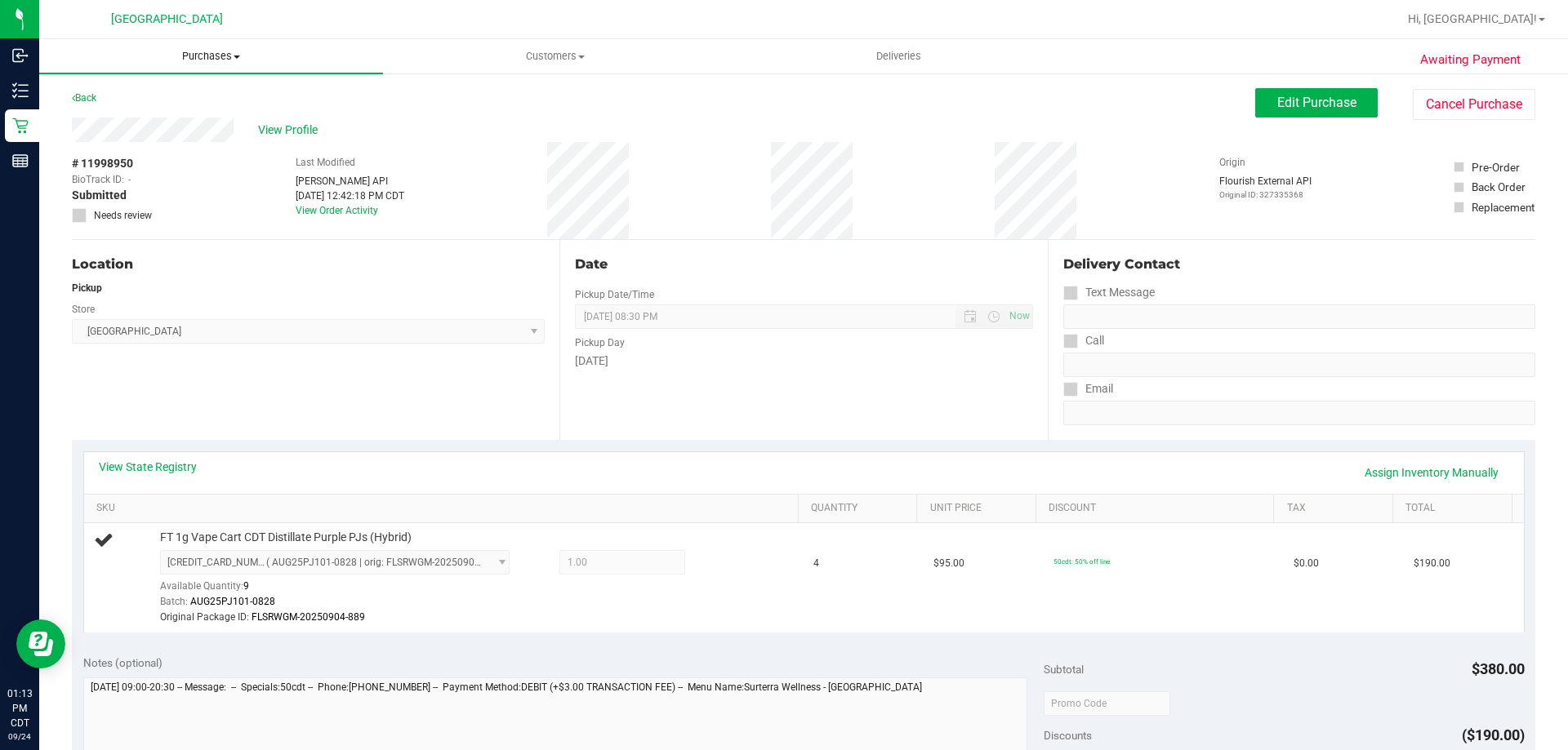
click at [199, 60] on span "Purchases" at bounding box center [210, 56] width 344 height 15
click at [166, 109] on li "Fulfillment" at bounding box center [210, 118] width 344 height 19
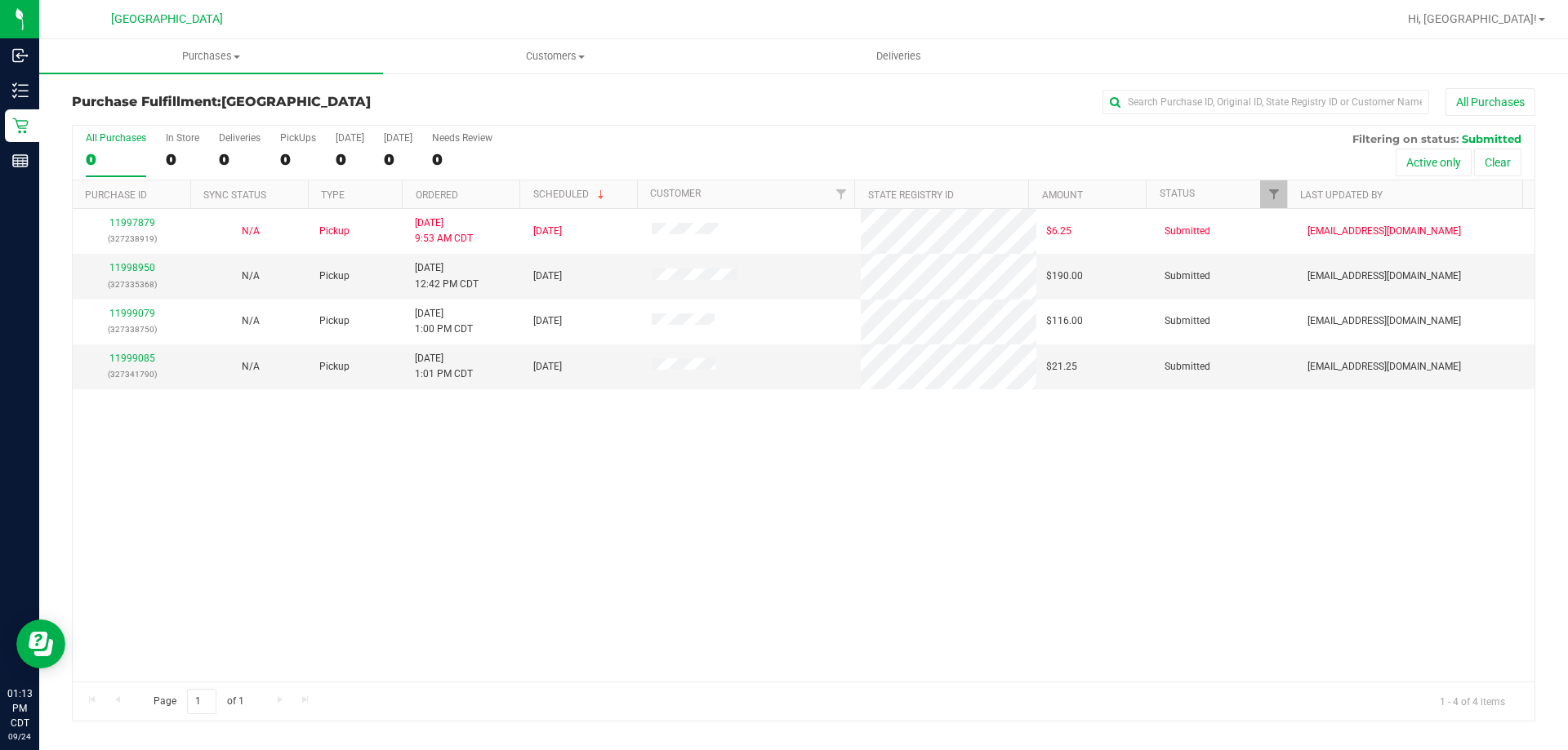
click at [494, 197] on th "Ordered" at bounding box center [460, 195] width 117 height 29
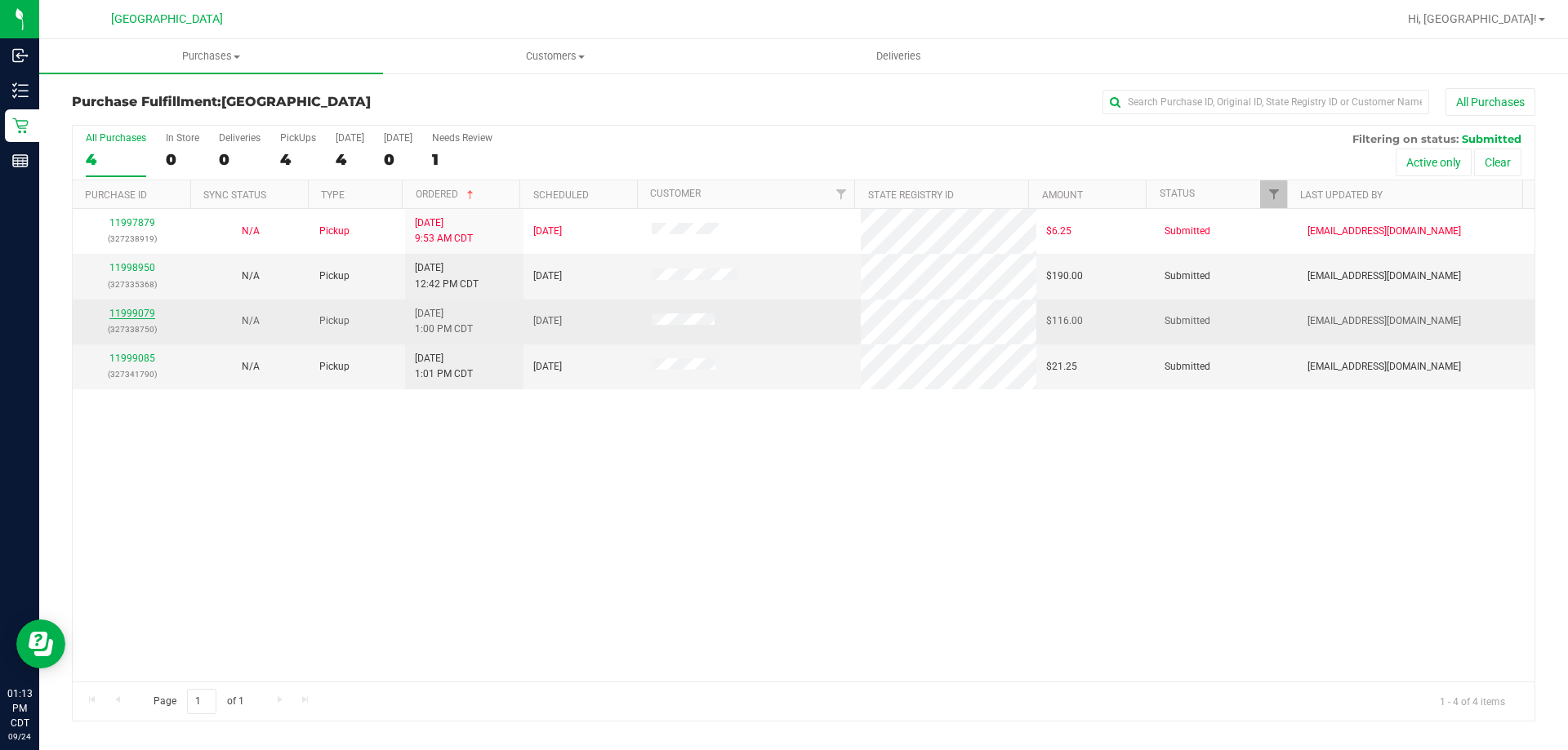
click at [150, 318] on link "11999079" at bounding box center [132, 314] width 45 height 12
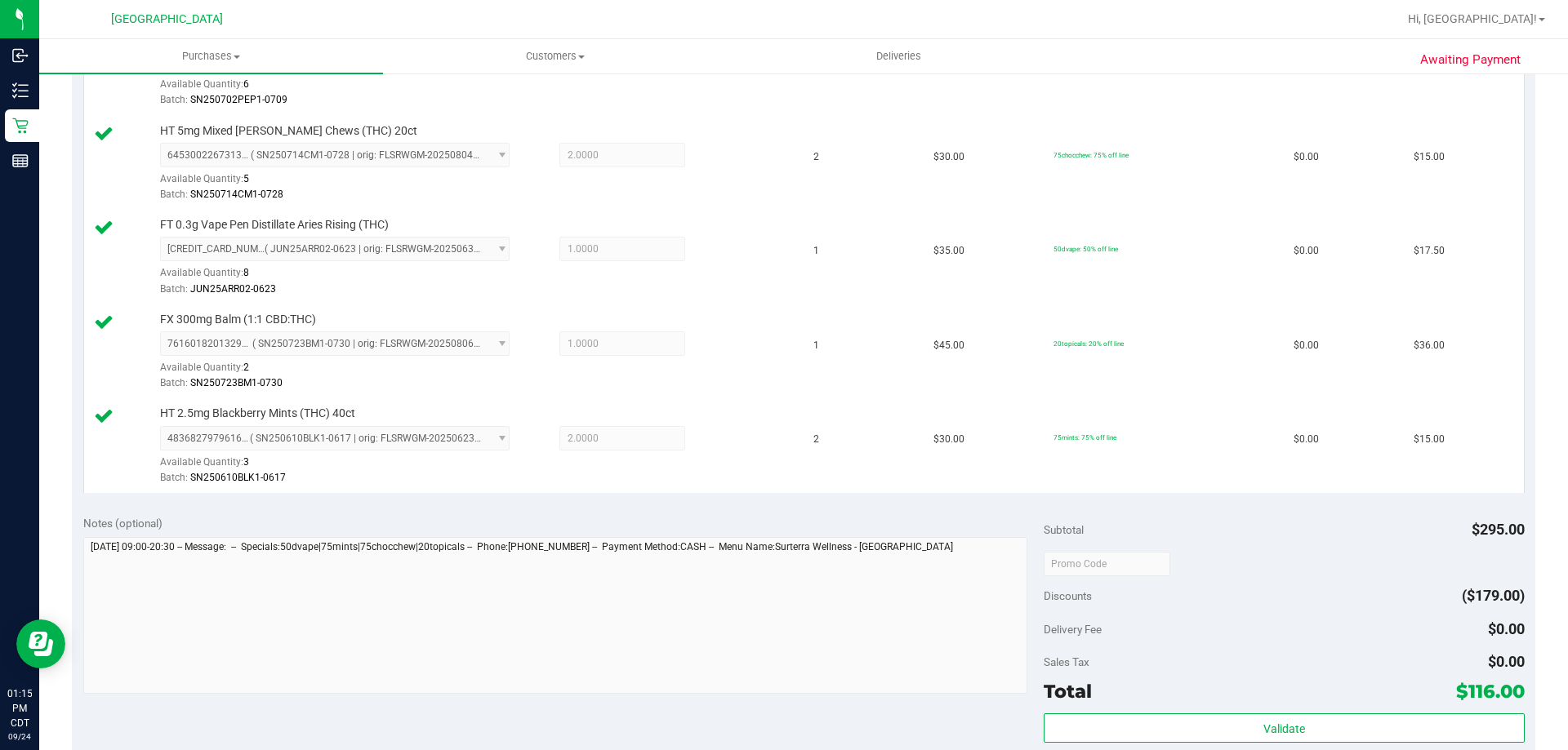
scroll to position [697, 0]
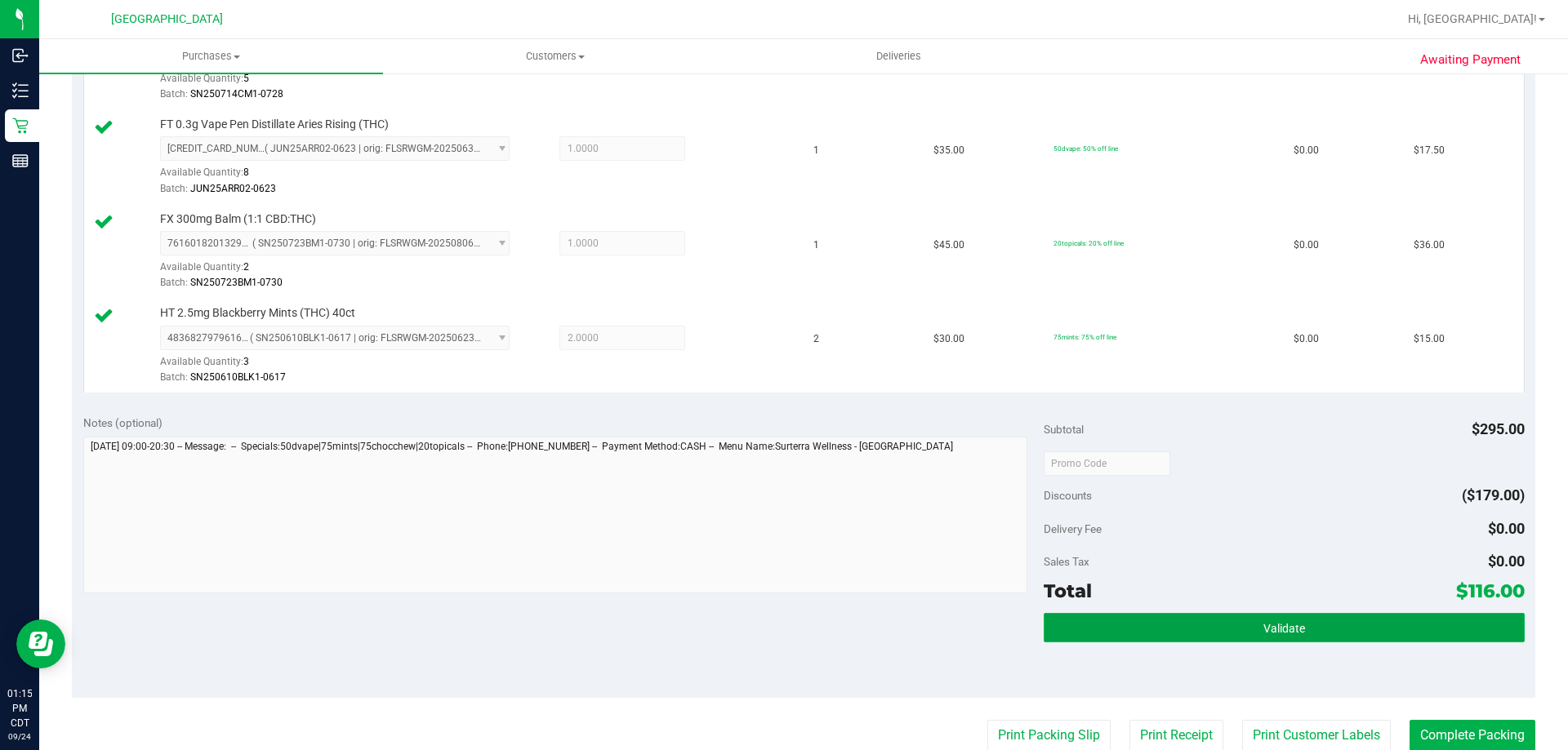
click at [1052, 634] on button "Validate" at bounding box center [1283, 628] width 480 height 29
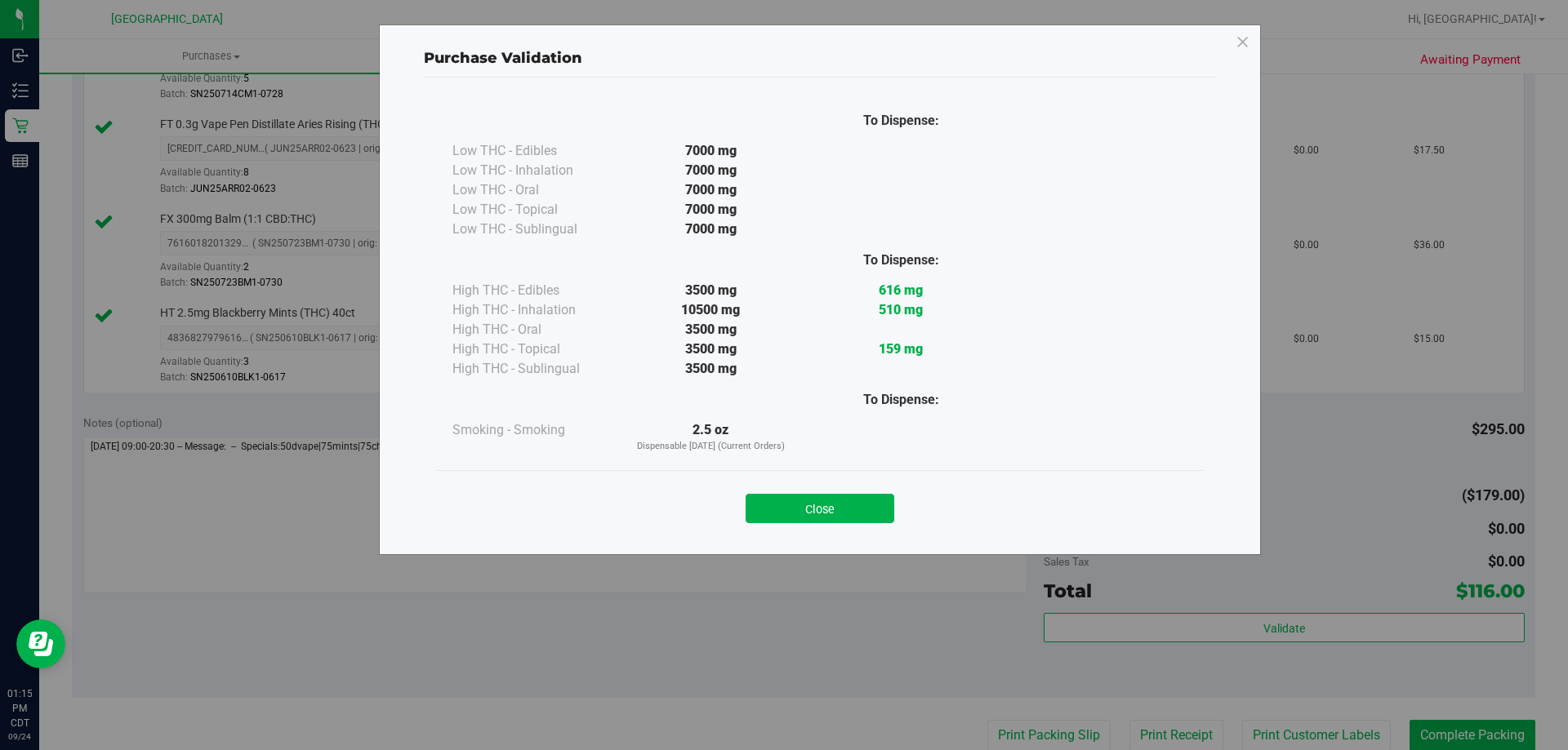
click at [859, 506] on button "Close" at bounding box center [820, 508] width 149 height 29
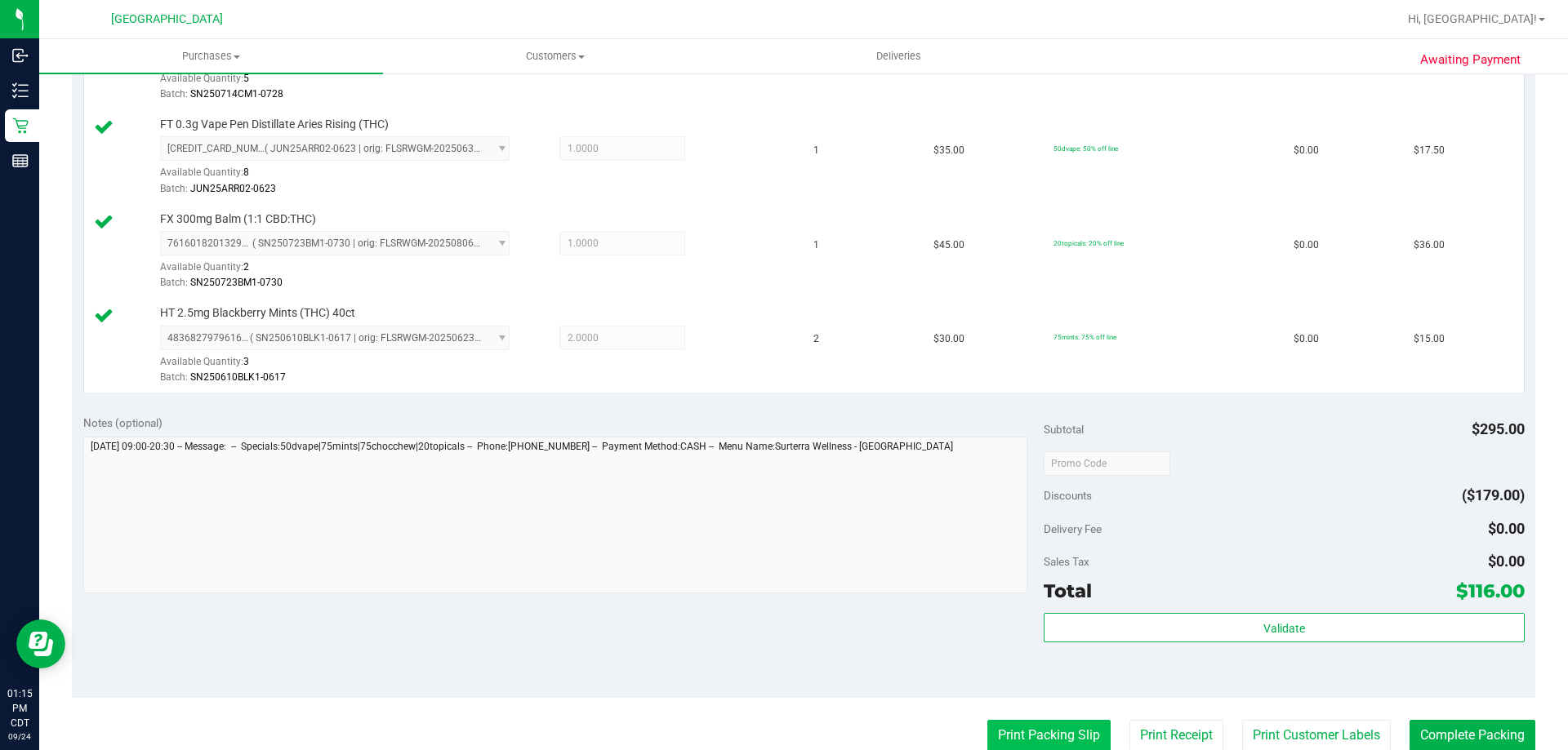
click at [1030, 724] on button "Print Packing Slip" at bounding box center [1048, 735] width 123 height 31
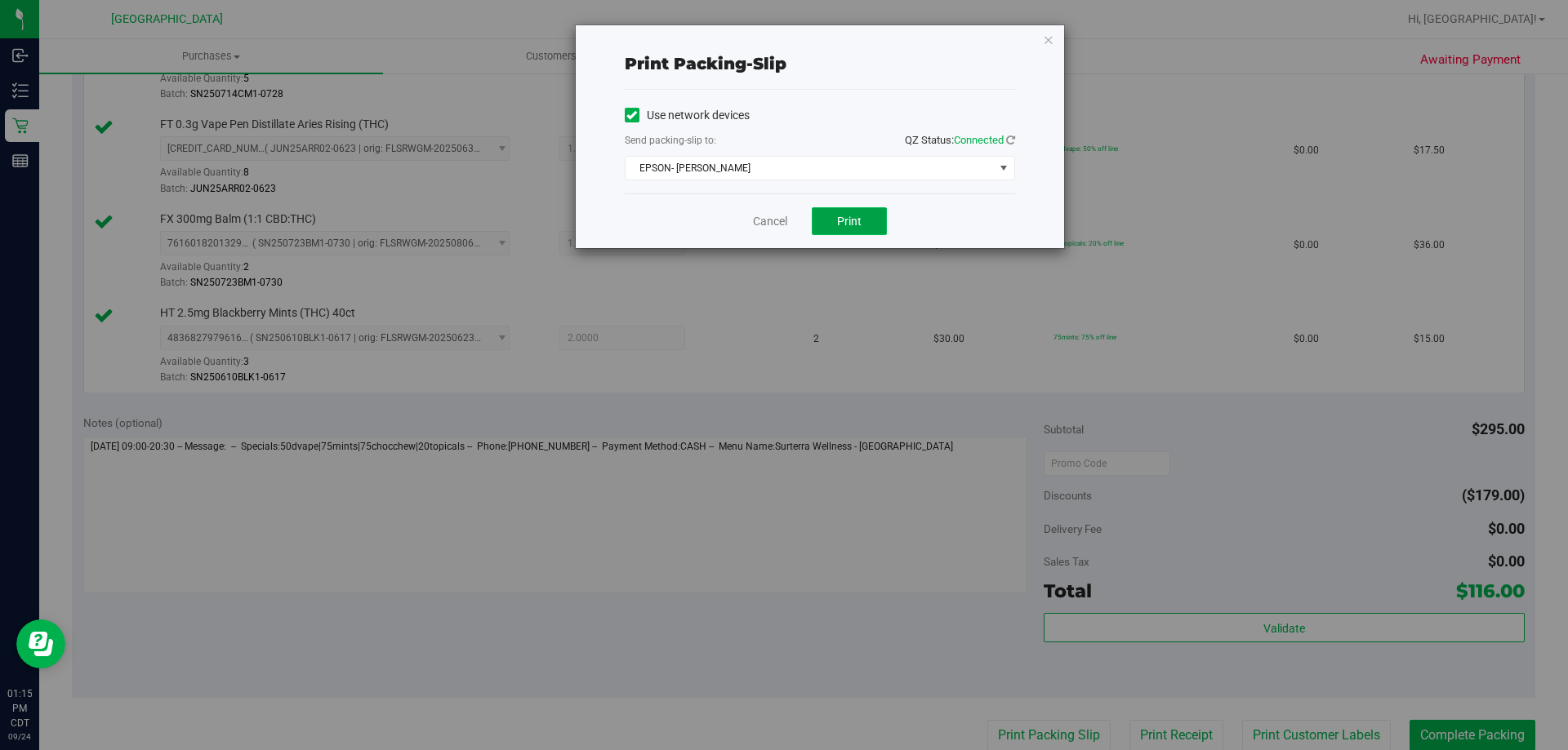
click at [865, 227] on button "Print" at bounding box center [850, 221] width 75 height 28
click at [770, 224] on link "Cancel" at bounding box center [769, 222] width 34 height 17
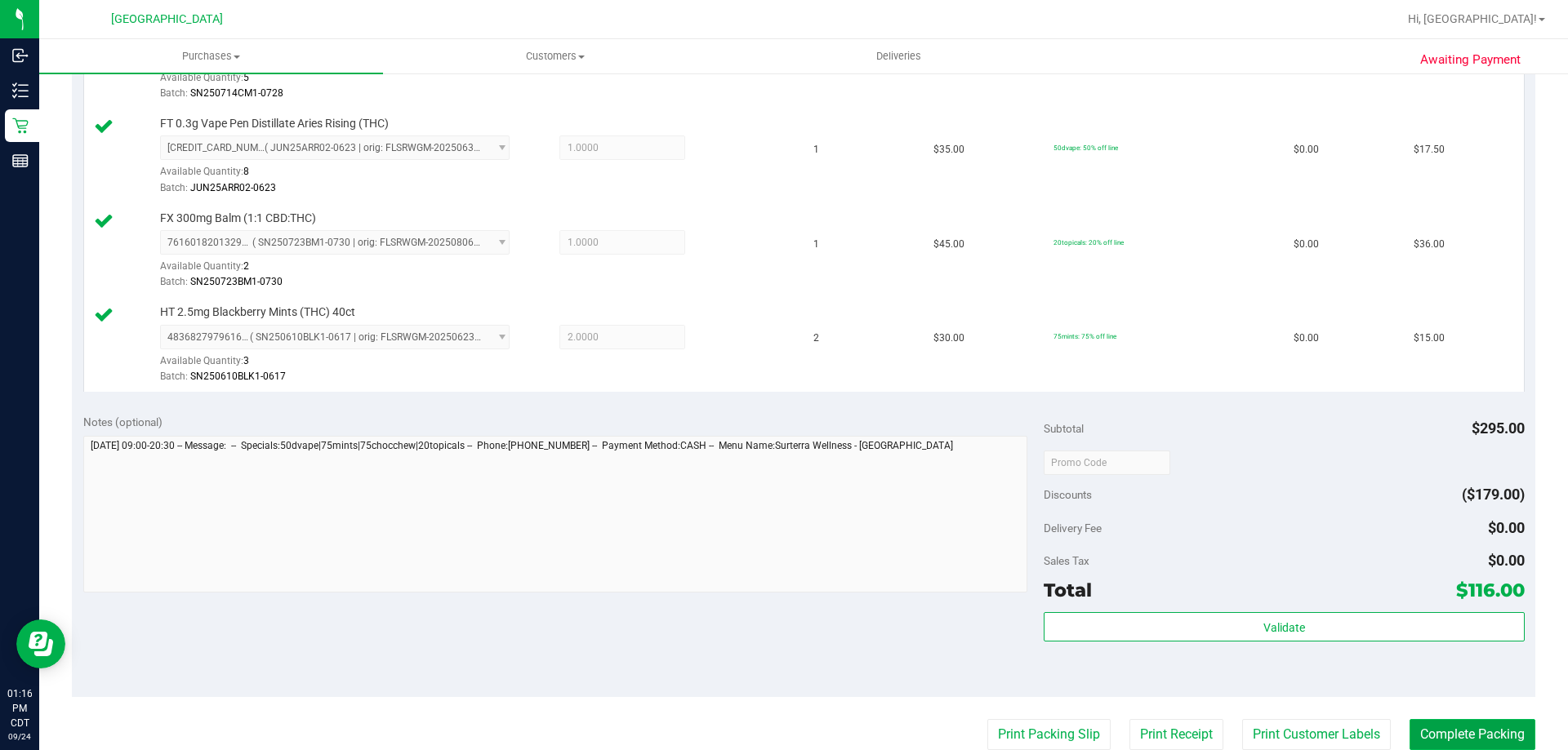
click at [1487, 726] on button "Complete Packing" at bounding box center [1472, 735] width 126 height 31
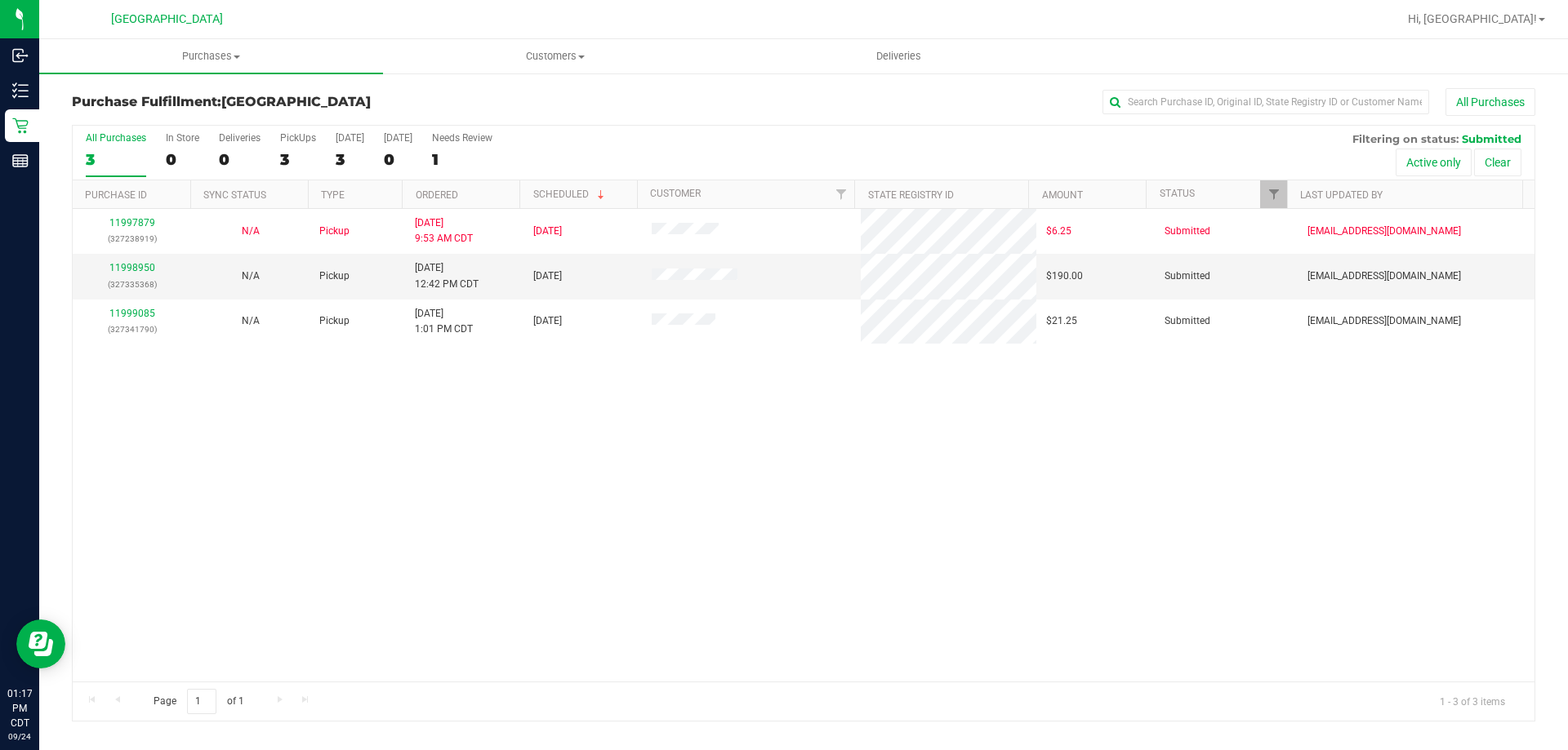
click at [472, 190] on th "Ordered" at bounding box center [460, 195] width 117 height 29
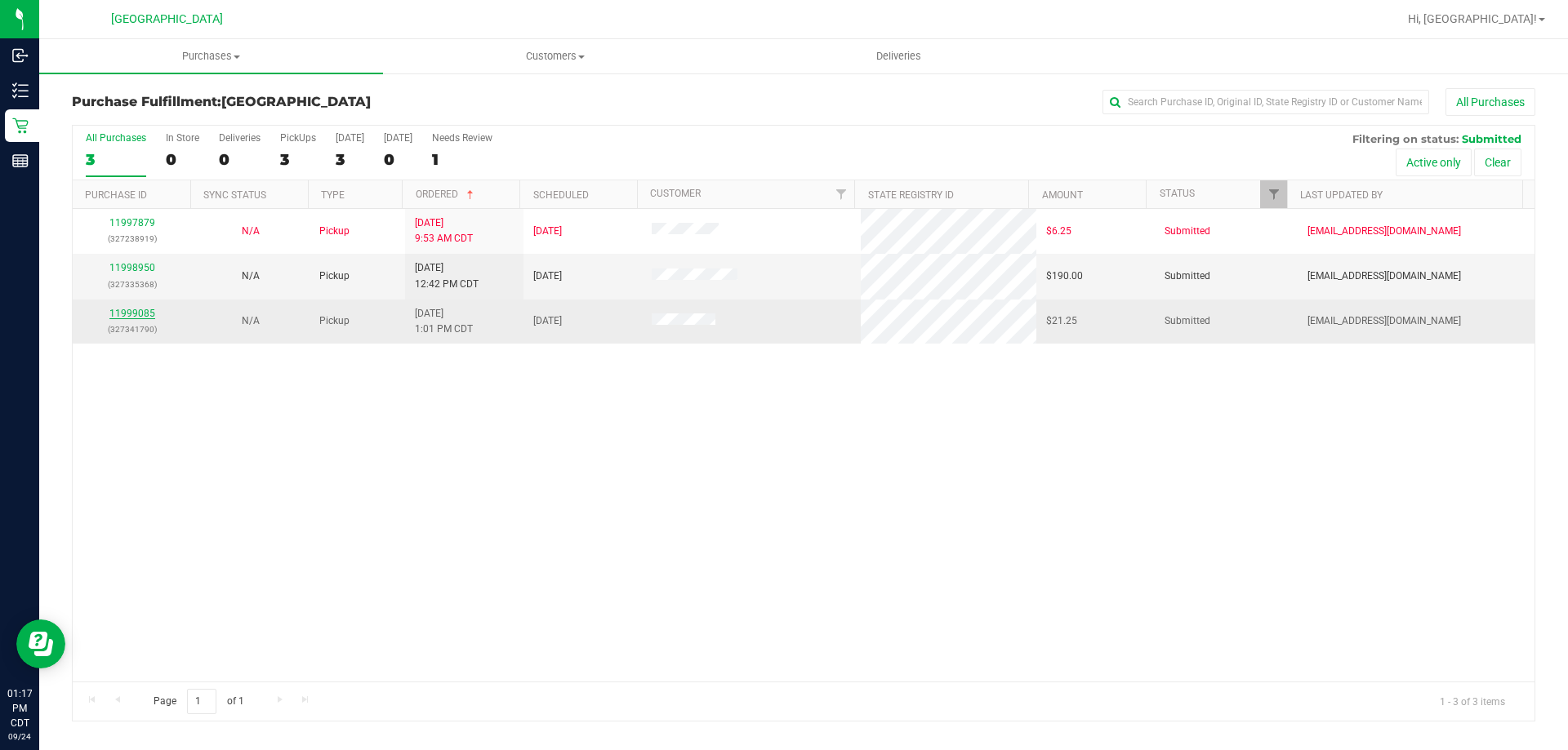
click at [142, 311] on link "11999085" at bounding box center [132, 314] width 45 height 12
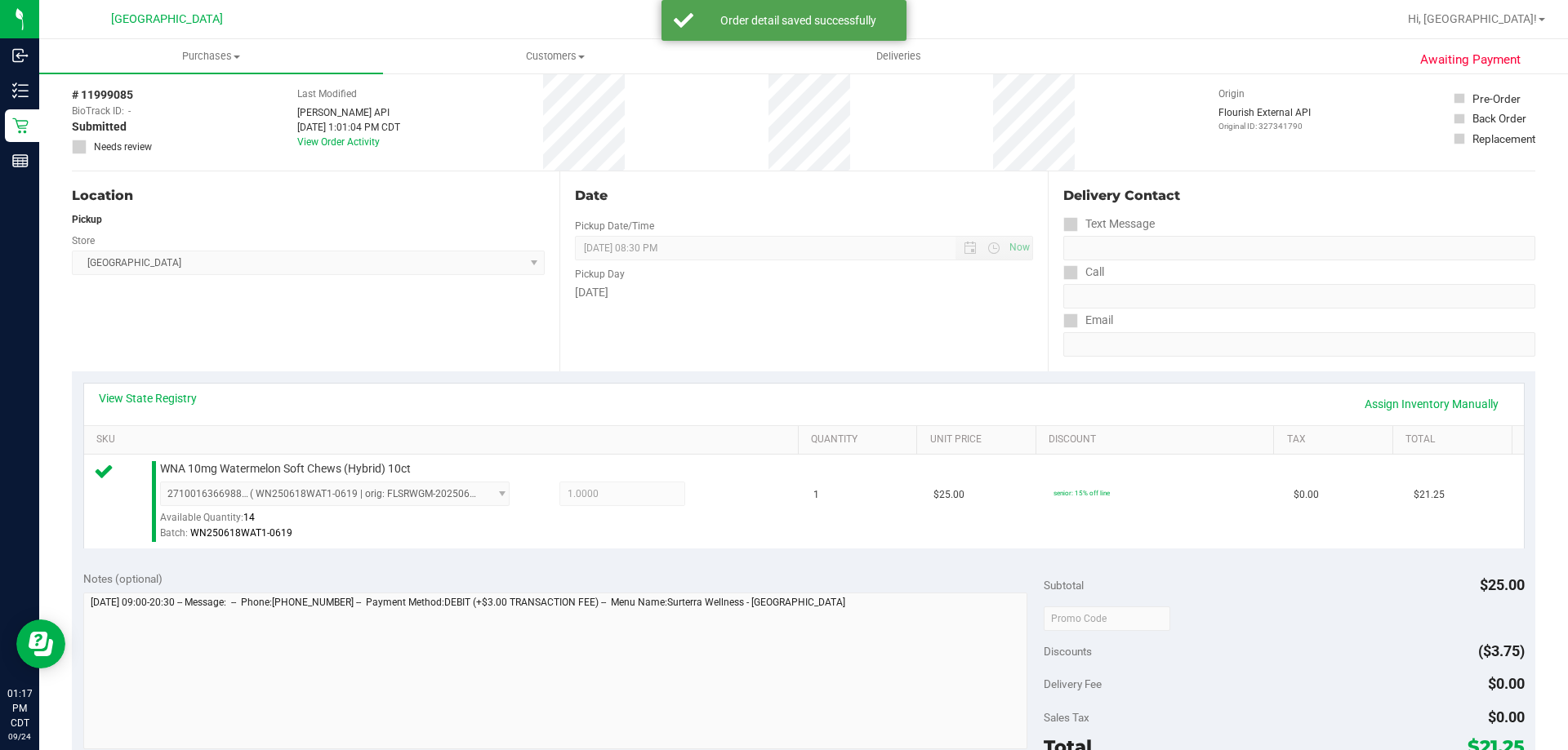
scroll to position [164, 0]
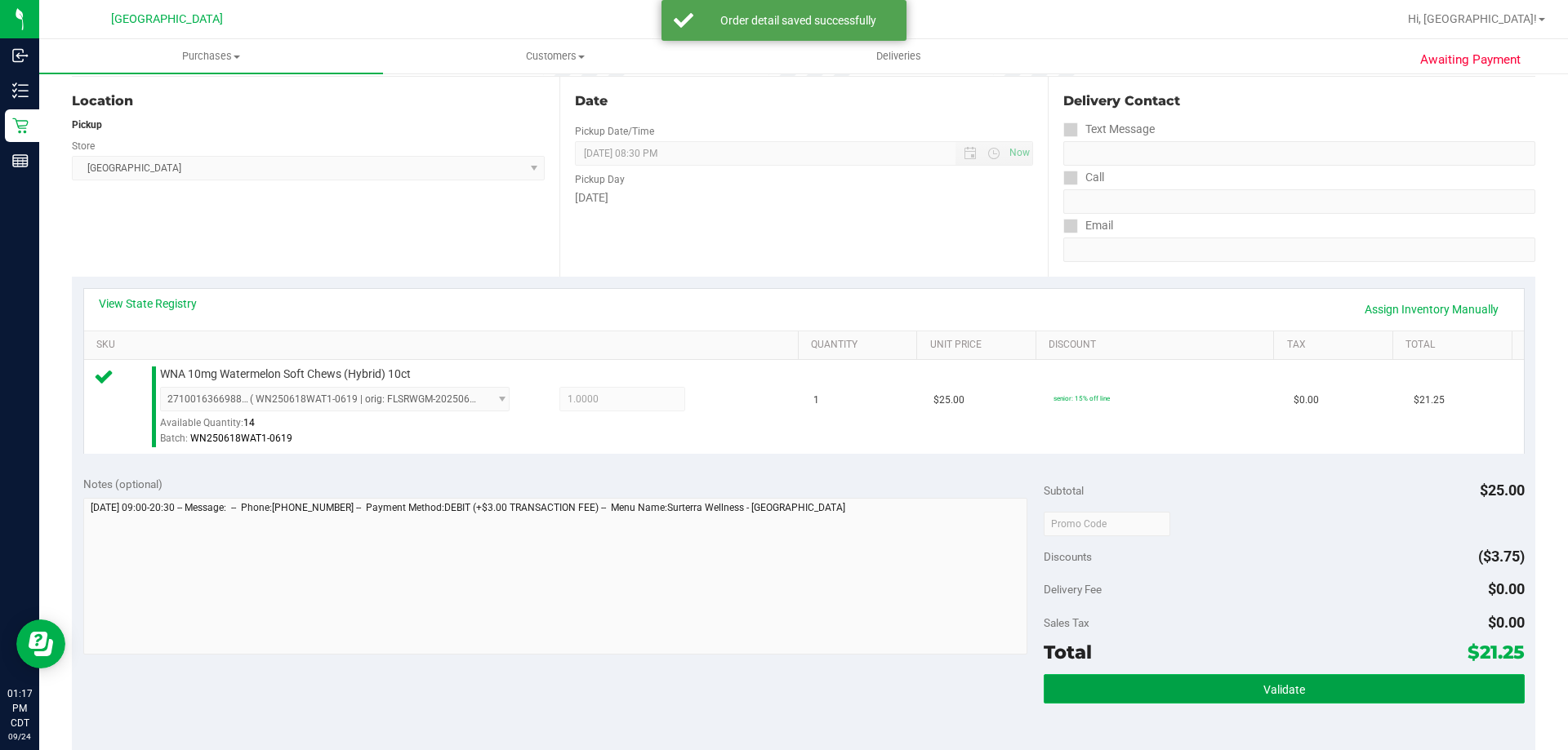
click at [1240, 692] on button "Validate" at bounding box center [1283, 689] width 480 height 29
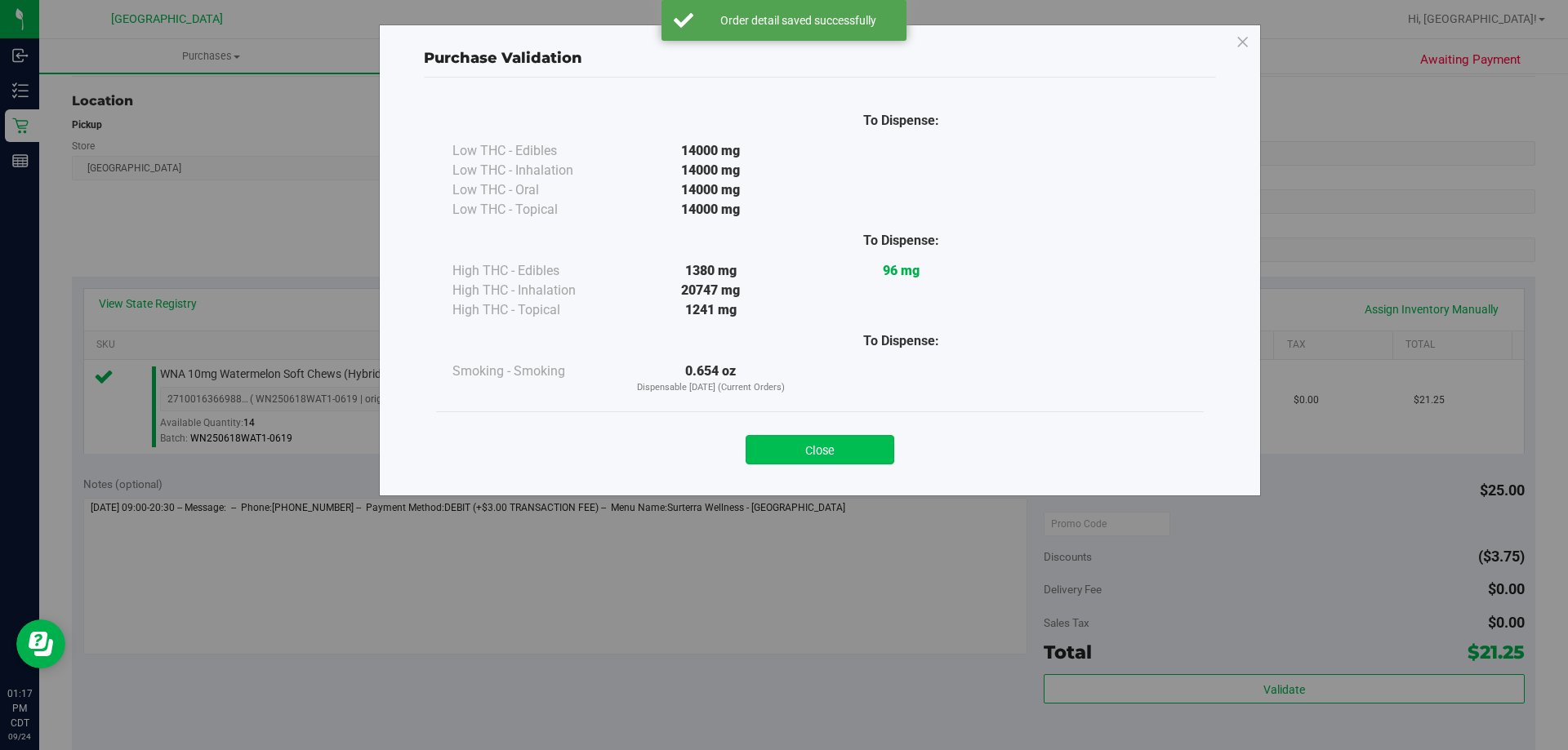
click at [769, 452] on button "Close" at bounding box center [820, 450] width 149 height 29
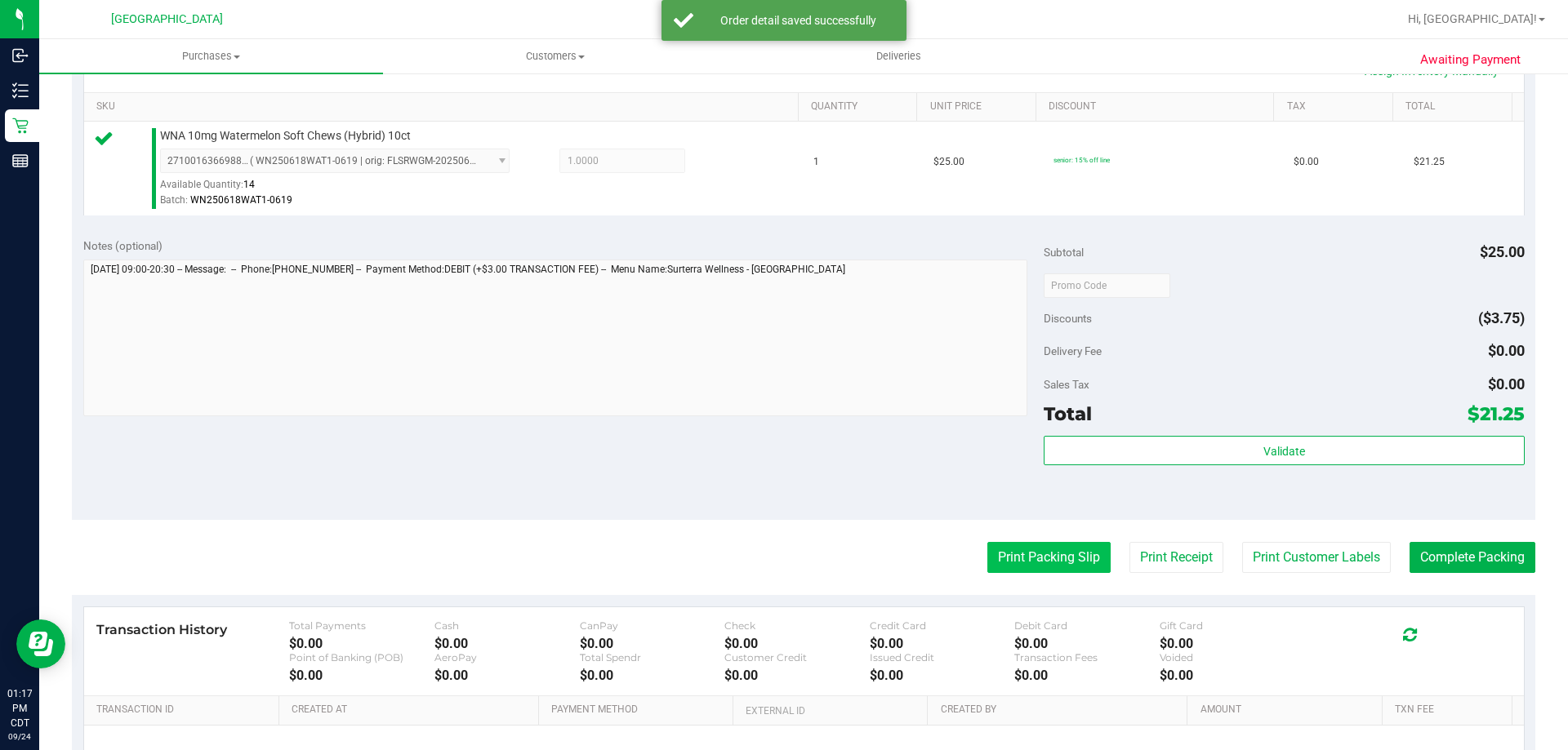
scroll to position [408, 0]
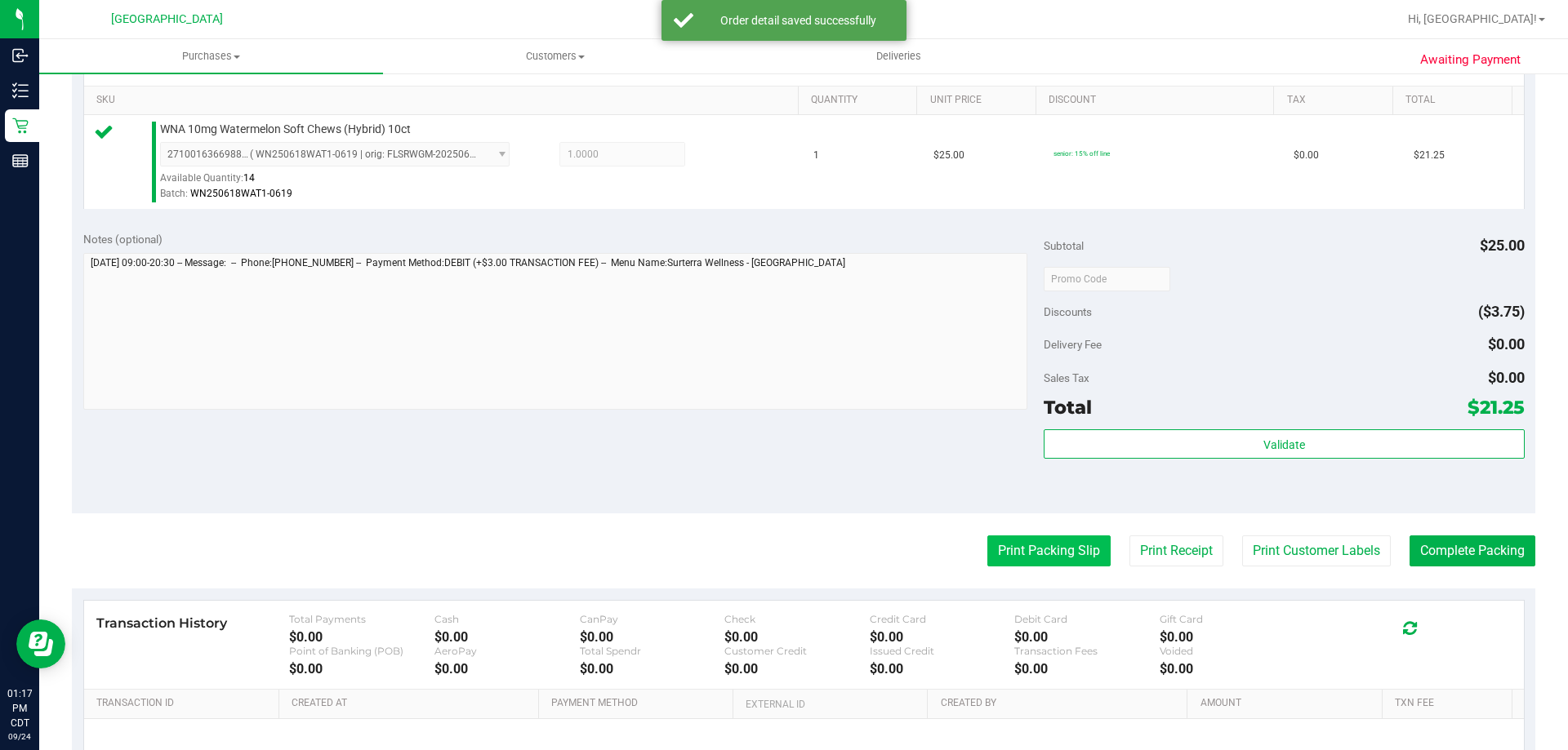
click at [1021, 553] on button "Print Packing Slip" at bounding box center [1048, 551] width 123 height 31
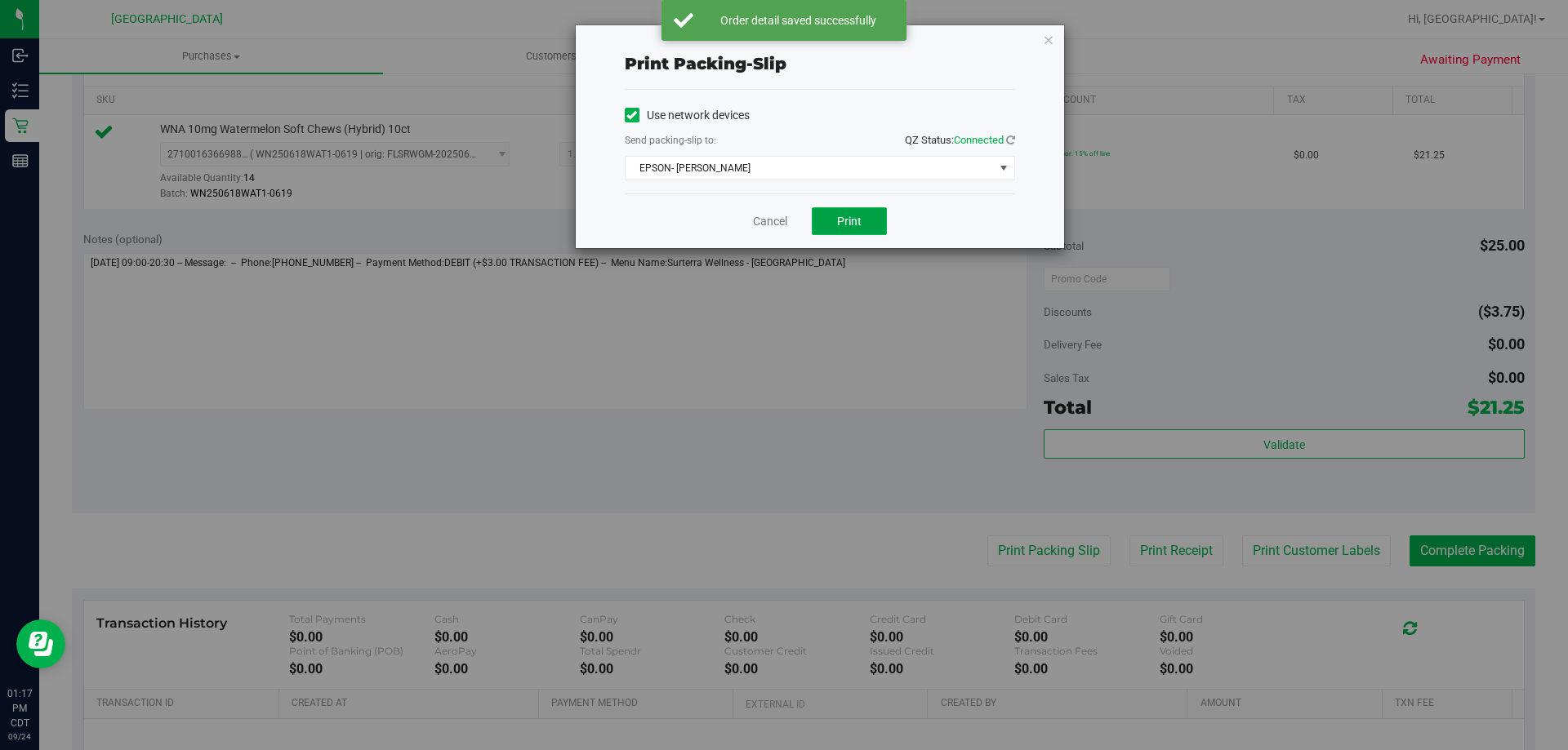
click at [853, 225] on span "Print" at bounding box center [849, 221] width 24 height 13
click at [766, 219] on link "Cancel" at bounding box center [769, 222] width 34 height 17
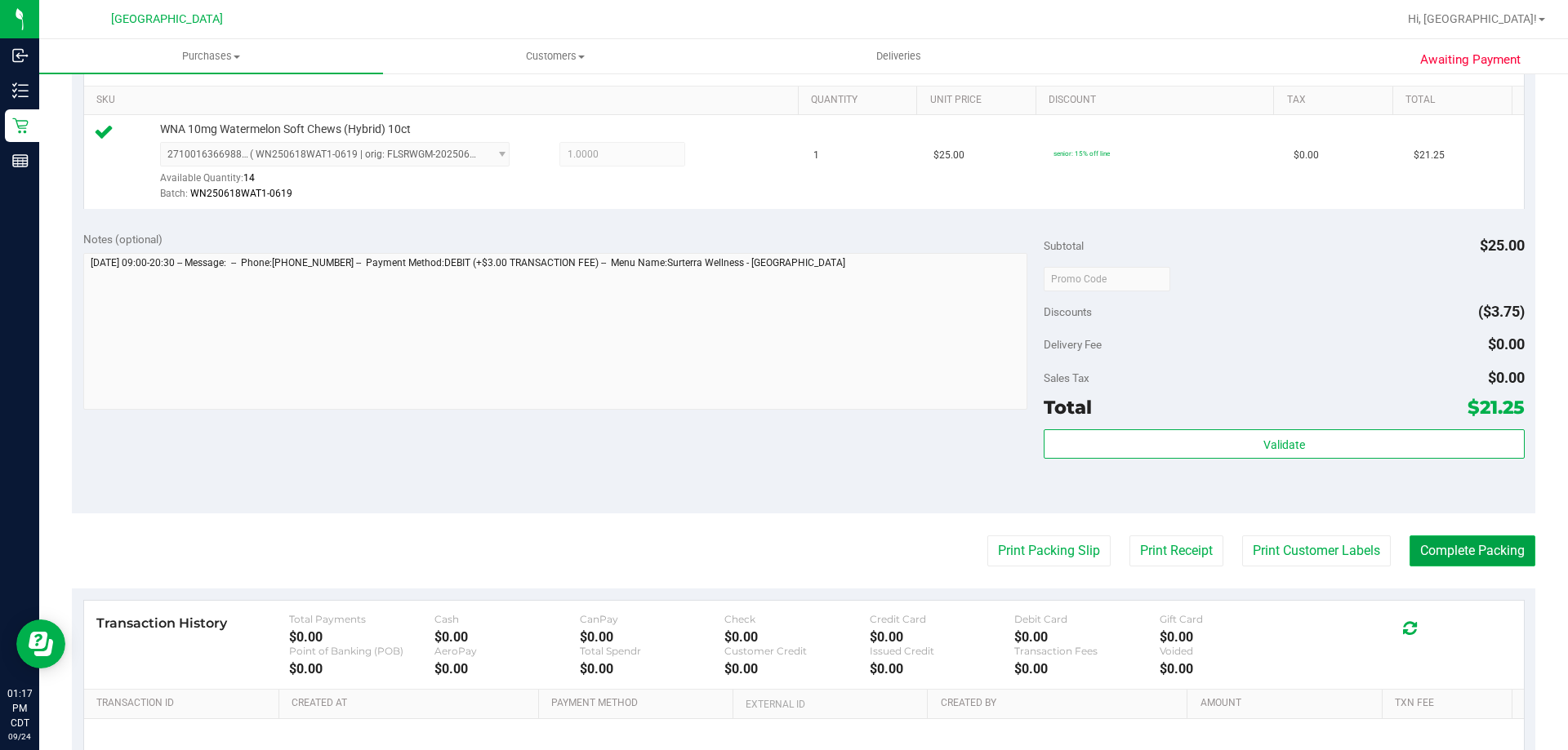
click at [1490, 559] on button "Complete Packing" at bounding box center [1472, 551] width 126 height 31
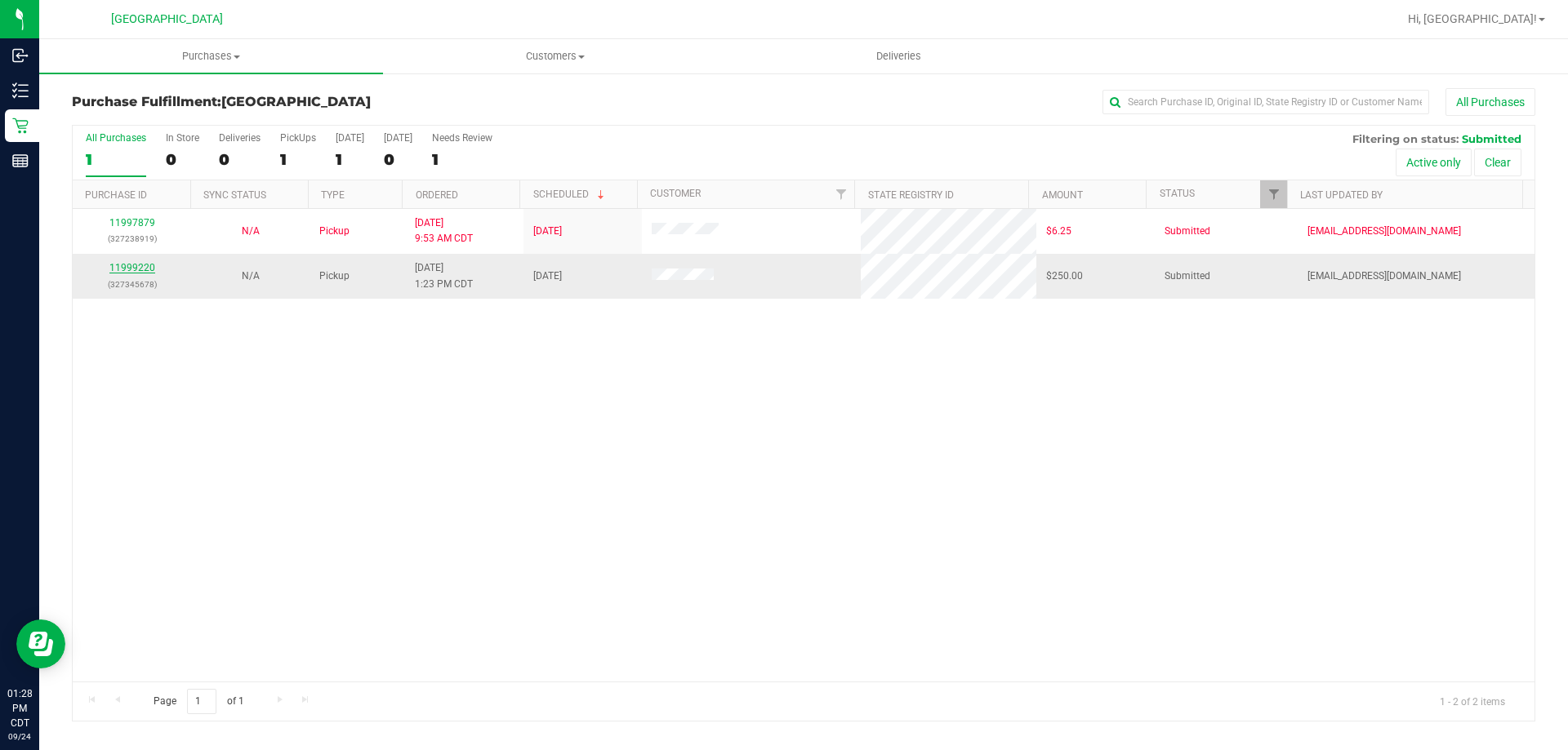
click at [134, 265] on link "11999220" at bounding box center [132, 268] width 45 height 12
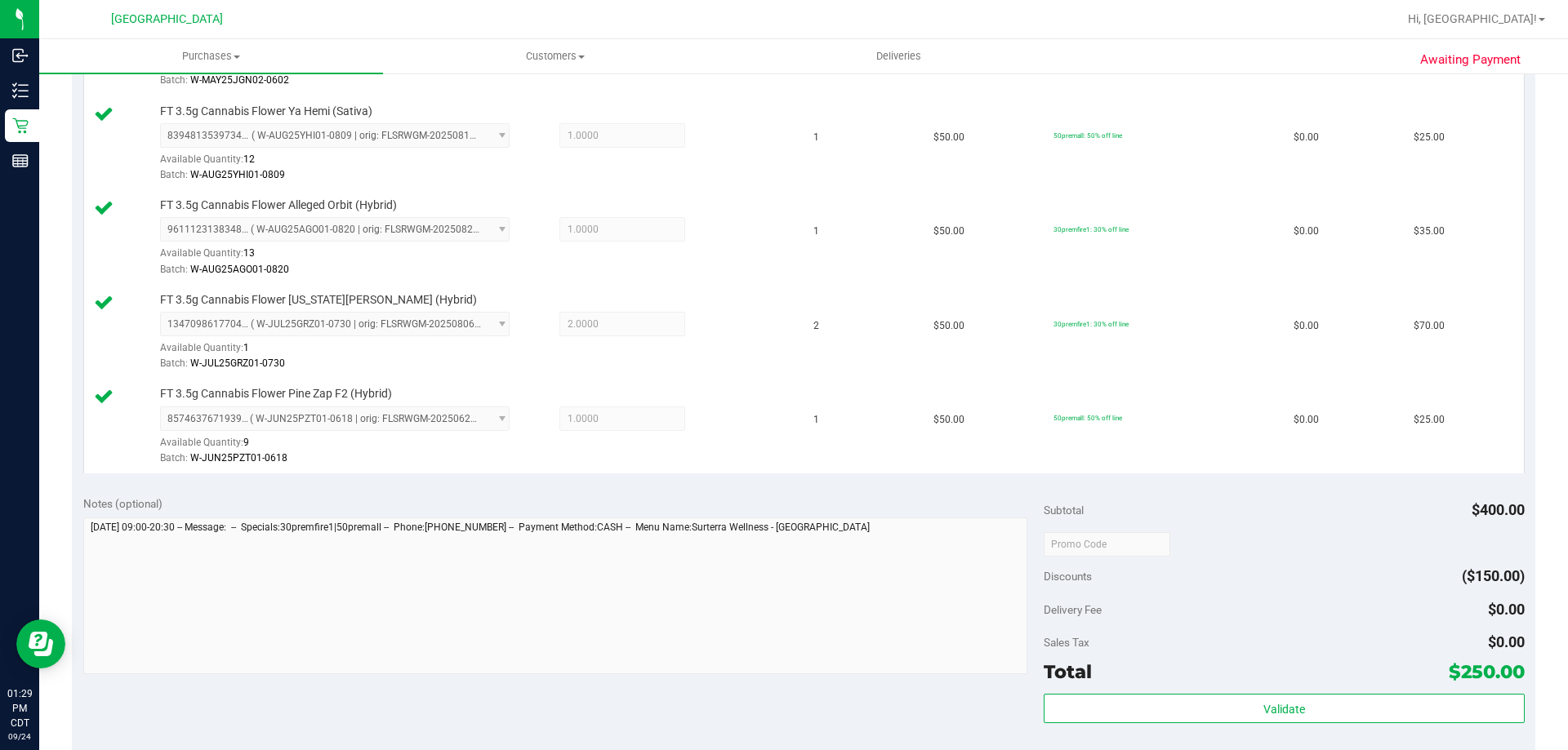
scroll to position [653, 0]
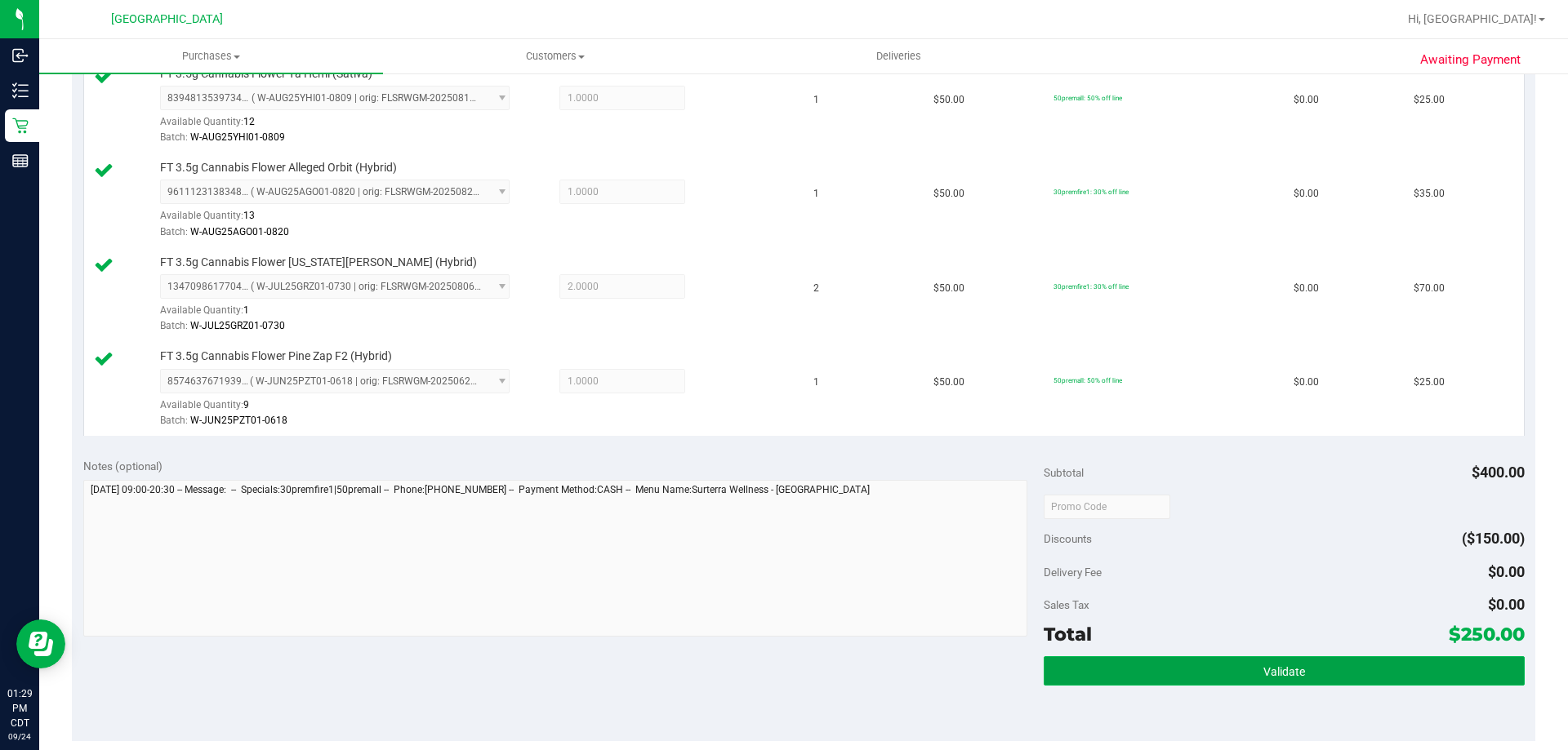
click at [1069, 676] on button "Validate" at bounding box center [1283, 671] width 480 height 29
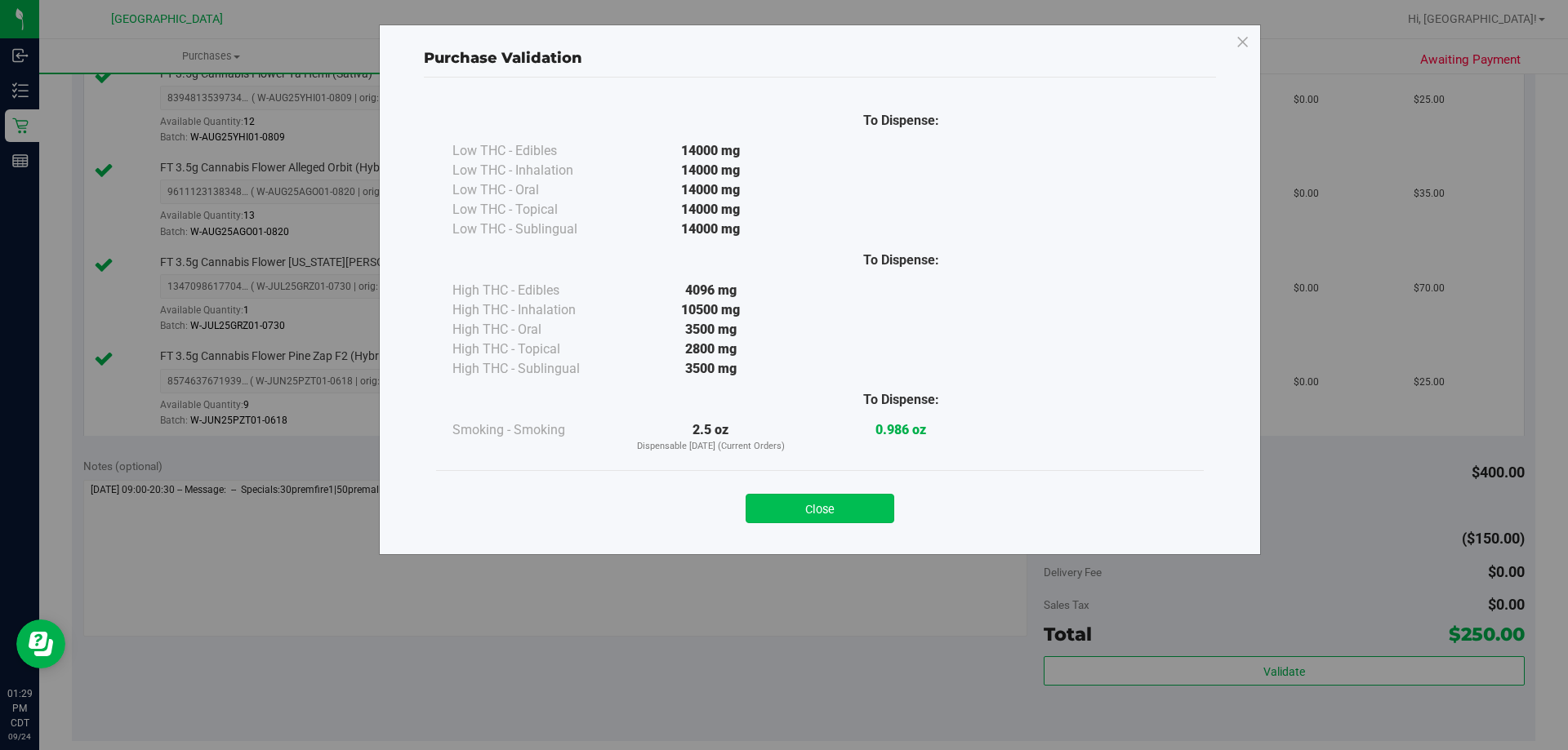
click at [853, 514] on button "Close" at bounding box center [820, 508] width 149 height 29
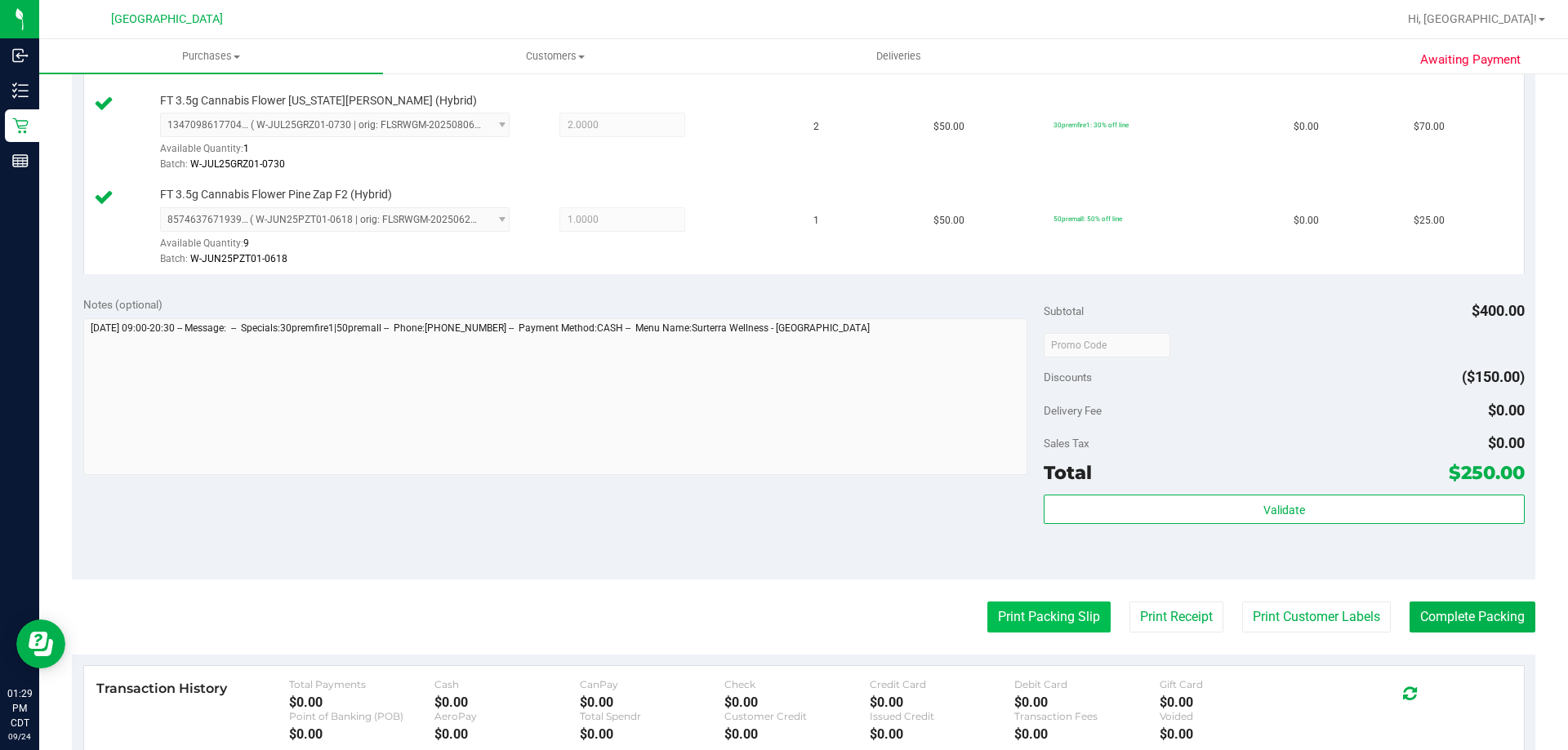
scroll to position [817, 0]
click at [1010, 625] on button "Print Packing Slip" at bounding box center [1048, 615] width 123 height 31
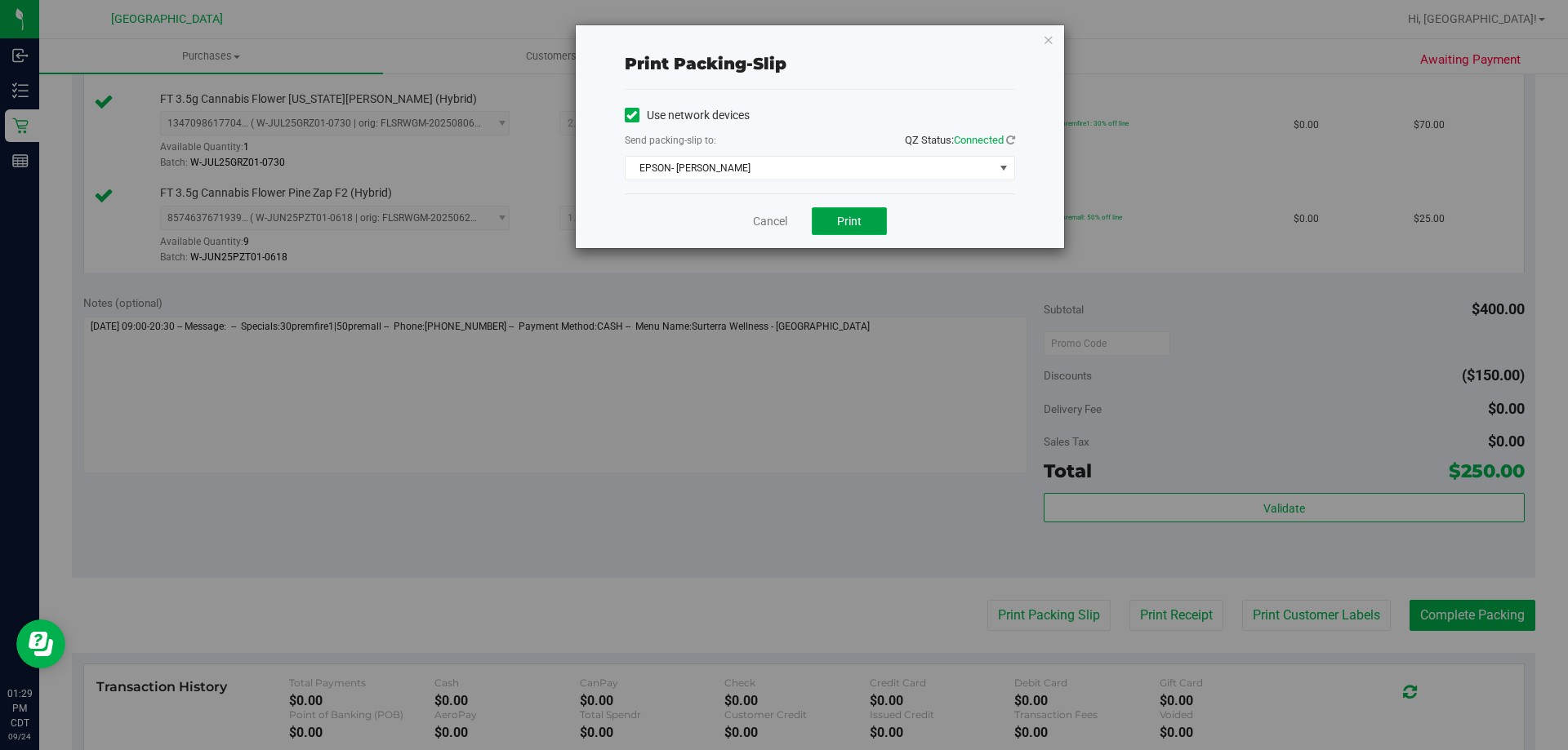
click at [859, 231] on button "Print" at bounding box center [850, 221] width 75 height 28
click at [755, 218] on link "Cancel" at bounding box center [769, 222] width 34 height 17
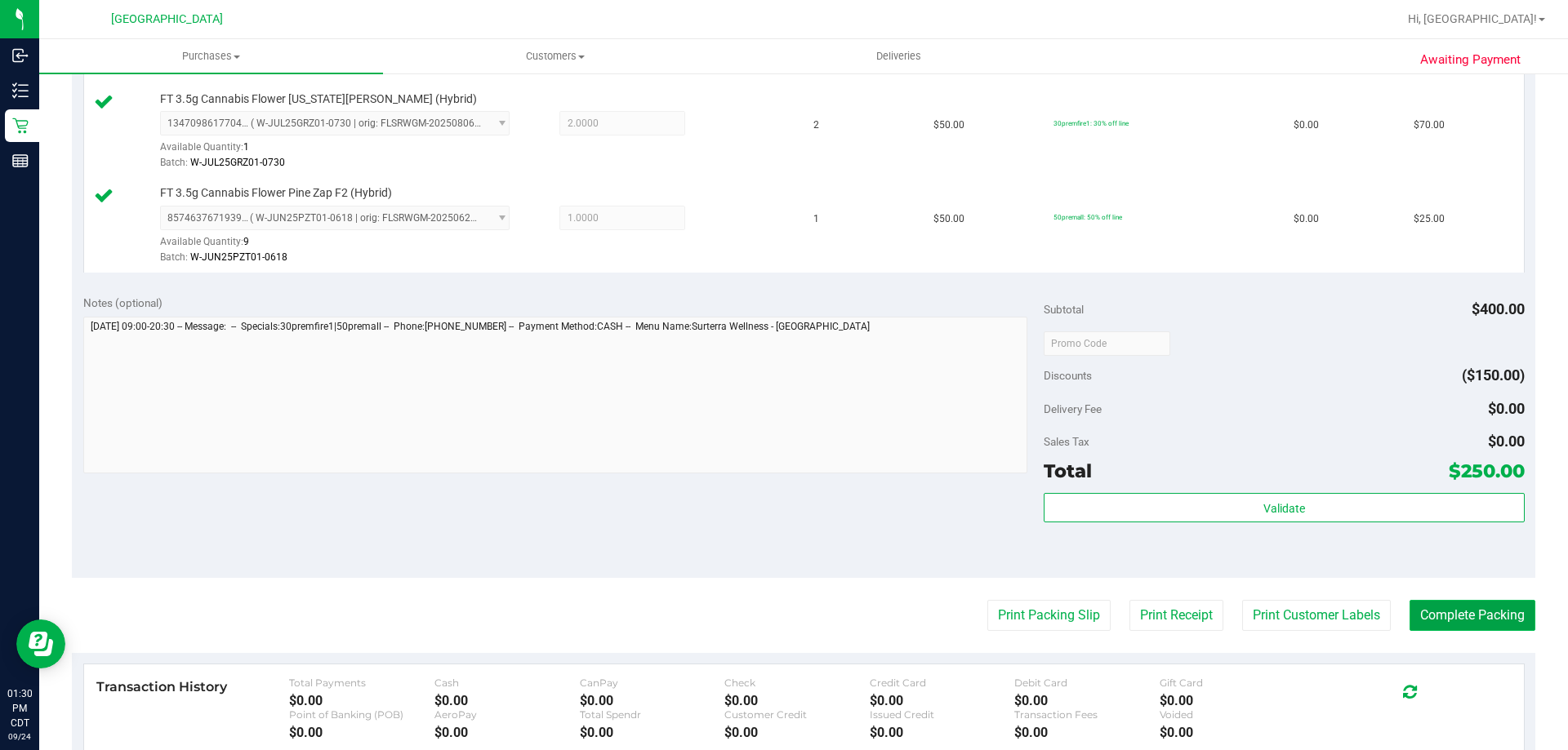
click at [1423, 609] on button "Complete Packing" at bounding box center [1472, 615] width 126 height 31
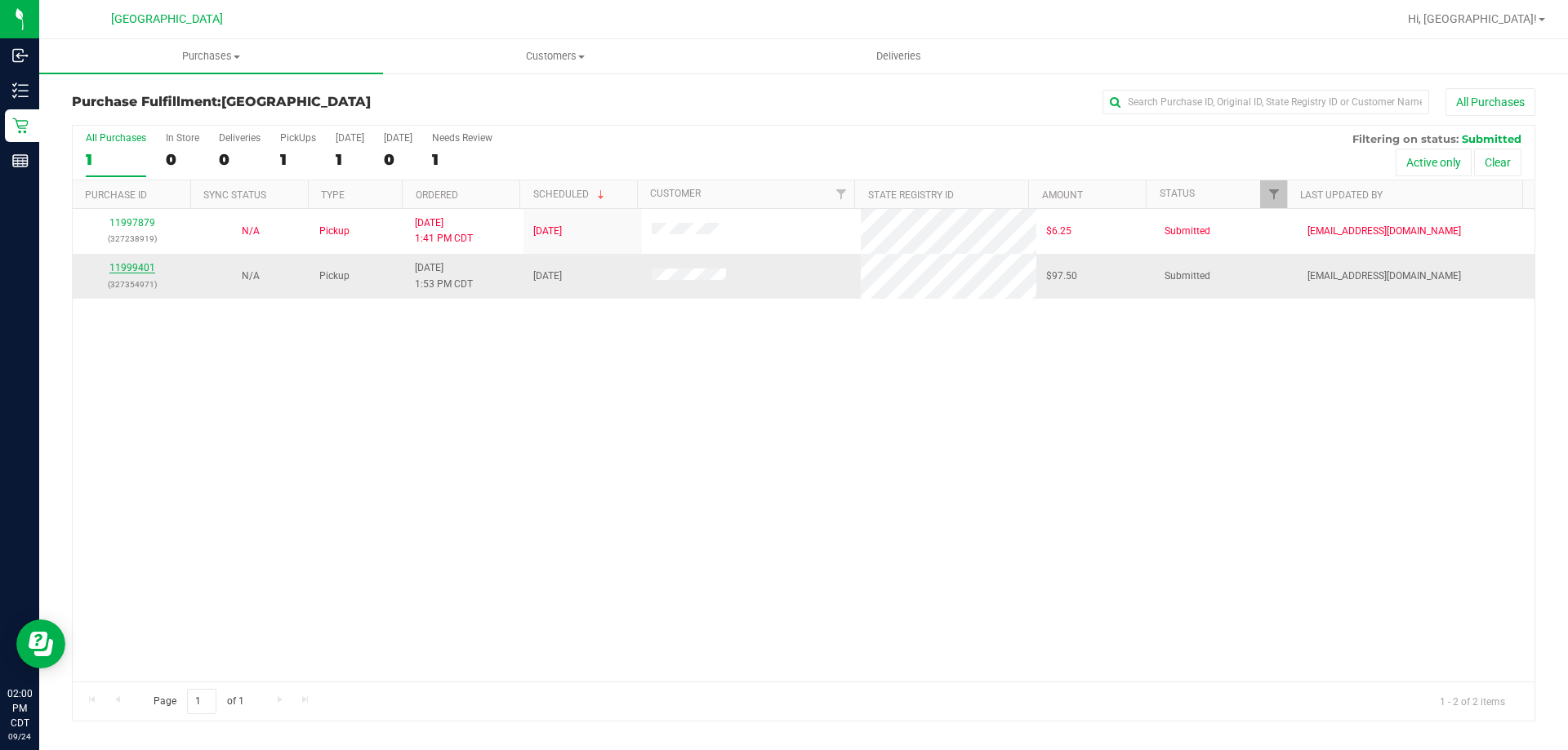
click at [127, 264] on link "11999401" at bounding box center [132, 268] width 45 height 12
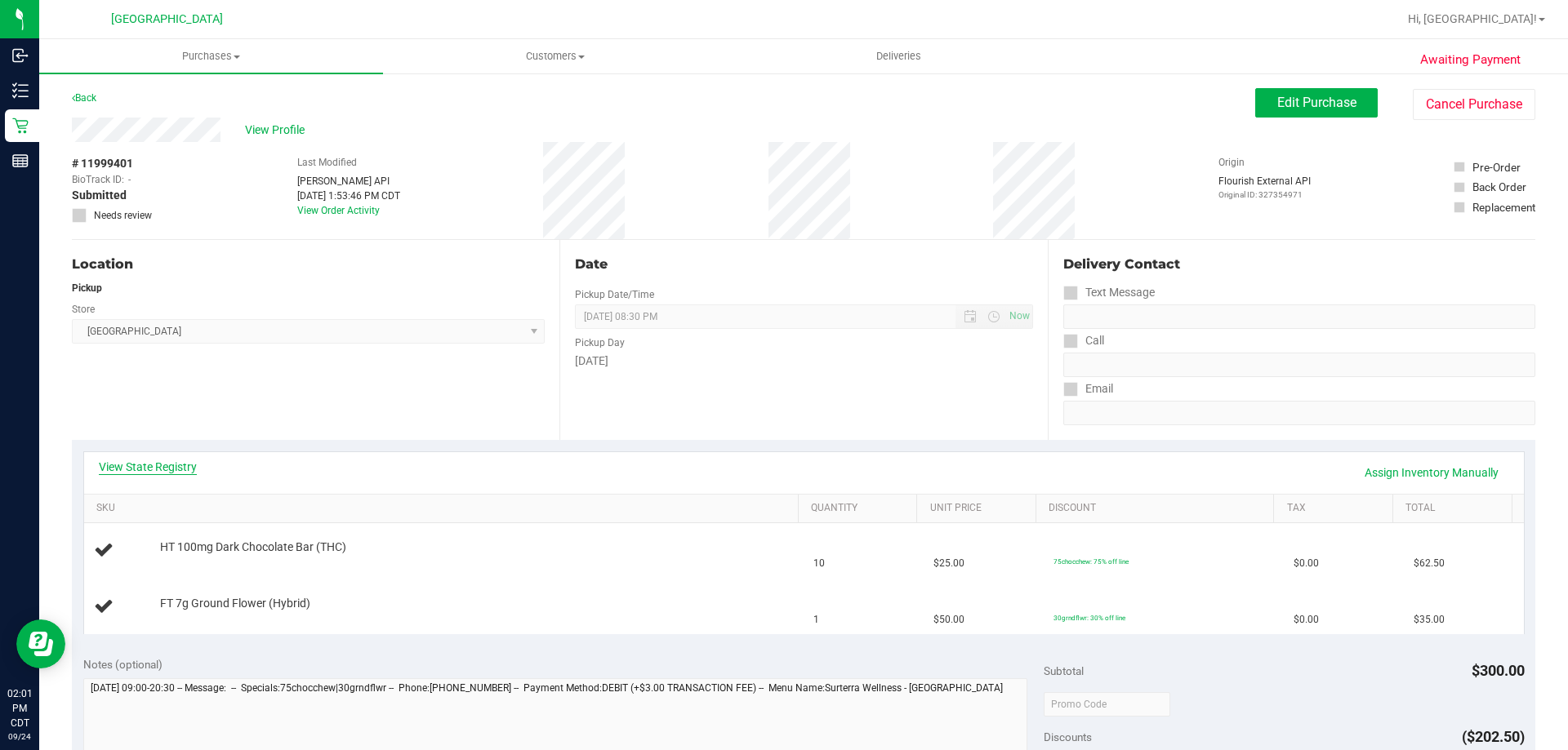
click at [175, 460] on link "View State Registry" at bounding box center [147, 466] width 98 height 16
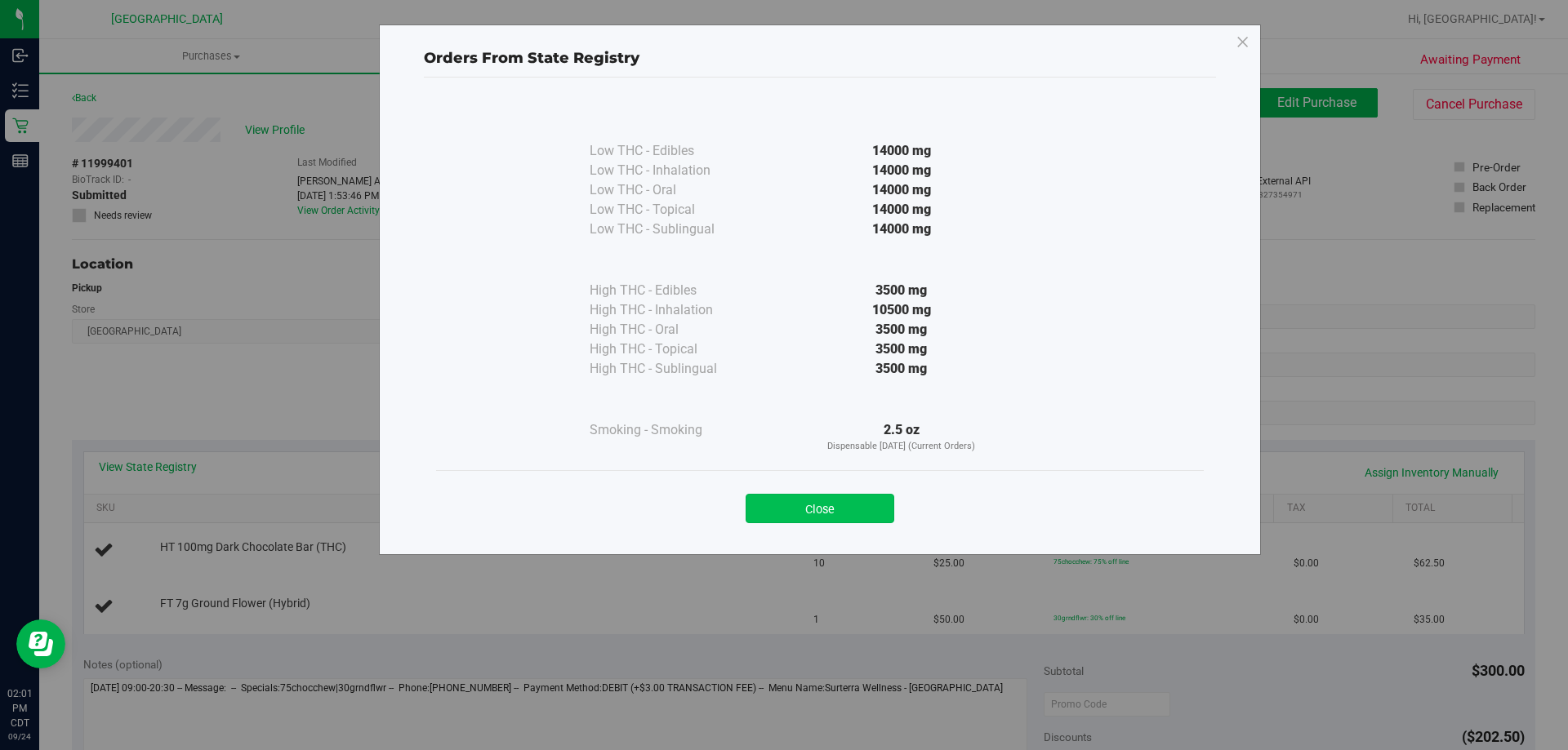
click at [785, 510] on button "Close" at bounding box center [820, 508] width 149 height 29
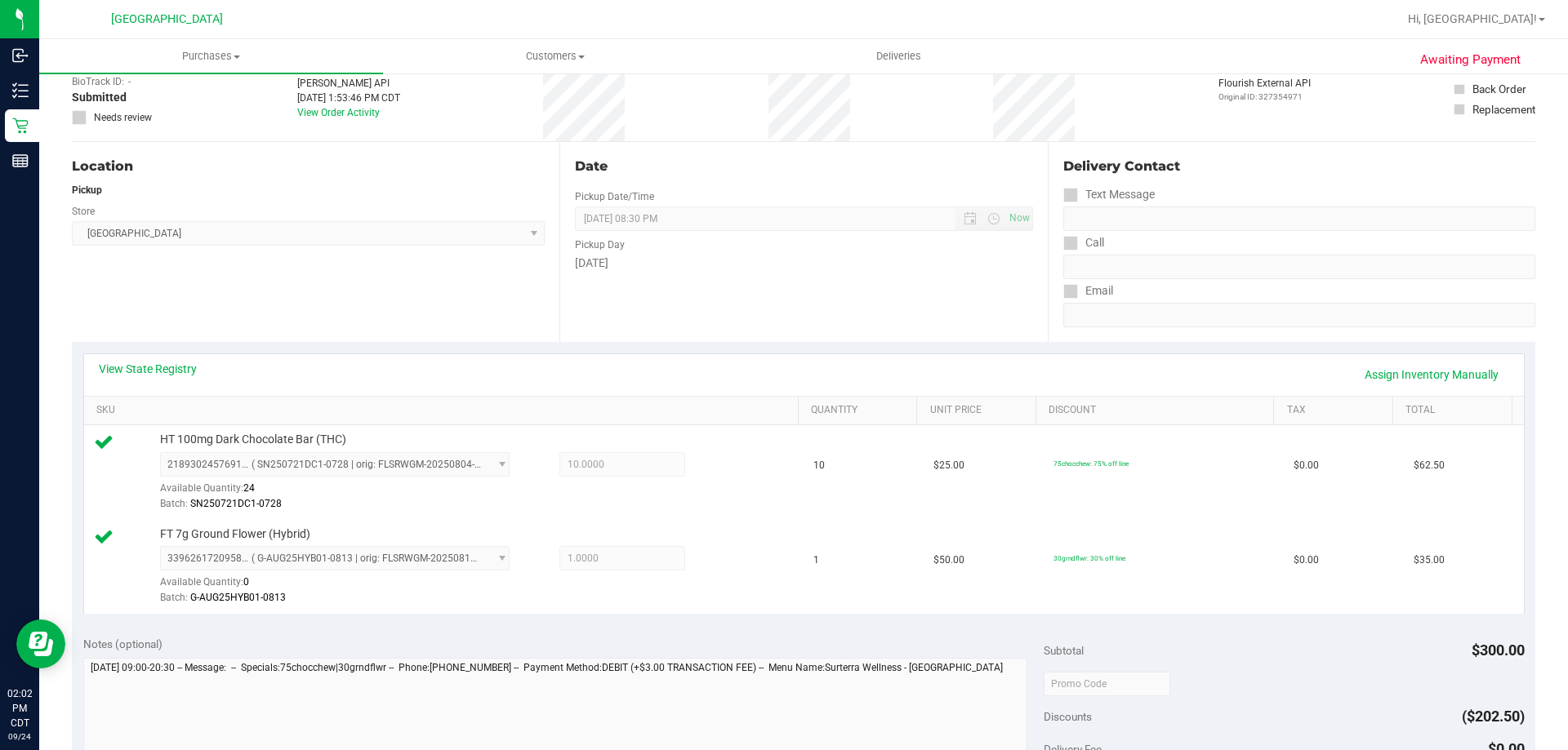
scroll to position [245, 0]
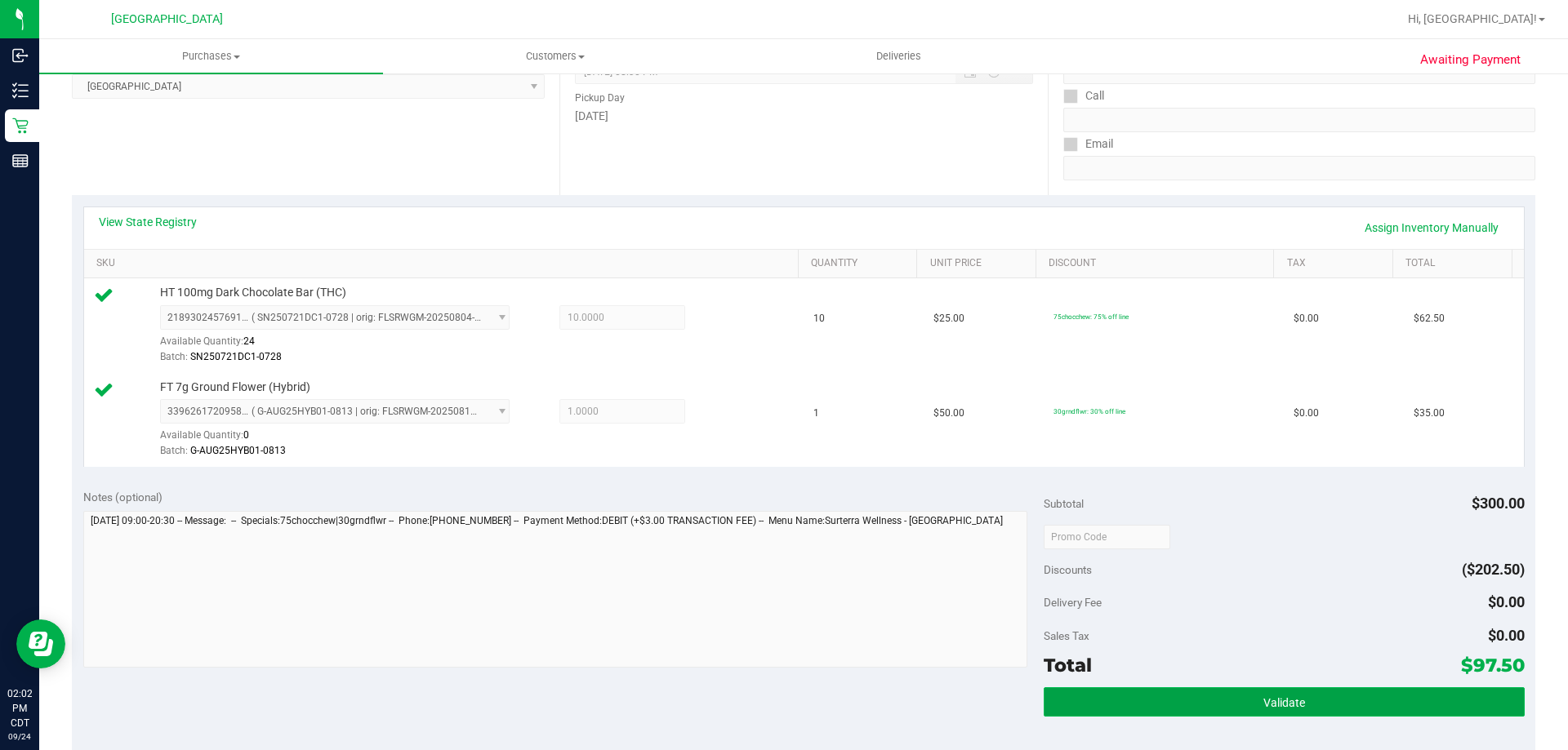
click at [1131, 692] on button "Validate" at bounding box center [1283, 702] width 480 height 29
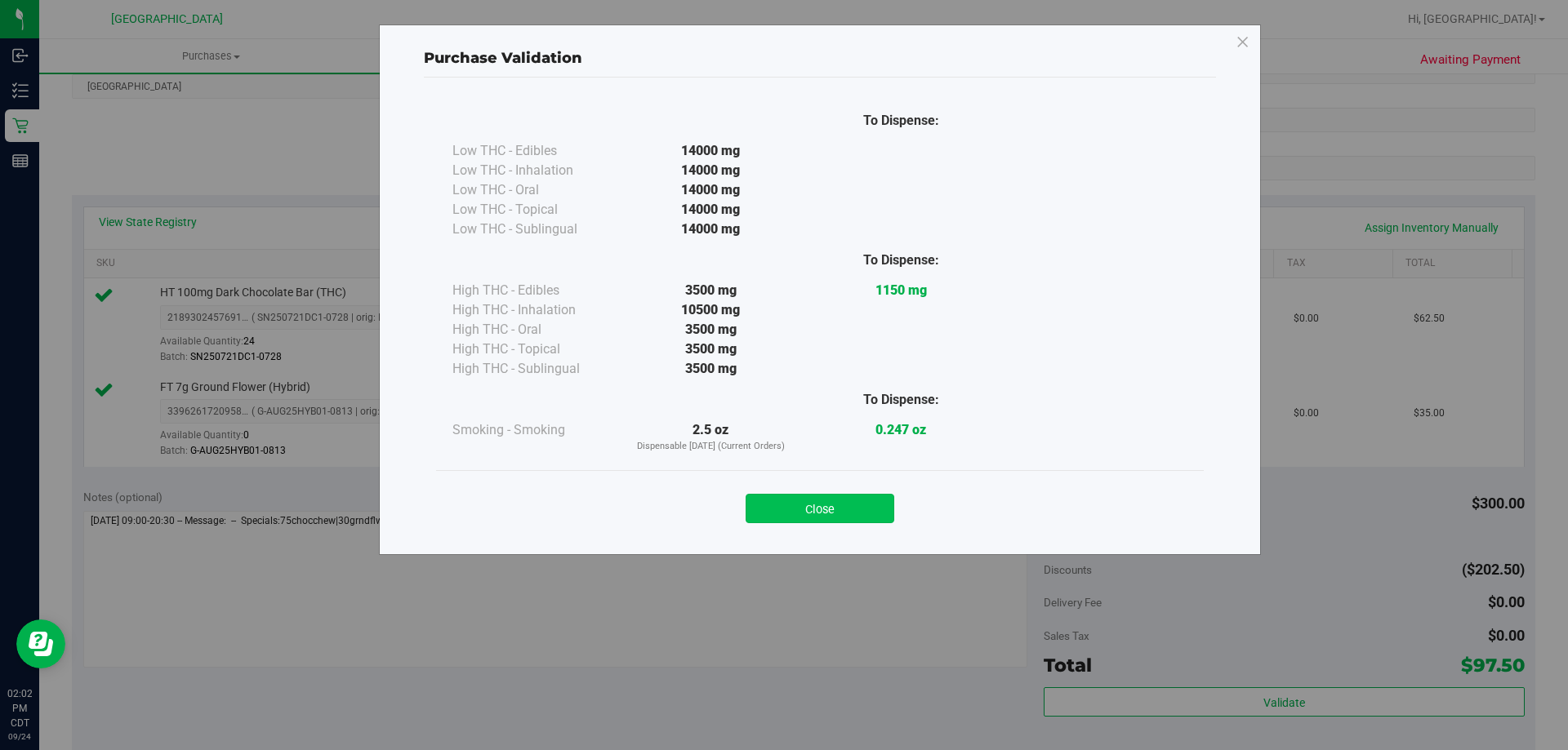
click at [836, 513] on button "Close" at bounding box center [820, 508] width 149 height 29
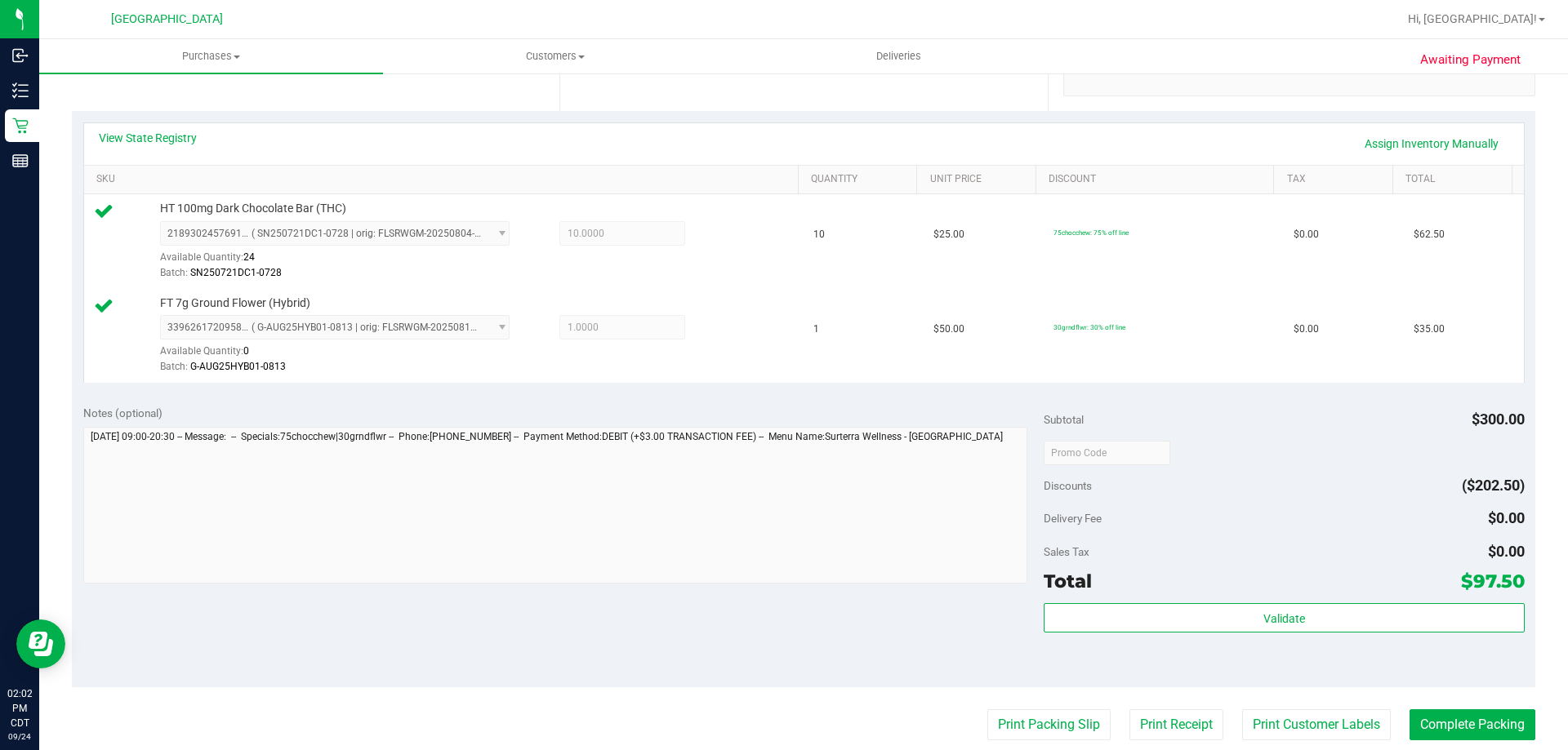
scroll to position [408, 0]
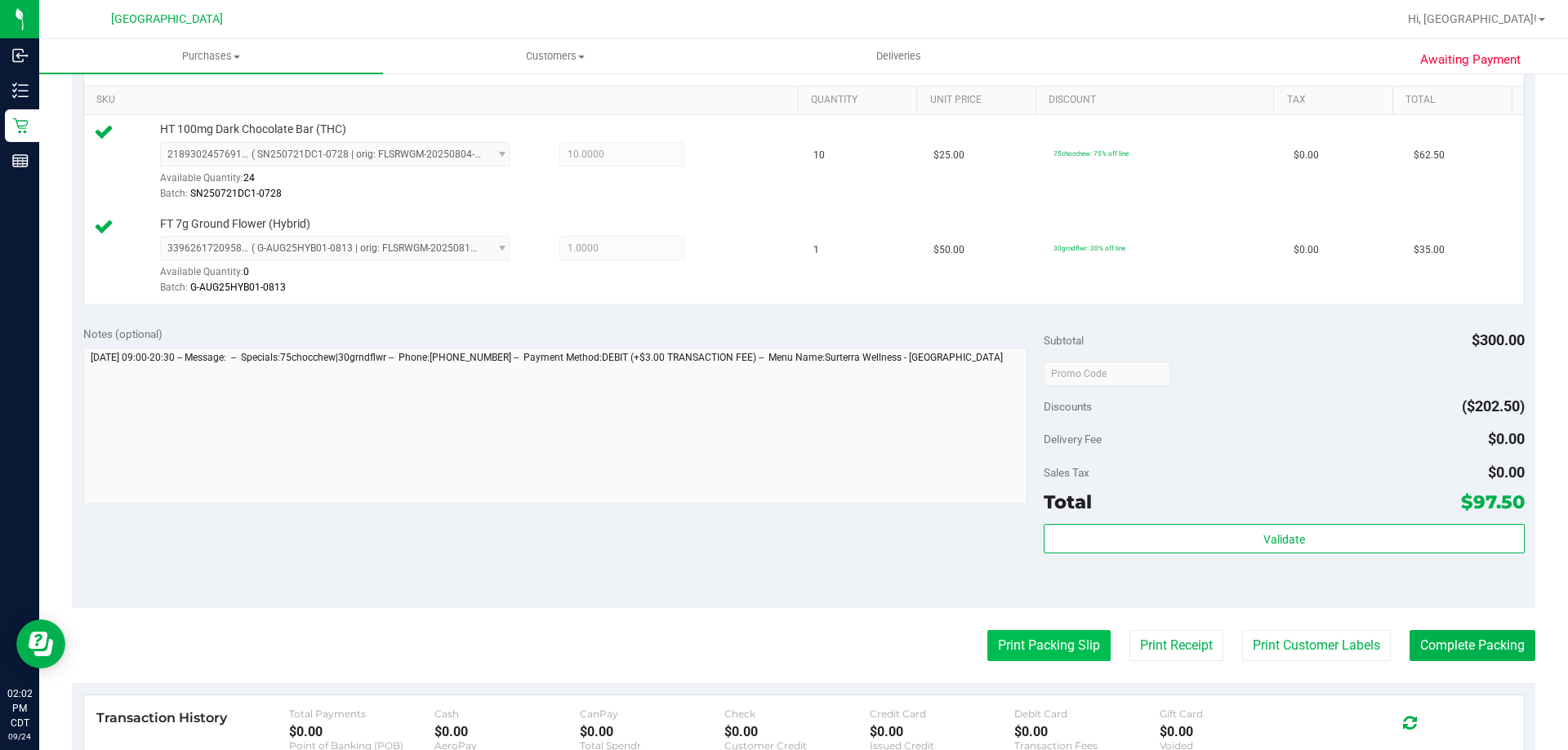
click at [1026, 649] on button "Print Packing Slip" at bounding box center [1048, 645] width 123 height 31
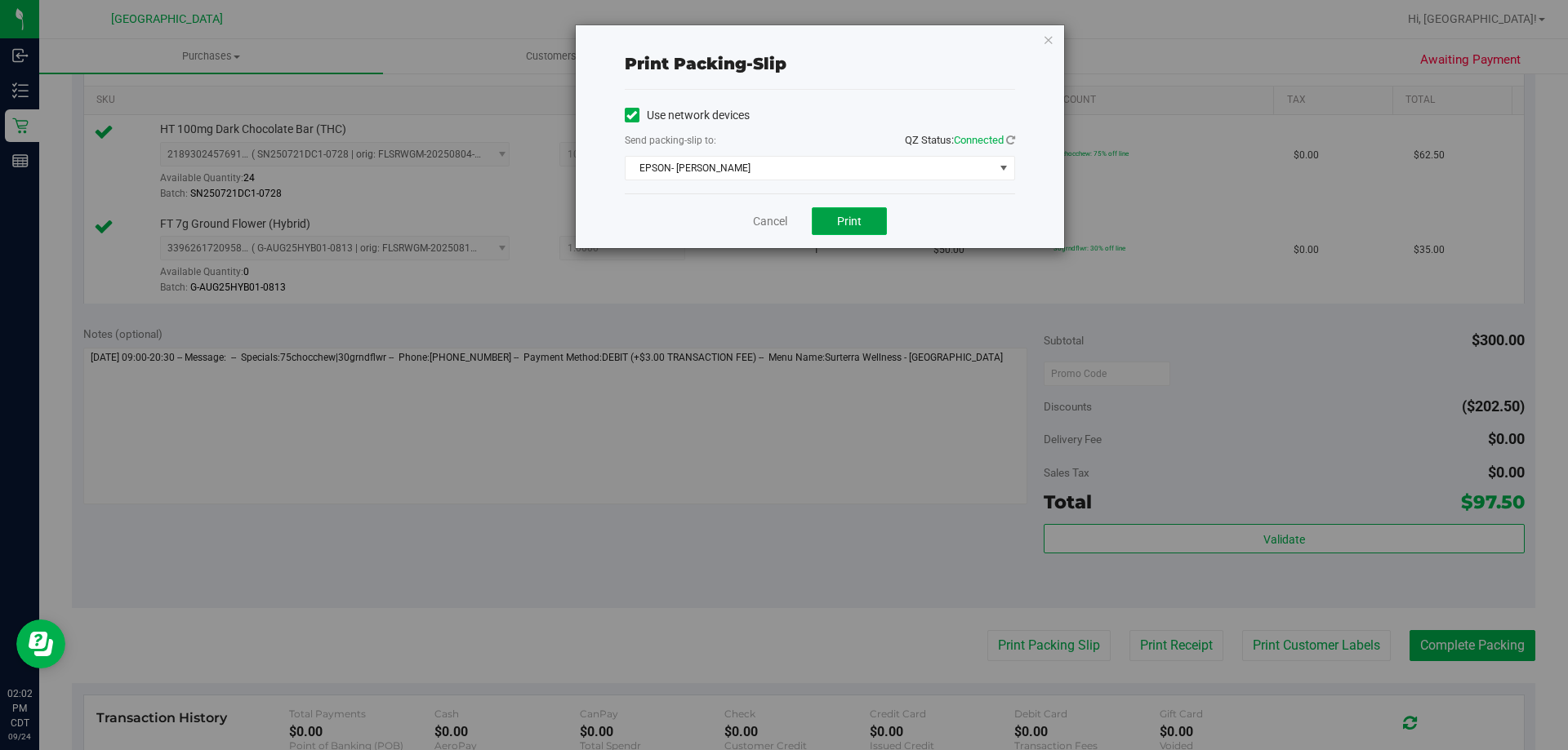
click at [822, 217] on button "Print" at bounding box center [850, 221] width 75 height 28
click at [780, 226] on link "Cancel" at bounding box center [769, 222] width 34 height 17
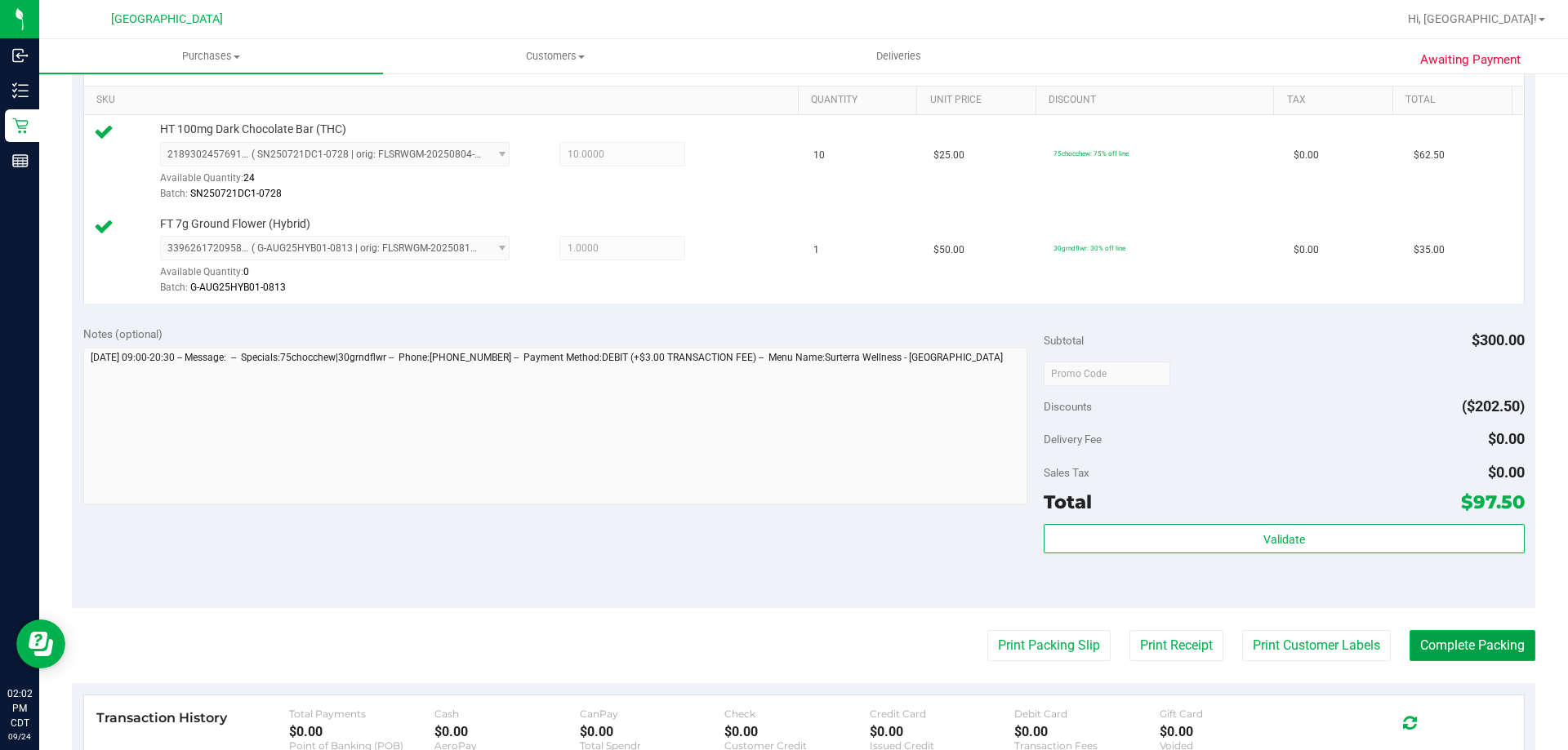
click at [1430, 639] on button "Complete Packing" at bounding box center [1472, 645] width 126 height 31
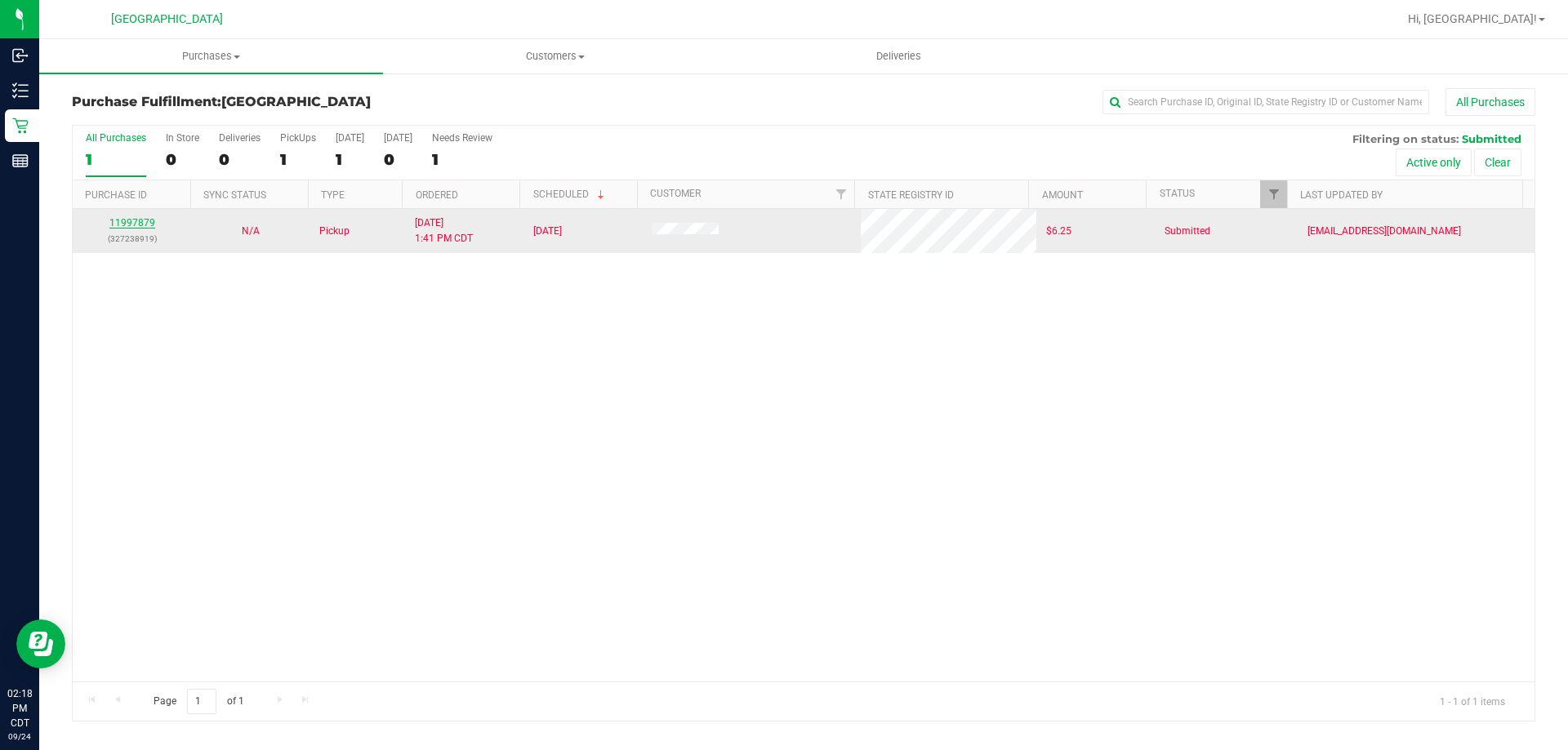
click at [141, 226] on link "11997879" at bounding box center [132, 223] width 45 height 12
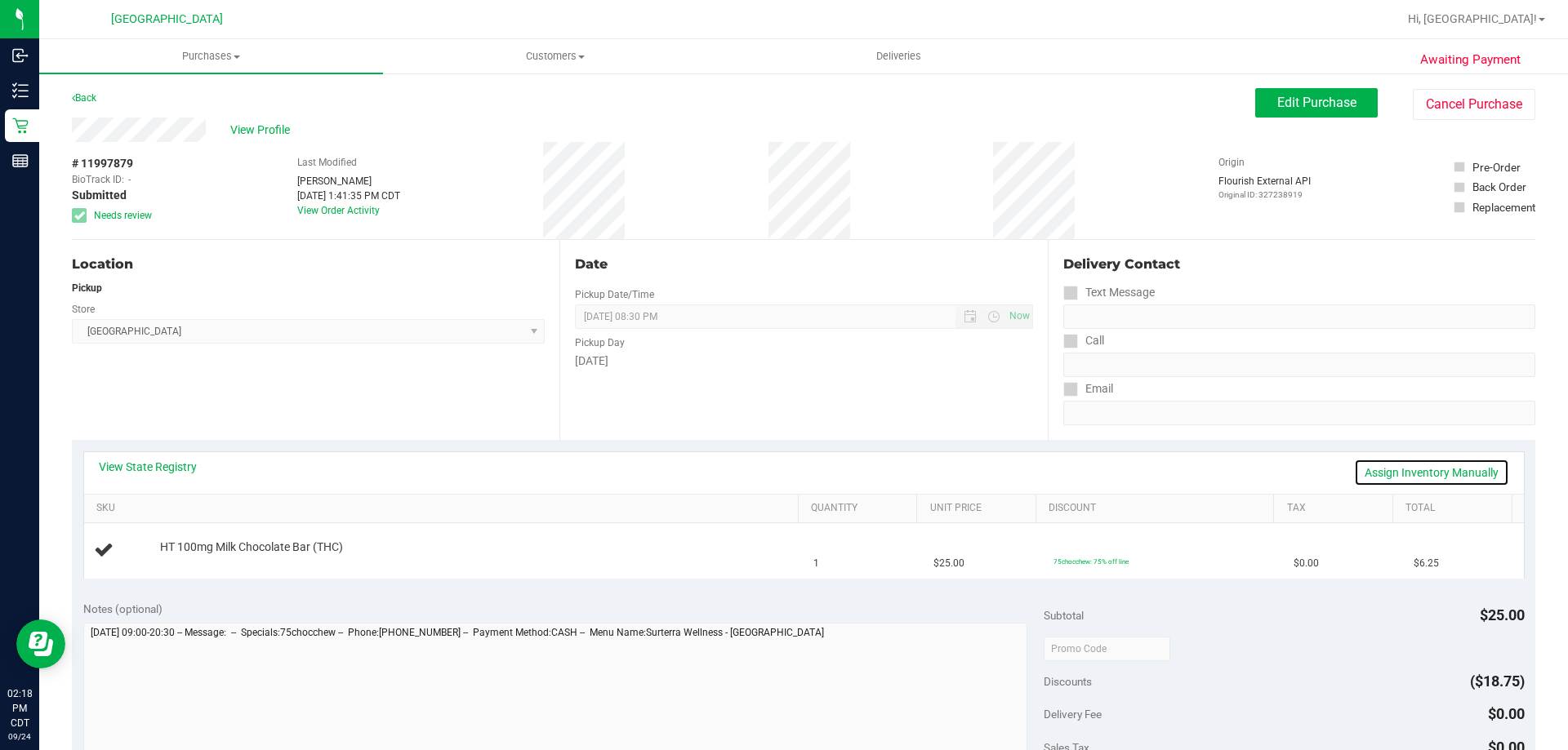
click at [1380, 474] on link "Assign Inventory Manually" at bounding box center [1432, 472] width 155 height 28
click at [1449, 476] on link "Save & Exit" at bounding box center [1470, 472] width 76 height 28
click at [1476, 105] on button "Cancel Purchase" at bounding box center [1473, 105] width 123 height 31
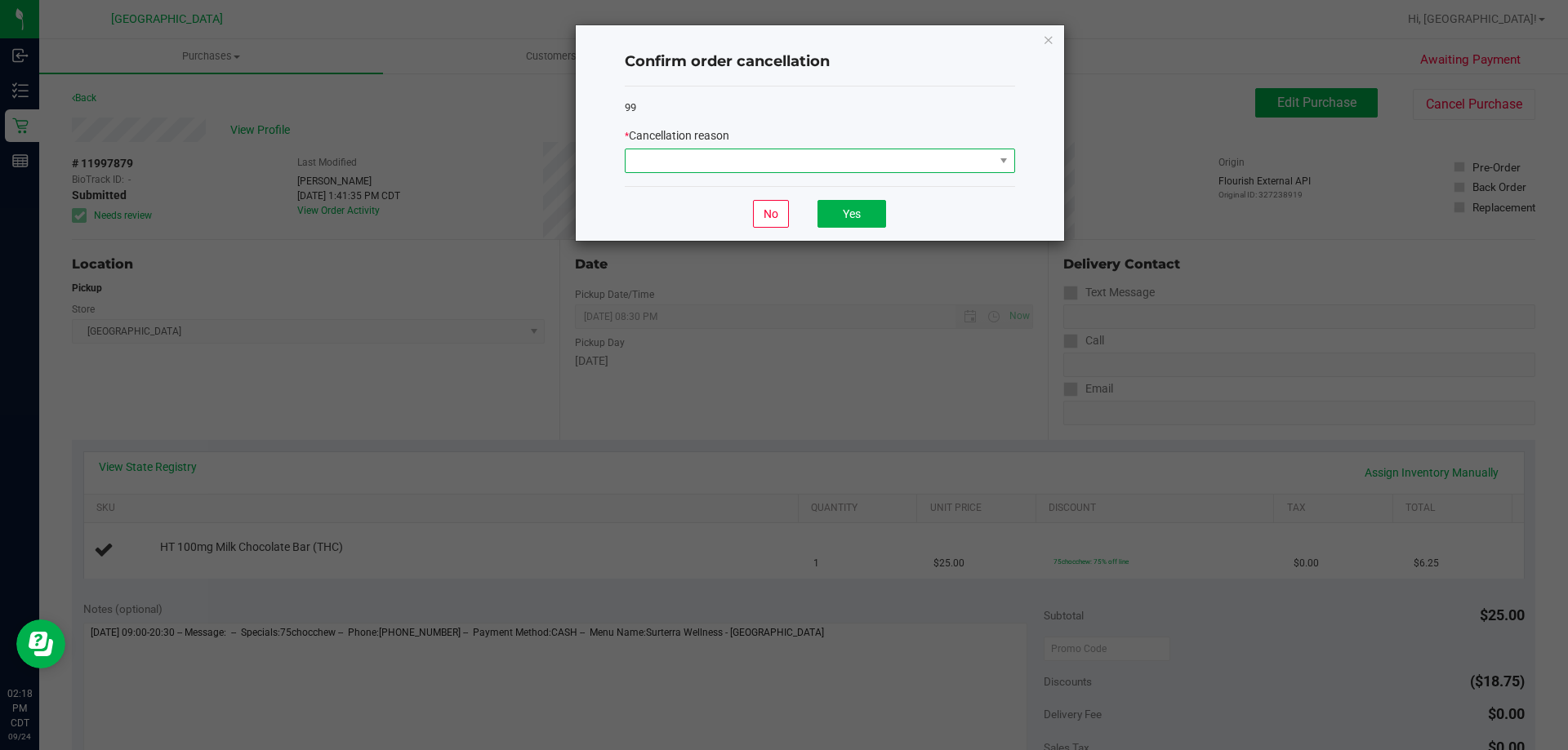
click at [793, 158] on span at bounding box center [809, 161] width 368 height 23
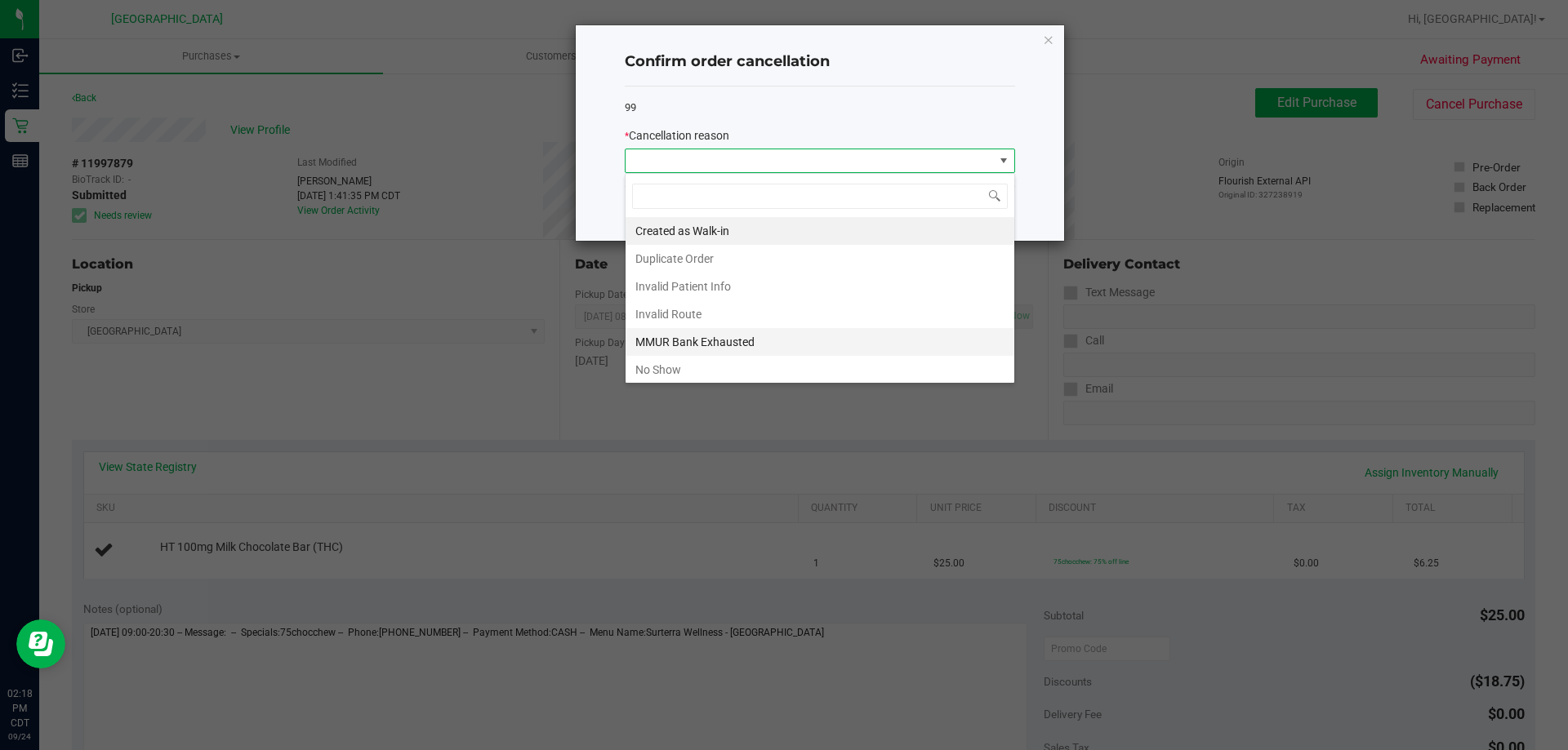
click at [738, 335] on li "MMUR Bank Exhausted" at bounding box center [820, 342] width 389 height 28
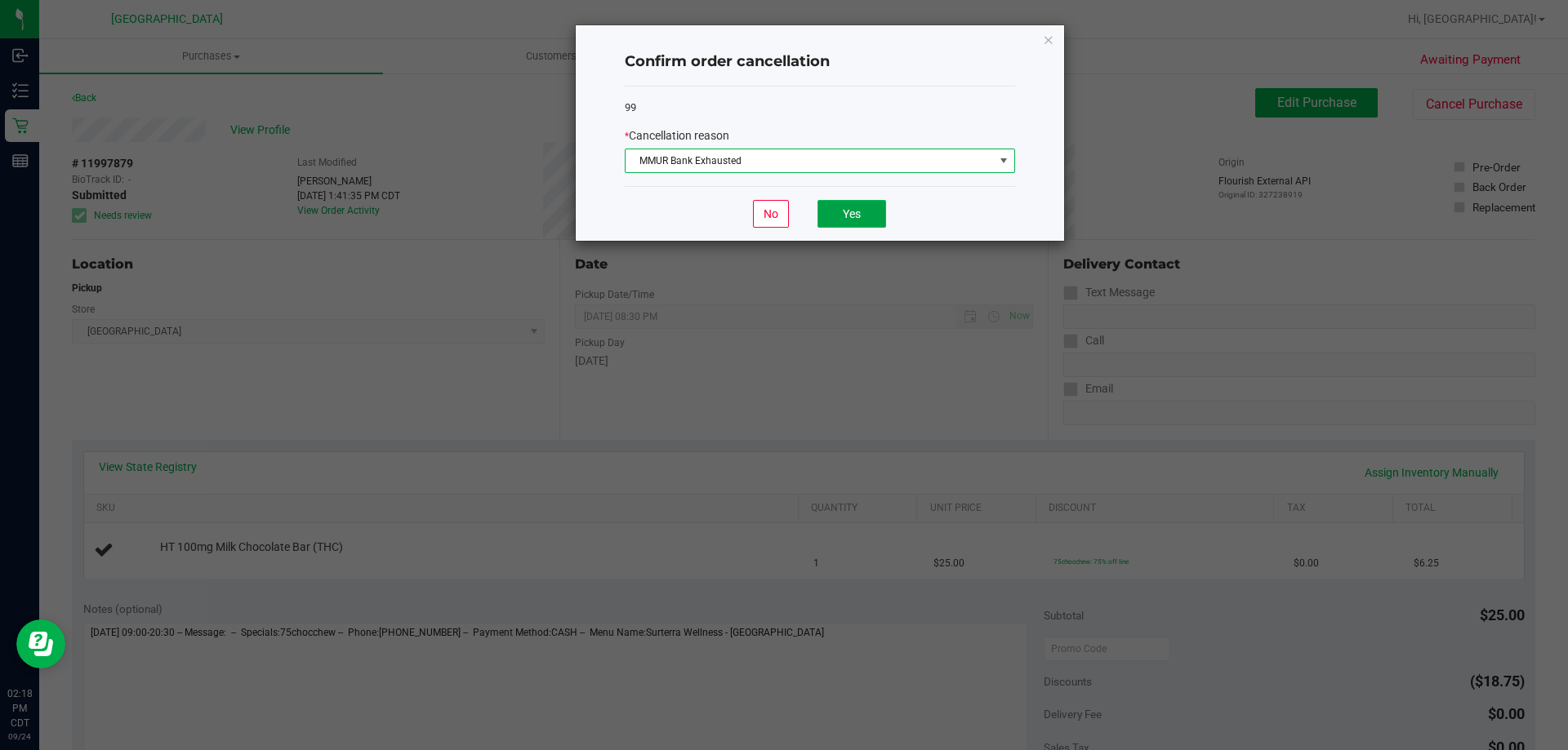
click at [830, 211] on button "Yes" at bounding box center [851, 214] width 69 height 28
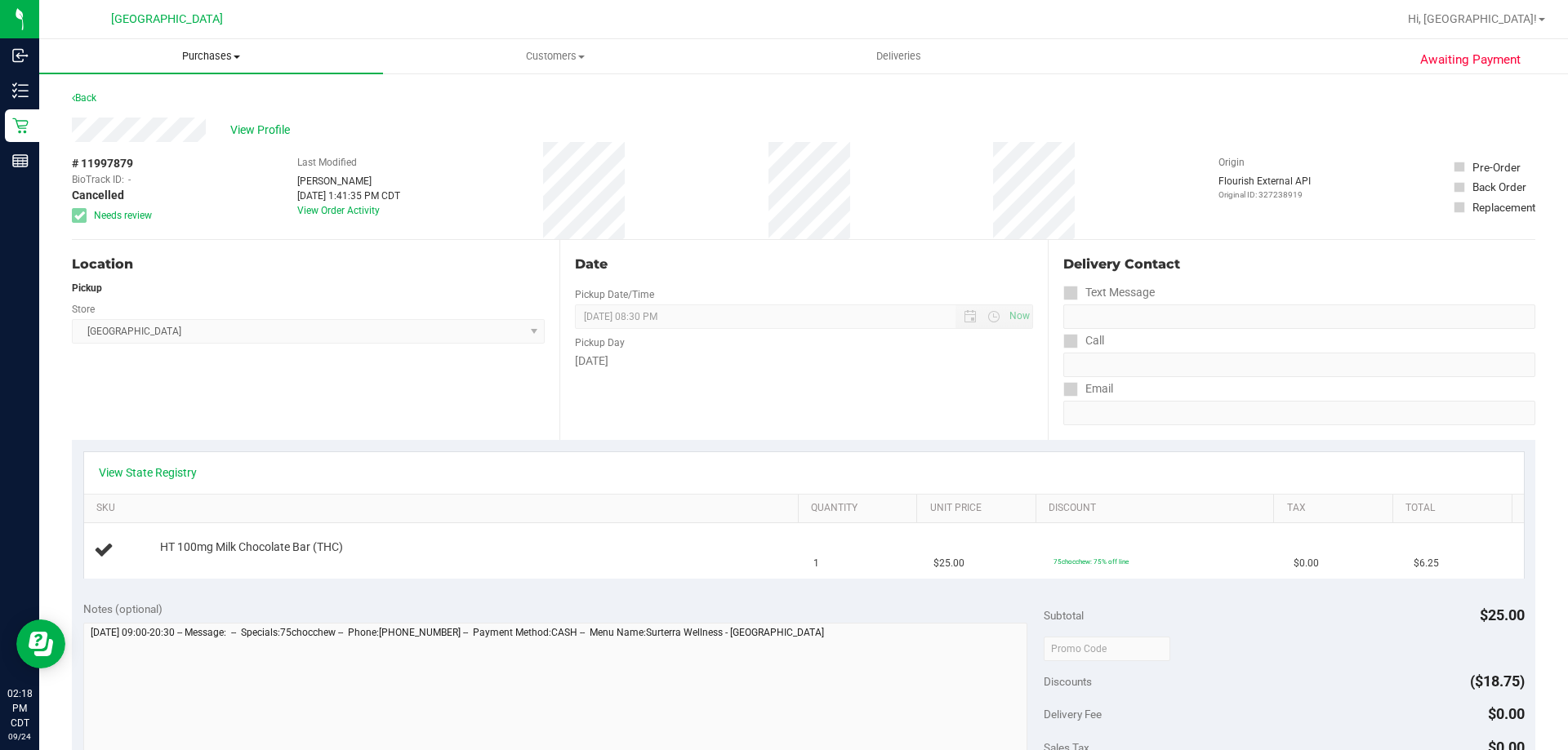
click at [225, 60] on span "Purchases" at bounding box center [210, 56] width 344 height 15
click at [152, 115] on li "Fulfillment" at bounding box center [210, 118] width 344 height 19
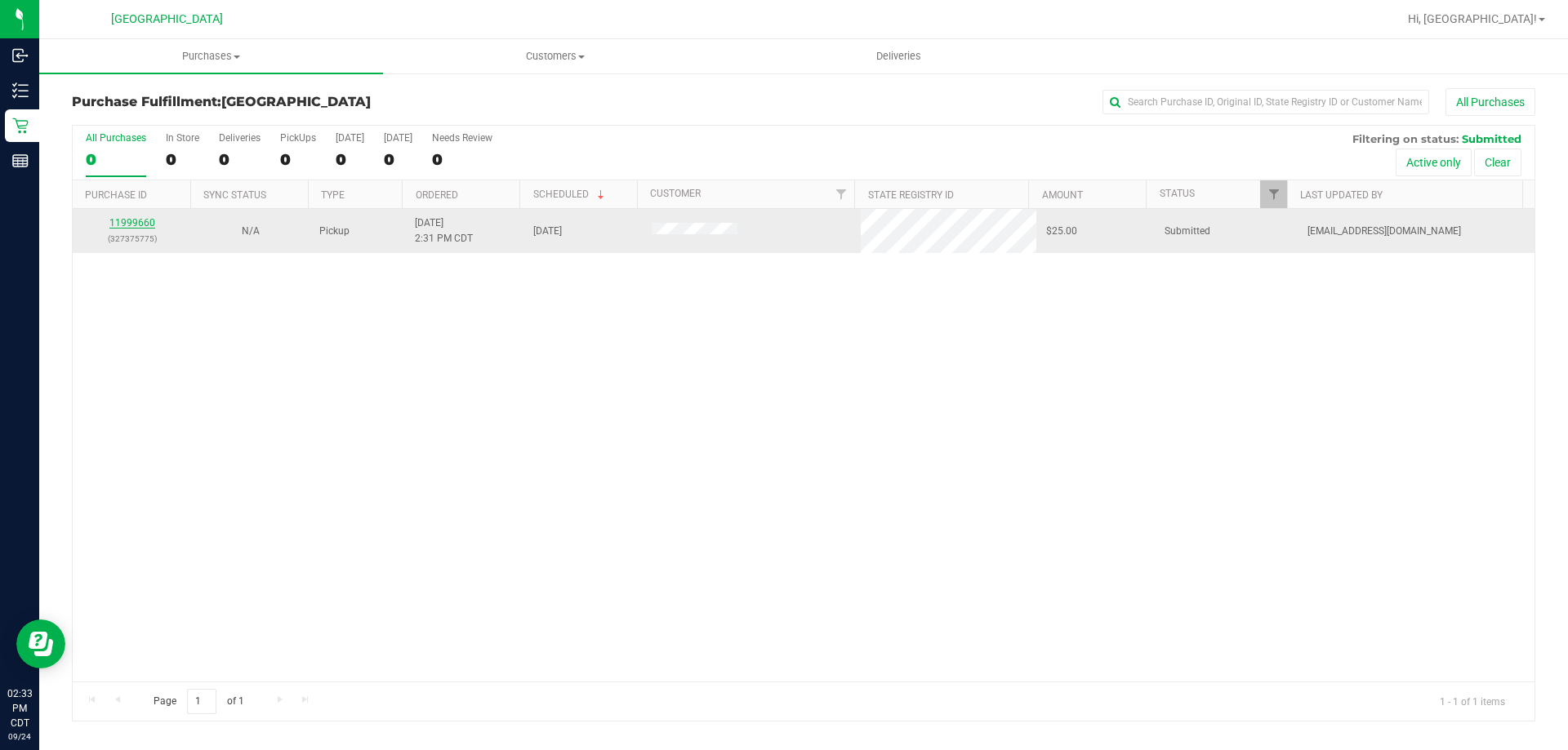
click at [123, 223] on link "11999660" at bounding box center [132, 223] width 45 height 12
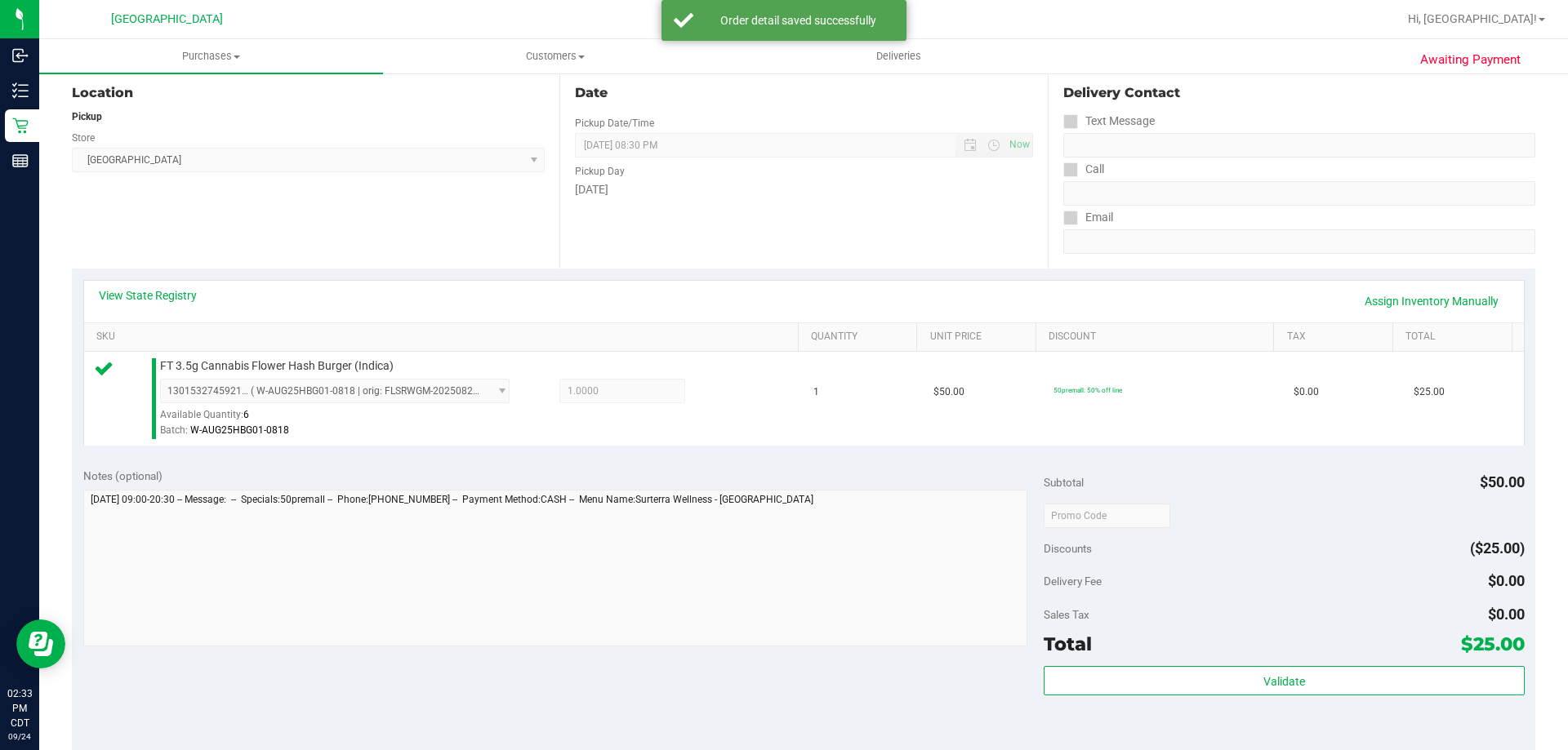
scroll to position [245, 0]
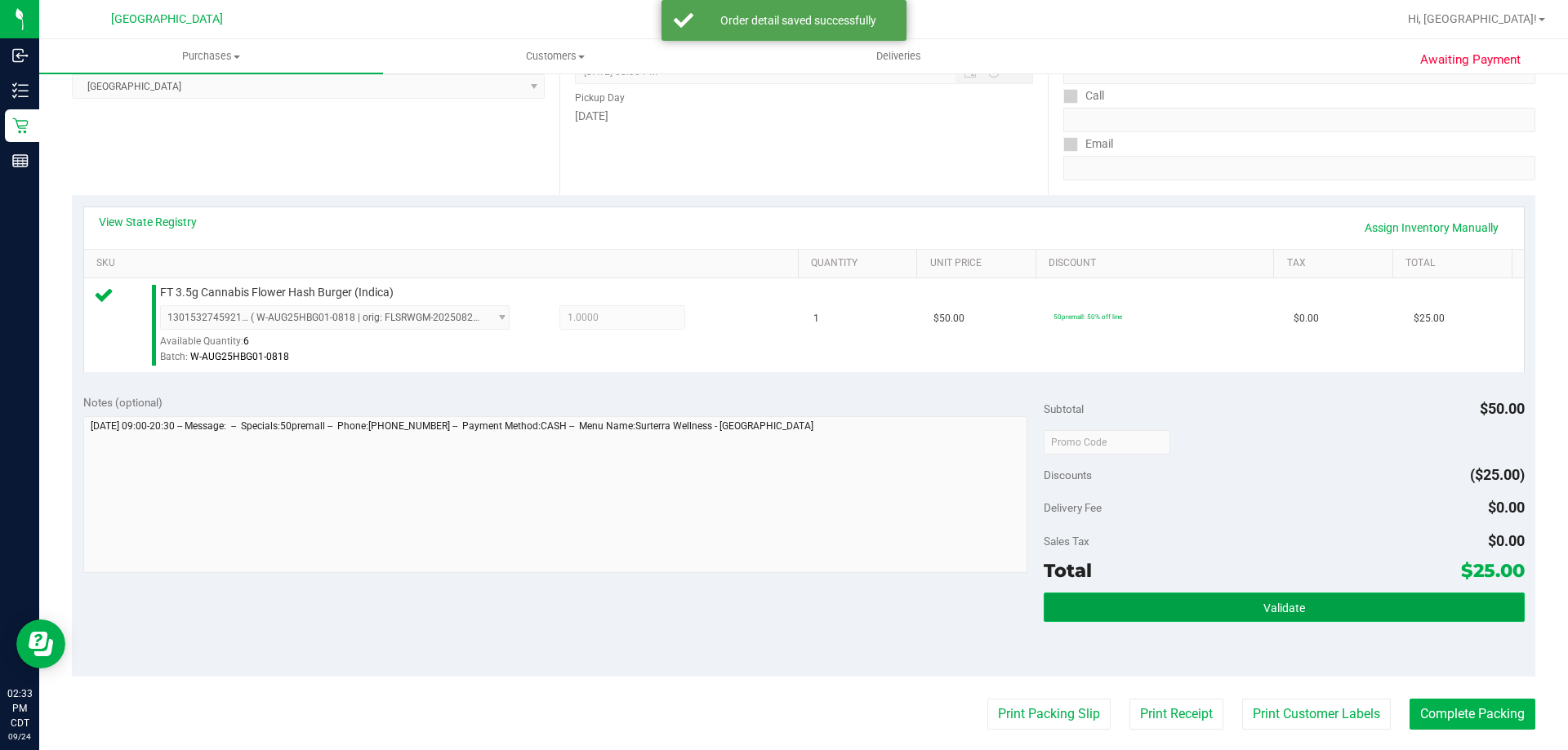
click at [1221, 613] on button "Validate" at bounding box center [1283, 607] width 480 height 29
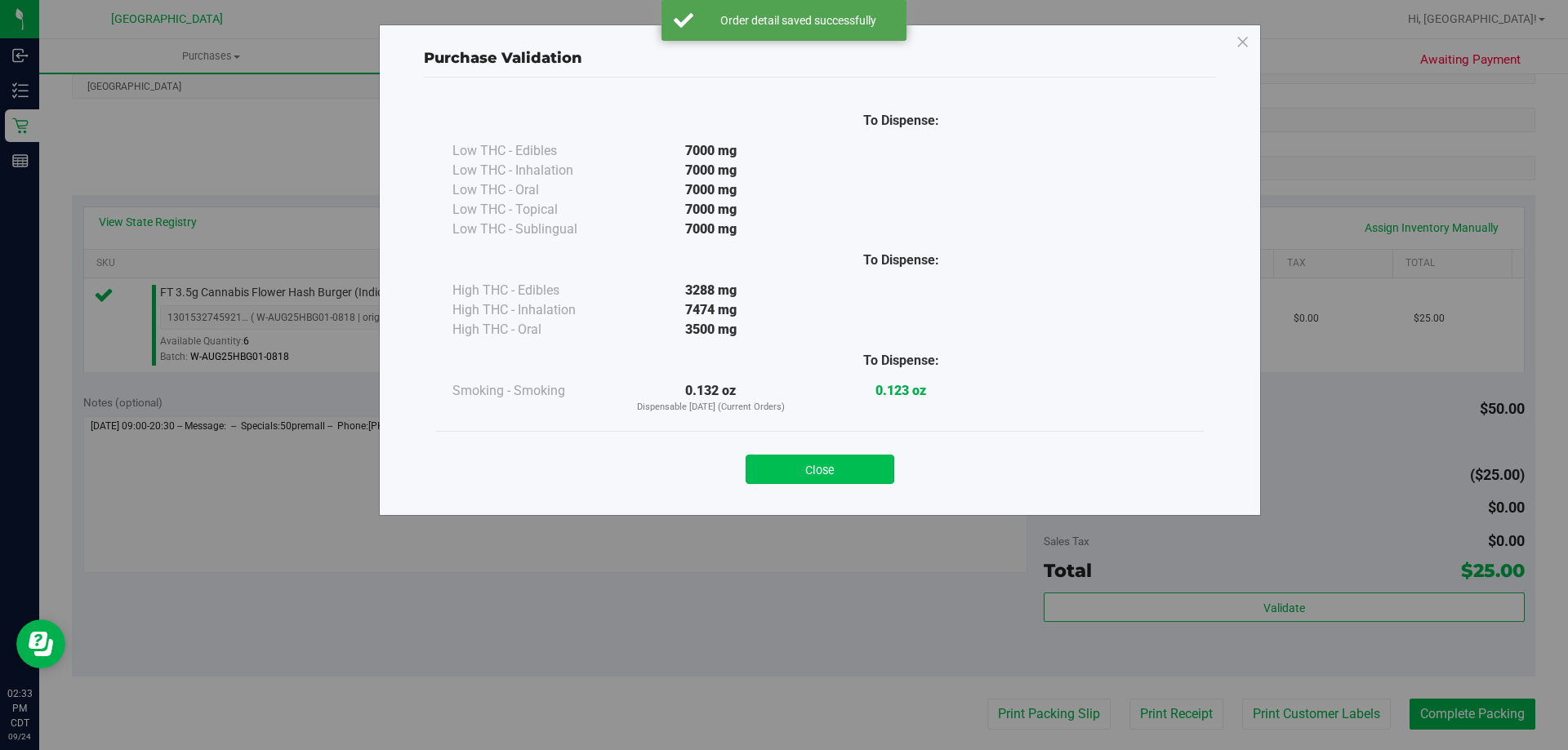
click at [875, 465] on button "Close" at bounding box center [820, 469] width 149 height 29
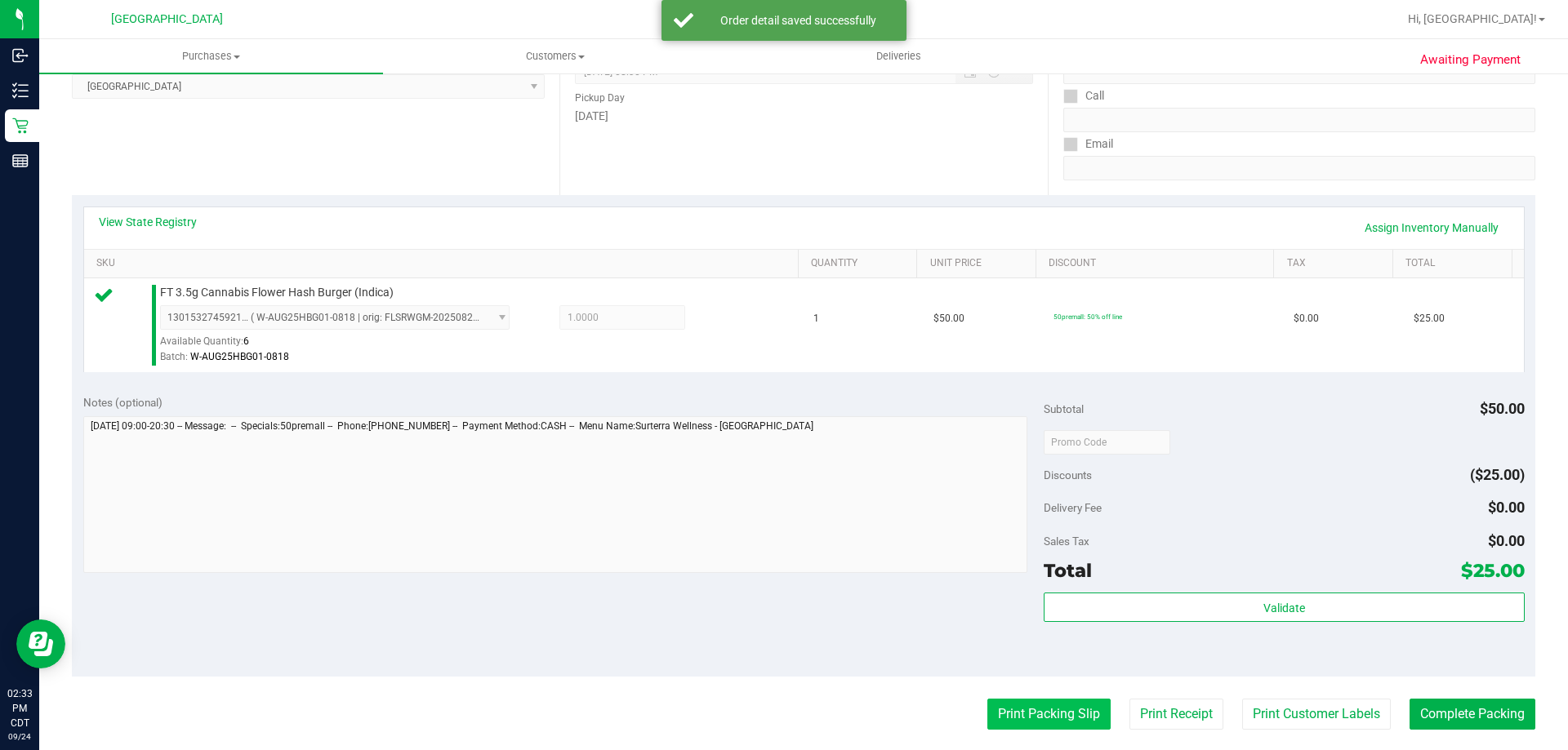
click at [1021, 715] on button "Print Packing Slip" at bounding box center [1048, 714] width 123 height 31
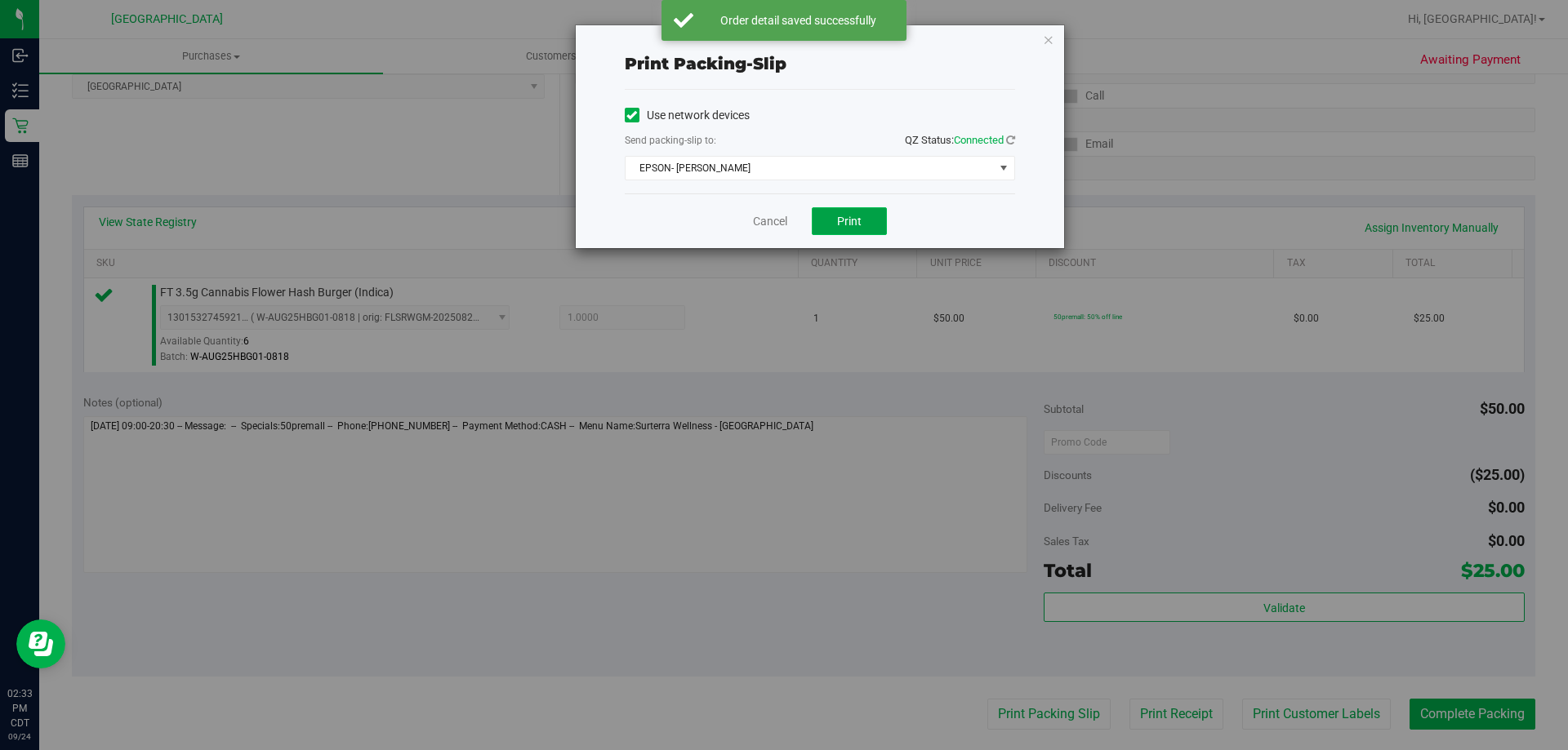
click at [859, 223] on span "Print" at bounding box center [849, 221] width 24 height 13
click at [779, 226] on link "Cancel" at bounding box center [769, 222] width 34 height 17
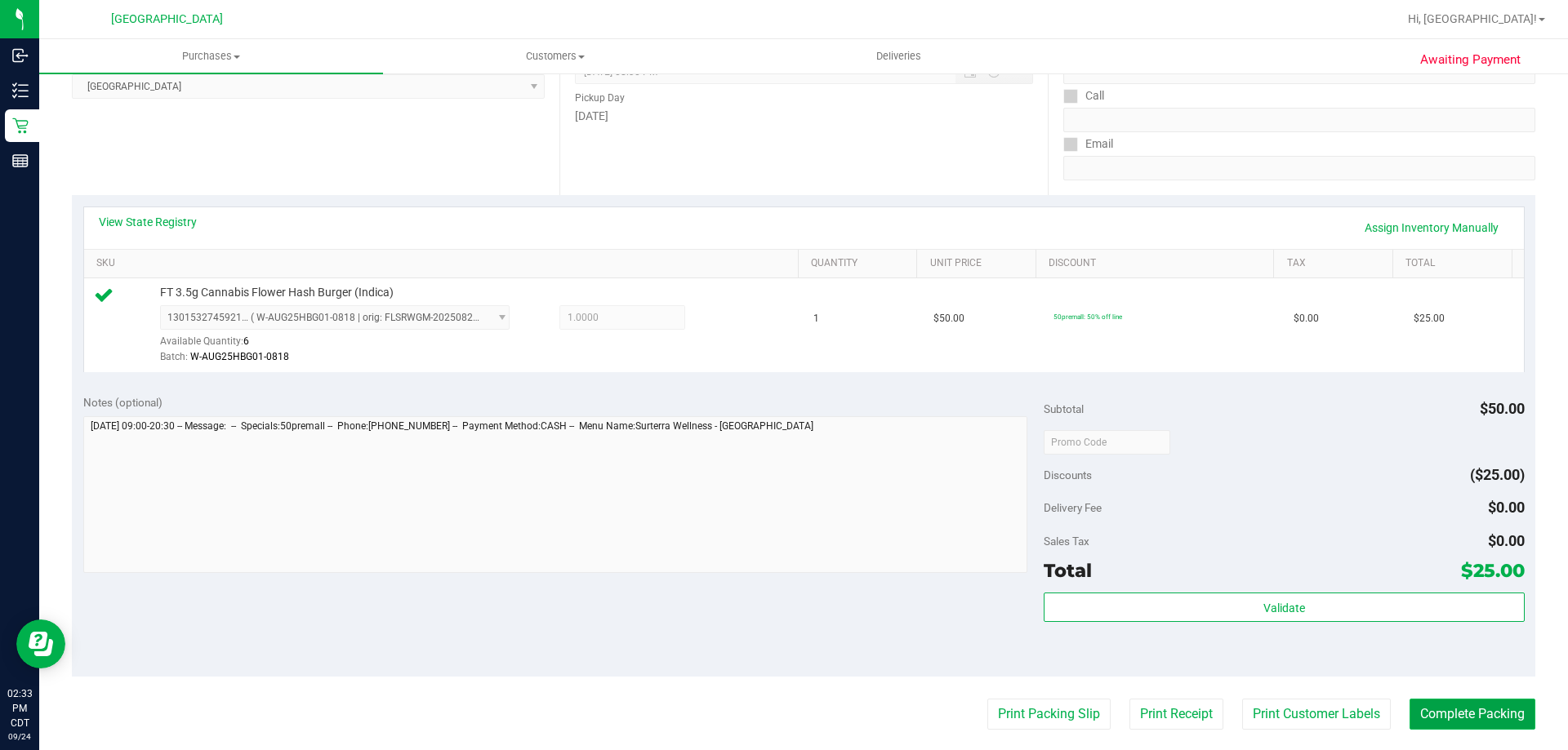
click at [1477, 708] on button "Complete Packing" at bounding box center [1472, 714] width 126 height 31
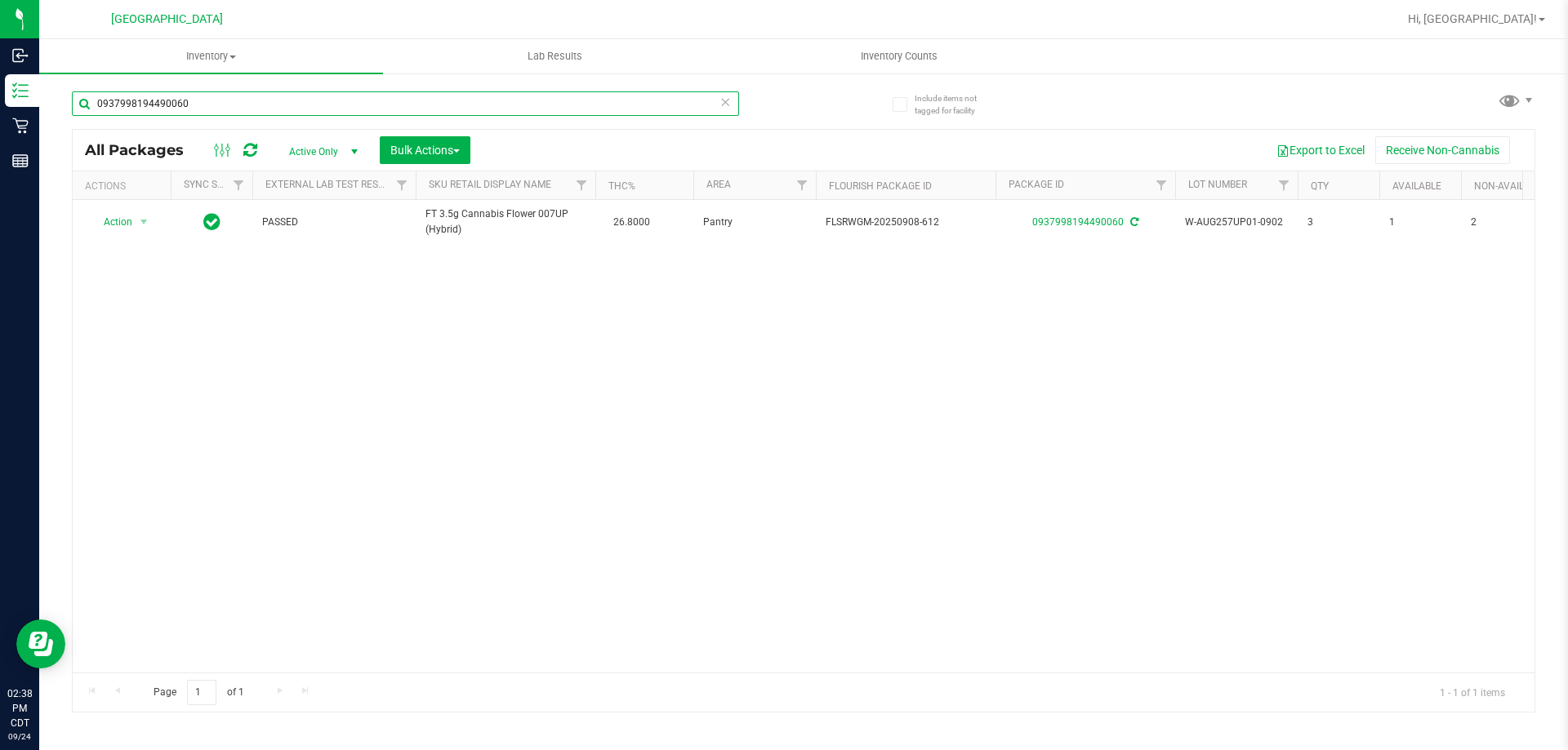
click at [314, 107] on input "0937998194490060" at bounding box center [405, 103] width 667 height 24
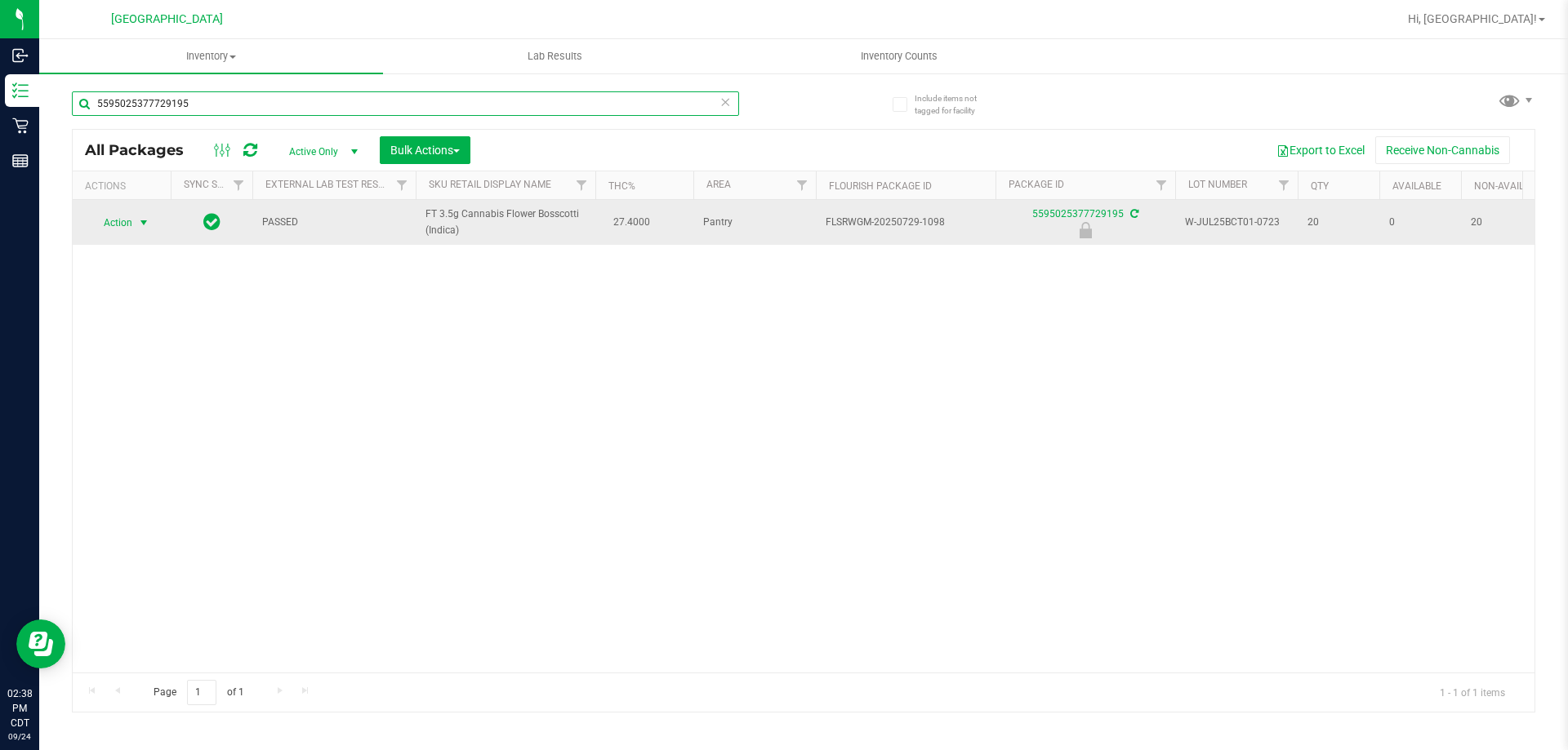
type input "5595025377729195"
click at [146, 225] on span "select" at bounding box center [143, 223] width 13 height 13
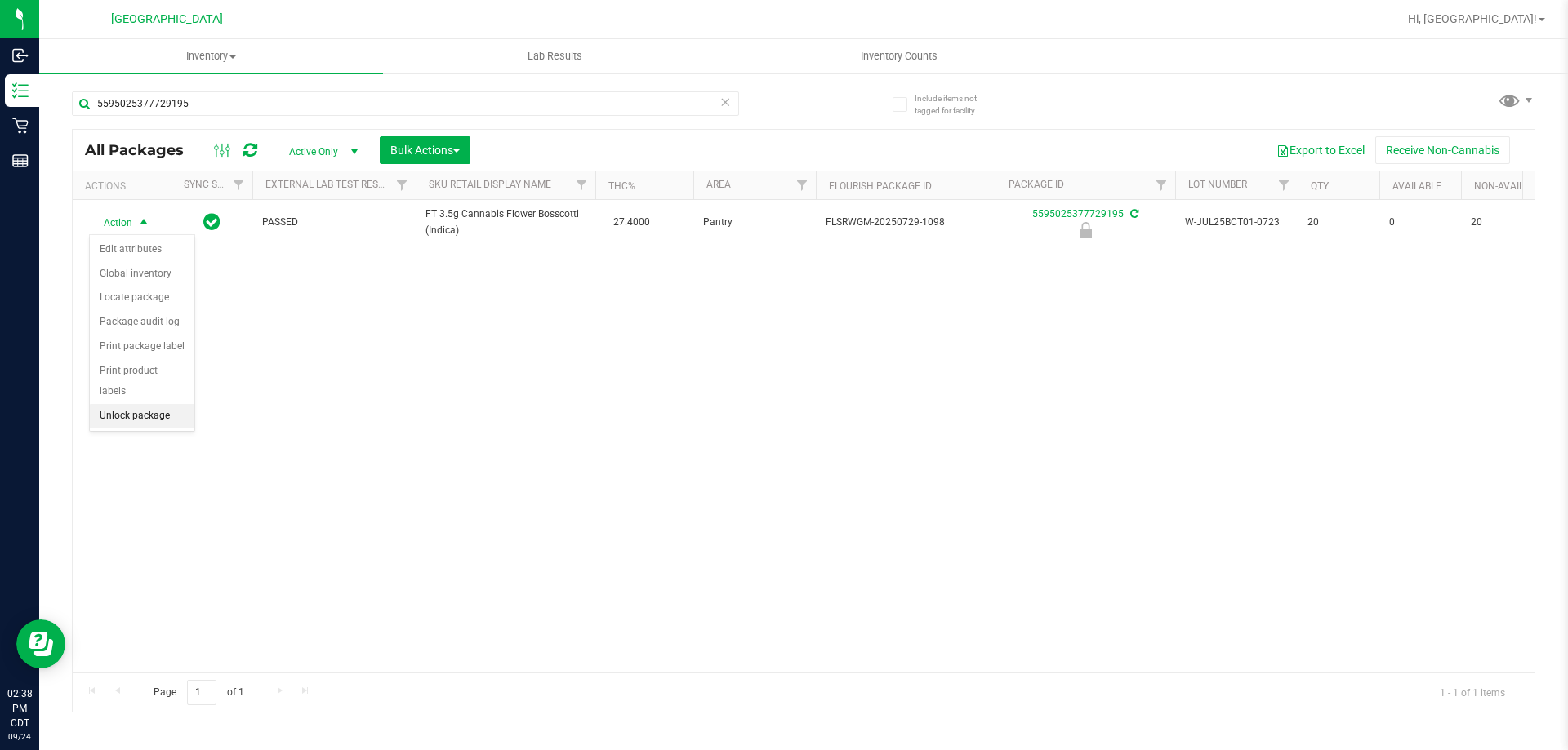
click at [143, 405] on li "Unlock package" at bounding box center [142, 416] width 105 height 24
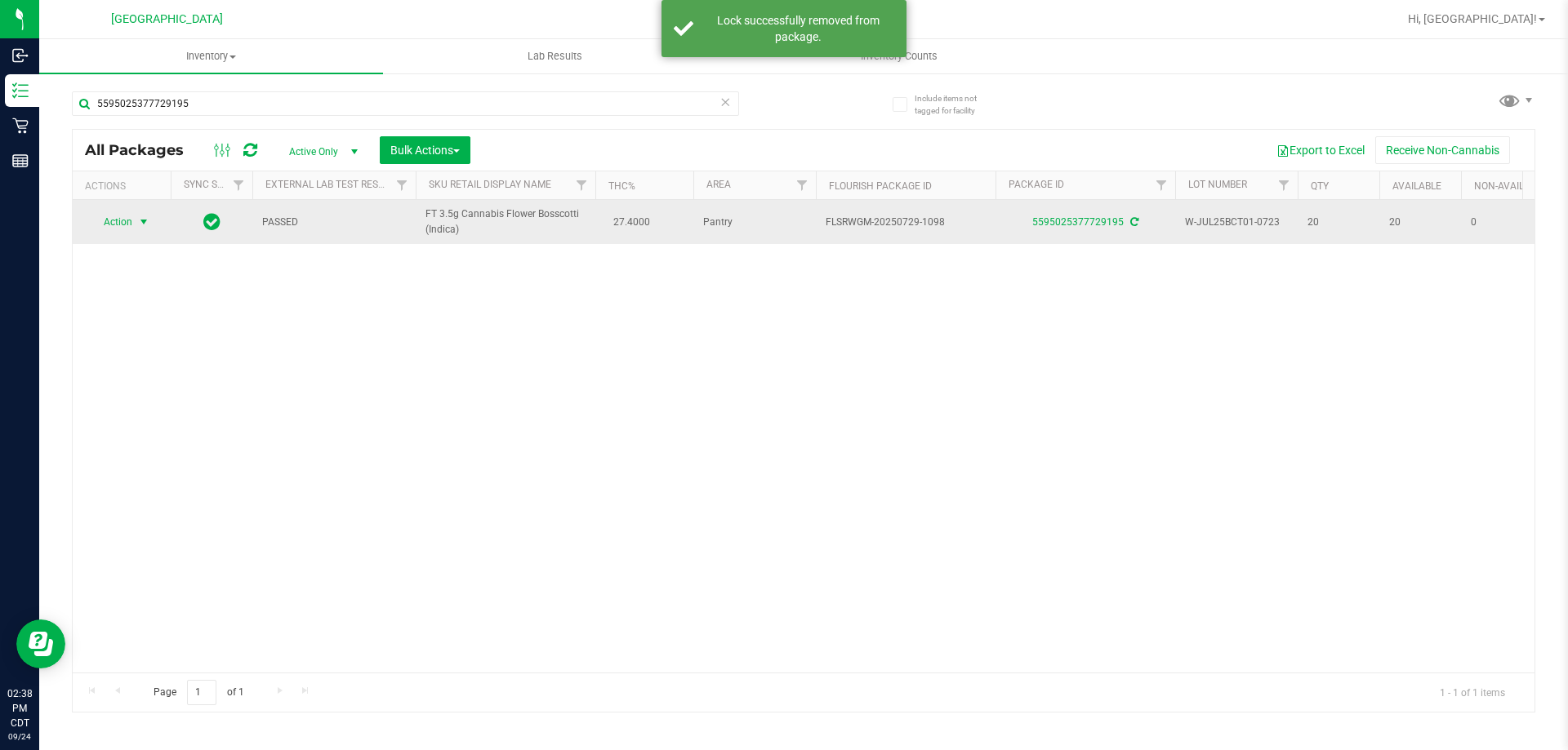
click at [143, 224] on span "select" at bounding box center [143, 222] width 13 height 13
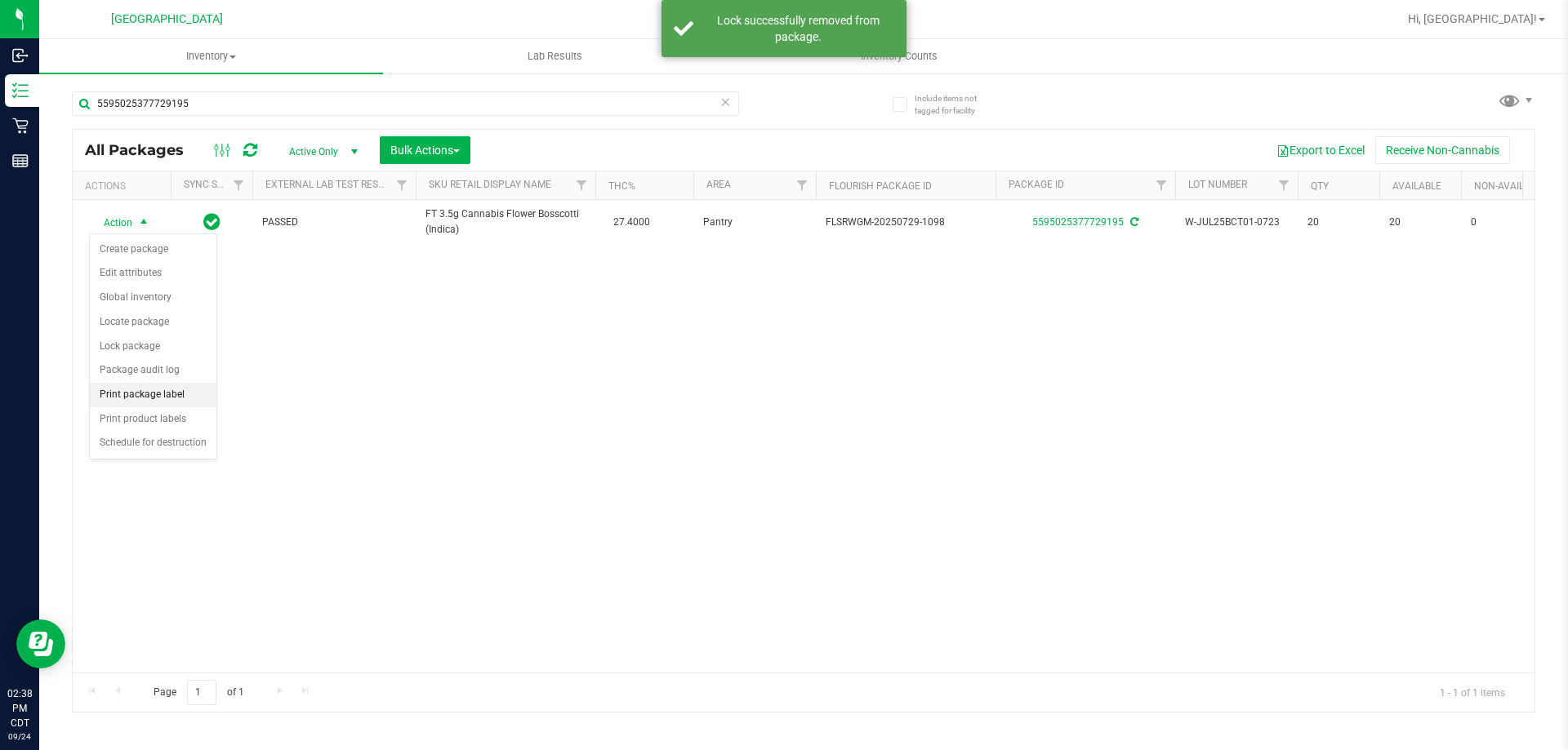
click at [157, 389] on li "Print package label" at bounding box center [153, 395] width 127 height 24
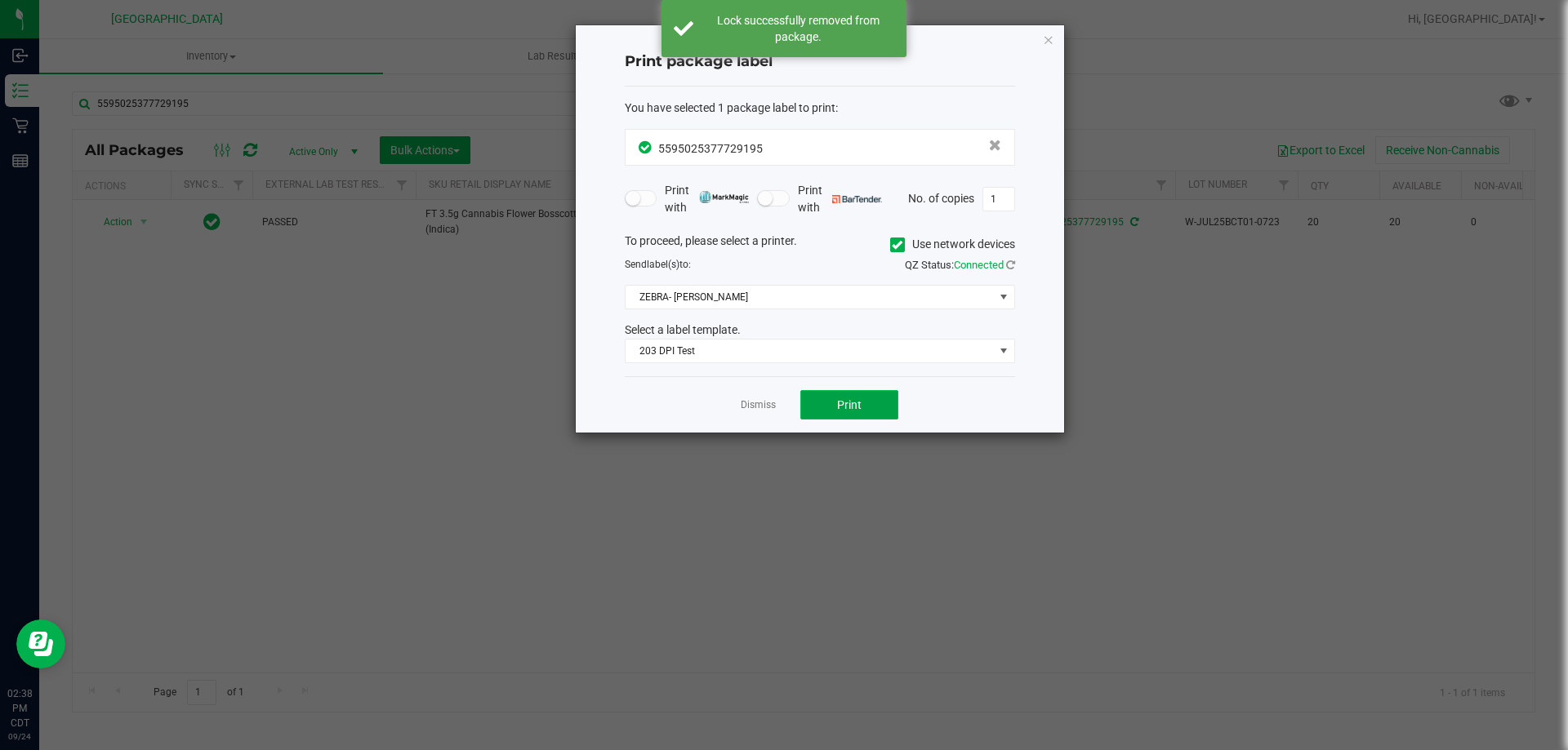
click at [864, 405] on button "Print" at bounding box center [849, 405] width 98 height 29
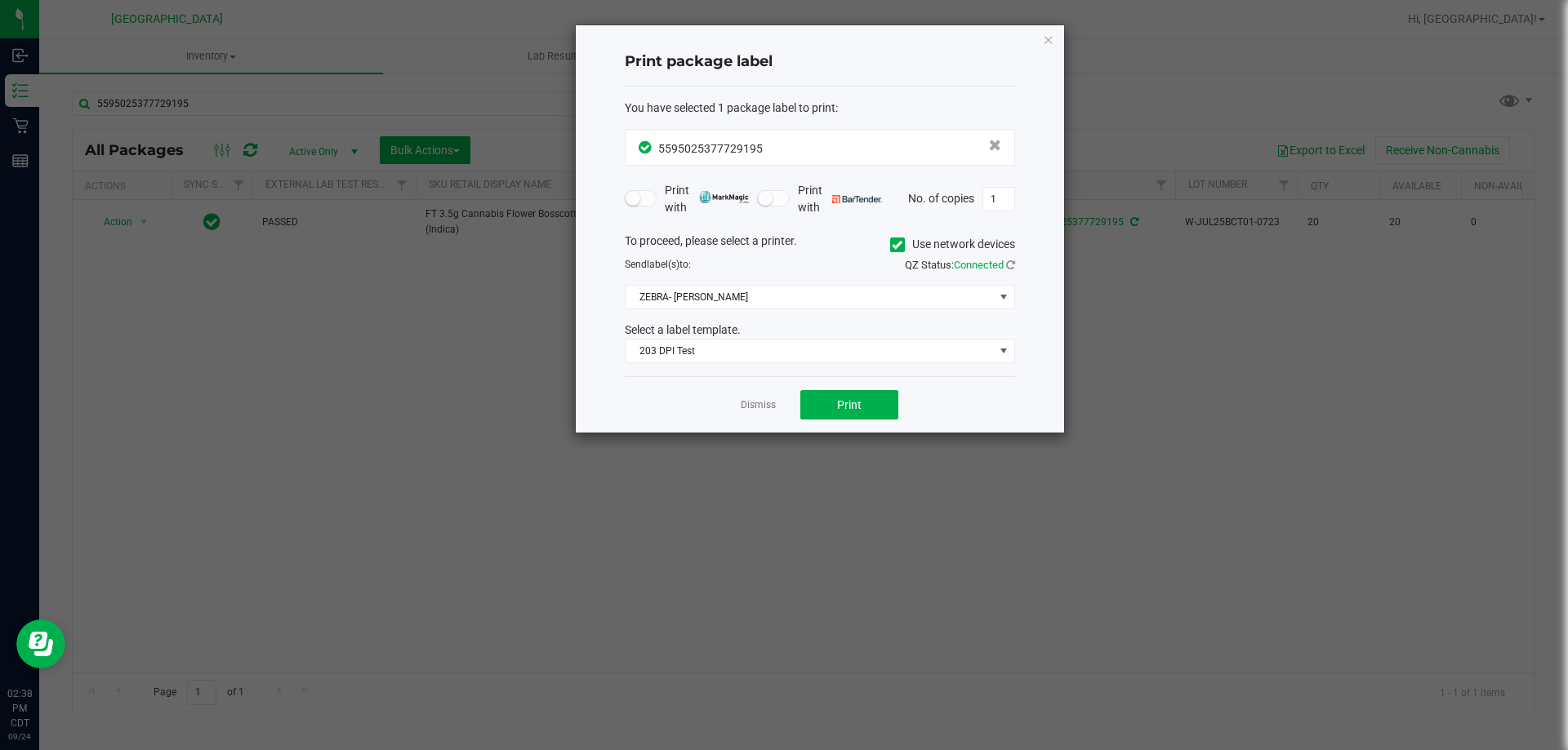
click at [755, 397] on app-cancel-button "Dismiss" at bounding box center [758, 405] width 35 height 17
click at [743, 401] on link "Dismiss" at bounding box center [758, 405] width 35 height 14
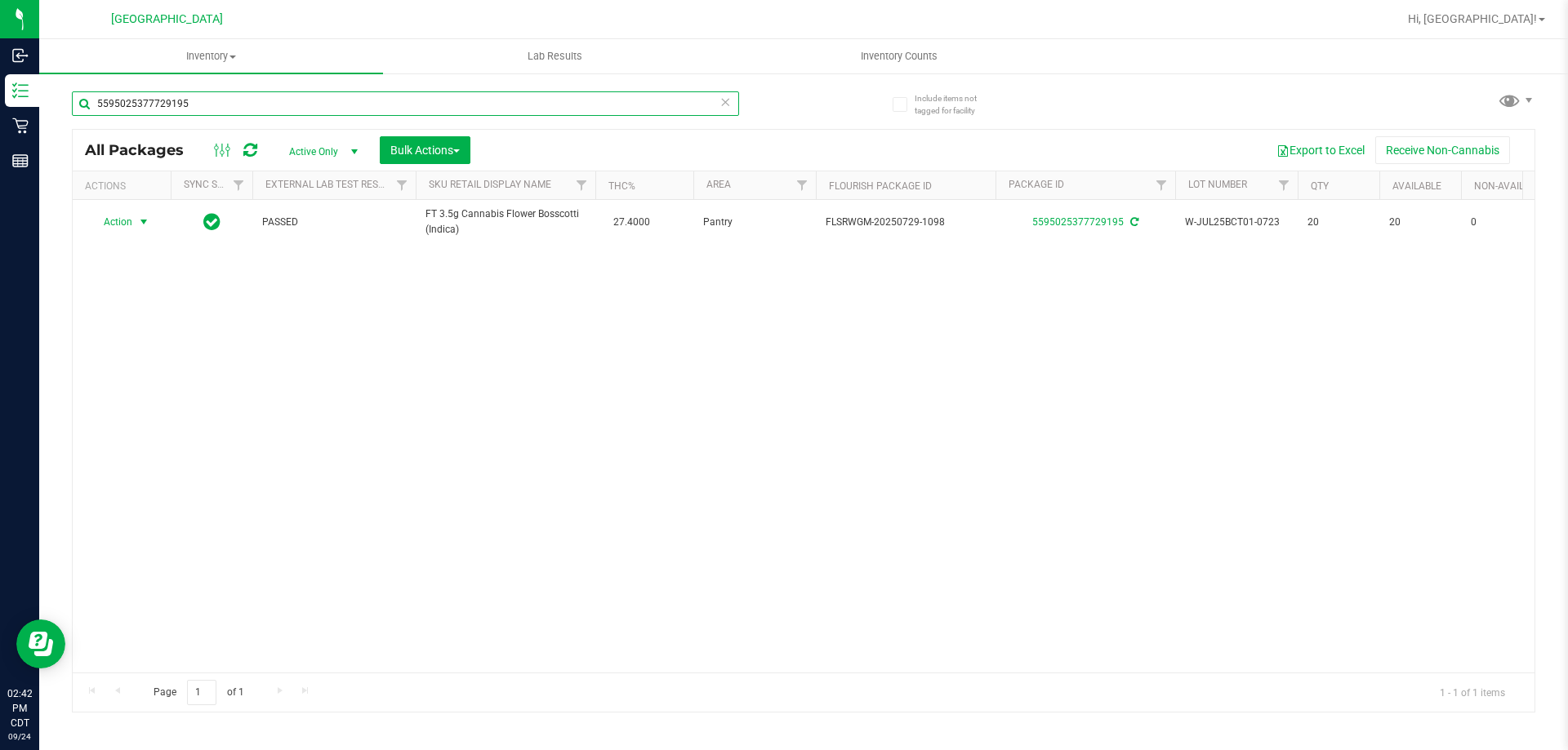
click at [203, 92] on input "5595025377729195" at bounding box center [405, 103] width 667 height 24
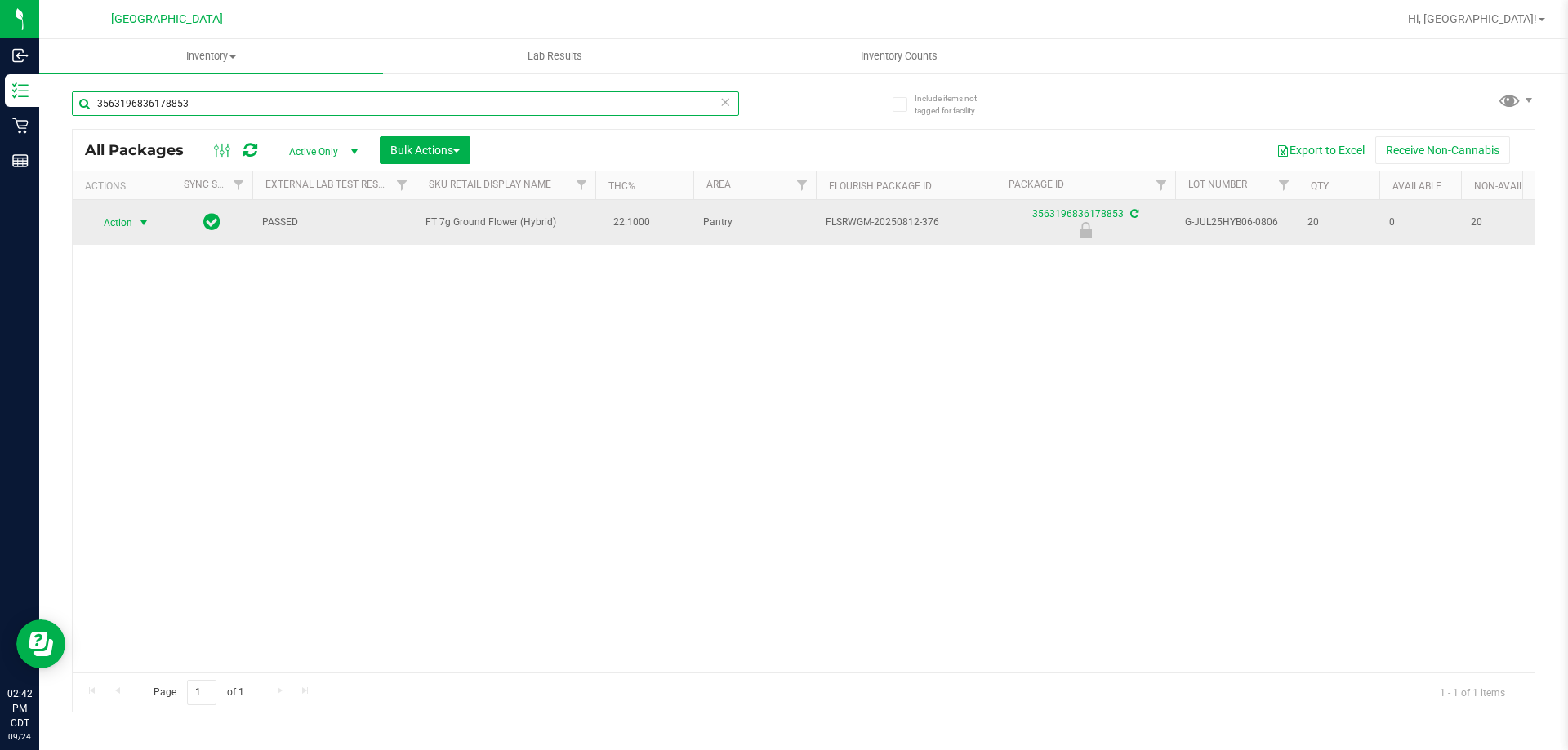
type input "3563196836178853"
click at [113, 230] on span "Action" at bounding box center [111, 223] width 45 height 23
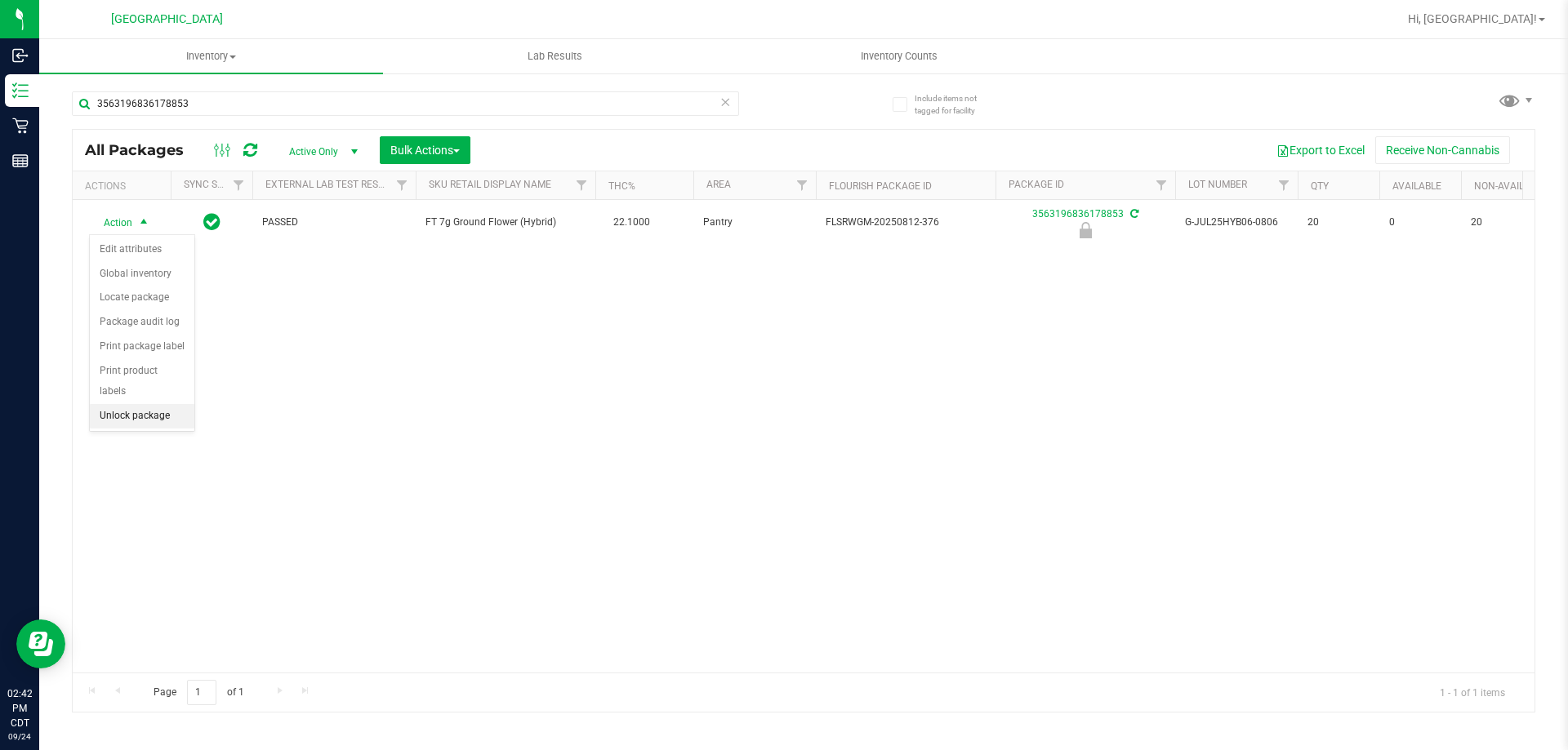
click at [131, 405] on li "Unlock package" at bounding box center [142, 416] width 105 height 24
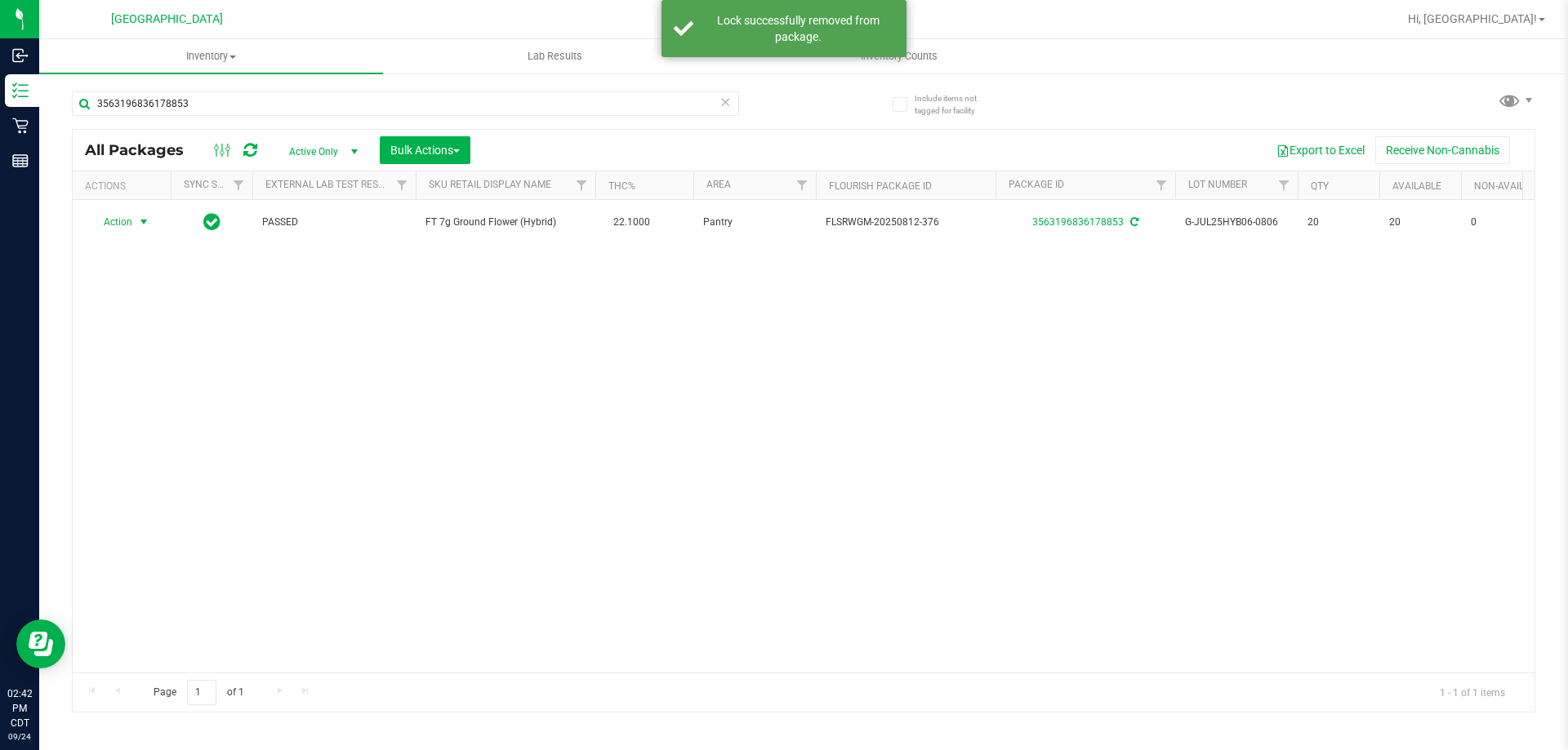
click at [143, 222] on span "select" at bounding box center [143, 222] width 13 height 13
click at [139, 398] on li "Print package label" at bounding box center [153, 395] width 127 height 24
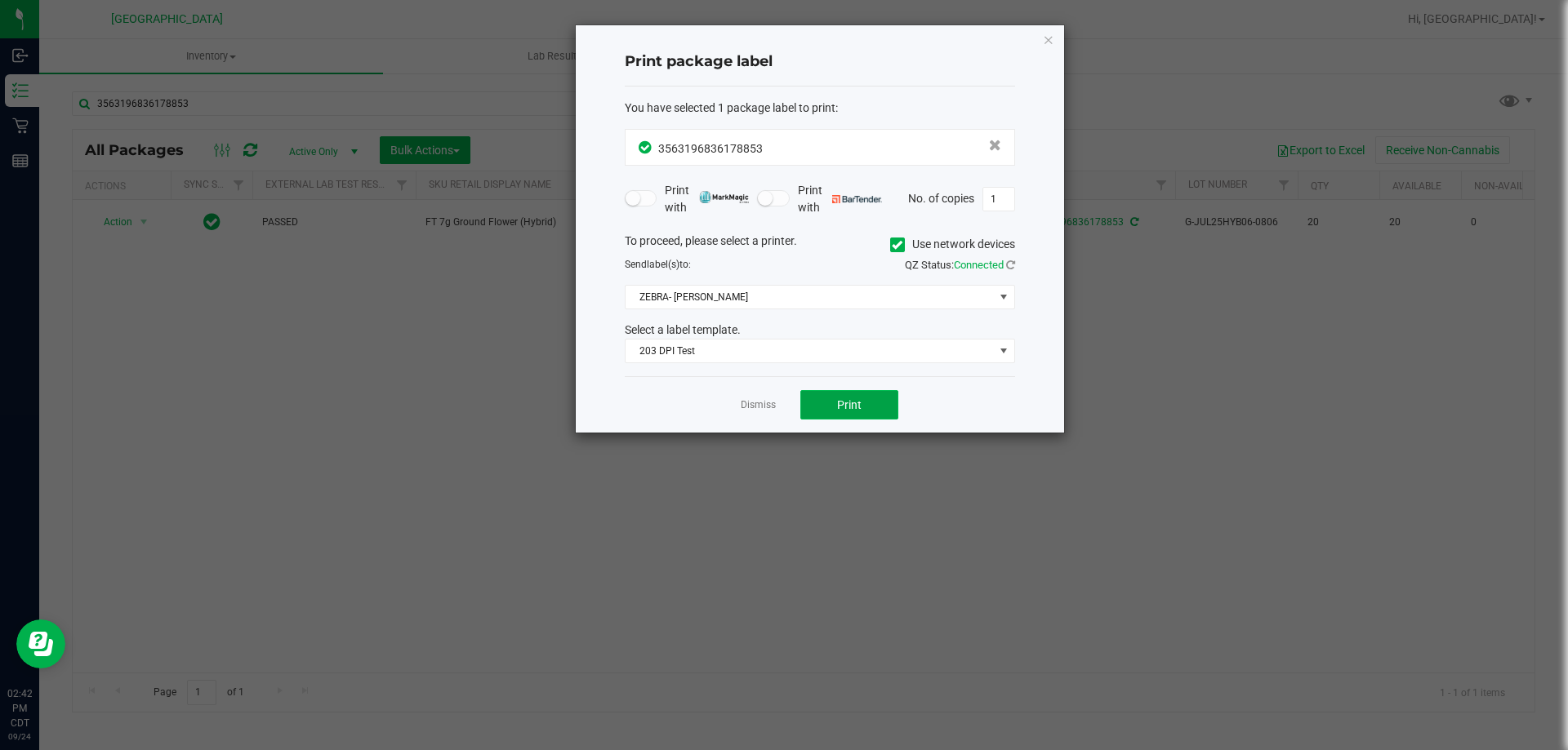
click at [873, 400] on button "Print" at bounding box center [849, 405] width 98 height 29
click at [762, 402] on link "Dismiss" at bounding box center [758, 405] width 35 height 14
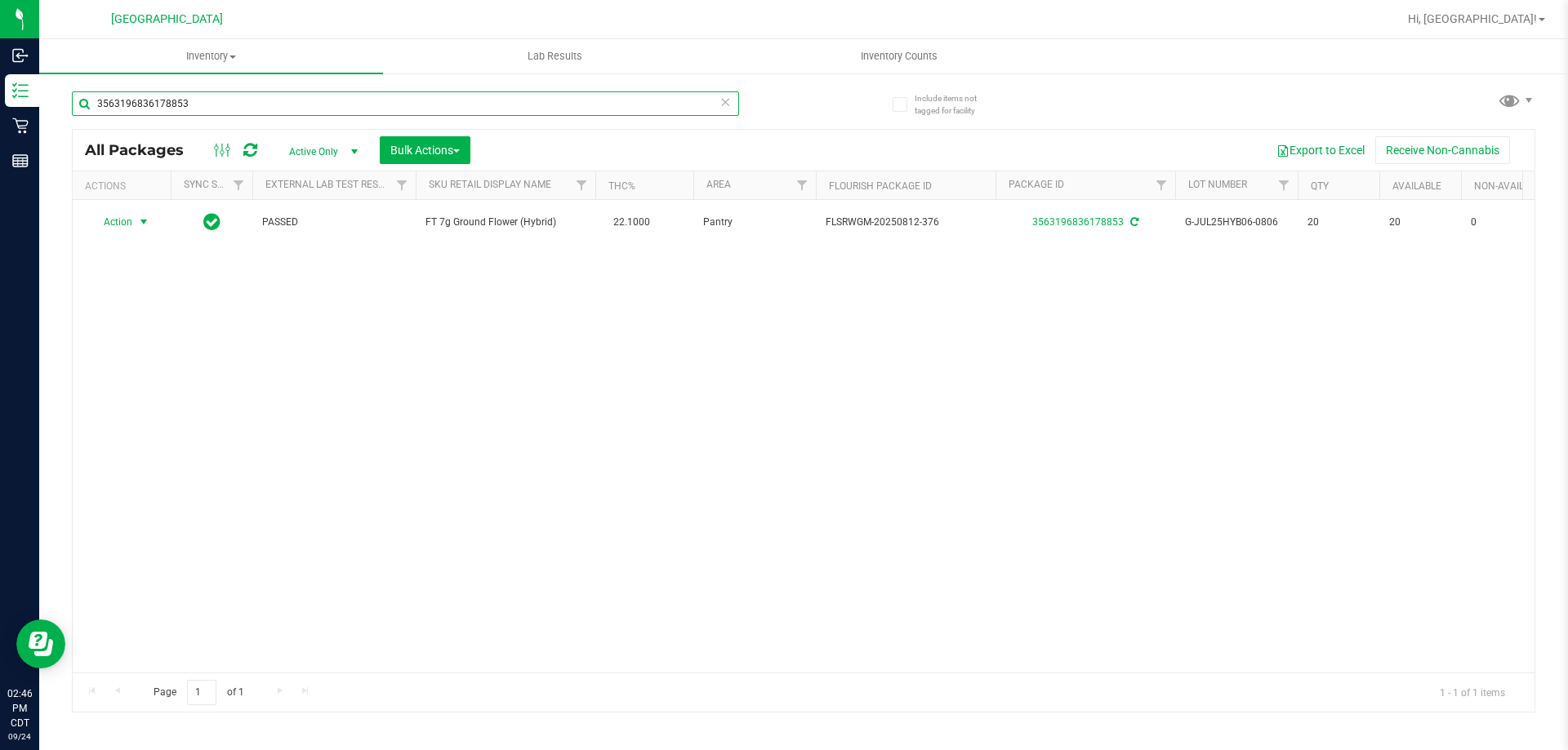
click at [215, 107] on input "3563196836178853" at bounding box center [405, 103] width 667 height 24
click at [339, 105] on input "3563196836178853" at bounding box center [405, 103] width 667 height 24
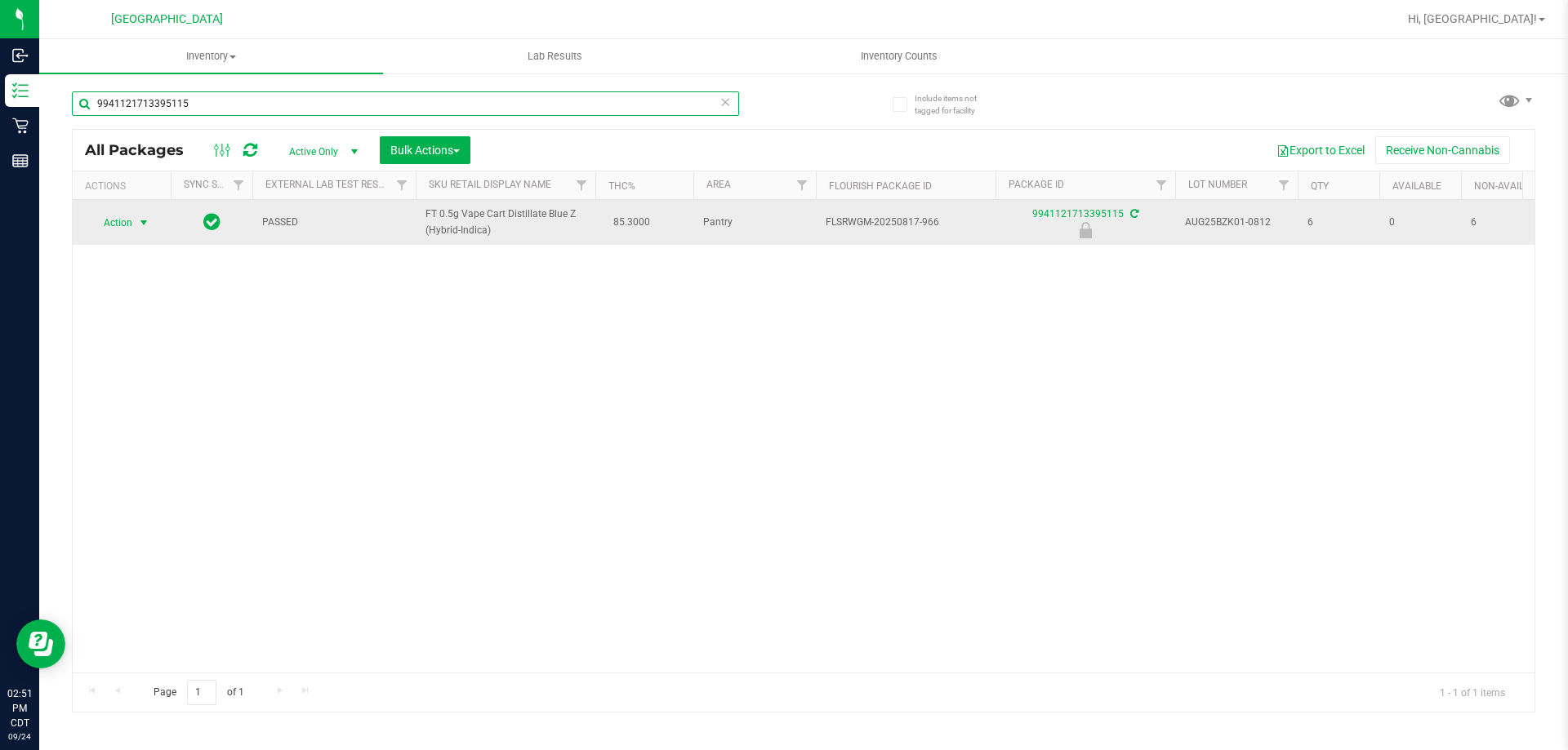
type input "9941121713395115"
click at [115, 227] on span "Action" at bounding box center [111, 223] width 45 height 23
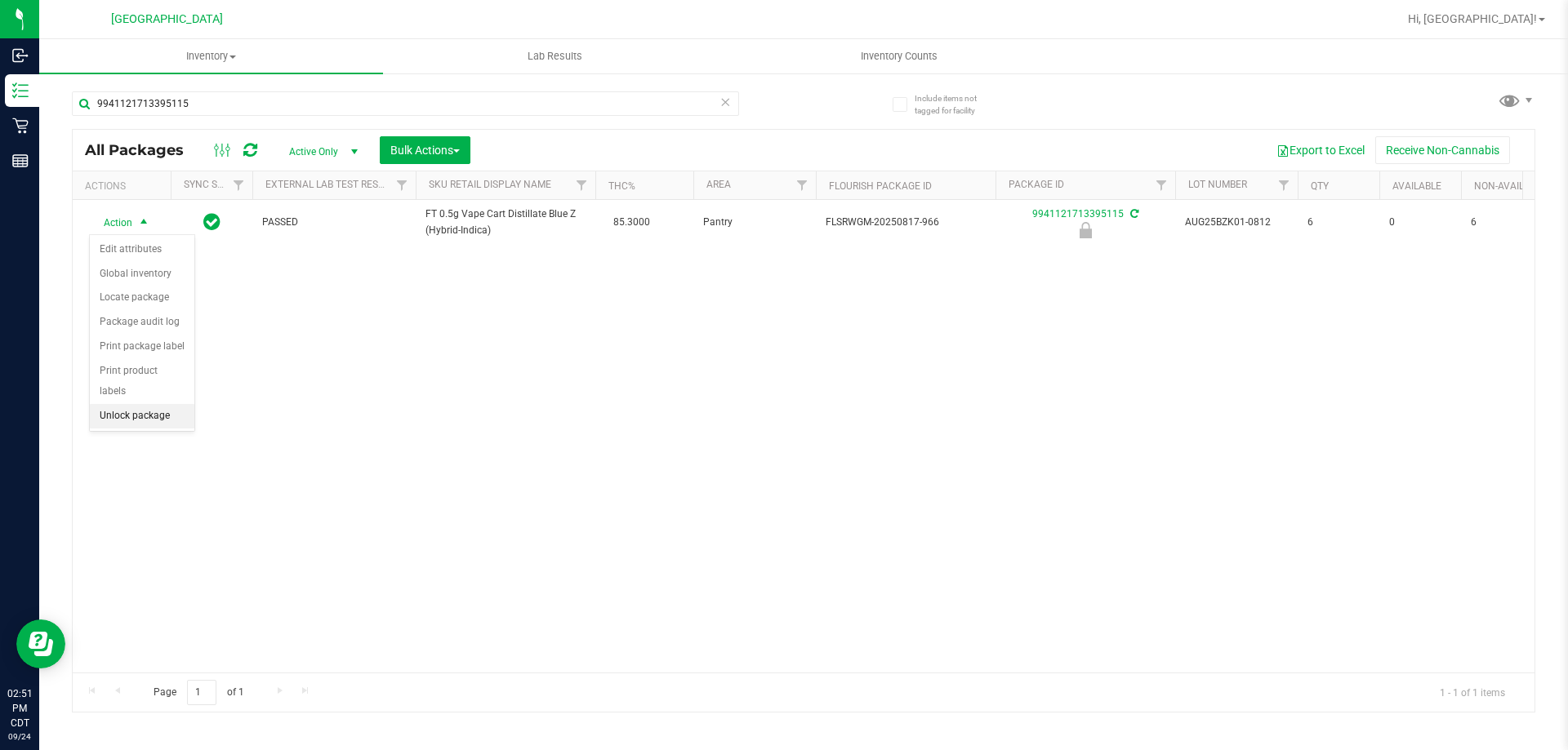
click at [128, 405] on li "Unlock package" at bounding box center [142, 416] width 105 height 24
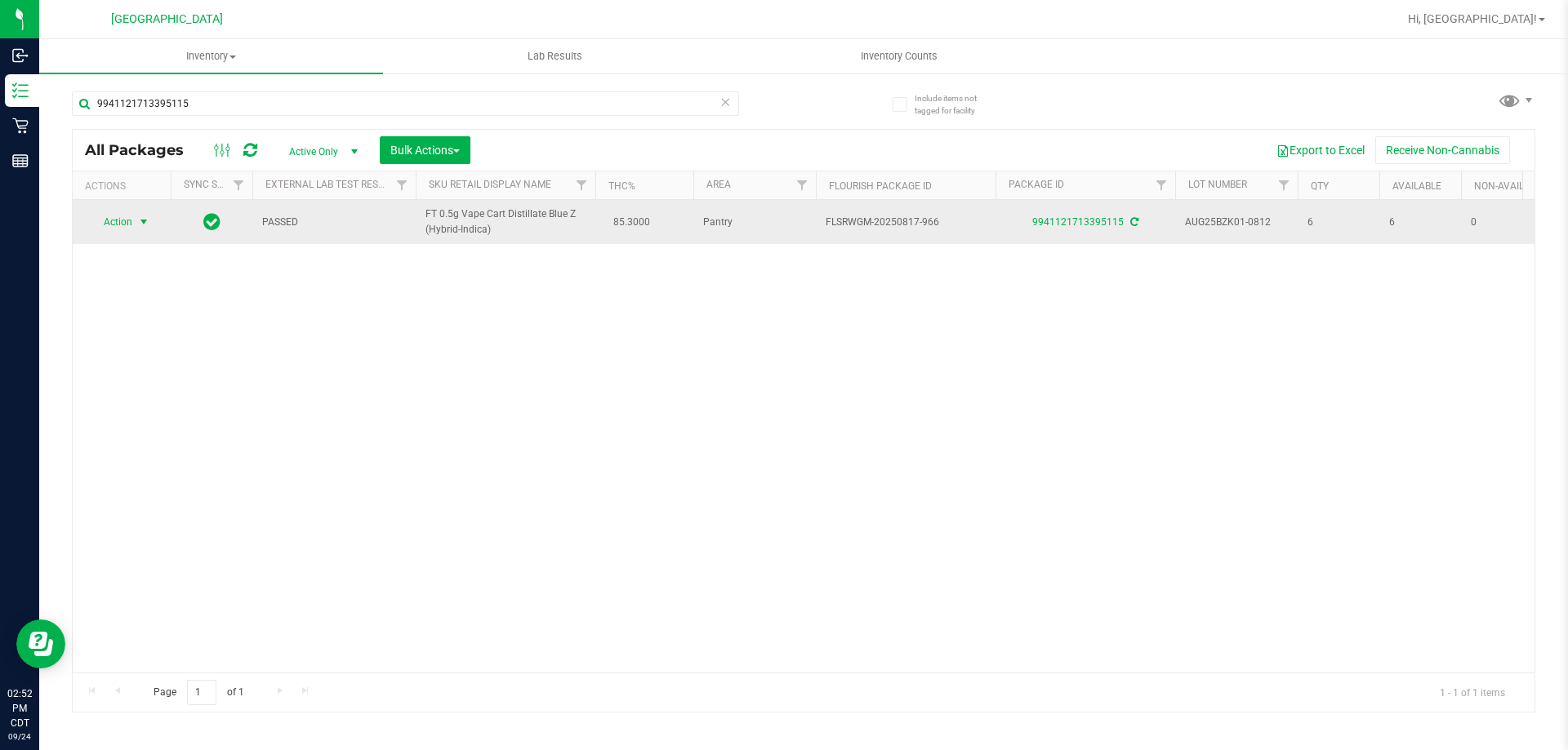
click at [126, 227] on span "Action" at bounding box center [111, 223] width 45 height 23
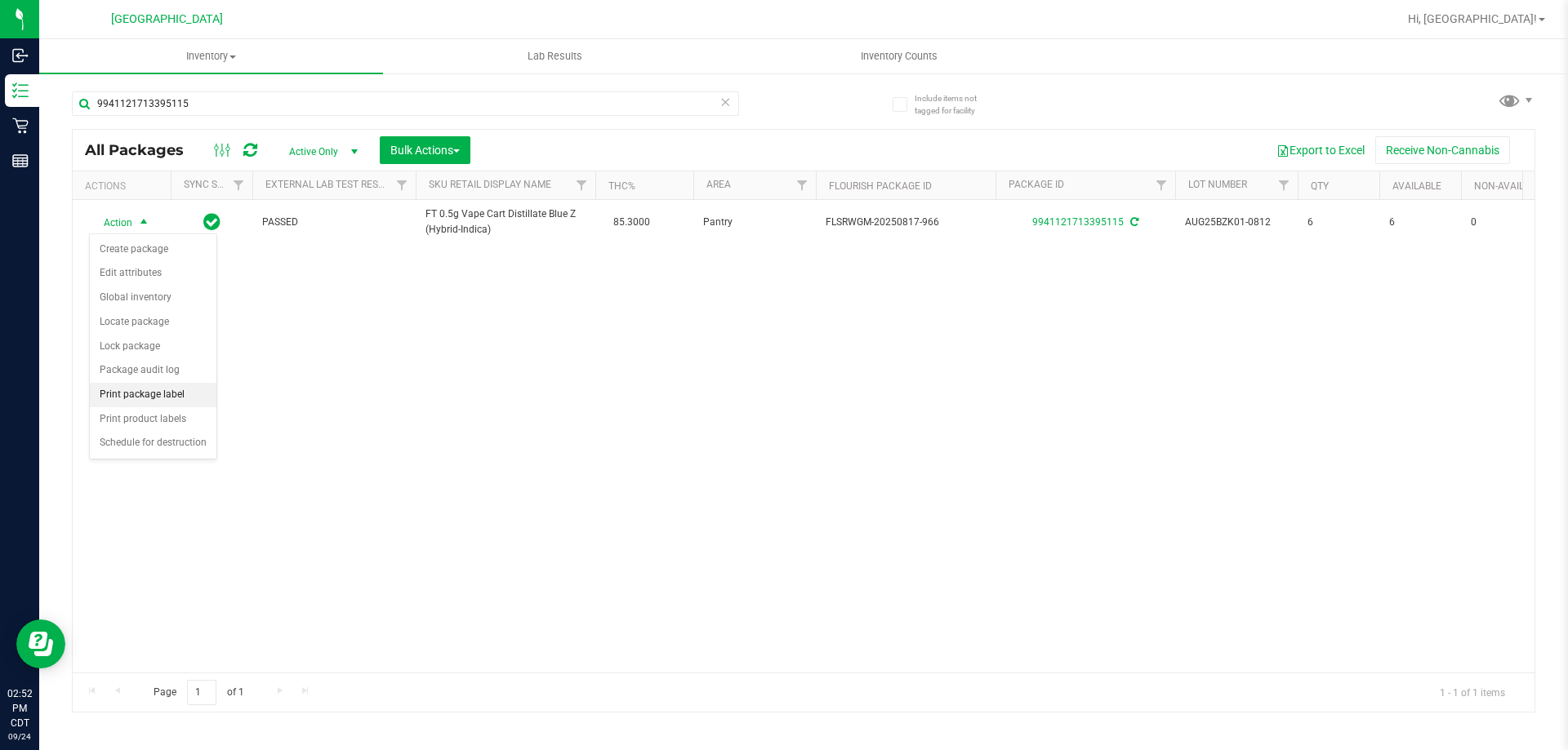
click at [156, 395] on li "Print package label" at bounding box center [153, 395] width 127 height 24
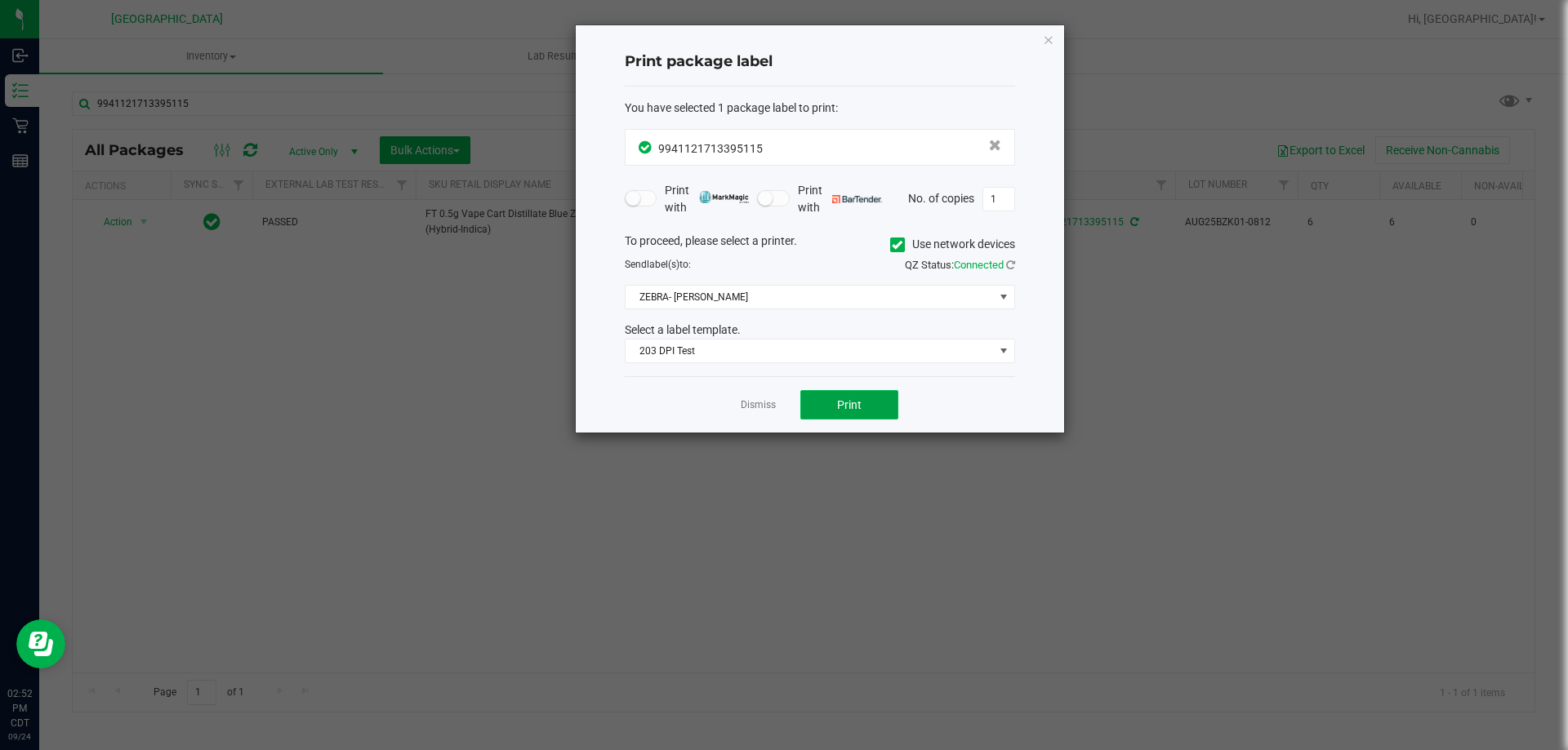
click at [862, 393] on button "Print" at bounding box center [849, 405] width 98 height 29
click at [753, 405] on link "Dismiss" at bounding box center [758, 405] width 35 height 14
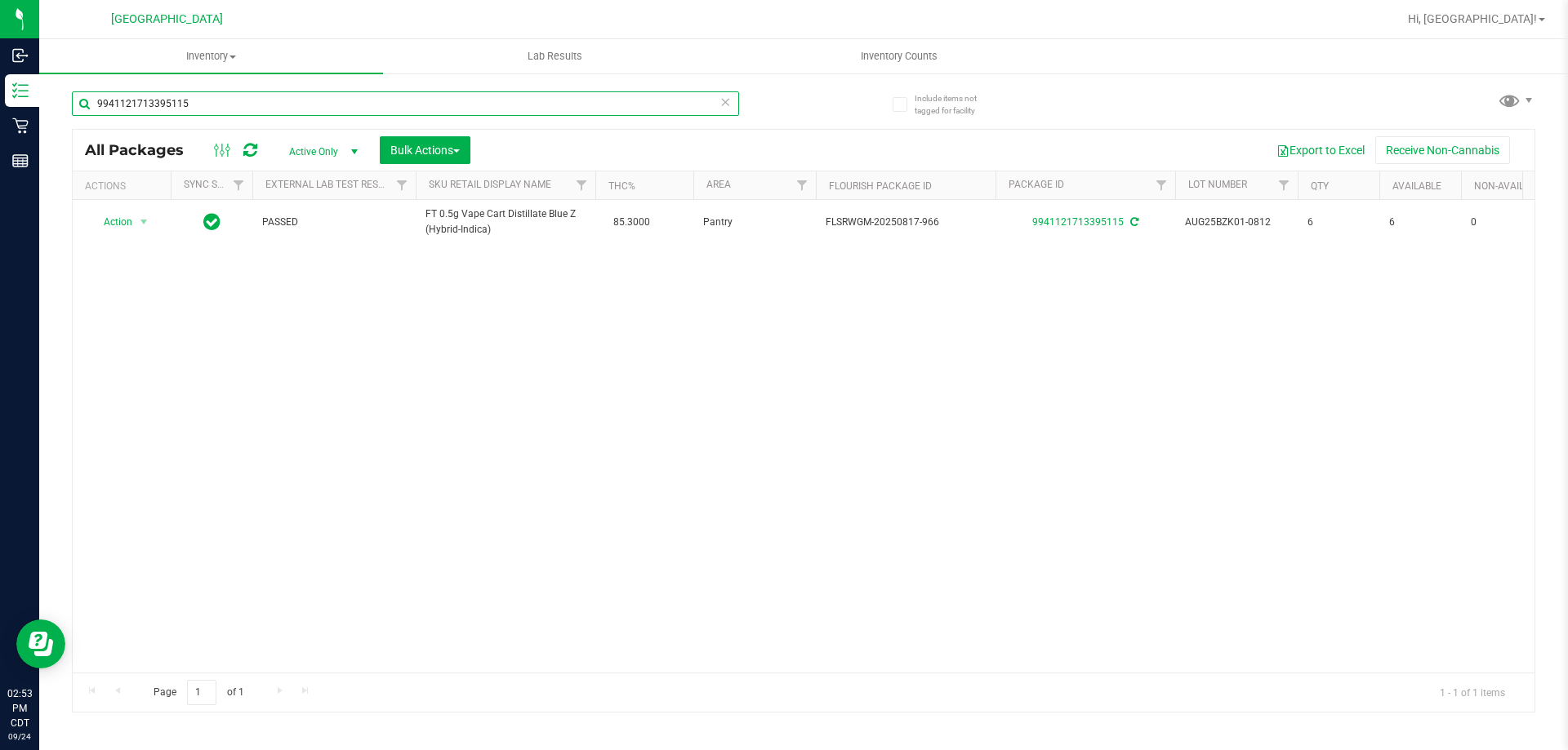
click at [503, 107] on input "9941121713395115" at bounding box center [405, 103] width 667 height 24
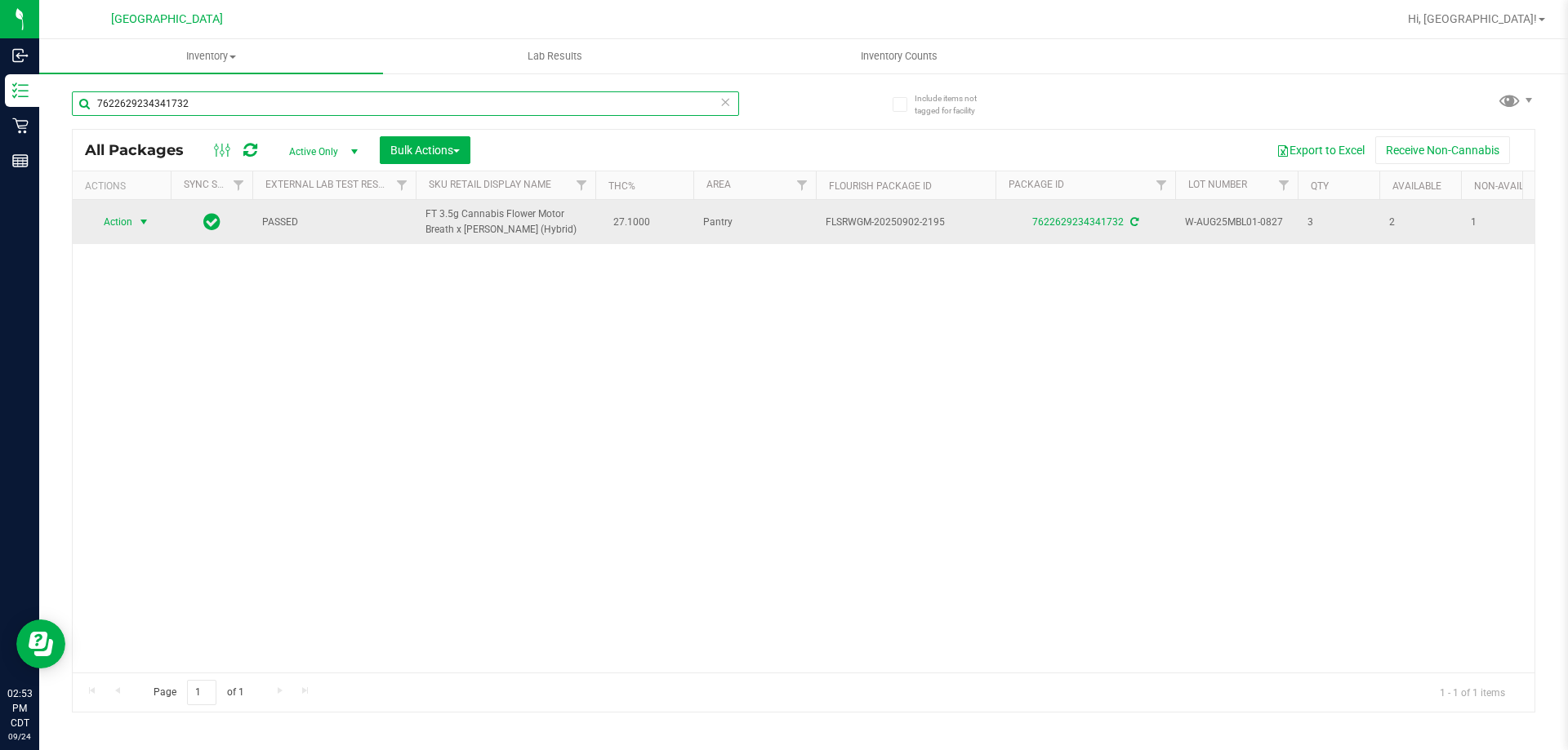
type input "7622629234341732"
click at [153, 226] on span "select" at bounding box center [143, 223] width 20 height 23
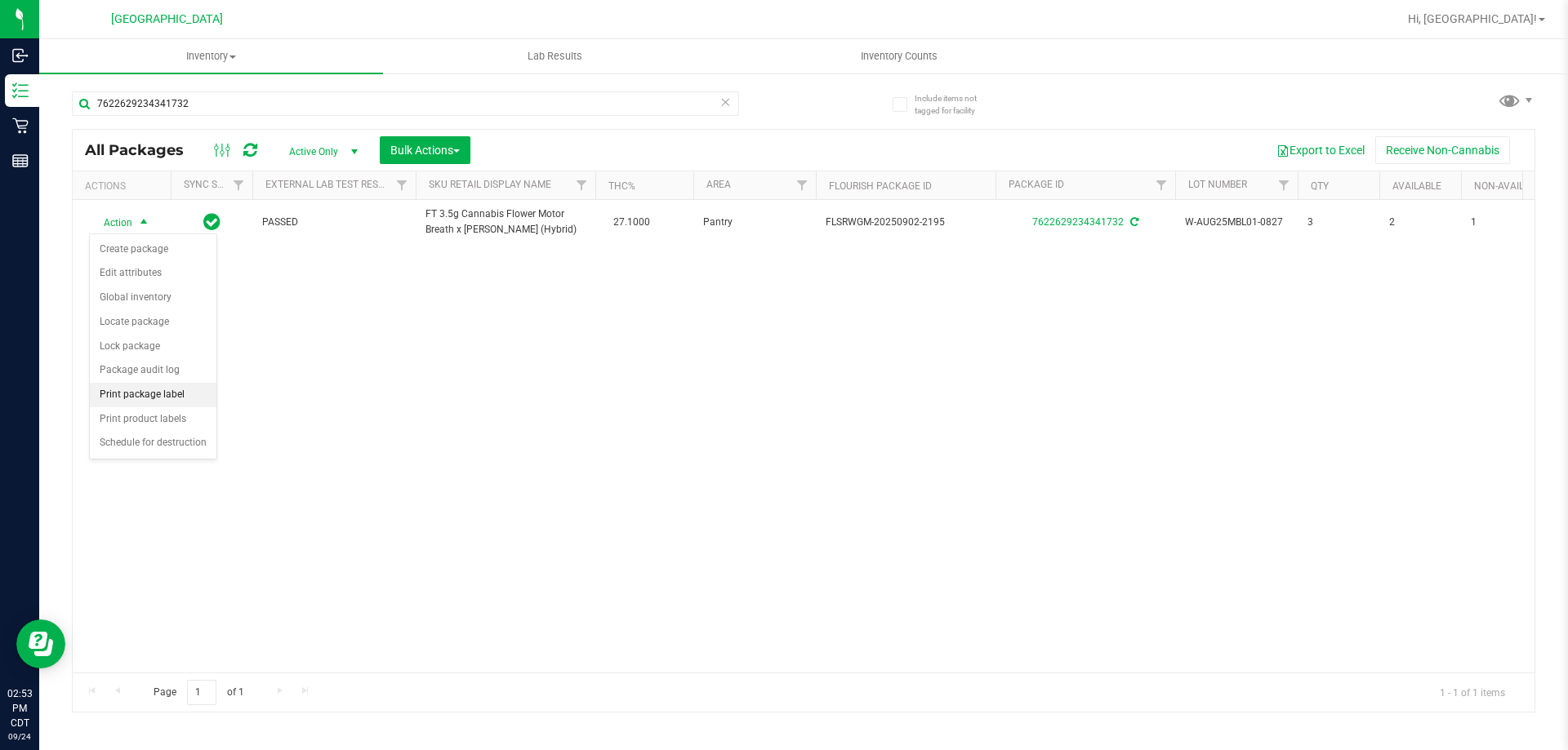
click at [160, 400] on li "Print package label" at bounding box center [153, 395] width 127 height 24
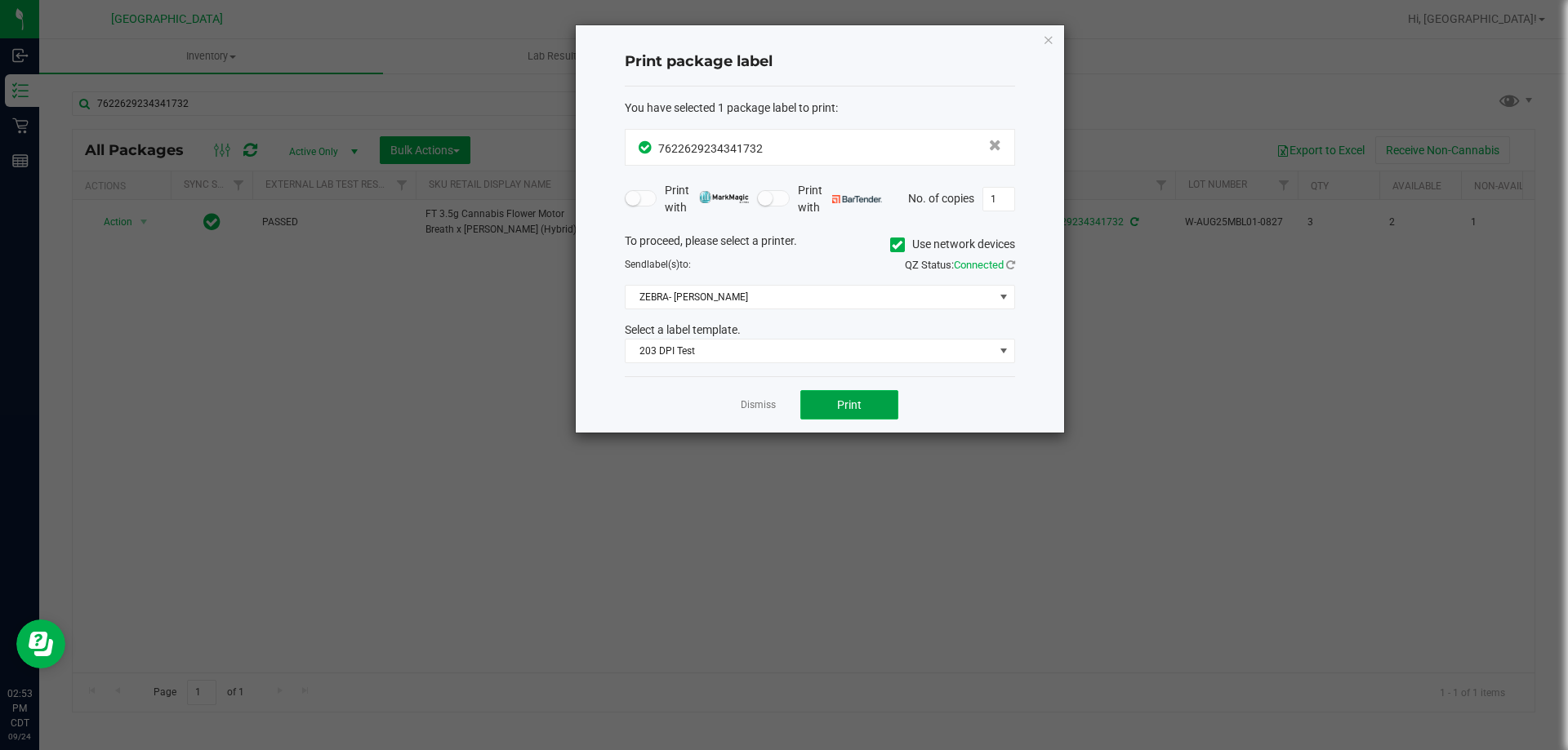
click at [817, 398] on button "Print" at bounding box center [849, 405] width 98 height 29
click at [754, 409] on link "Dismiss" at bounding box center [758, 405] width 35 height 14
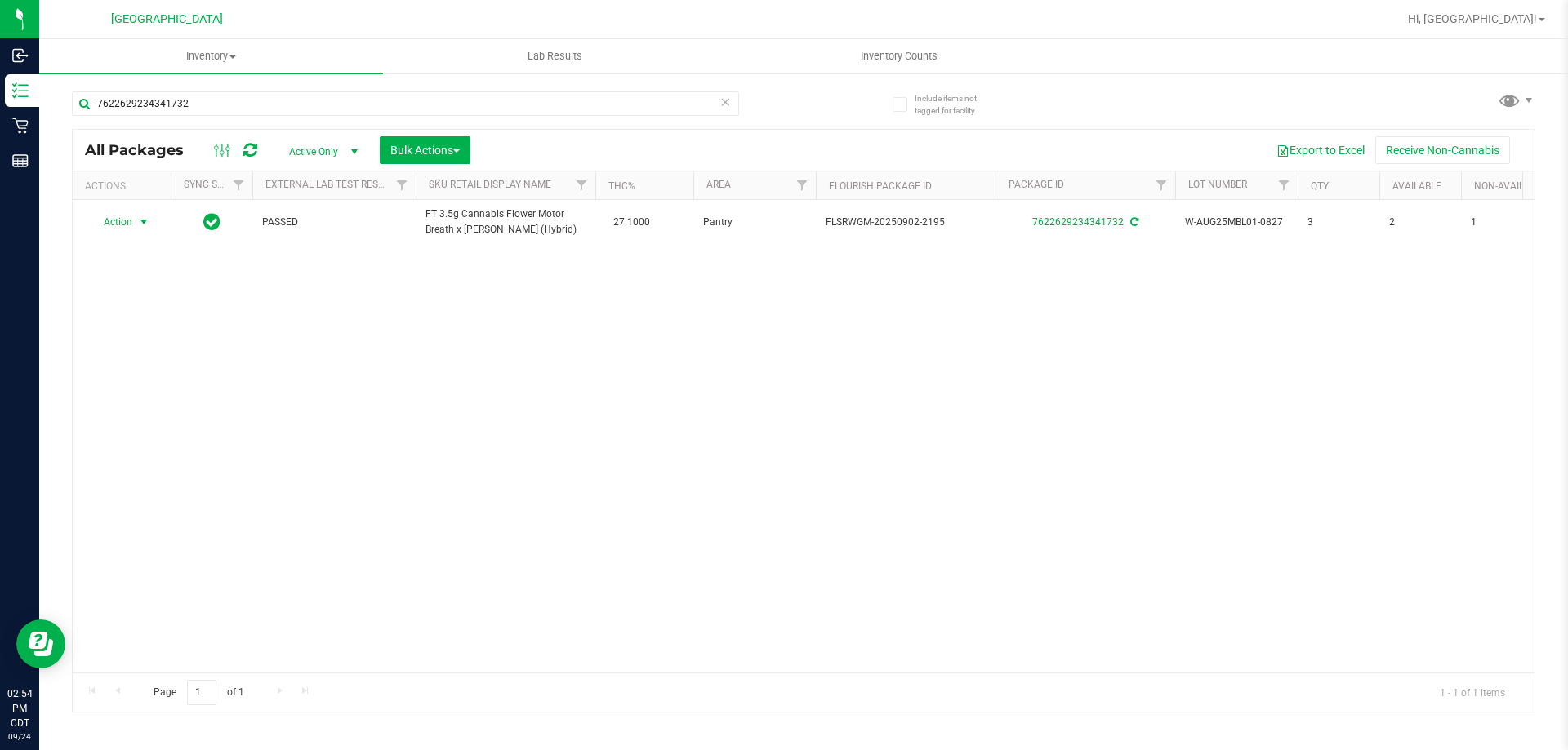
click at [601, 117] on div "7622629234341732" at bounding box center [405, 109] width 667 height 38
click at [601, 112] on input "7622629234341732" at bounding box center [405, 103] width 667 height 24
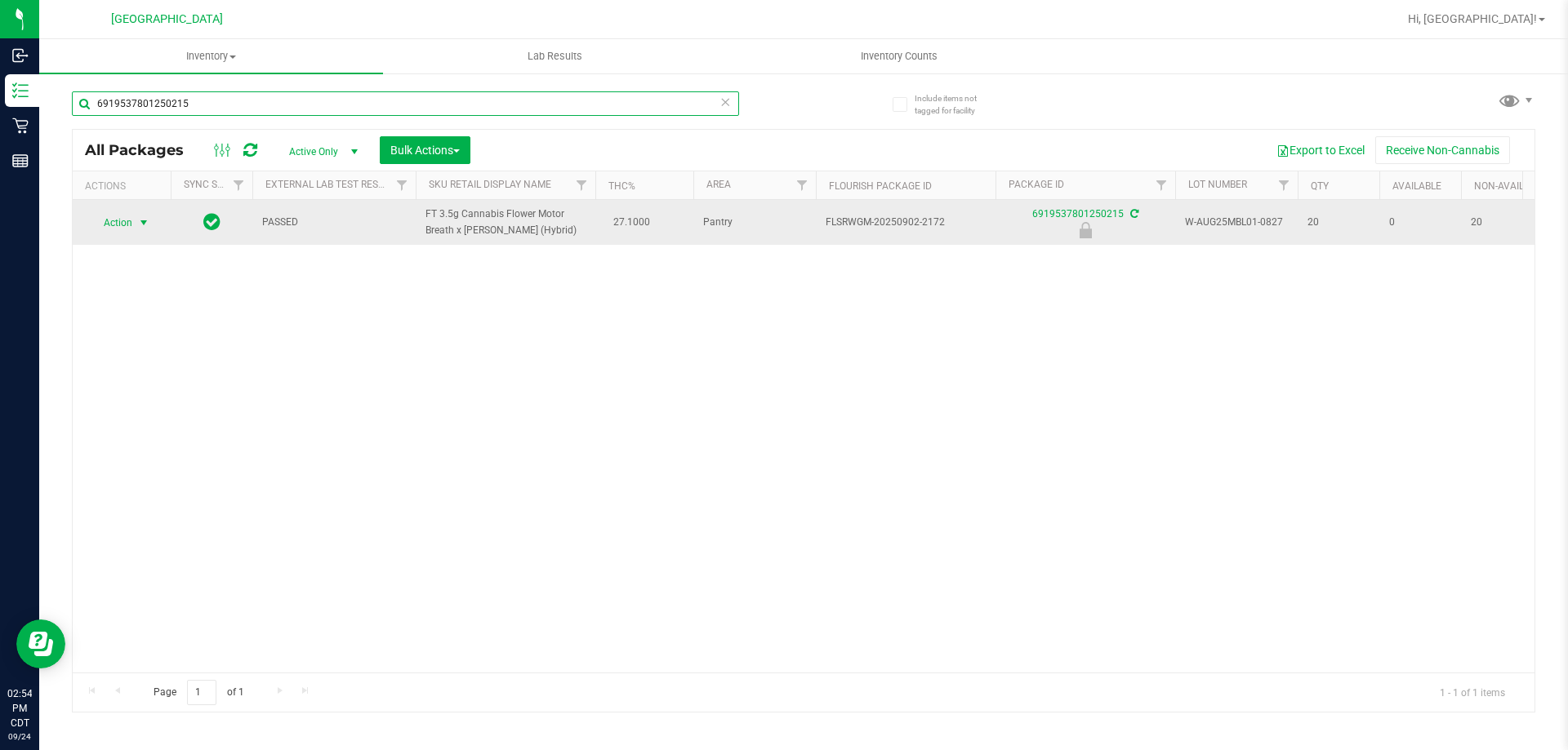
type input "6919537801250215"
click at [126, 227] on span "Action" at bounding box center [111, 223] width 45 height 23
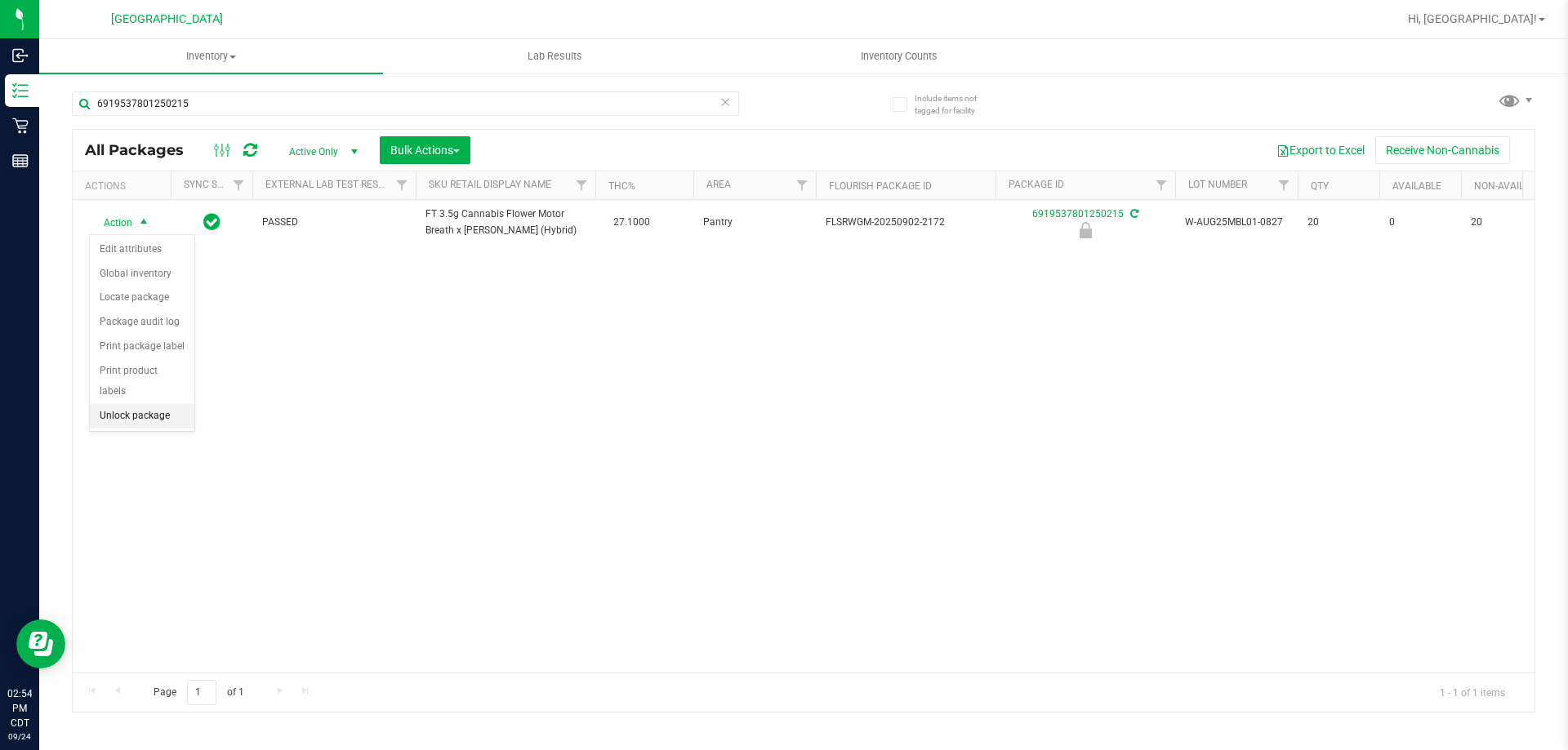
click at [132, 405] on li "Unlock package" at bounding box center [142, 416] width 105 height 24
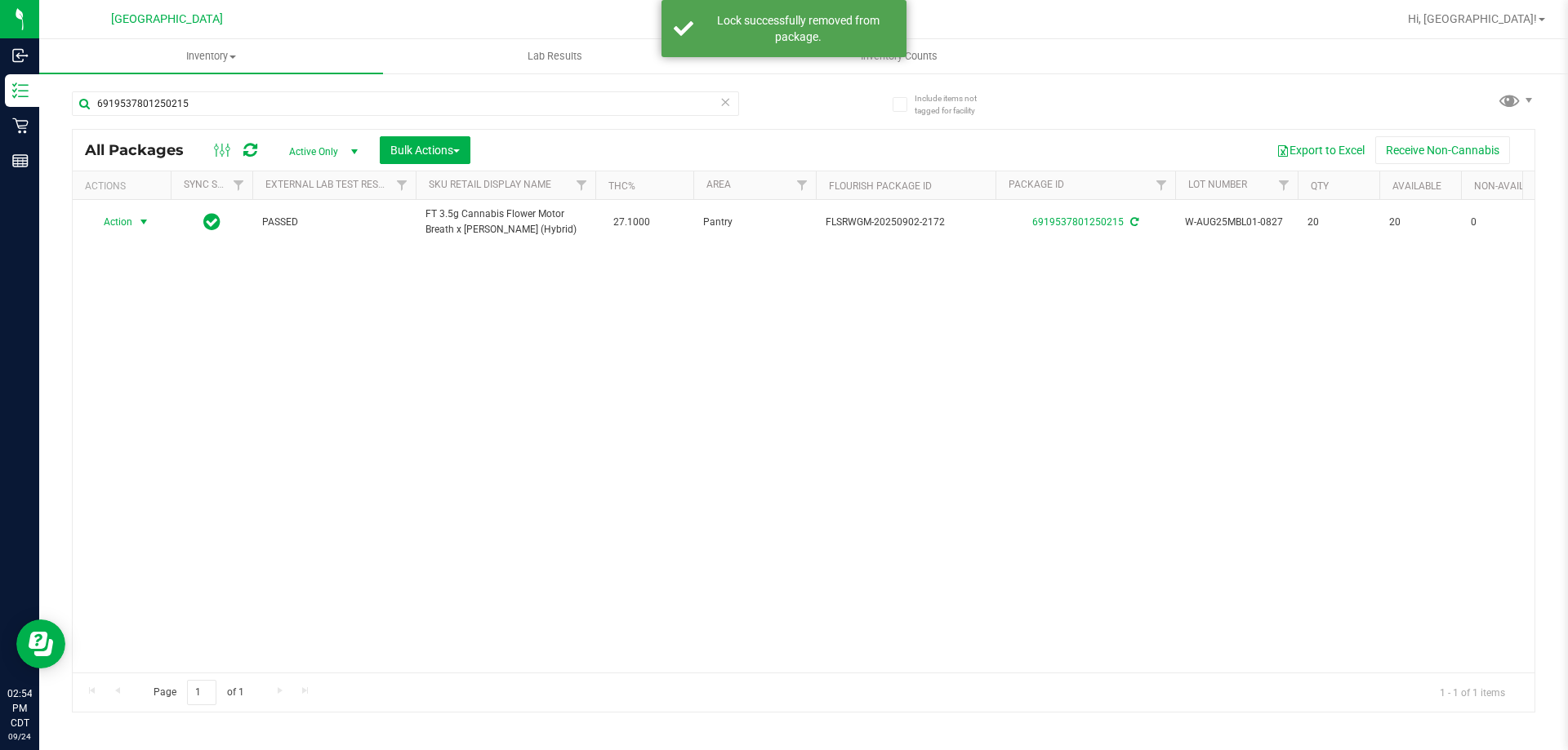
click at [144, 218] on span "select" at bounding box center [143, 222] width 13 height 13
click at [171, 397] on li "Print package label" at bounding box center [153, 395] width 127 height 24
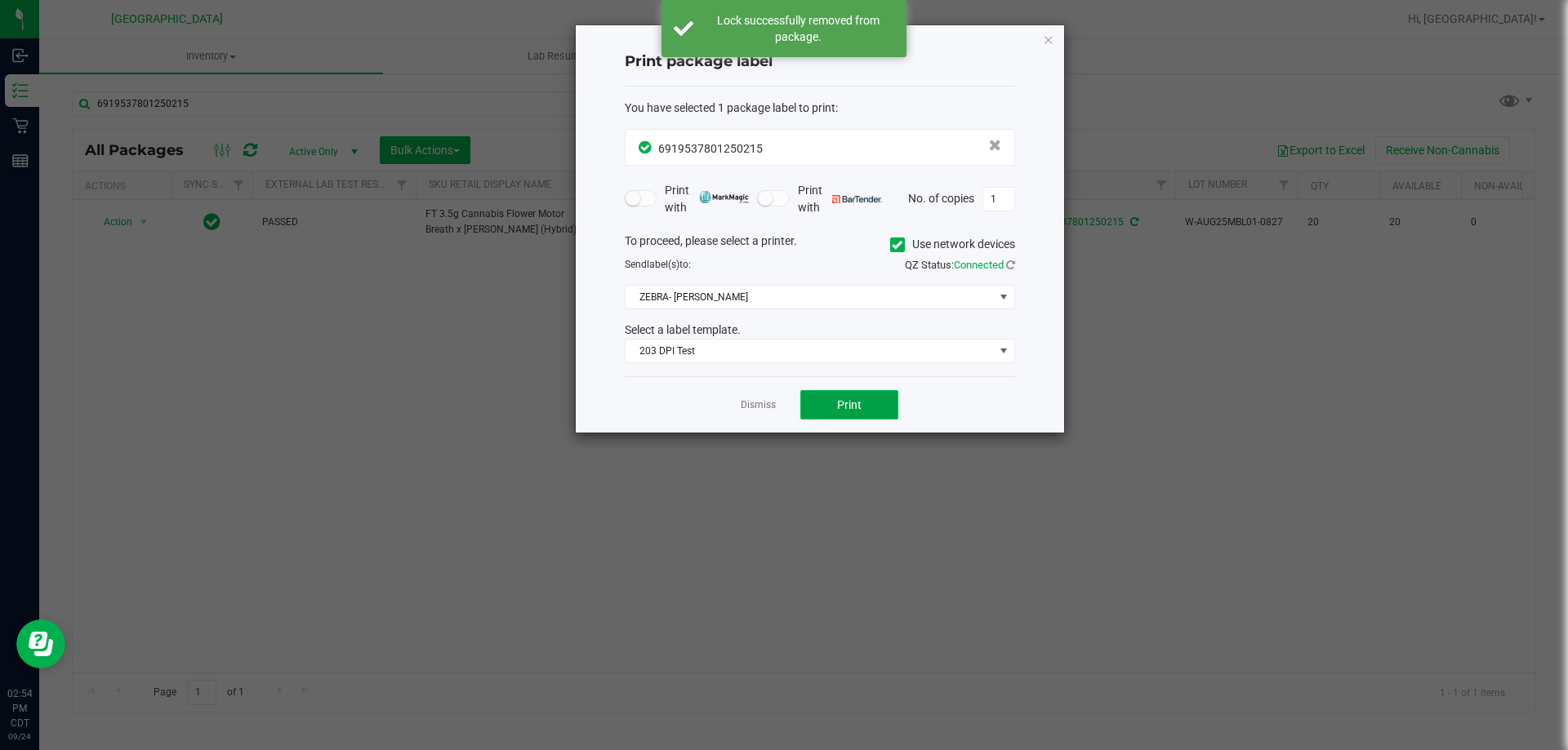
click at [823, 403] on button "Print" at bounding box center [849, 405] width 98 height 29
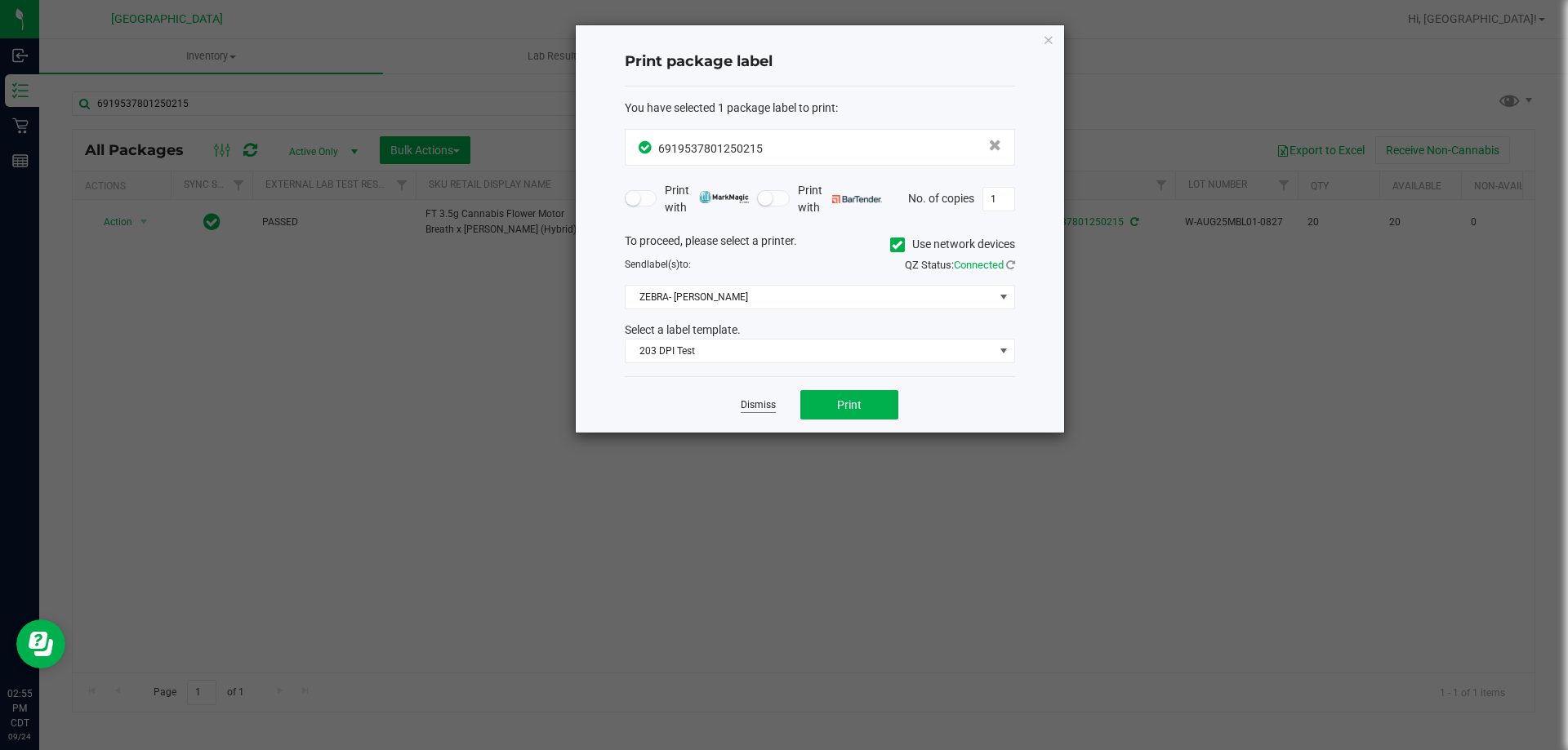
click at [761, 411] on link "Dismiss" at bounding box center [758, 405] width 35 height 14
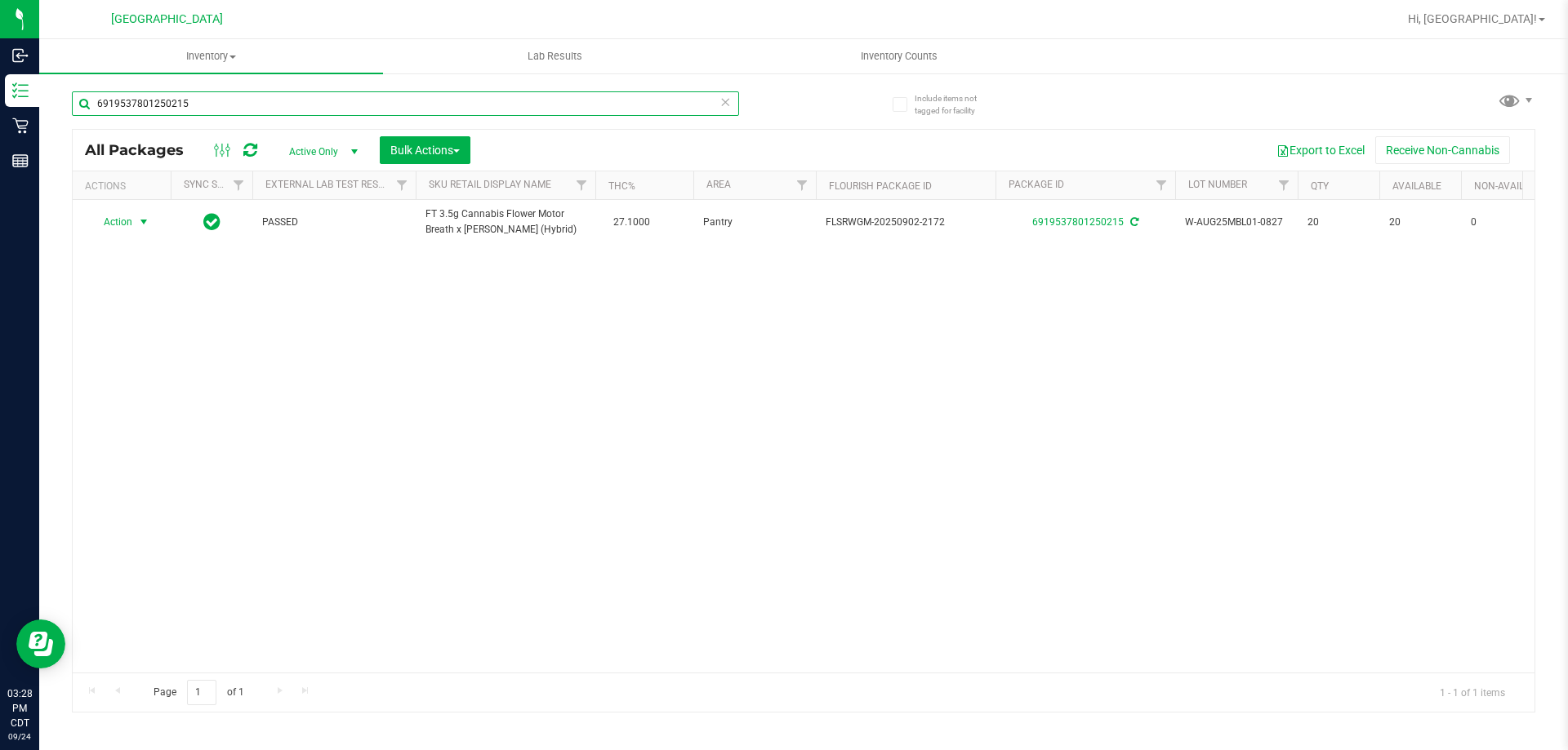
click at [166, 103] on input "6919537801250215" at bounding box center [405, 103] width 667 height 24
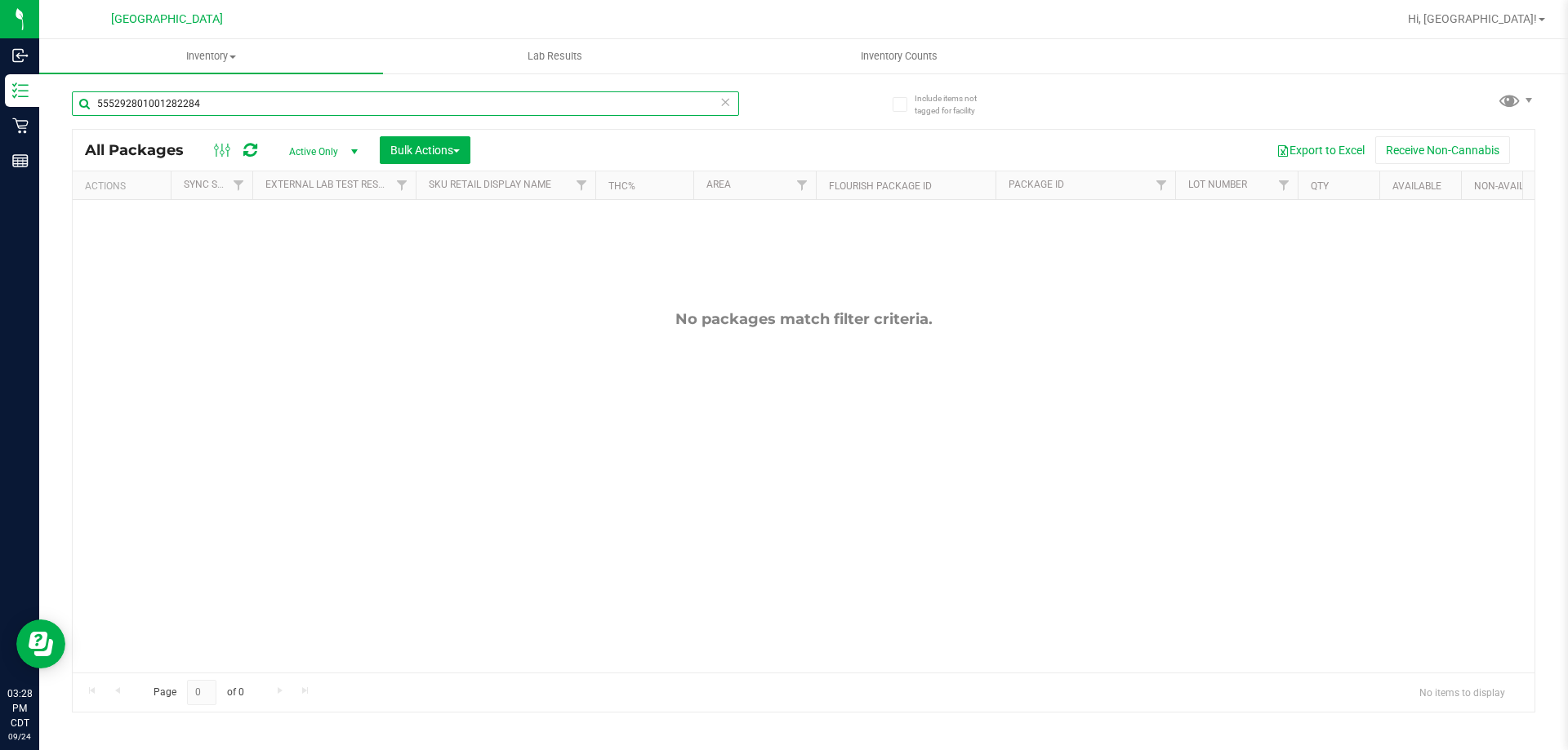
type input "55529280100128228"
click at [396, 100] on input "55529280100128228" at bounding box center [405, 103] width 667 height 24
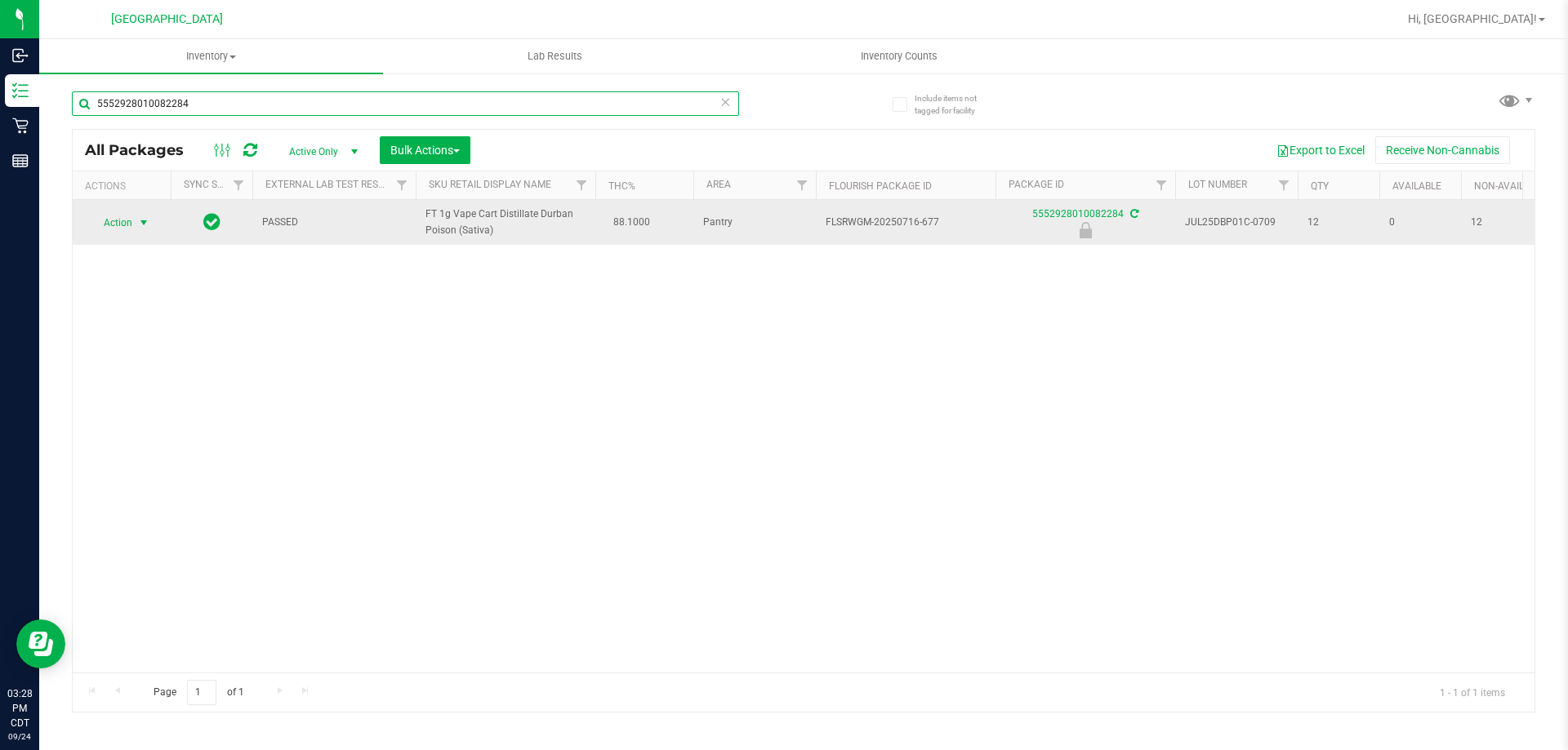
type input "5552928010082284"
click at [143, 225] on span "select" at bounding box center [143, 223] width 13 height 13
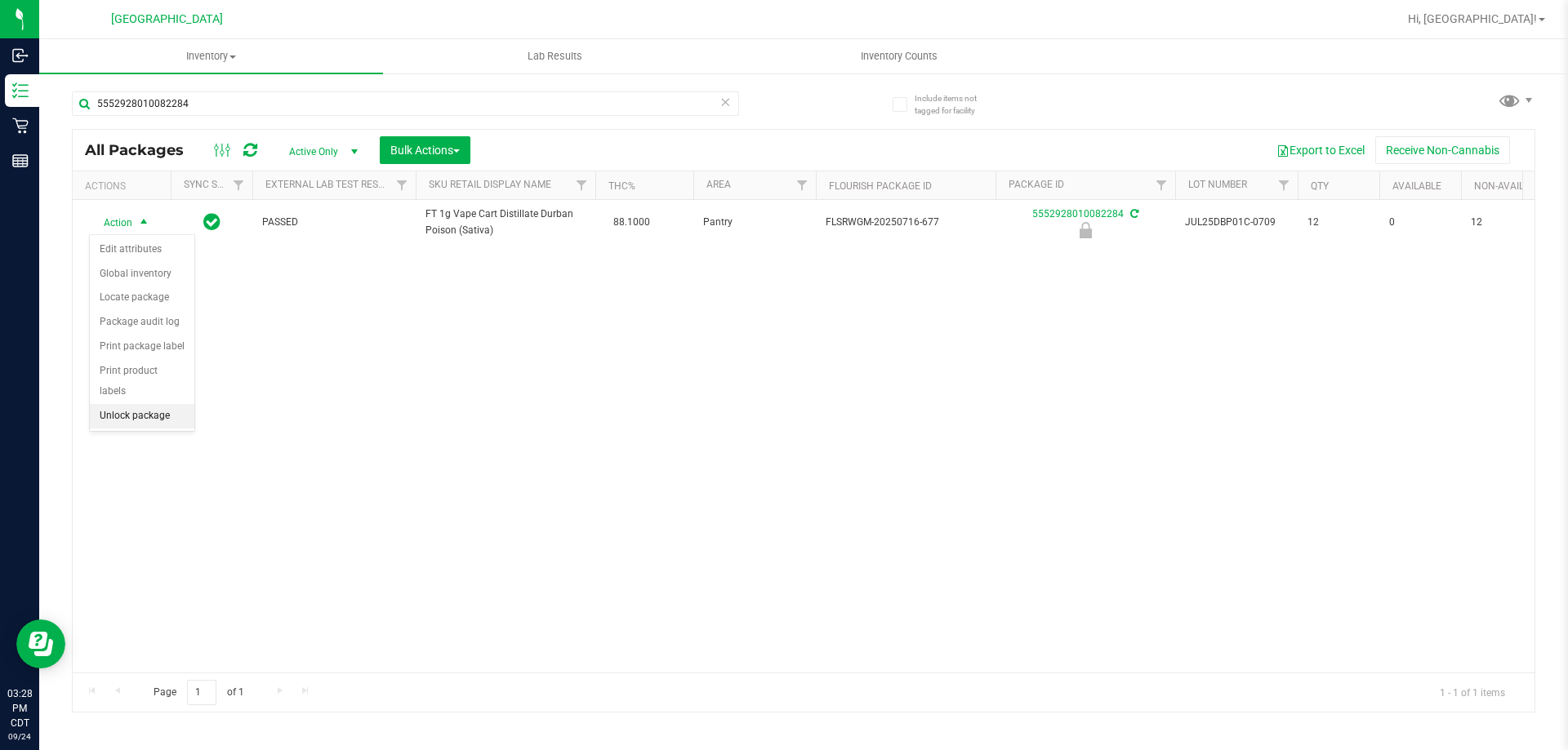
click at [136, 405] on li "Unlock package" at bounding box center [142, 416] width 105 height 24
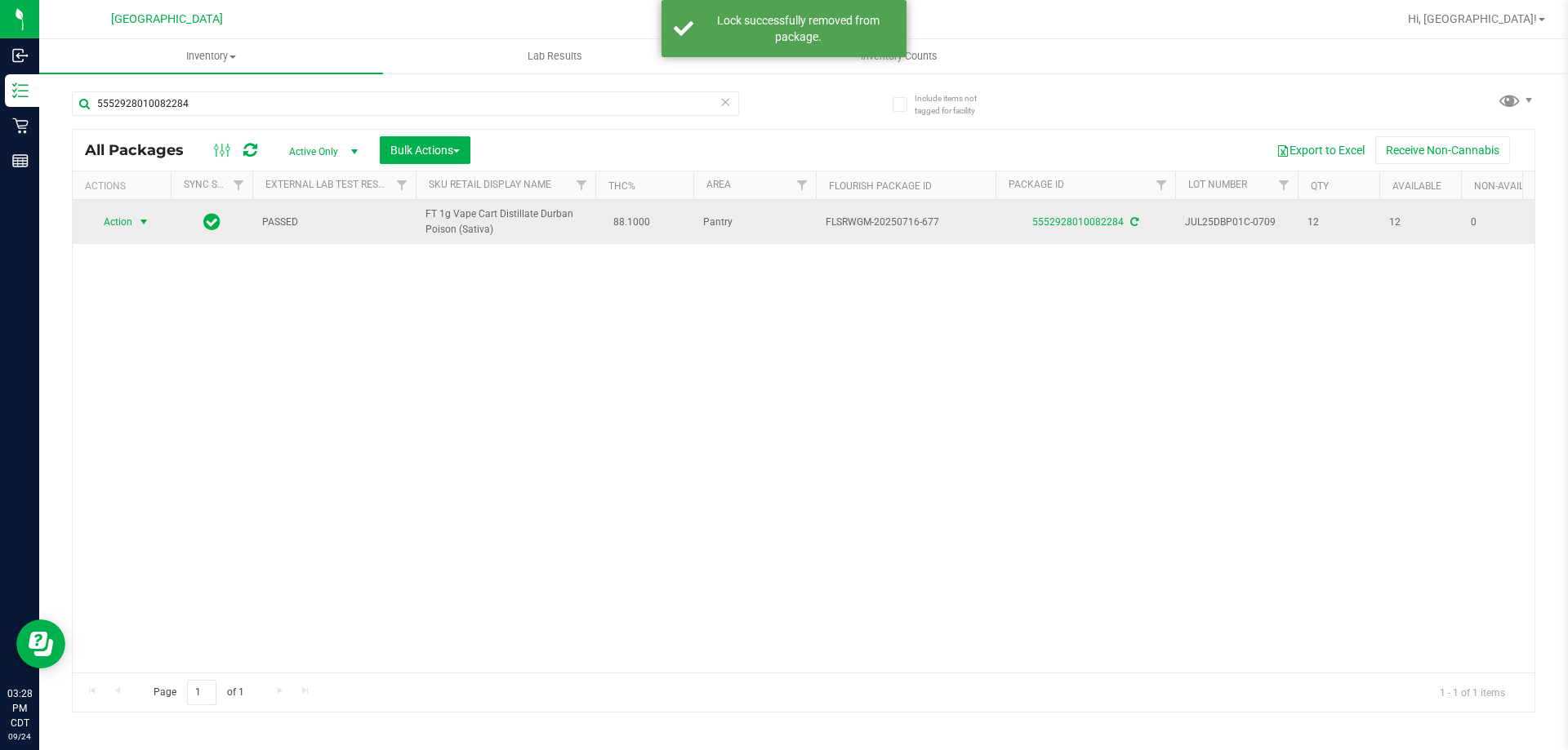
click at [145, 224] on span "select" at bounding box center [143, 222] width 13 height 13
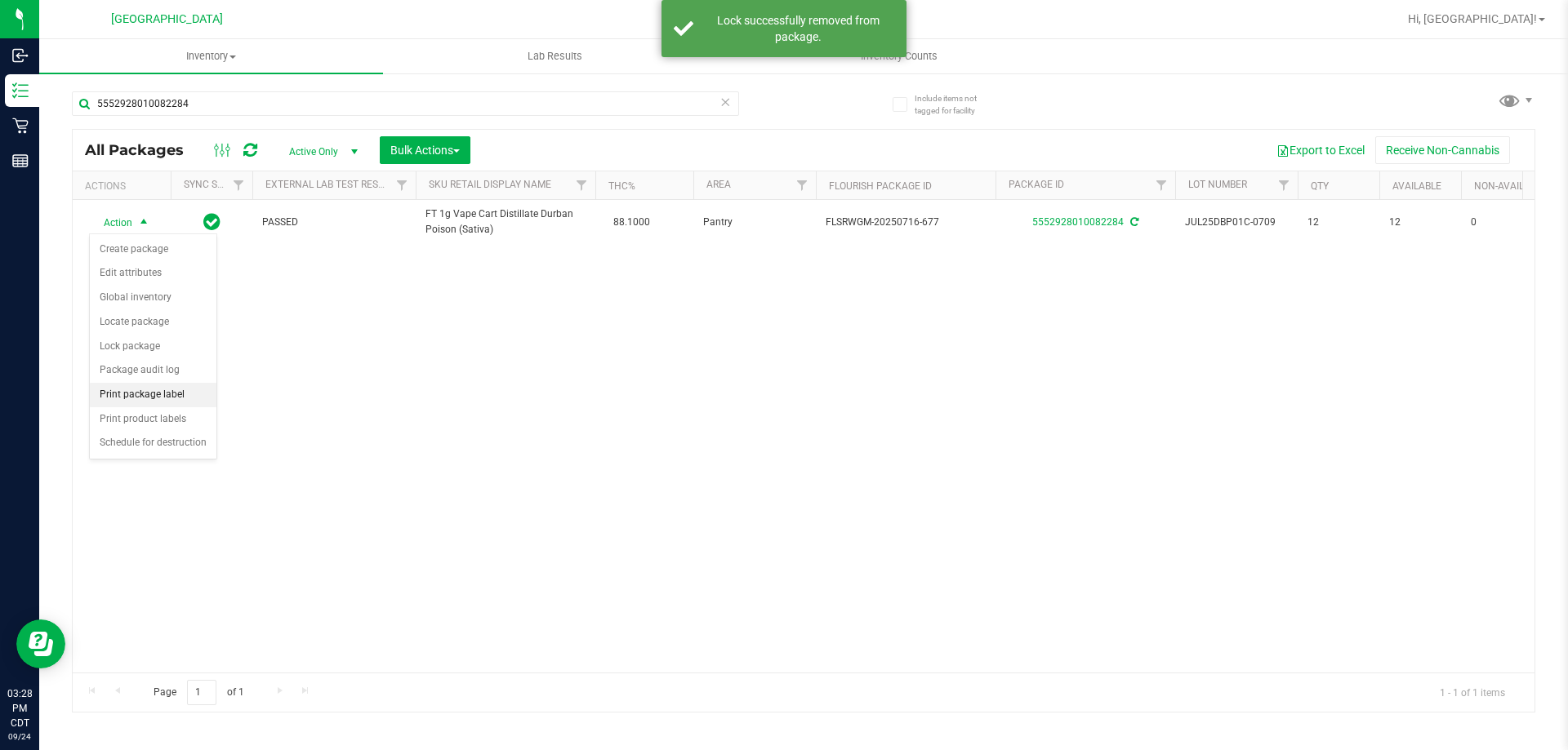
click at [171, 404] on li "Print package label" at bounding box center [153, 395] width 127 height 24
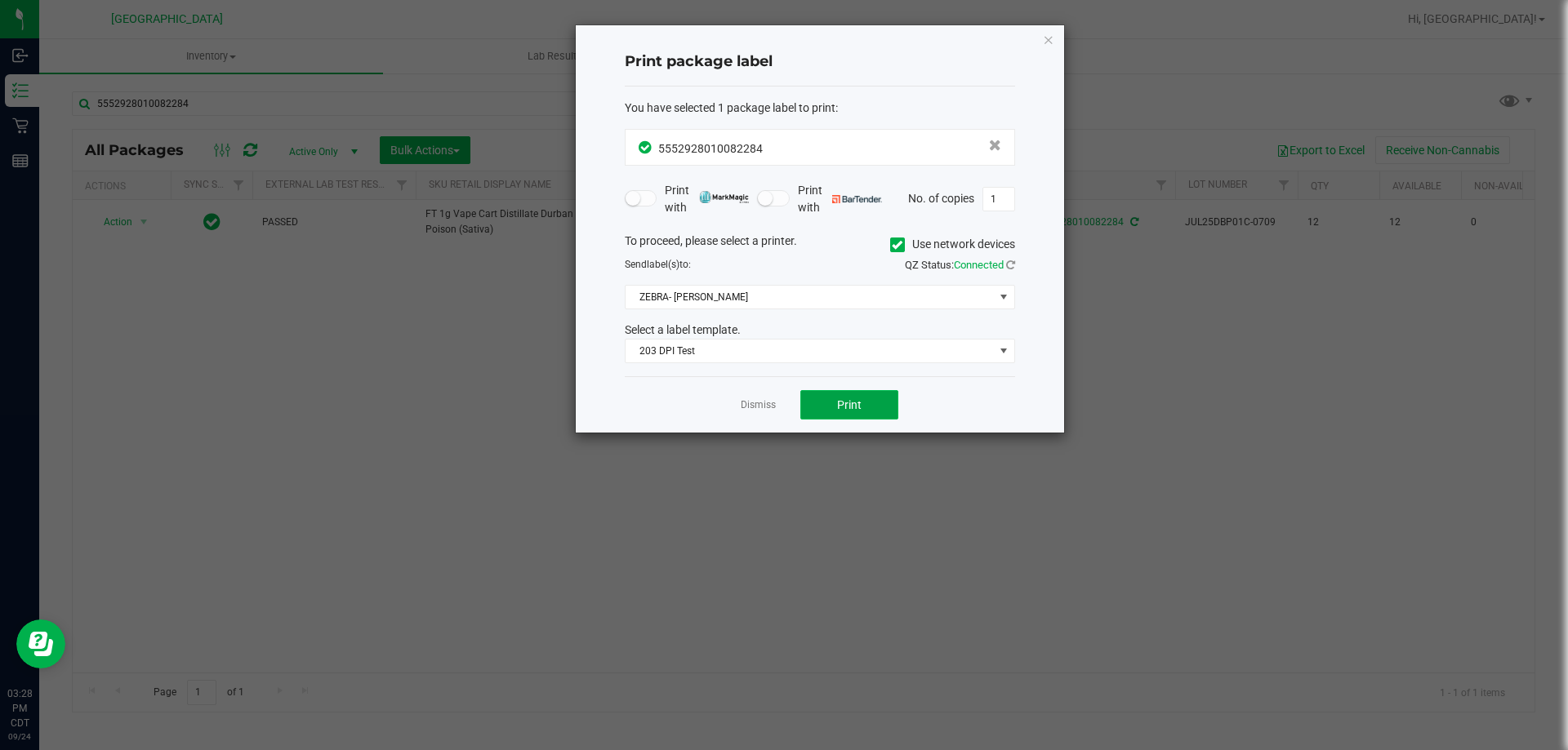
click at [821, 399] on button "Print" at bounding box center [849, 405] width 98 height 29
click at [771, 409] on link "Dismiss" at bounding box center [758, 405] width 35 height 14
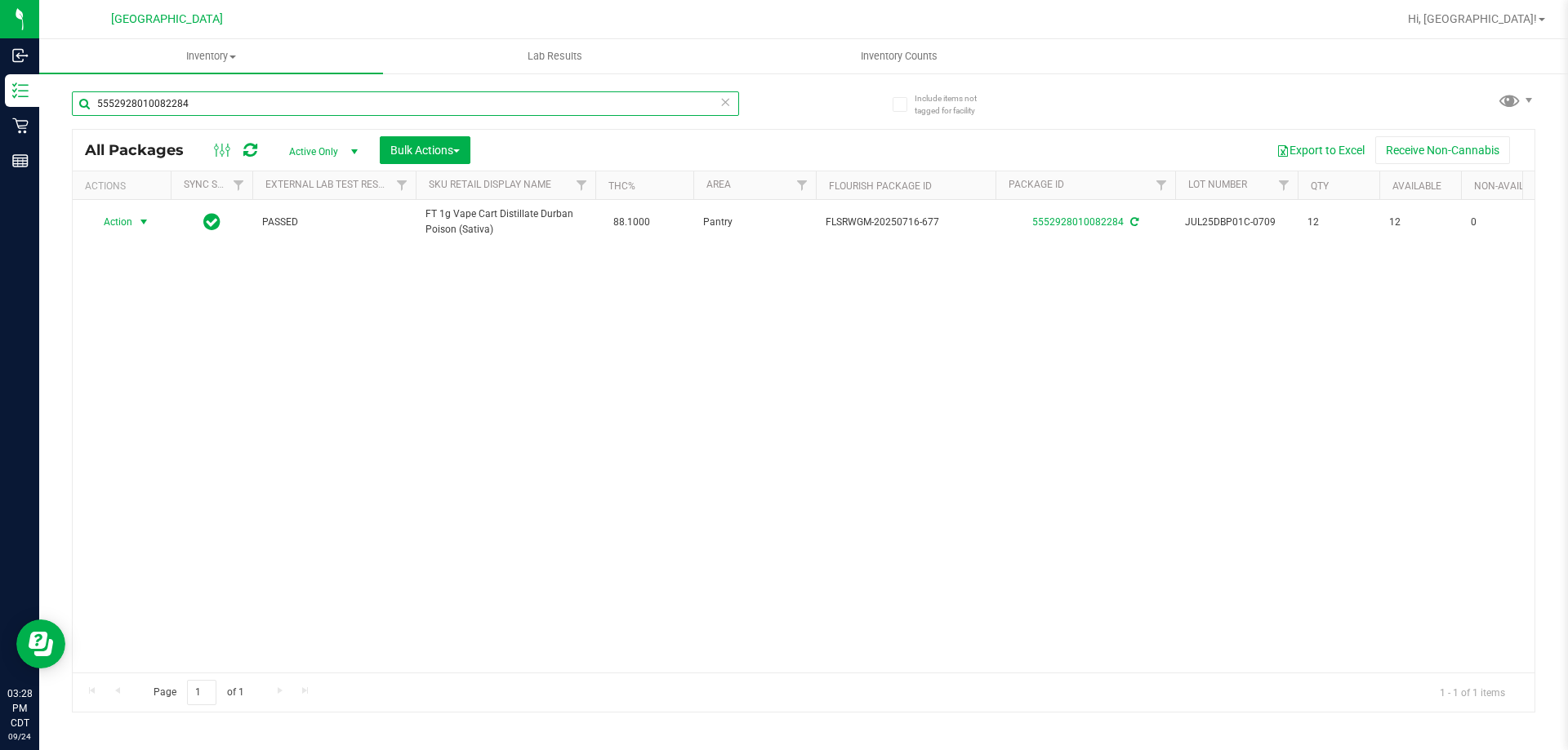
click at [215, 106] on input "5552928010082284" at bounding box center [405, 103] width 667 height 24
type input "7581549365058712"
click at [179, 102] on input "7581549365058712" at bounding box center [405, 103] width 667 height 24
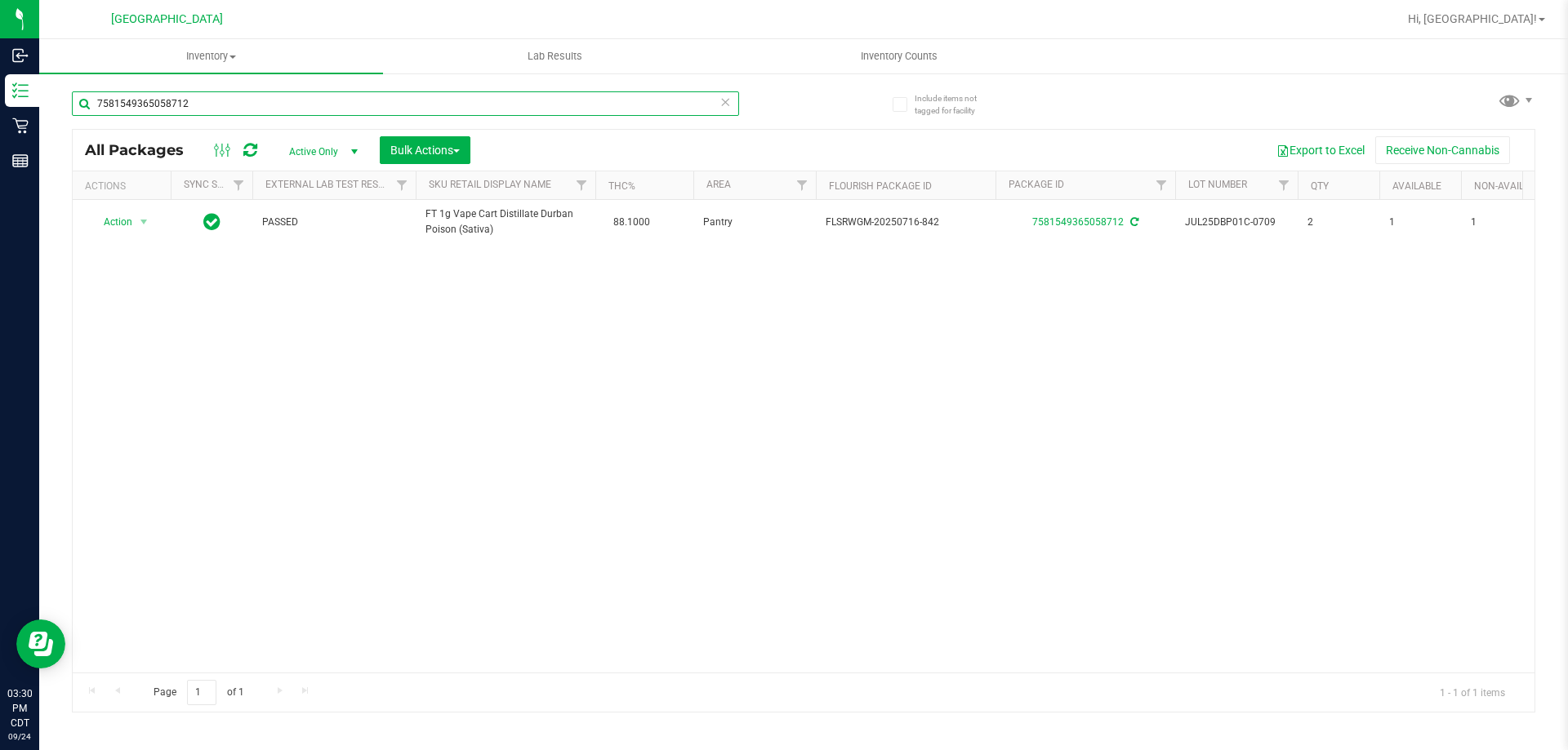
click at [179, 102] on input "7581549365058712" at bounding box center [405, 103] width 667 height 24
type input "7562034199352951"
click at [254, 112] on input "7562034199352951" at bounding box center [405, 103] width 667 height 24
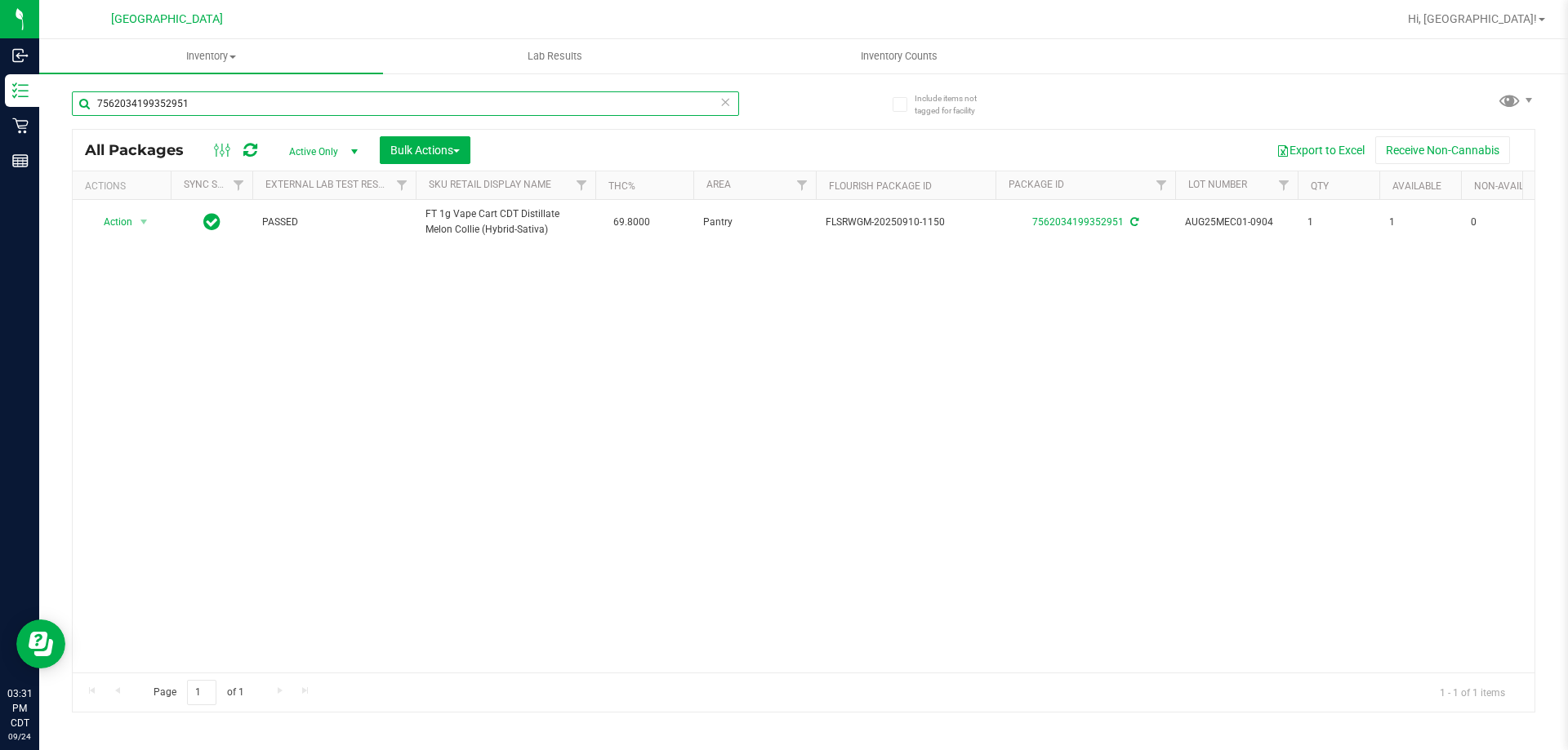
click at [254, 112] on input "7562034199352951" at bounding box center [405, 103] width 667 height 24
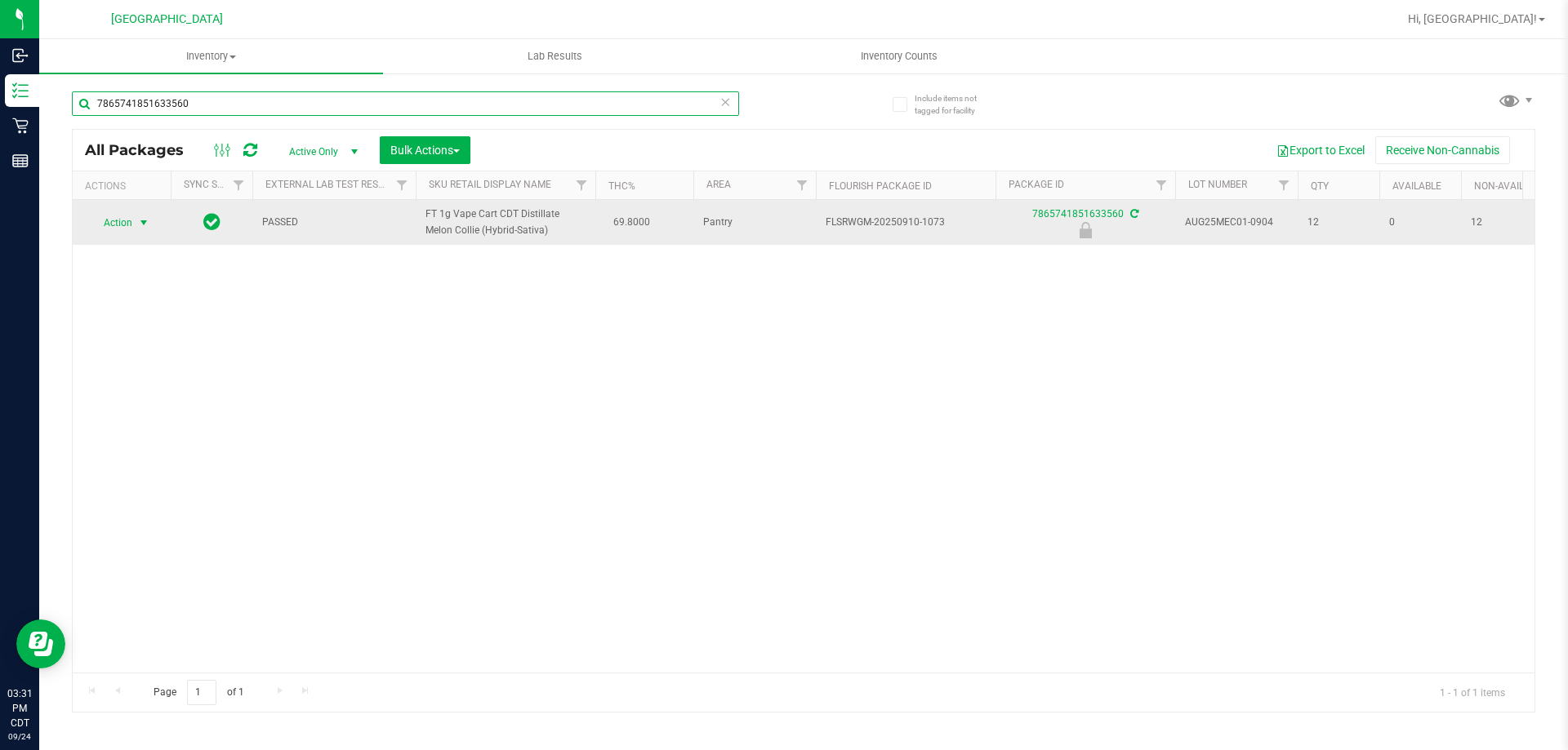
type input "7865741851633560"
click at [139, 228] on span "select" at bounding box center [143, 223] width 13 height 13
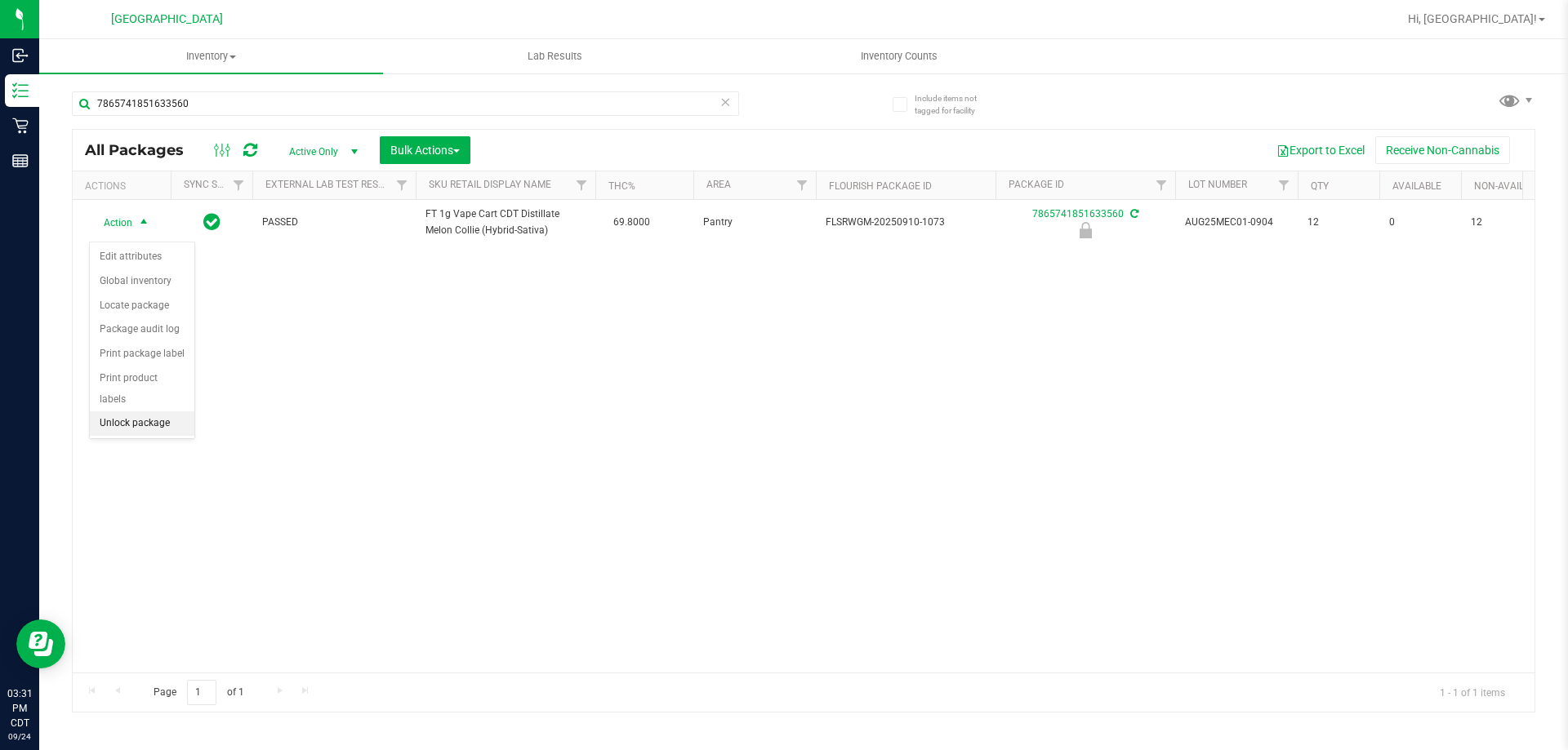
click at [150, 411] on li "Unlock package" at bounding box center [142, 423] width 105 height 24
click at [143, 228] on span "select" at bounding box center [143, 222] width 13 height 13
click at [174, 411] on li "Print package label" at bounding box center [153, 403] width 127 height 24
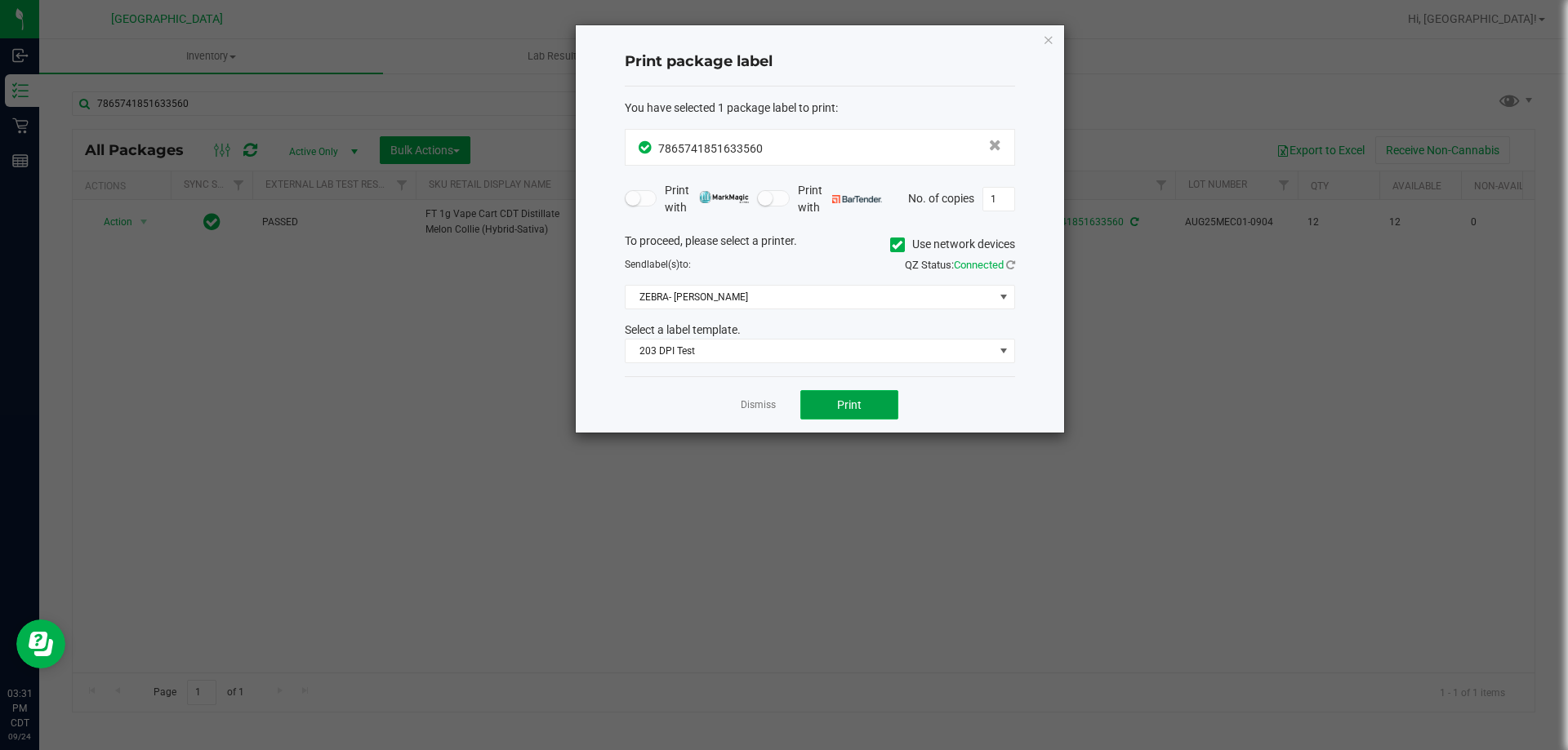
click at [828, 416] on button "Print" at bounding box center [849, 405] width 98 height 29
click at [770, 411] on link "Dismiss" at bounding box center [758, 405] width 35 height 14
